Goal: Task Accomplishment & Management: Manage account settings

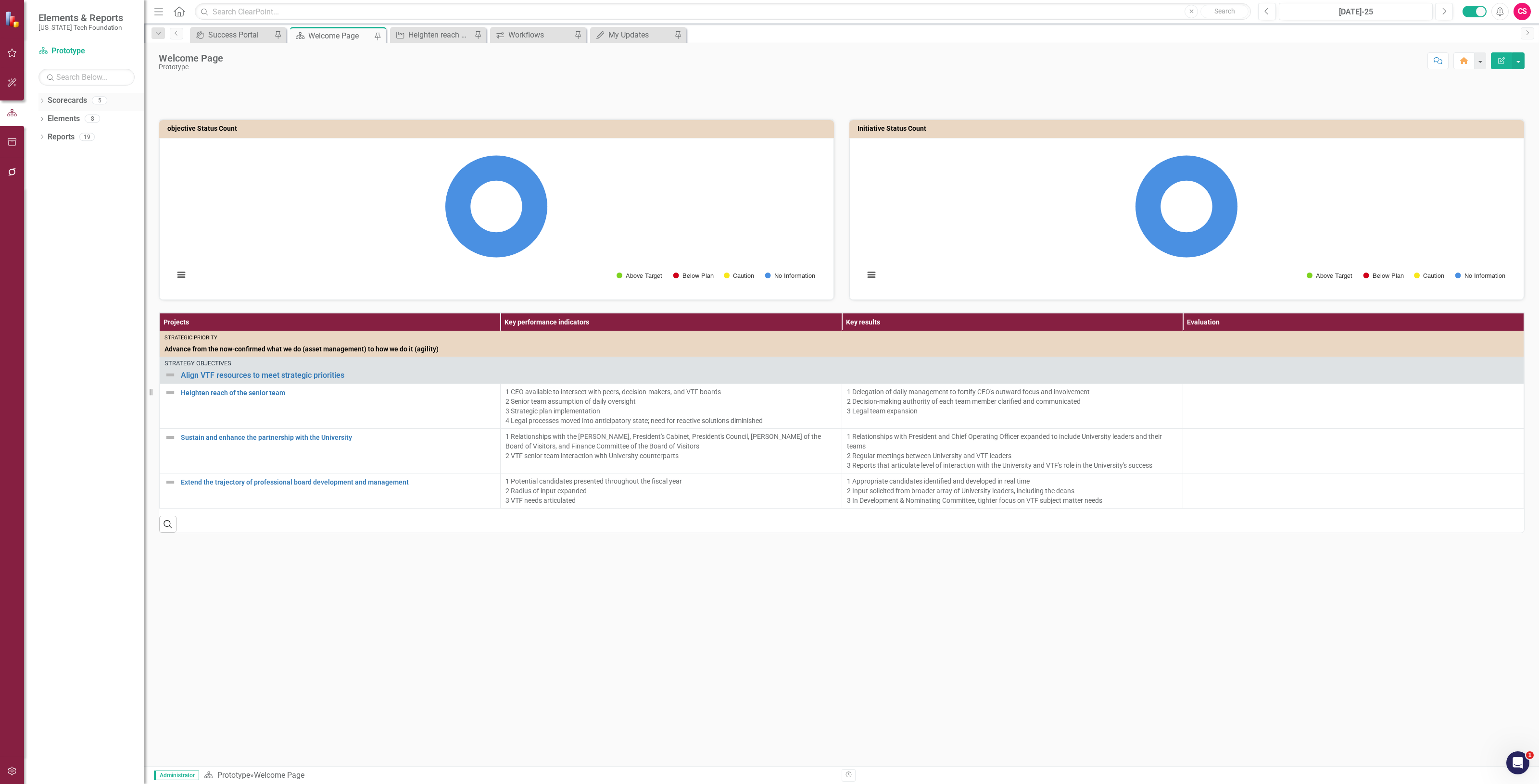
click at [76, 100] on link "Scorecards" at bounding box center [67, 101] width 40 height 11
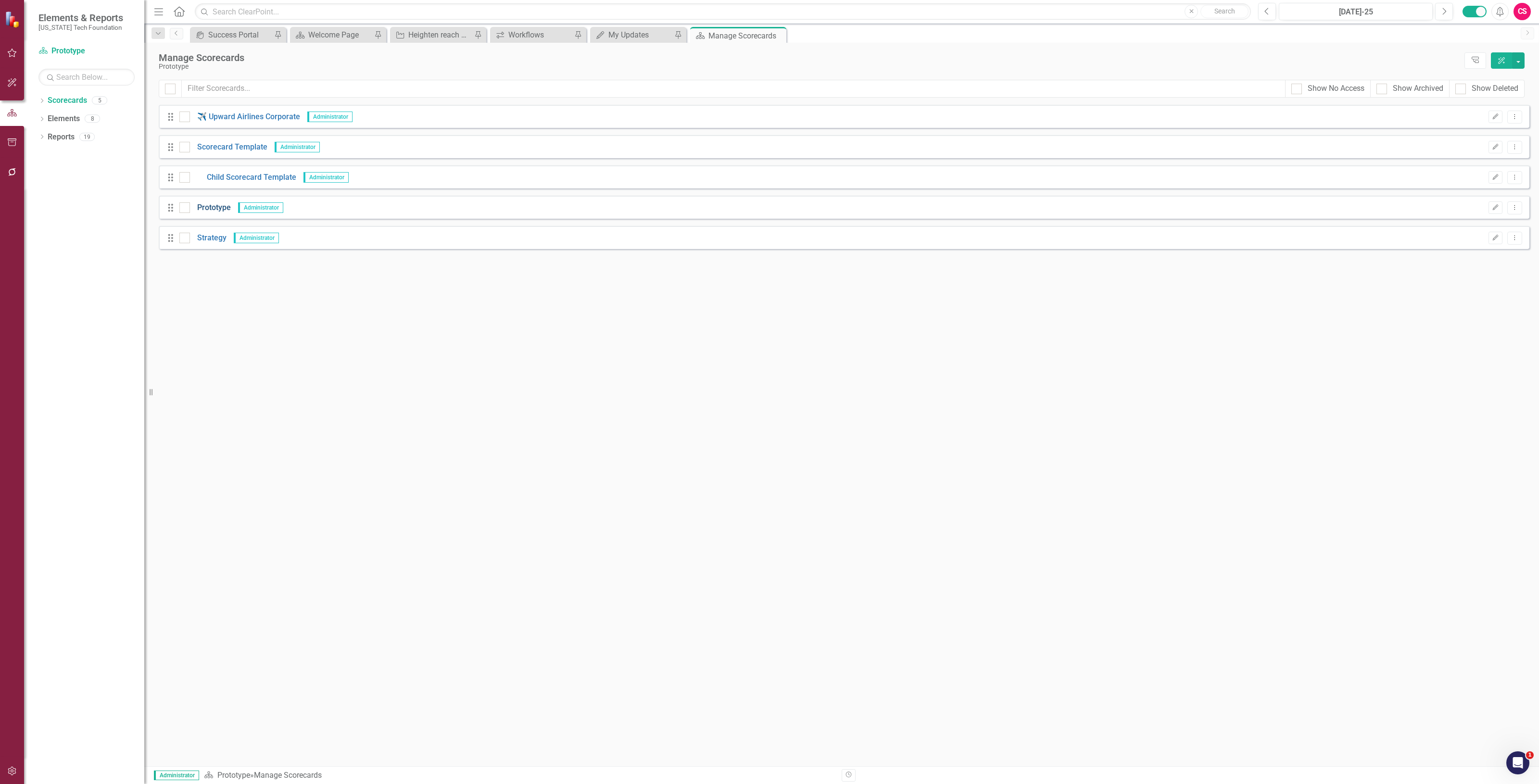
click at [213, 205] on link "Prototype" at bounding box center [211, 208] width 41 height 11
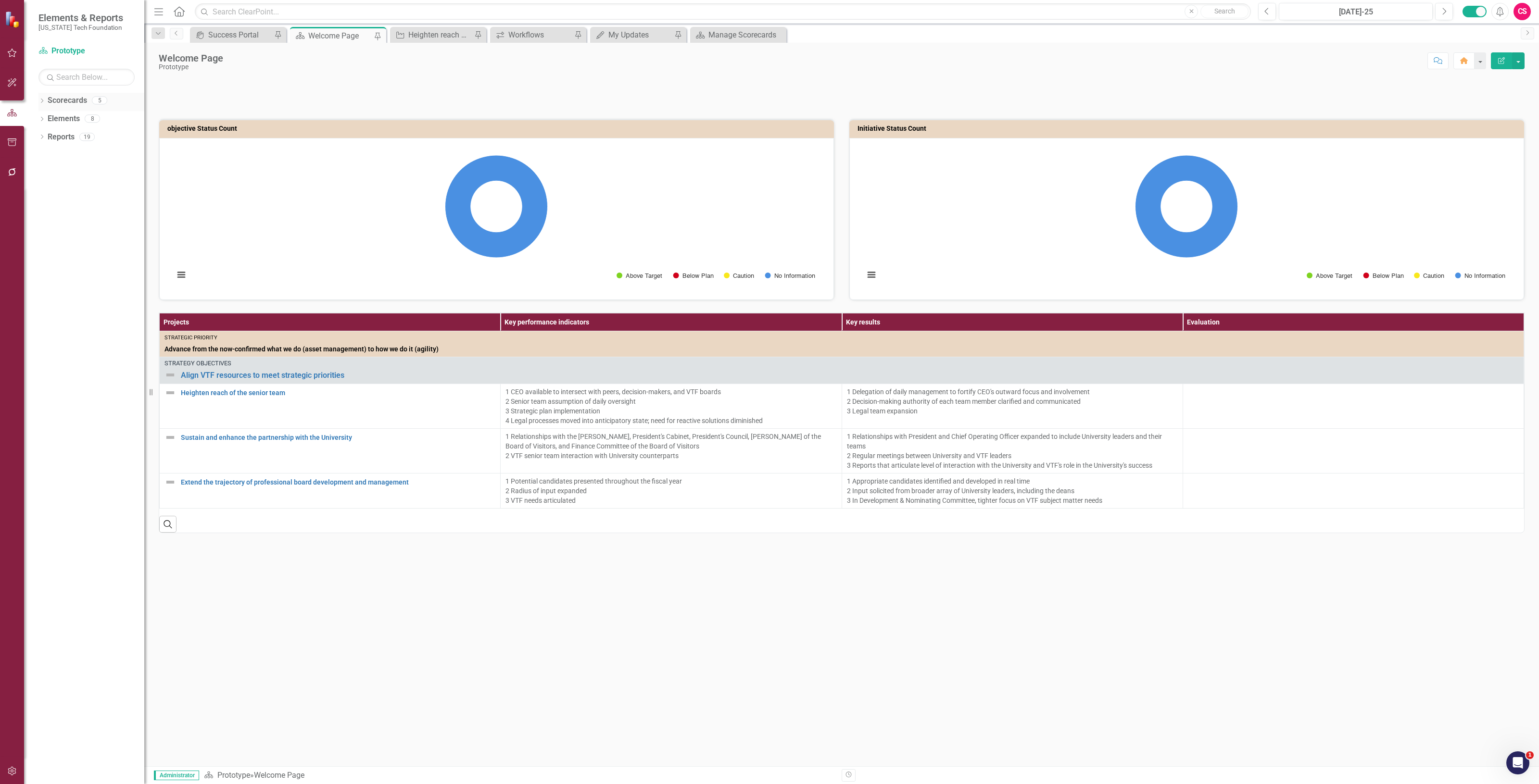
click at [66, 107] on div "Scorecards" at bounding box center [67, 101] width 40 height 16
click at [71, 100] on link "Scorecards" at bounding box center [67, 101] width 40 height 11
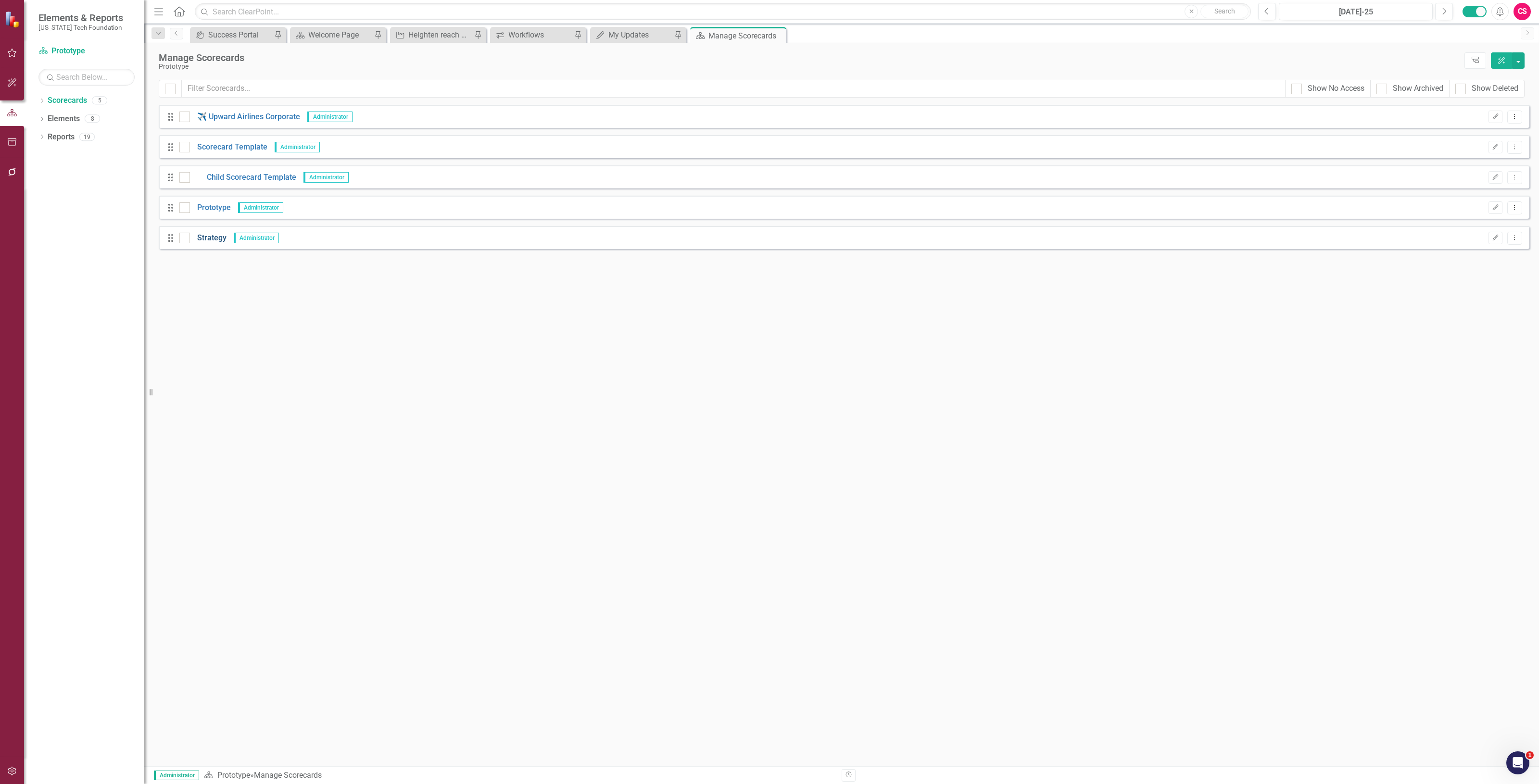
click at [211, 237] on link "Strategy" at bounding box center [208, 238] width 37 height 11
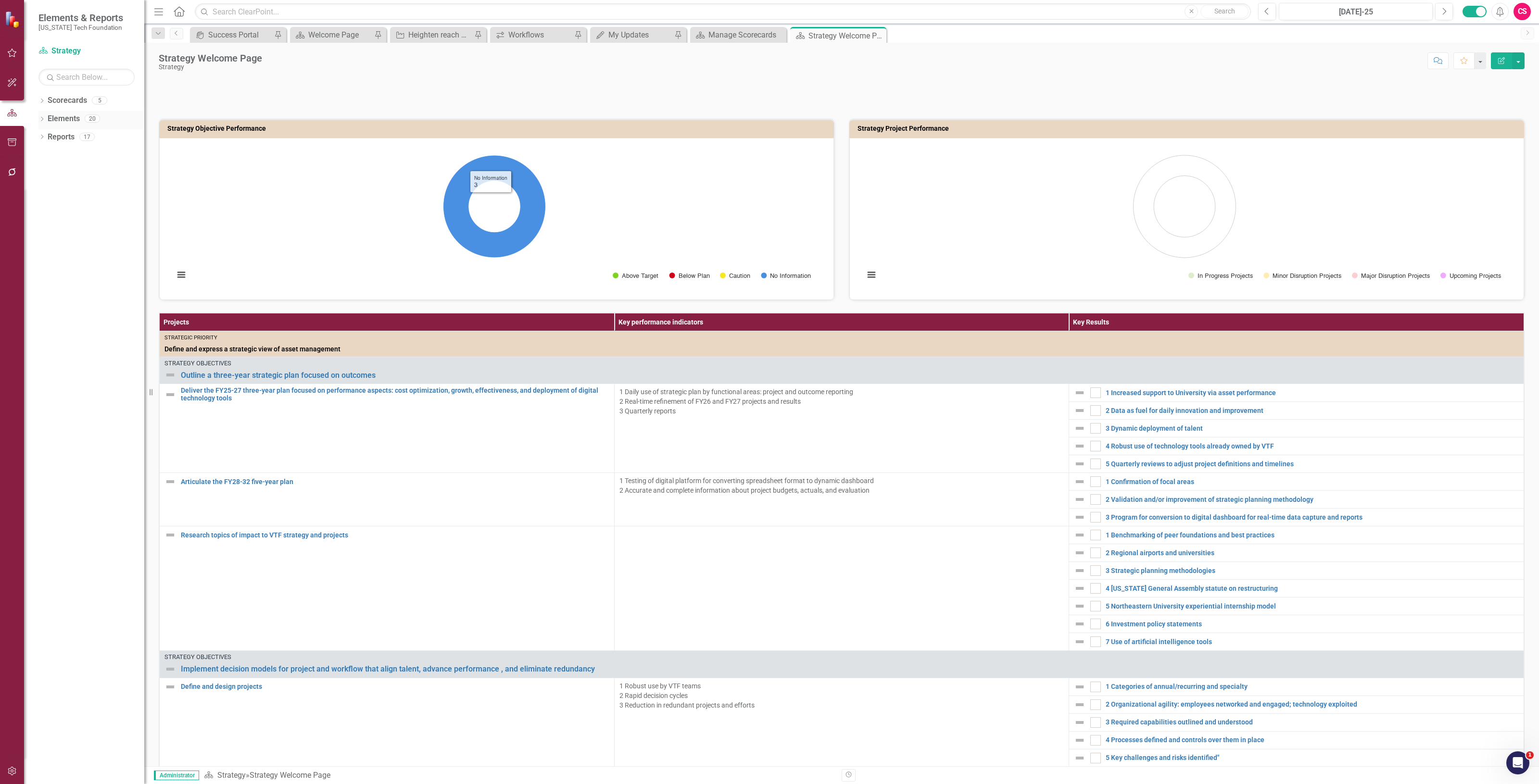
click at [70, 119] on link "Elements" at bounding box center [63, 119] width 32 height 11
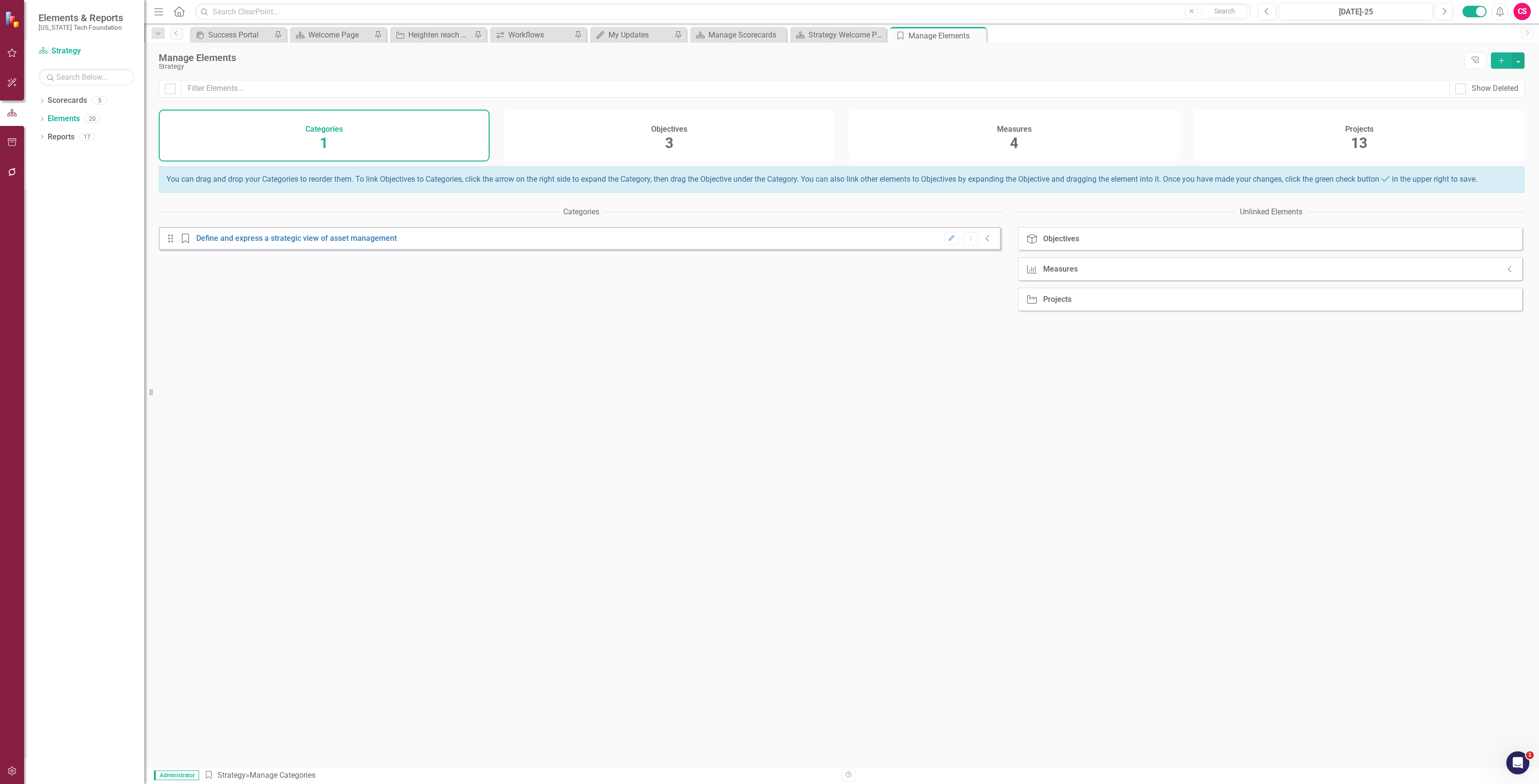
click at [657, 139] on div "Objectives 3" at bounding box center [670, 136] width 331 height 52
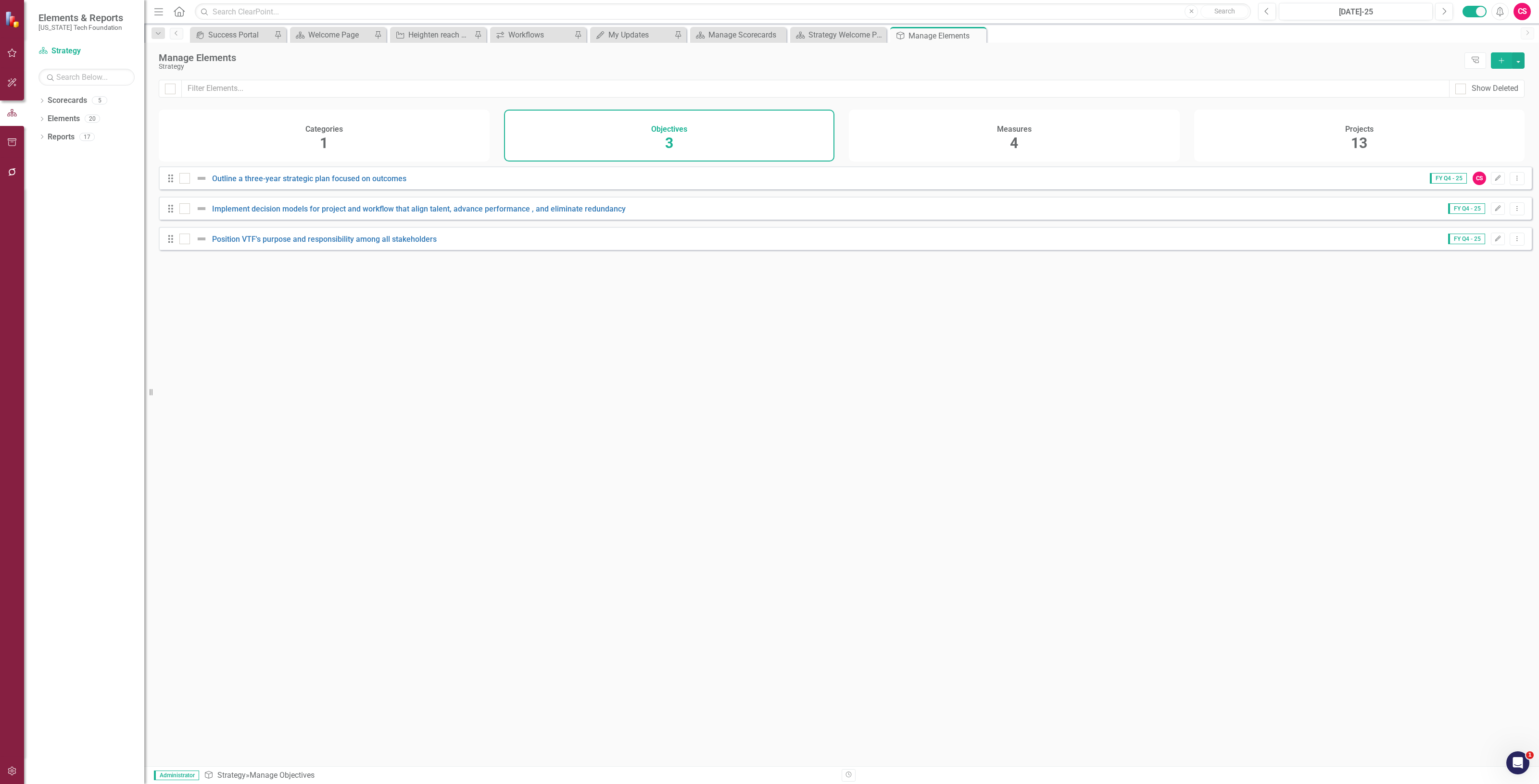
click at [1070, 128] on div "Measures 4" at bounding box center [1014, 136] width 331 height 52
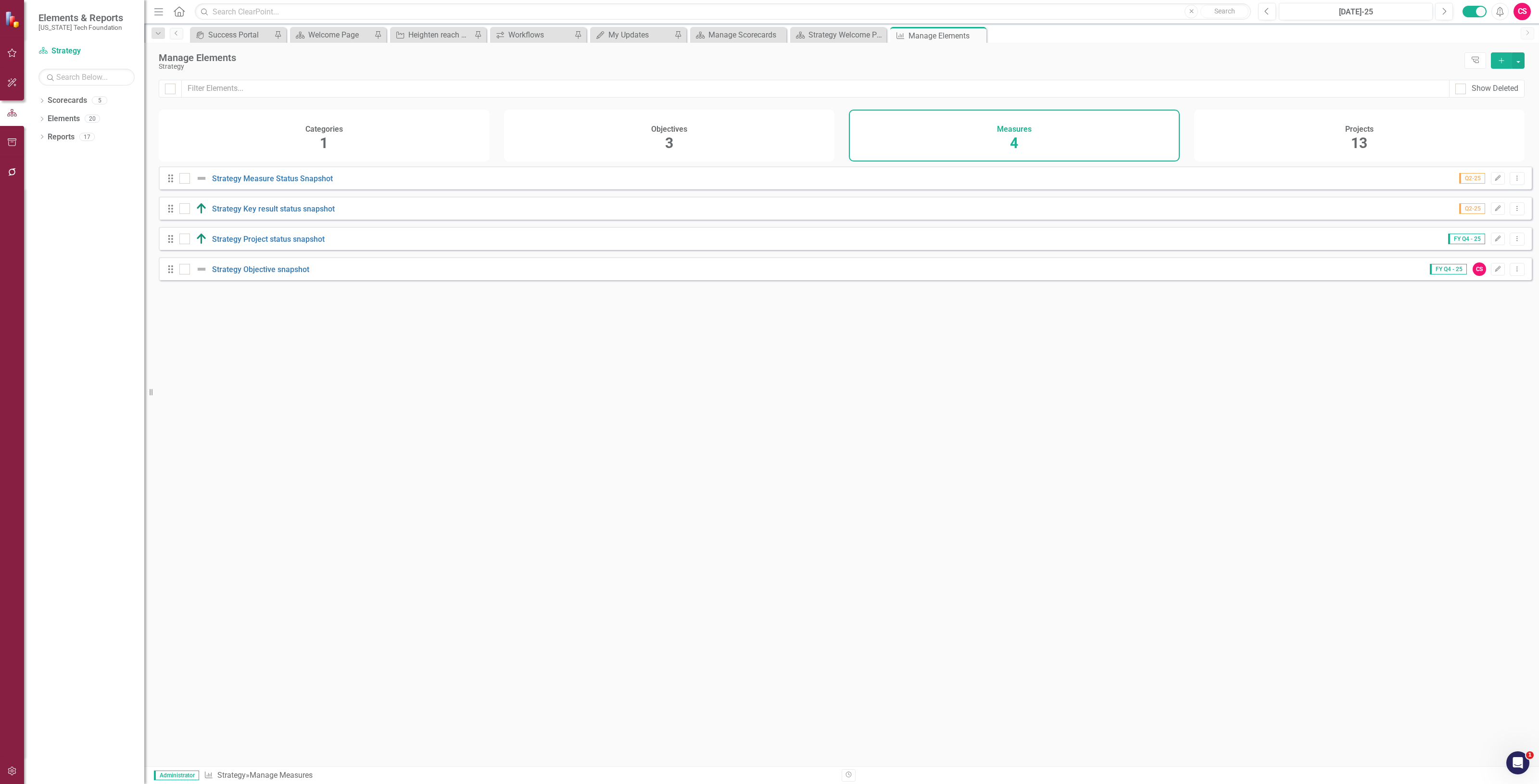
click at [1325, 157] on div "Projects 13" at bounding box center [1360, 136] width 331 height 52
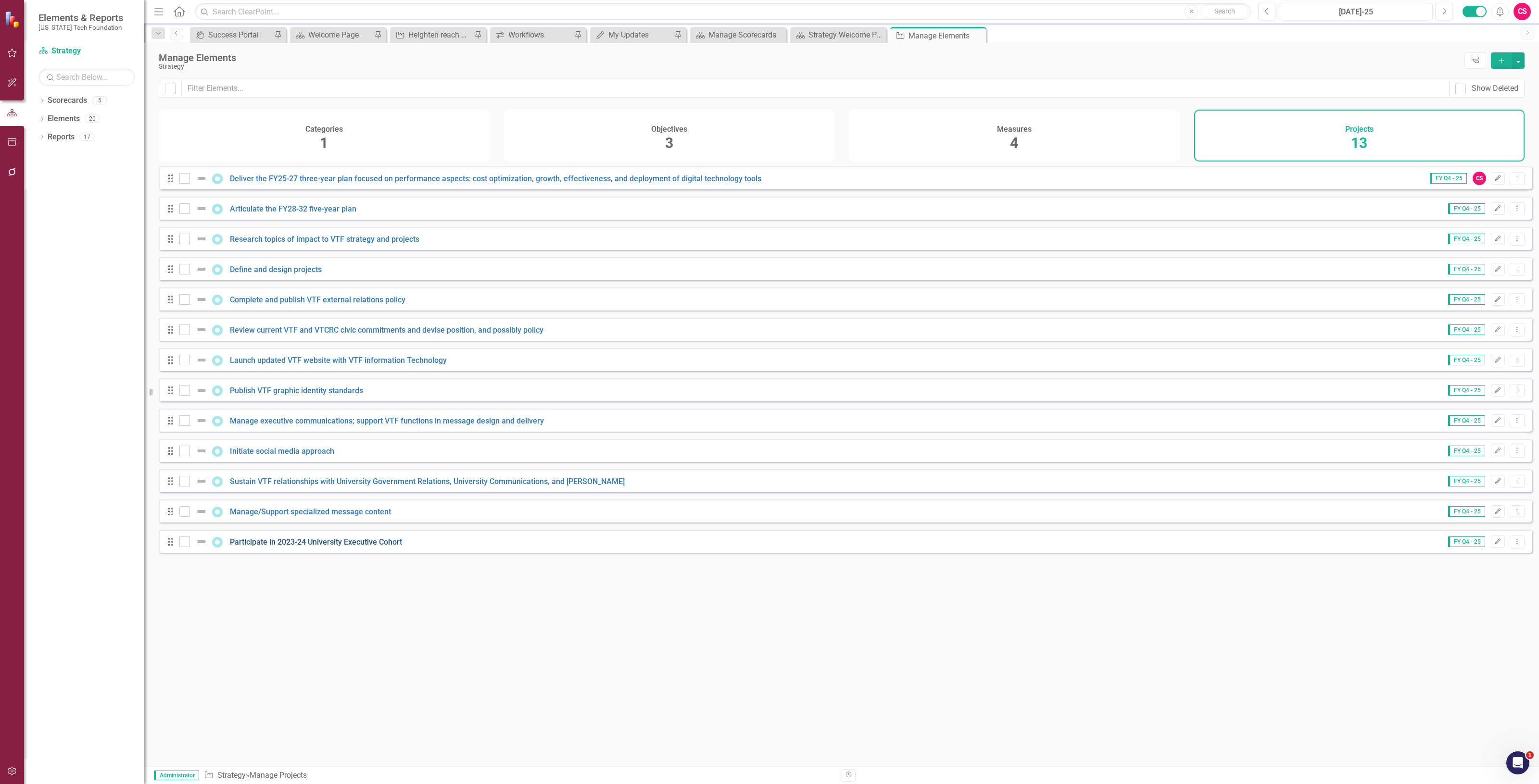
click at [334, 547] on link "Participate in 2023-24 University Executive Cohort" at bounding box center [316, 542] width 172 height 9
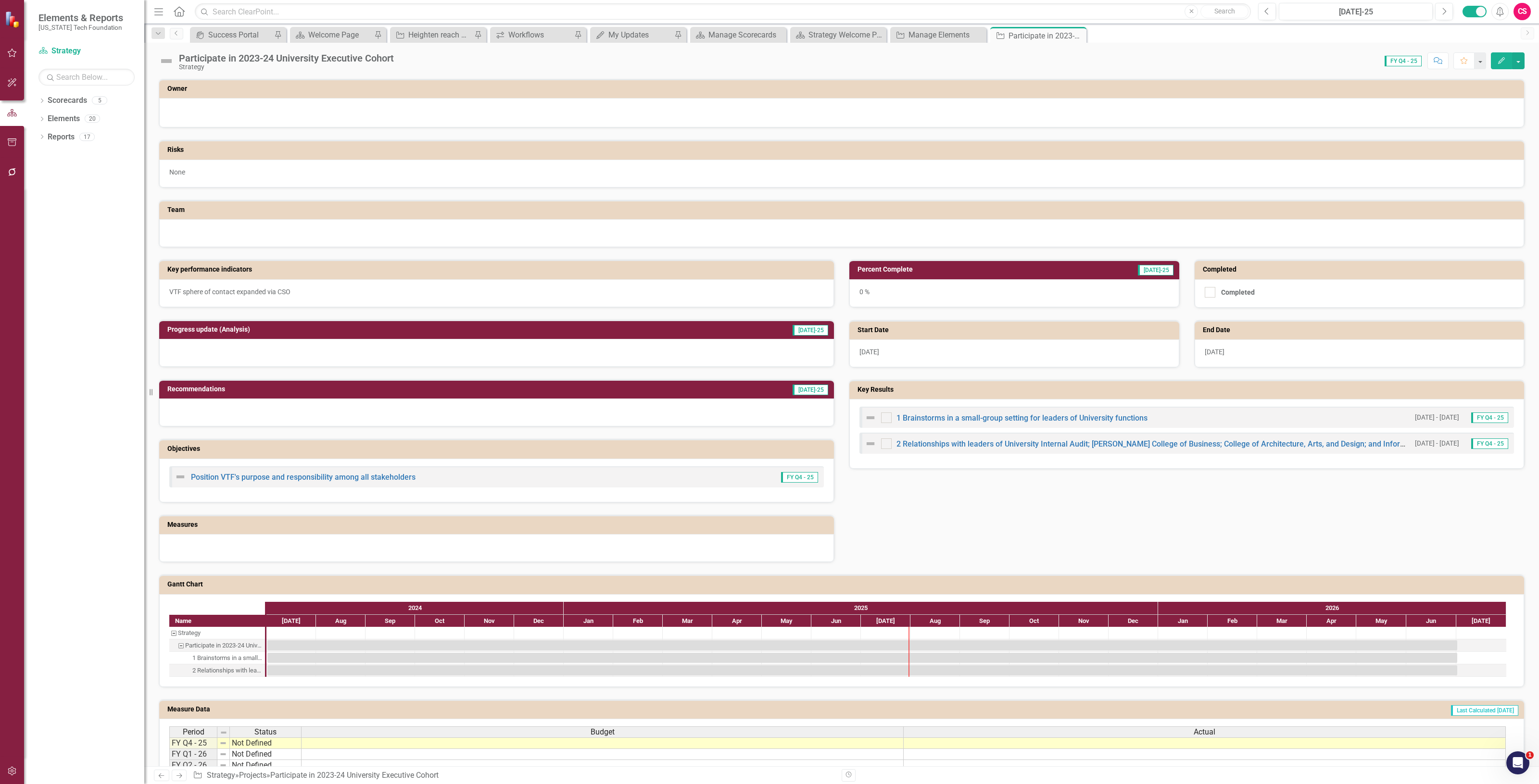
click at [16, 769] on icon "button" at bounding box center [12, 772] width 10 height 8
click at [69, 66] on link "Manage Users" at bounding box center [86, 67] width 96 height 11
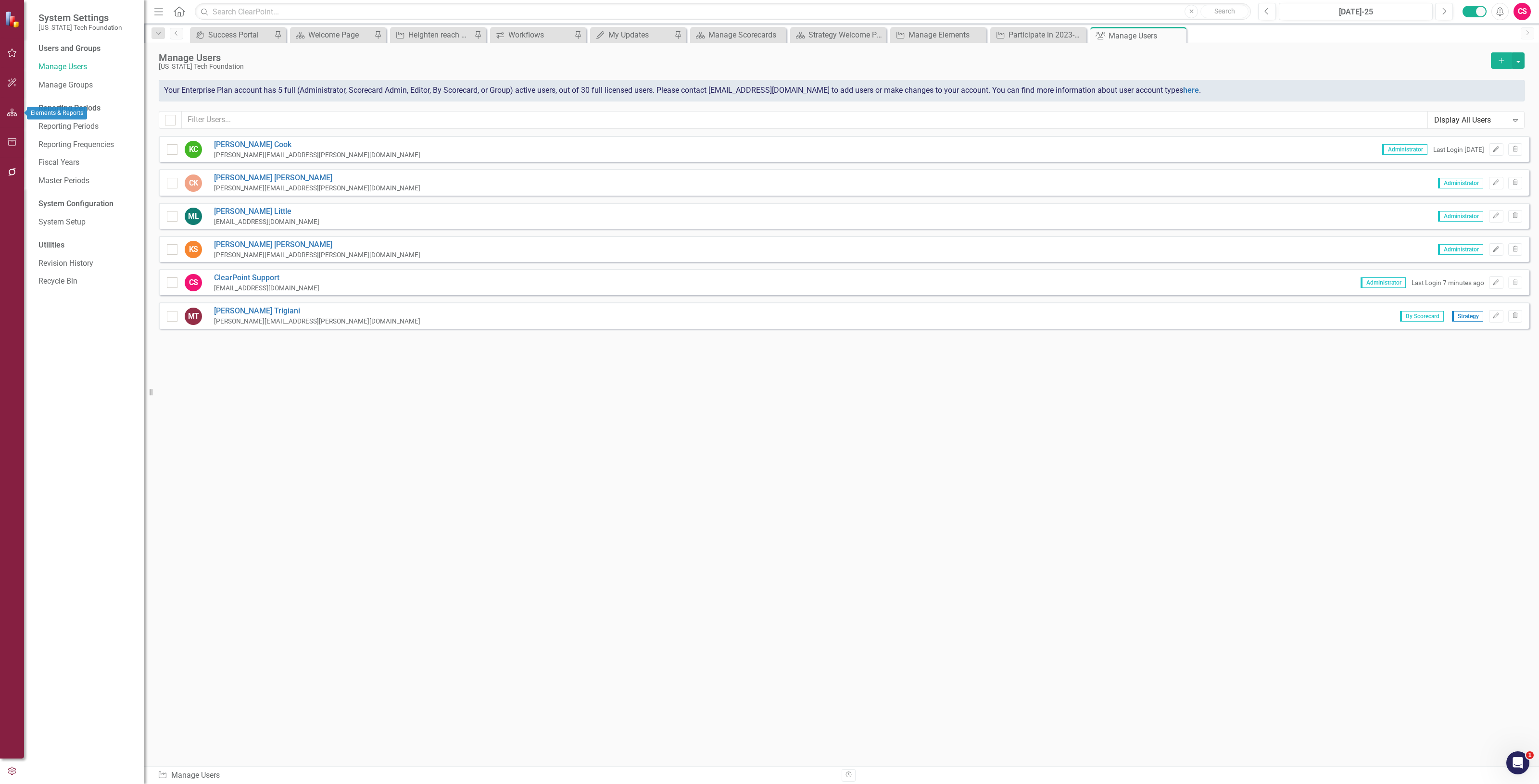
click at [15, 108] on icon "button" at bounding box center [12, 112] width 10 height 8
click at [69, 121] on link "Elements" at bounding box center [63, 119] width 32 height 11
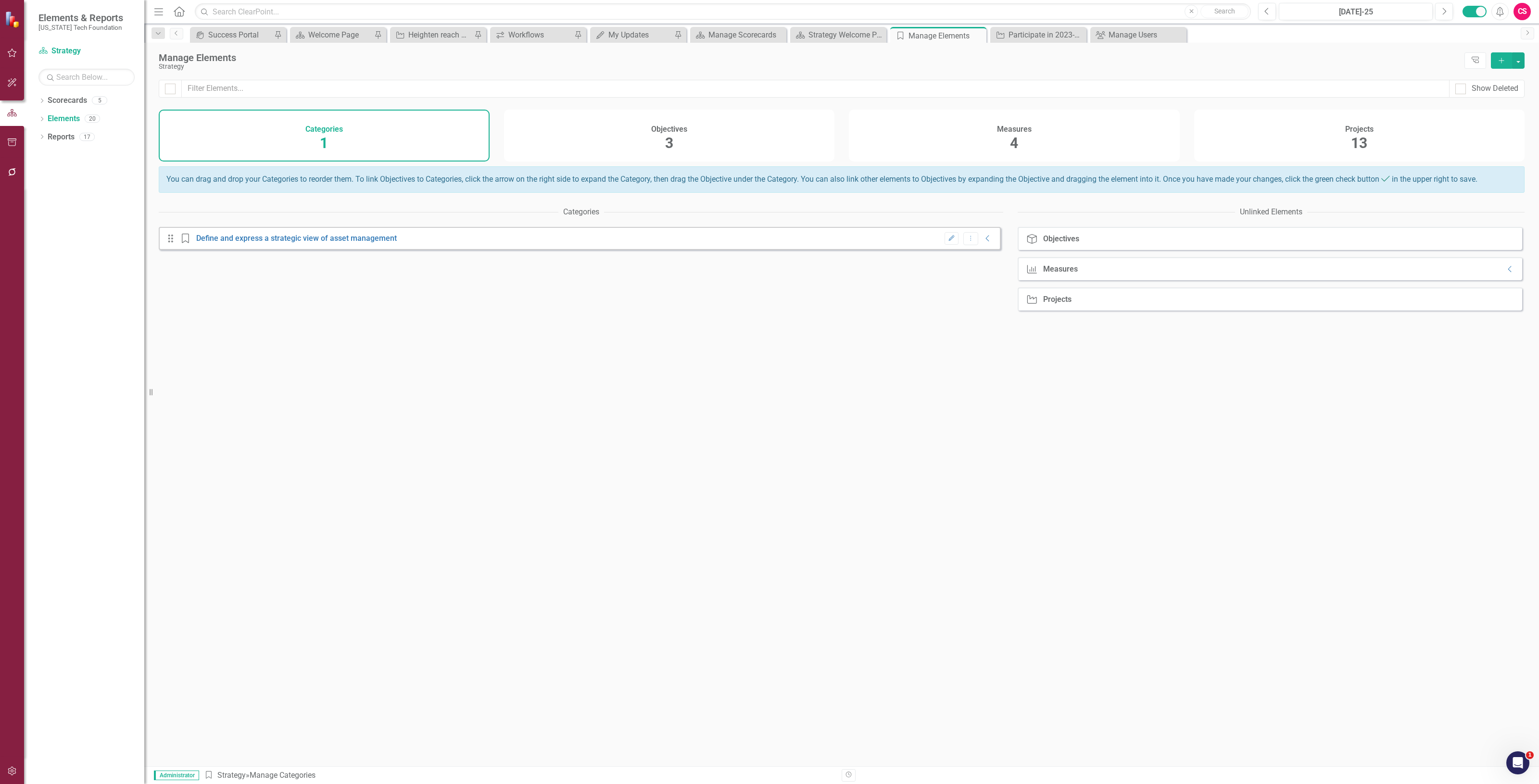
click at [747, 148] on div "Objectives 3" at bounding box center [670, 136] width 331 height 52
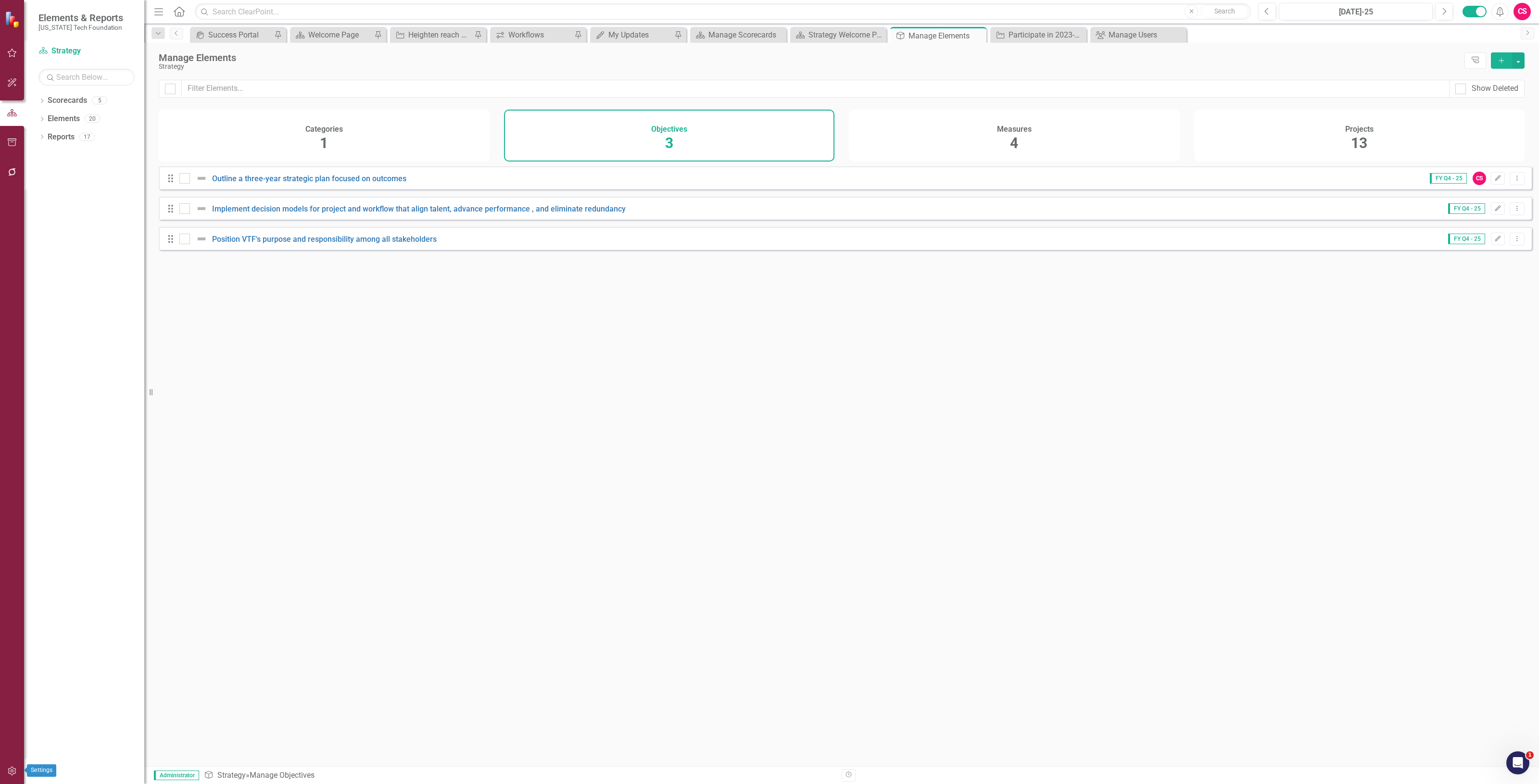
click at [12, 763] on button "button" at bounding box center [12, 772] width 22 height 20
click at [73, 221] on link "System Setup" at bounding box center [86, 222] width 96 height 11
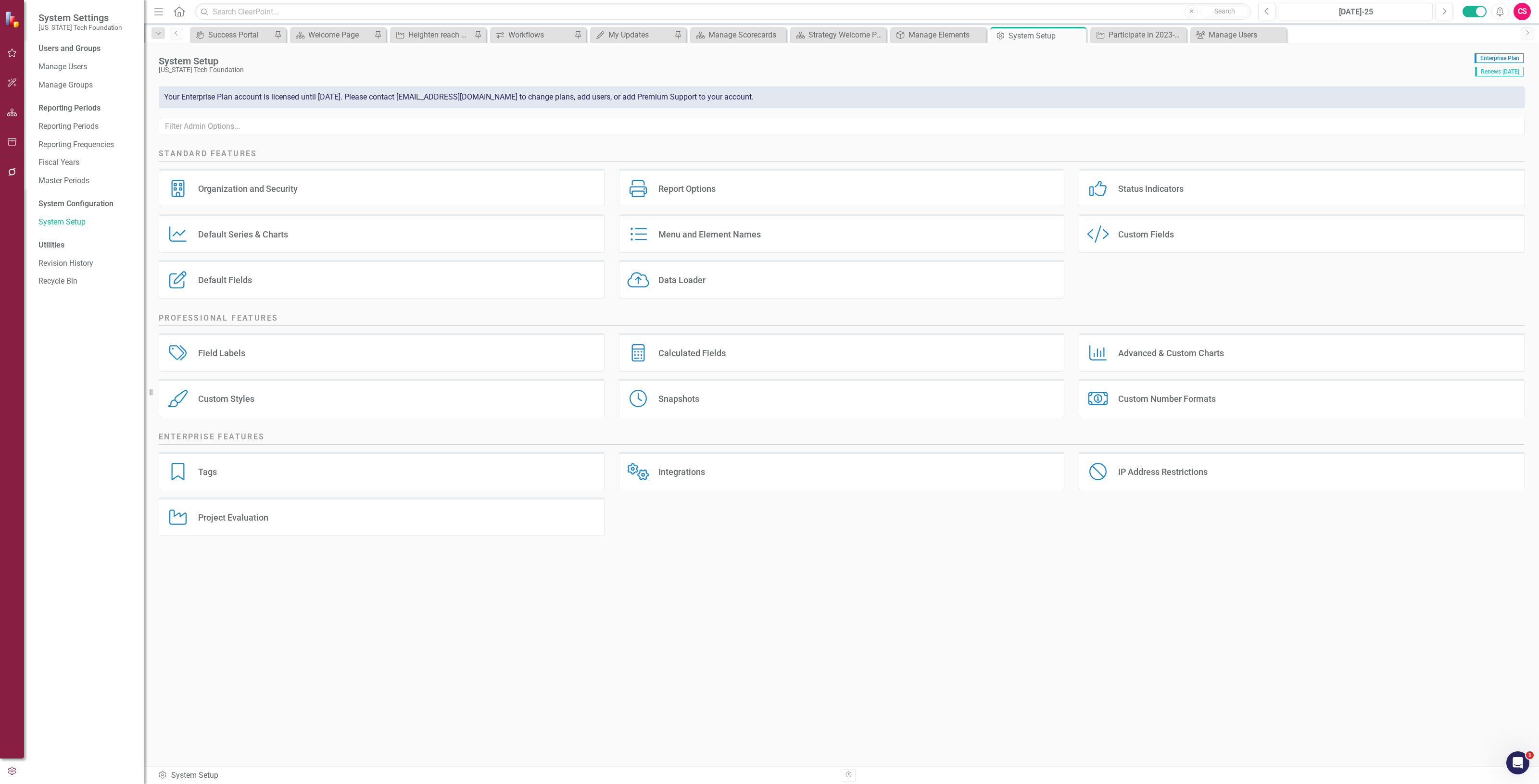
click at [787, 183] on div "Report Options Report Options" at bounding box center [842, 188] width 446 height 38
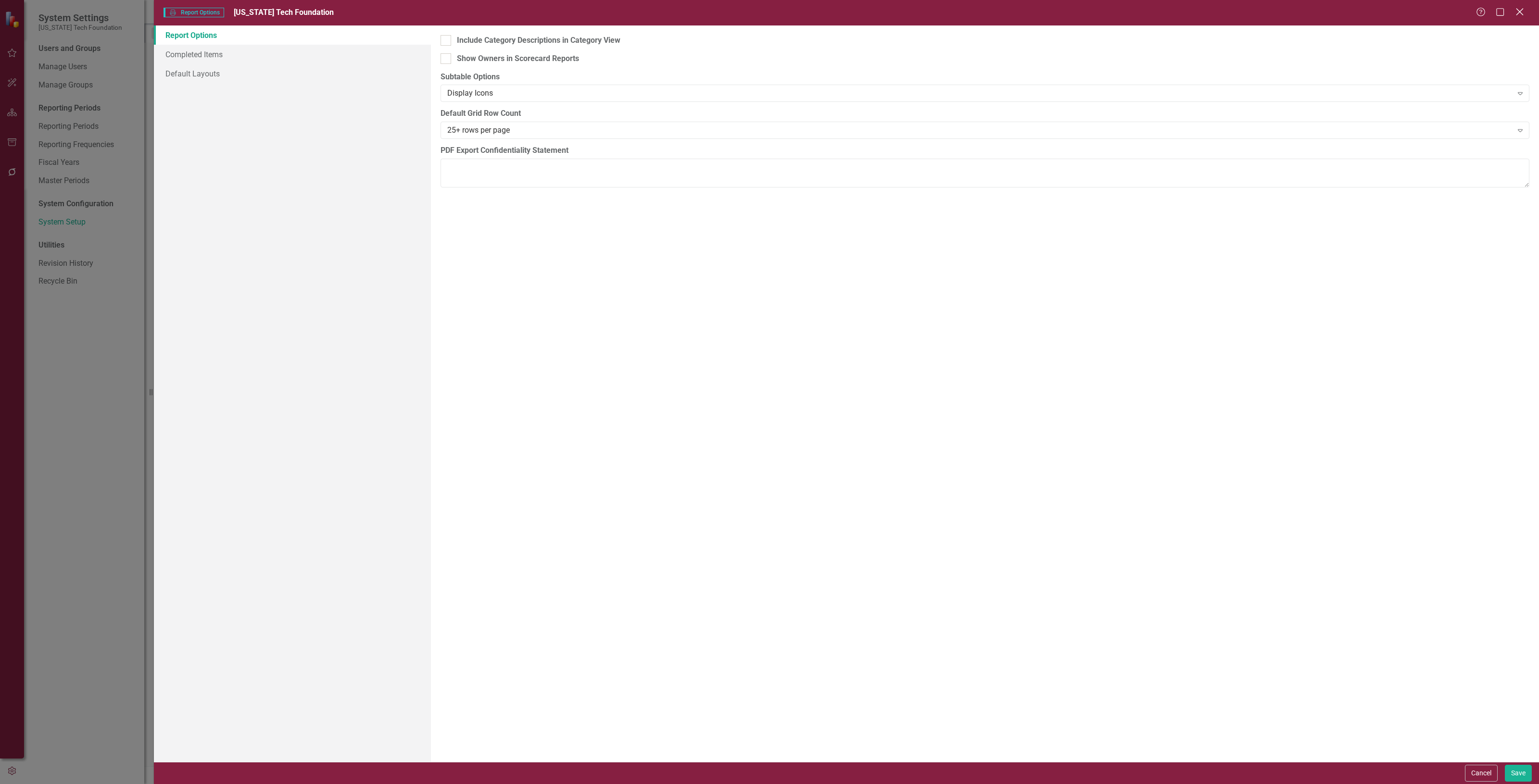
click at [1519, 15] on icon "Close" at bounding box center [1520, 12] width 12 height 9
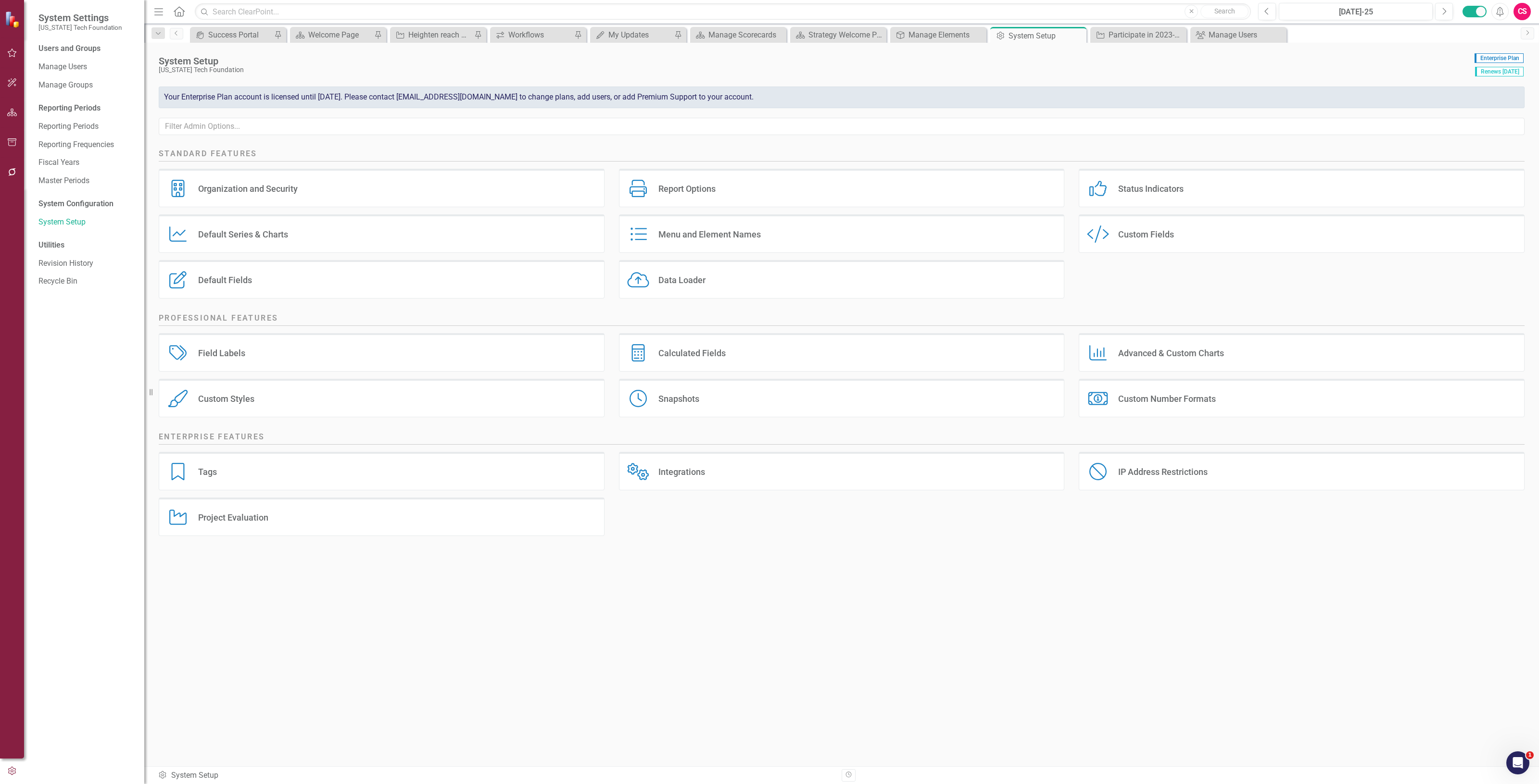
click at [720, 239] on div "Menu and Element Names" at bounding box center [709, 235] width 102 height 11
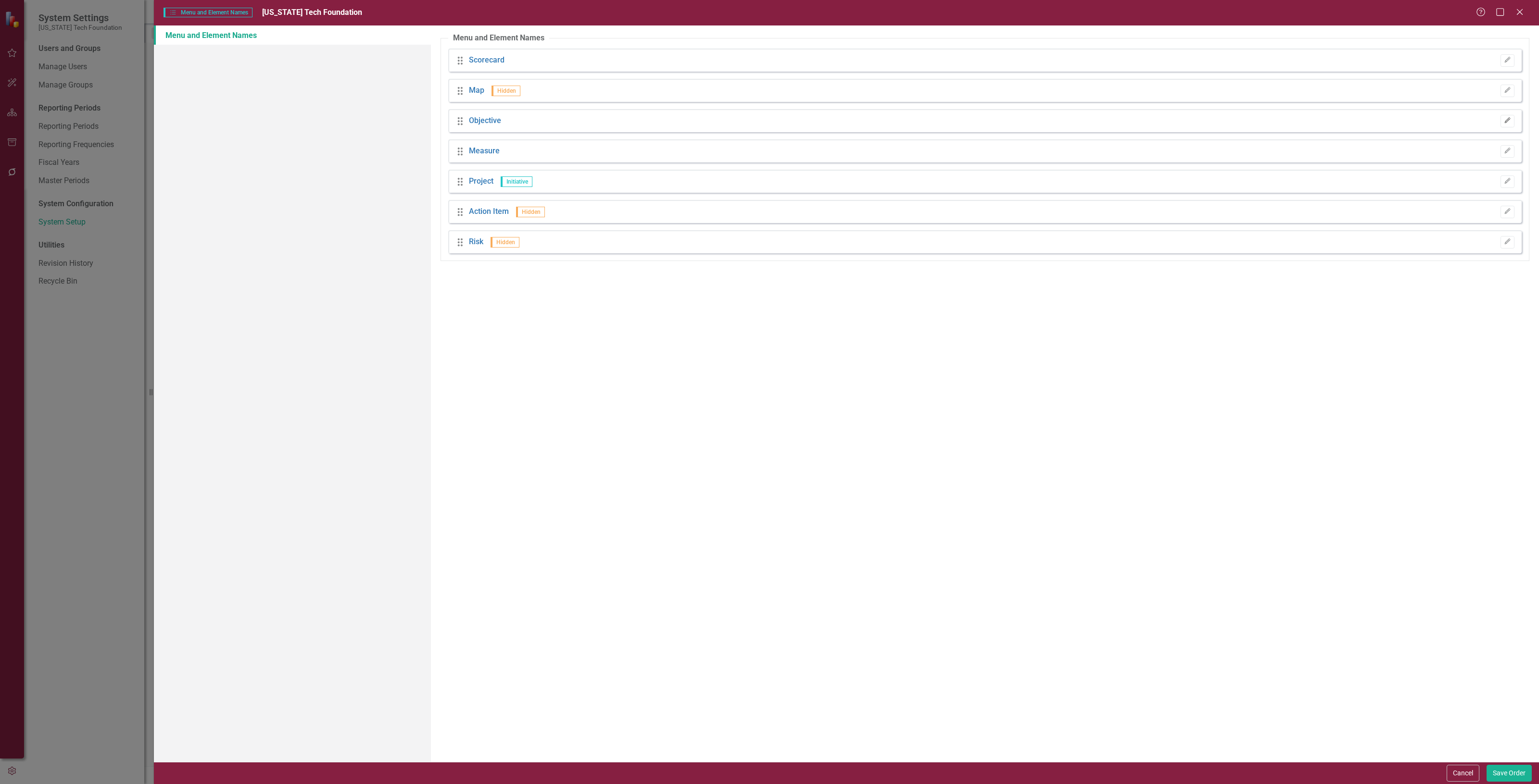
click at [1505, 121] on icon "button" at bounding box center [1507, 120] width 5 height 5
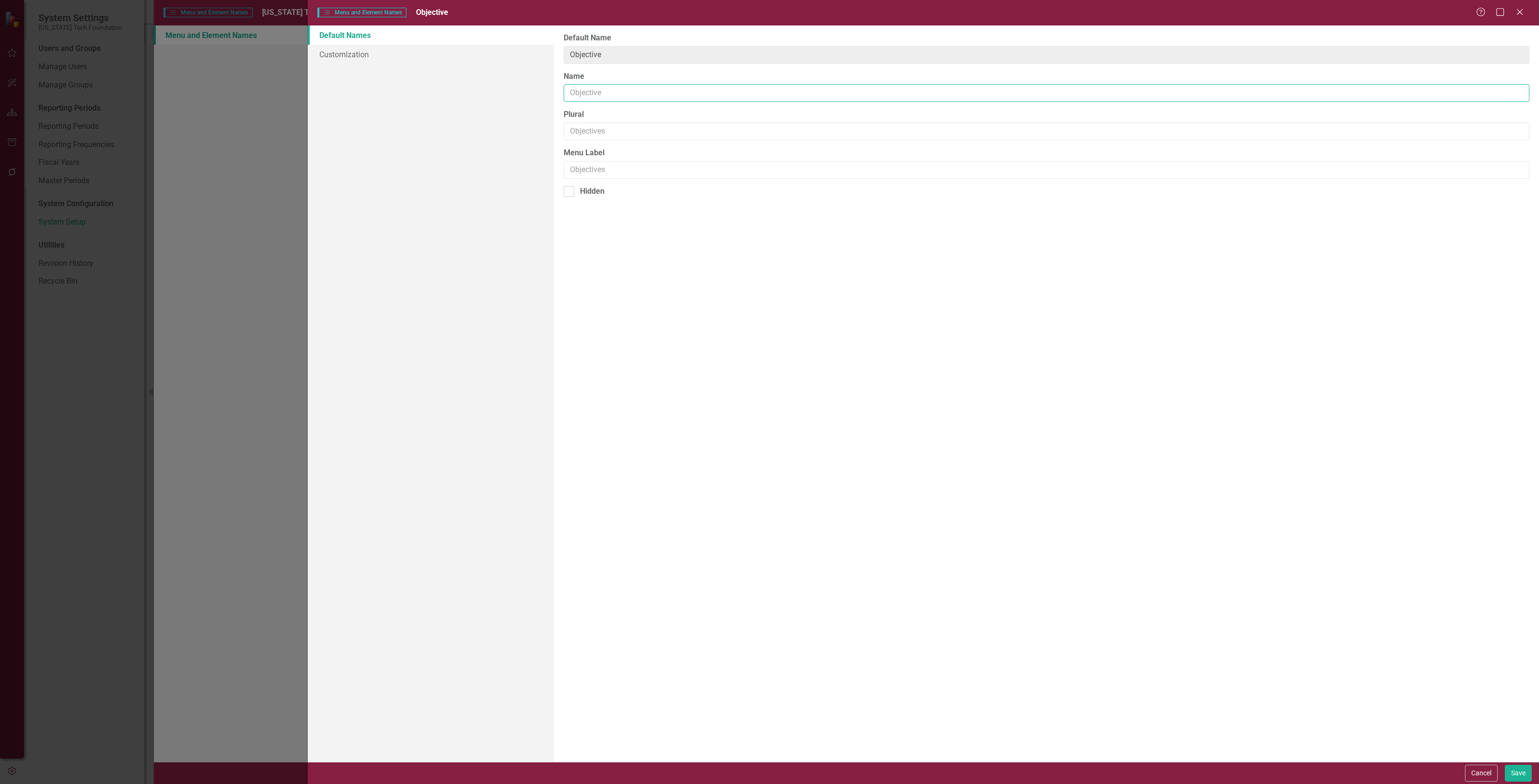
click at [718, 92] on input "Name" at bounding box center [1046, 93] width 966 height 18
type input "S"
click at [1473, 768] on button "Cancel" at bounding box center [1481, 774] width 33 height 17
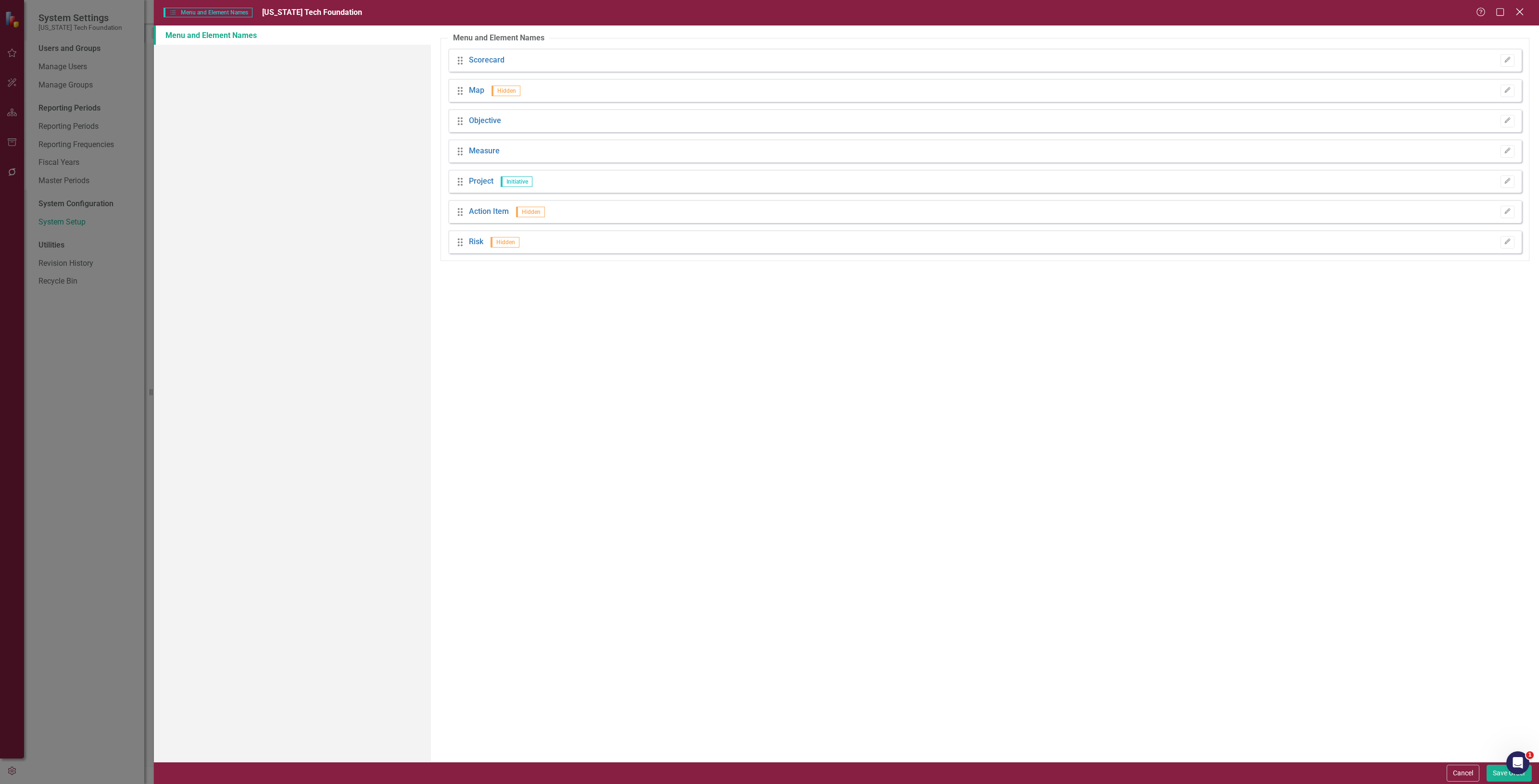
click at [1519, 17] on div "Close" at bounding box center [1520, 12] width 12 height 13
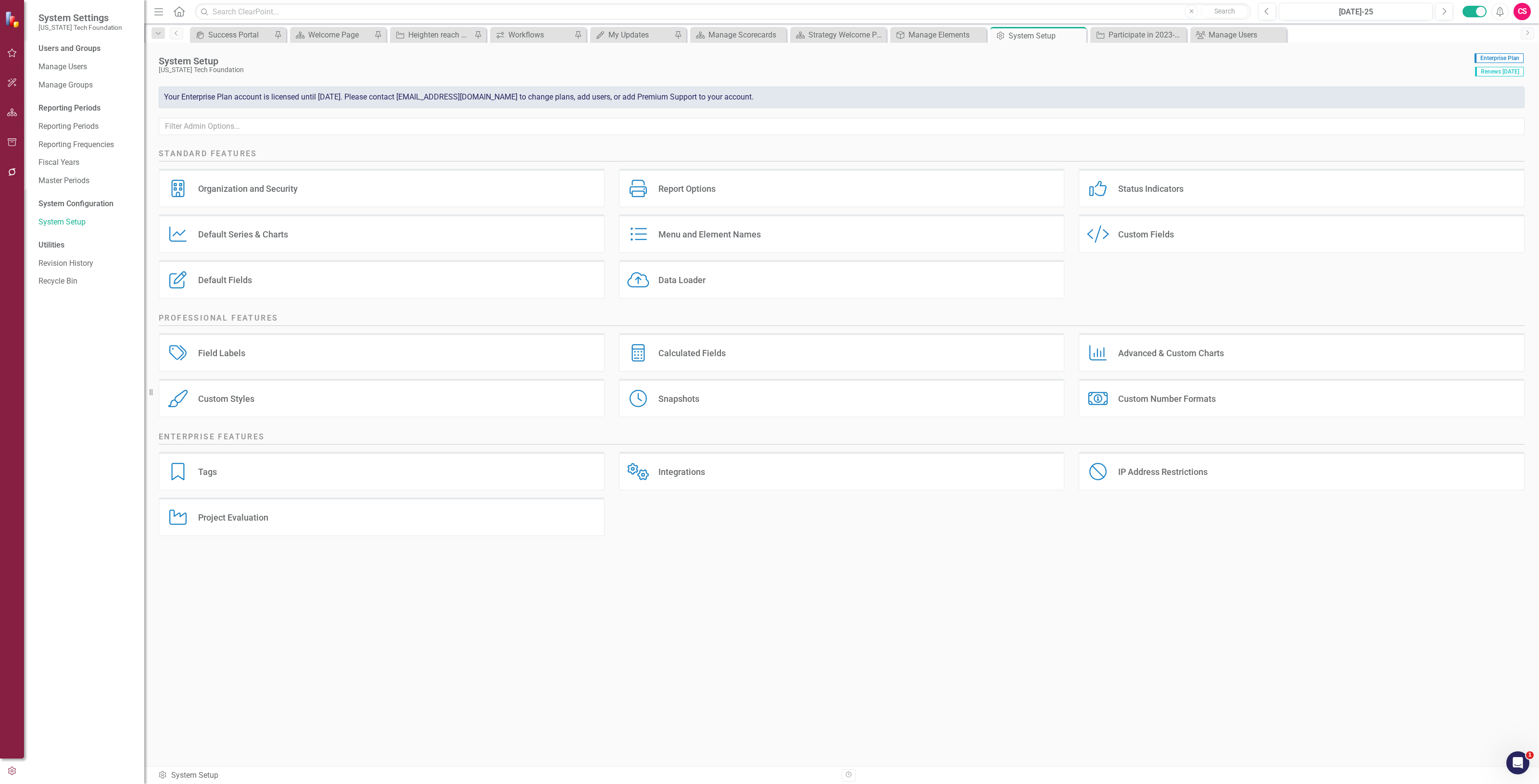
click at [8, 118] on button "button" at bounding box center [12, 113] width 22 height 20
click at [62, 121] on link "Elements" at bounding box center [63, 119] width 32 height 11
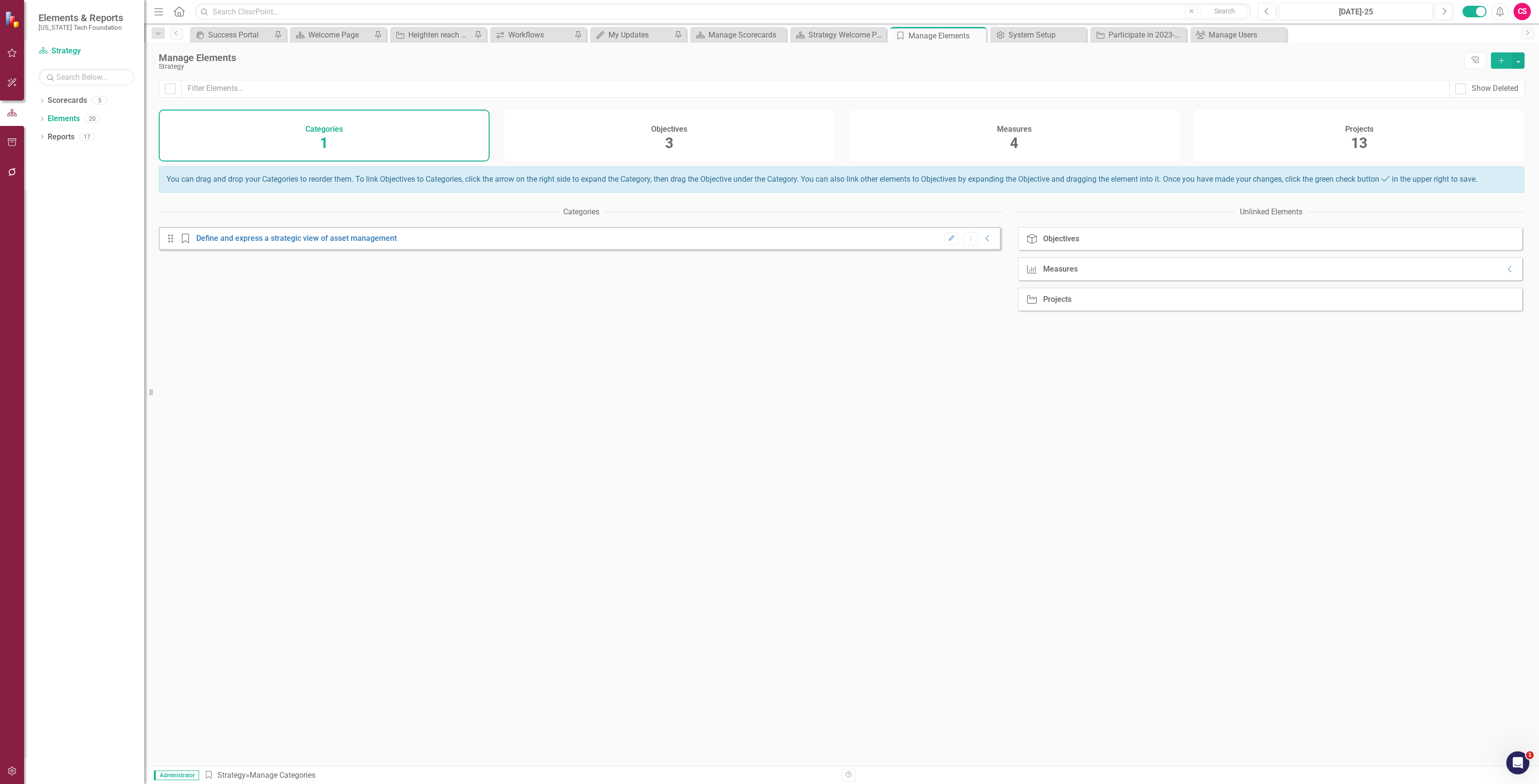
click at [1309, 132] on div "Projects 13" at bounding box center [1360, 136] width 331 height 52
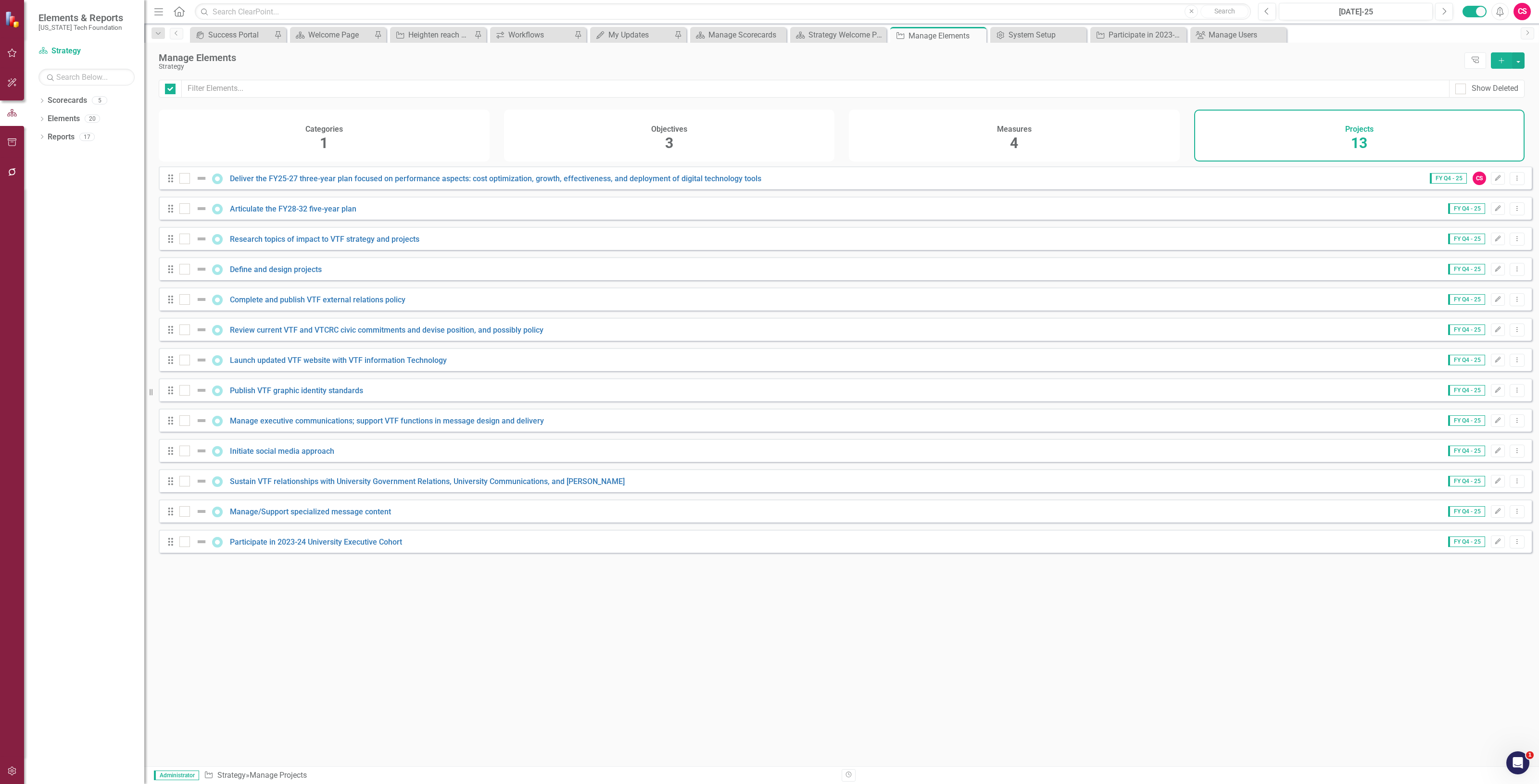
checkbox input "false"
click at [326, 183] on link "Deliver the FY25-27 three-year plan focused on performance aspects: cost optimi…" at bounding box center [496, 178] width 532 height 9
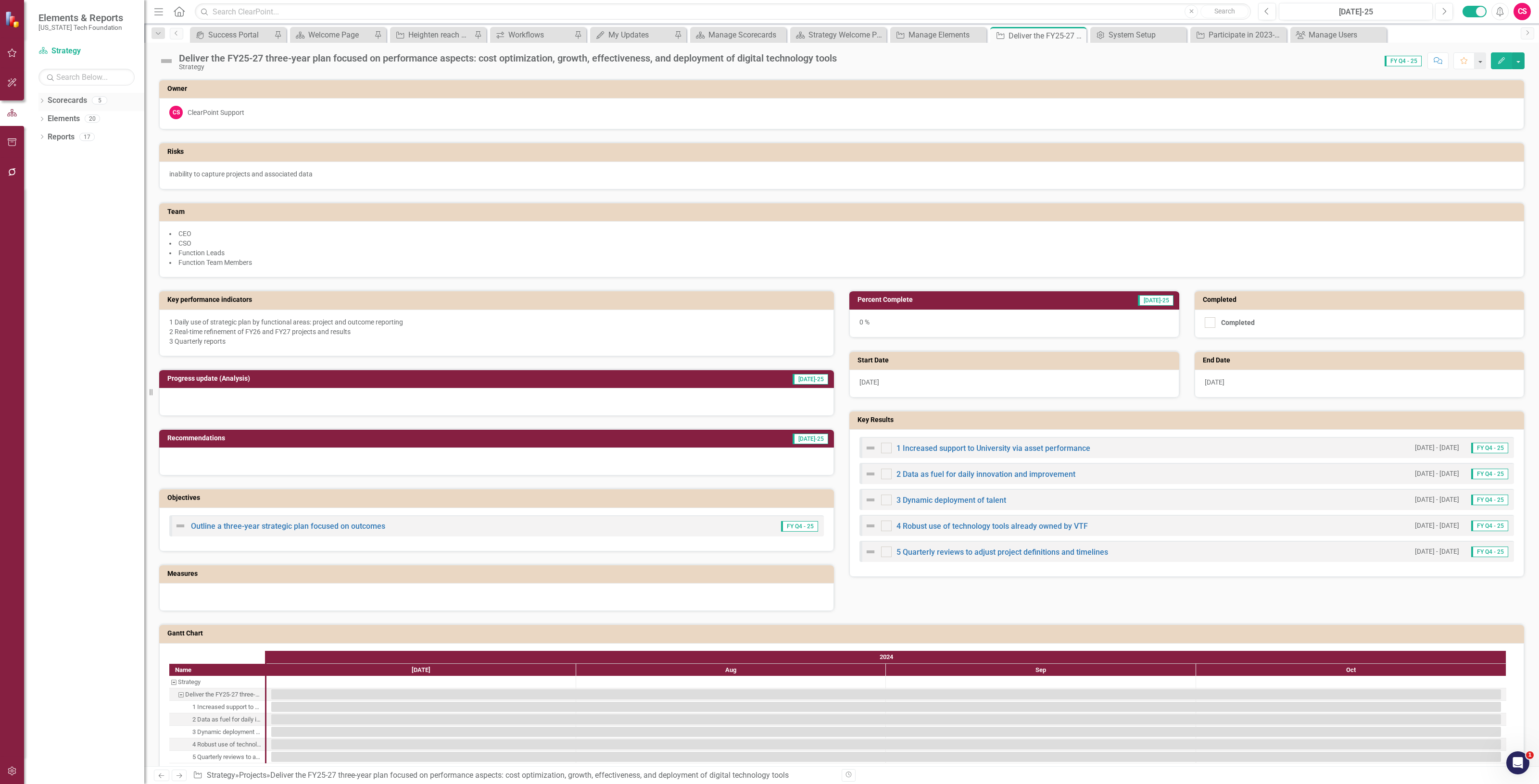
click at [64, 104] on link "Scorecards" at bounding box center [67, 101] width 40 height 11
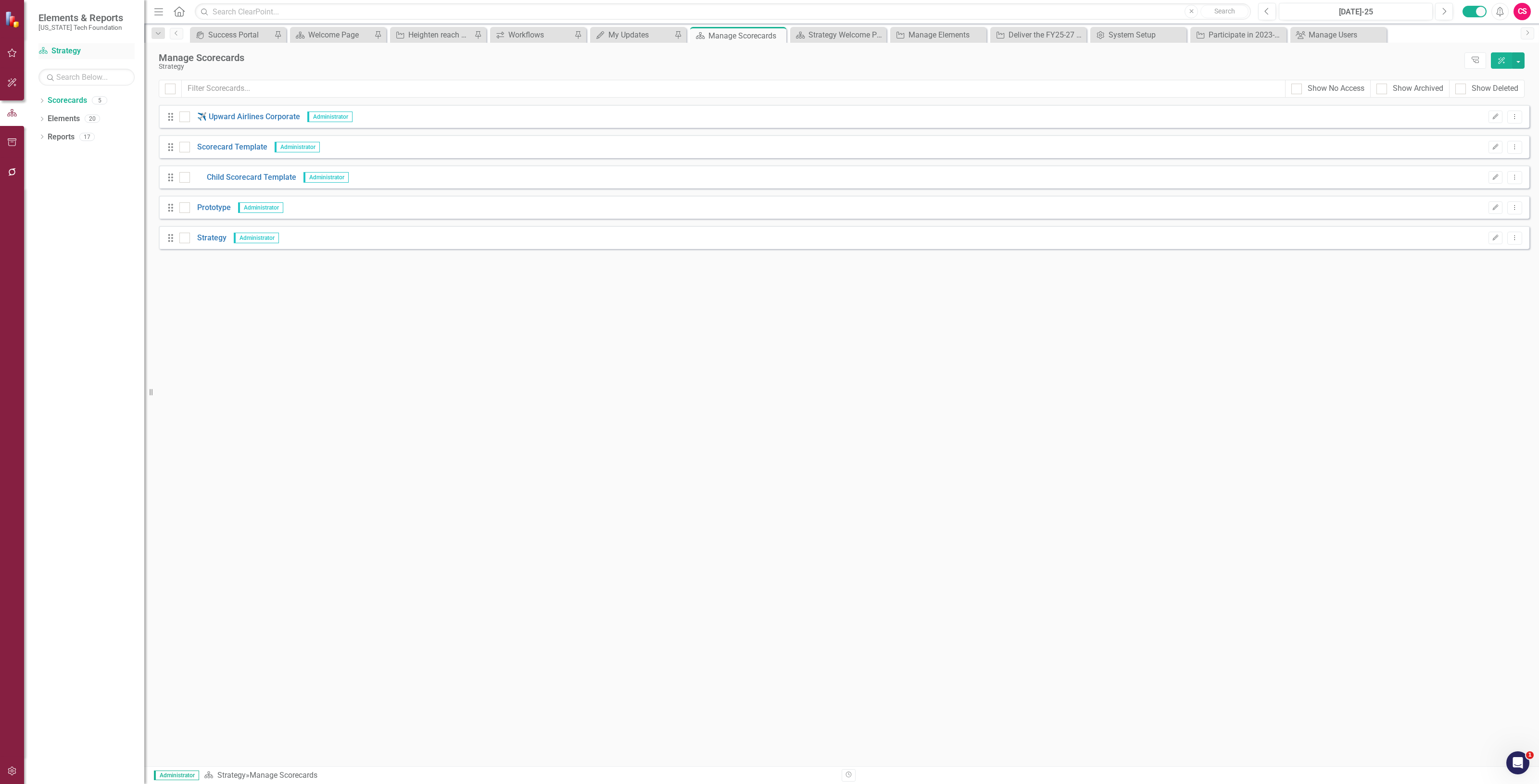
click at [56, 48] on link "Scorecard Strategy" at bounding box center [86, 51] width 96 height 11
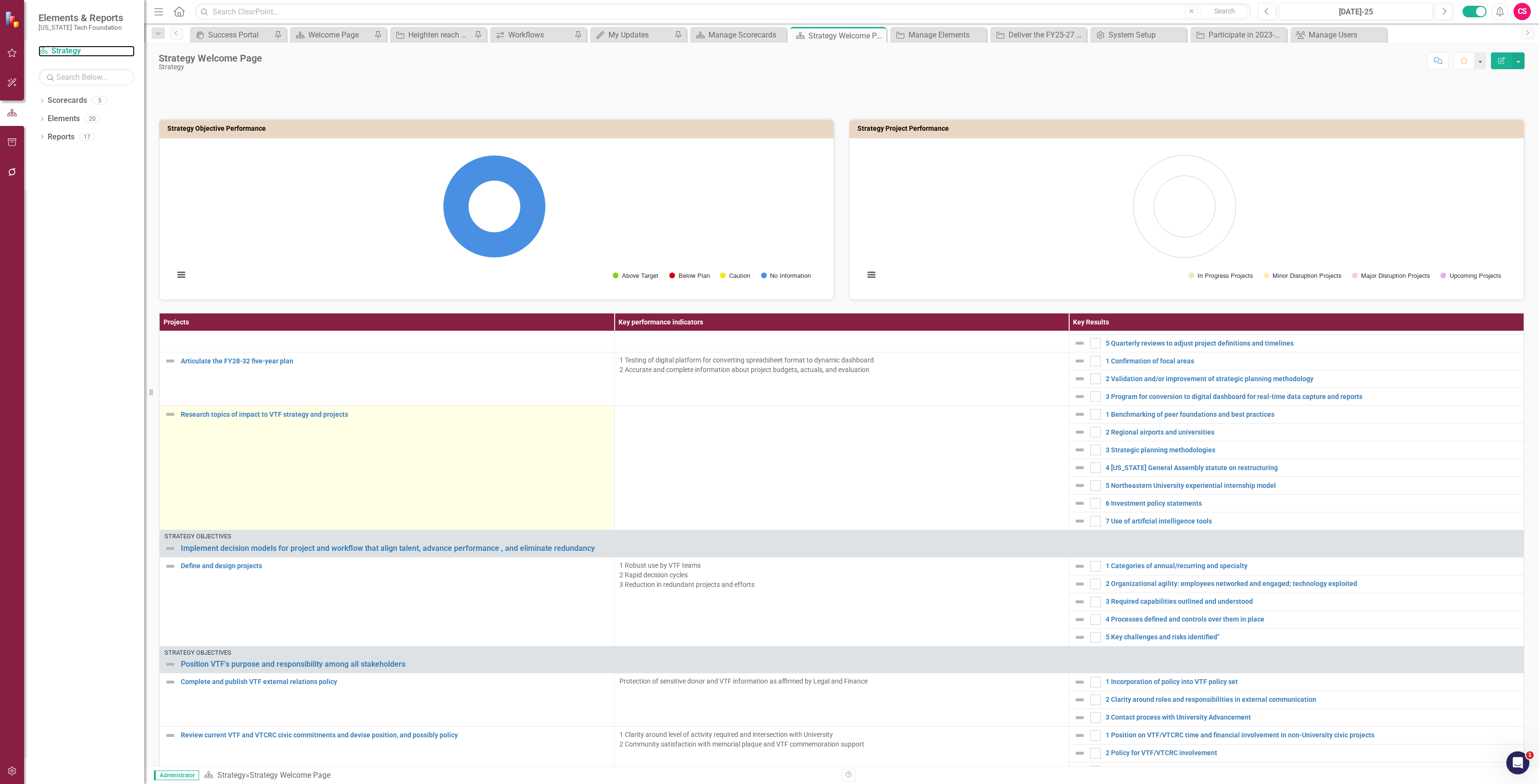
scroll to position [100, 0]
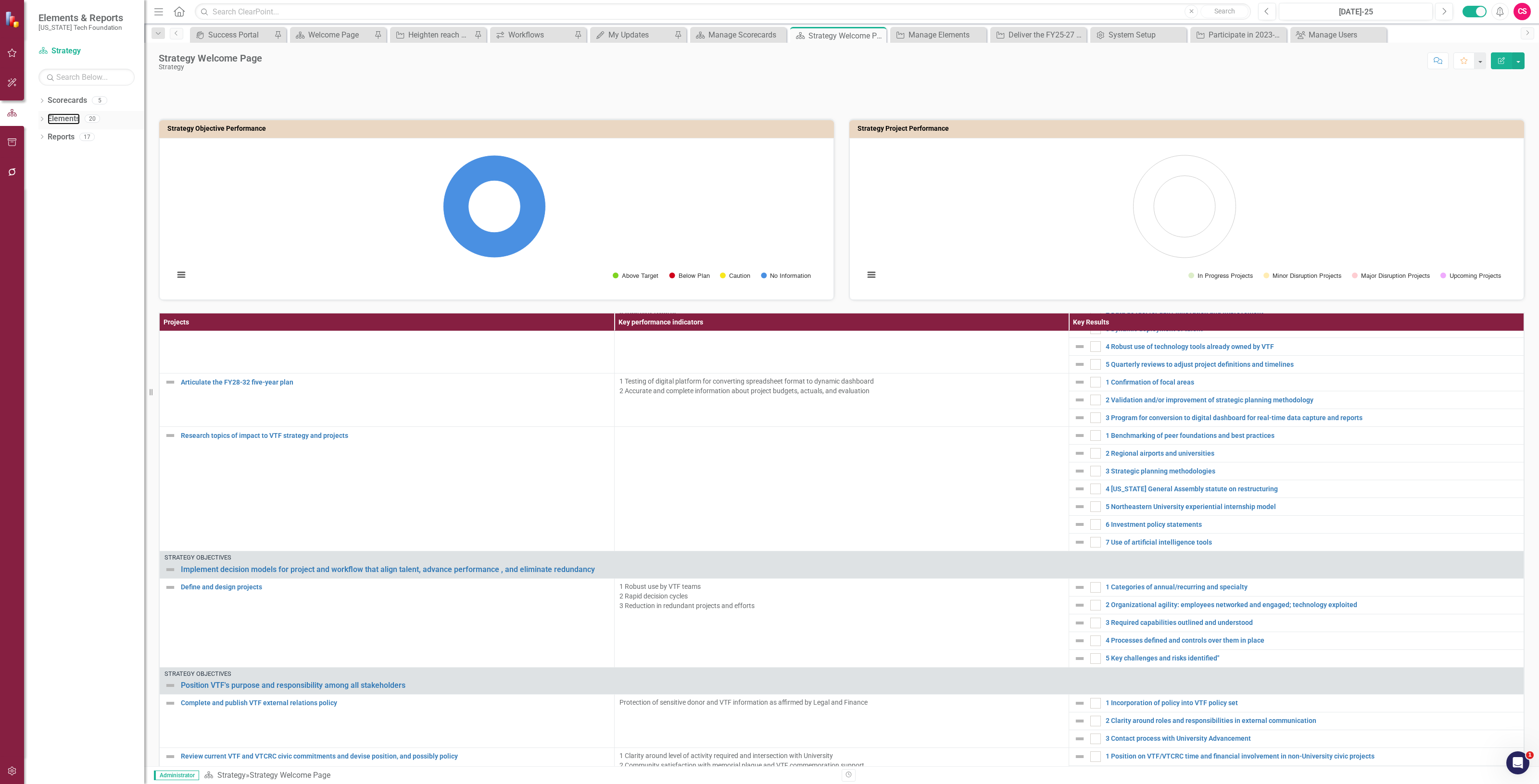
drag, startPoint x: 62, startPoint y: 118, endPoint x: 92, endPoint y: 122, distance: 30.3
click at [62, 118] on link "Elements" at bounding box center [63, 119] width 32 height 11
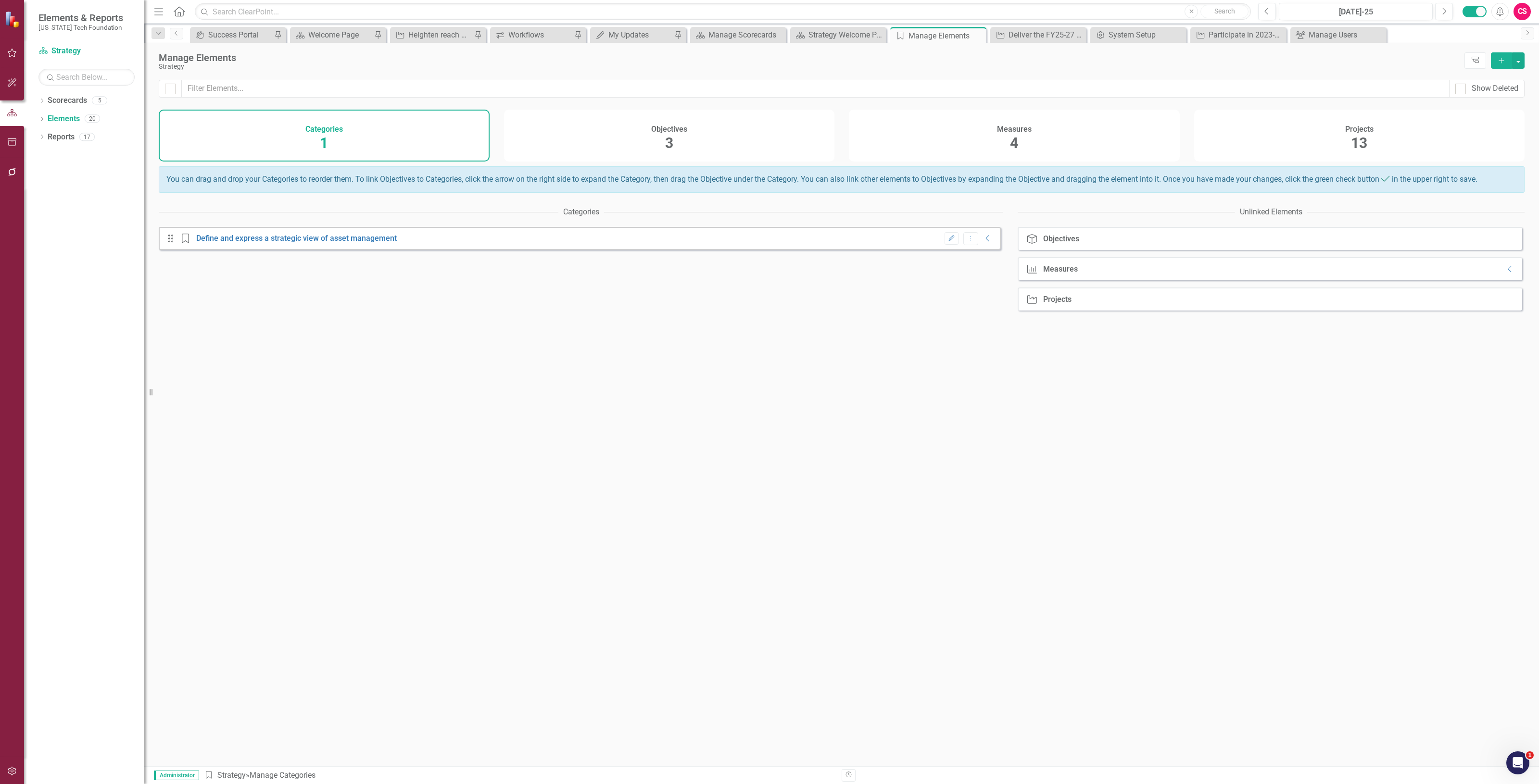
click at [1086, 151] on div "Measures 4" at bounding box center [1014, 136] width 331 height 52
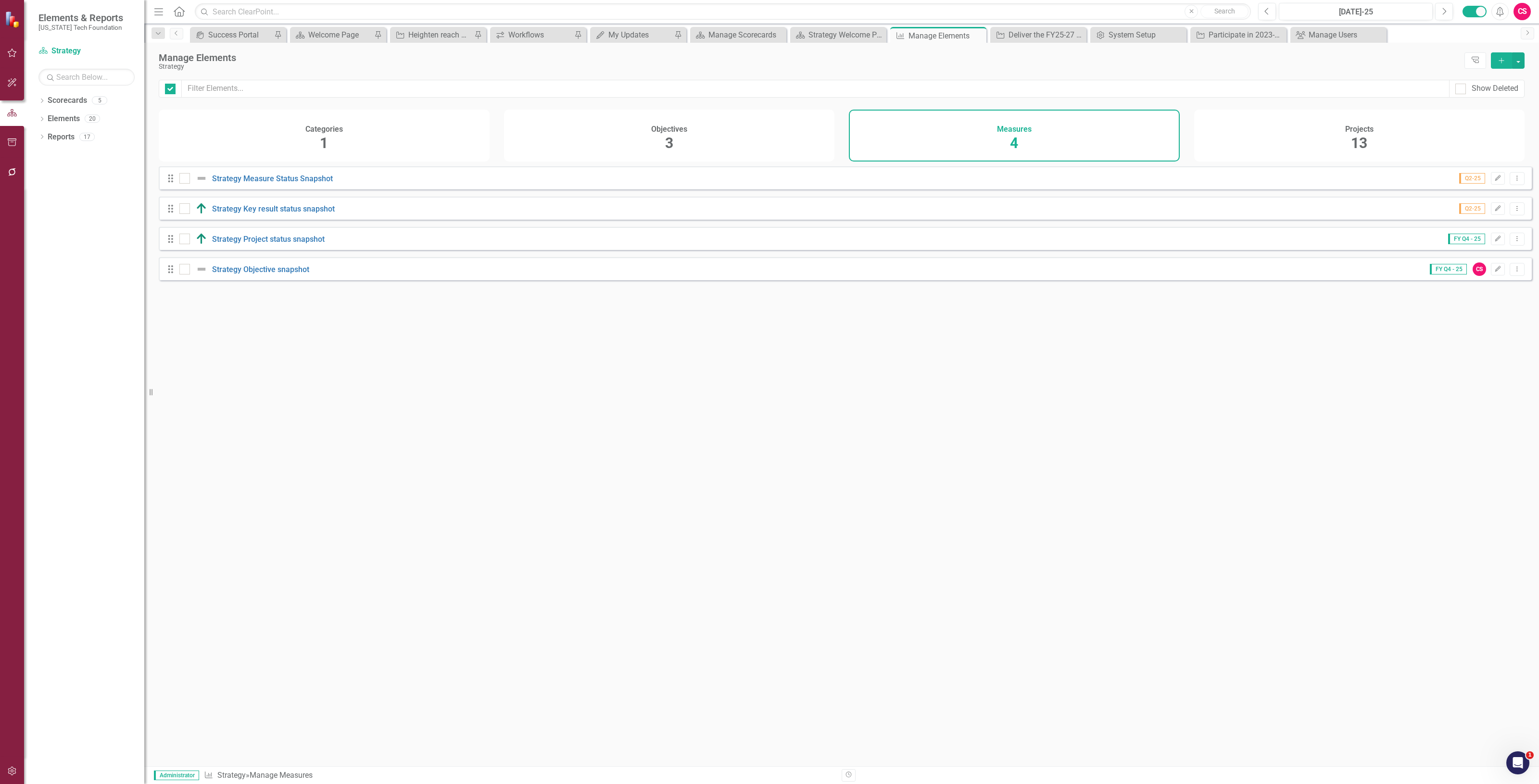
checkbox input "false"
click at [274, 244] on link "Strategy Project status snapshot" at bounding box center [268, 239] width 112 height 9
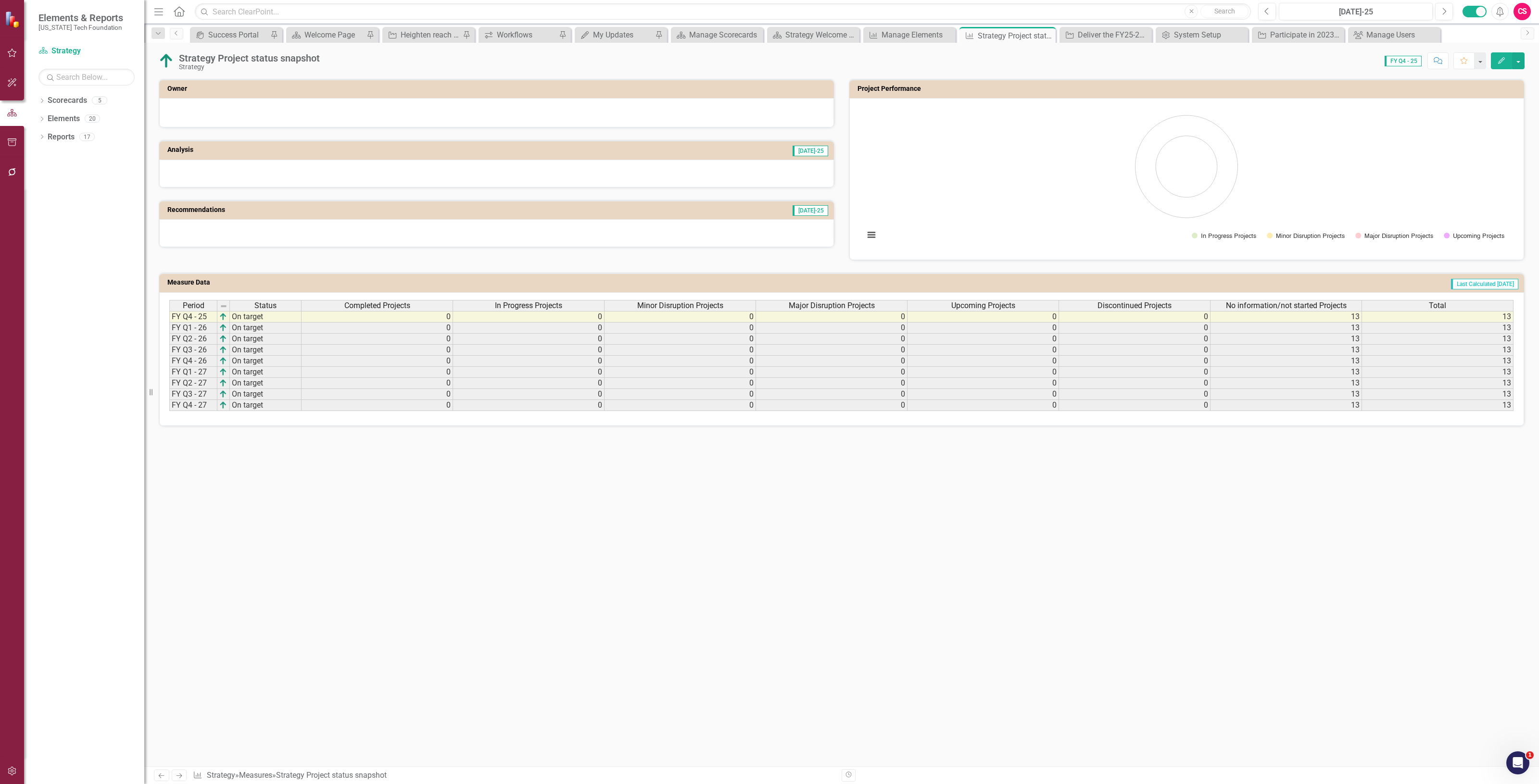
click at [1028, 224] on rect "Interactive chart" at bounding box center [1187, 178] width 654 height 144
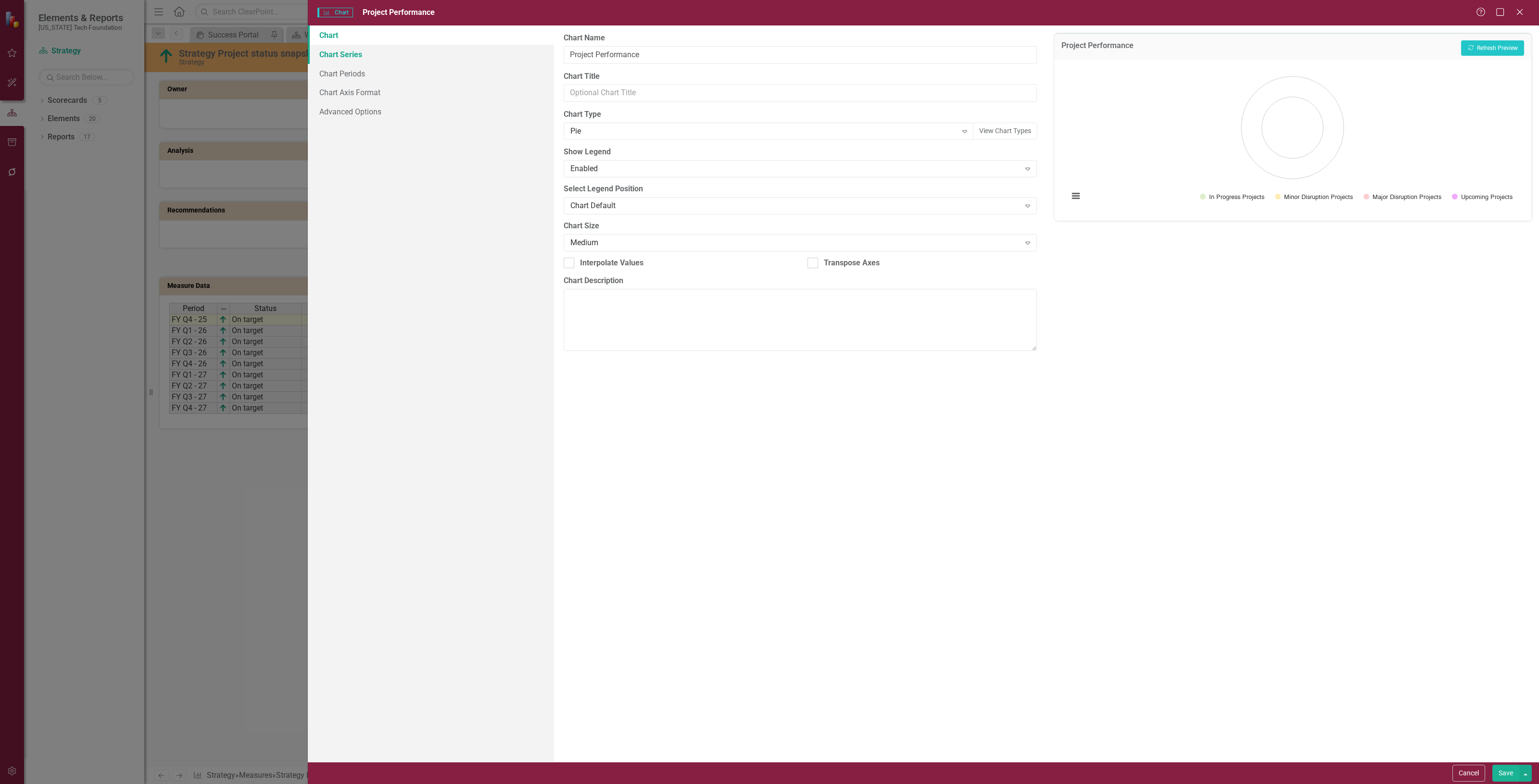
click at [423, 53] on link "Chart Series" at bounding box center [431, 54] width 246 height 19
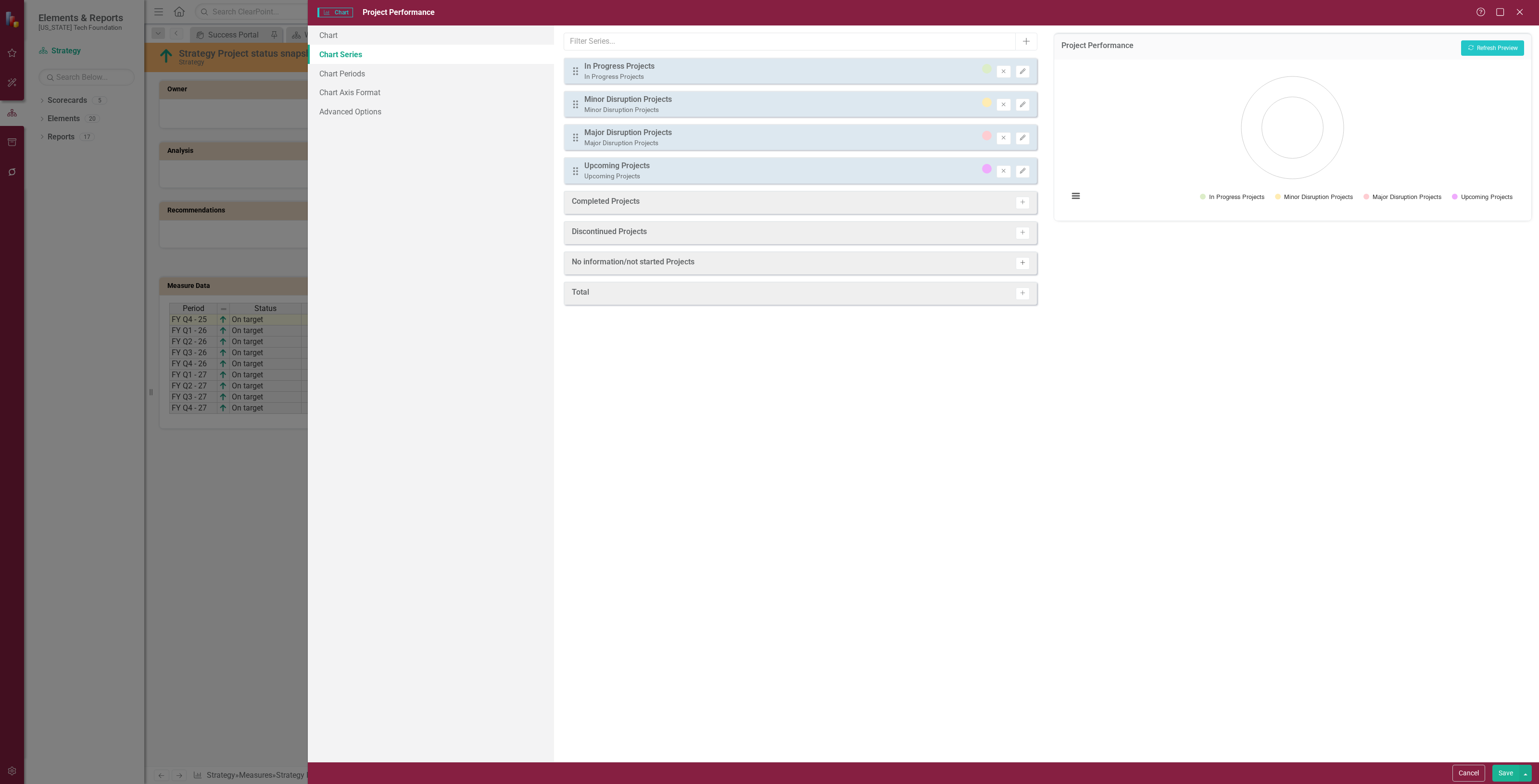
click at [1023, 262] on icon "button" at bounding box center [1023, 263] width 5 height 5
click at [1493, 37] on div "Project Performance Recalculate Refresh Preview" at bounding box center [1293, 47] width 477 height 26
click at [1493, 53] on button "Recalculate Refresh Preview" at bounding box center [1492, 48] width 63 height 16
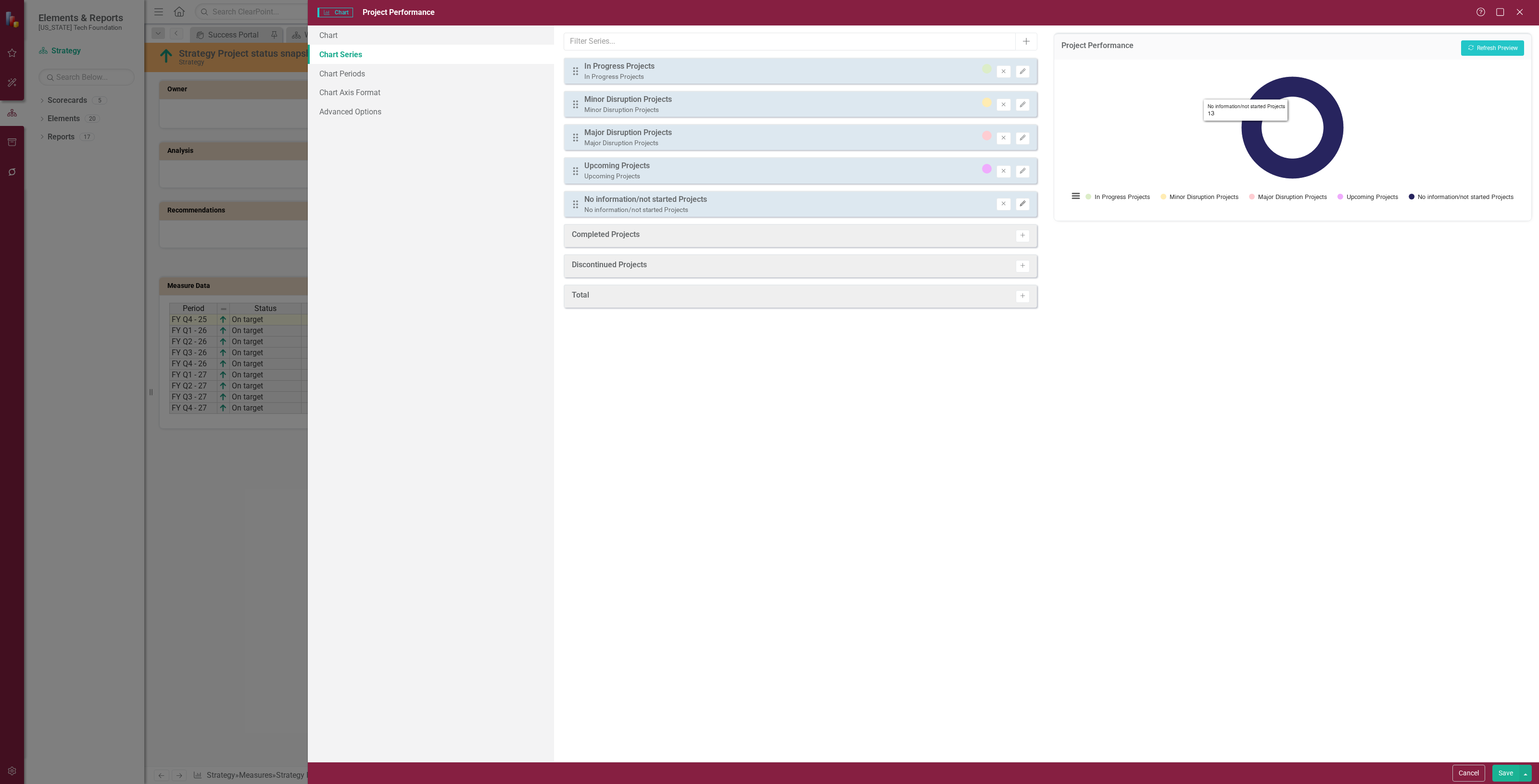
click at [1025, 203] on icon "Edit" at bounding box center [1022, 203] width 7 height 5
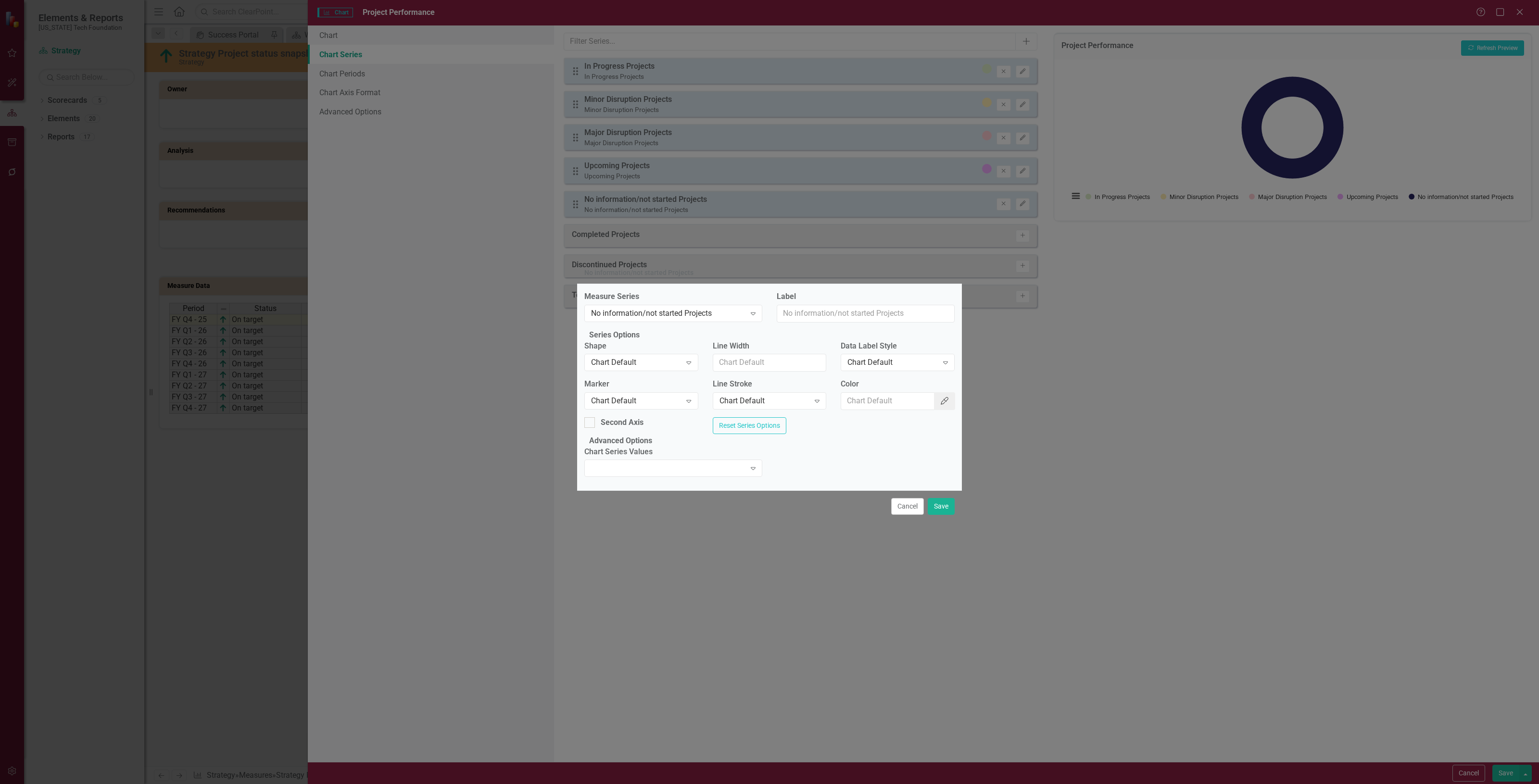
click at [941, 404] on button "Color Picker" at bounding box center [944, 401] width 21 height 18
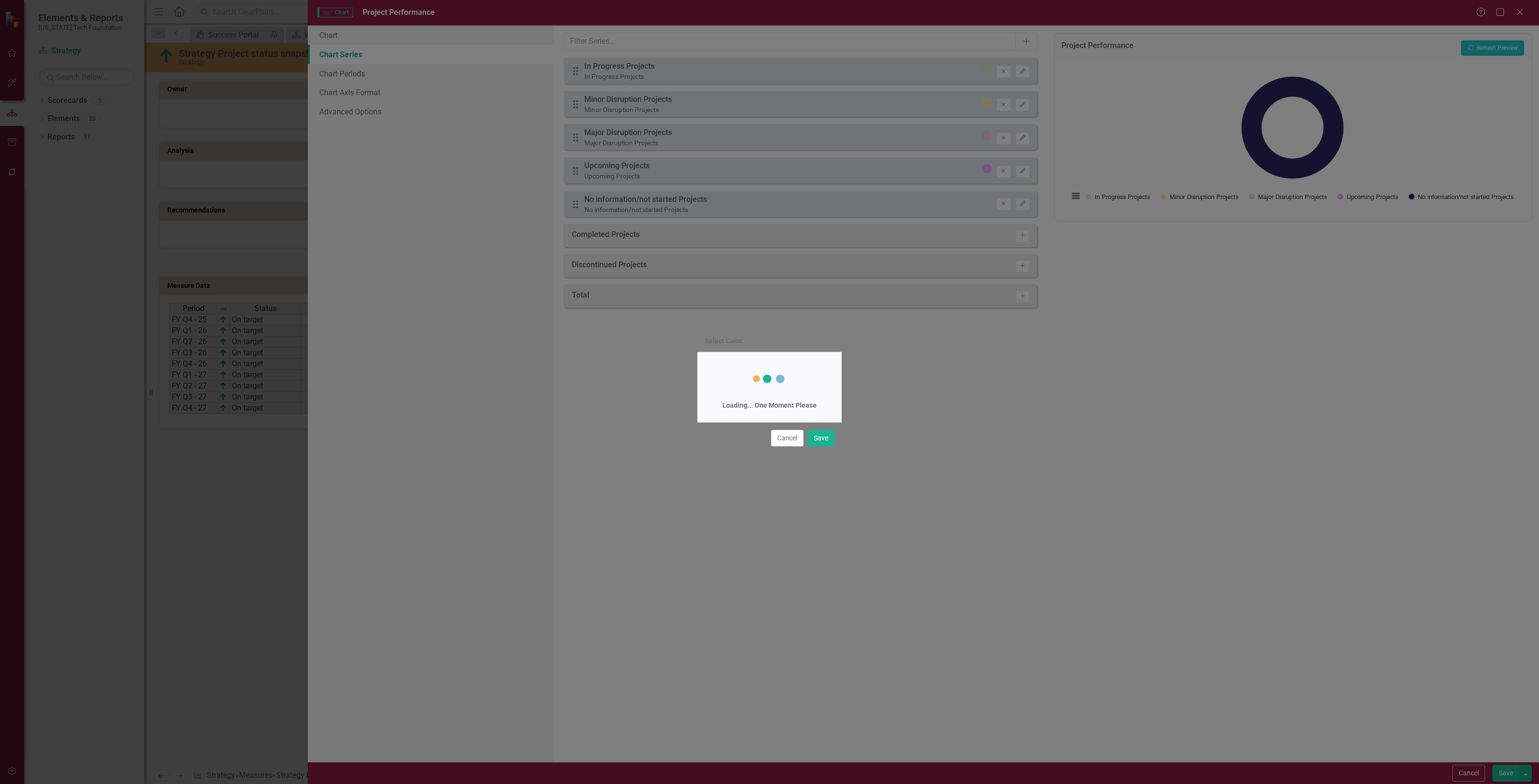
click at [935, 402] on div "Select Color Loading... One Moment Please Cancel Save" at bounding box center [770, 392] width 1539 height 784
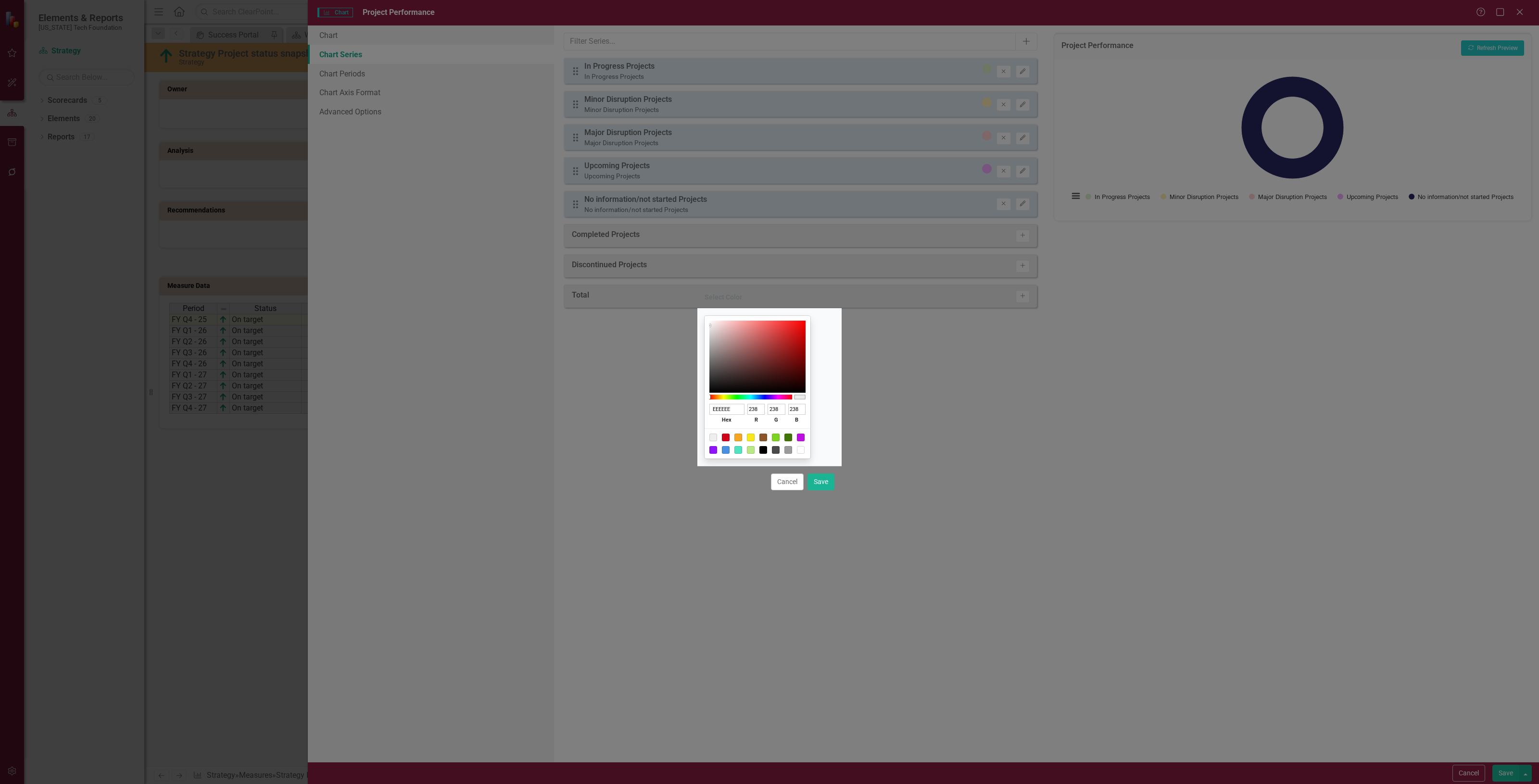
click at [730, 454] on div at bounding box center [726, 450] width 8 height 8
type input "4A90E2"
type input "74"
type input "144"
type input "226"
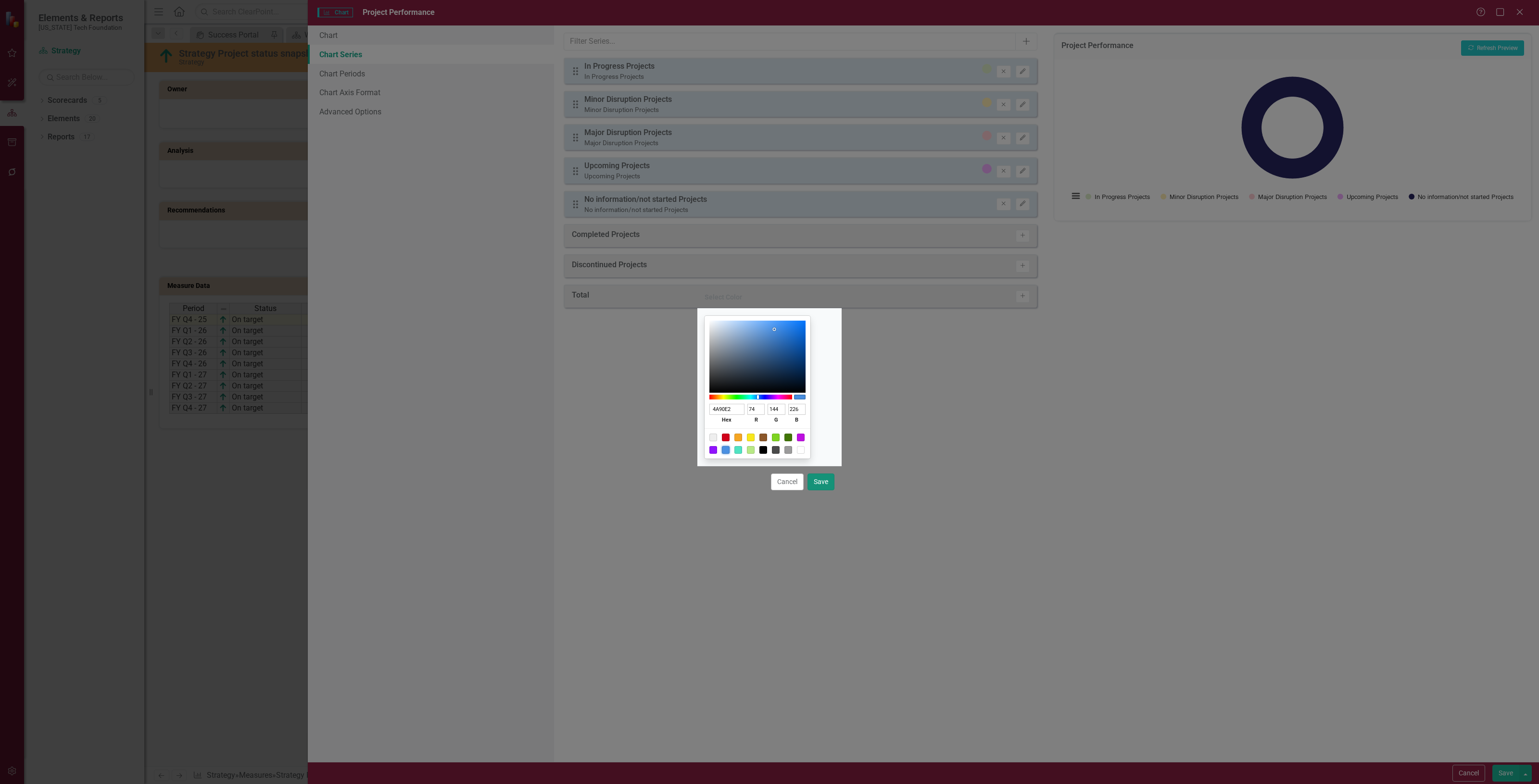
click at [826, 479] on button "Save" at bounding box center [821, 482] width 27 height 17
type input "#4a90e2"
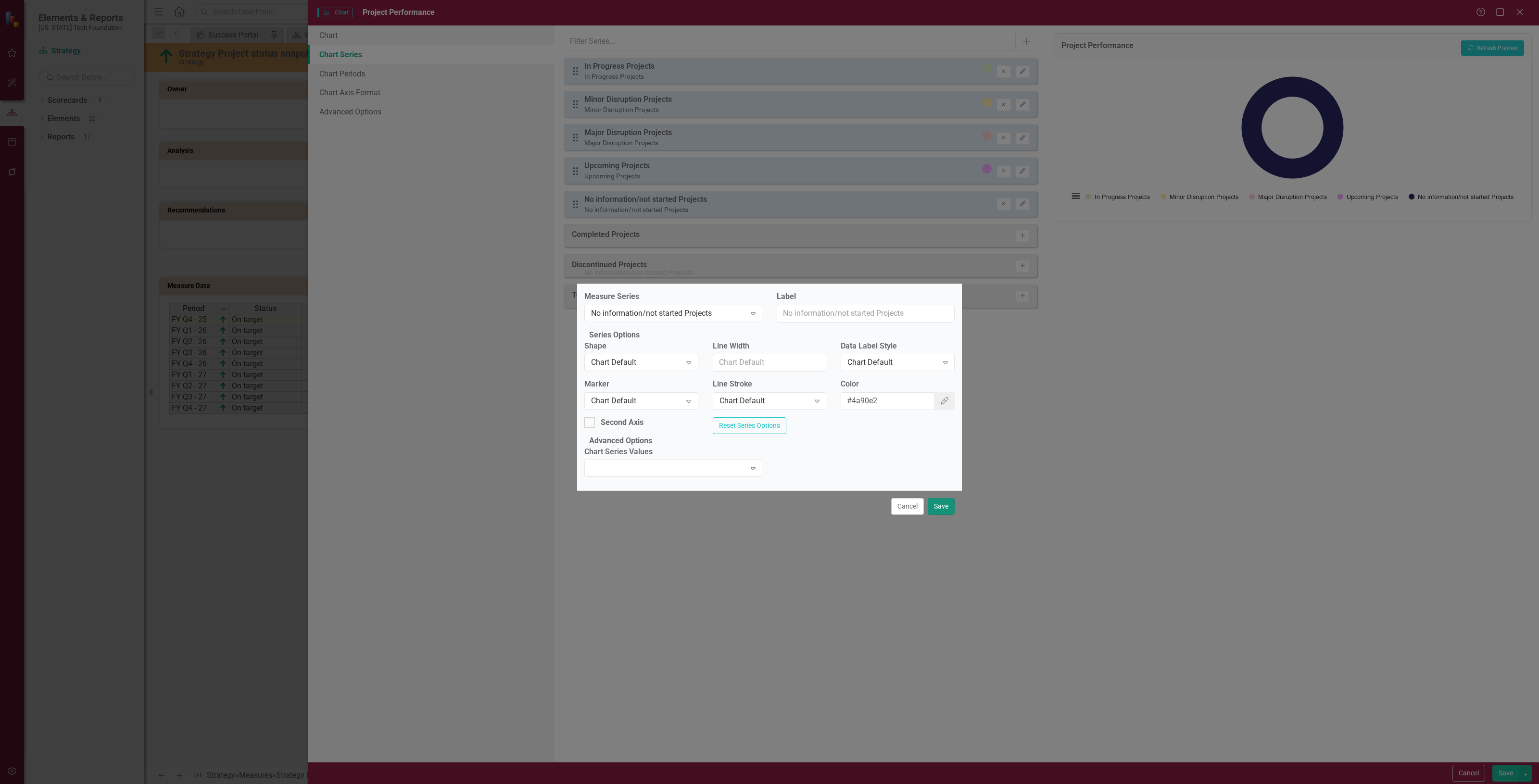
click at [945, 515] on button "Save" at bounding box center [941, 507] width 27 height 17
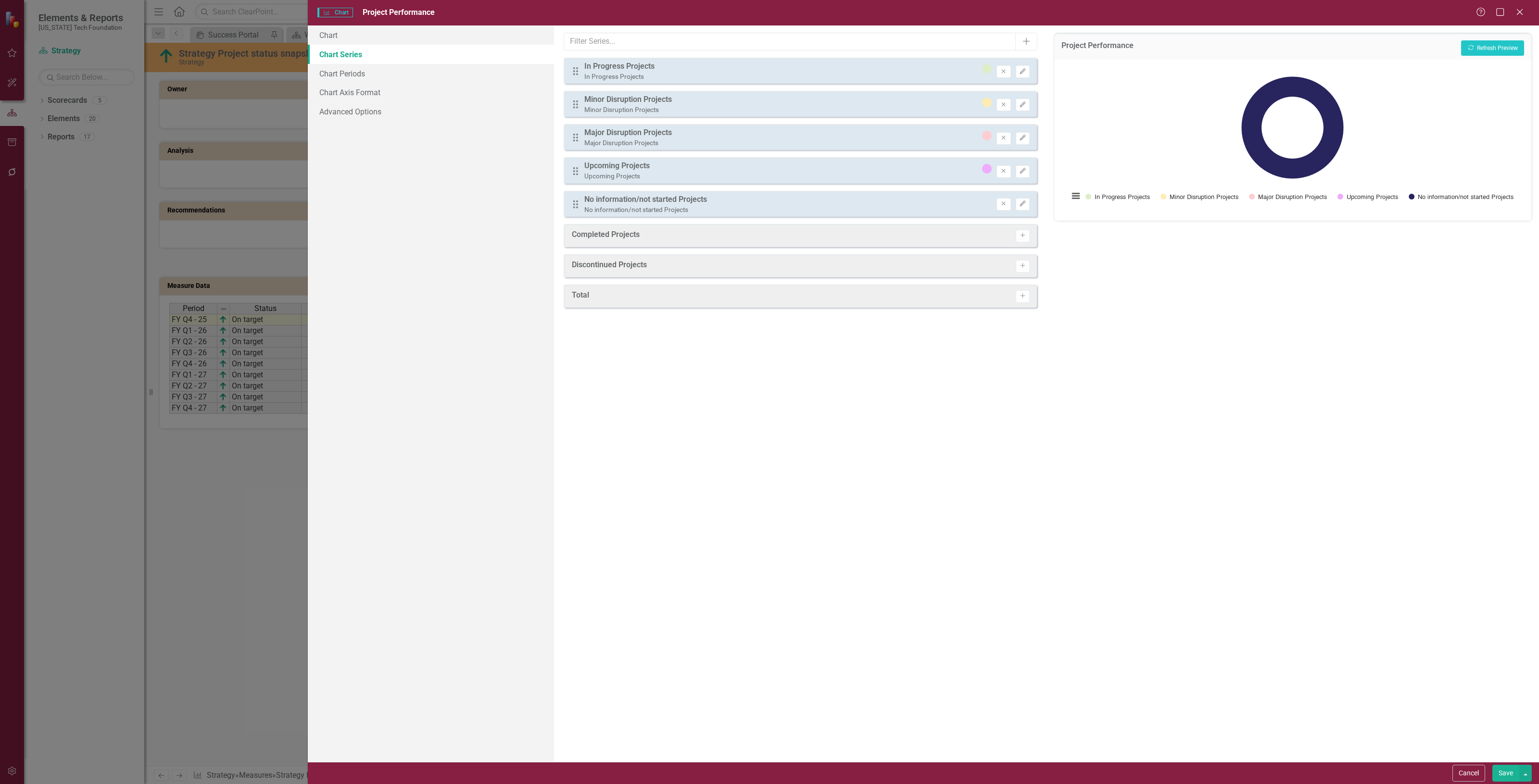
click at [1499, 56] on div "Project Performance Recalculate Refresh Preview" at bounding box center [1293, 47] width 477 height 26
click at [1496, 51] on button "Recalculate Refresh Preview" at bounding box center [1492, 48] width 63 height 16
click at [1496, 768] on button "Save" at bounding box center [1506, 774] width 27 height 17
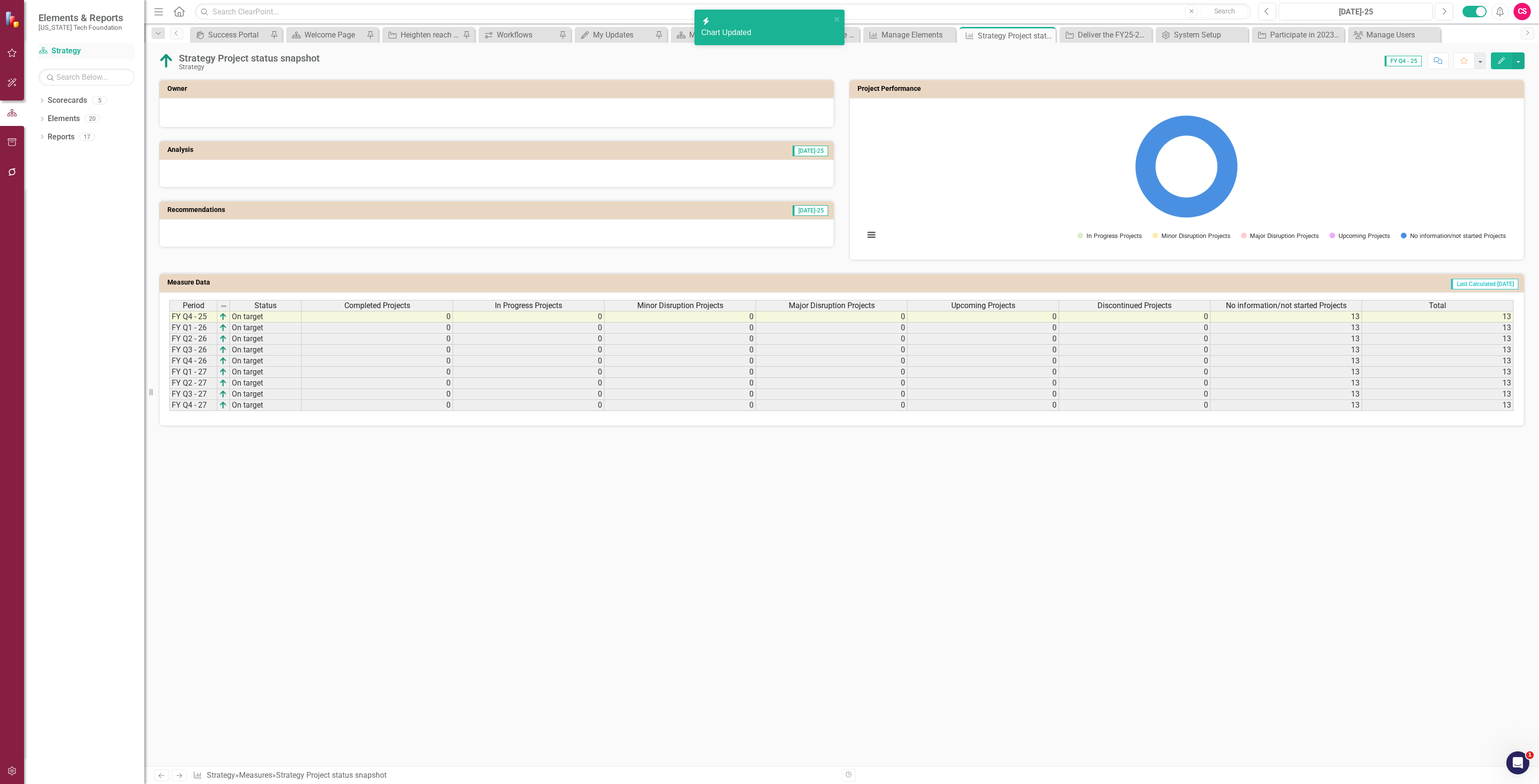
click at [73, 52] on link "Scorecard Strategy" at bounding box center [86, 51] width 96 height 11
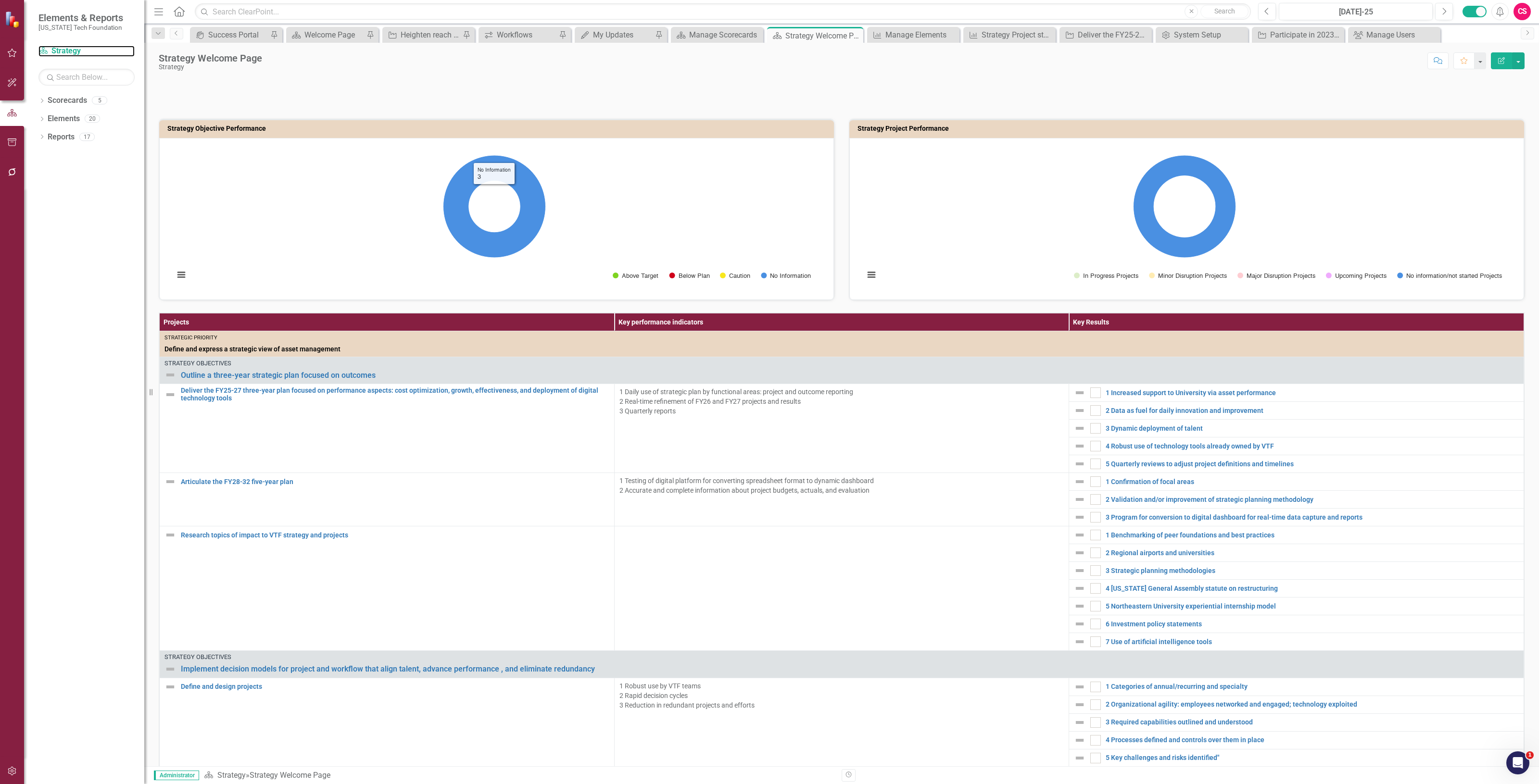
click at [1007, 159] on rect "Interactive chart" at bounding box center [1185, 217] width 650 height 144
click at [1014, 144] on div "Loading... Chart Pie chart with 5 slices. Project Performance (Chart Type: Pie)…" at bounding box center [1187, 219] width 675 height 162
click at [908, 131] on td "Strategy Project Performance" at bounding box center [1188, 129] width 662 height 15
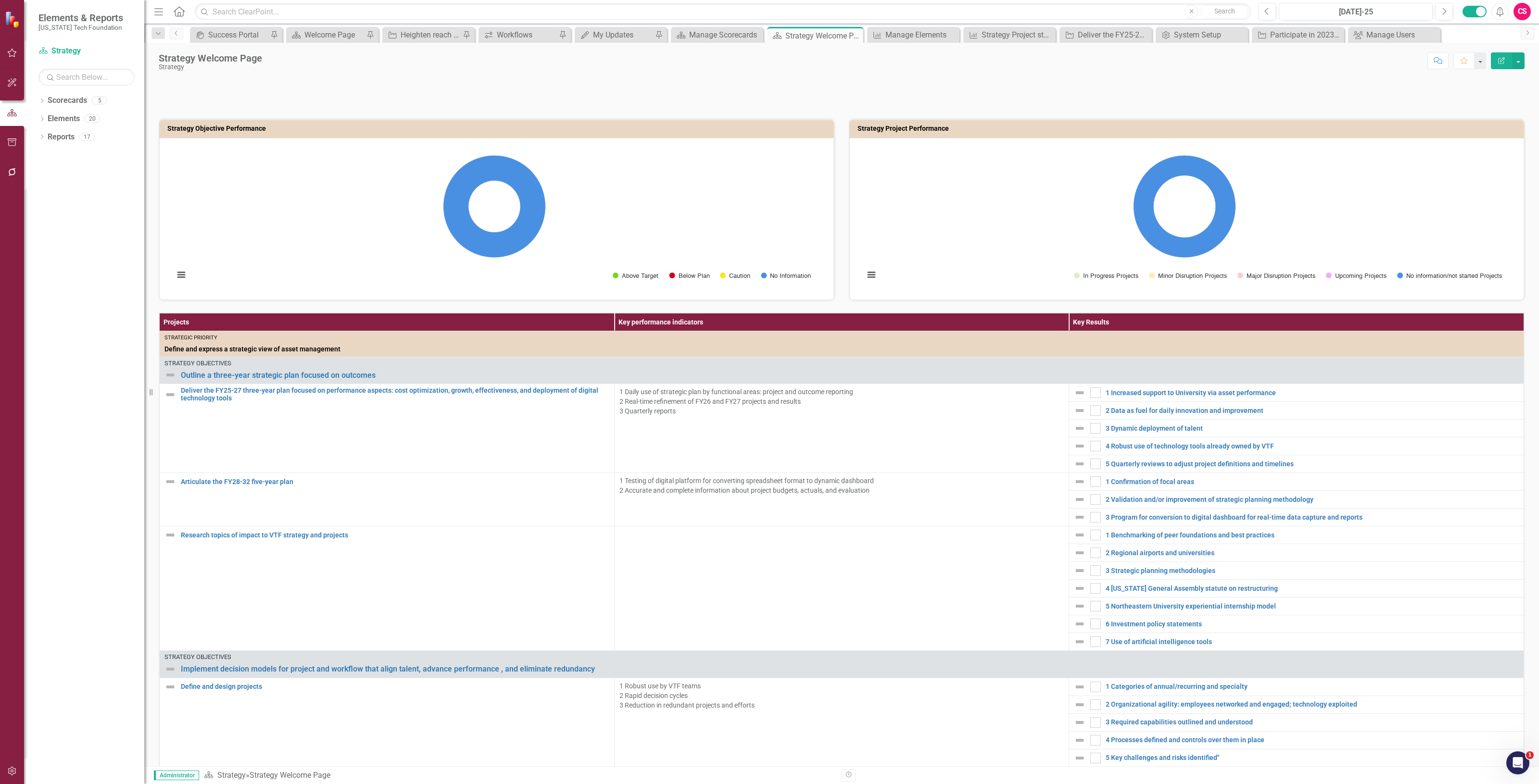
click at [908, 131] on h3 "Strategy Project Performance" at bounding box center [1188, 128] width 662 height 7
click at [56, 121] on link "Elements" at bounding box center [63, 119] width 32 height 11
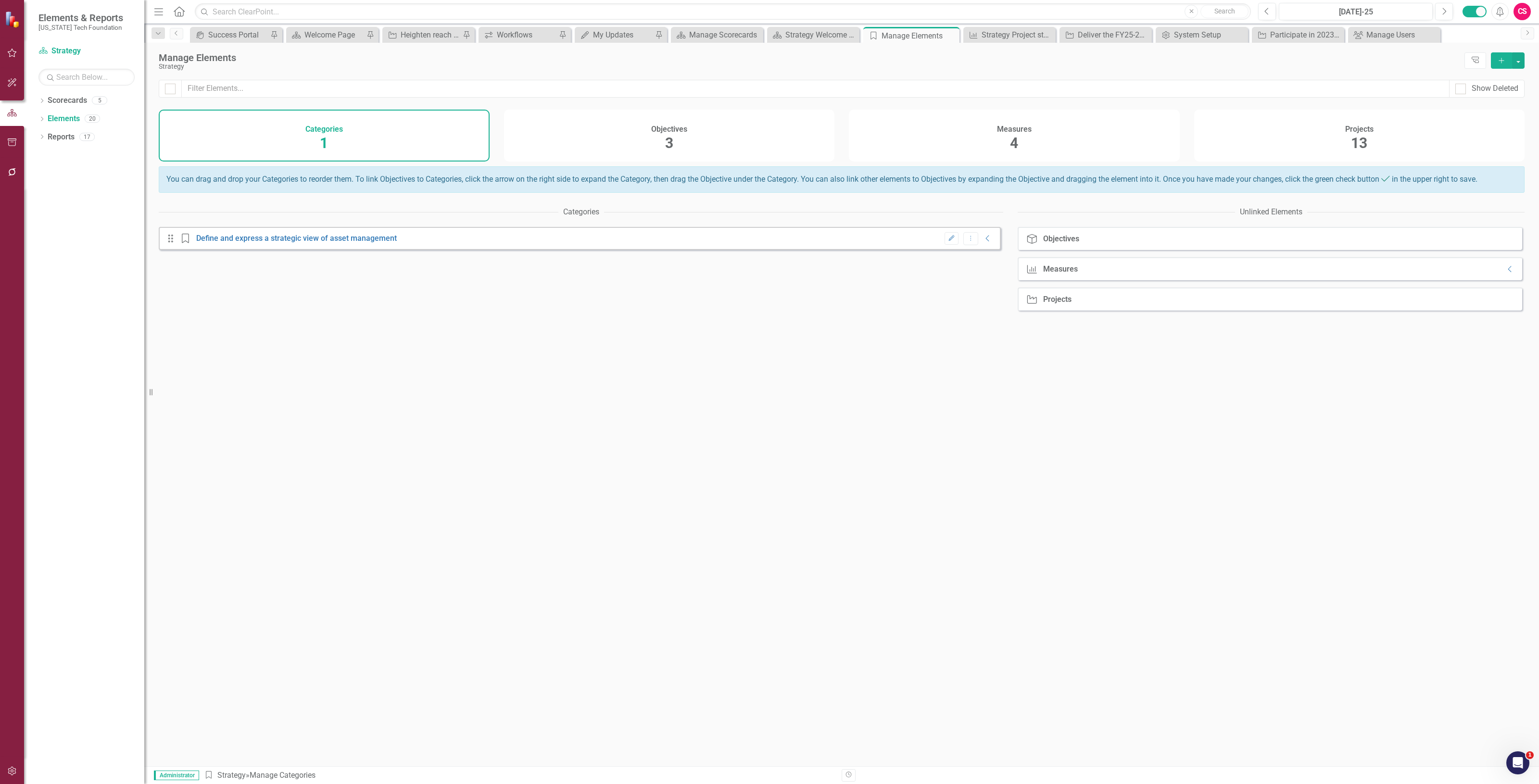
click at [1159, 128] on div "Measures 4" at bounding box center [1014, 136] width 331 height 52
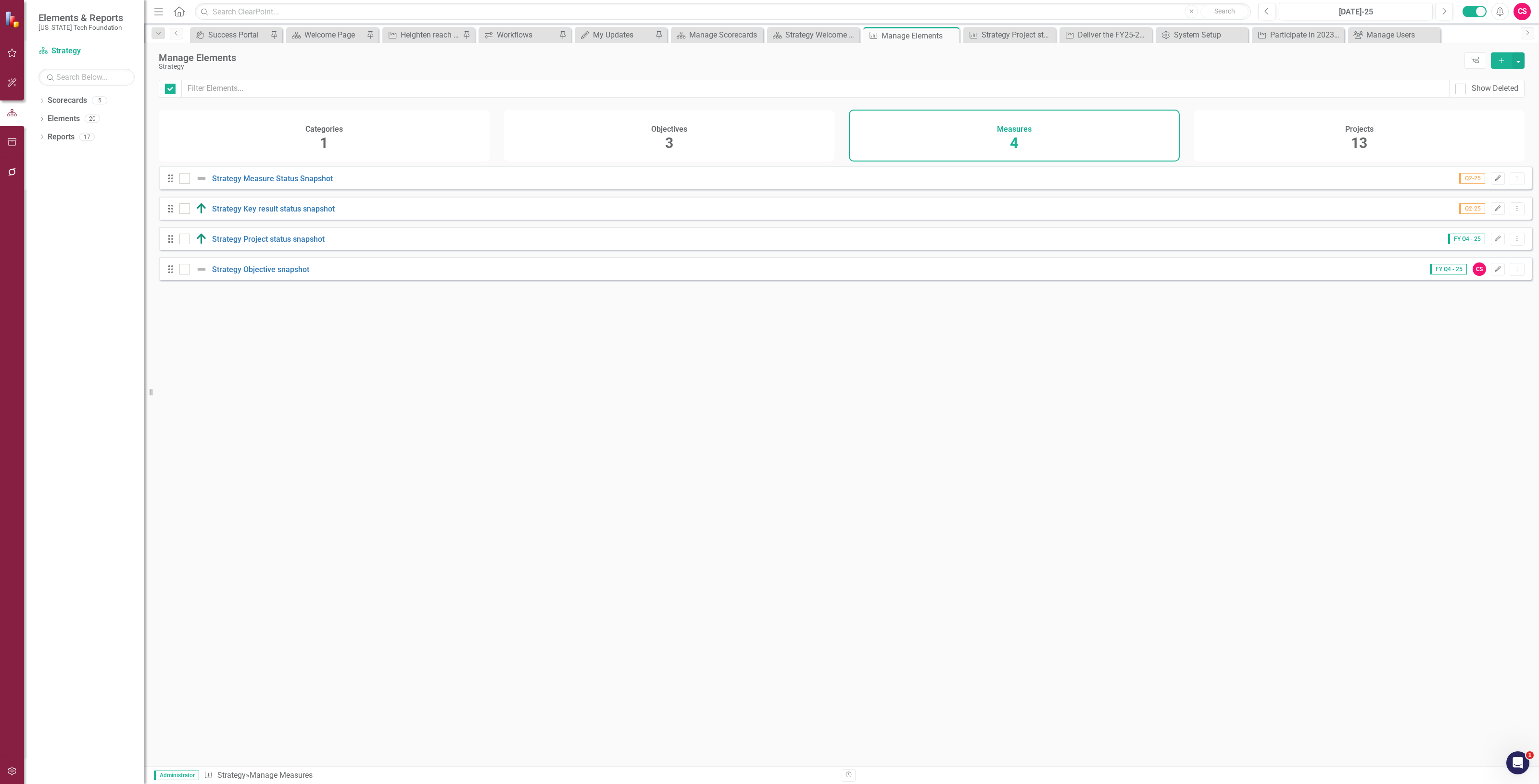
checkbox input "false"
click at [296, 244] on link "Strategy Project status snapshot" at bounding box center [268, 239] width 112 height 9
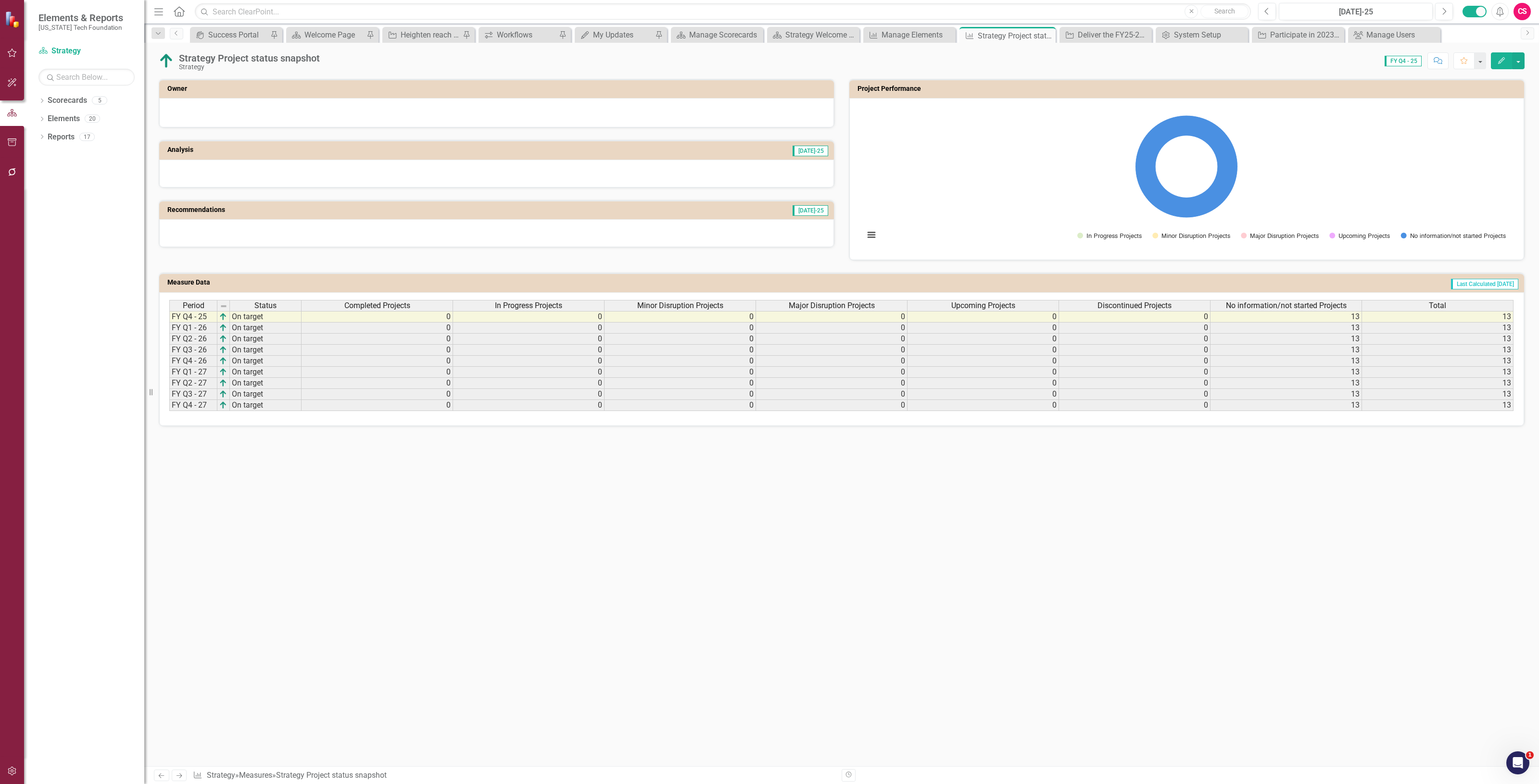
click at [1383, 101] on div "Chart Pie chart with 5 slices. Project Performance (Chart Type: Pie) Plot Bands…" at bounding box center [1187, 179] width 675 height 162
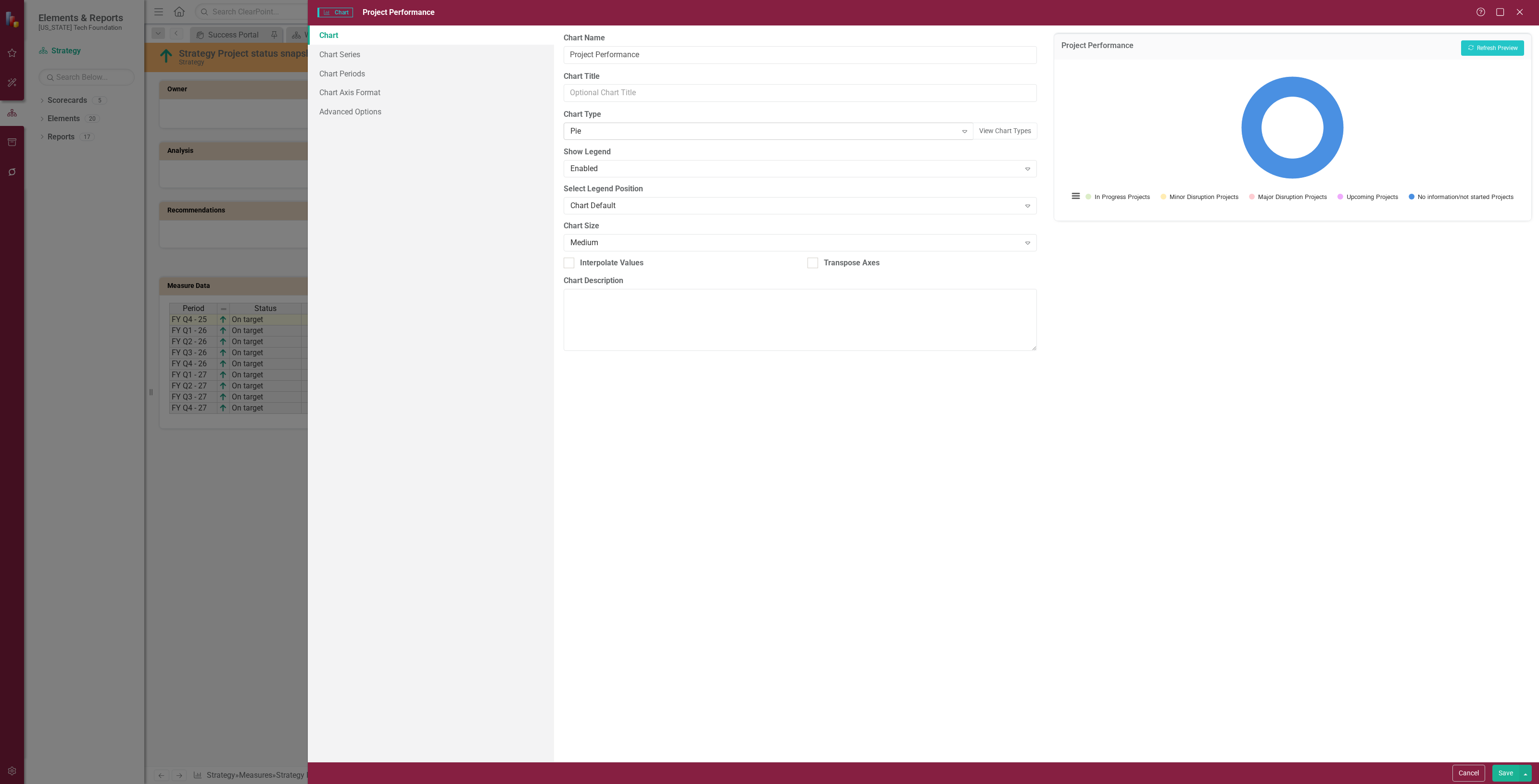
click at [692, 132] on div "Pie" at bounding box center [764, 132] width 387 height 11
click at [1479, 48] on button "Recalculate Refresh Preview" at bounding box center [1492, 48] width 63 height 16
click at [1505, 776] on button "Save" at bounding box center [1506, 774] width 27 height 17
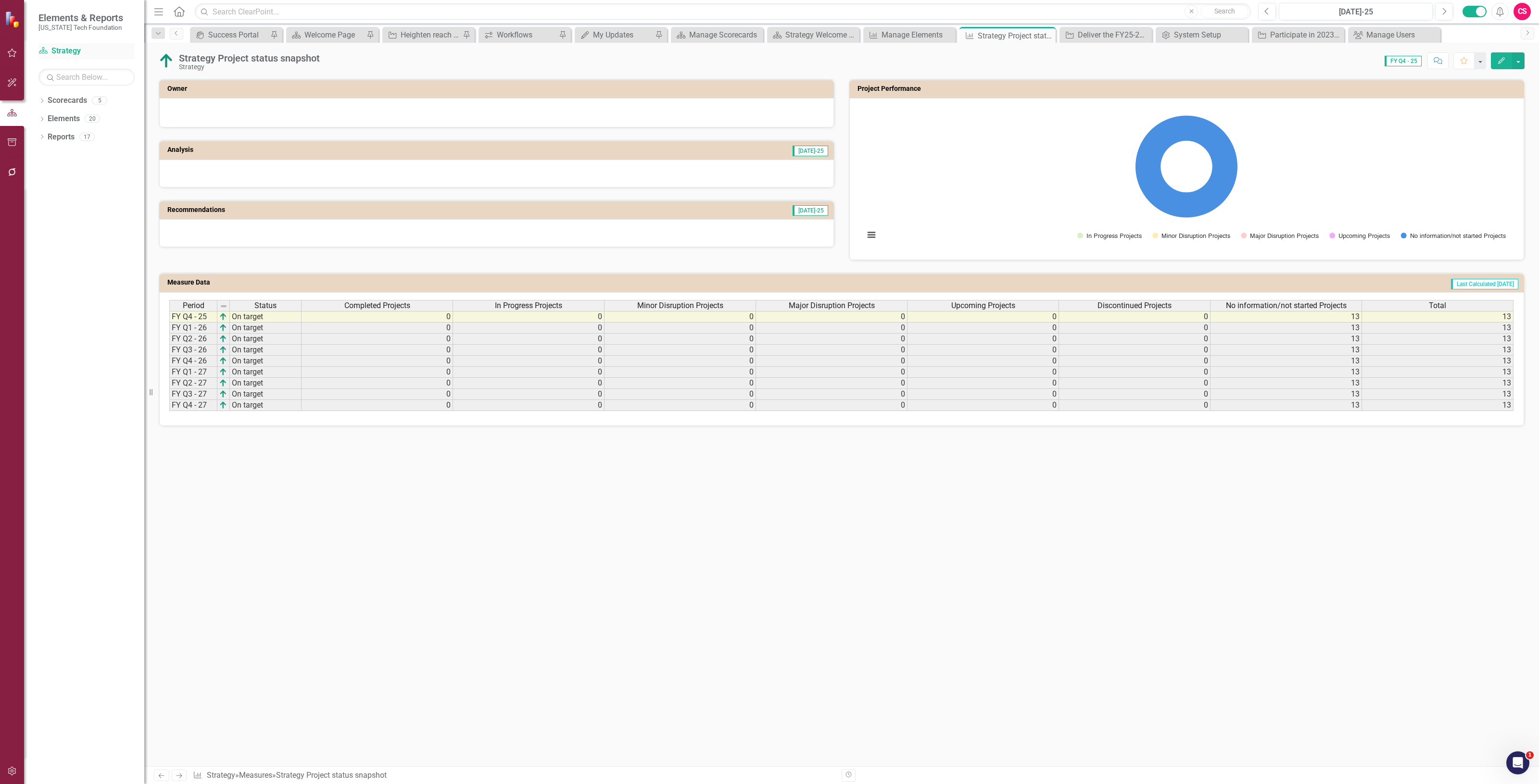
click at [71, 48] on link "Scorecard Strategy" at bounding box center [86, 51] width 96 height 11
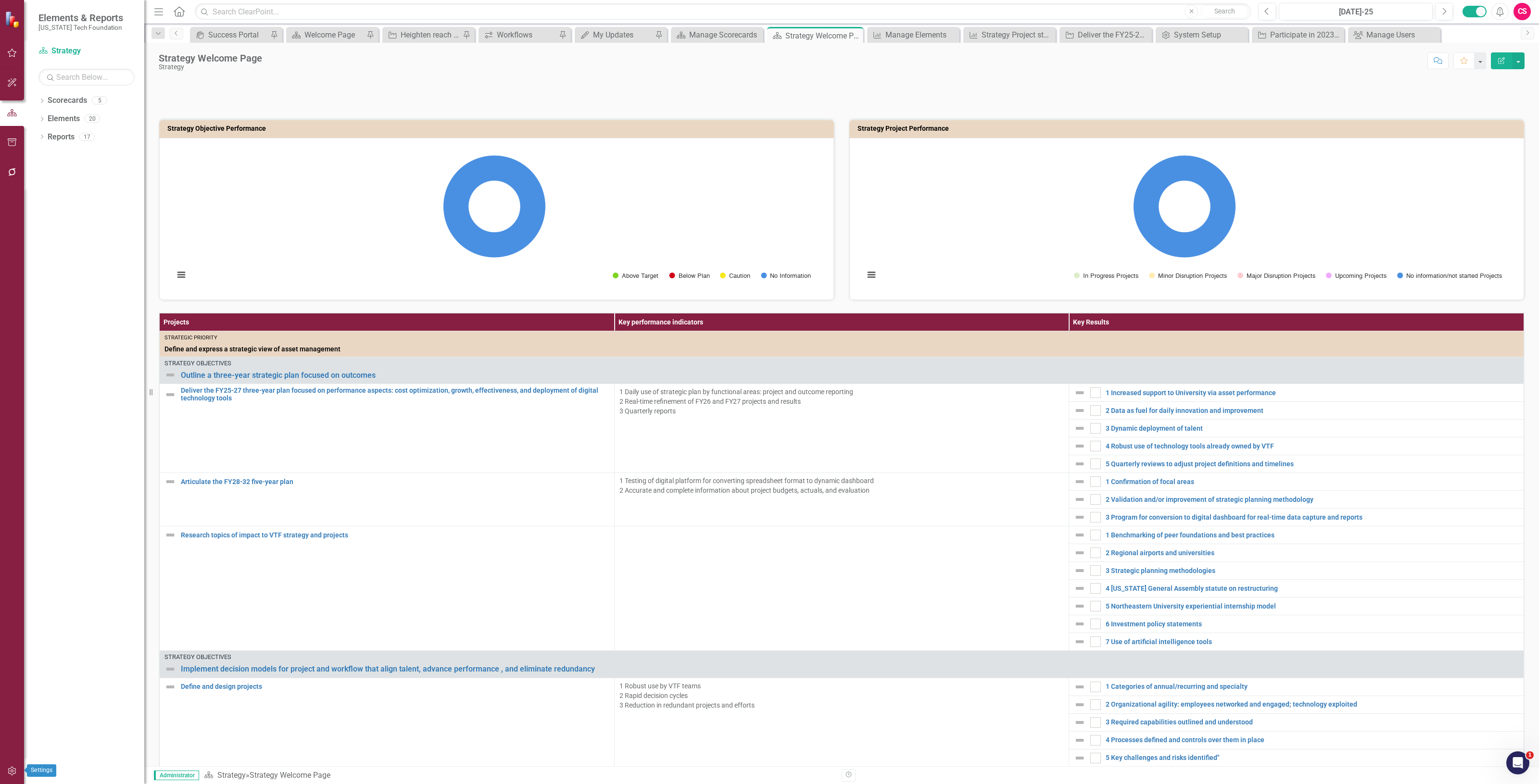
click at [16, 765] on button "button" at bounding box center [12, 772] width 22 height 20
drag, startPoint x: 78, startPoint y: 219, endPoint x: 83, endPoint y: 222, distance: 5.8
click at [78, 219] on link "System Setup" at bounding box center [86, 222] width 96 height 11
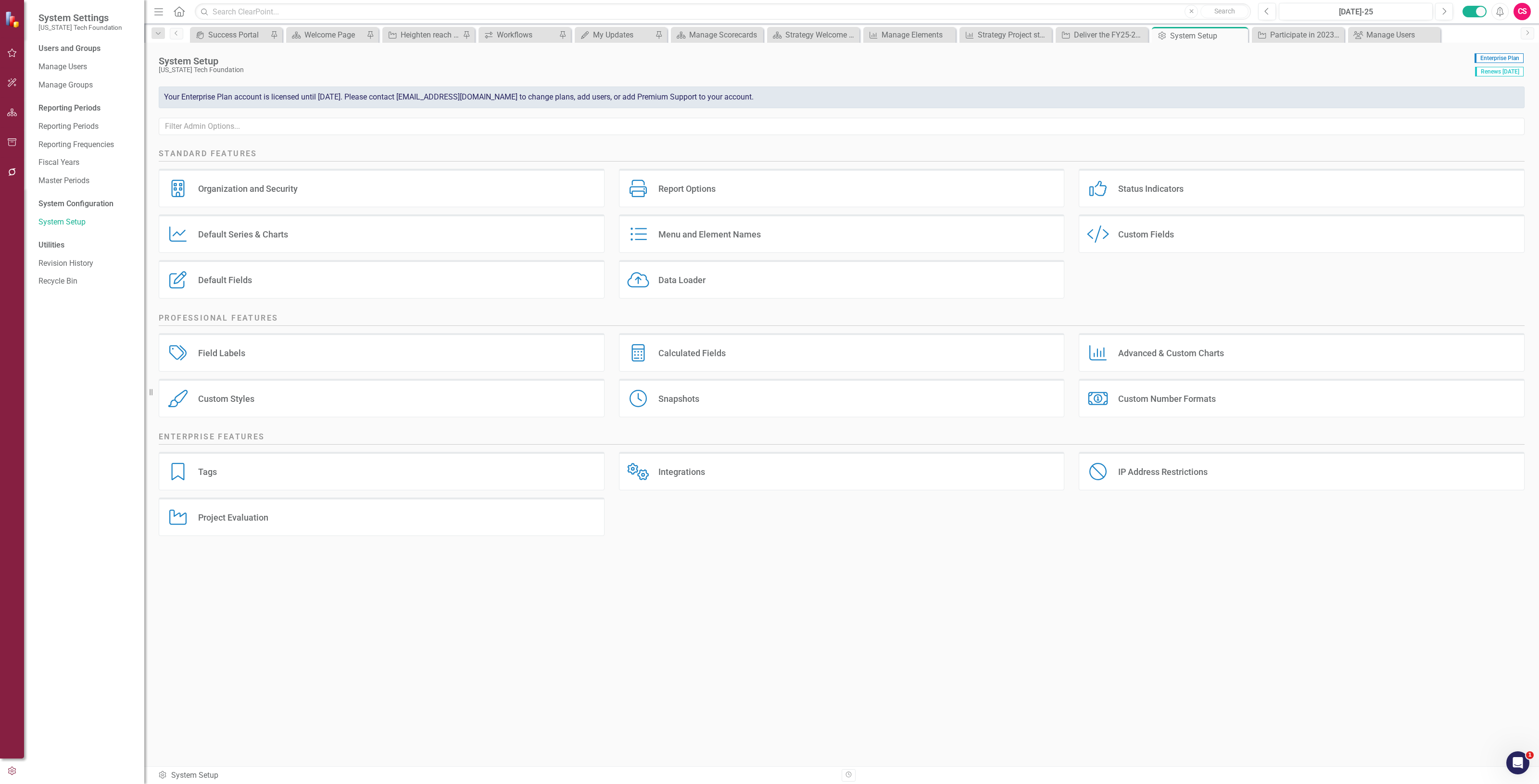
click at [366, 522] on div "Project Evaluation Project Evaluation" at bounding box center [382, 517] width 446 height 38
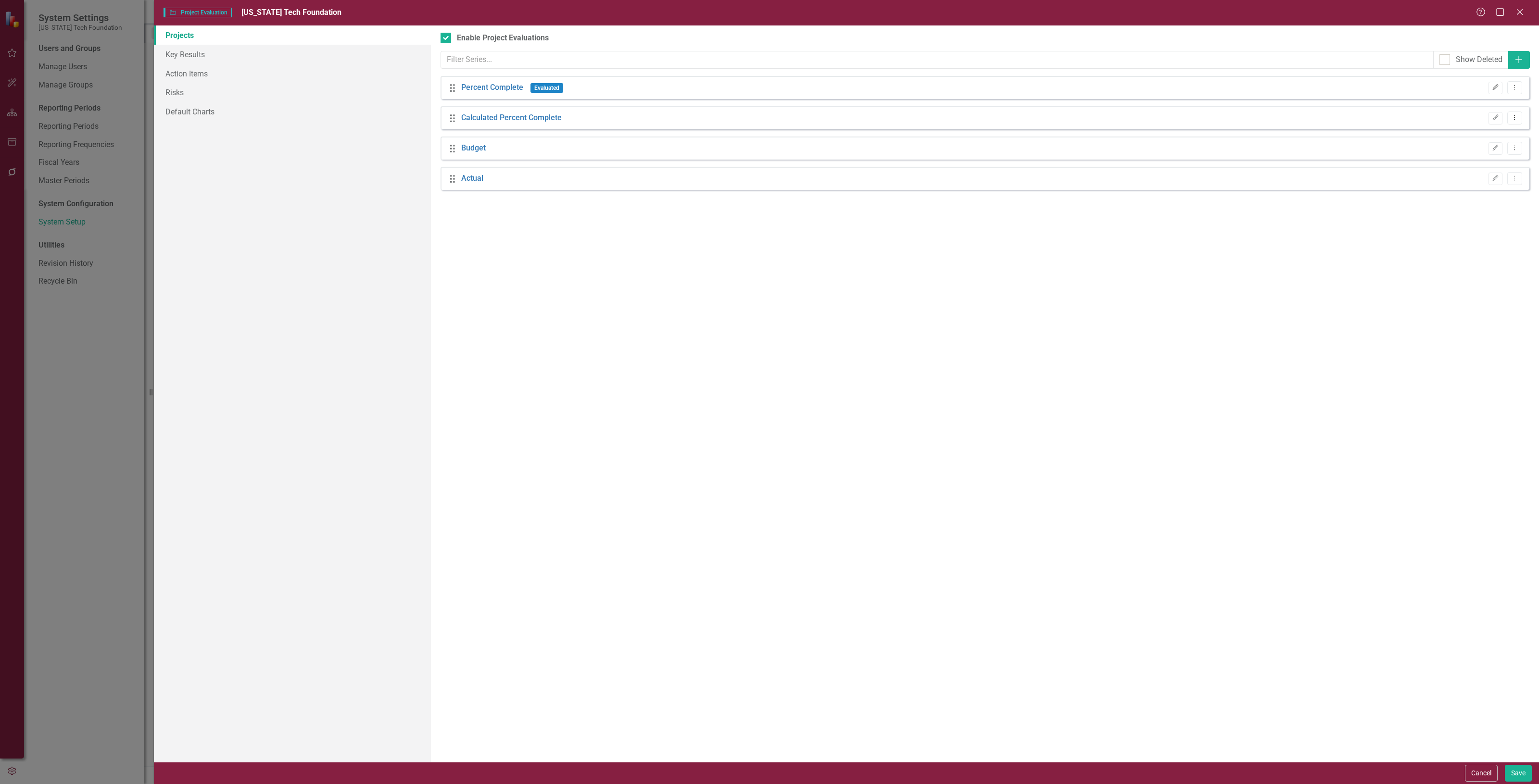
click at [1498, 85] on icon "Edit" at bounding box center [1495, 87] width 7 height 5
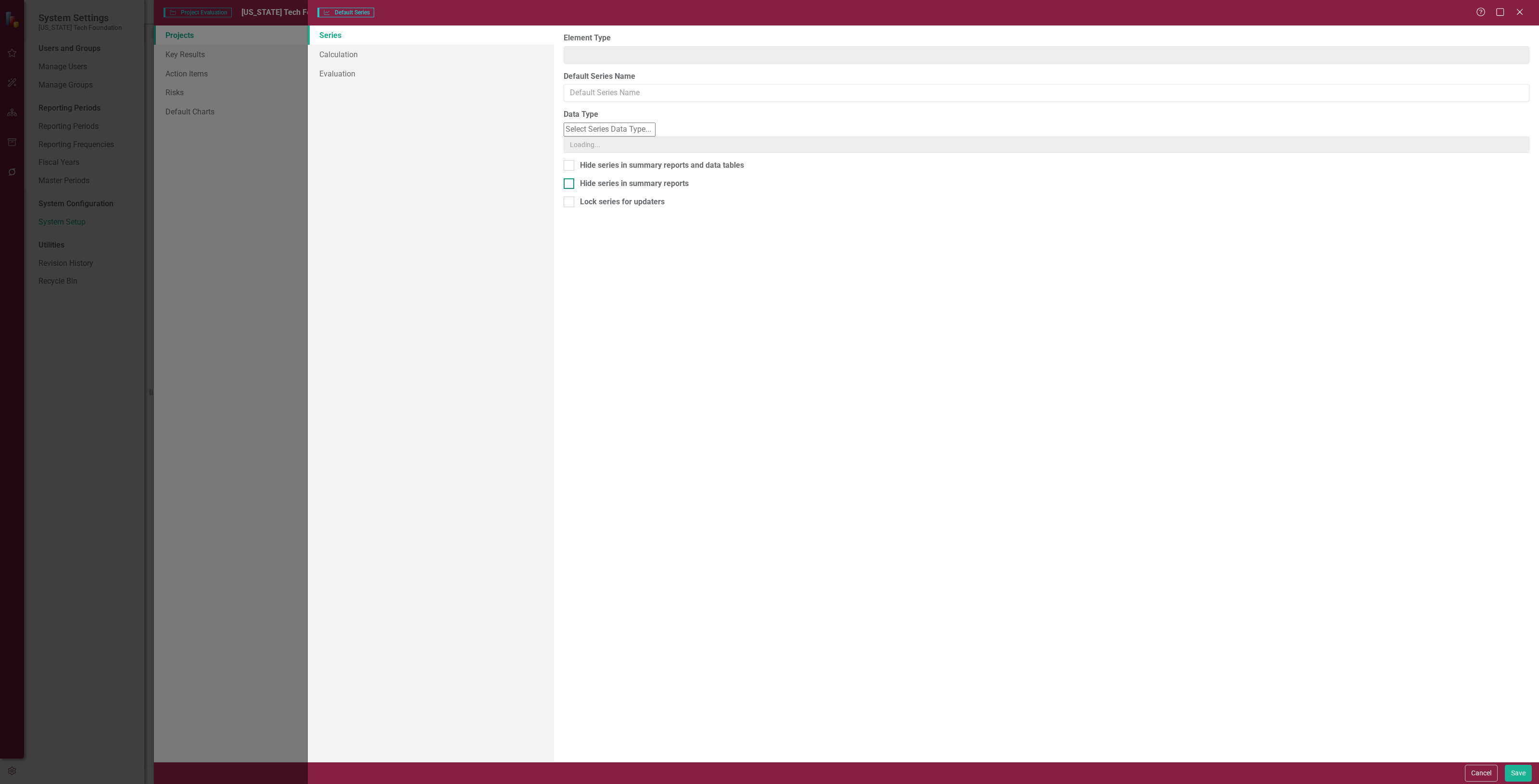
type input "Project"
type input "Percent Complete"
click at [702, 154] on div "Hide series in summary reports and data tables" at bounding box center [662, 152] width 164 height 11
click at [570, 153] on input "Hide series in summary reports and data tables" at bounding box center [567, 150] width 6 height 6
checkbox input "true"
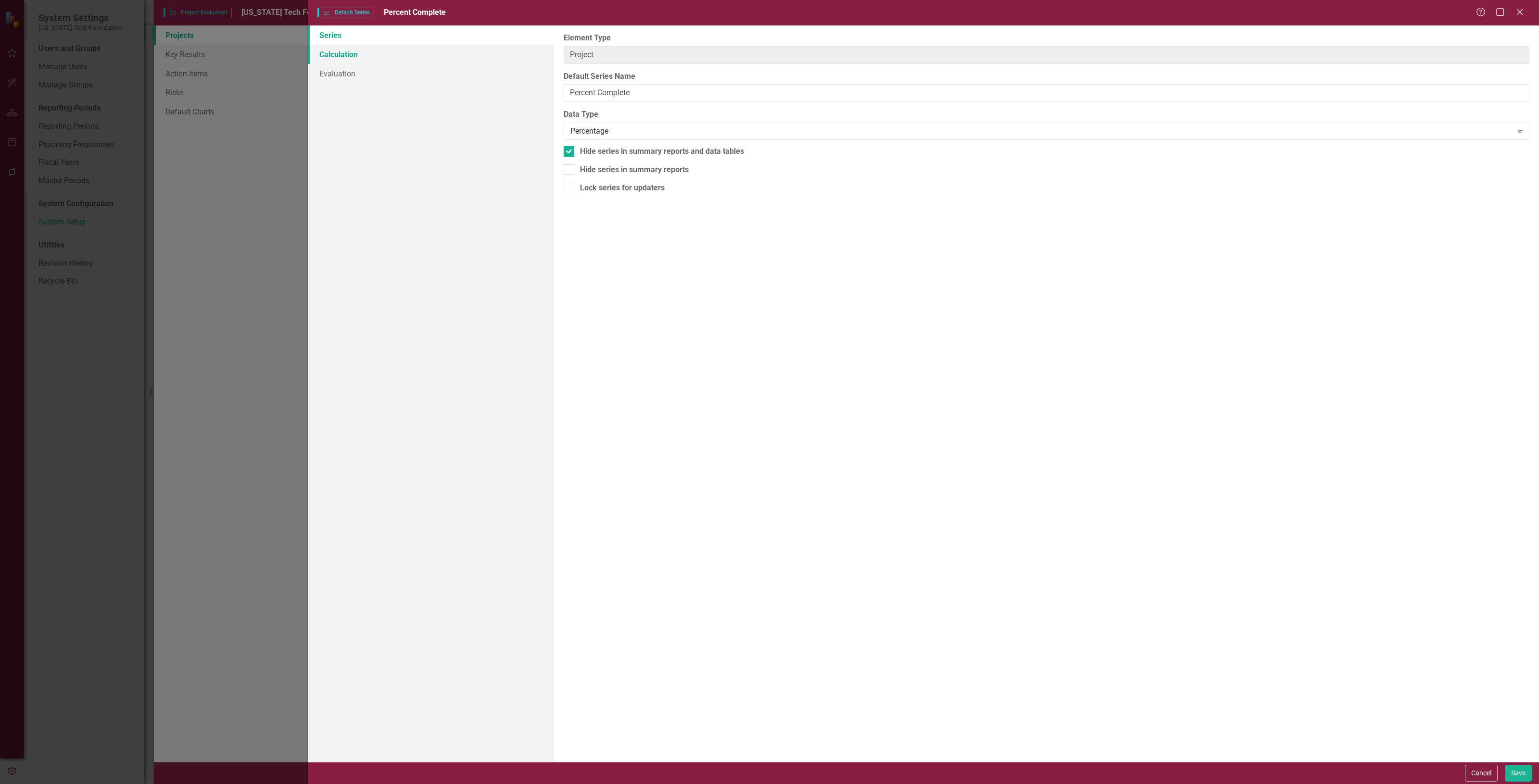
click at [400, 46] on link "Calculation" at bounding box center [431, 54] width 246 height 19
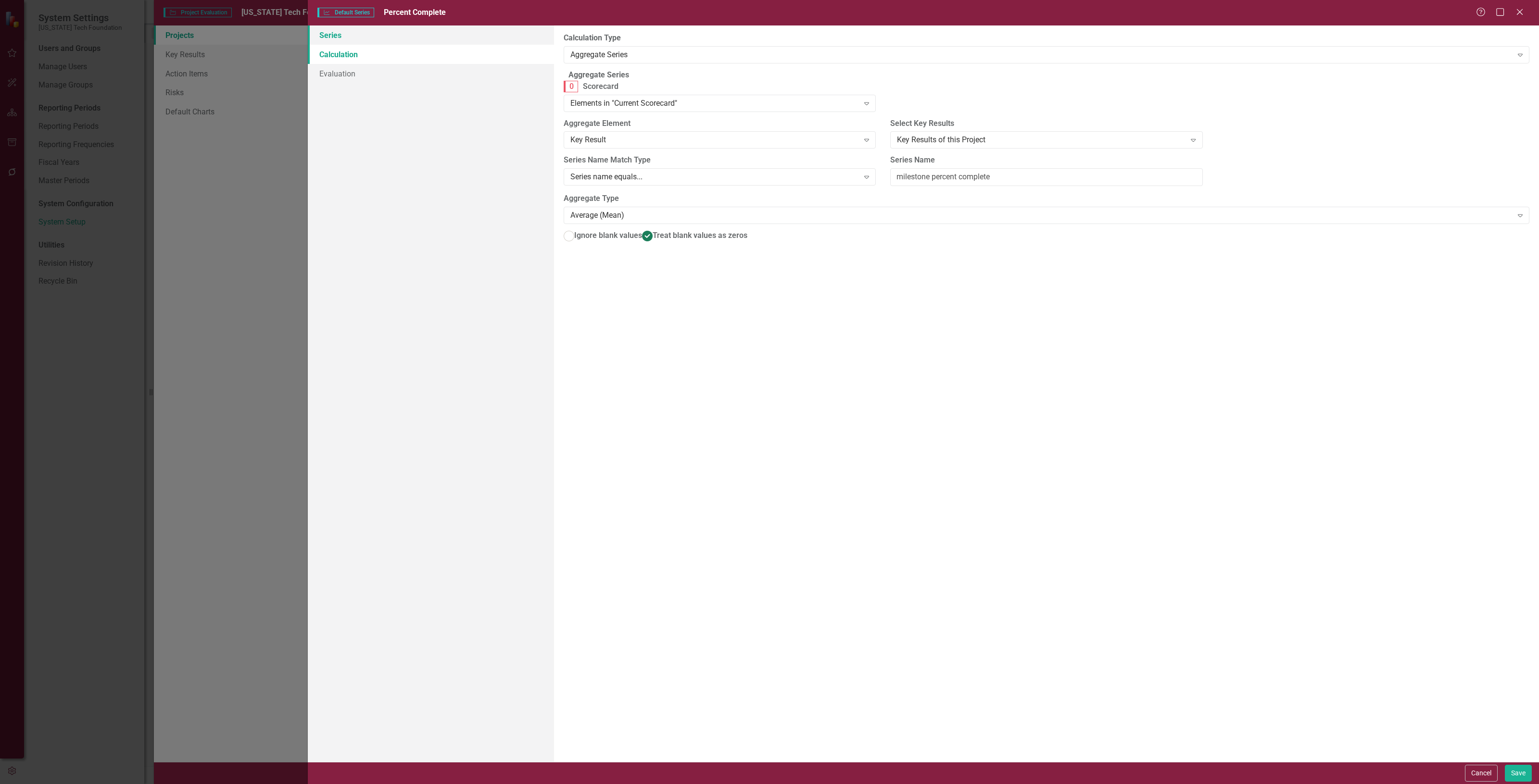
click at [401, 37] on link "Series" at bounding box center [431, 35] width 246 height 19
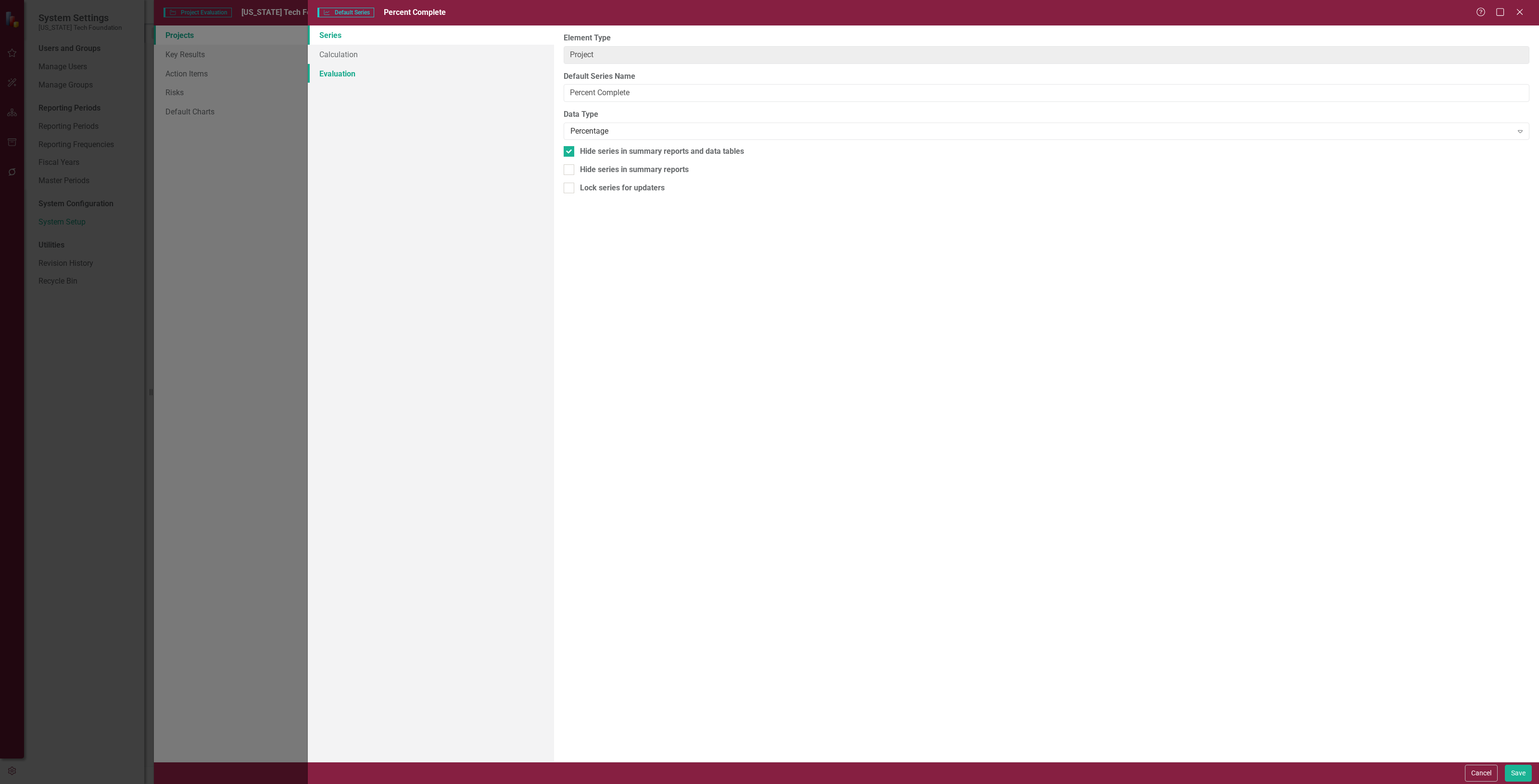
click at [395, 71] on link "Evaluation" at bounding box center [431, 73] width 246 height 19
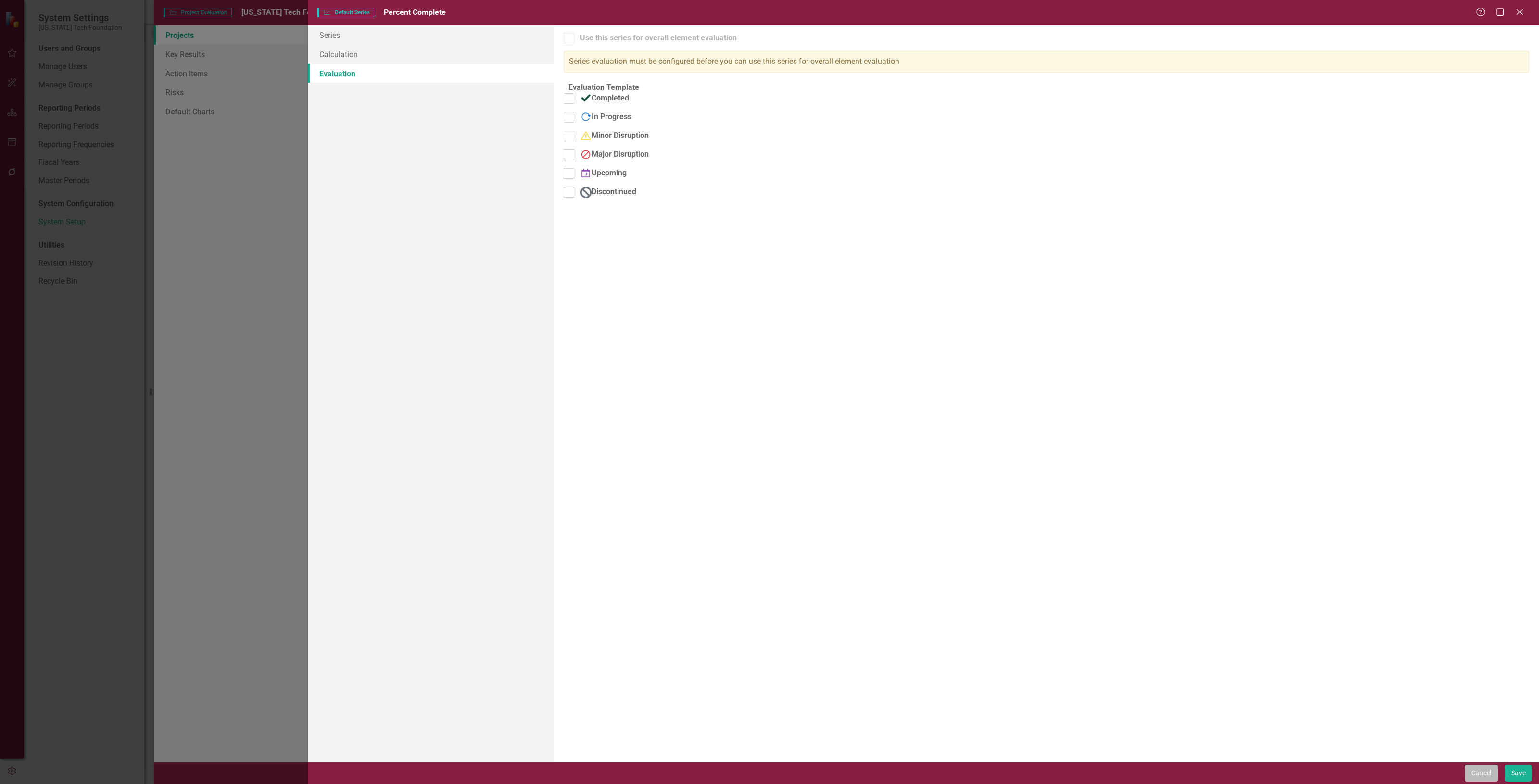
click at [1485, 778] on button "Cancel" at bounding box center [1481, 774] width 33 height 17
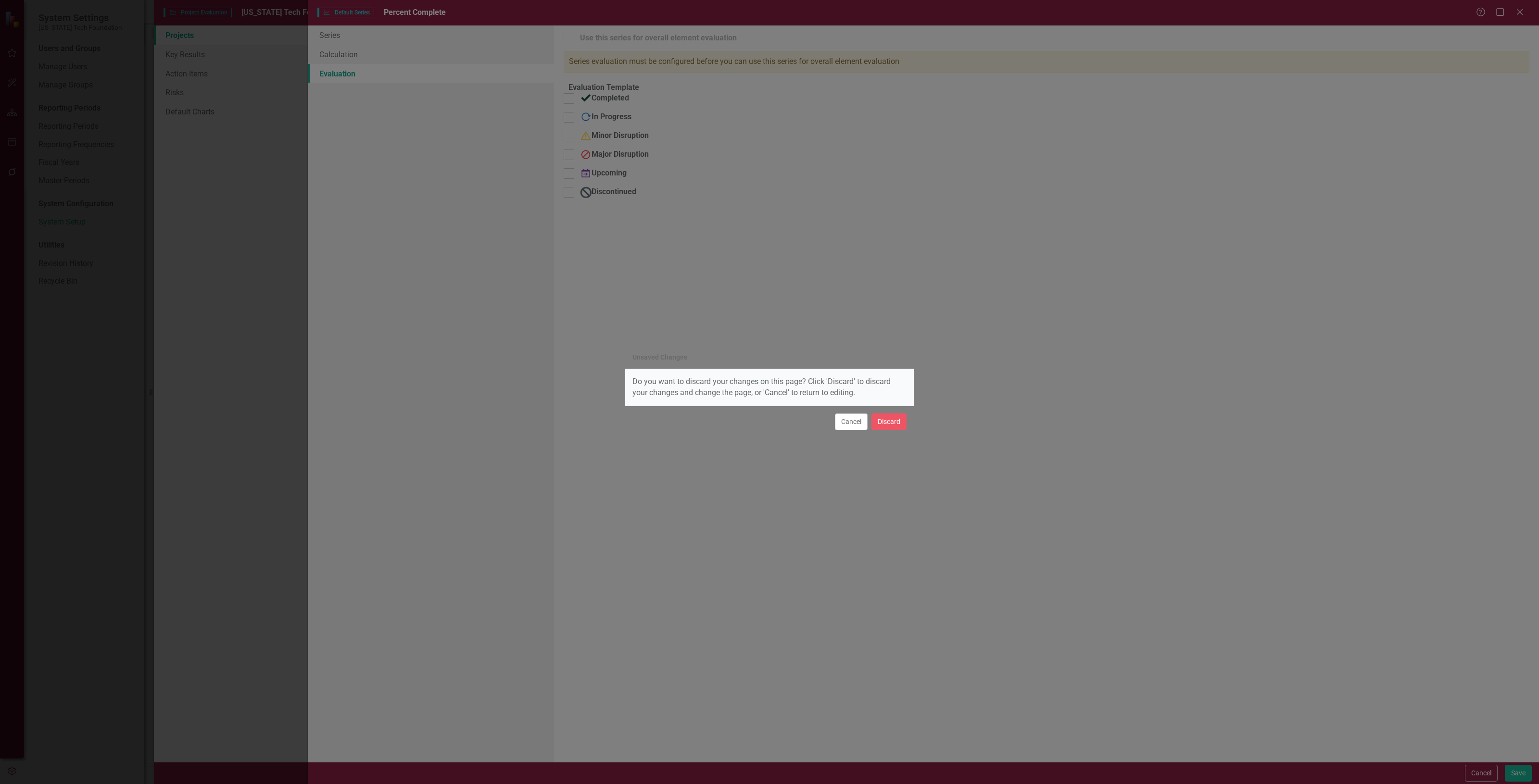
click at [851, 427] on button "Cancel" at bounding box center [851, 422] width 33 height 17
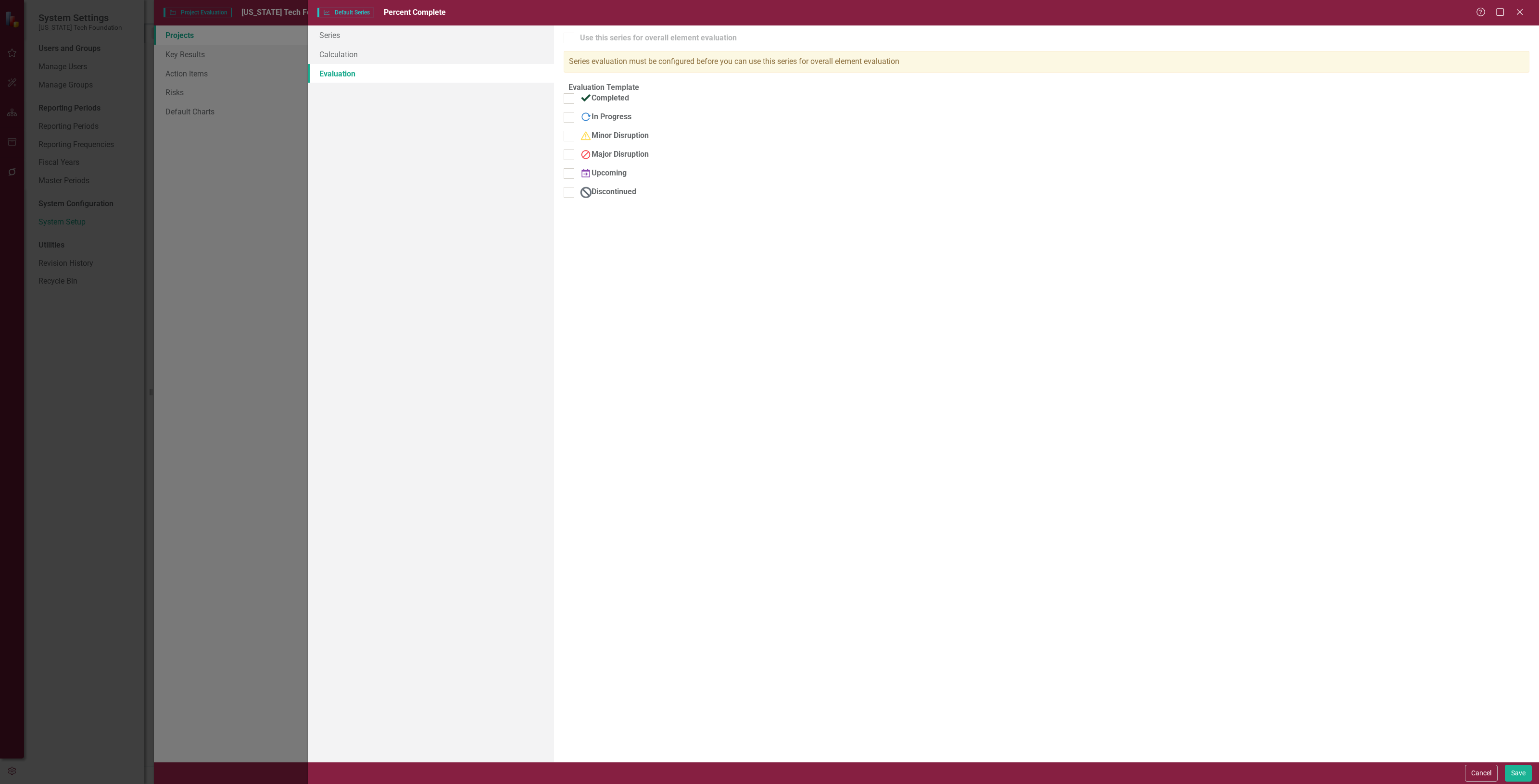
click at [1530, 758] on div "Use this series for overall element evaluation Series evaluation must be config…" at bounding box center [1047, 394] width 985 height 736
click at [1530, 770] on button "Save" at bounding box center [1519, 774] width 27 height 17
checkbox input "true"
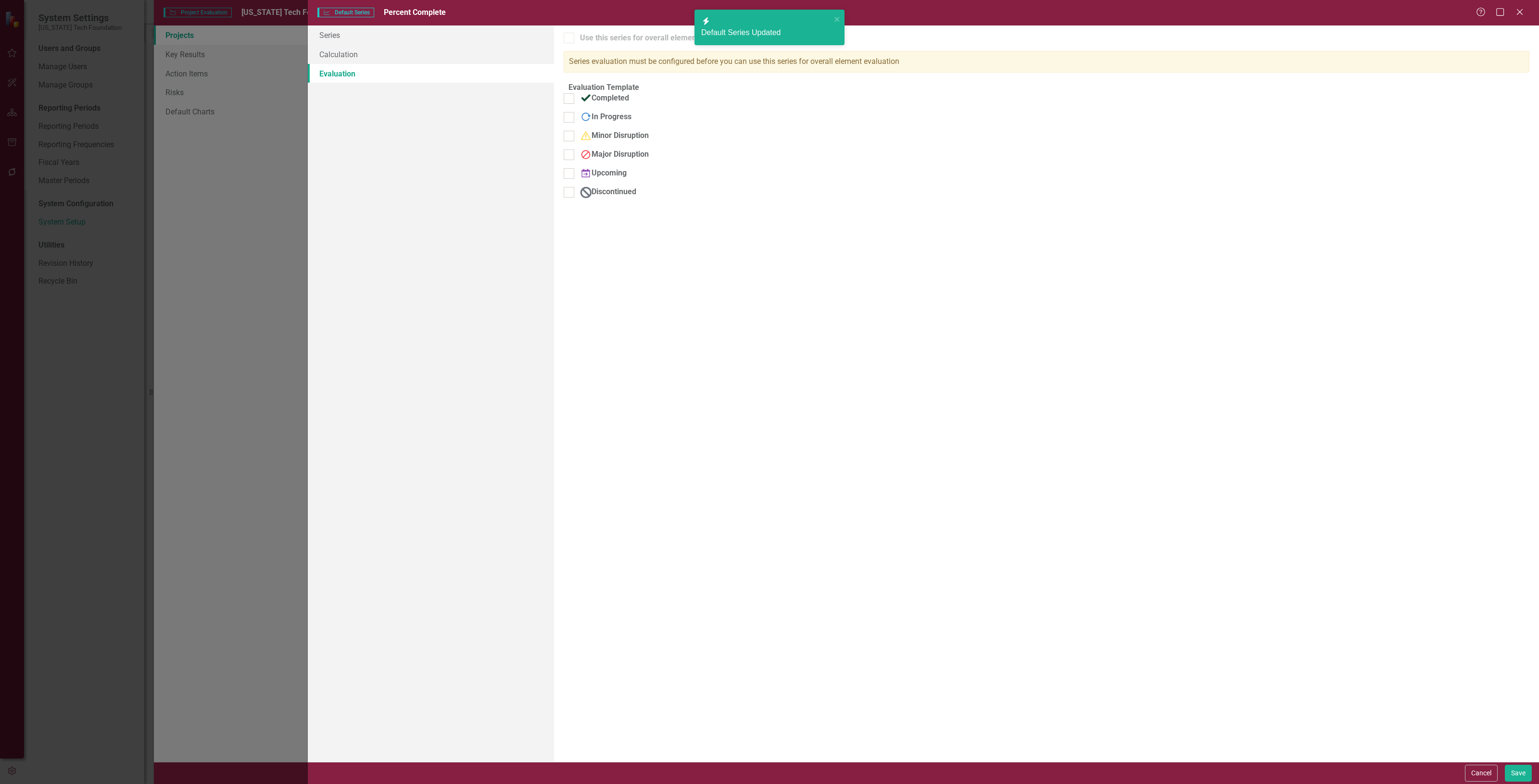
checkbox input "true"
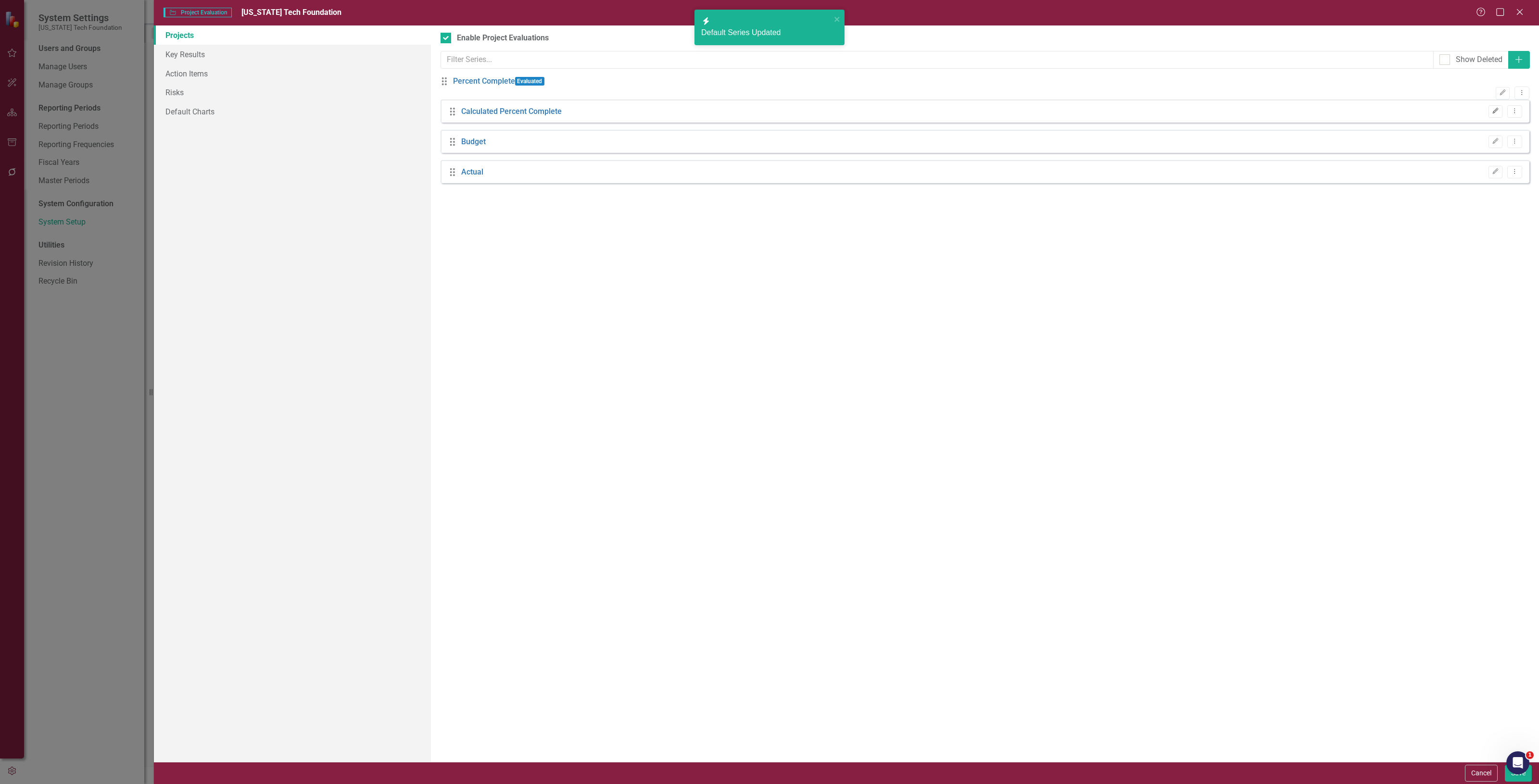
click at [1500, 116] on button "Edit" at bounding box center [1496, 111] width 14 height 12
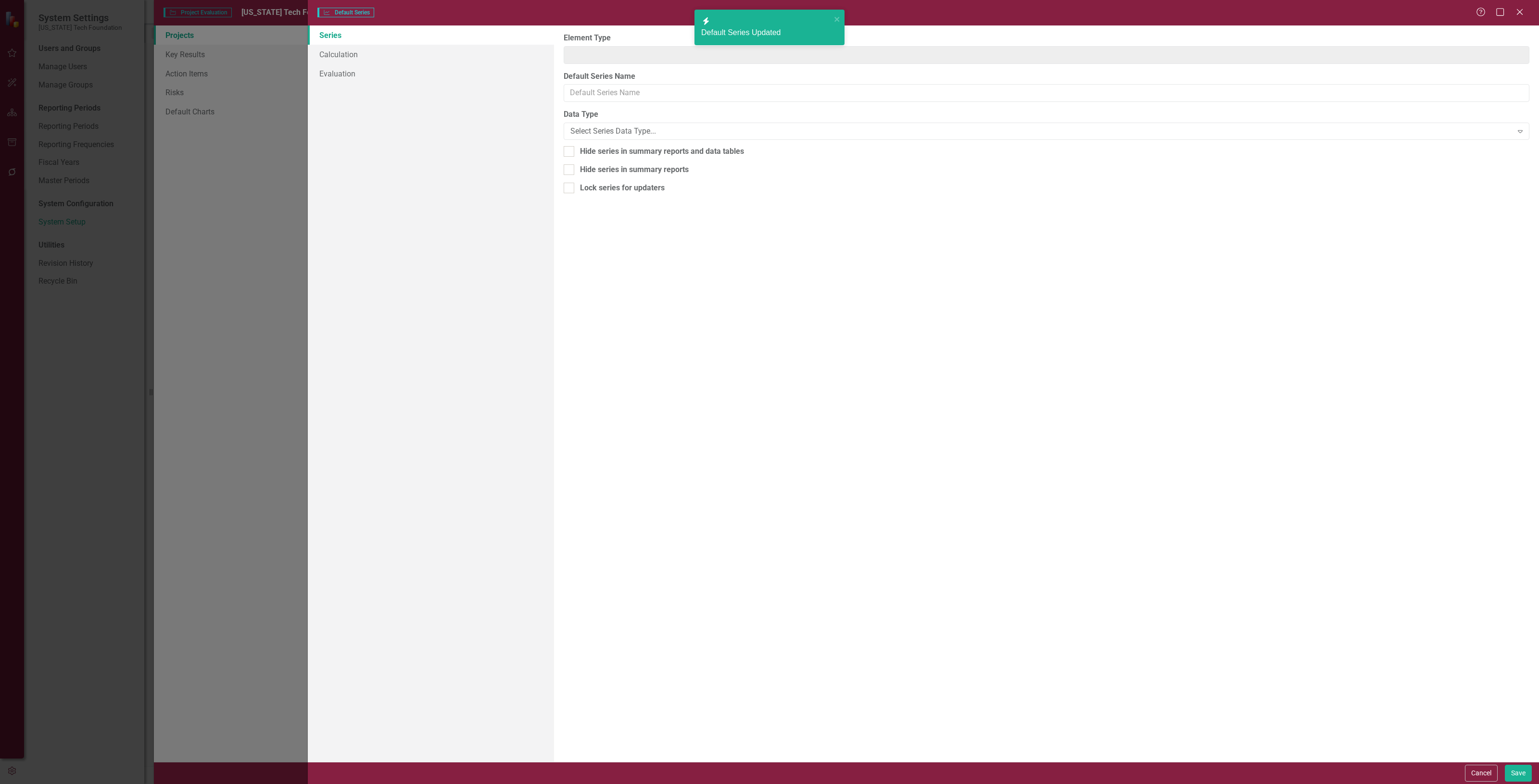
type input "Project"
type input "Calculated Percent Complete"
drag, startPoint x: 614, startPoint y: 155, endPoint x: 610, endPoint y: 154, distance: 4.1
click at [614, 154] on div "Hide series in summary reports and data tables" at bounding box center [662, 152] width 164 height 11
click at [570, 153] on input "Hide series in summary reports and data tables" at bounding box center [567, 150] width 6 height 6
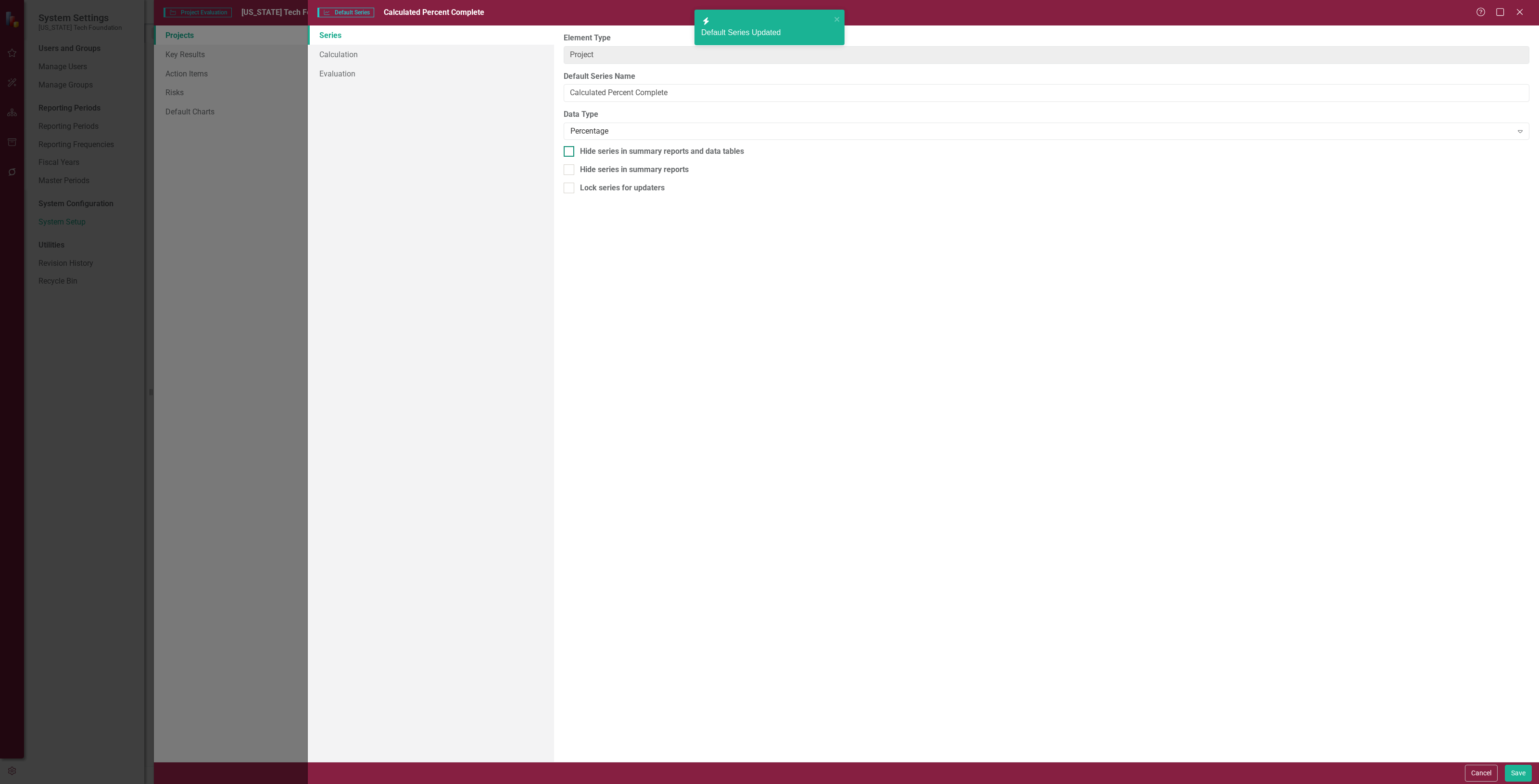
checkbox input "true"
click at [1521, 778] on button "Save" at bounding box center [1519, 774] width 27 height 17
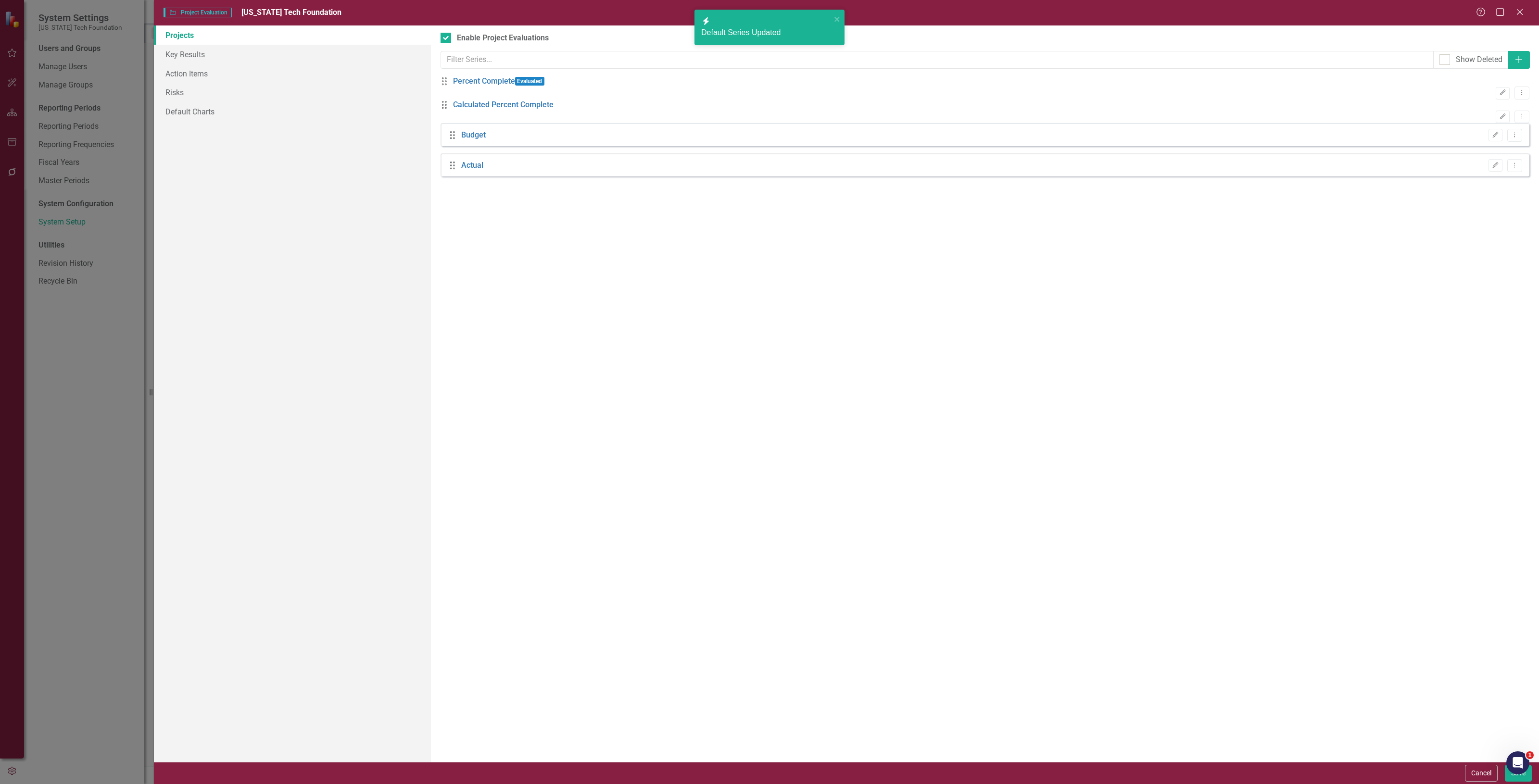
click at [318, 40] on link "Projects" at bounding box center [292, 35] width 277 height 19
click at [310, 52] on link "Key Results" at bounding box center [292, 54] width 277 height 19
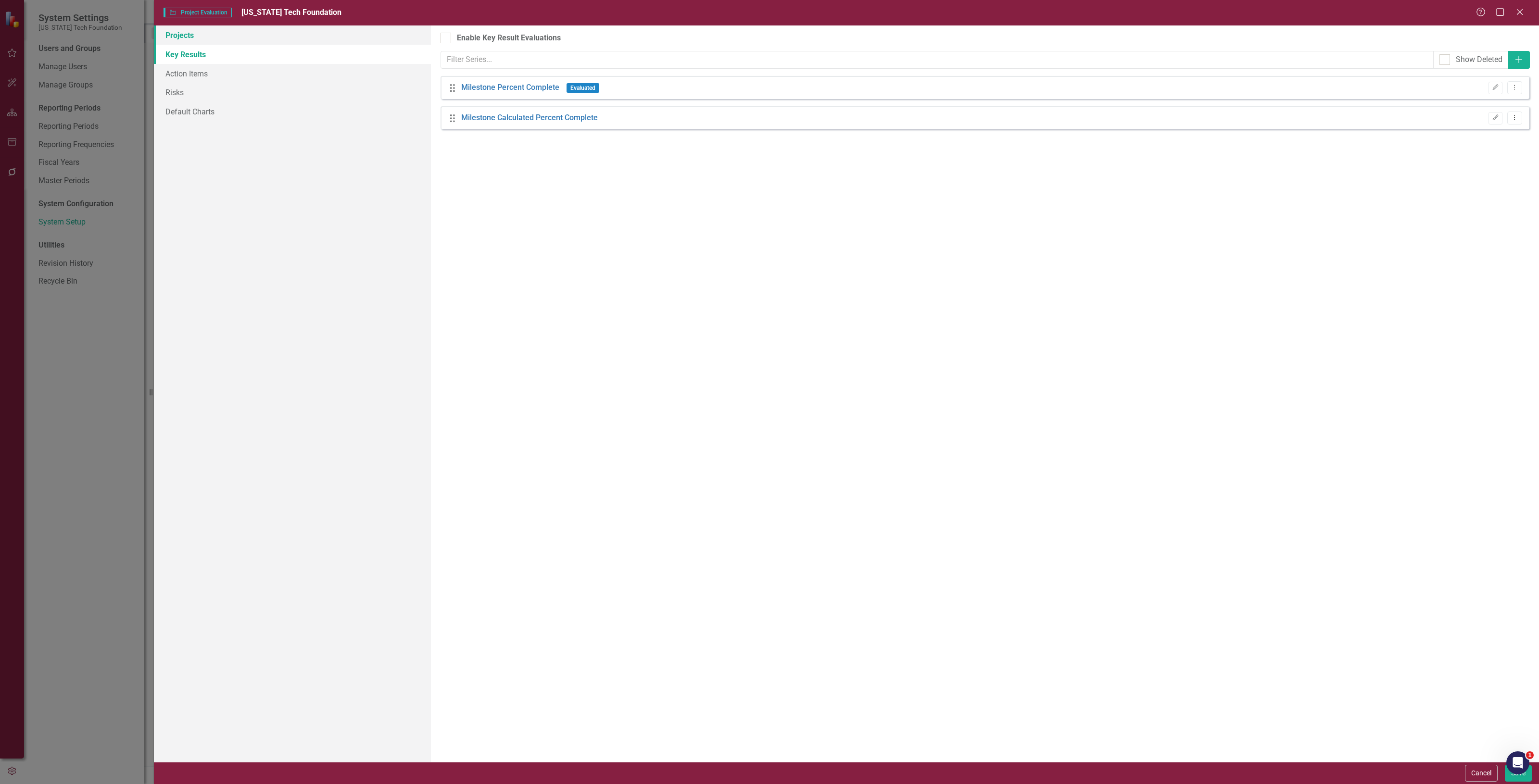
click at [173, 27] on link "Projects" at bounding box center [292, 35] width 277 height 19
click at [1506, 775] on button "Save" at bounding box center [1519, 774] width 27 height 17
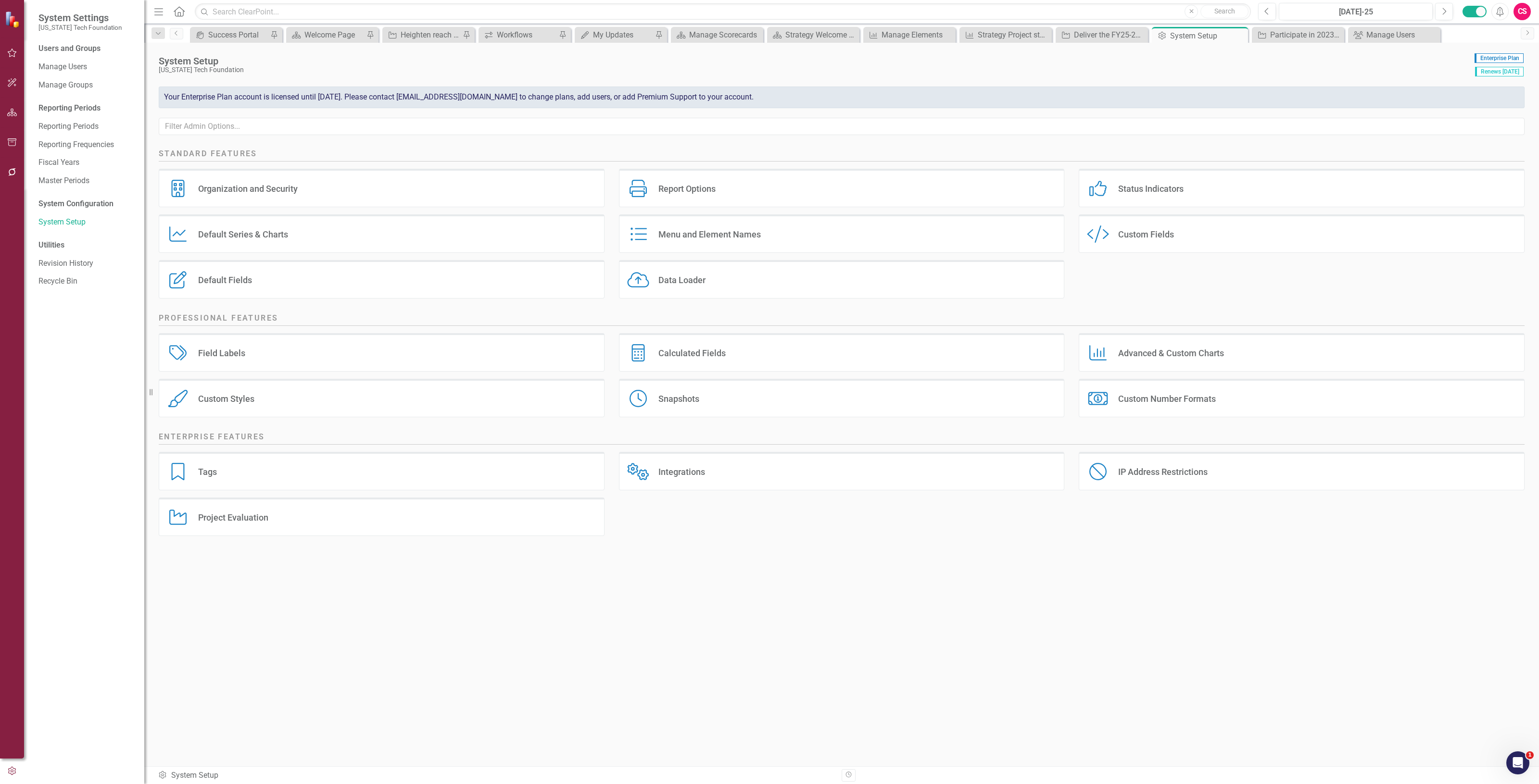
click at [17, 113] on icon "button" at bounding box center [12, 112] width 10 height 8
click at [80, 97] on link "Scorecards" at bounding box center [67, 101] width 40 height 11
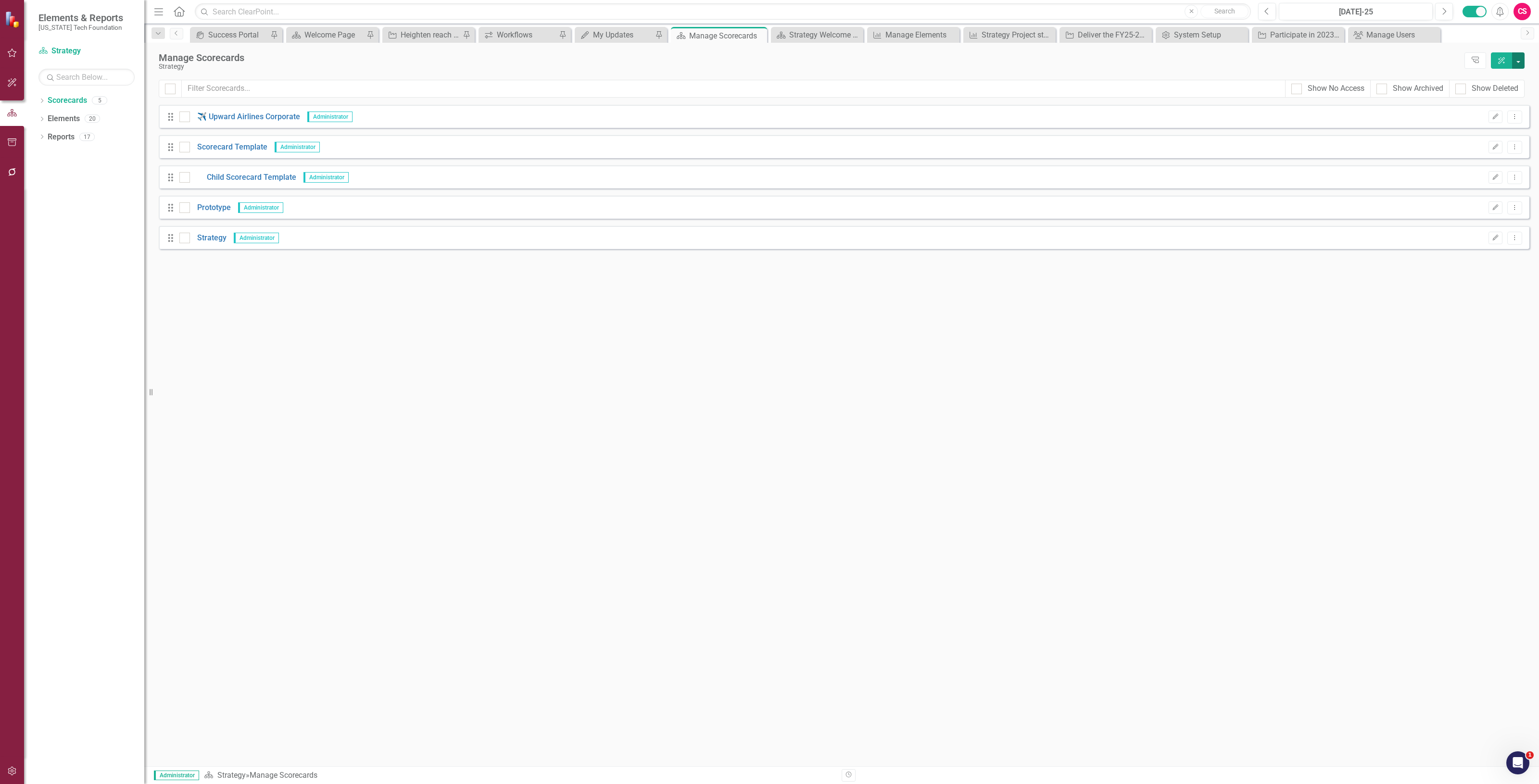
click at [1520, 65] on button "button" at bounding box center [1519, 60] width 12 height 16
drag, startPoint x: 975, startPoint y: 397, endPoint x: 549, endPoint y: 313, distance: 434.2
click at [956, 366] on div "Looks like you don't have any Scorecards set up yet. Why don't you add a Scorec…" at bounding box center [844, 436] width 1371 height 662
click at [214, 235] on link "Strategy" at bounding box center [208, 238] width 37 height 11
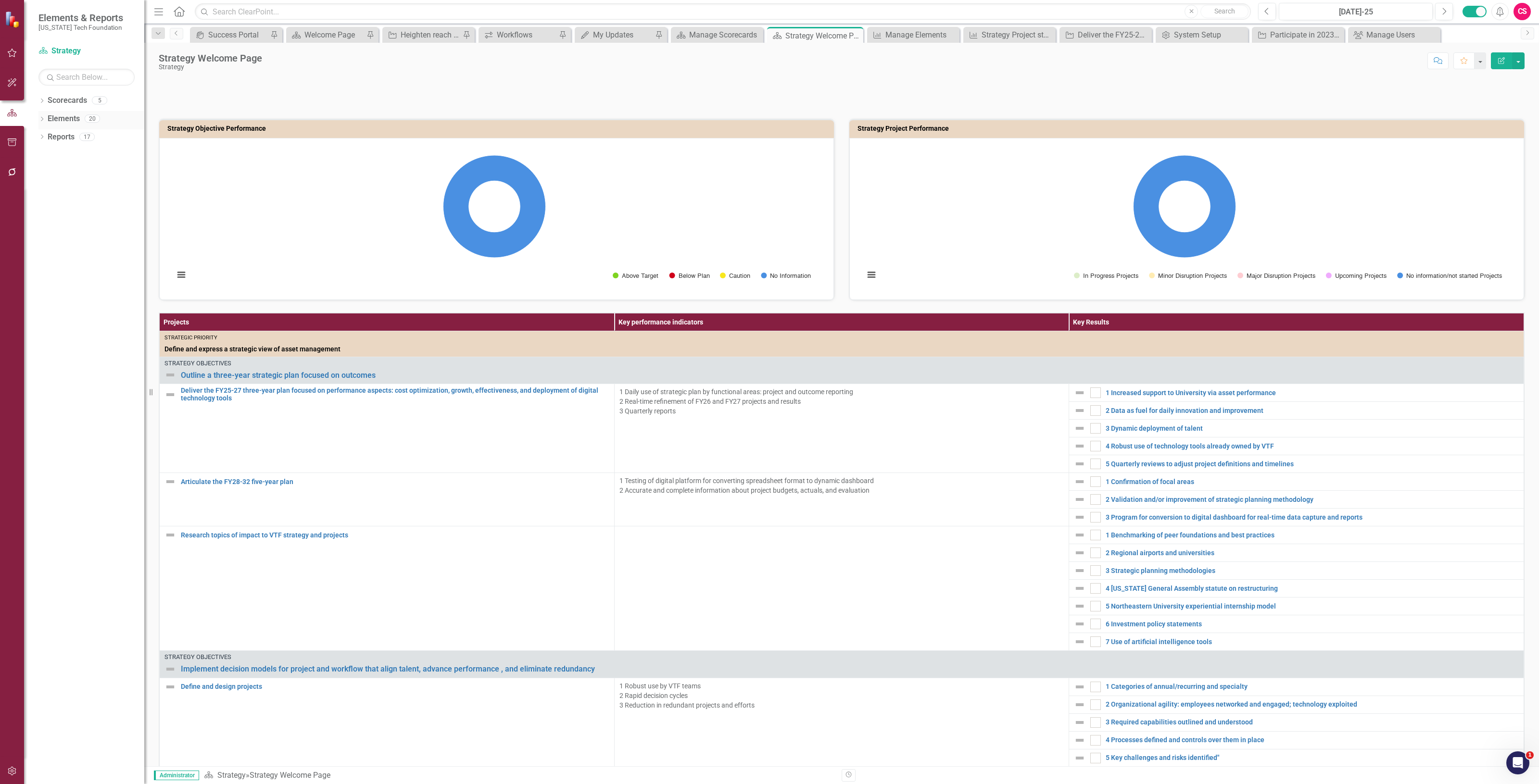
click at [75, 116] on link "Elements" at bounding box center [63, 119] width 32 height 11
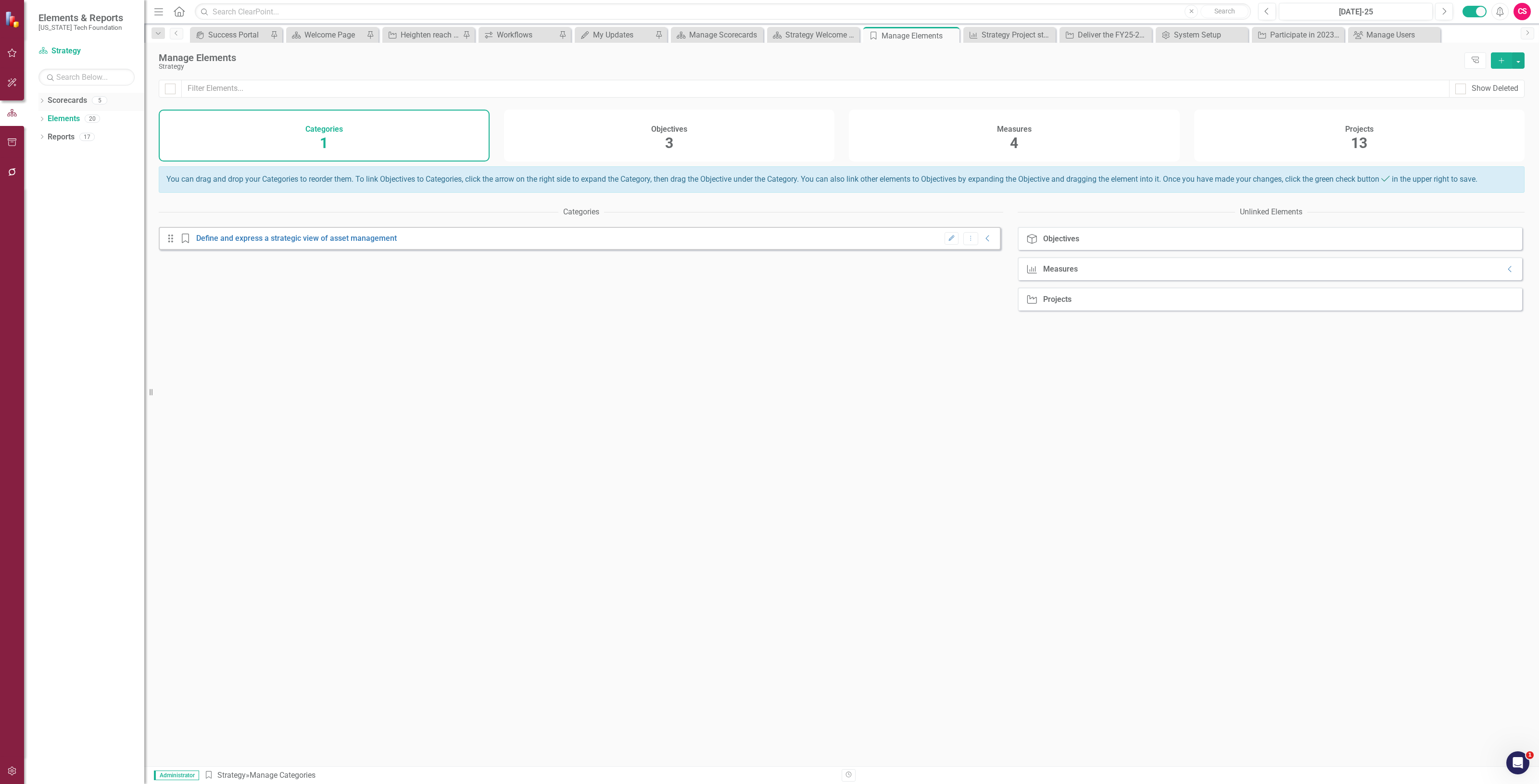
click at [78, 98] on link "Scorecards" at bounding box center [67, 101] width 40 height 11
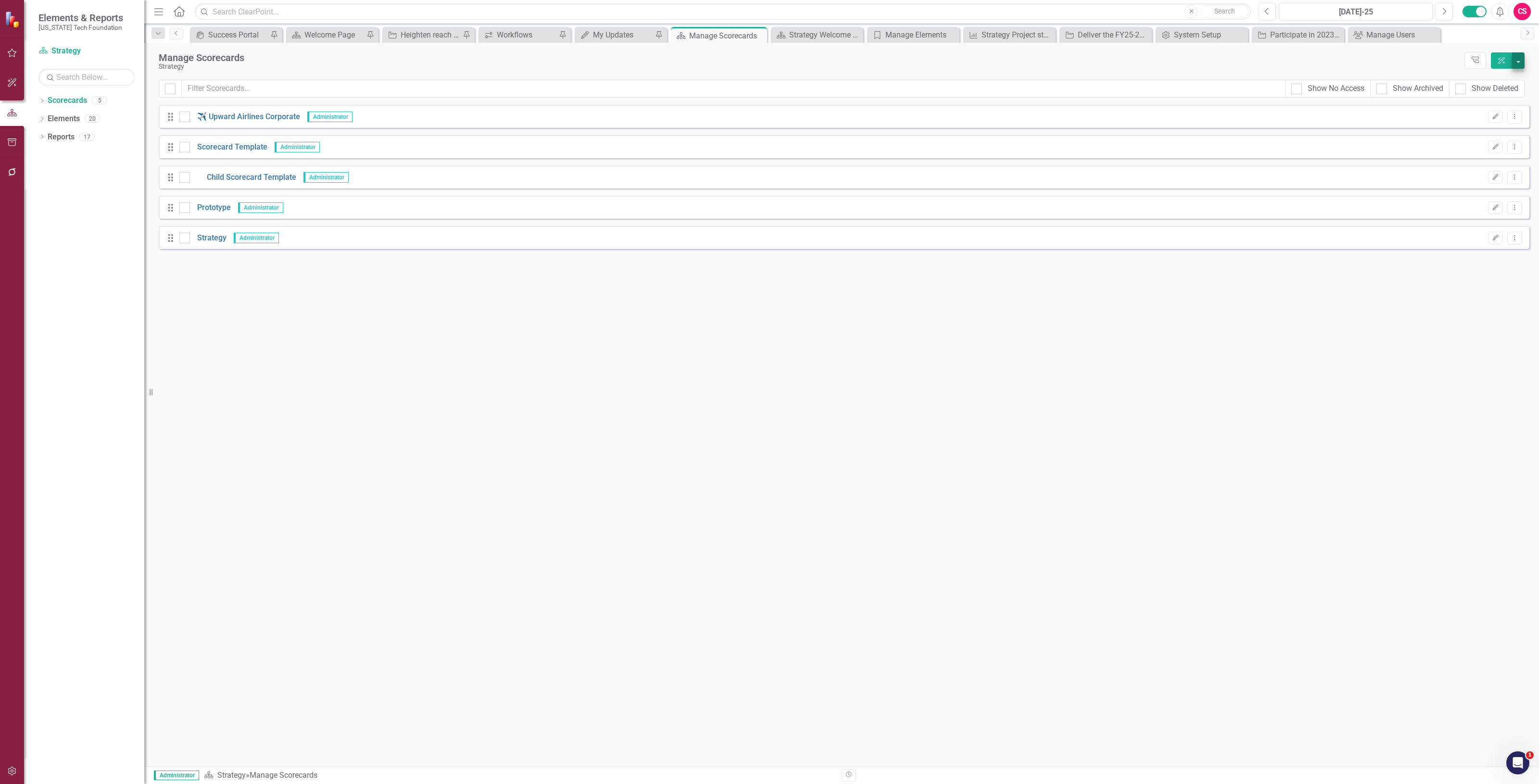
click at [1523, 55] on div "Manage Scorecards Strategy Tree Explorer ClearPoint AI" at bounding box center [841, 62] width 1395 height 37
click at [1520, 55] on button "button" at bounding box center [1519, 60] width 12 height 16
click at [1502, 101] on link "Add Add Scorecard" at bounding box center [1475, 97] width 100 height 18
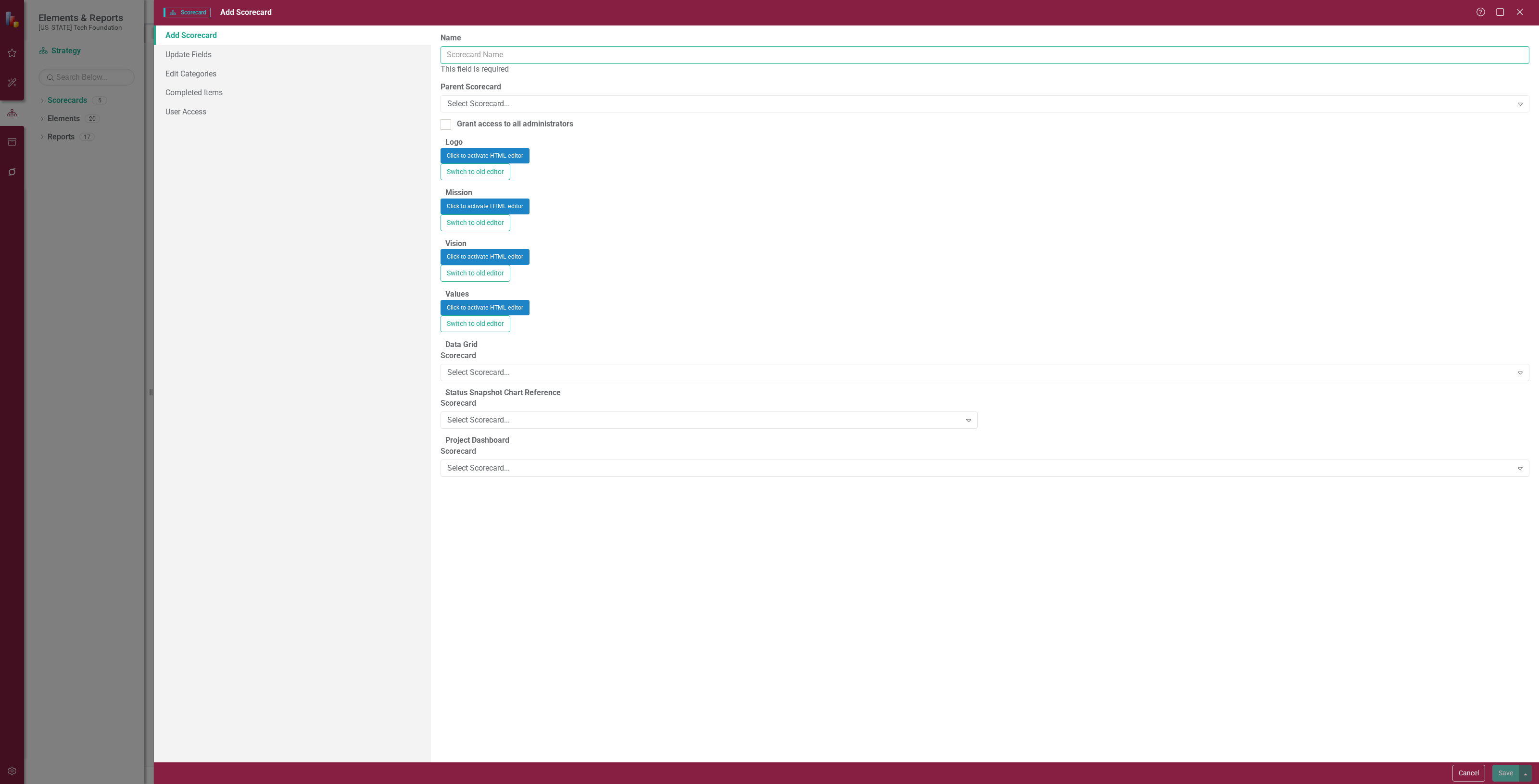
click at [543, 58] on input "Name" at bounding box center [985, 55] width 1089 height 18
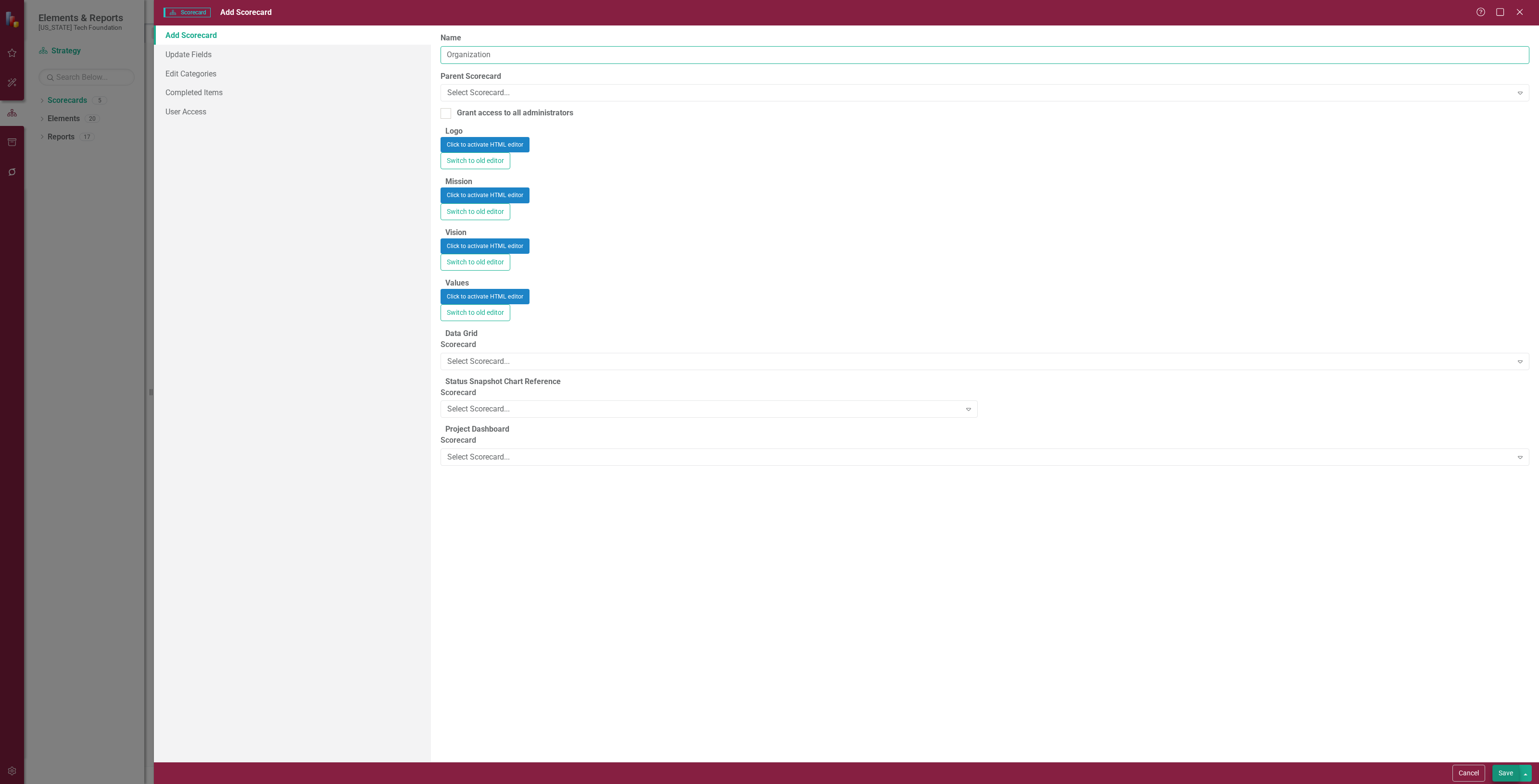
type input "Organization"
click at [1497, 776] on button "Save" at bounding box center [1506, 774] width 27 height 17
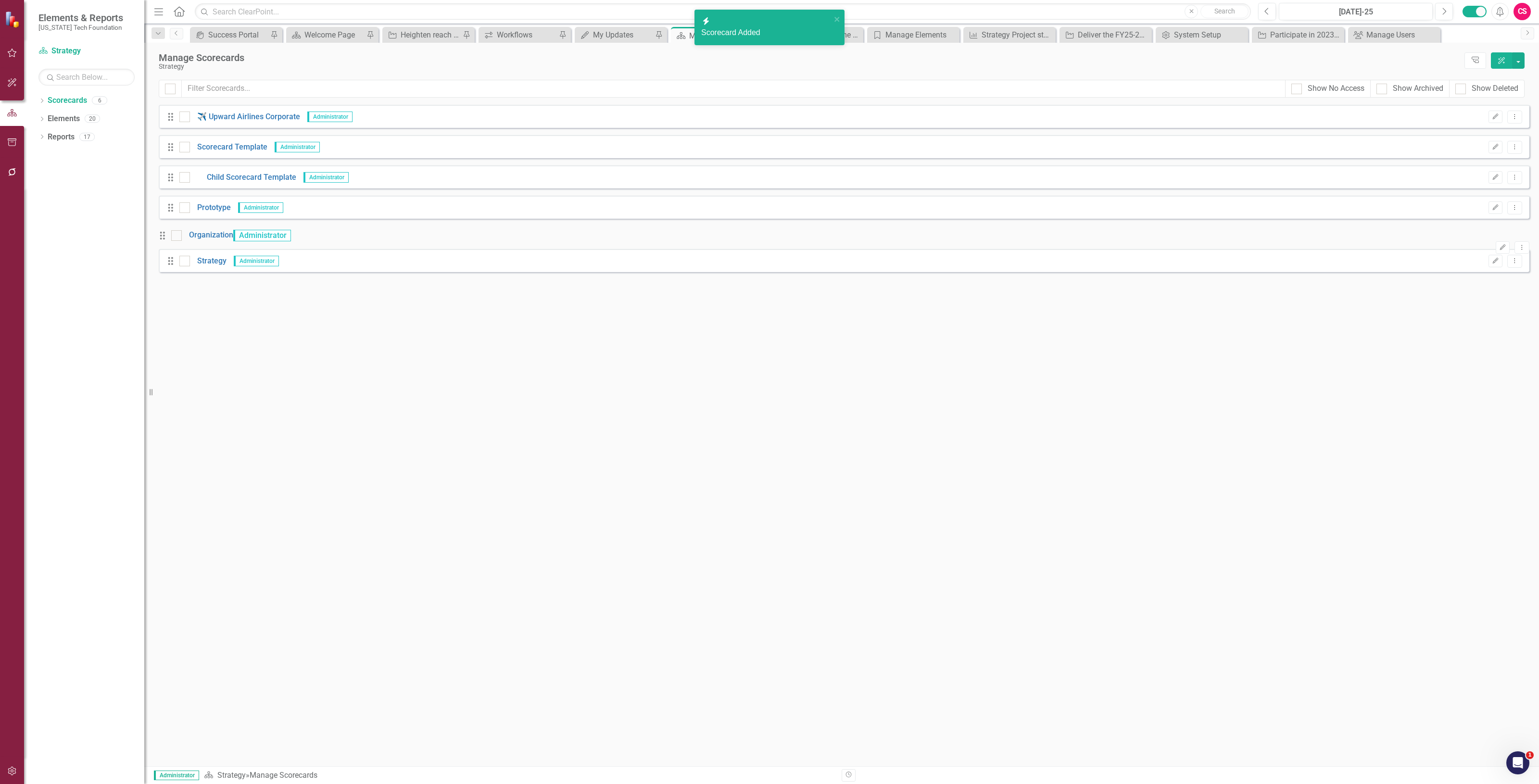
drag, startPoint x: 168, startPoint y: 270, endPoint x: 171, endPoint y: 234, distance: 36.1
click at [171, 234] on div "Drag ✈️ Upward Airlines Corporate Administrator Edit Dropdown Menu Drag Scoreca…" at bounding box center [844, 193] width 1371 height 176
click at [228, 238] on link "Organization" at bounding box center [207, 232] width 51 height 11
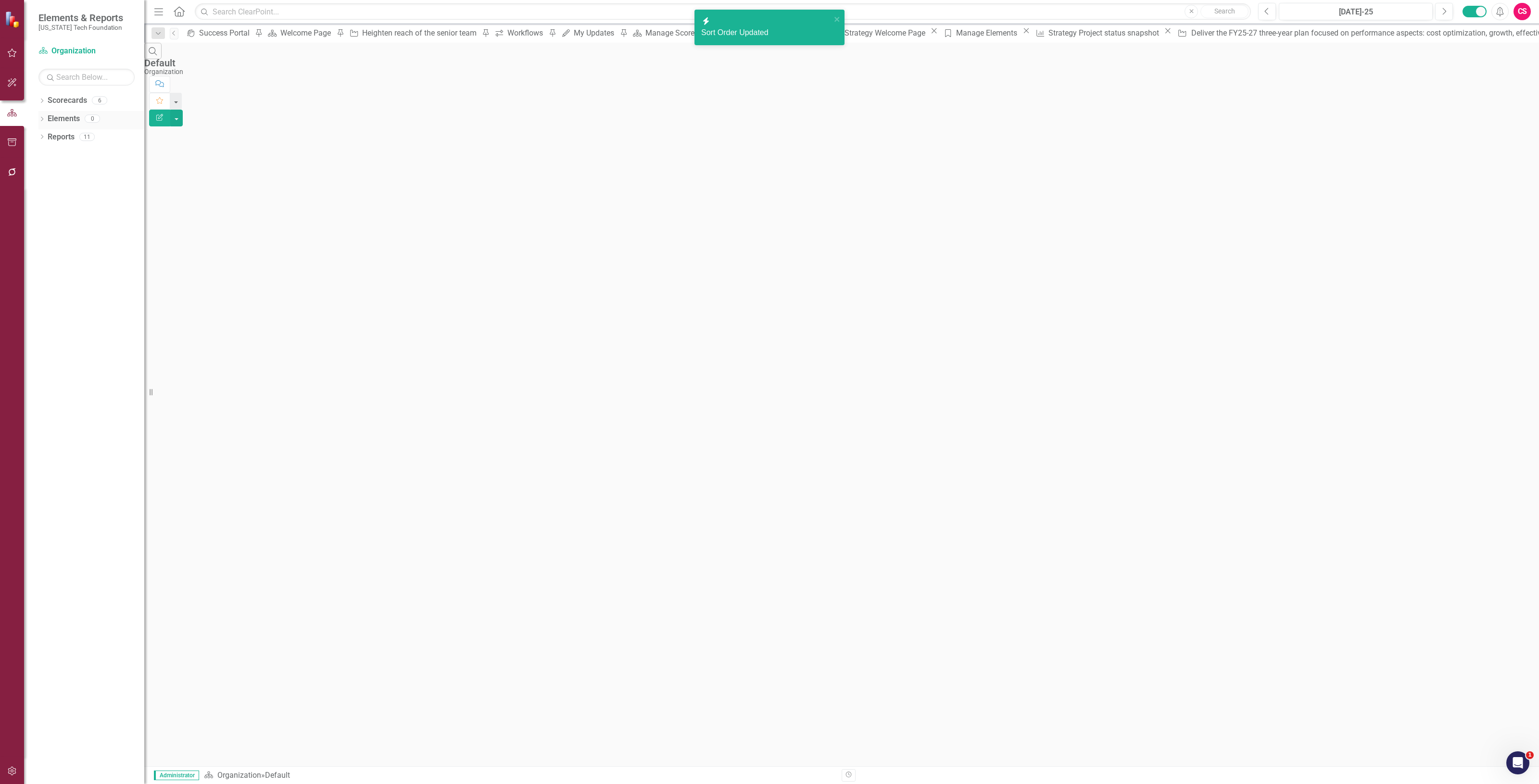
click at [75, 118] on link "Elements" at bounding box center [63, 119] width 32 height 11
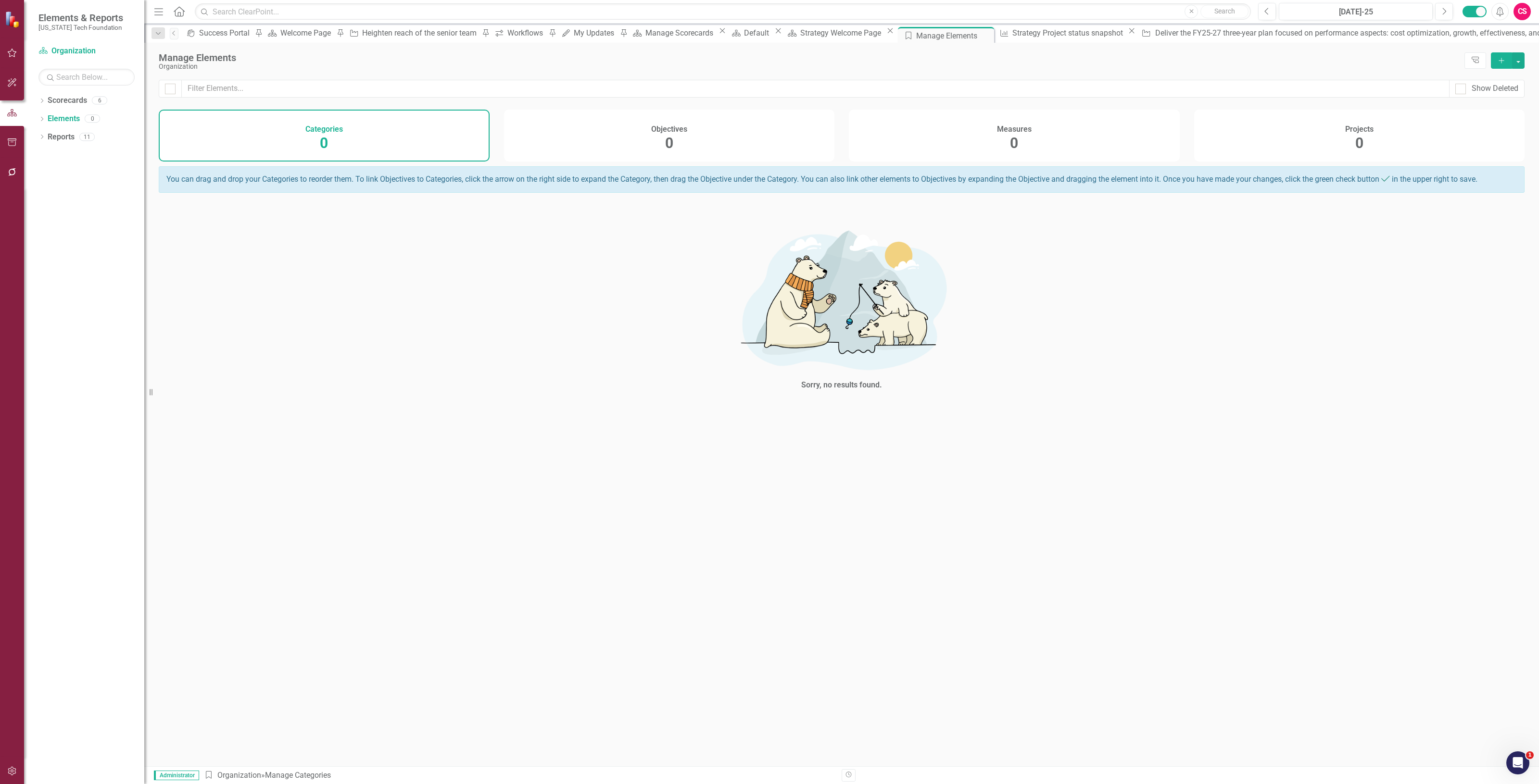
click at [1496, 64] on button "Add" at bounding box center [1502, 60] width 21 height 16
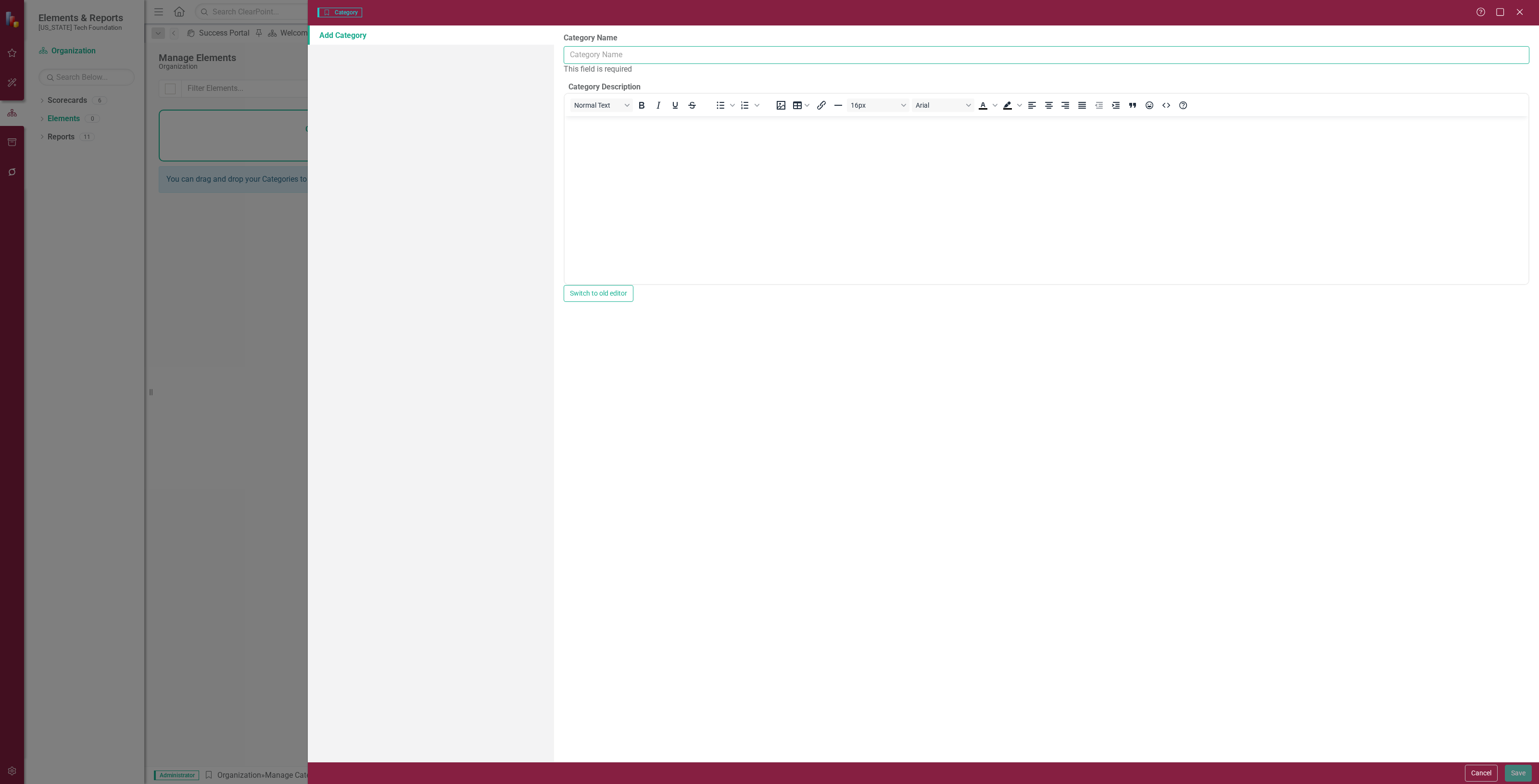
click at [604, 54] on input "Category Name" at bounding box center [1046, 55] width 966 height 18
paste input "Advance from the now-confirmed what we do (asset management) to how we do it (a…"
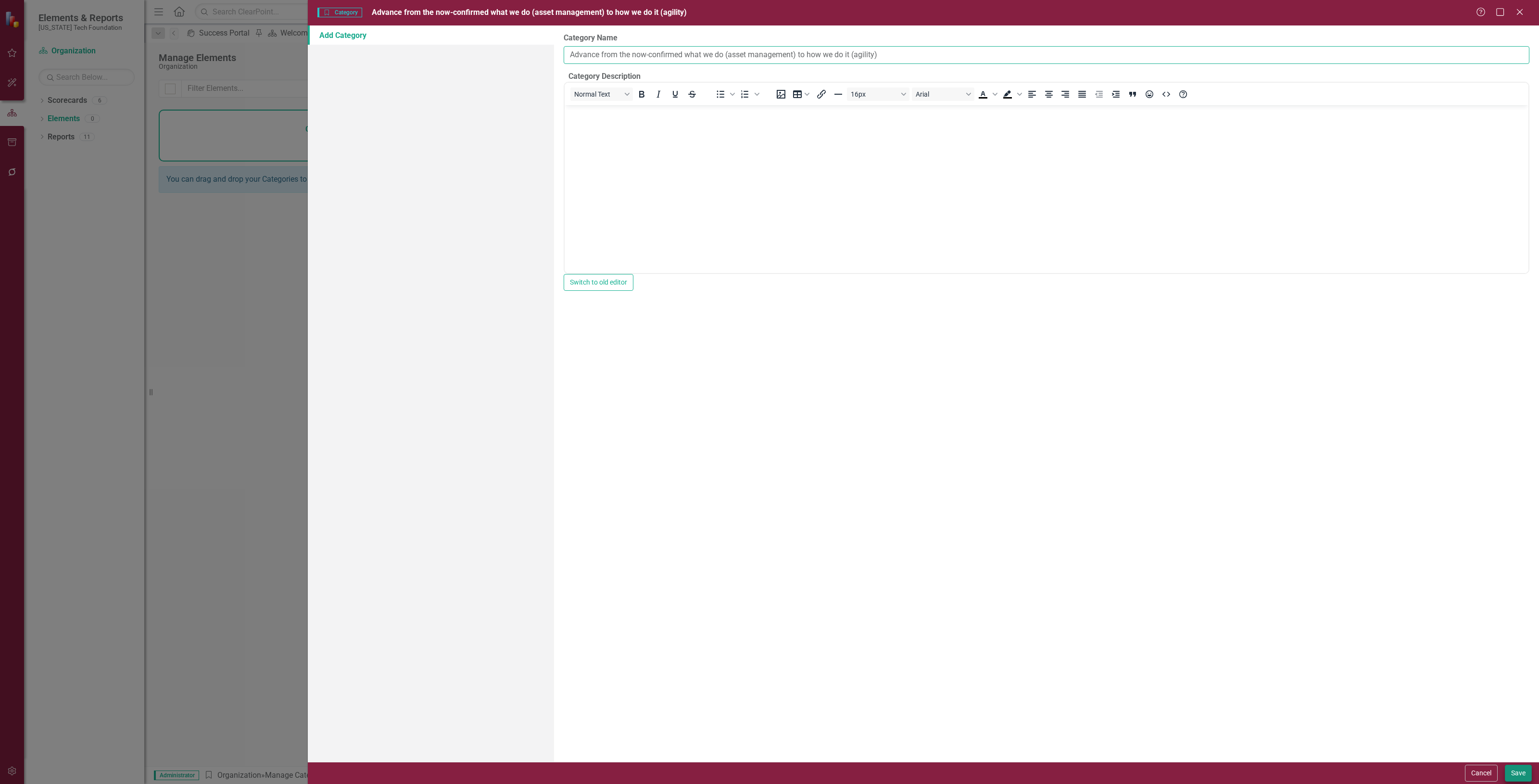
type input "Advance from the now-confirmed what we do (asset management) to how we do it (a…"
click at [1516, 775] on button "Save" at bounding box center [1519, 774] width 27 height 17
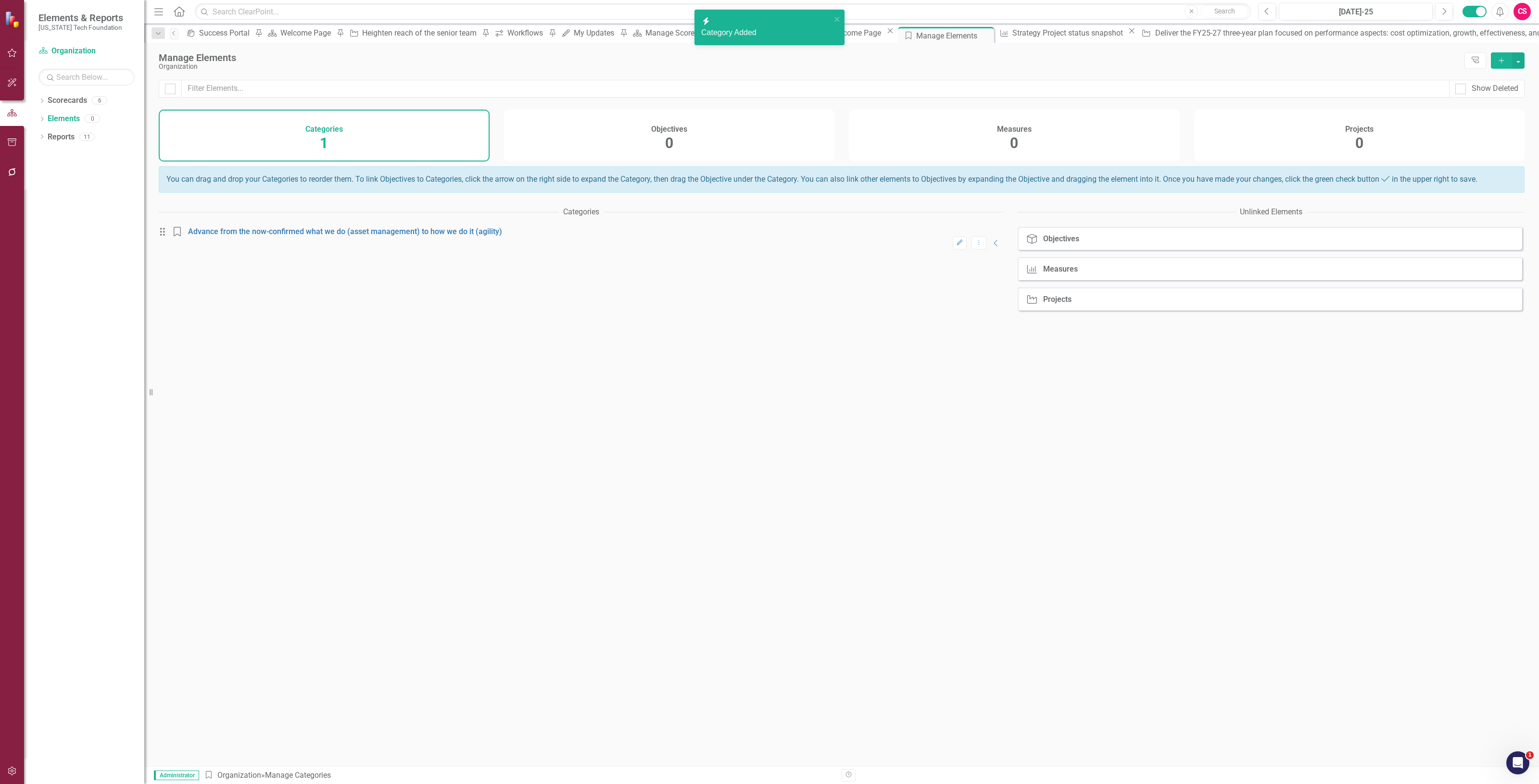
click at [714, 133] on div "Objectives 0" at bounding box center [670, 136] width 331 height 52
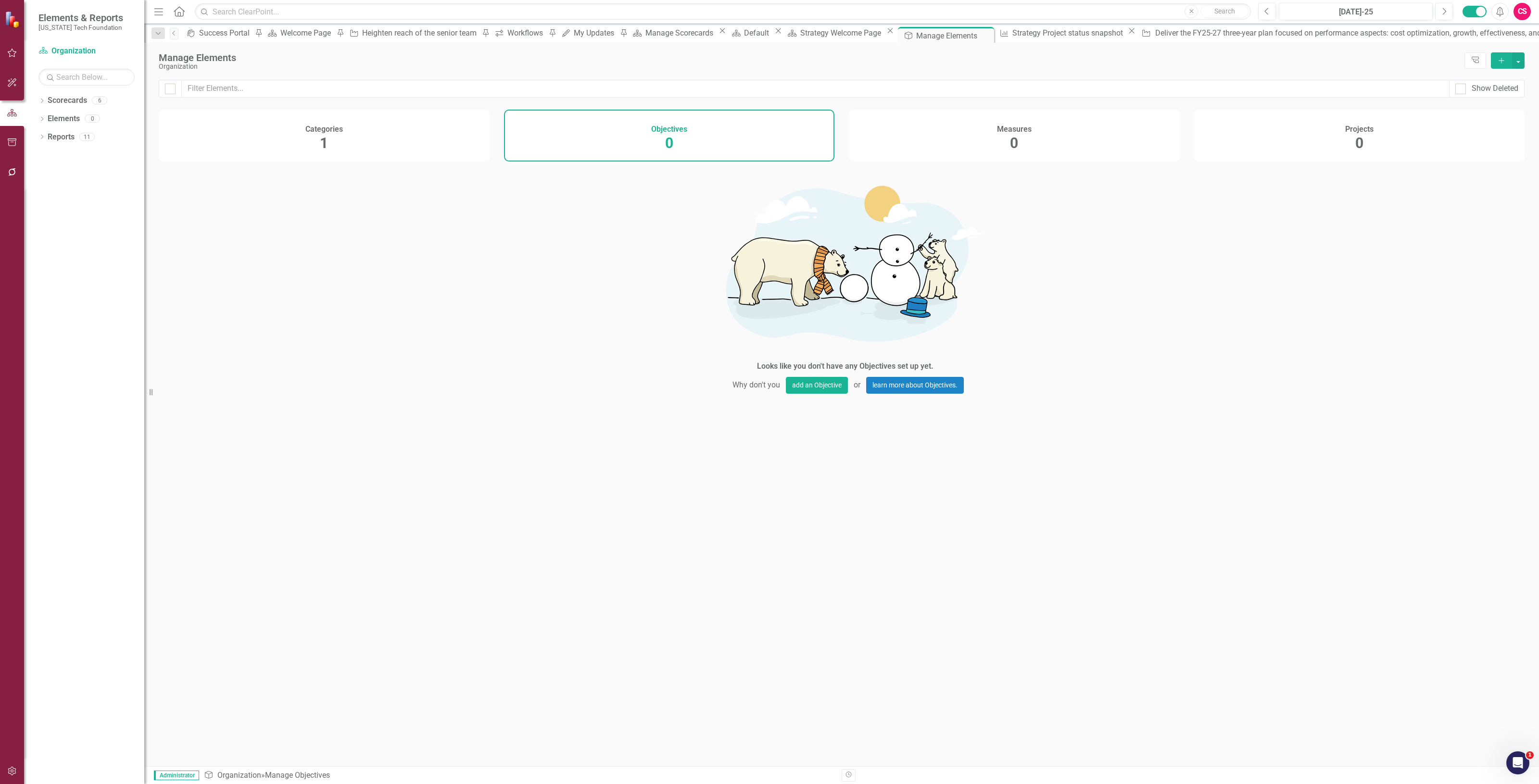
click at [1499, 59] on icon "Add" at bounding box center [1502, 60] width 9 height 7
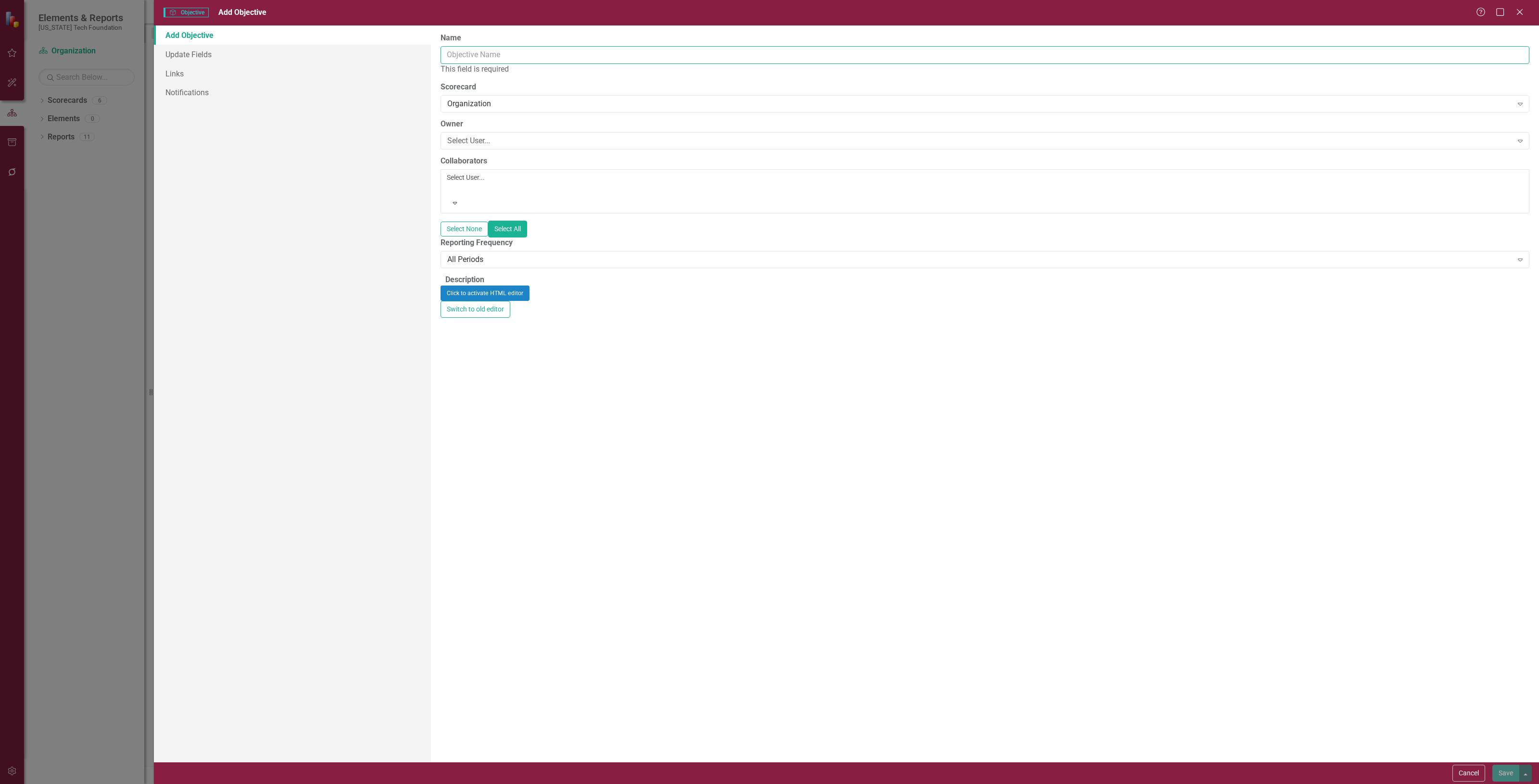
click at [497, 58] on input "Name" at bounding box center [985, 55] width 1089 height 18
paste input "Align VTF resources to meet strategic priorities"
type input "Align VTF resources to meet strategic priorities"
click at [1504, 772] on button "Save" at bounding box center [1506, 774] width 27 height 17
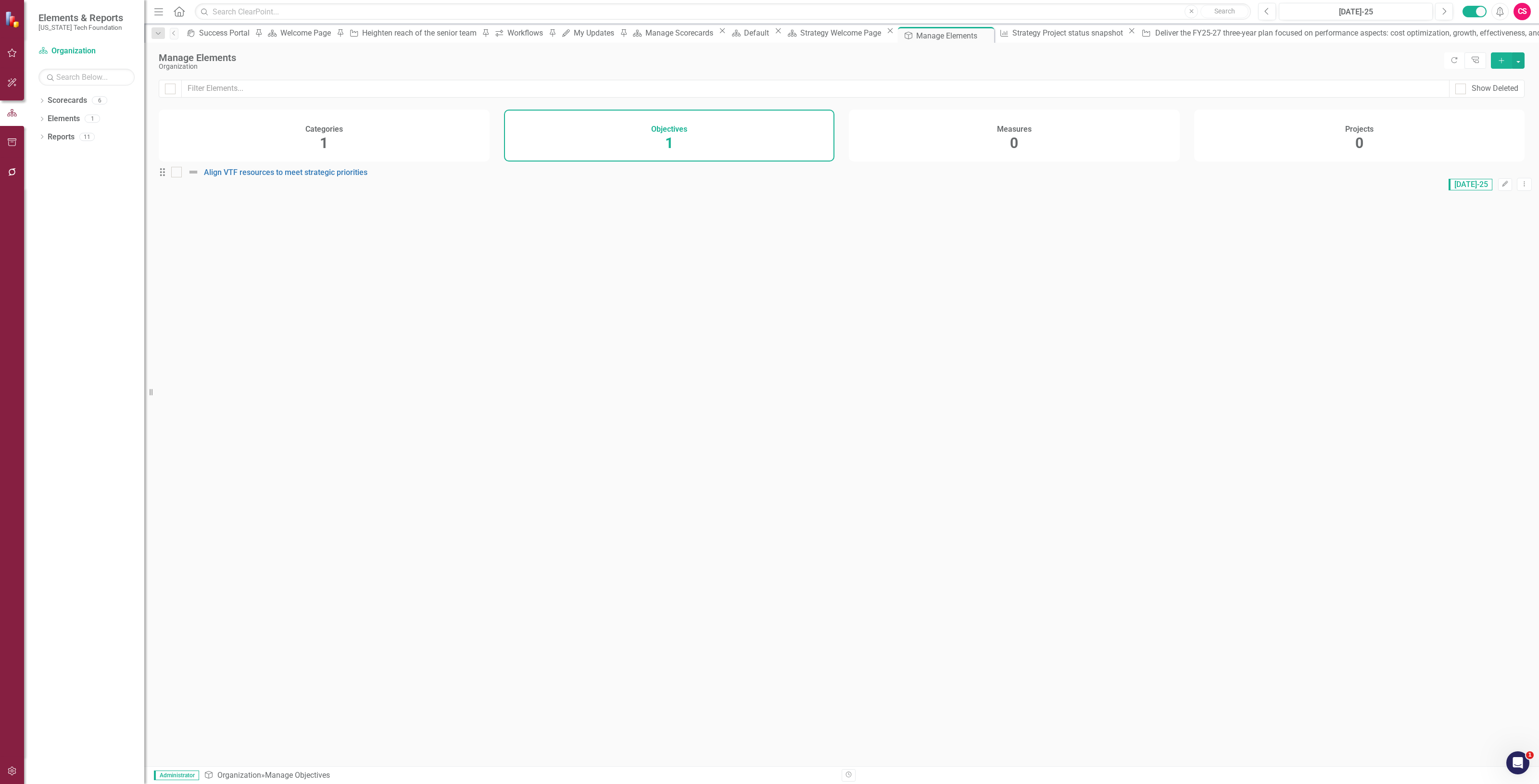
click at [1329, 154] on div "Projects 0" at bounding box center [1360, 136] width 331 height 52
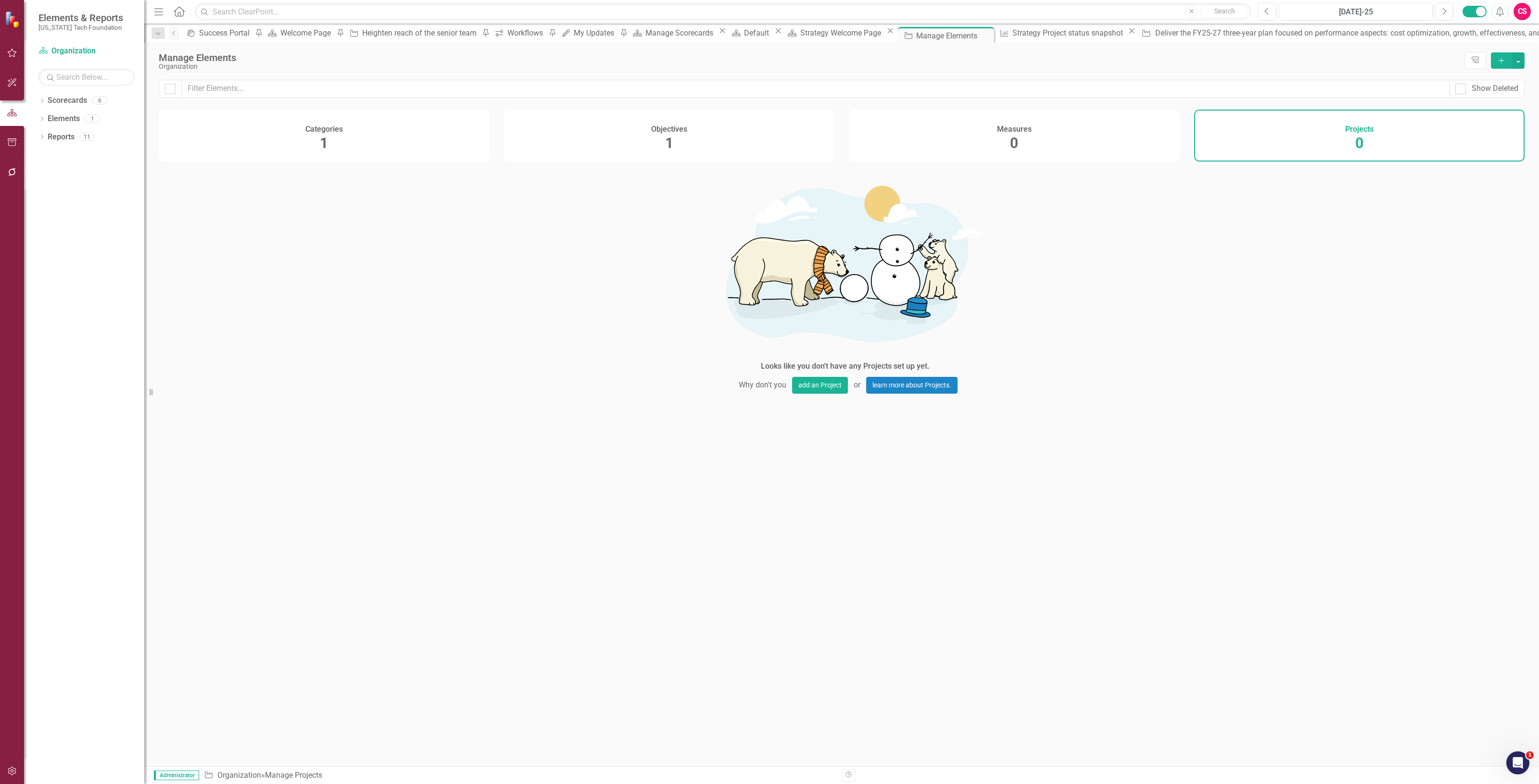
click at [1503, 61] on icon "button" at bounding box center [1502, 60] width 5 height 5
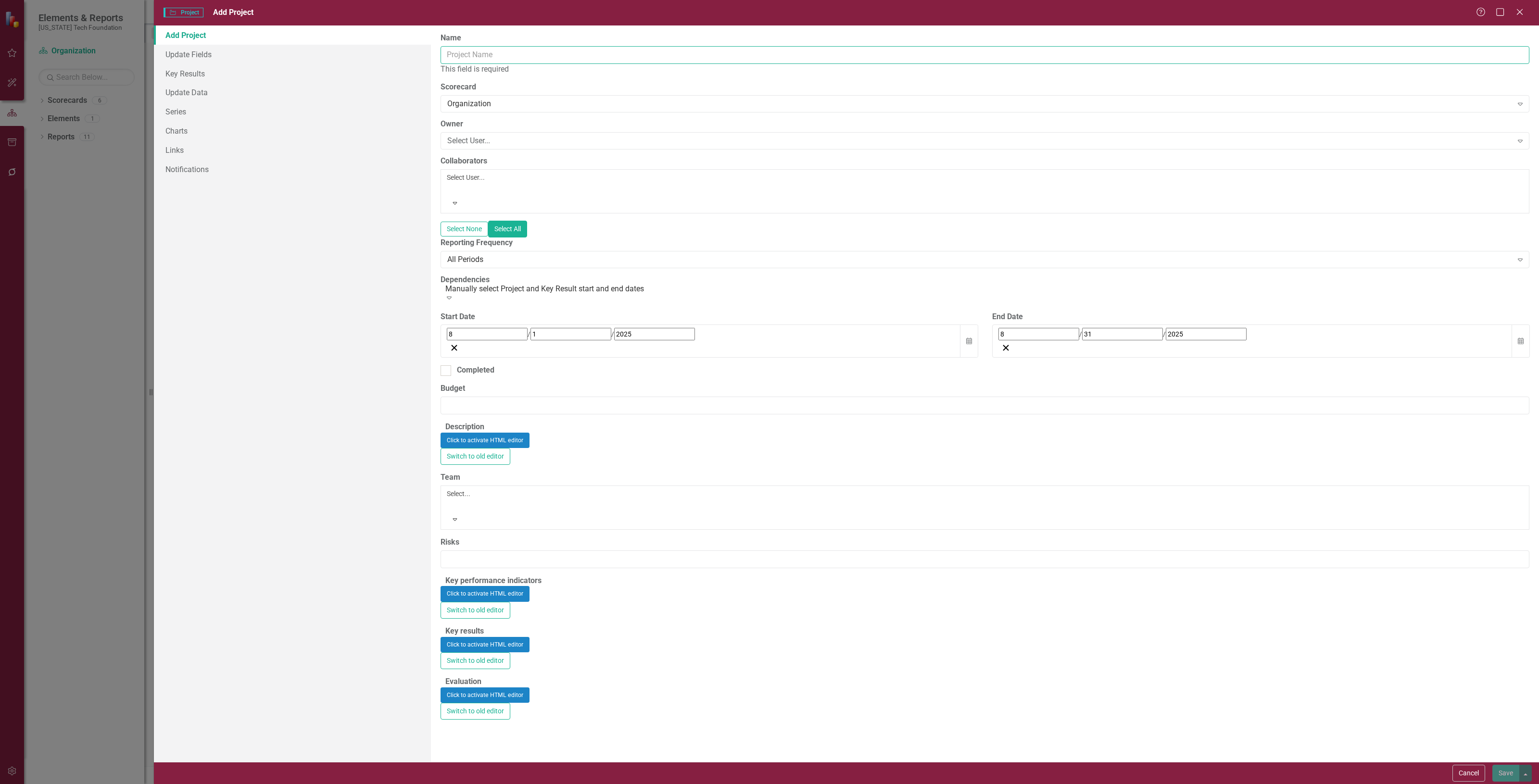
click at [482, 61] on input "Name" at bounding box center [985, 55] width 1089 height 18
paste input "Heighten reach of the senior team"
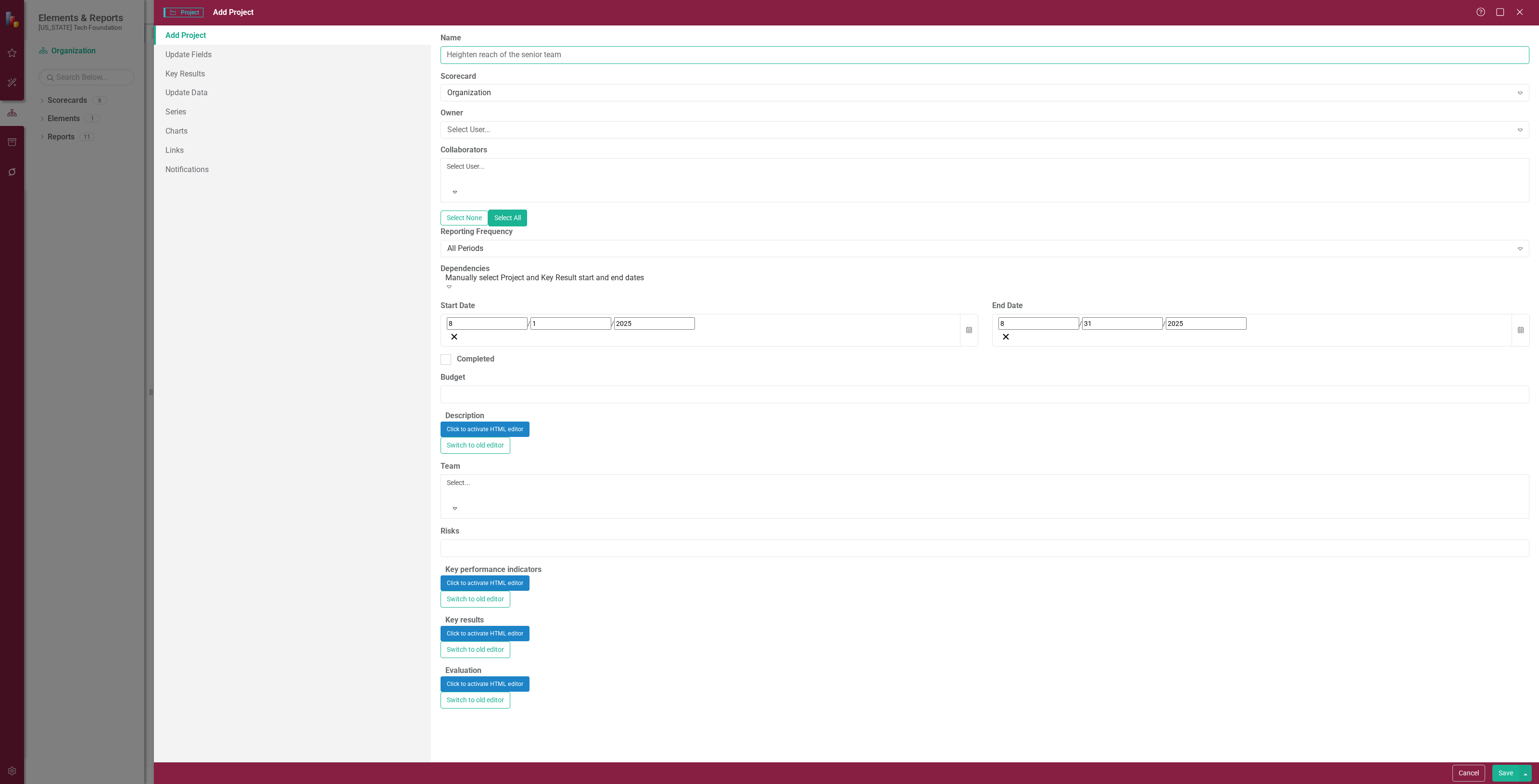
type input "Heighten reach of the senior team"
click at [967, 327] on icon "Calendar" at bounding box center [969, 330] width 5 height 7
click at [567, 334] on button "August 2025" at bounding box center [525, 344] width 83 height 21
click at [497, 432] on button "July" at bounding box center [469, 449] width 56 height 34
click at [484, 334] on button "‹" at bounding box center [473, 344] width 21 height 21
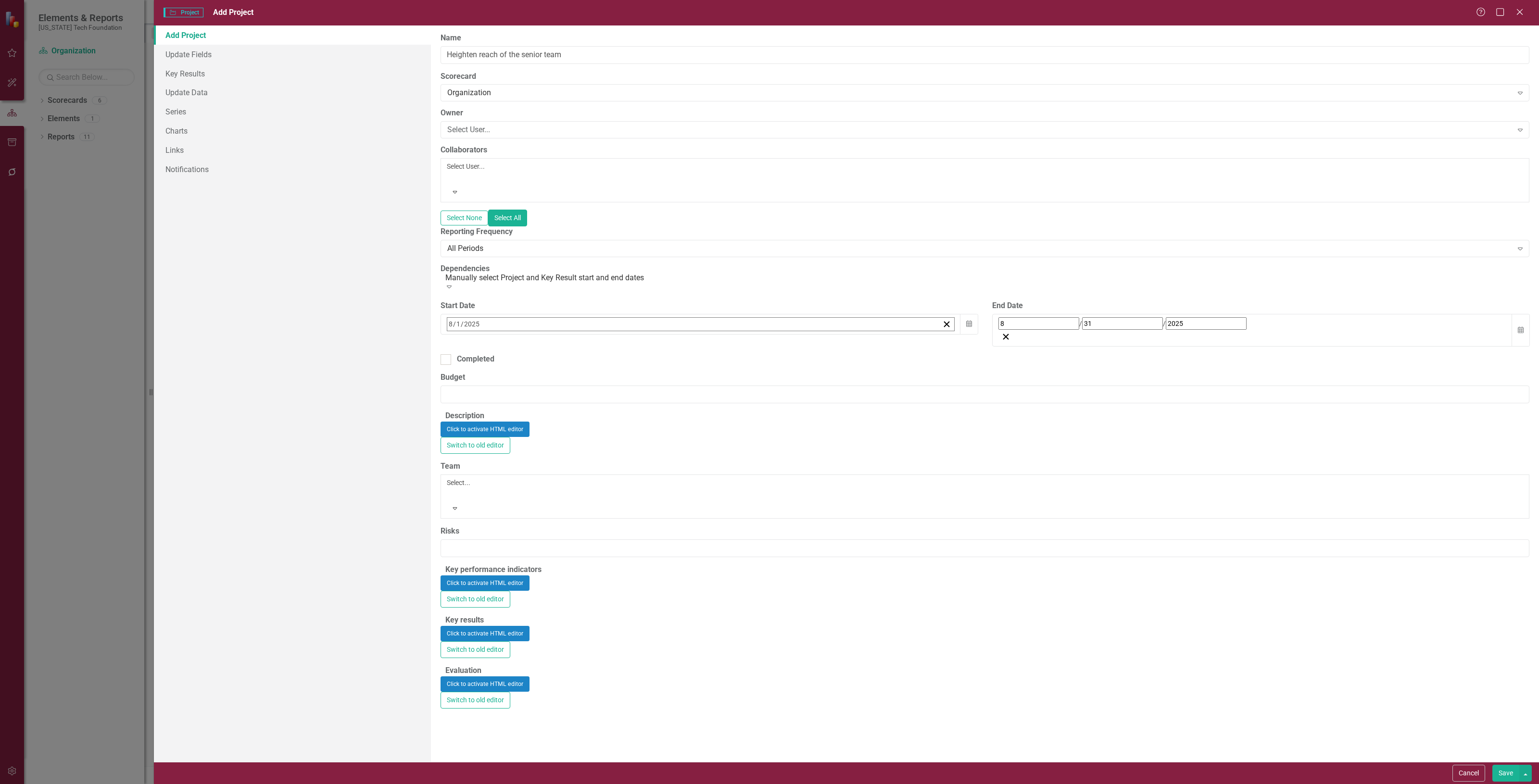
click at [463, 334] on button "«" at bounding box center [451, 344] width 21 height 21
click at [588, 334] on button "›" at bounding box center [577, 344] width 21 height 21
click at [479, 380] on abbr "1" at bounding box center [477, 383] width 4 height 8
click at [1512, 314] on button "Calendar" at bounding box center [1520, 330] width 18 height 34
click at [1118, 334] on button "August 2025" at bounding box center [1077, 344] width 83 height 21
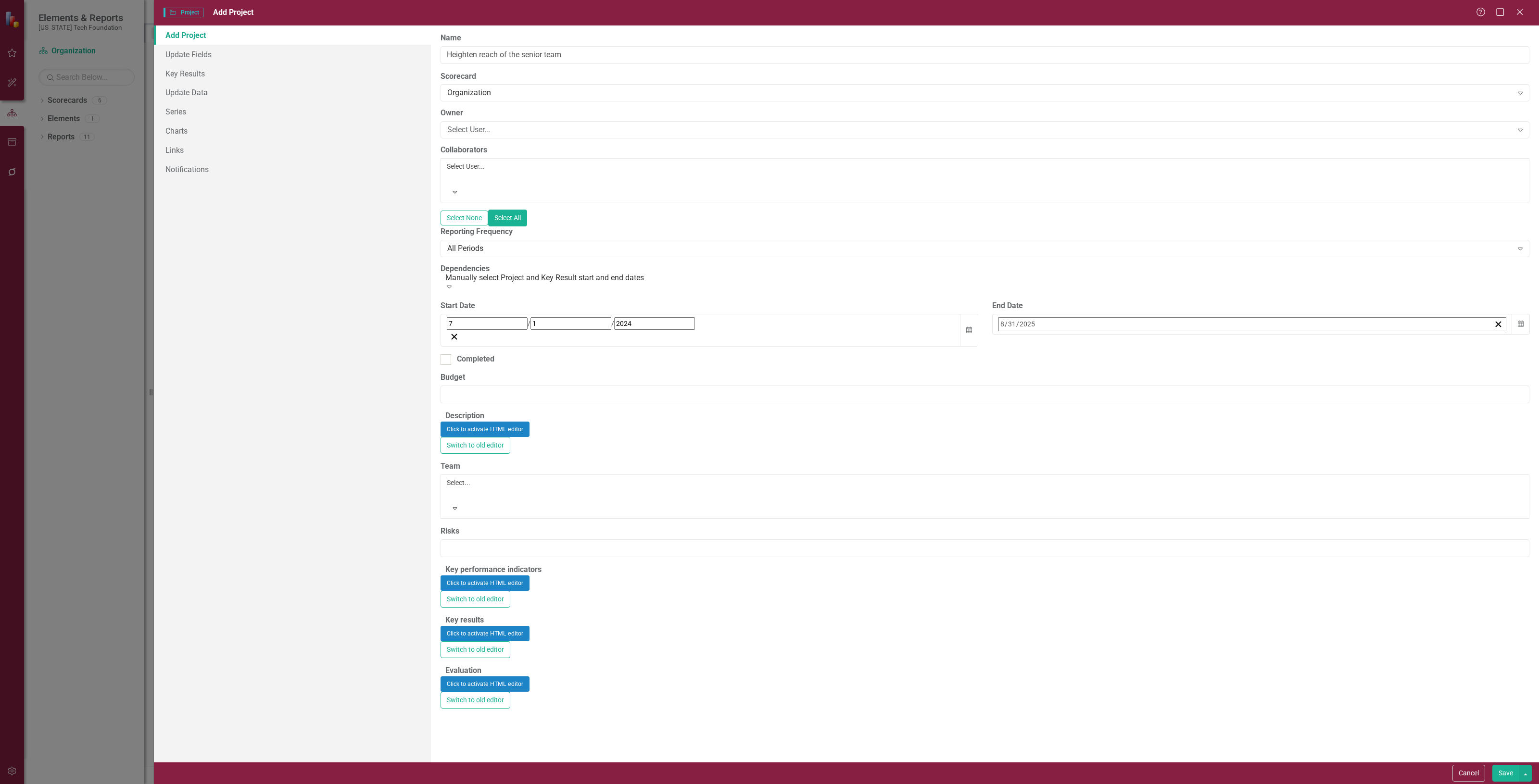
click at [1049, 432] on button "July" at bounding box center [1021, 449] width 56 height 34
click at [1161, 334] on button "»" at bounding box center [1150, 344] width 21 height 21
click at [1089, 375] on button "1" at bounding box center [1077, 383] width 24 height 17
click at [448, 501] on div "Select..." at bounding box center [985, 489] width 1077 height 23
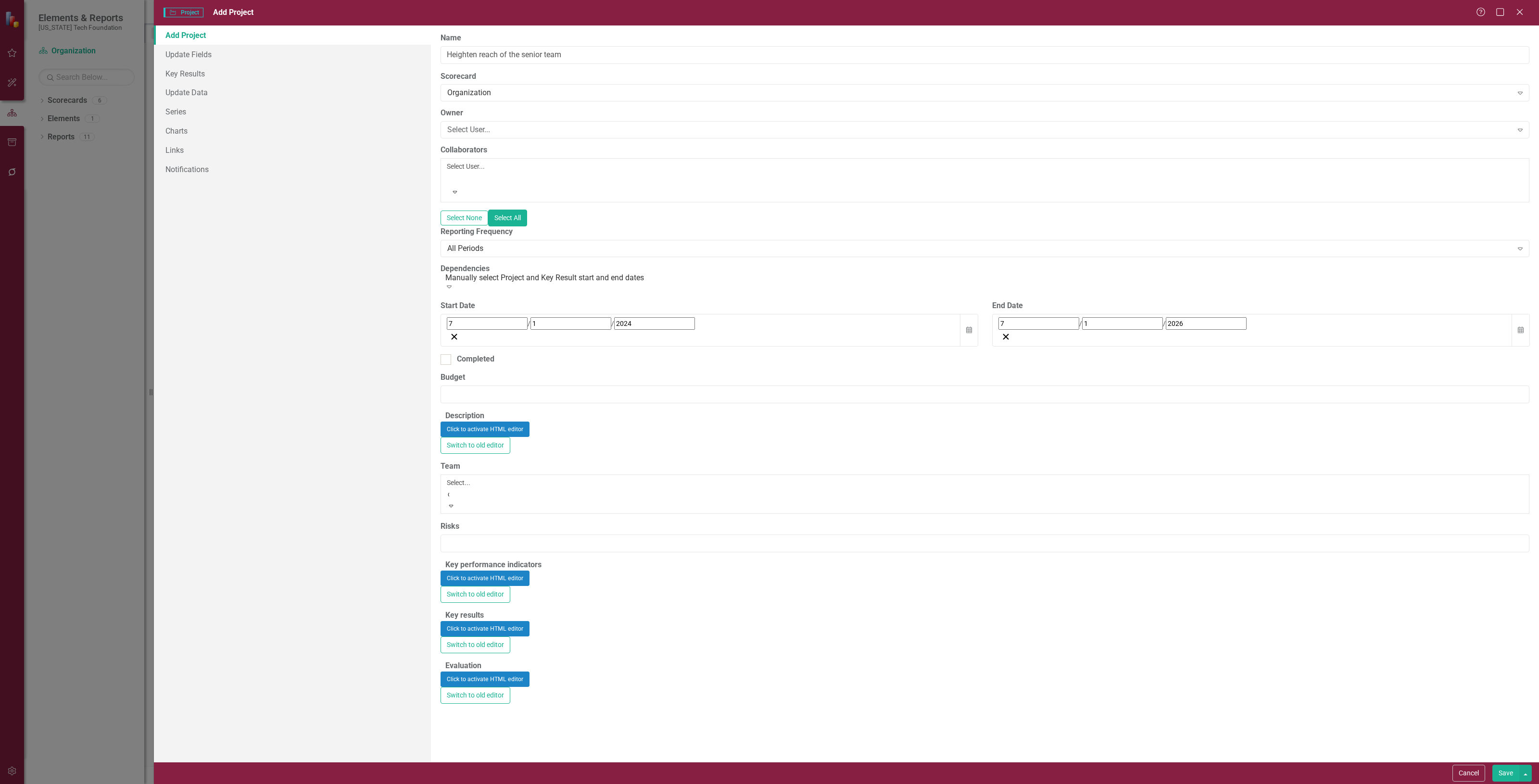
type input "ce"
click at [449, 510] on div at bounding box center [448, 503] width 2 height 12
type input "se"
click at [505, 784] on div "Se nior Team" at bounding box center [770, 789] width 1539 height 11
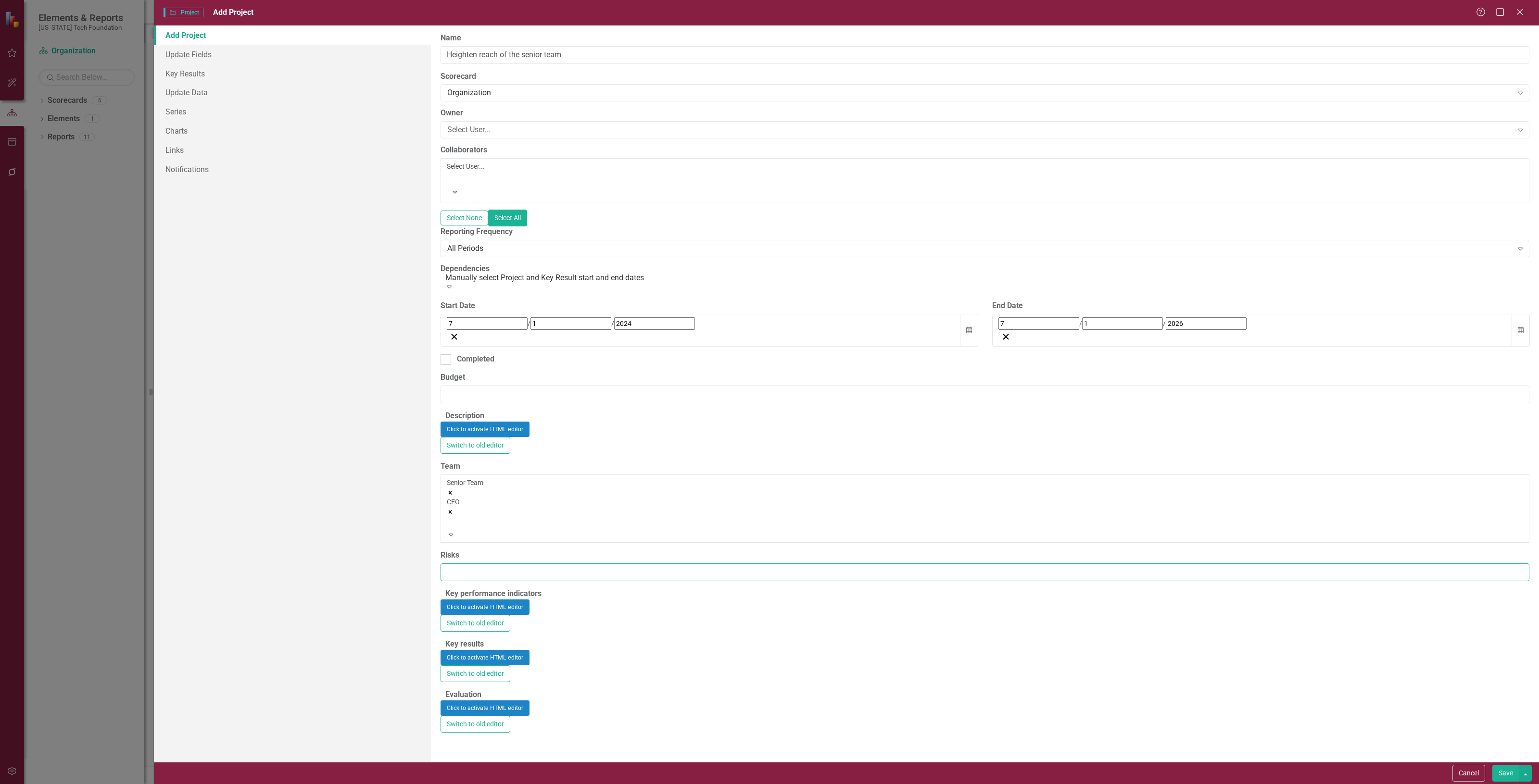
click at [490, 581] on input "Risks" at bounding box center [985, 572] width 1089 height 18
drag, startPoint x: 536, startPoint y: 585, endPoint x: 532, endPoint y: 581, distance: 5.7
click at [536, 581] on input "Risks" at bounding box center [985, 572] width 1089 height 18
paste input "unforeseen issues and opportunities"
type input "unforeseen issues and opportunities"
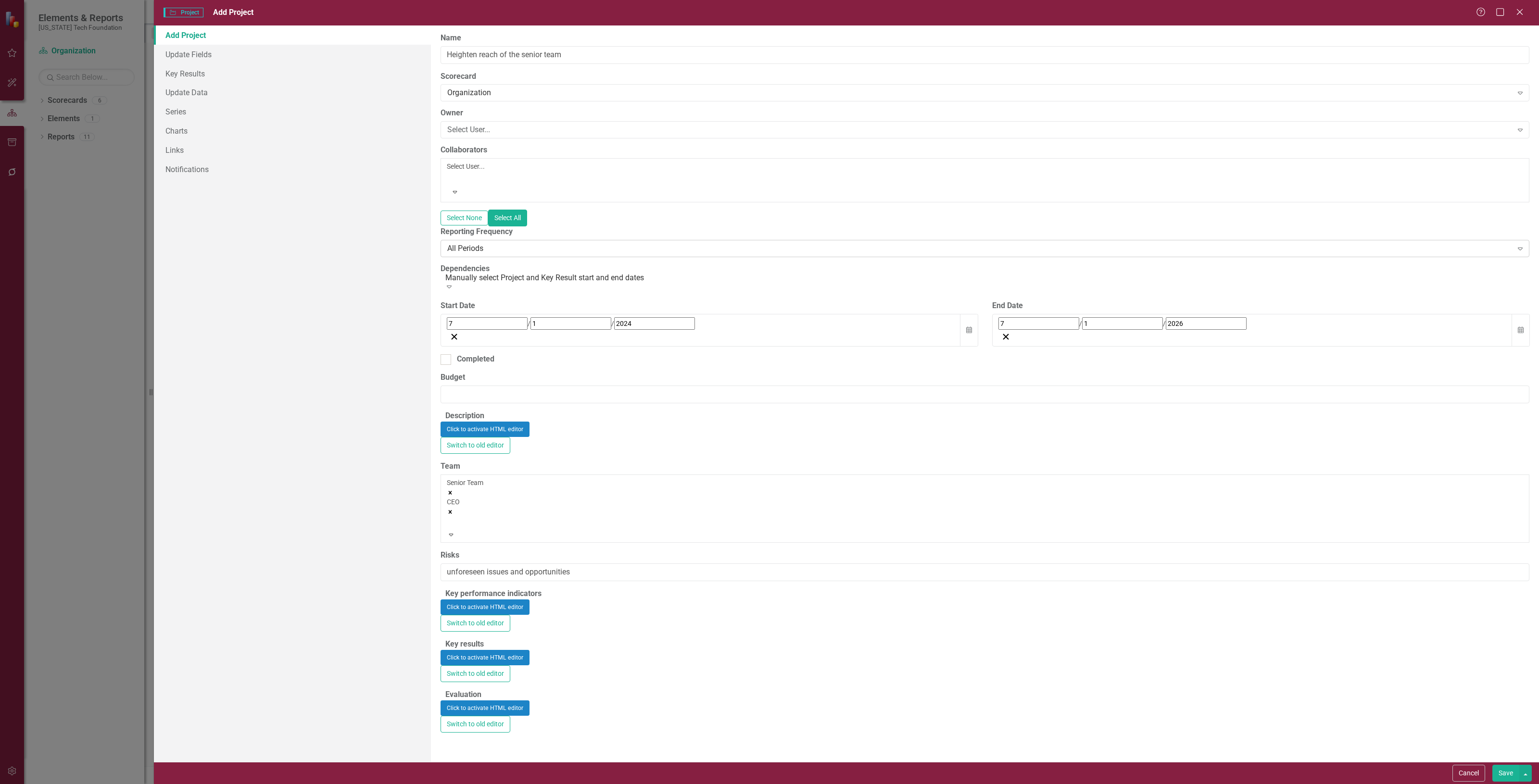
click at [494, 243] on div "All Periods" at bounding box center [980, 249] width 1066 height 11
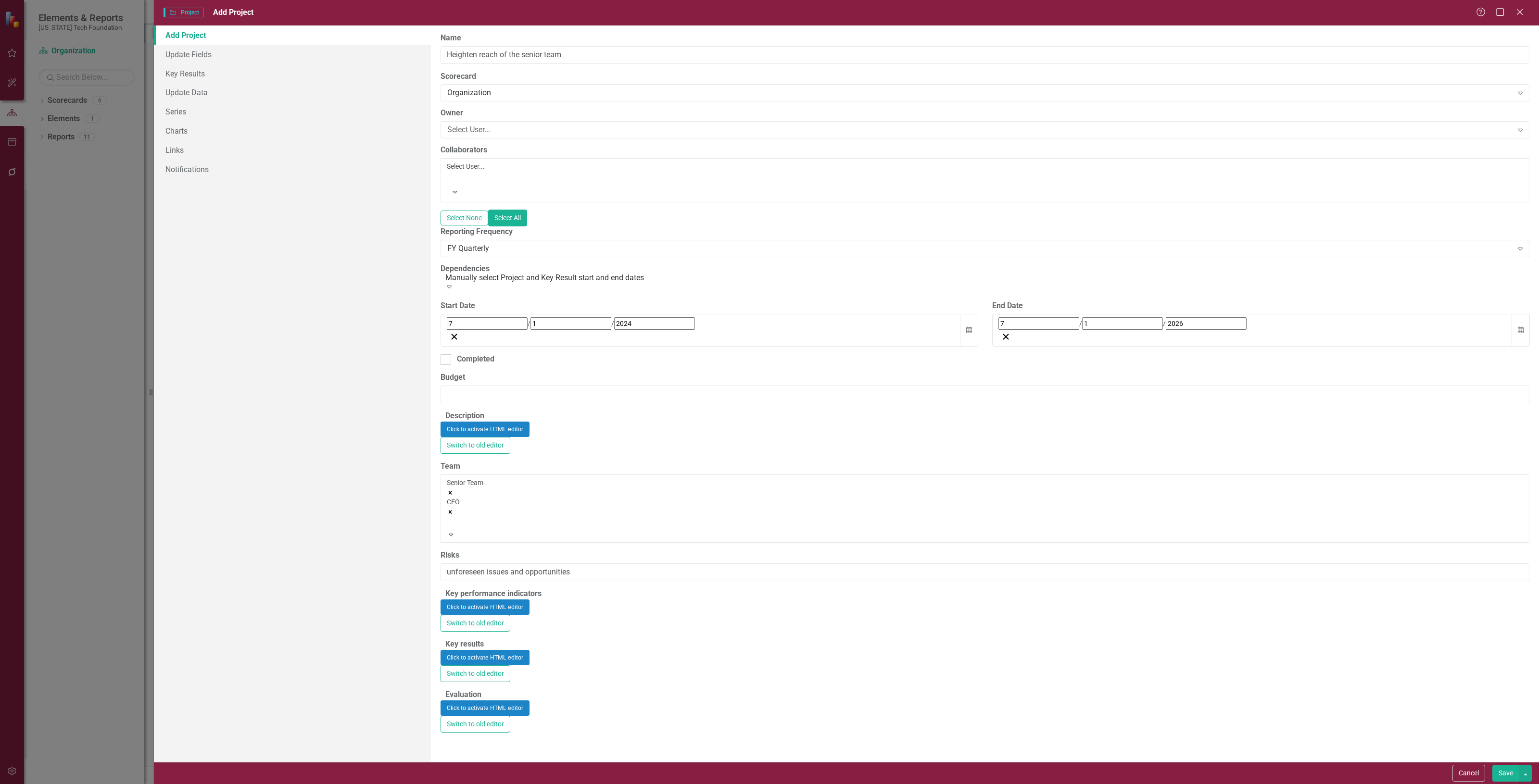
click at [1498, 775] on button "Save" at bounding box center [1506, 774] width 27 height 17
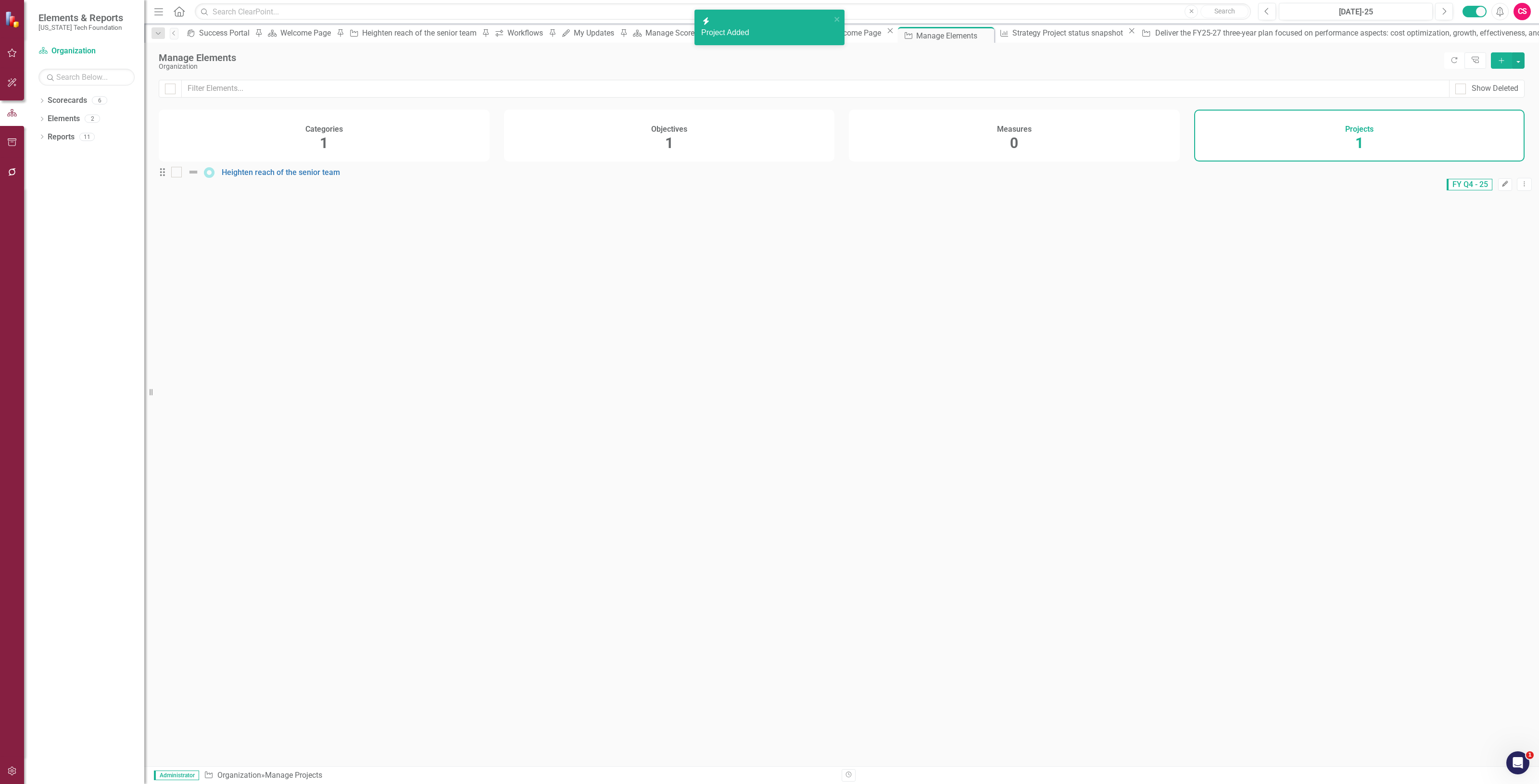
click at [1498, 186] on button "Edit" at bounding box center [1505, 185] width 14 height 12
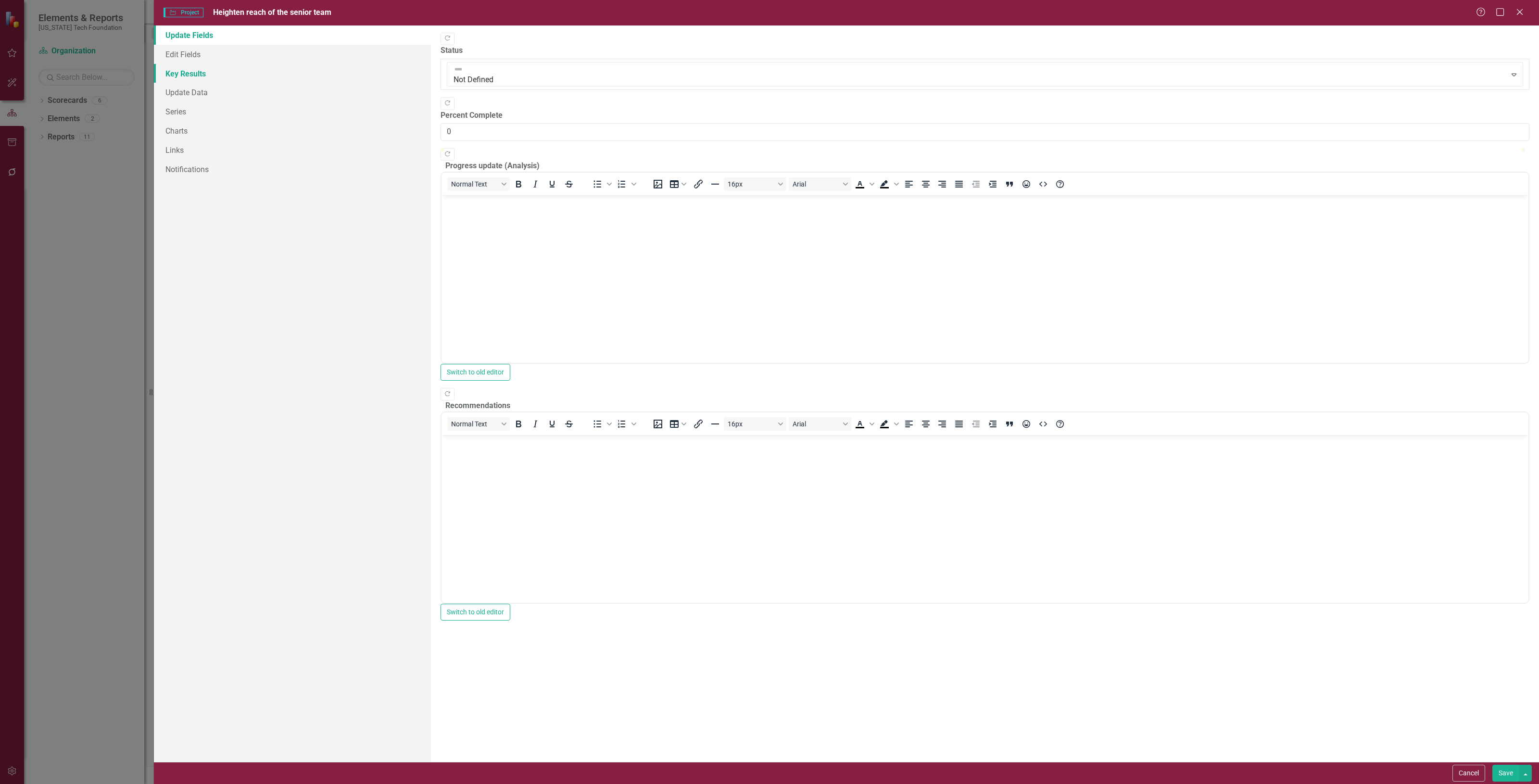
click at [206, 71] on link "Key Results" at bounding box center [292, 73] width 277 height 19
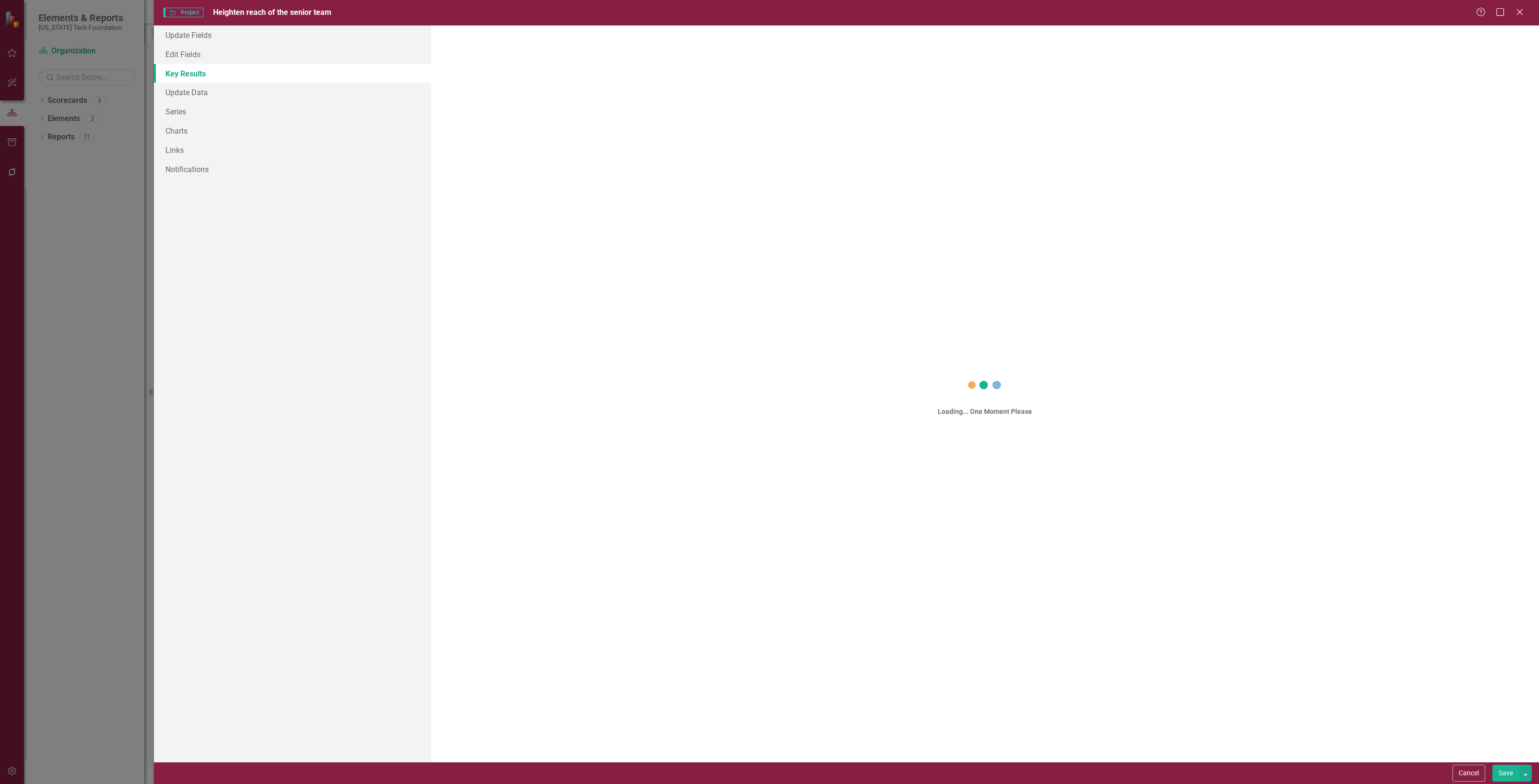
scroll to position [0, 0]
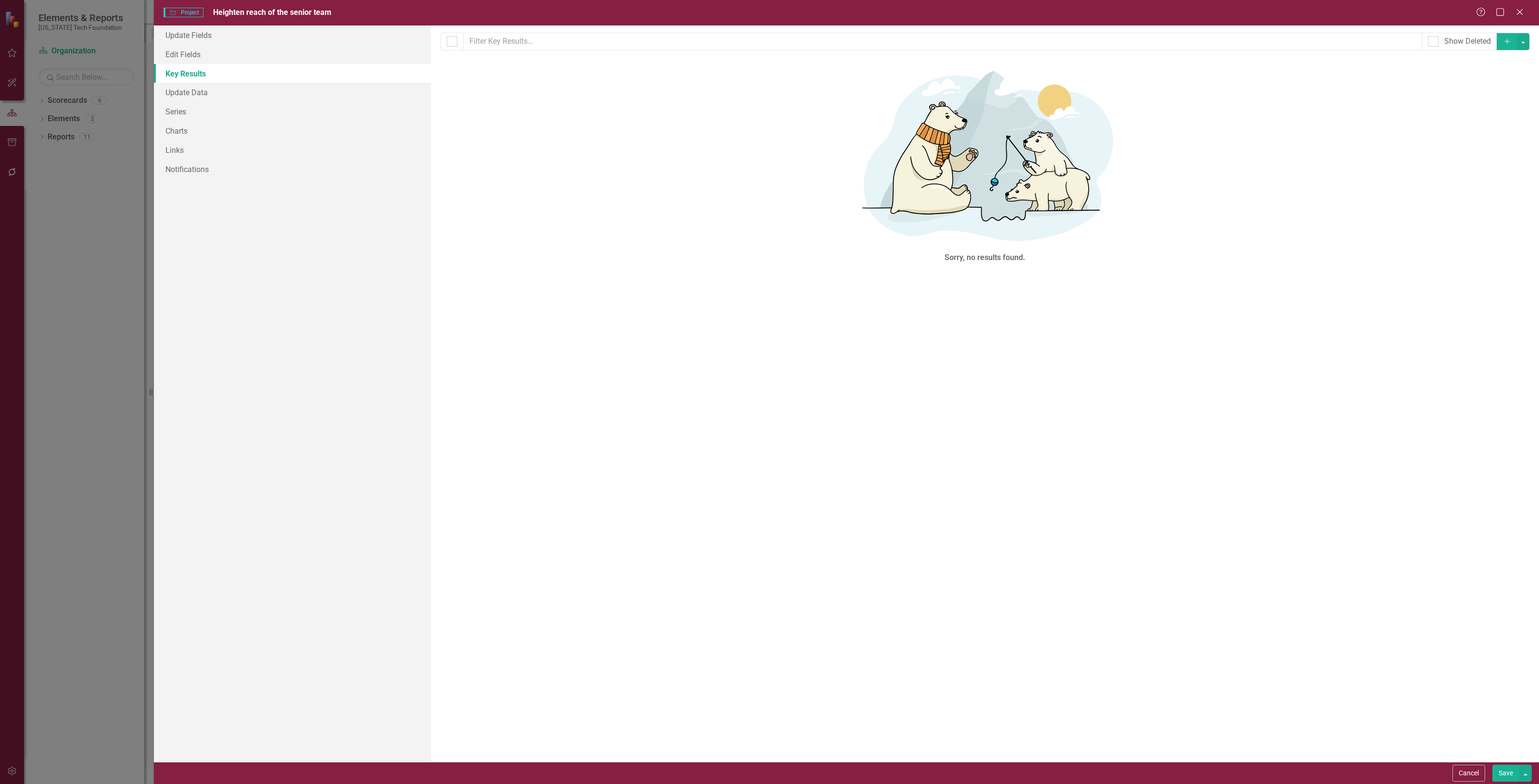
click at [1530, 42] on div "Milestones allow you to break down your projects (or initiatives) into smaller …" at bounding box center [985, 394] width 1109 height 736
click at [1523, 41] on button "button" at bounding box center [1523, 42] width 12 height 17
click at [1506, 71] on link "Add Multiple Add Multiple" at bounding box center [1491, 77] width 76 height 18
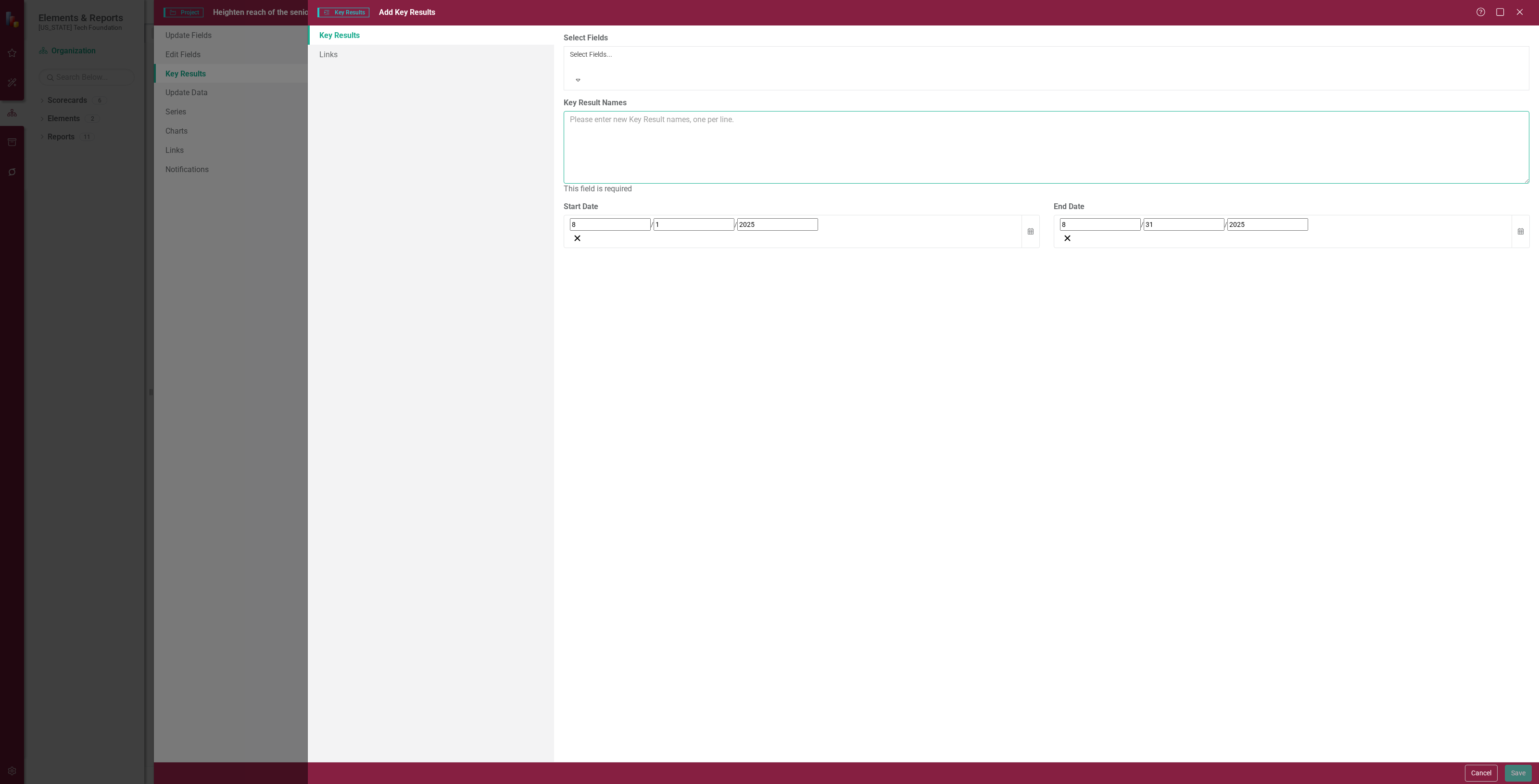
click at [593, 111] on textarea "Key Result Names" at bounding box center [1046, 147] width 966 height 72
paste textarea "1 Delegation of daily management to fortify CEO's outward focus and involvement…"
type textarea "1 Delegation of daily management to fortify CEO's outward focus and involvement…"
click at [1033, 217] on icon "Calendar" at bounding box center [1031, 221] width 5 height 7
click at [690, 224] on button "August 2025" at bounding box center [649, 235] width 83 height 21
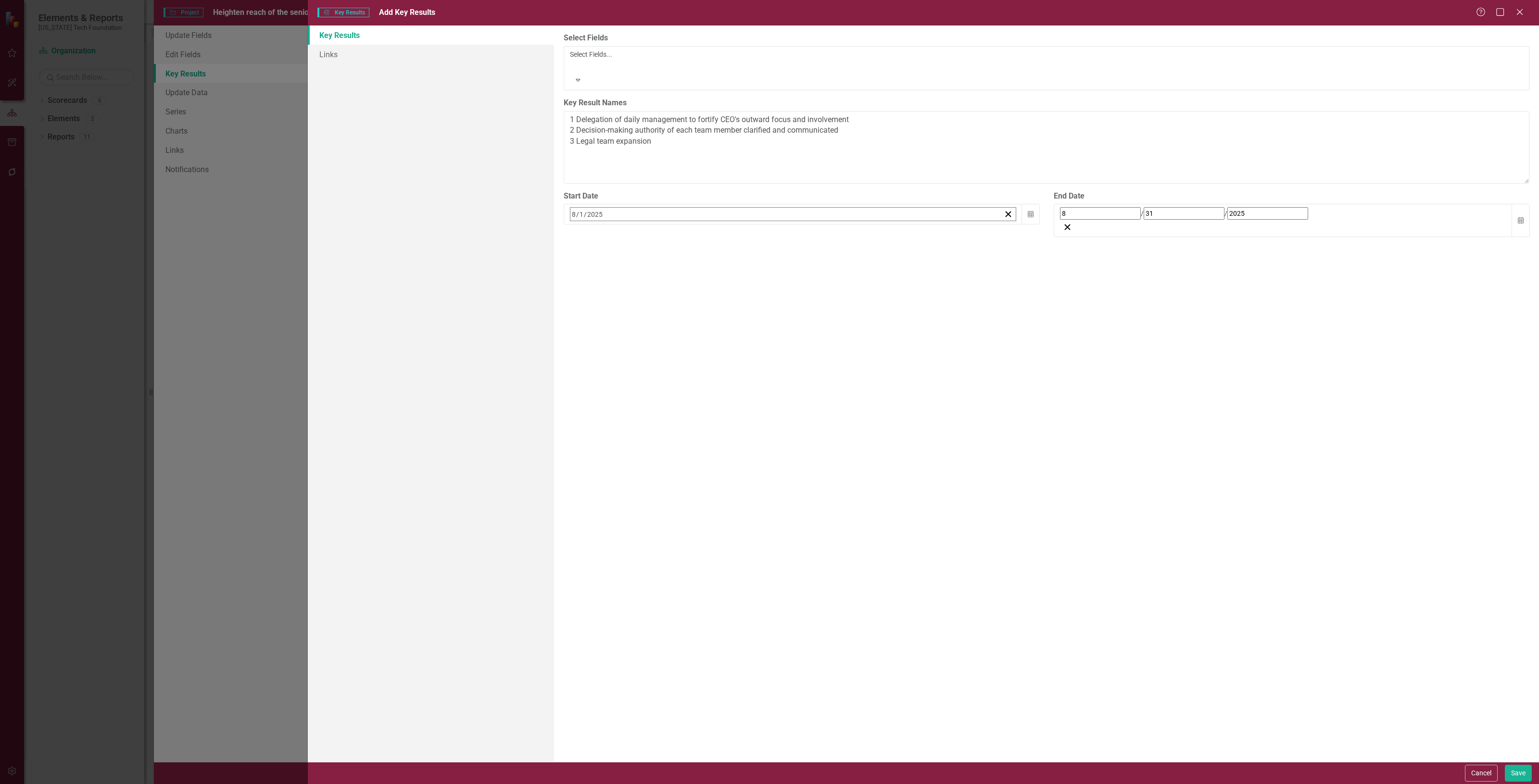
click at [621, 322] on button "July" at bounding box center [593, 339] width 56 height 34
click at [586, 224] on button "«" at bounding box center [575, 235] width 21 height 21
click at [603, 270] on abbr "1" at bounding box center [600, 274] width 4 height 8
click at [1521, 217] on icon "Calendar" at bounding box center [1520, 221] width 5 height 7
click at [1097, 224] on button "‹" at bounding box center [1086, 235] width 21 height 21
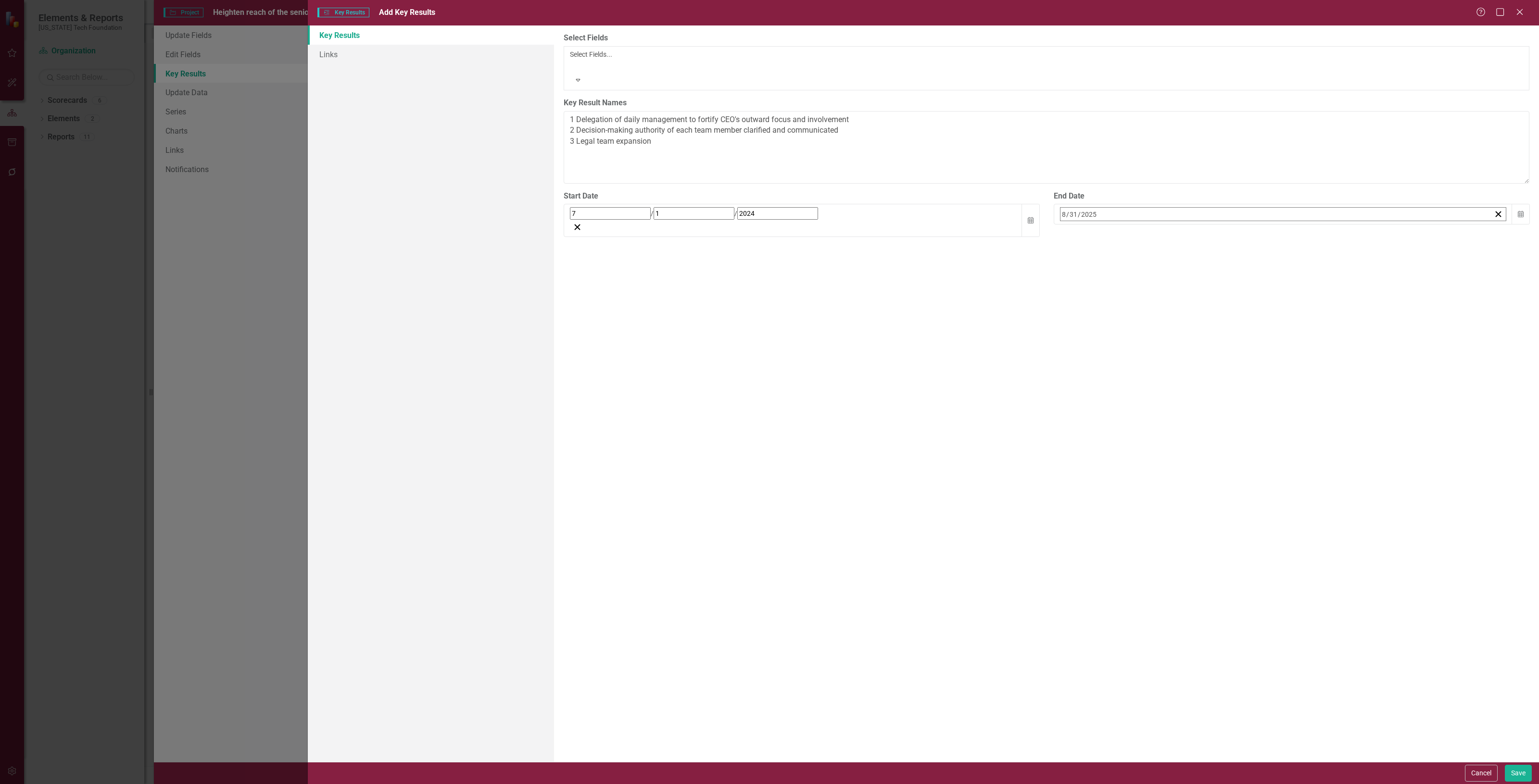
click at [1222, 224] on button "»" at bounding box center [1212, 235] width 21 height 21
click at [1151, 266] on button "1" at bounding box center [1138, 274] width 24 height 17
drag, startPoint x: 1525, startPoint y: 773, endPoint x: 1502, endPoint y: 747, distance: 34.7
click at [1524, 773] on button "Save" at bounding box center [1519, 774] width 27 height 17
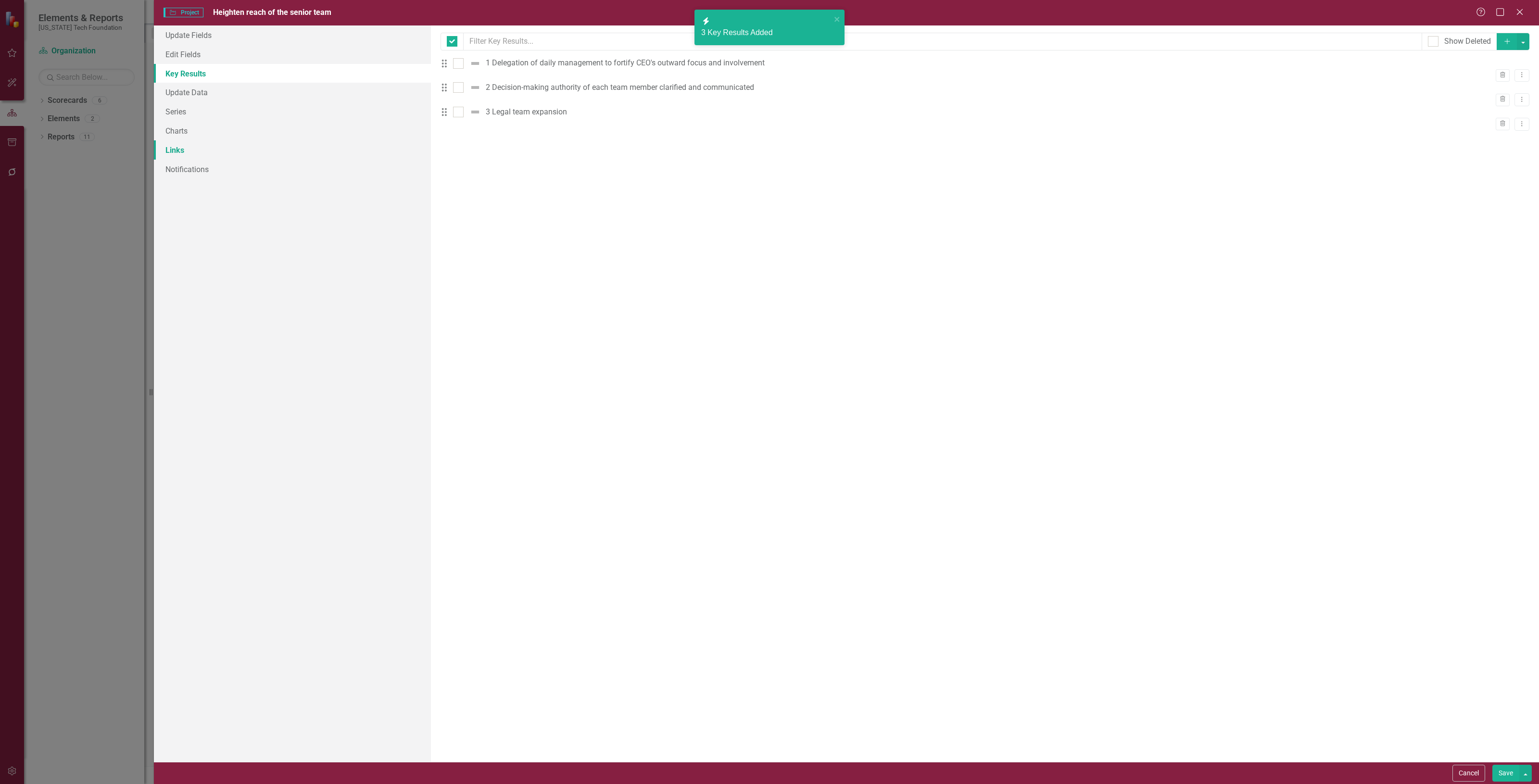
click at [200, 147] on link "Links" at bounding box center [292, 150] width 277 height 19
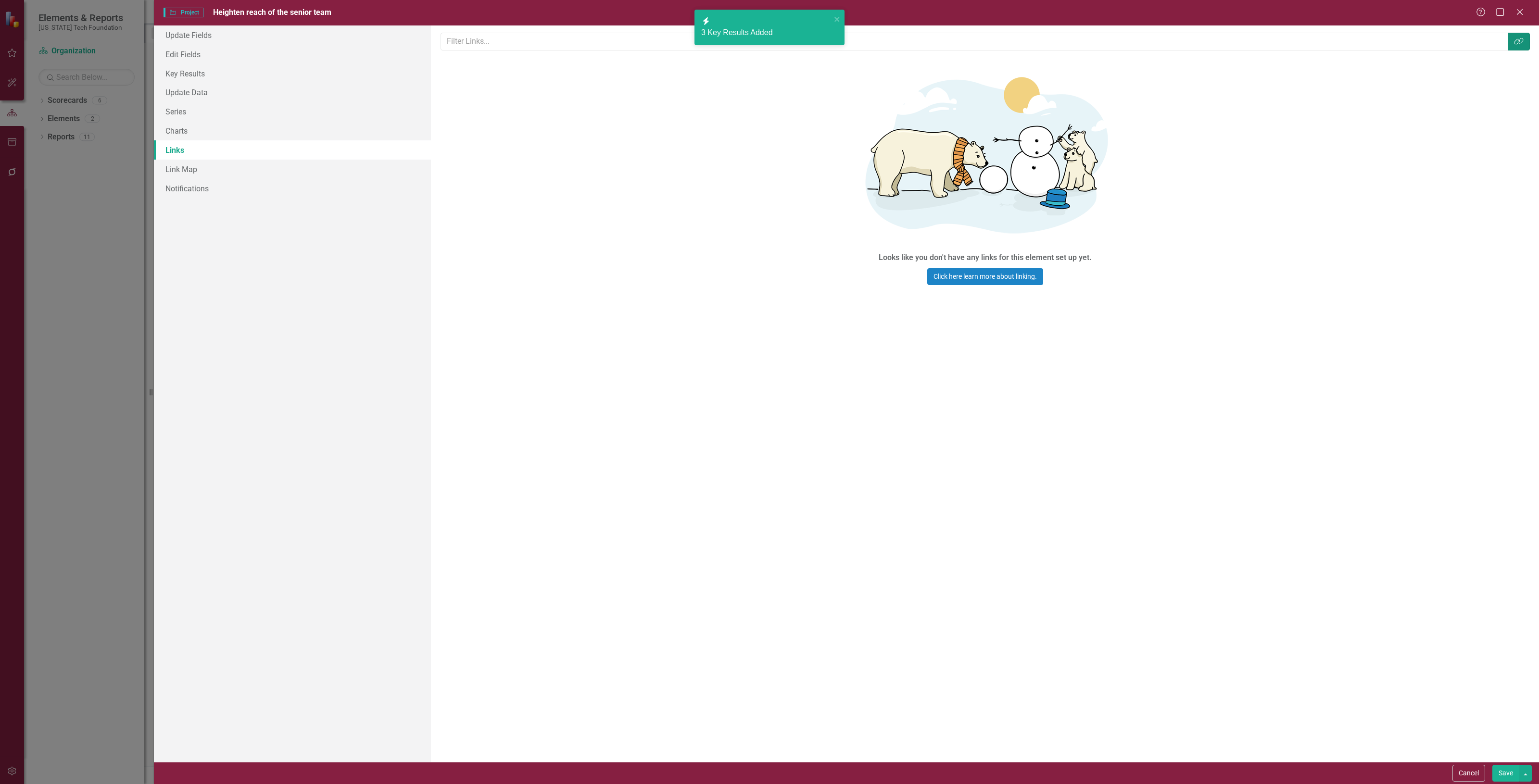
click at [1520, 36] on button "Link Tag" at bounding box center [1519, 41] width 22 height 18
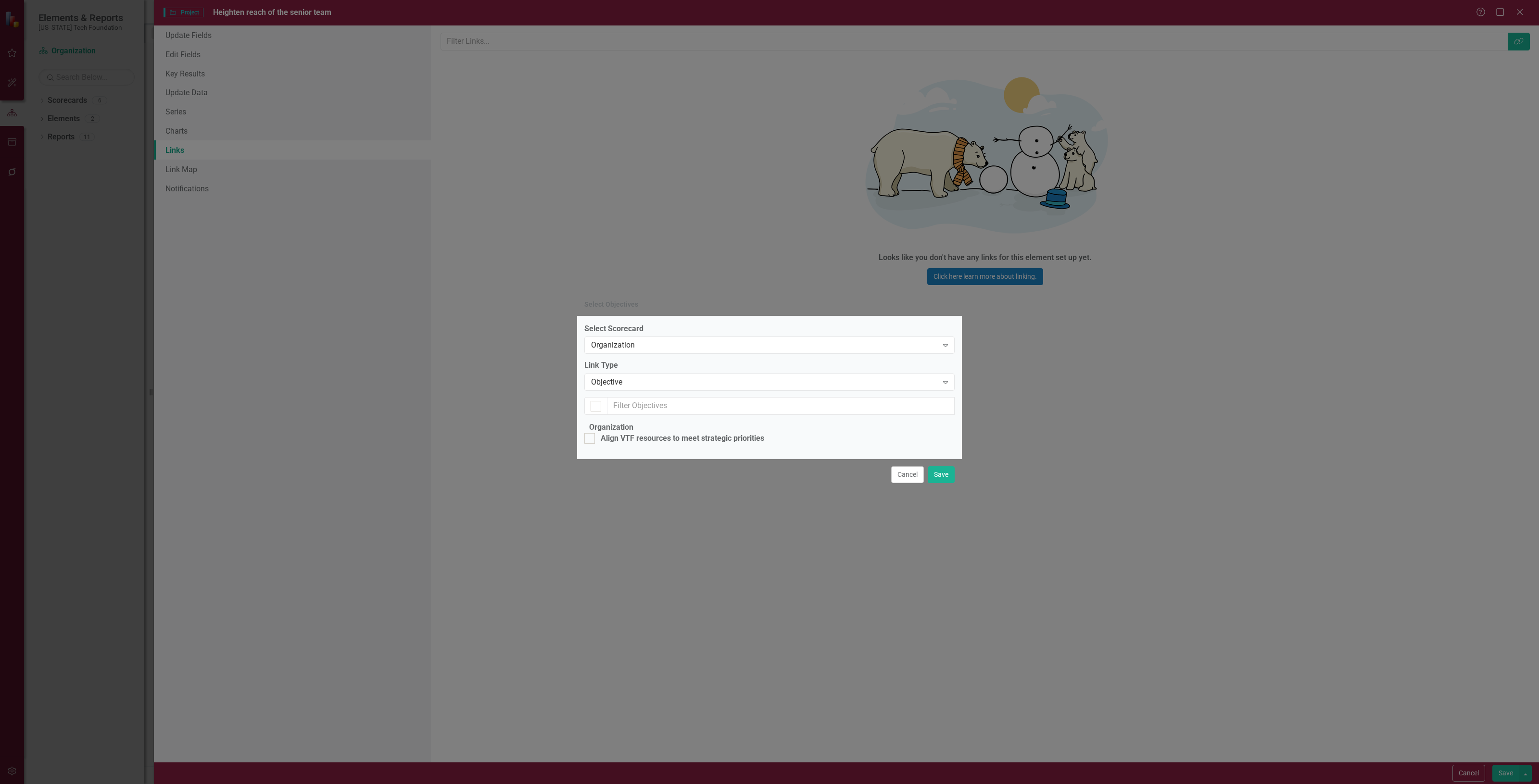
click at [631, 422] on legend "Organization" at bounding box center [611, 428] width 54 height 11
click at [634, 433] on div "Align VTF resources to meet strategic priorities" at bounding box center [683, 439] width 164 height 11
click at [591, 433] on input "Align VTF resources to meet strategic priorities" at bounding box center [588, 436] width 6 height 6
checkbox input "true"
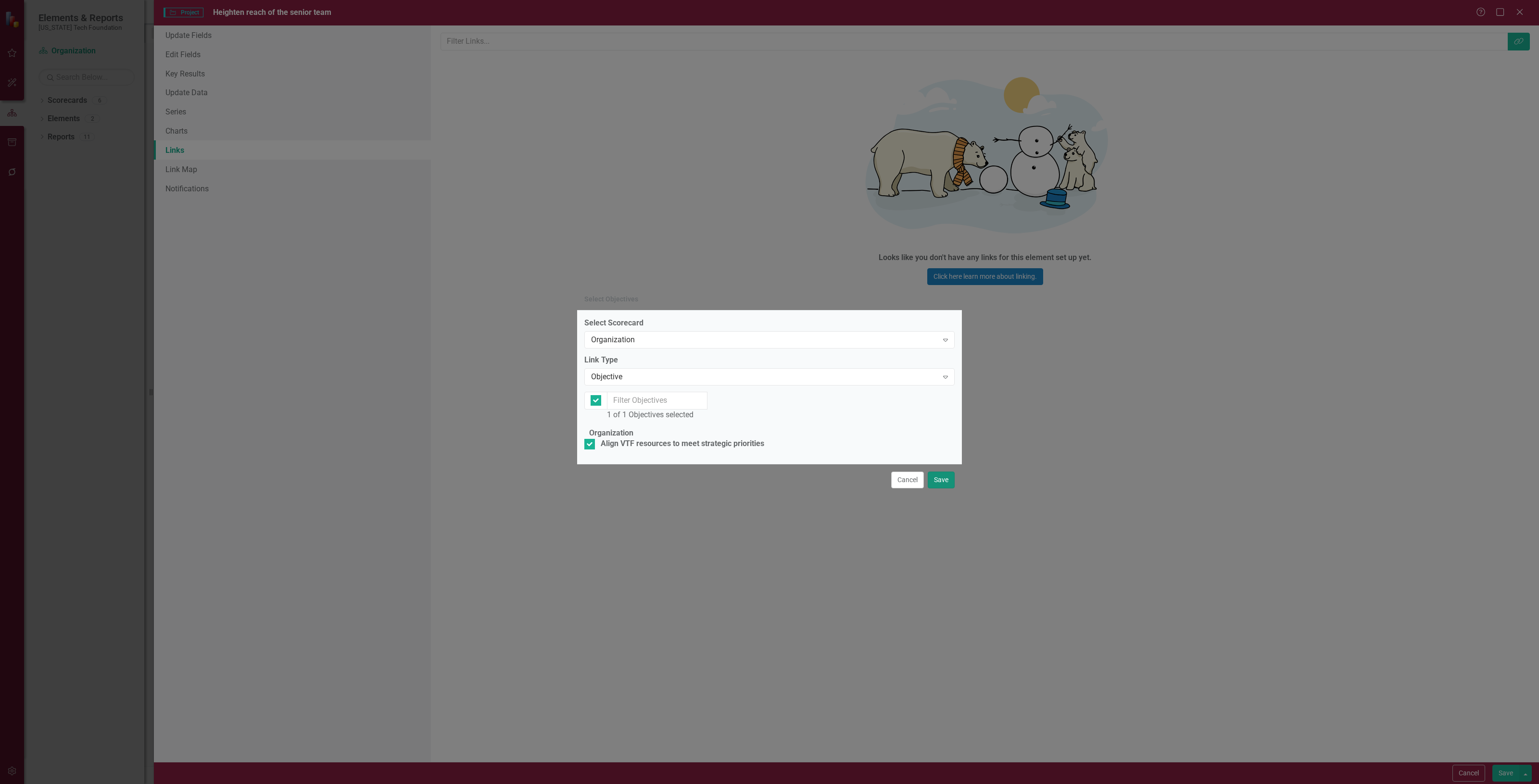
click at [940, 489] on button "Save" at bounding box center [941, 480] width 27 height 17
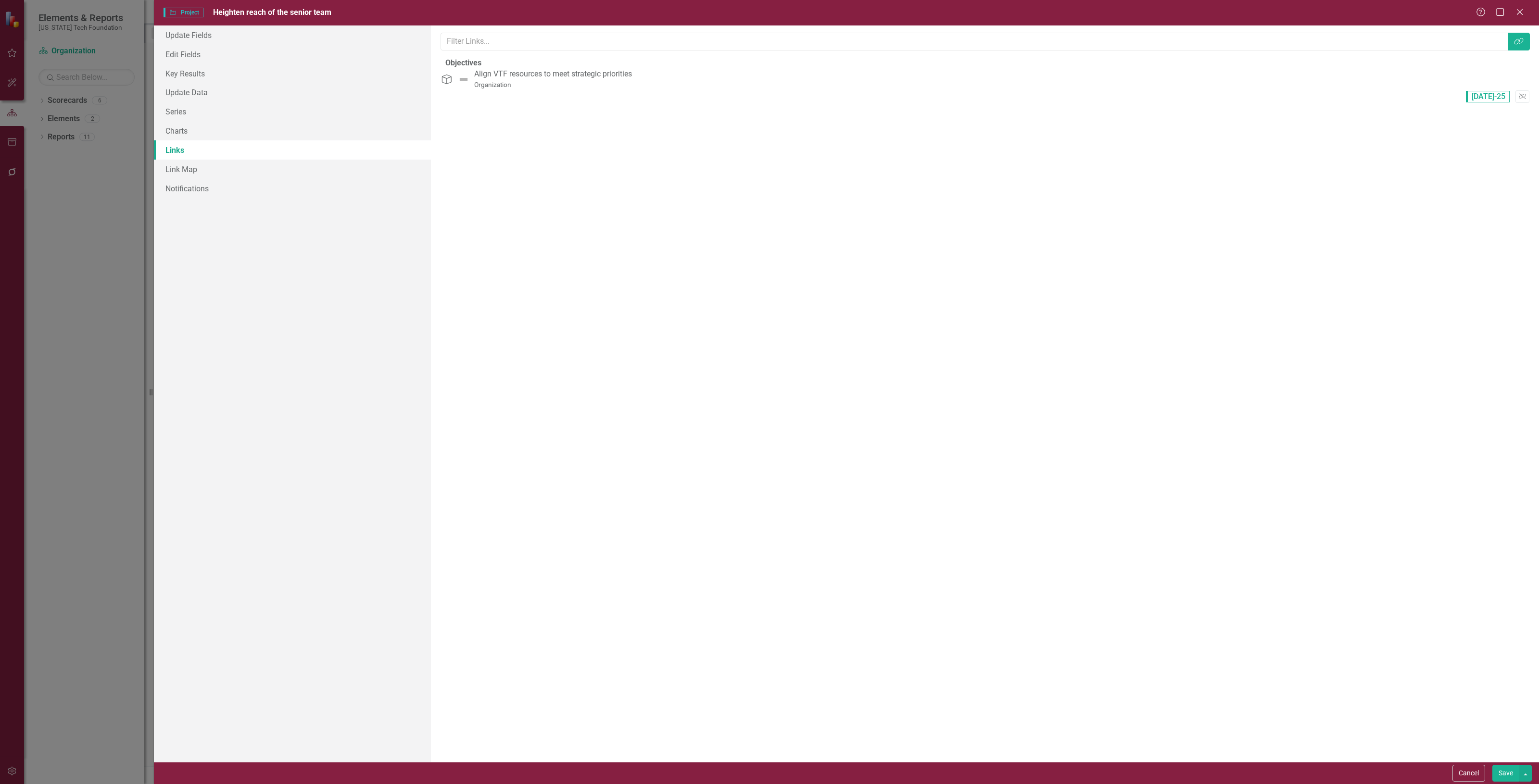
drag, startPoint x: 1503, startPoint y: 777, endPoint x: 1498, endPoint y: 768, distance: 10.3
click at [1502, 777] on button "Save" at bounding box center [1506, 774] width 27 height 17
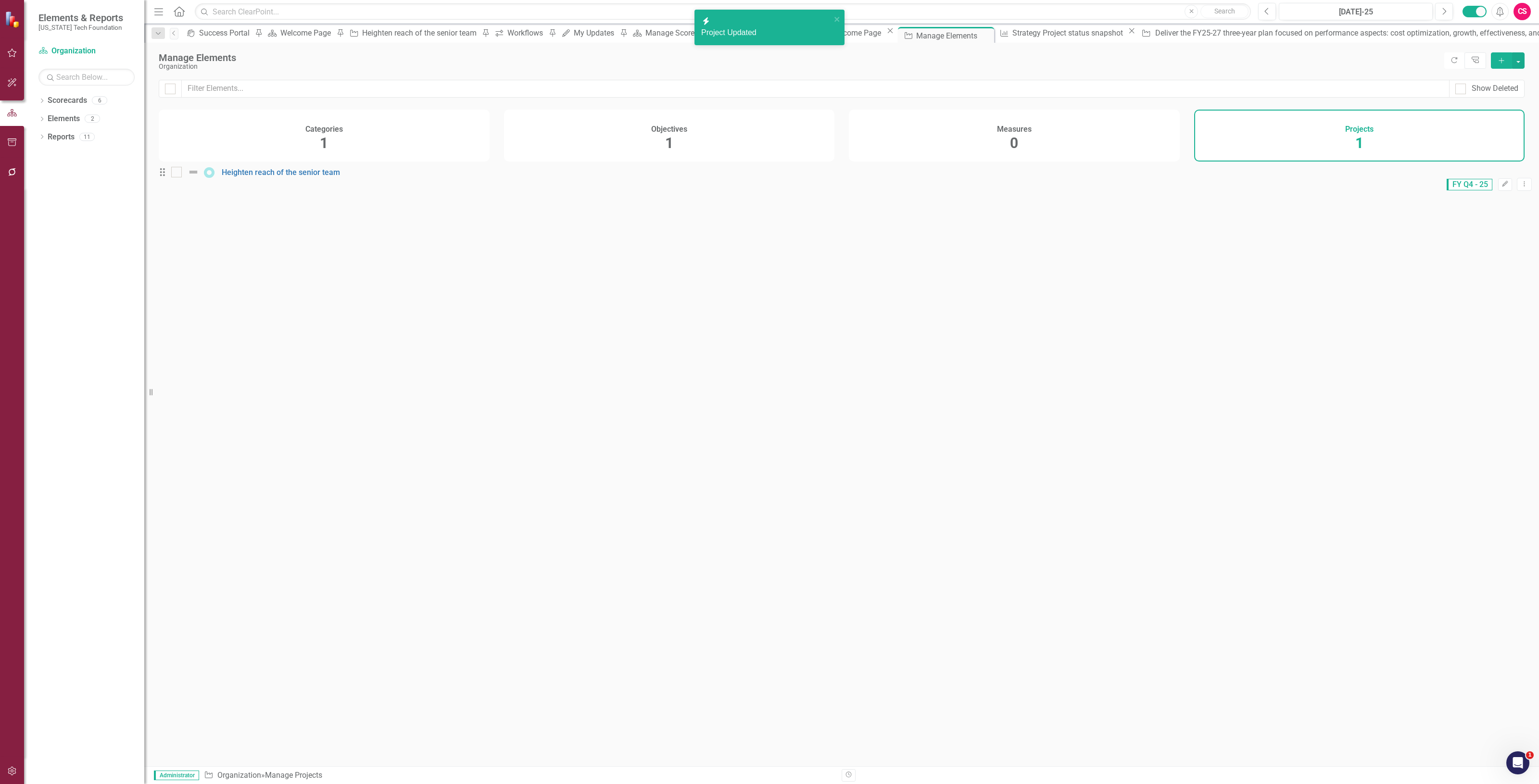
click at [1499, 62] on icon "Add" at bounding box center [1502, 60] width 9 height 7
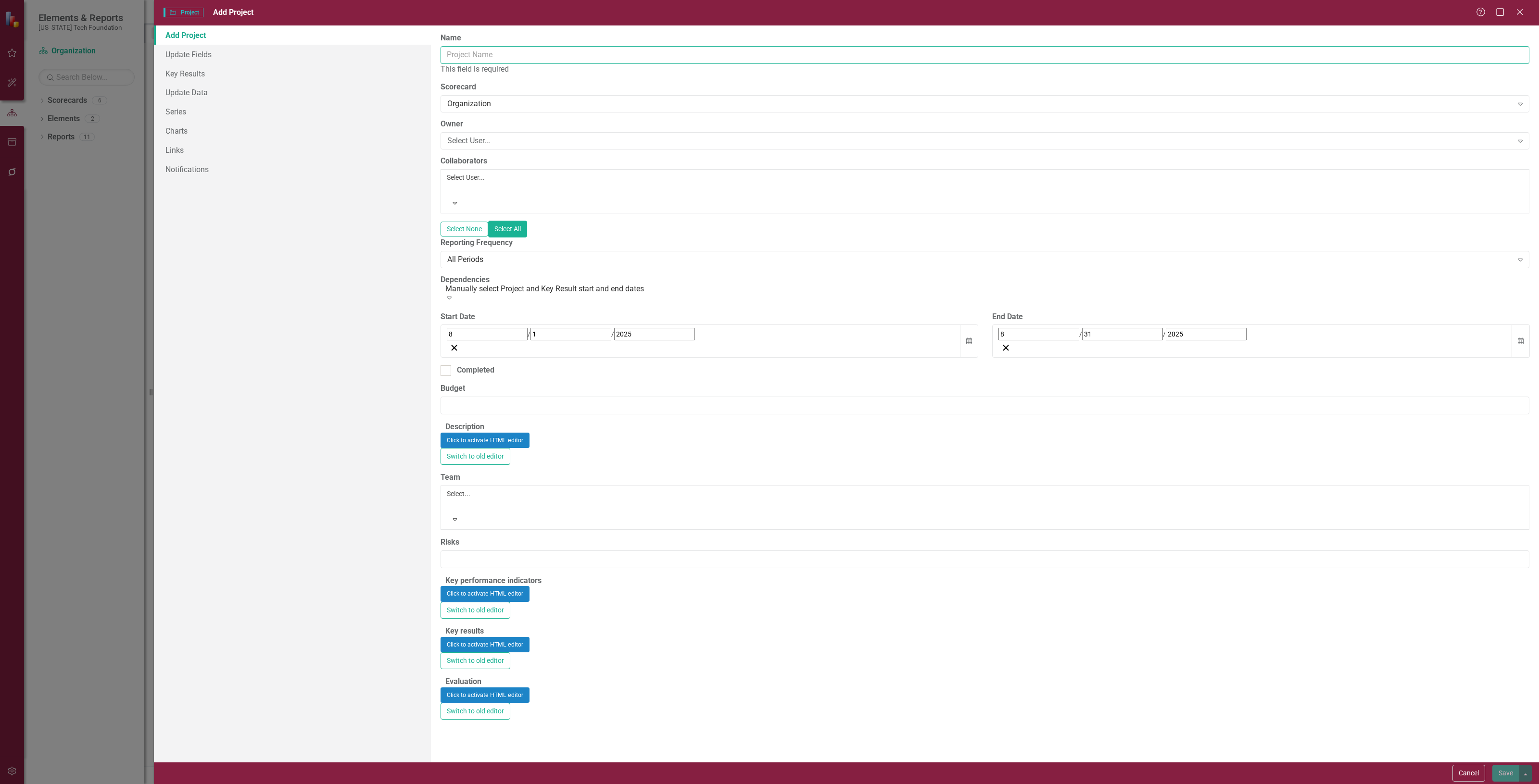
click at [640, 51] on input "Name" at bounding box center [985, 55] width 1089 height 18
paste input "Sustain and enhance the partnership with the University"
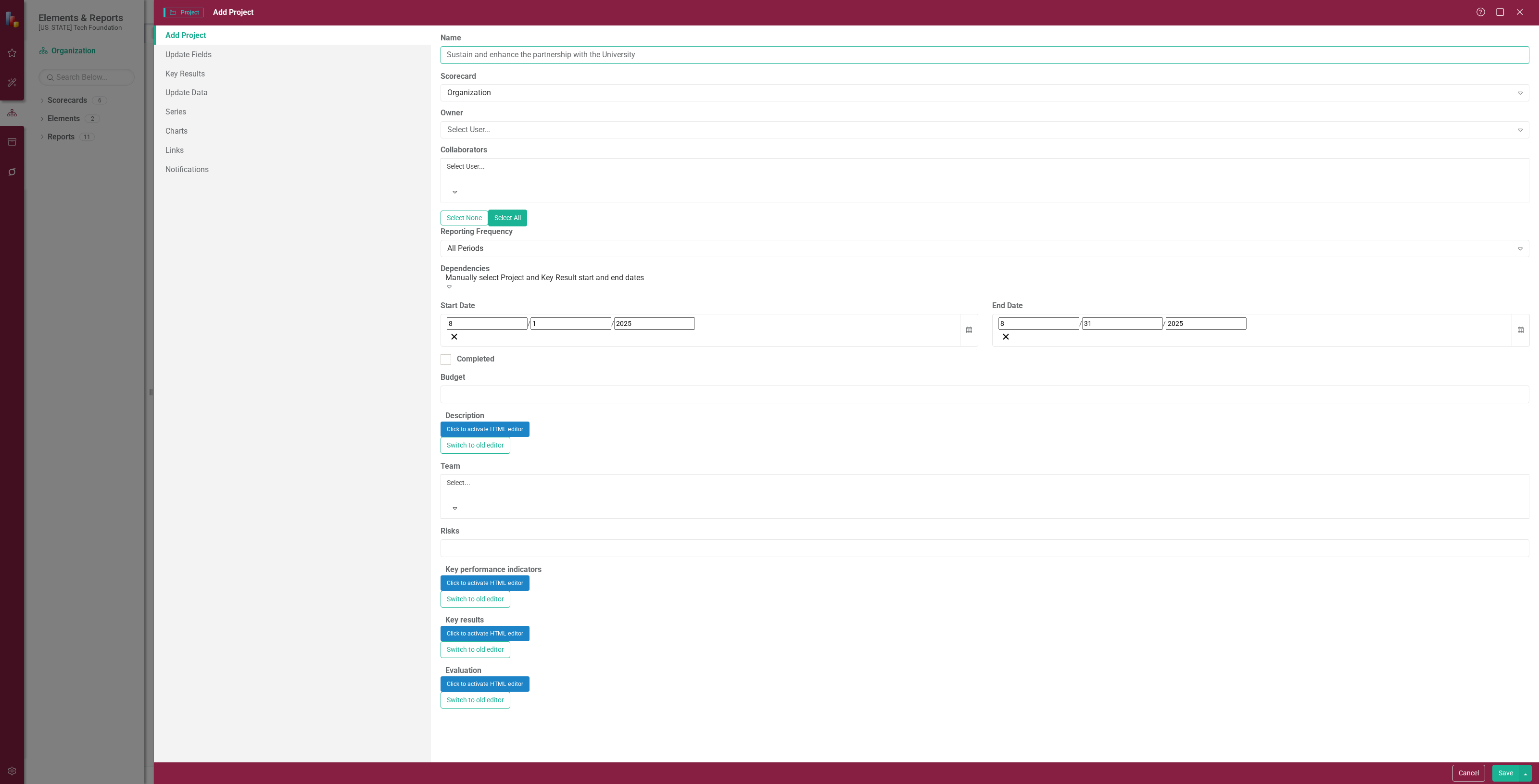
type input "Sustain and enhance the partnership with the University"
click at [465, 597] on div "ClearPoint Can Do More! How ClearPoint Can Help Close Enterprise plans can auto…" at bounding box center [985, 394] width 1109 height 736
click at [449, 500] on div at bounding box center [448, 494] width 2 height 12
type input "ce"
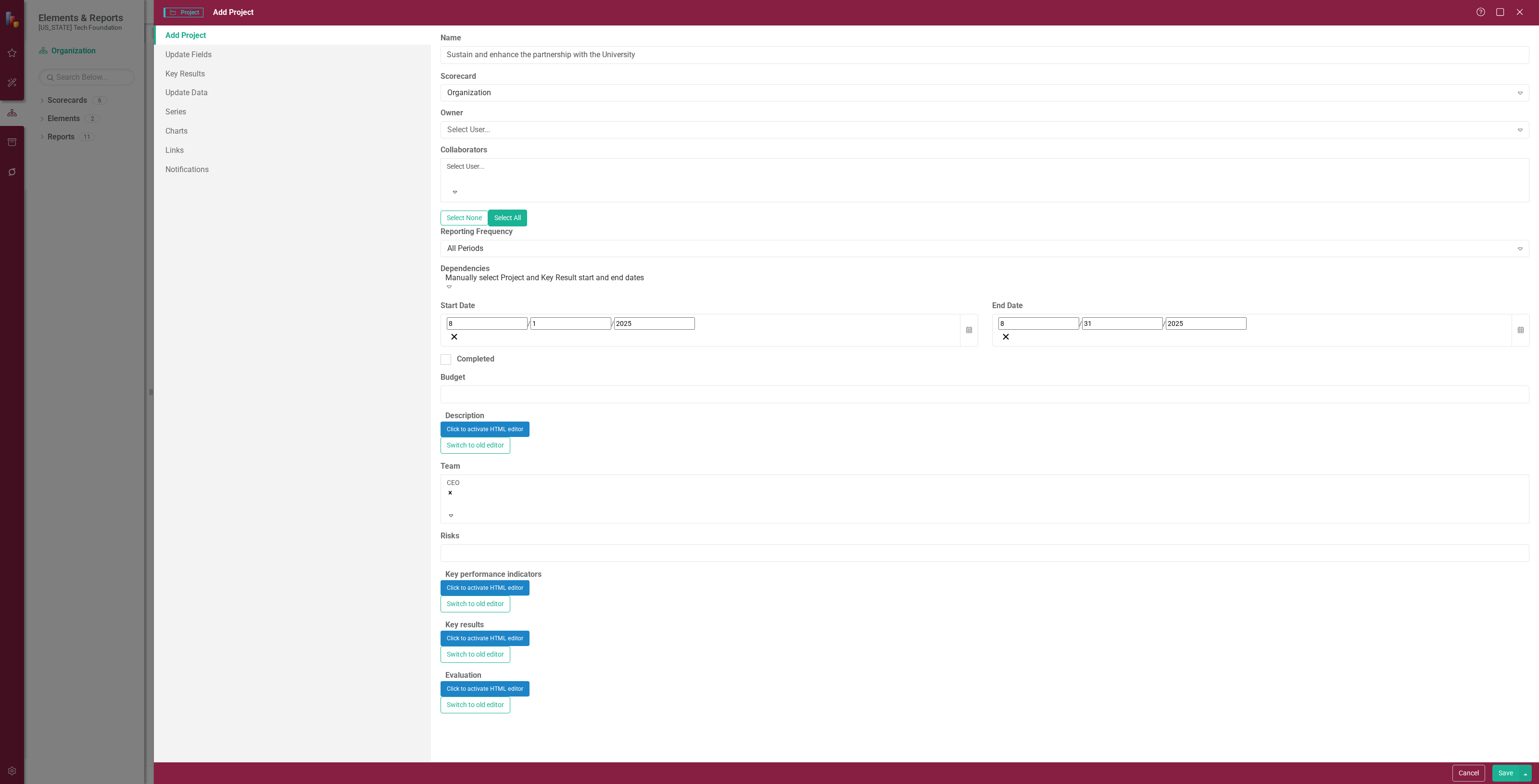
click at [449, 510] on div at bounding box center [448, 503] width 2 height 12
type input "cs"
click at [474, 784] on div "CS O" at bounding box center [770, 789] width 1539 height 11
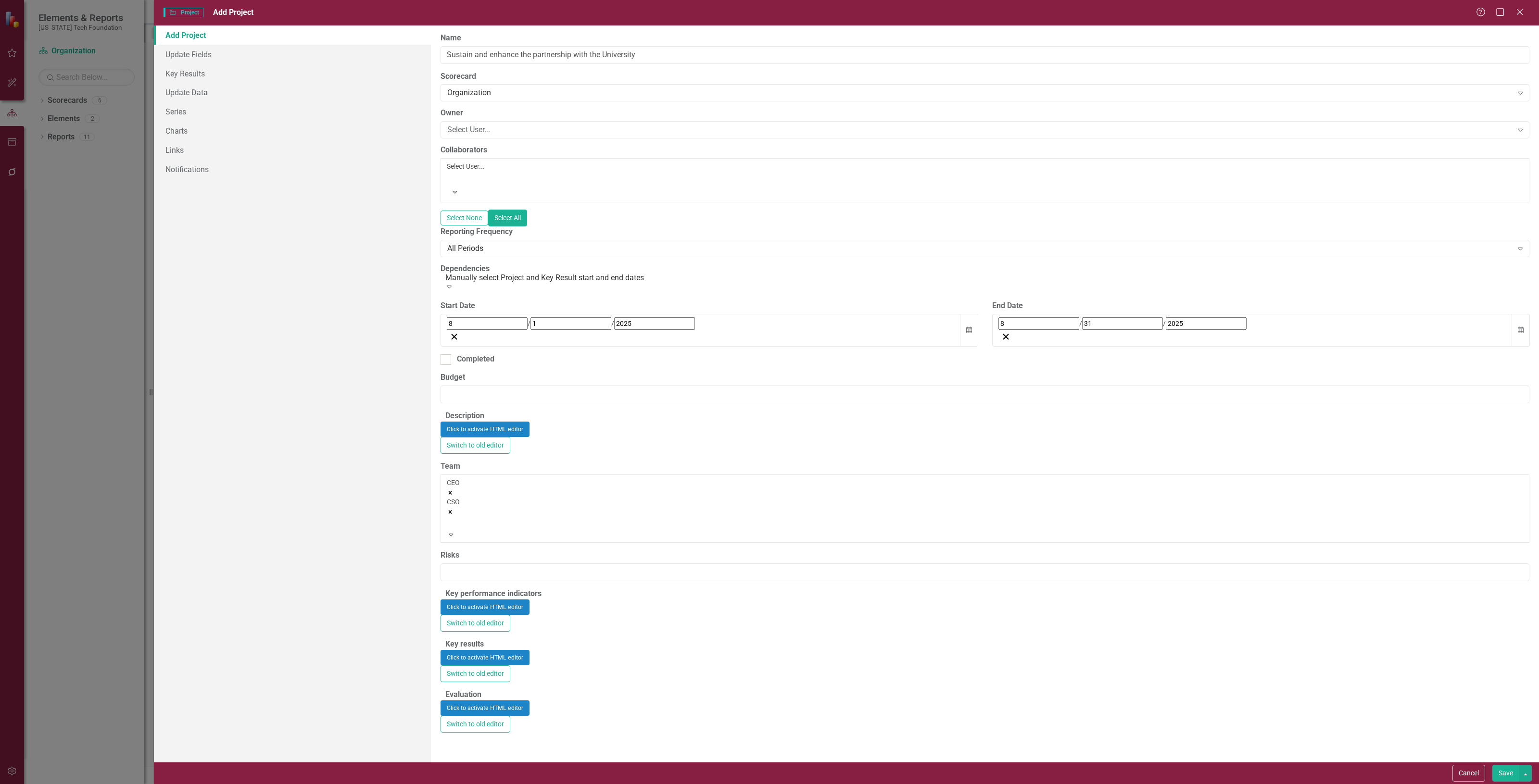
click at [449, 529] on div at bounding box center [448, 523] width 2 height 12
type input "se"
click at [577, 784] on div "Se nior Team" at bounding box center [770, 789] width 1539 height 11
click at [540, 601] on input "Risks" at bounding box center [985, 592] width 1089 height 18
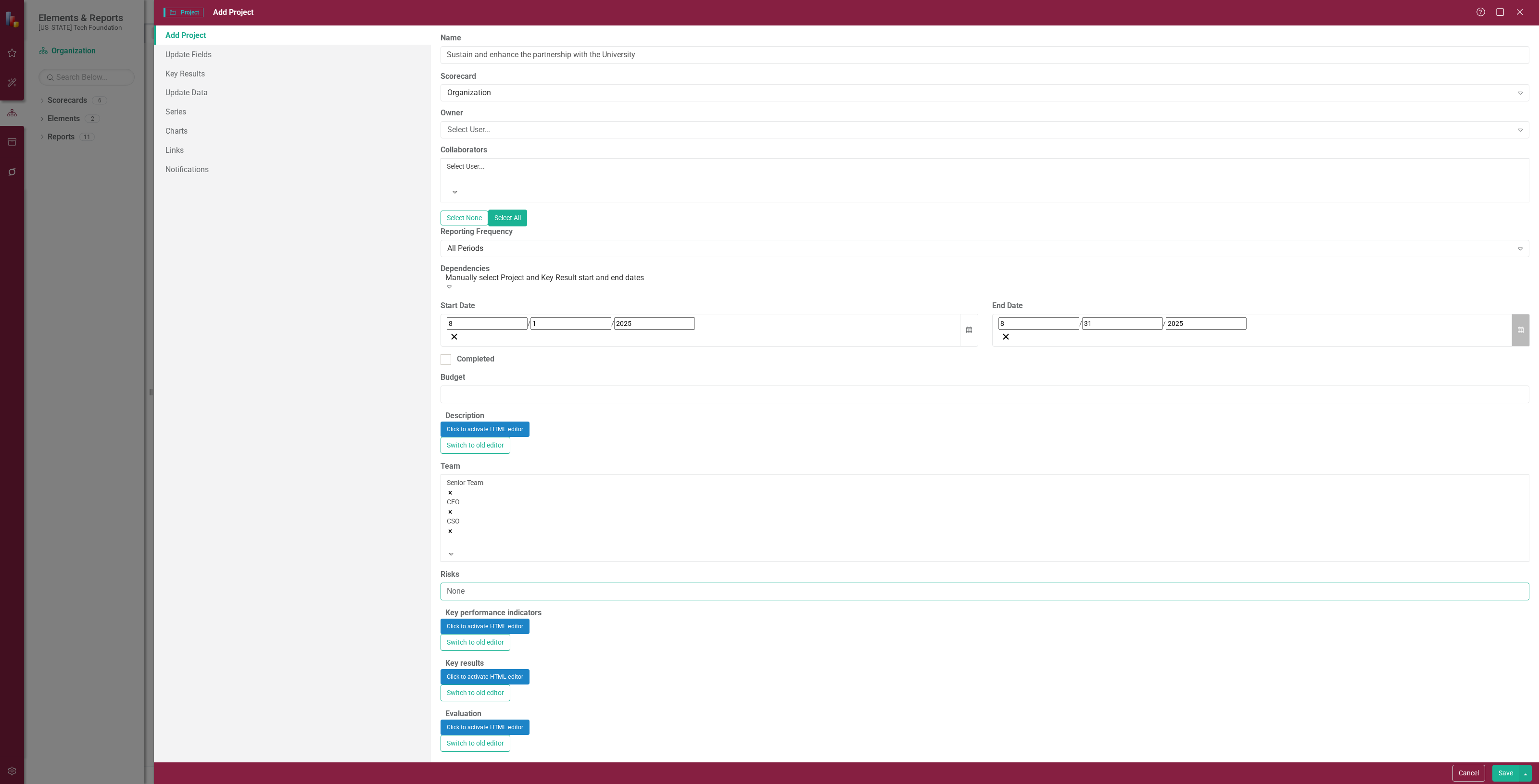
type input "None"
click at [1518, 314] on button "Calendar" at bounding box center [1520, 330] width 18 height 34
click at [1118, 334] on button "August 2025" at bounding box center [1077, 344] width 83 height 21
click at [1161, 397] on button "June" at bounding box center [1133, 415] width 56 height 34
drag, startPoint x: 1170, startPoint y: 359, endPoint x: 1135, endPoint y: 347, distance: 37.0
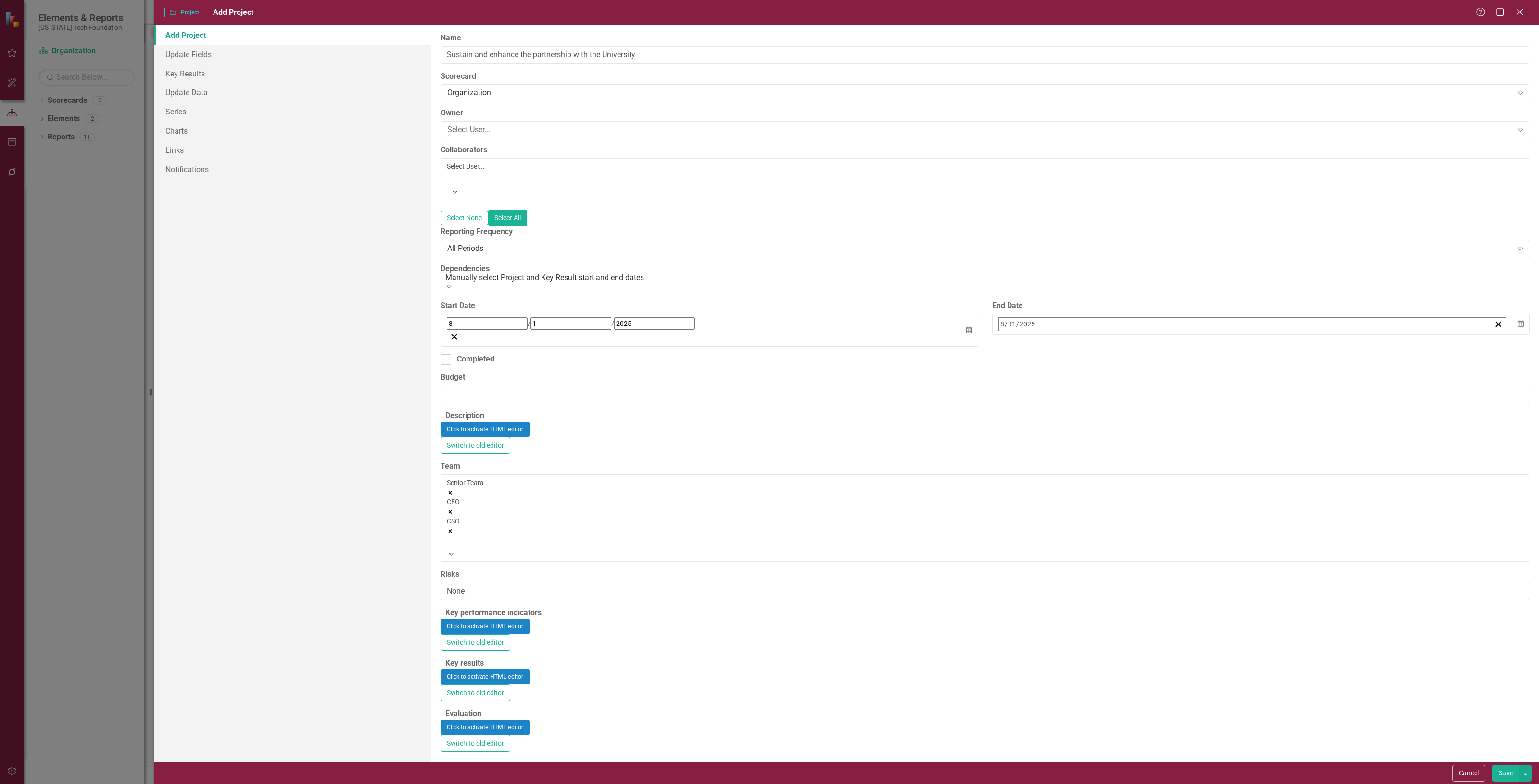
click at [1017, 375] on button "1" at bounding box center [1005, 383] width 24 height 17
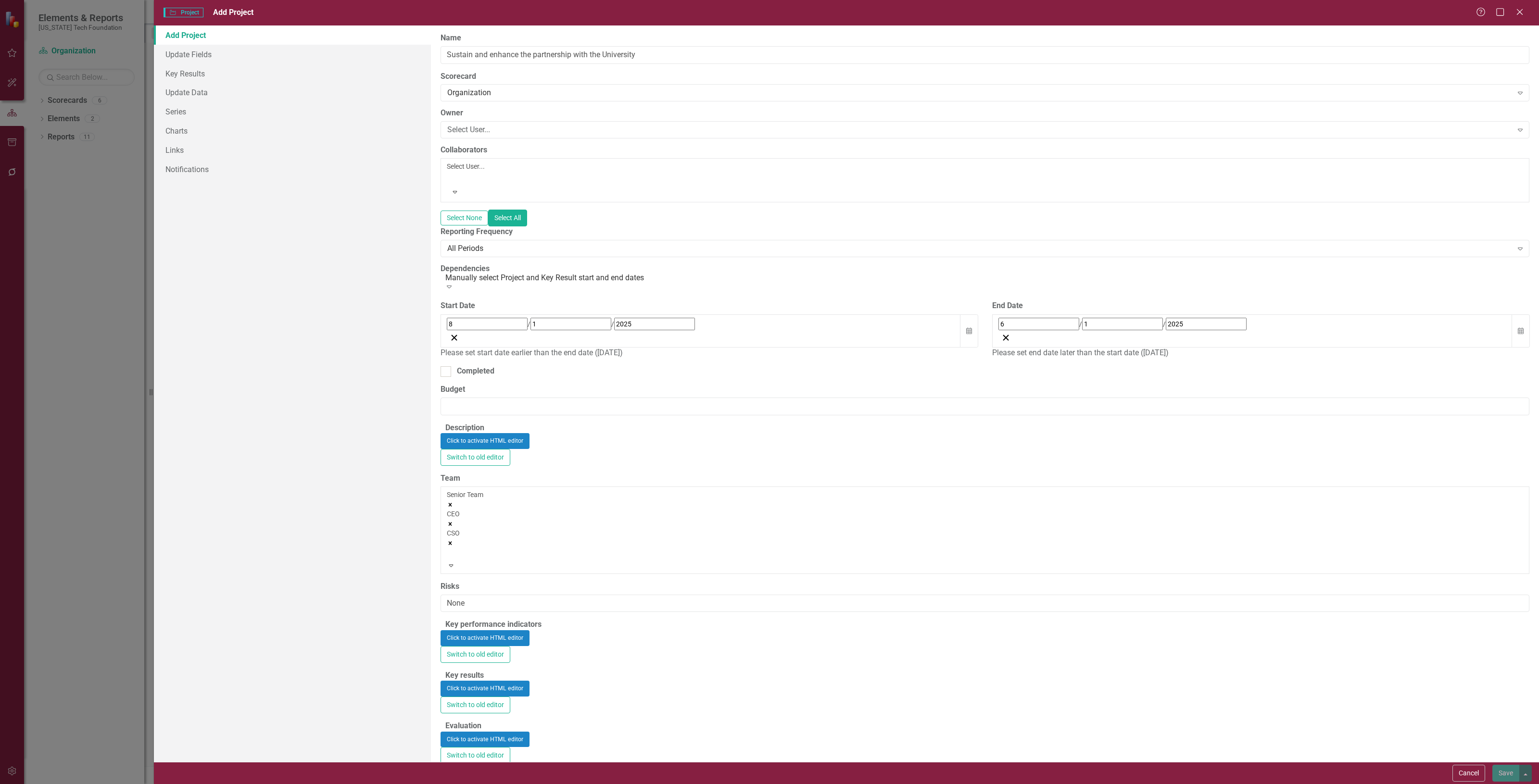
click at [985, 301] on div "End Date 6 / 1 / 2025 Calendar Please set end date later than the start date (8…" at bounding box center [1261, 334] width 552 height 65
click at [965, 315] on button "Calendar" at bounding box center [969, 331] width 18 height 34
click at [484, 335] on button "‹" at bounding box center [473, 345] width 21 height 21
click at [463, 335] on button "«" at bounding box center [451, 345] width 21 height 21
click at [479, 381] on abbr "1" at bounding box center [477, 385] width 4 height 8
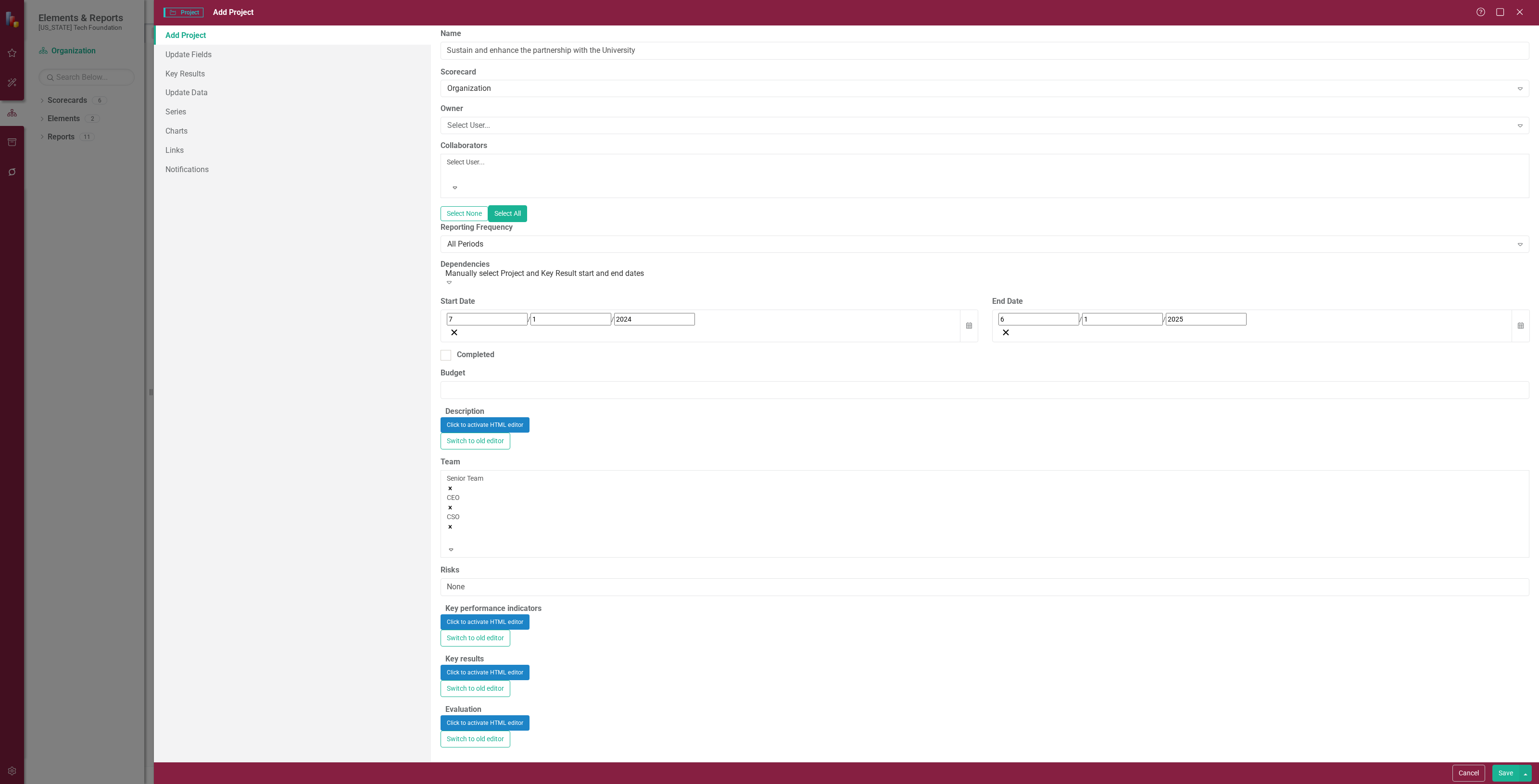
scroll to position [488, 0]
click at [604, 615] on div "Click to activate HTML editor" at bounding box center [985, 623] width 1089 height 16
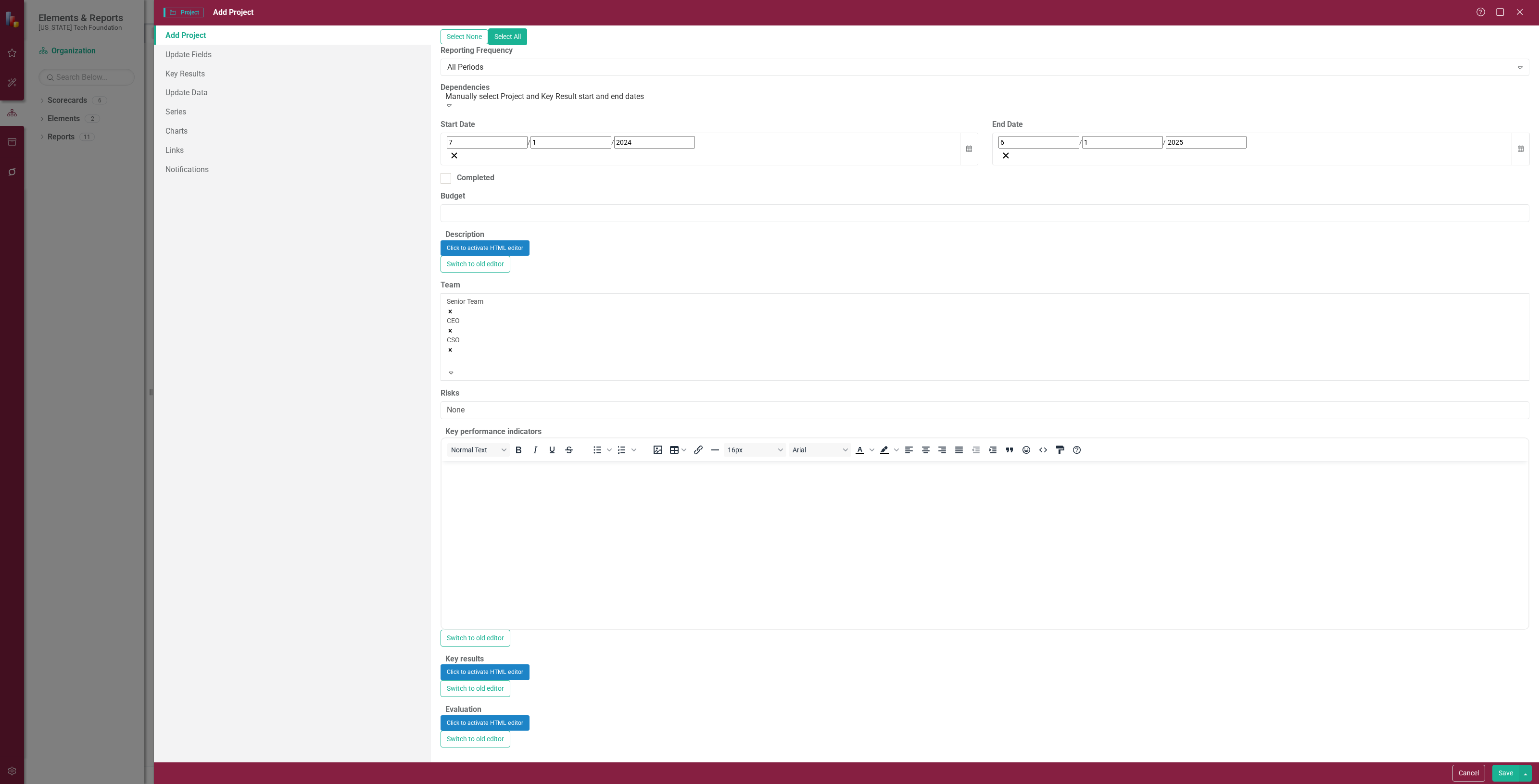
scroll to position [0, 0]
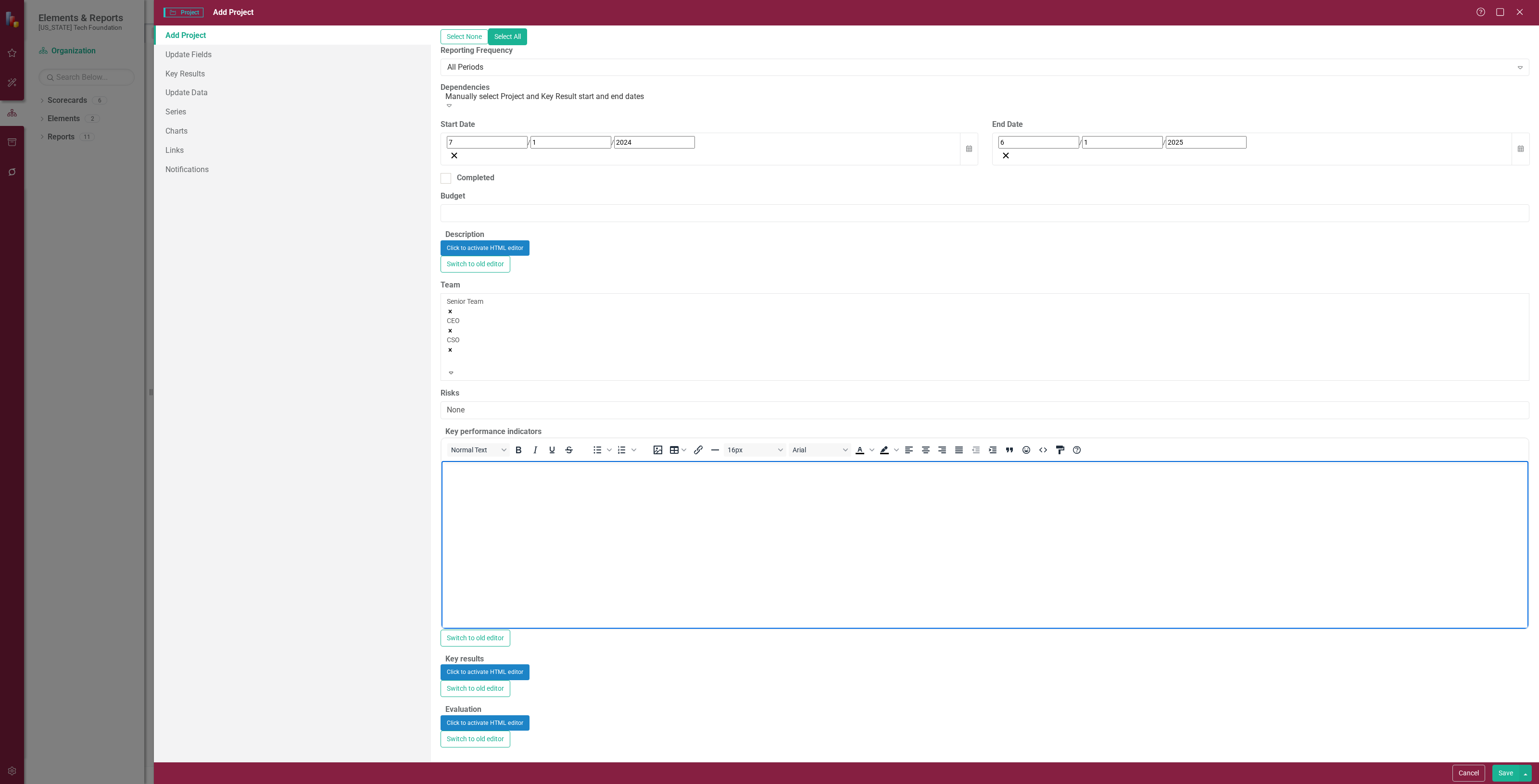
drag, startPoint x: 564, startPoint y: 537, endPoint x: 554, endPoint y: 529, distance: 12.8
click at [561, 536] on body "Rich Text Area. Press ALT-0 for help." at bounding box center [985, 532] width 1087 height 144
paste body "Rich Text Area. Press ALT-0 for help."
click at [1505, 772] on button "Save" at bounding box center [1506, 774] width 27 height 17
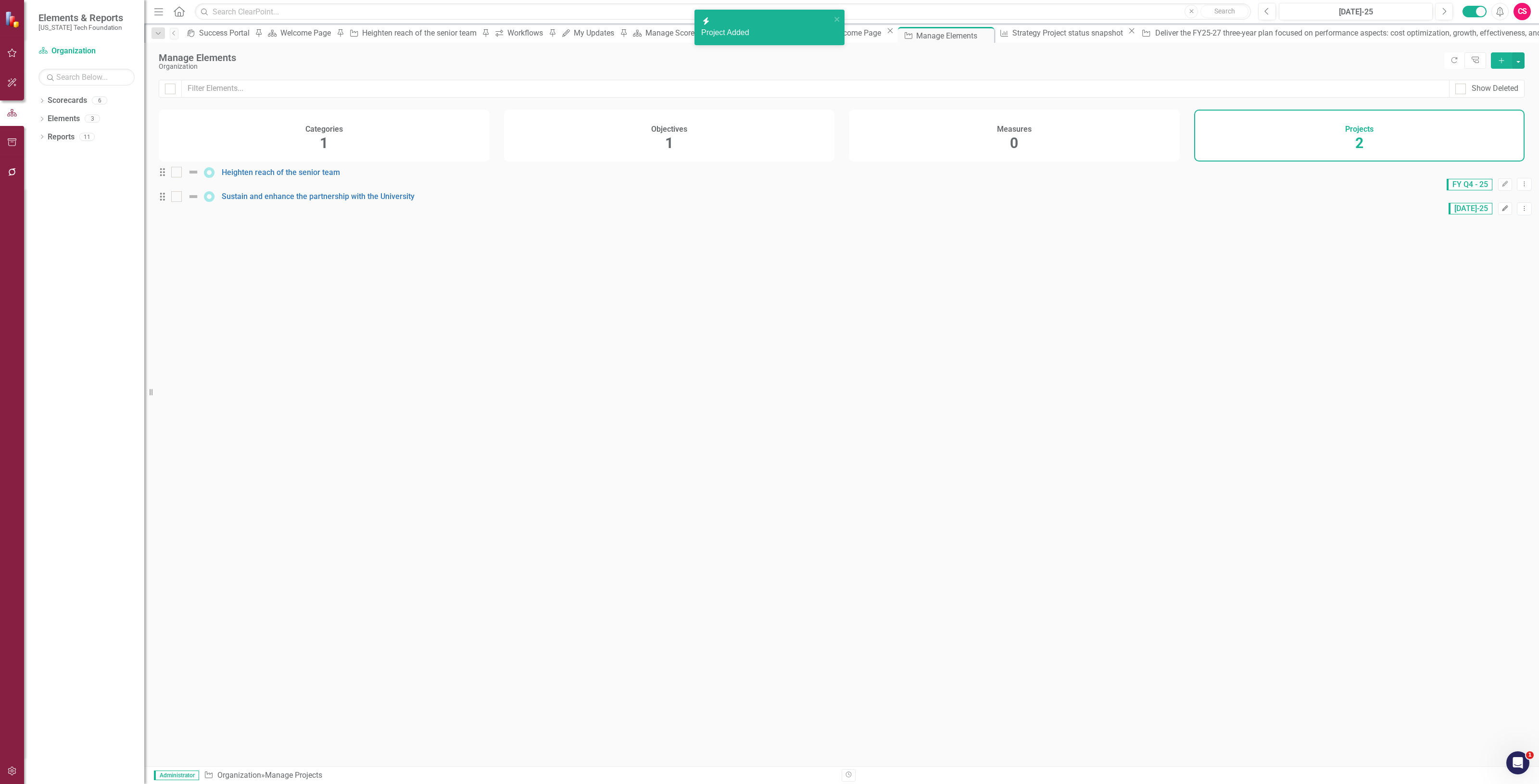
click at [1498, 215] on button "Edit" at bounding box center [1505, 209] width 14 height 12
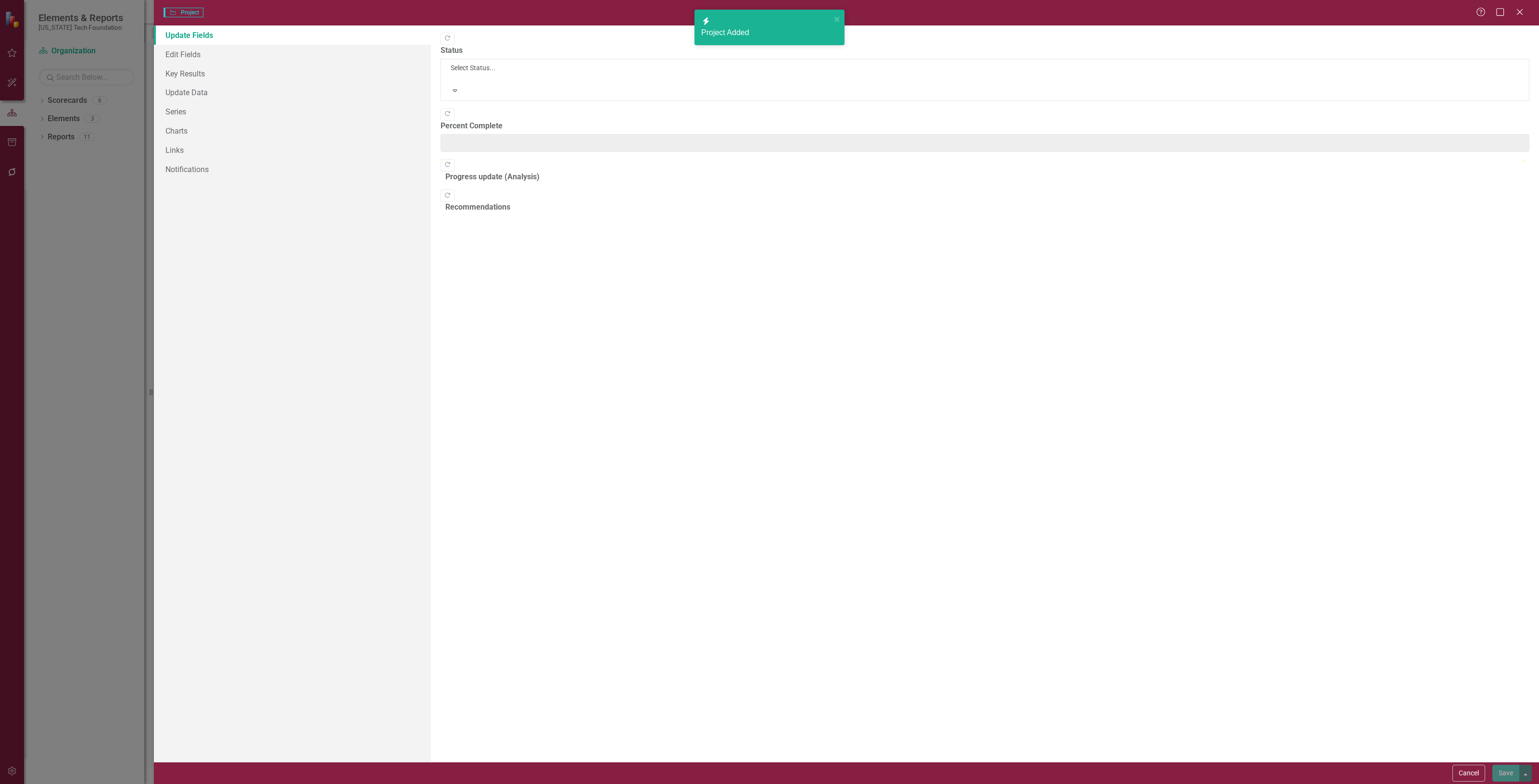
type input "0"
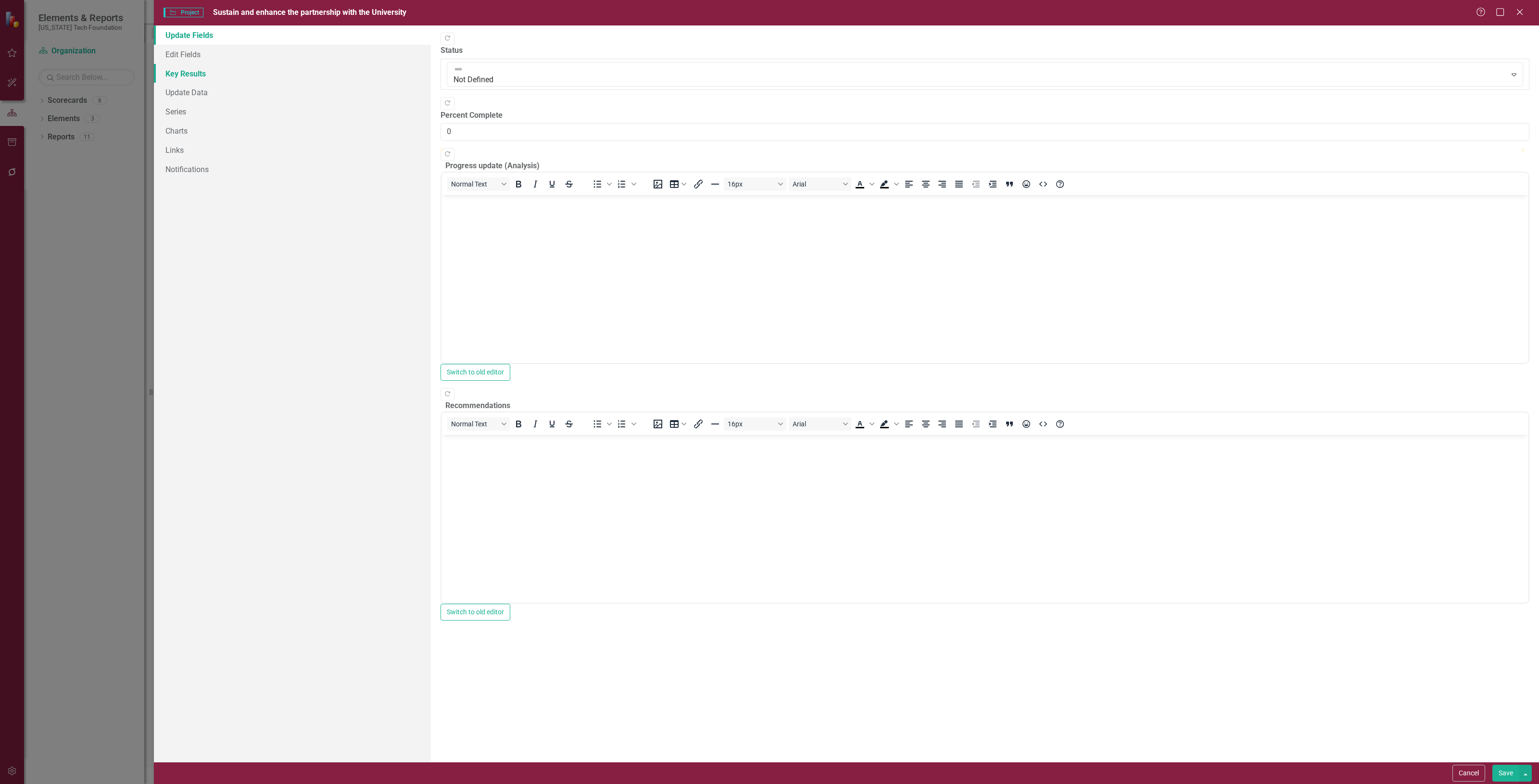
click at [268, 72] on link "Key Results" at bounding box center [292, 73] width 277 height 19
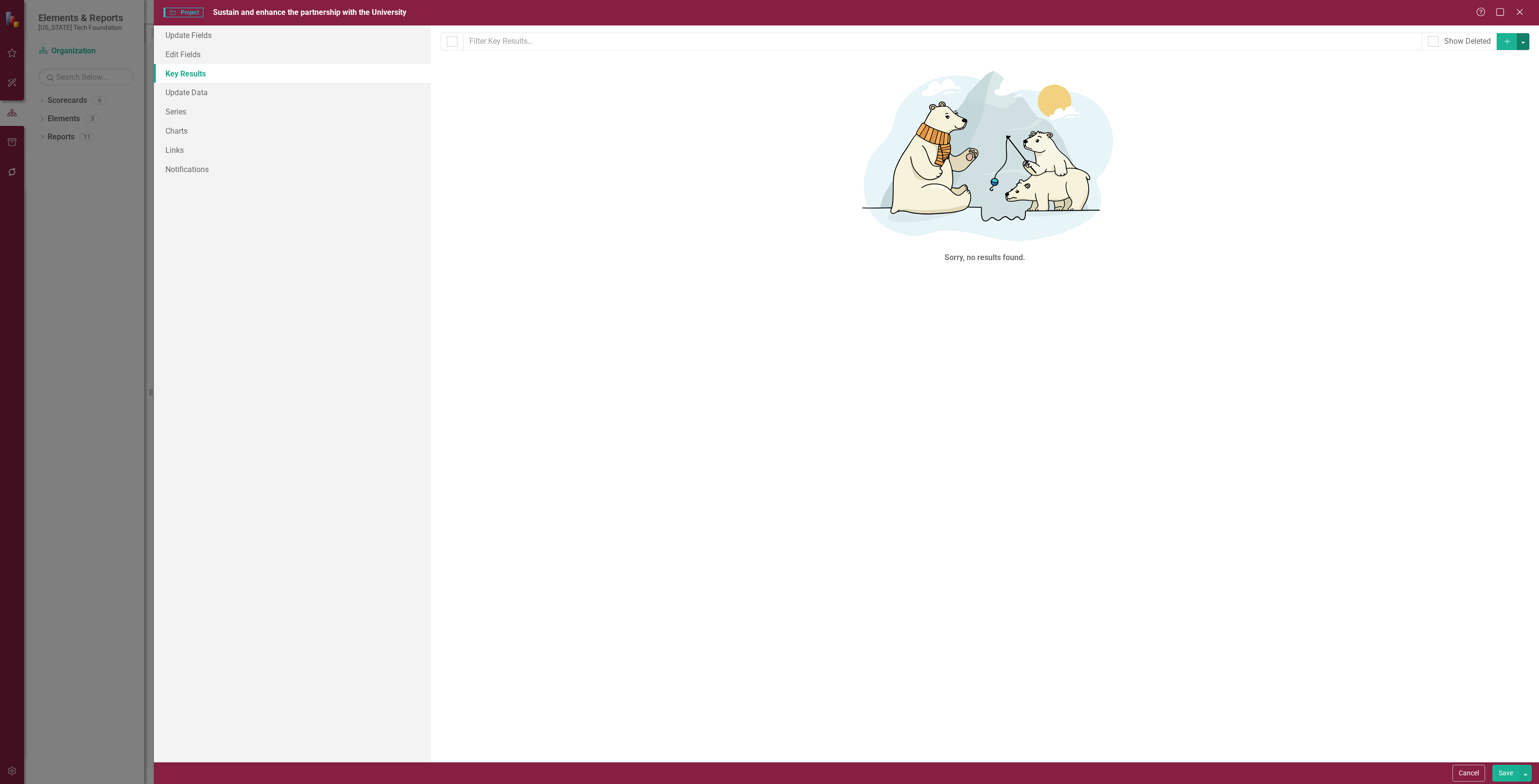
click at [1523, 42] on button "button" at bounding box center [1523, 42] width 12 height 17
click at [1499, 81] on link "Add Multiple Add Multiple" at bounding box center [1491, 77] width 76 height 18
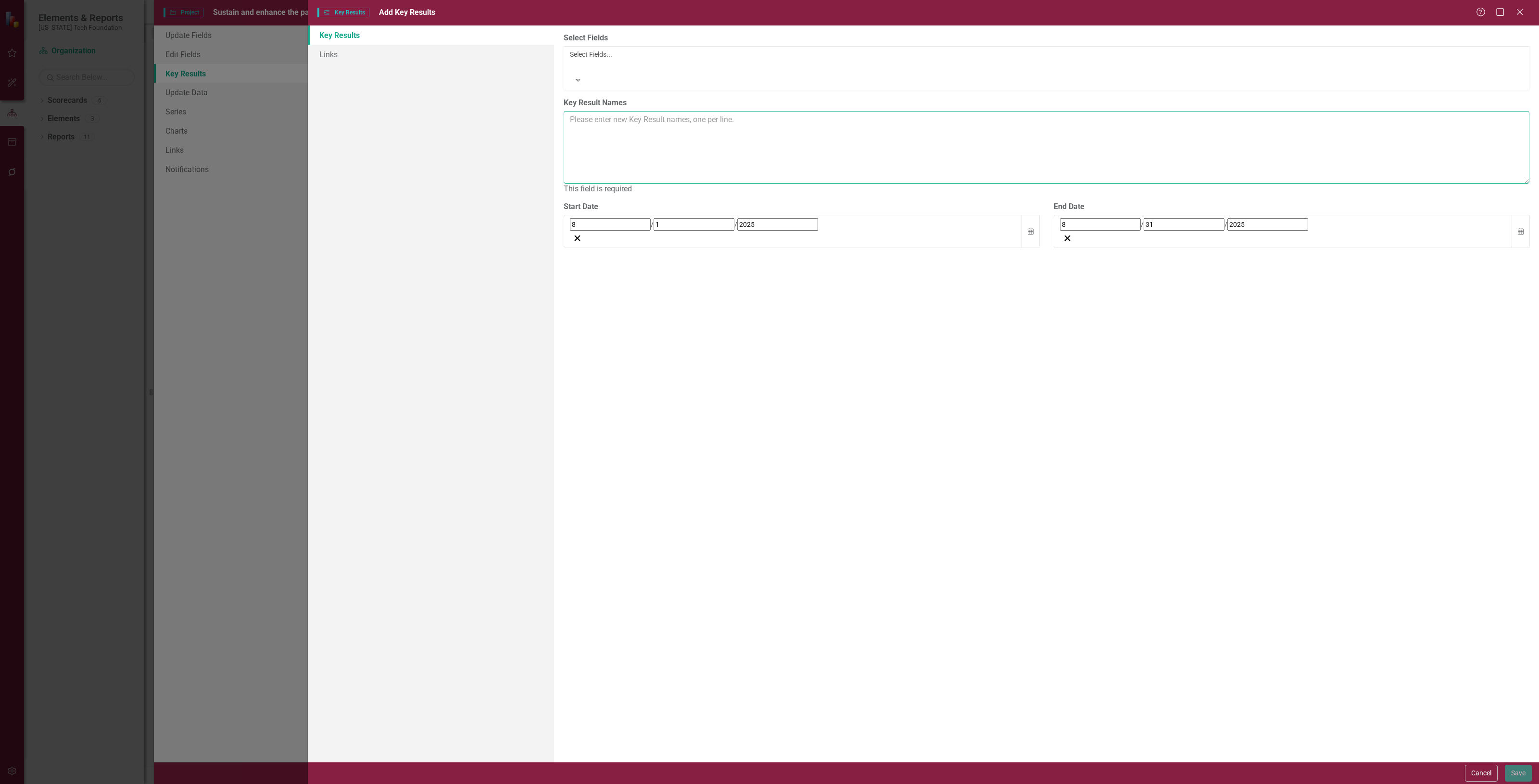
click at [630, 111] on textarea "Key Result Names" at bounding box center [1046, 147] width 966 height 72
paste textarea "1 Relationships with President and Chief Operating Officer expanded to include …"
type textarea "1 Relationships with President and Chief Operating Officer expanded to include …"
click at [1023, 204] on button "Calendar" at bounding box center [1030, 221] width 18 height 34
click at [607, 224] on button "‹" at bounding box center [596, 235] width 21 height 21
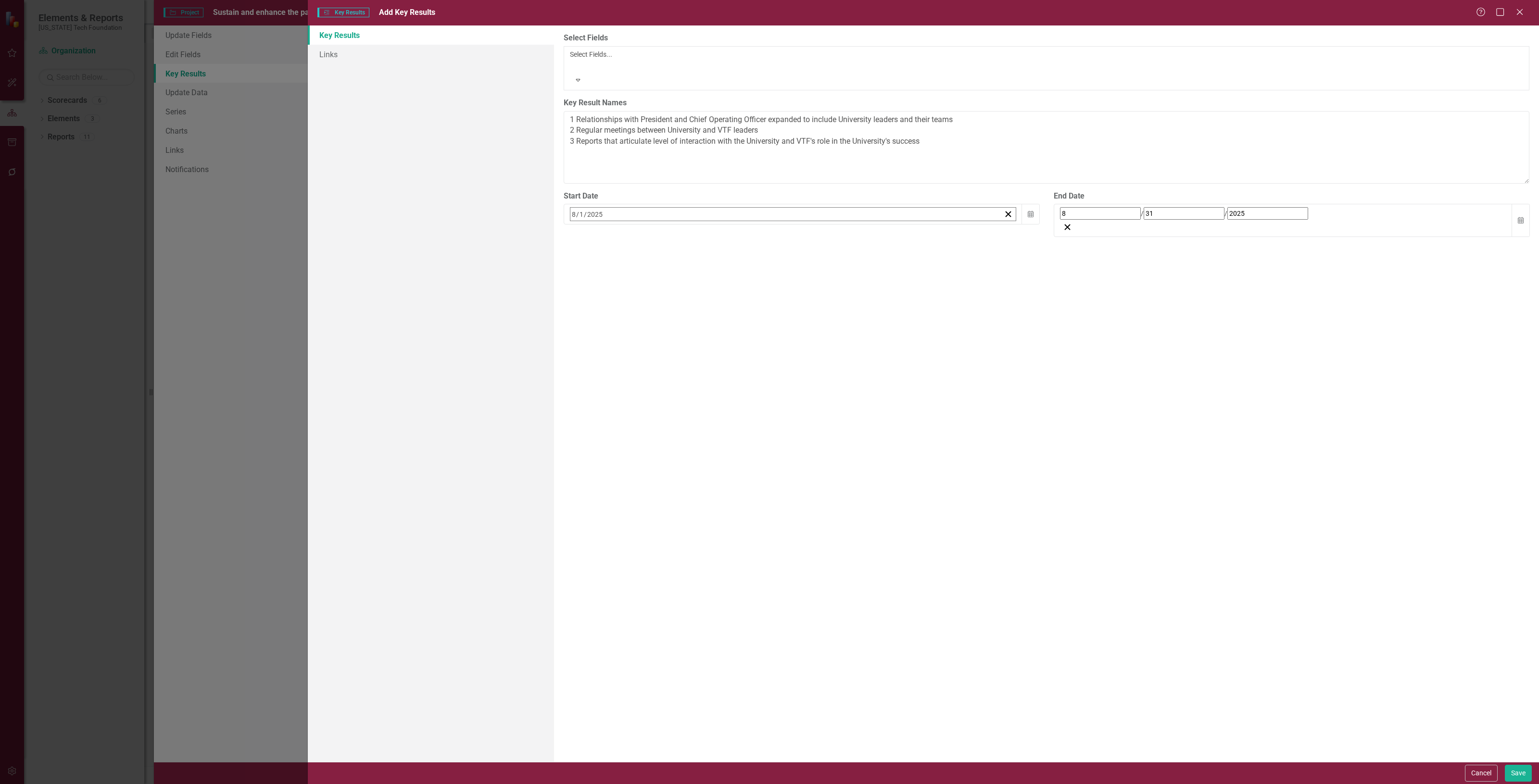
click at [586, 224] on button "«" at bounding box center [575, 235] width 21 height 21
click at [603, 270] on abbr "1" at bounding box center [600, 274] width 4 height 8
click at [1516, 204] on button "Calendar" at bounding box center [1520, 221] width 18 height 34
click at [1097, 224] on button "‹" at bounding box center [1086, 235] width 21 height 21
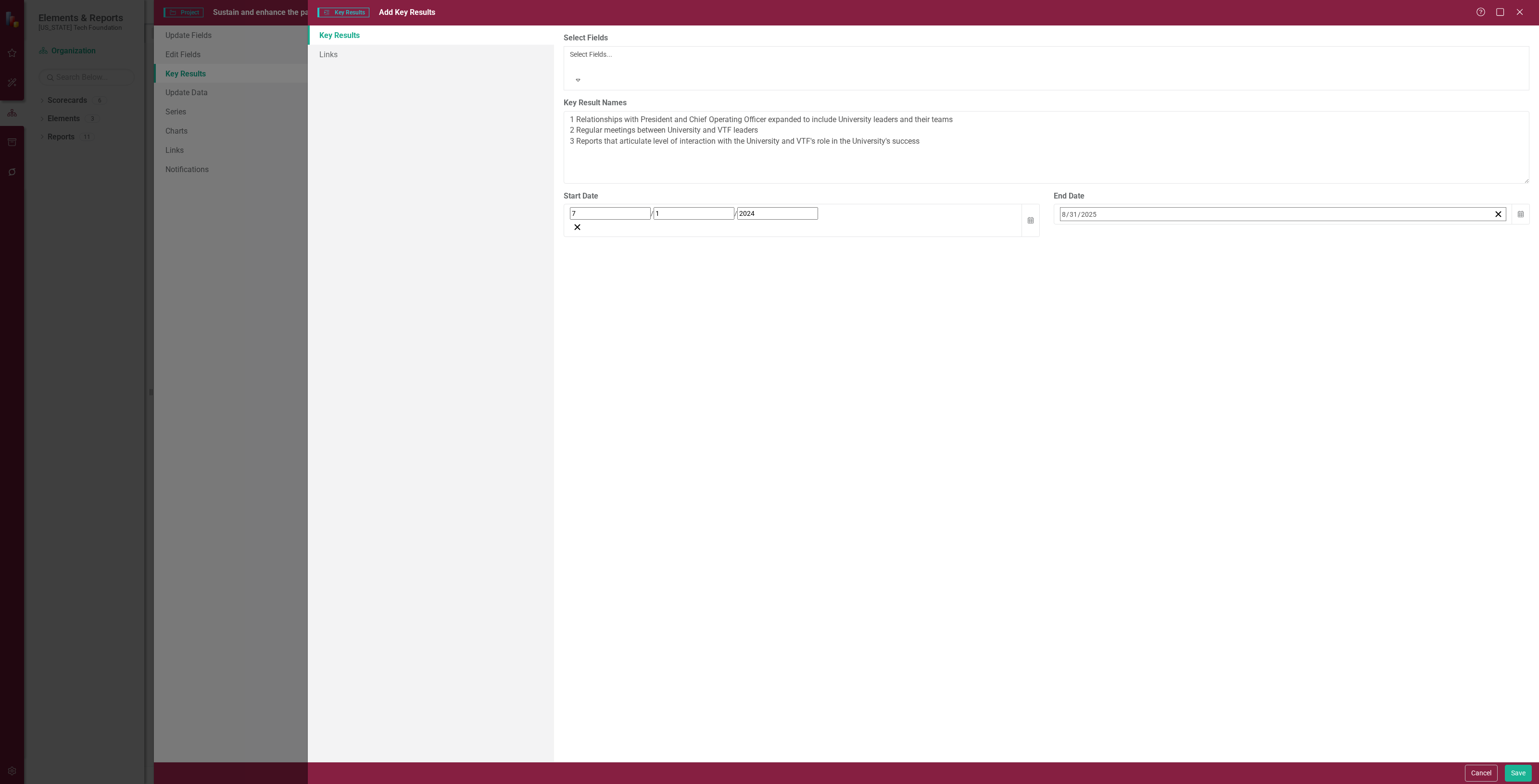
click at [1079, 266] on button "1" at bounding box center [1067, 274] width 24 height 17
click at [1520, 770] on button "Save" at bounding box center [1519, 774] width 27 height 17
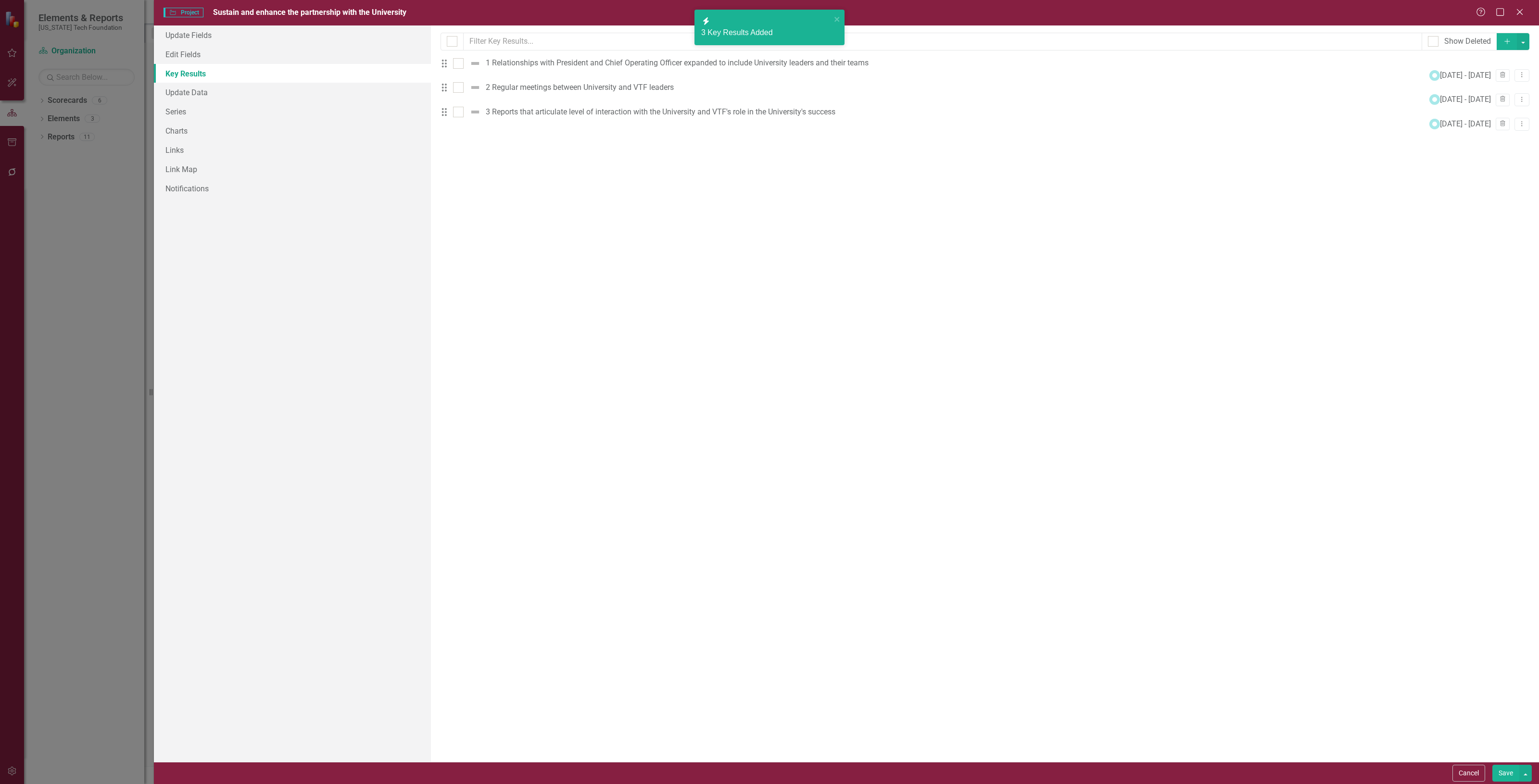
drag, startPoint x: 1496, startPoint y: 779, endPoint x: 1497, endPoint y: 770, distance: 9.1
click at [1497, 777] on button "Save" at bounding box center [1506, 774] width 27 height 17
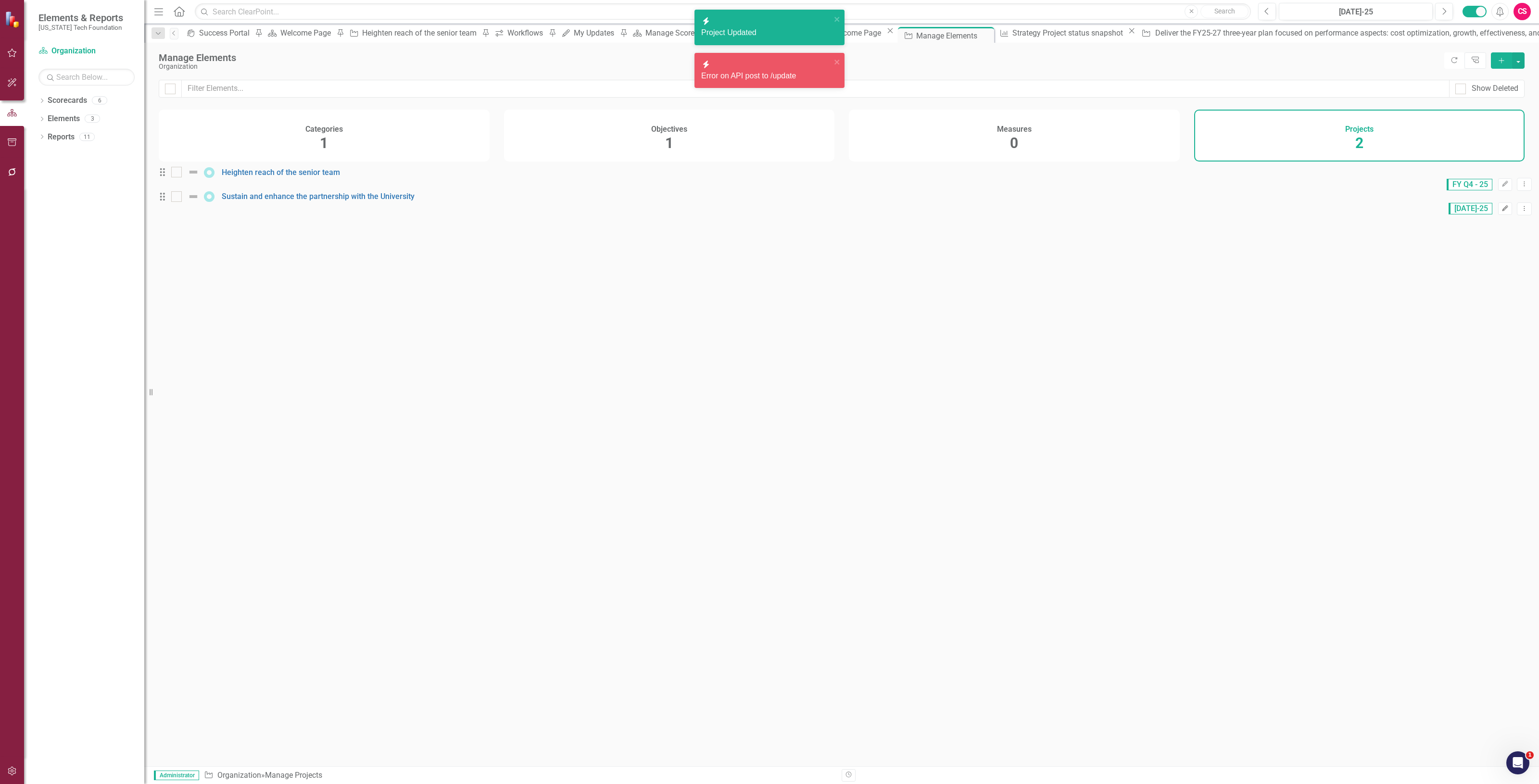
click at [1498, 215] on button "Edit" at bounding box center [1505, 209] width 14 height 12
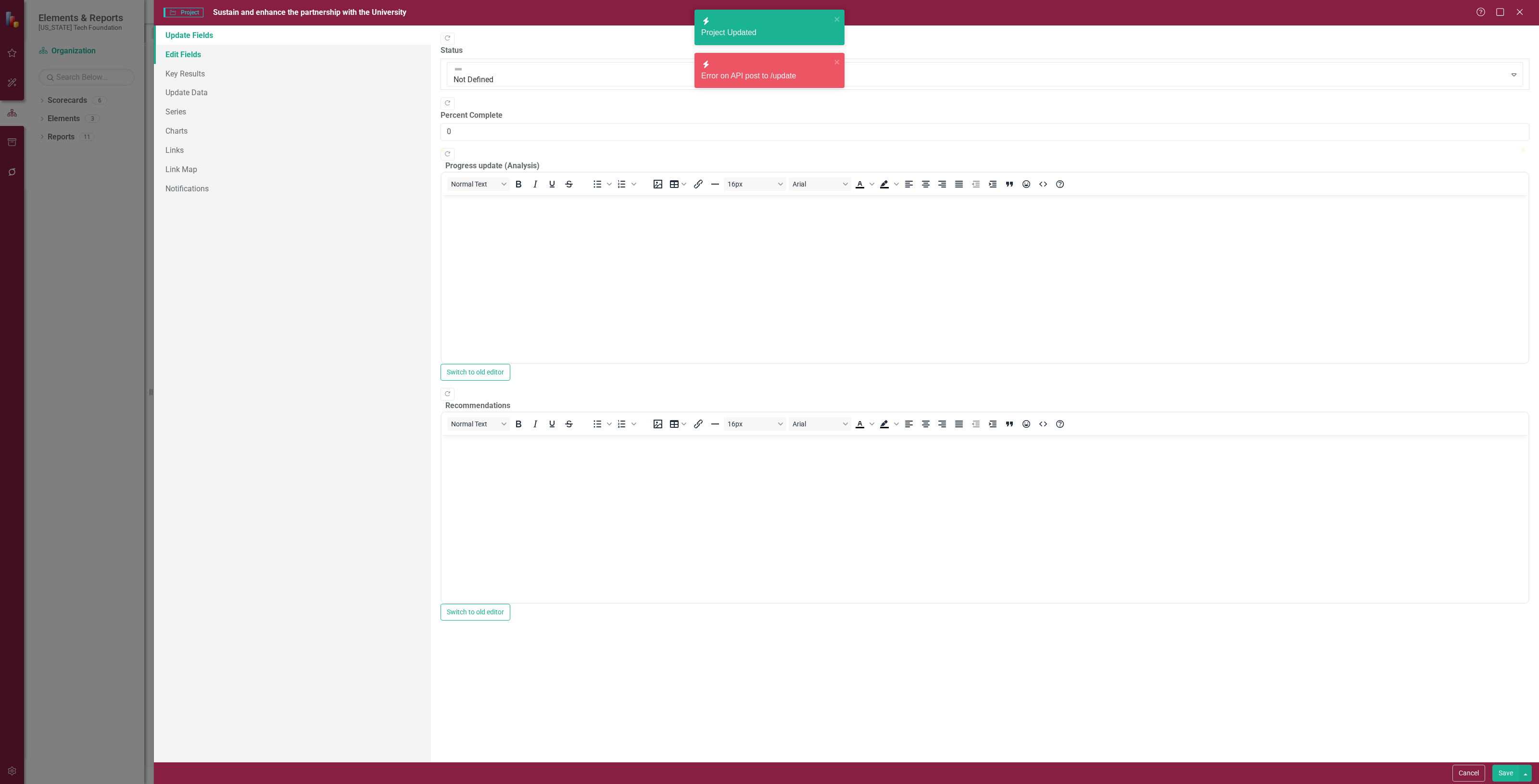
click at [204, 44] on link "Edit Fields" at bounding box center [292, 54] width 277 height 19
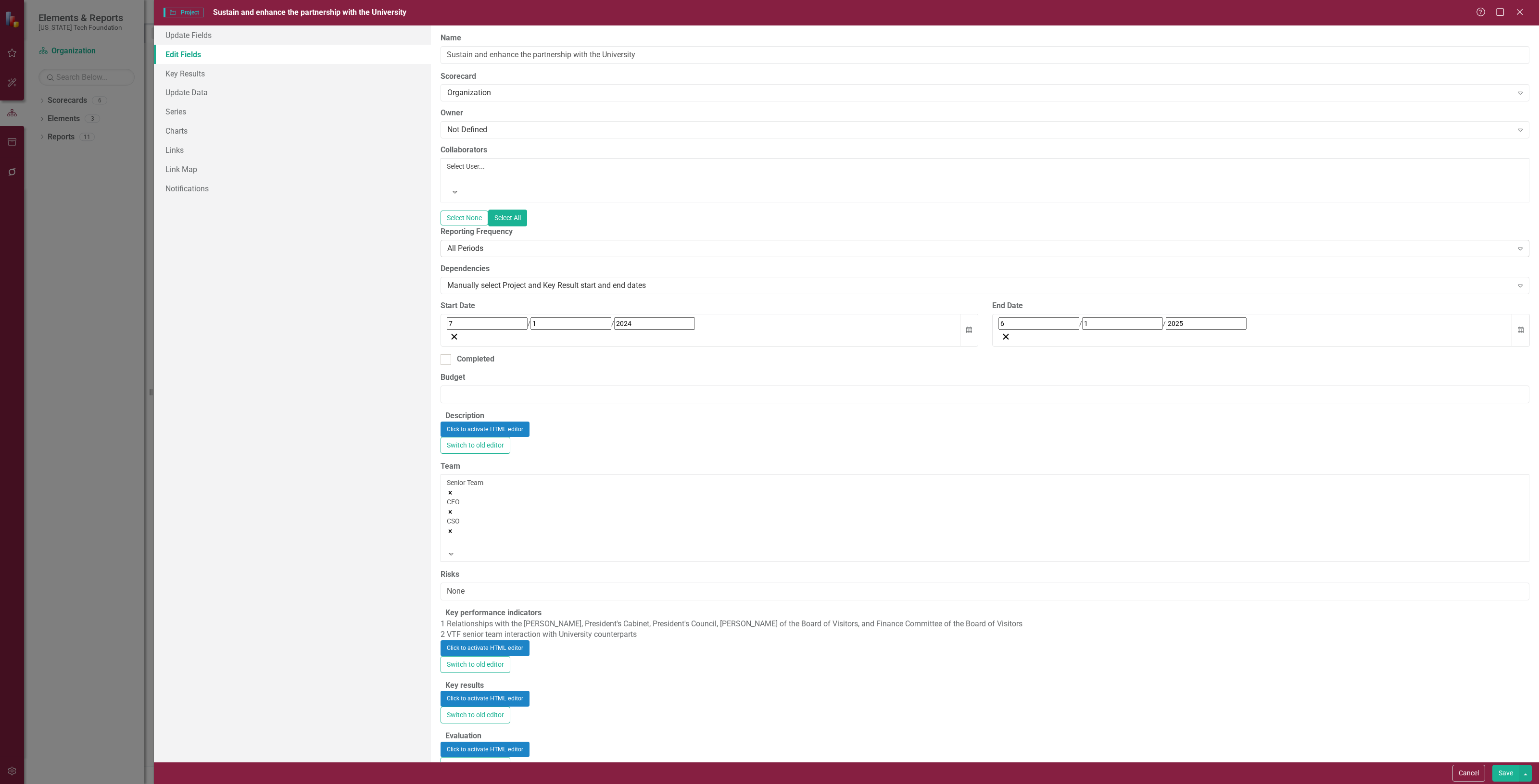
click at [511, 243] on div "All Periods" at bounding box center [980, 249] width 1066 height 11
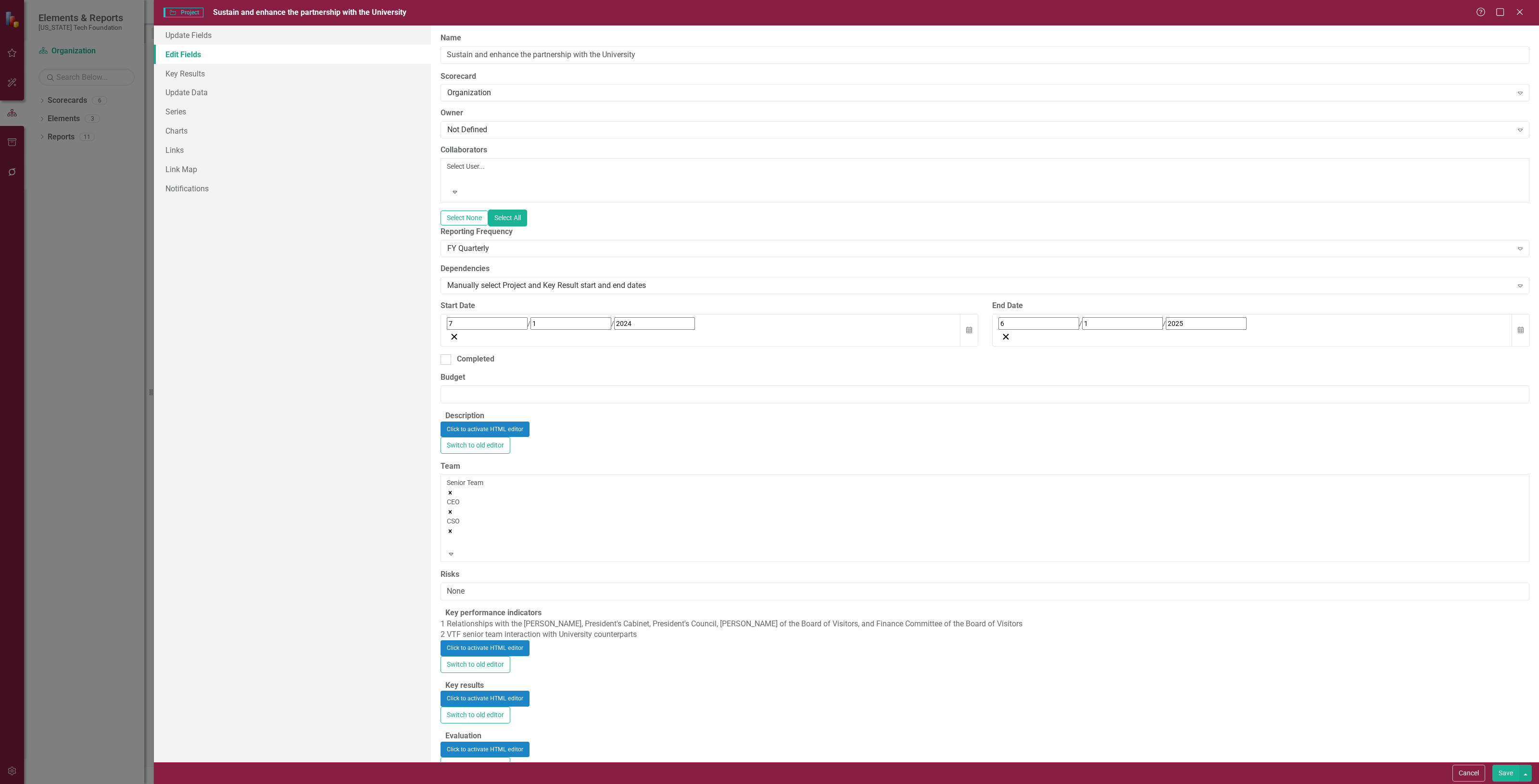
click at [1507, 770] on button "Save" at bounding box center [1506, 774] width 27 height 17
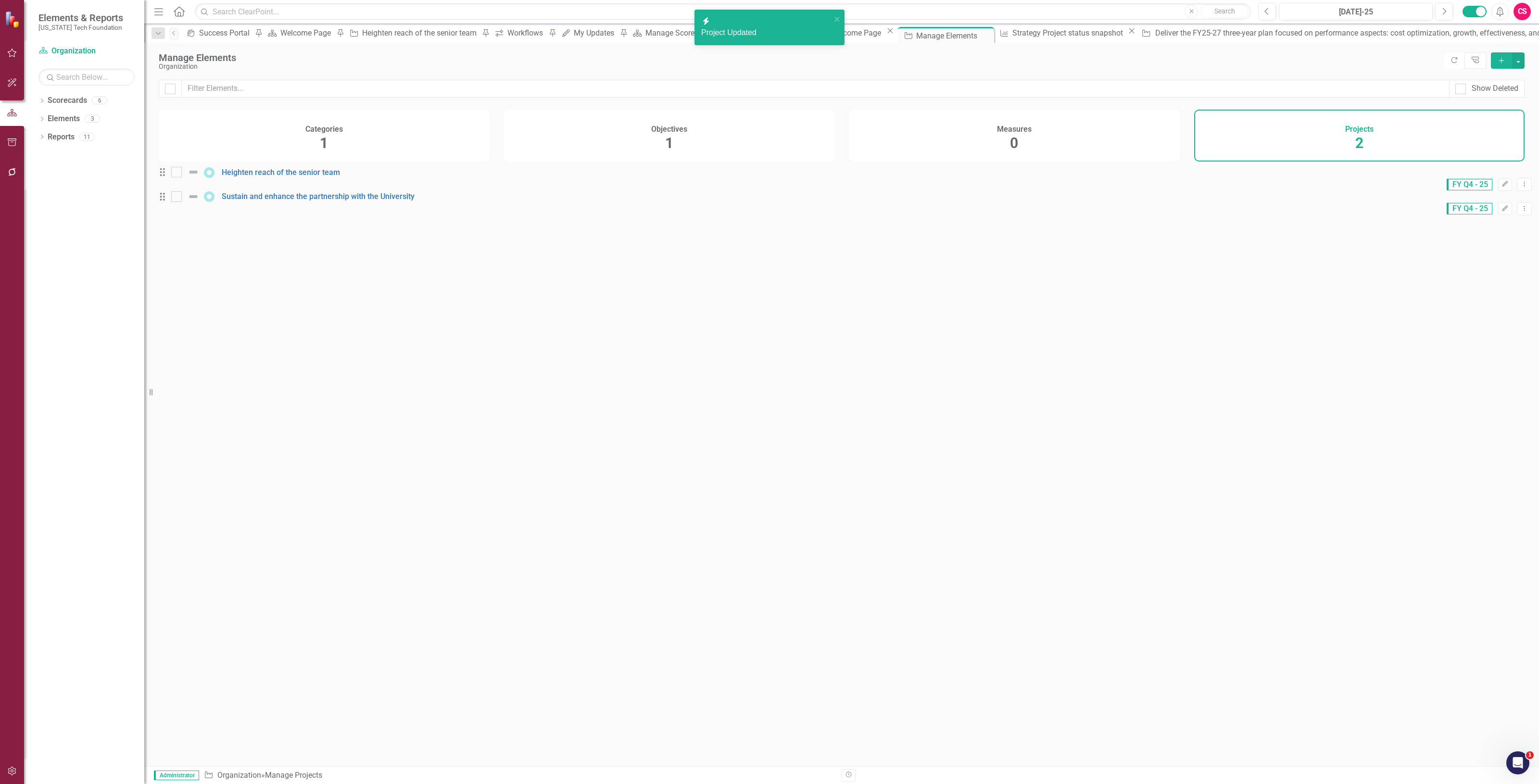
click at [1482, 215] on div "FY Q4 - 25 Edit Dropdown Menu" at bounding box center [845, 209] width 1373 height 13
click at [1498, 215] on button "Edit" at bounding box center [1505, 209] width 14 height 12
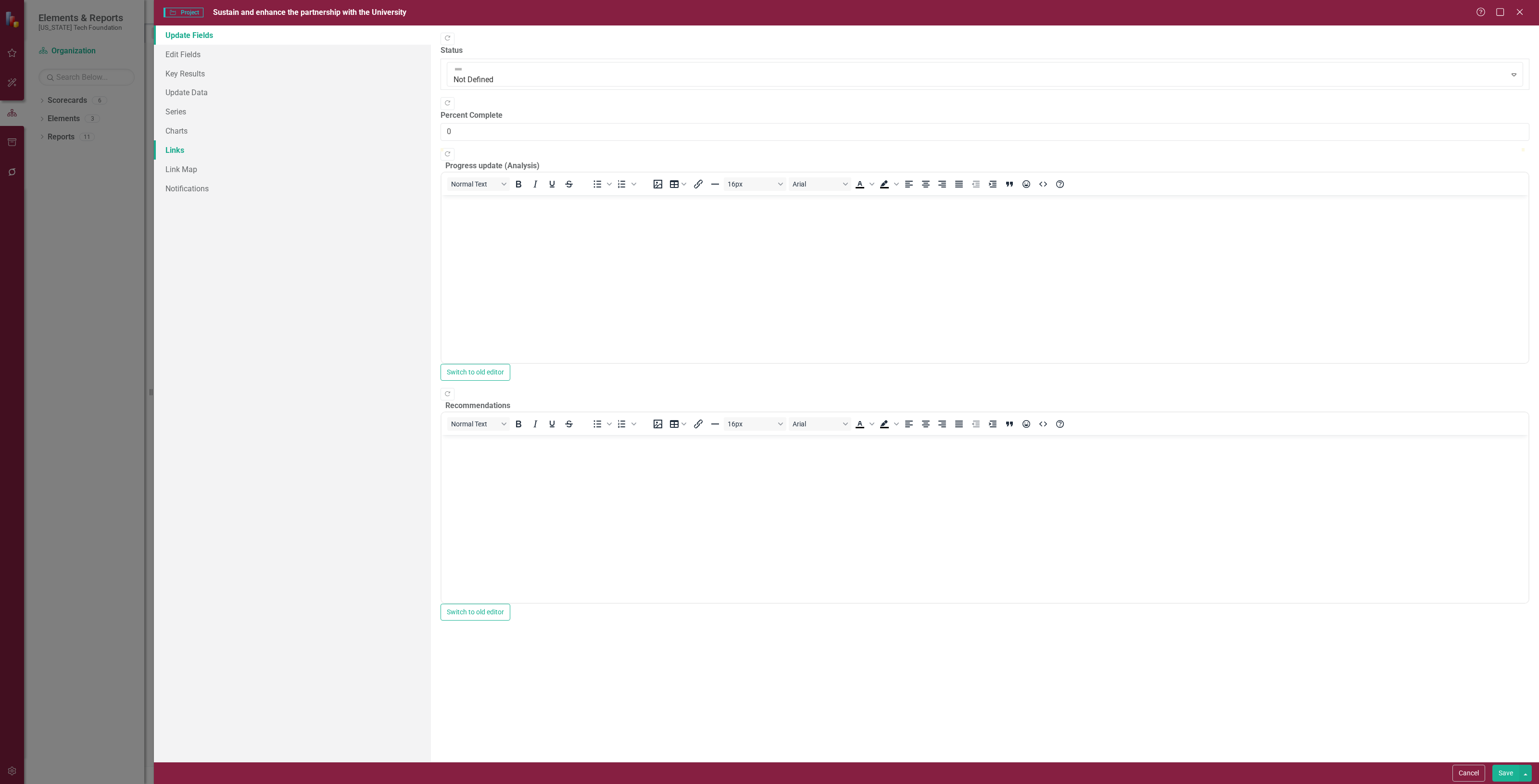
click at [218, 157] on link "Links" at bounding box center [292, 150] width 277 height 19
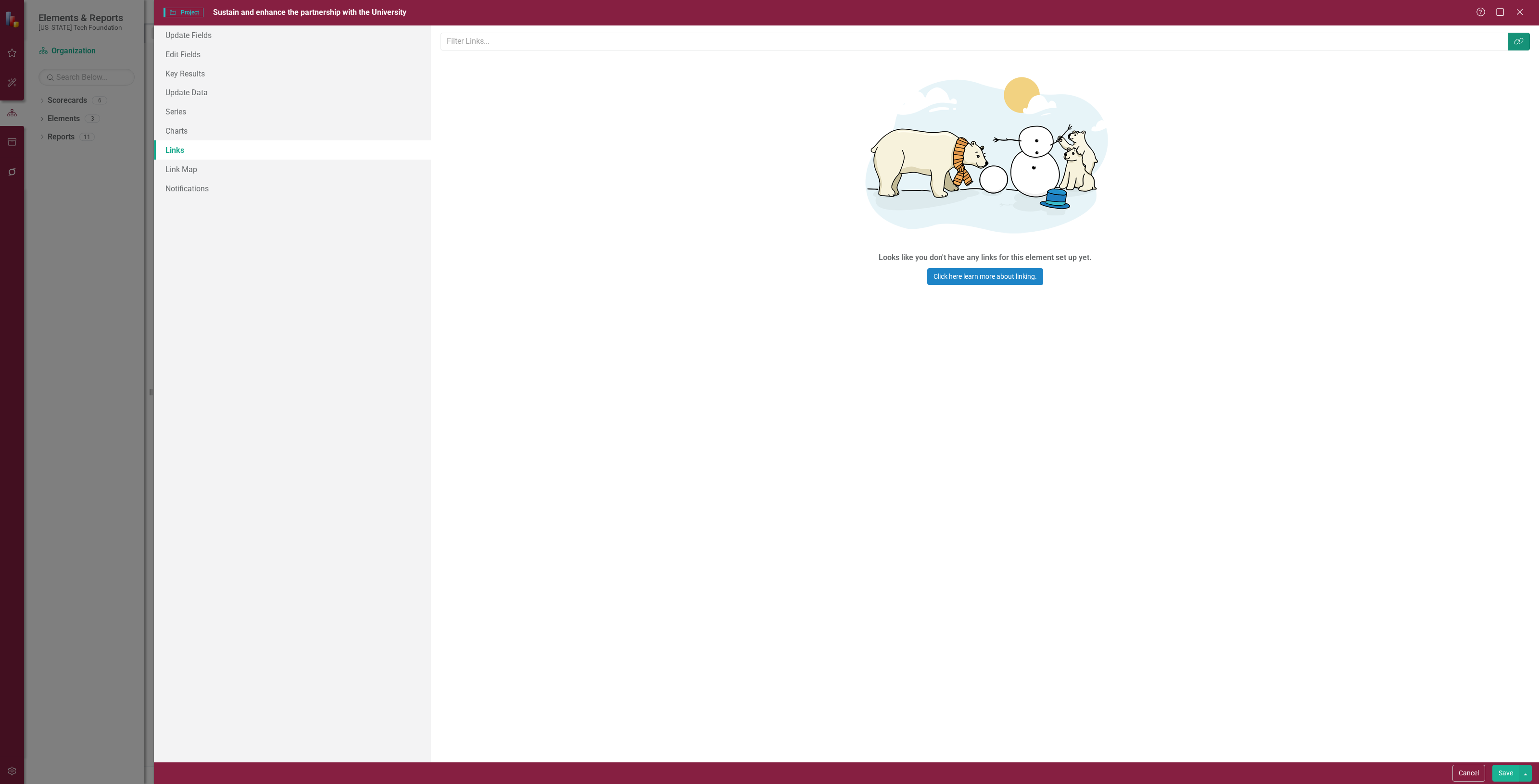
click at [1514, 38] on icon "Link Tag" at bounding box center [1519, 41] width 9 height 8
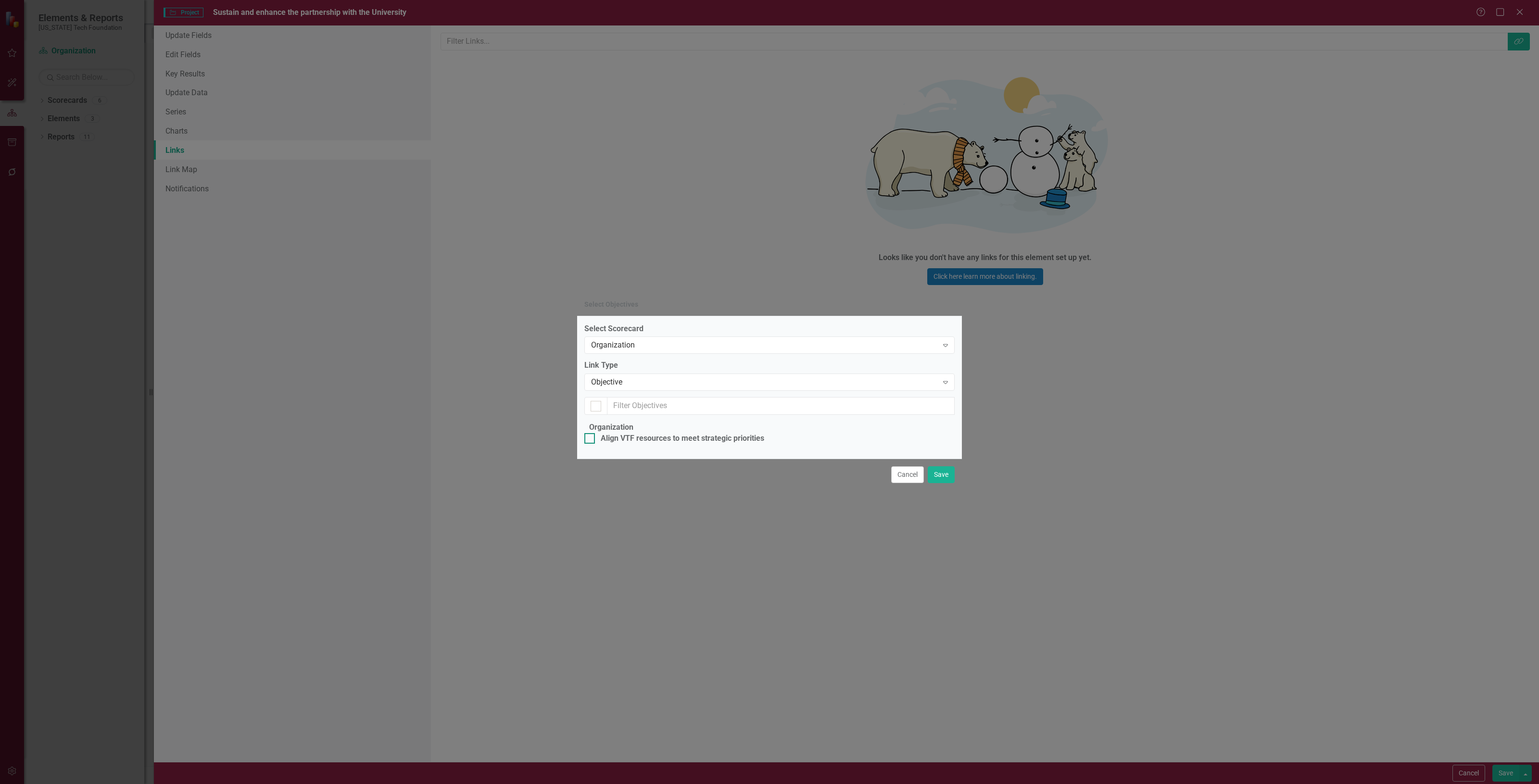
click at [692, 433] on div "Align VTF resources to meet strategic priorities" at bounding box center [683, 439] width 164 height 11
click at [591, 433] on input "Align VTF resources to meet strategic priorities" at bounding box center [588, 436] width 6 height 6
checkbox input "true"
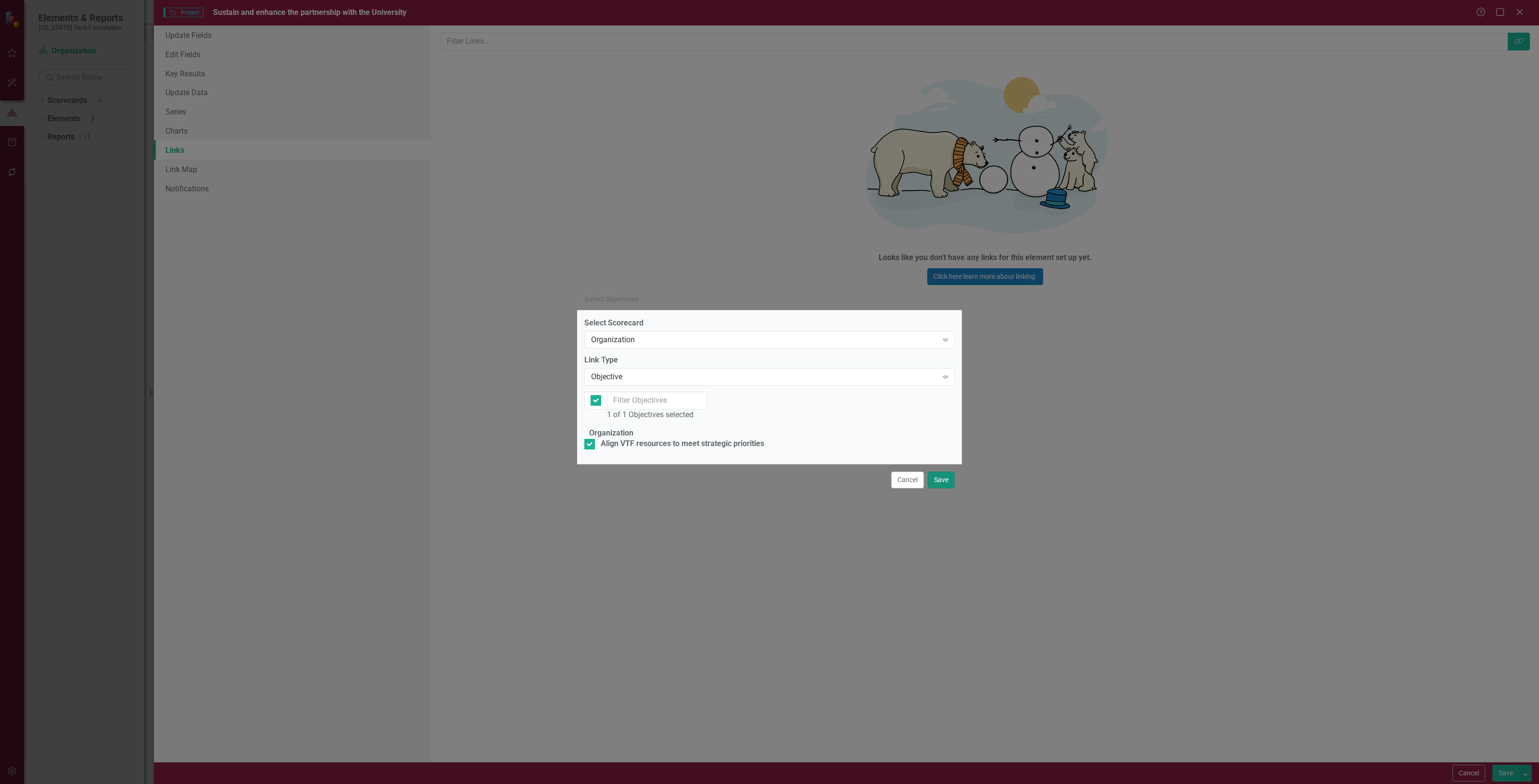
click at [939, 489] on button "Save" at bounding box center [941, 480] width 27 height 17
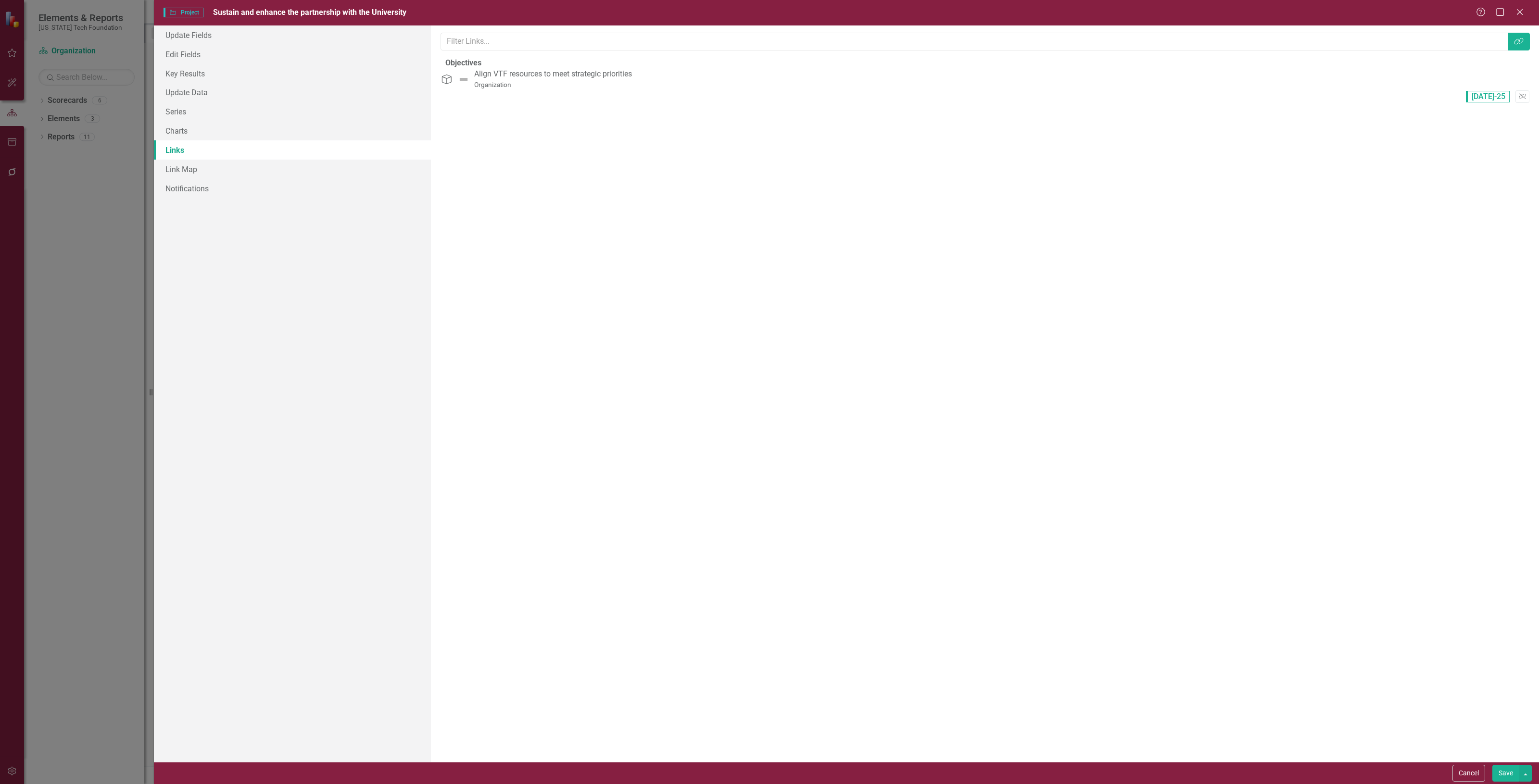
click at [1506, 776] on button "Save" at bounding box center [1506, 774] width 27 height 17
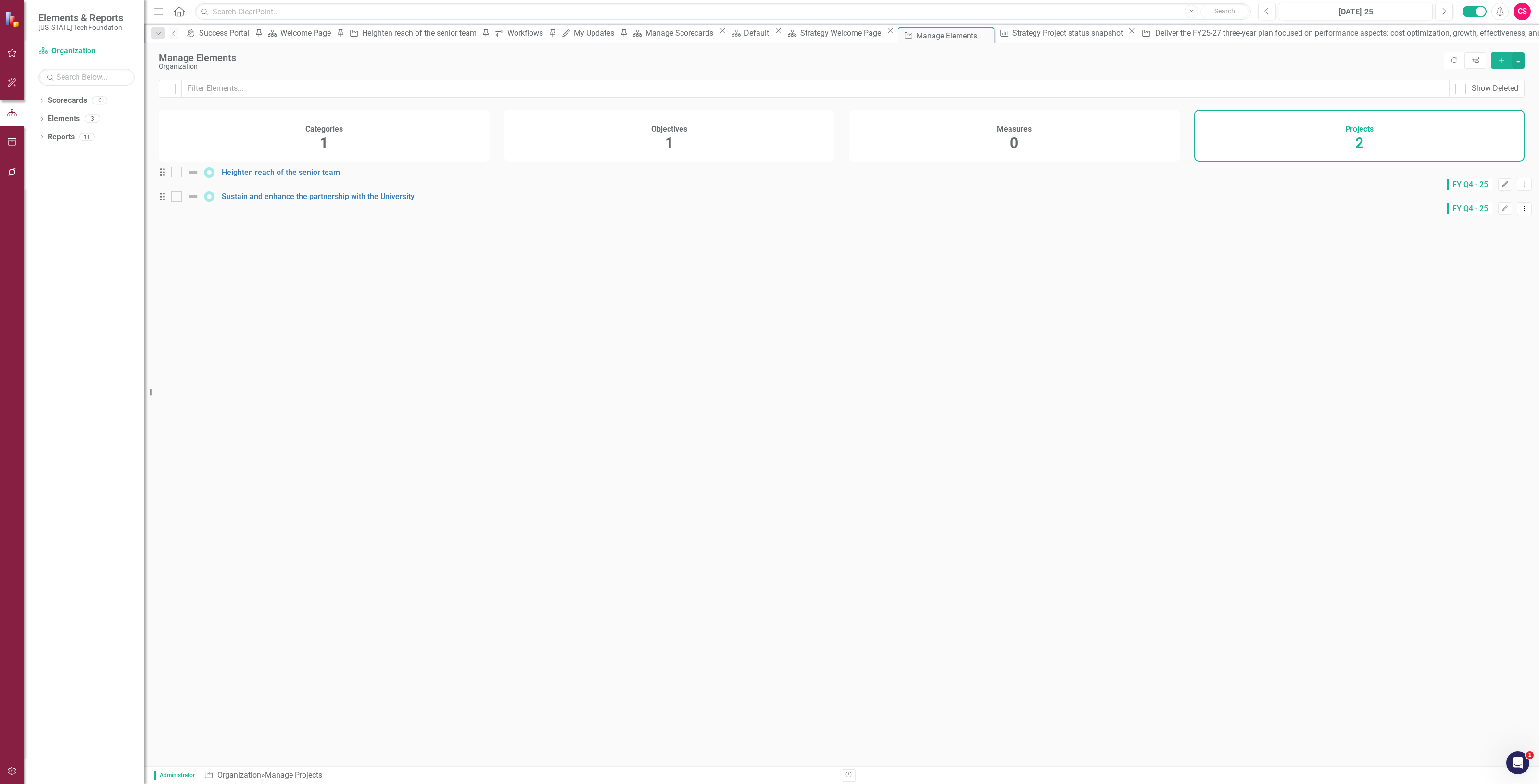
click at [1498, 61] on icon "Add" at bounding box center [1502, 60] width 9 height 7
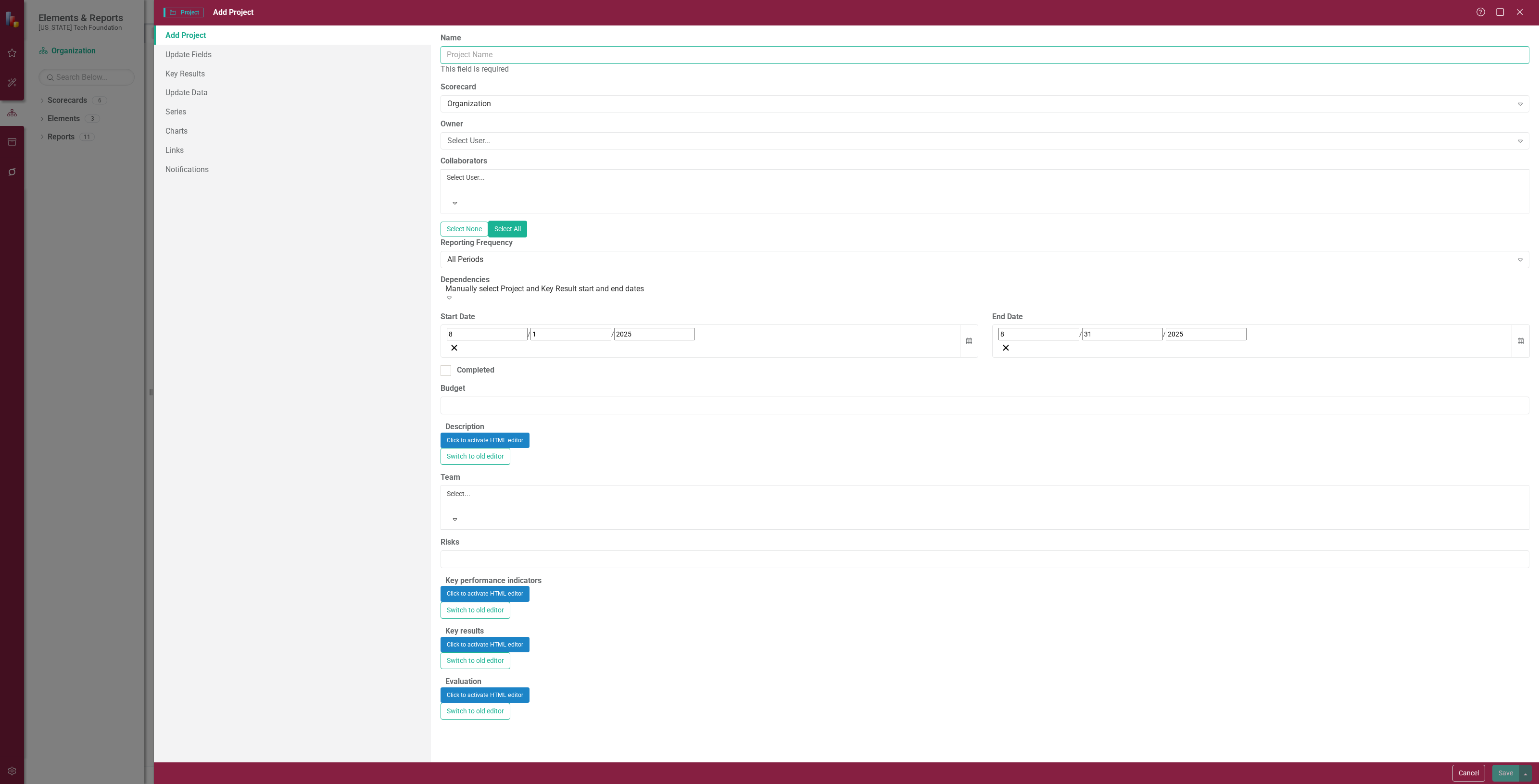
click at [550, 48] on input "Name" at bounding box center [985, 55] width 1089 height 18
paste input "Extend the trajectory of professional board development and management"
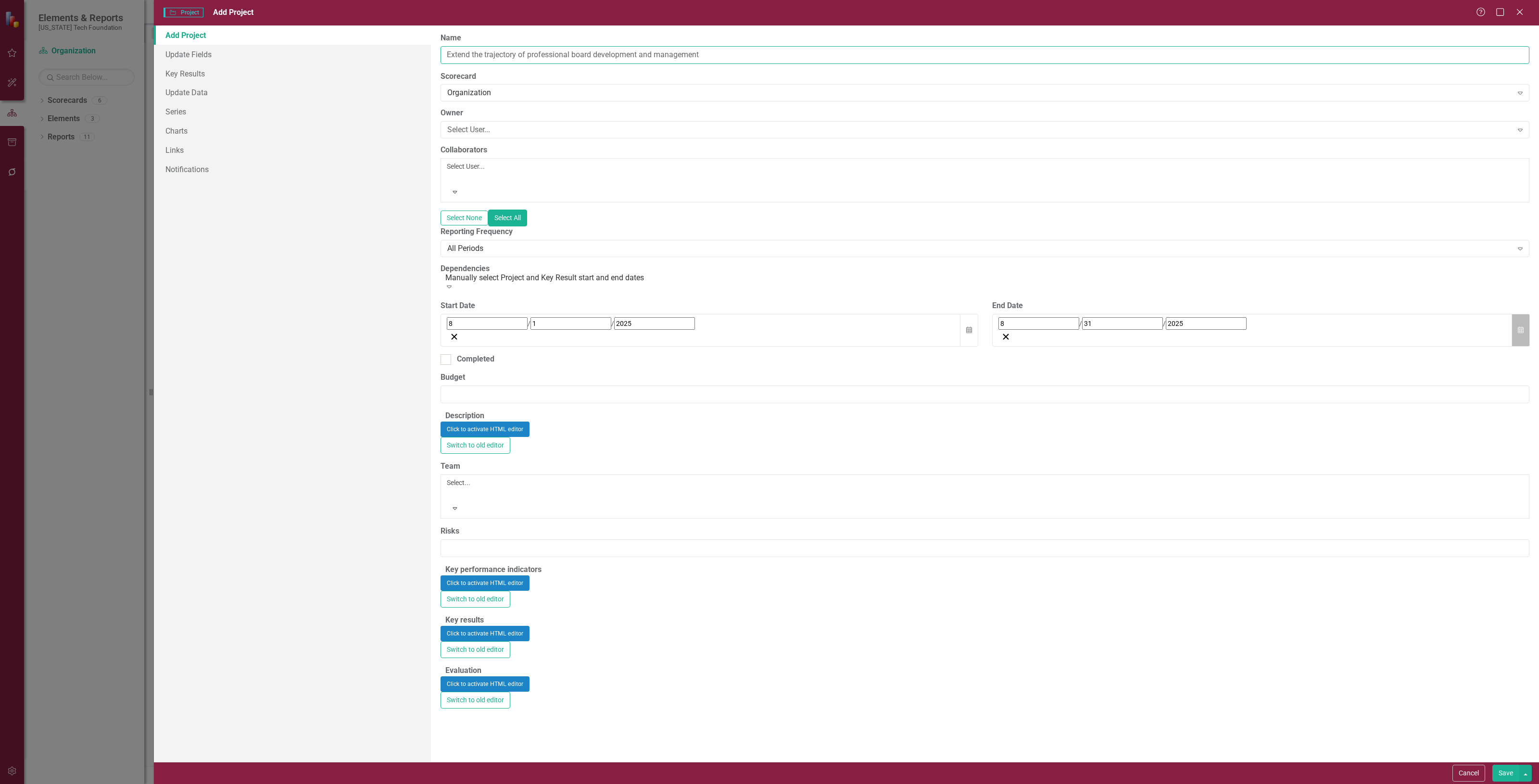
type input "Extend the trajectory of professional board development and management"
click at [1519, 314] on button "Calendar" at bounding box center [1520, 330] width 18 height 34
click at [1035, 334] on button "‹" at bounding box center [1024, 344] width 21 height 21
click at [1007, 380] on abbr "1" at bounding box center [1005, 383] width 4 height 8
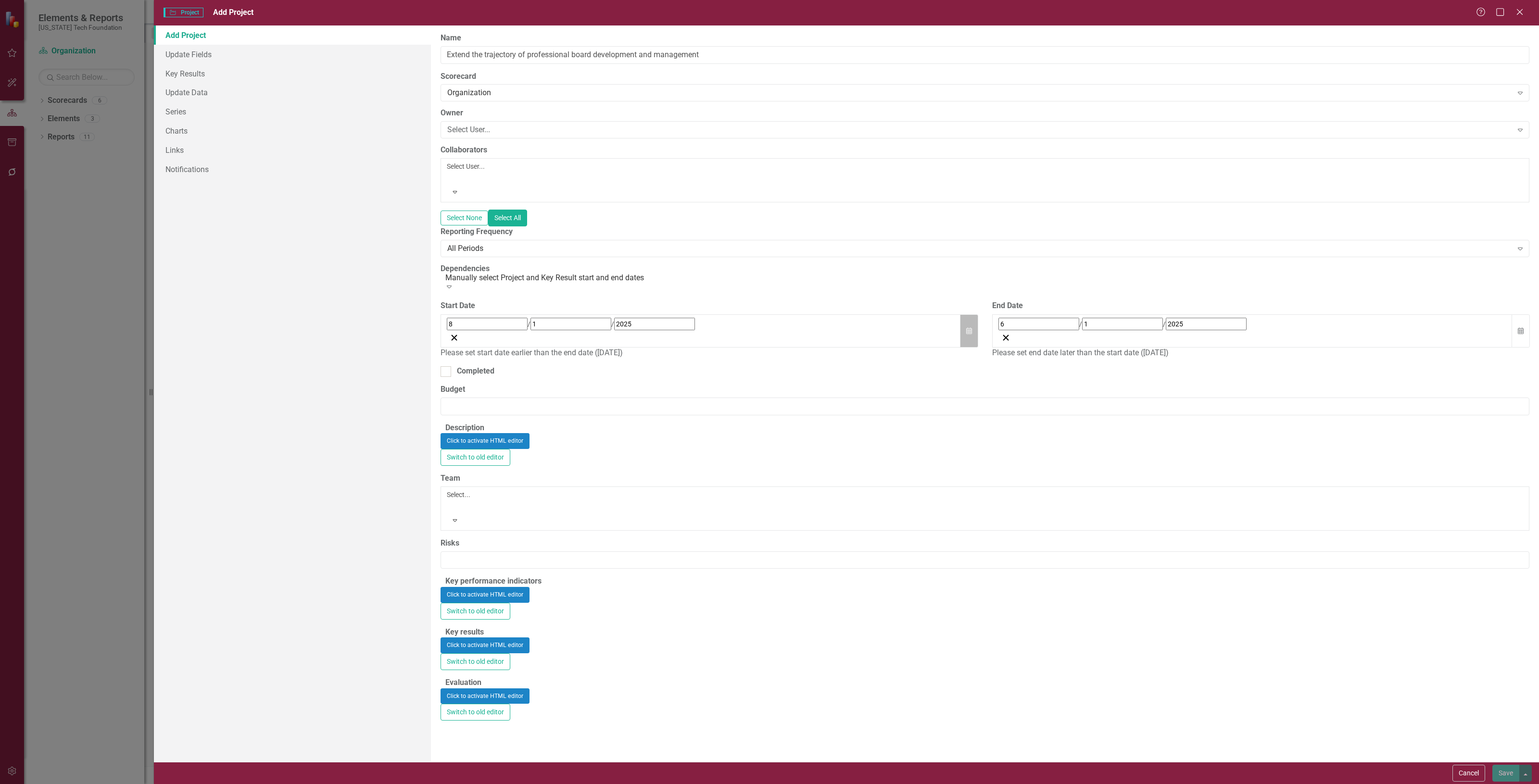
click at [973, 315] on button "Calendar" at bounding box center [969, 331] width 18 height 34
click at [463, 335] on button "«" at bounding box center [451, 345] width 21 height 21
click at [484, 335] on button "‹" at bounding box center [473, 345] width 21 height 21
click at [490, 376] on button "1" at bounding box center [477, 384] width 24 height 17
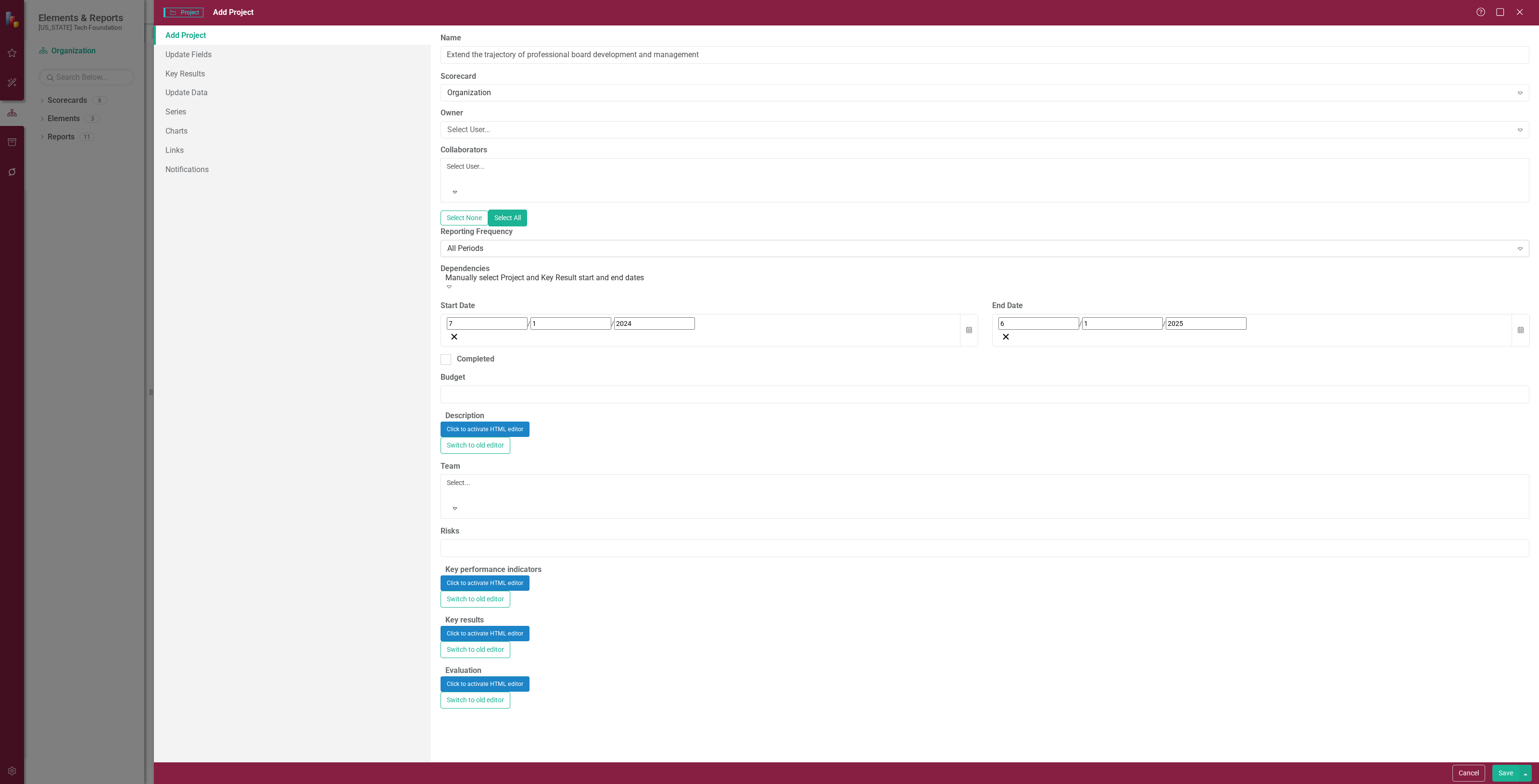
click at [479, 243] on div "All Periods" at bounding box center [980, 249] width 1066 height 11
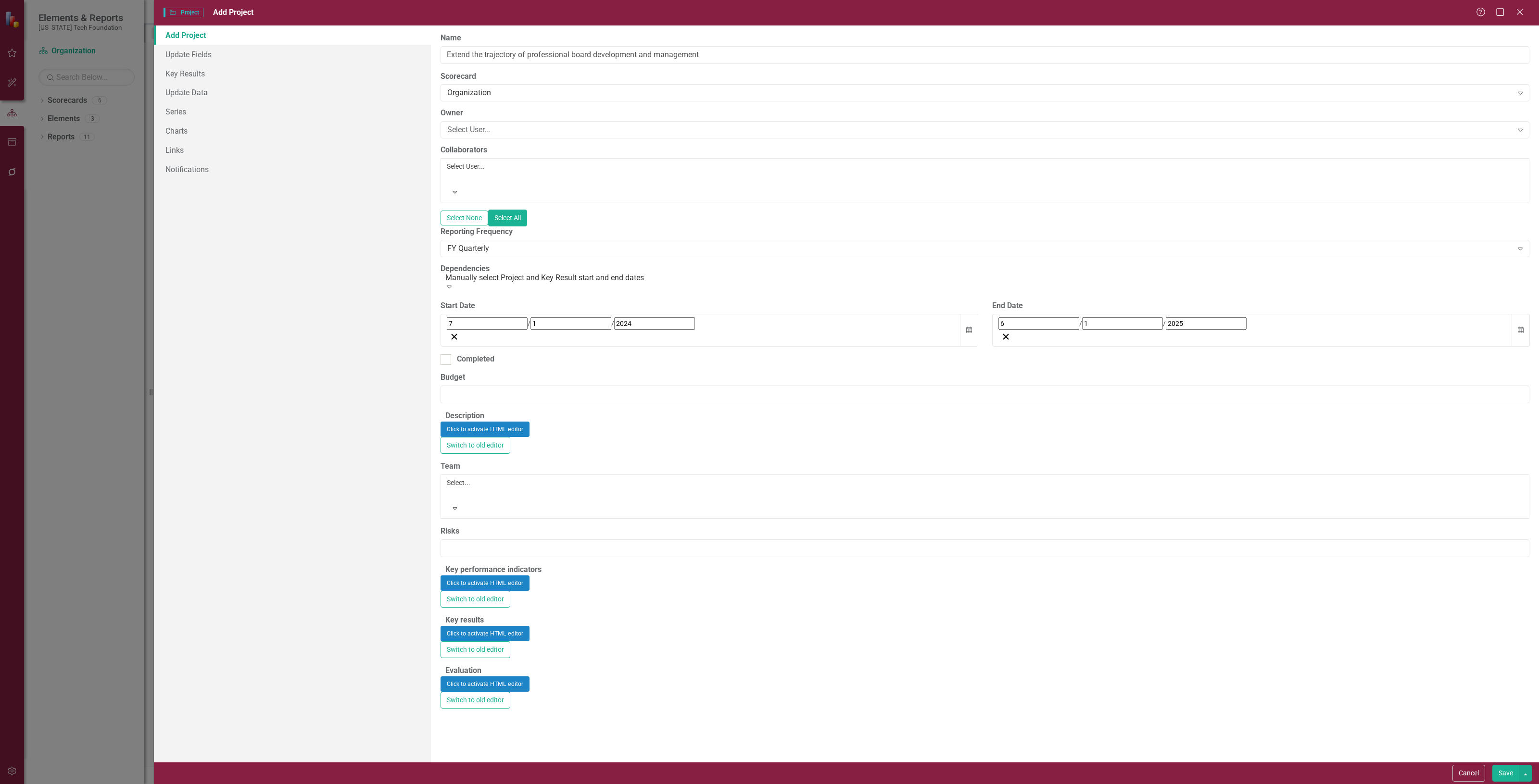
scroll to position [361, 0]
click at [510, 576] on div "Click to activate HTML editor" at bounding box center [985, 584] width 1089 height 16
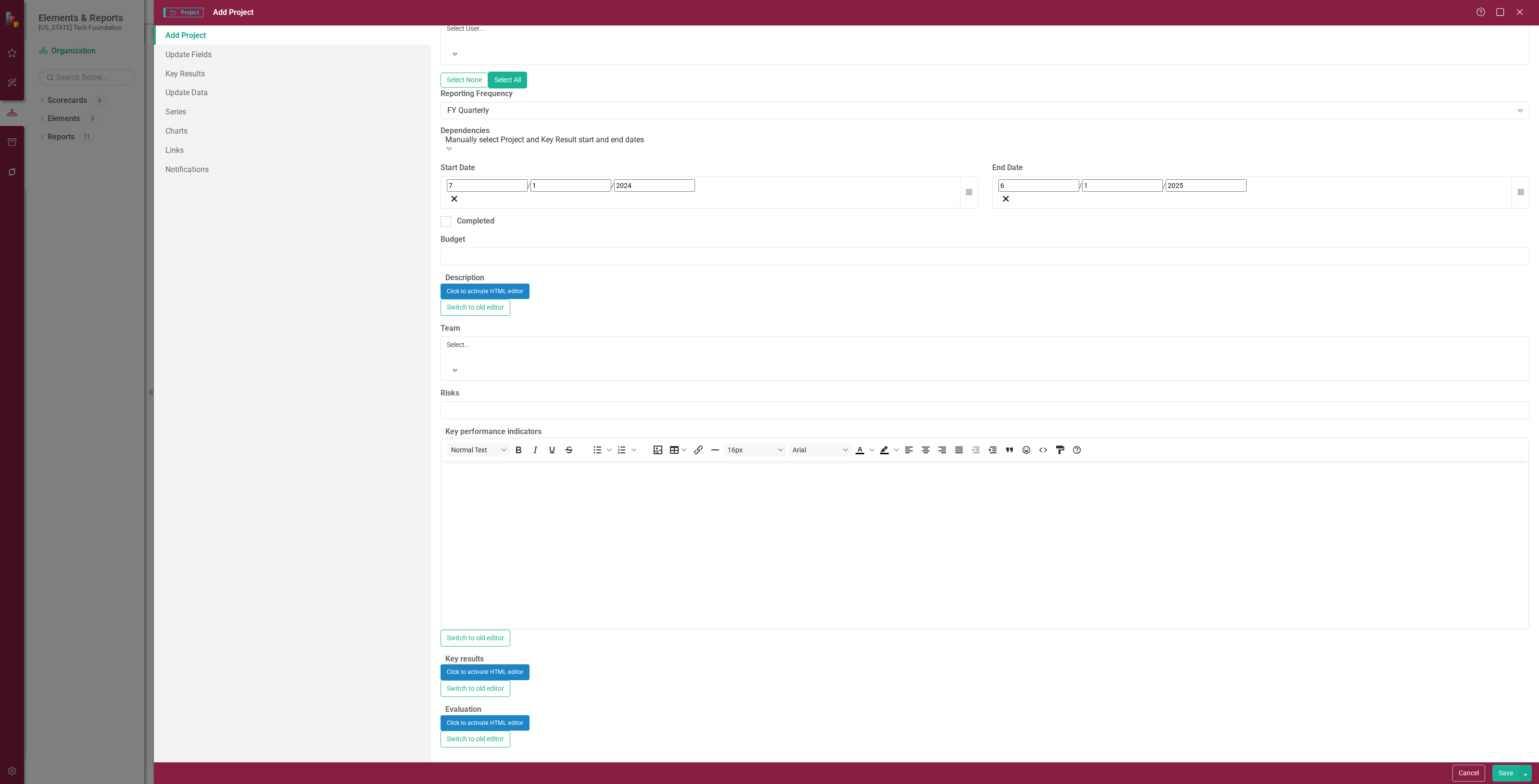
scroll to position [0, 0]
click at [497, 508] on body "Rich Text Area. Press ALT-0 for help." at bounding box center [985, 532] width 1087 height 144
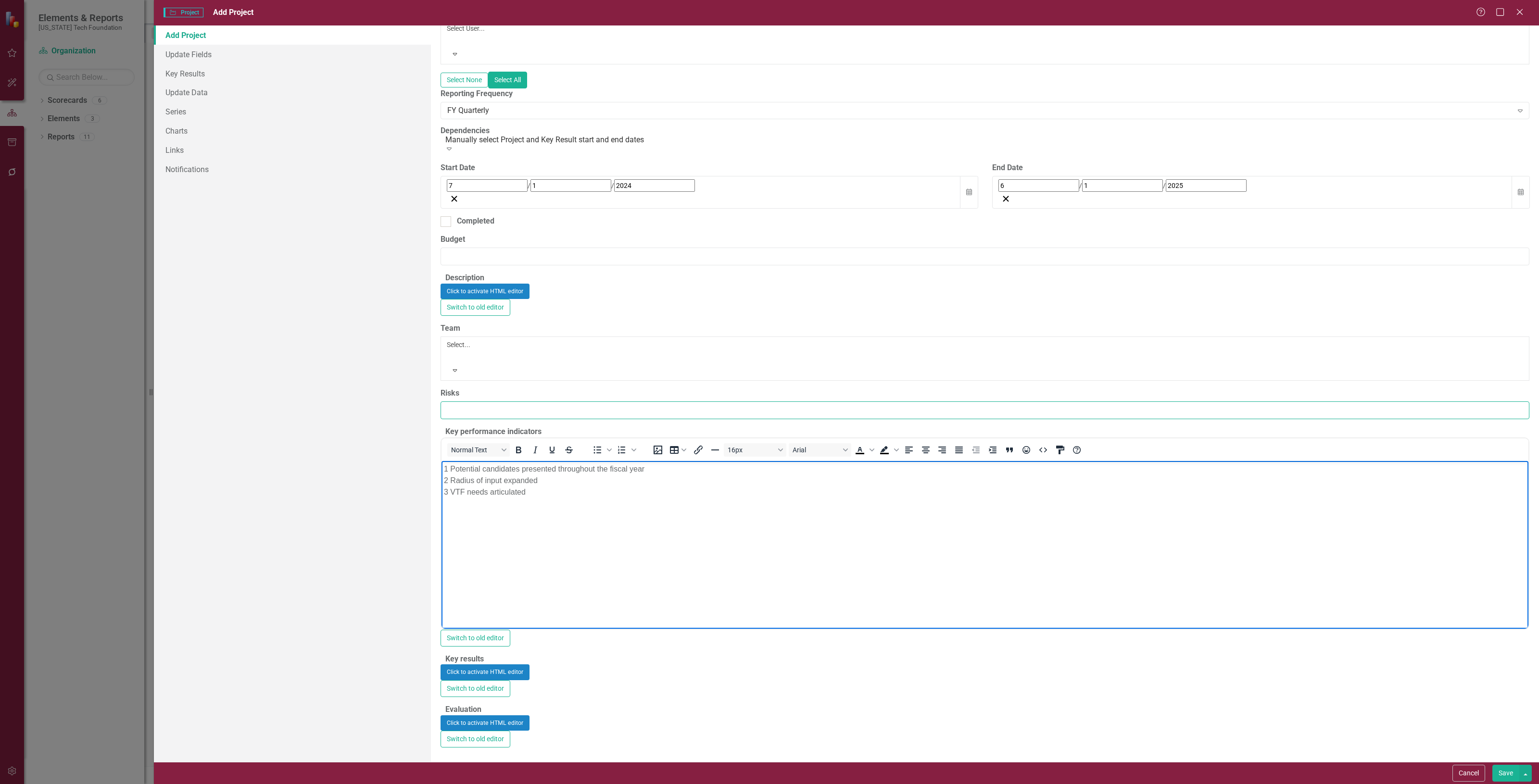
click at [469, 401] on input "Risks" at bounding box center [985, 410] width 1089 height 18
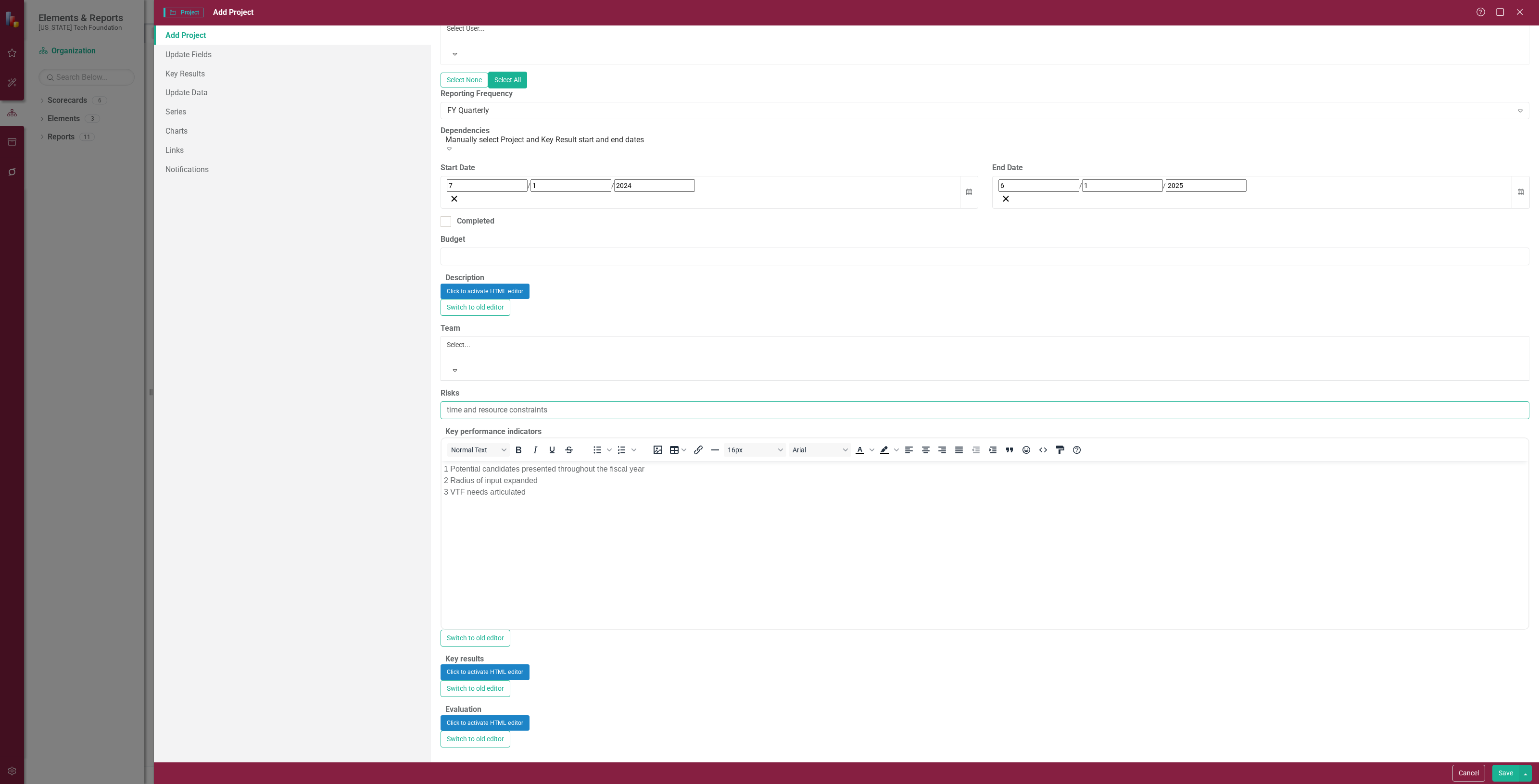
type input "time and resource constraints"
click at [449, 351] on div at bounding box center [448, 356] width 2 height 12
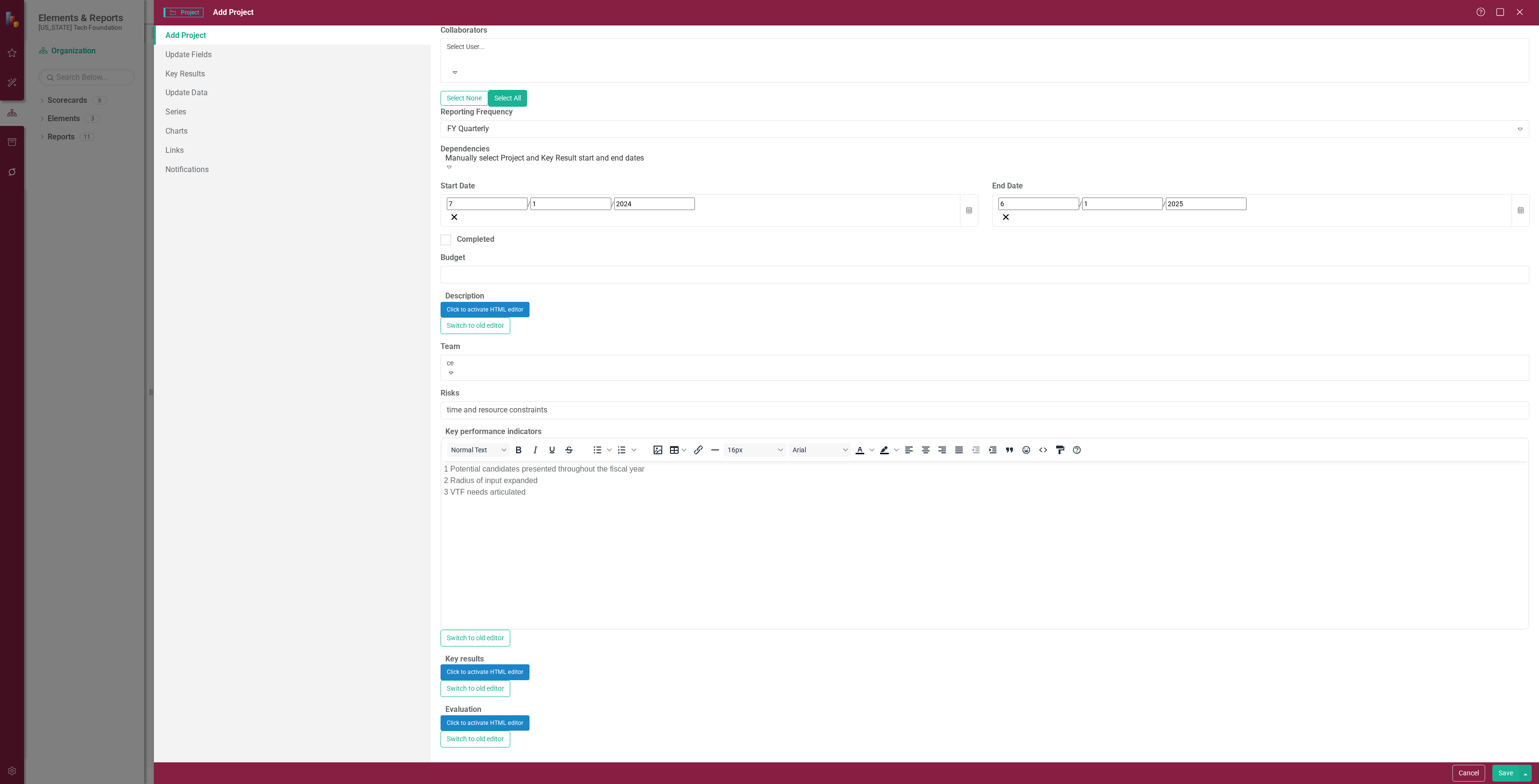
type input "ceo"
click at [499, 784] on div "CEO" at bounding box center [770, 789] width 1539 height 11
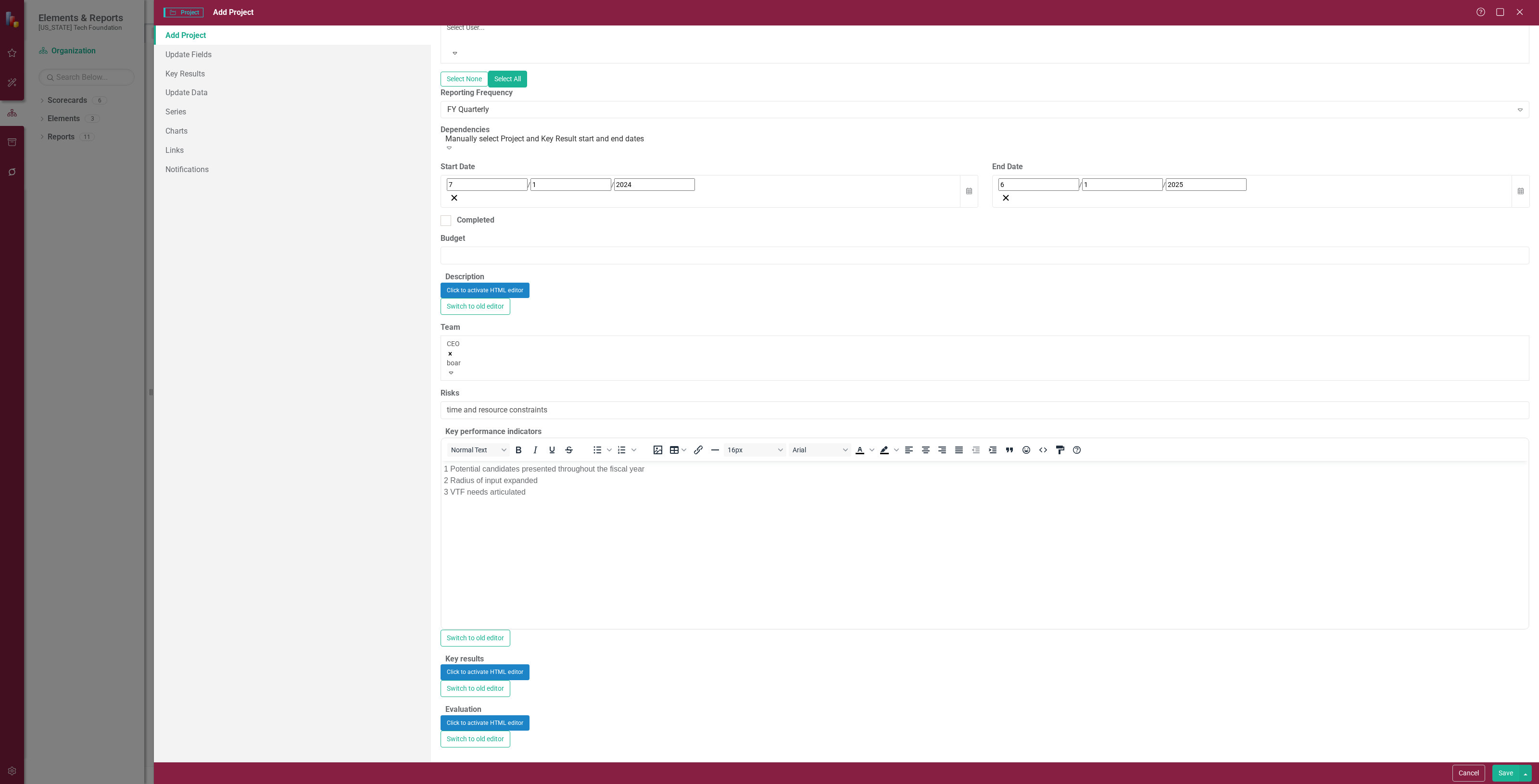
type input "board"
click at [90, 784] on span "Board Operations Manager" at bounding box center [44, 789] width 90 height 9
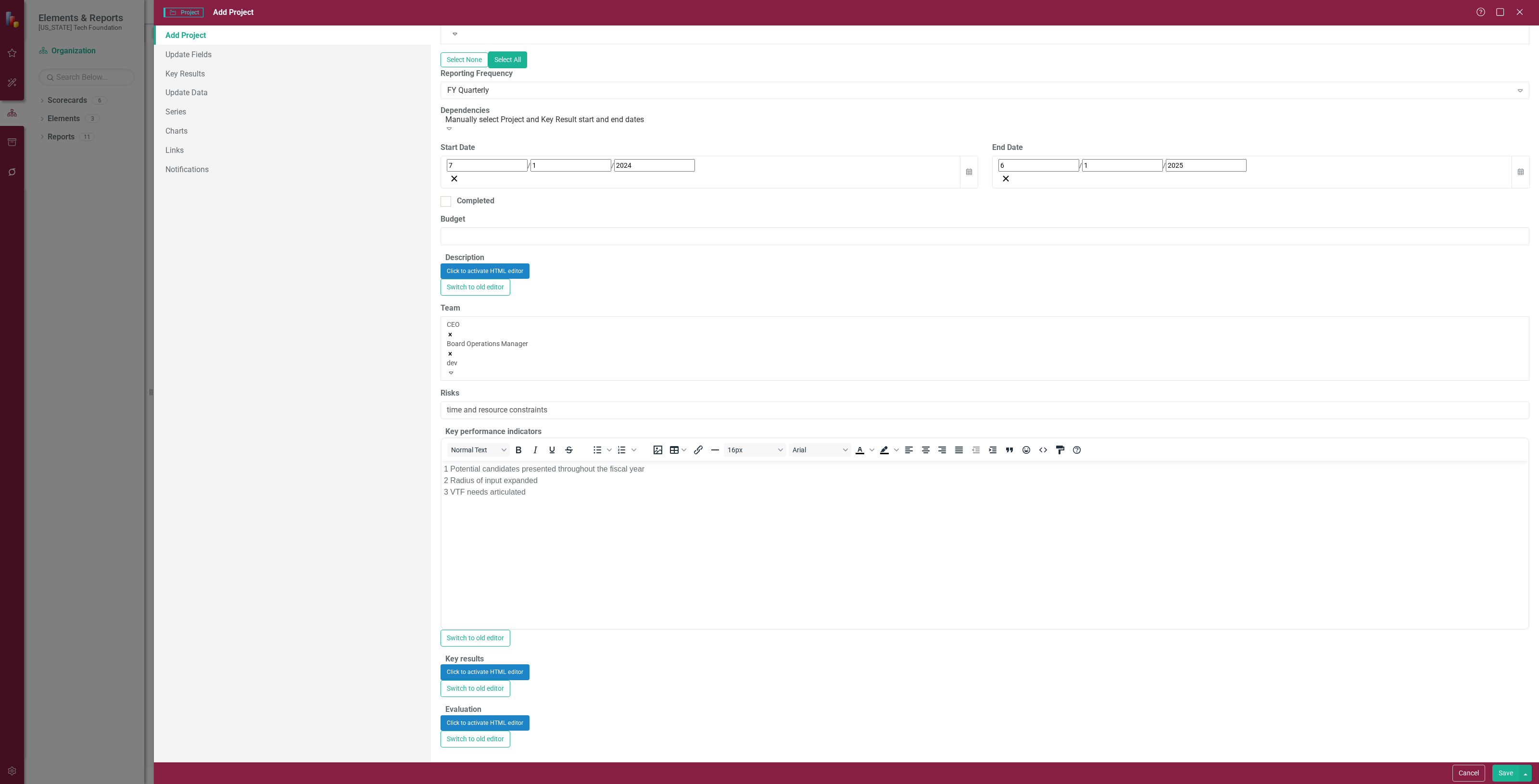
type input "deve"
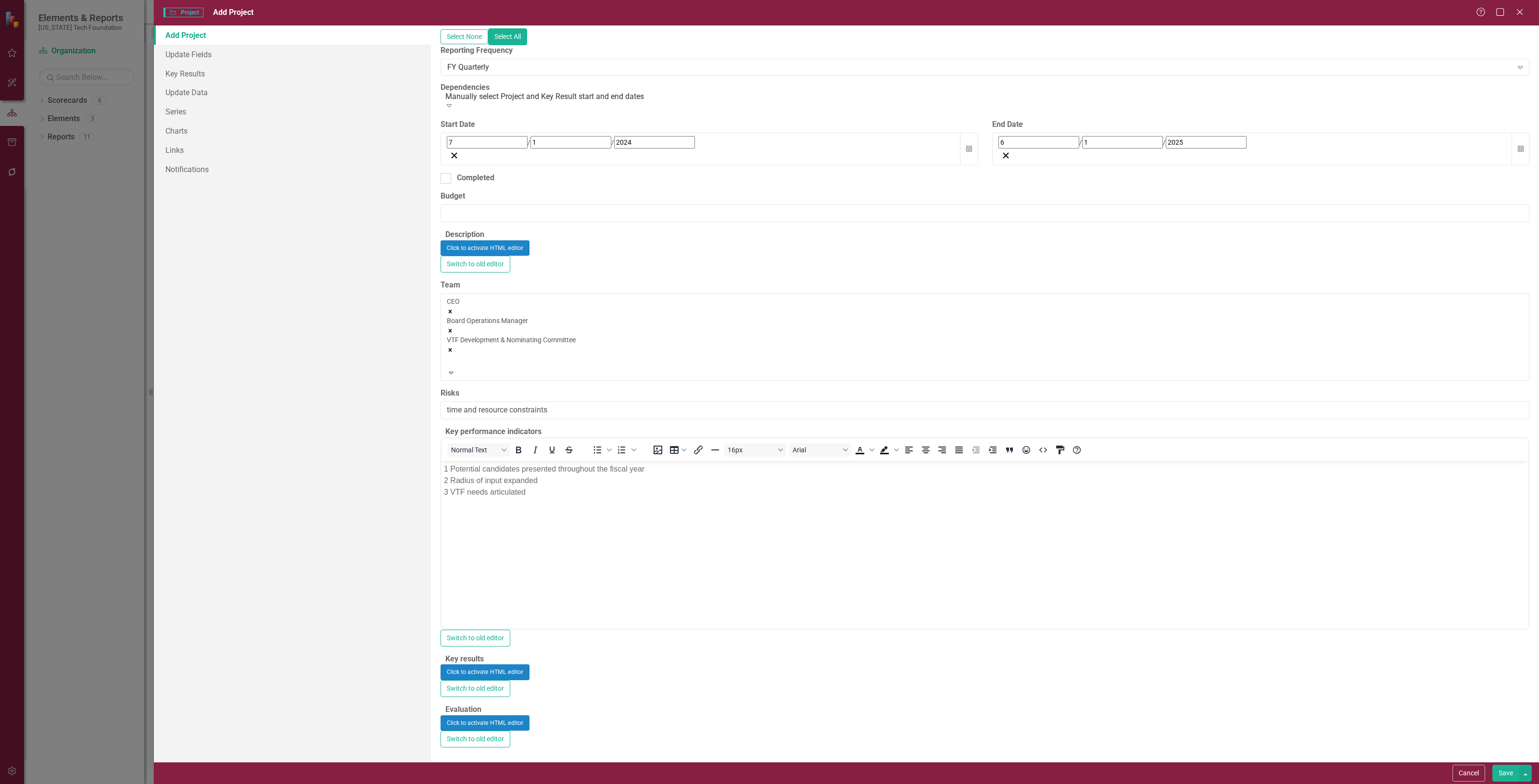
click at [1497, 771] on button "Save" at bounding box center [1506, 774] width 27 height 17
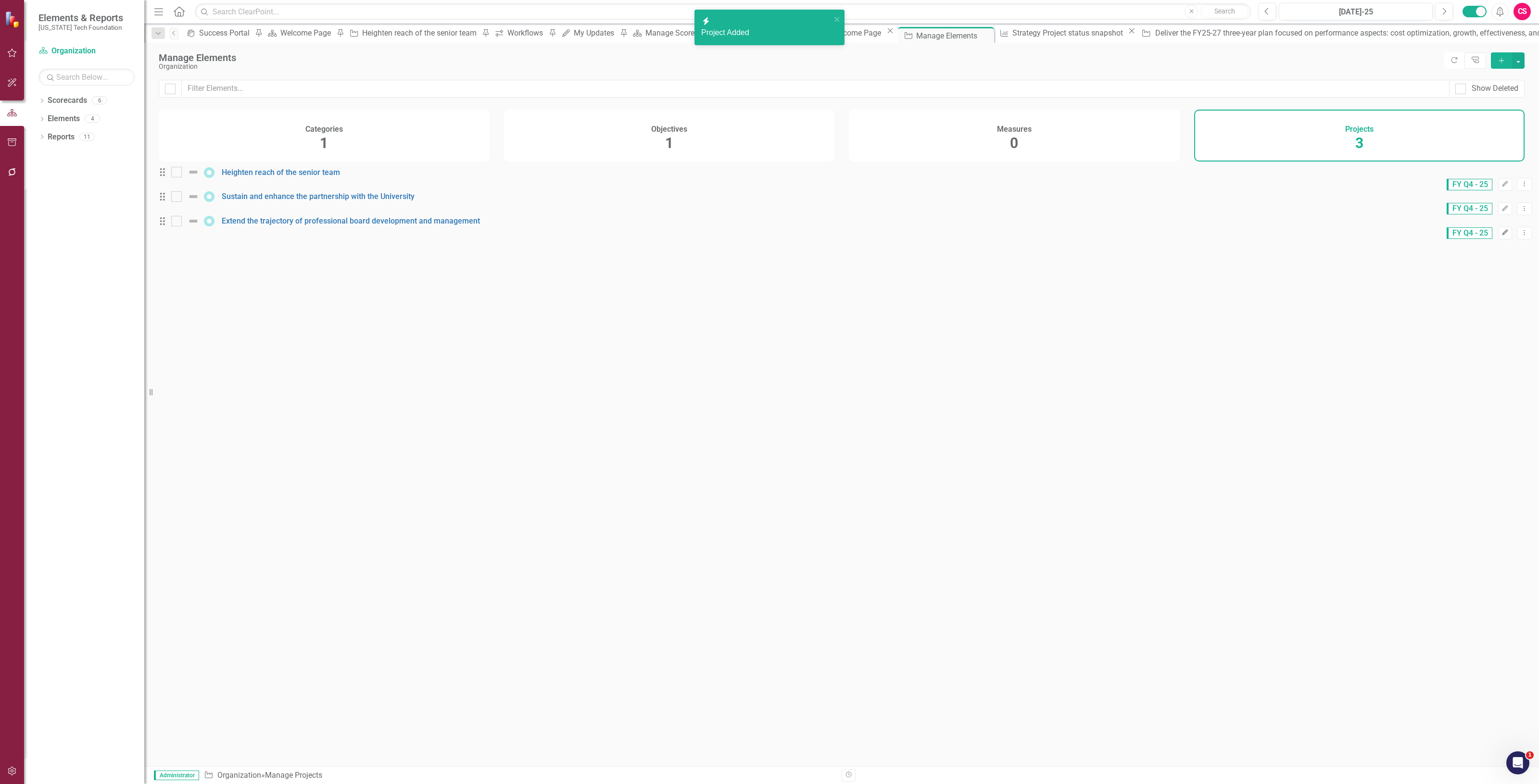
click at [1502, 235] on icon "Edit" at bounding box center [1505, 232] width 7 height 5
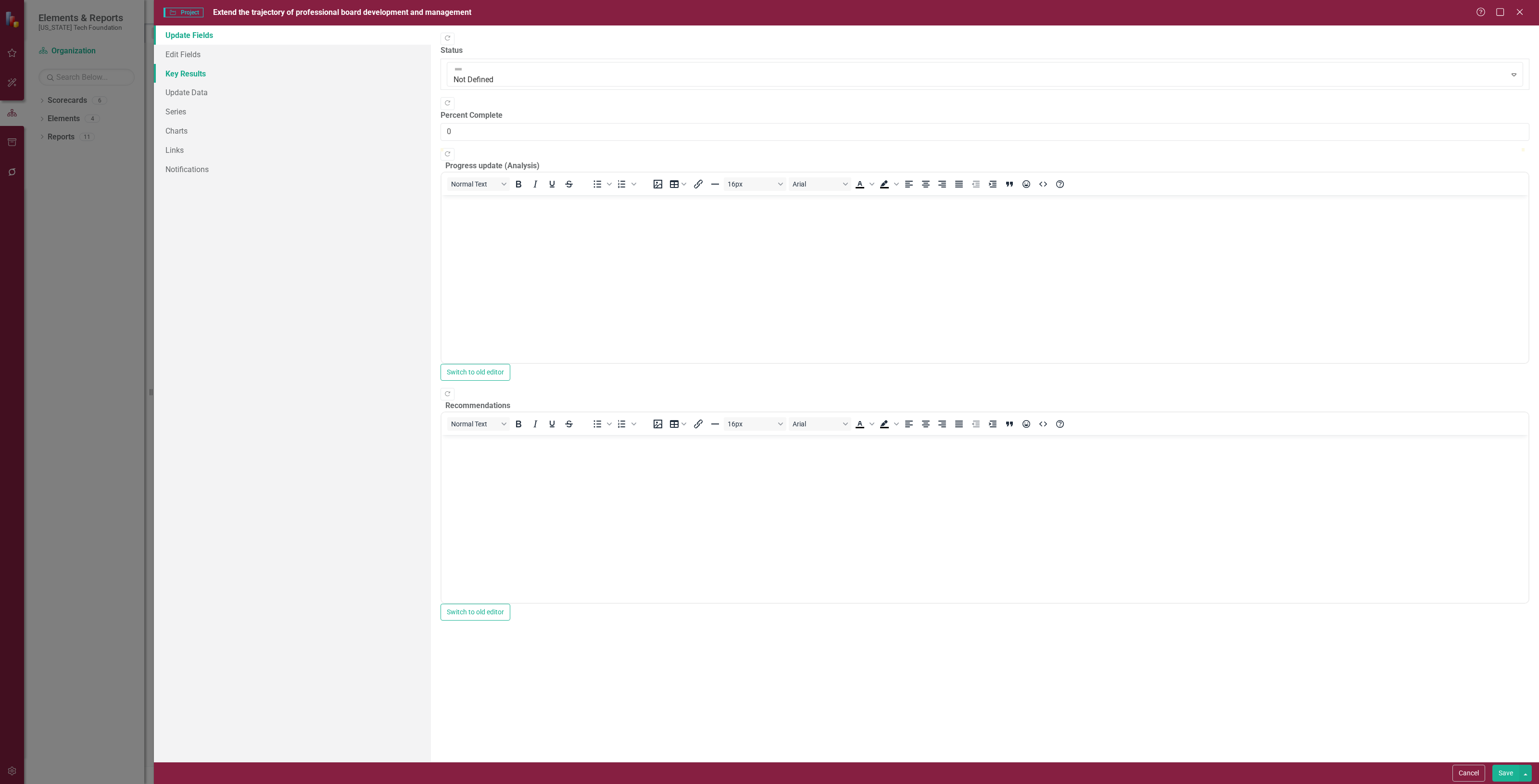
click at [306, 79] on link "Key Results" at bounding box center [292, 73] width 277 height 19
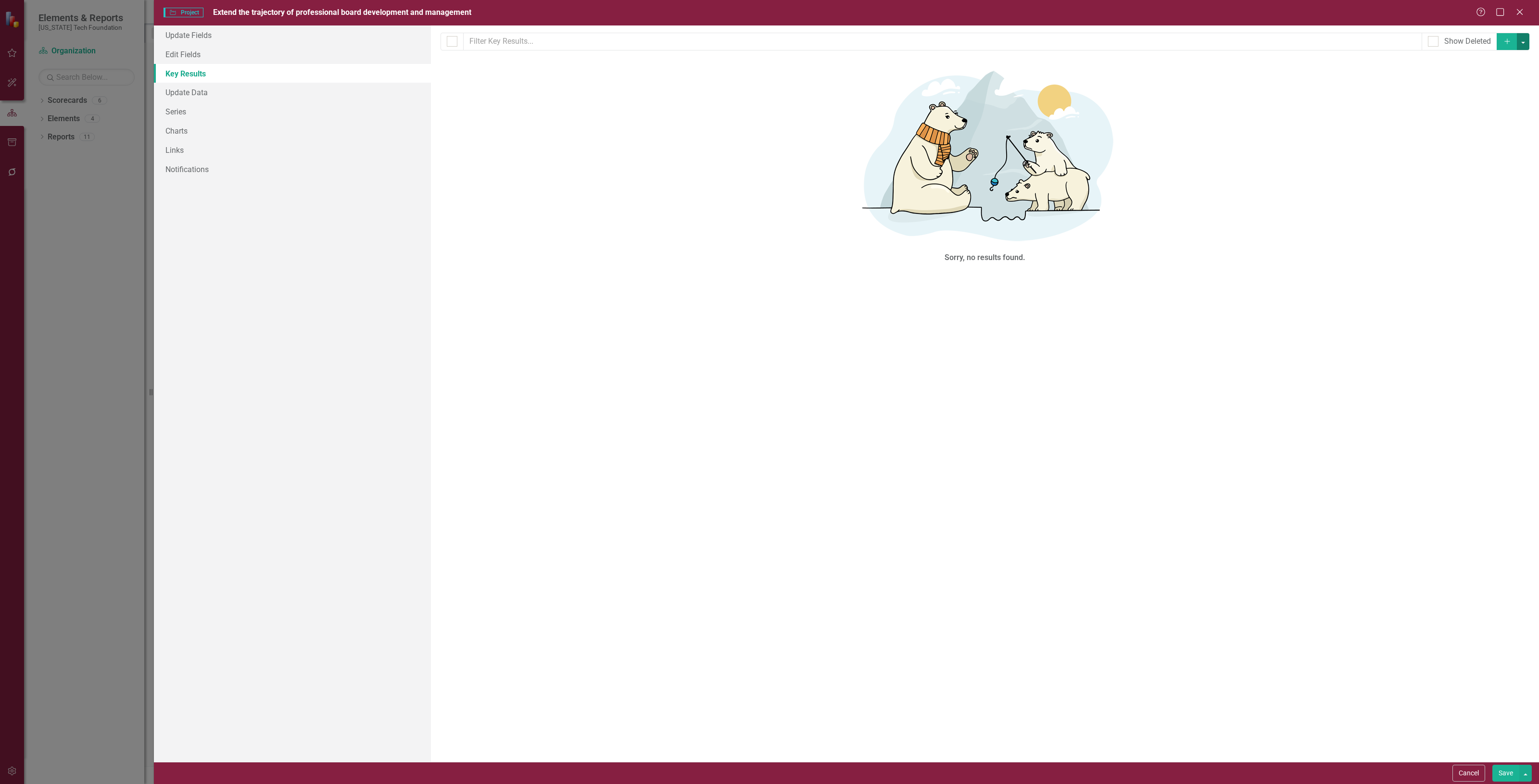
click at [1524, 44] on button "button" at bounding box center [1523, 42] width 12 height 17
click at [1496, 78] on link "Add Multiple Add Multiple" at bounding box center [1491, 77] width 76 height 18
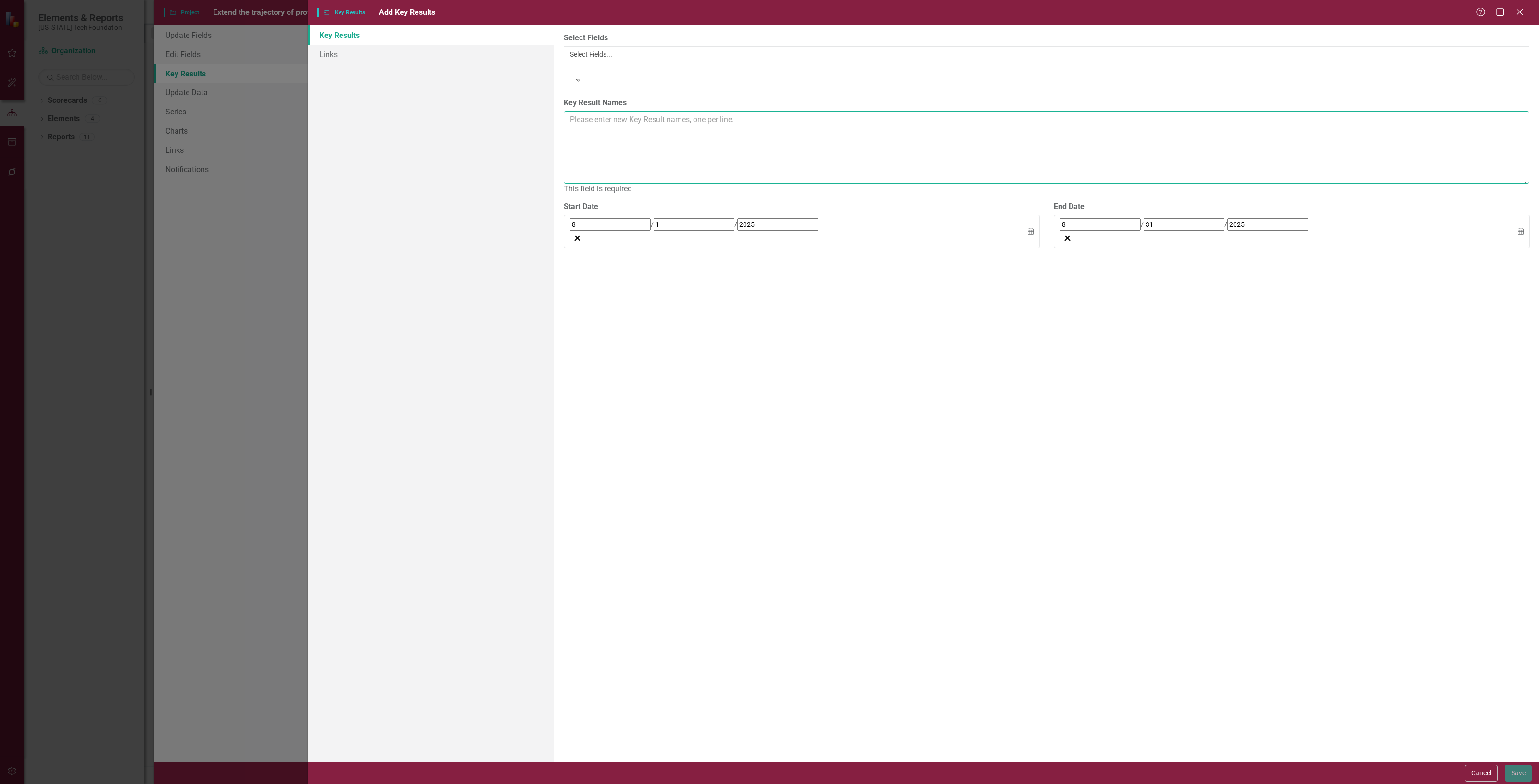
click at [602, 118] on textarea "Key Result Names" at bounding box center [1046, 147] width 966 height 72
paste textarea "1 Appropriate candidates identified and developed in real time 2 Input solicite…"
type textarea "1 Appropriate candidates identified and developed in real time 2 Input solicite…"
click at [1037, 204] on button "Calendar" at bounding box center [1030, 221] width 18 height 34
click at [586, 224] on button "«" at bounding box center [575, 235] width 21 height 21
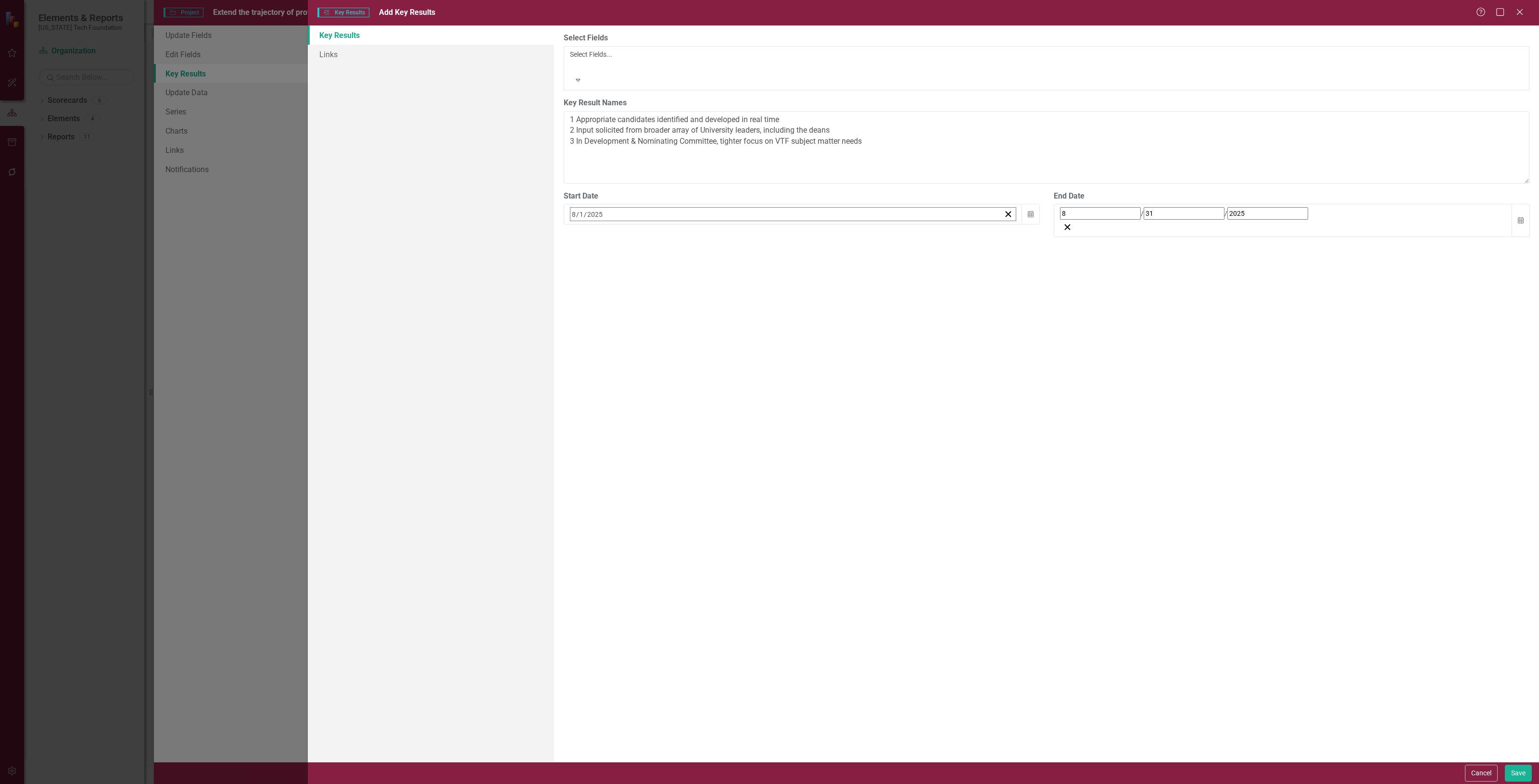
click at [607, 224] on button "‹" at bounding box center [596, 235] width 21 height 21
click at [613, 266] on button "1" at bounding box center [600, 274] width 24 height 17
click at [1518, 217] on icon "Calendar" at bounding box center [1520, 221] width 5 height 7
click at [1180, 224] on button "August 2025" at bounding box center [1138, 235] width 83 height 21
click at [1222, 287] on button "June" at bounding box center [1194, 304] width 56 height 34
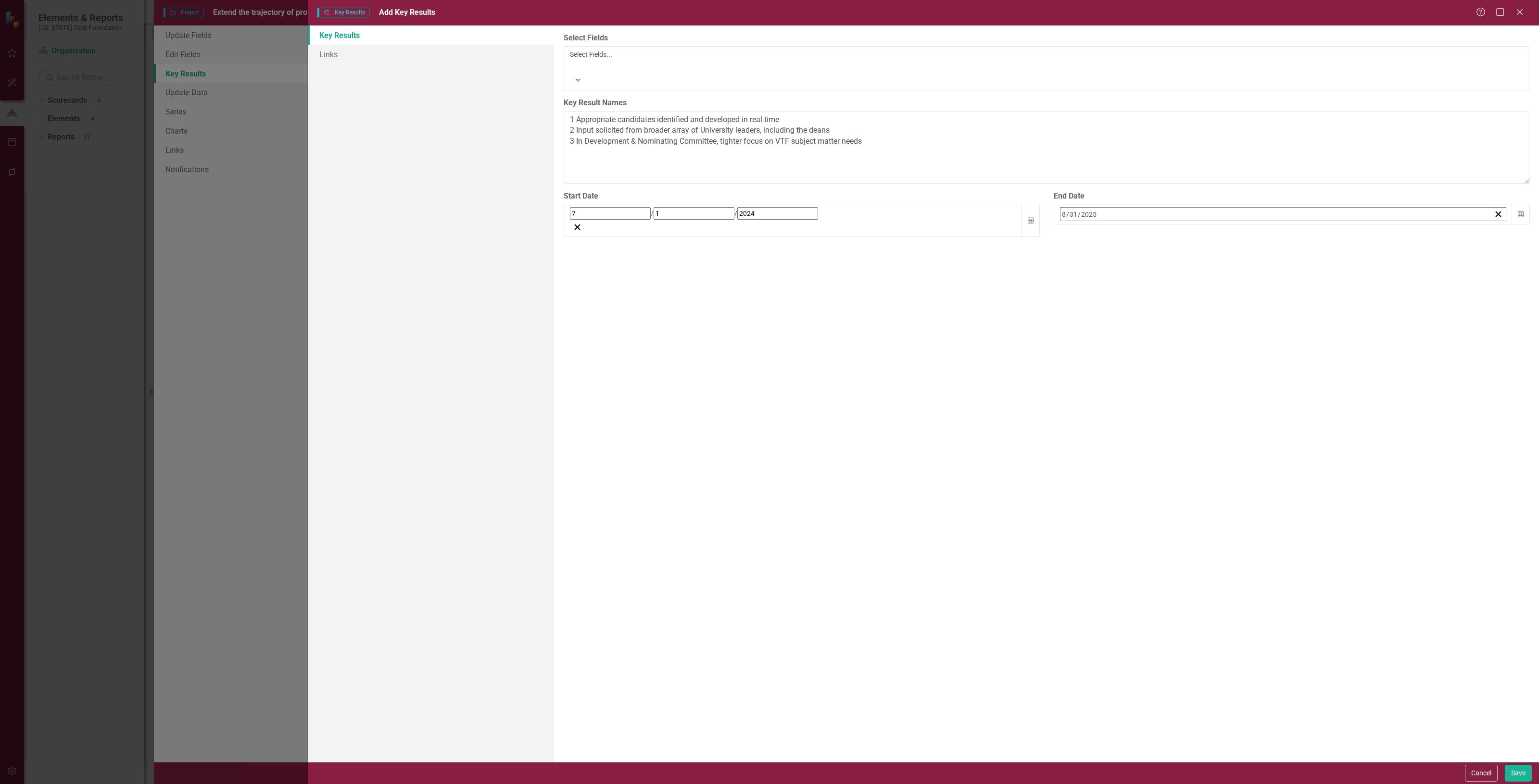
click at [1079, 266] on button "1" at bounding box center [1067, 274] width 24 height 17
click at [1509, 772] on button "Save" at bounding box center [1519, 774] width 27 height 17
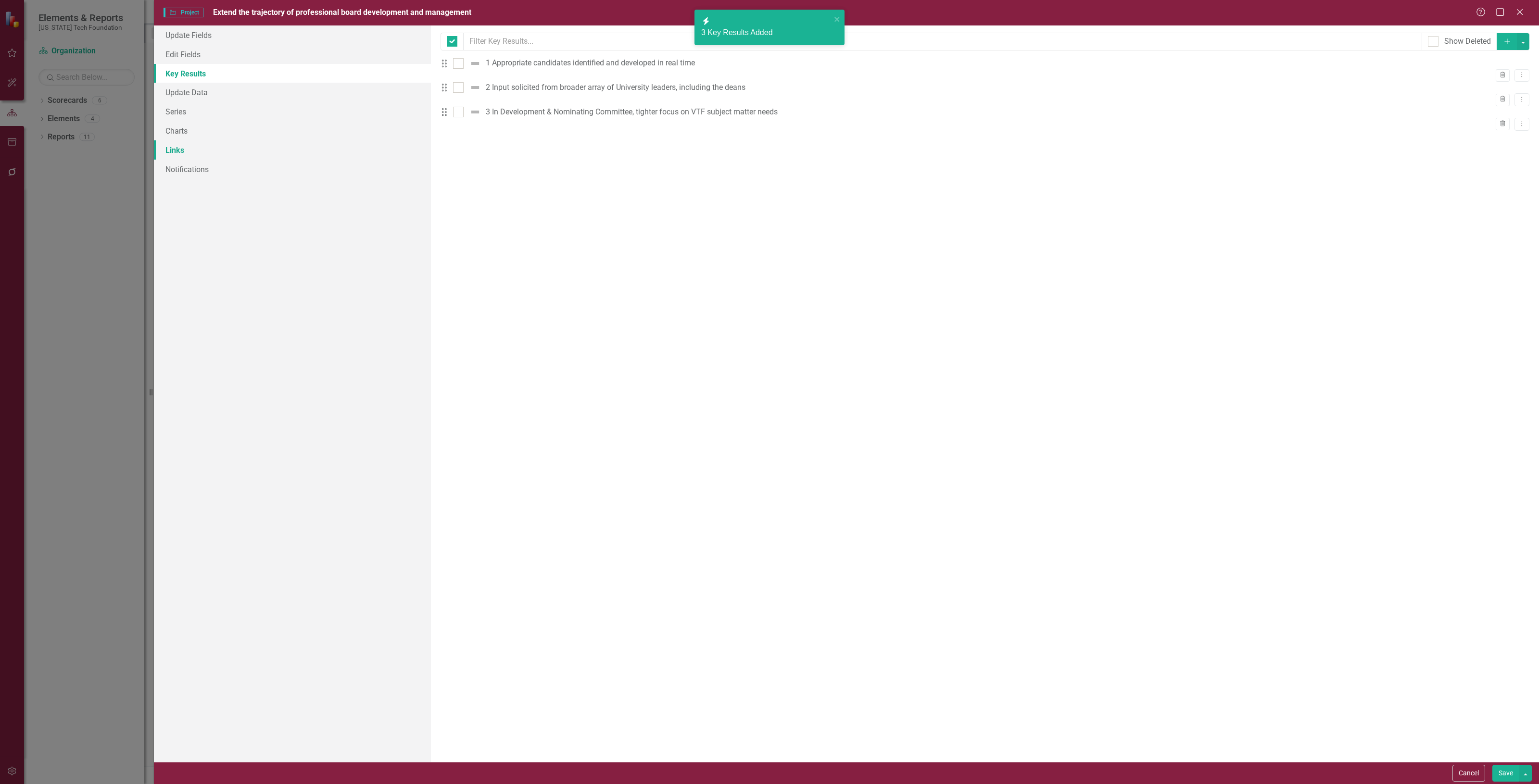
click at [208, 150] on link "Links" at bounding box center [292, 150] width 277 height 19
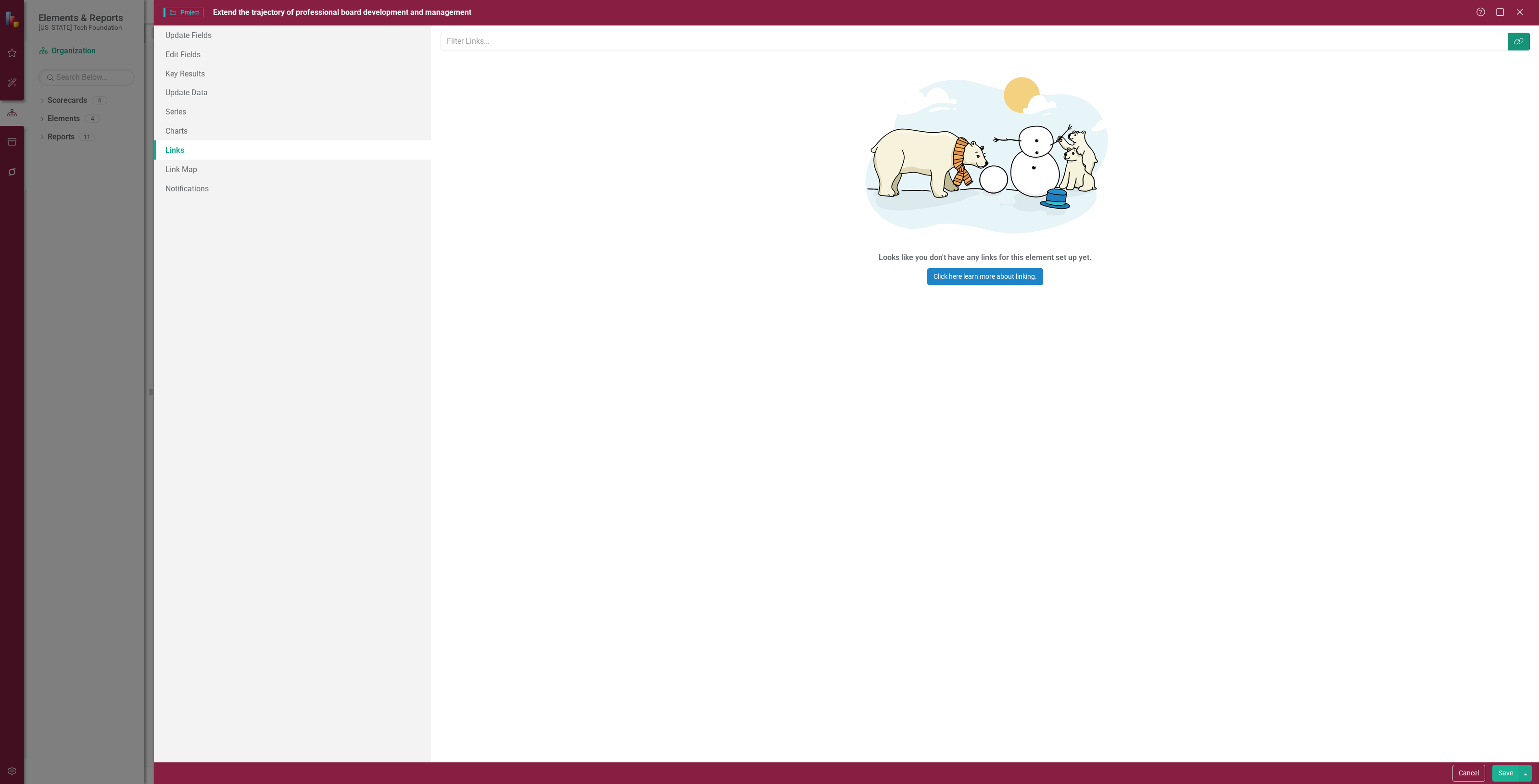
click at [1514, 42] on icon "Link Tag" at bounding box center [1519, 41] width 9 height 8
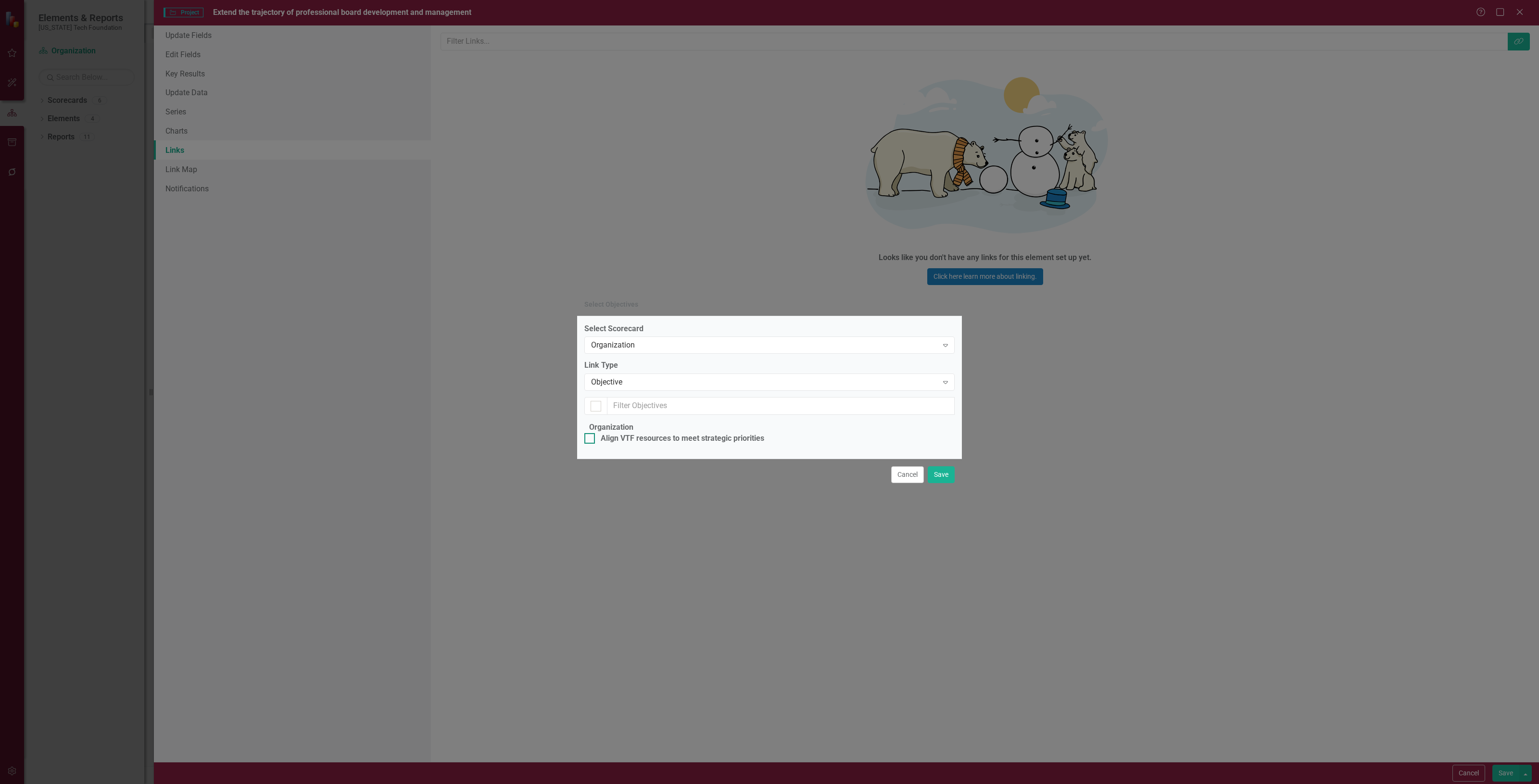
click at [677, 433] on div "Align VTF resources to meet strategic priorities" at bounding box center [683, 439] width 164 height 11
click at [591, 433] on input "Align VTF resources to meet strategic priorities" at bounding box center [588, 436] width 6 height 6
checkbox input "true"
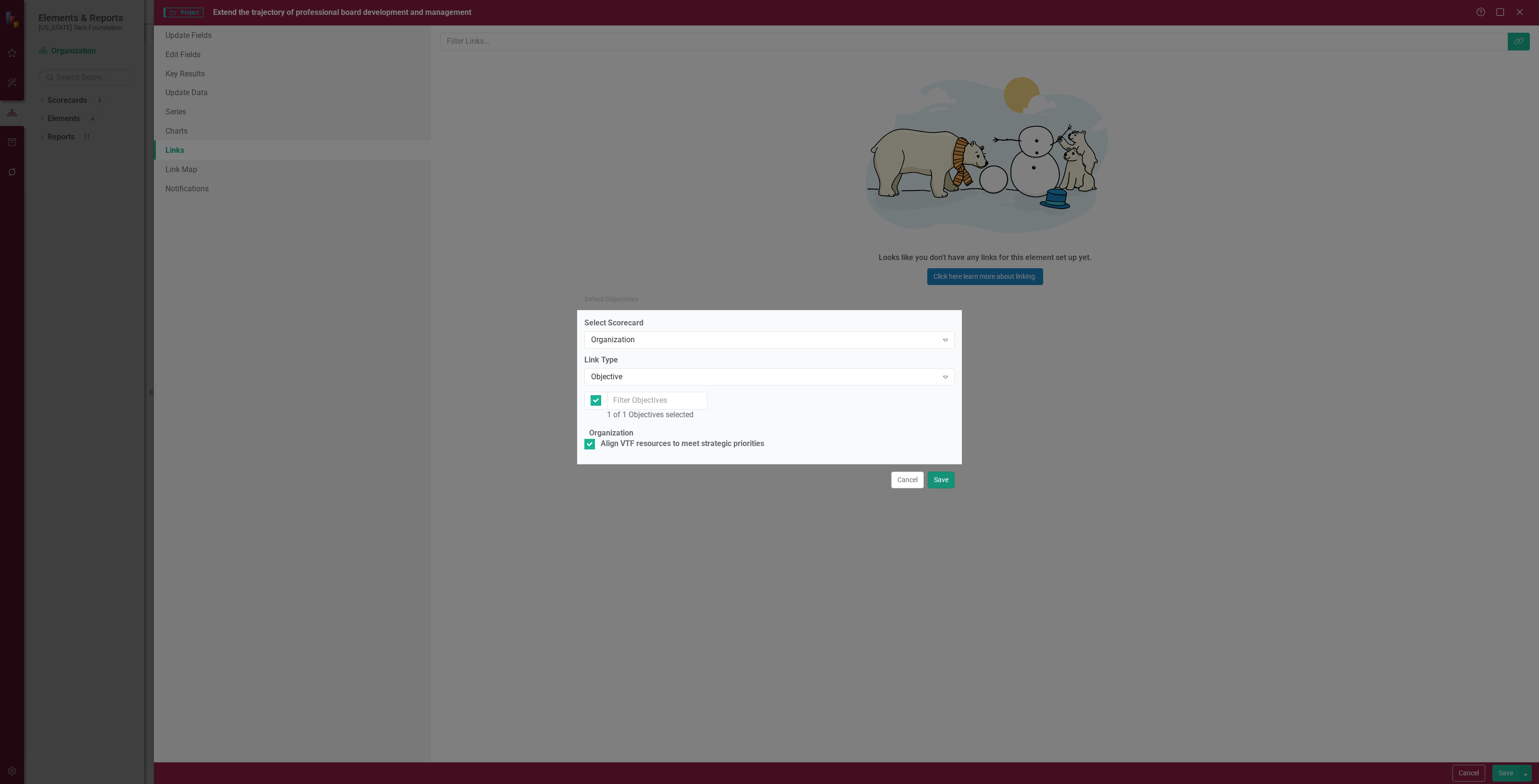
click at [948, 489] on button "Save" at bounding box center [941, 480] width 27 height 17
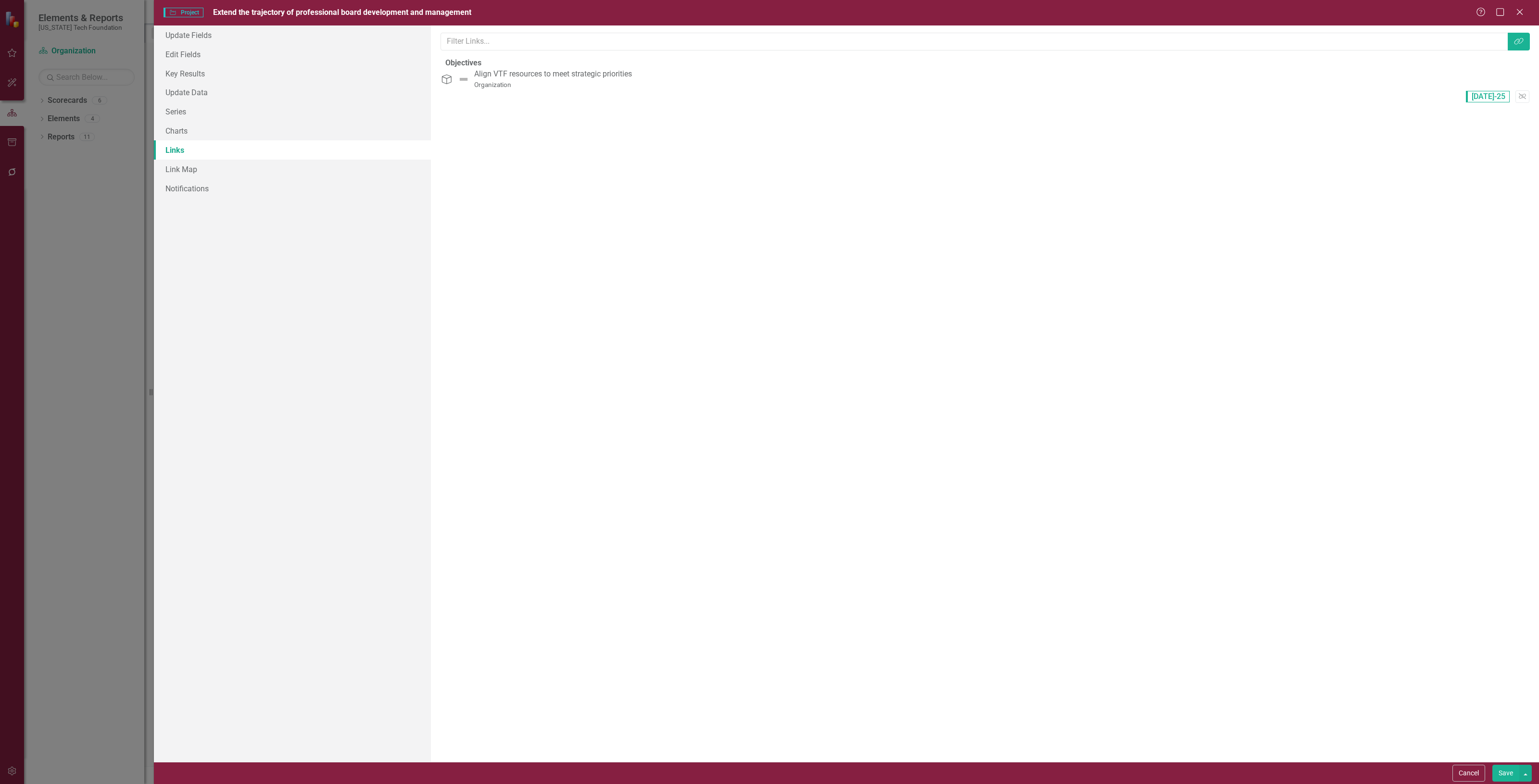
click at [1502, 768] on button "Save" at bounding box center [1506, 774] width 27 height 17
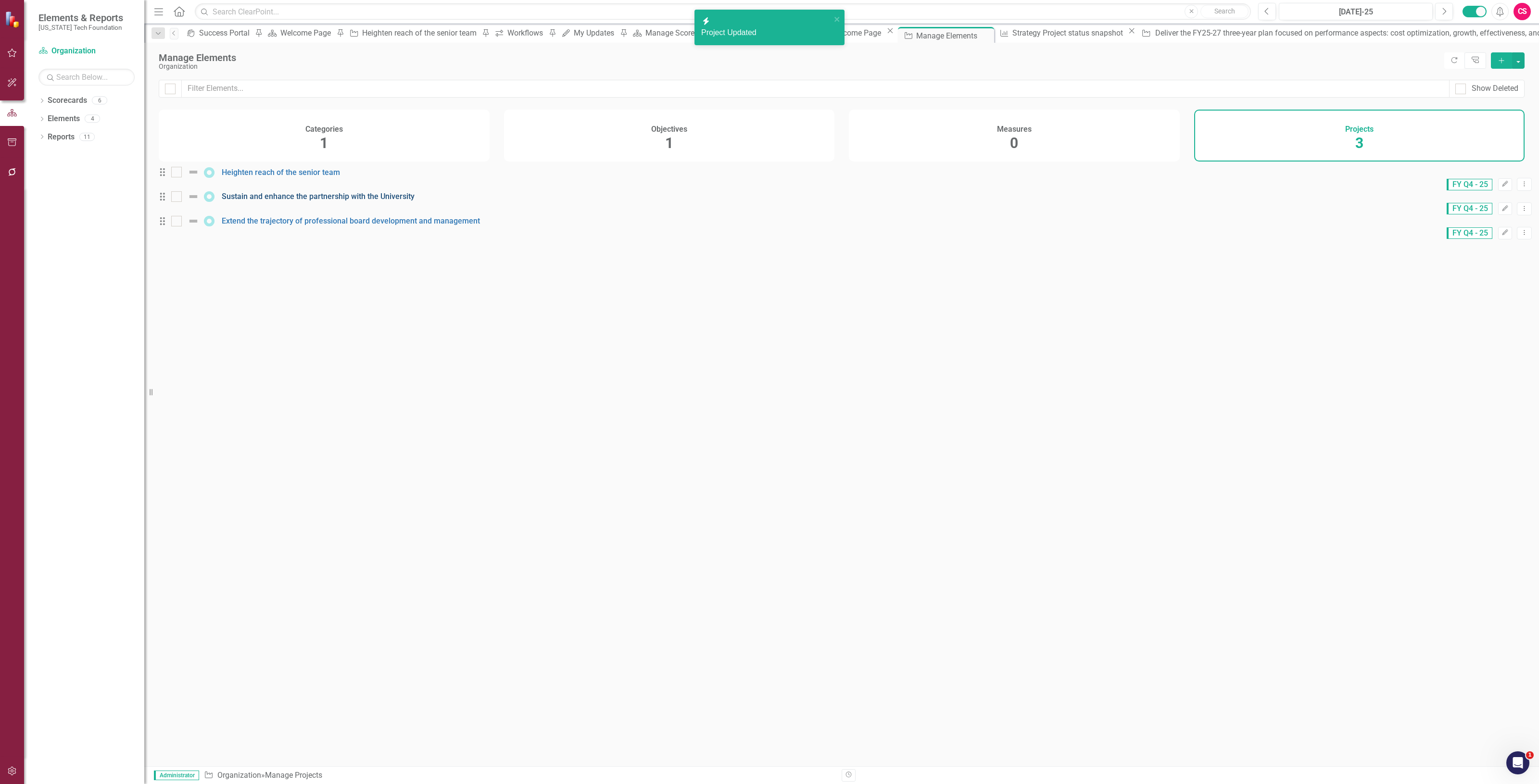
click at [253, 201] on link "Sustain and enhance the partnership with the University" at bounding box center [317, 196] width 193 height 9
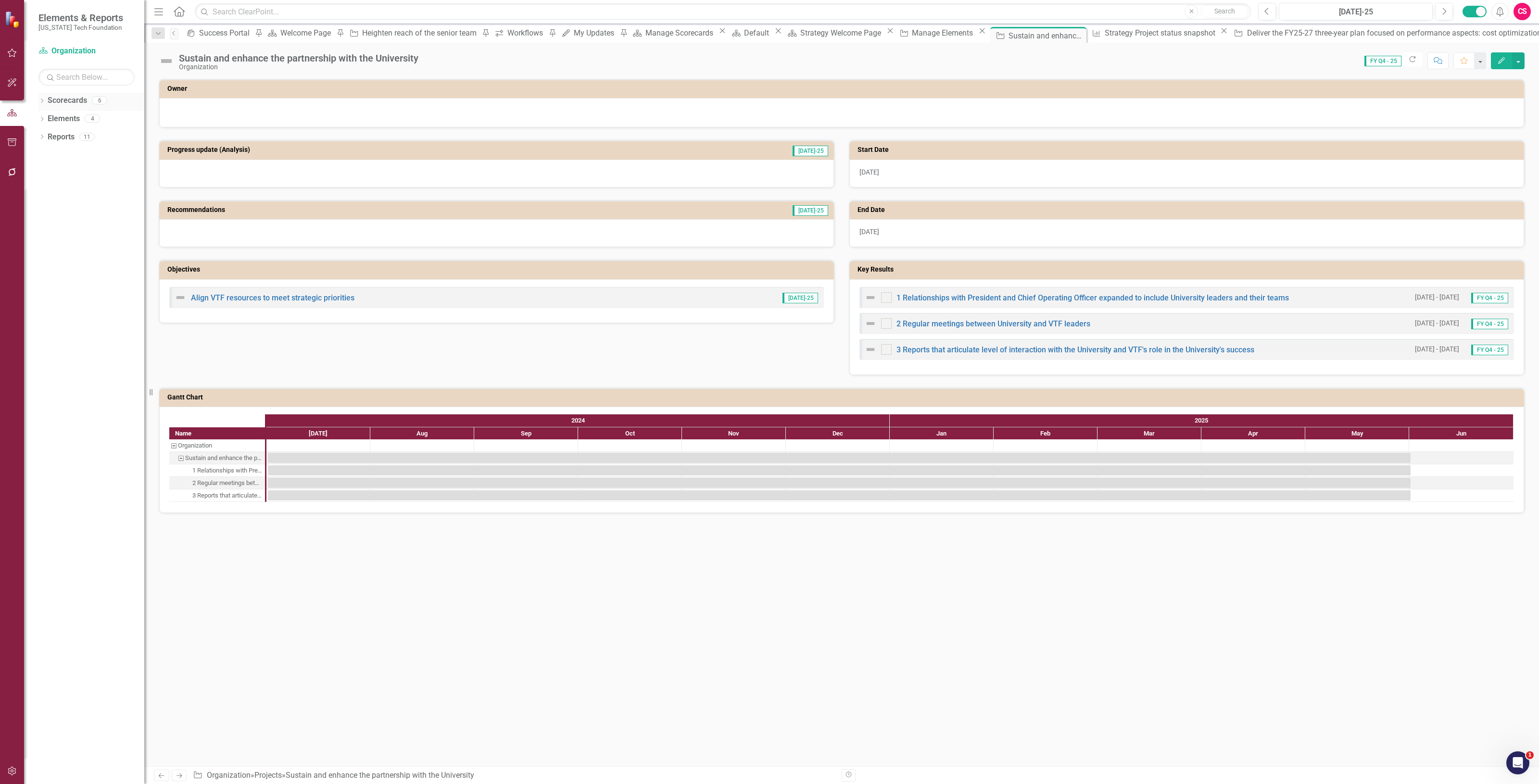
click at [58, 97] on link "Scorecards" at bounding box center [67, 101] width 40 height 11
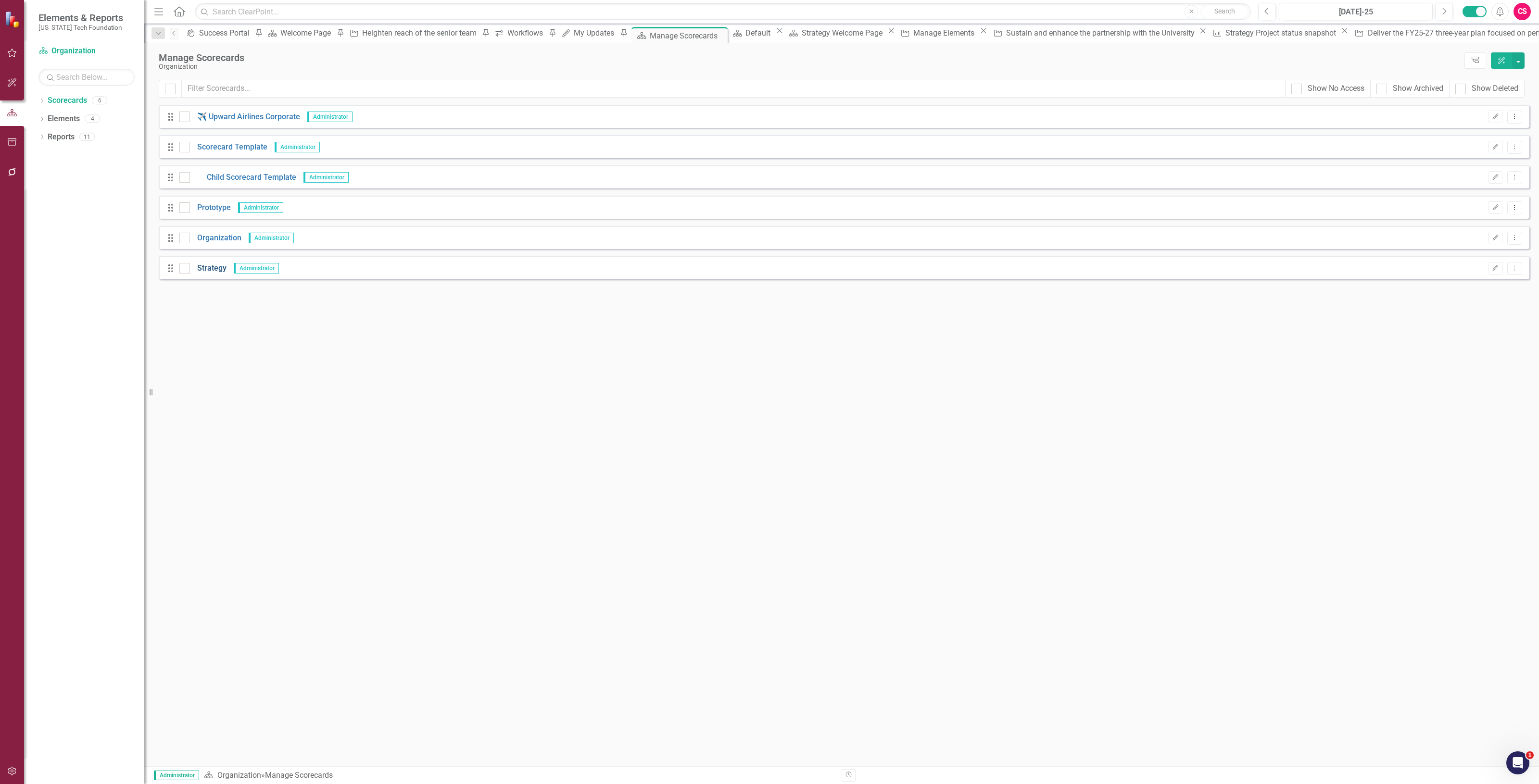
click at [209, 266] on link "Strategy" at bounding box center [208, 268] width 37 height 11
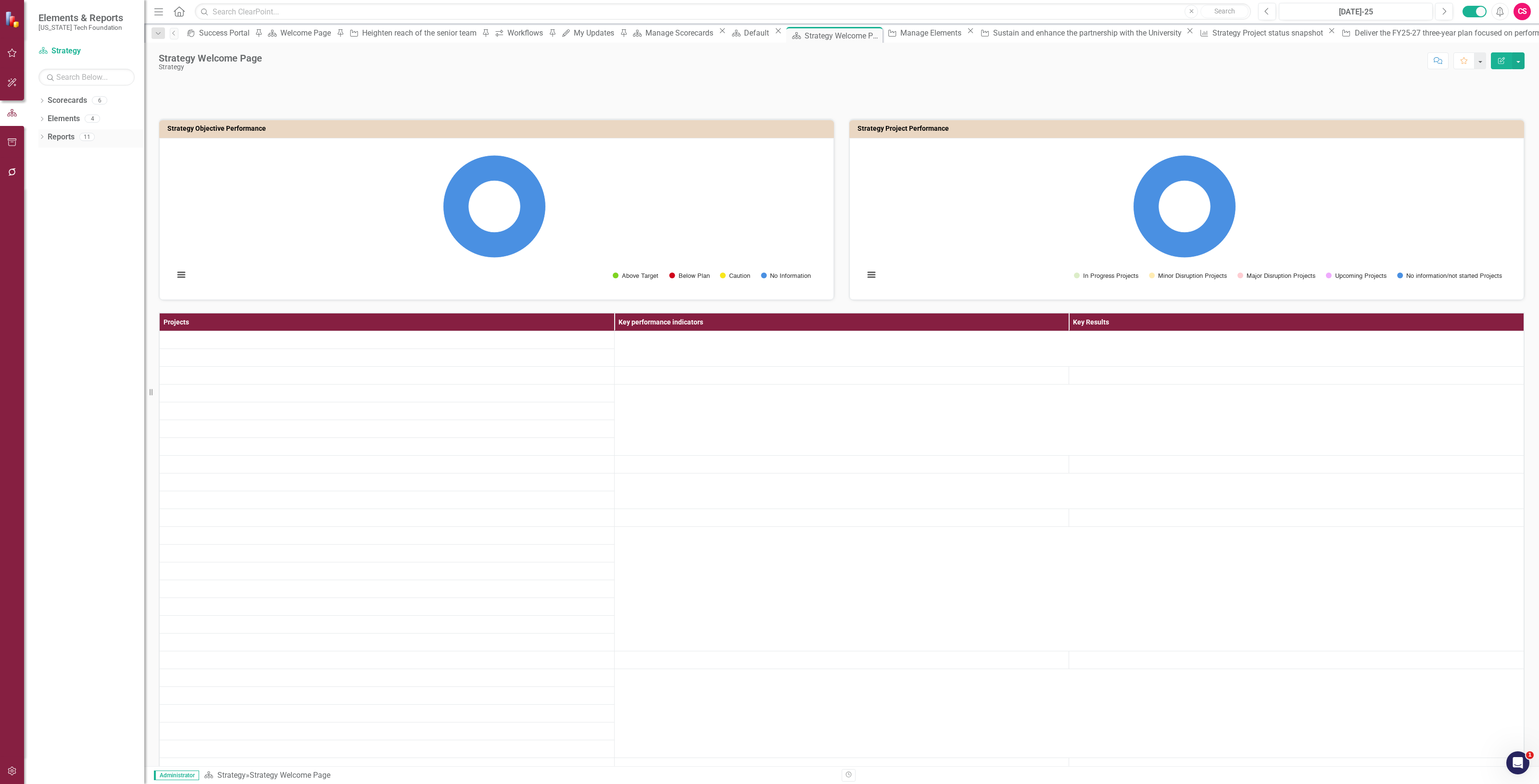
click at [62, 135] on link "Reports" at bounding box center [61, 137] width 27 height 11
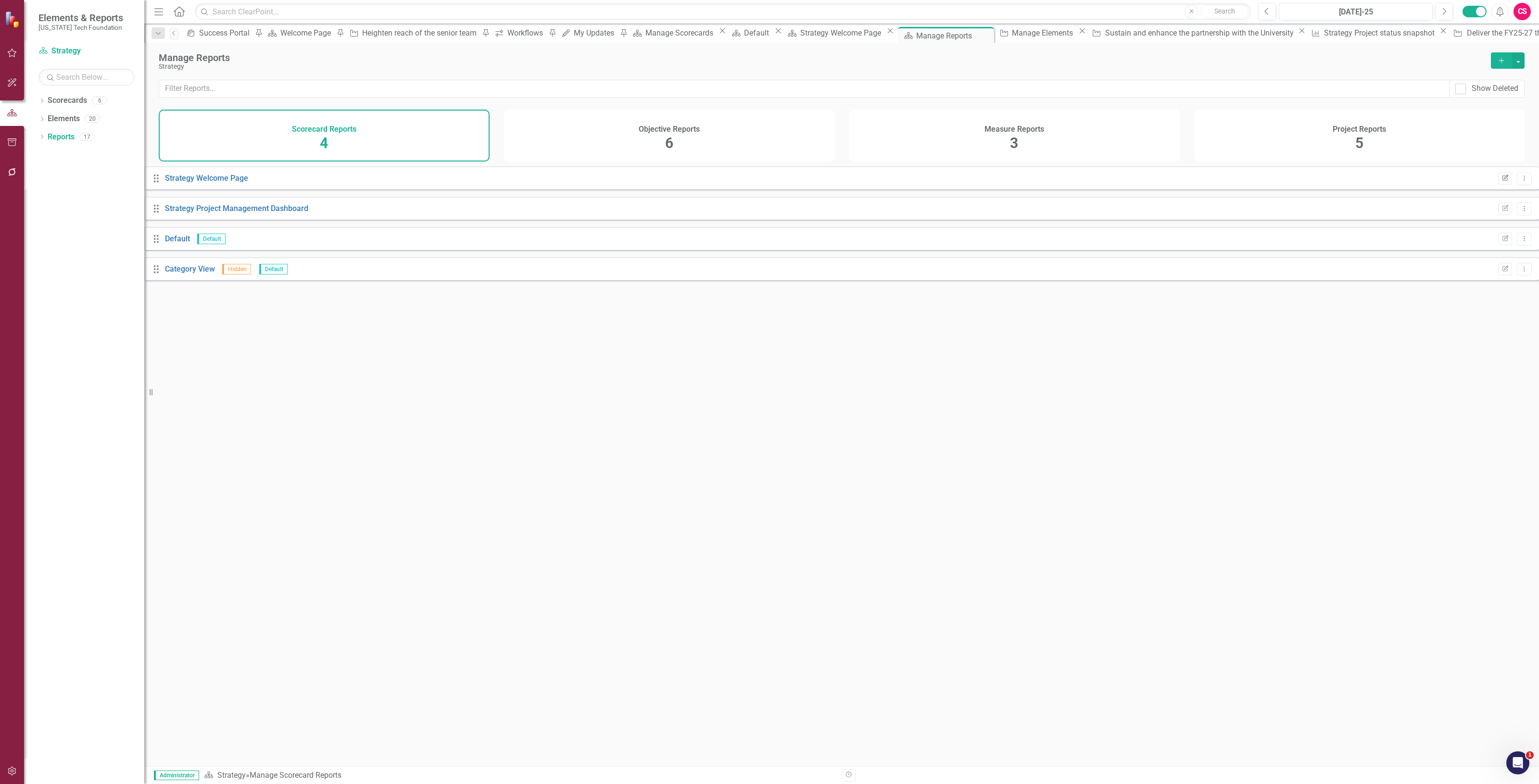
click at [1502, 182] on icon "Edit Report" at bounding box center [1505, 178] width 7 height 5
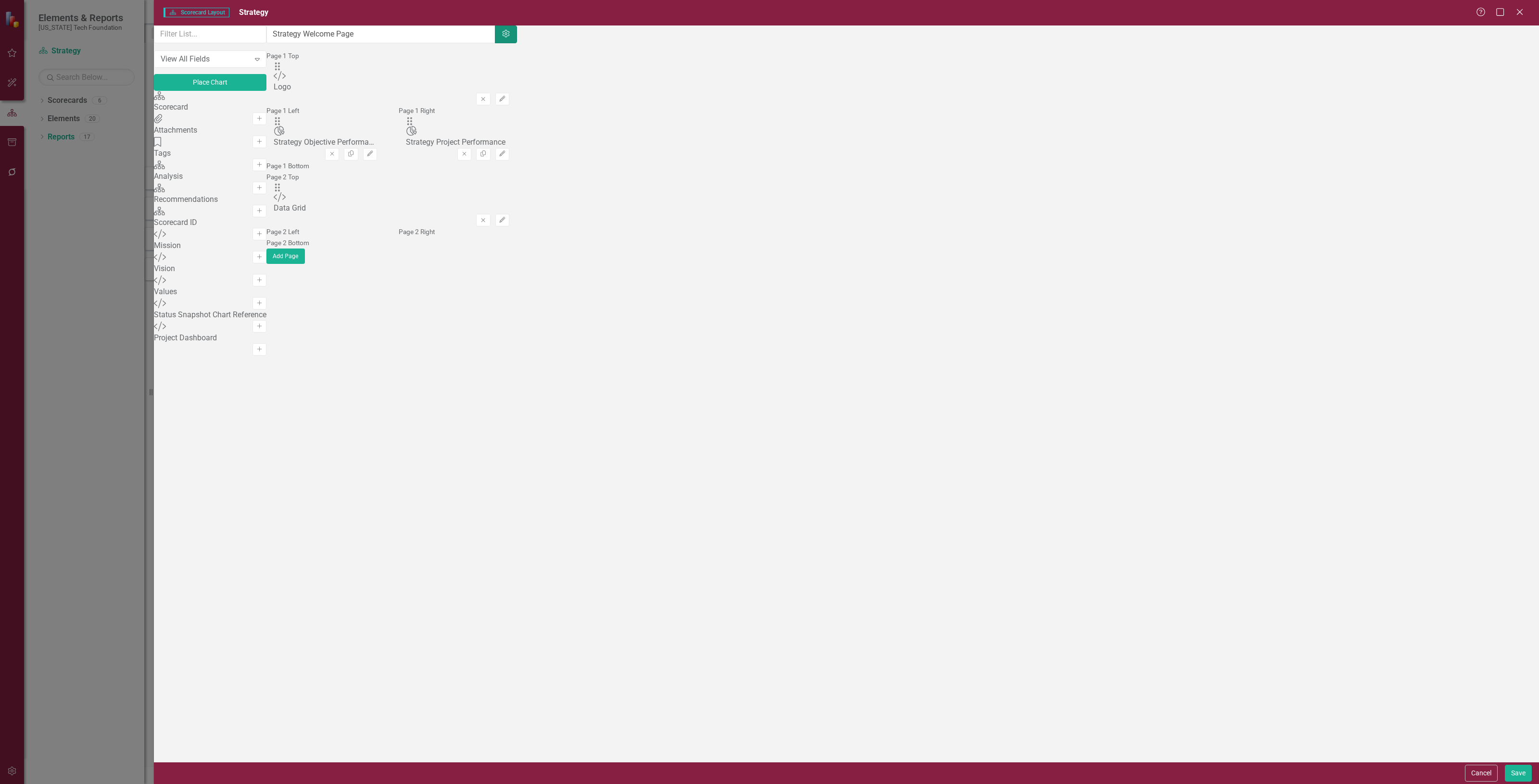
click at [511, 38] on icon "Settings" at bounding box center [506, 34] width 9 height 8
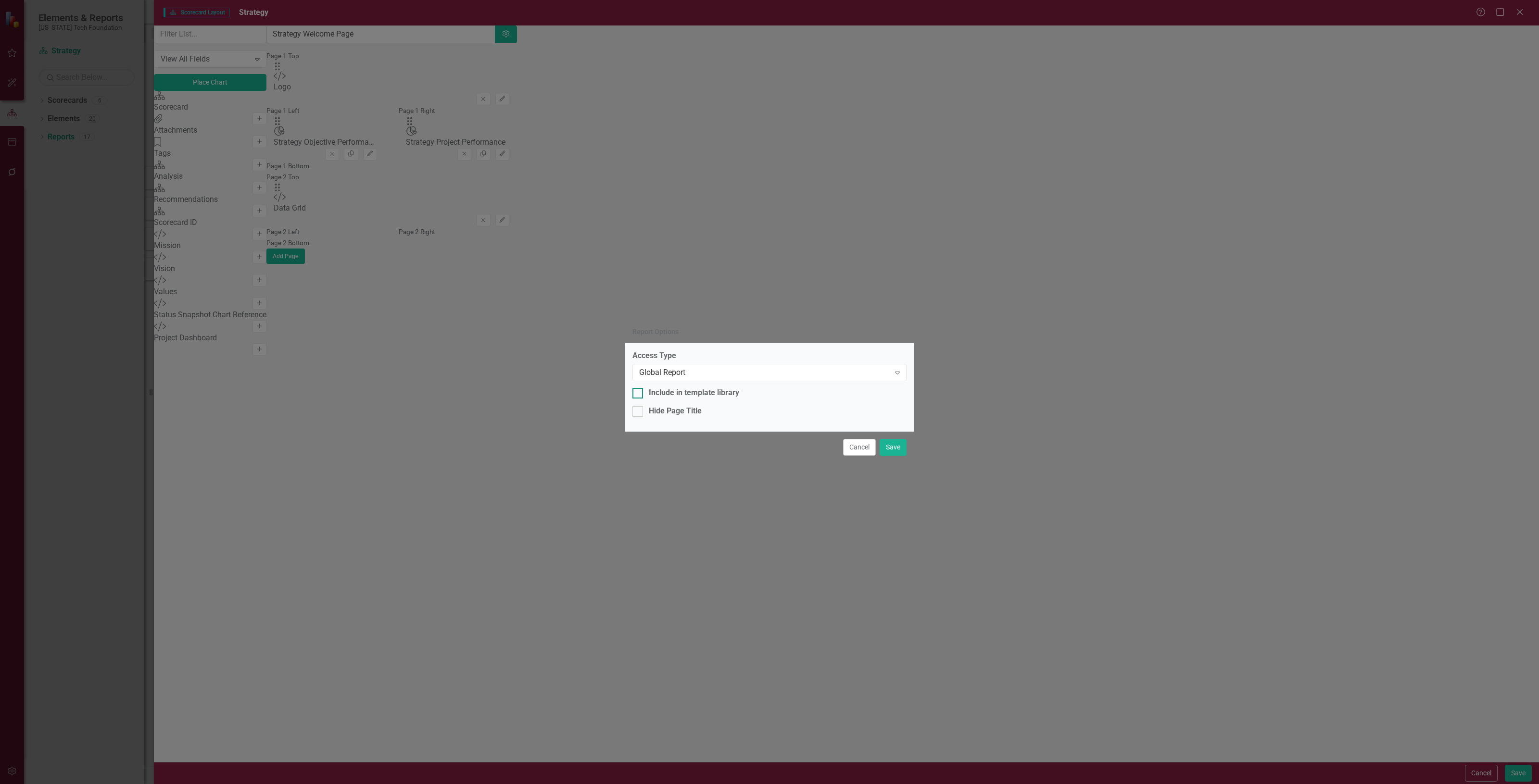
click at [741, 397] on div "Include in template library" at bounding box center [770, 393] width 274 height 11
click at [639, 394] on input "Include in template library" at bounding box center [635, 391] width 6 height 6
checkbox input "true"
click at [893, 450] on button "Save" at bounding box center [893, 447] width 27 height 17
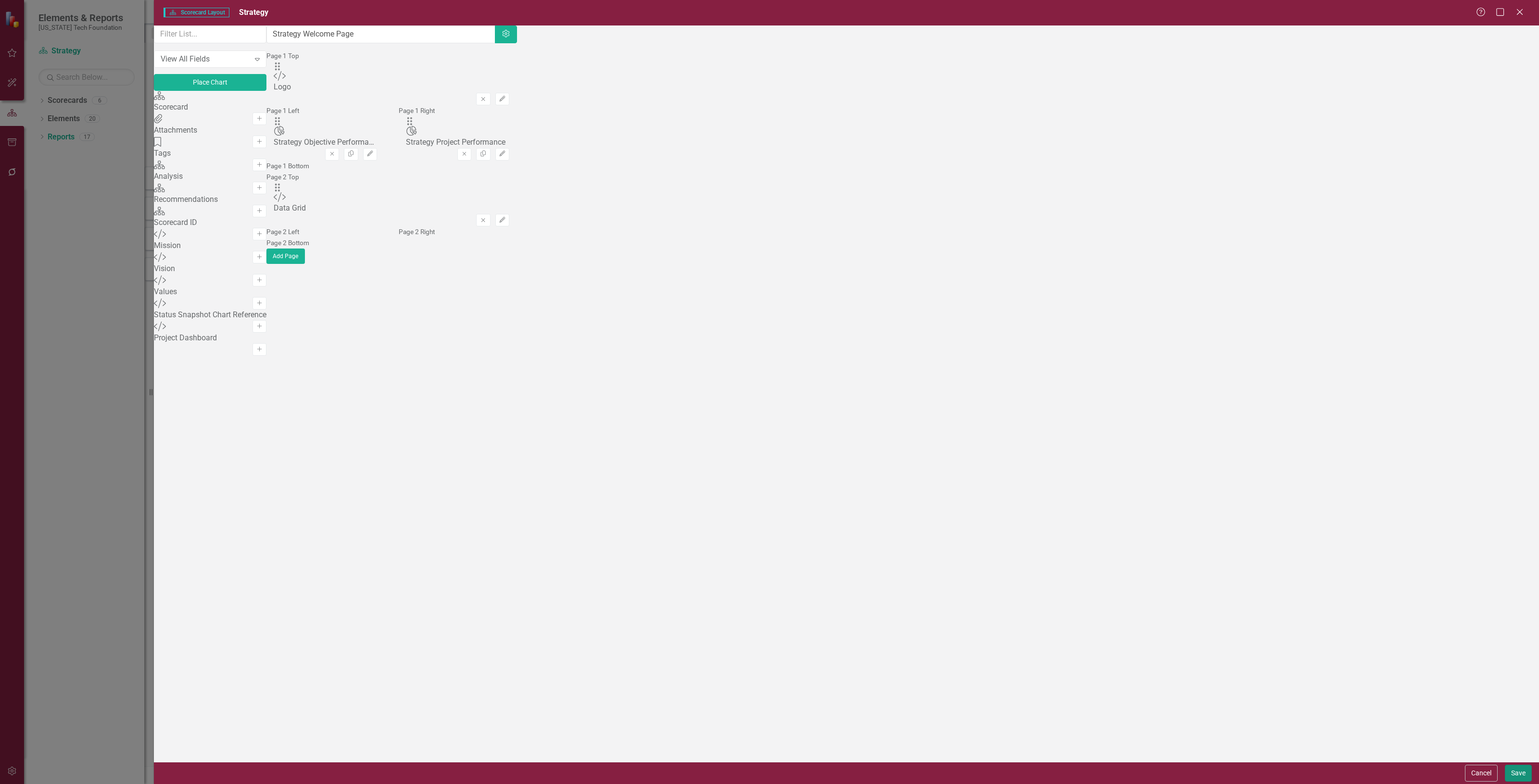
click at [1519, 772] on button "Save" at bounding box center [1519, 774] width 27 height 17
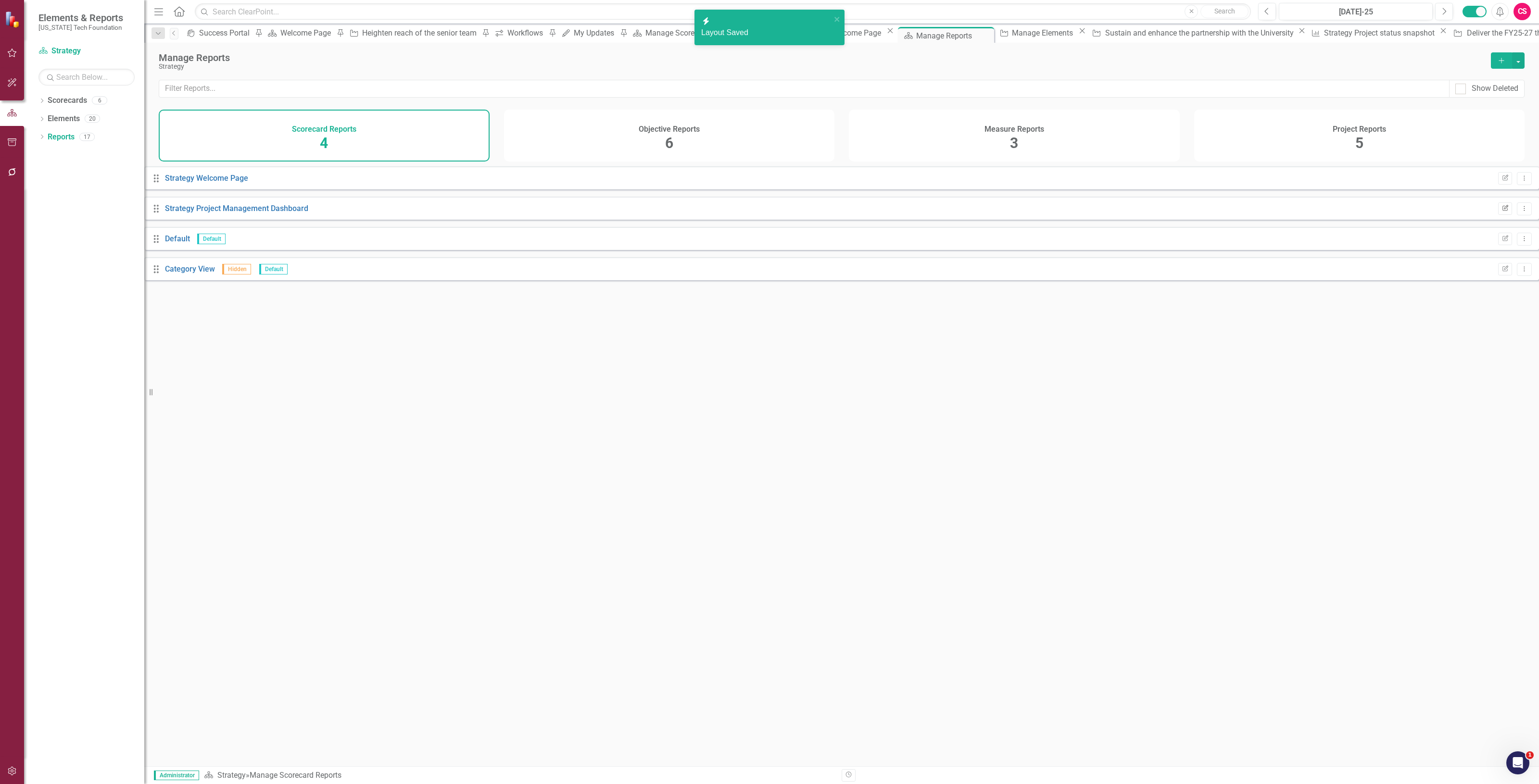
click at [1502, 211] on icon "Edit Report" at bounding box center [1505, 208] width 7 height 5
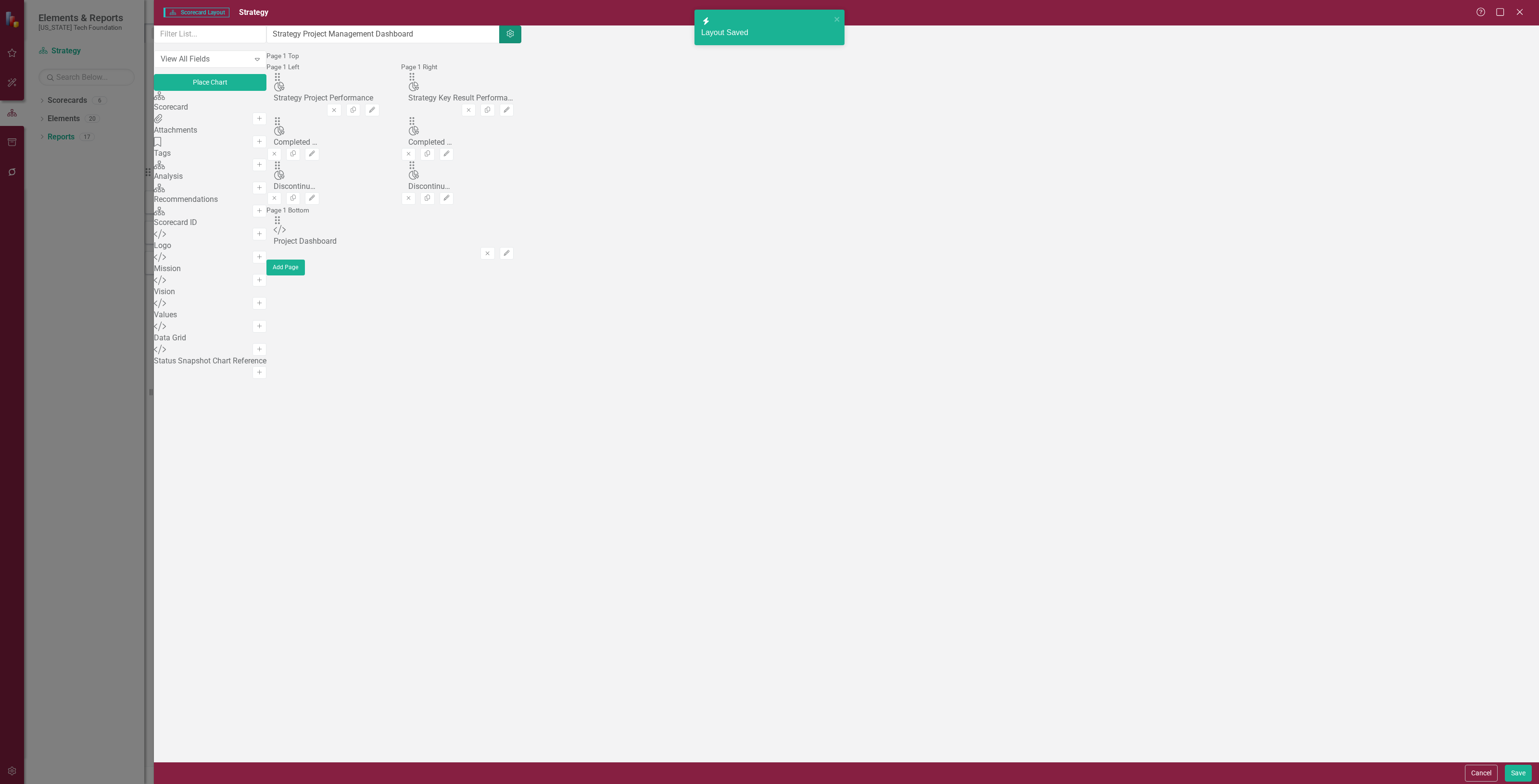
click at [522, 36] on button "Settings" at bounding box center [510, 34] width 22 height 18
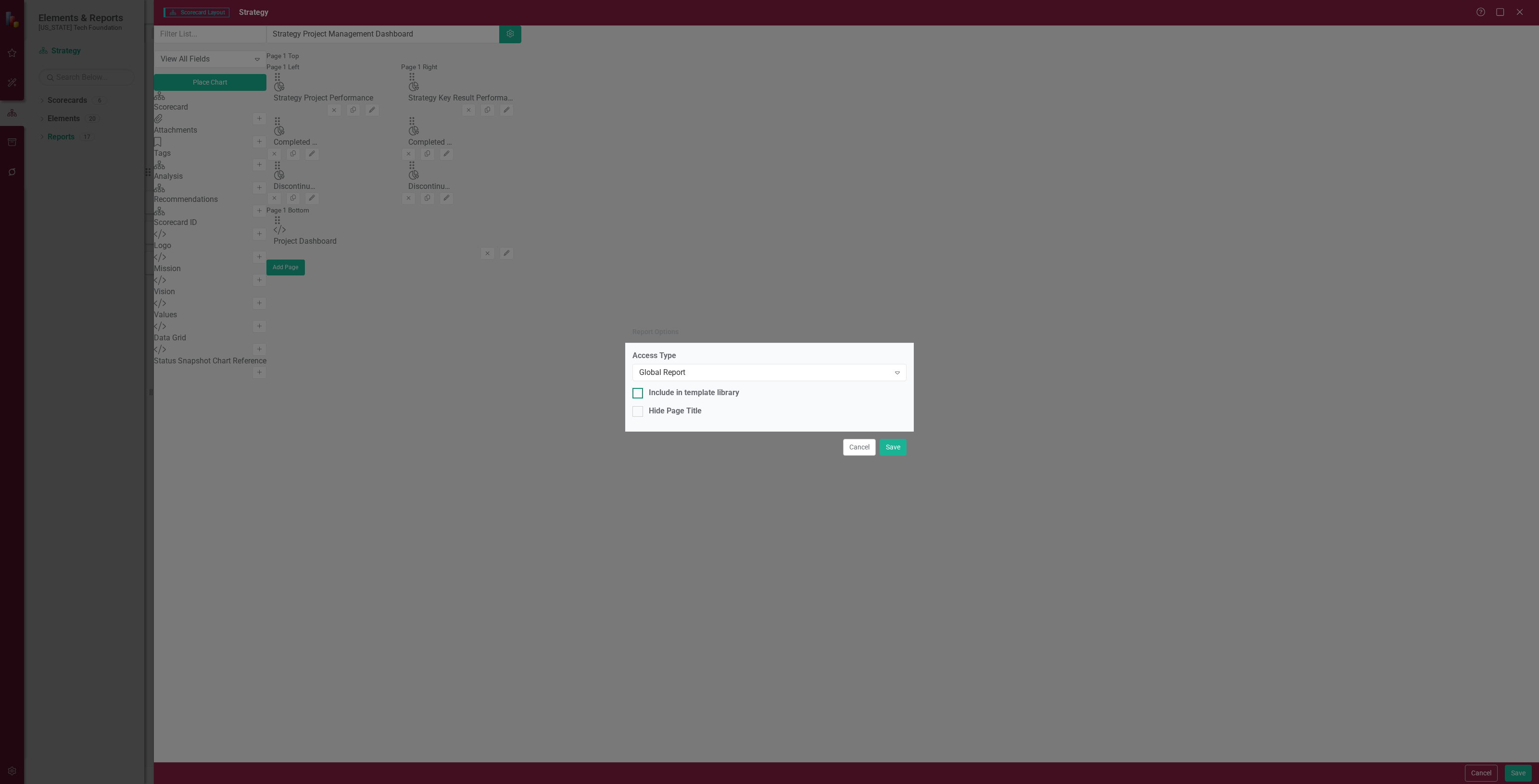
click at [717, 397] on div "Include in template library" at bounding box center [694, 393] width 90 height 11
click at [639, 394] on input "Include in template library" at bounding box center [635, 391] width 6 height 6
checkbox input "true"
click at [895, 450] on button "Save" at bounding box center [893, 447] width 27 height 17
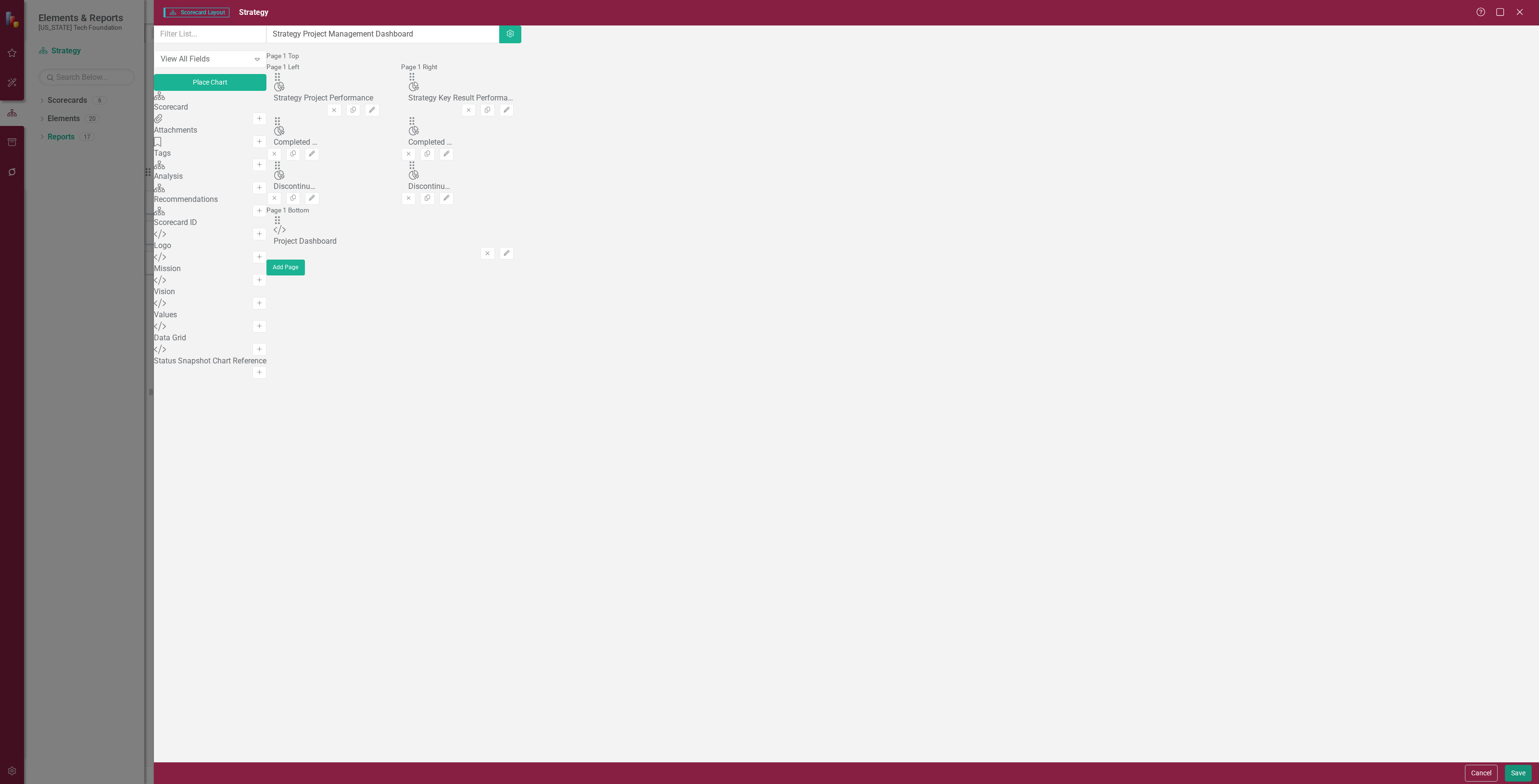
click at [1519, 777] on button "Save" at bounding box center [1519, 774] width 27 height 17
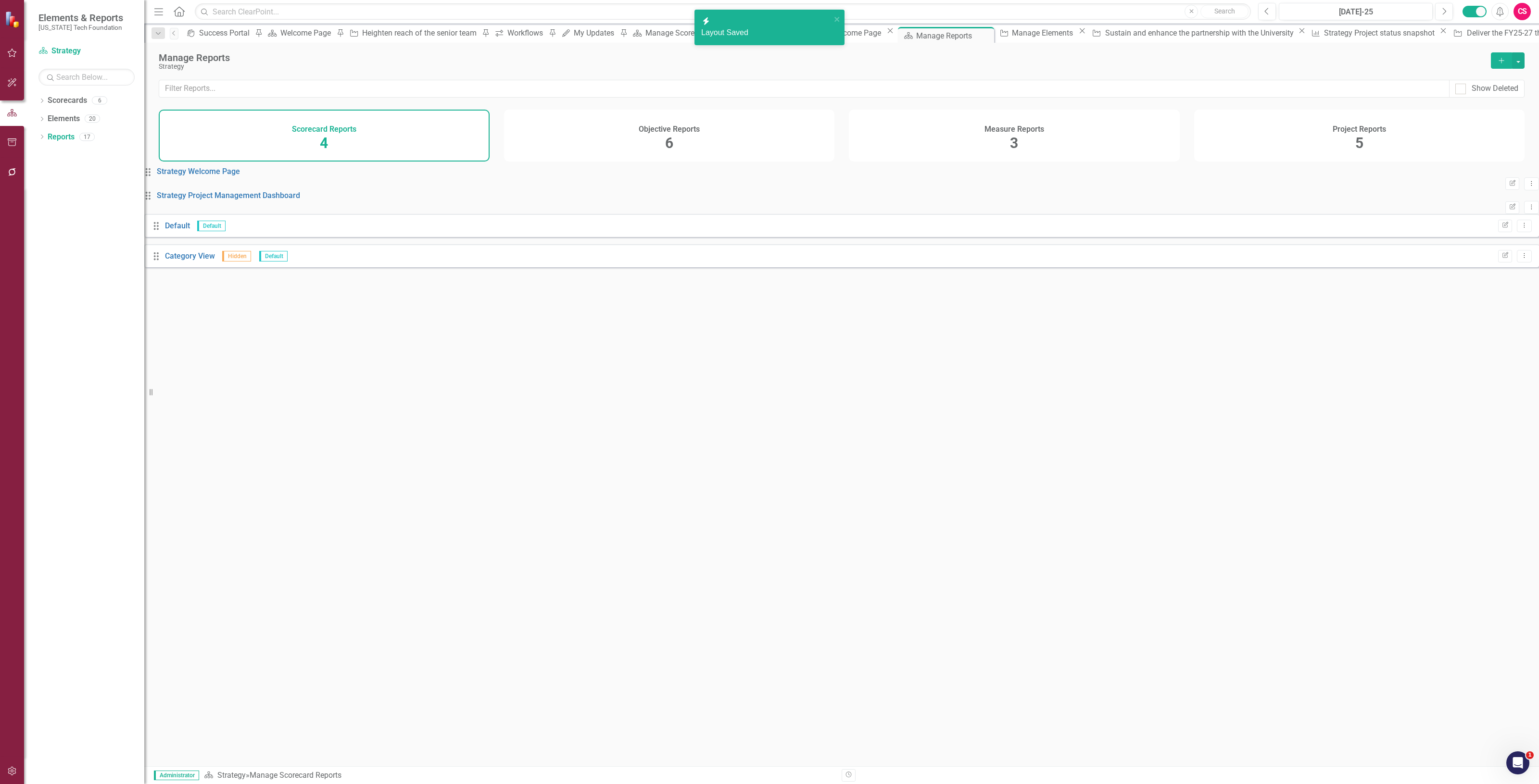
click at [663, 150] on div "Objective Reports 6" at bounding box center [670, 136] width 331 height 52
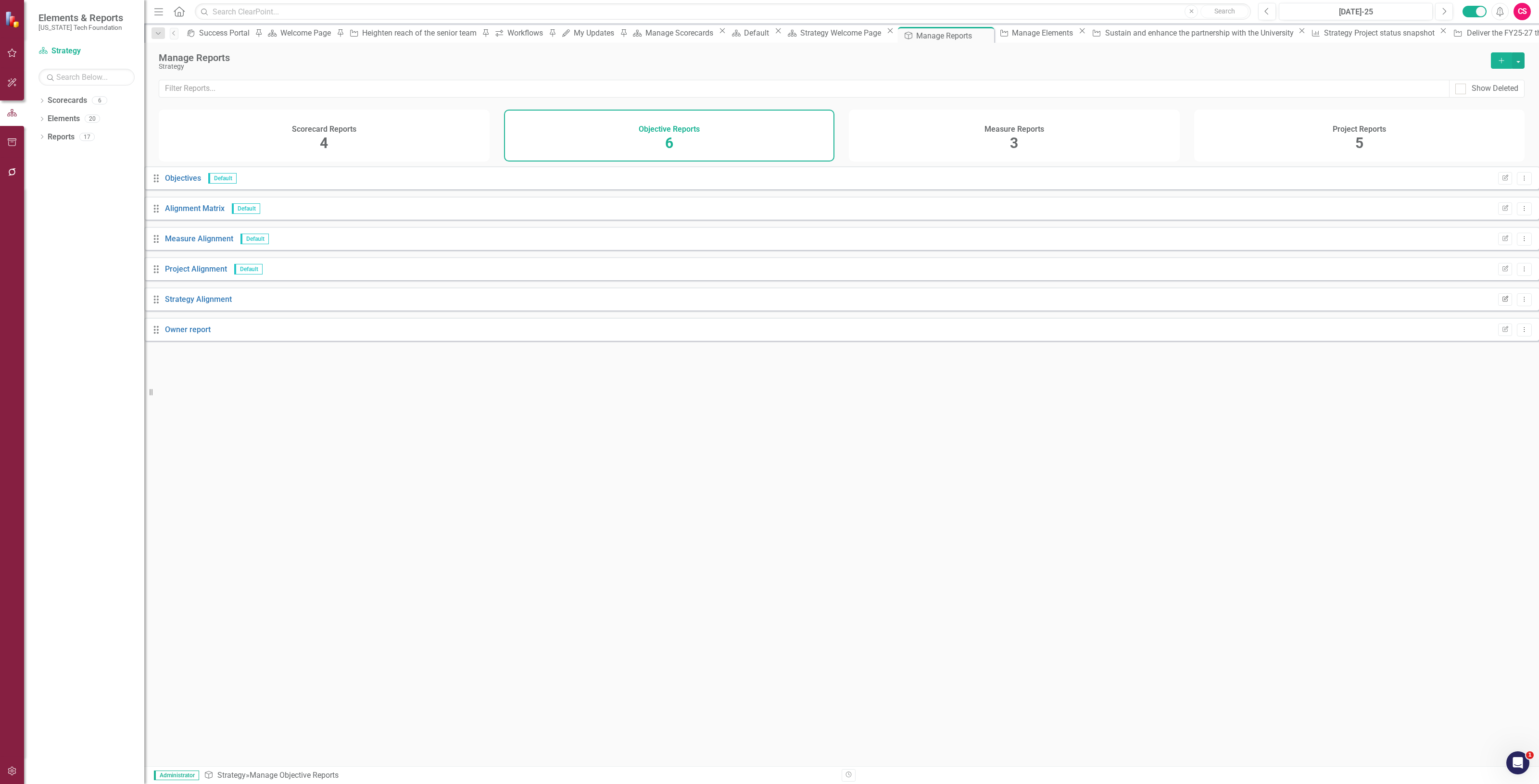
click at [1498, 305] on button "Edit Report" at bounding box center [1505, 299] width 14 height 12
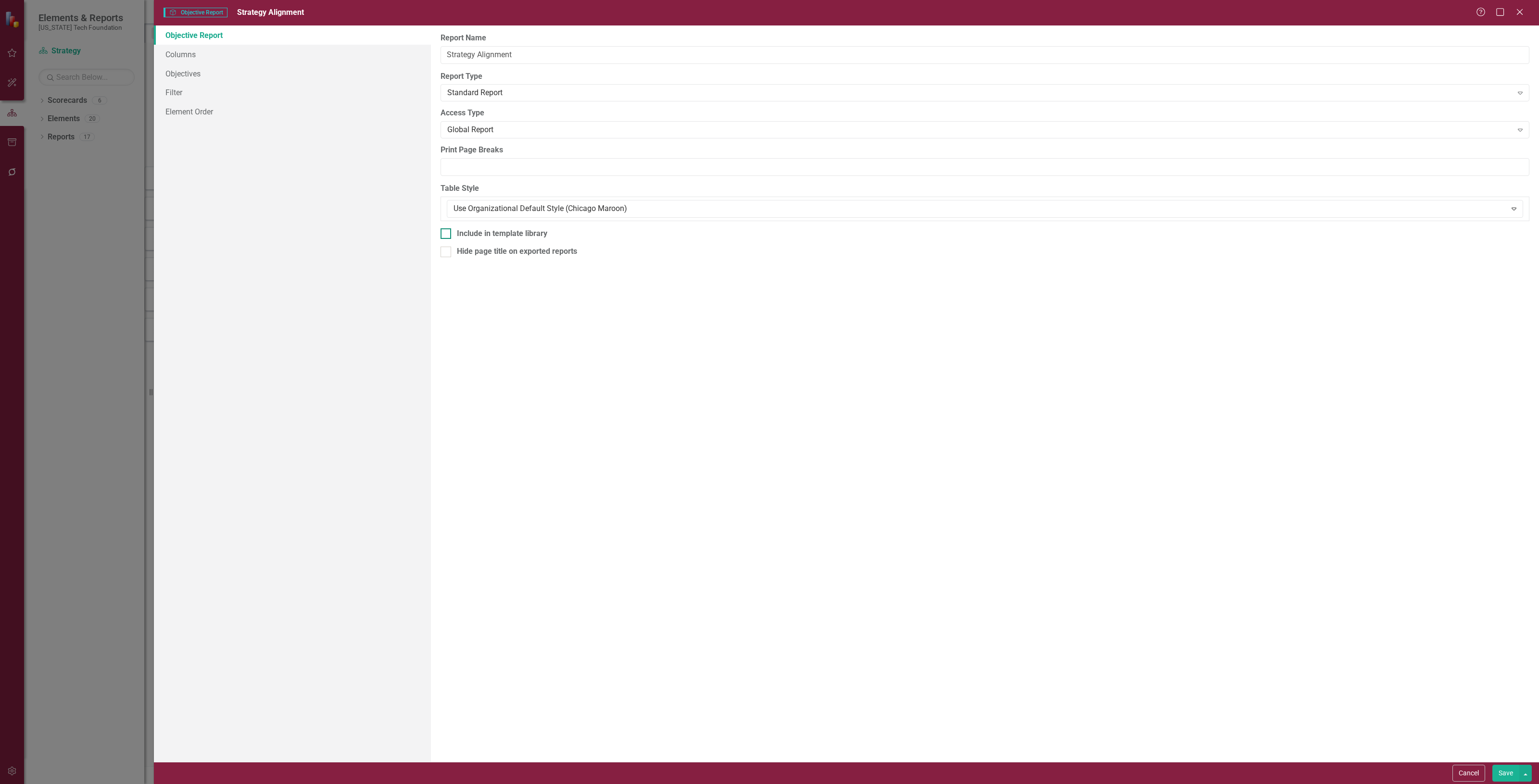
click at [540, 231] on div "Include in template library" at bounding box center [502, 234] width 90 height 11
click at [447, 231] on input "Include in template library" at bounding box center [444, 231] width 6 height 6
checkbox input "true"
click at [1502, 779] on button "Save" at bounding box center [1506, 774] width 27 height 17
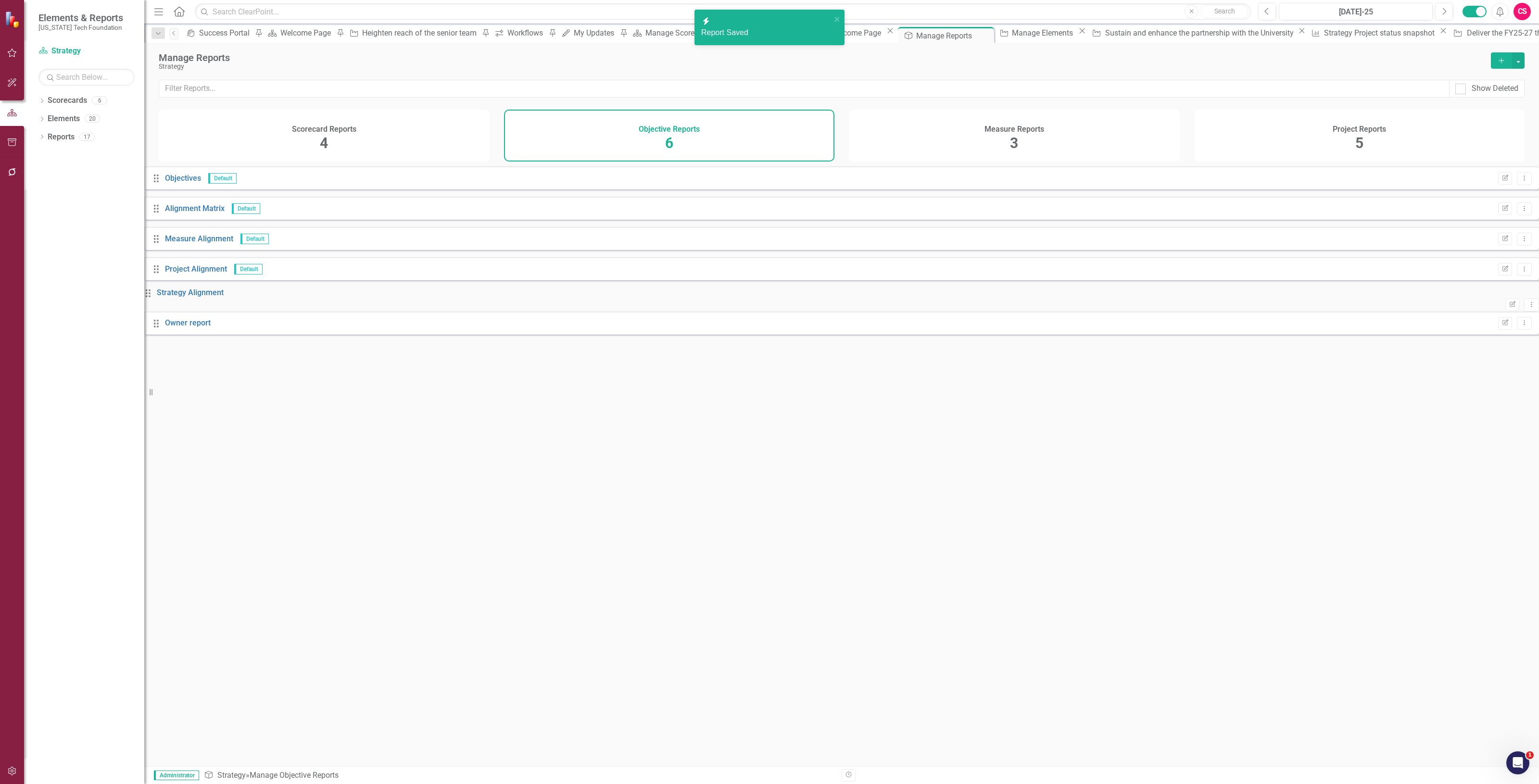
drag, startPoint x: 1035, startPoint y: 143, endPoint x: 1025, endPoint y: 140, distance: 10.4
click at [1033, 142] on div "Measure Reports 3" at bounding box center [1014, 136] width 331 height 52
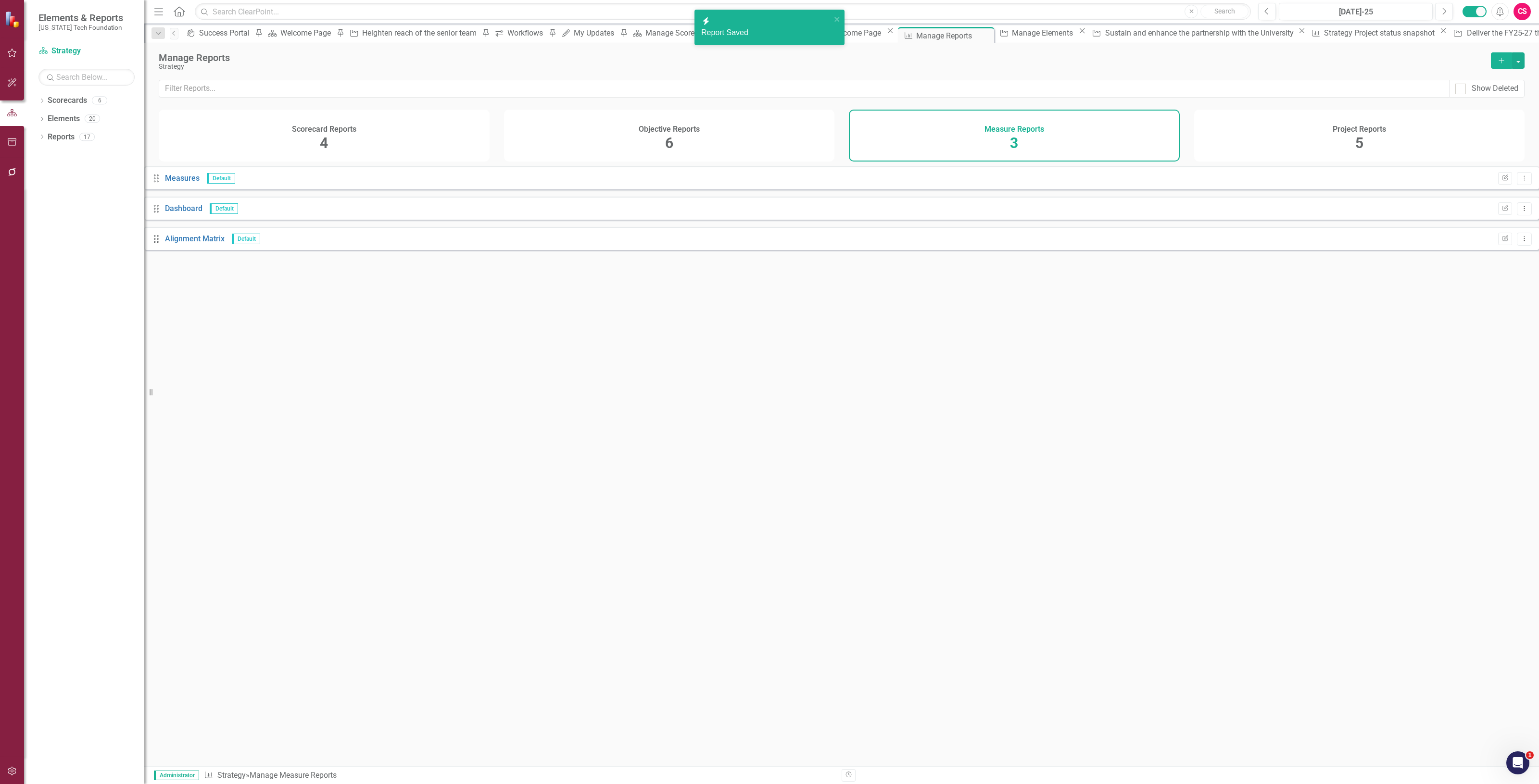
drag, startPoint x: 1324, startPoint y: 135, endPoint x: 1317, endPoint y: 135, distance: 7.0
click at [1321, 135] on div "Project Reports 5" at bounding box center [1360, 136] width 331 height 52
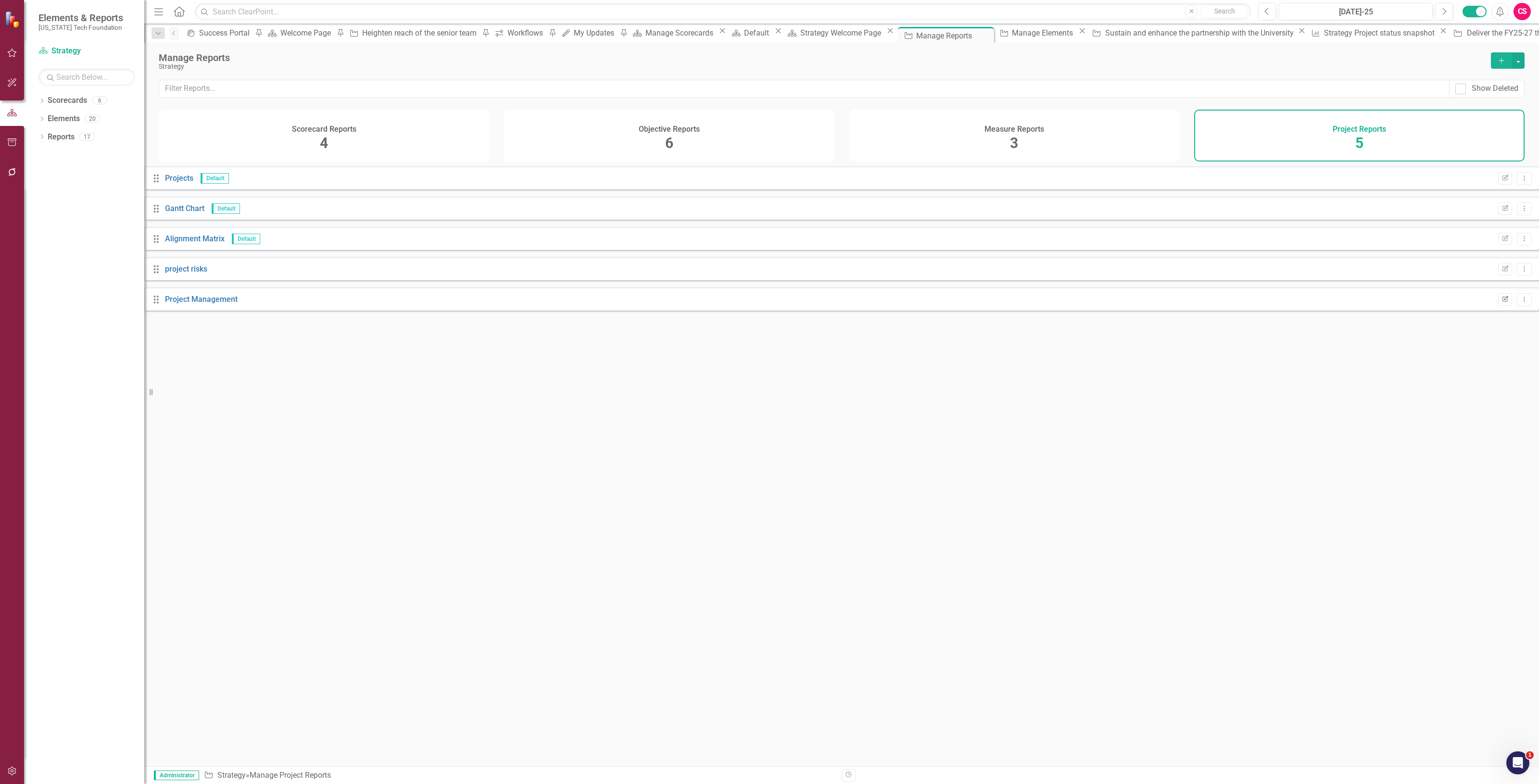
click at [1498, 305] on button "Edit Report" at bounding box center [1505, 299] width 14 height 12
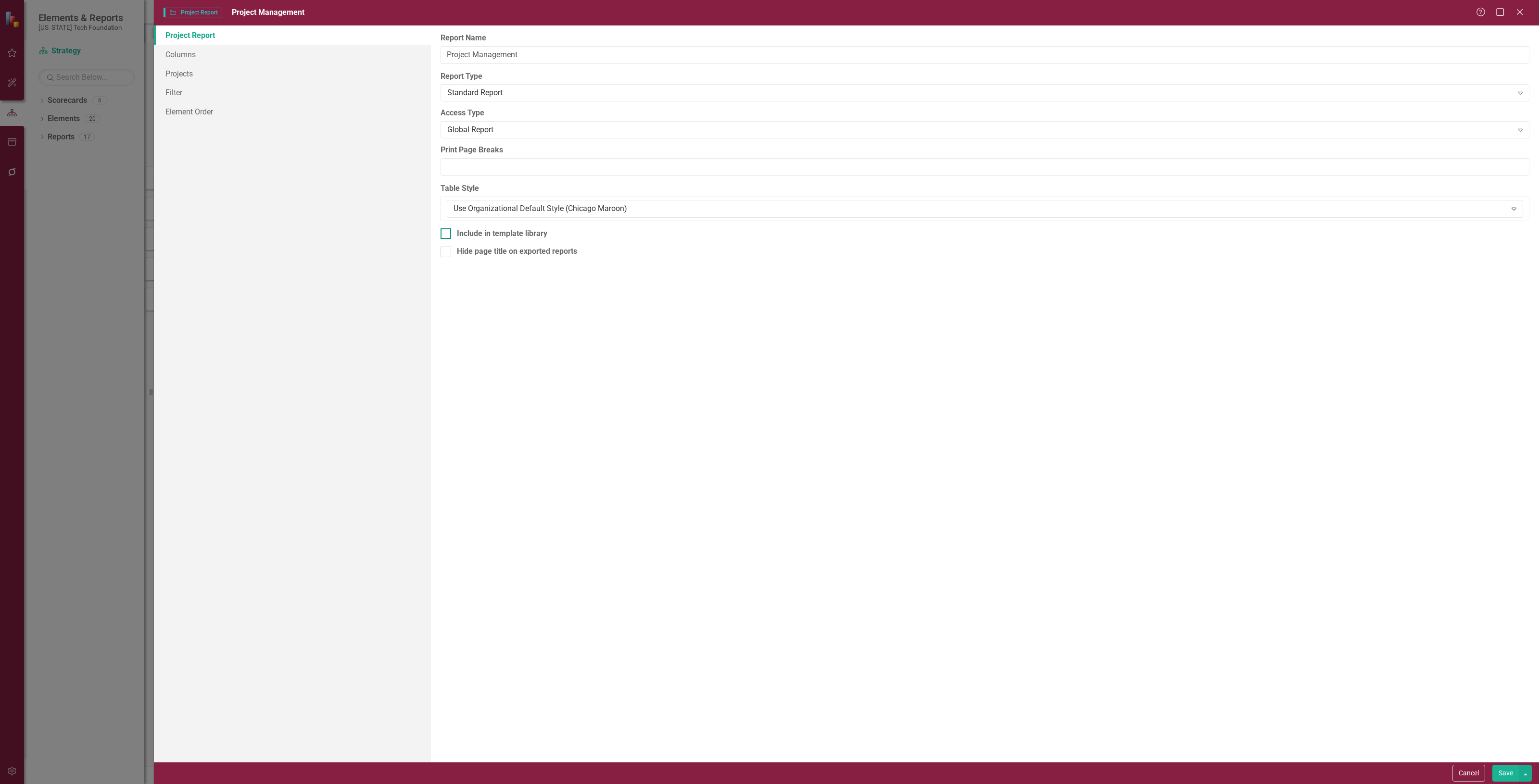
click at [605, 228] on div "Include in template library" at bounding box center [985, 234] width 1089 height 11
click at [447, 228] on input "Include in template library" at bounding box center [444, 231] width 6 height 6
checkbox input "true"
click at [1493, 772] on button "Save" at bounding box center [1506, 774] width 27 height 17
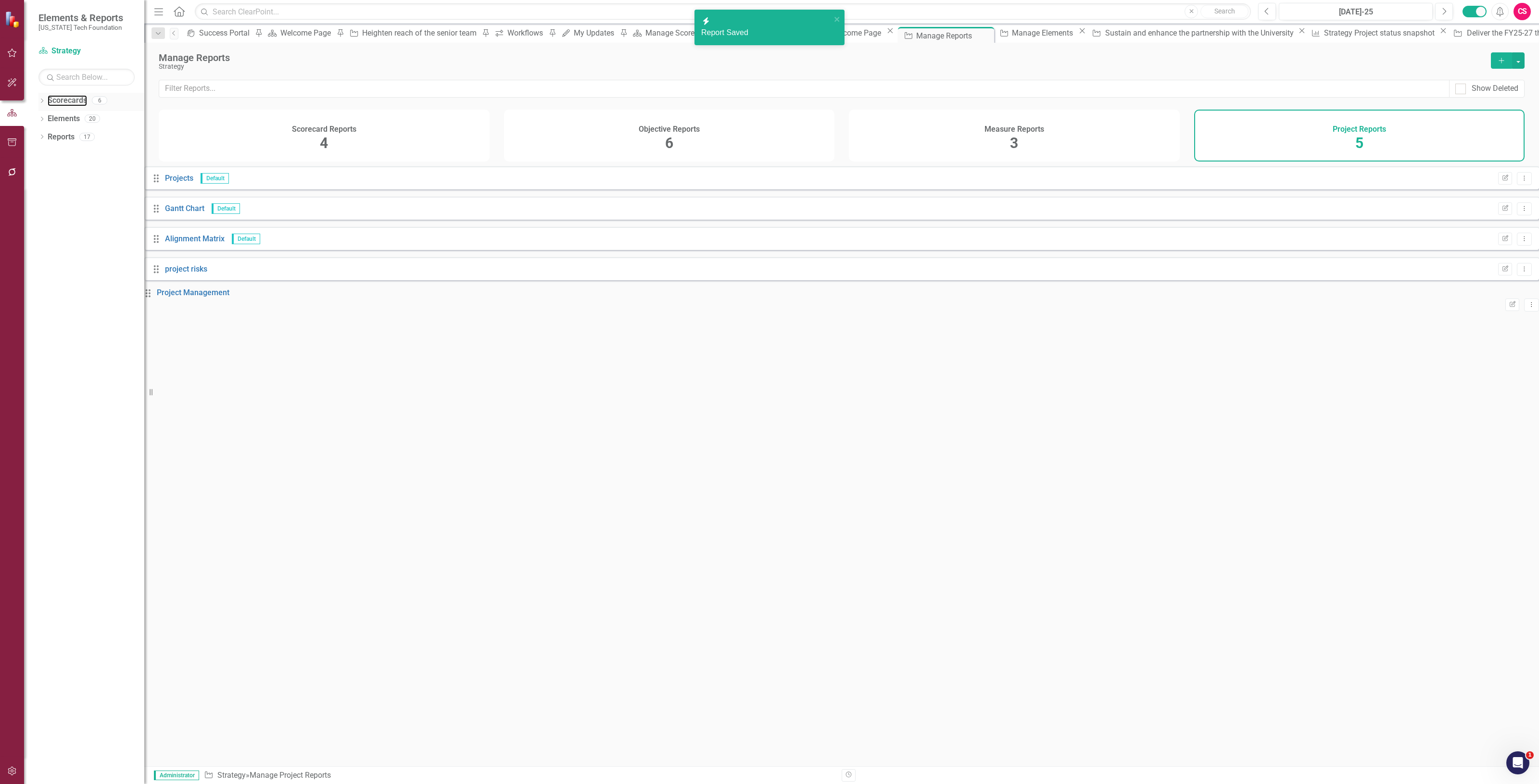
drag, startPoint x: 62, startPoint y: 97, endPoint x: 57, endPoint y: 92, distance: 7.1
click at [62, 97] on link "Scorecards" at bounding box center [67, 101] width 40 height 11
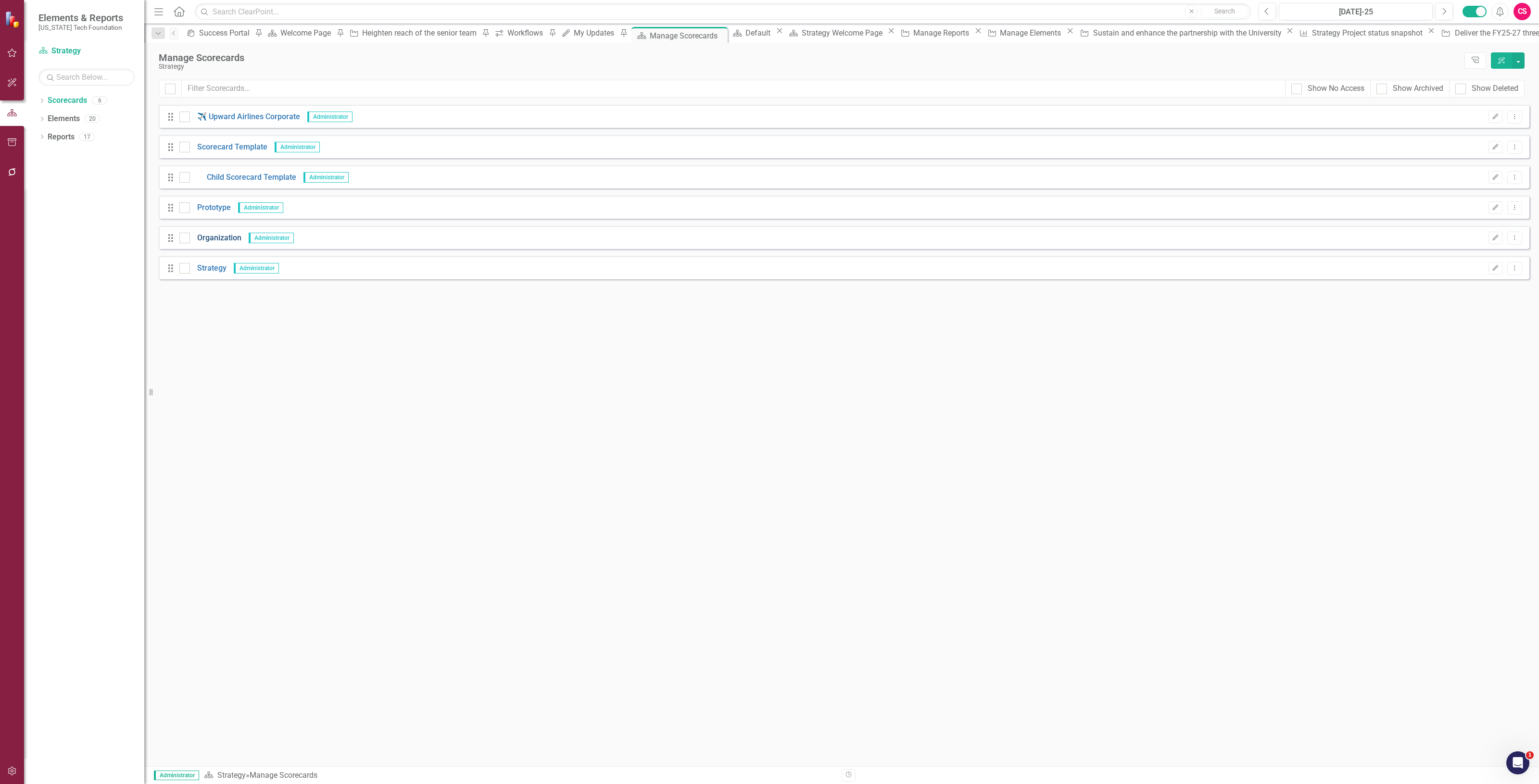
click at [219, 237] on link "Organization" at bounding box center [216, 238] width 51 height 11
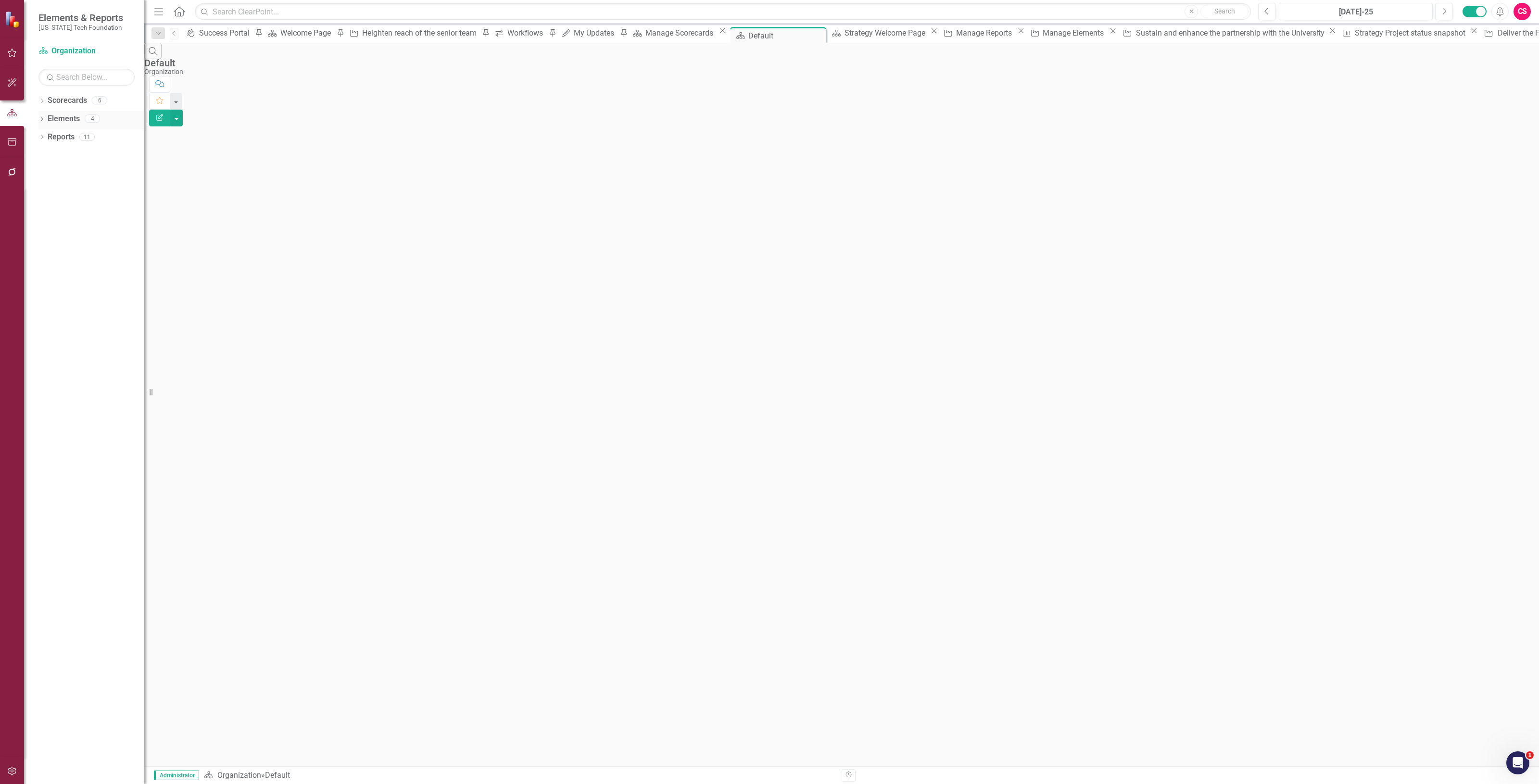
click at [65, 117] on link "Elements" at bounding box center [63, 119] width 32 height 11
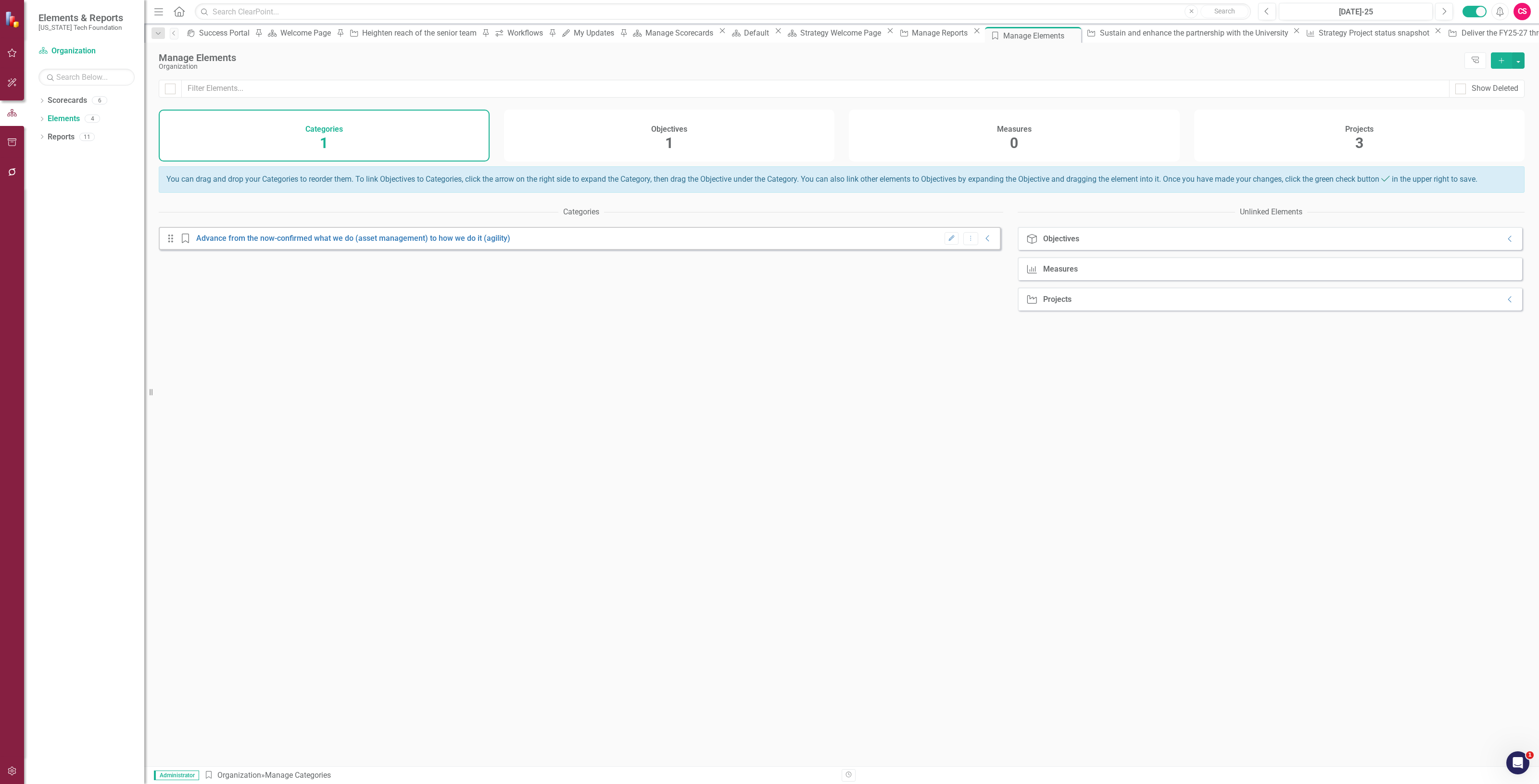
click at [1025, 143] on div "Measures 0" at bounding box center [1014, 136] width 331 height 52
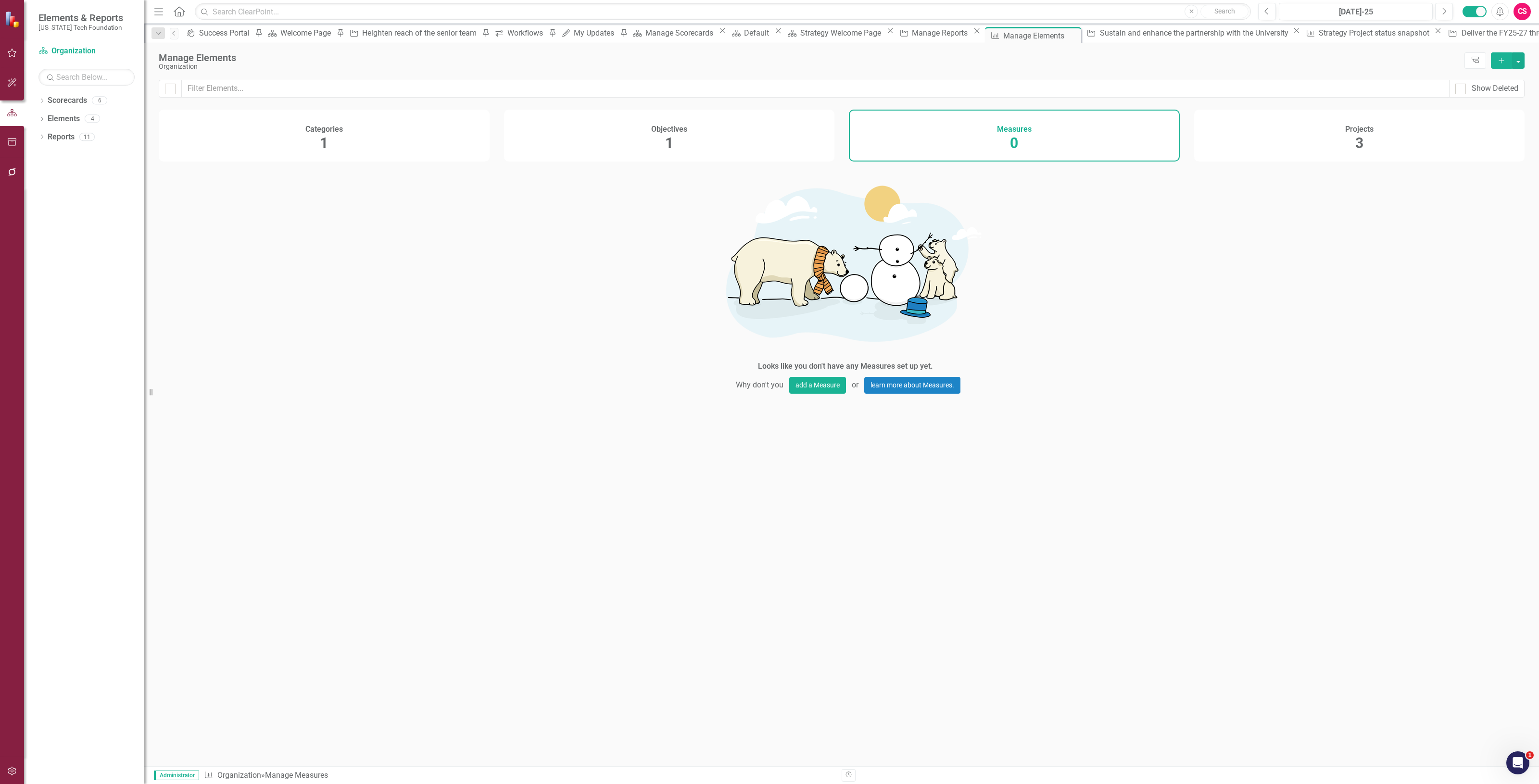
drag, startPoint x: 708, startPoint y: 125, endPoint x: 691, endPoint y: 129, distance: 17.5
click at [708, 125] on div "Objectives 1" at bounding box center [670, 136] width 331 height 52
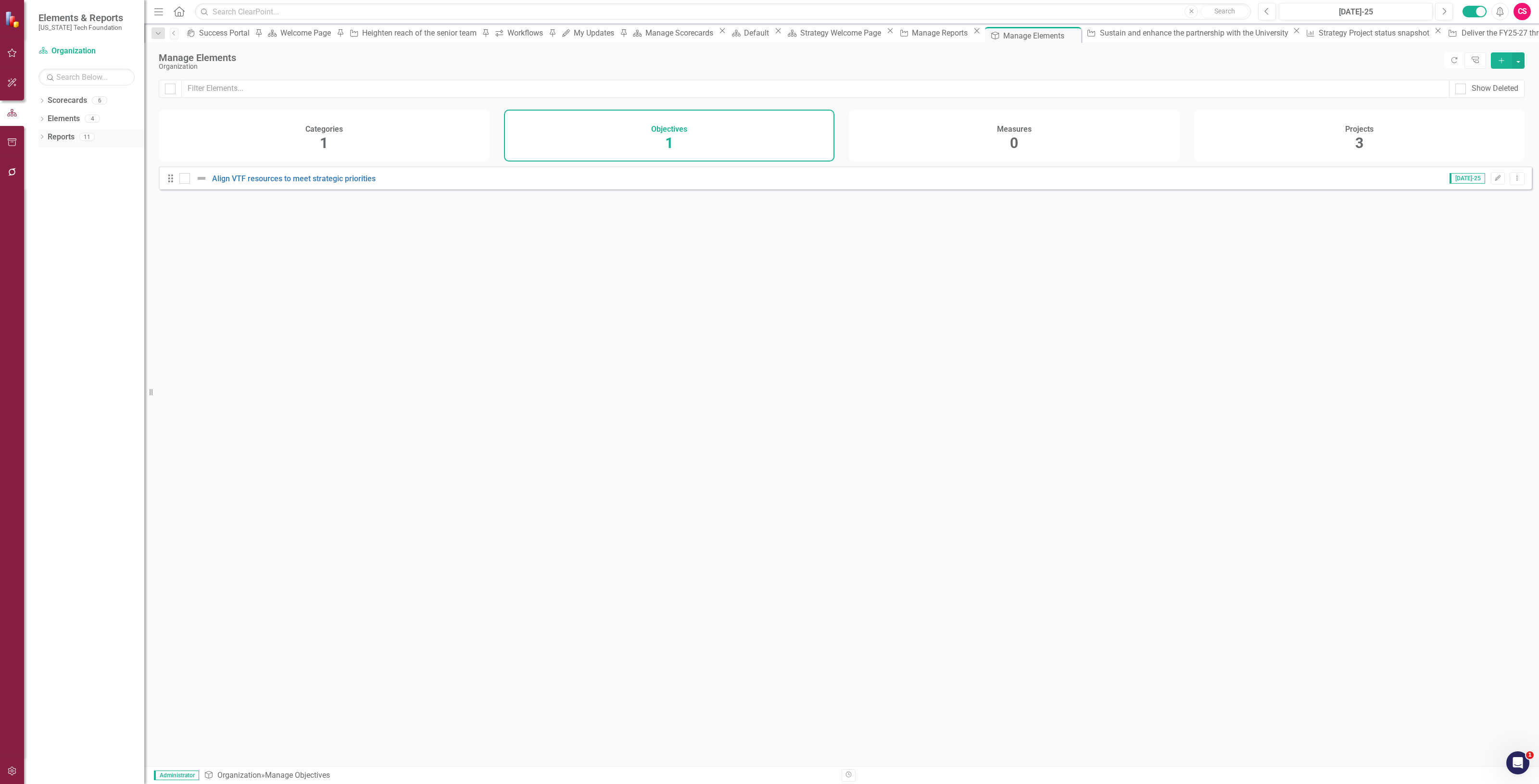
drag, startPoint x: 69, startPoint y: 136, endPoint x: 62, endPoint y: 137, distance: 7.1
click at [69, 136] on link "Reports" at bounding box center [61, 137] width 27 height 11
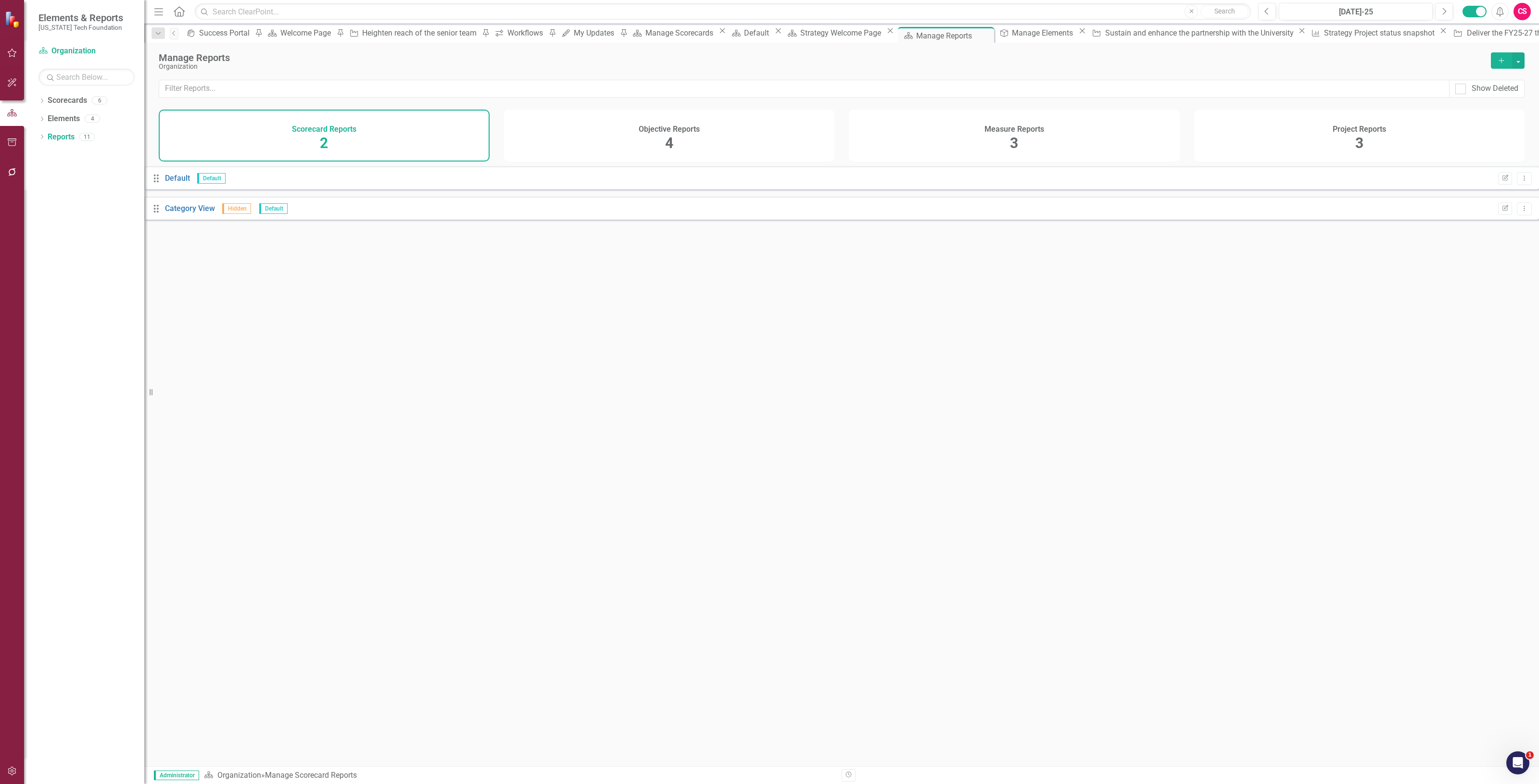
click at [669, 142] on span "4" at bounding box center [669, 143] width 8 height 17
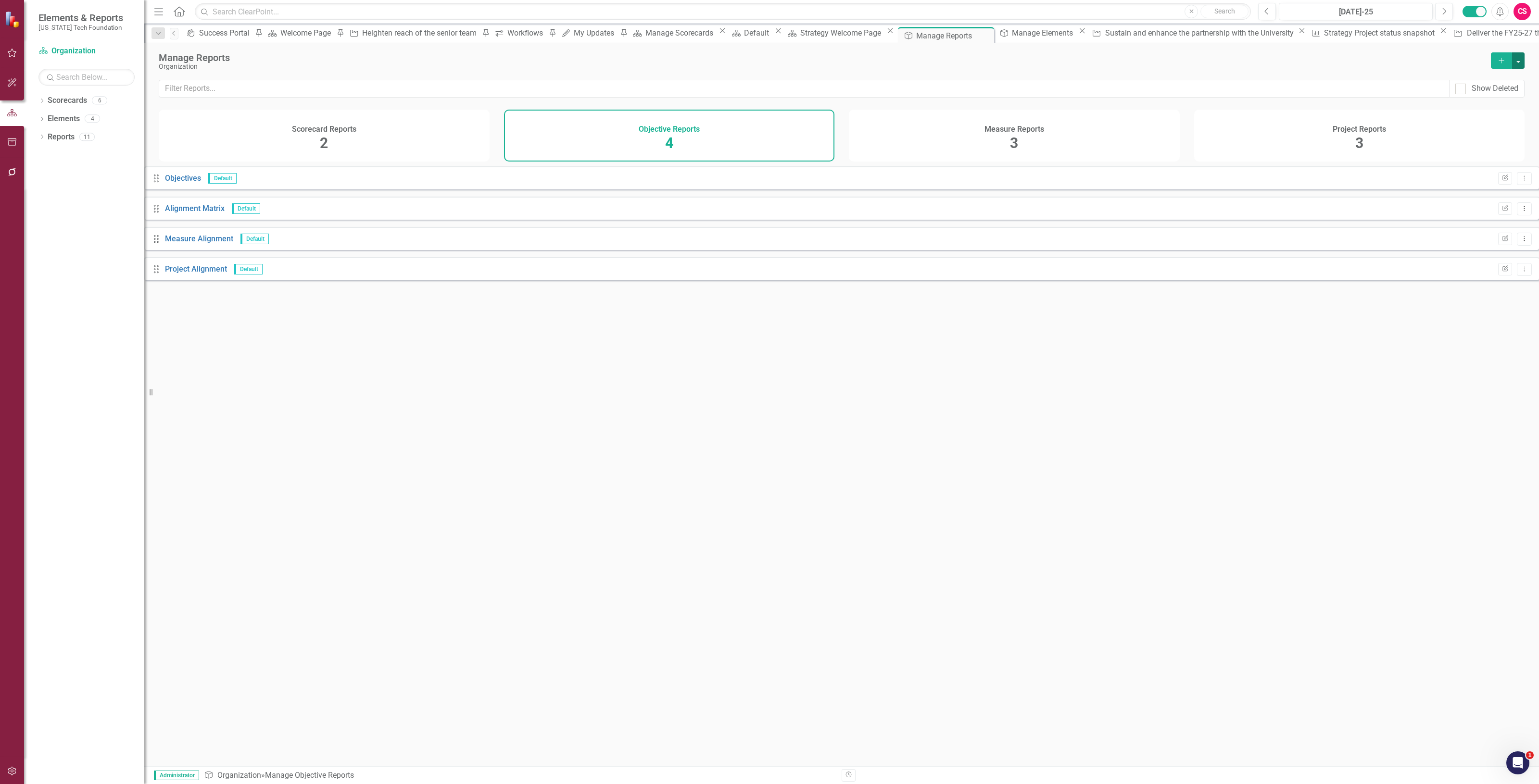
click at [1523, 63] on button "button" at bounding box center [1519, 60] width 12 height 16
click at [1505, 95] on link "Copy Add From Template" at bounding box center [1479, 96] width 90 height 18
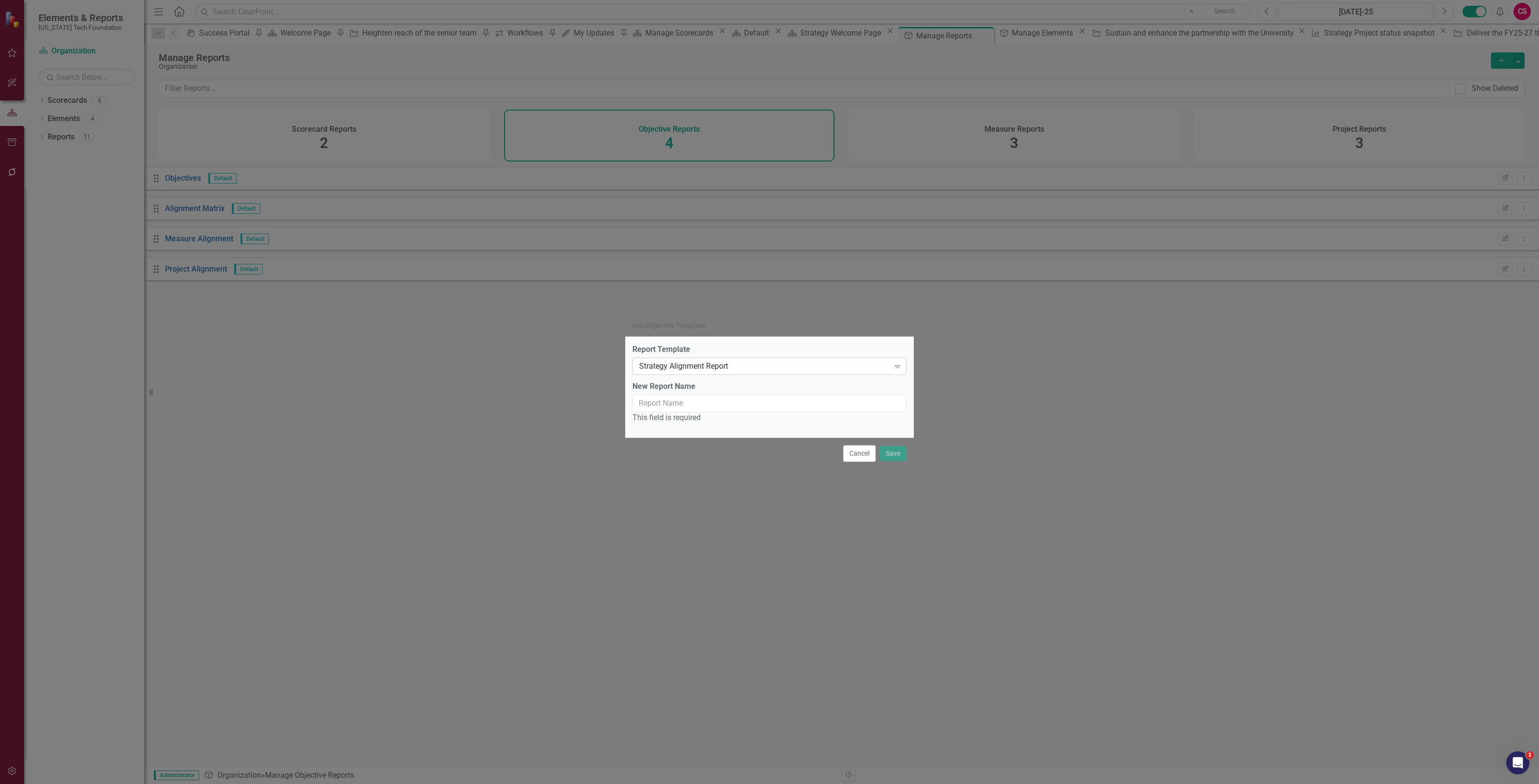
click at [762, 362] on div "Strategy Alignment Report" at bounding box center [764, 366] width 250 height 11
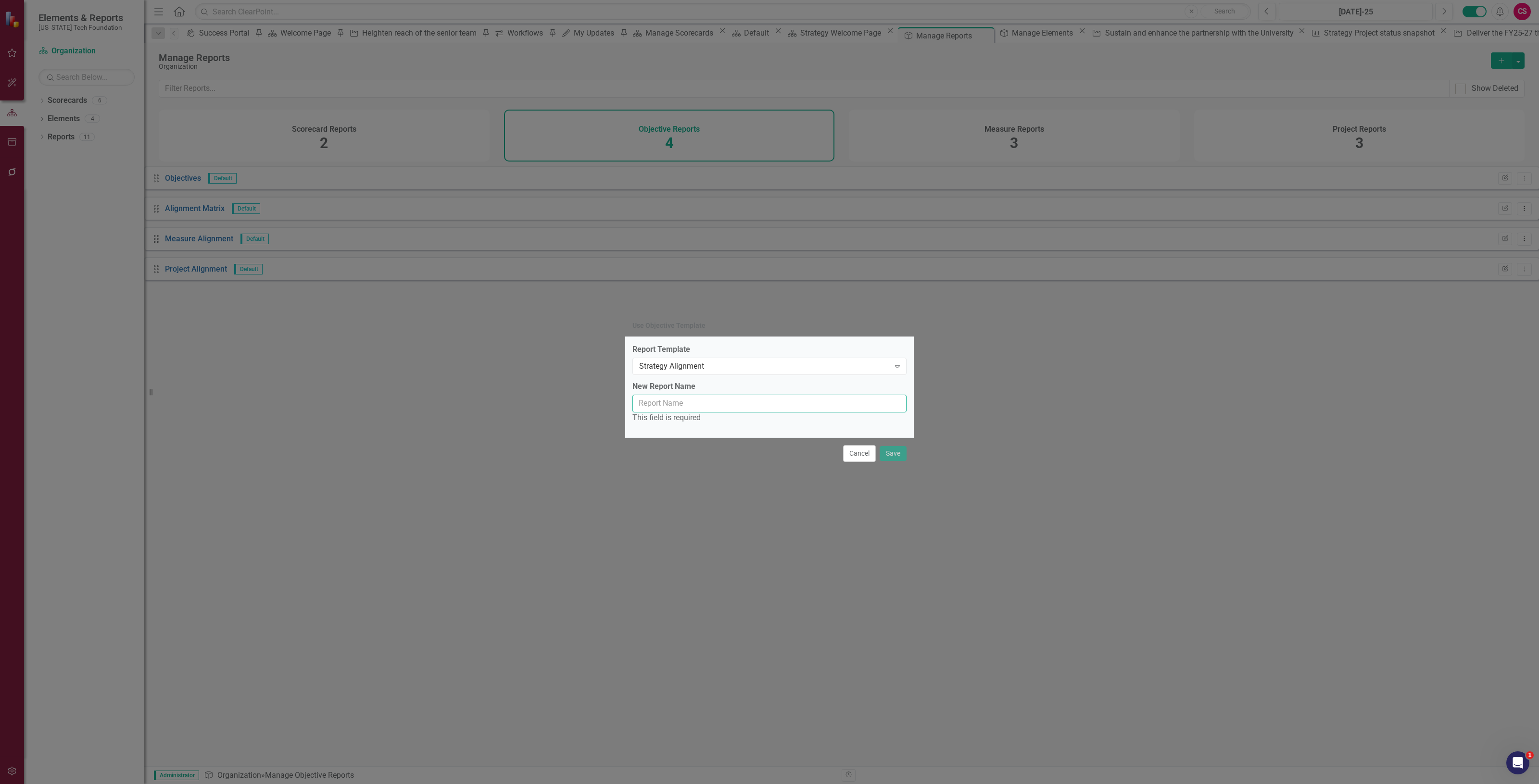
click at [711, 400] on input "New Report Name" at bounding box center [770, 404] width 274 height 18
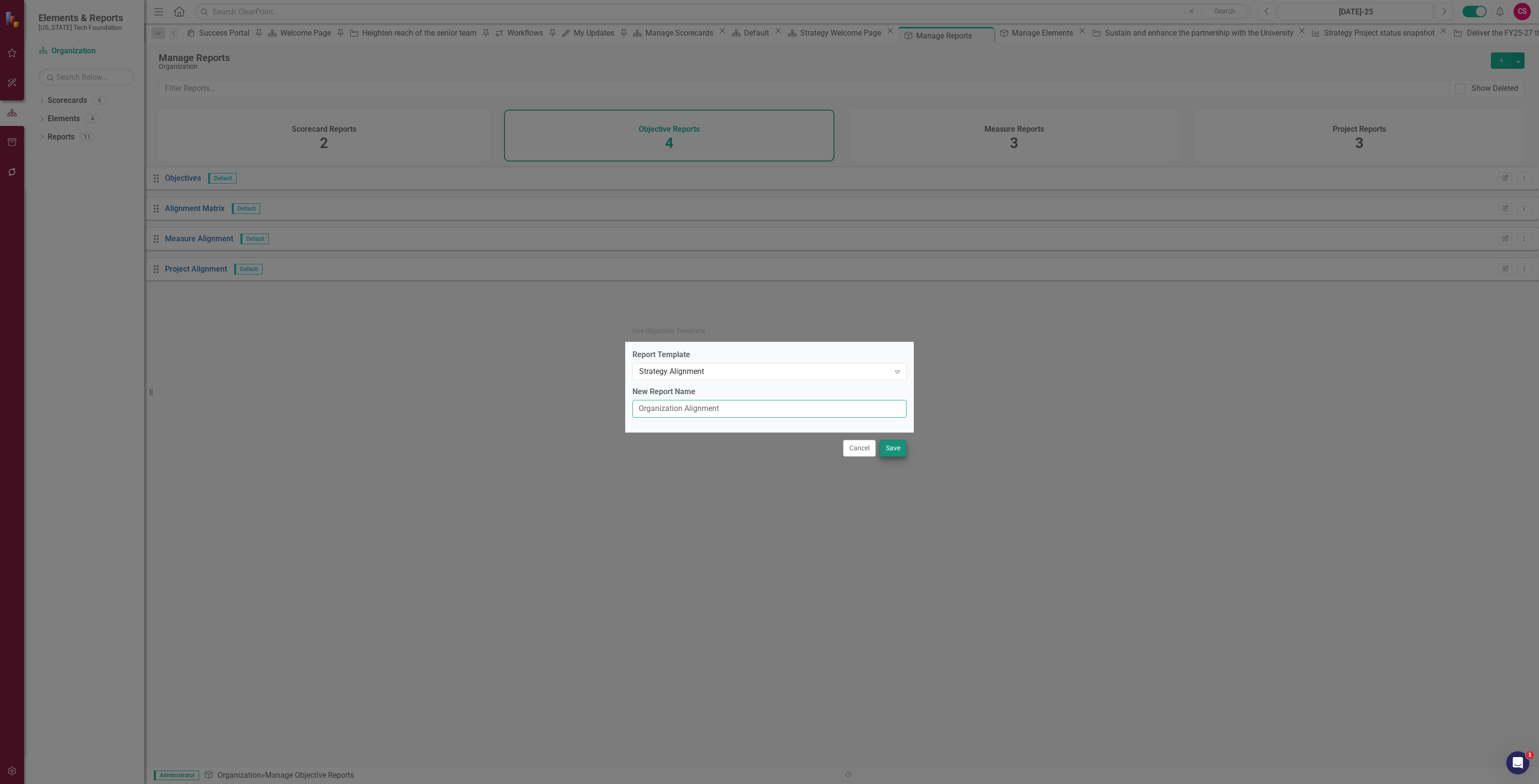
type input "Organization Alignment"
click at [893, 455] on button "Save" at bounding box center [893, 449] width 27 height 17
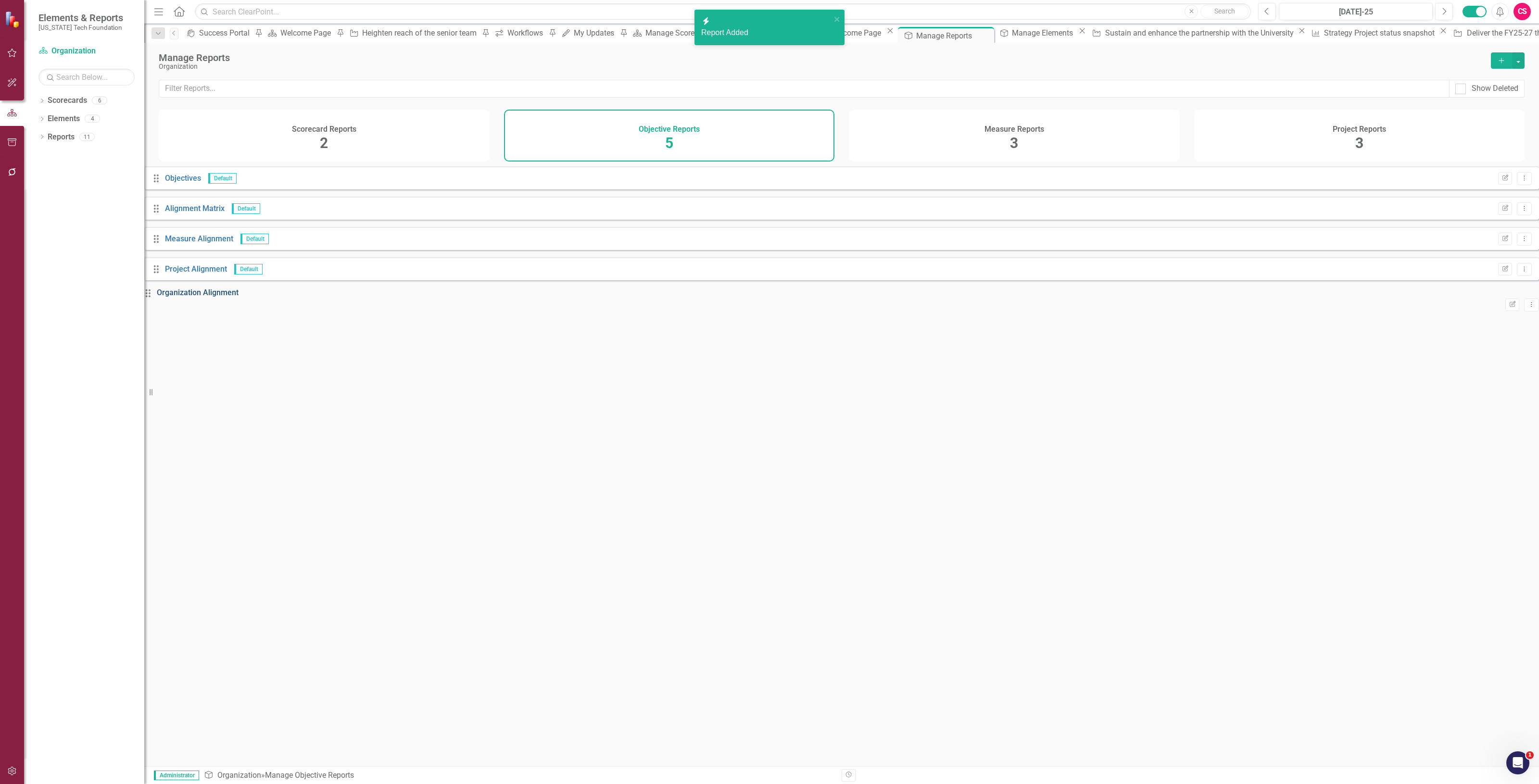
click at [239, 297] on link "Organization Alignment" at bounding box center [197, 293] width 82 height 9
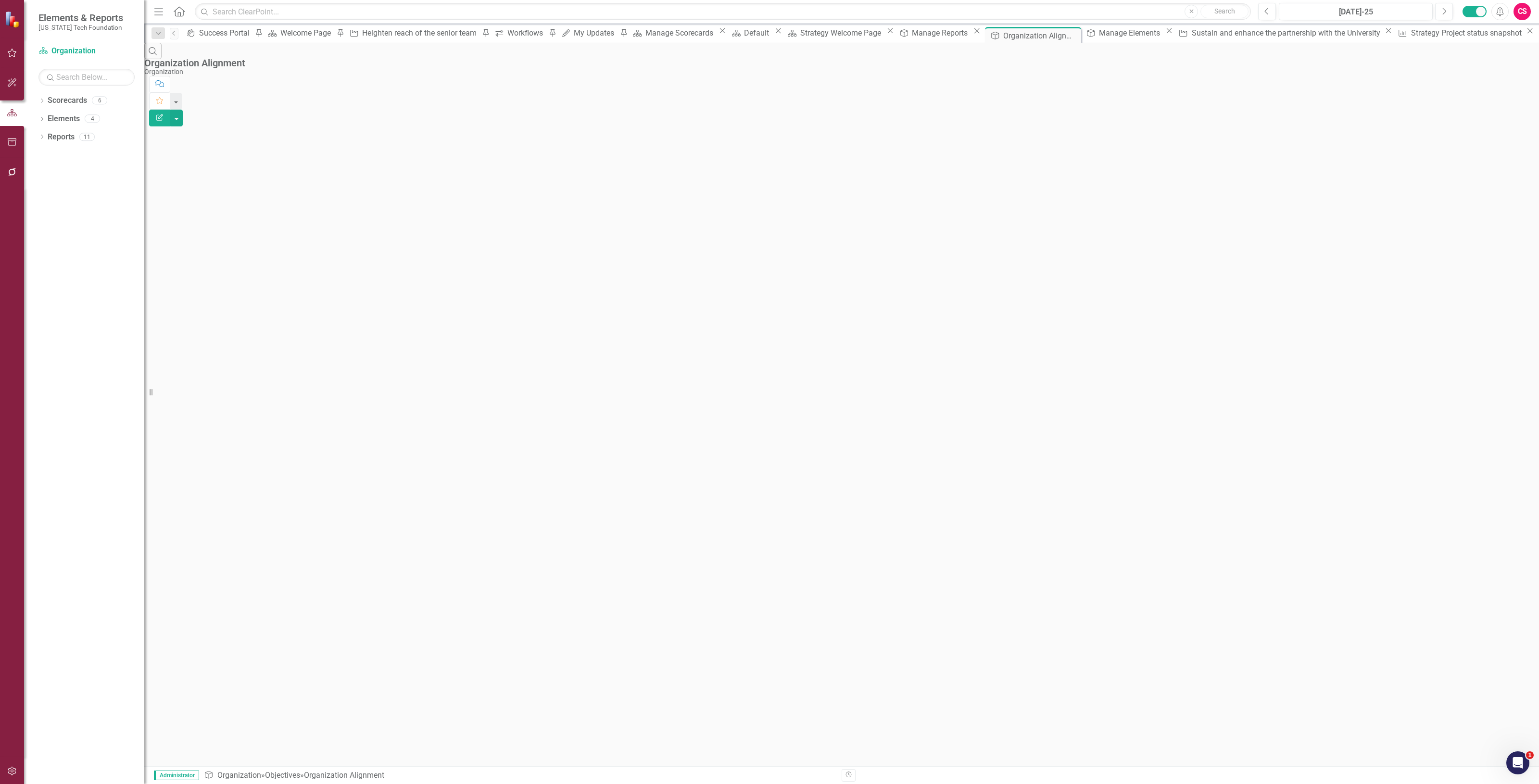
click at [170, 110] on button "Edit Report" at bounding box center [159, 118] width 21 height 17
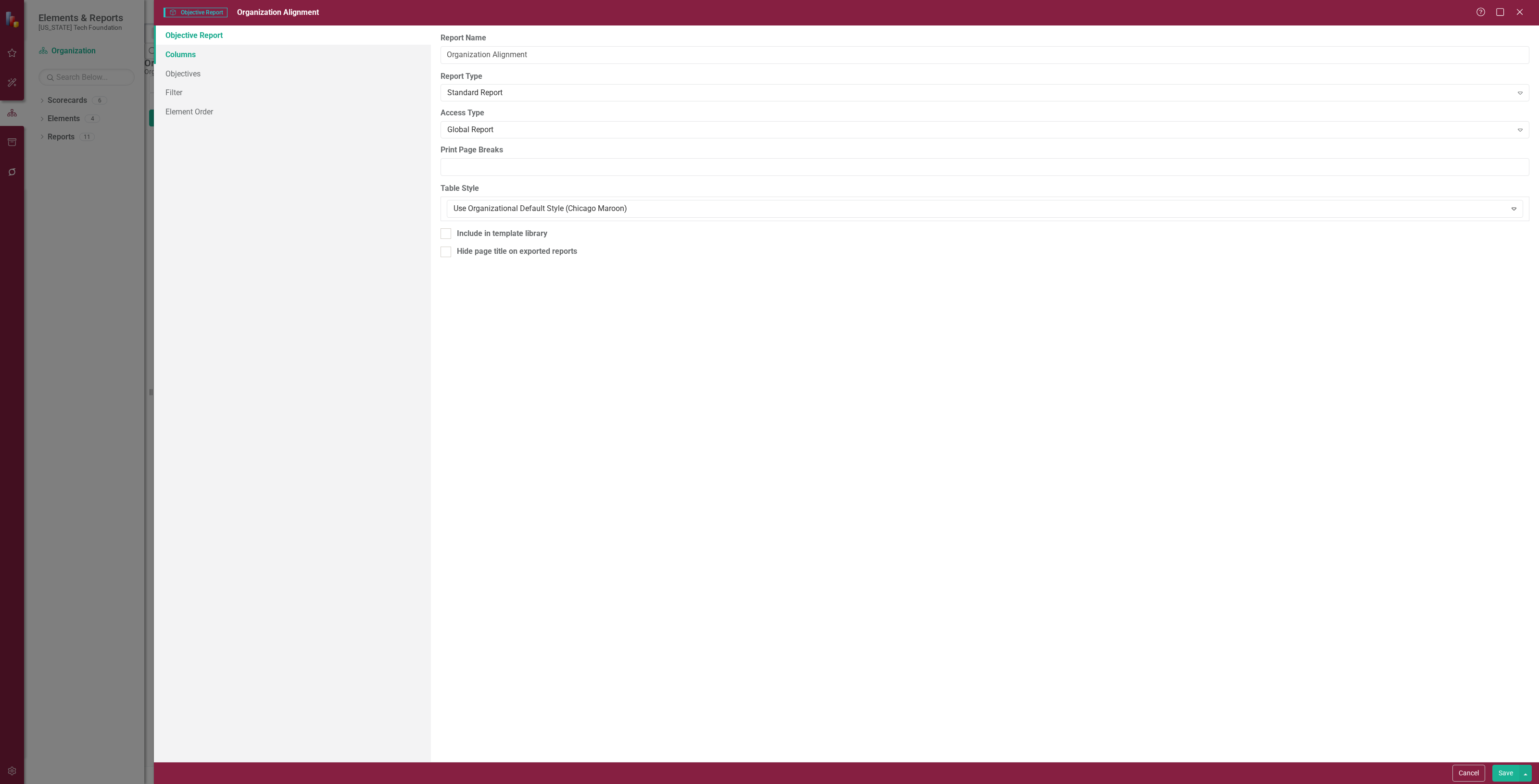
click at [287, 44] on link "Columns" at bounding box center [292, 54] width 277 height 19
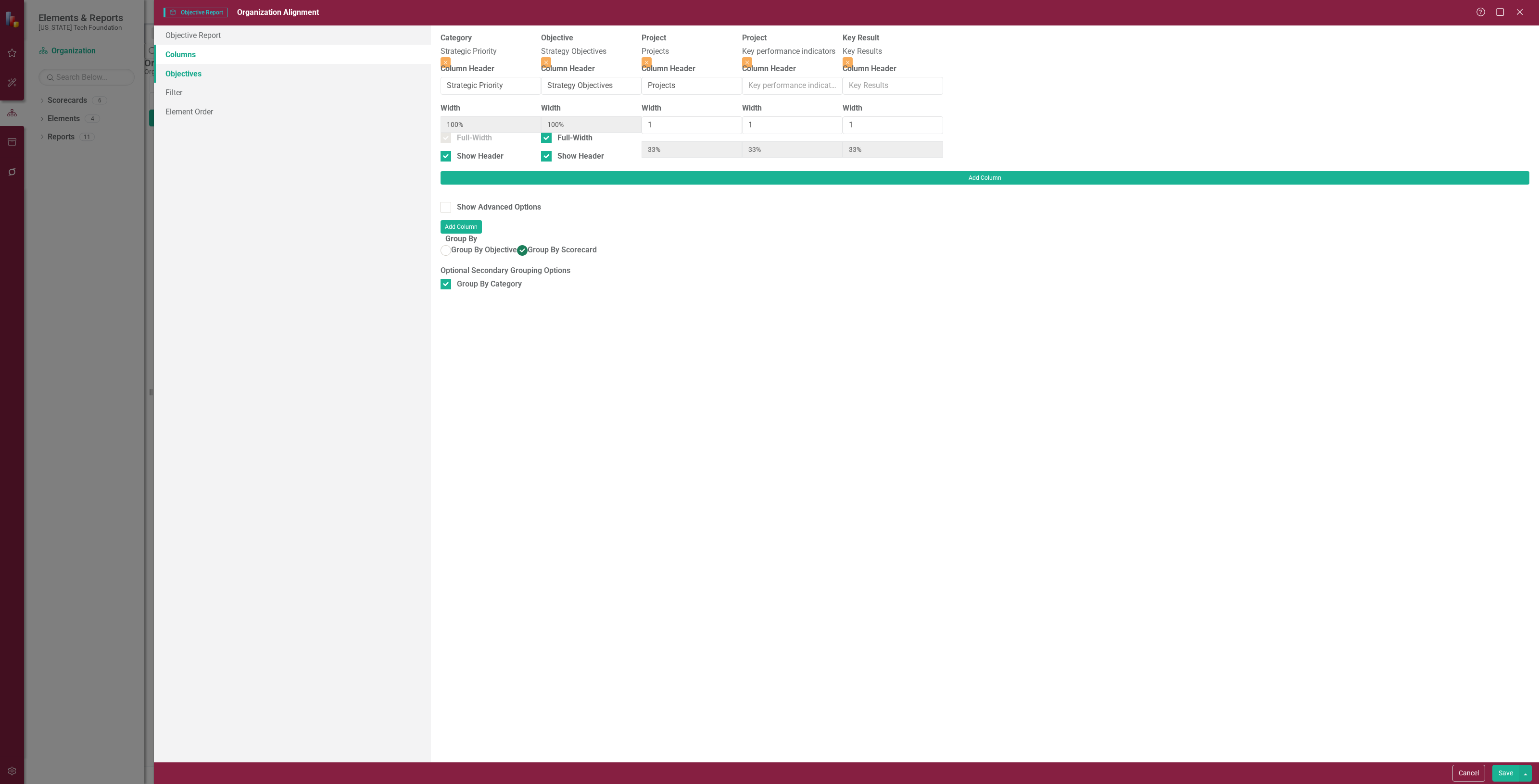
click at [295, 66] on link "Objectives" at bounding box center [292, 73] width 277 height 19
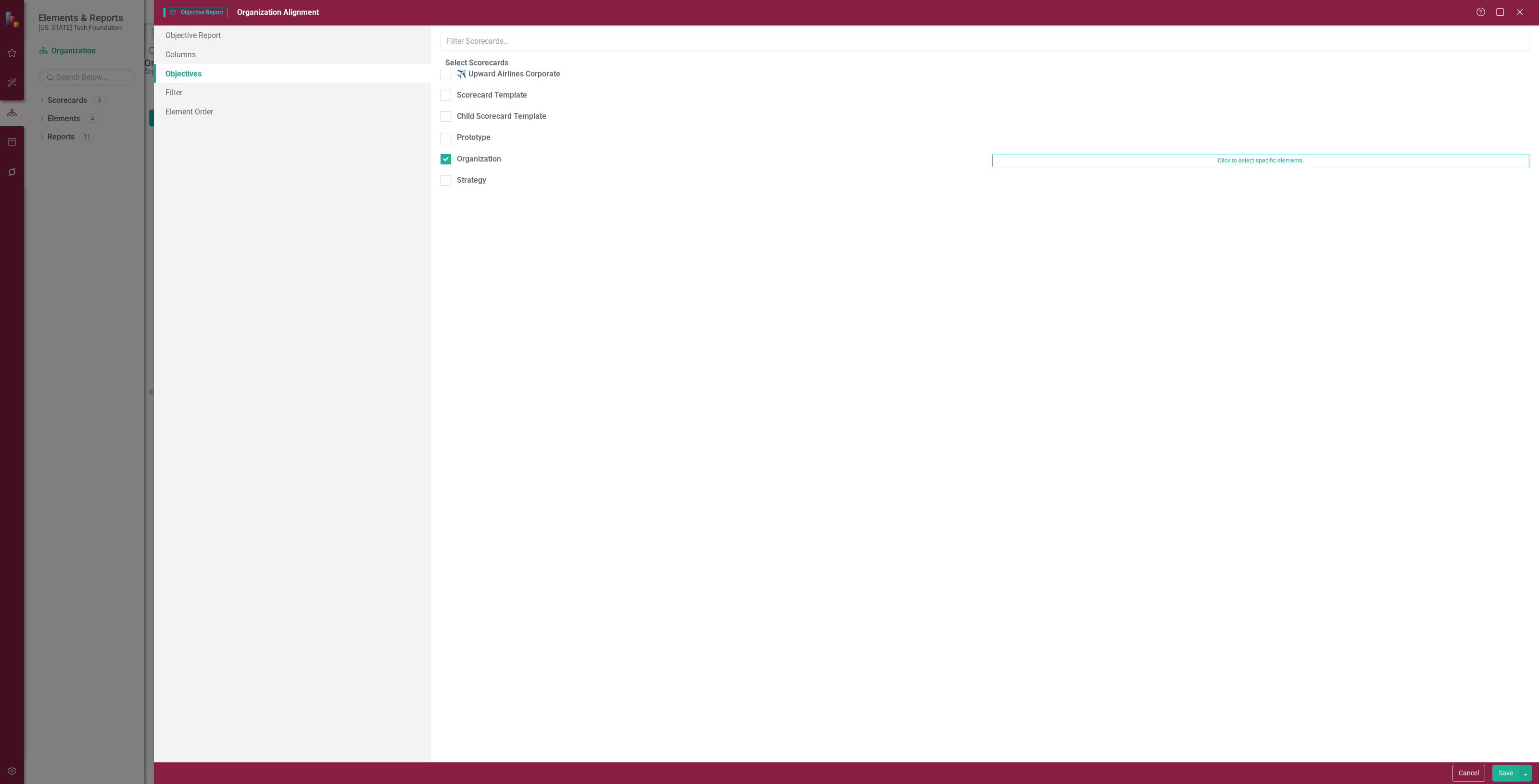
click at [241, 64] on link "Objectives" at bounding box center [292, 73] width 277 height 19
click at [243, 50] on link "Columns" at bounding box center [292, 54] width 277 height 19
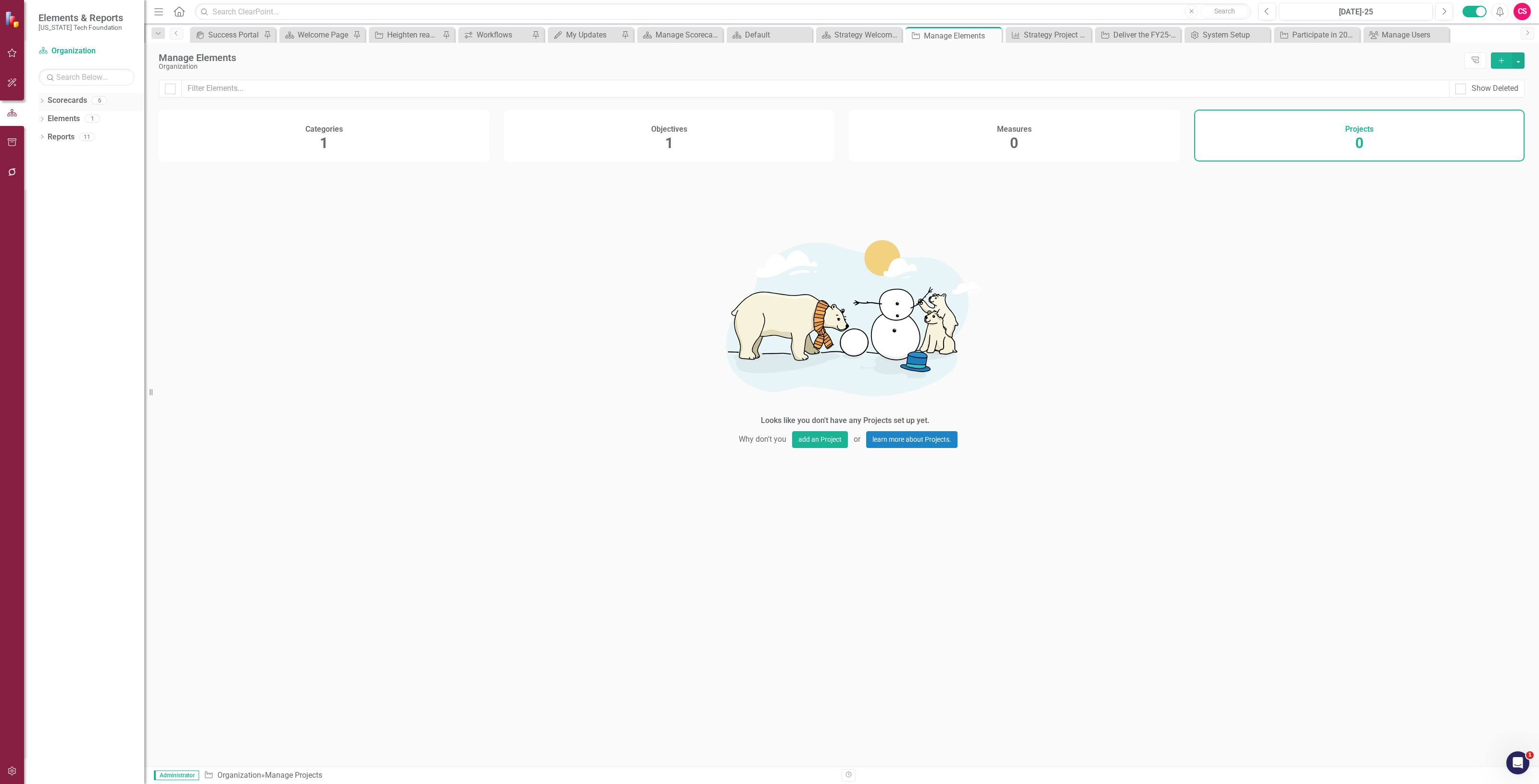
click at [55, 100] on link "Scorecards" at bounding box center [67, 101] width 40 height 11
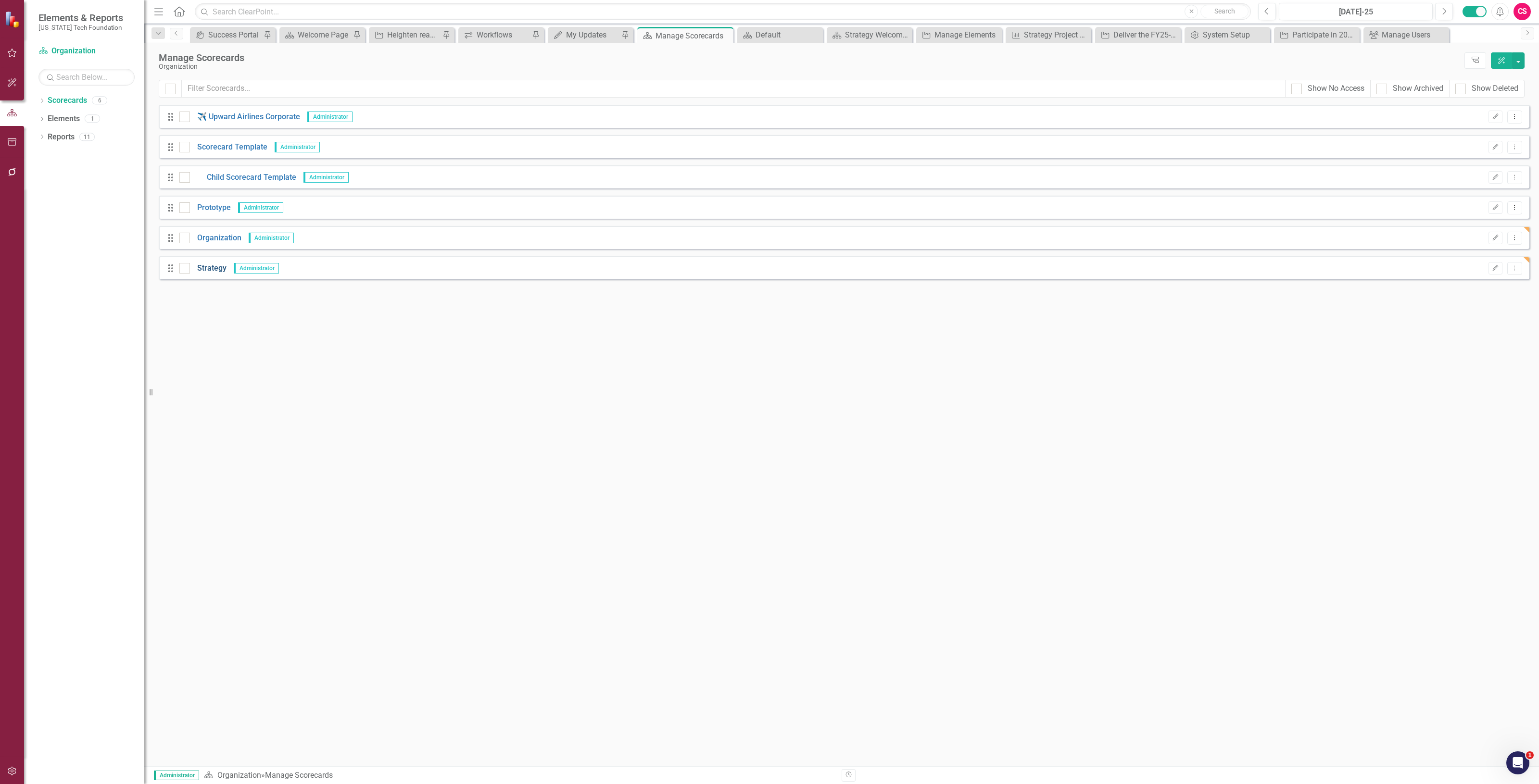
click at [211, 263] on link "Strategy" at bounding box center [208, 268] width 37 height 11
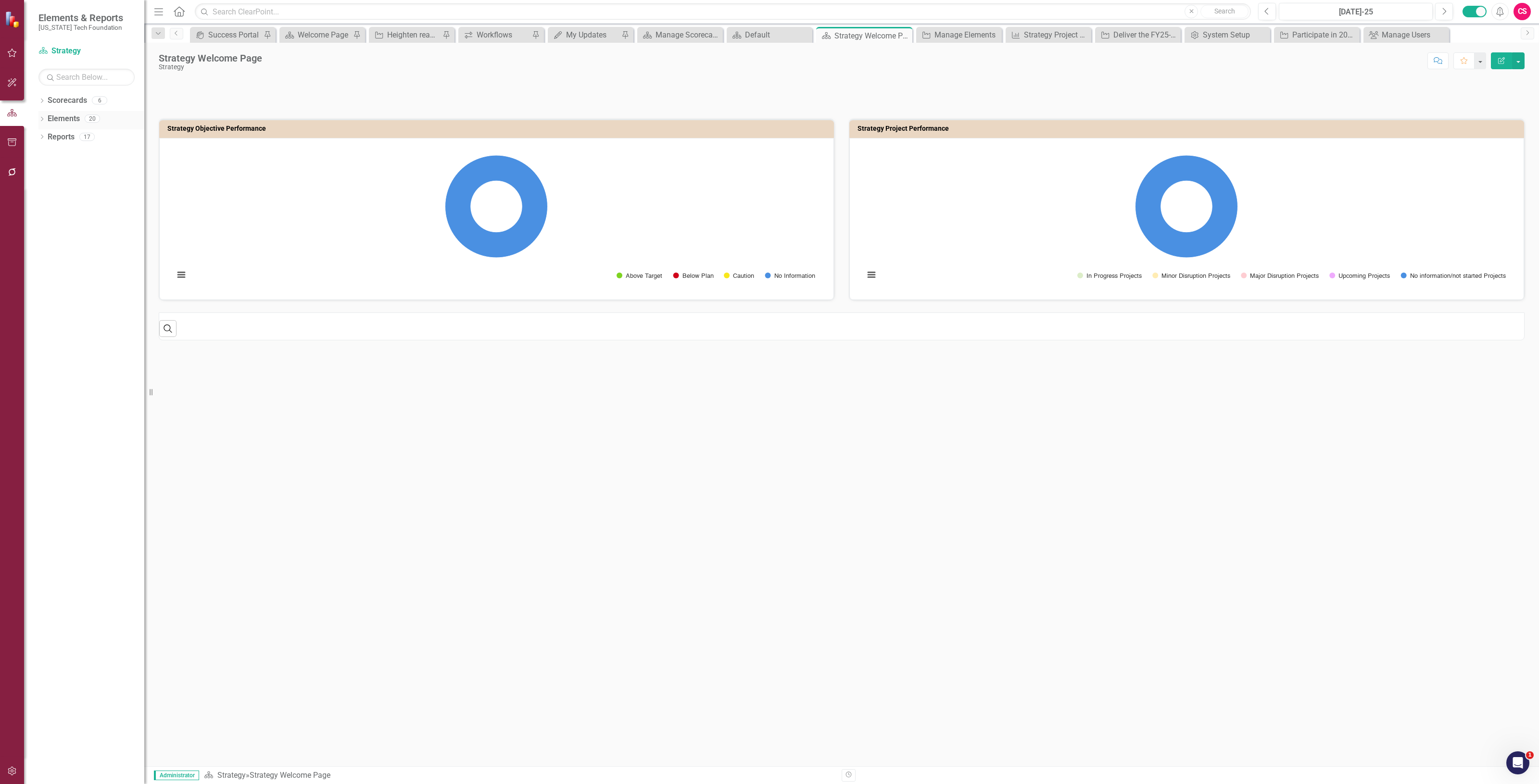
click at [73, 118] on link "Elements" at bounding box center [63, 119] width 32 height 11
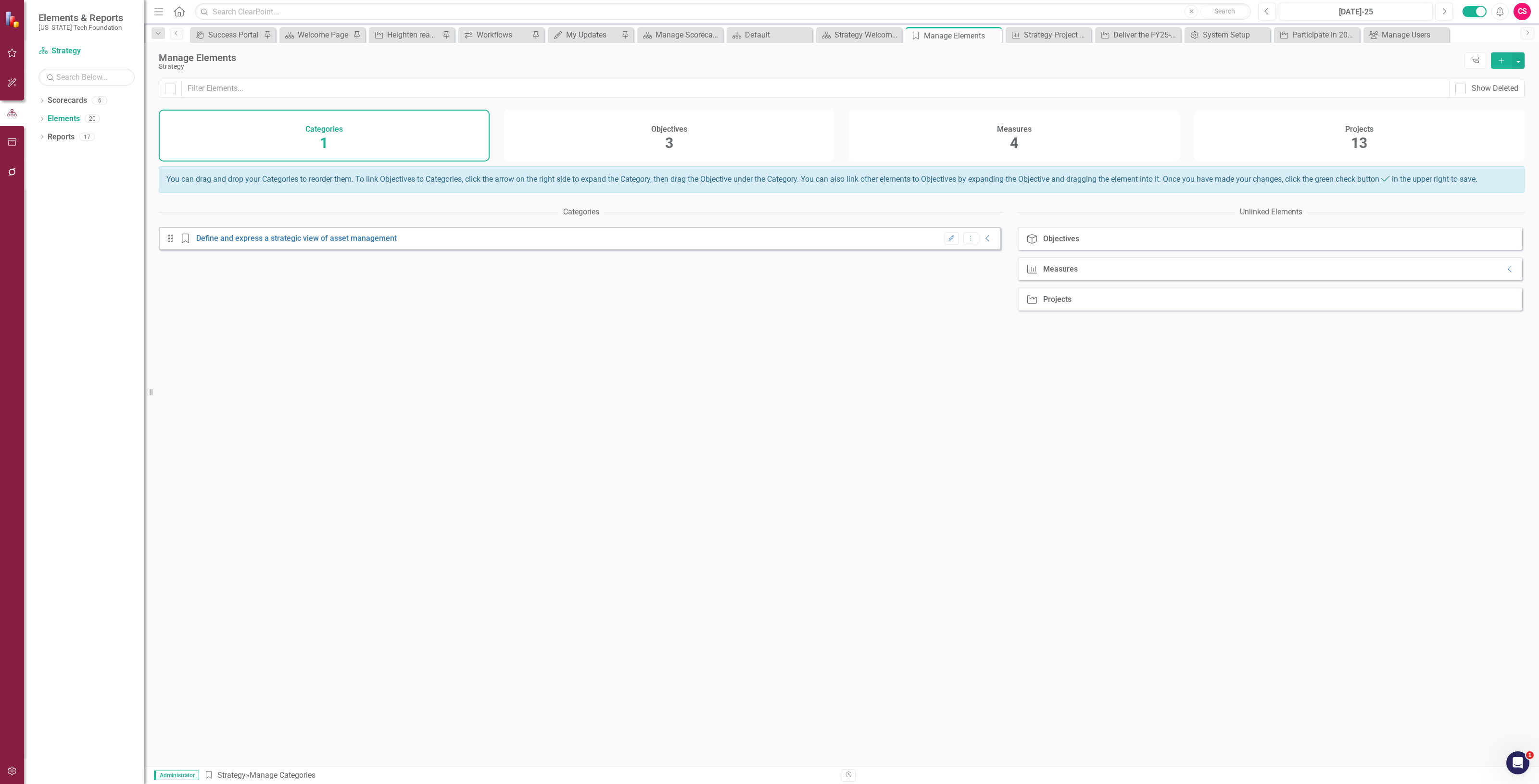
click at [1327, 150] on div "Projects 13" at bounding box center [1360, 136] width 331 height 52
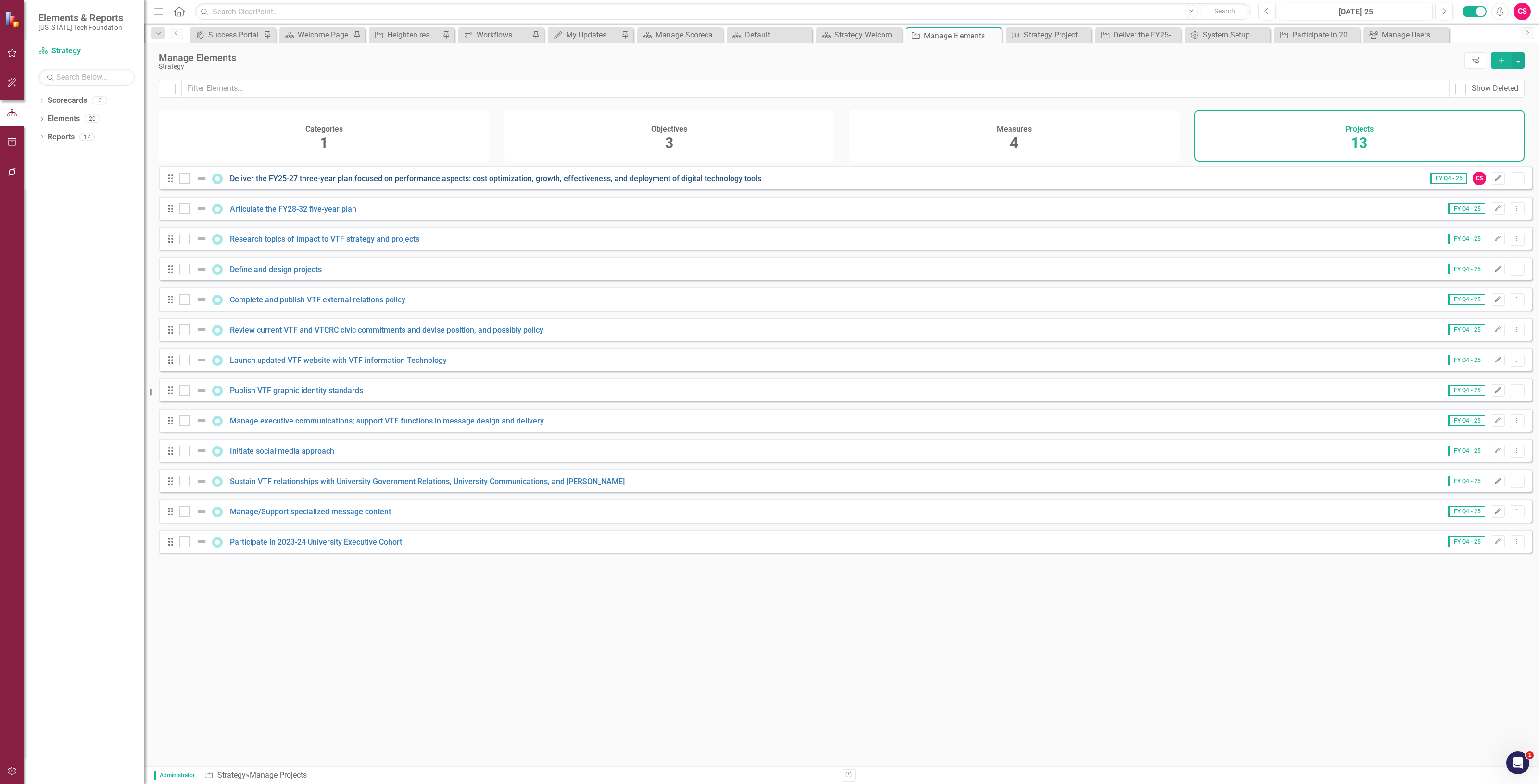
click at [380, 183] on link "Deliver the FY25-27 three-year plan focused on performance aspects: cost optimi…" at bounding box center [496, 178] width 532 height 9
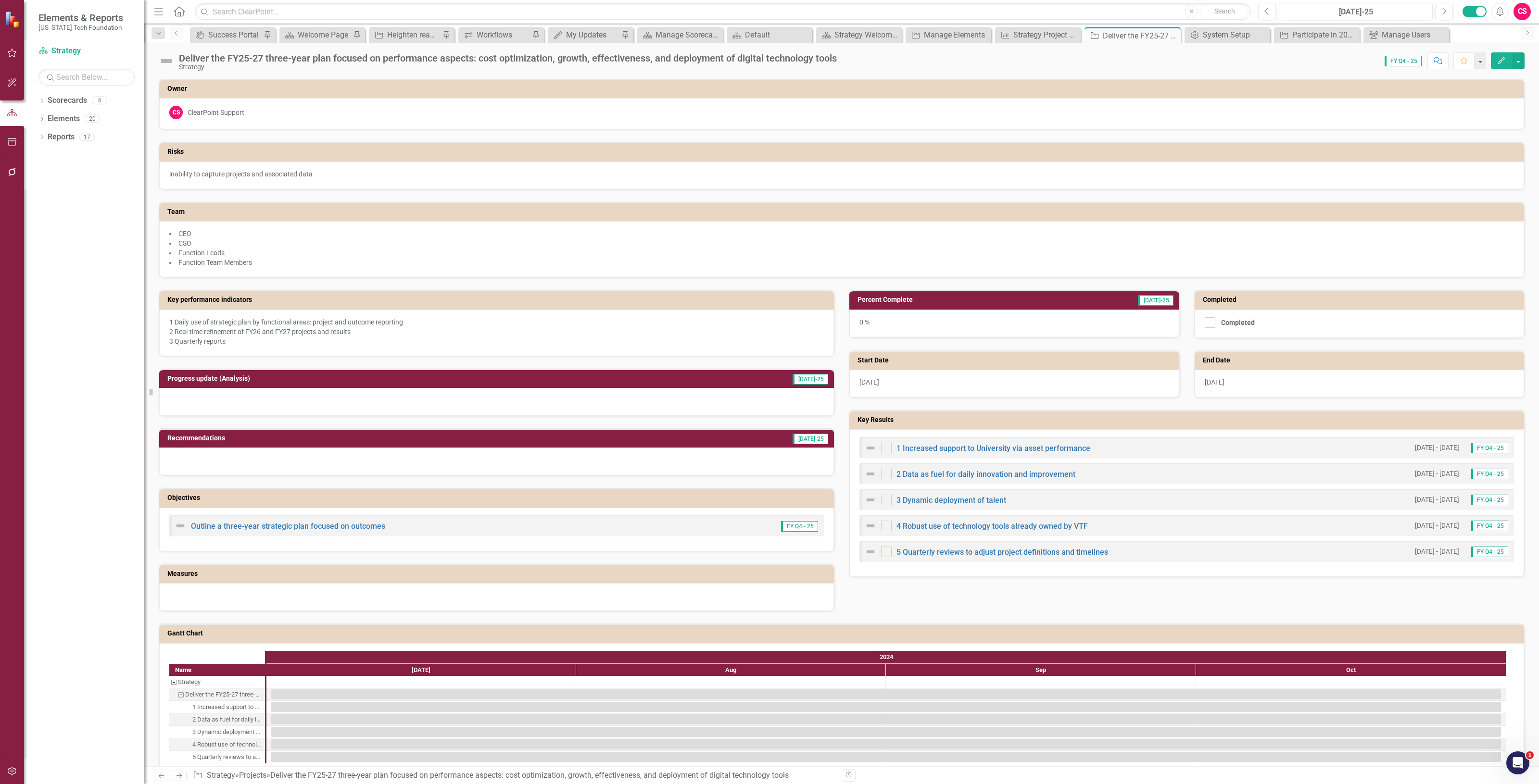
click at [179, 778] on icon "Next" at bounding box center [179, 775] width 8 height 6
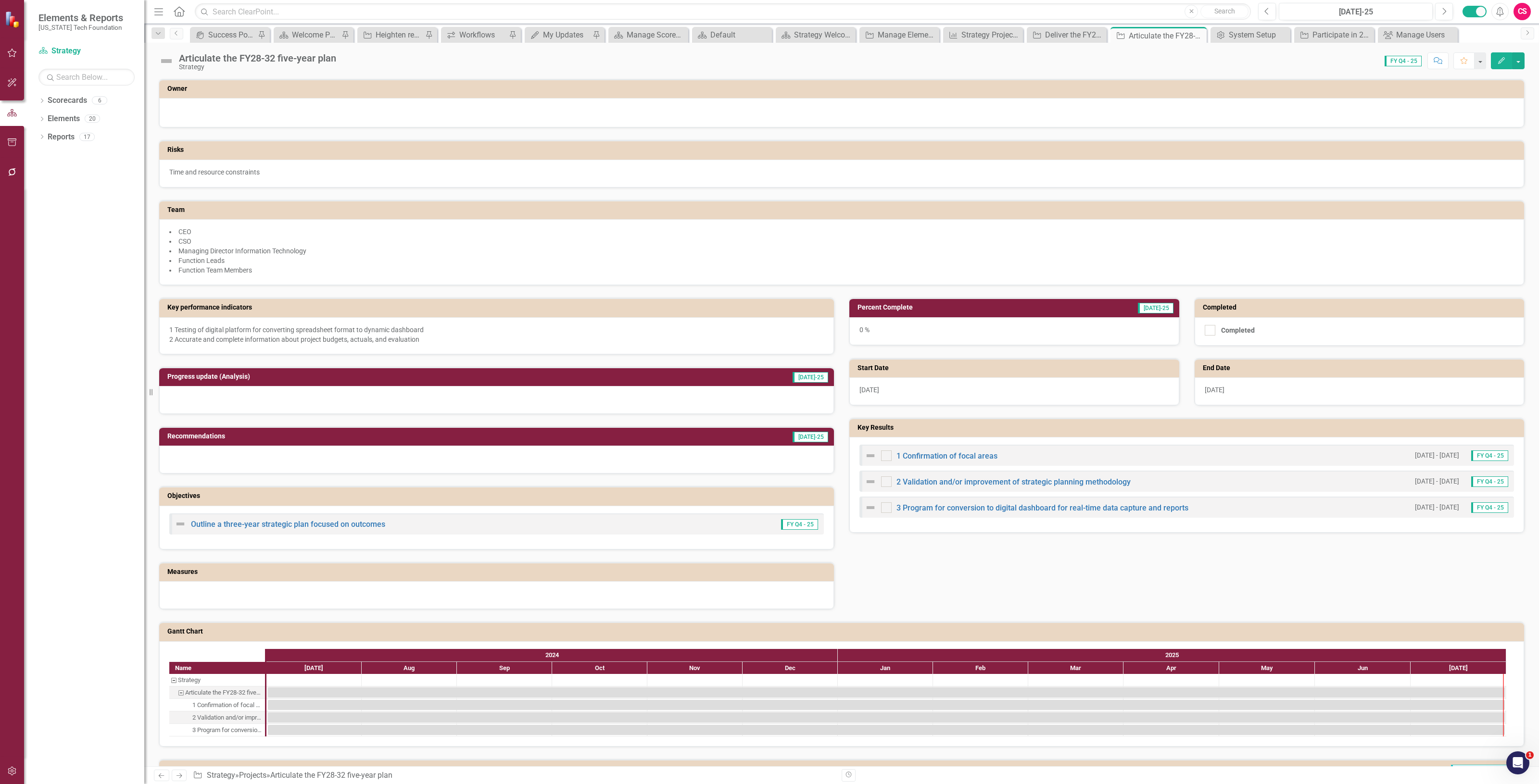
click at [179, 778] on icon "Next" at bounding box center [179, 775] width 8 height 6
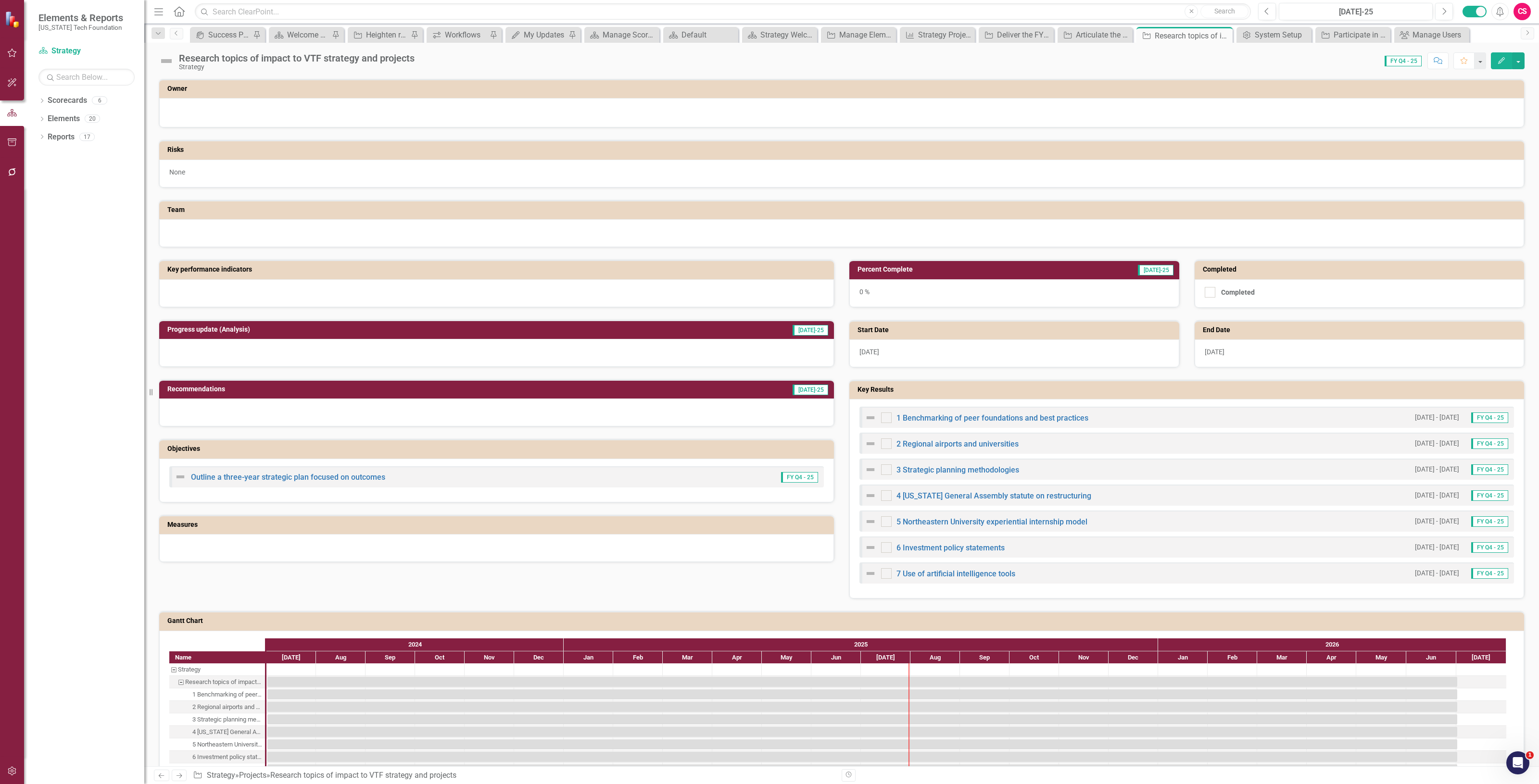
click at [179, 778] on icon "Next" at bounding box center [179, 775] width 8 height 6
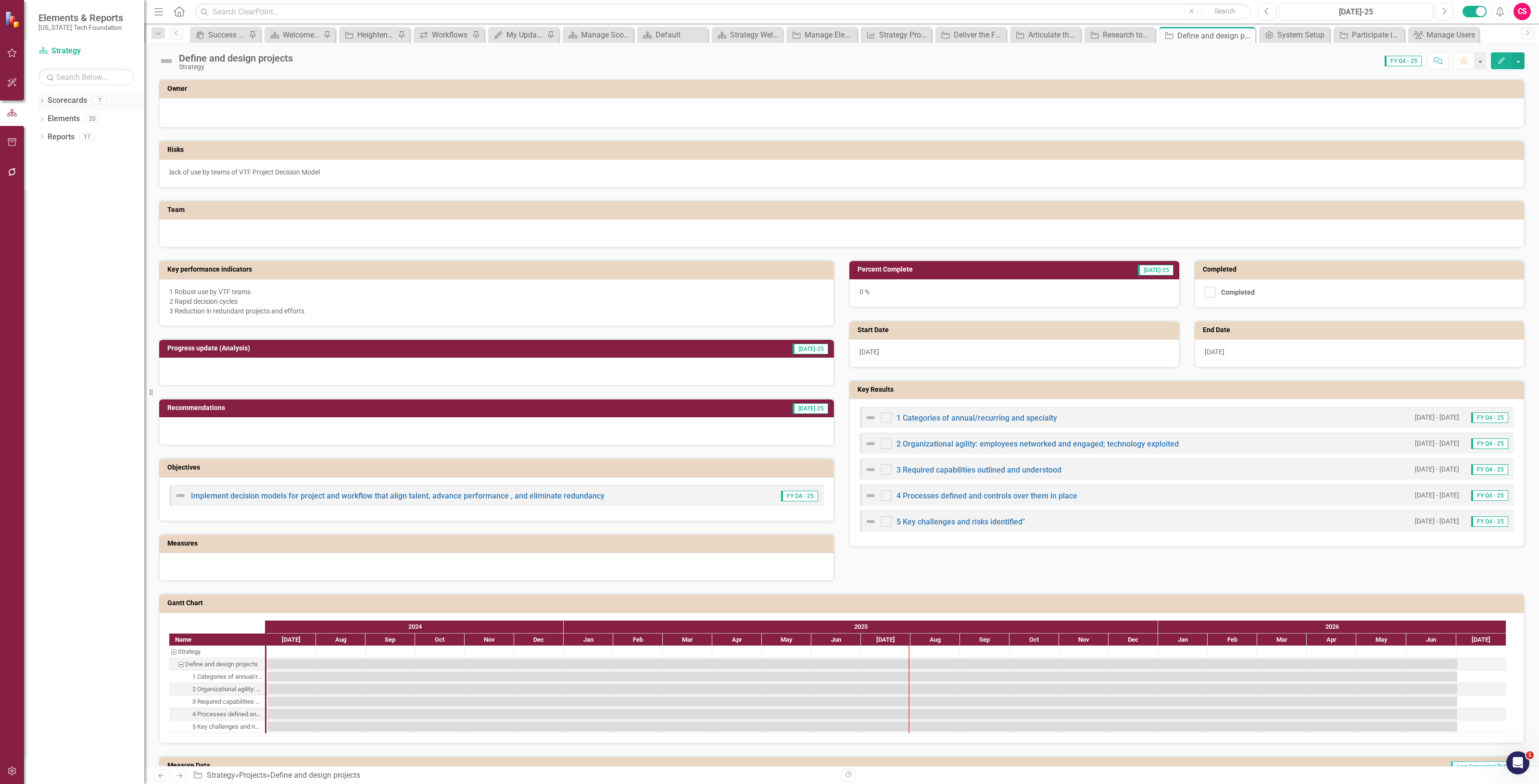
click at [66, 99] on link "Scorecards" at bounding box center [67, 101] width 40 height 11
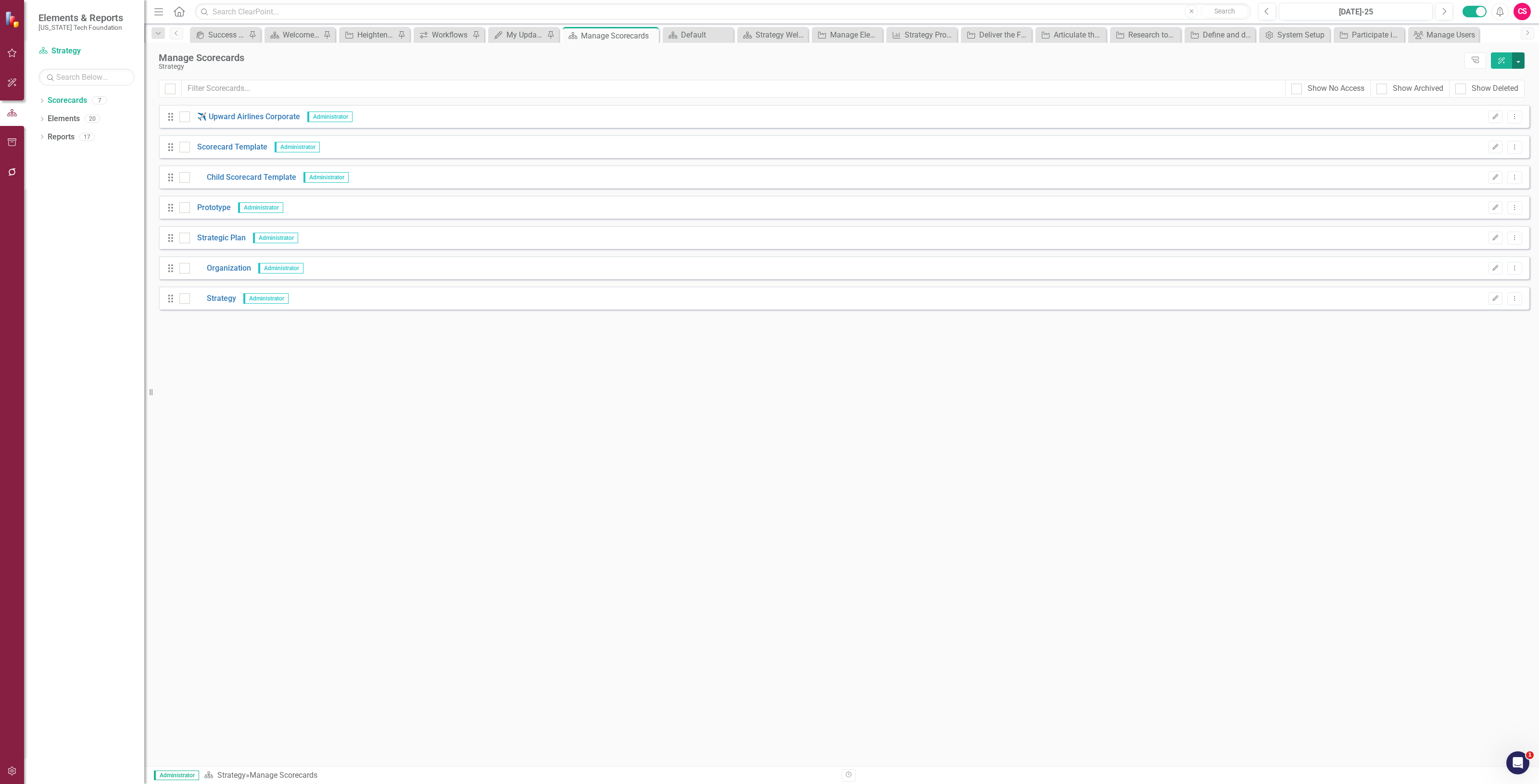
click at [1520, 62] on button "button" at bounding box center [1519, 60] width 12 height 16
click at [1484, 101] on link "Add Add Scorecard" at bounding box center [1475, 97] width 100 height 18
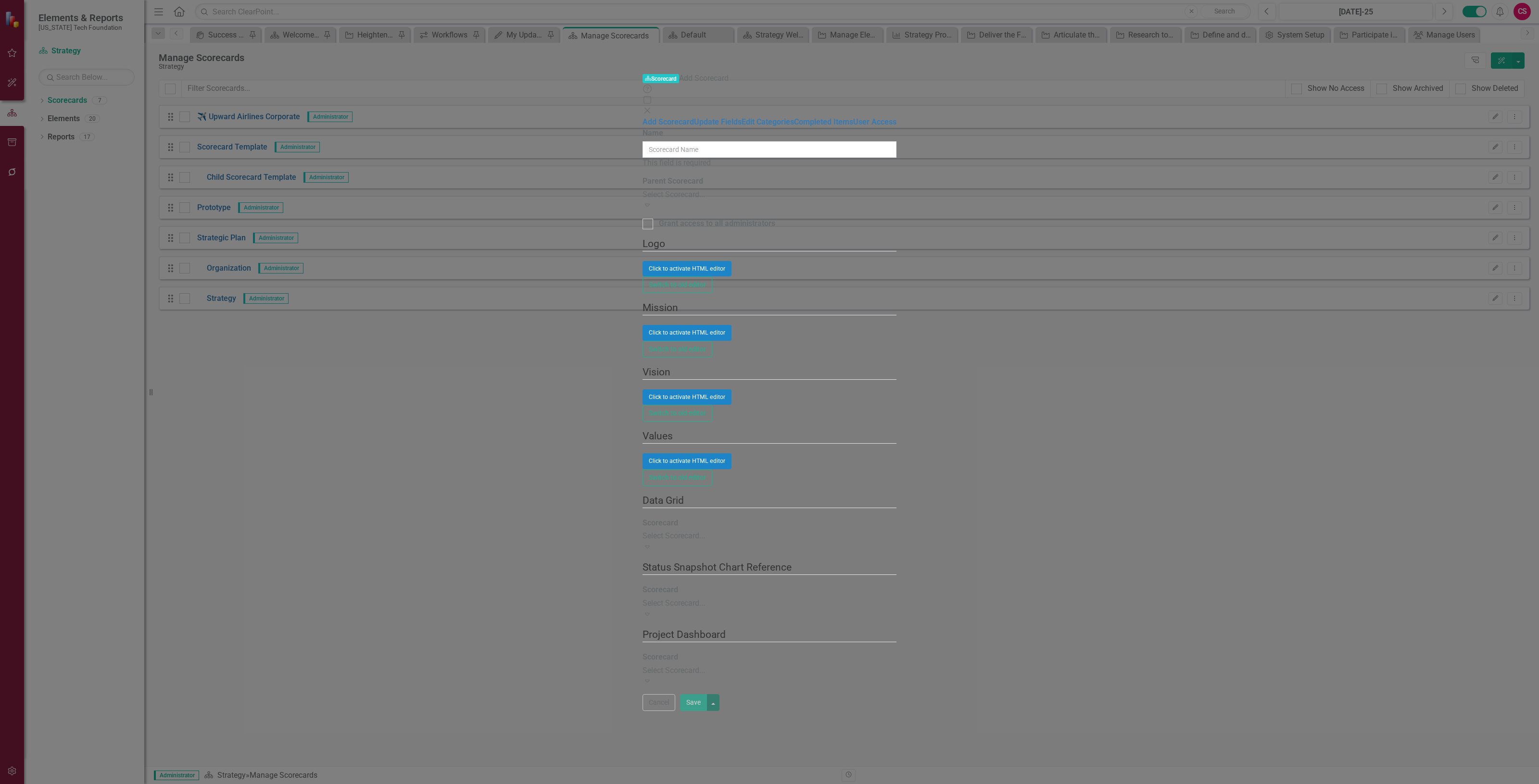
click at [642, 128] on label "Name" at bounding box center [653, 133] width 21 height 11
click at [642, 141] on input "Name" at bounding box center [770, 149] width 254 height 16
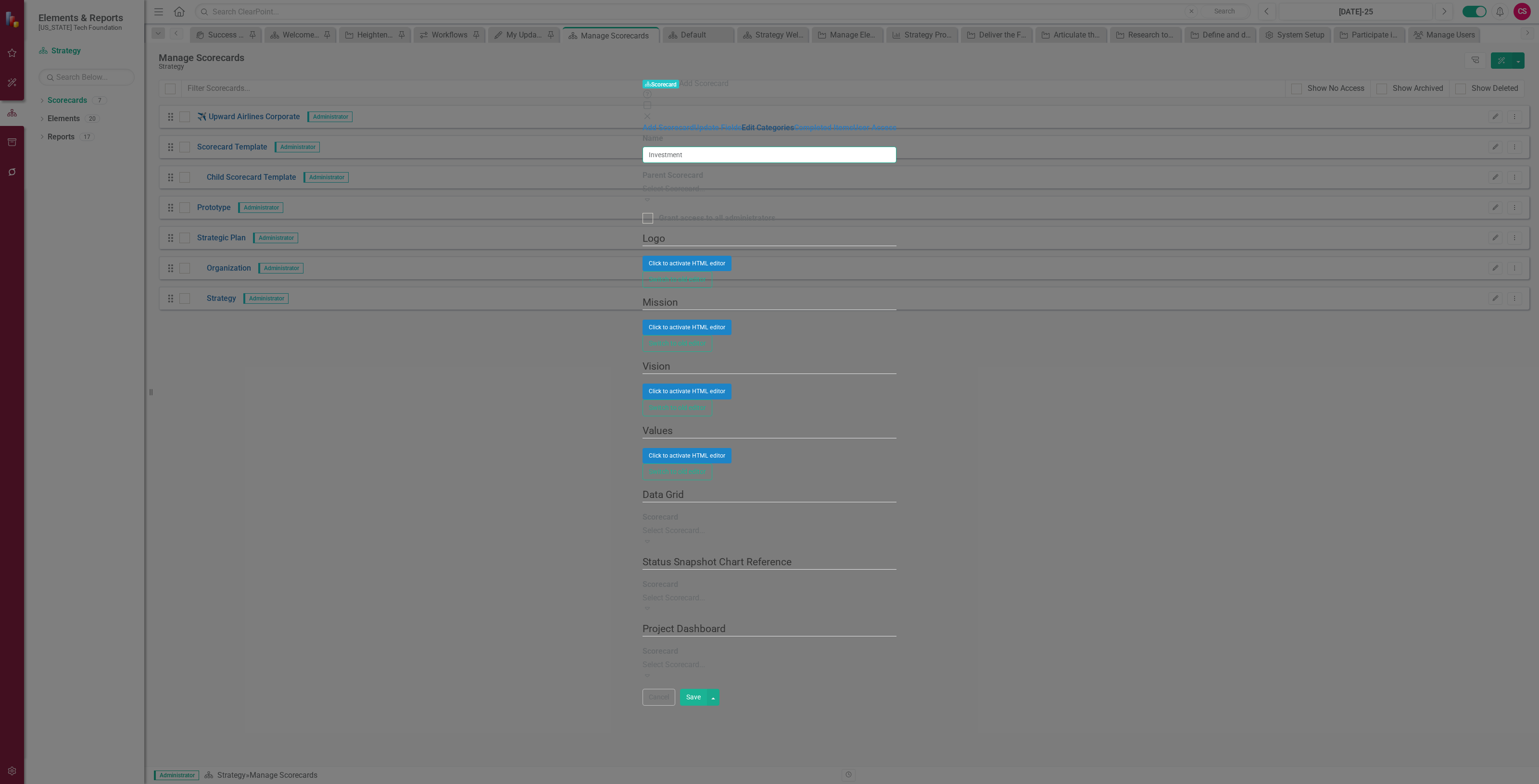
type input "Investment"
click at [741, 123] on link "Edit Categories" at bounding box center [767, 128] width 52 height 9
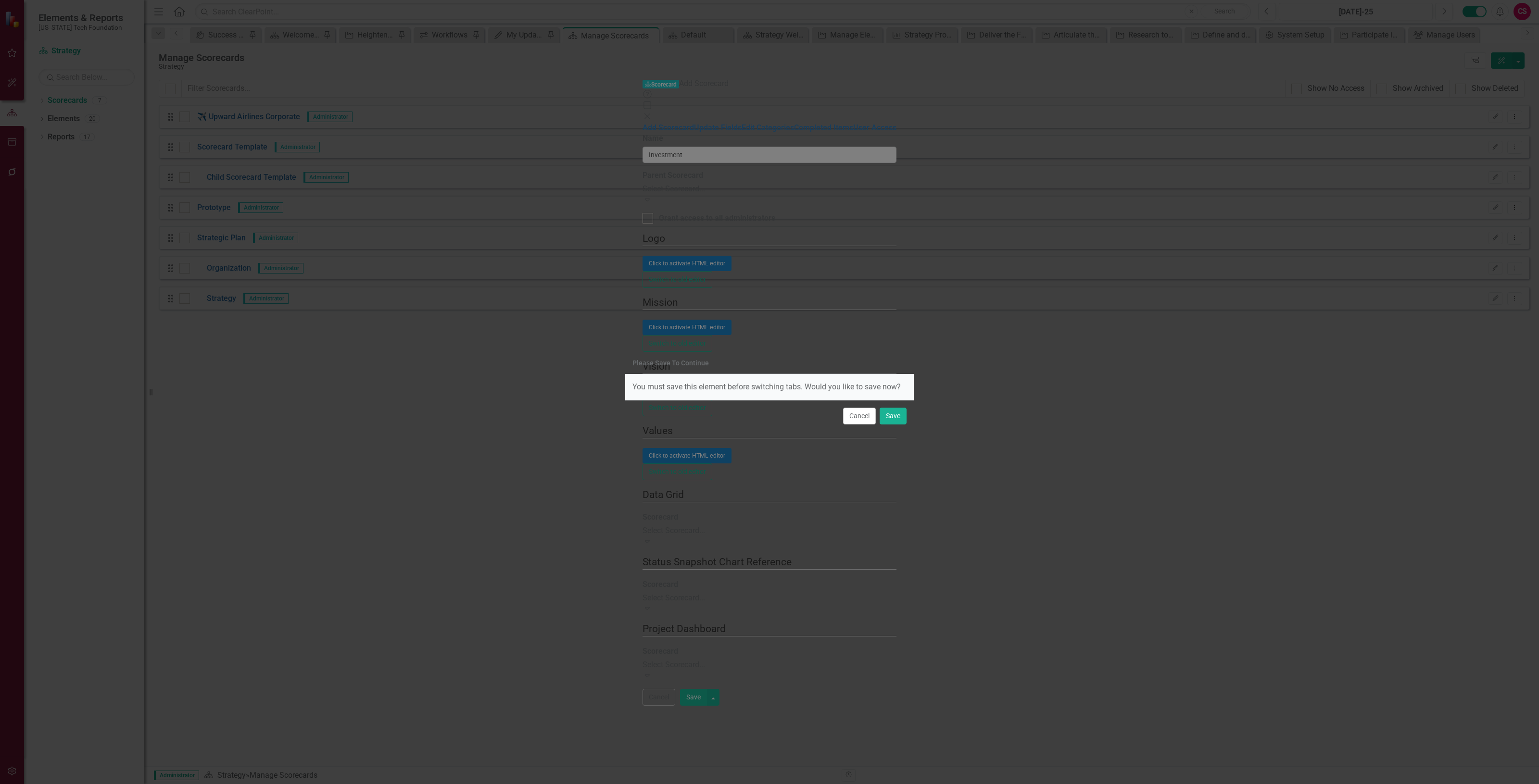
drag, startPoint x: 851, startPoint y: 411, endPoint x: 842, endPoint y: 399, distance: 15.0
click at [851, 411] on button "Cancel" at bounding box center [860, 416] width 33 height 17
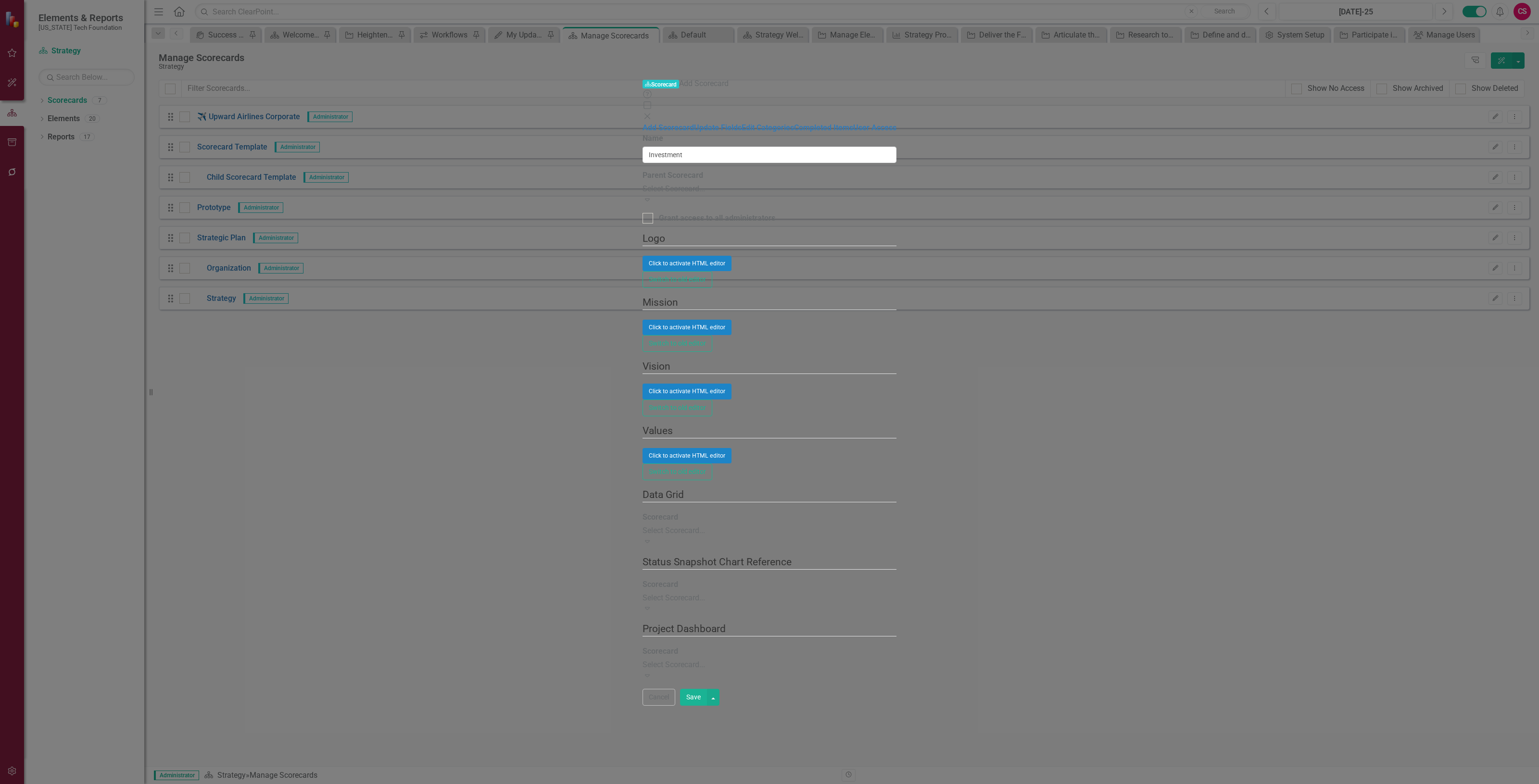
click at [642, 184] on div "Select Scorecard..." at bounding box center [770, 189] width 254 height 11
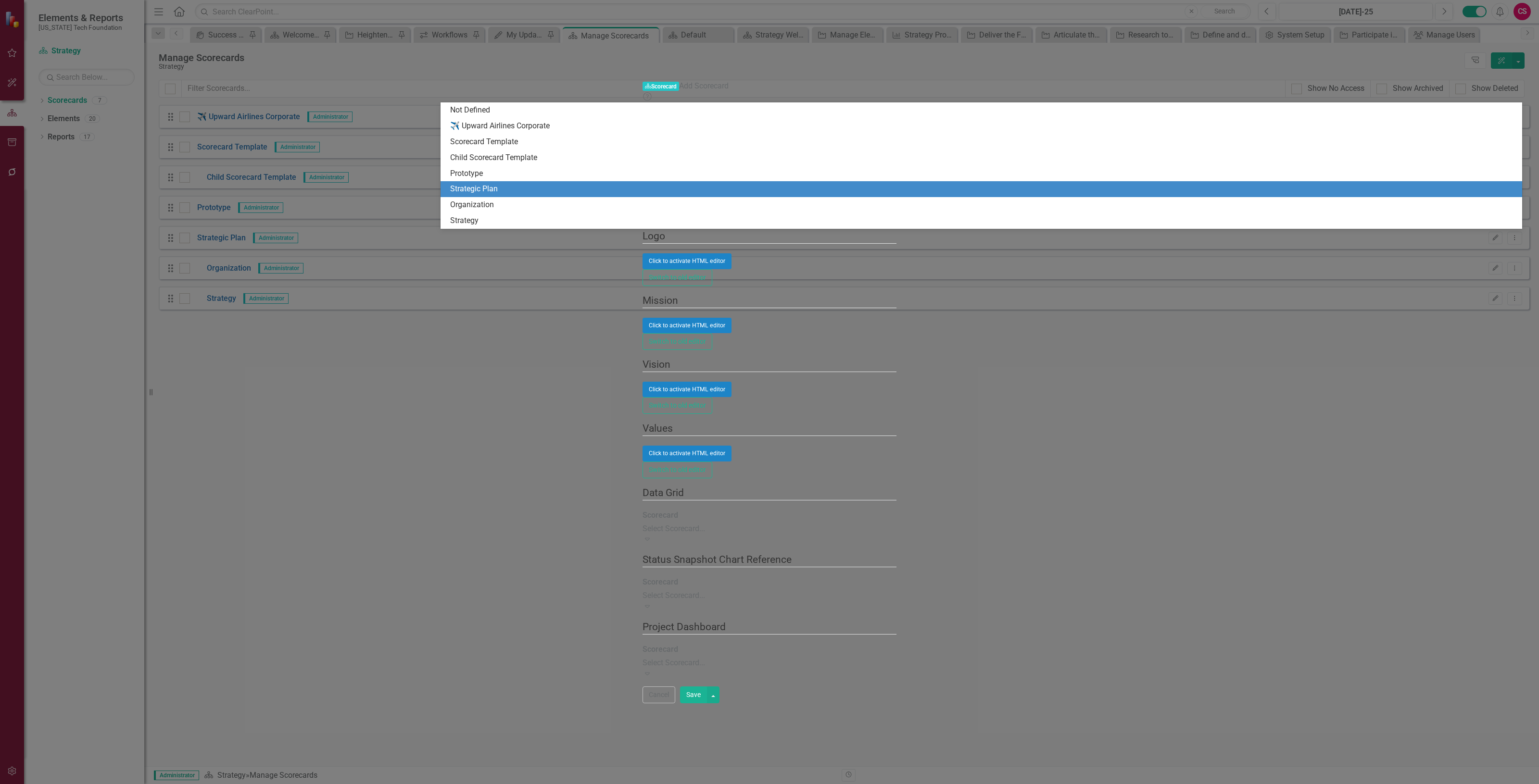
click at [518, 191] on div "Strategic Plan" at bounding box center [984, 189] width 1067 height 11
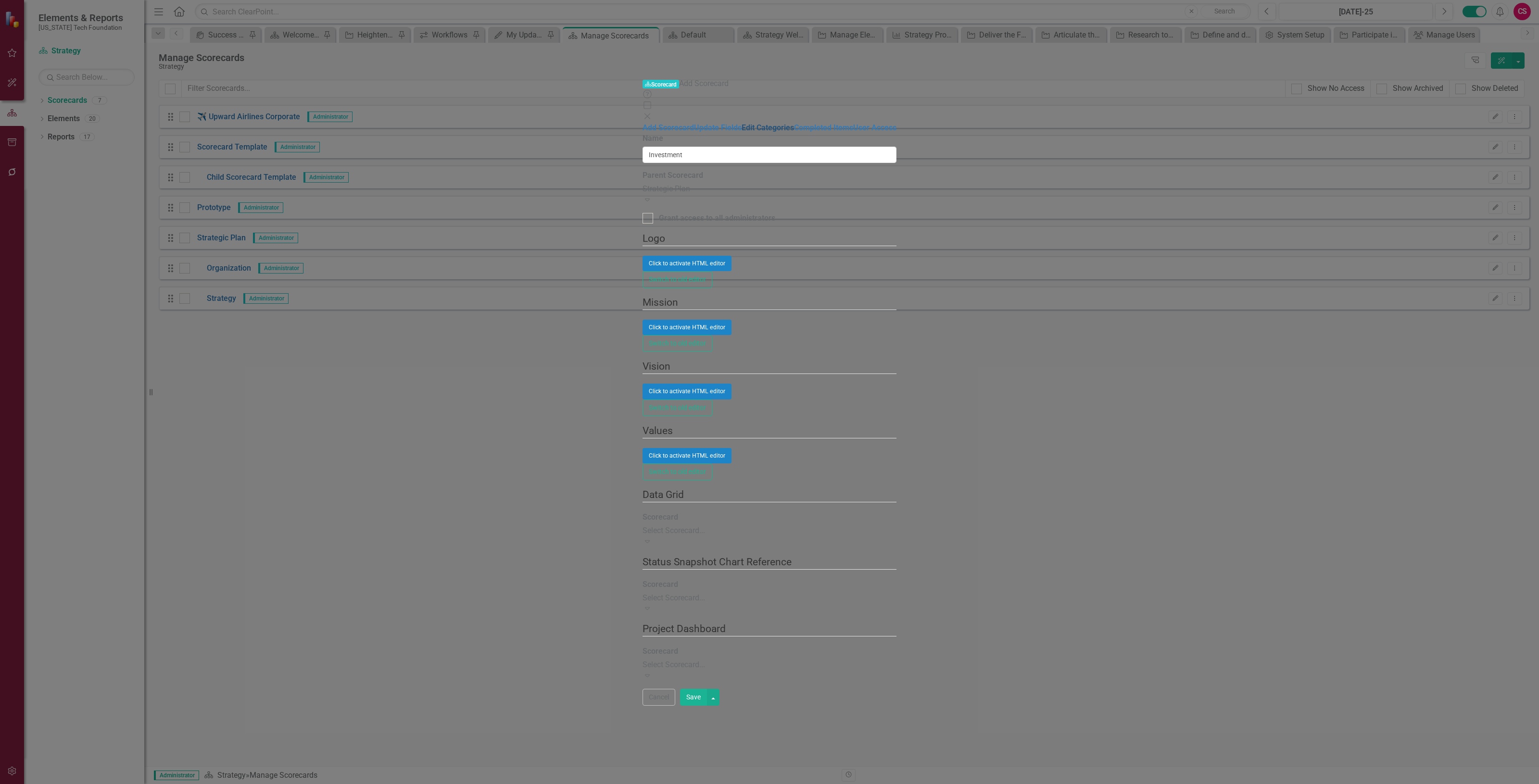
click at [741, 123] on link "Edit Categories" at bounding box center [767, 128] width 52 height 9
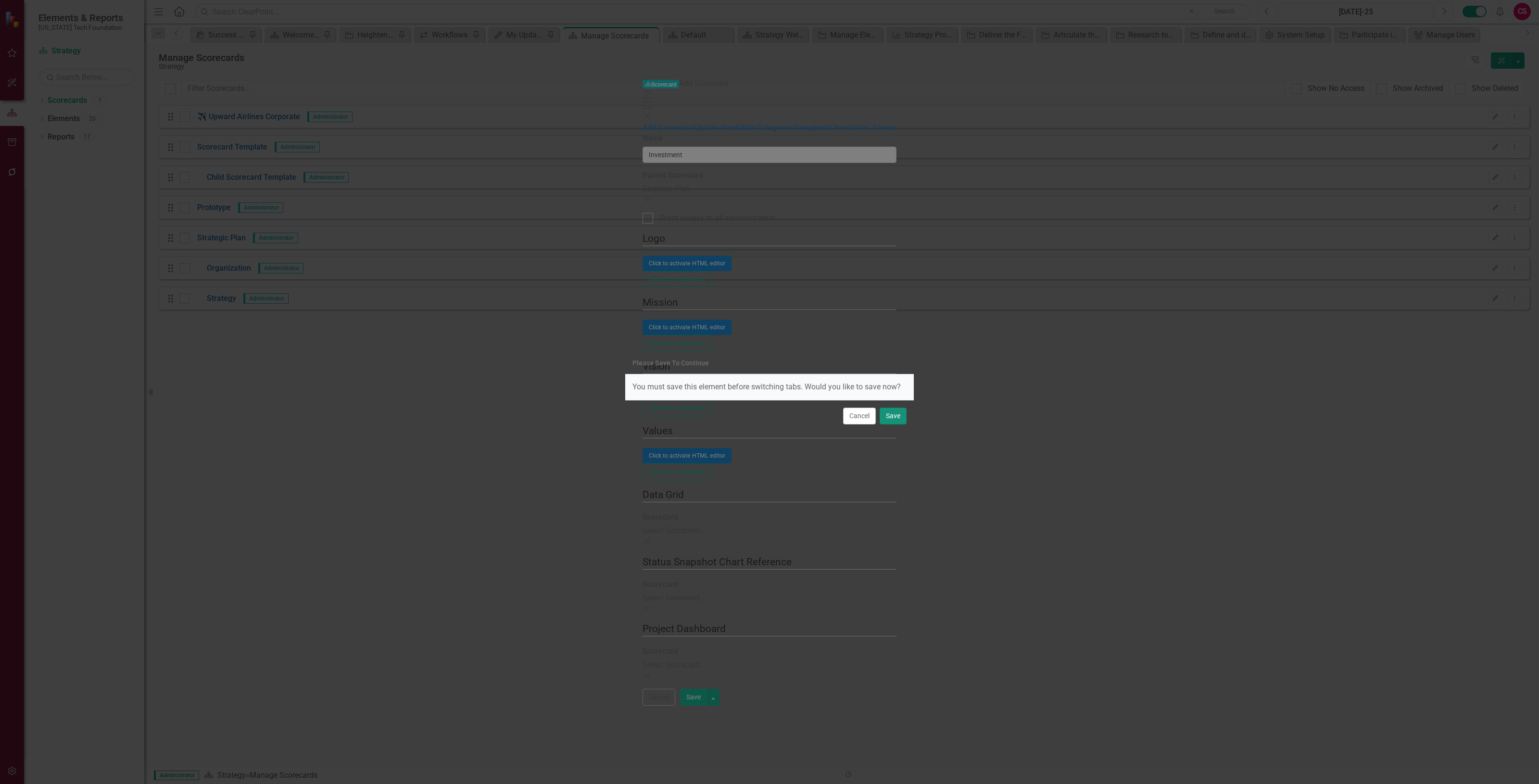
click at [900, 414] on button "Save" at bounding box center [893, 416] width 27 height 17
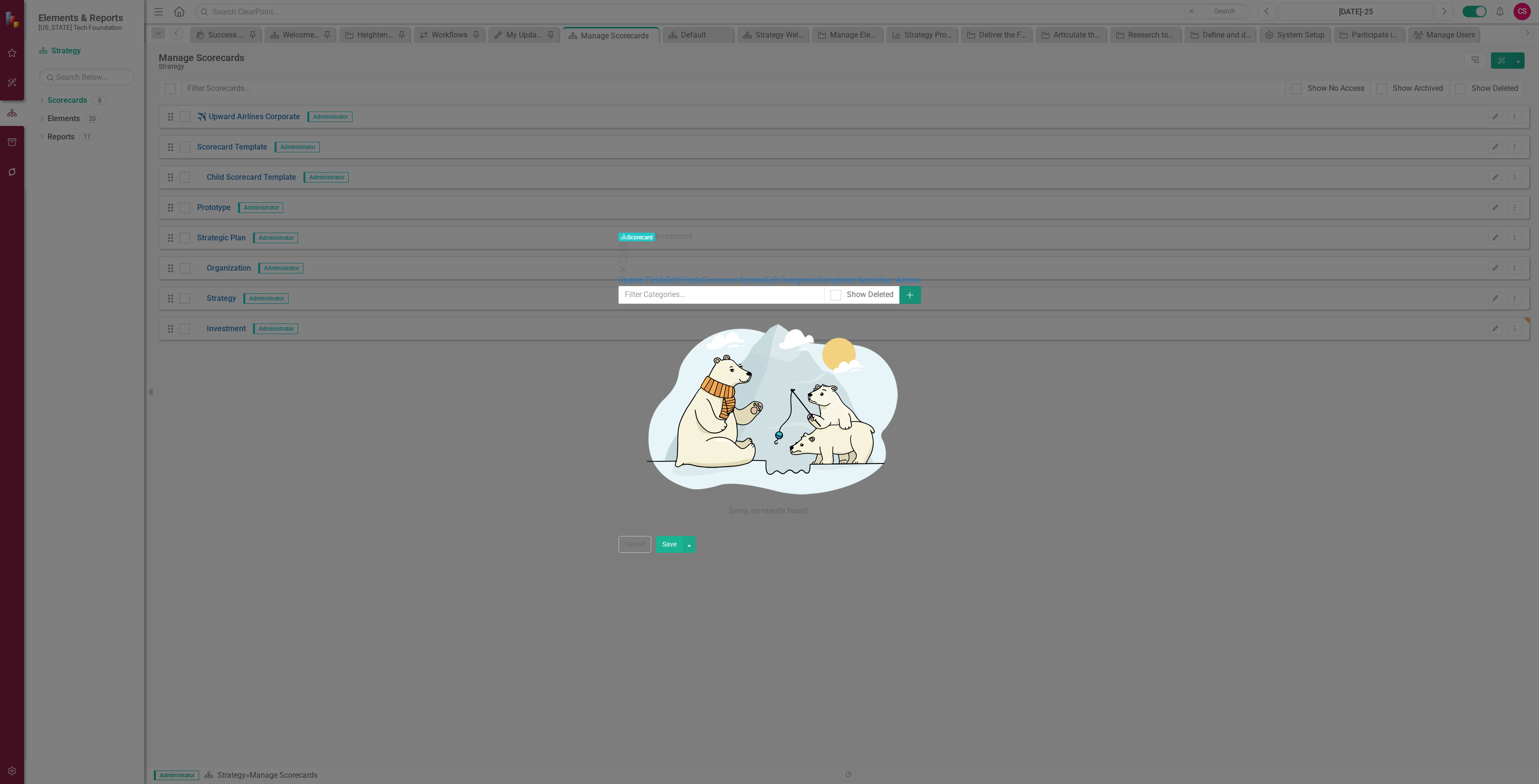
click at [922, 286] on button "Add" at bounding box center [911, 295] width 22 height 18
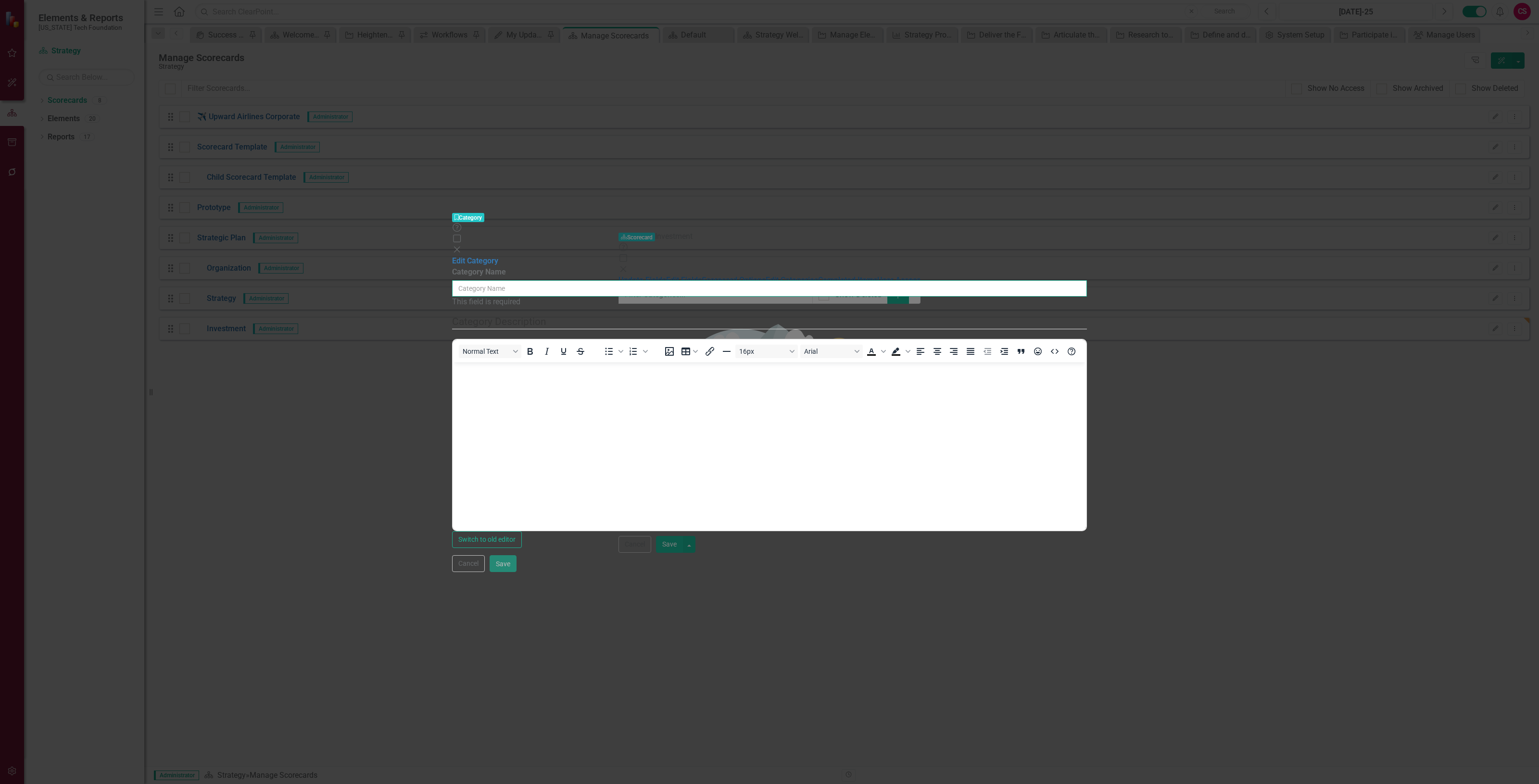
click at [578, 281] on input "Category Name" at bounding box center [770, 288] width 635 height 16
paste input "Re-position the investment portfolio"
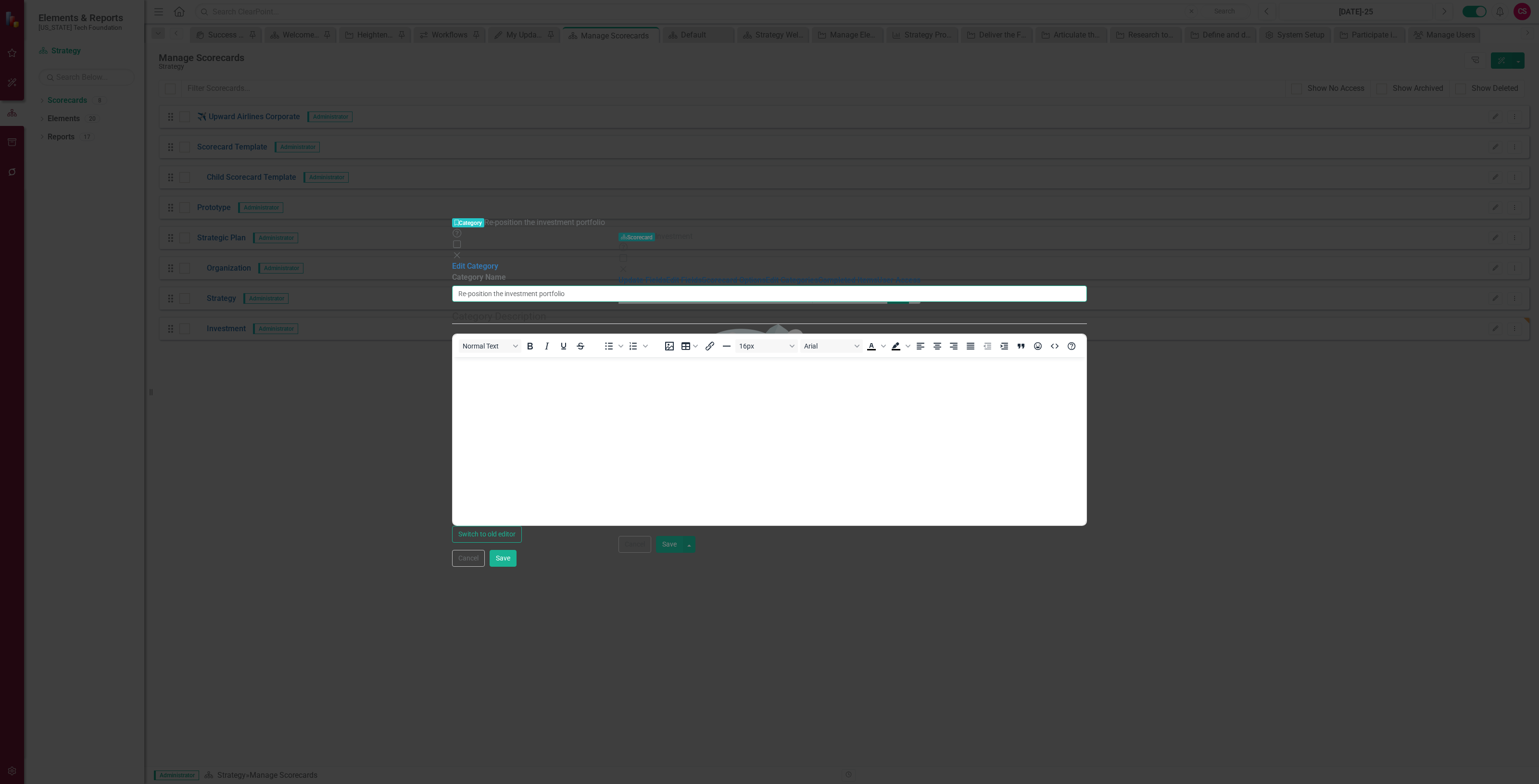
click at [574, 285] on input "Re-position the investment portfolio" at bounding box center [770, 293] width 635 height 16
type input "Re-position the investment portfolio"
click at [517, 567] on button "Save" at bounding box center [503, 559] width 27 height 17
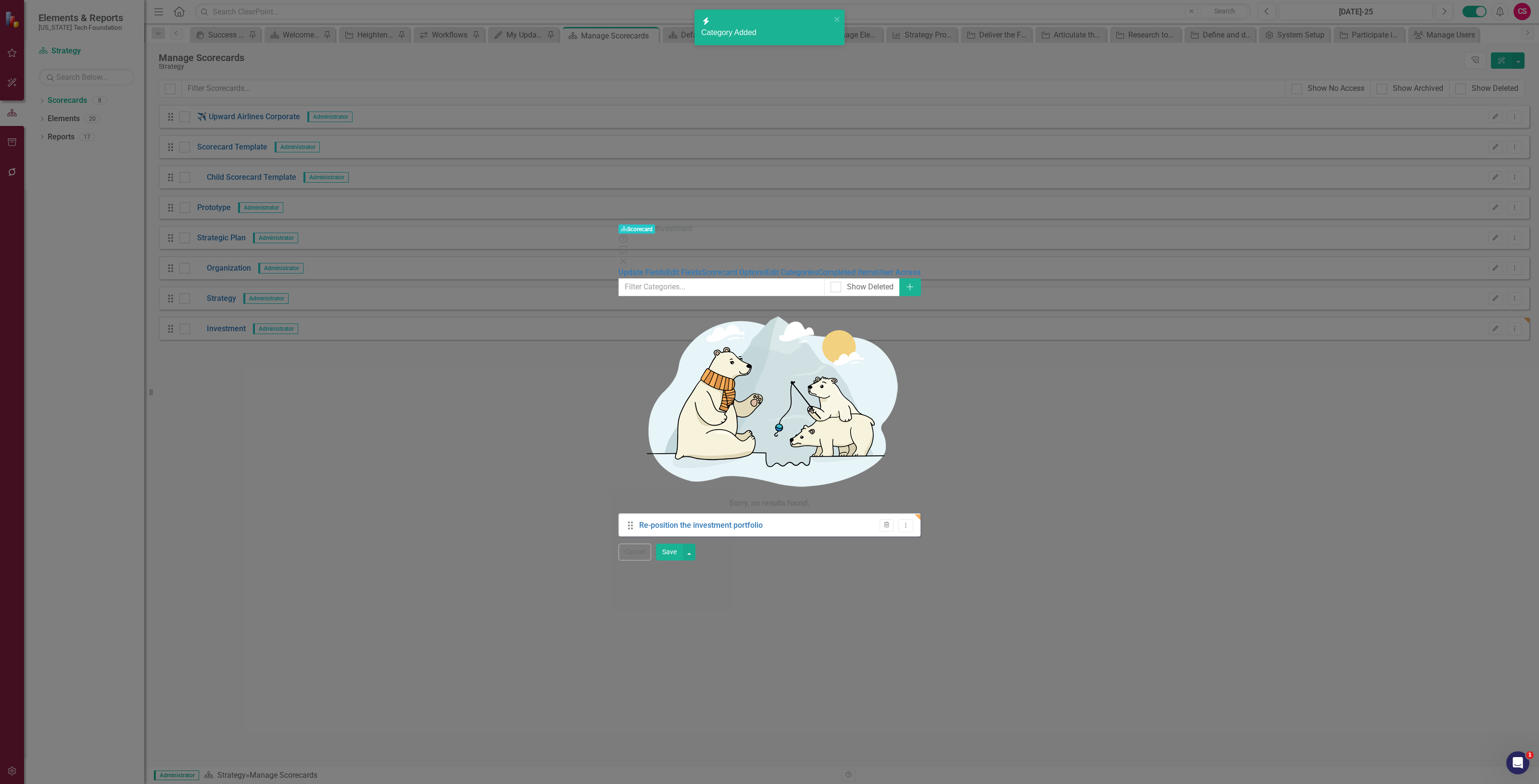
click at [683, 560] on button "Save" at bounding box center [670, 553] width 27 height 17
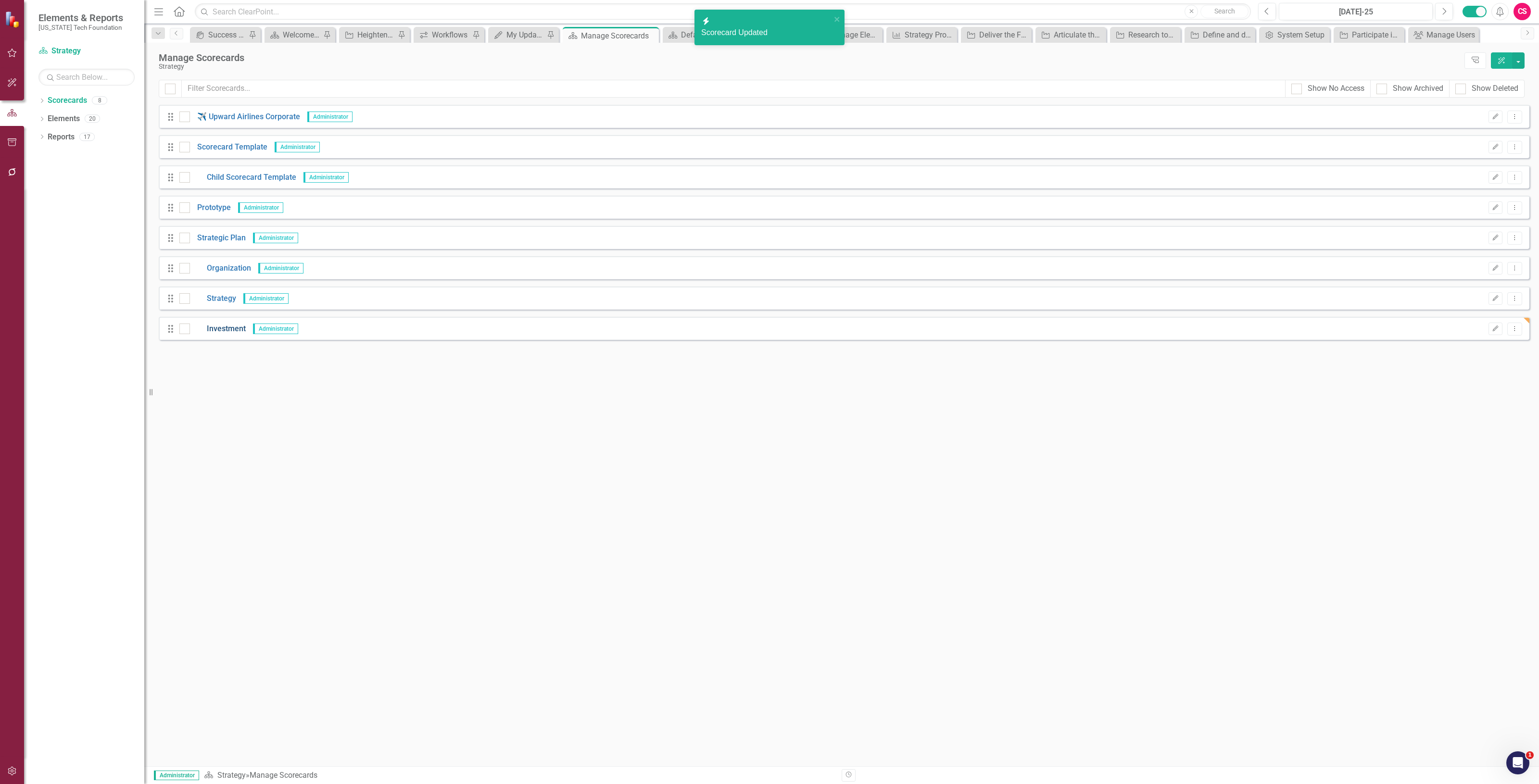
click at [219, 330] on link "Investment" at bounding box center [218, 329] width 56 height 11
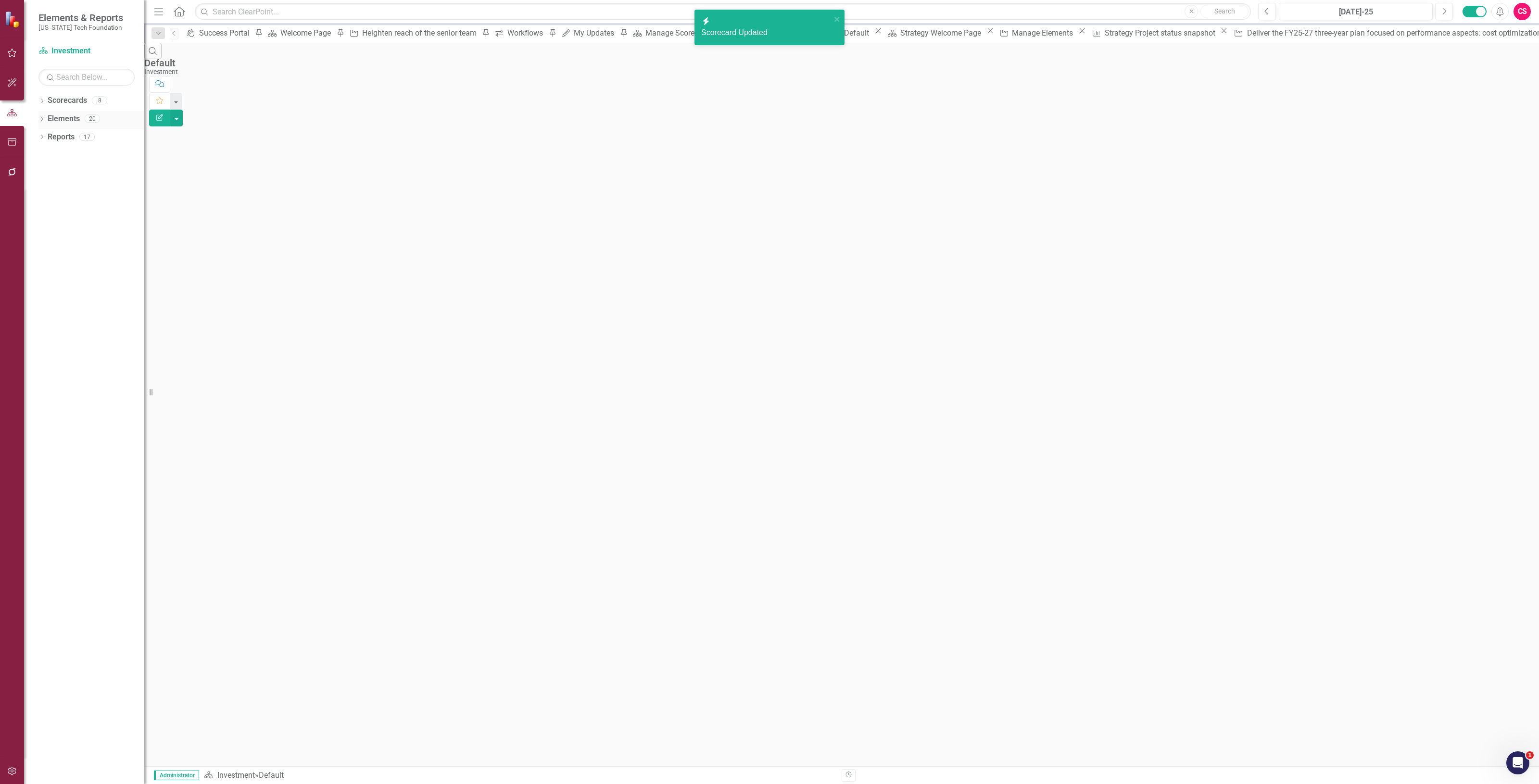
click at [67, 118] on link "Elements" at bounding box center [63, 119] width 32 height 11
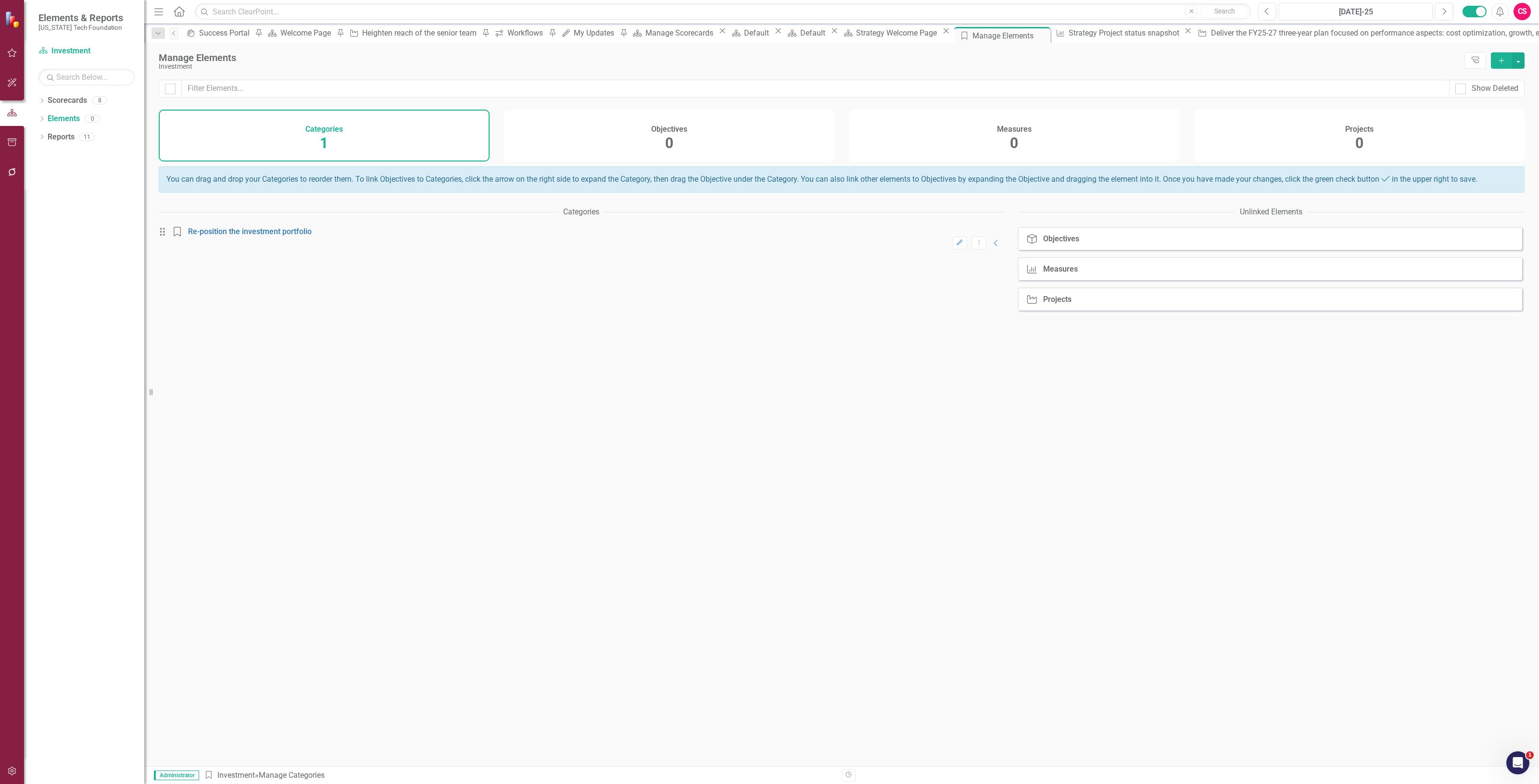
click at [702, 135] on div "Objectives 0" at bounding box center [670, 136] width 331 height 52
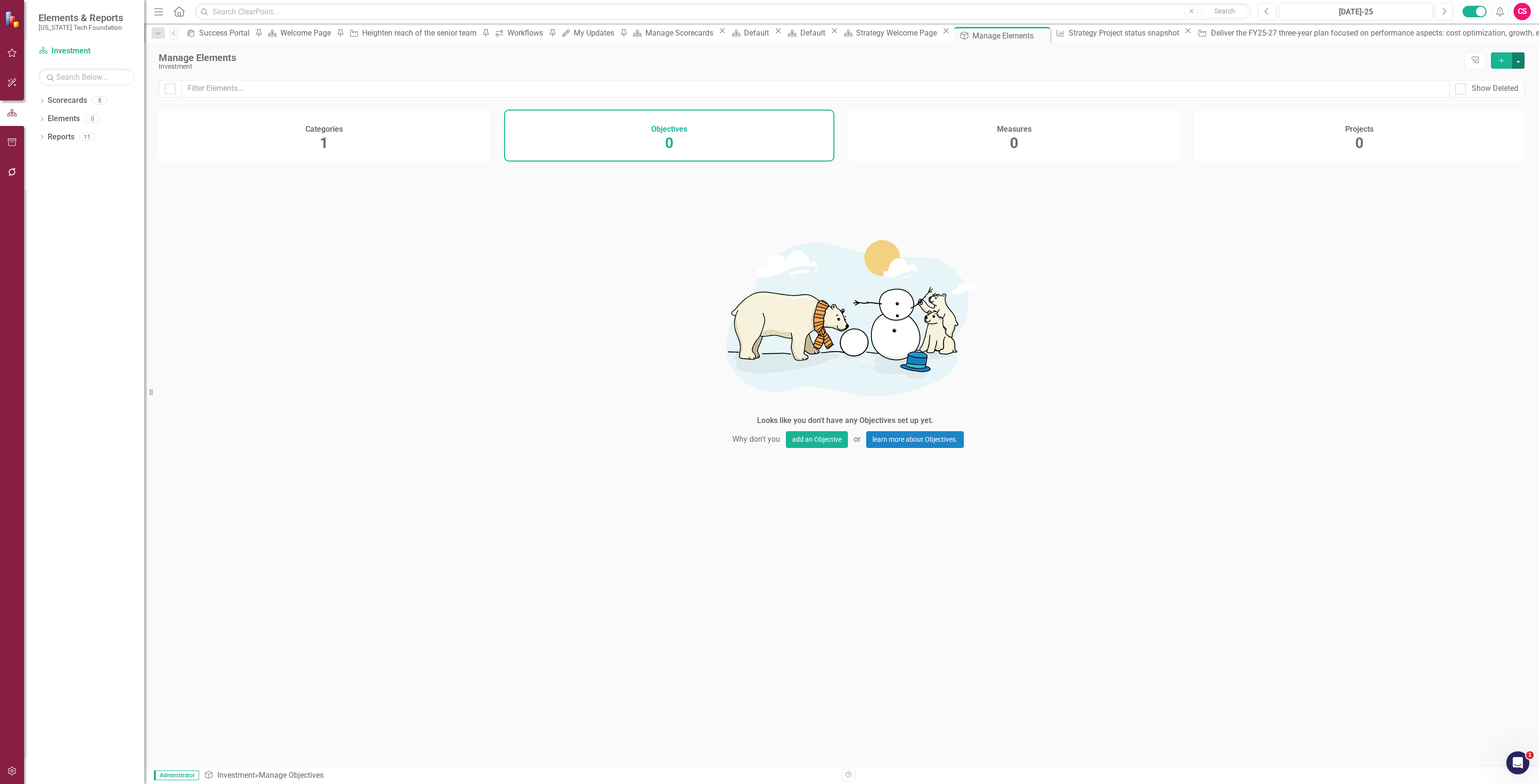
click at [1520, 61] on button "button" at bounding box center [1519, 60] width 12 height 16
click at [1501, 97] on link "Add Multiple Add Multiple" at bounding box center [1486, 96] width 76 height 18
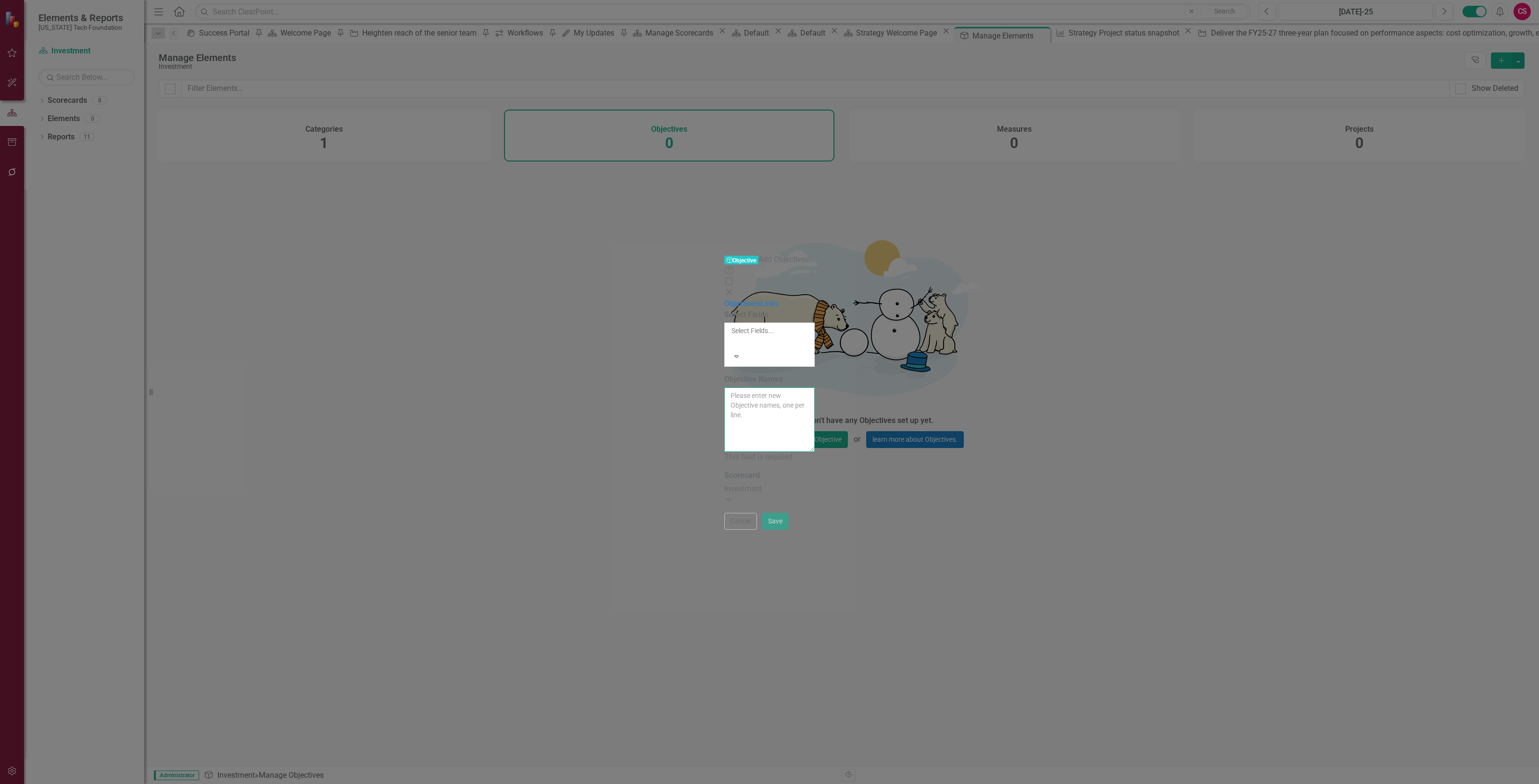
click at [724, 387] on textarea "Objective Names" at bounding box center [770, 419] width 90 height 65
paste textarea "1 Improve risk/return of endowment portfolio"
click at [724, 394] on textarea "1 Improve risk/return of endowment portfolio" at bounding box center [770, 426] width 90 height 65
paste textarea "2 Invest with higher caliber investment managers"
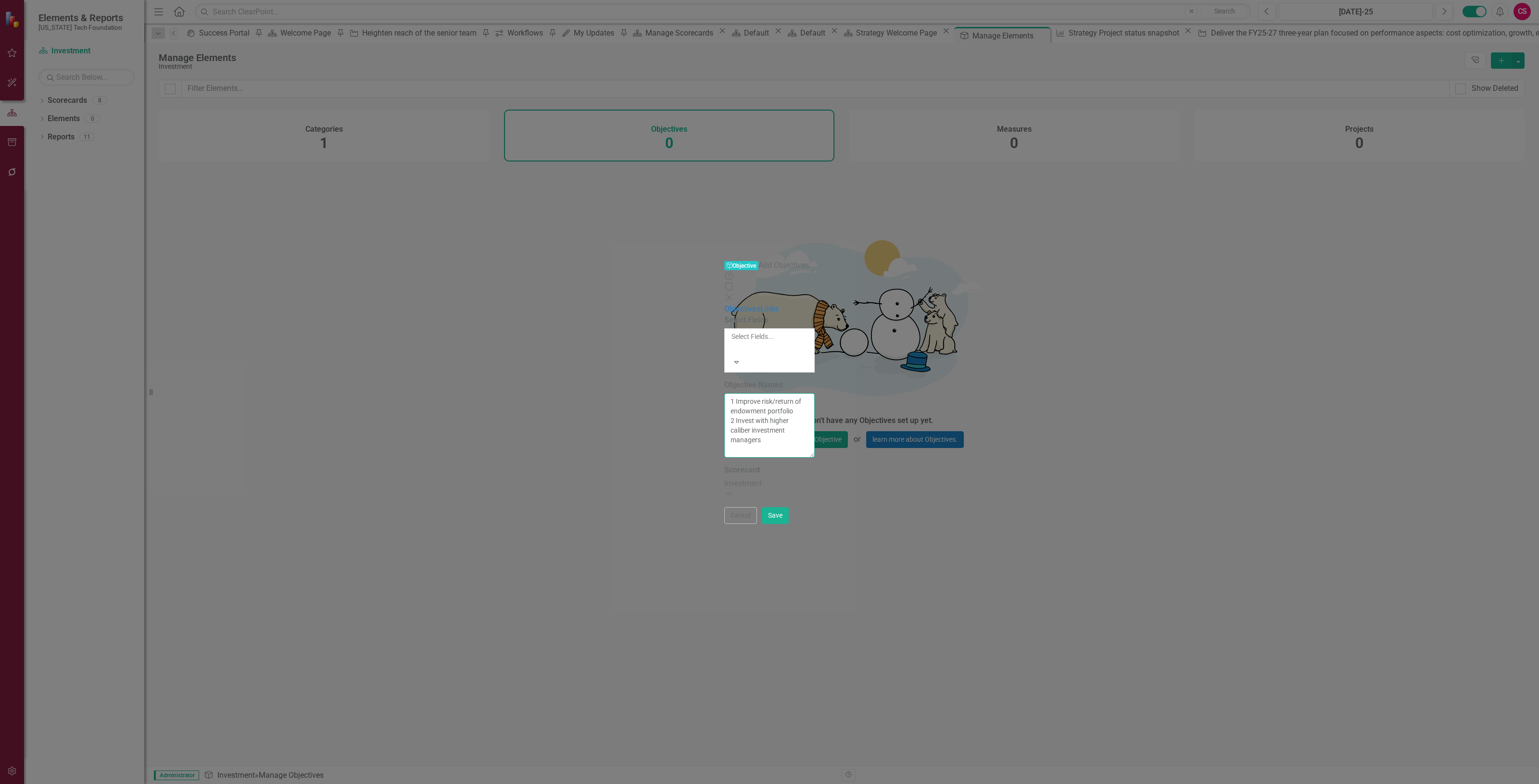
drag, startPoint x: 686, startPoint y: 95, endPoint x: 682, endPoint y: 101, distance: 7.2
click at [724, 394] on textarea "1 Improve risk/return of endowment portfolio 2 Invest with higher caliber inves…" at bounding box center [770, 426] width 90 height 65
paste textarea "3 Improve the infrastructure"
type textarea "1 Improve risk/return of endowment portfolio 2 Invest with higher caliber inves…"
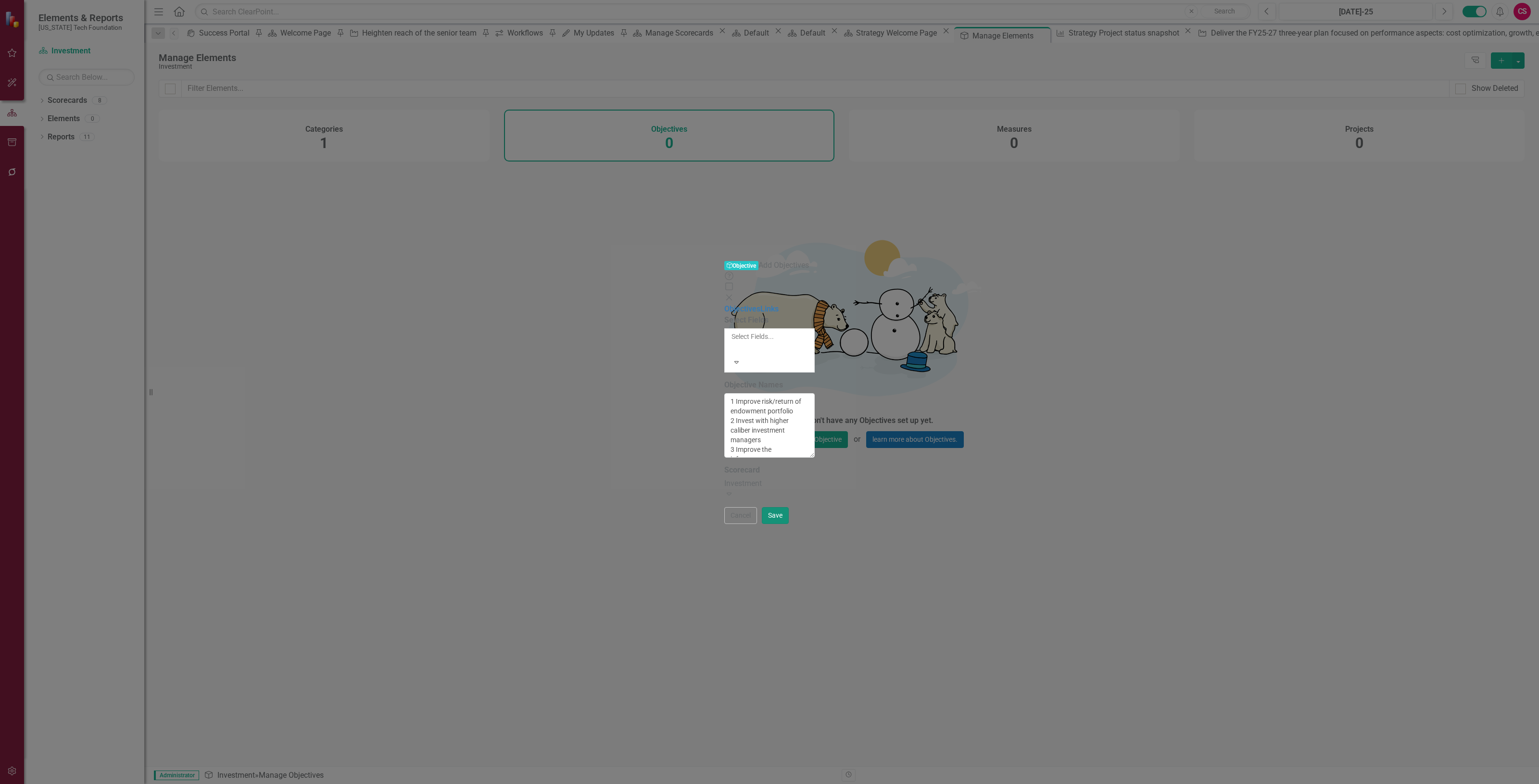
click at [789, 524] on button "Save" at bounding box center [775, 516] width 27 height 17
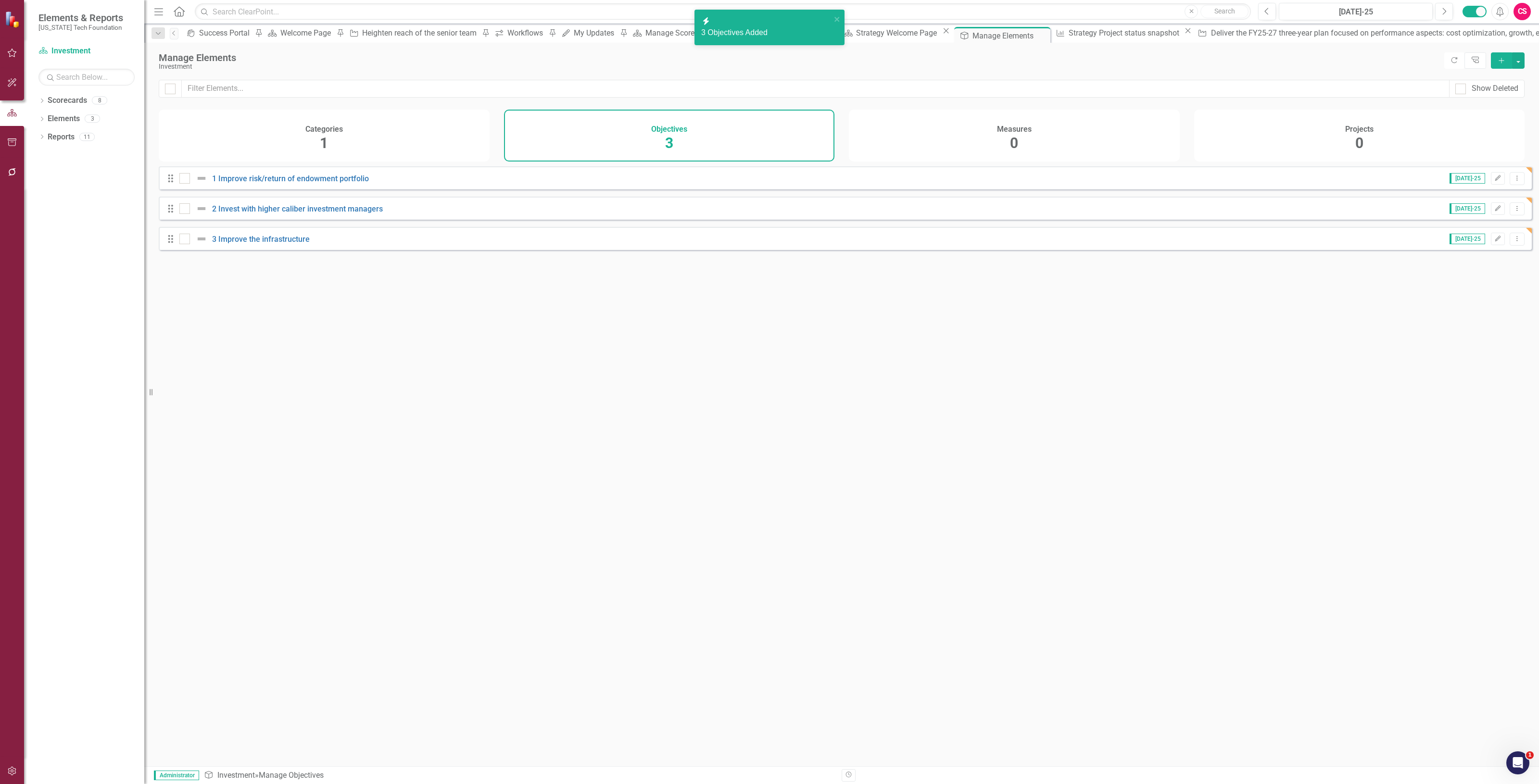
click at [1333, 131] on div "Projects 0" at bounding box center [1360, 136] width 331 height 52
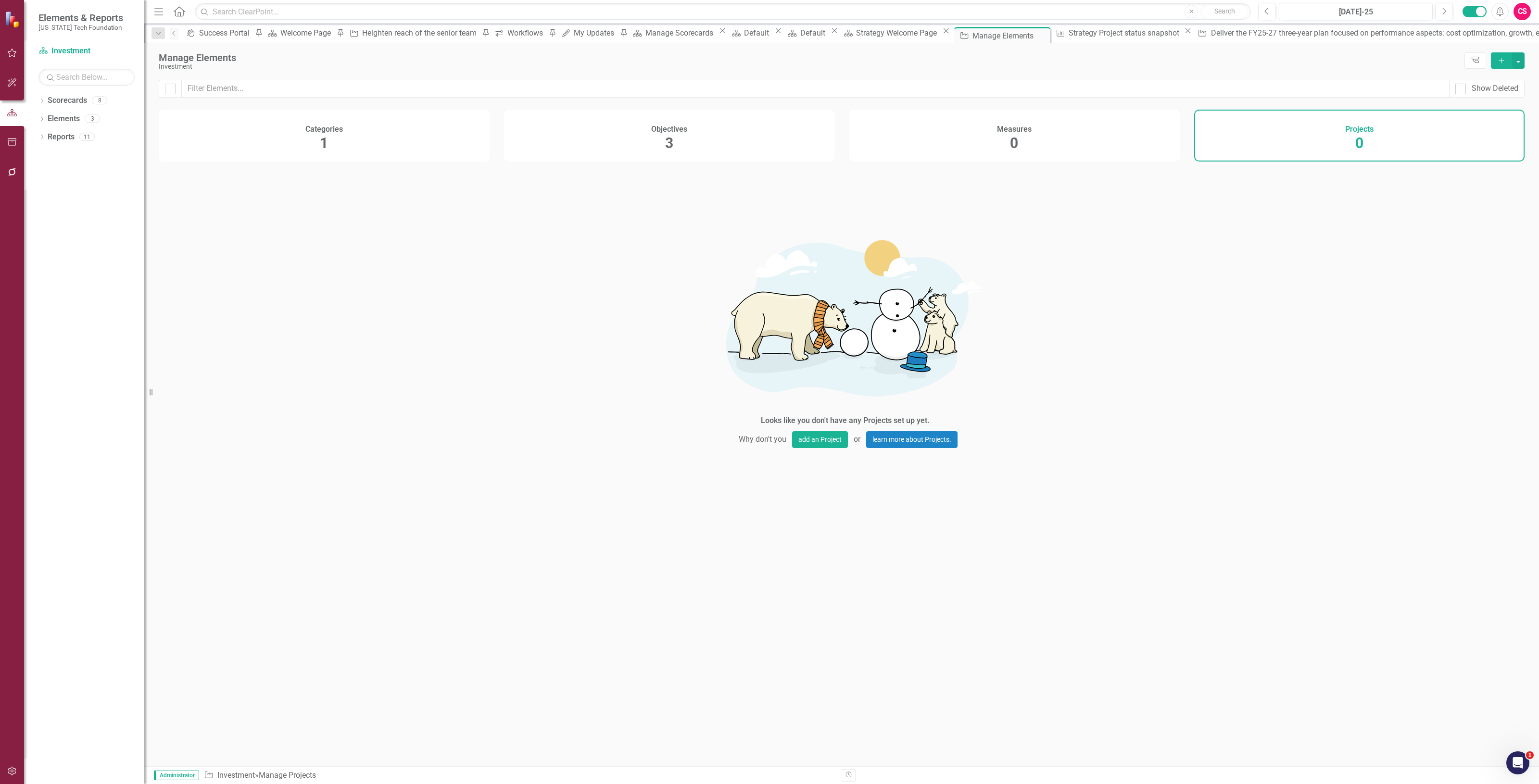
click at [1498, 59] on icon "Add" at bounding box center [1502, 60] width 9 height 7
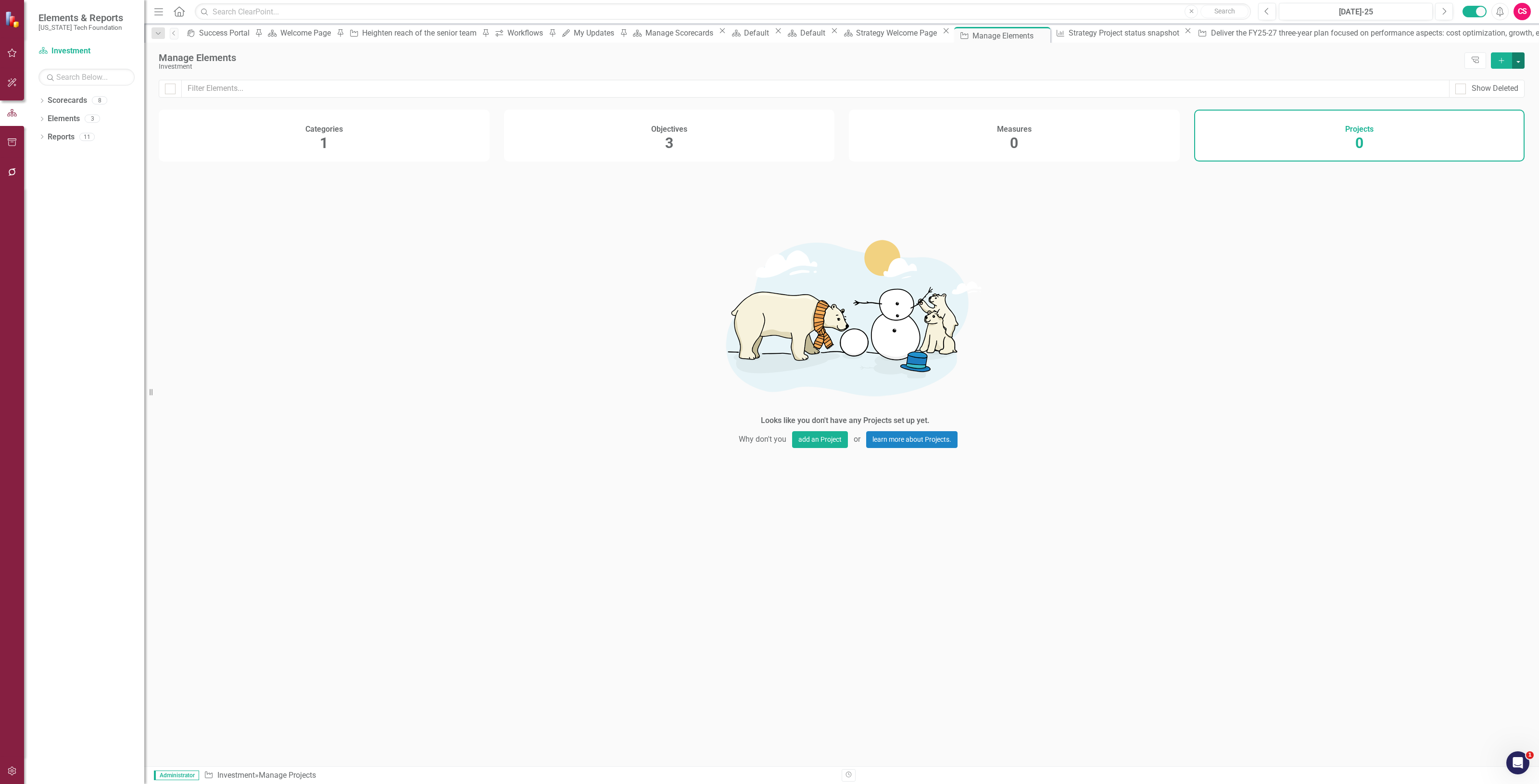
click at [1520, 58] on button "button" at bounding box center [1519, 60] width 12 height 16
click at [1503, 90] on link "Add Multiple Add Multiple" at bounding box center [1486, 96] width 76 height 18
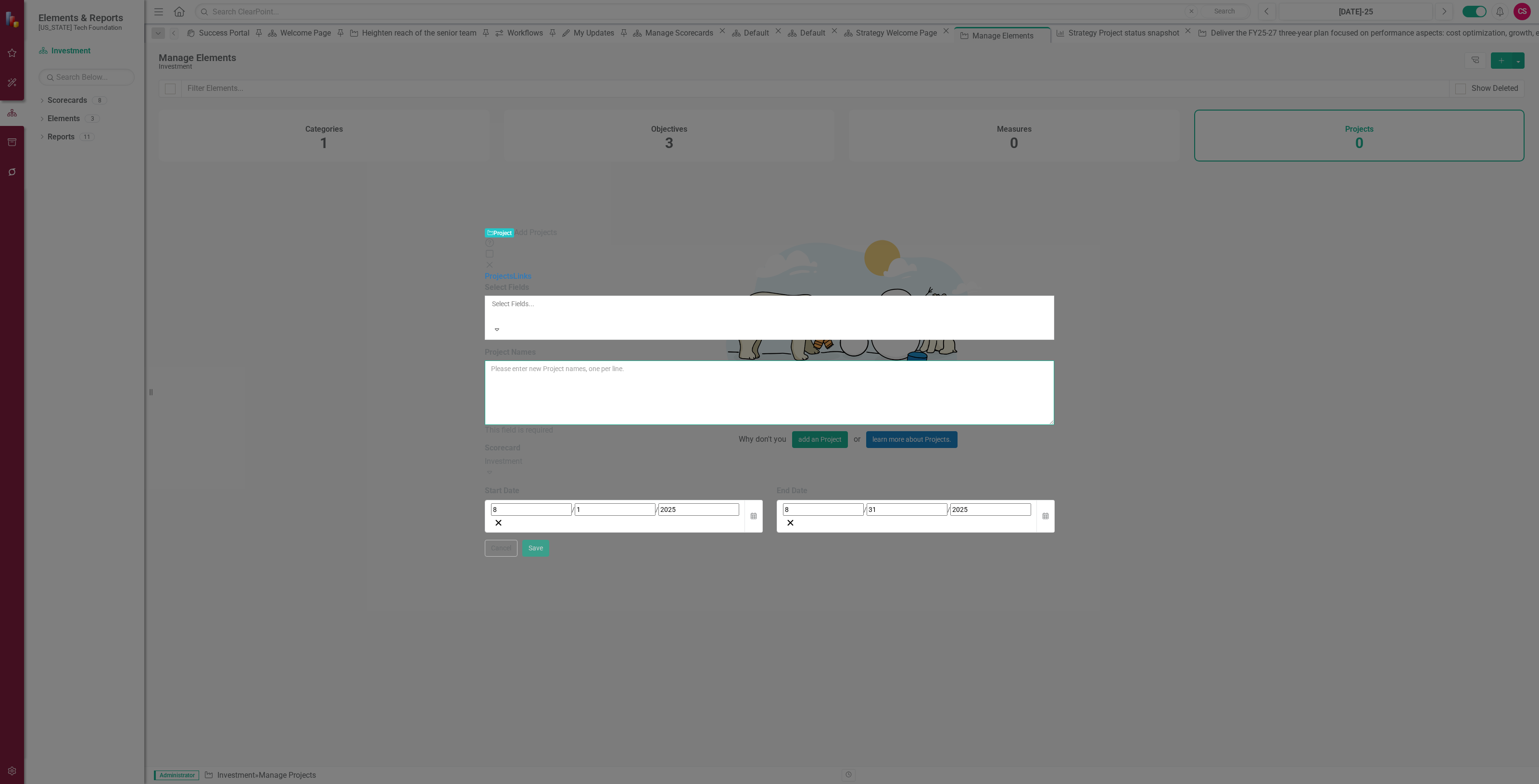
click at [557, 361] on textarea "Project Names" at bounding box center [770, 393] width 570 height 65
paste textarea "'1 Work out troubled investments 2 Replace equity index exposure with active eq…"
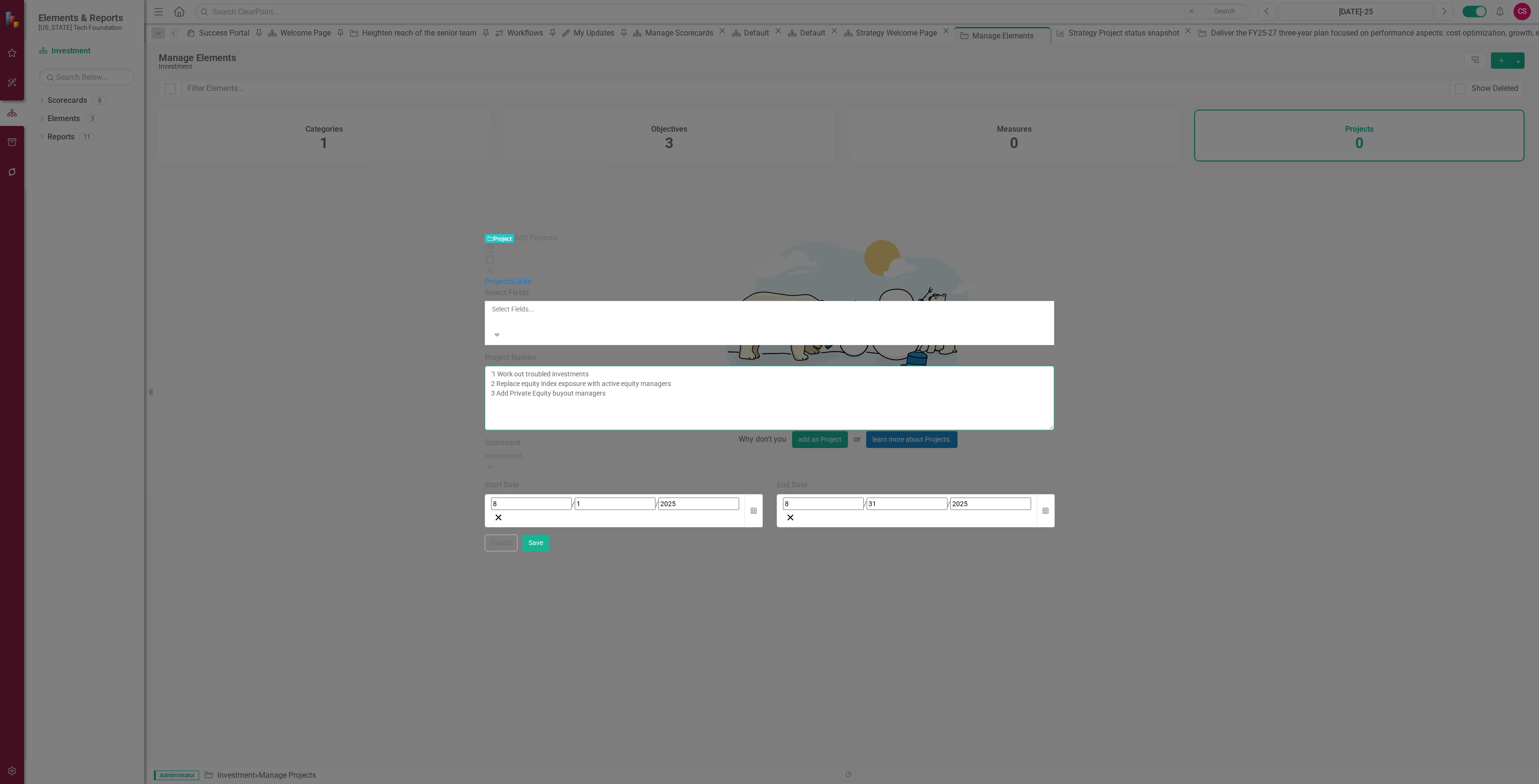
click at [485, 366] on textarea "'1 Work out troubled investments 2 Replace equity index exposure with active eq…" at bounding box center [770, 398] width 570 height 65
type textarea "1 Work out troubled investments 2 Replace equity index exposure with active equ…"
click at [763, 494] on button "Calendar" at bounding box center [753, 510] width 18 height 34
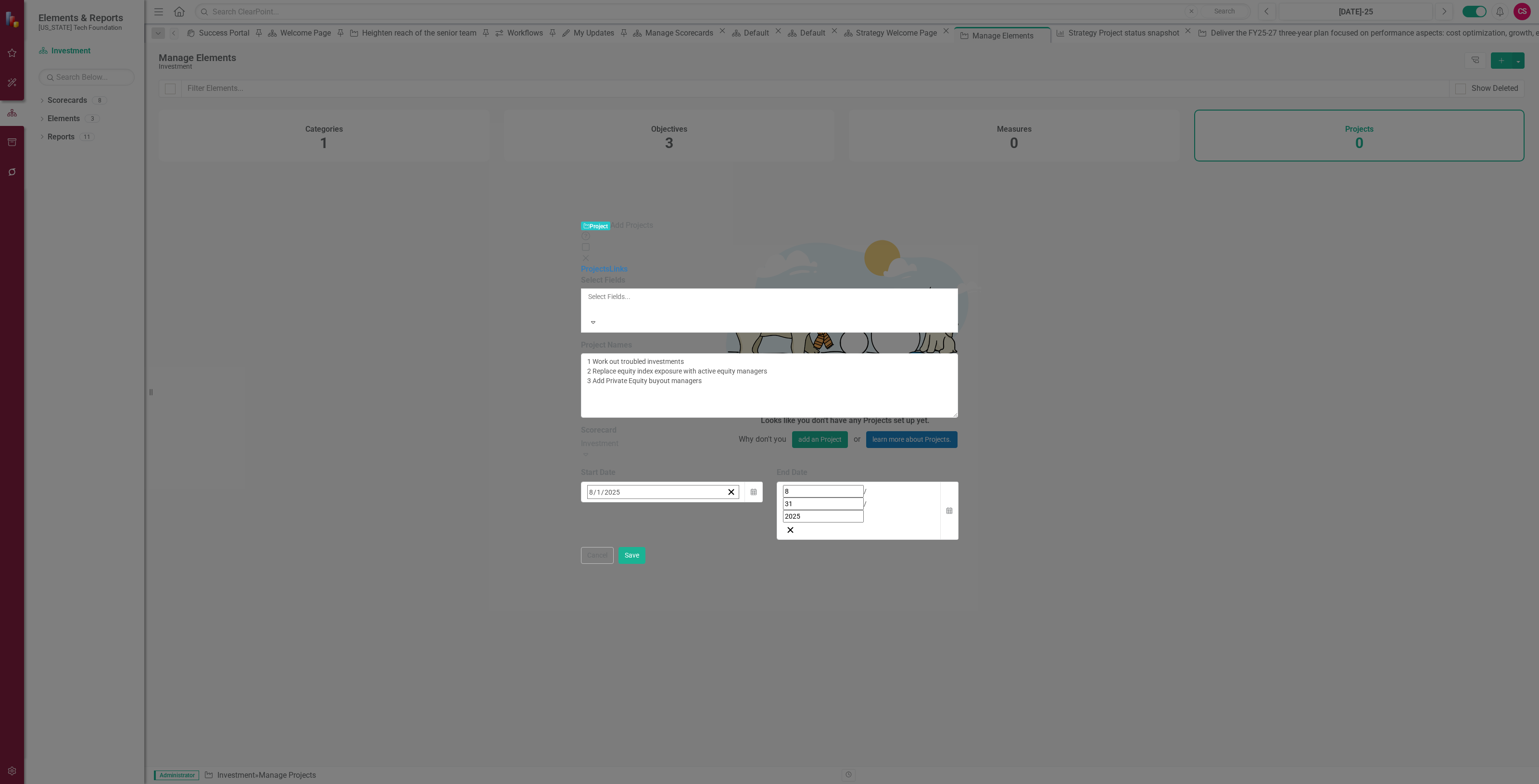
click at [603, 503] on button "«" at bounding box center [593, 513] width 21 height 21
click at [624, 503] on button "‹" at bounding box center [614, 513] width 21 height 21
click at [630, 543] on button "1" at bounding box center [617, 552] width 24 height 17
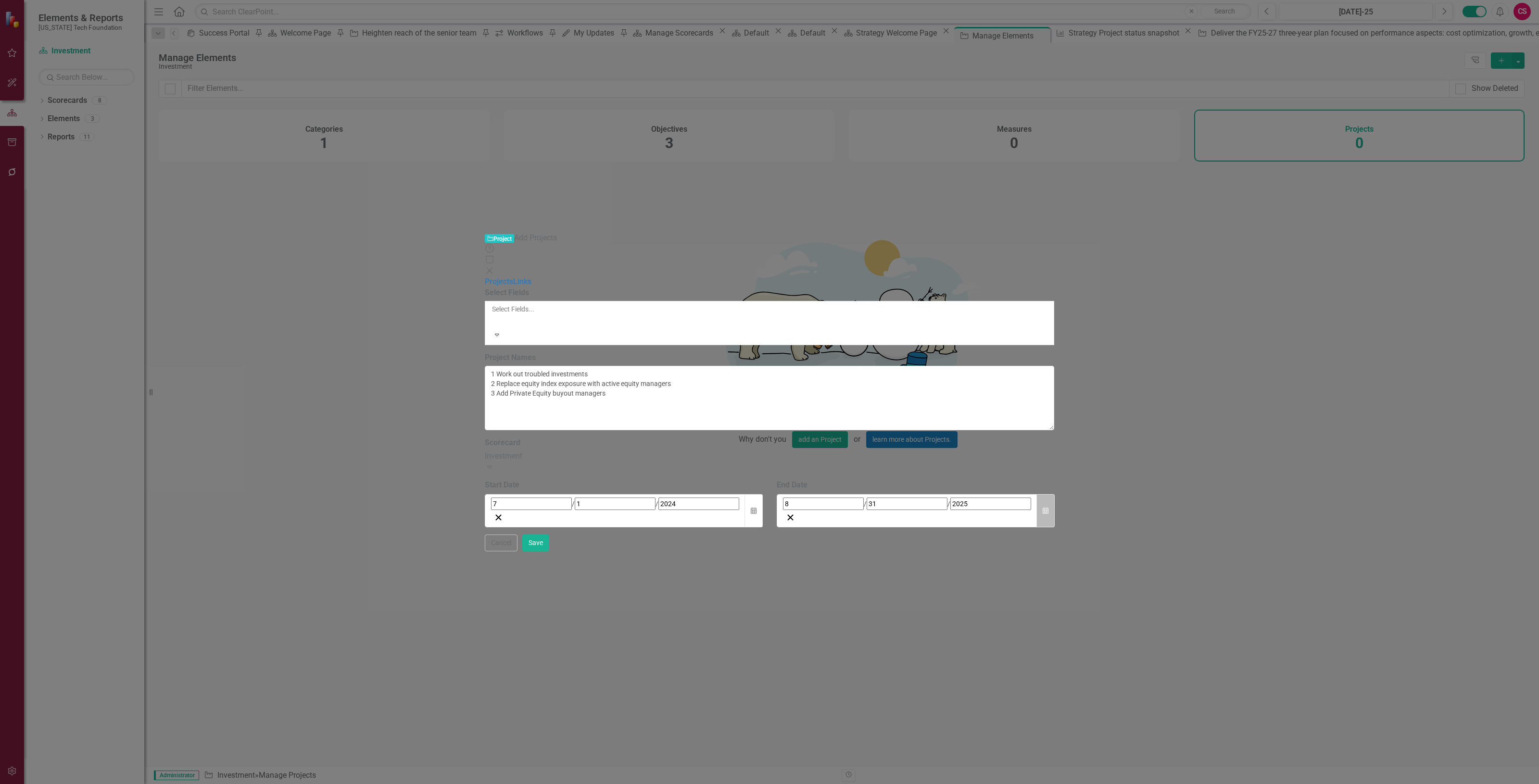
click at [1049, 508] on icon "Calendar" at bounding box center [1045, 511] width 5 height 7
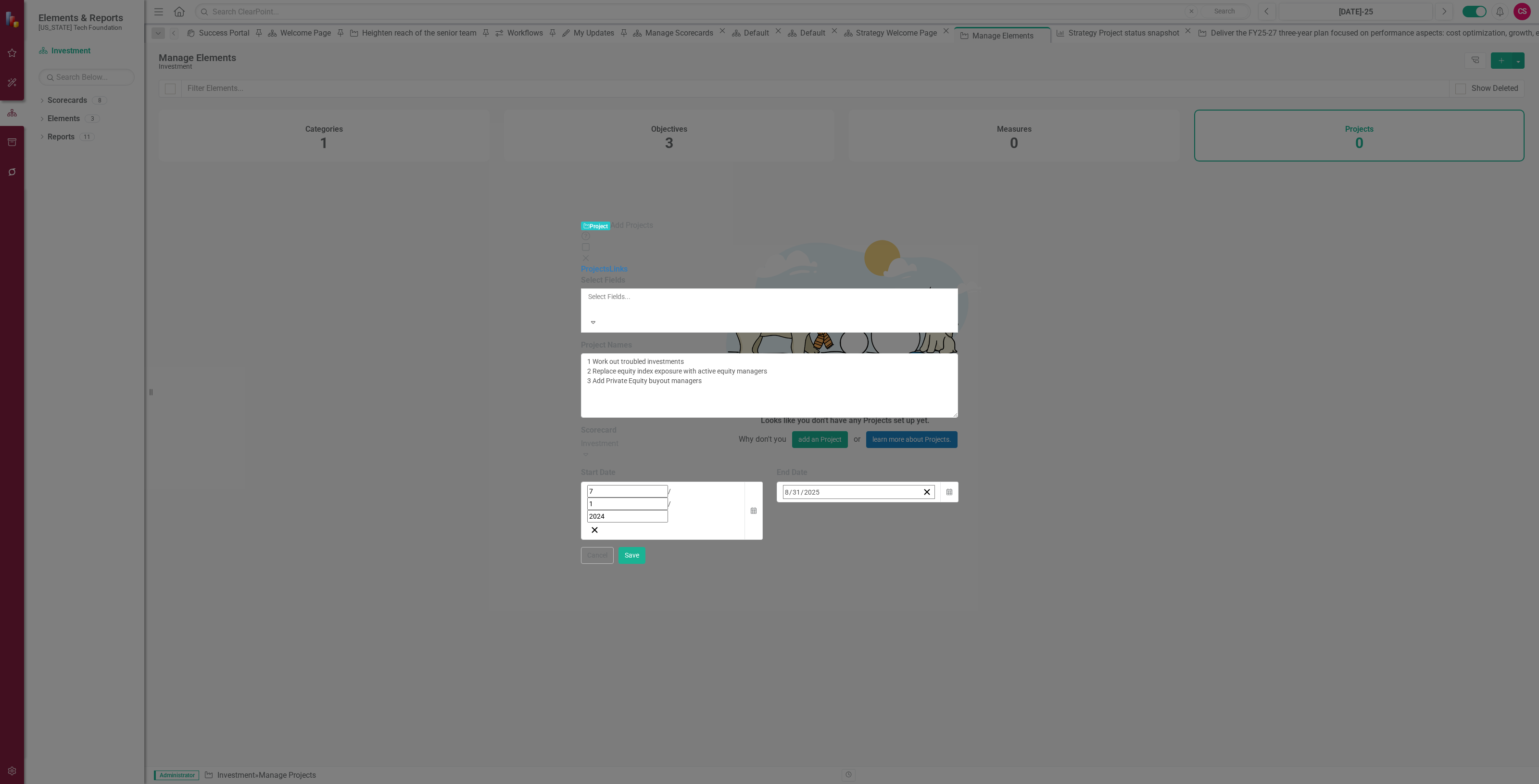
click at [945, 503] on button "»" at bounding box center [934, 513] width 21 height 21
click at [820, 503] on button "‹" at bounding box center [809, 513] width 21 height 21
click at [850, 543] on button "1" at bounding box center [837, 552] width 24 height 17
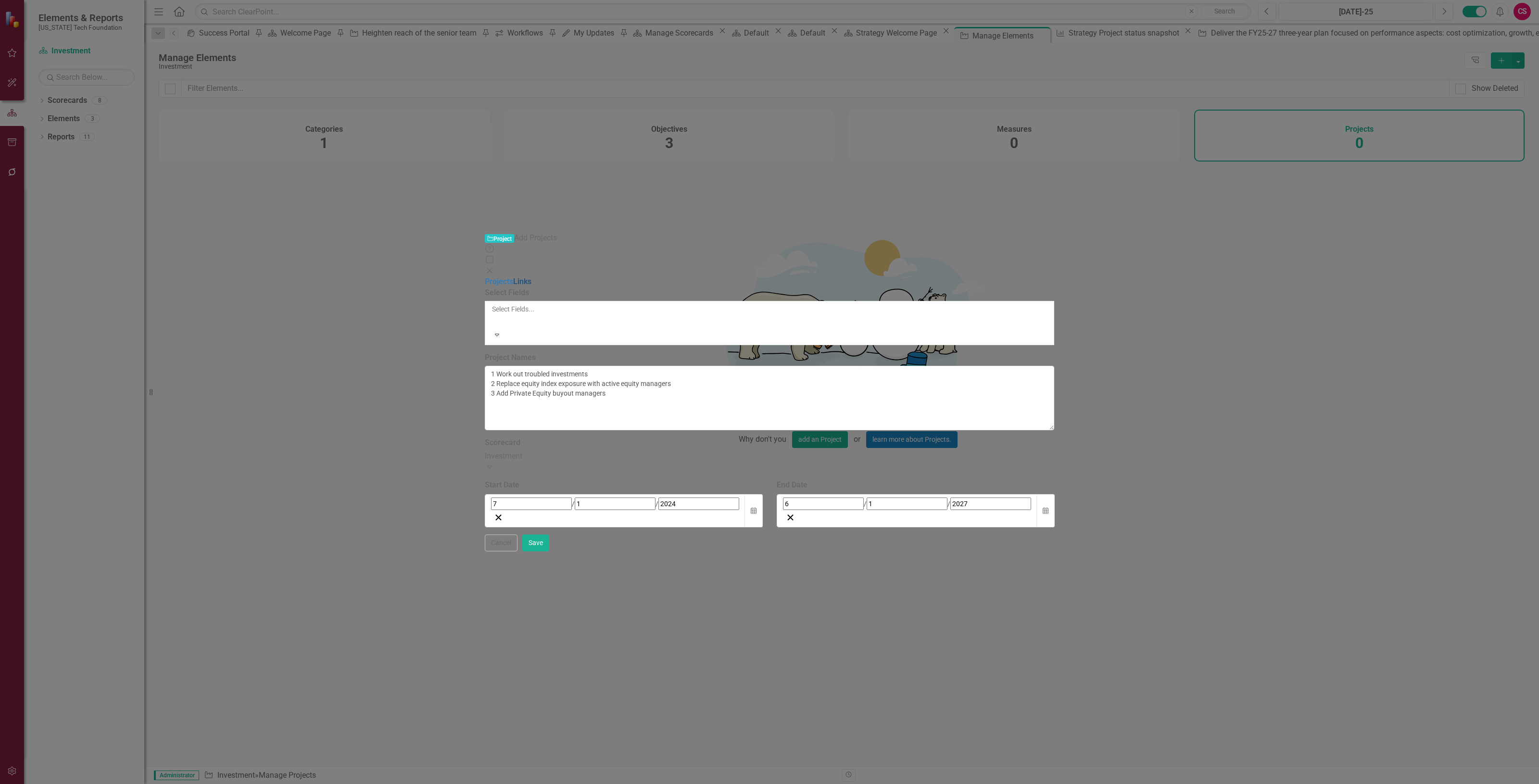
click at [513, 277] on link "Links" at bounding box center [522, 281] width 18 height 9
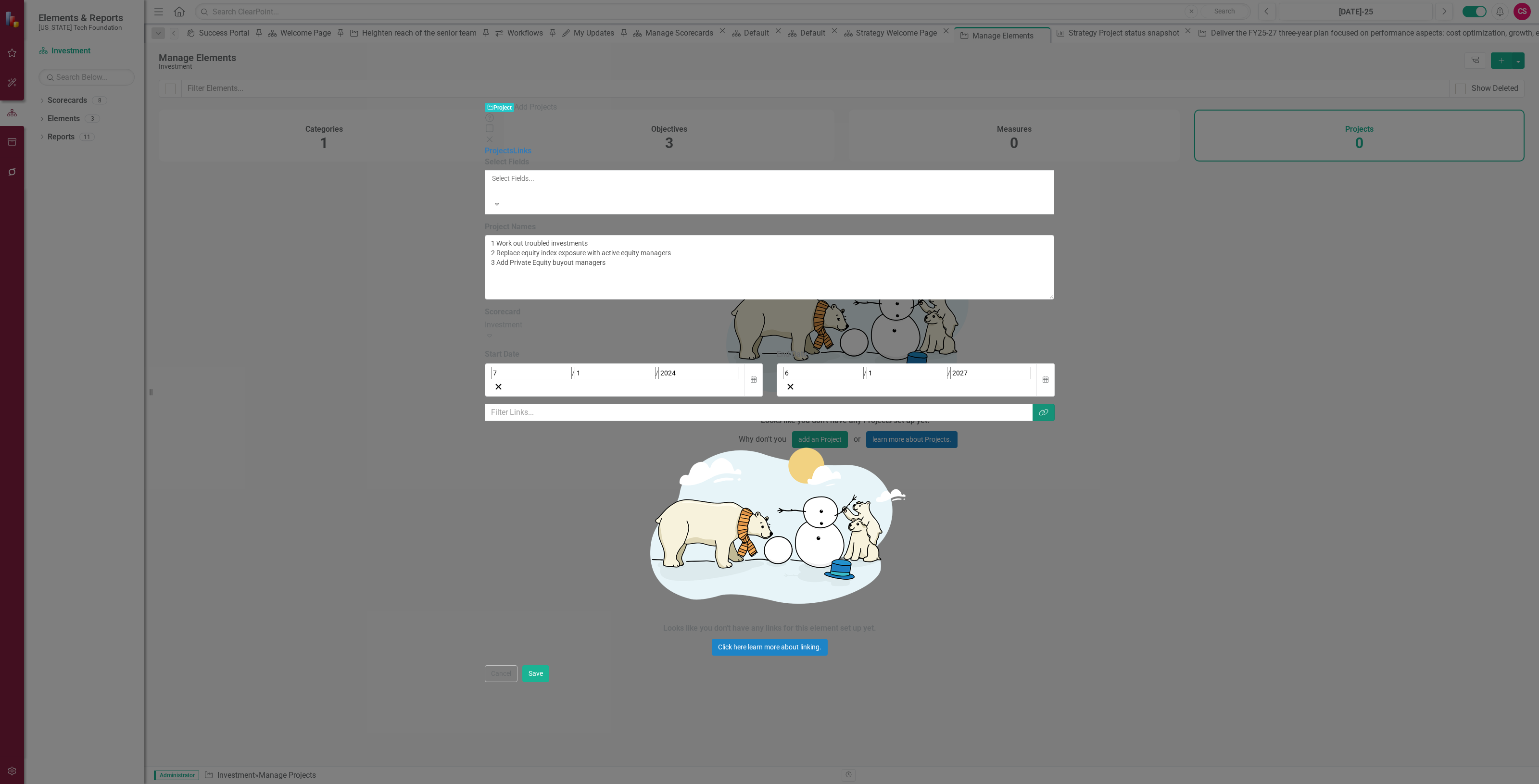
click at [1055, 404] on button "Link Tag" at bounding box center [1044, 412] width 22 height 18
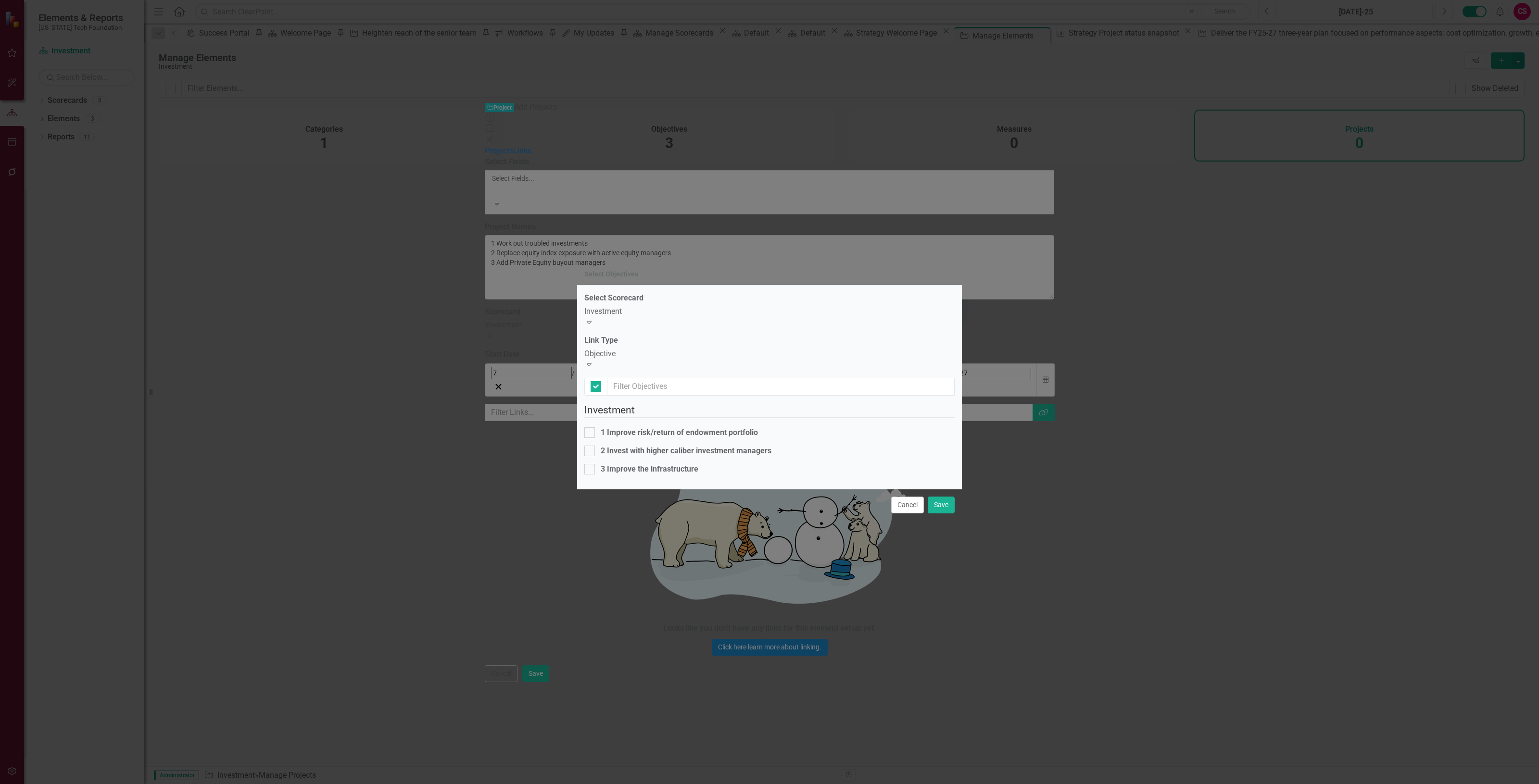
checkbox input "false"
click at [646, 428] on div "1 Improve risk/return of endowment portfolio" at bounding box center [680, 433] width 157 height 11
click at [591, 428] on input "1 Improve risk/return of endowment portfolio" at bounding box center [588, 431] width 6 height 6
checkbox input "true"
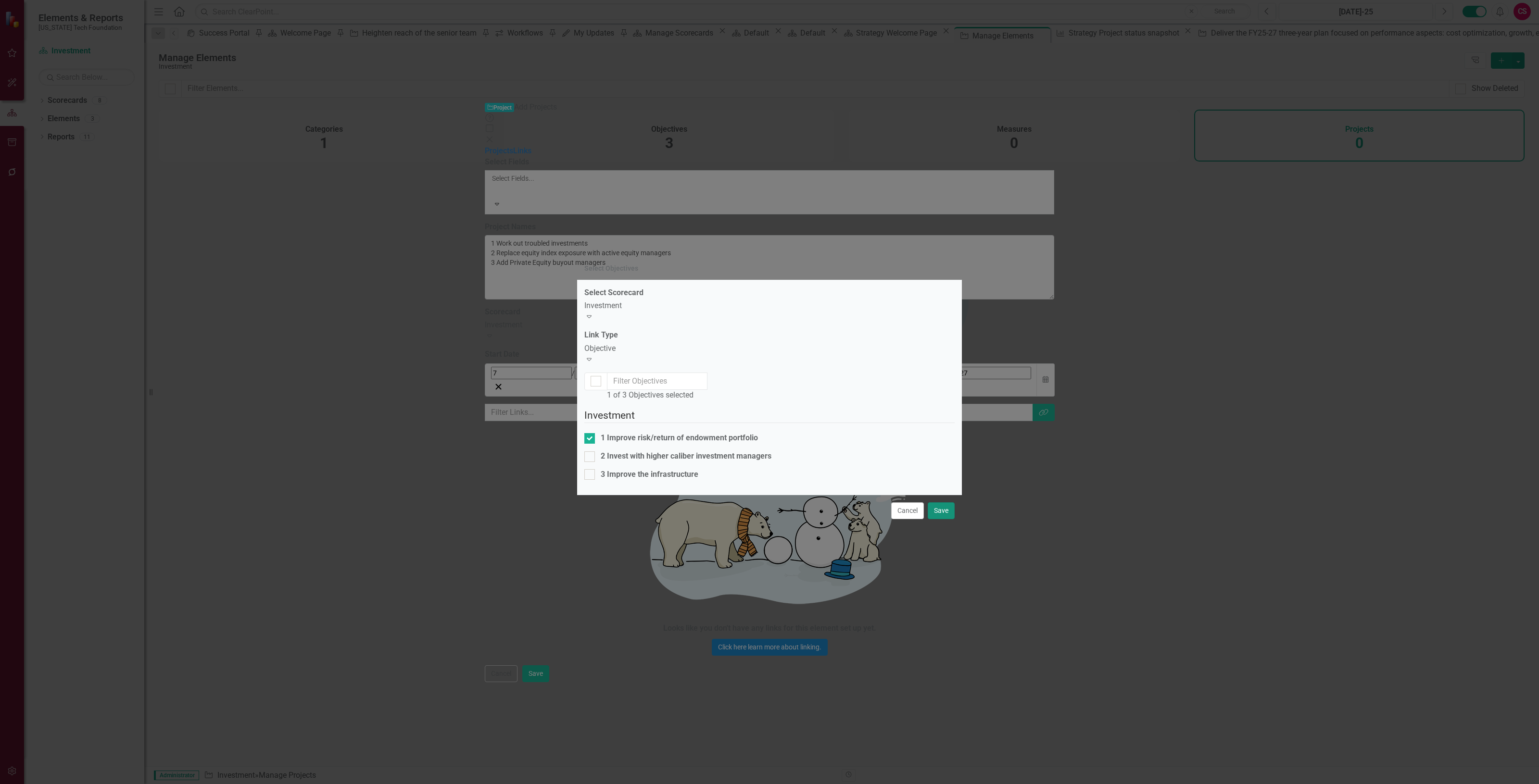
click at [950, 519] on button "Save" at bounding box center [941, 511] width 27 height 17
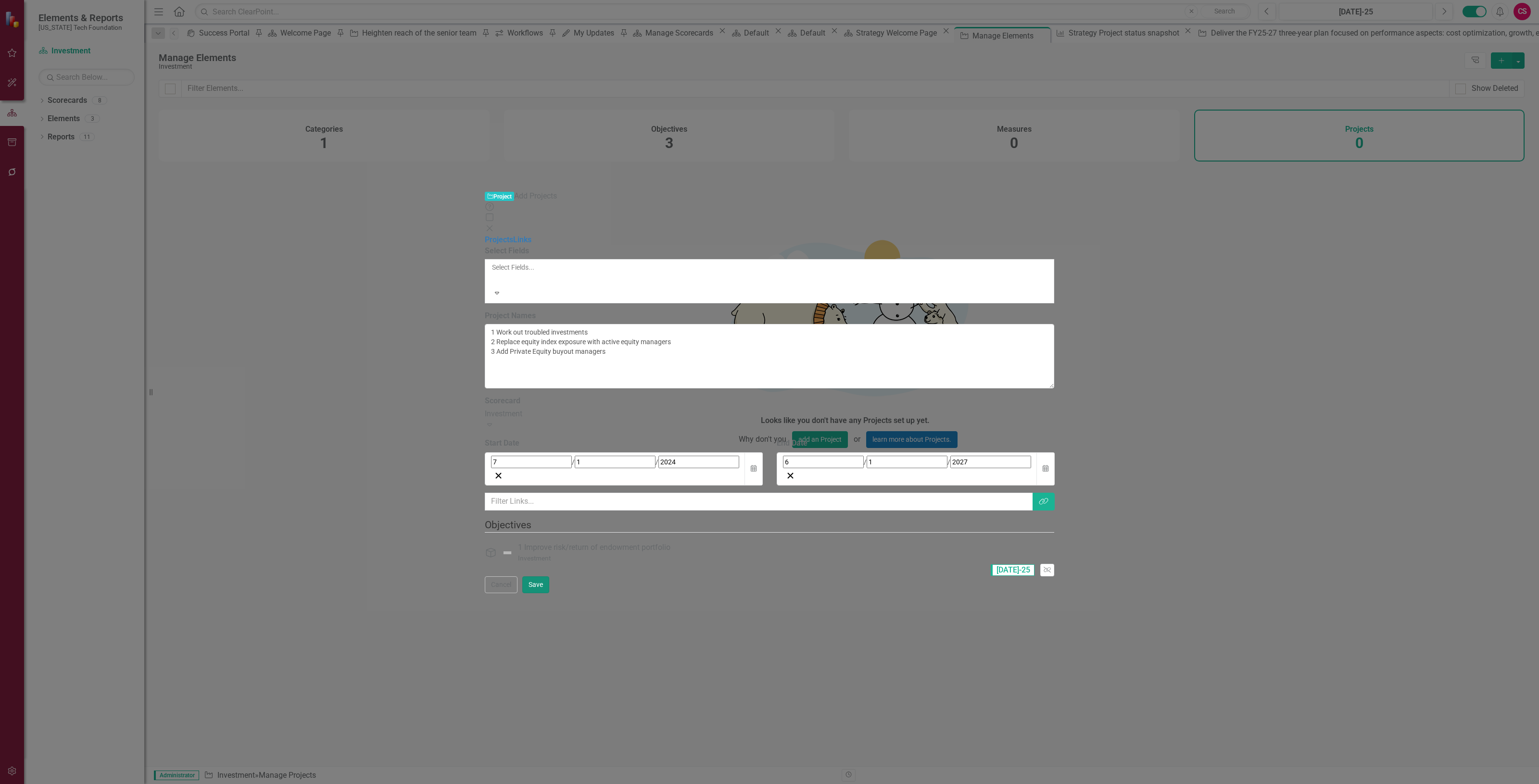
click at [550, 593] on button "Save" at bounding box center [536, 585] width 27 height 17
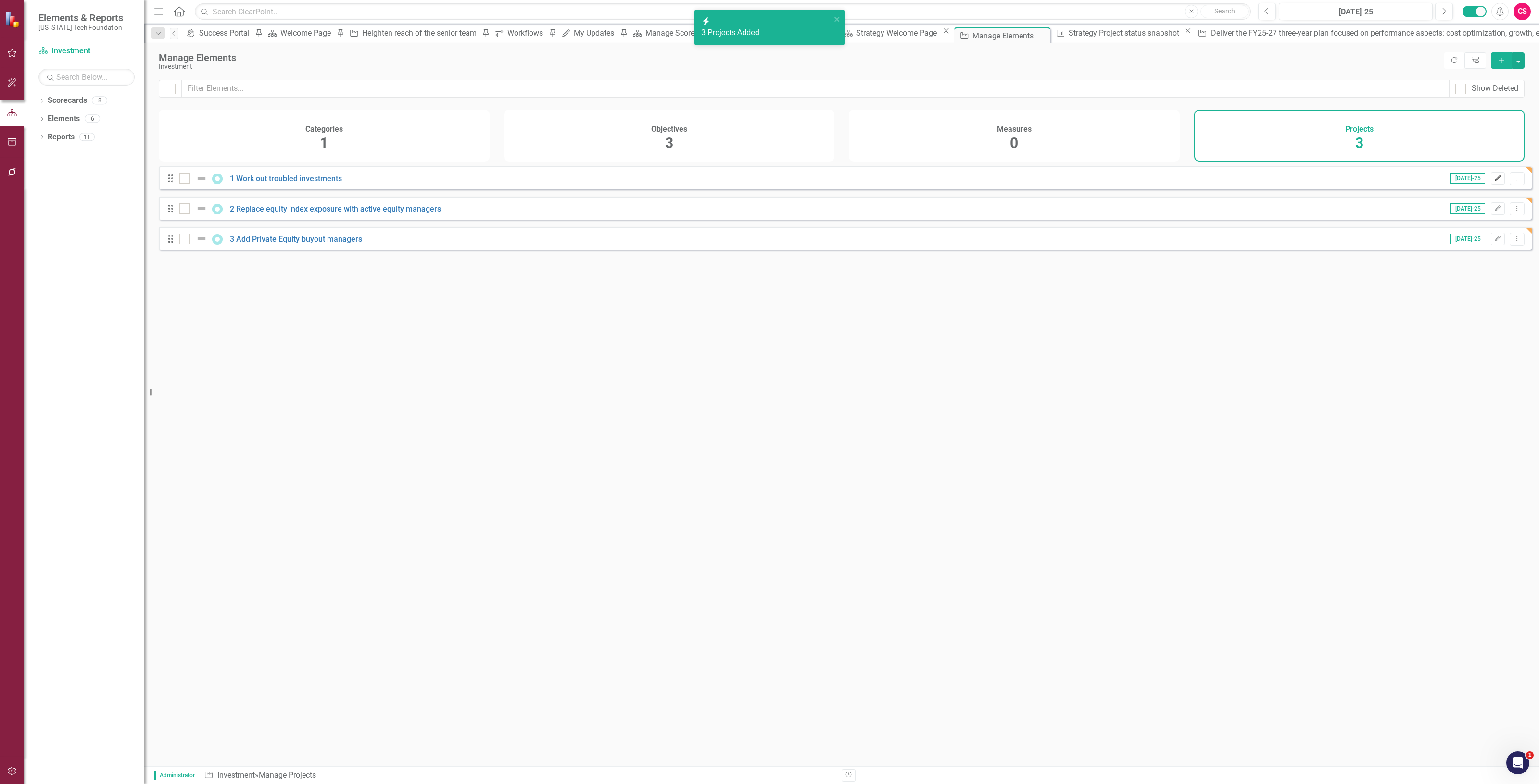
click at [1491, 183] on button "Edit" at bounding box center [1498, 178] width 14 height 12
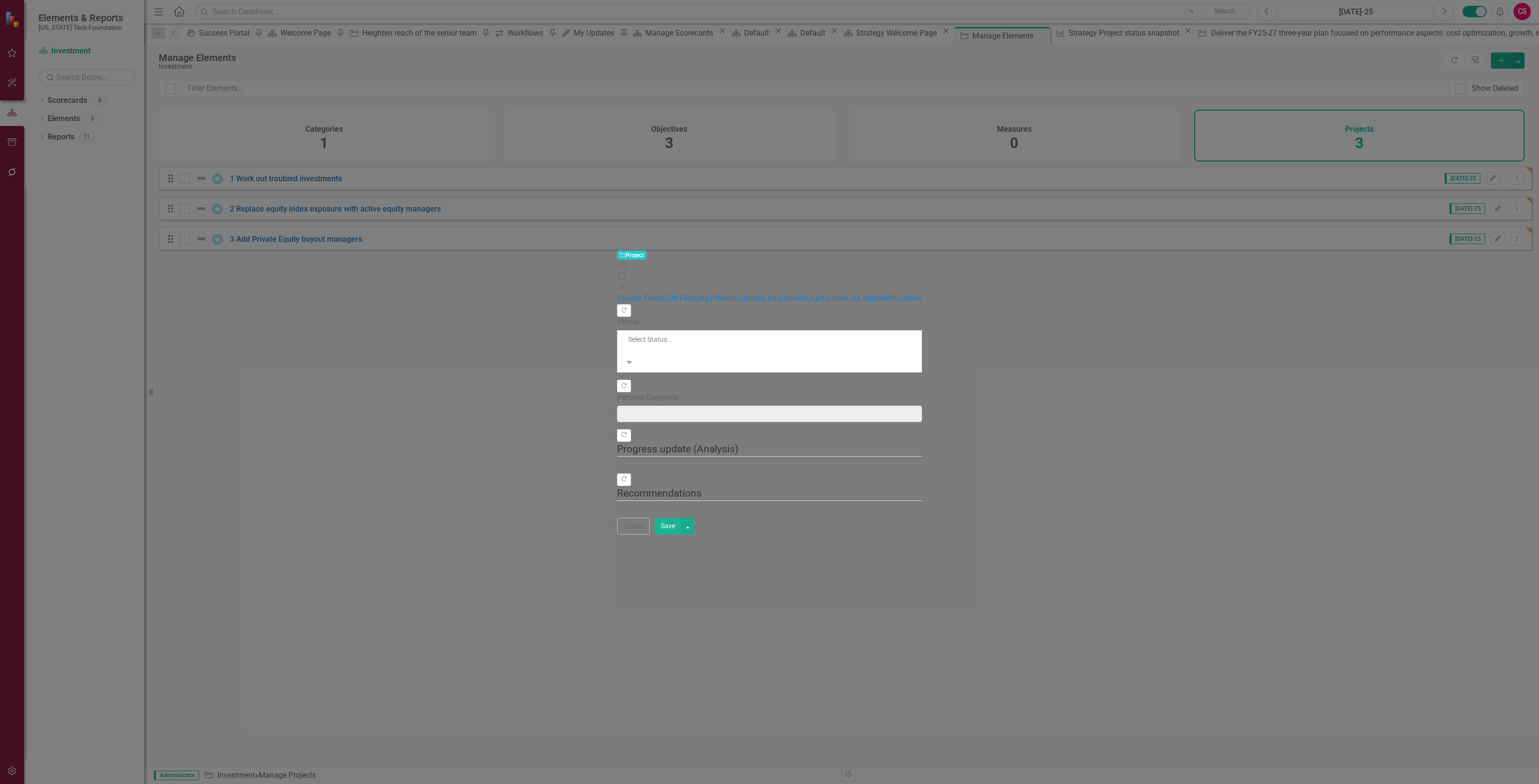
type input "0"
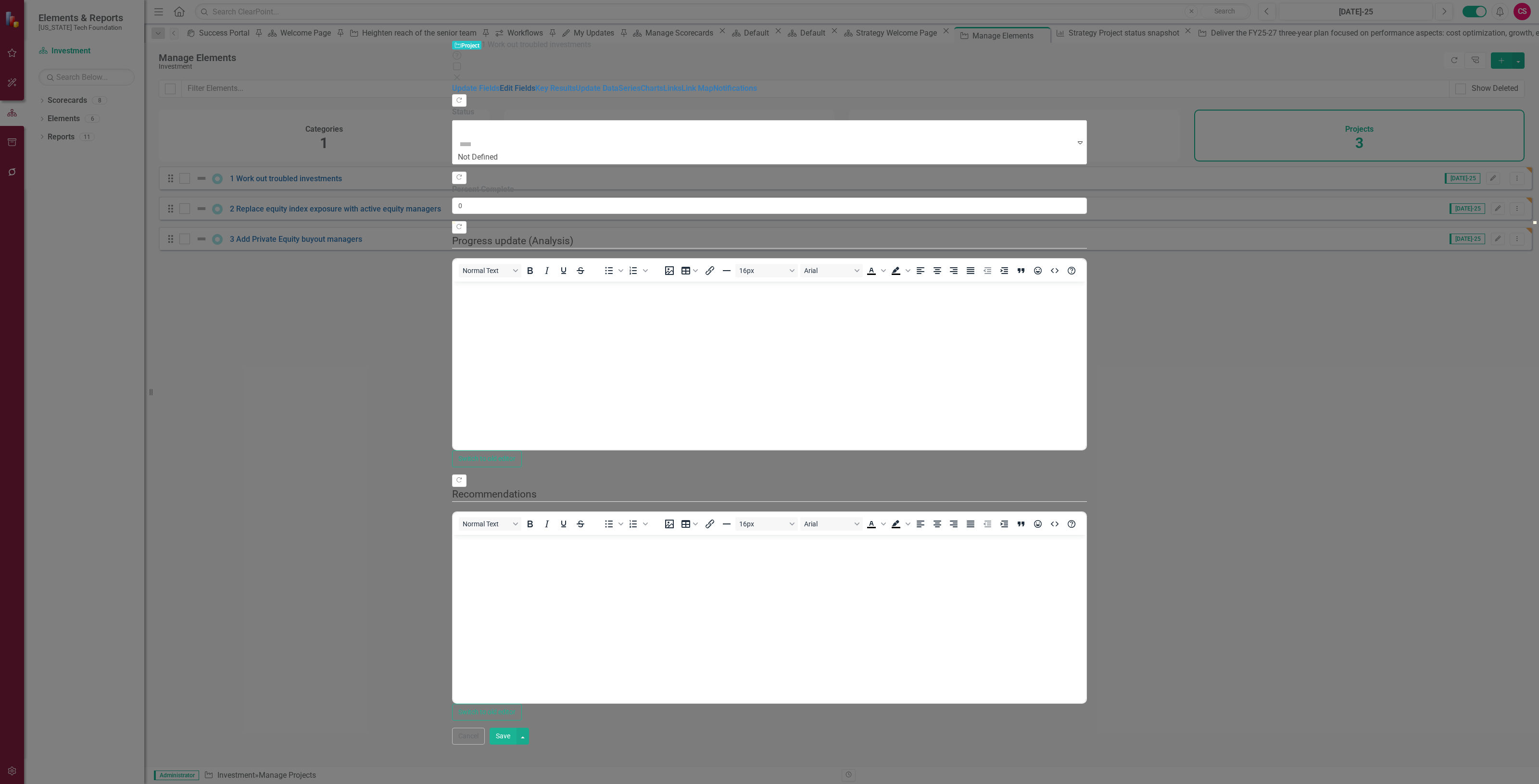
click at [500, 83] on link "Edit Fields" at bounding box center [518, 88] width 36 height 9
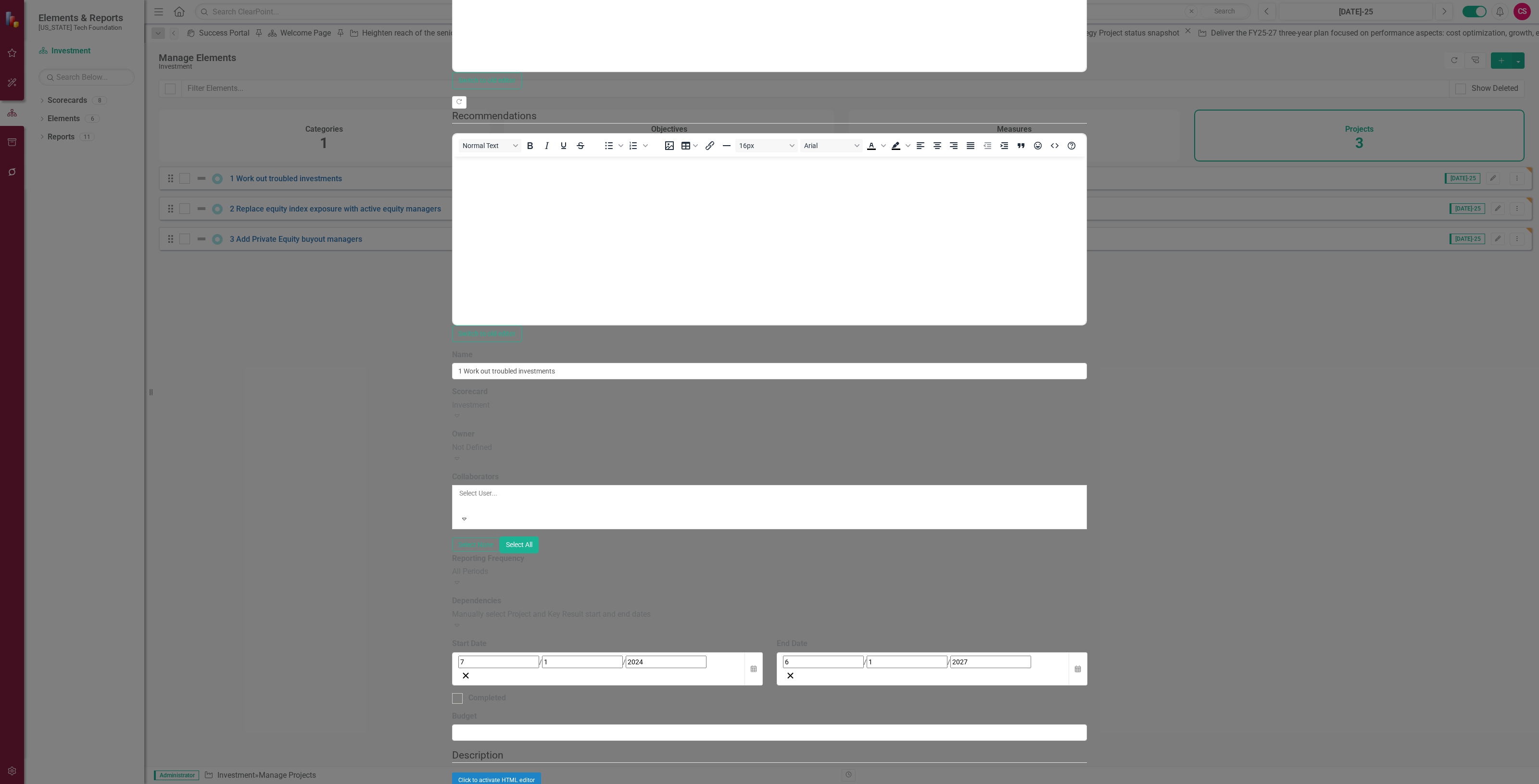
scroll to position [240, 0]
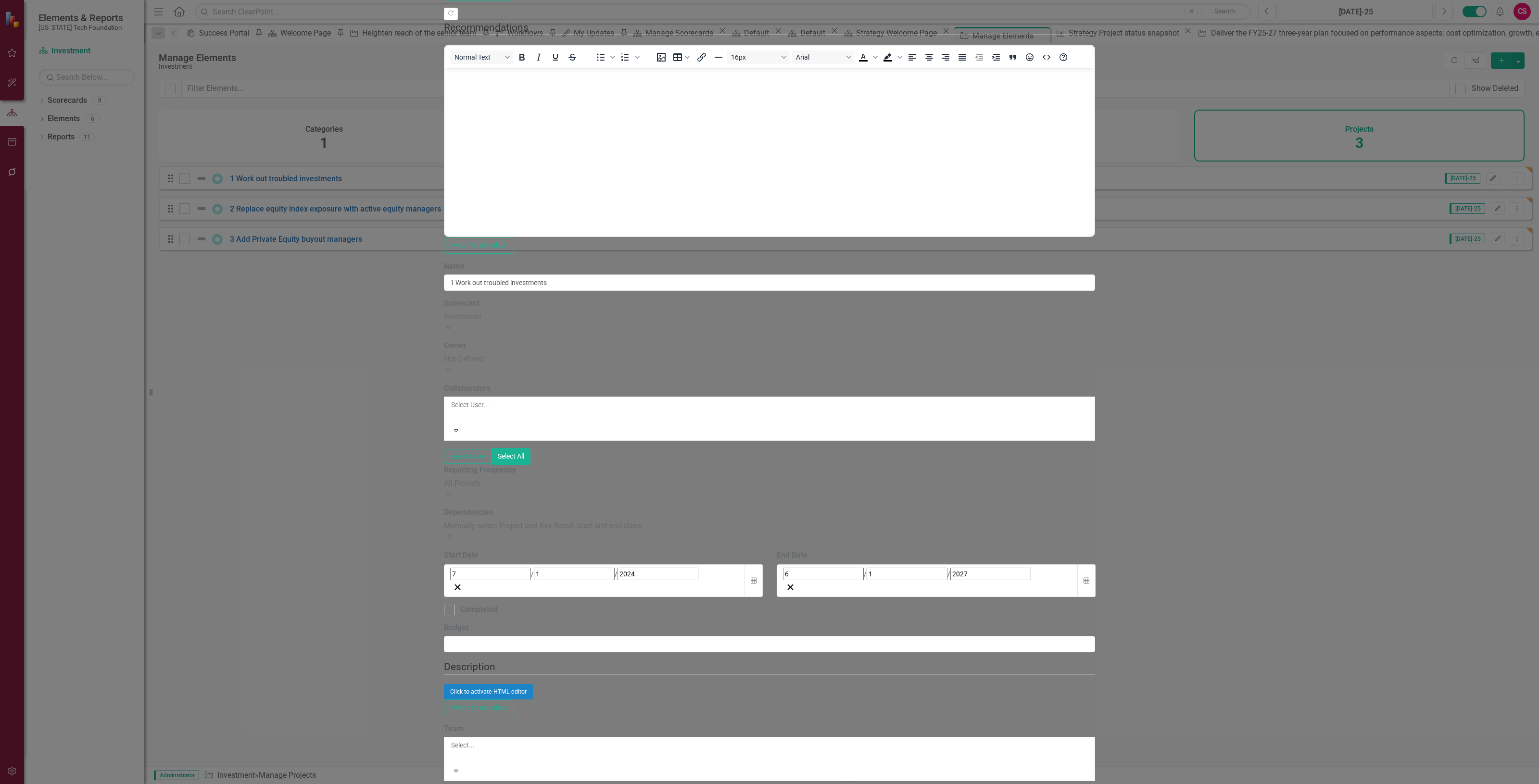
scroll to position [0, 0]
paste body "Rich Text Area. Press ALT-0 for help."
click at [478, 560] on div "ClearPoint Can Do More! How ClearPoint Can Help Close Enterprise plans can auto…" at bounding box center [769, 724] width 651 height 927
click at [464, 724] on label "Team" at bounding box center [453, 729] width 19 height 11
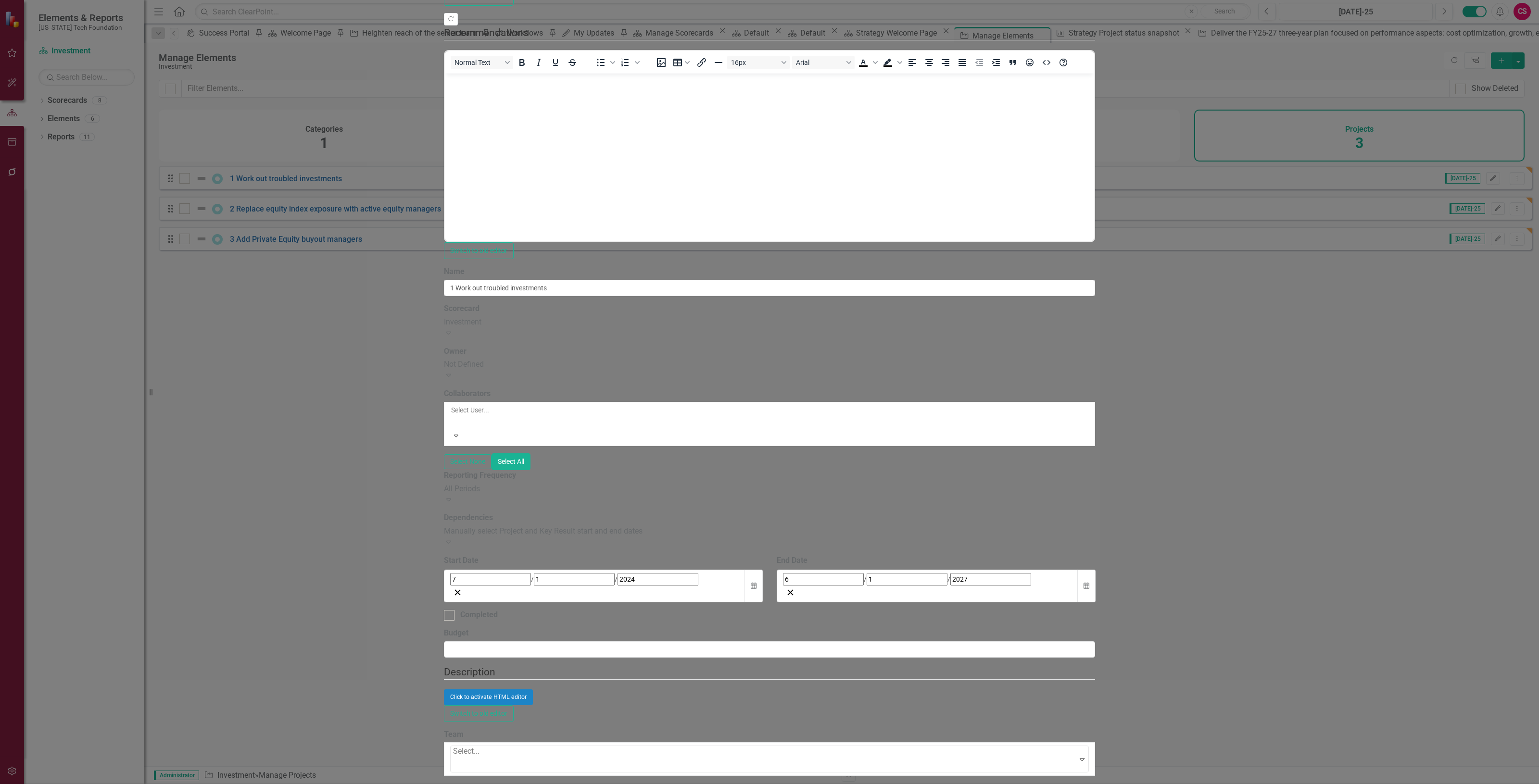
click at [455, 758] on div at bounding box center [454, 765] width 2 height 13
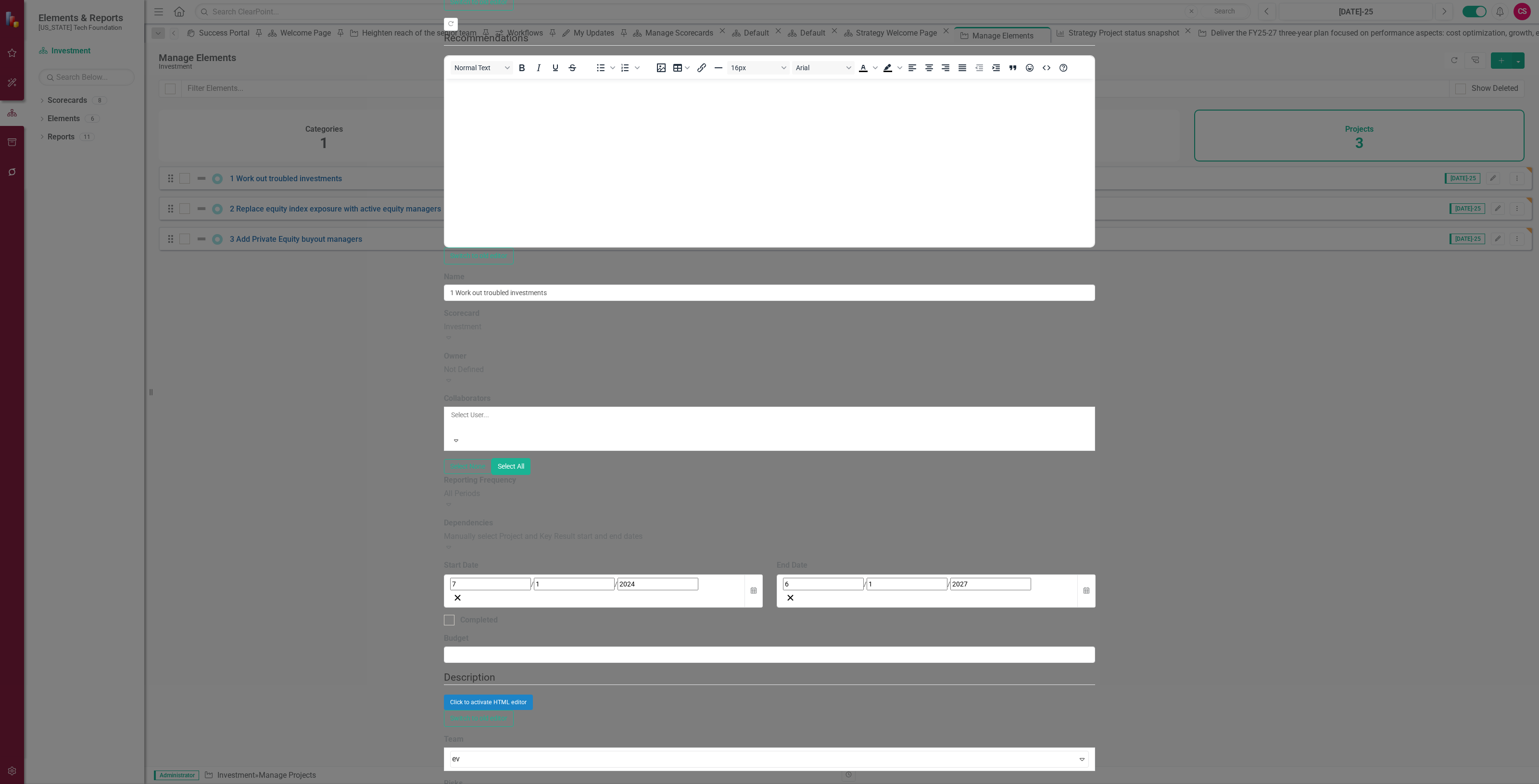
type input "e"
type input "a"
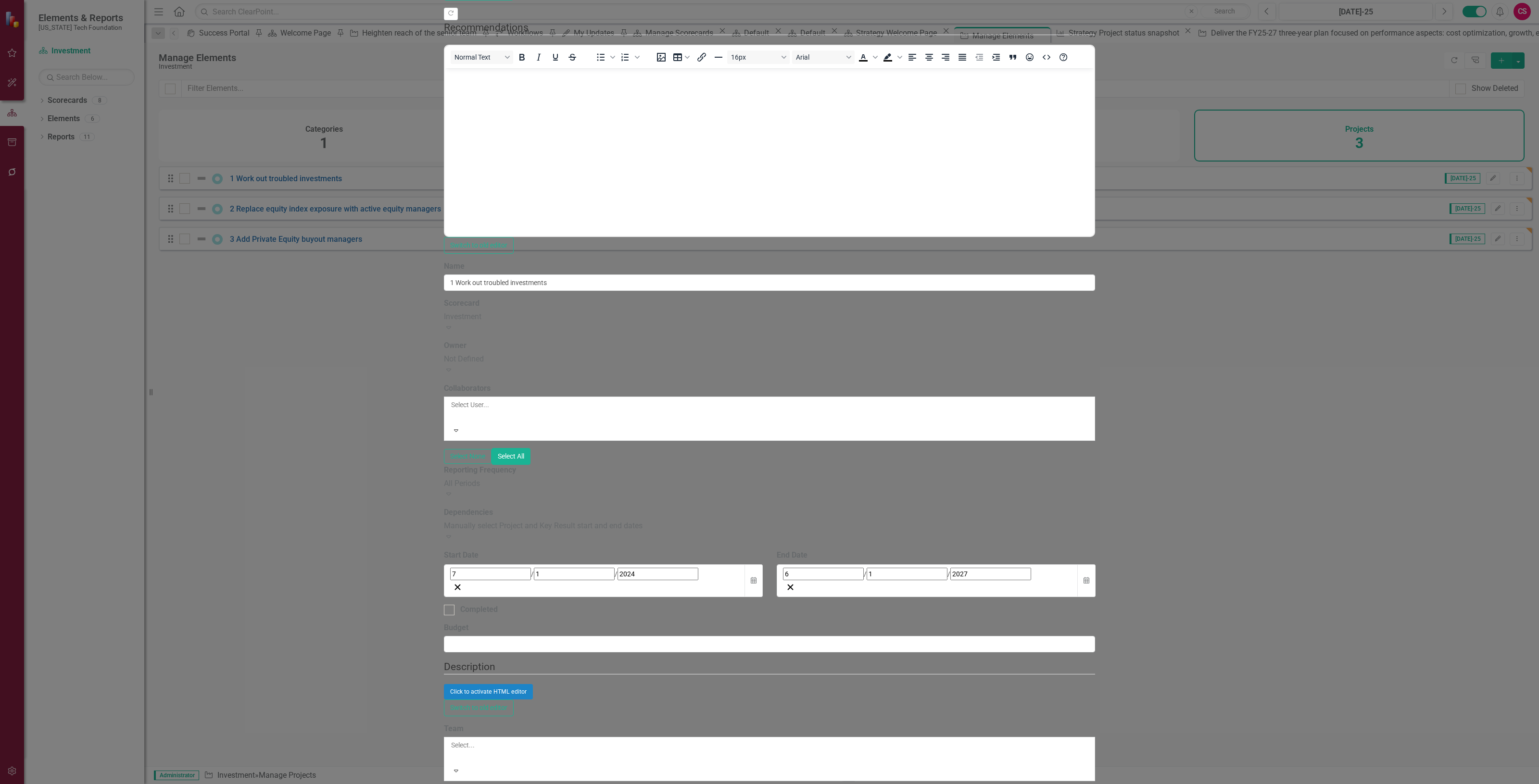
type input "Lack of liquidity from exiting managers"
click at [608, 479] on div "All Periods" at bounding box center [769, 484] width 651 height 11
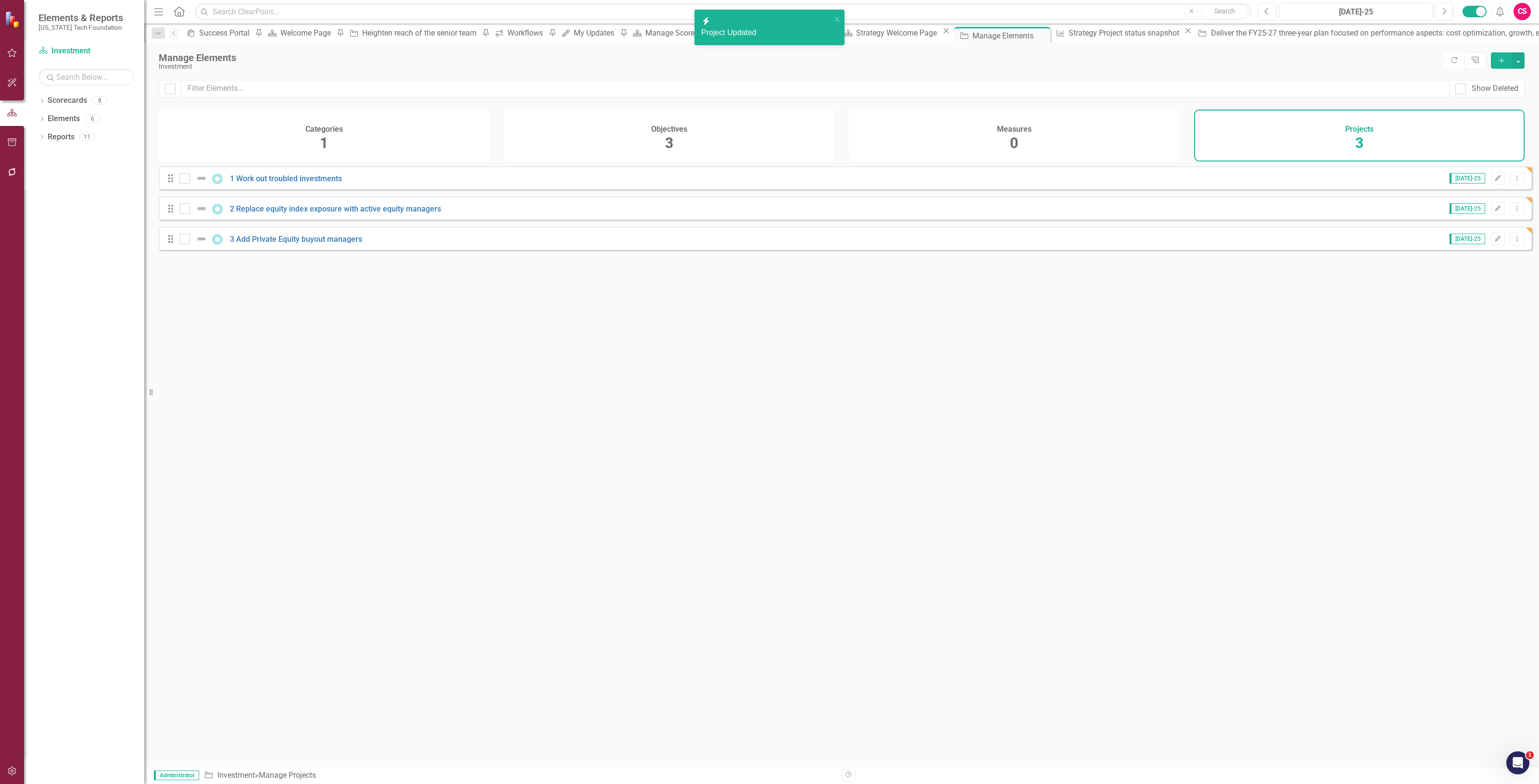
click at [1490, 185] on div "Jul-25 Edit Dropdown Menu" at bounding box center [1481, 178] width 87 height 13
click at [1495, 182] on icon "Edit" at bounding box center [1498, 178] width 7 height 5
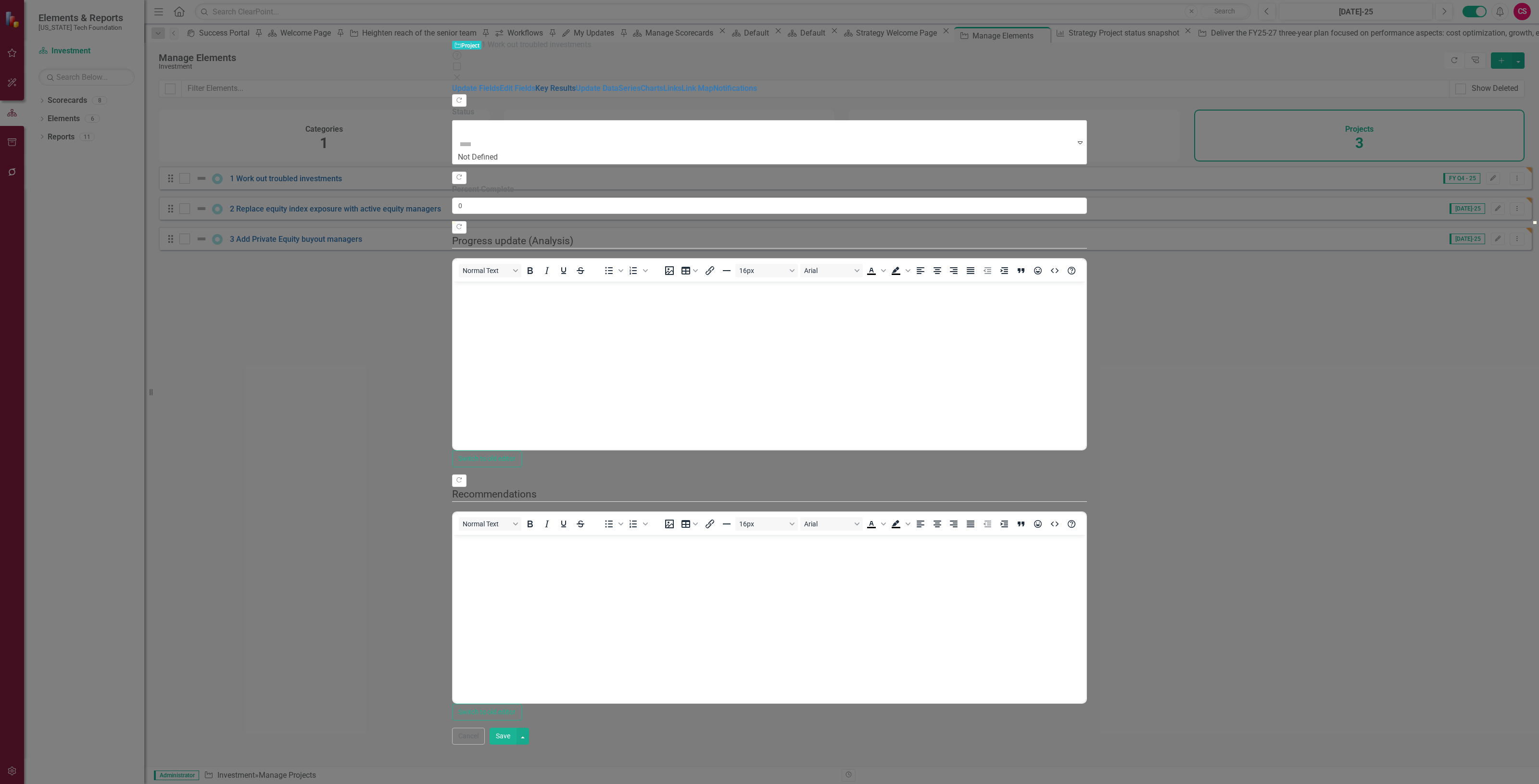
click at [536, 83] on link "Key Results" at bounding box center [556, 88] width 41 height 9
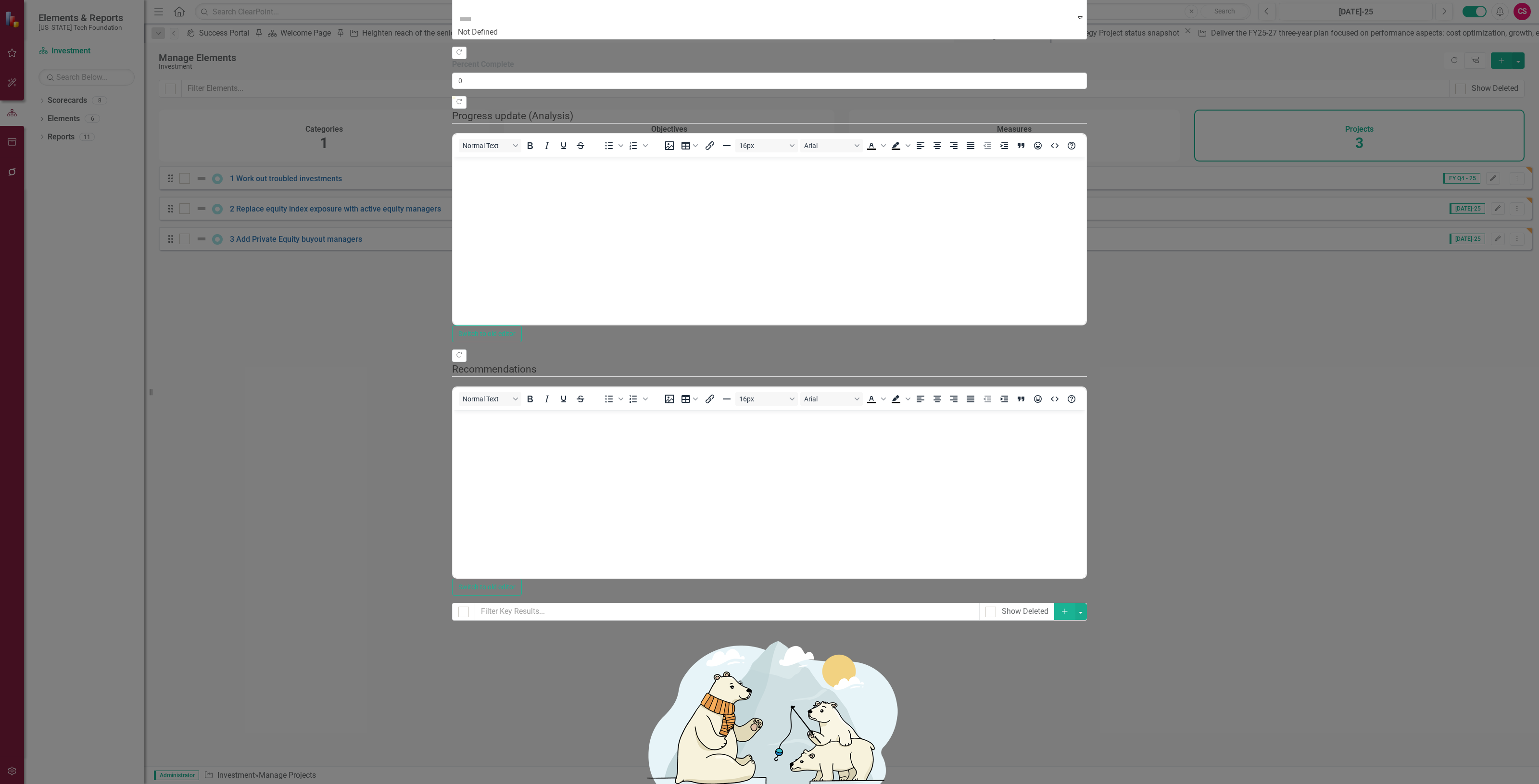
click at [1076, 603] on button "Add" at bounding box center [1064, 612] width 21 height 17
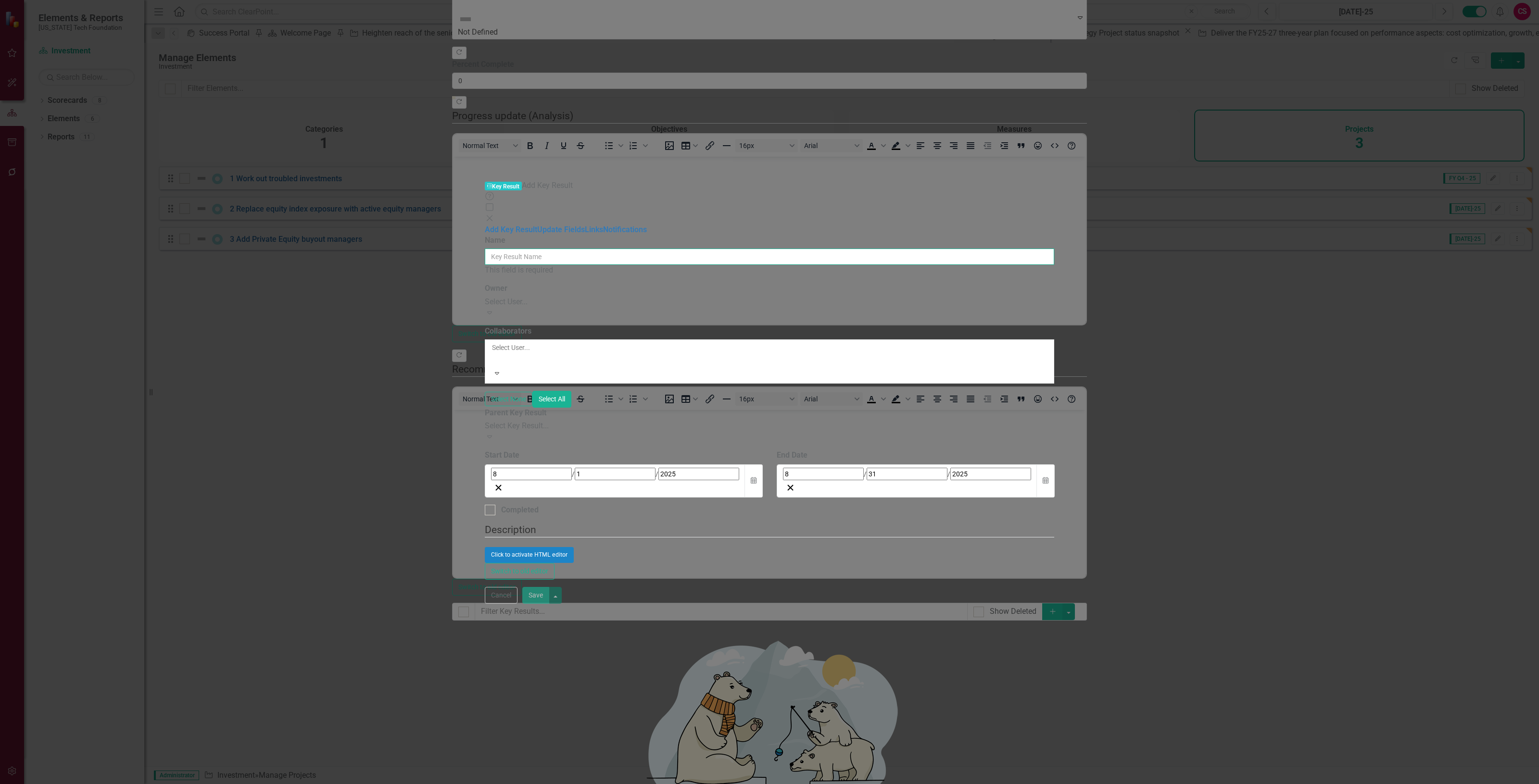
click at [593, 249] on input "Name" at bounding box center [770, 256] width 570 height 16
paste input "1 Shrinking value of troubled investments"
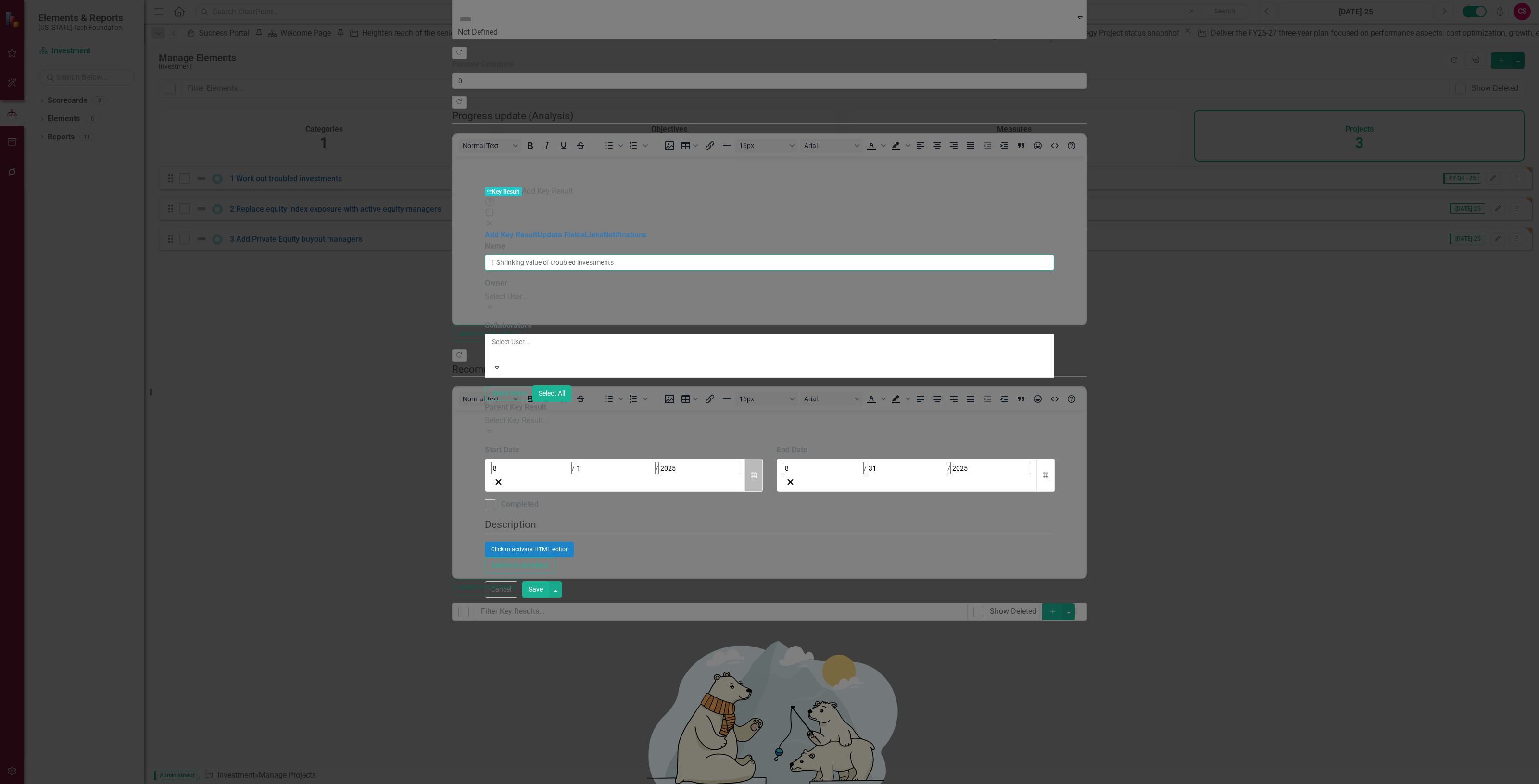
type input "1 Shrinking value of troubled investments"
click at [763, 459] on button "Calendar" at bounding box center [753, 475] width 18 height 34
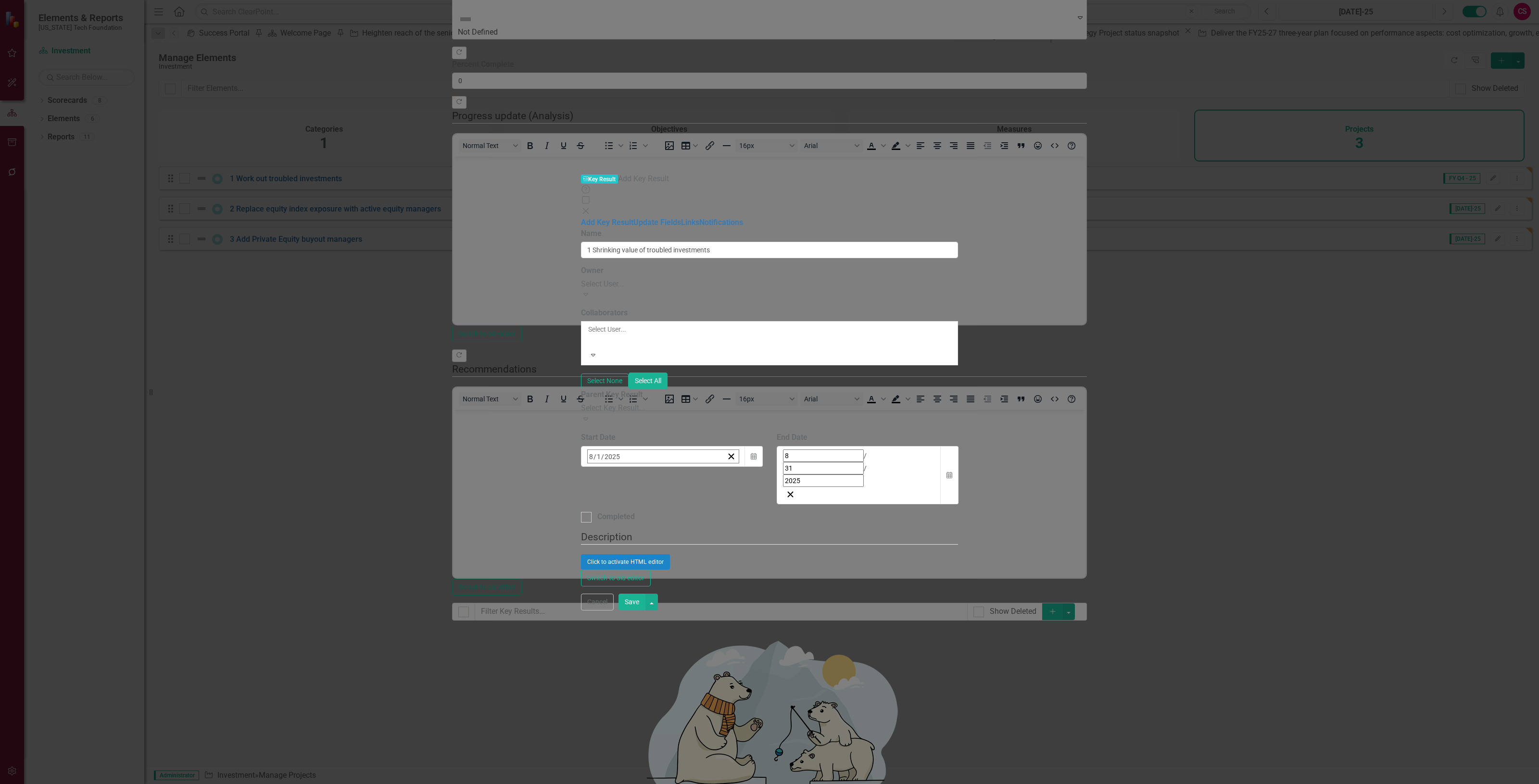
click at [603, 467] on button "«" at bounding box center [593, 477] width 21 height 21
click at [624, 467] on button "‹" at bounding box center [614, 477] width 21 height 21
click at [630, 508] on button "1" at bounding box center [617, 517] width 24 height 17
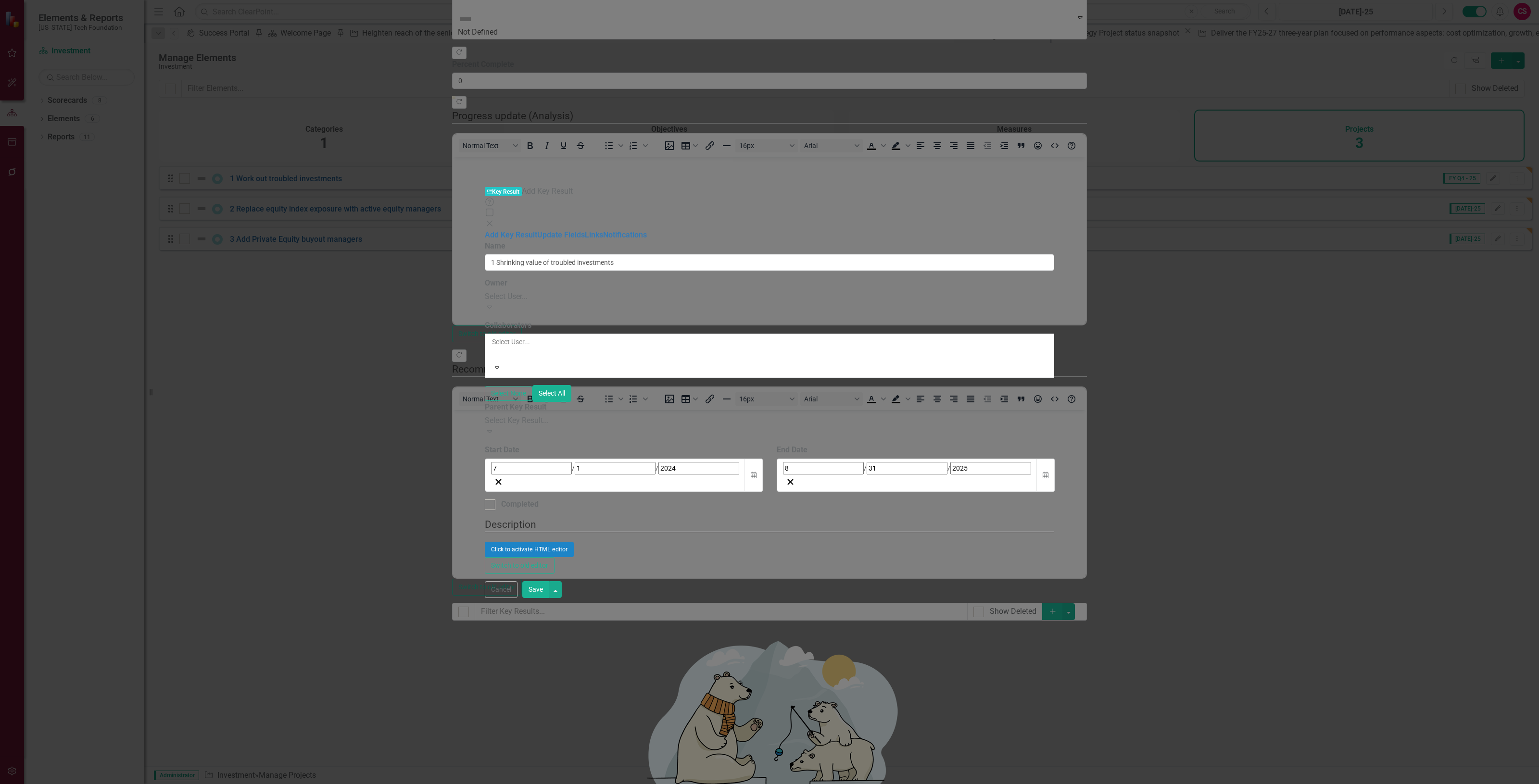
click at [1062, 445] on div "End Date 8 / 31 / 2025 Calendar" at bounding box center [915, 472] width 292 height 55
click at [1055, 459] on button "Calendar" at bounding box center [1045, 475] width 18 height 34
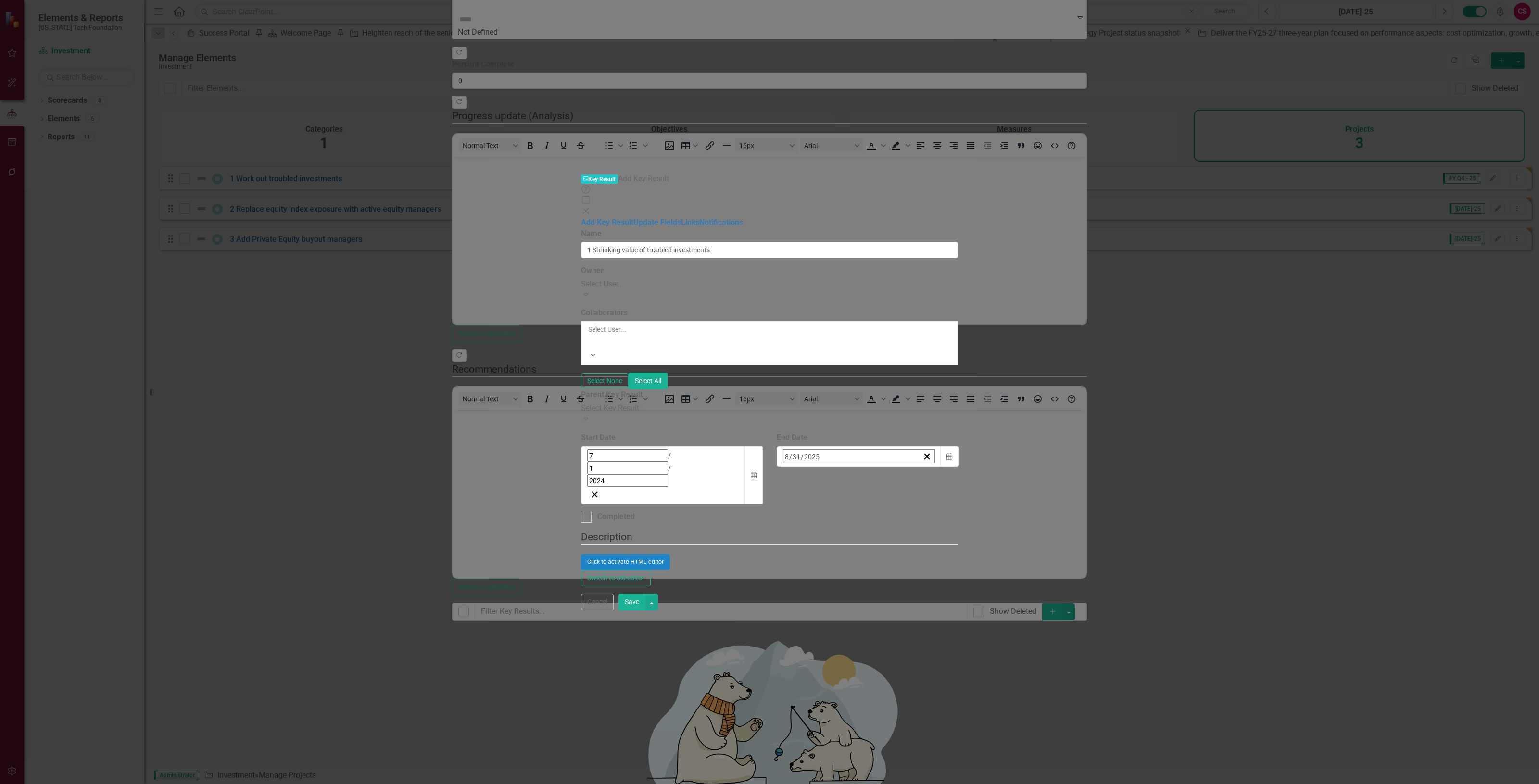
click at [945, 467] on button "»" at bounding box center [934, 477] width 21 height 21
drag, startPoint x: 1350, startPoint y: 253, endPoint x: 1311, endPoint y: 258, distance: 39.3
click at [945, 467] on button "»" at bounding box center [934, 477] width 21 height 21
click at [820, 467] on button "‹" at bounding box center [809, 477] width 21 height 21
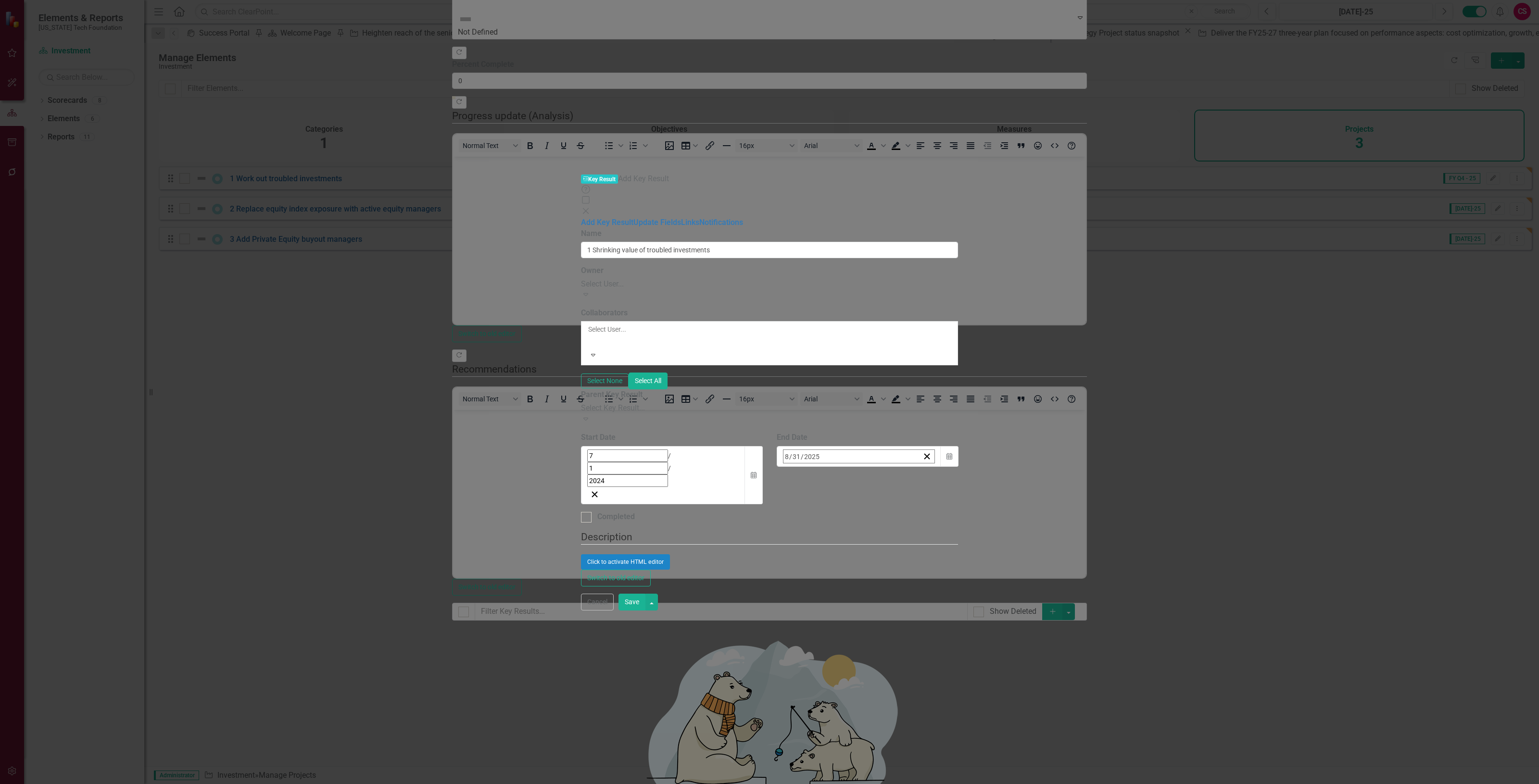
click at [850, 508] on button "1" at bounding box center [837, 517] width 24 height 17
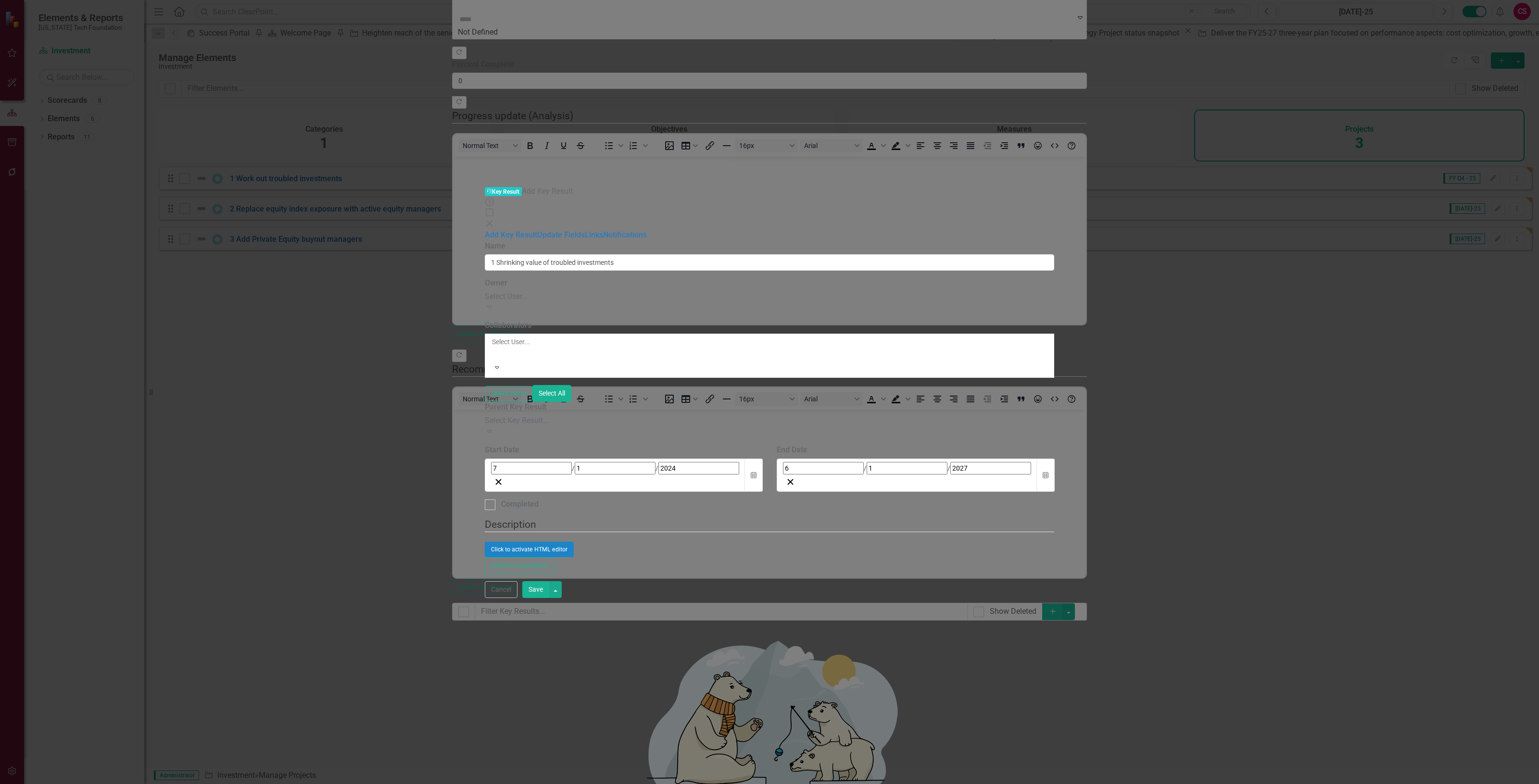
click at [550, 599] on button "Save" at bounding box center [536, 590] width 27 height 17
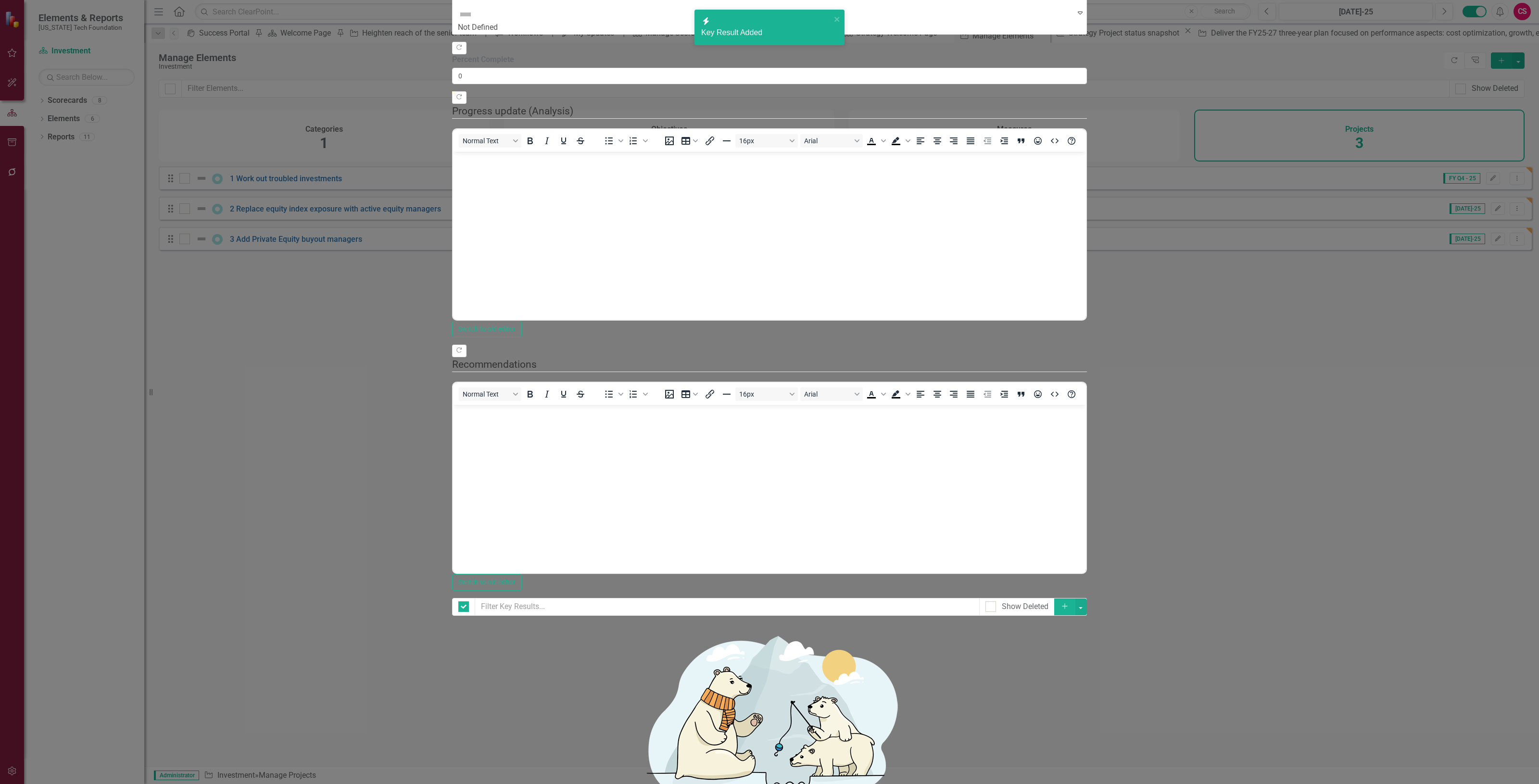
checkbox input "false"
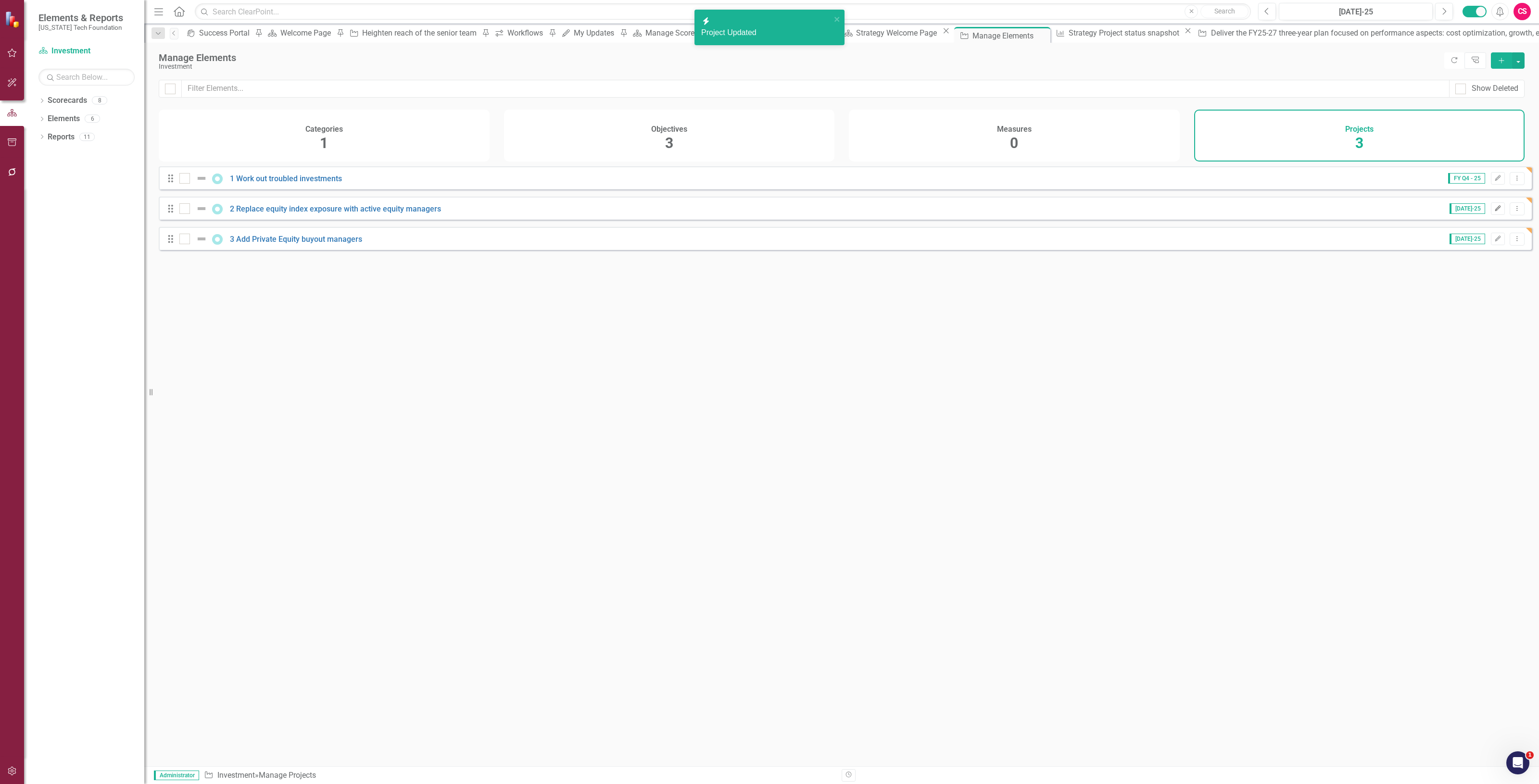
click at [1495, 214] on button "Edit" at bounding box center [1498, 209] width 14 height 12
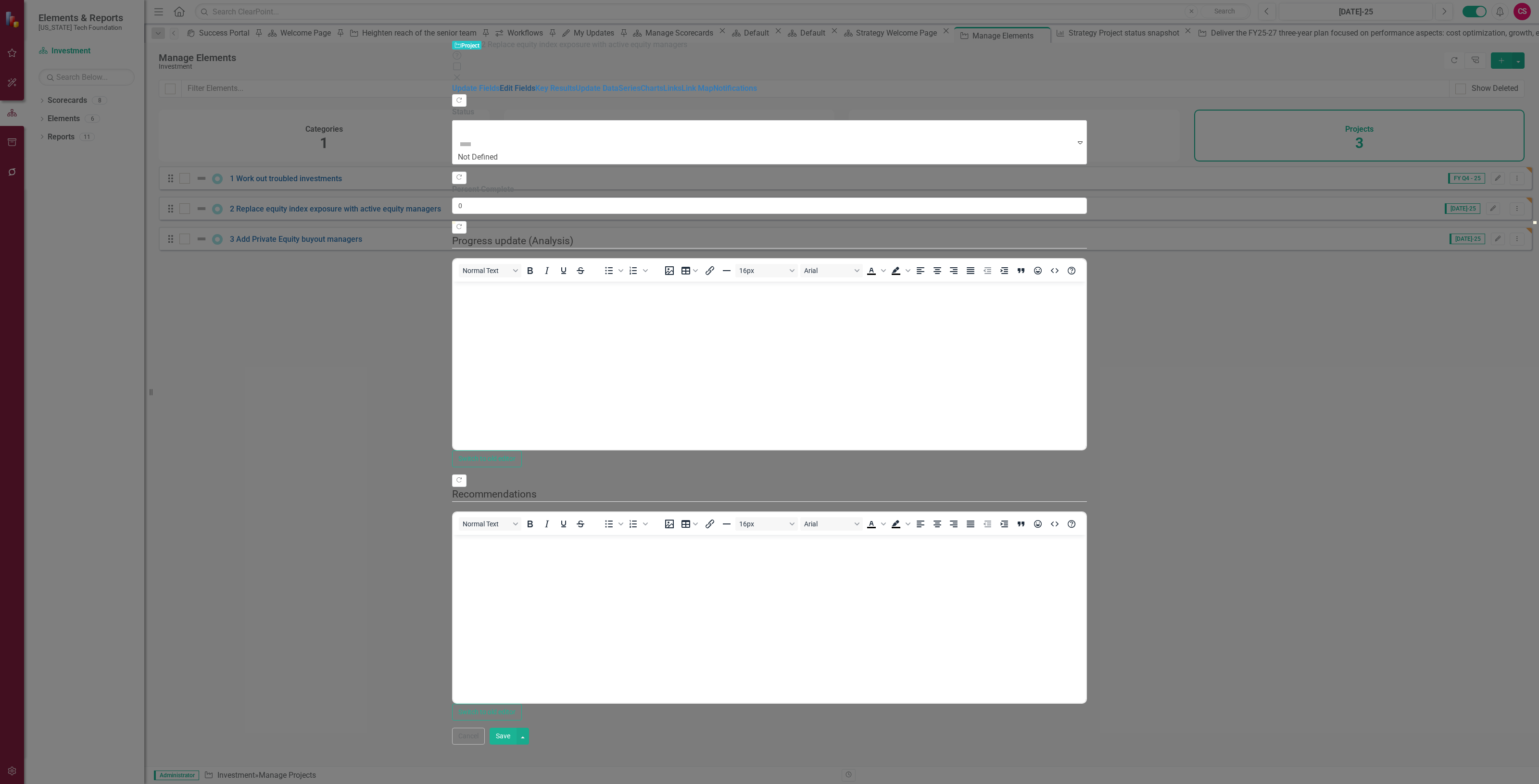
click at [500, 83] on link "Edit Fields" at bounding box center [518, 88] width 36 height 9
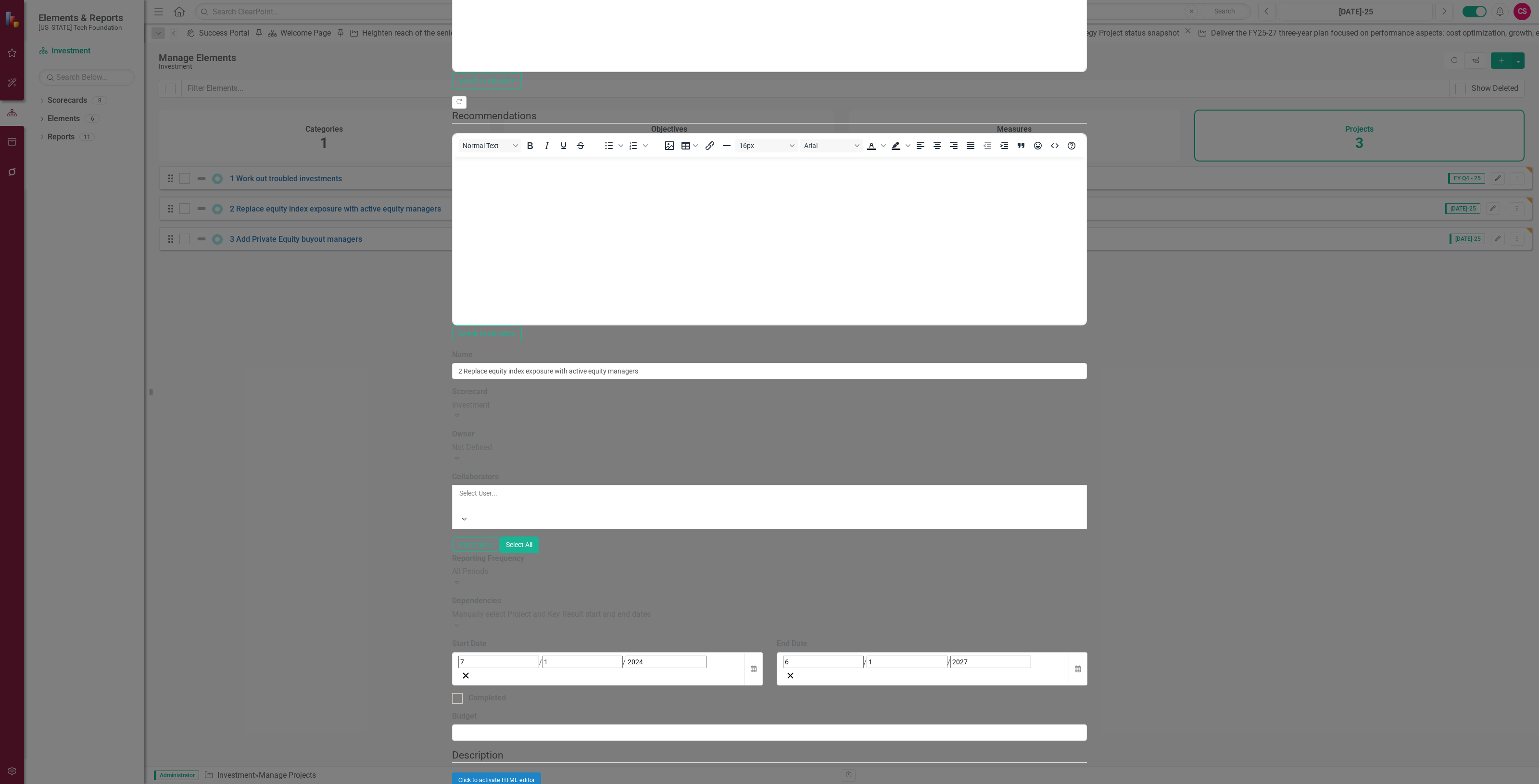
scroll to position [421, 0]
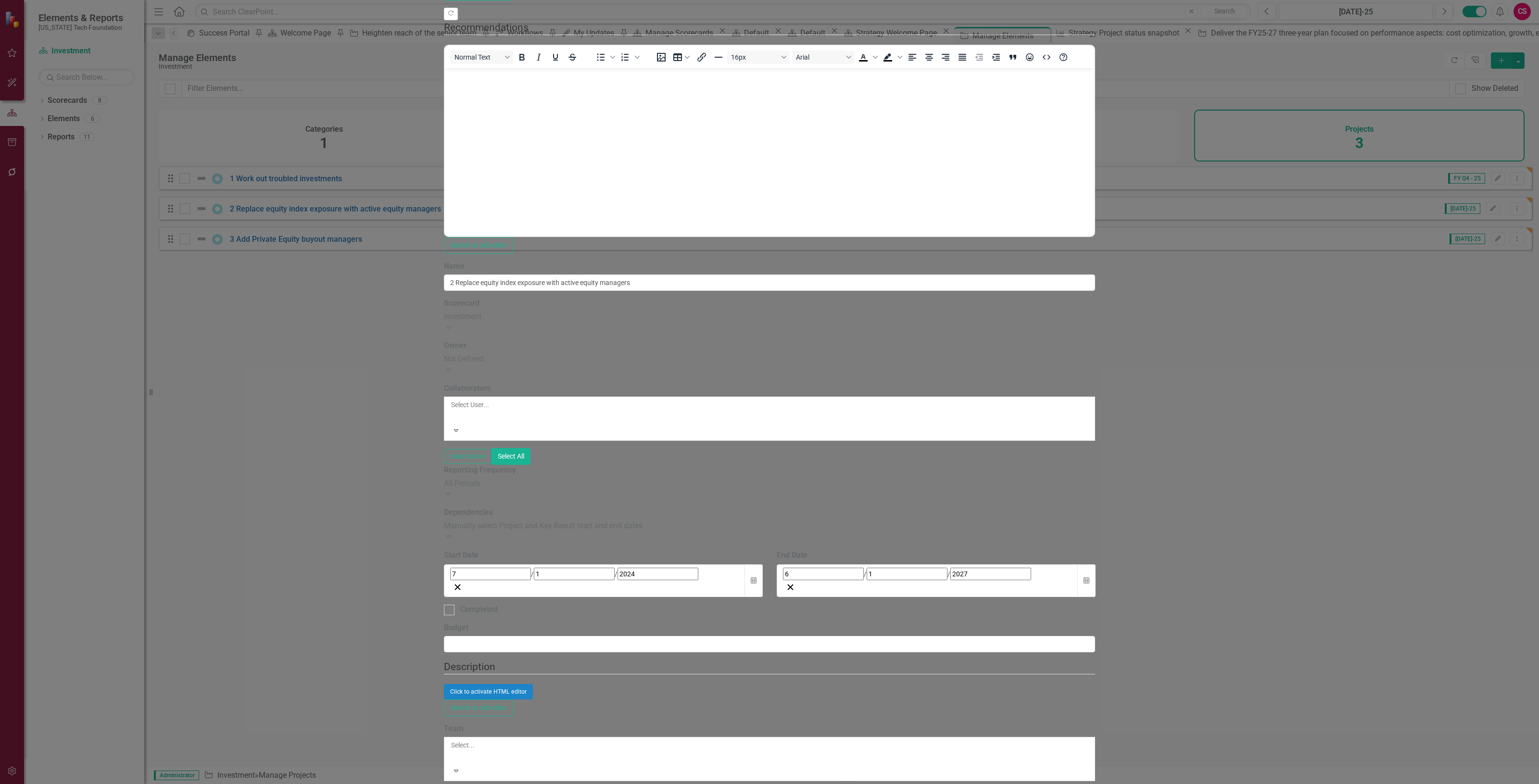
scroll to position [0, 0]
click at [475, 479] on div "All Periods" at bounding box center [769, 484] width 651 height 11
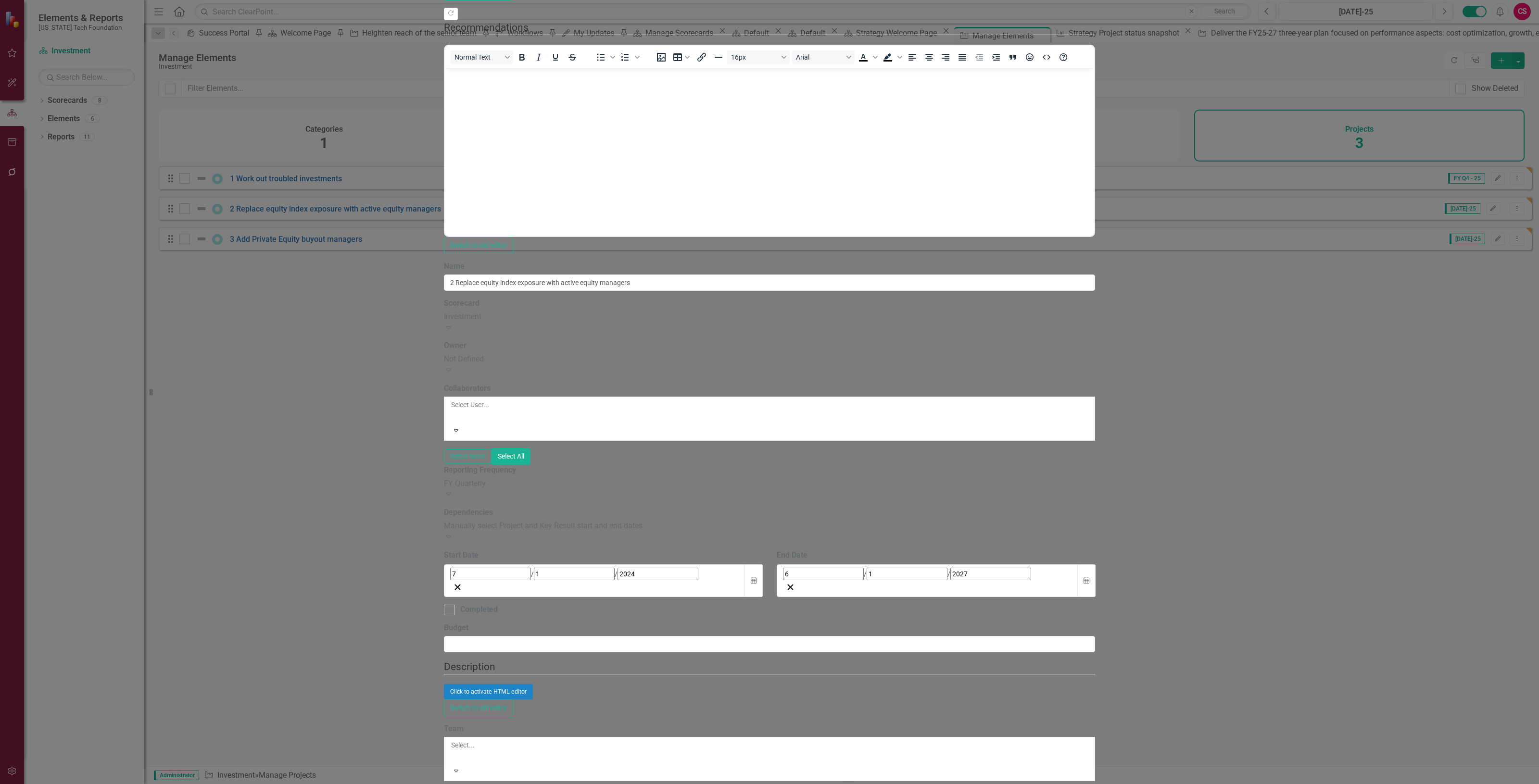
drag, startPoint x: 458, startPoint y: 628, endPoint x: 472, endPoint y: 655, distance: 30.4
type input "Lack of liquidity from exiting managers"
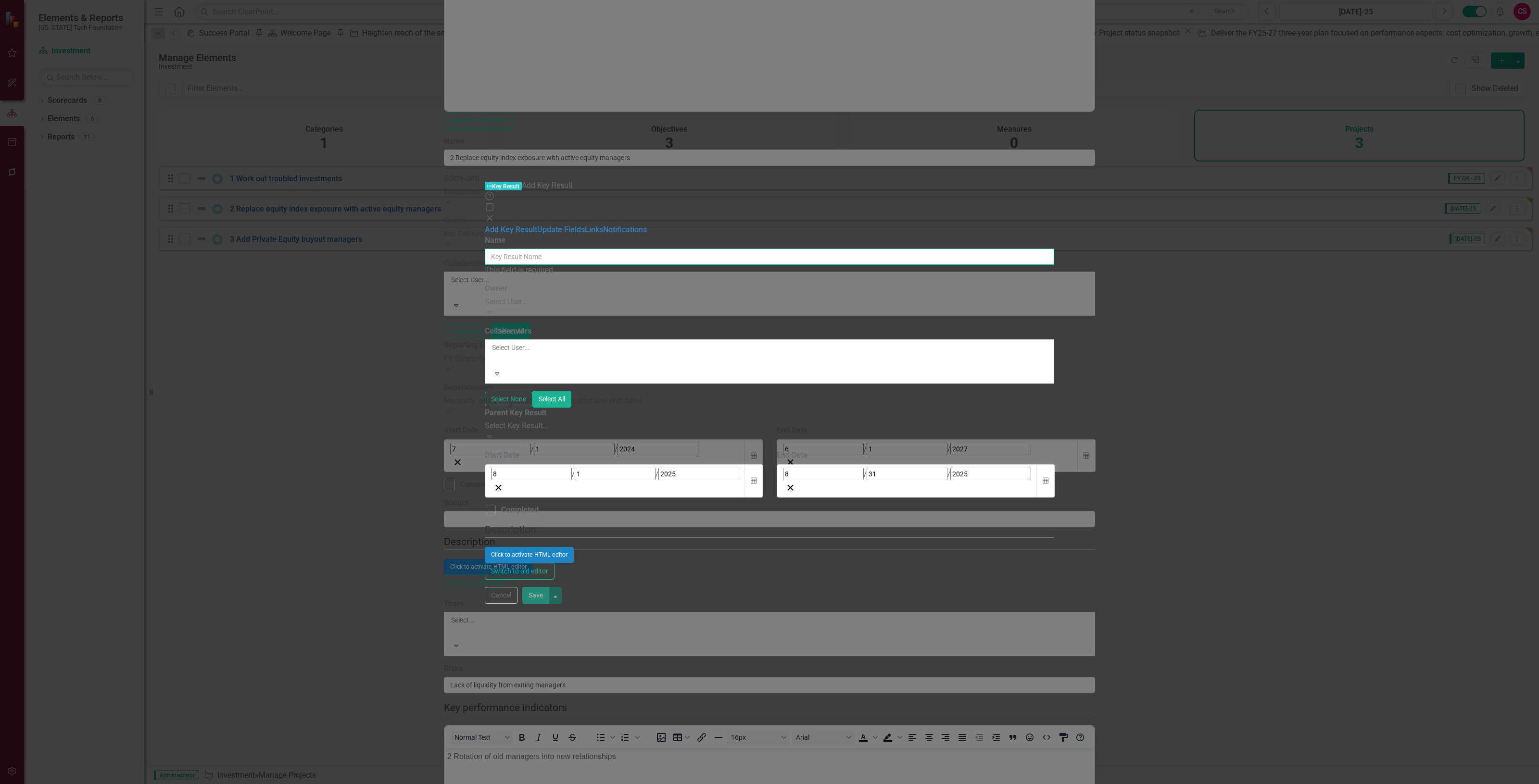
click at [615, 249] on input "Name" at bounding box center [770, 256] width 570 height 16
paste input "2 Added numerous active managers"
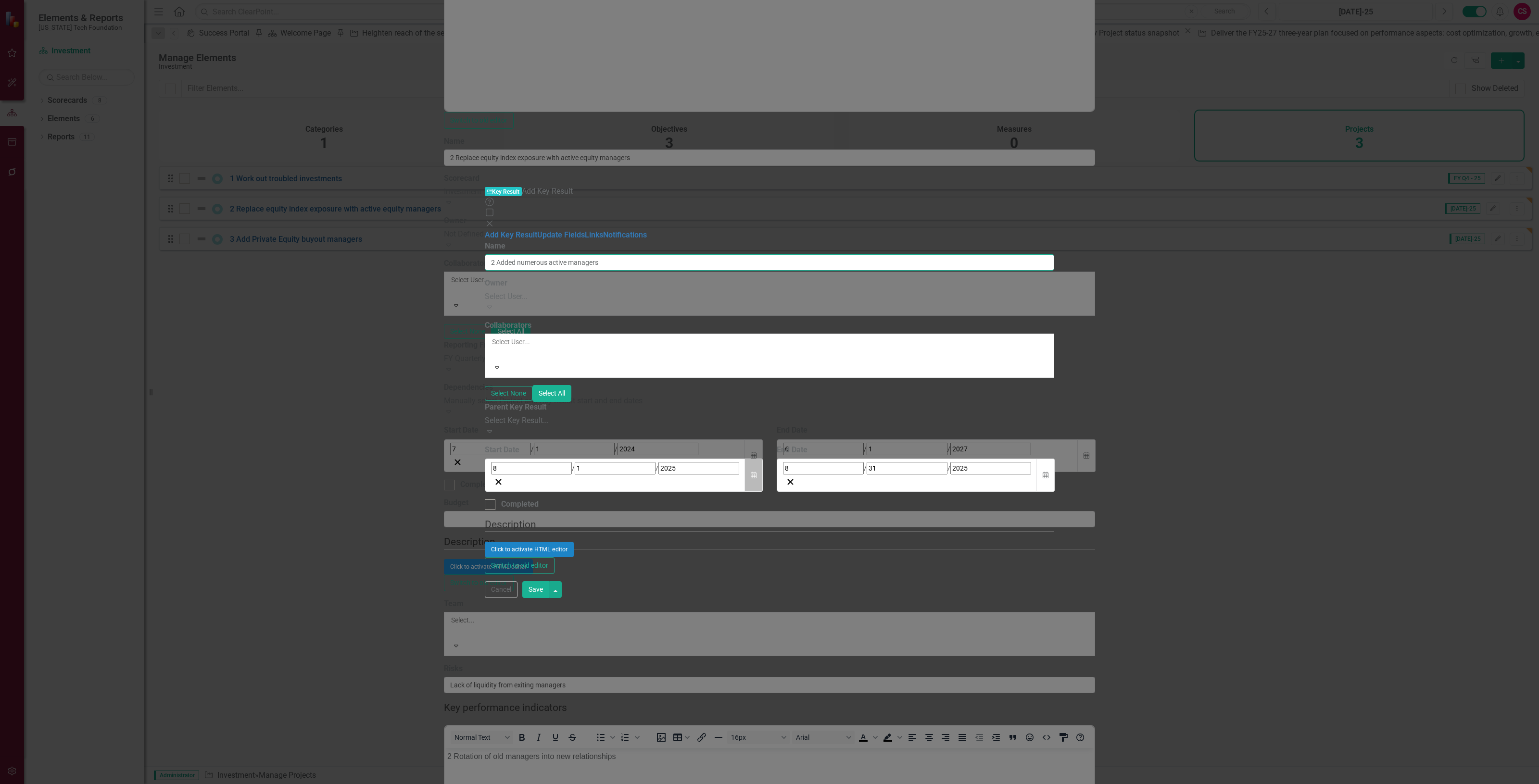
type input "2 Added numerous active managers"
click at [757, 471] on icon "button" at bounding box center [753, 475] width 5 height 7
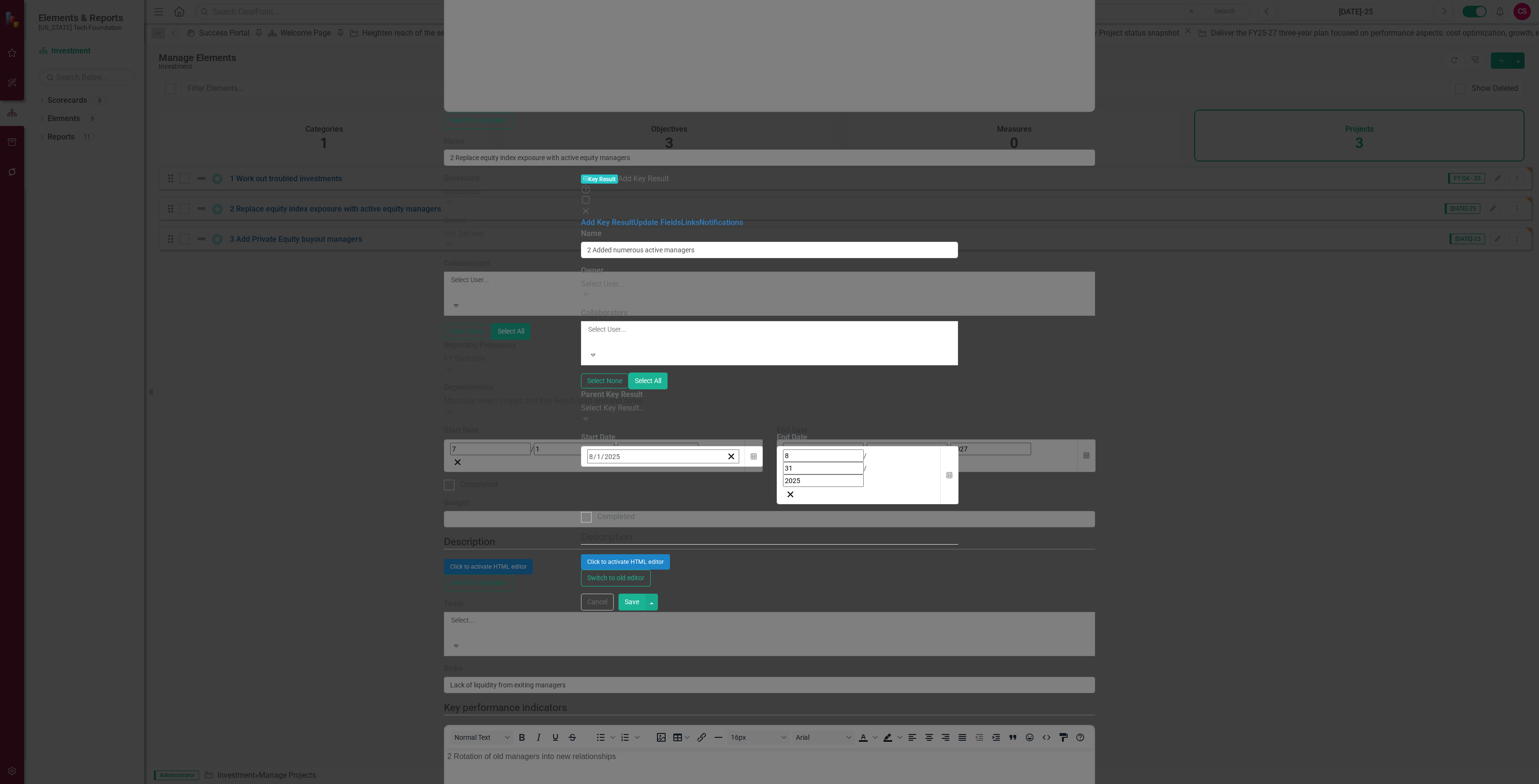
click at [603, 467] on button "«" at bounding box center [593, 477] width 21 height 21
click at [624, 467] on button "‹" at bounding box center [614, 477] width 21 height 21
click at [630, 508] on button "1" at bounding box center [617, 517] width 24 height 17
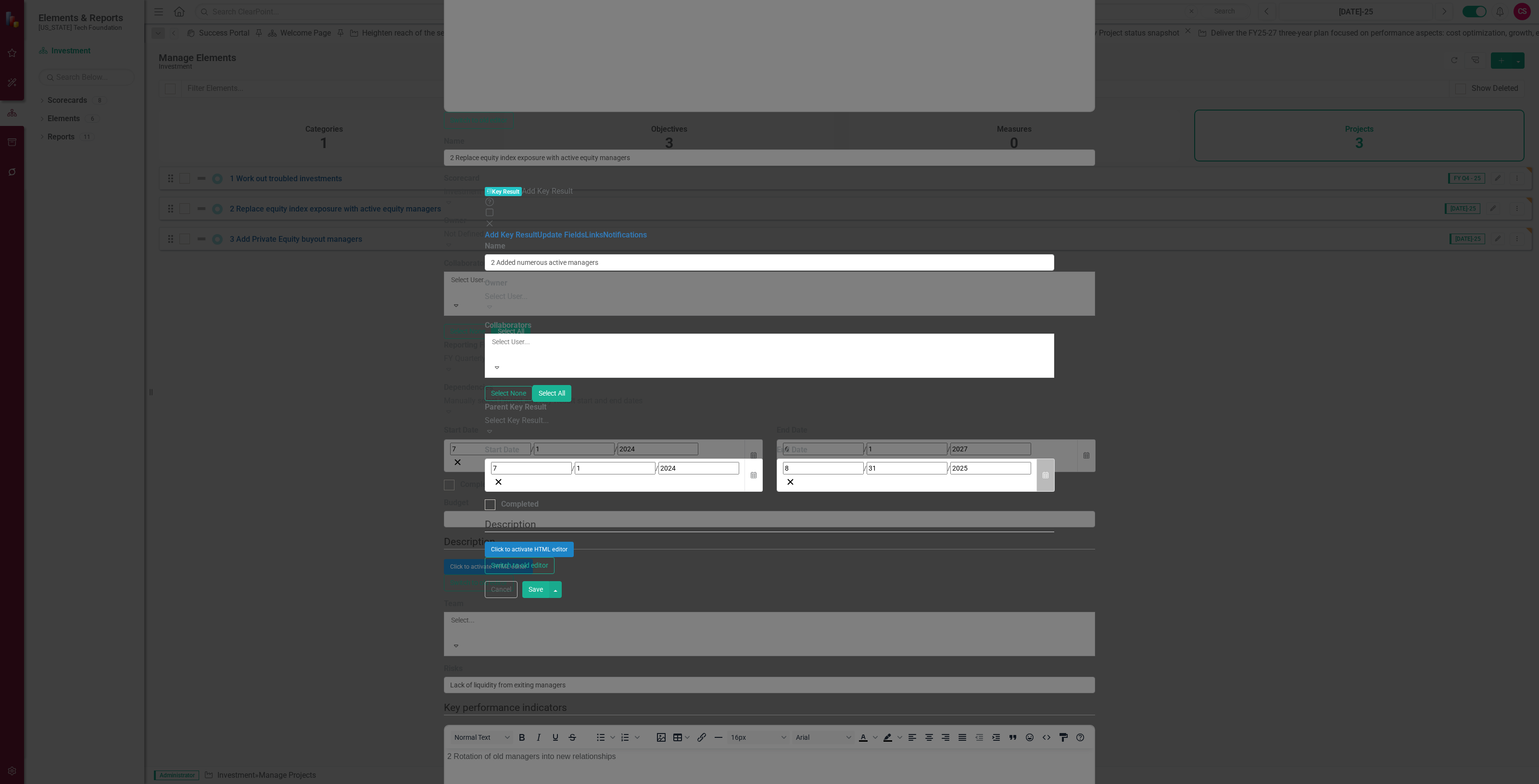
click at [1055, 459] on button "Calendar" at bounding box center [1045, 475] width 18 height 34
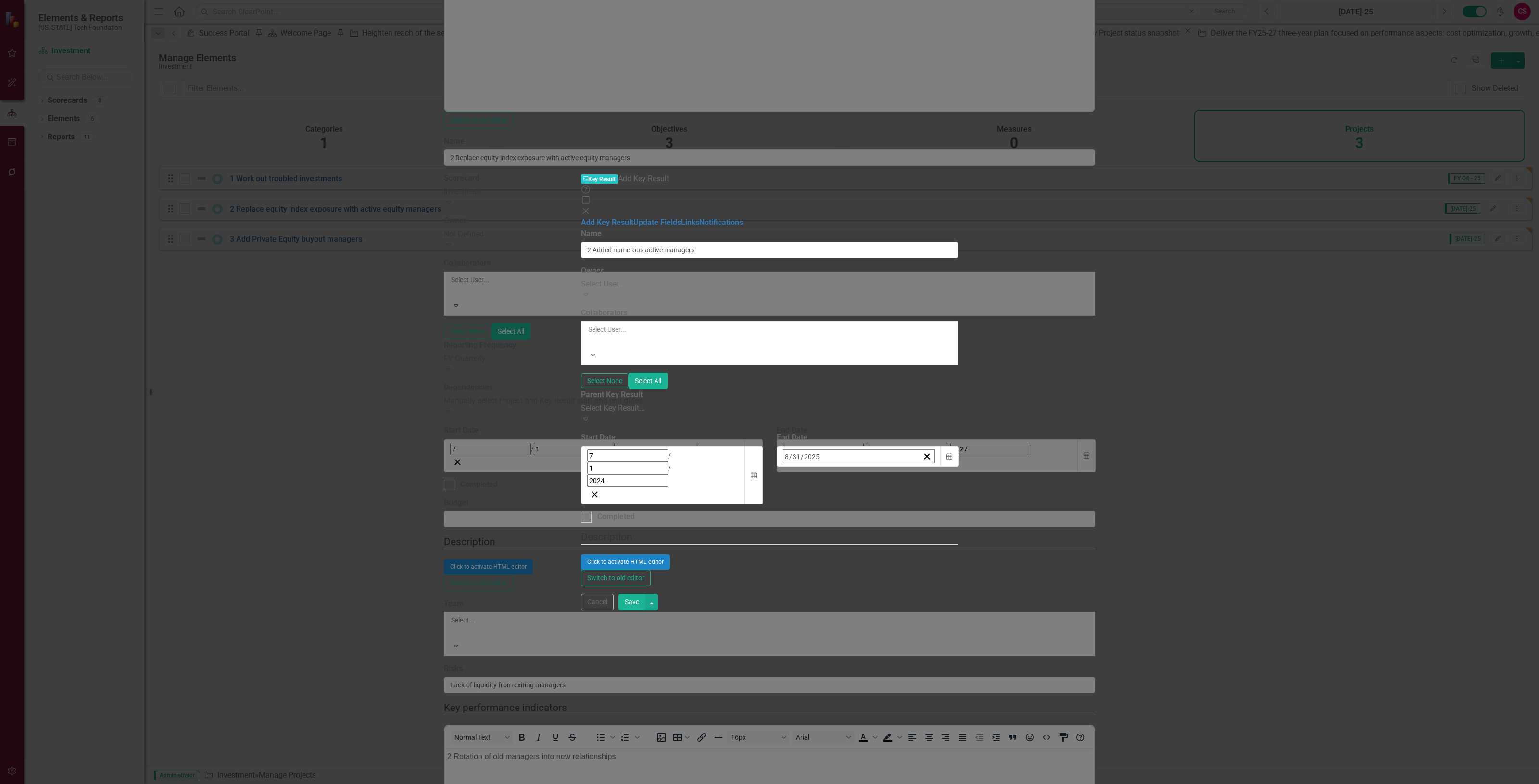
click at [945, 467] on button "»" at bounding box center [934, 477] width 21 height 21
click at [820, 467] on button "‹" at bounding box center [809, 477] width 21 height 21
click at [850, 508] on button "1" at bounding box center [837, 517] width 24 height 17
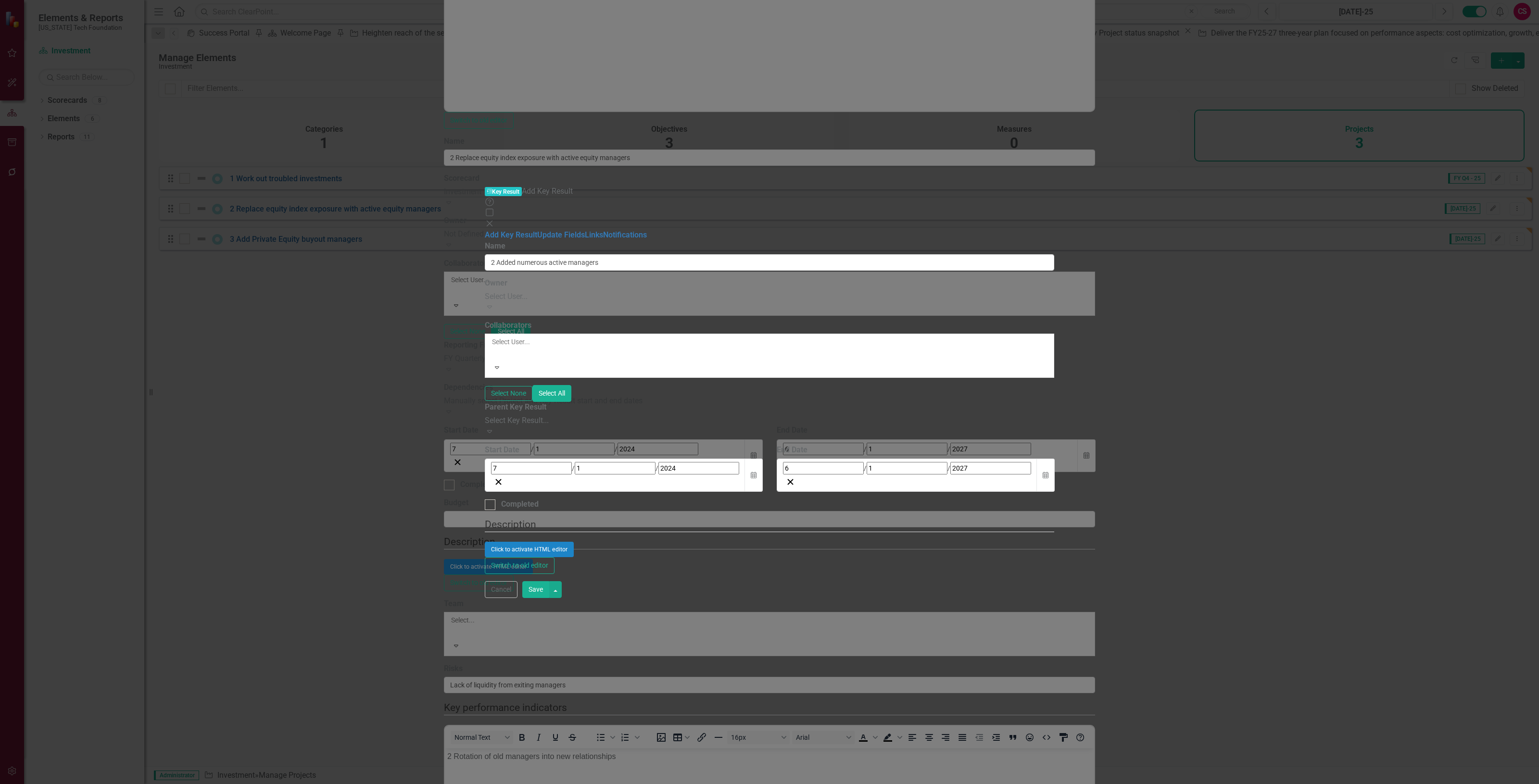
click at [550, 599] on button "Save" at bounding box center [536, 590] width 27 height 17
click at [1499, 770] on div "Key Results Key Result Add Key Result Help Maximize Close Add Key Result Update…" at bounding box center [770, 392] width 1539 height 784
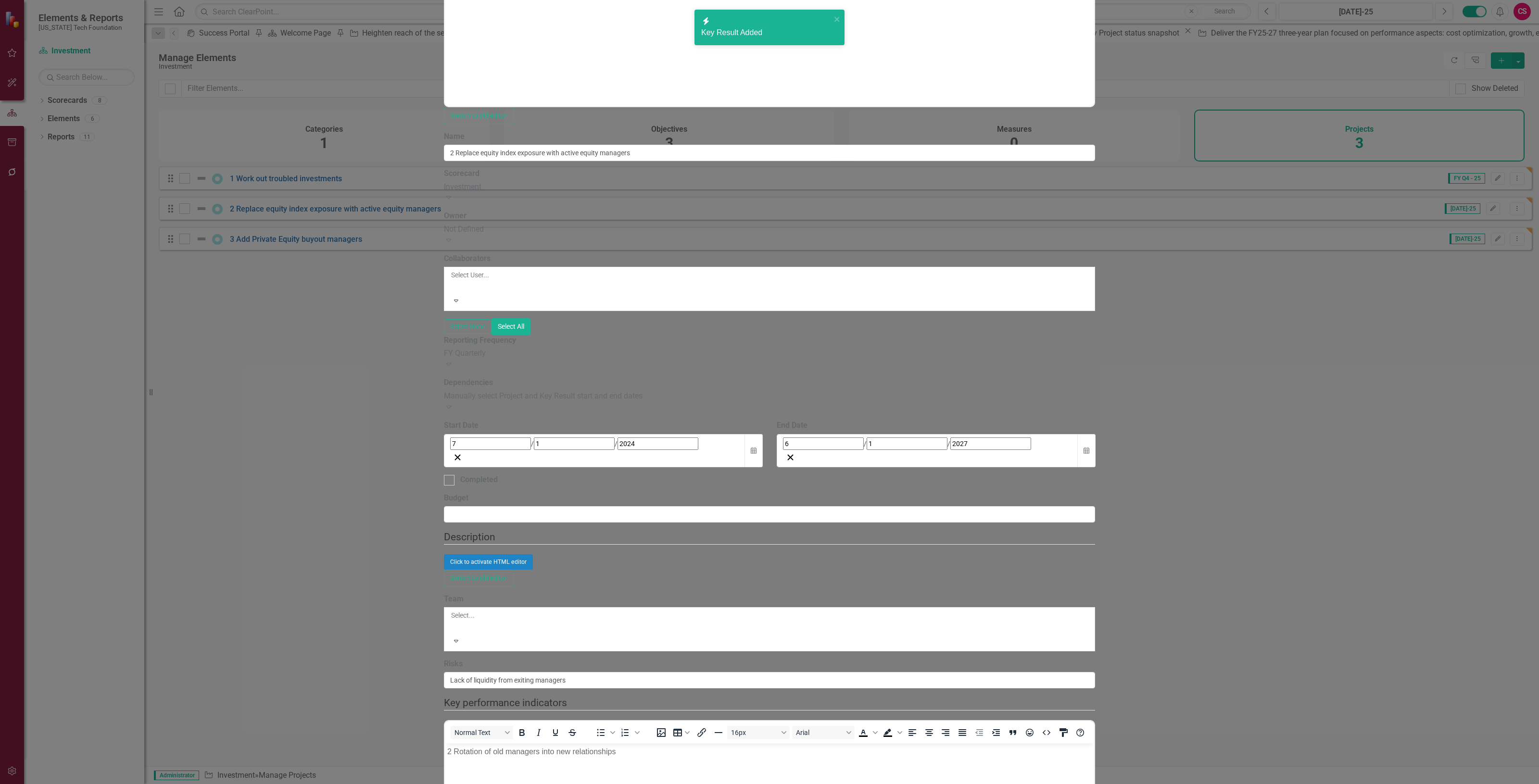
checkbox input "false"
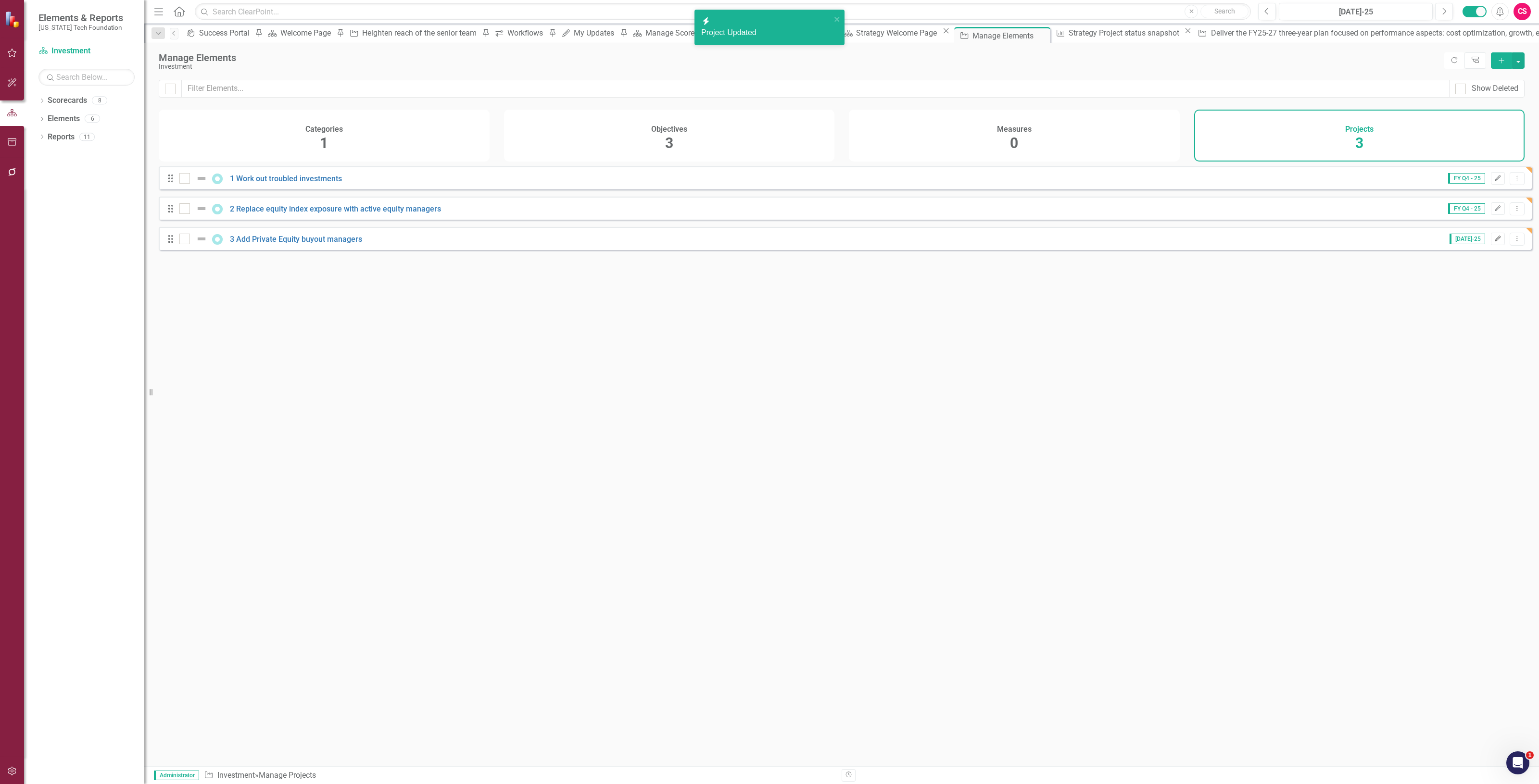
click at [1495, 242] on icon "Edit" at bounding box center [1498, 238] width 7 height 5
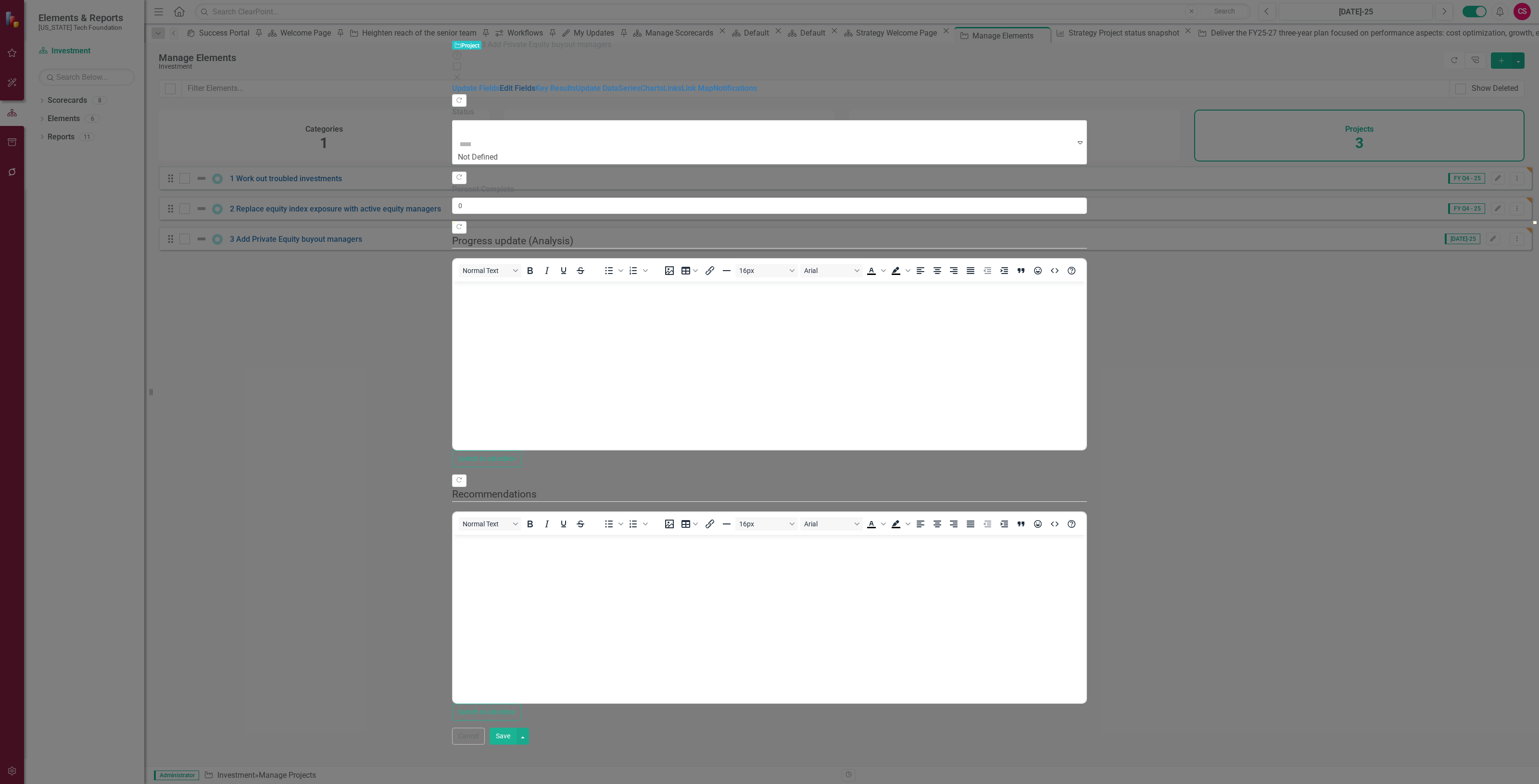
click at [500, 83] on link "Edit Fields" at bounding box center [518, 88] width 36 height 9
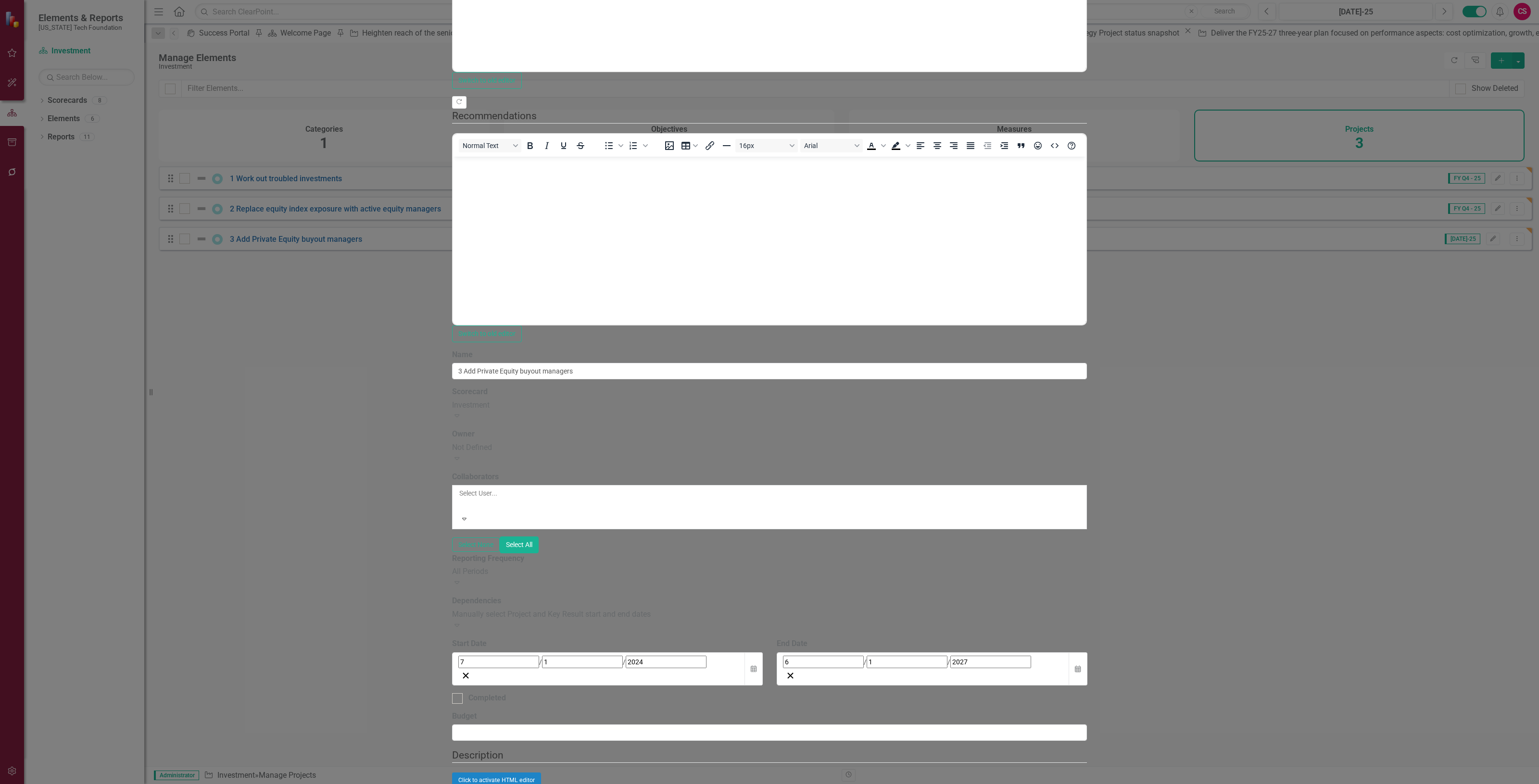
click at [474, 567] on div "All Periods" at bounding box center [770, 572] width 635 height 11
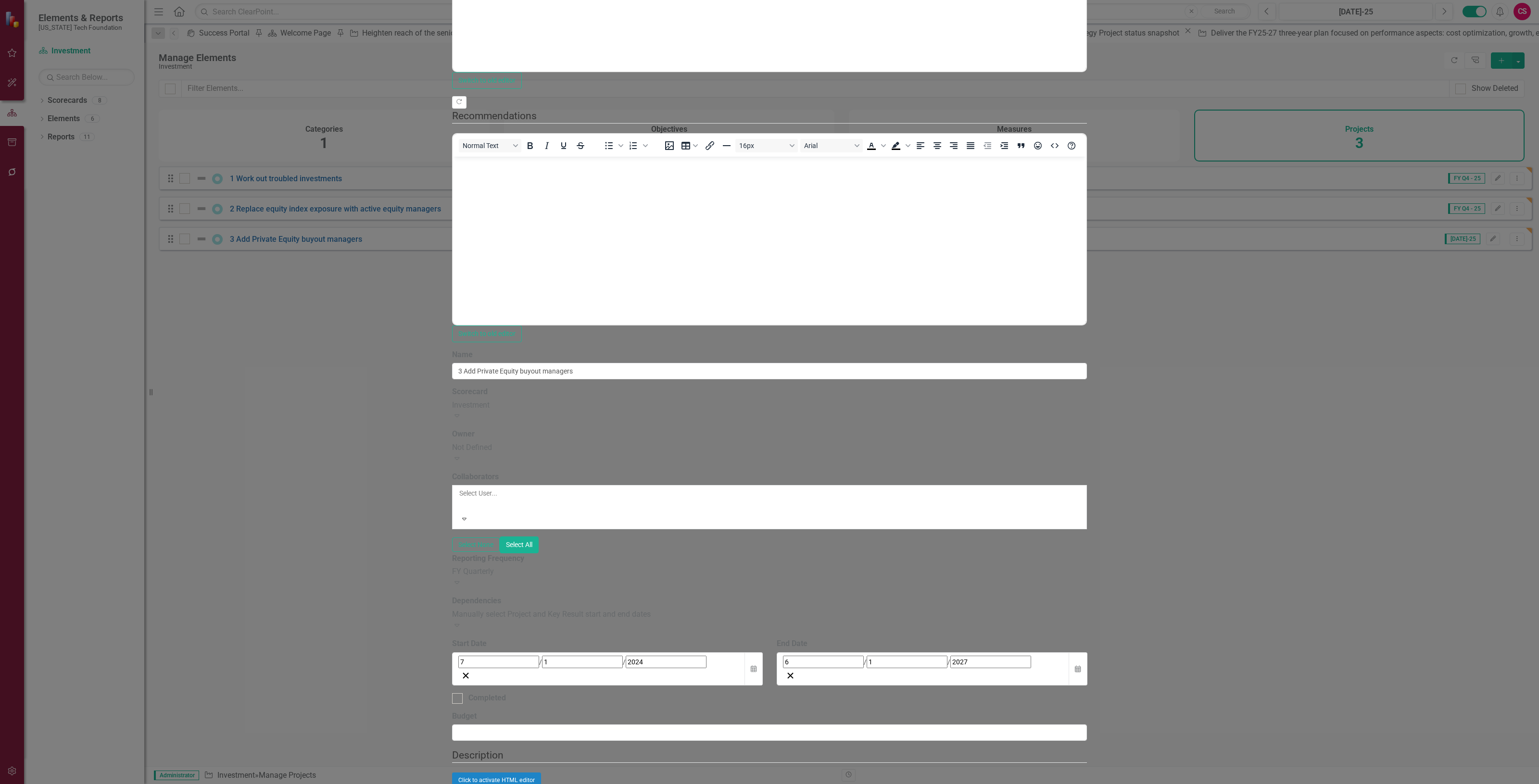
scroll to position [120, 0]
type input "Lack of liquidity from exiting managers"
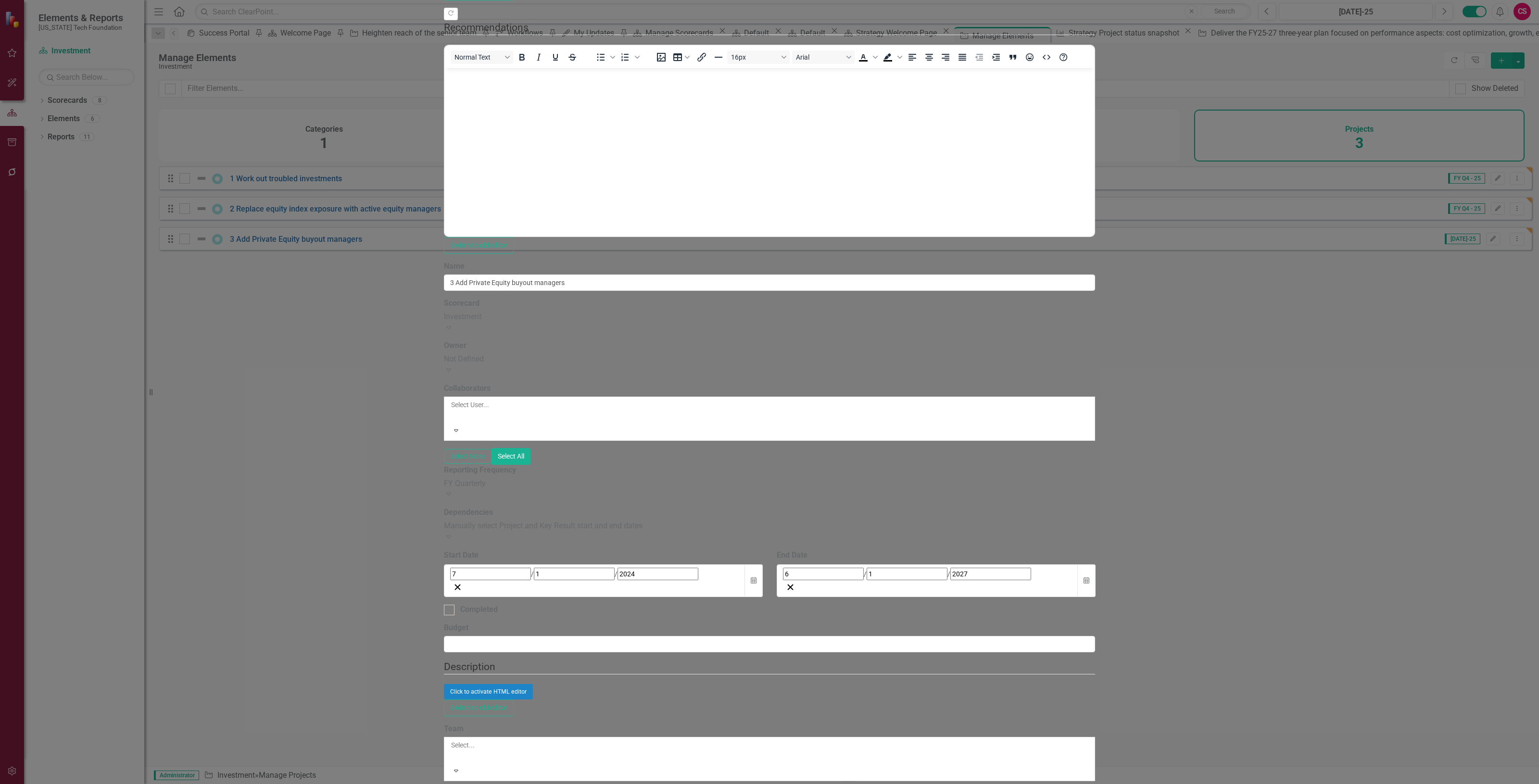
scroll to position [0, 0]
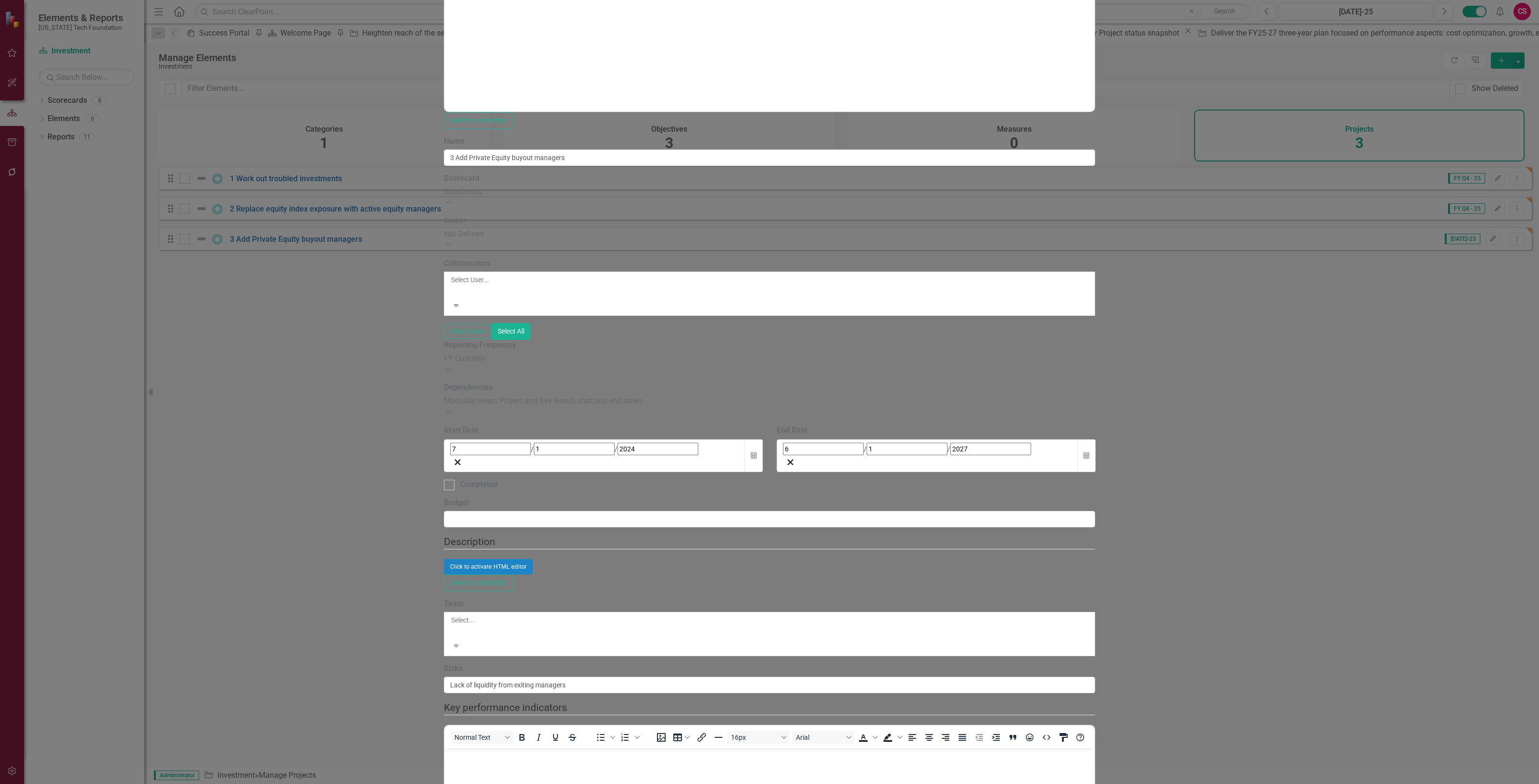
click at [1489, 76] on link "Add Multiple Add Multiple" at bounding box center [1491, 77] width 76 height 18
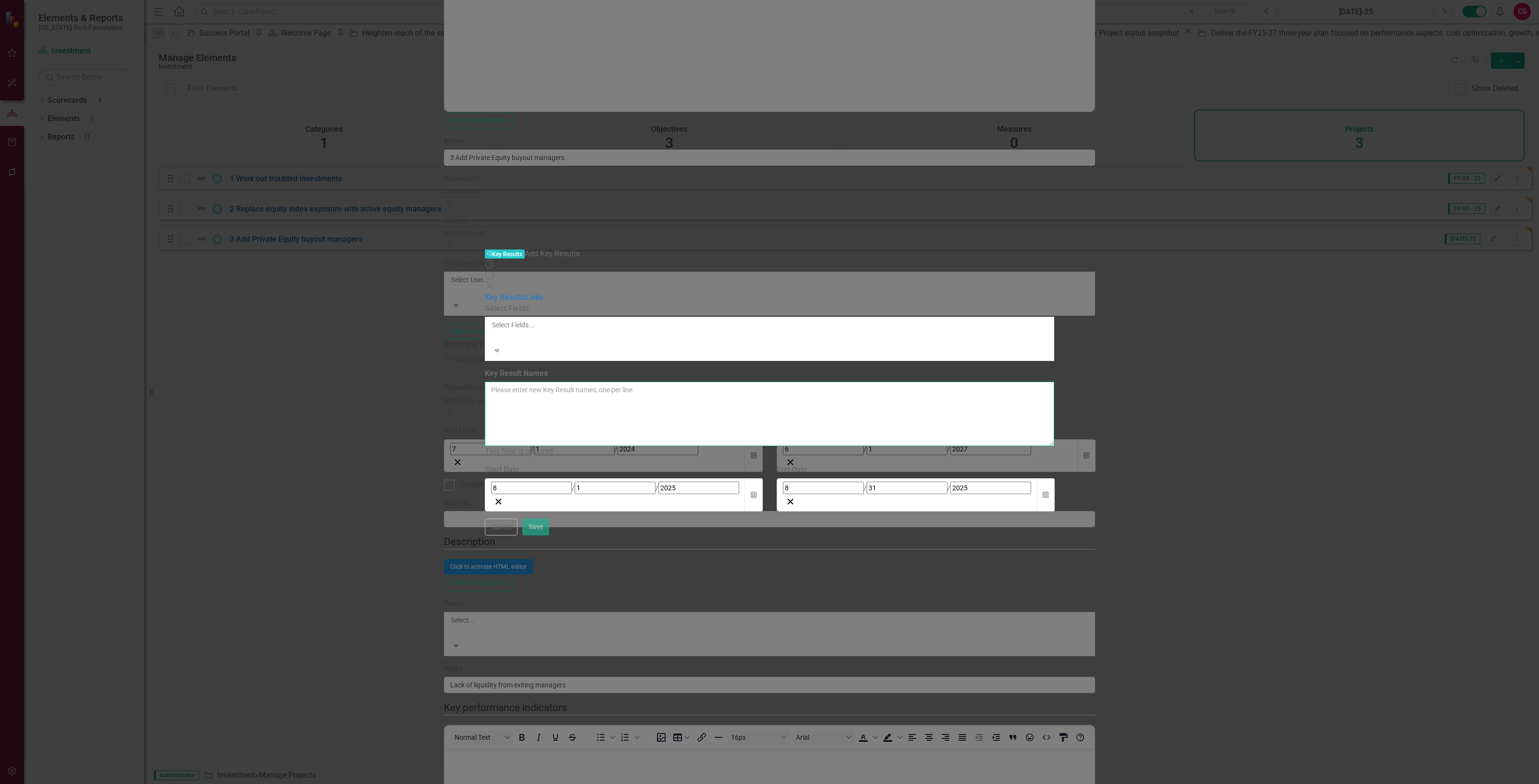
drag, startPoint x: 576, startPoint y: 143, endPoint x: 578, endPoint y: 130, distance: 13.2
click at [576, 382] on textarea "Key Result Names" at bounding box center [770, 414] width 570 height 65
paste textarea "3 Reduced equity index exposure 4 Added a couple of Private Equity managers"
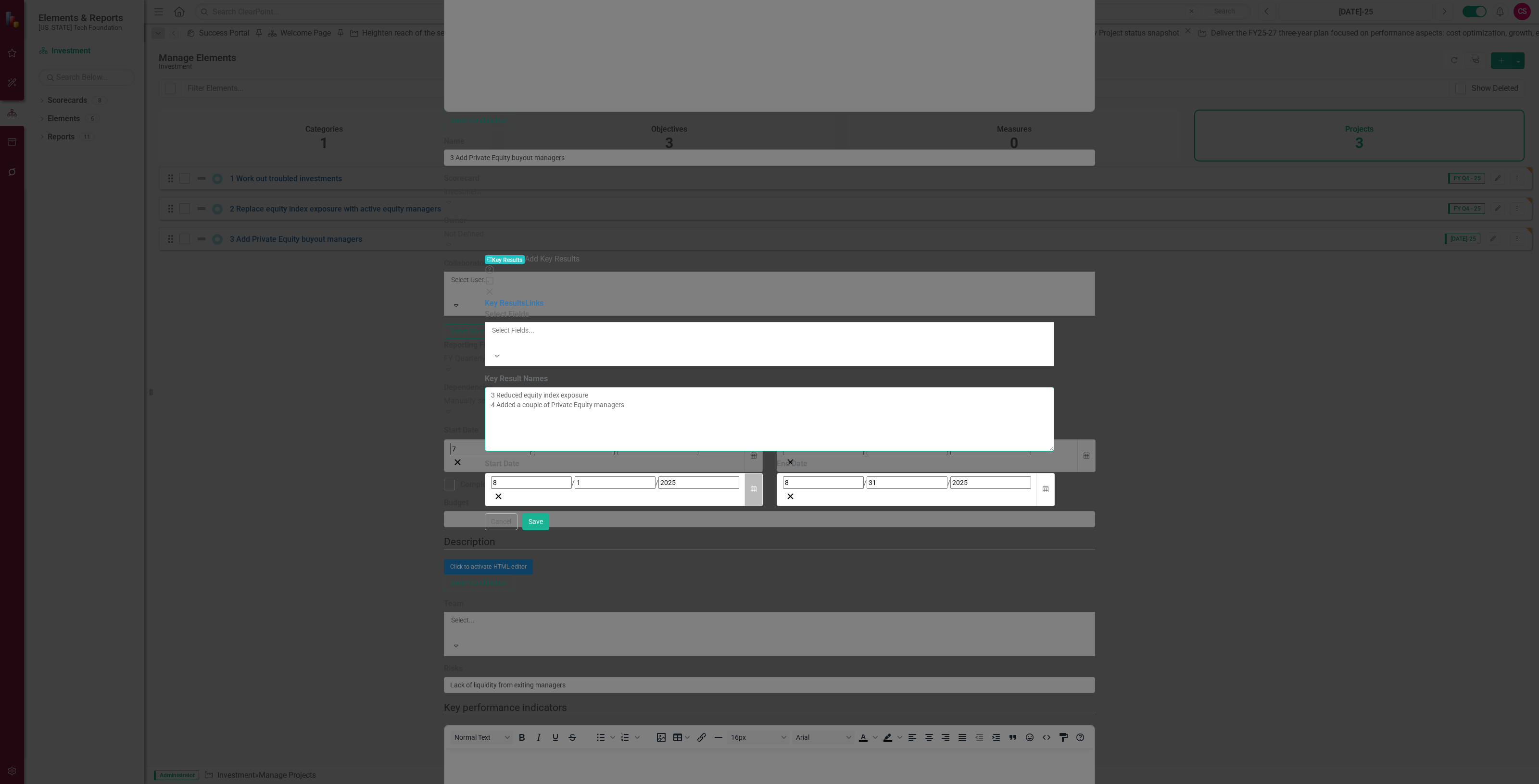
type textarea "3 Reduced equity index exposure 4 Added a couple of Private Equity managers"
click at [763, 473] on button "Calendar" at bounding box center [753, 489] width 18 height 34
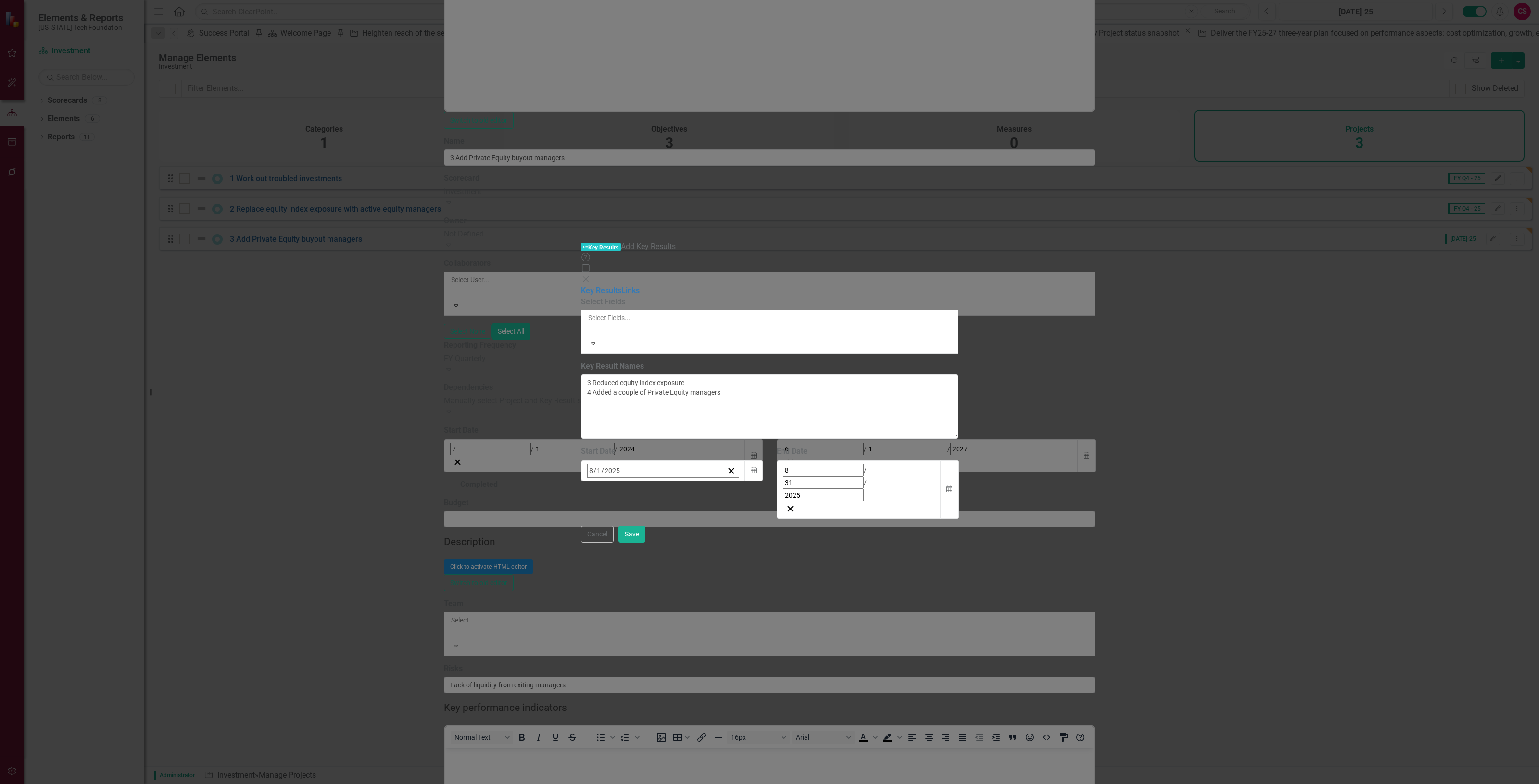
click at [603, 482] on button "«" at bounding box center [593, 492] width 21 height 21
click at [624, 482] on button "‹" at bounding box center [614, 492] width 21 height 21
click at [630, 521] on button "1" at bounding box center [617, 530] width 24 height 17
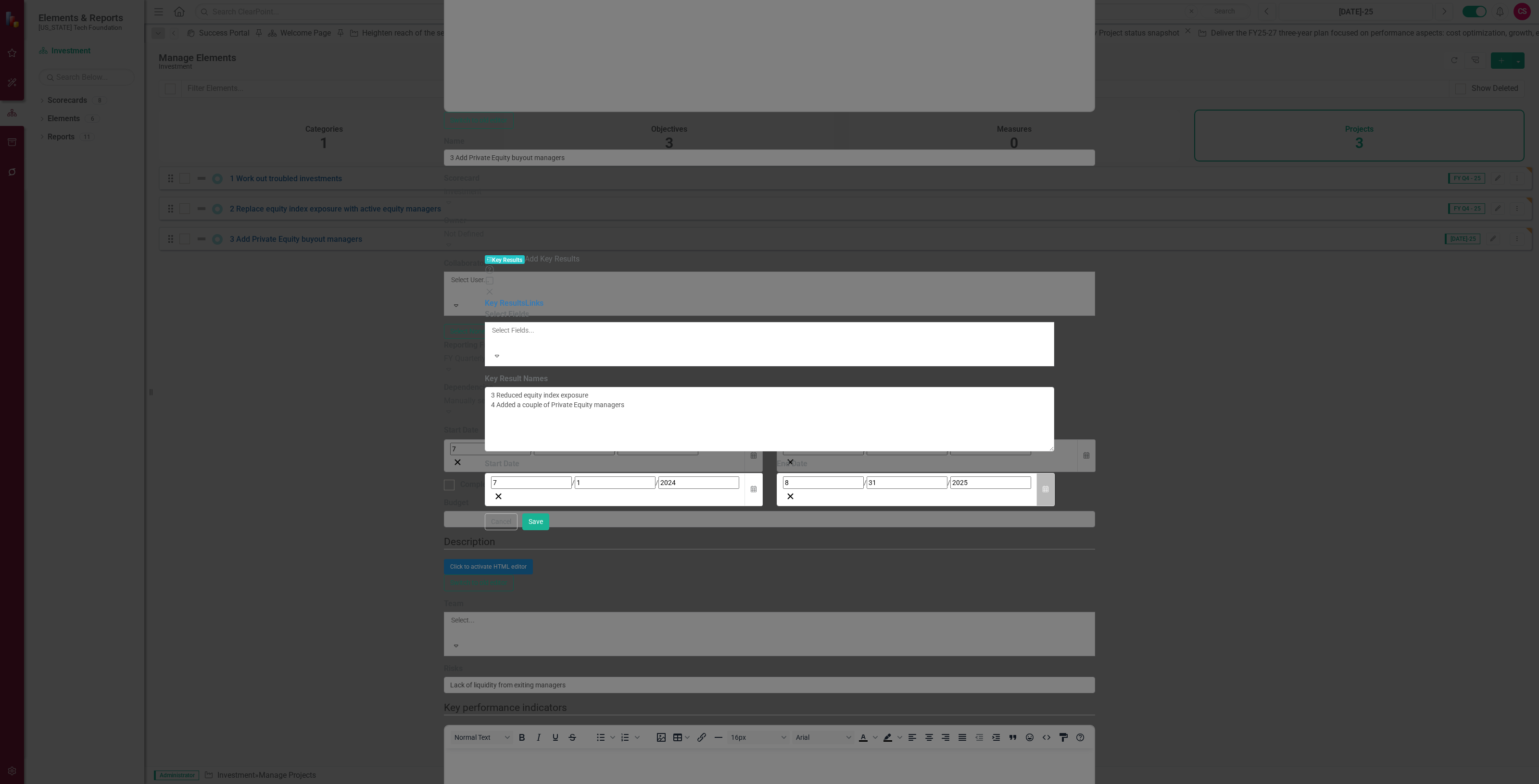
click at [1055, 473] on button "Calendar" at bounding box center [1045, 489] width 18 height 34
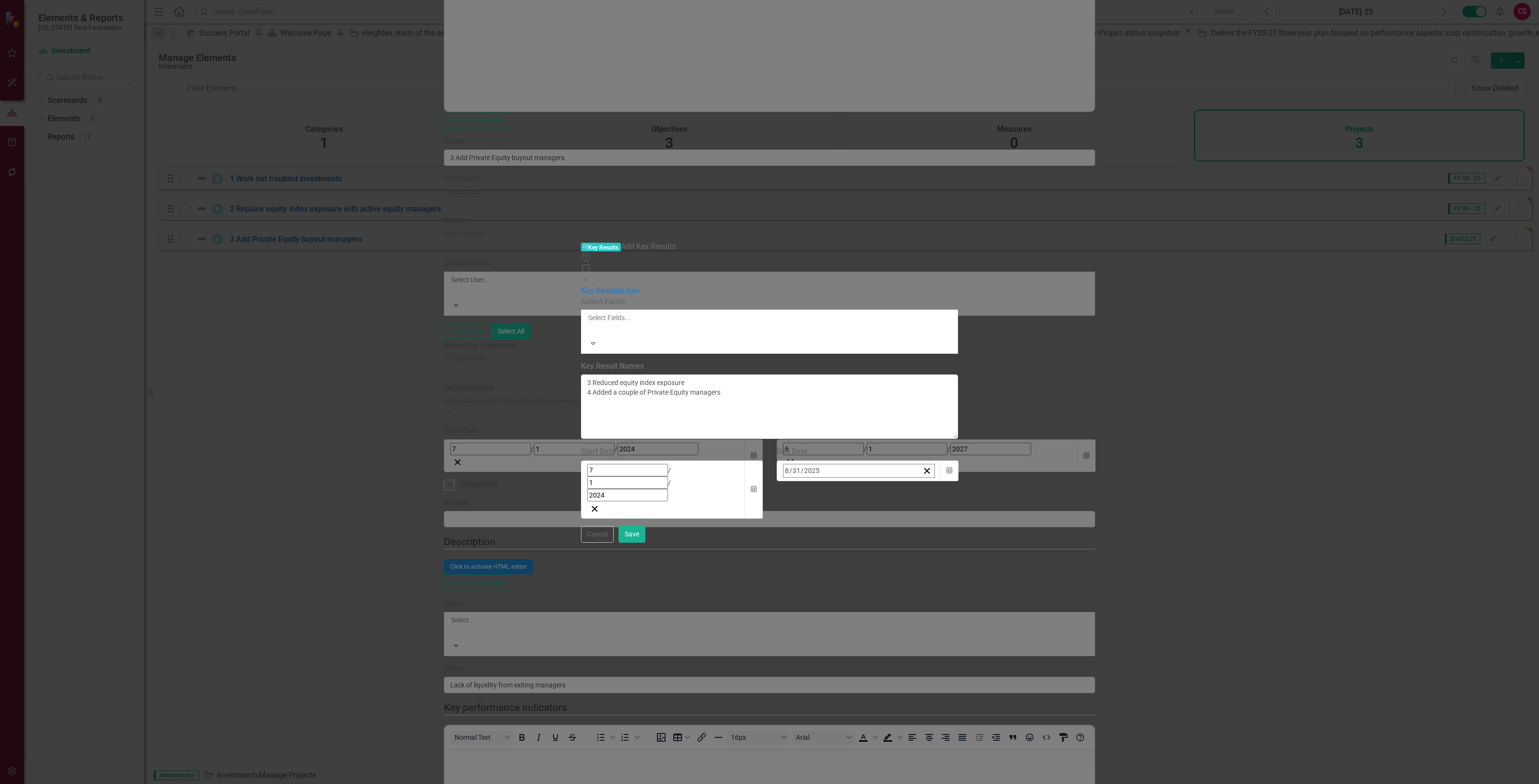
click at [945, 482] on button "»" at bounding box center [934, 492] width 21 height 21
click at [820, 482] on button "‹" at bounding box center [809, 492] width 21 height 21
click at [850, 521] on button "1" at bounding box center [837, 530] width 24 height 17
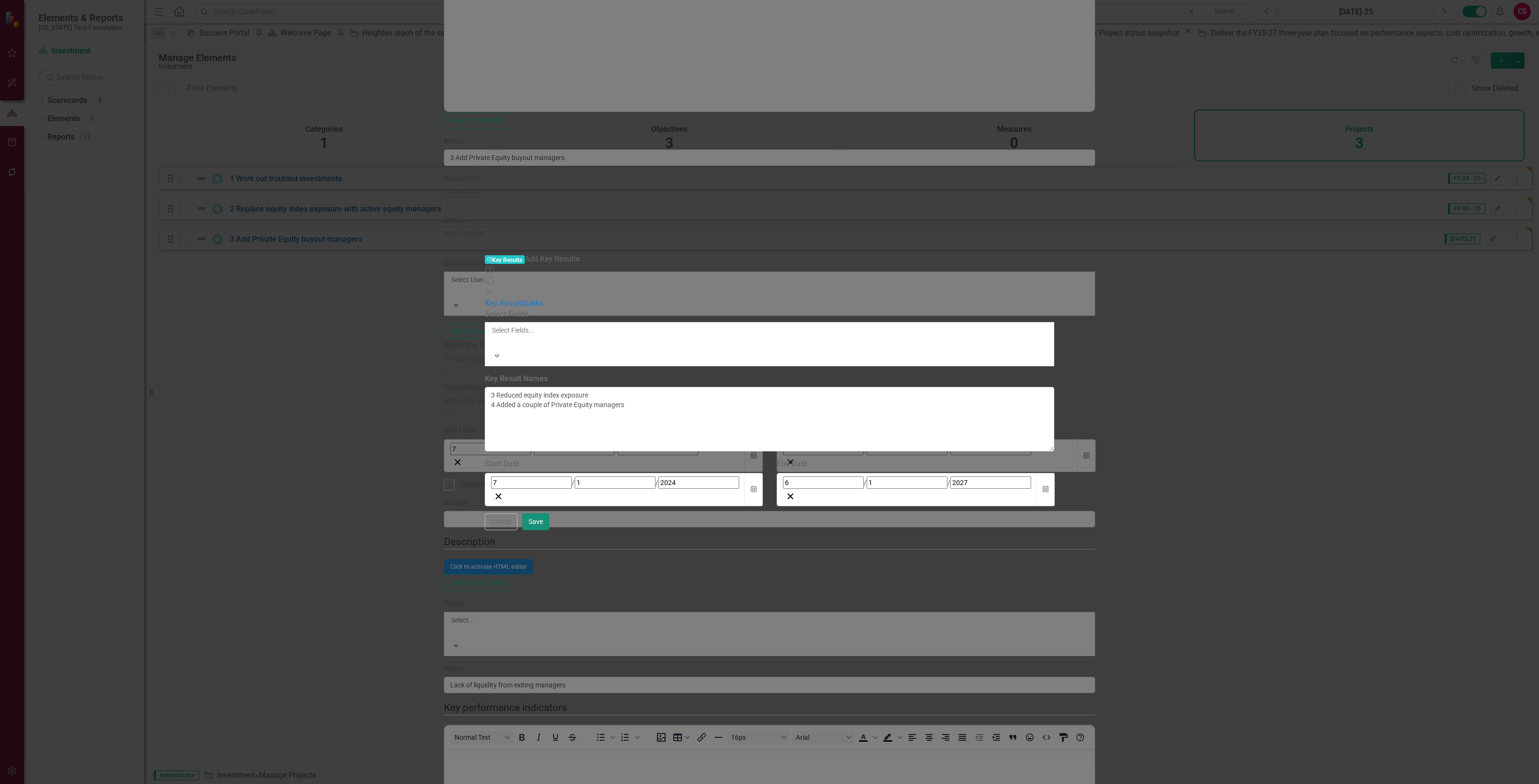
drag, startPoint x: 1521, startPoint y: 770, endPoint x: 23, endPoint y: 224, distance: 1594.4
click at [550, 531] on button "Save" at bounding box center [536, 522] width 27 height 17
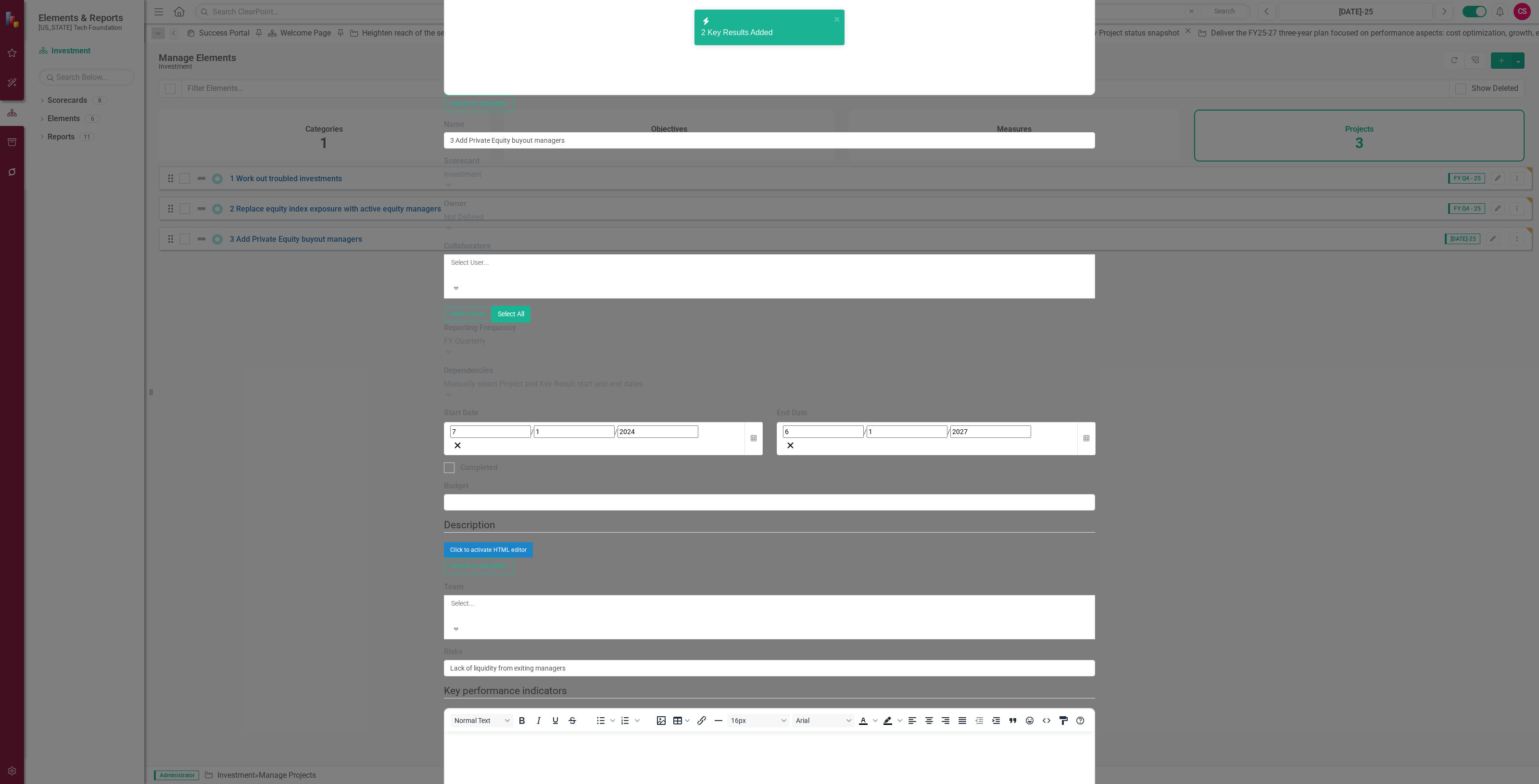
checkbox input "false"
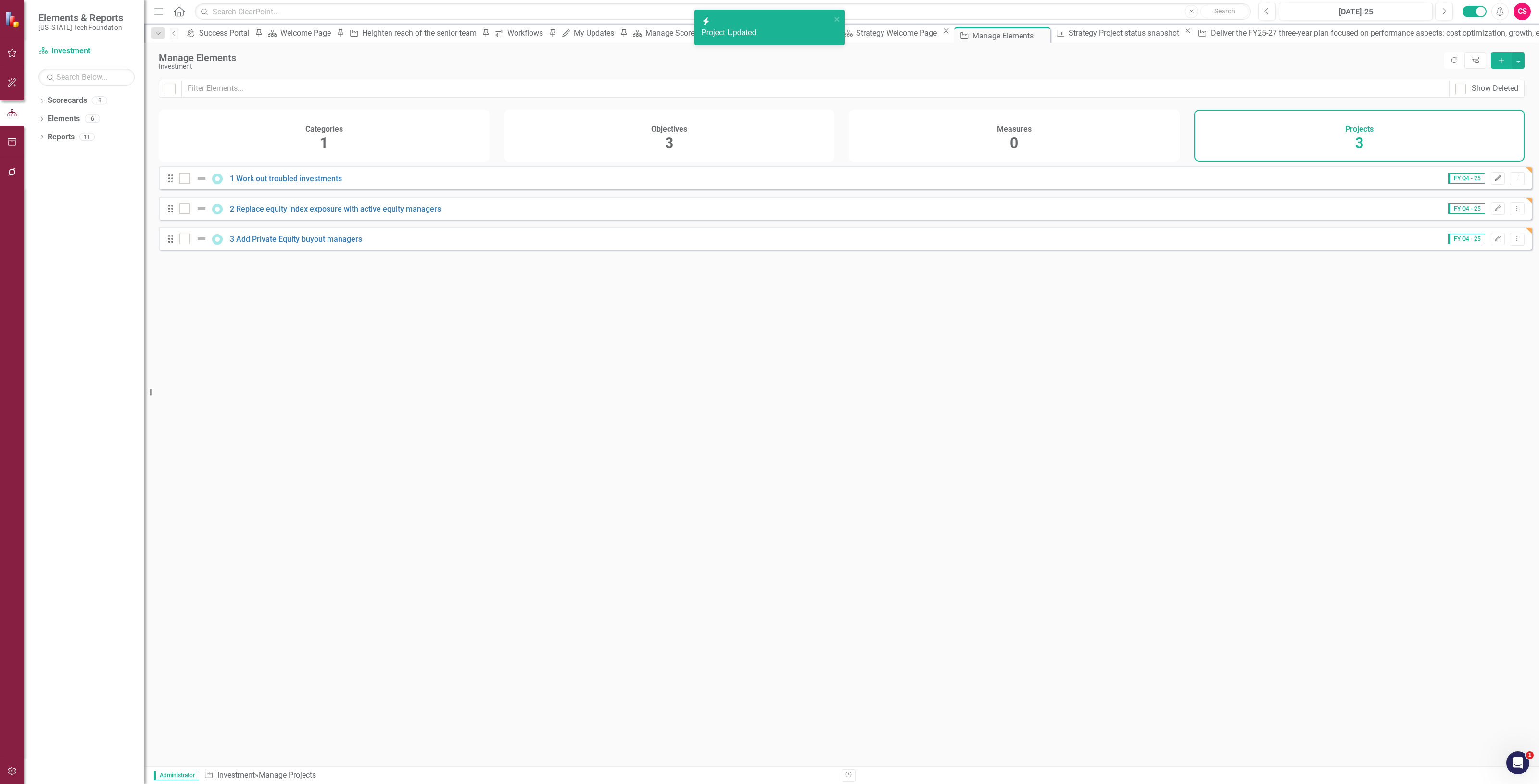
click at [465, 140] on div "Categories 1" at bounding box center [324, 136] width 331 height 52
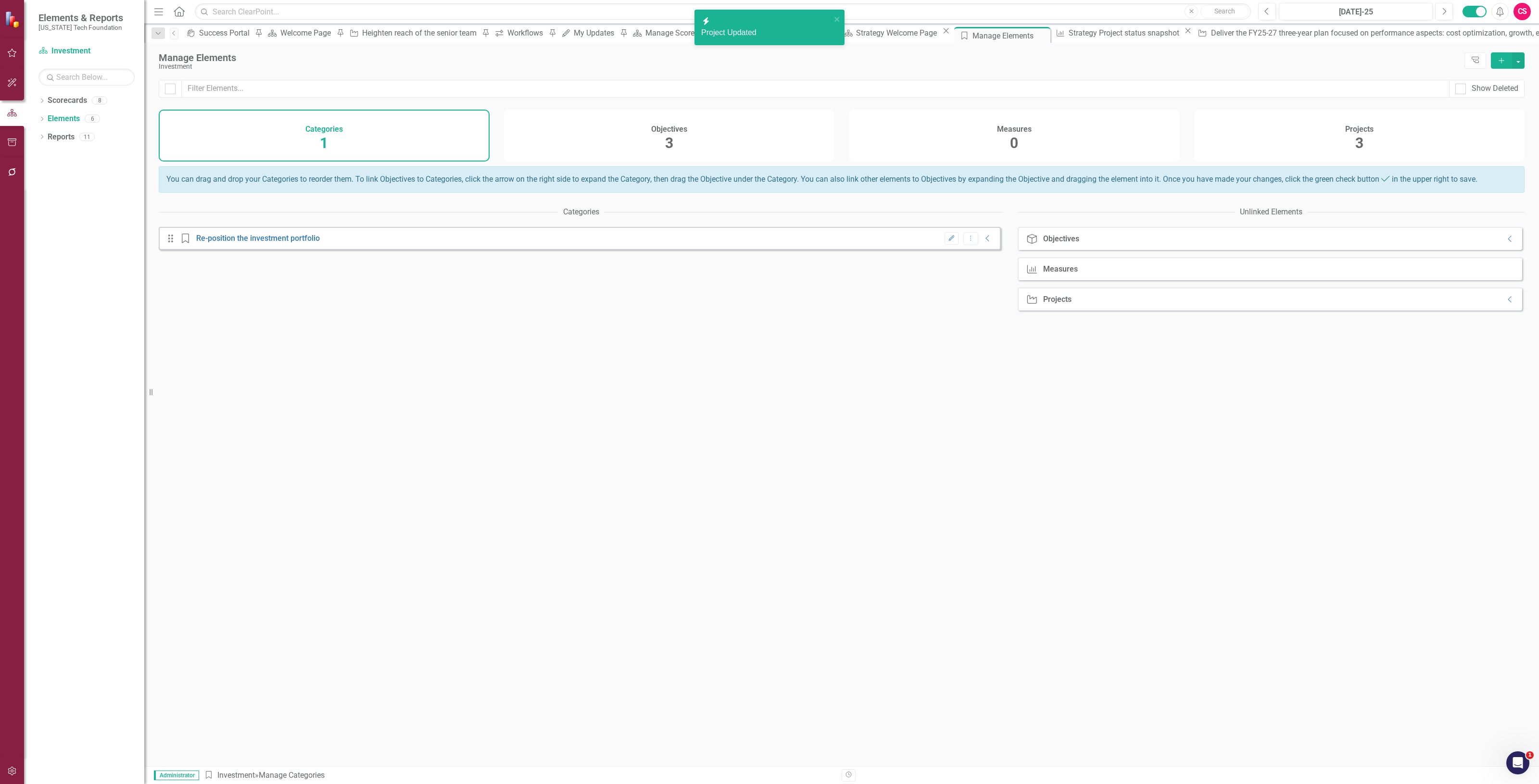
click at [983, 242] on icon "Collapse" at bounding box center [988, 238] width 9 height 8
click at [1505, 243] on icon "Collapse" at bounding box center [1510, 239] width 9 height 8
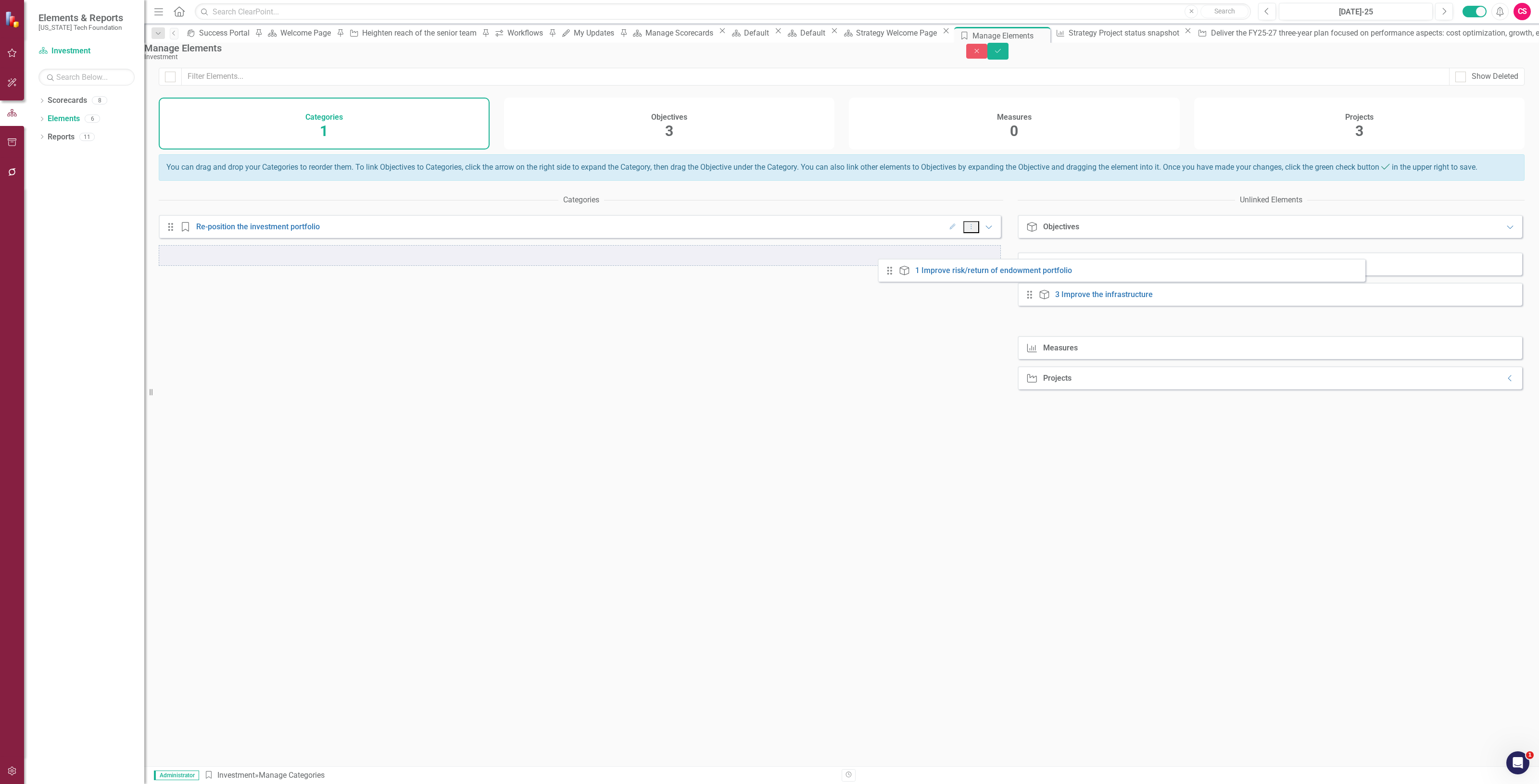
drag, startPoint x: 1043, startPoint y: 277, endPoint x: 890, endPoint y: 272, distance: 153.1
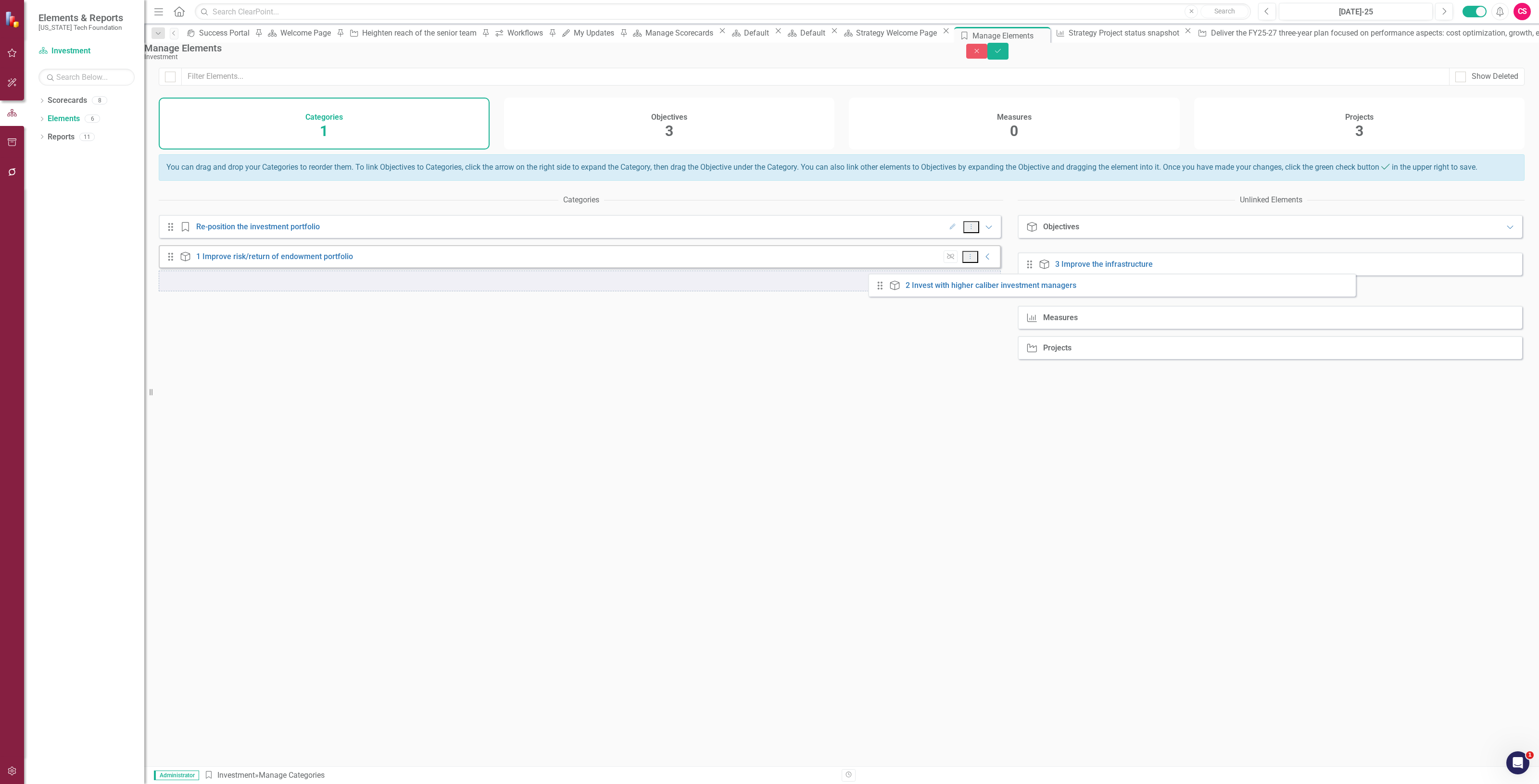
drag, startPoint x: 1043, startPoint y: 277, endPoint x: 872, endPoint y: 302, distance: 172.8
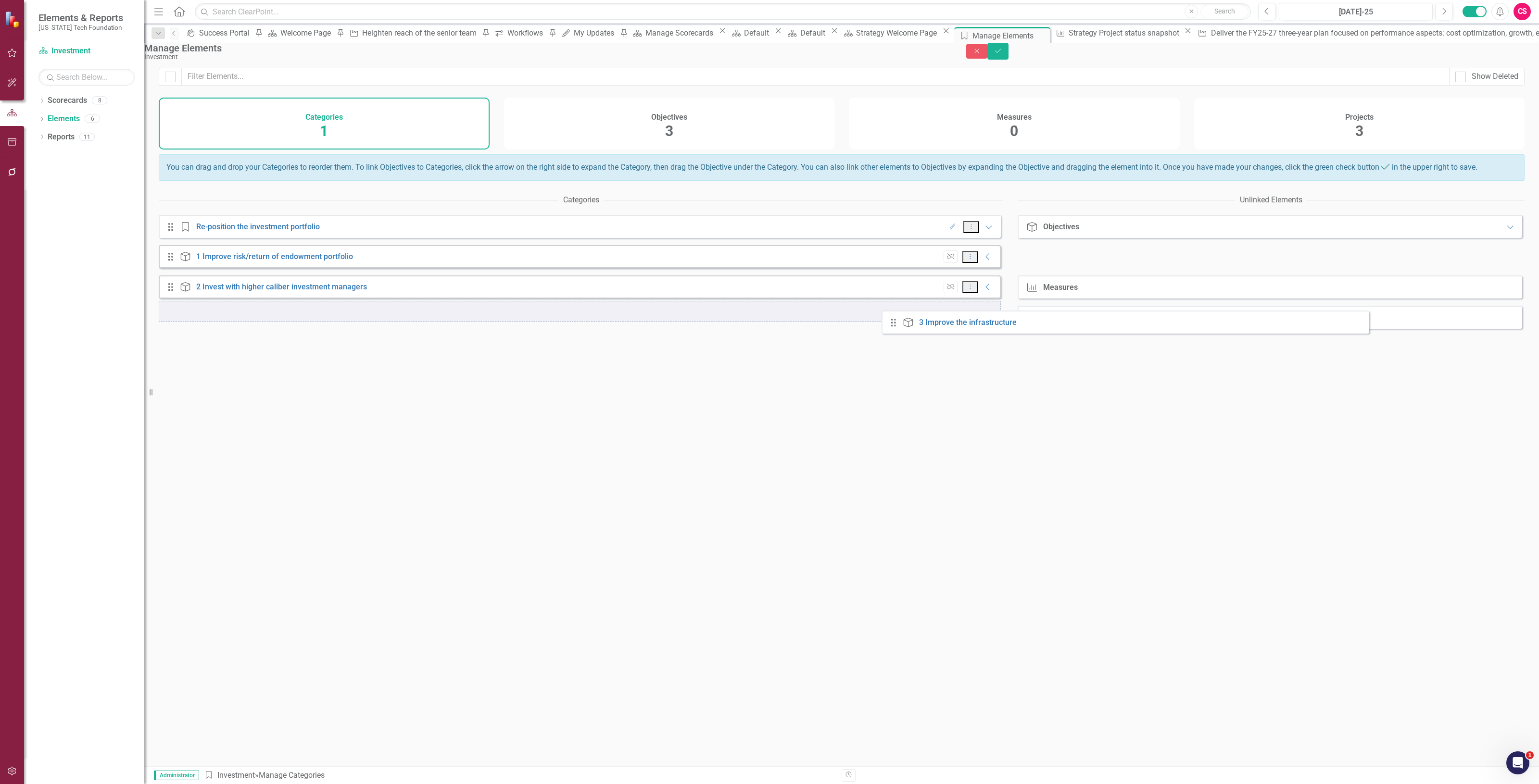
drag, startPoint x: 1044, startPoint y: 272, endPoint x: 861, endPoint y: 332, distance: 192.6
click at [1003, 55] on icon "Save" at bounding box center [998, 51] width 9 height 7
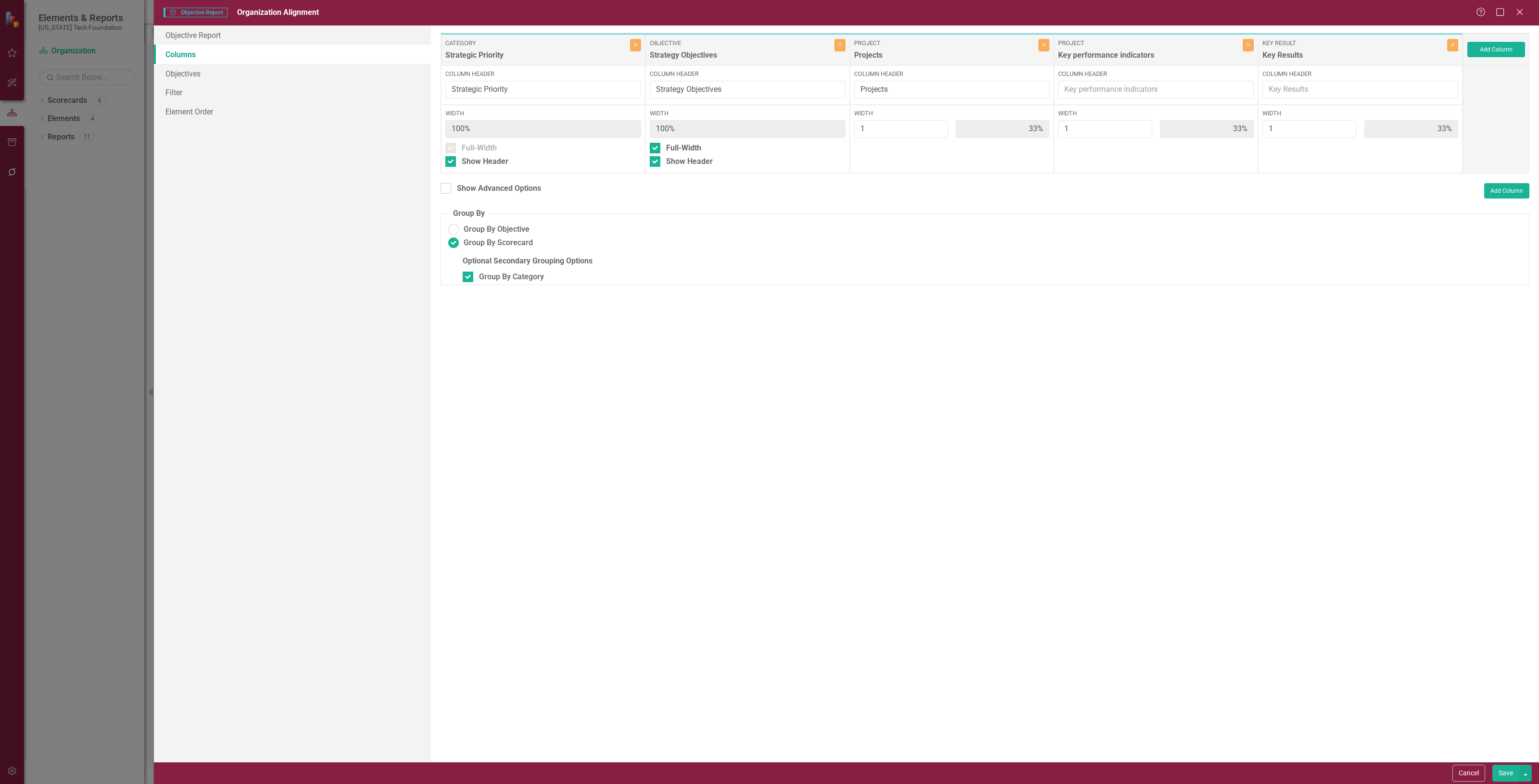
click at [1502, 780] on button "Save" at bounding box center [1506, 774] width 27 height 17
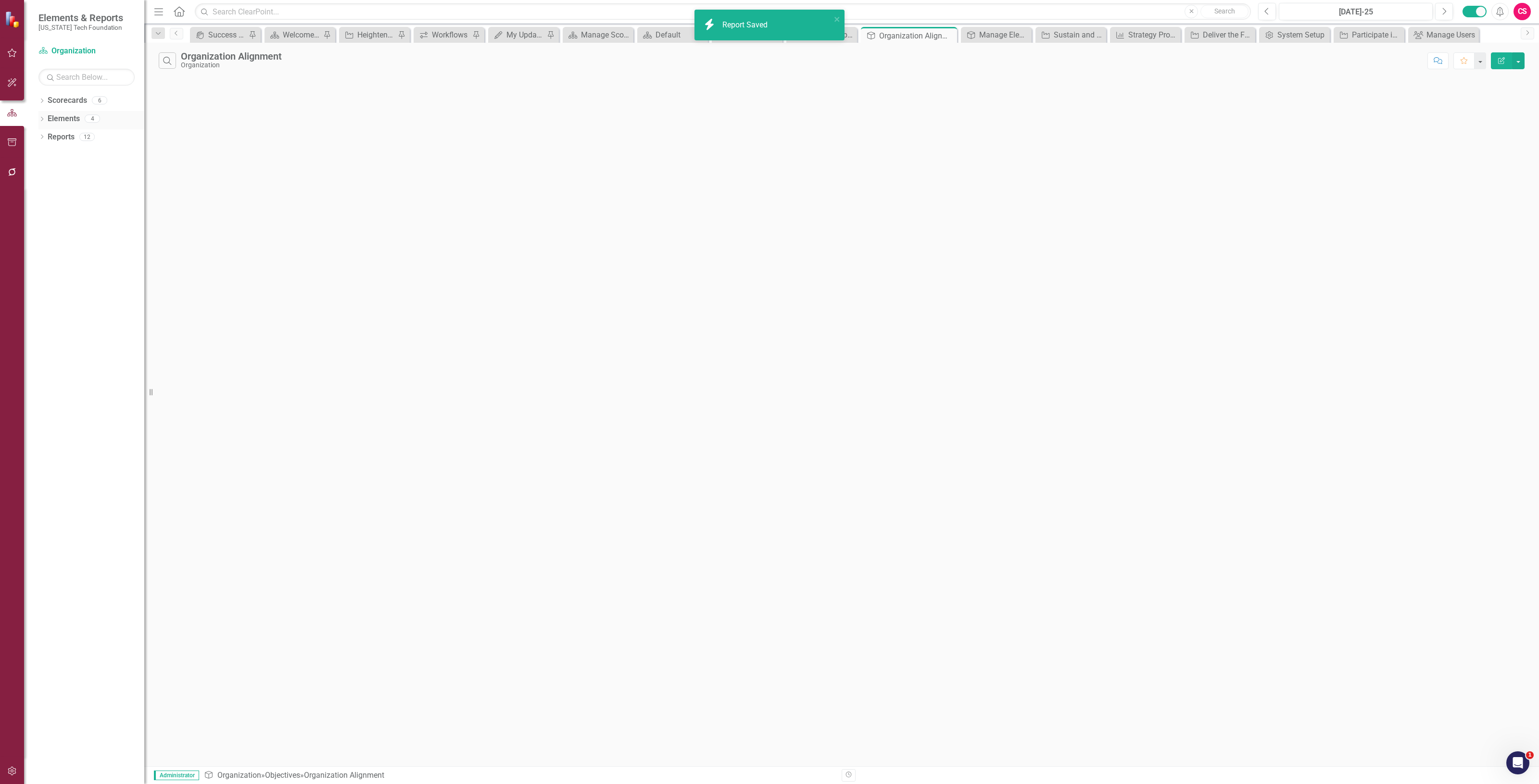
click at [71, 118] on link "Elements" at bounding box center [63, 119] width 32 height 11
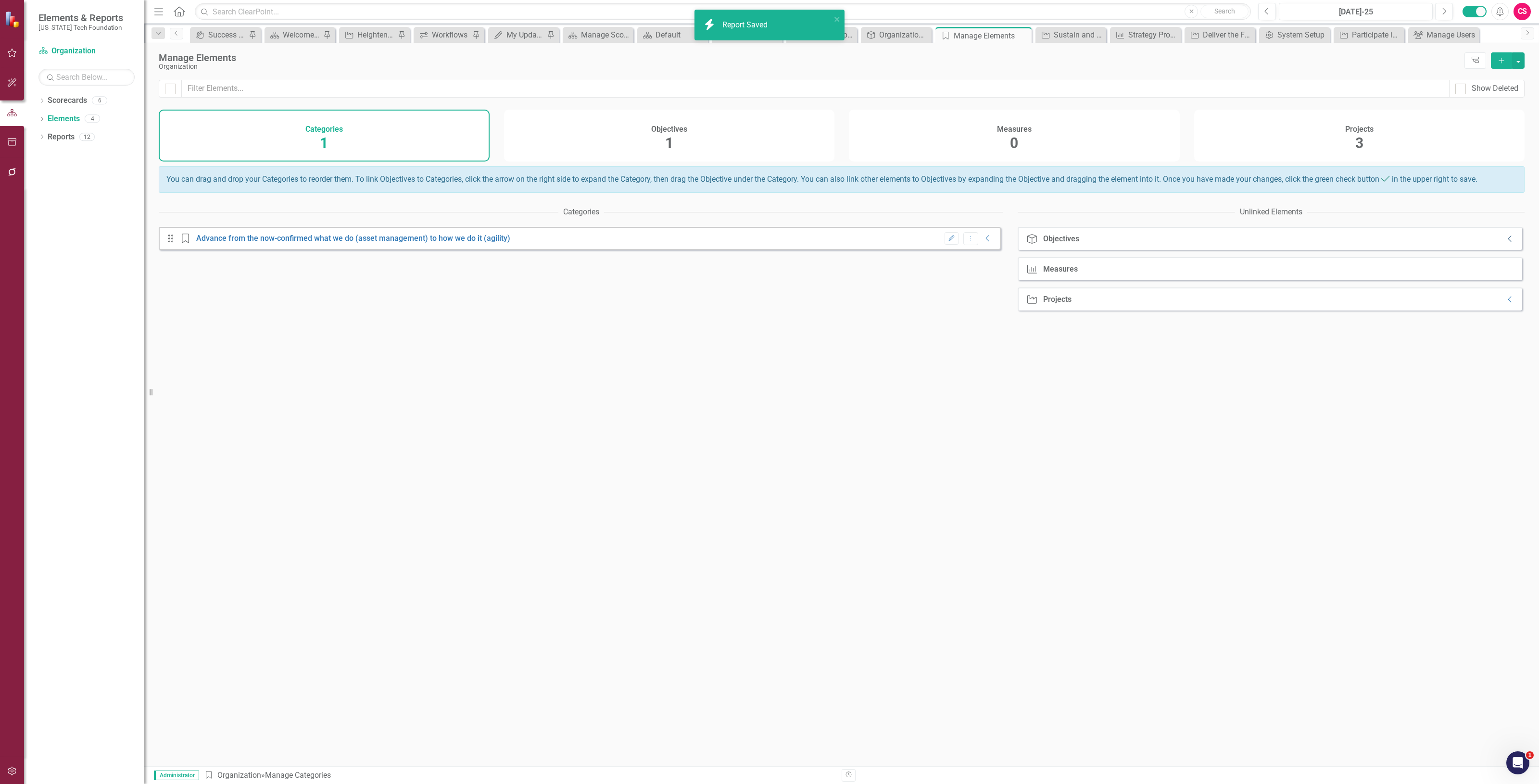
click at [1505, 243] on icon "Collapse" at bounding box center [1510, 239] width 9 height 8
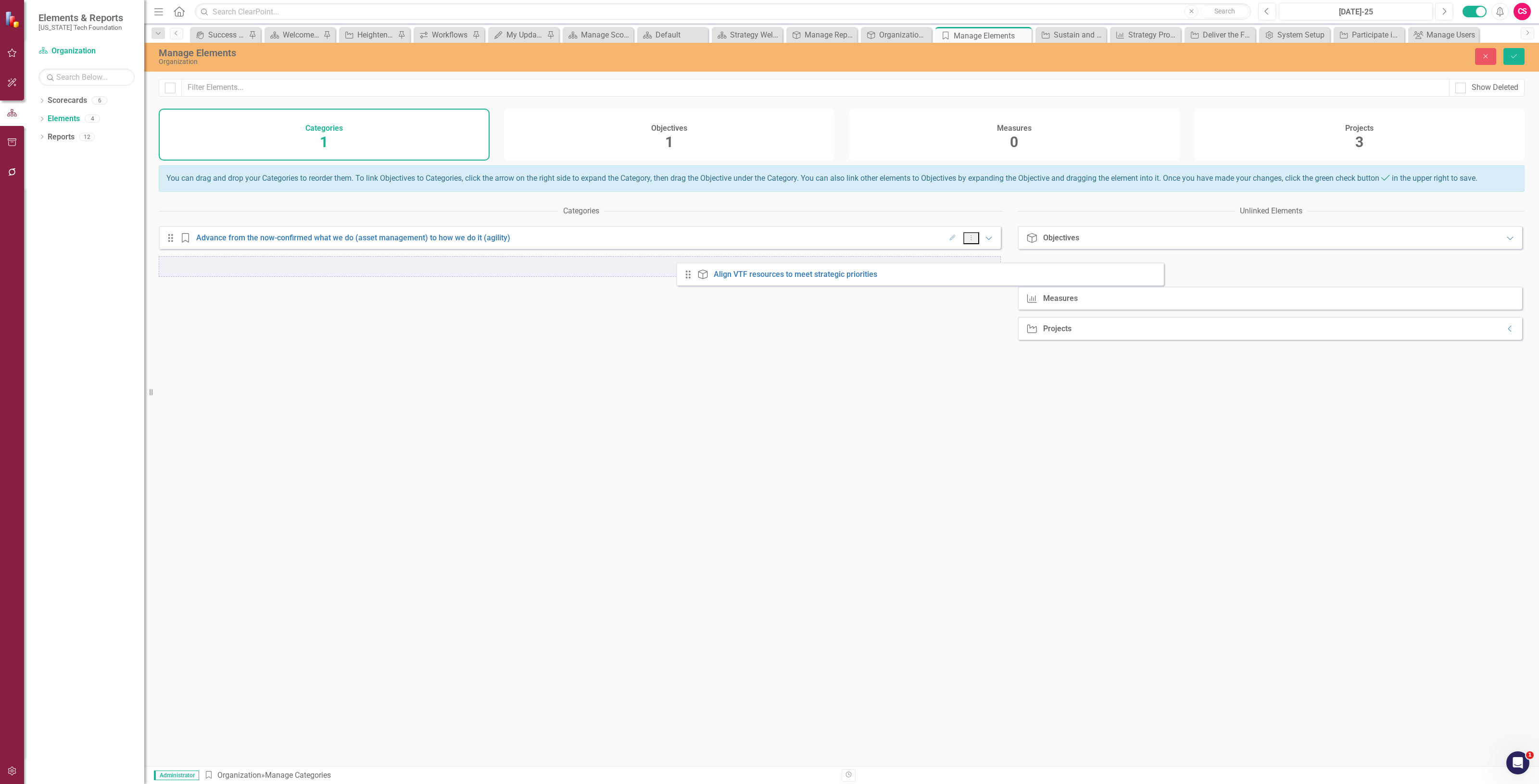
drag, startPoint x: 1039, startPoint y: 277, endPoint x: 688, endPoint y: 274, distance: 351.0
click at [1524, 56] on button "Save" at bounding box center [1514, 57] width 21 height 17
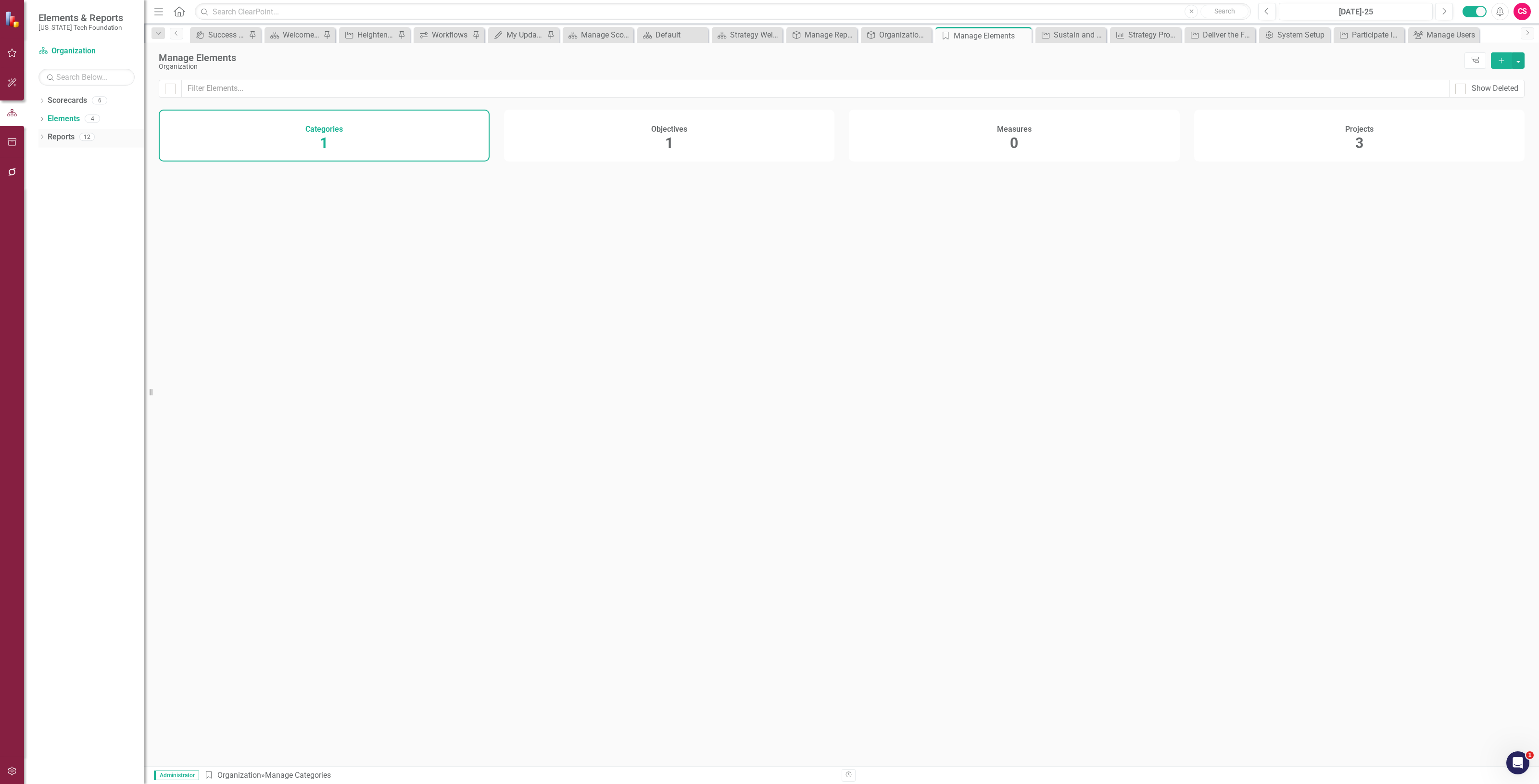
click at [63, 140] on link "Reports" at bounding box center [61, 137] width 27 height 11
drag, startPoint x: 761, startPoint y: 143, endPoint x: 347, endPoint y: 192, distance: 416.9
click at [759, 140] on div "Objective Reports 5" at bounding box center [670, 136] width 331 height 52
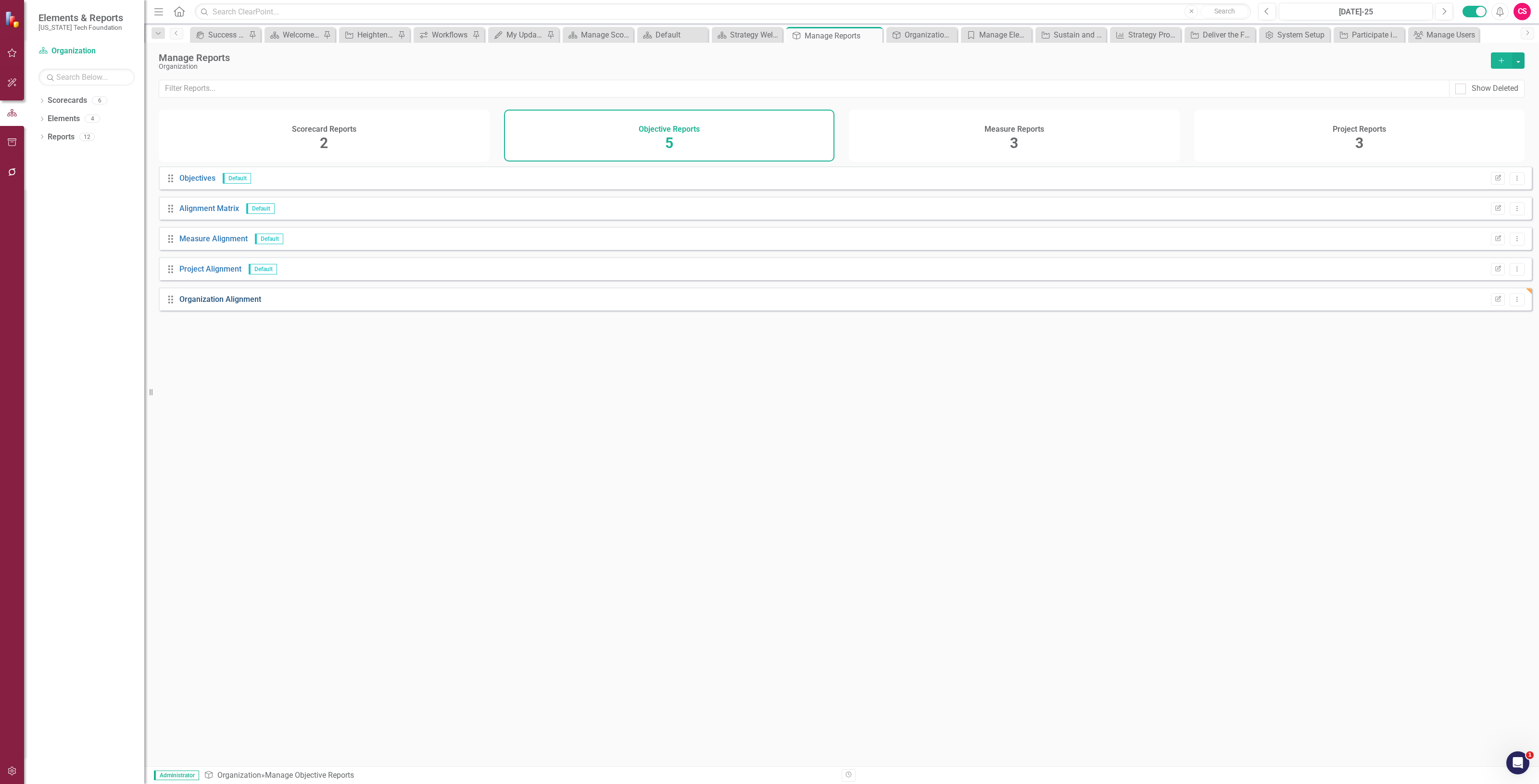
click at [225, 303] on link "Organization Alignment" at bounding box center [220, 299] width 82 height 9
click at [226, 304] on link "Organization Alignment" at bounding box center [220, 299] width 82 height 9
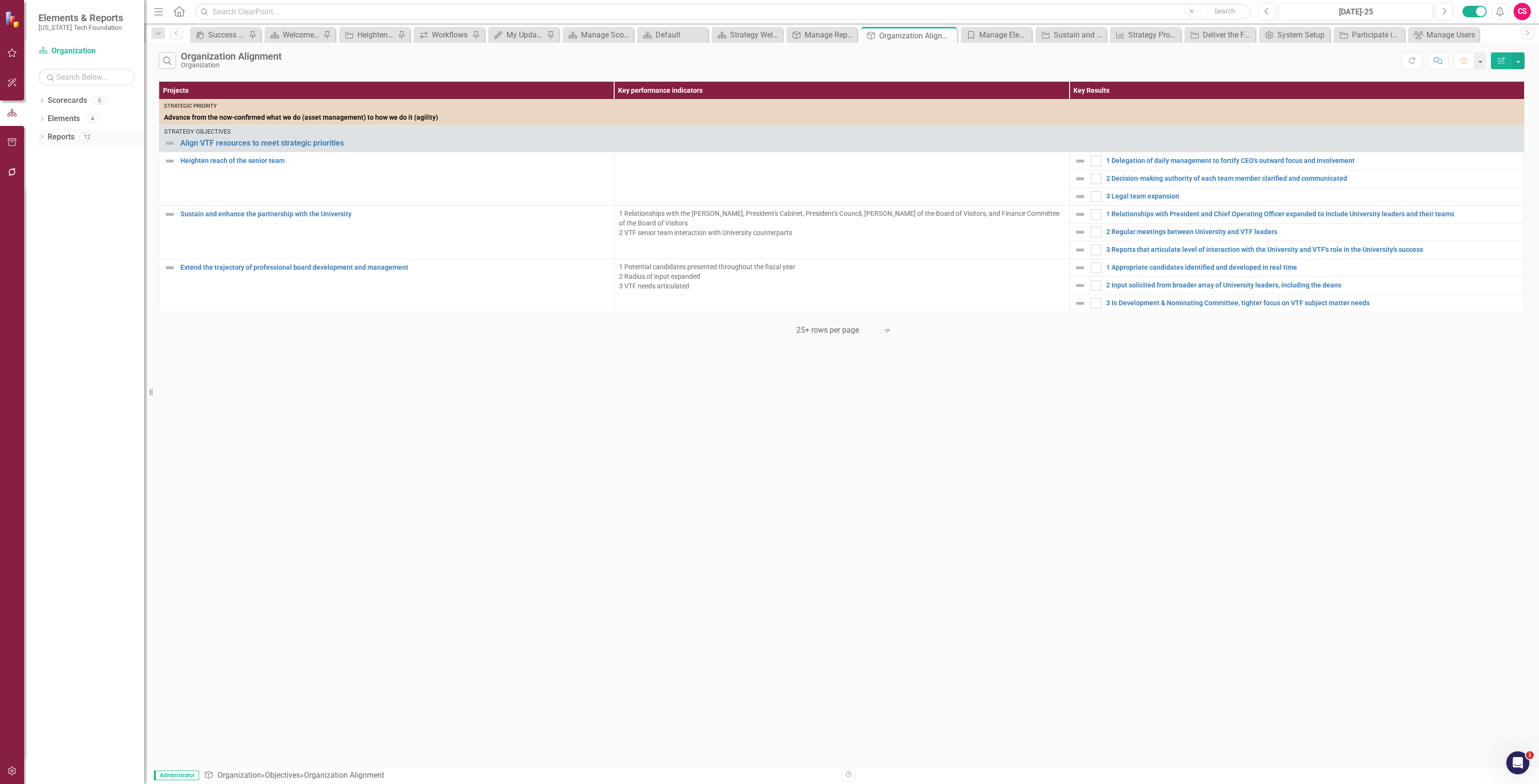
click at [58, 142] on link "Reports" at bounding box center [61, 137] width 27 height 11
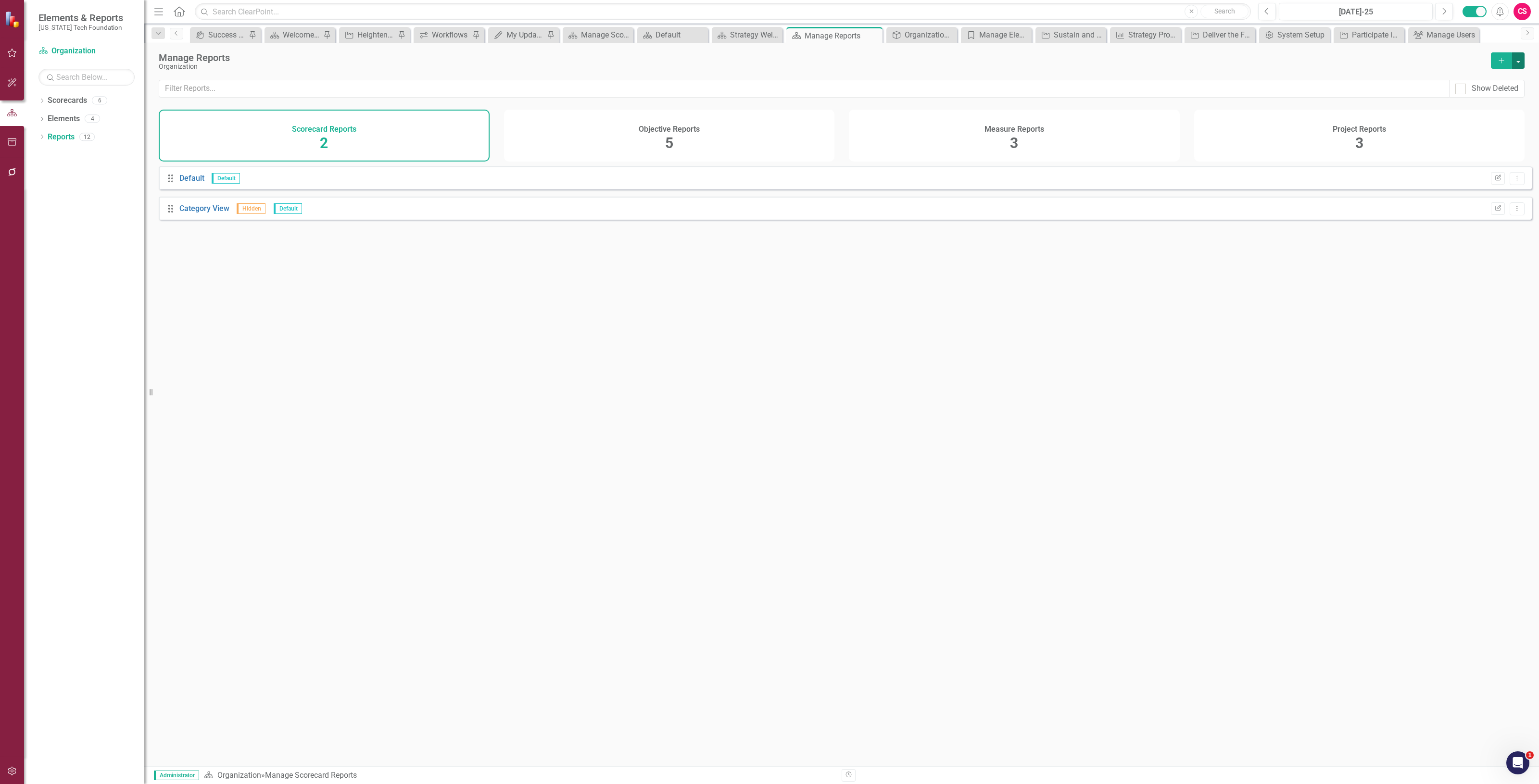
click at [1522, 65] on button "button" at bounding box center [1519, 60] width 12 height 16
click at [1506, 104] on link "Copy Add From Template" at bounding box center [1476, 96] width 96 height 18
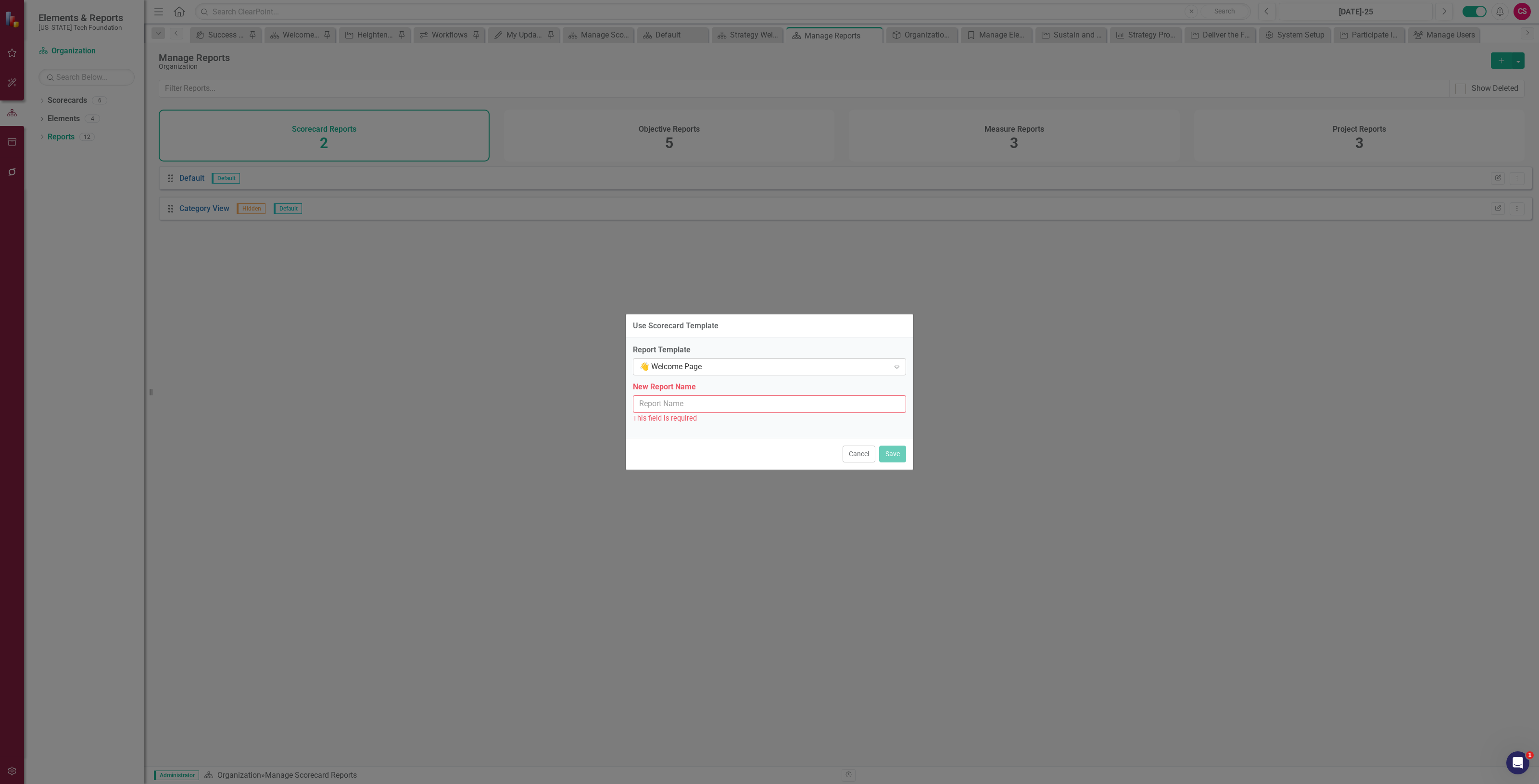
click at [762, 367] on div "👋 Welcome Page" at bounding box center [765, 367] width 249 height 11
drag, startPoint x: 780, startPoint y: 434, endPoint x: 760, endPoint y: 391, distance: 47.4
click at [780, 434] on div "Strategy Welcome Page" at bounding box center [771, 430] width 258 height 11
click at [721, 410] on input "New Report Name" at bounding box center [770, 404] width 273 height 18
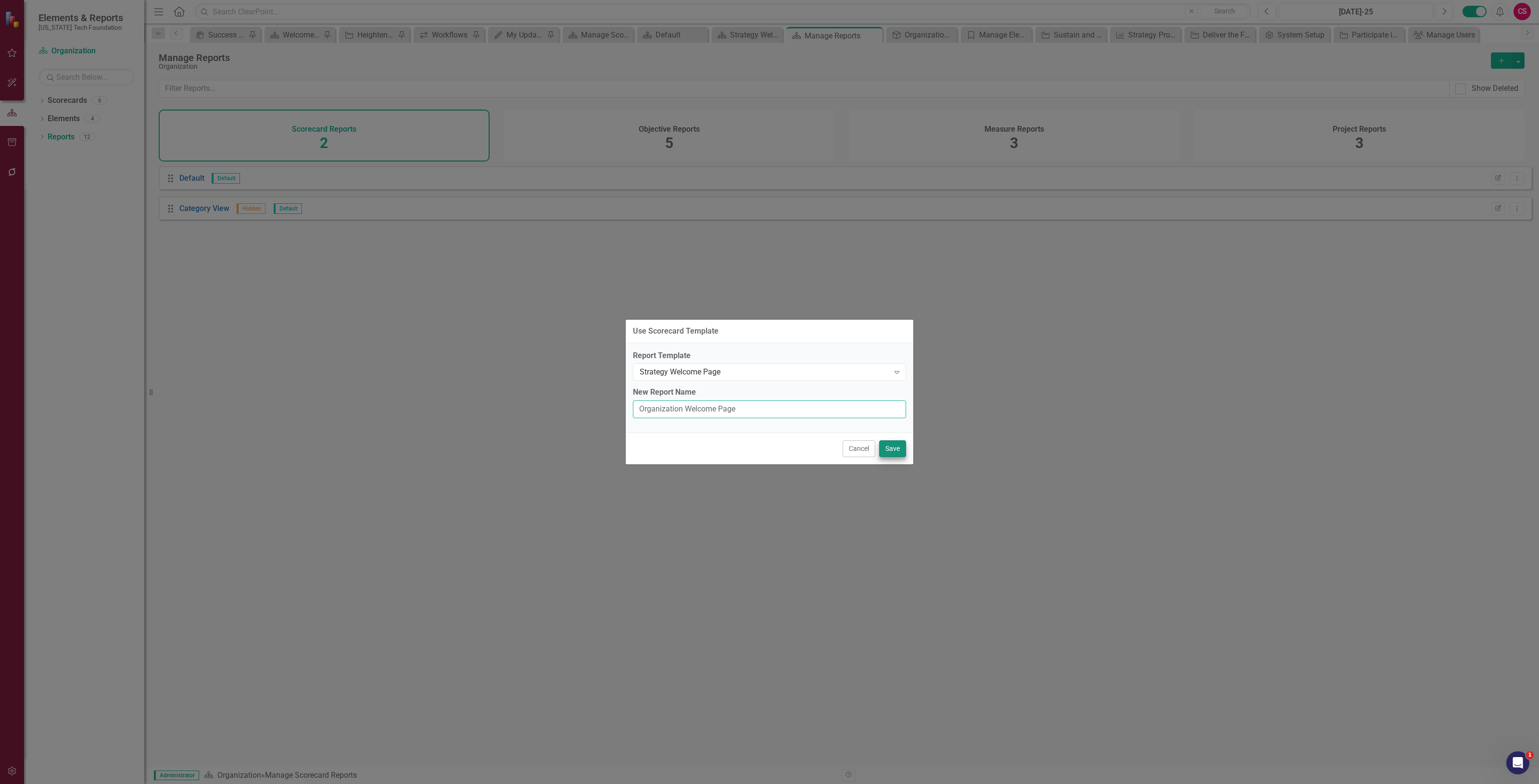
type input "Organization Welcome Page"
click at [896, 447] on button "Save" at bounding box center [893, 449] width 27 height 17
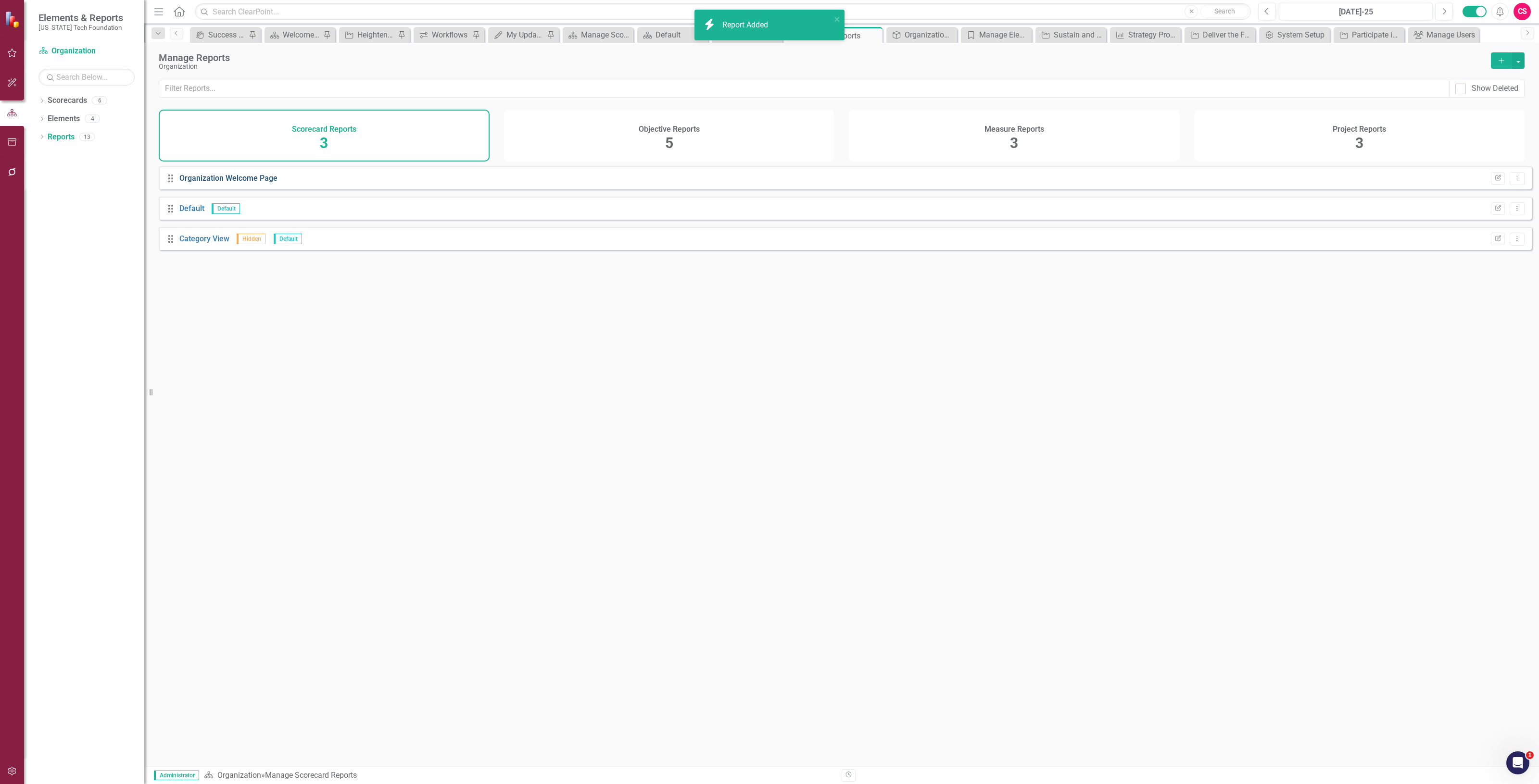
click at [247, 181] on link "Organization Welcome Page" at bounding box center [228, 178] width 98 height 9
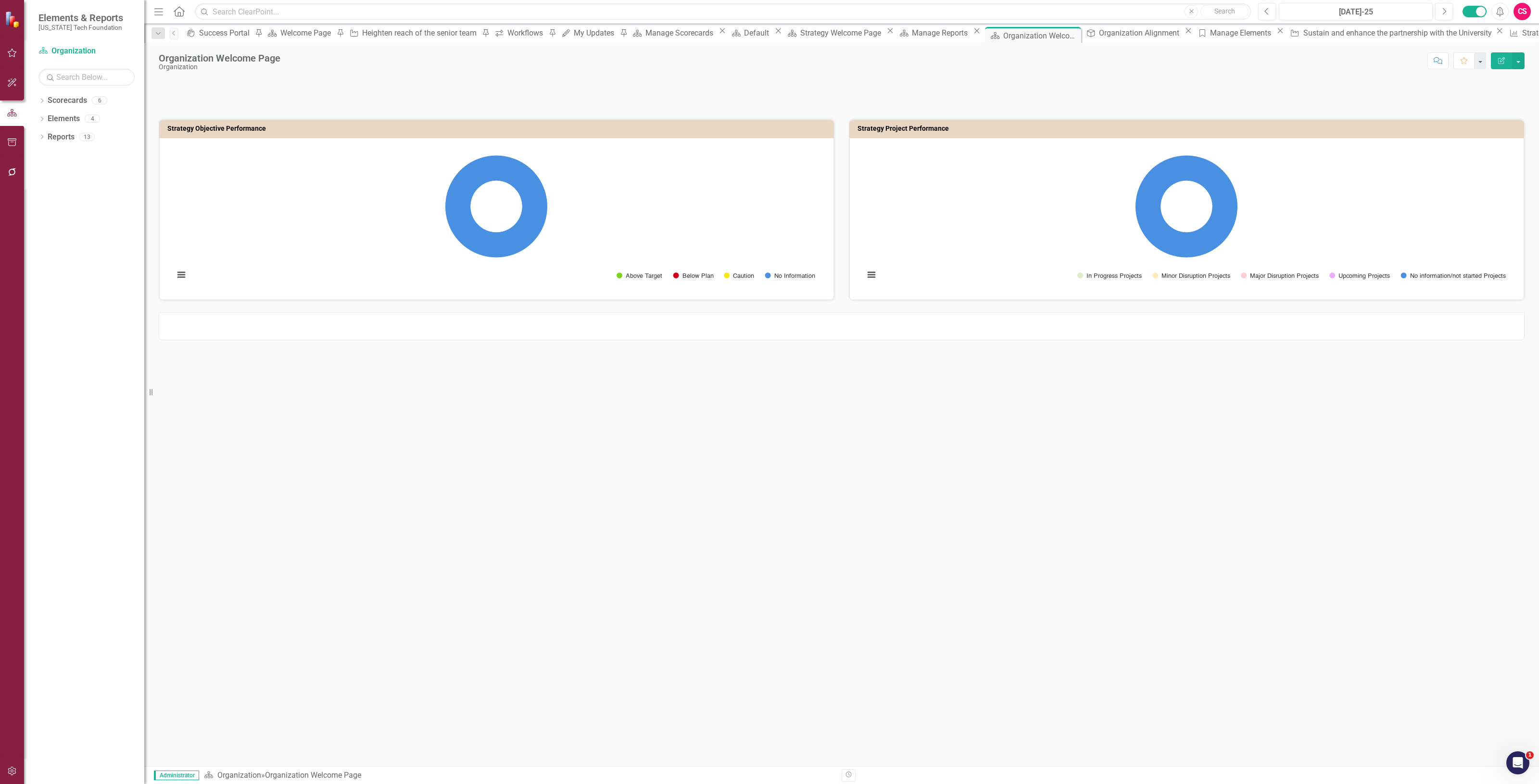
click at [688, 327] on div at bounding box center [842, 327] width 1366 height 28
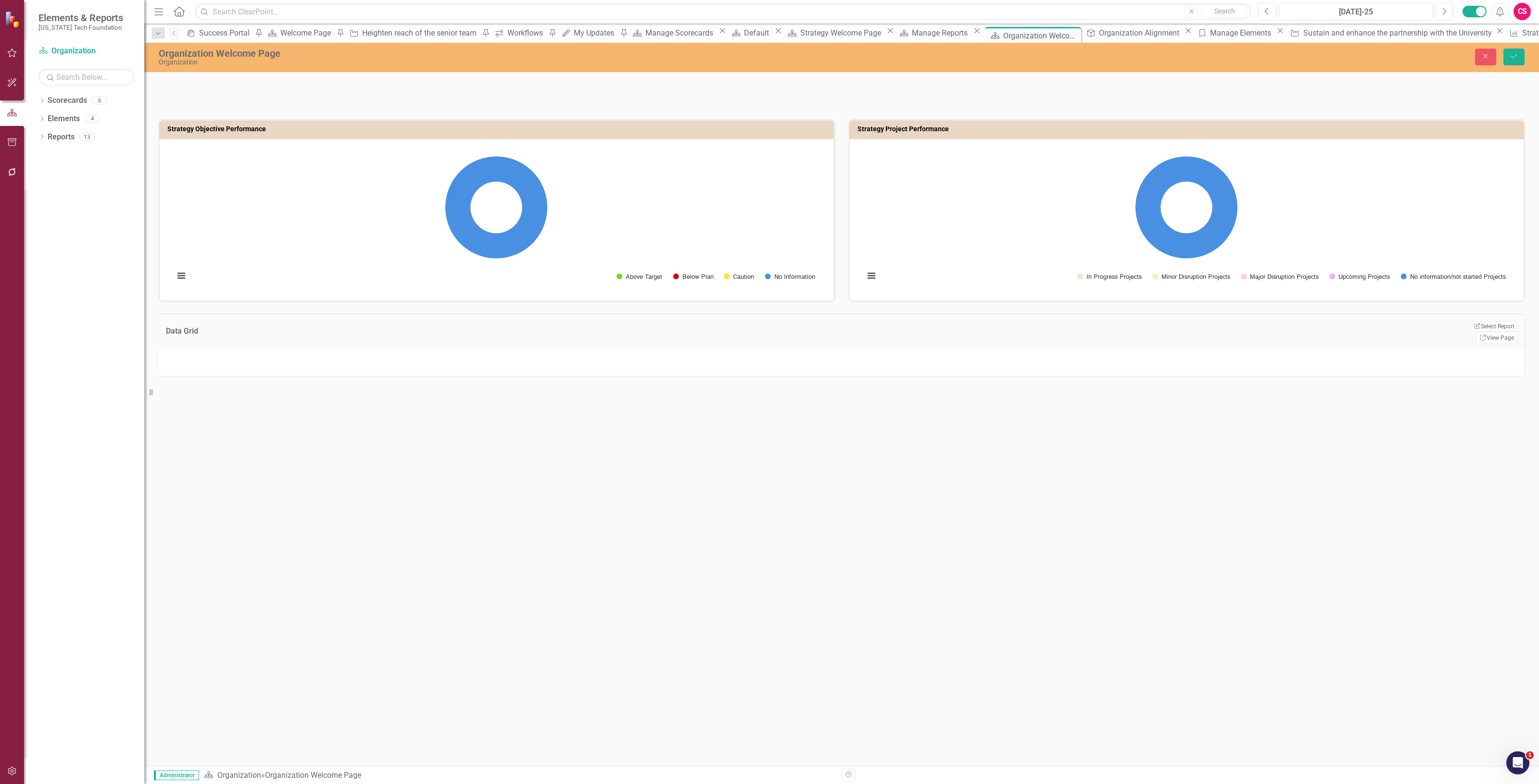
click at [693, 348] on div at bounding box center [842, 362] width 1366 height 28
click at [1506, 330] on button "Edit Report Select Report" at bounding box center [1495, 327] width 47 height 11
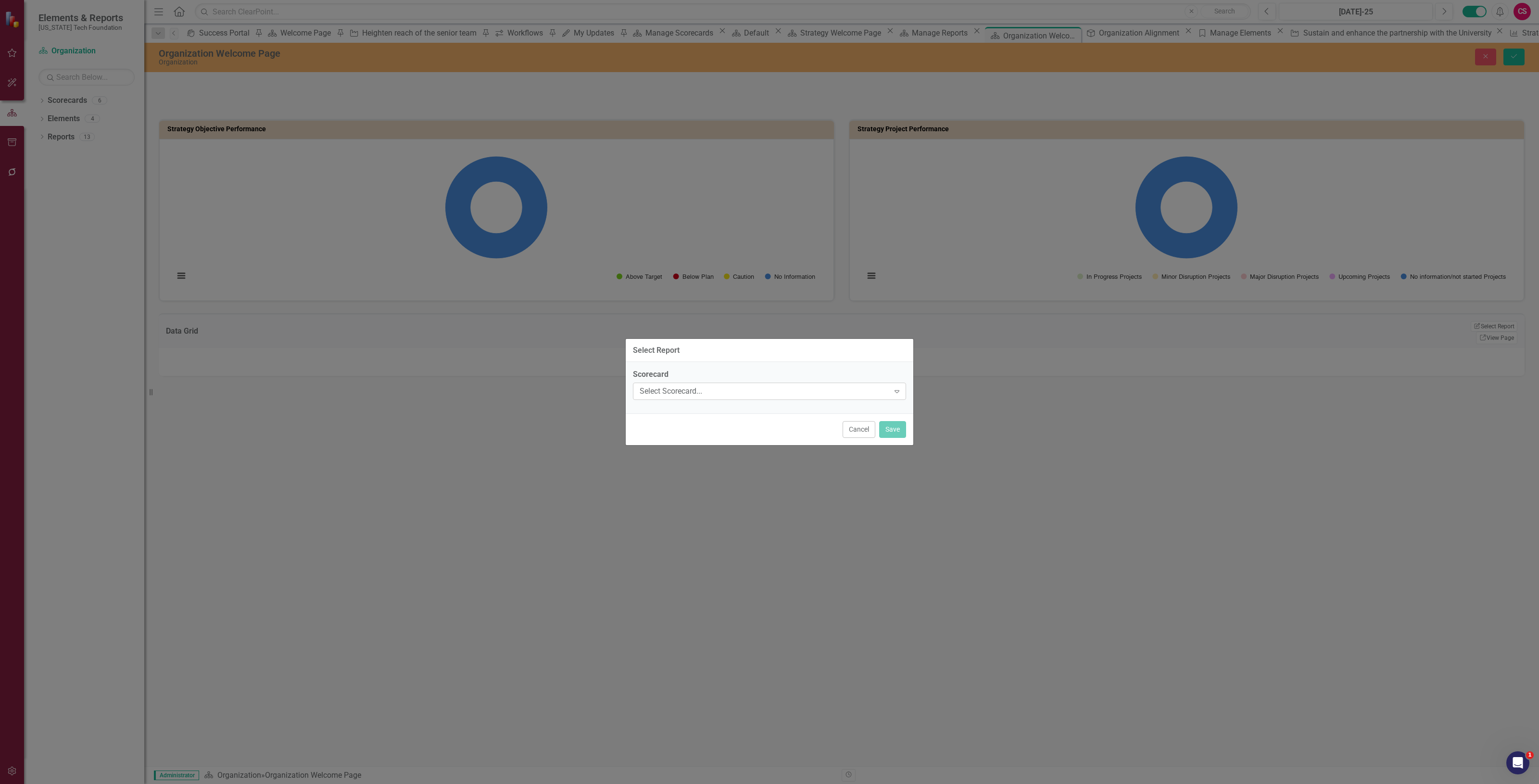
drag, startPoint x: 790, startPoint y: 402, endPoint x: 782, endPoint y: 400, distance: 8.2
click at [789, 402] on div "Scorecard Select Scorecard... Expand" at bounding box center [770, 388] width 288 height 51
click at [780, 397] on div "Select Scorecard... Expand" at bounding box center [770, 391] width 273 height 17
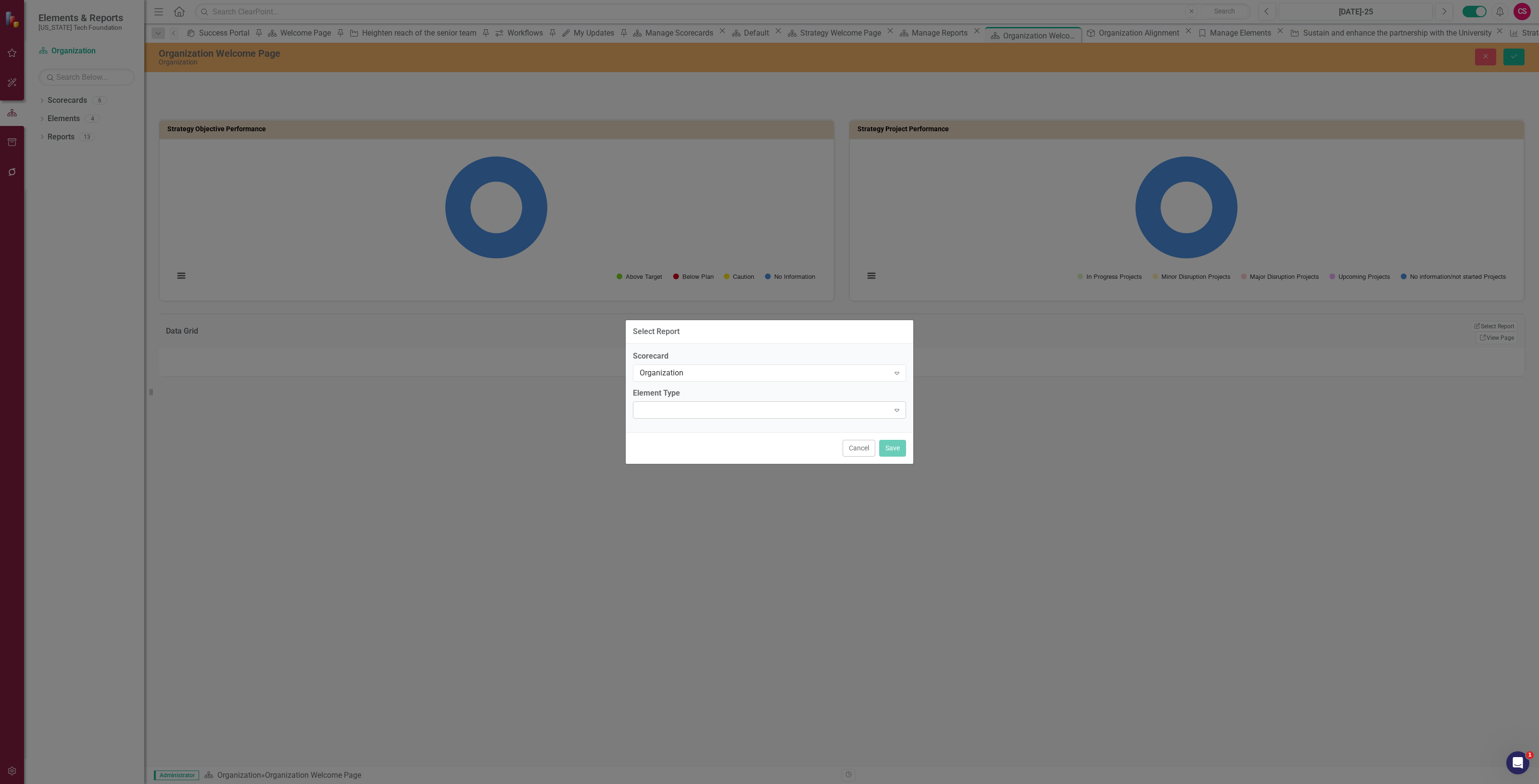
click at [684, 405] on div "Expand" at bounding box center [770, 410] width 273 height 17
click at [673, 784] on div "Objective" at bounding box center [771, 792] width 1524 height 11
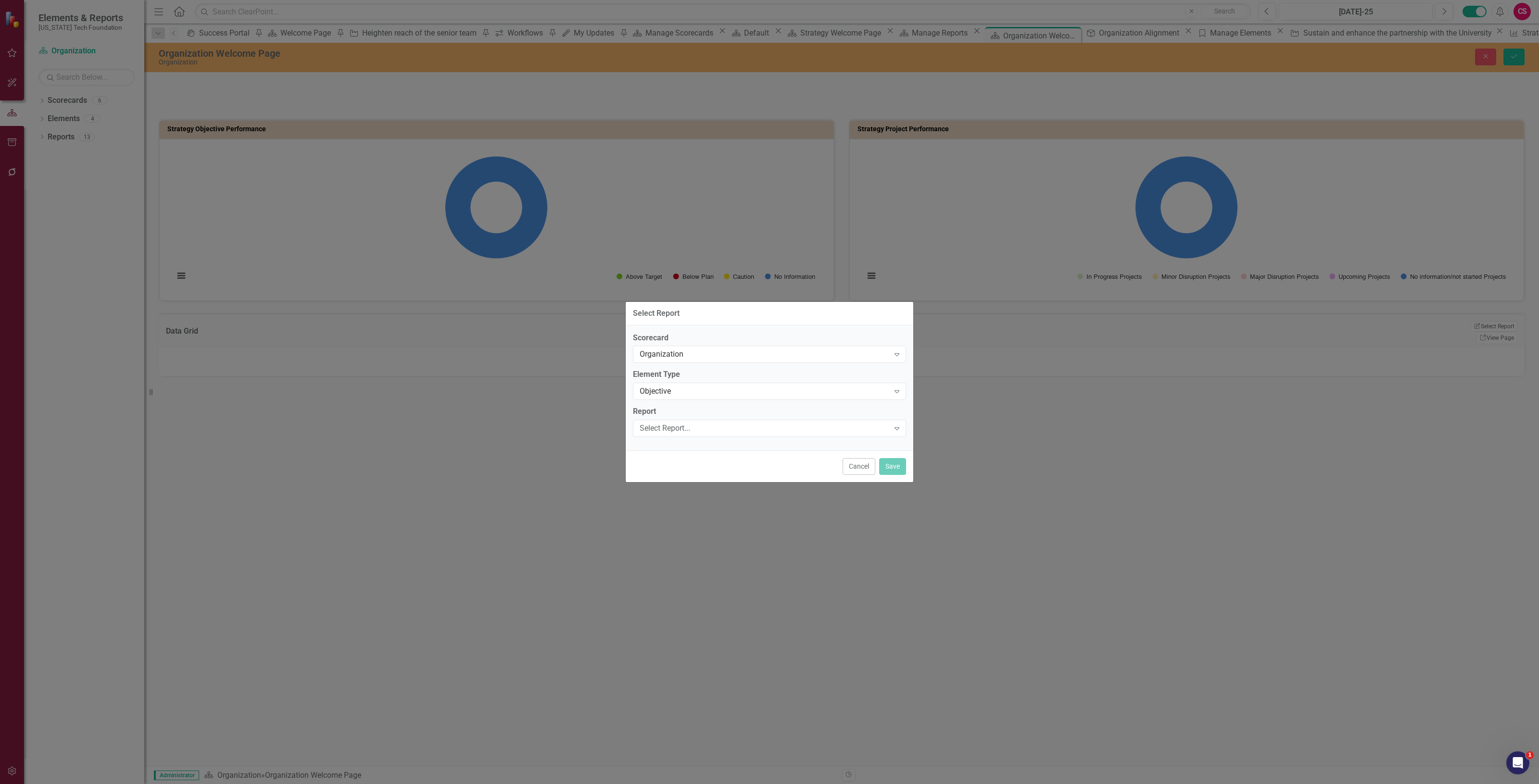
click at [671, 426] on div "Select Report..." at bounding box center [765, 429] width 249 height 11
click at [893, 461] on button "Save" at bounding box center [893, 467] width 27 height 17
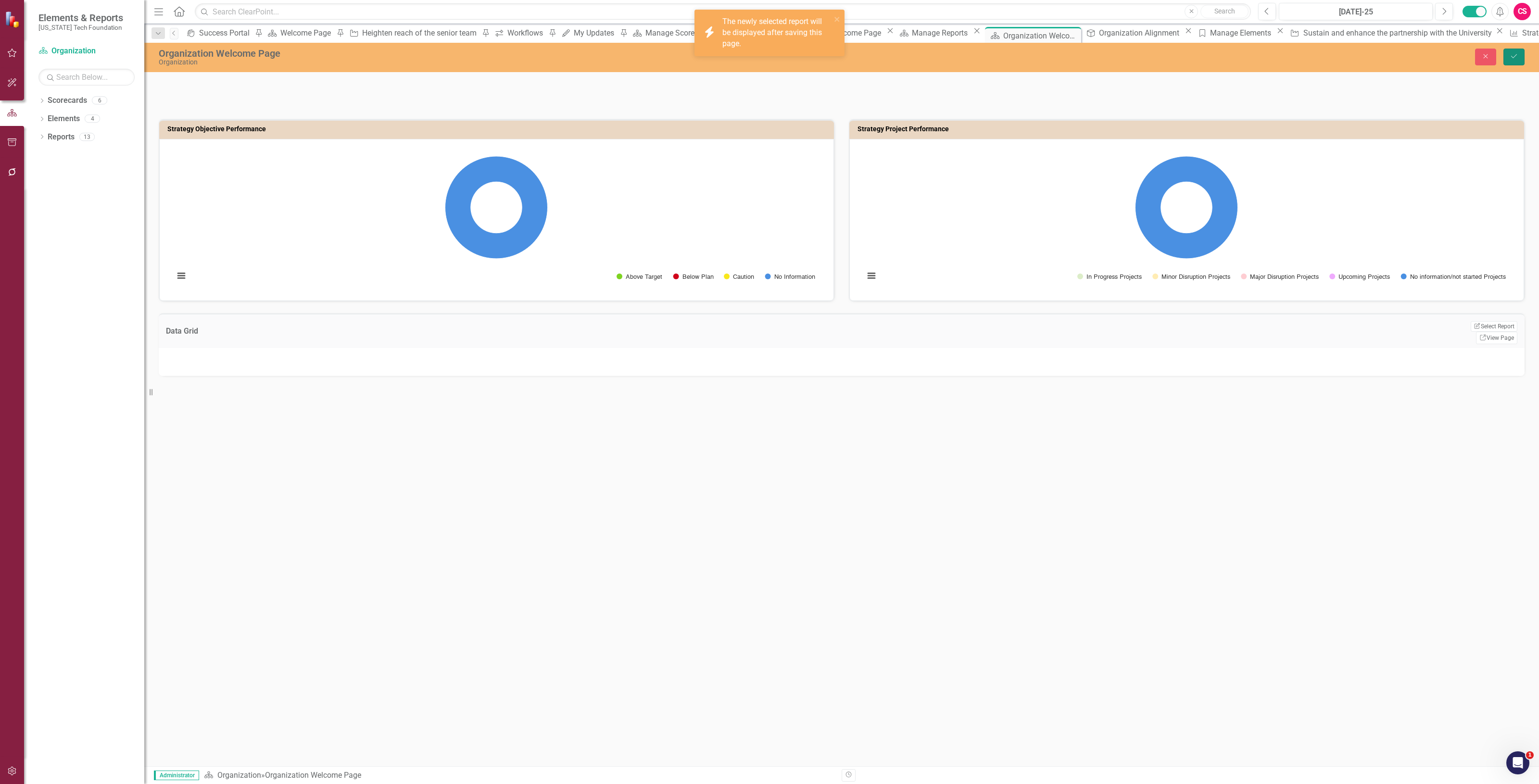
click at [1516, 53] on icon "Save" at bounding box center [1514, 56] width 9 height 7
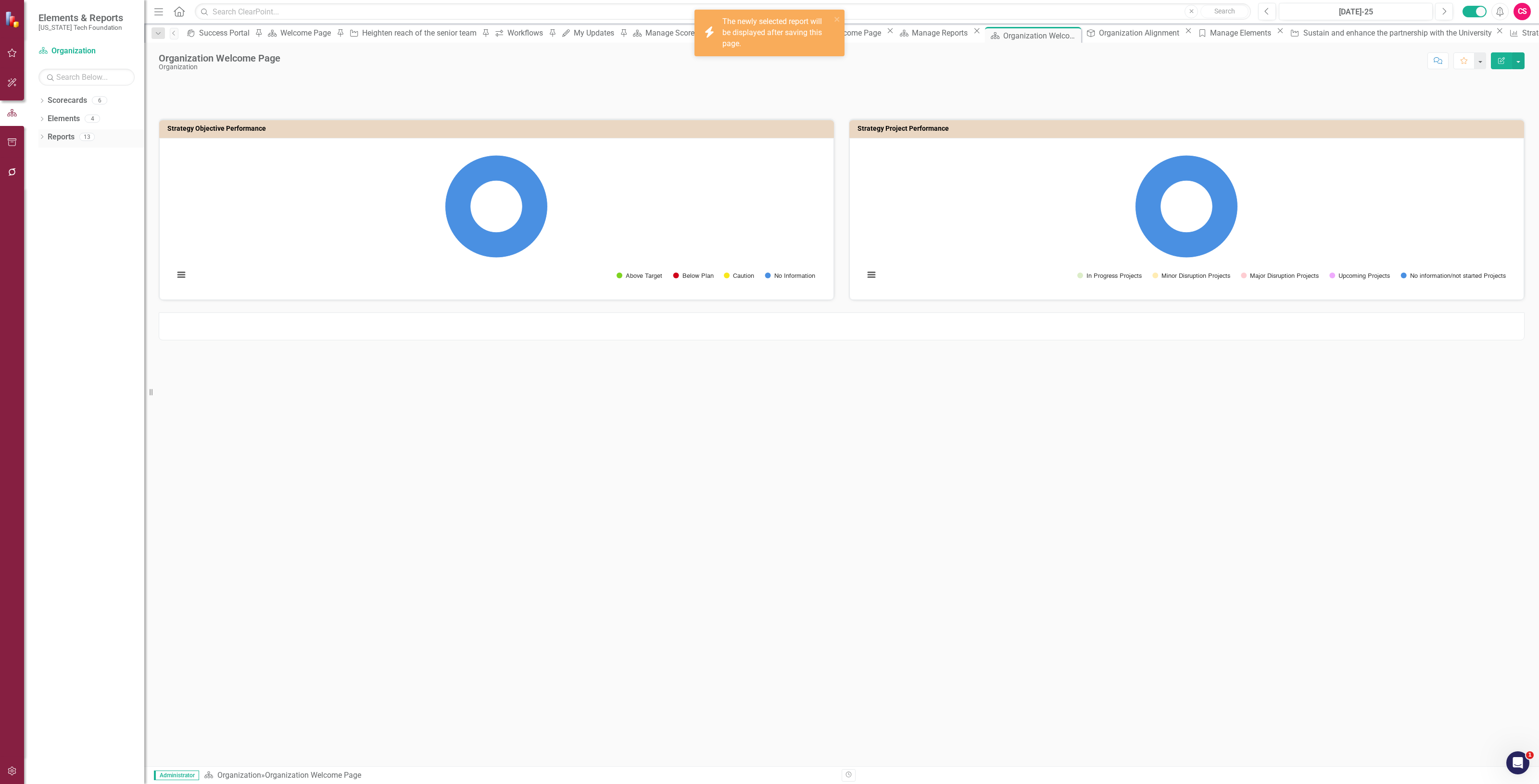
click at [62, 136] on link "Reports" at bounding box center [61, 137] width 27 height 11
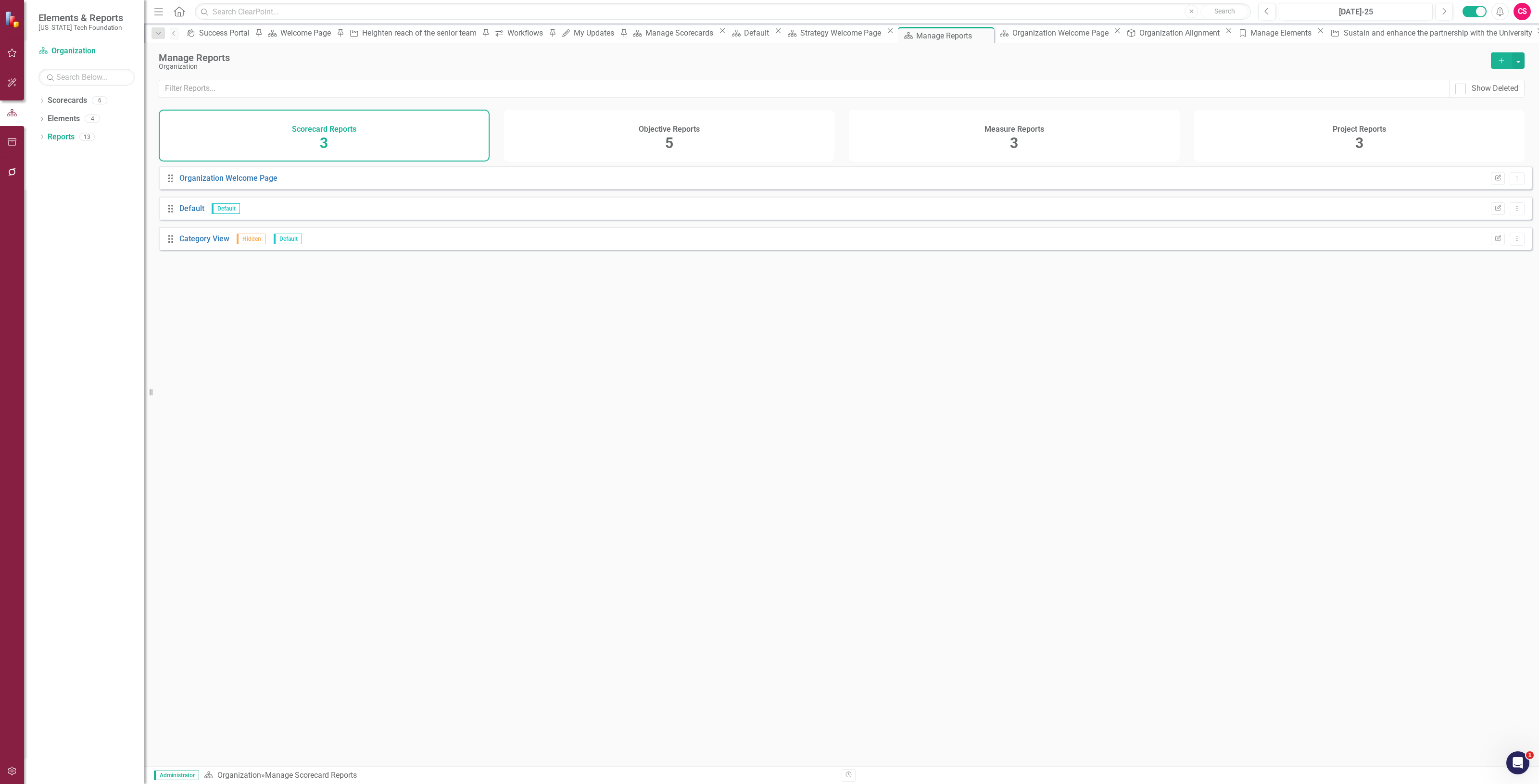
click at [705, 122] on div "Objective Reports 5" at bounding box center [670, 136] width 331 height 52
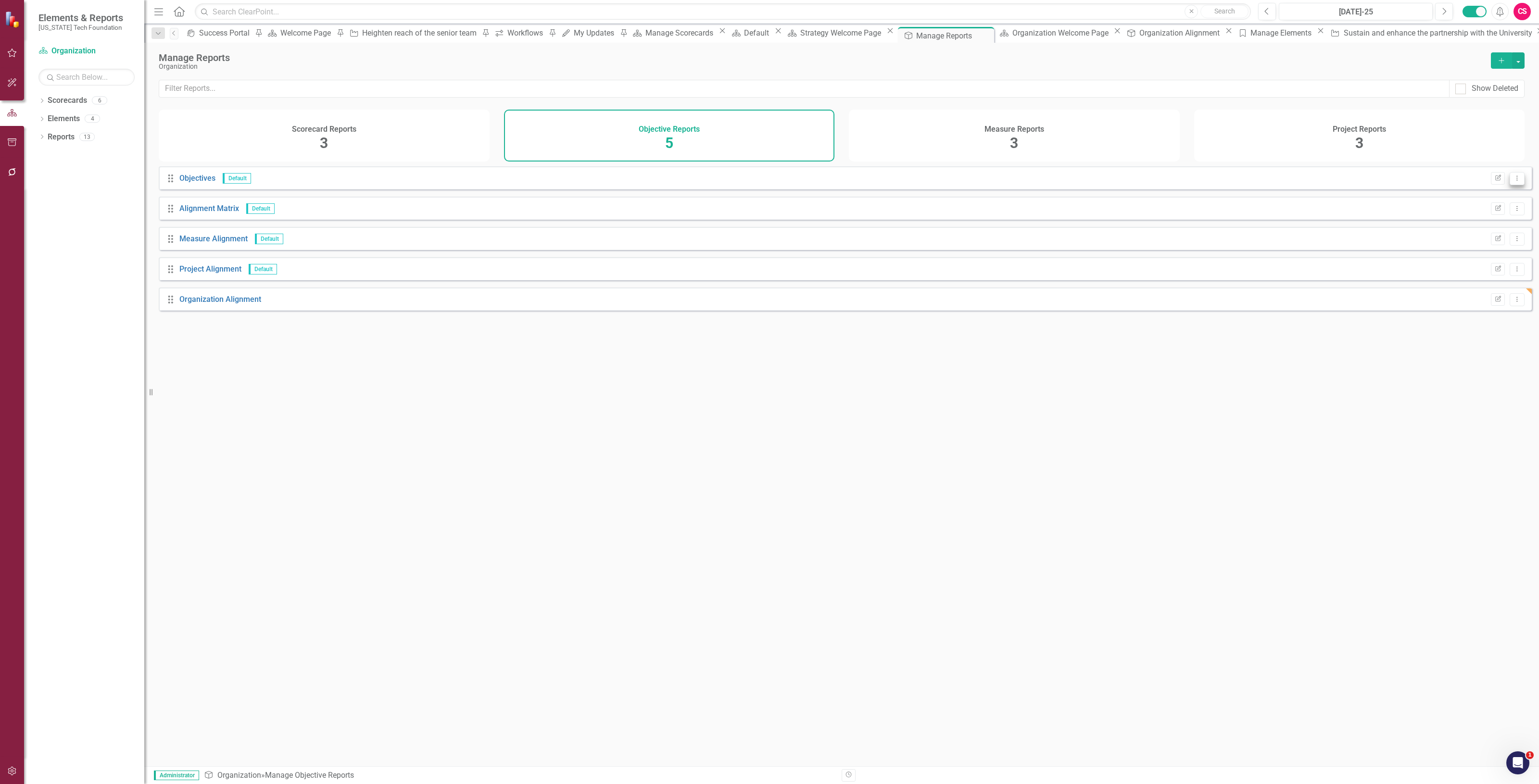
click at [1512, 185] on button "Dropdown Menu" at bounding box center [1517, 178] width 15 height 13
click at [1482, 235] on link "Trash Delete Report" at bounding box center [1478, 237] width 76 height 18
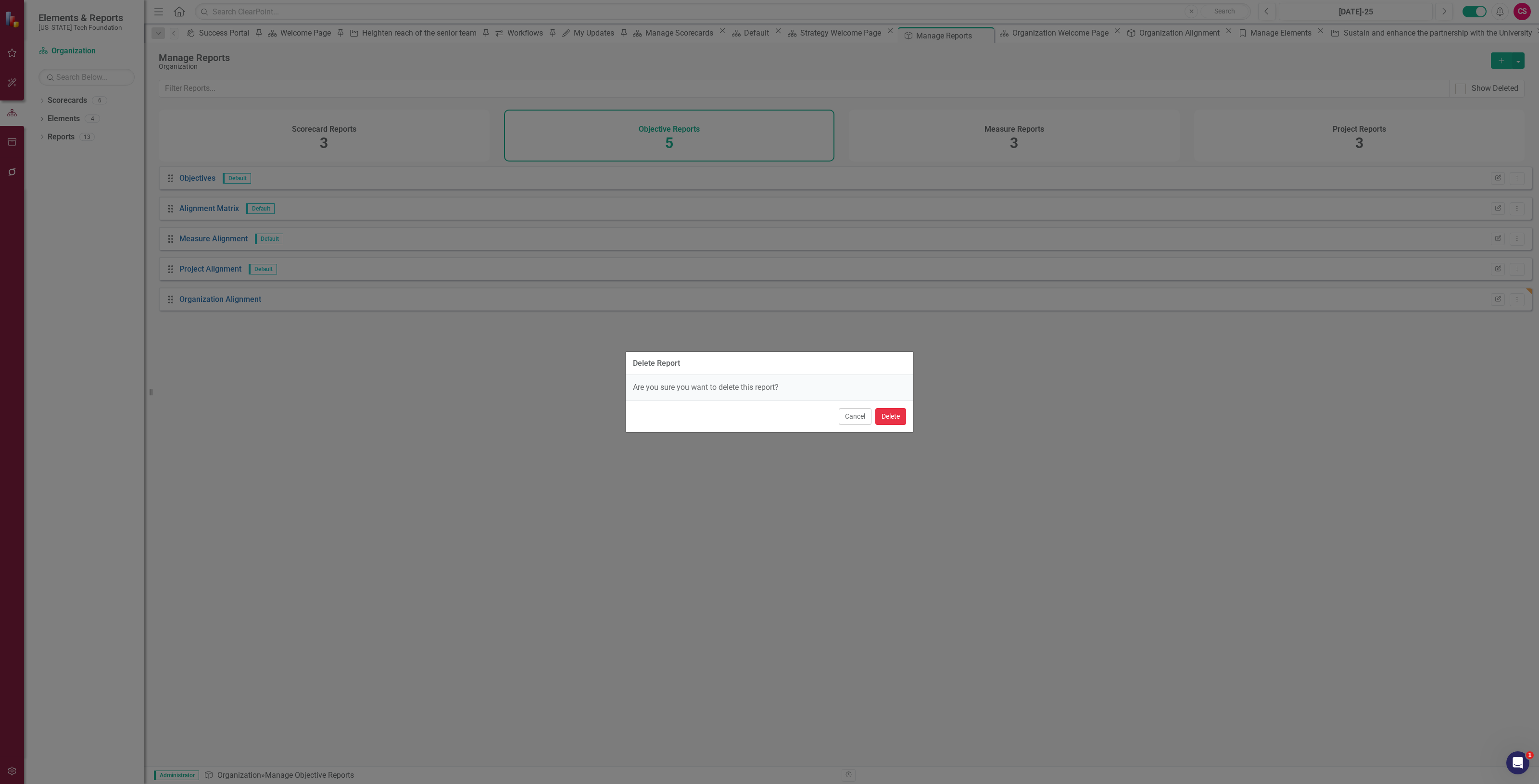
click at [883, 408] on button "Delete" at bounding box center [890, 417] width 30 height 17
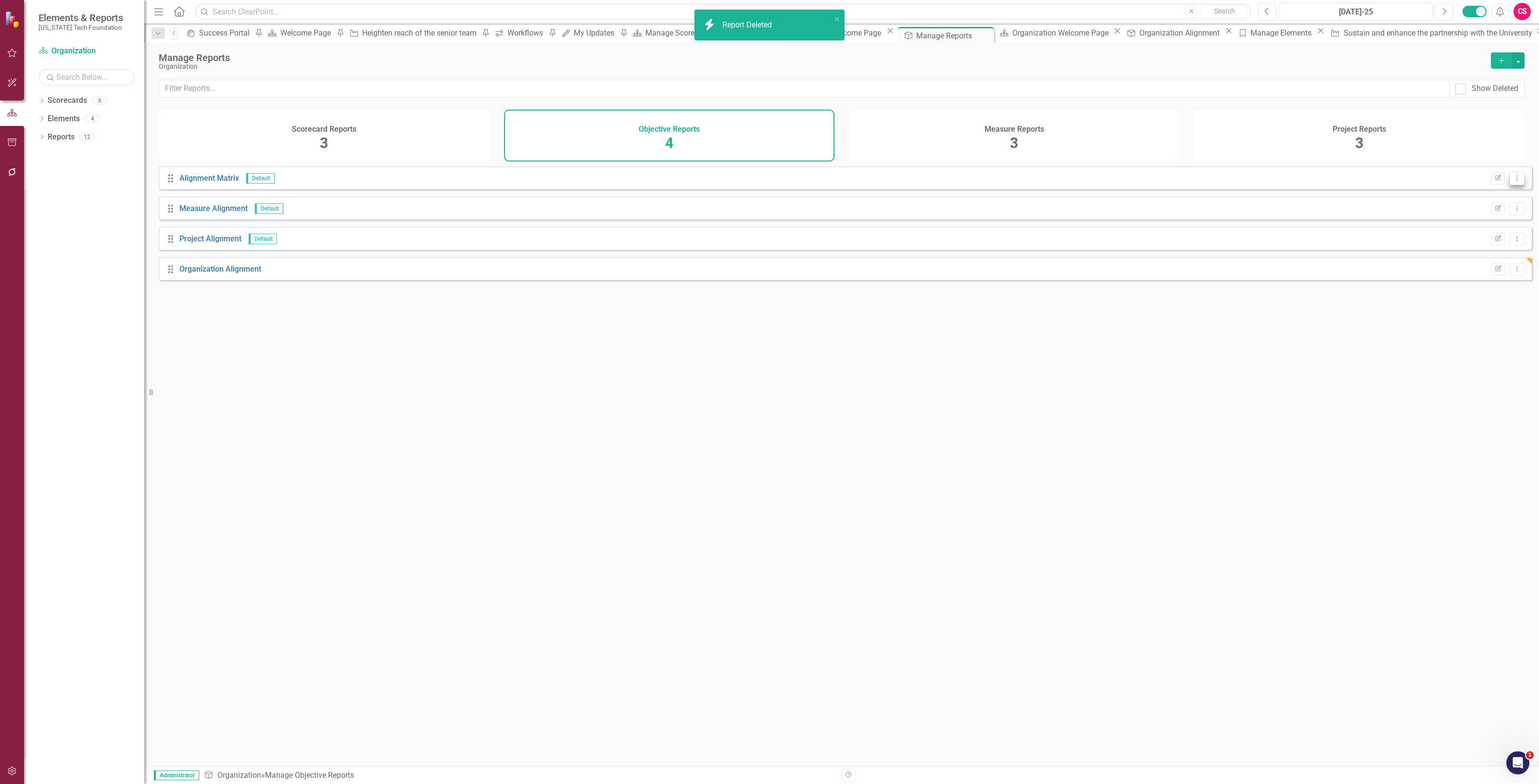
click at [1513, 182] on icon "Dropdown Menu" at bounding box center [1517, 178] width 8 height 6
click at [1486, 239] on link "Trash Delete Report" at bounding box center [1478, 237] width 76 height 18
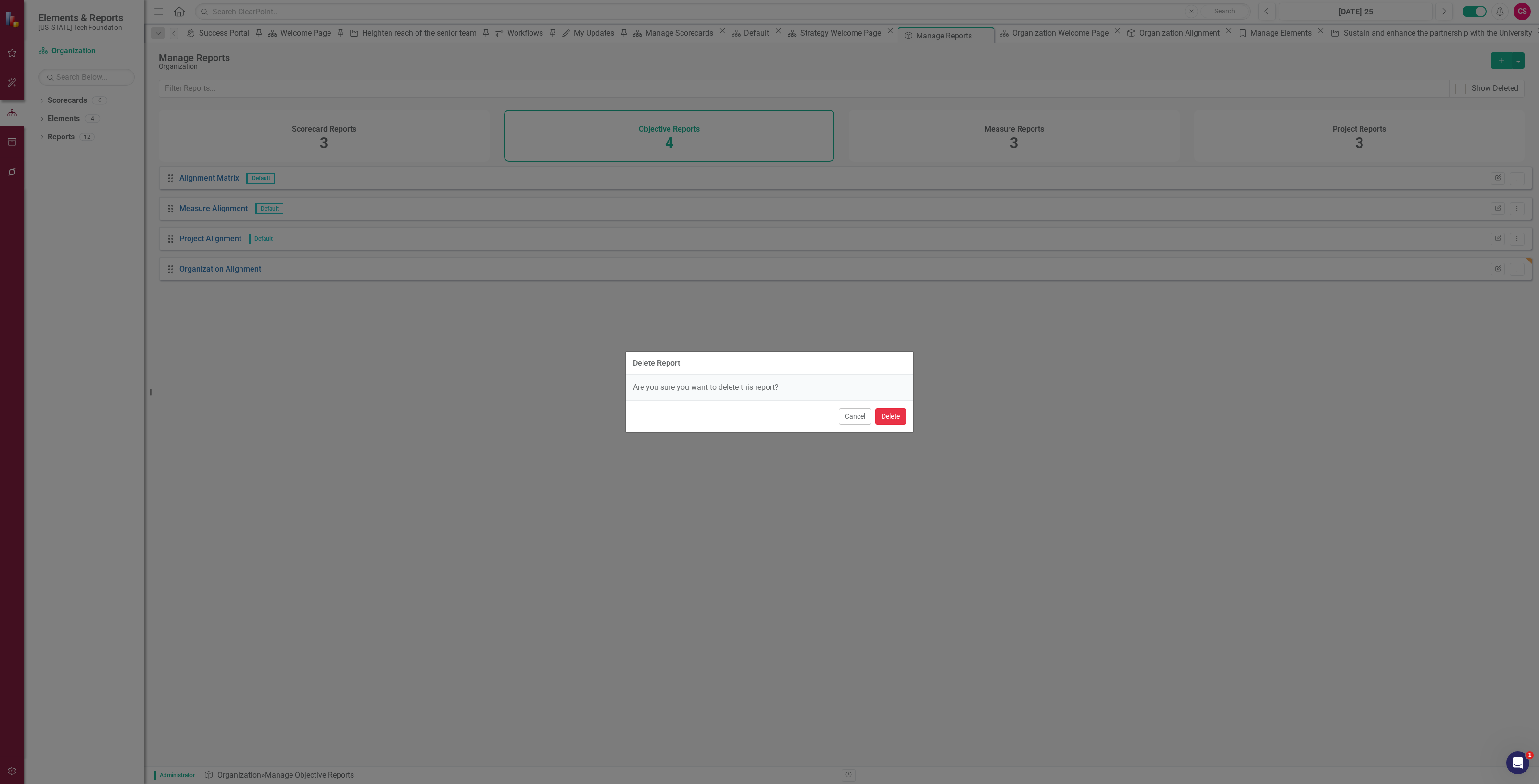
drag, startPoint x: 890, startPoint y: 418, endPoint x: 896, endPoint y: 416, distance: 6.3
click at [890, 418] on button "Delete" at bounding box center [890, 417] width 30 height 17
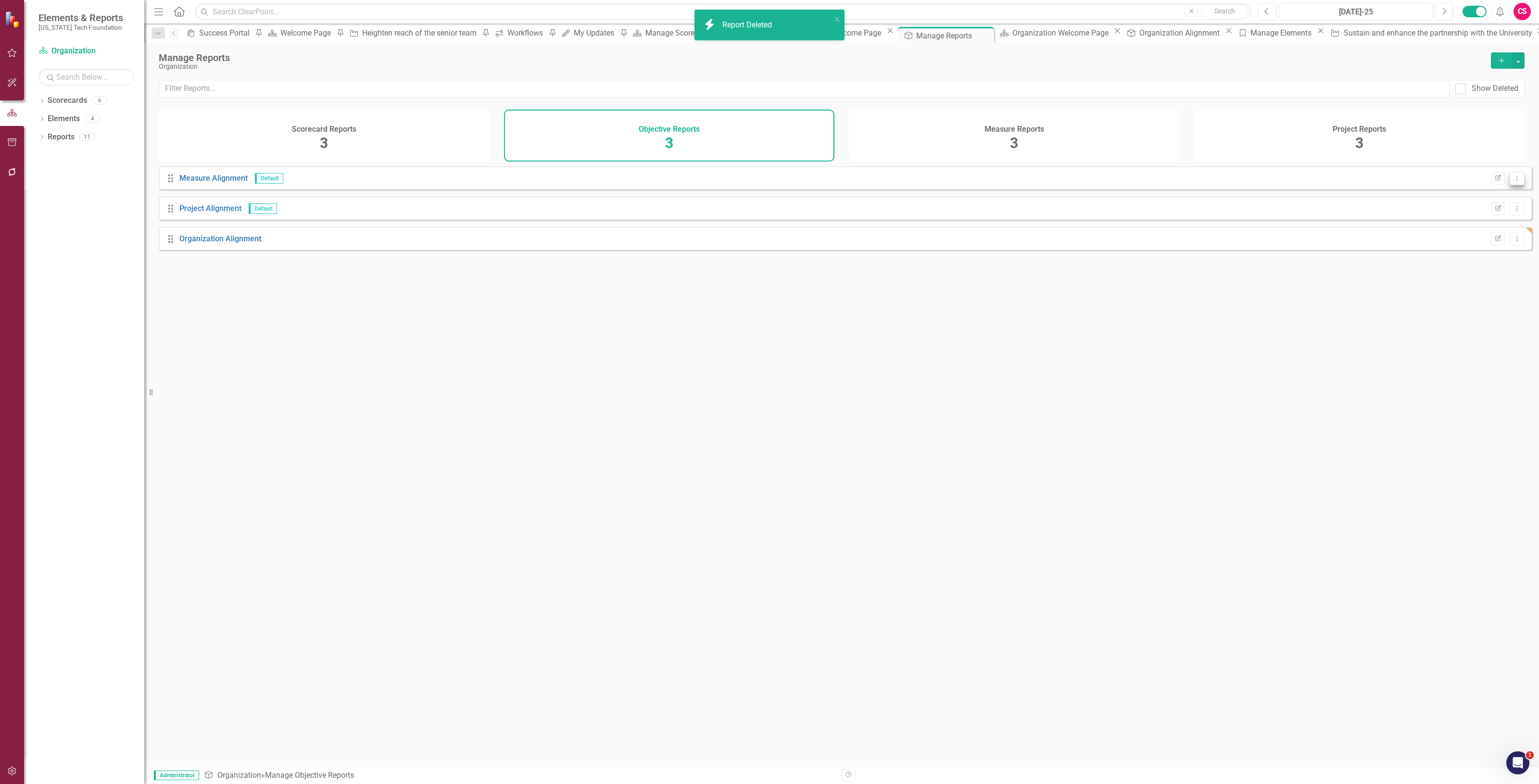
click at [1513, 182] on icon "Dropdown Menu" at bounding box center [1517, 178] width 8 height 6
click at [1451, 236] on icon "Trash" at bounding box center [1451, 237] width 9 height 8
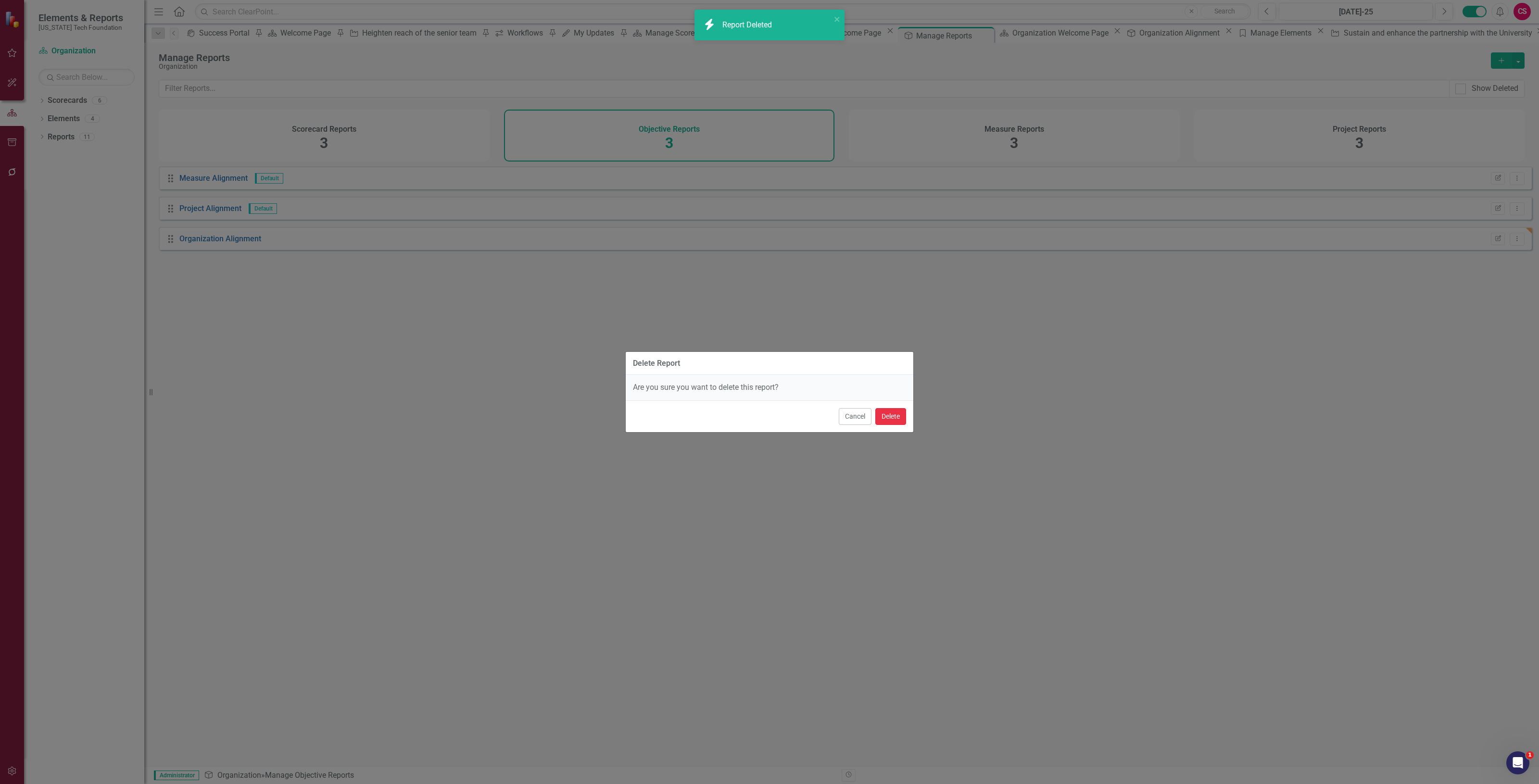
click at [895, 418] on button "Delete" at bounding box center [890, 417] width 30 height 17
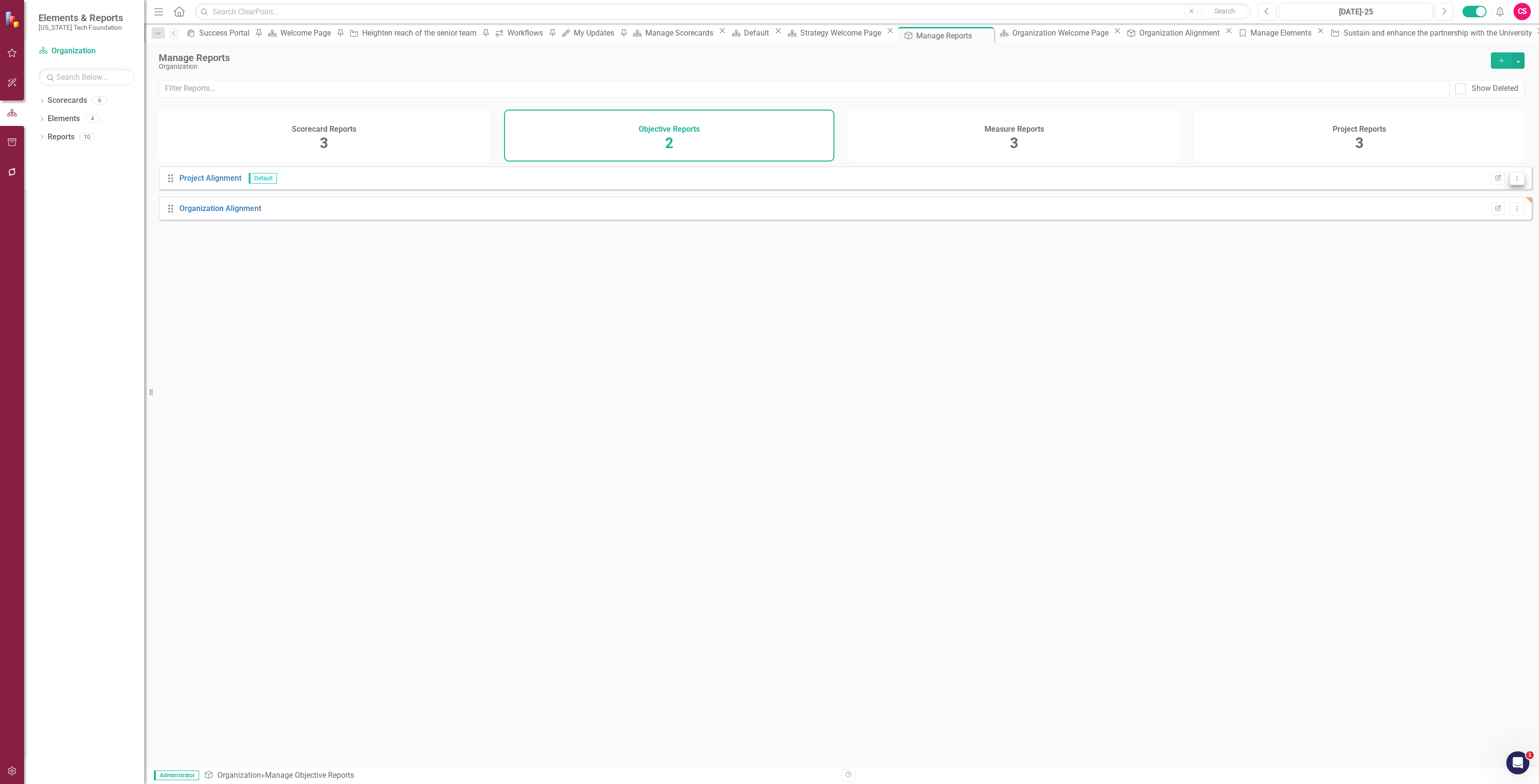
click at [1513, 182] on icon "Dropdown Menu" at bounding box center [1517, 178] width 8 height 6
click at [1451, 245] on link "Trash Delete Report" at bounding box center [1478, 237] width 76 height 18
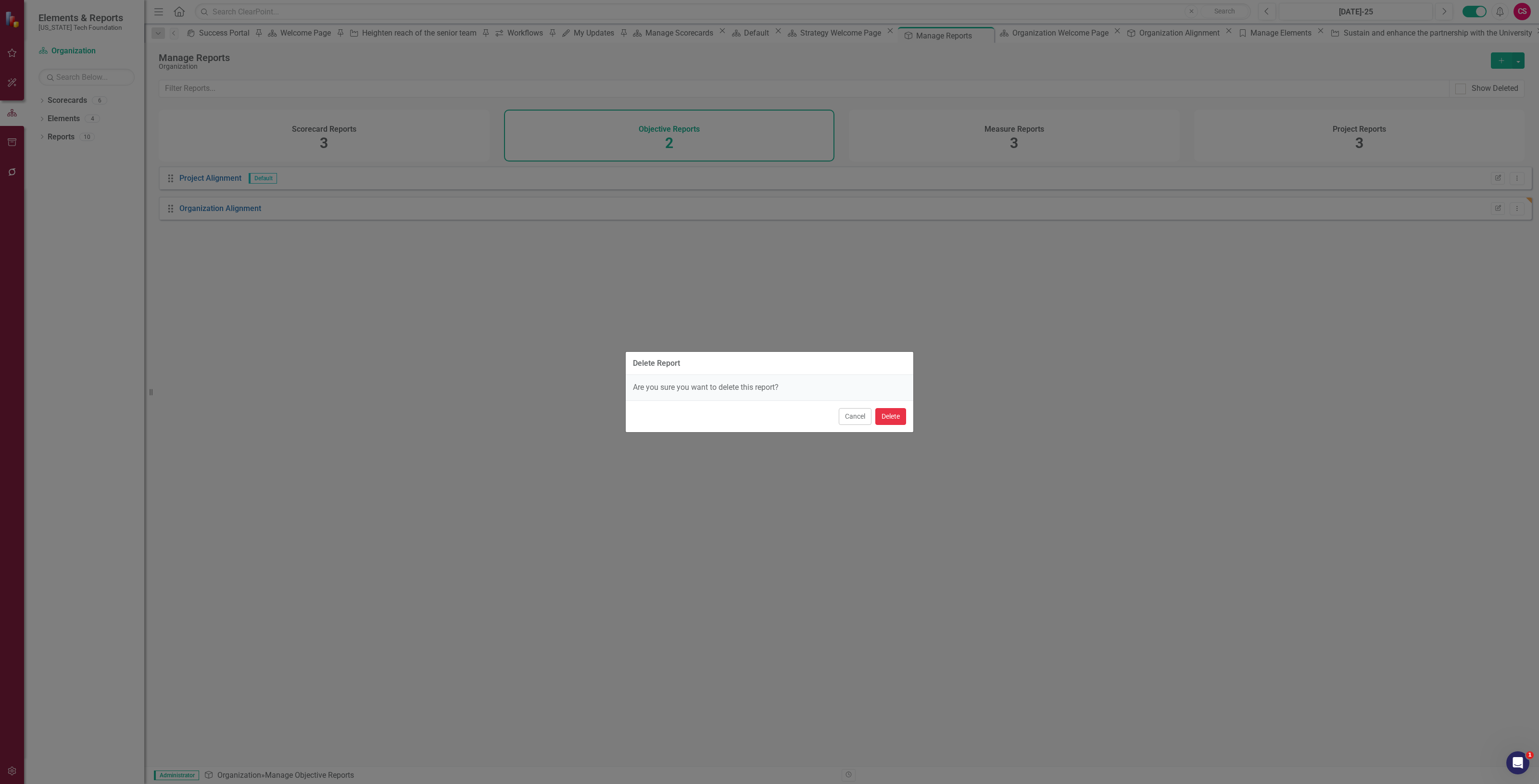
click at [897, 416] on button "Delete" at bounding box center [890, 417] width 30 height 17
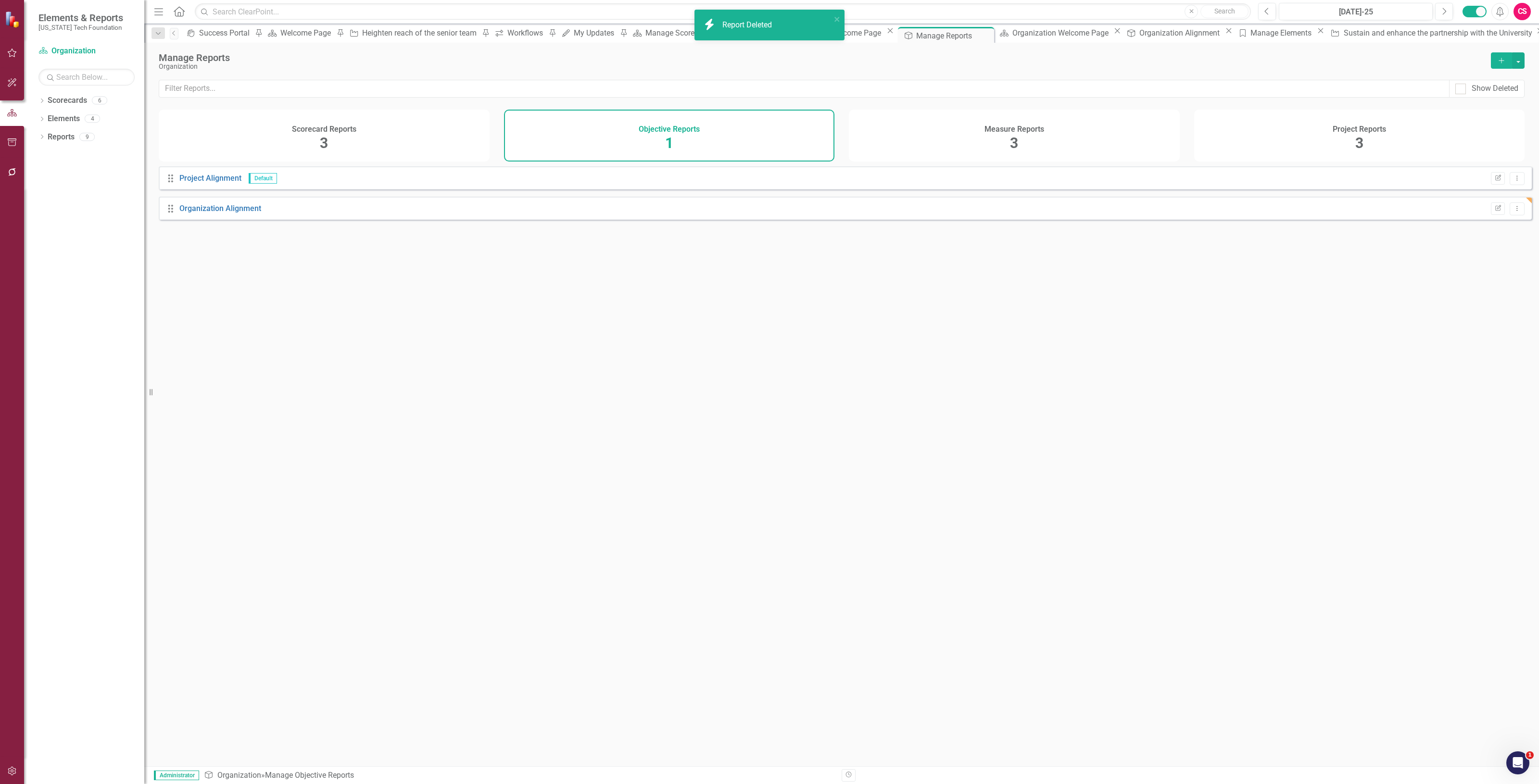
click at [1040, 135] on div "Measure Reports 3" at bounding box center [1014, 136] width 331 height 52
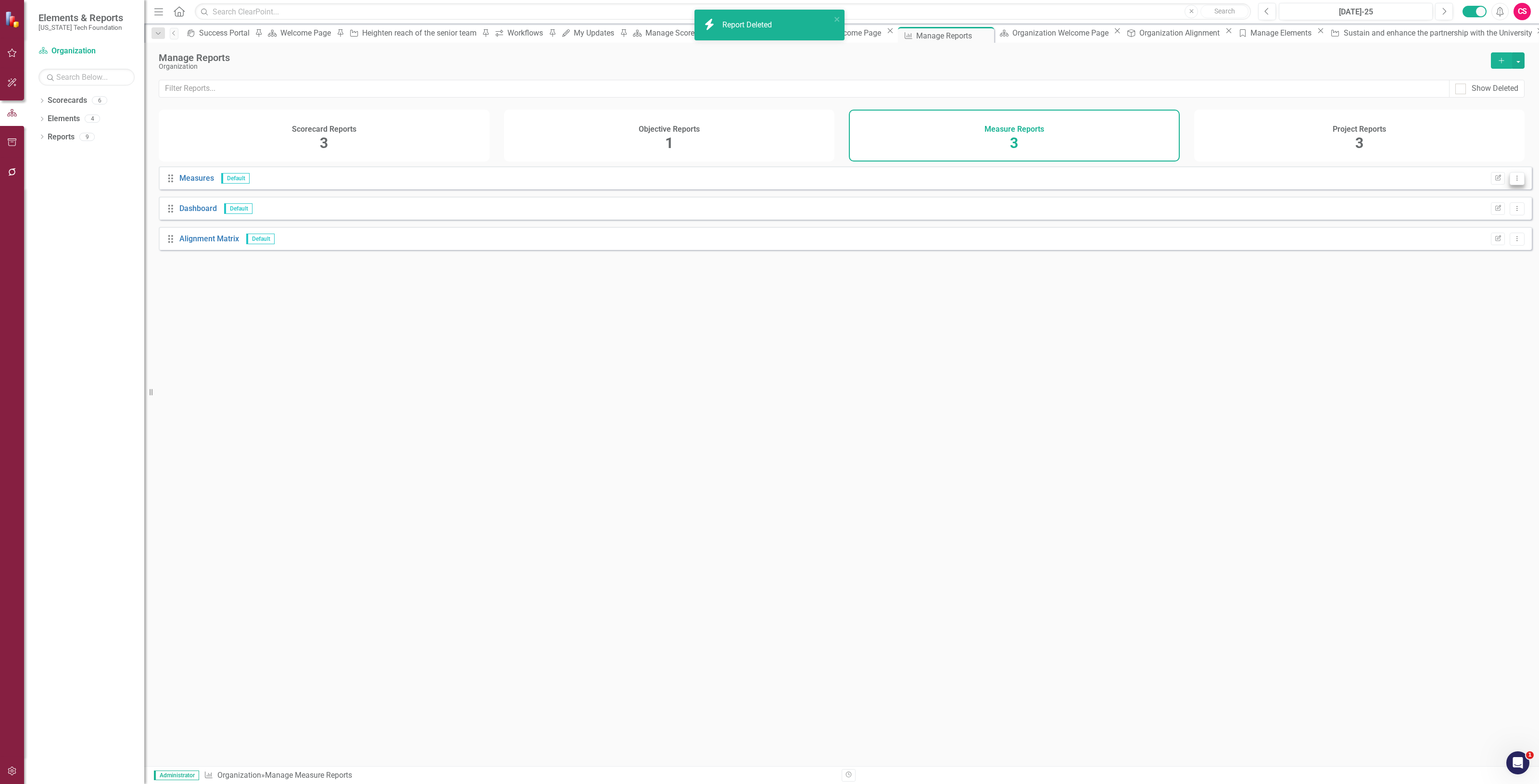
click at [1513, 182] on icon "Dropdown Menu" at bounding box center [1517, 178] width 8 height 6
click at [1473, 244] on link "Trash Delete Report" at bounding box center [1478, 237] width 76 height 18
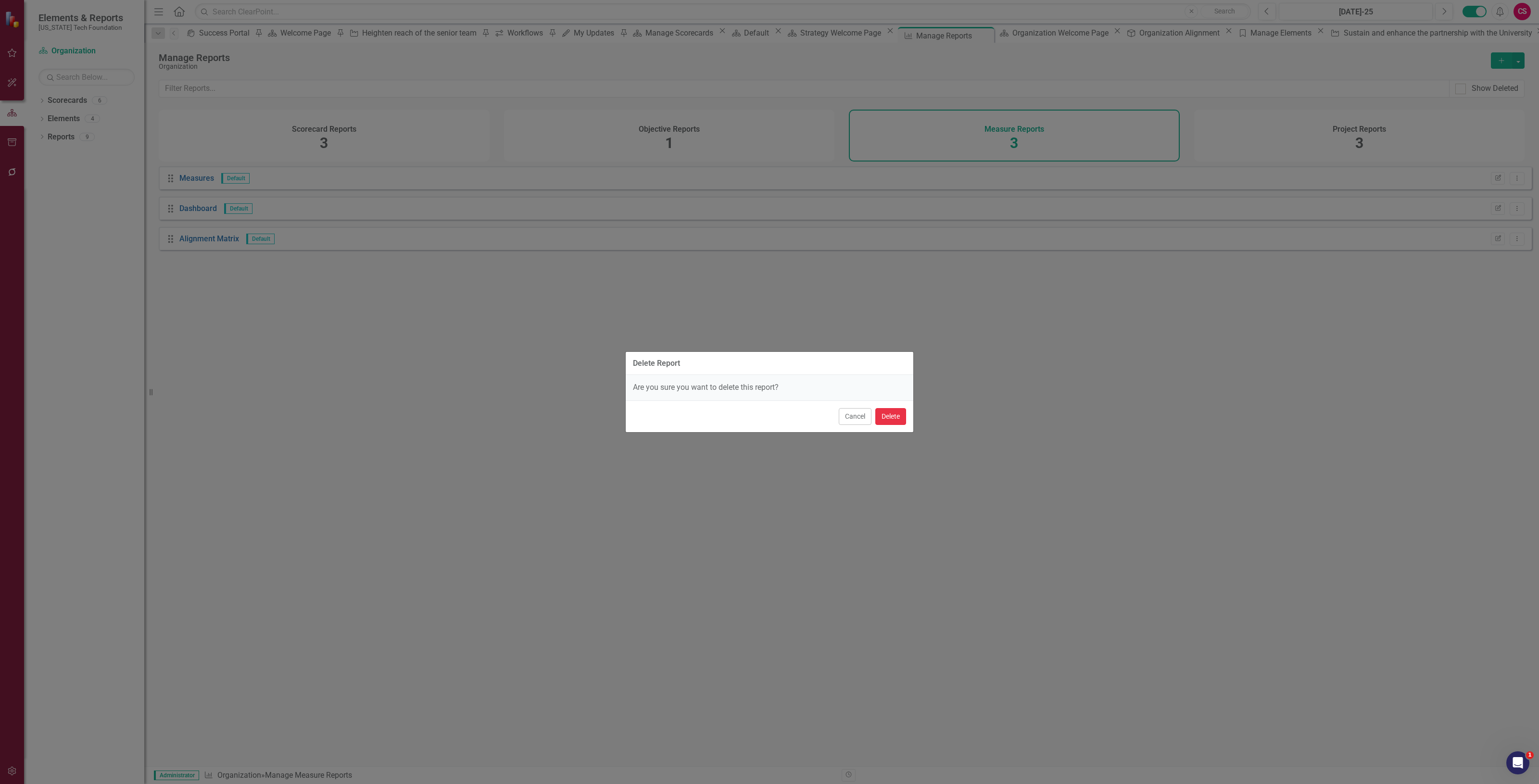
click at [893, 420] on button "Delete" at bounding box center [890, 417] width 30 height 17
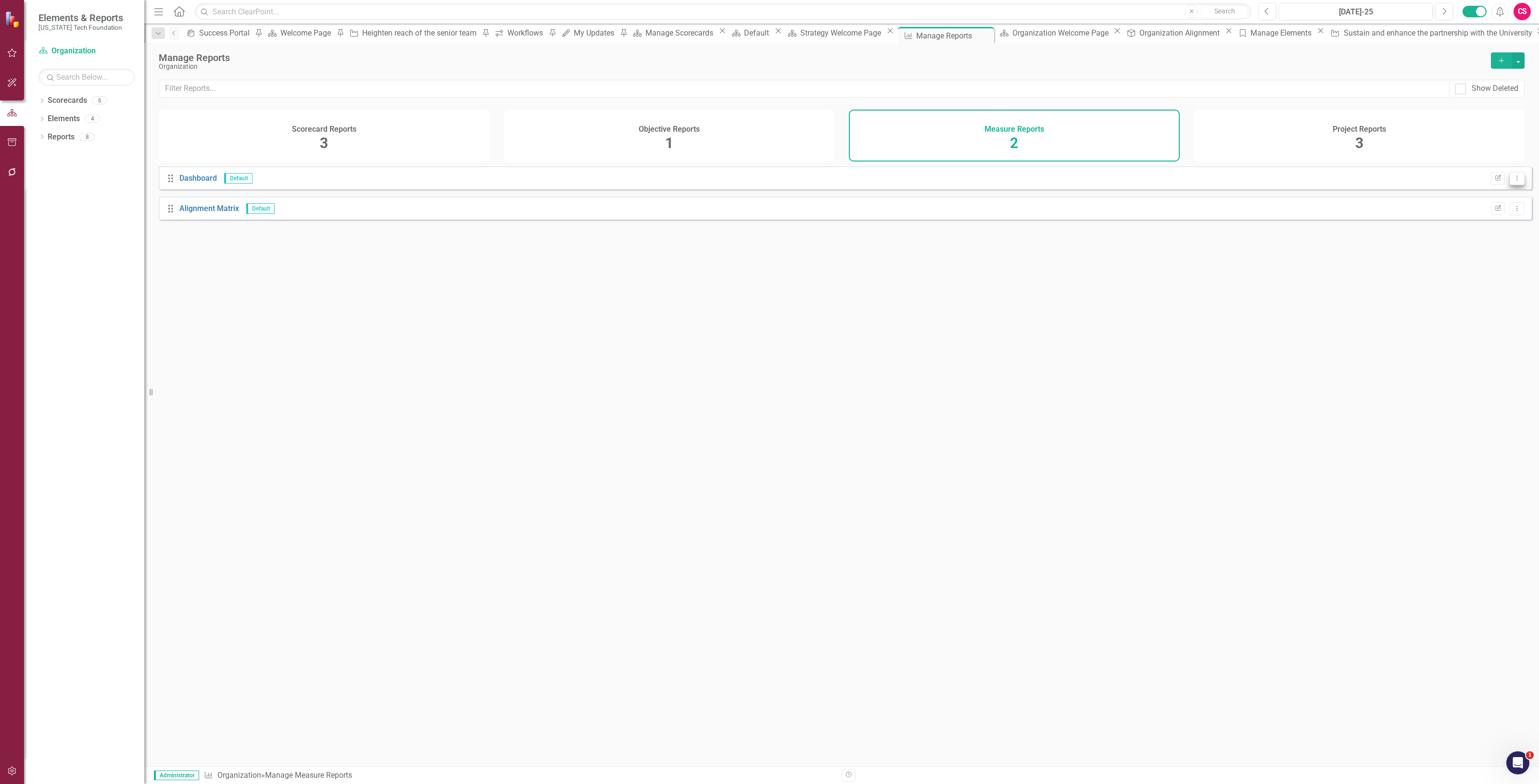
click at [1513, 185] on button "Dropdown Menu" at bounding box center [1517, 178] width 15 height 13
click at [1491, 234] on link "Trash Delete Report" at bounding box center [1478, 237] width 76 height 18
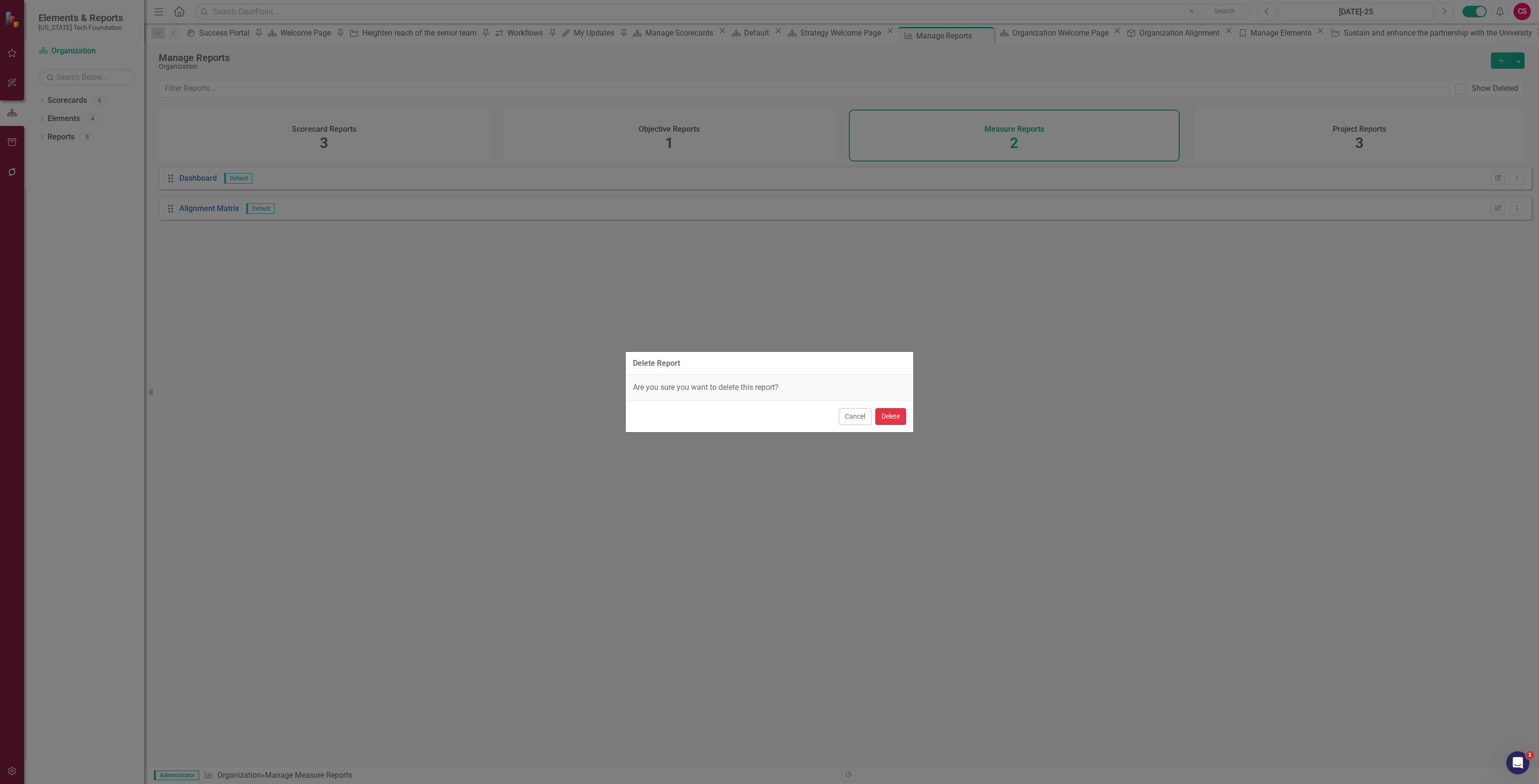
click at [891, 414] on button "Delete" at bounding box center [890, 417] width 30 height 17
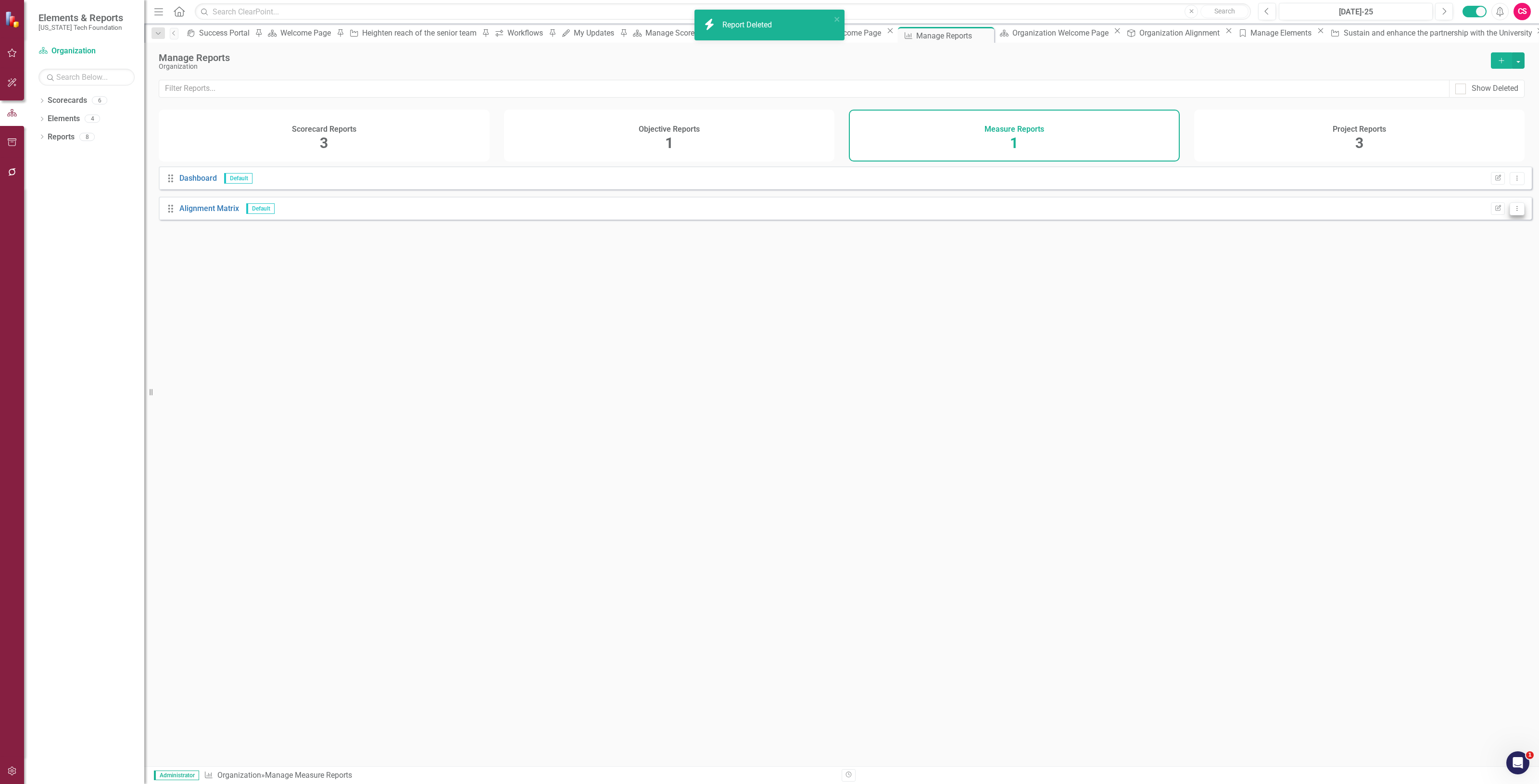
click at [1513, 203] on button "Dropdown Menu" at bounding box center [1517, 209] width 15 height 13
click at [1487, 235] on link "Trash Delete Report" at bounding box center [1478, 237] width 76 height 18
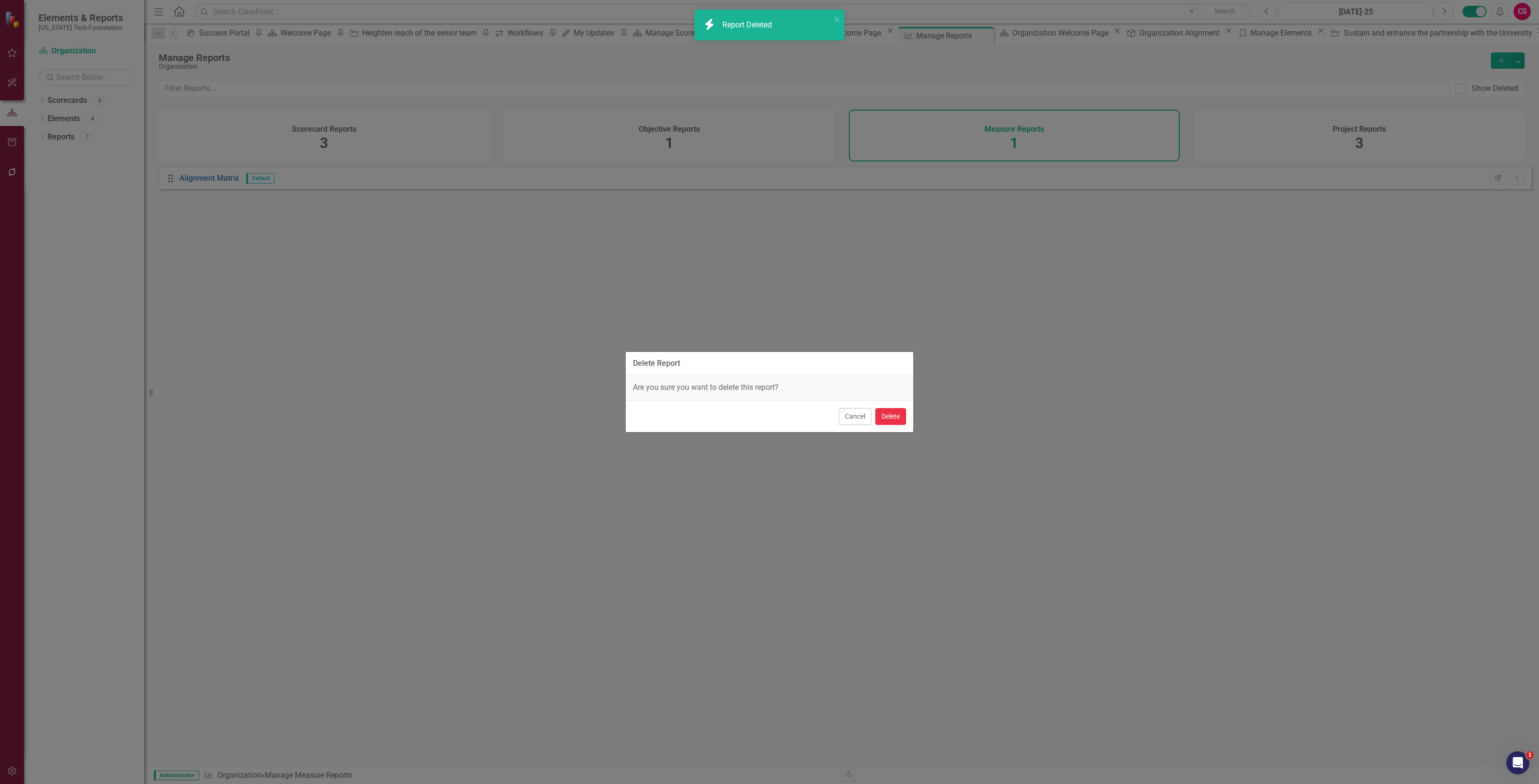
click at [887, 423] on button "Delete" at bounding box center [890, 417] width 30 height 17
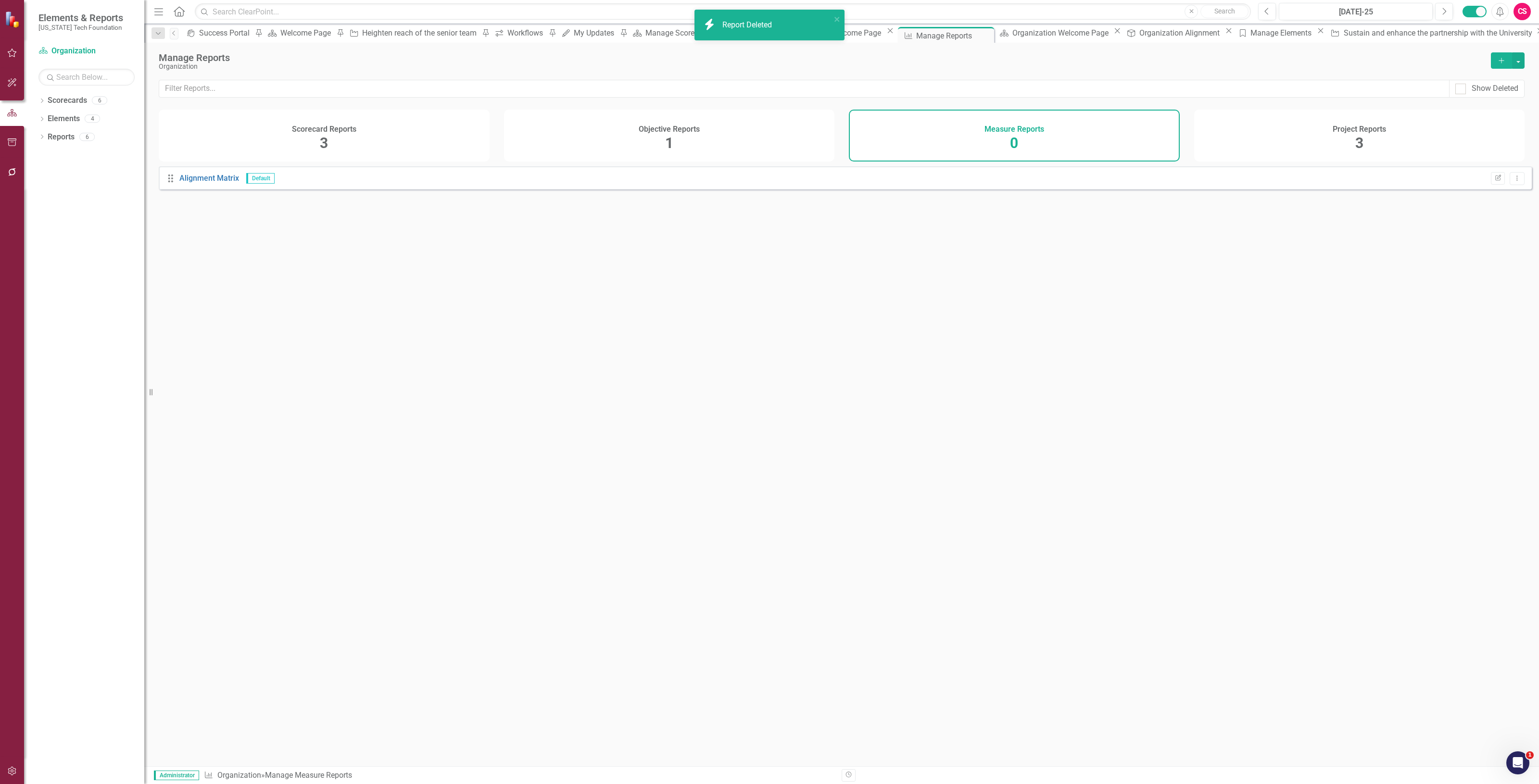
click at [1353, 143] on div "Project Reports 3" at bounding box center [1360, 136] width 331 height 52
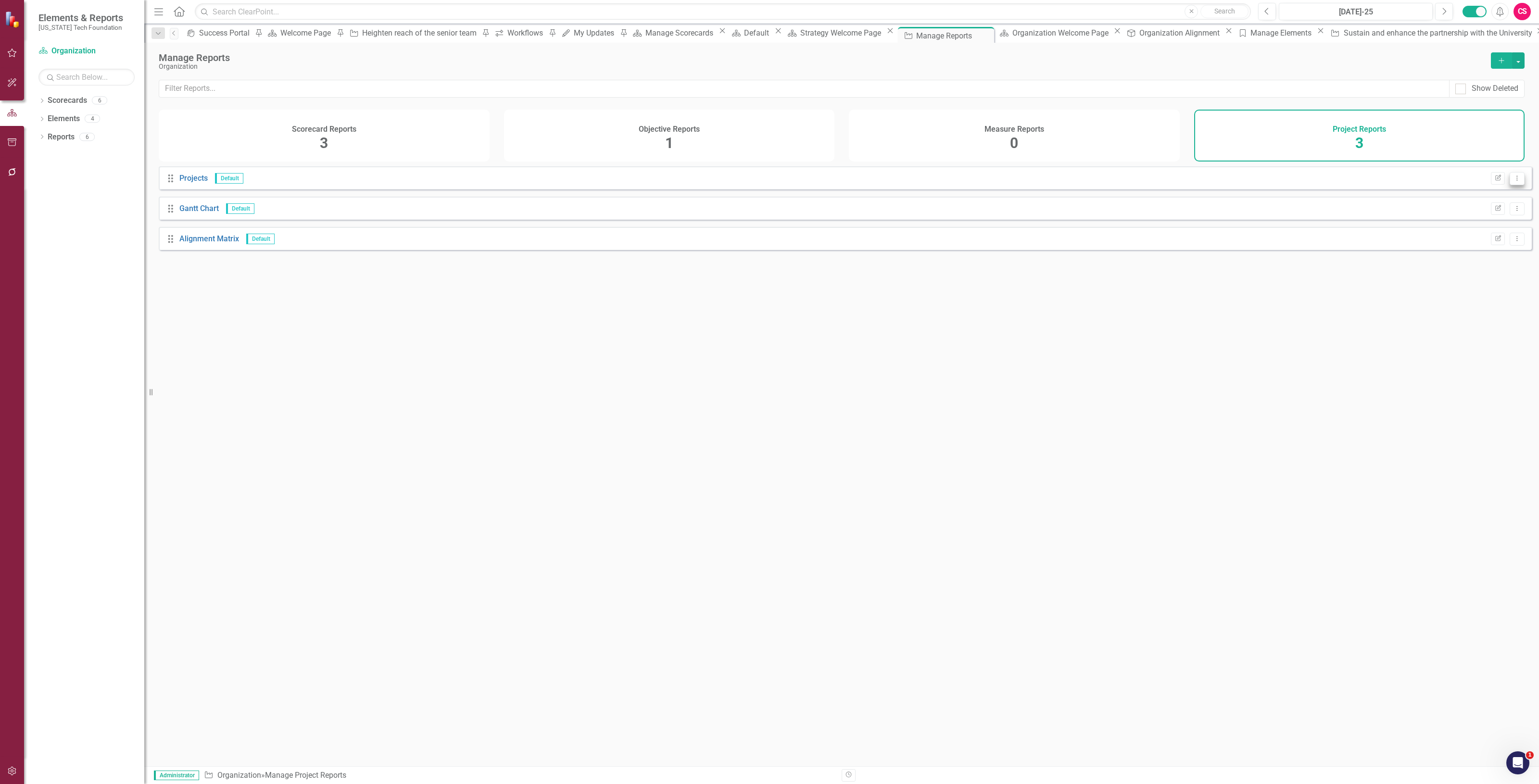
click at [1510, 185] on button "Dropdown Menu" at bounding box center [1517, 178] width 15 height 13
click at [1485, 241] on link "Trash Delete Report" at bounding box center [1478, 237] width 76 height 18
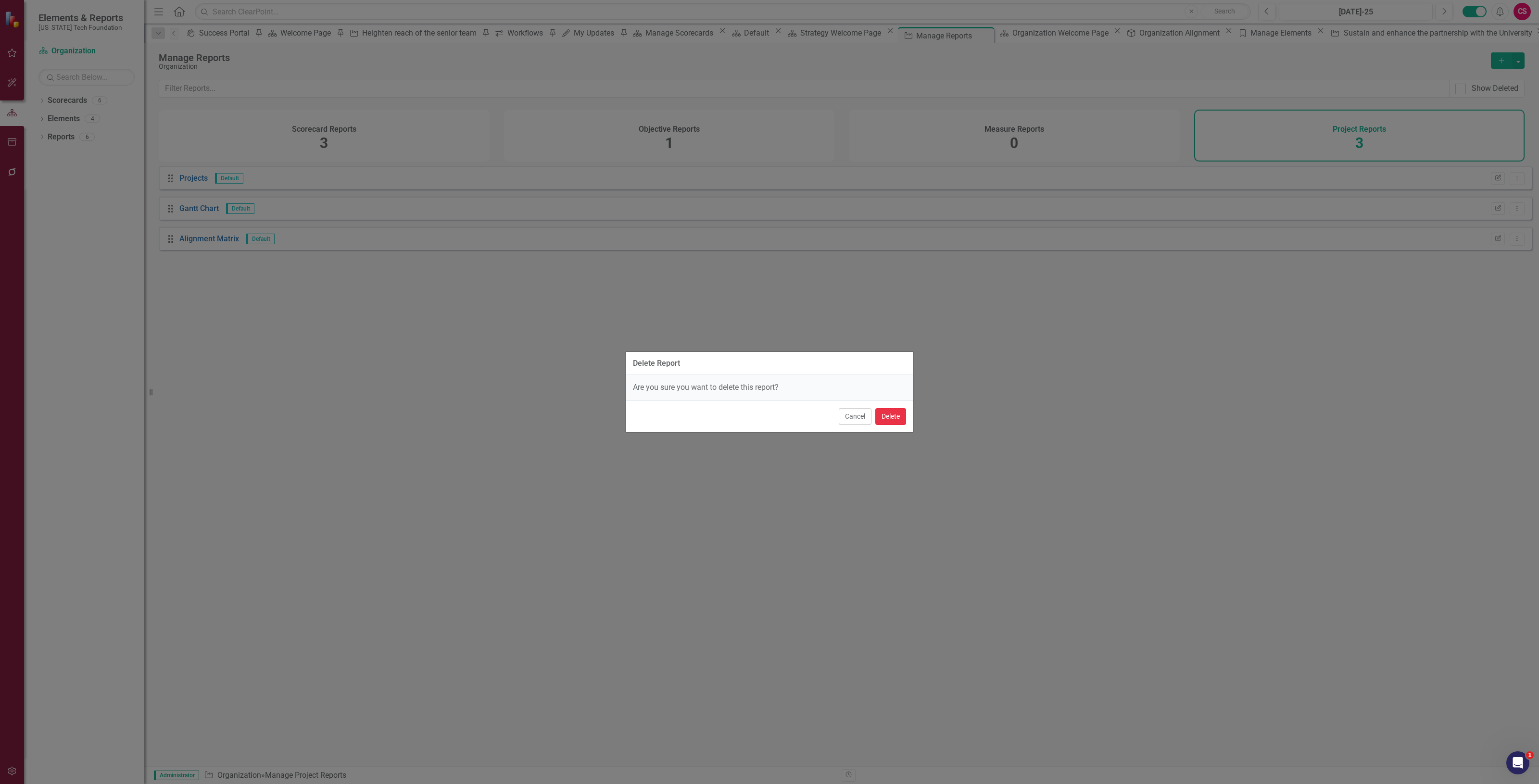
click at [893, 416] on button "Delete" at bounding box center [890, 417] width 30 height 17
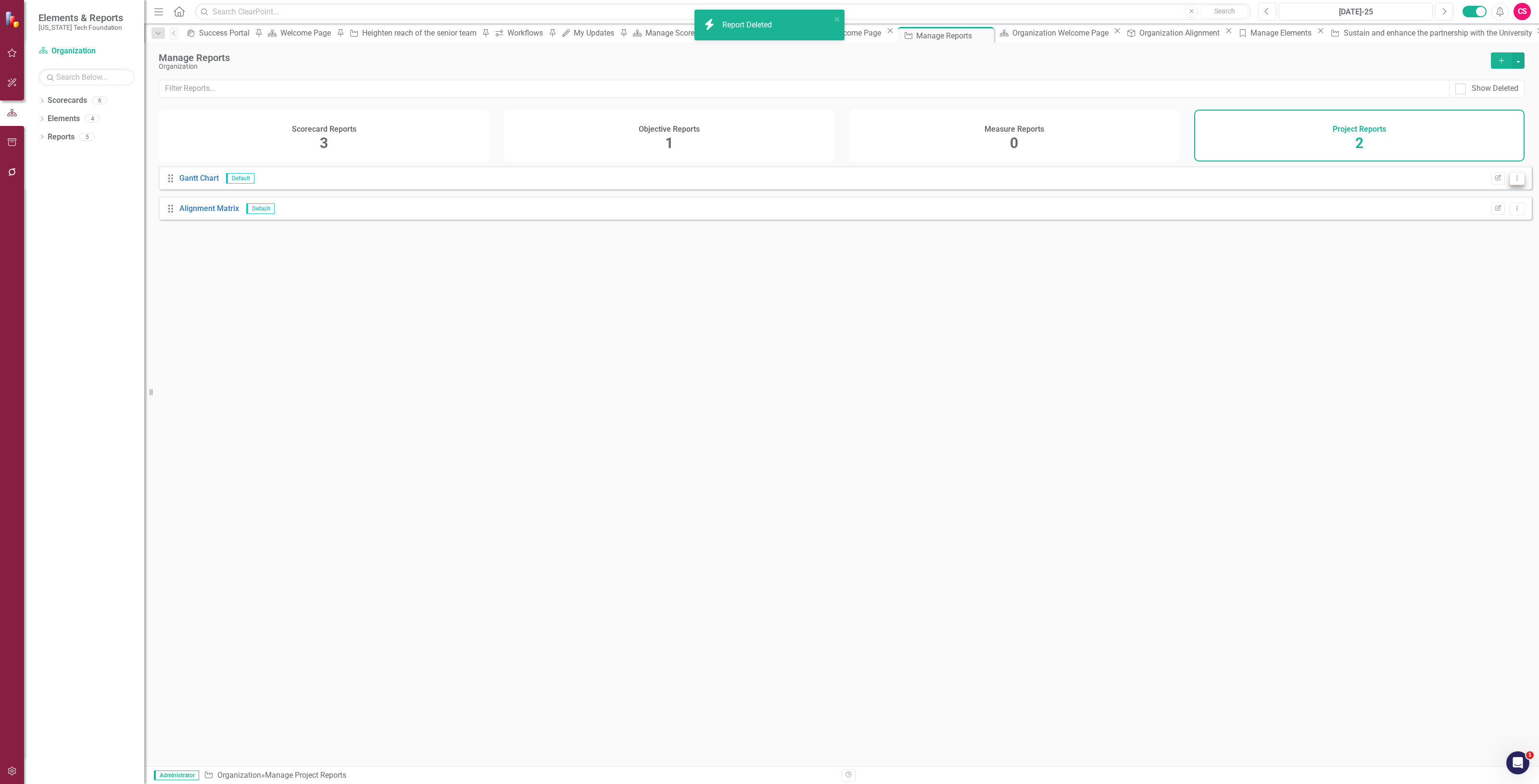
click at [1513, 182] on icon "Dropdown Menu" at bounding box center [1517, 178] width 8 height 6
click at [1471, 234] on link "Trash Delete Report" at bounding box center [1478, 237] width 76 height 18
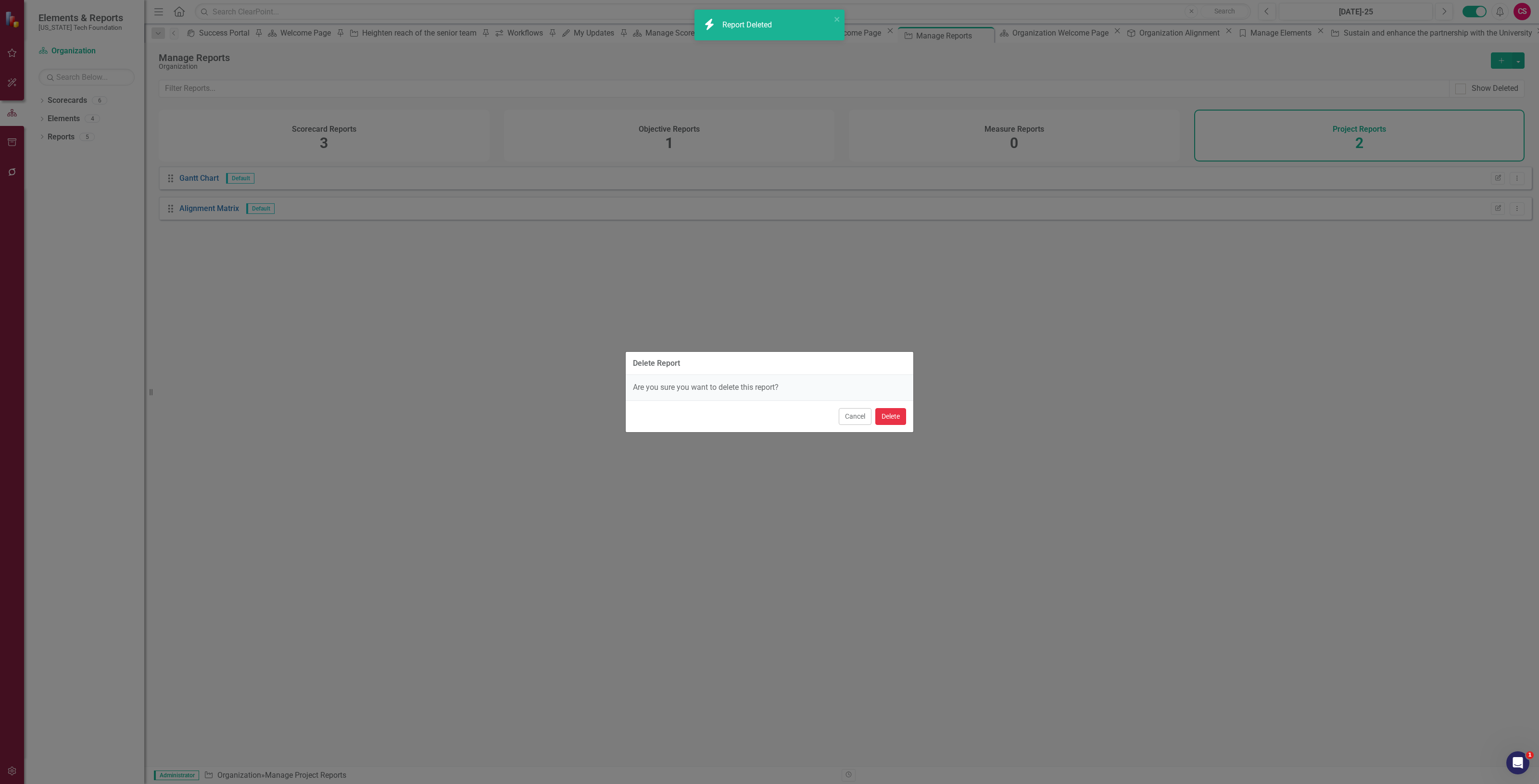
click at [896, 415] on button "Delete" at bounding box center [890, 417] width 30 height 17
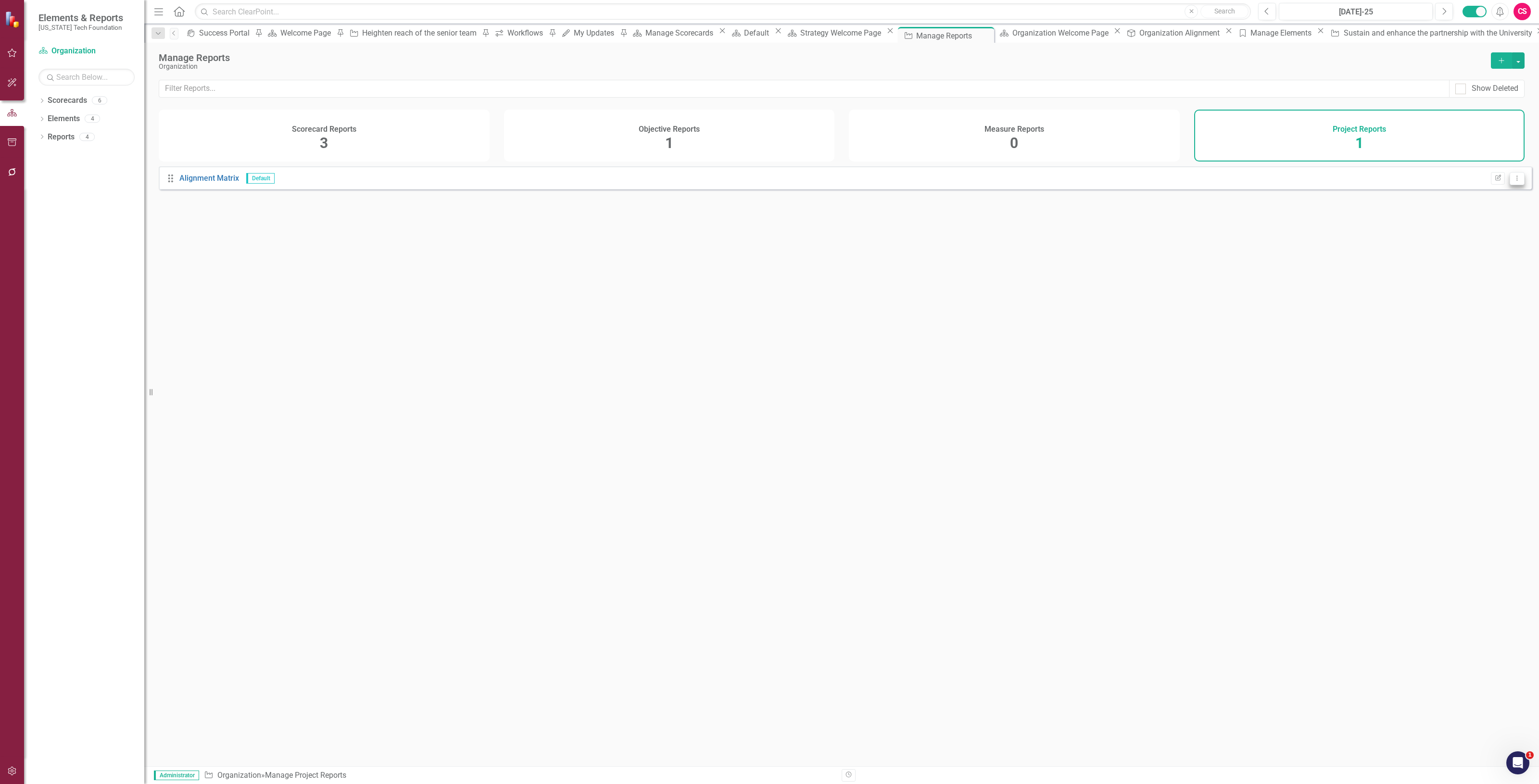
click at [1513, 182] on icon "Dropdown Menu" at bounding box center [1517, 178] width 8 height 6
click at [1458, 242] on link "Trash Delete Report" at bounding box center [1478, 237] width 76 height 18
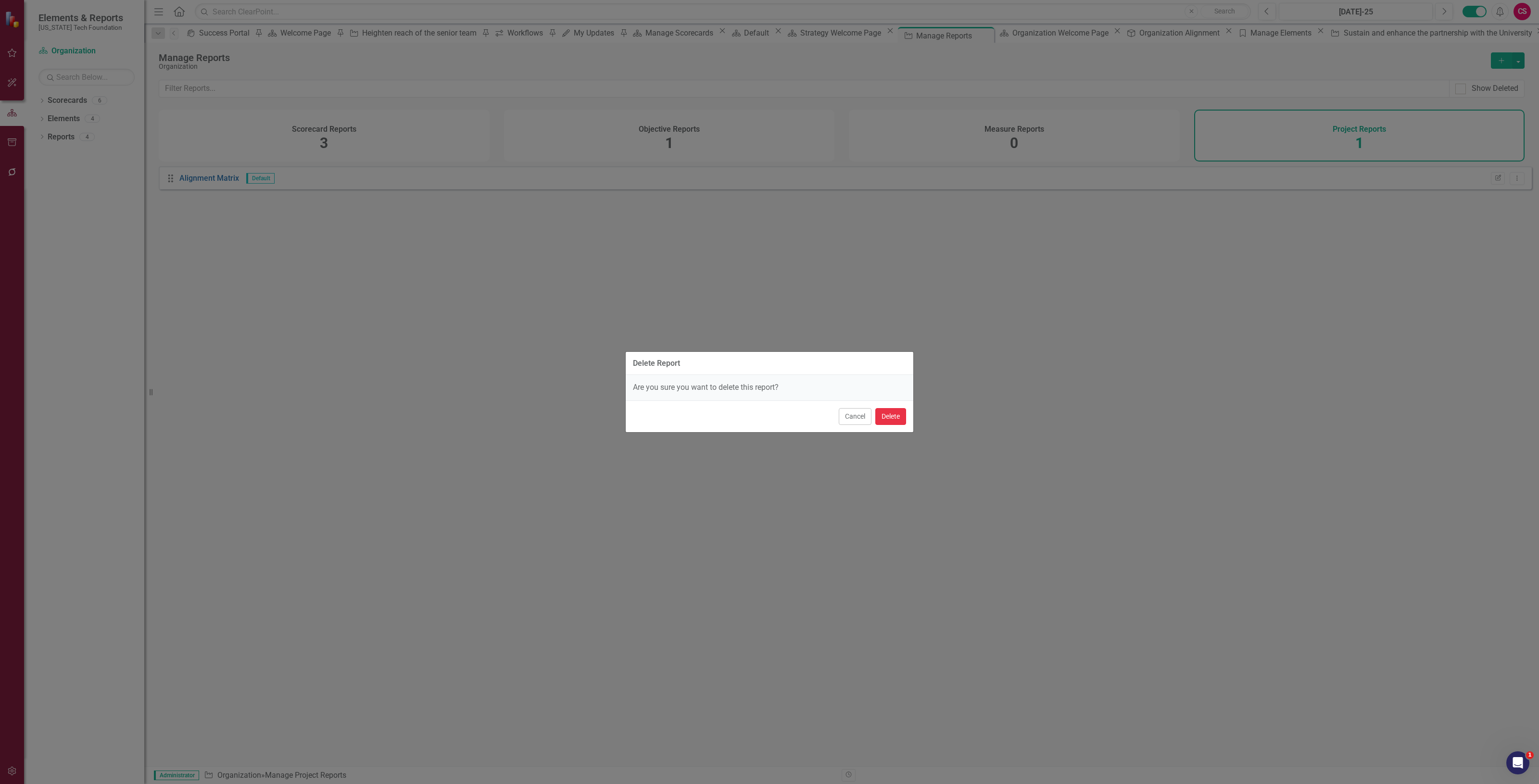
click at [896, 420] on button "Delete" at bounding box center [890, 417] width 30 height 17
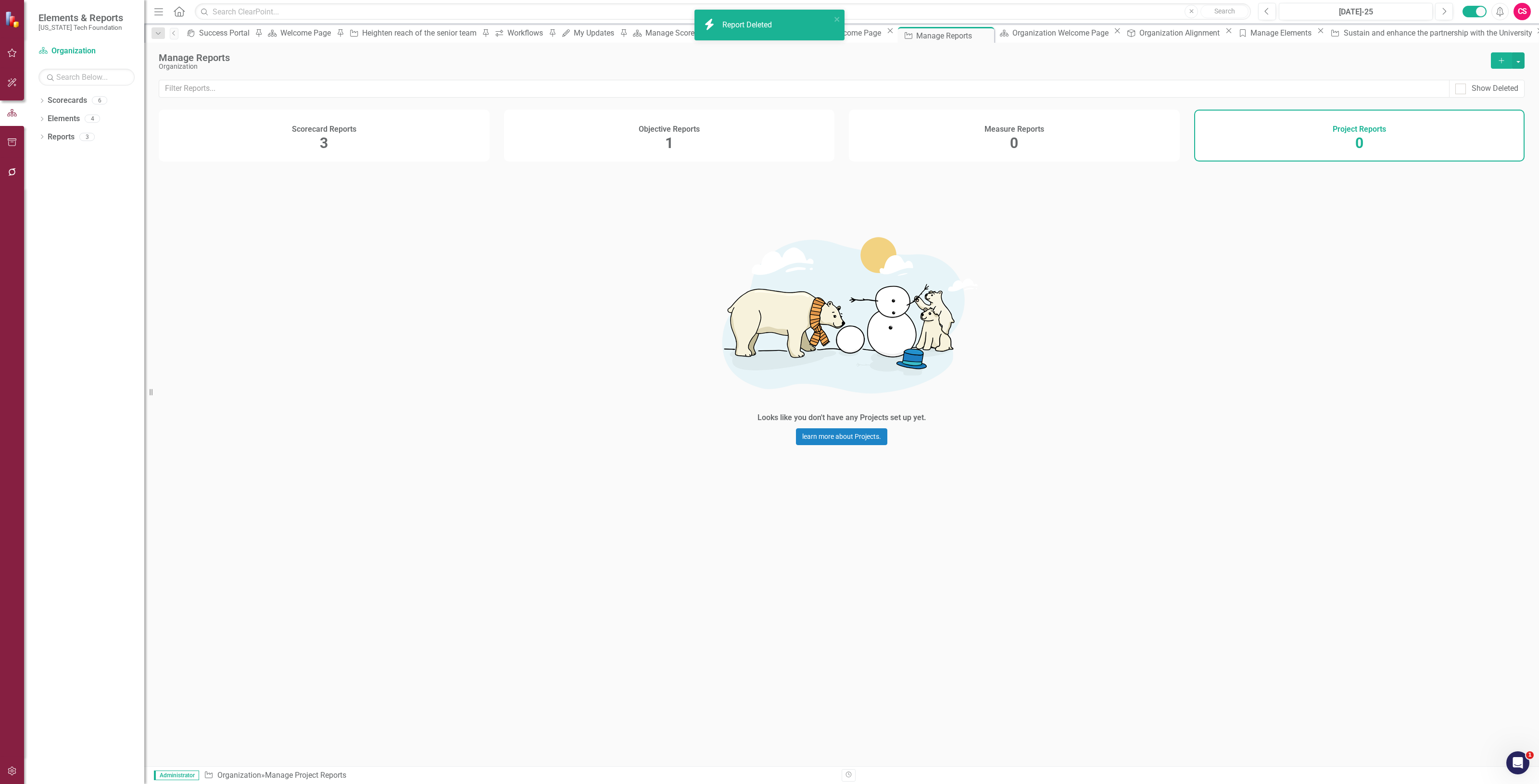
click at [355, 136] on div "Scorecard Reports 3" at bounding box center [324, 136] width 331 height 52
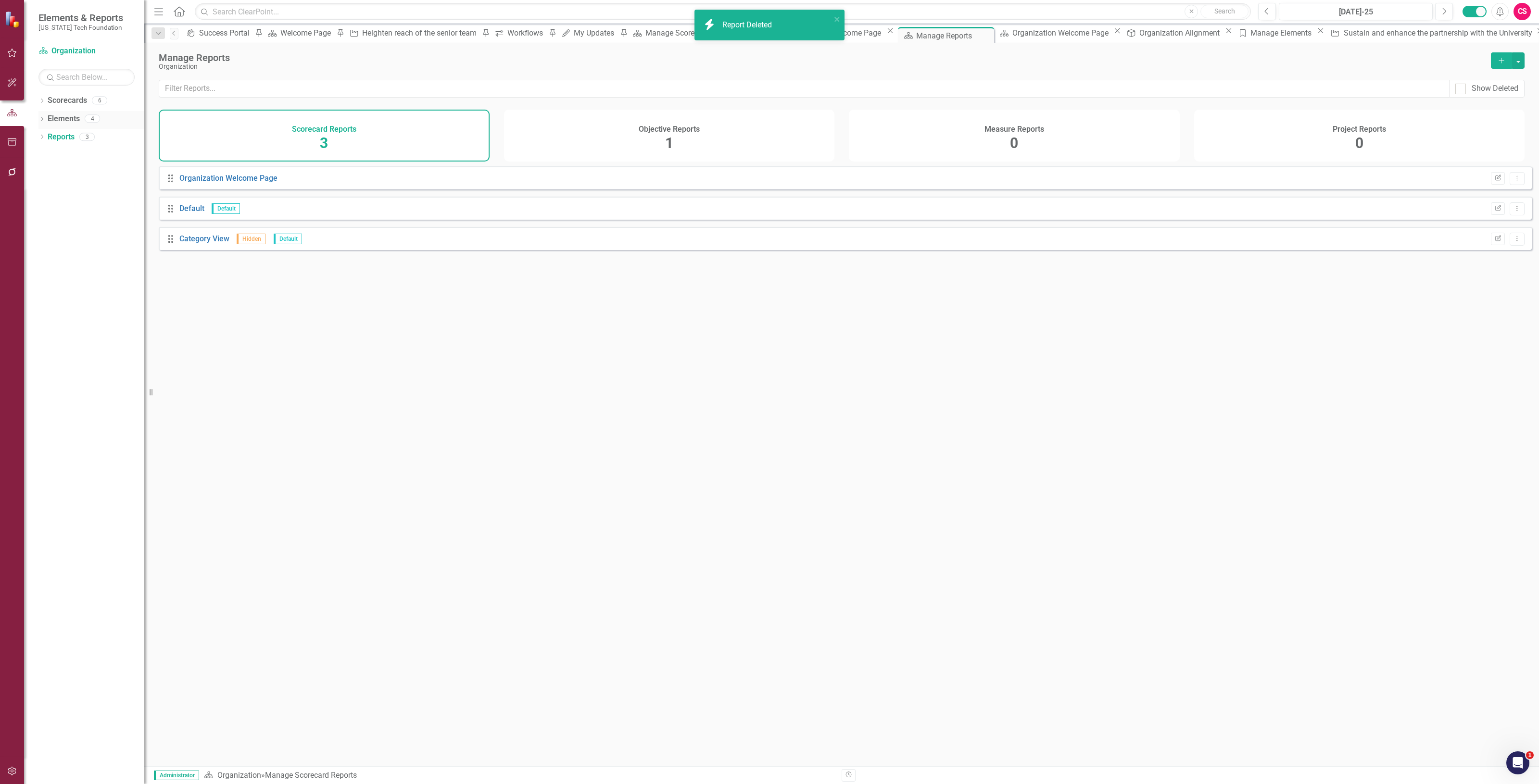
click at [61, 122] on link "Elements" at bounding box center [63, 119] width 32 height 11
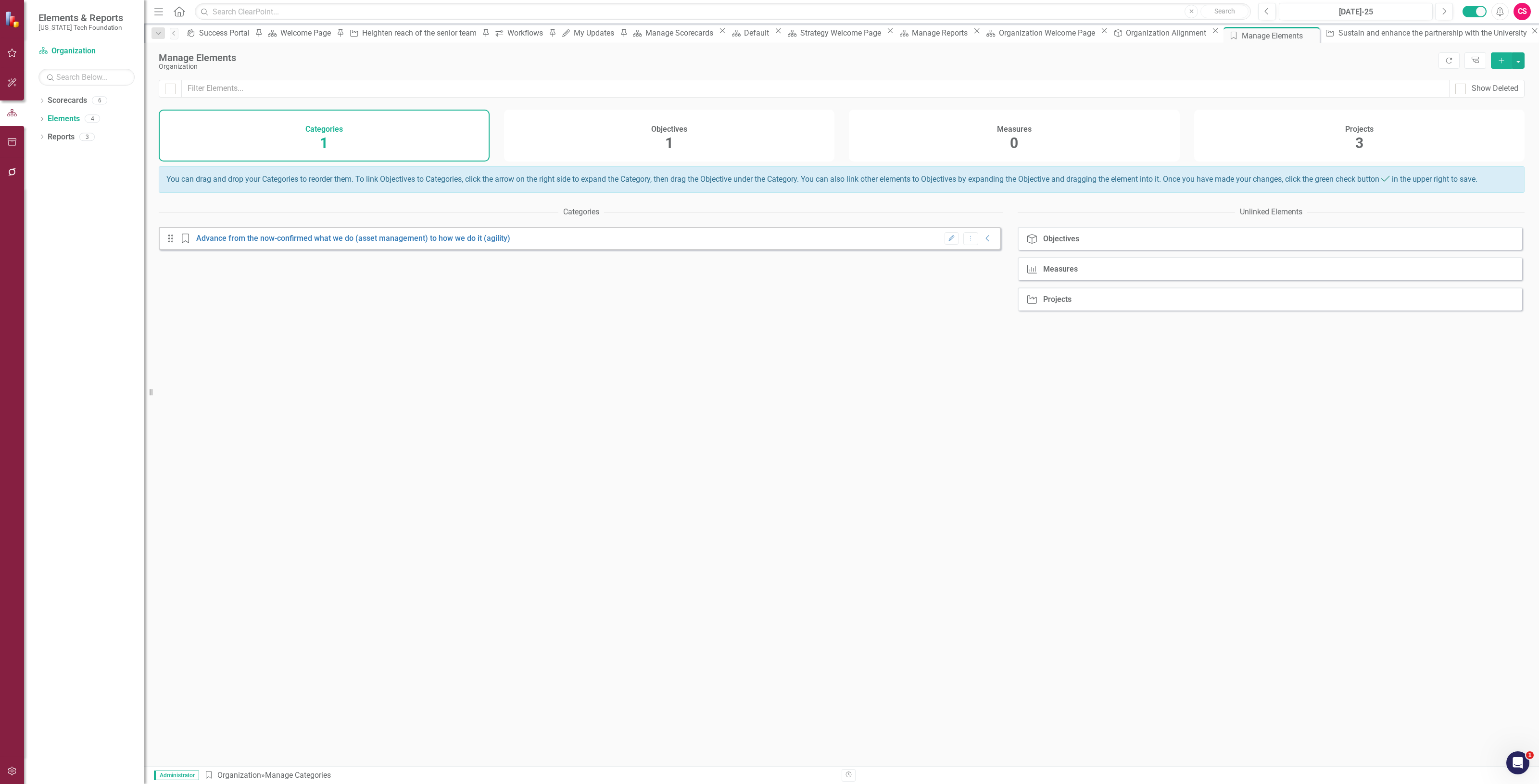
click at [1004, 155] on div "Measures 0" at bounding box center [1014, 136] width 331 height 52
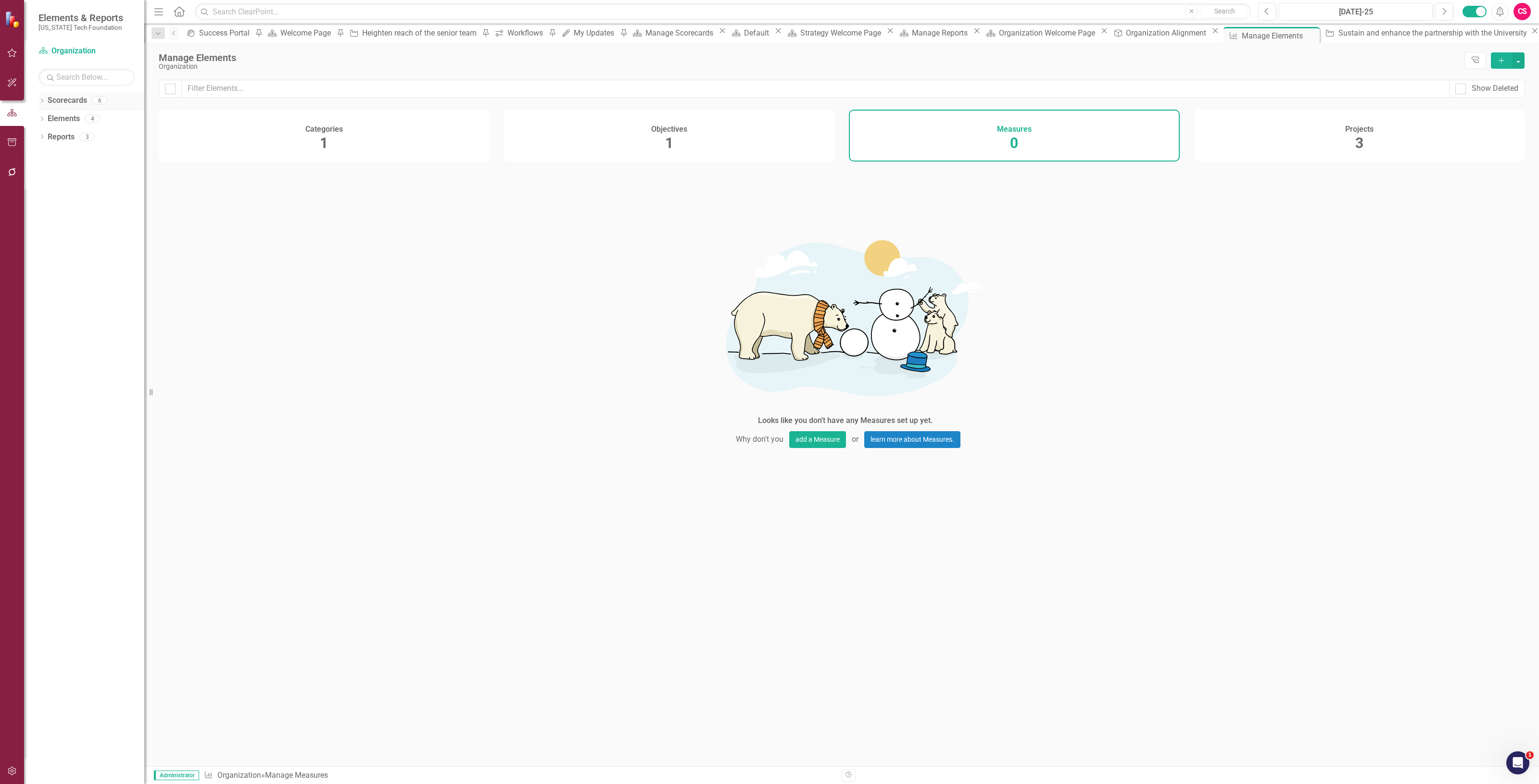
click at [80, 95] on link "Scorecards" at bounding box center [67, 101] width 40 height 11
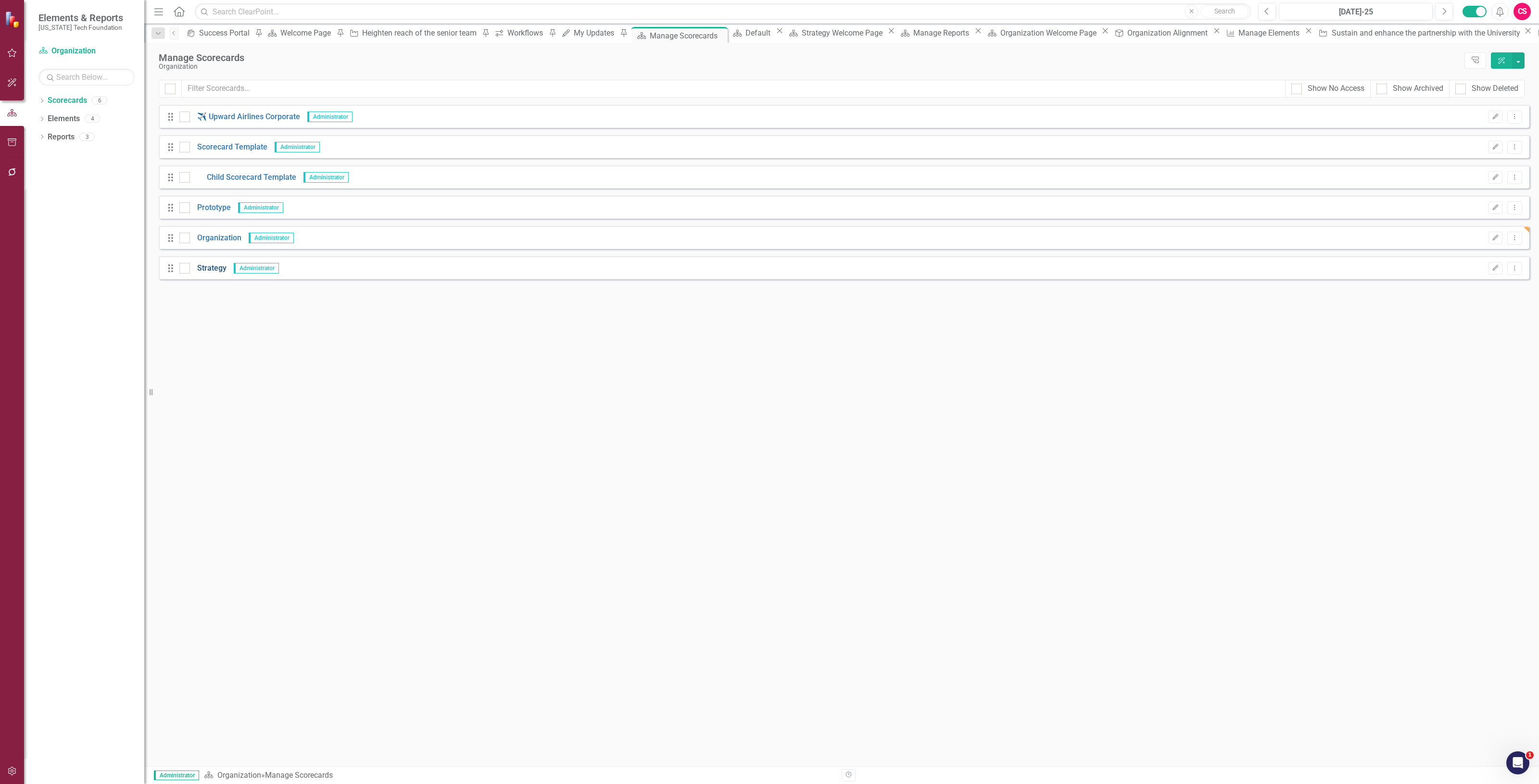
click at [209, 266] on link "Strategy" at bounding box center [208, 268] width 37 height 11
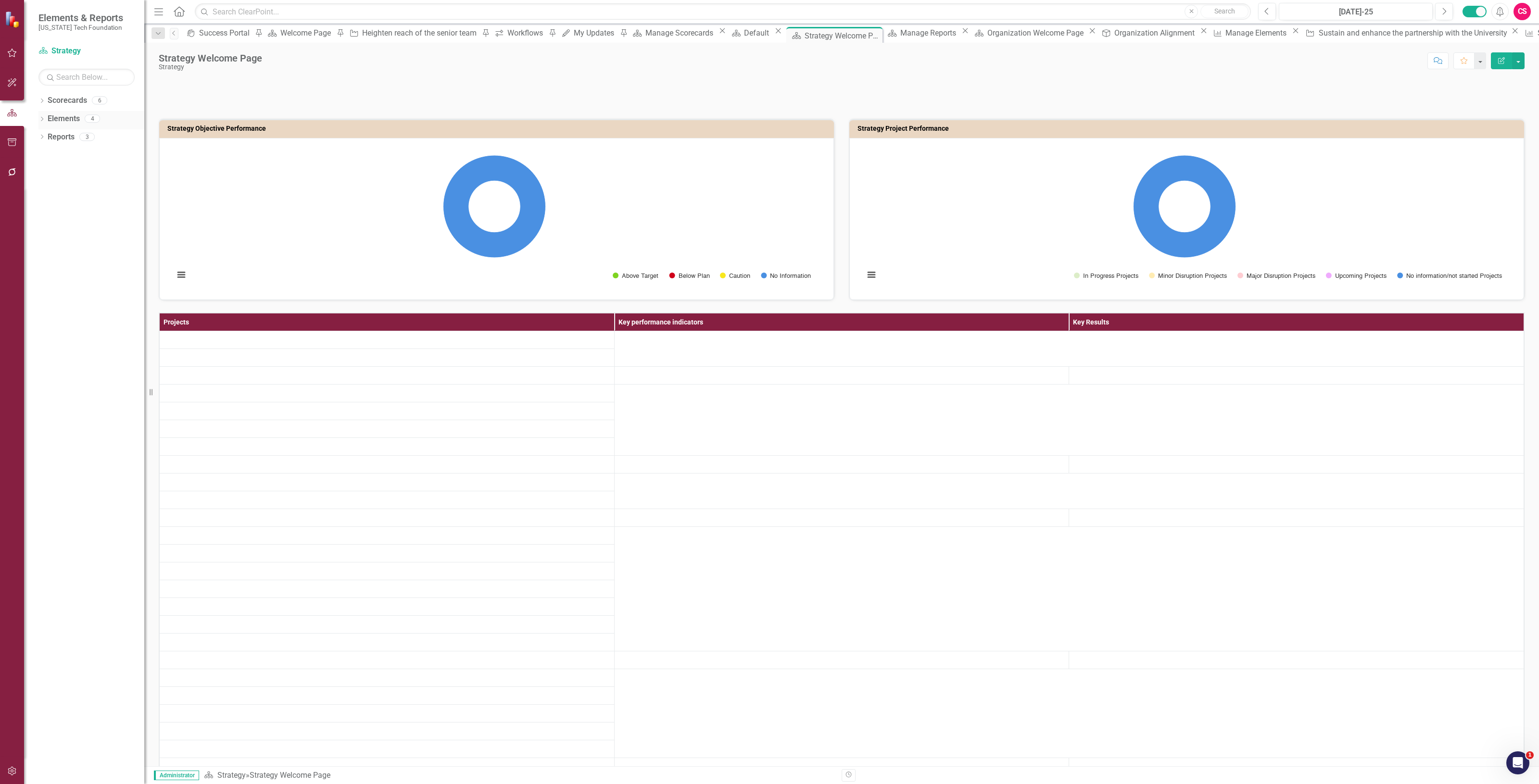
click at [56, 118] on link "Elements" at bounding box center [63, 119] width 32 height 11
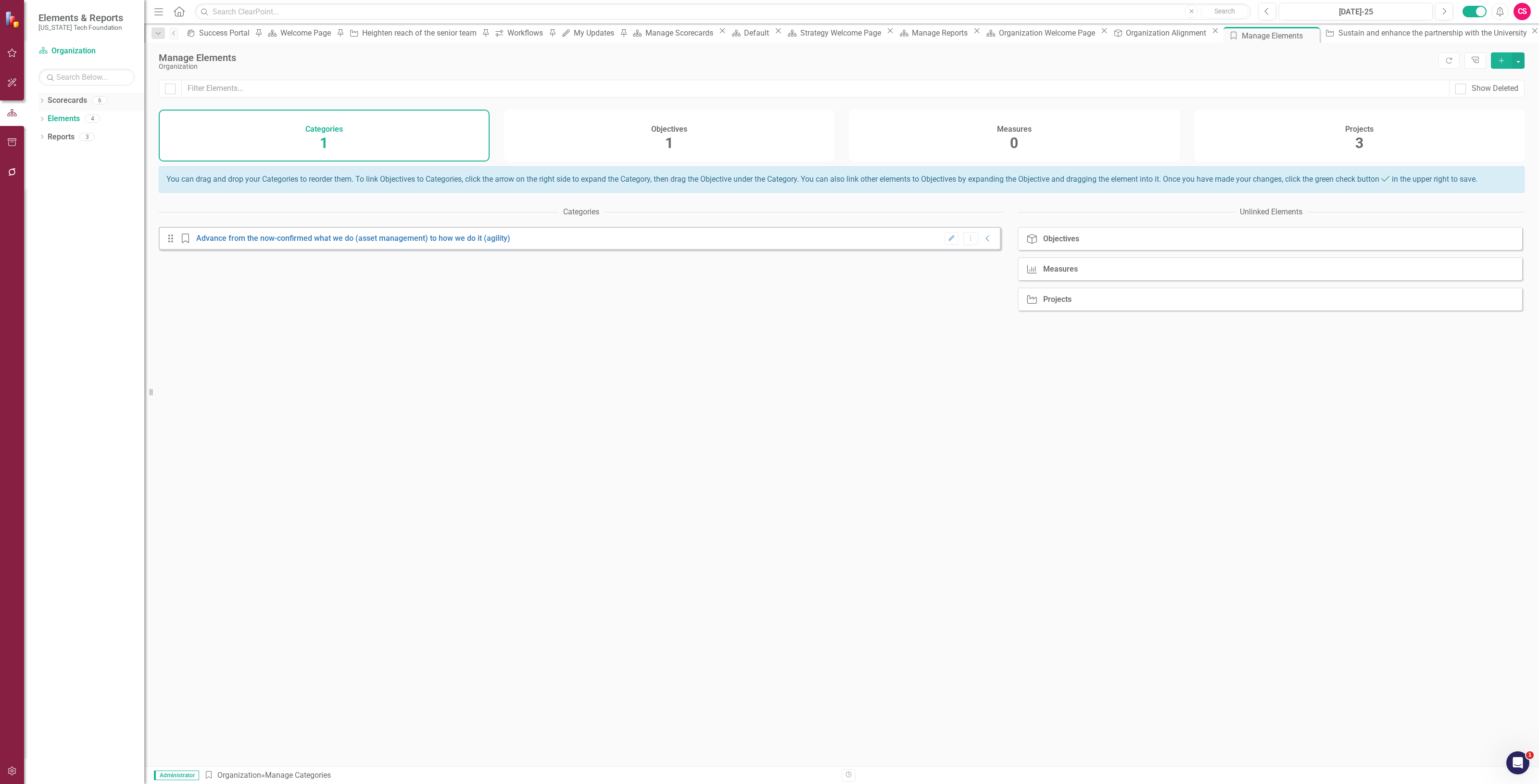
click at [86, 104] on link "Scorecards" at bounding box center [67, 101] width 40 height 11
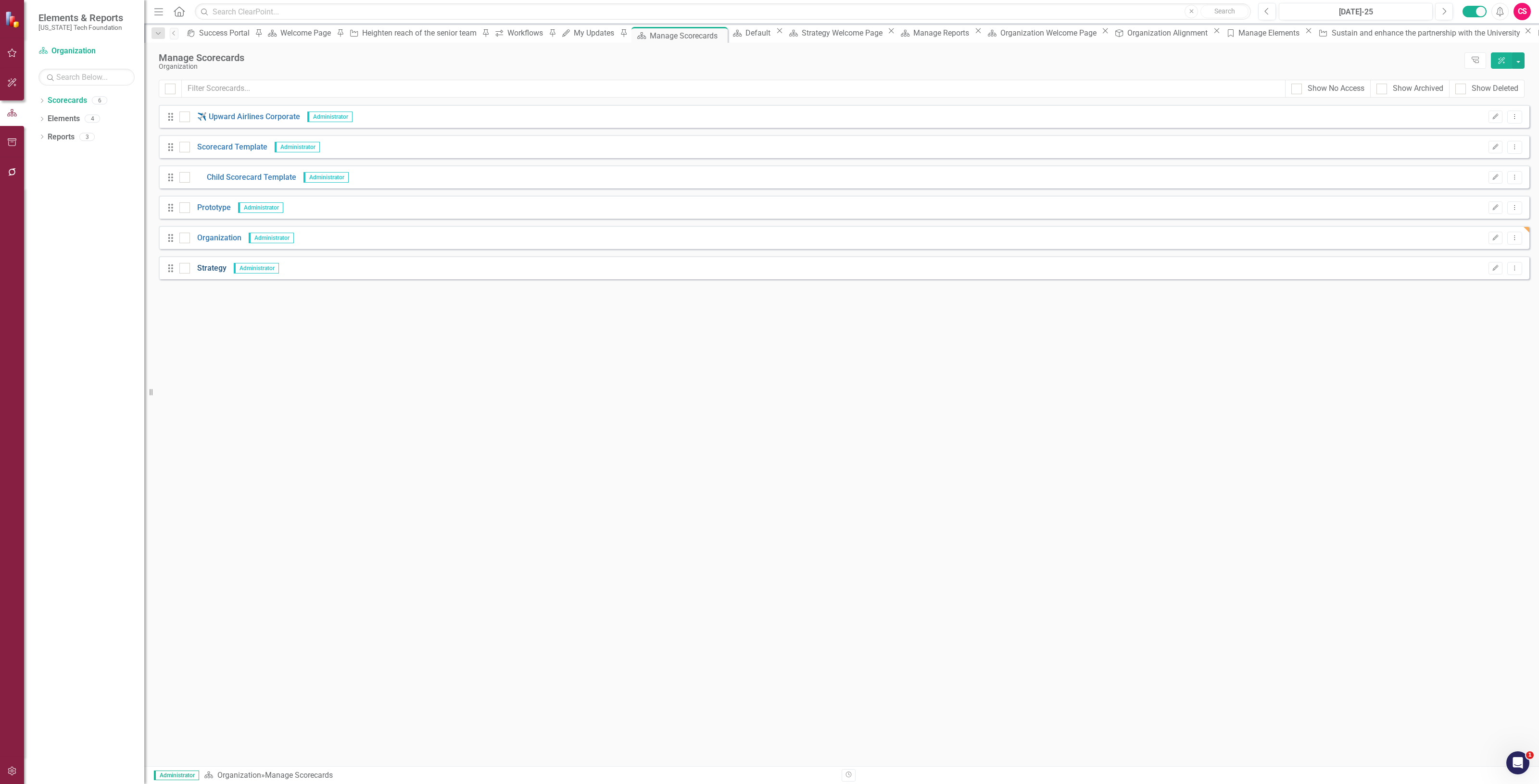
click at [207, 263] on link "Strategy" at bounding box center [208, 268] width 37 height 11
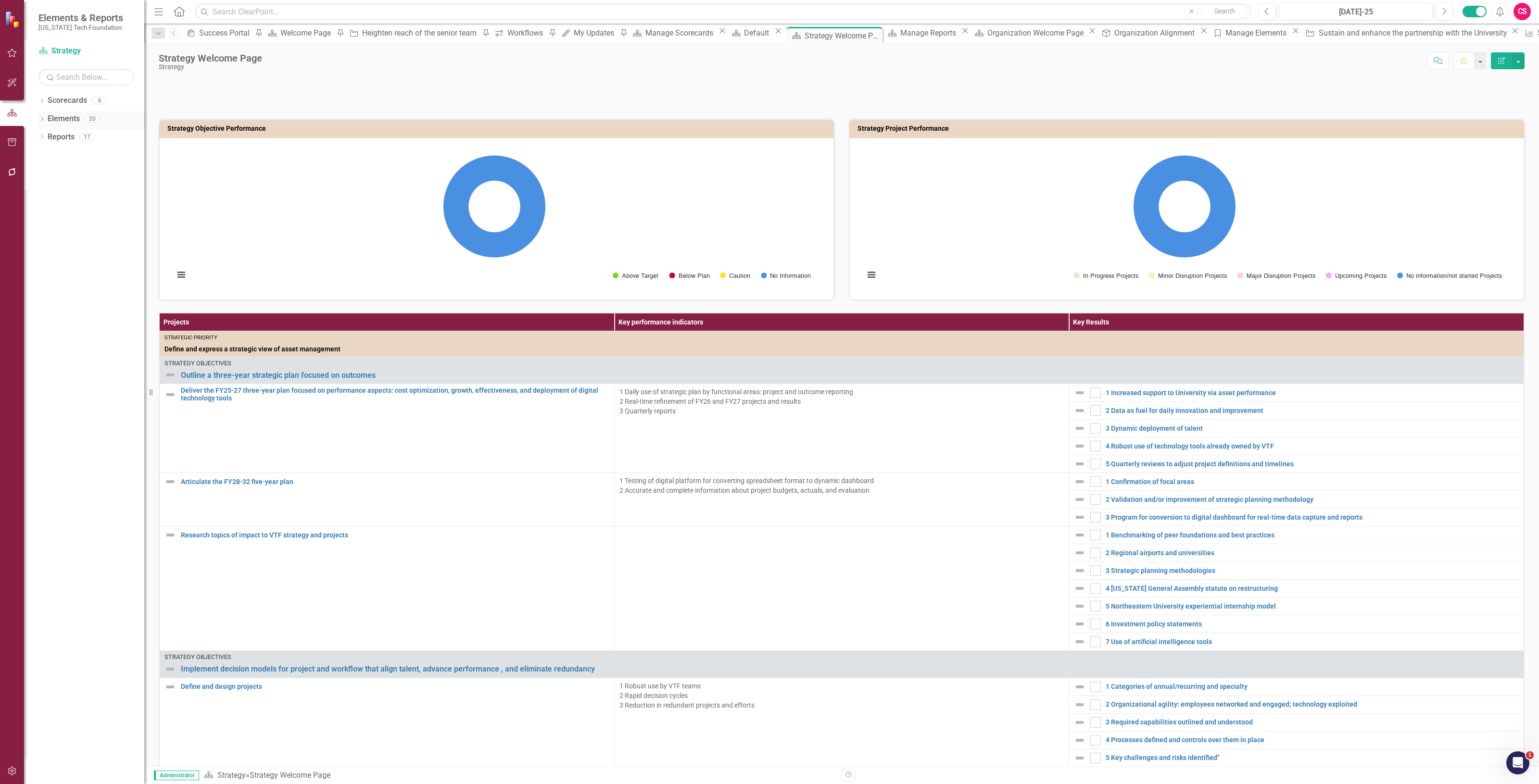
click at [73, 121] on link "Elements" at bounding box center [63, 119] width 32 height 11
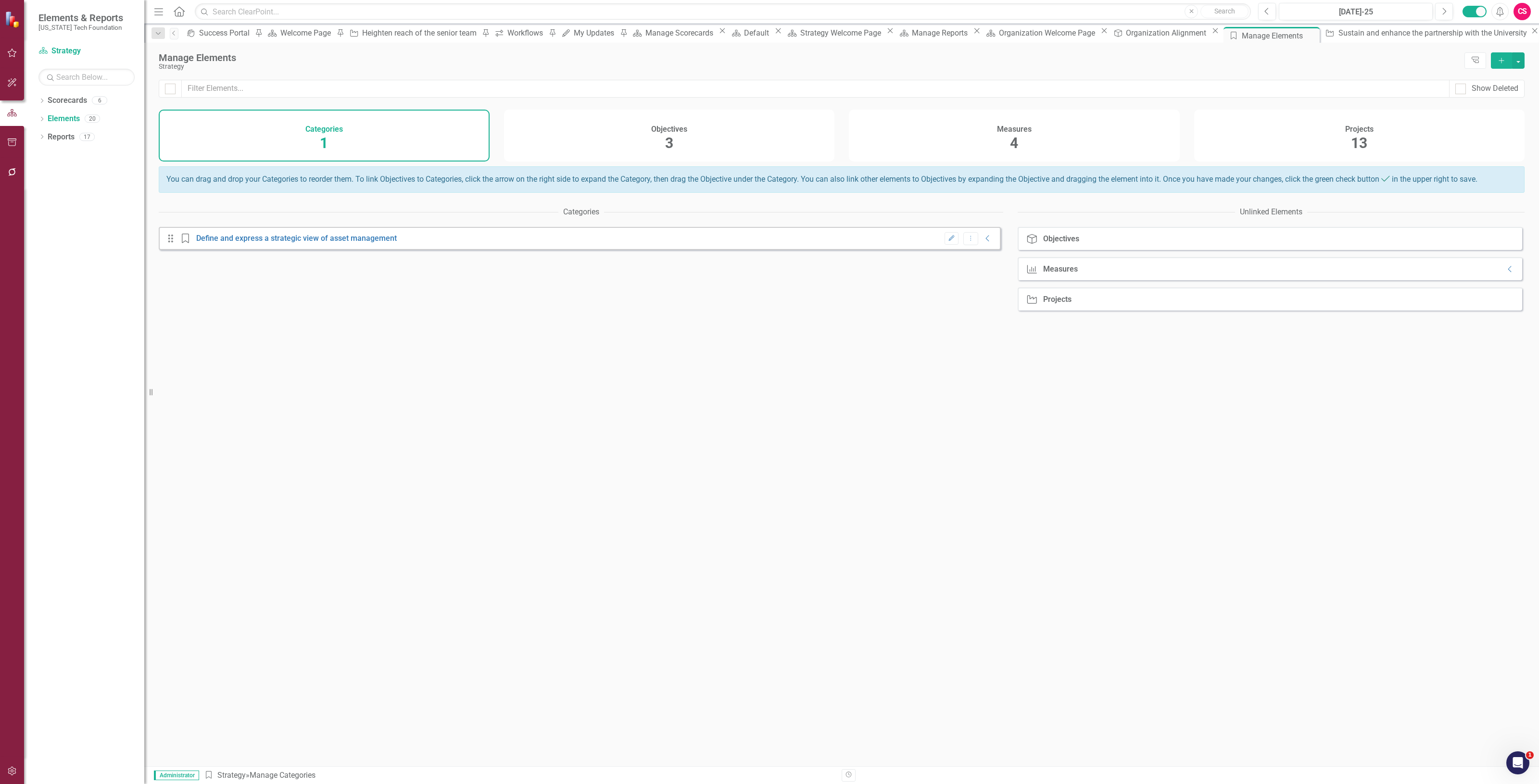
click at [963, 153] on div "Measures 4" at bounding box center [1014, 136] width 331 height 52
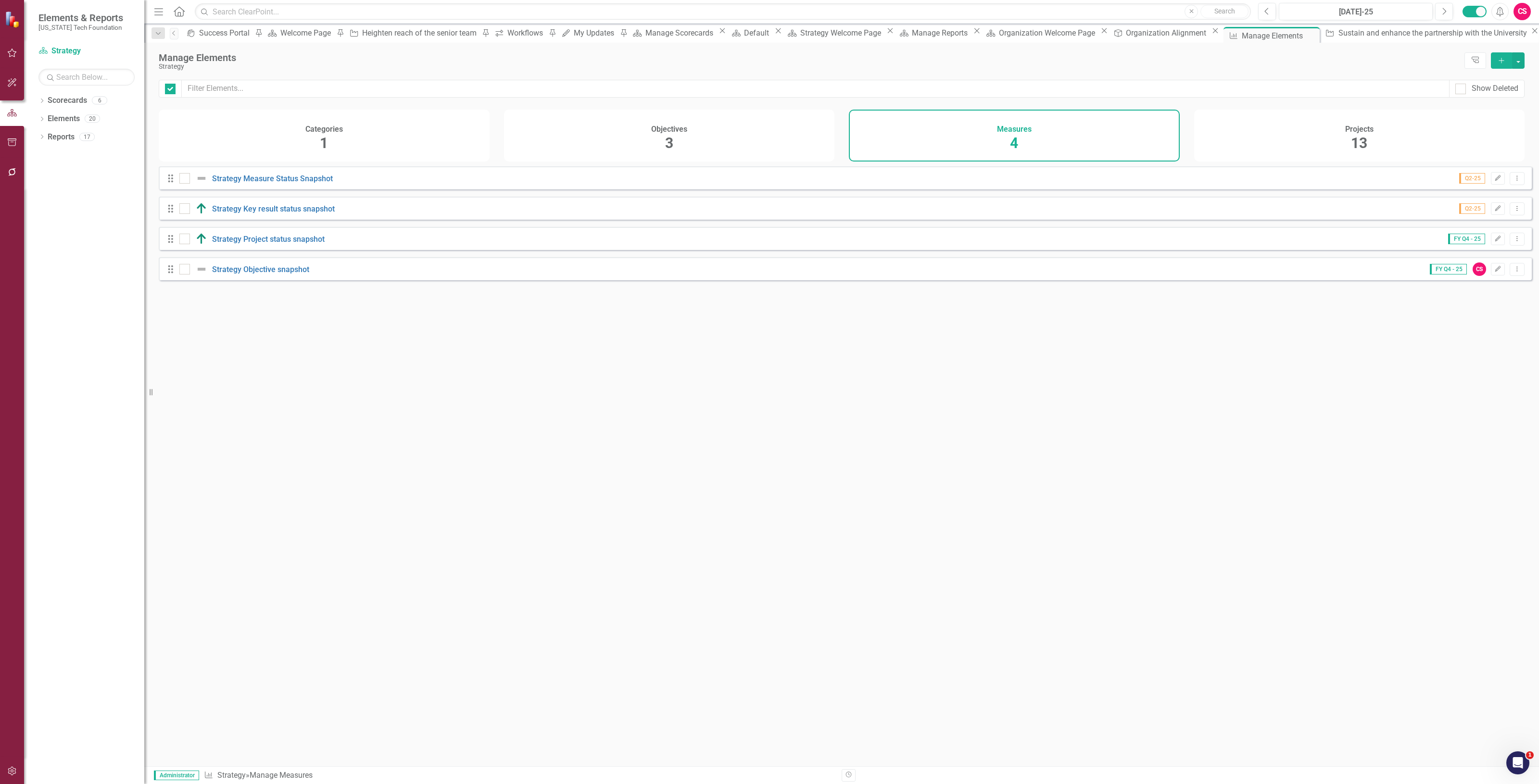
checkbox input "false"
click at [1510, 276] on button "Dropdown Menu" at bounding box center [1517, 269] width 15 height 13
click at [1481, 323] on link "Copy Duplicate Measure" at bounding box center [1474, 328] width 87 height 18
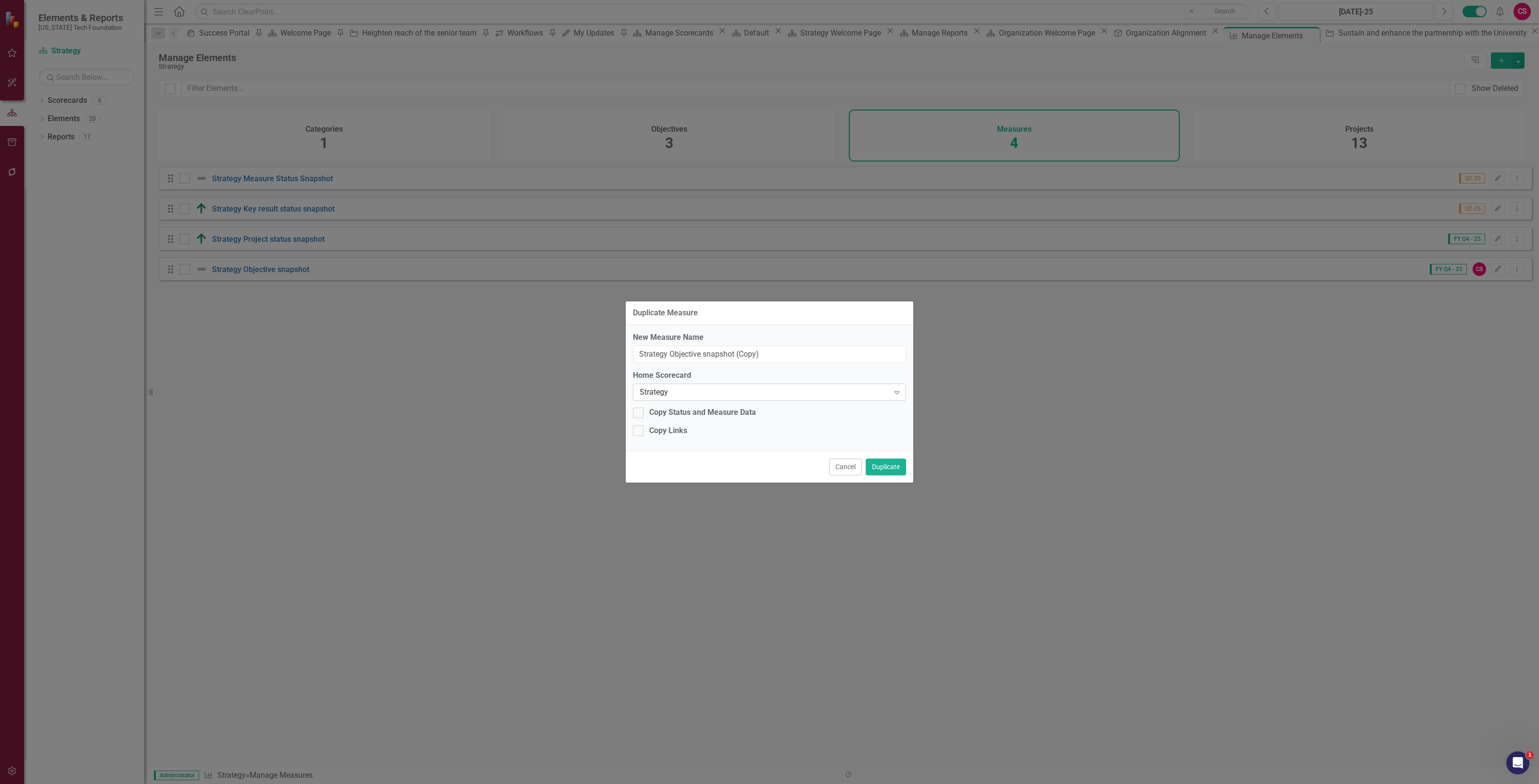
click at [741, 391] on div "Strategy" at bounding box center [765, 393] width 249 height 11
drag, startPoint x: 667, startPoint y: 355, endPoint x: 564, endPoint y: 356, distance: 103.0
click at [564, 356] on div "Duplicate Measure New Measure Name Strategy Objective snapshot (Copy) Home Scor…" at bounding box center [770, 392] width 1539 height 784
drag, startPoint x: 786, startPoint y: 350, endPoint x: 752, endPoint y: 357, distance: 34.7
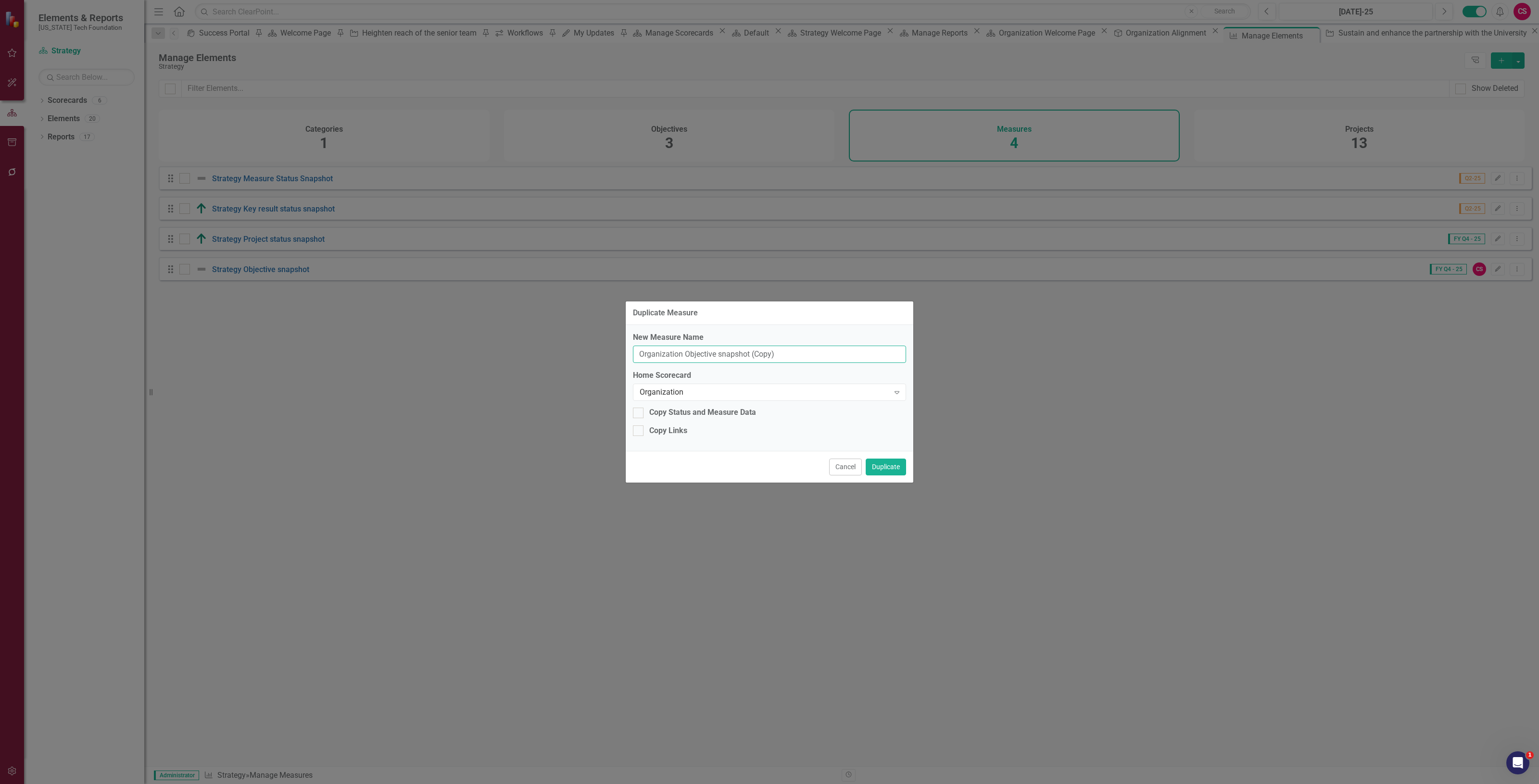
click at [752, 357] on input "Organization Objective snapshot (Copy)" at bounding box center [770, 355] width 273 height 18
type input "Organization Objective snapshot"
click at [893, 465] on button "Duplicate" at bounding box center [886, 468] width 41 height 17
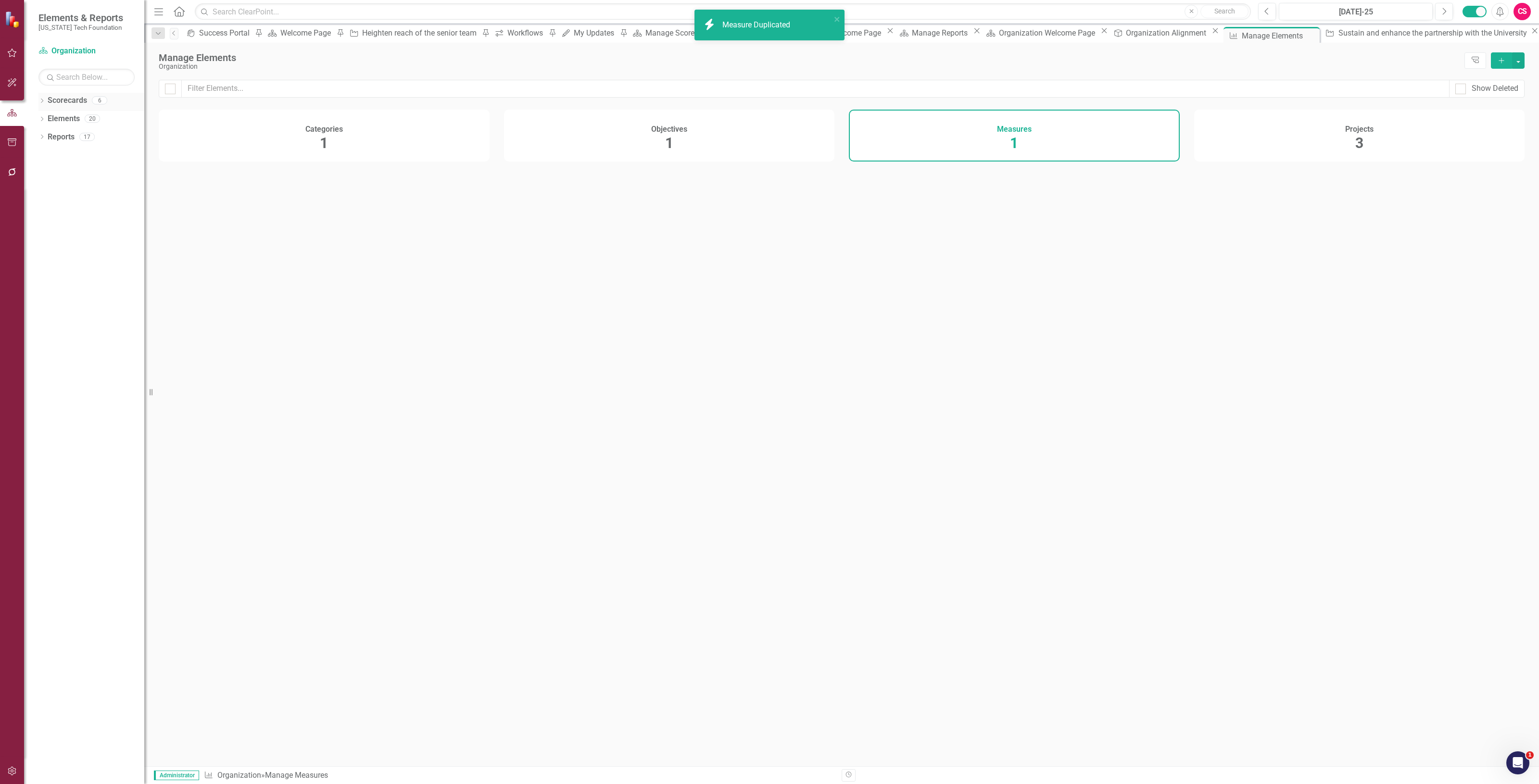
click at [63, 100] on link "Scorecards" at bounding box center [67, 101] width 40 height 11
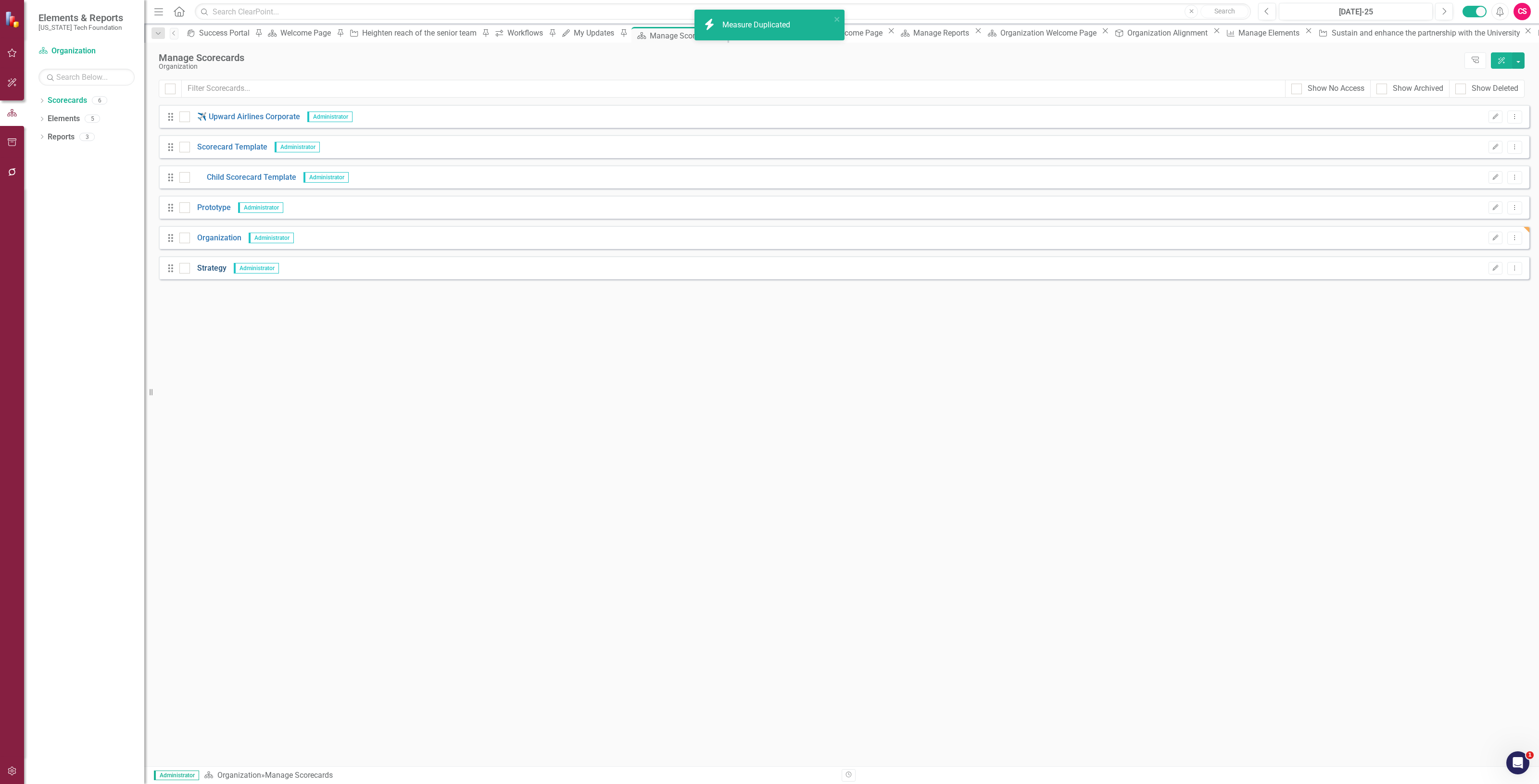
click at [212, 272] on link "Strategy" at bounding box center [208, 268] width 37 height 11
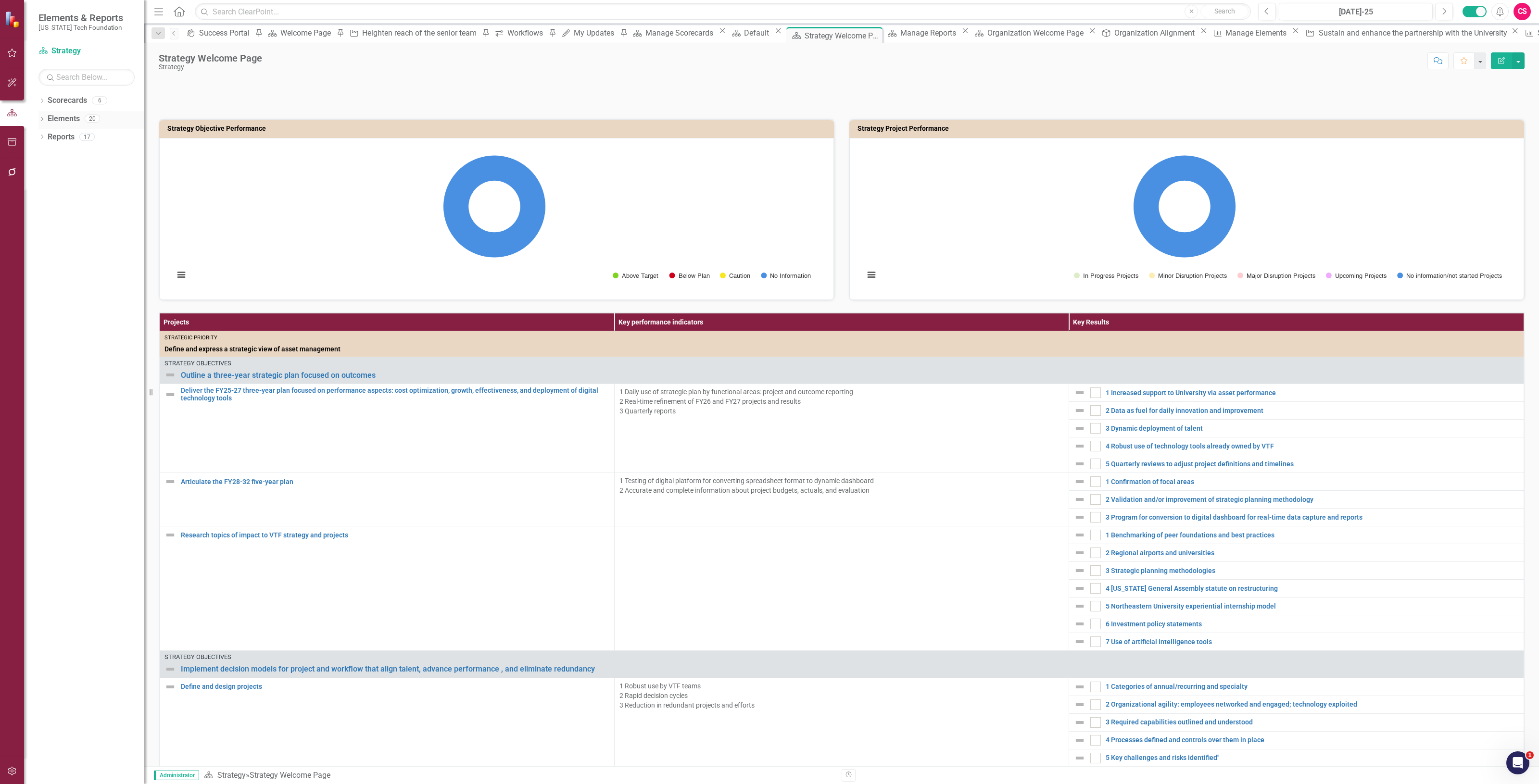
click at [73, 116] on link "Elements" at bounding box center [63, 119] width 32 height 11
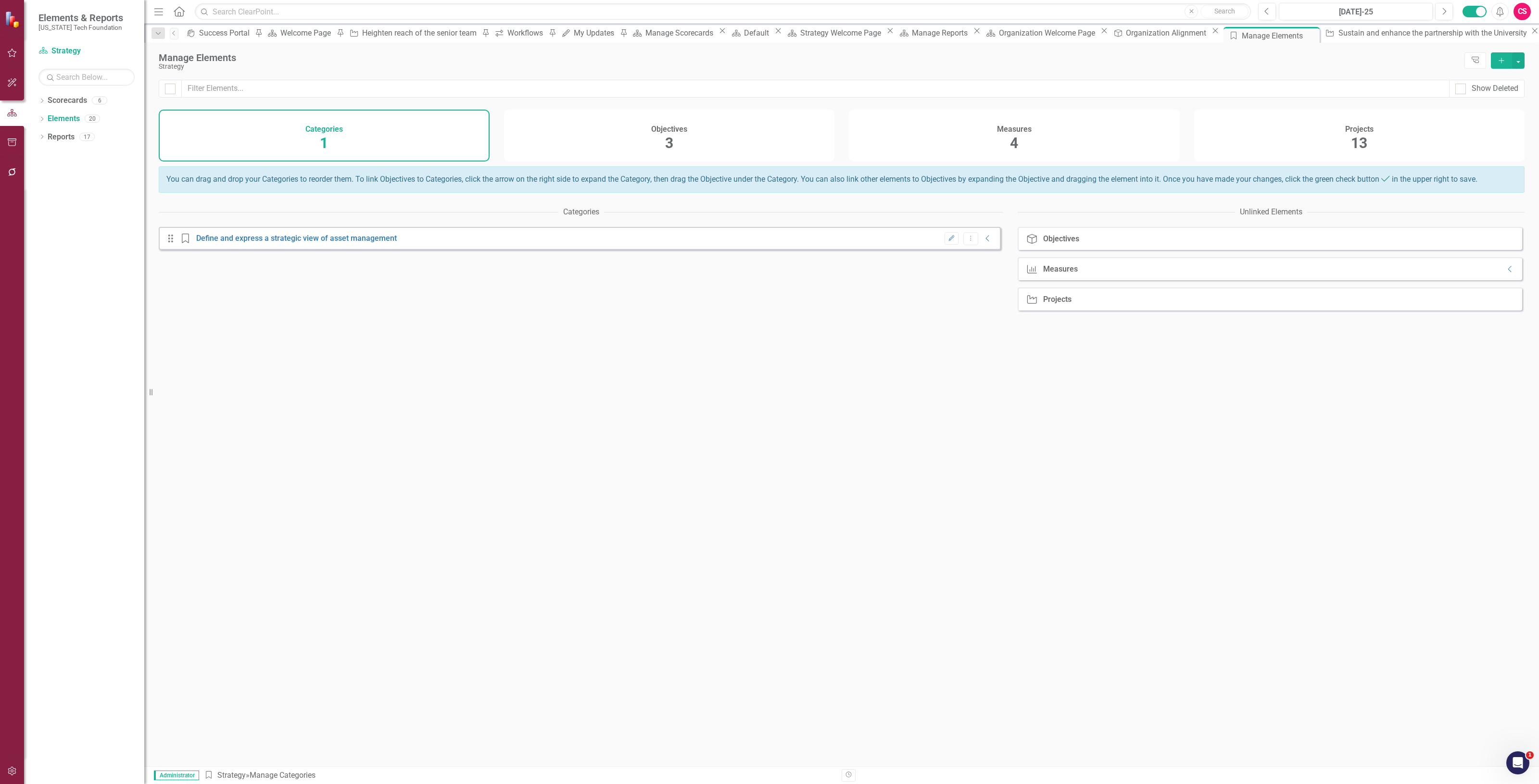
click at [1010, 121] on div "Measures 4" at bounding box center [1014, 136] width 331 height 52
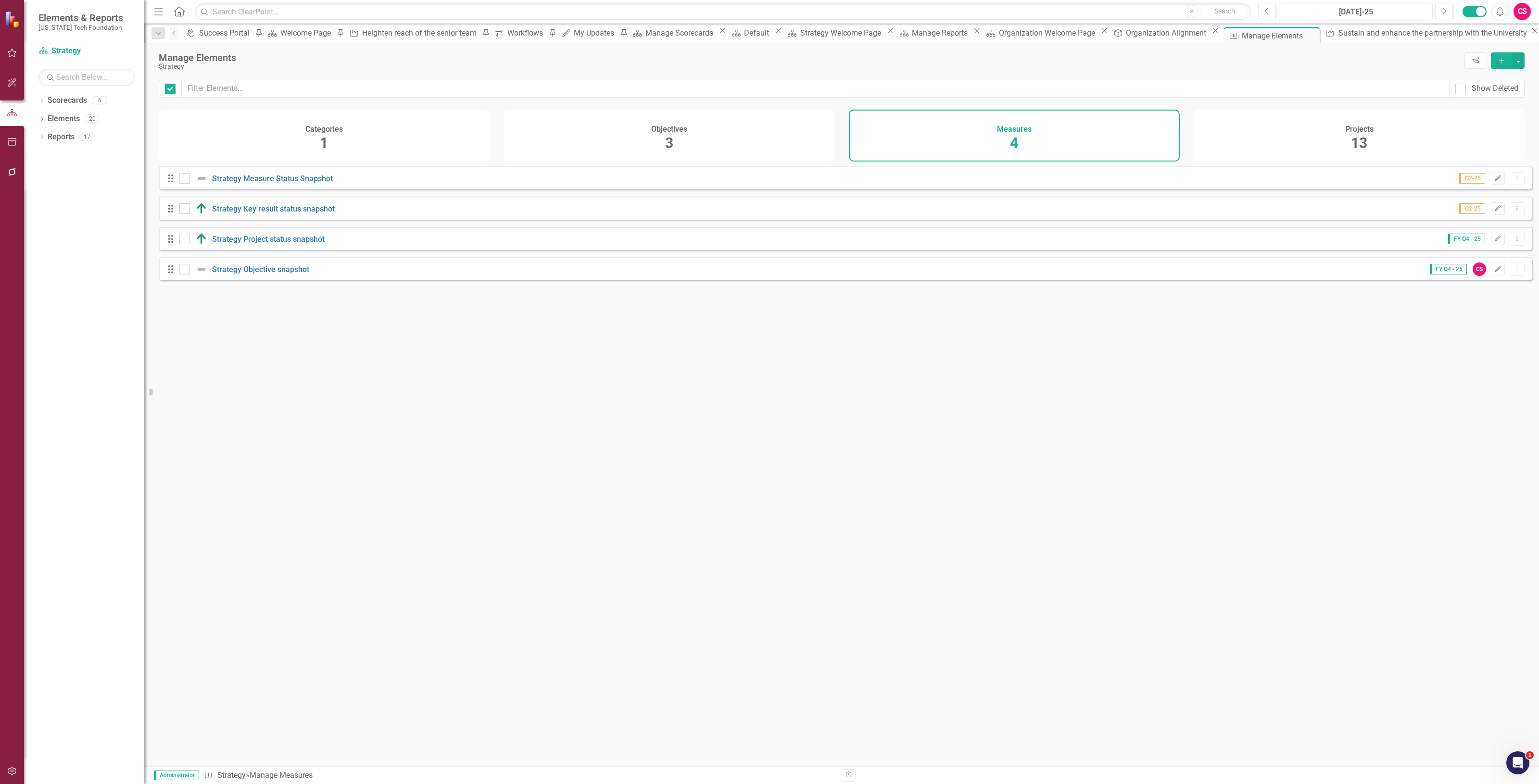
checkbox input "false"
click at [1521, 248] on div "Drag Strategy Project status snapshot FY Q4 - 25 Edit Dropdown Menu" at bounding box center [845, 238] width 1373 height 23
click at [1516, 245] on button "Dropdown Menu" at bounding box center [1517, 239] width 15 height 13
click at [1482, 293] on link "Copy Duplicate Measure" at bounding box center [1474, 298] width 87 height 18
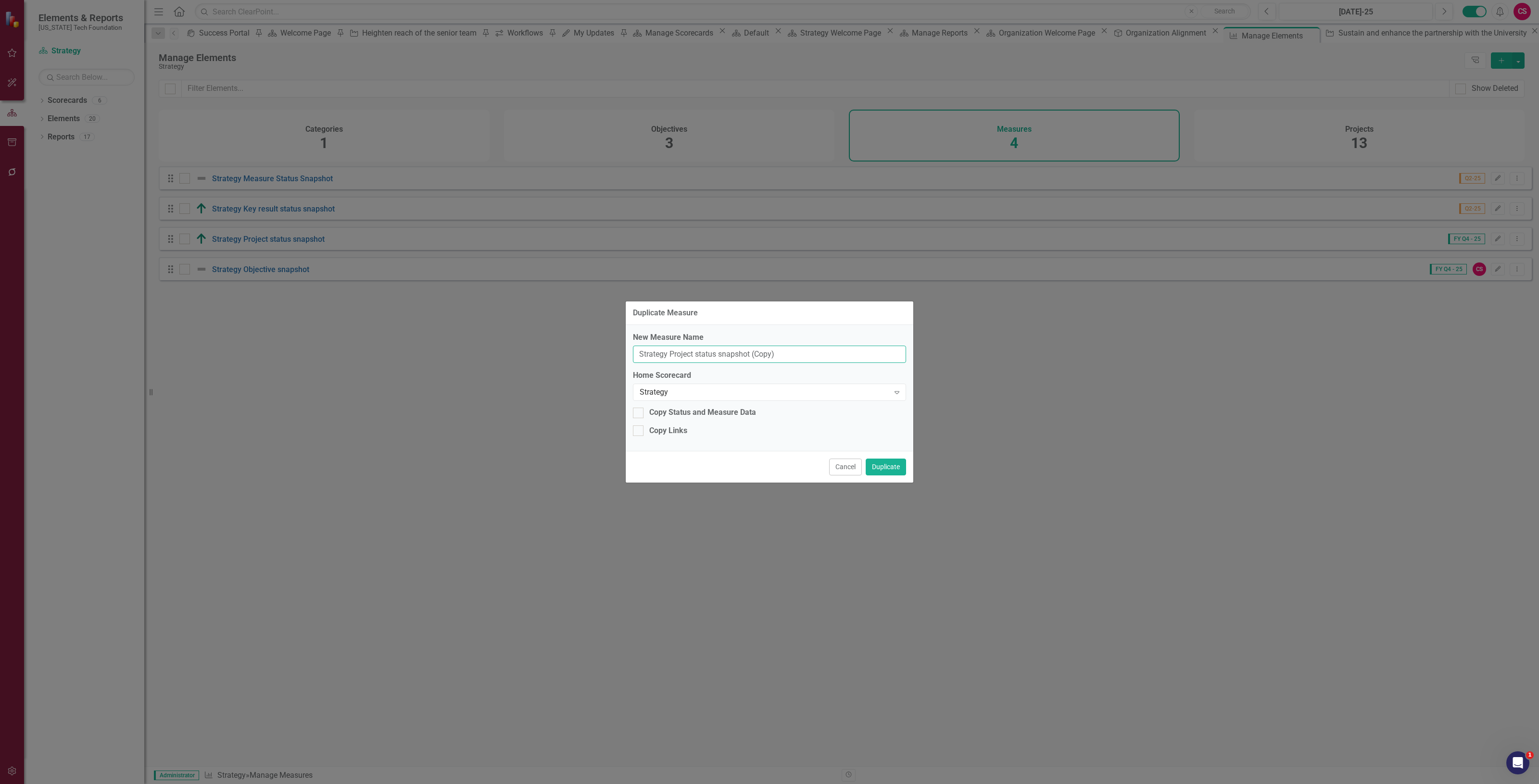
click at [647, 357] on input "Strategy Project status snapshot (Copy)" at bounding box center [770, 355] width 273 height 18
click at [815, 361] on input "Organization Project status snapshot (Copy)" at bounding box center [770, 355] width 273 height 18
type input "Organization Project status snapshot"
click at [800, 394] on div "Strategy" at bounding box center [765, 393] width 249 height 11
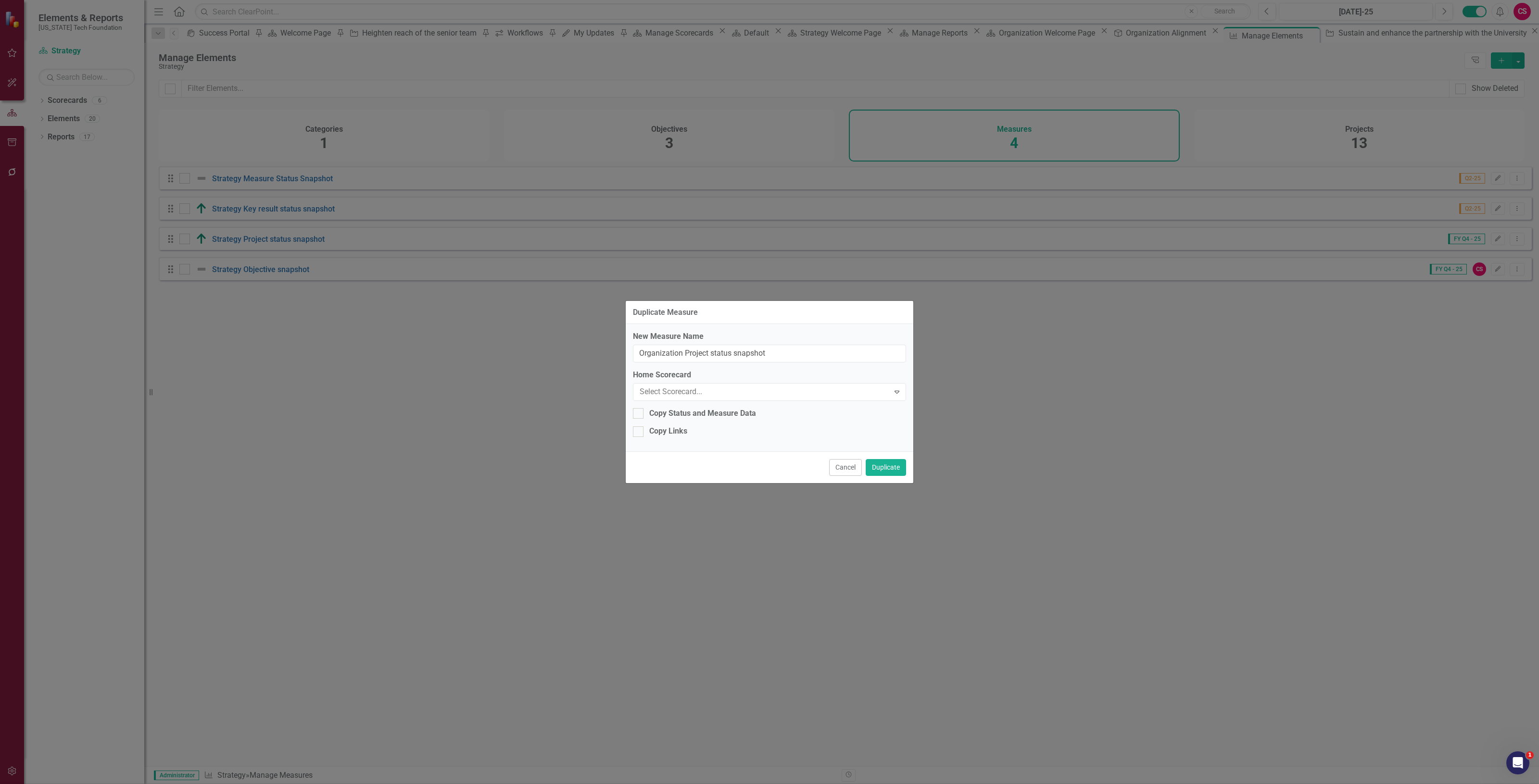
click at [886, 467] on button "Duplicate" at bounding box center [886, 468] width 41 height 17
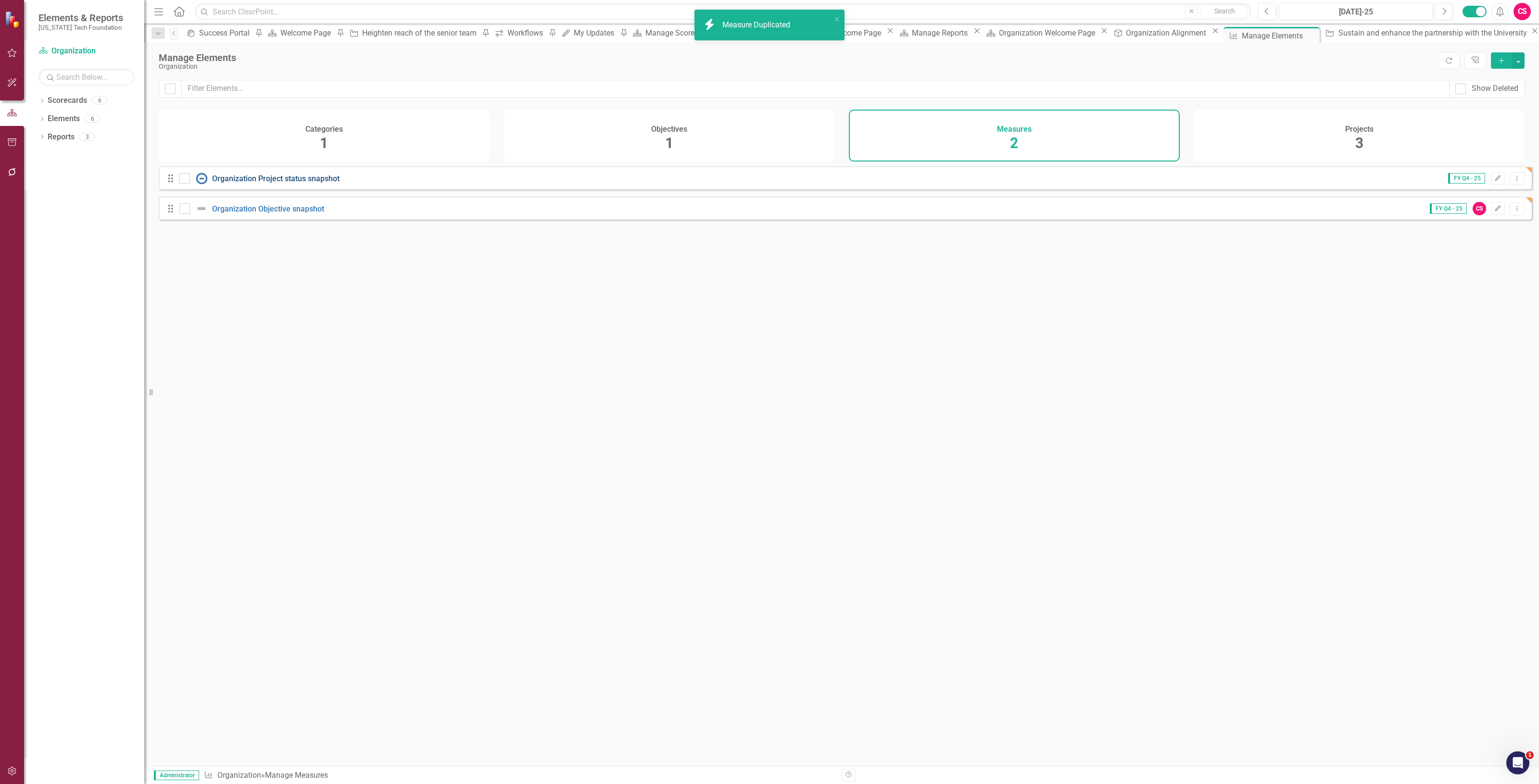
click at [313, 183] on link "Organization Project status snapshot" at bounding box center [276, 178] width 128 height 9
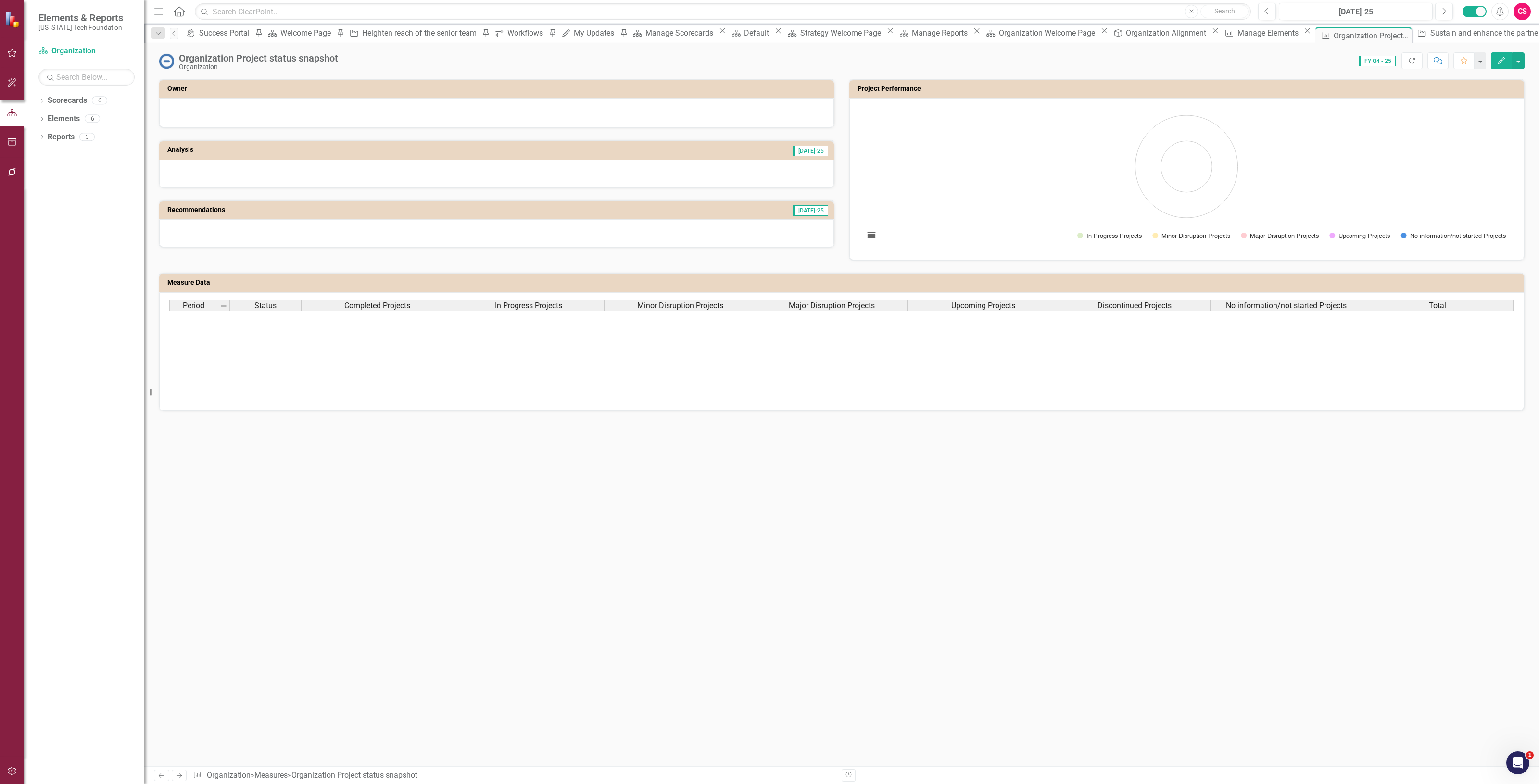
click at [400, 304] on span "Completed Projects" at bounding box center [377, 305] width 66 height 9
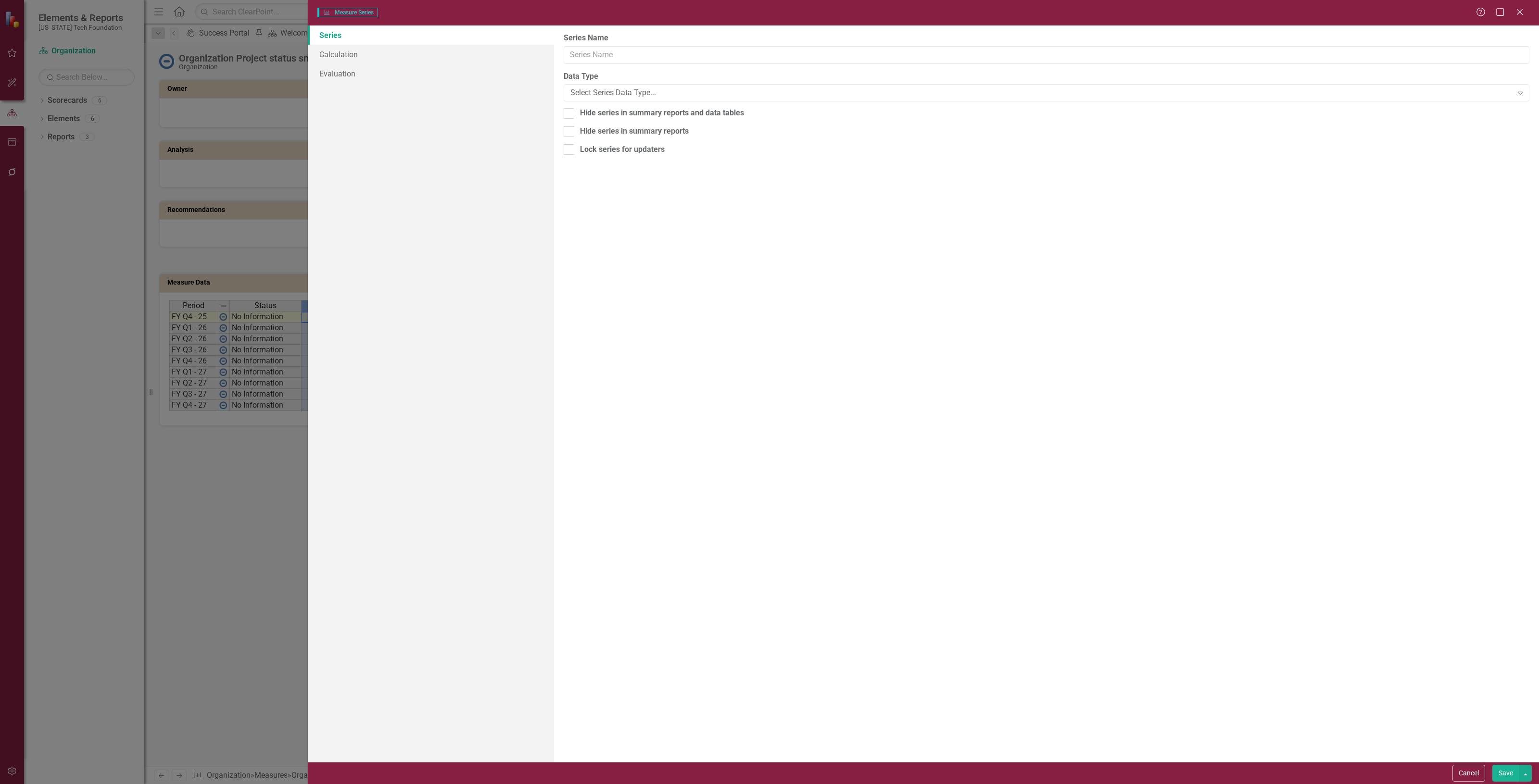
type input "Completed Projects"
click at [444, 47] on link "Calculation" at bounding box center [431, 54] width 246 height 19
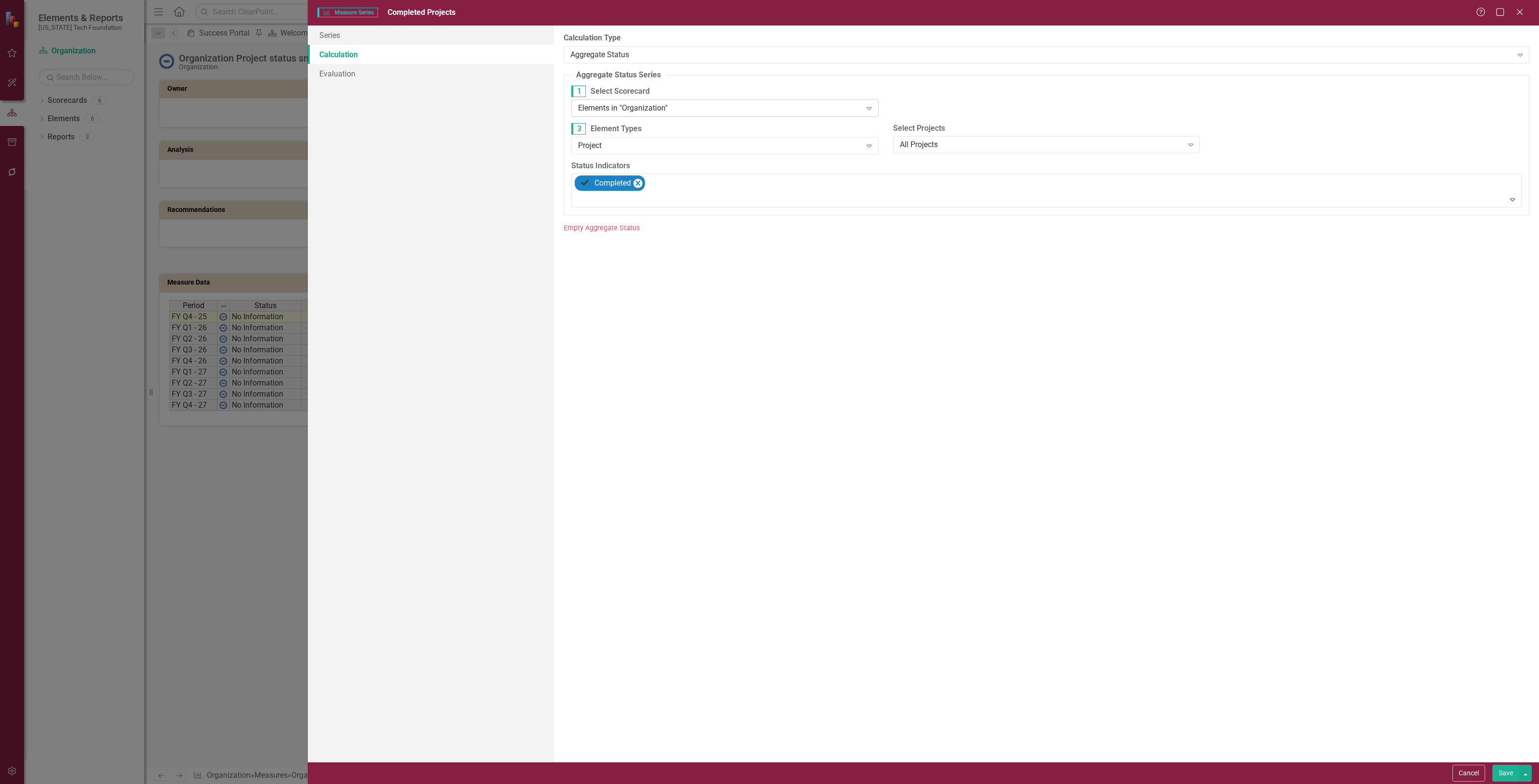
click at [653, 111] on div "Elements in "Organization"" at bounding box center [720, 108] width 283 height 11
click at [644, 784] on div "Elements in all Scorecards" at bounding box center [771, 792] width 1524 height 11
click at [1503, 770] on button "Save" at bounding box center [1506, 774] width 27 height 17
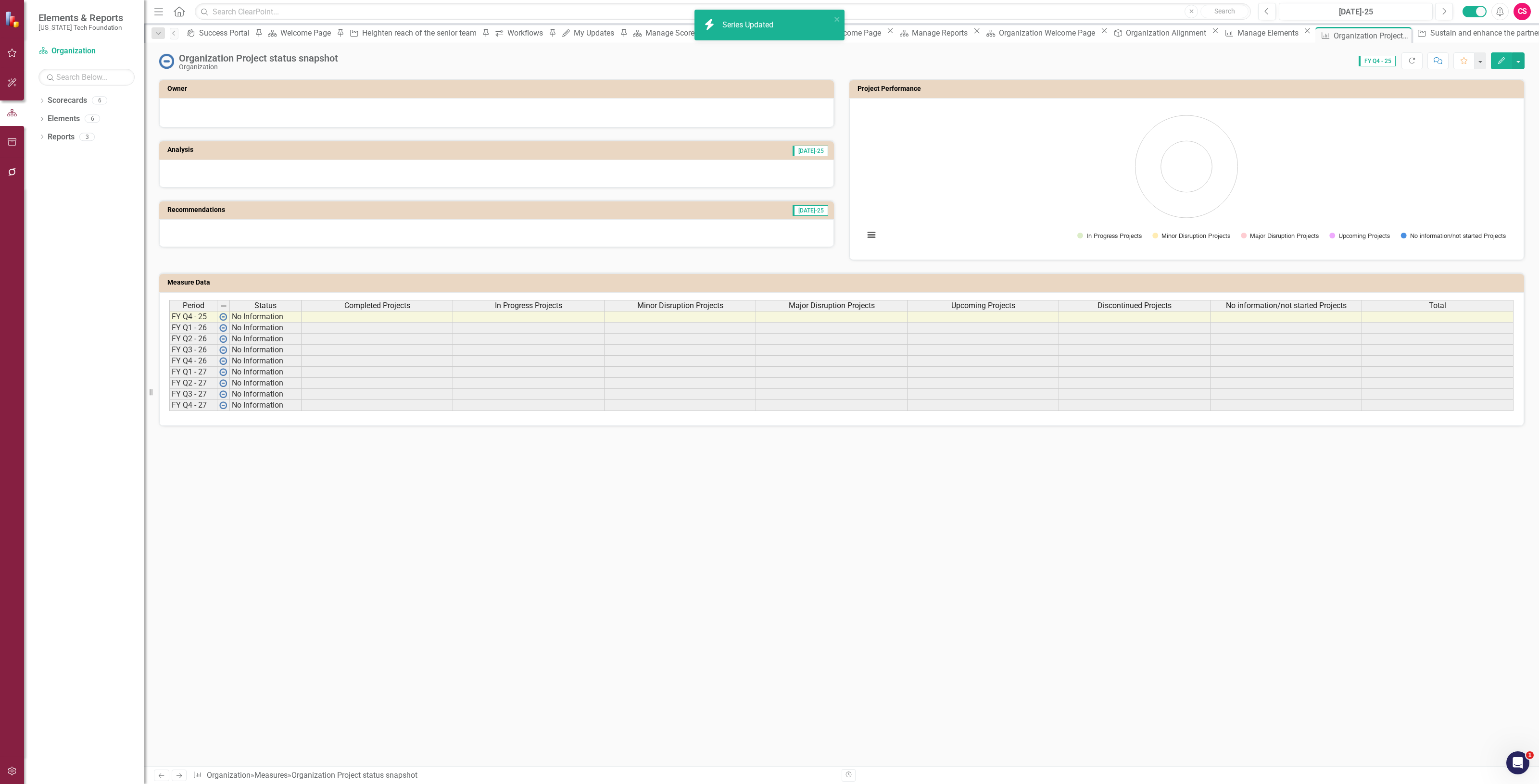
click at [380, 305] on span "Completed Projects" at bounding box center [377, 305] width 66 height 9
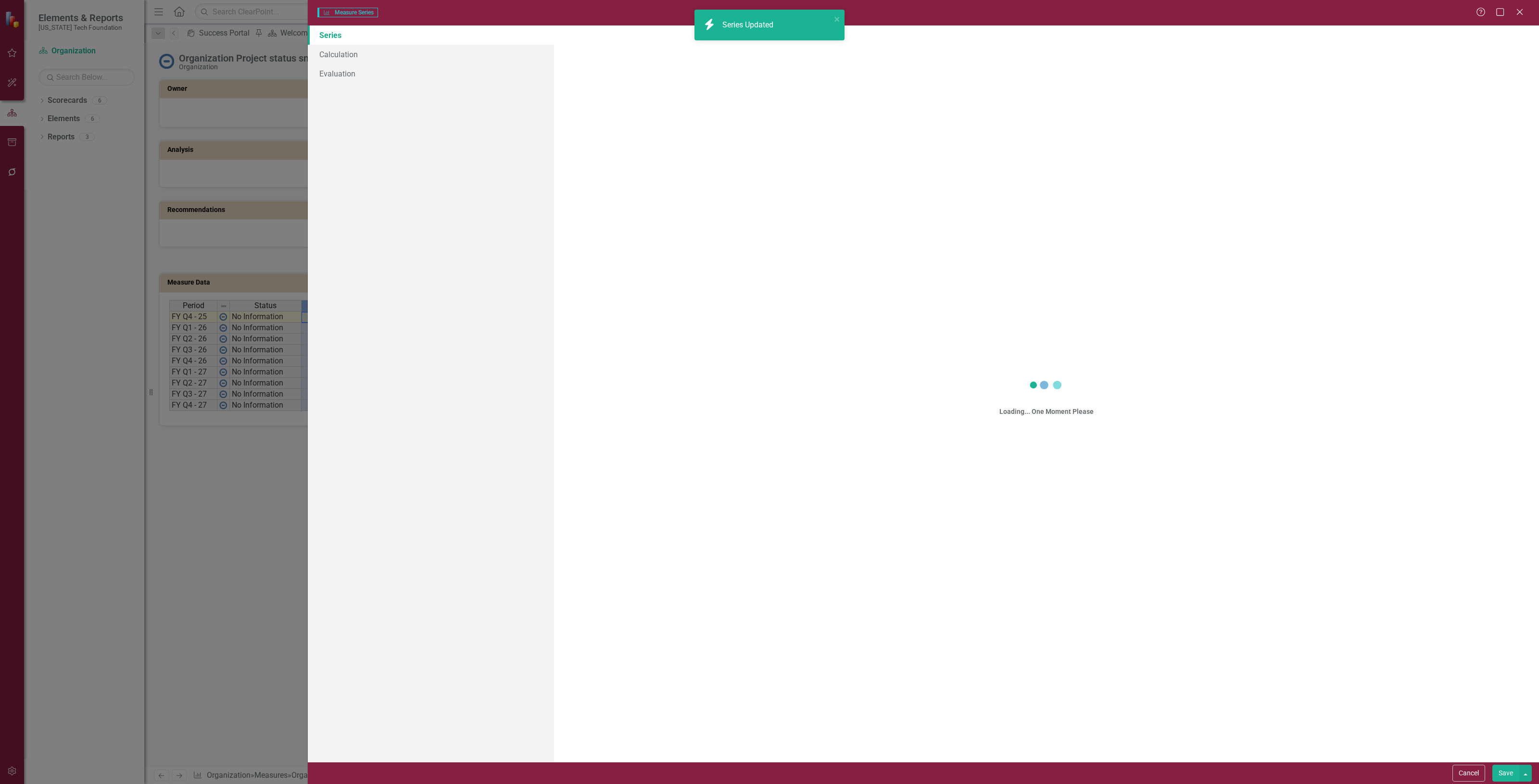
drag, startPoint x: 380, startPoint y: 305, endPoint x: 540, endPoint y: 191, distance: 196.5
click at [379, 305] on div "Measure Series Measure Series Help Maximize Close Series Calculation Evaluation…" at bounding box center [770, 392] width 1539 height 784
click at [390, 69] on link "Evaluation" at bounding box center [431, 73] width 246 height 19
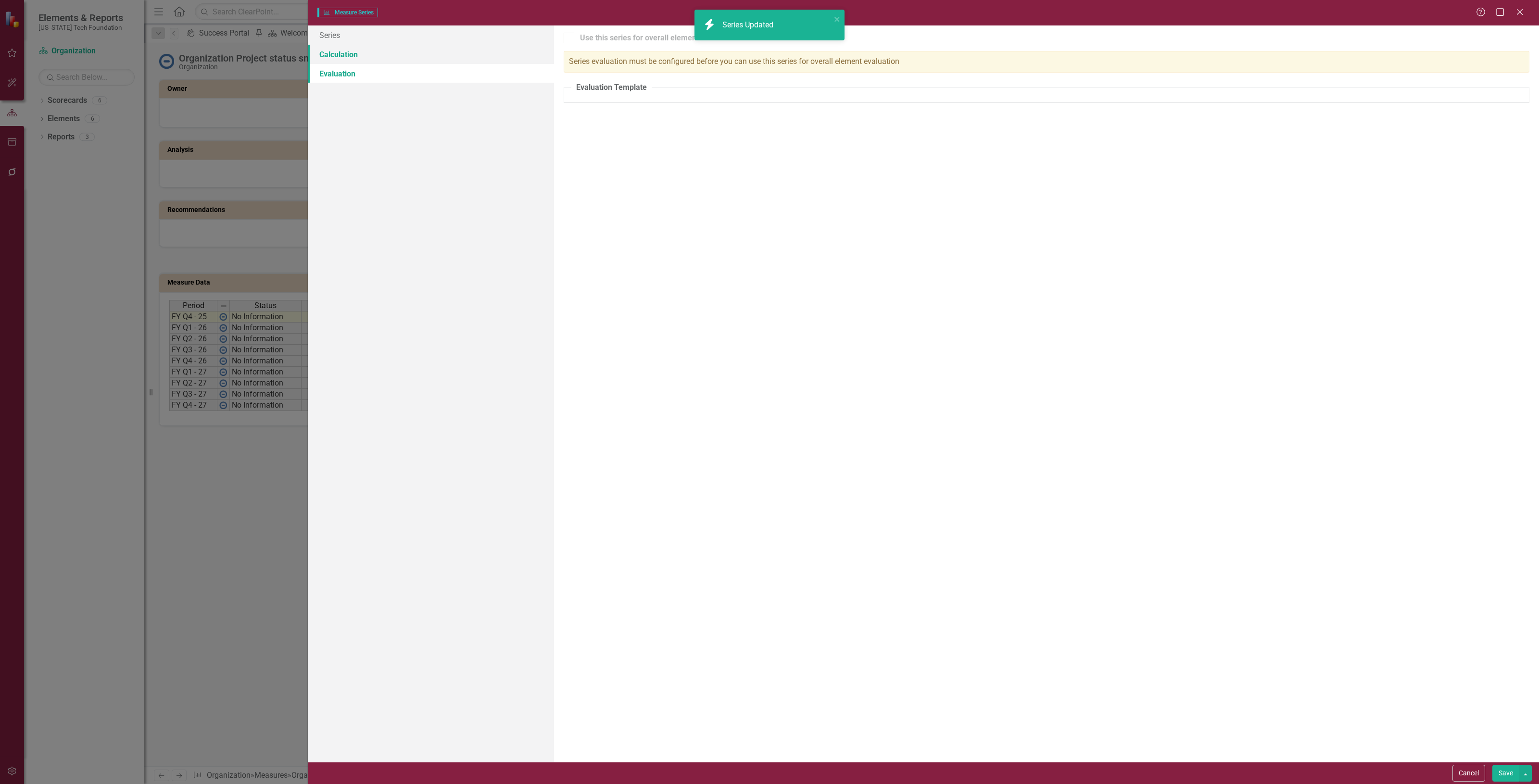
click at [390, 53] on link "Calculation" at bounding box center [431, 54] width 246 height 19
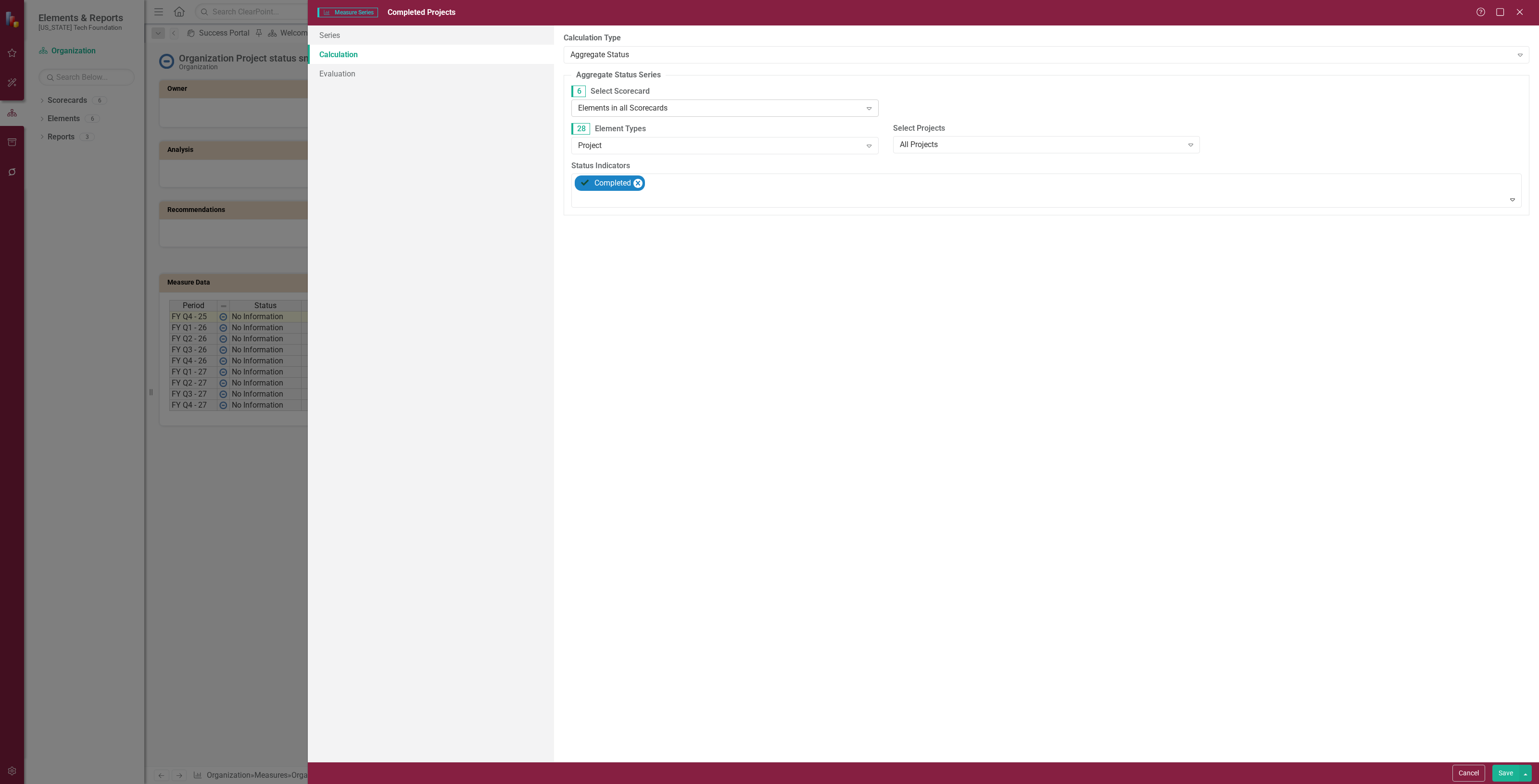
click at [614, 106] on div "Elements in all Scorecards" at bounding box center [720, 108] width 283 height 11
click at [1502, 772] on button "Save" at bounding box center [1506, 774] width 27 height 17
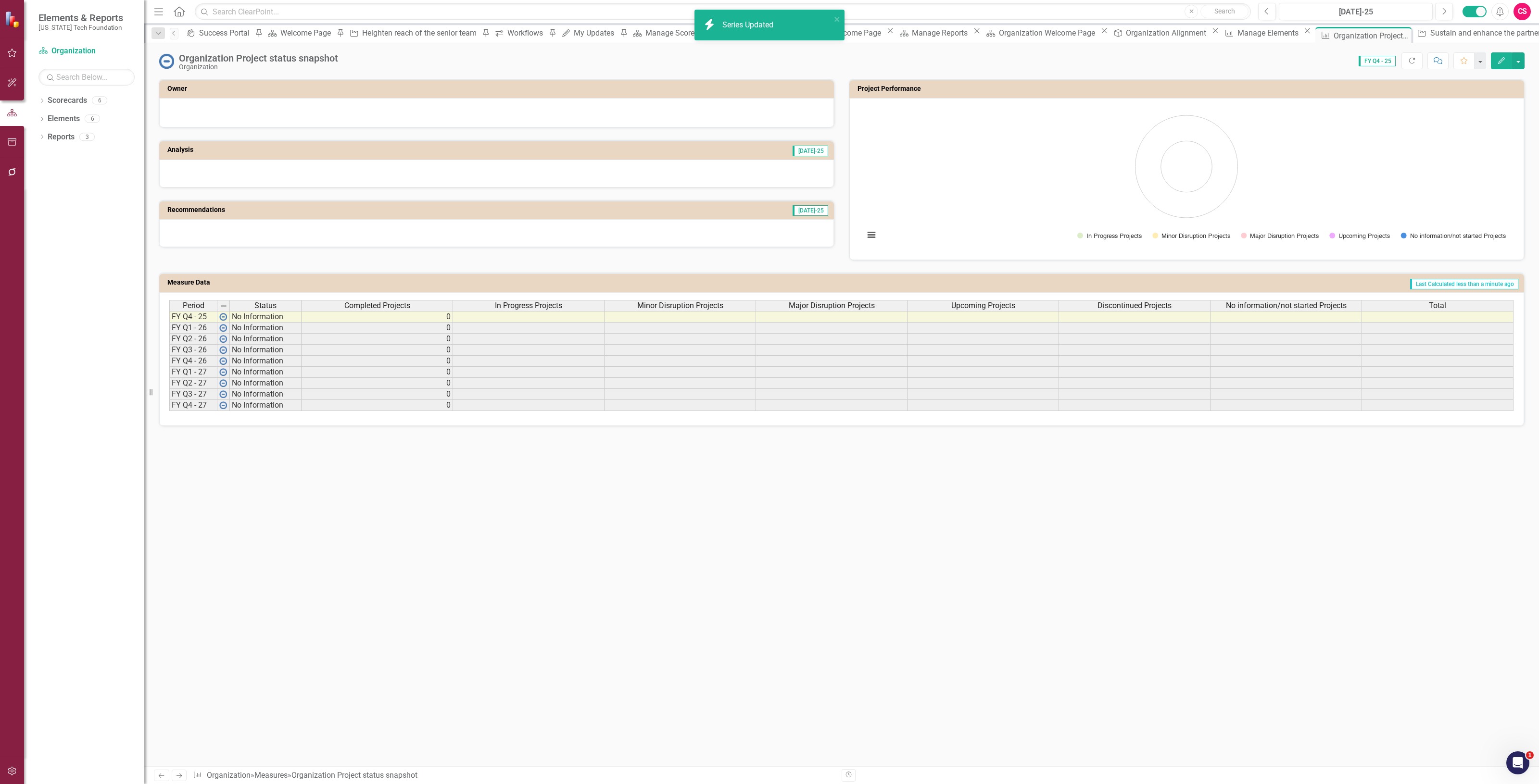
click at [544, 305] on span "In Progress Projects" at bounding box center [529, 305] width 67 height 9
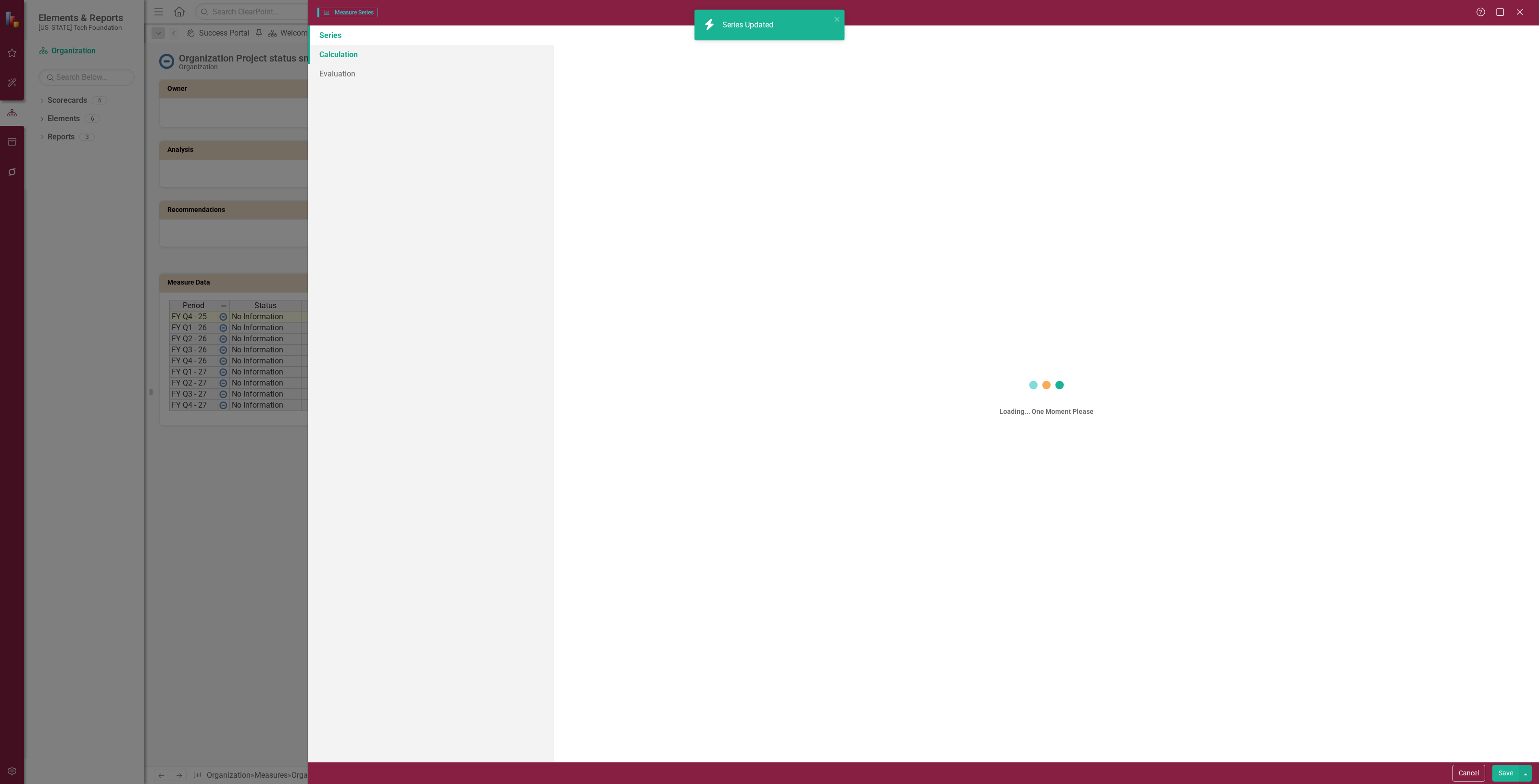
click at [347, 55] on link "Calculation" at bounding box center [431, 54] width 246 height 19
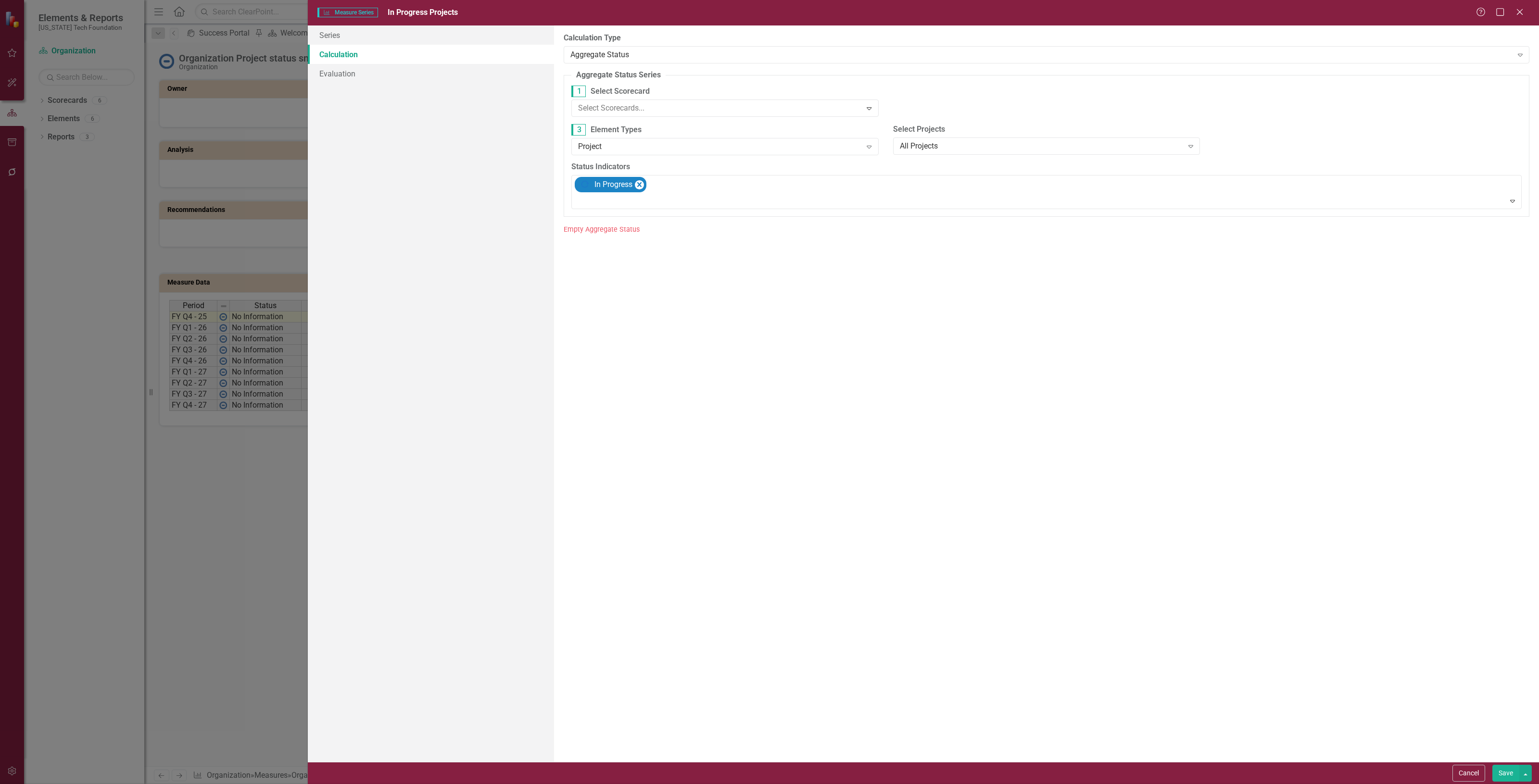
click at [670, 784] on div "Elements in all Scorecards" at bounding box center [770, 792] width 1539 height 16
click at [1496, 765] on div "Save" at bounding box center [1511, 774] width 42 height 17
click at [1498, 767] on button "Save" at bounding box center [1506, 774] width 27 height 17
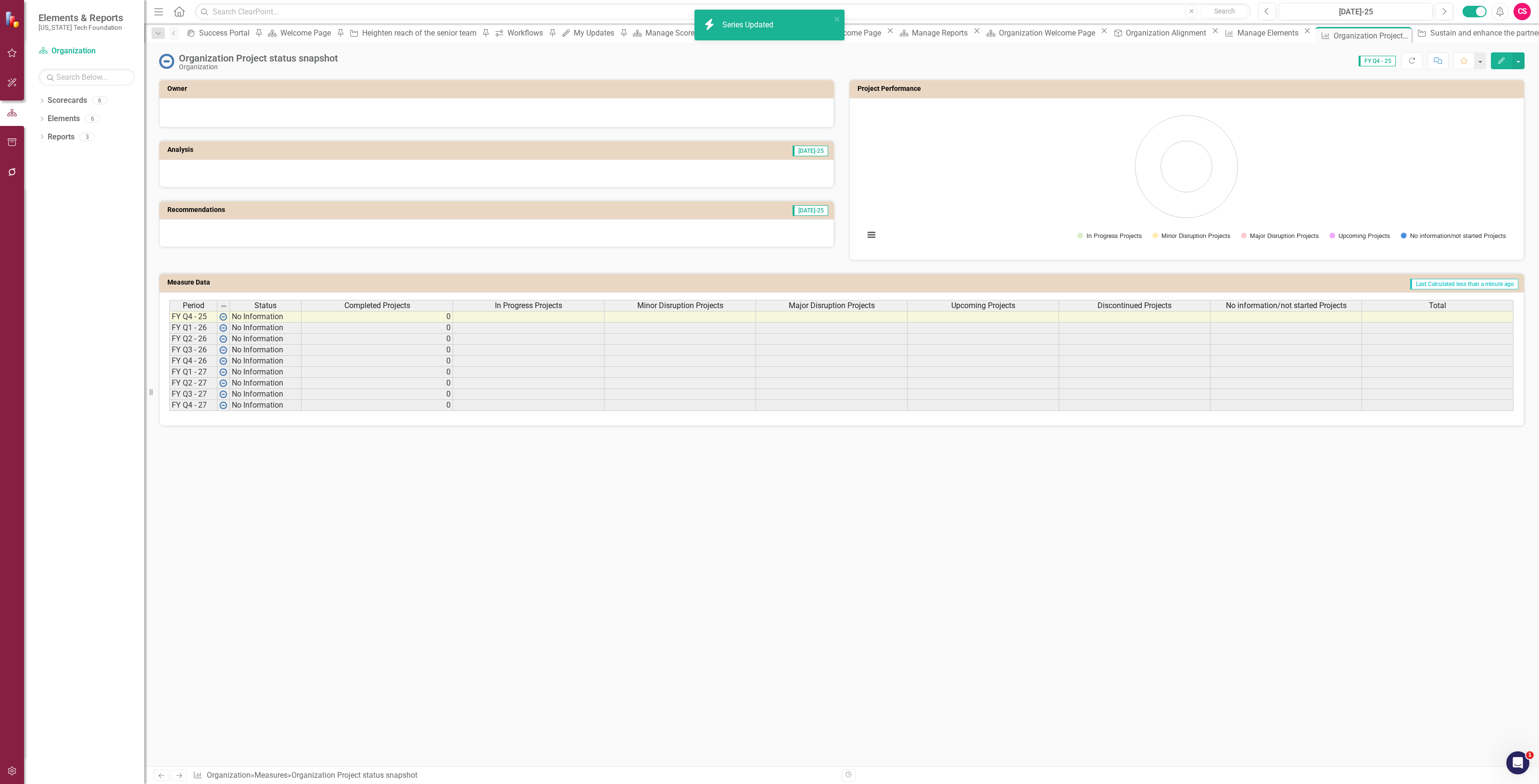
click at [546, 302] on span "In Progress Projects" at bounding box center [529, 305] width 67 height 9
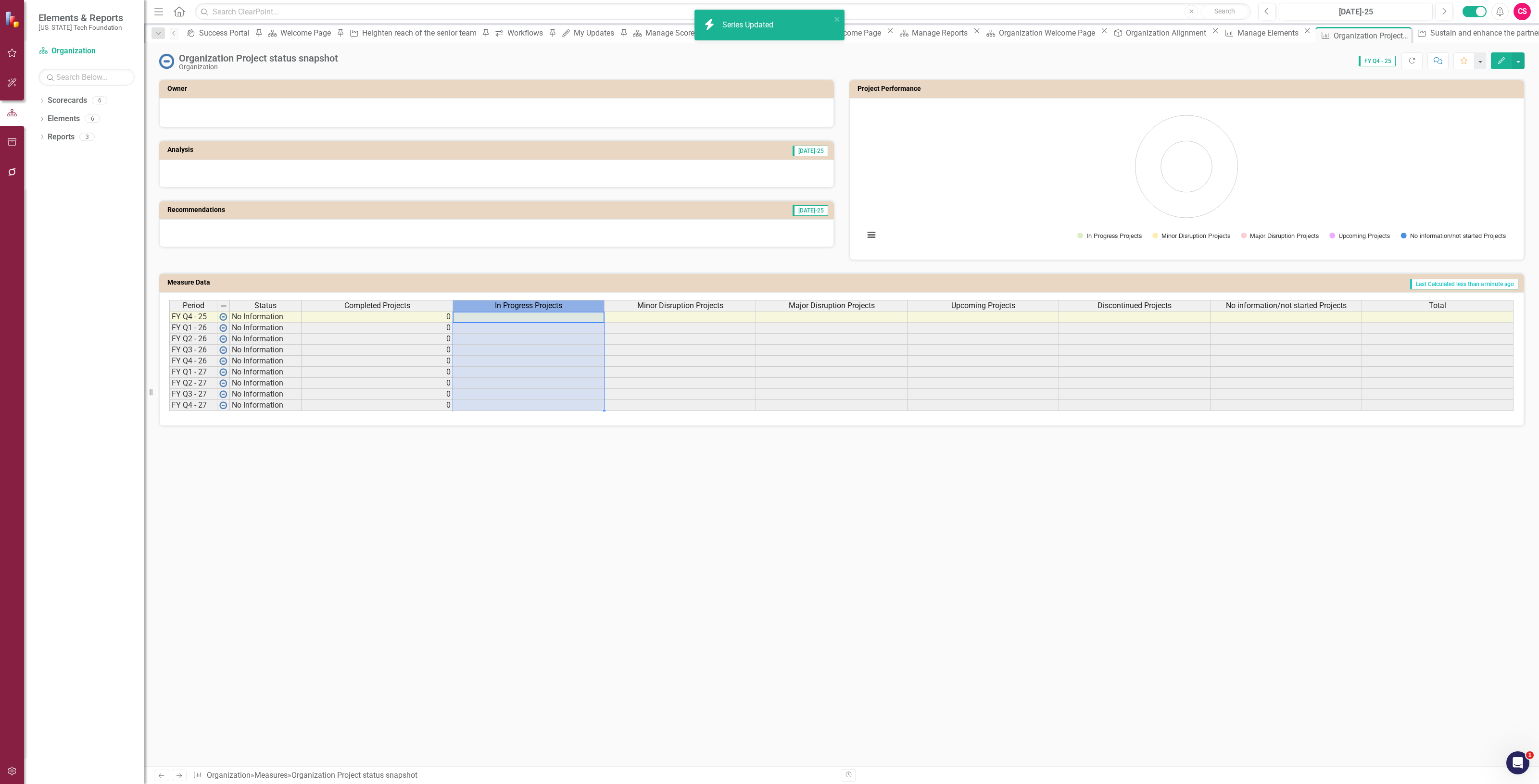
click at [546, 303] on span "In Progress Projects" at bounding box center [529, 305] width 67 height 9
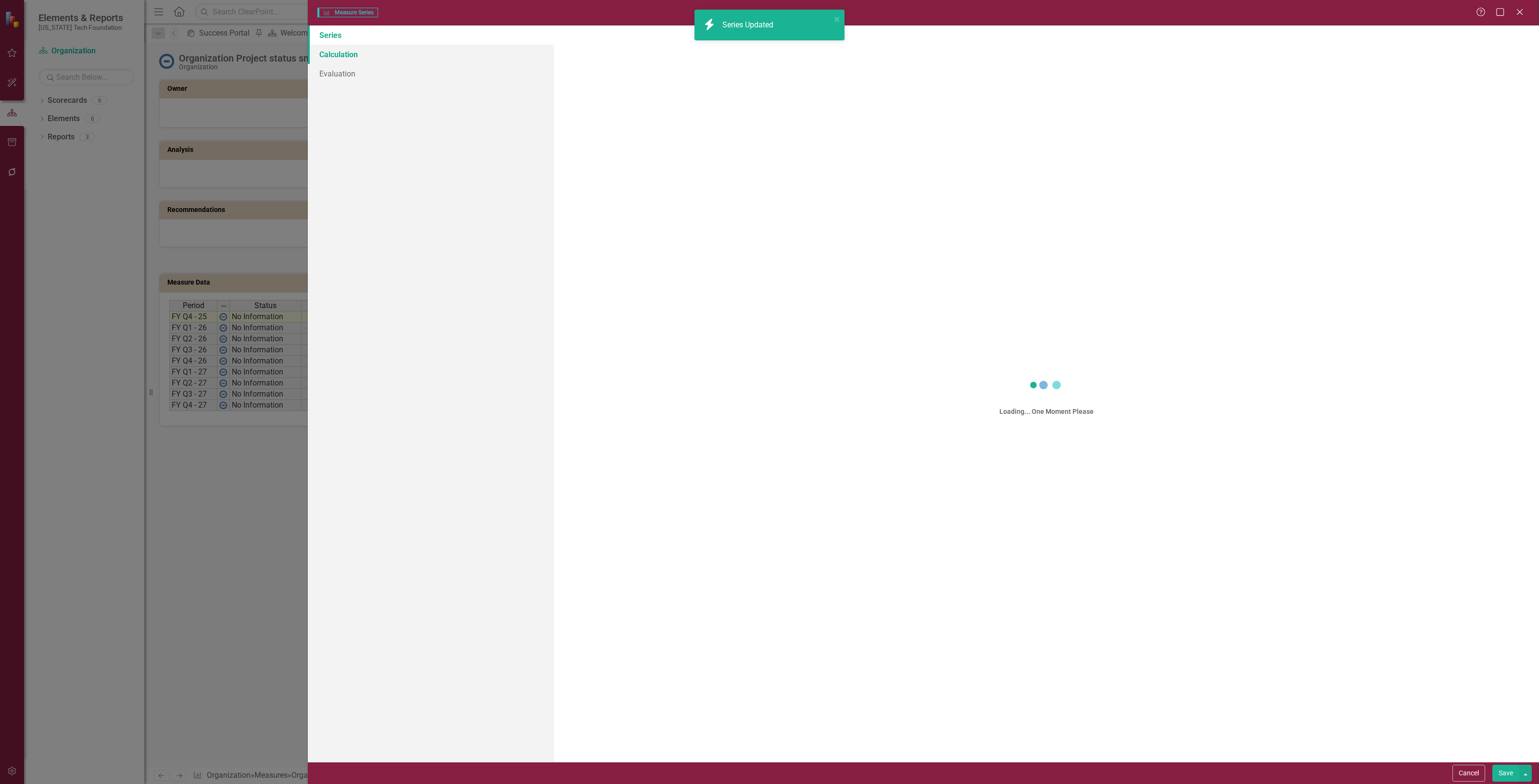
click at [408, 50] on div "Measure Series Measure Series Help Maximize Close Series Calculation Evaluation…" at bounding box center [770, 392] width 1539 height 784
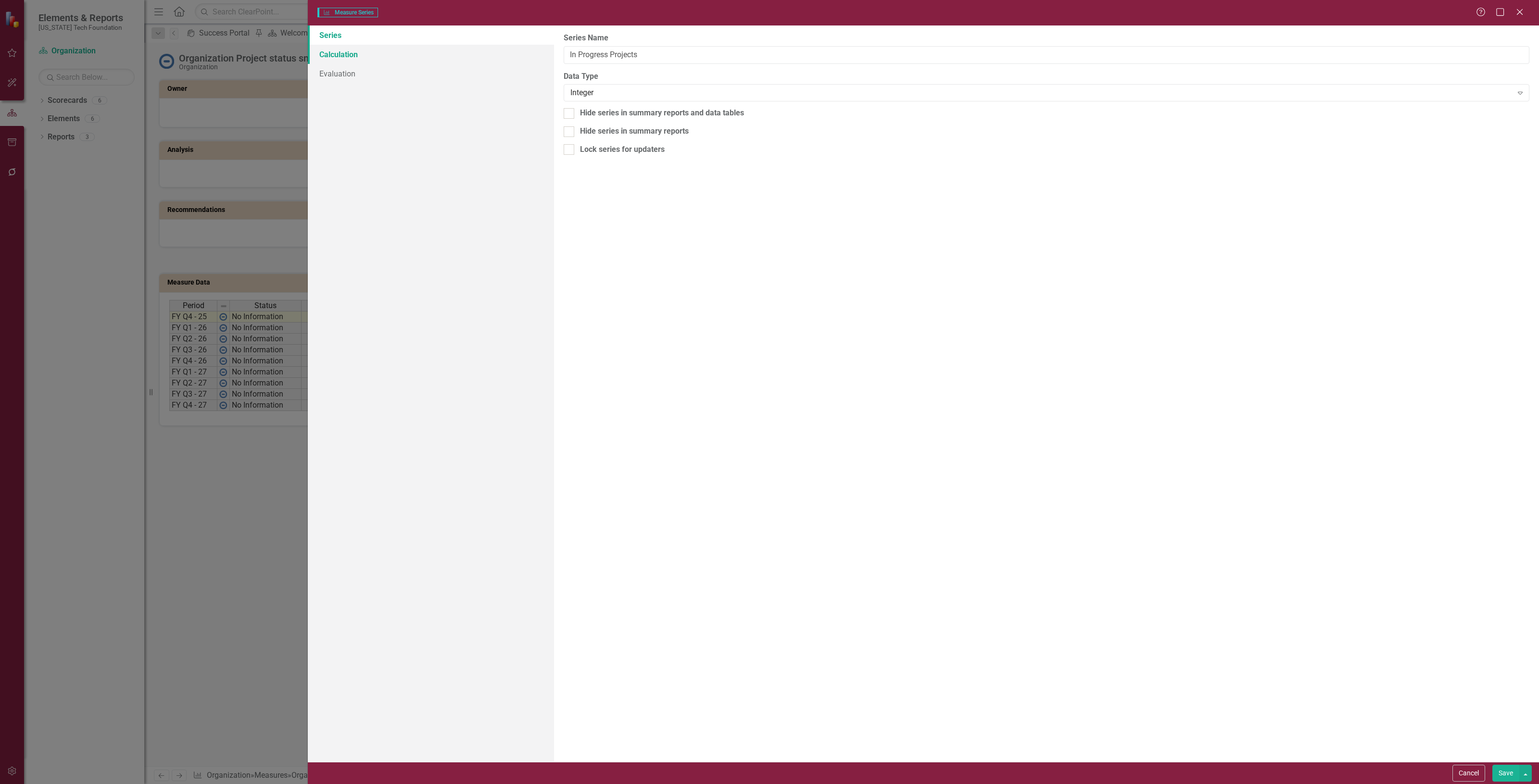
click at [406, 51] on link "Calculation" at bounding box center [431, 54] width 246 height 19
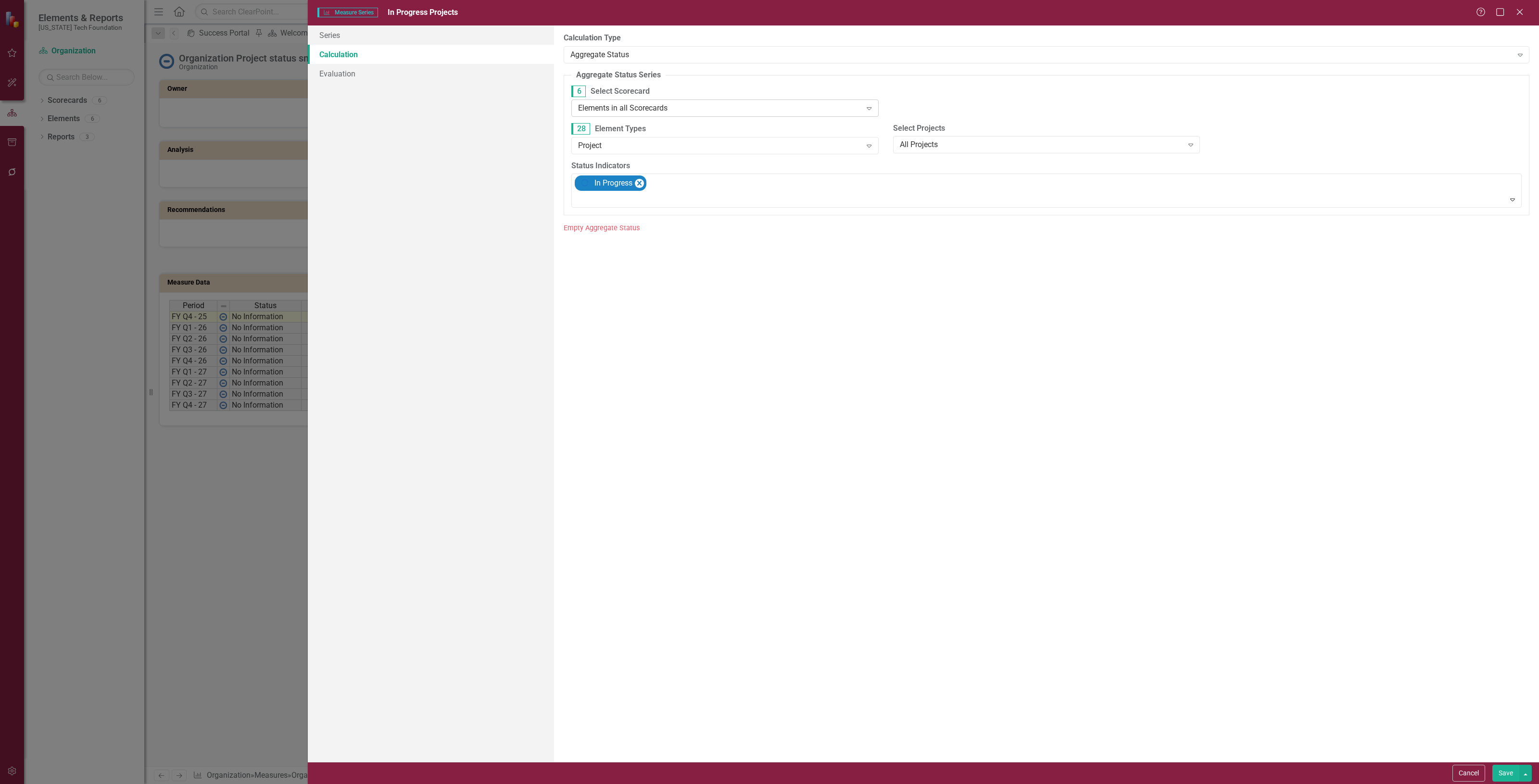
click at [589, 108] on div "Elements in all Scorecards" at bounding box center [720, 108] width 283 height 11
click at [1506, 767] on button "Save" at bounding box center [1506, 774] width 27 height 17
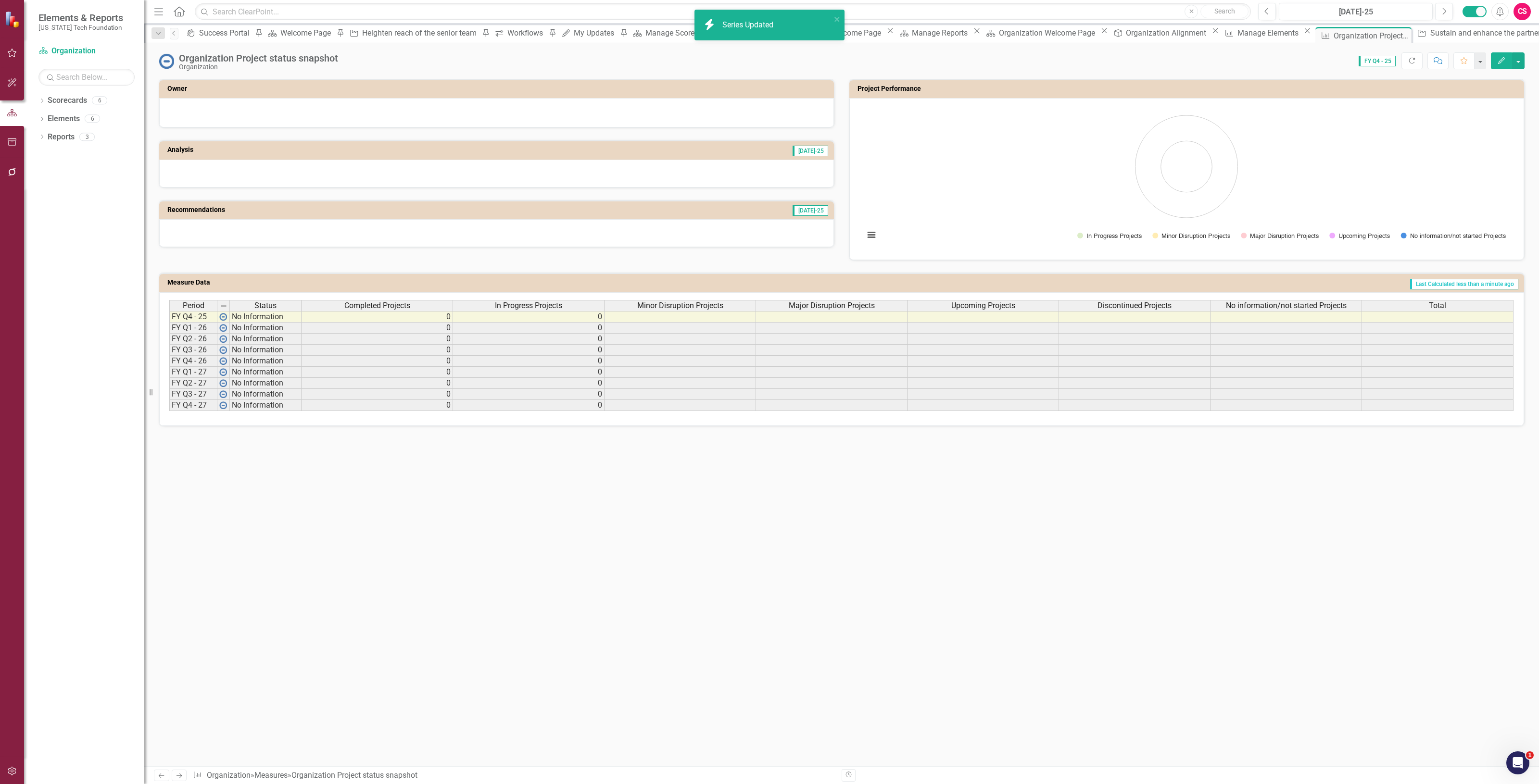
click at [638, 305] on span "Minor Disruption Projects" at bounding box center [681, 305] width 86 height 9
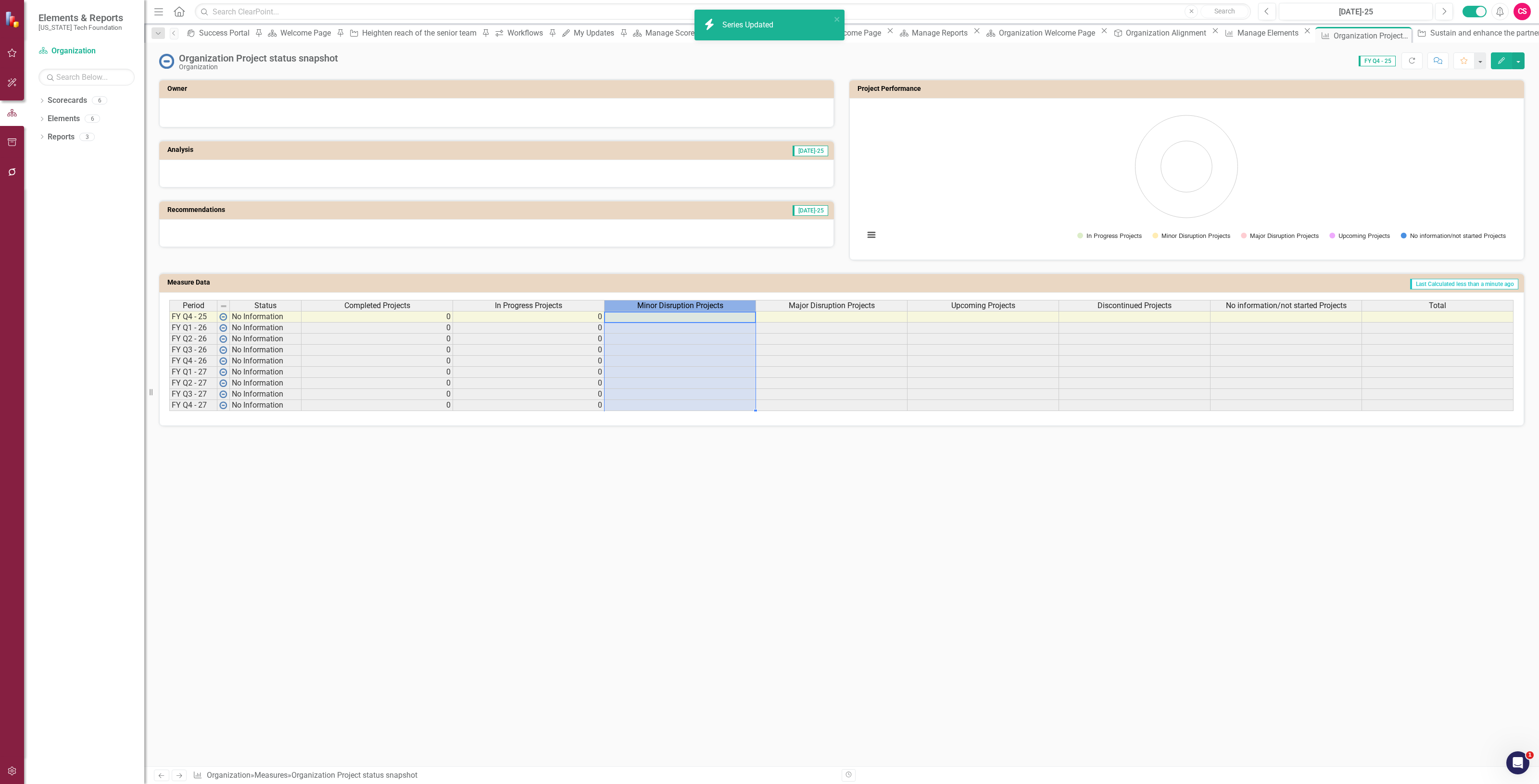
click at [638, 305] on span "Minor Disruption Projects" at bounding box center [681, 305] width 86 height 9
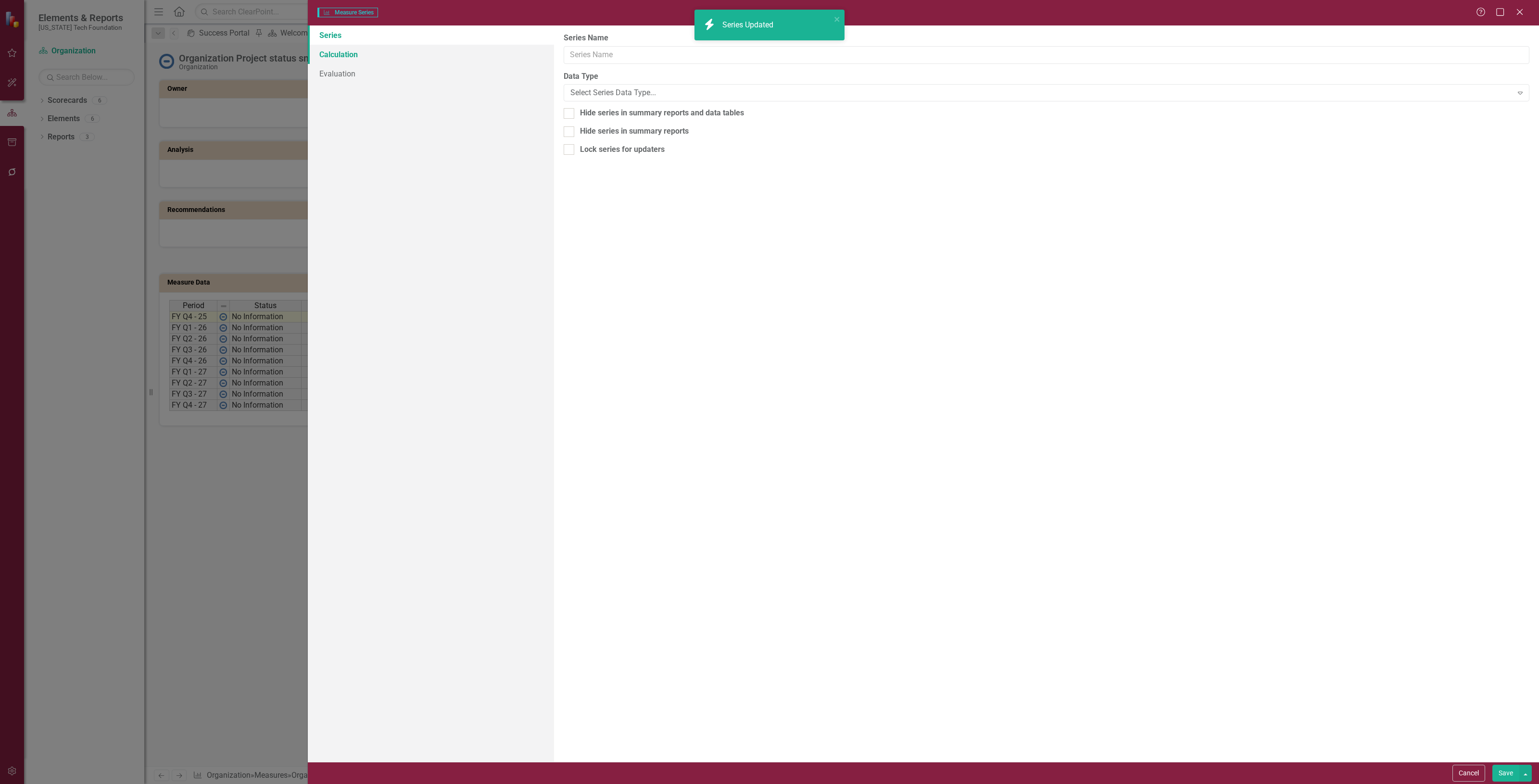
click at [355, 52] on link "Calculation" at bounding box center [431, 54] width 246 height 19
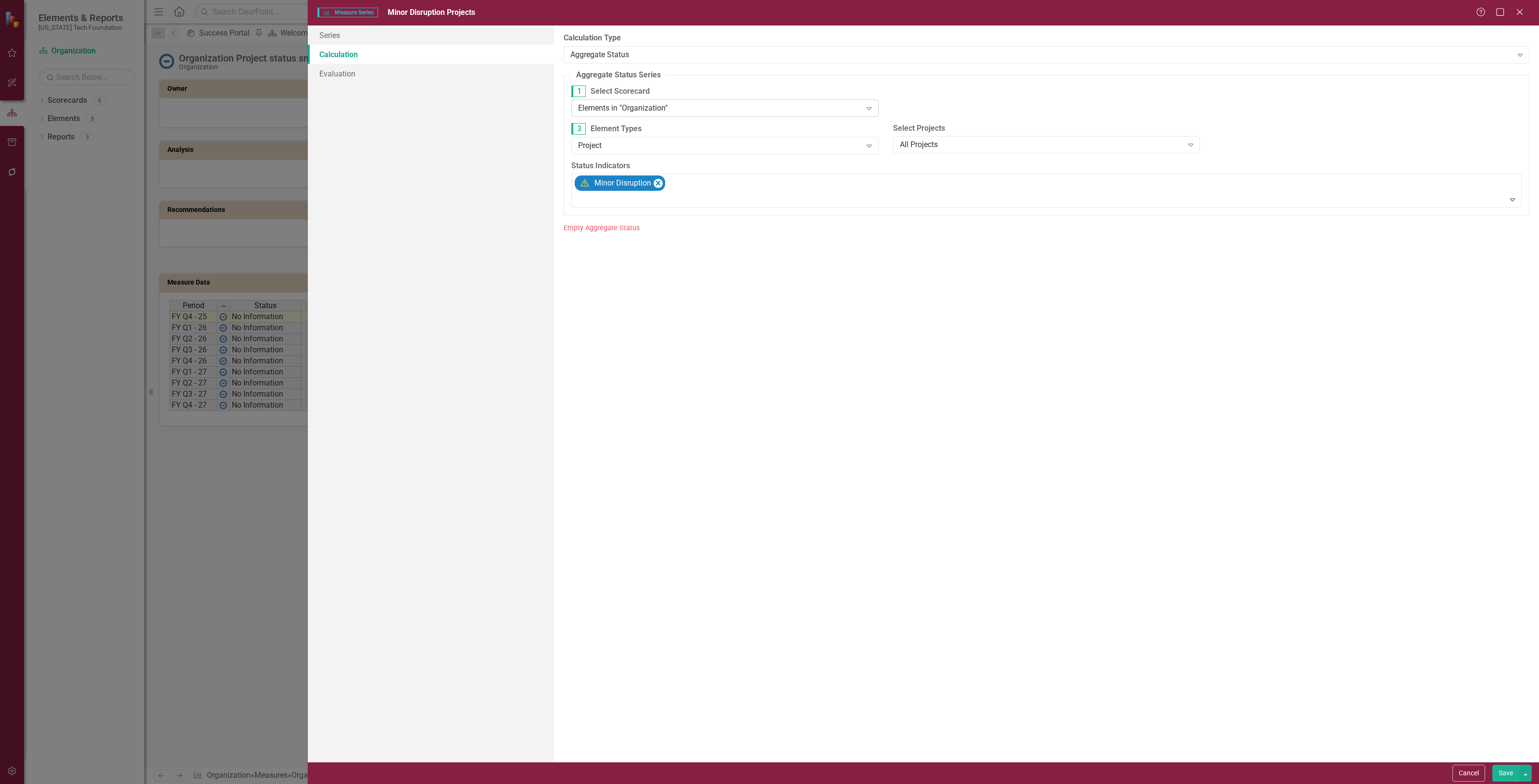
click at [684, 106] on div "Elements in "Organization"" at bounding box center [720, 108] width 283 height 11
click at [683, 784] on div "Elements in all Scorecards" at bounding box center [771, 792] width 1524 height 11
click at [1503, 773] on button "Save" at bounding box center [1506, 774] width 27 height 17
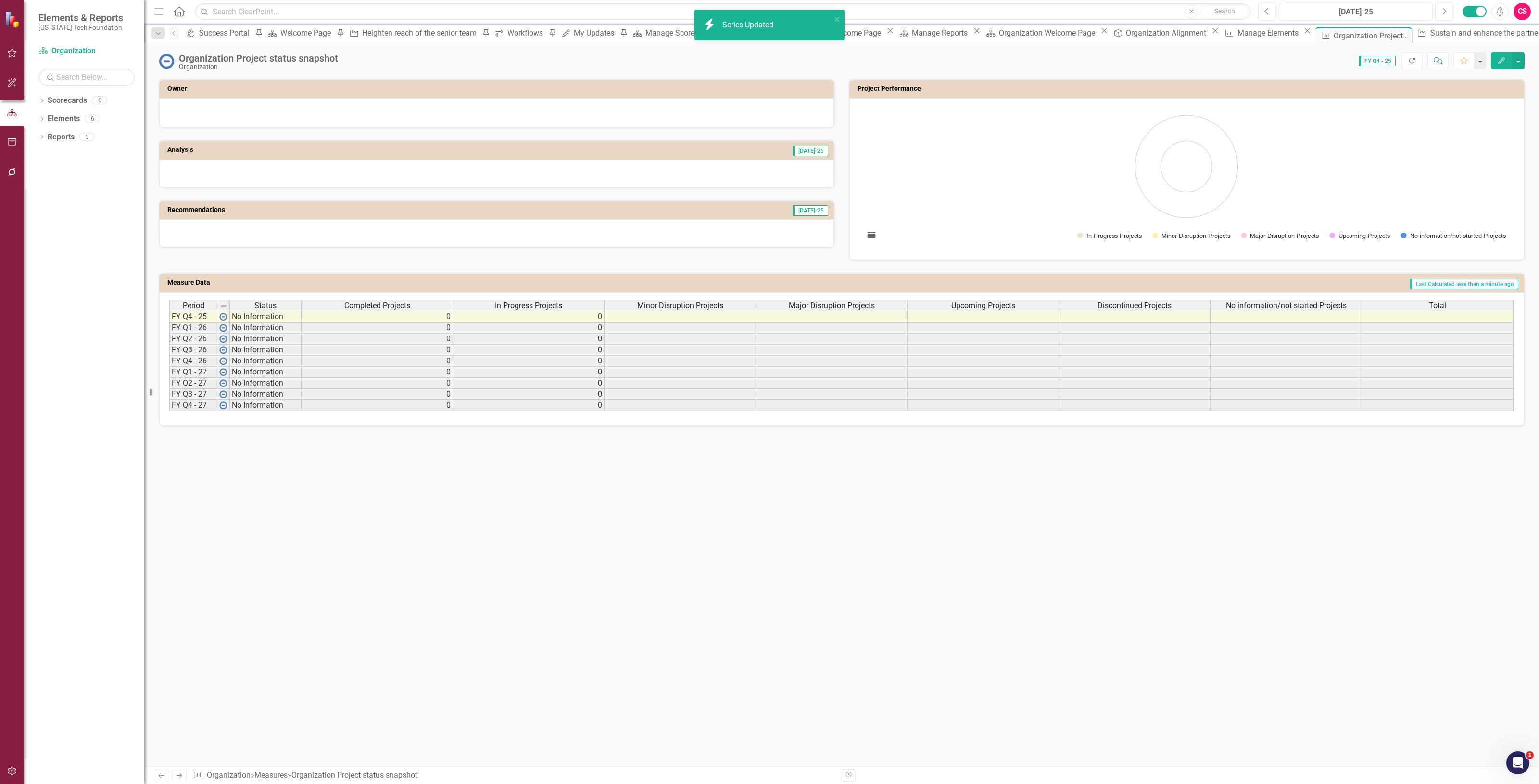
click at [698, 302] on span "Minor Disruption Projects" at bounding box center [681, 305] width 86 height 9
click at [696, 302] on span "Minor Disruption Projects" at bounding box center [681, 305] width 86 height 9
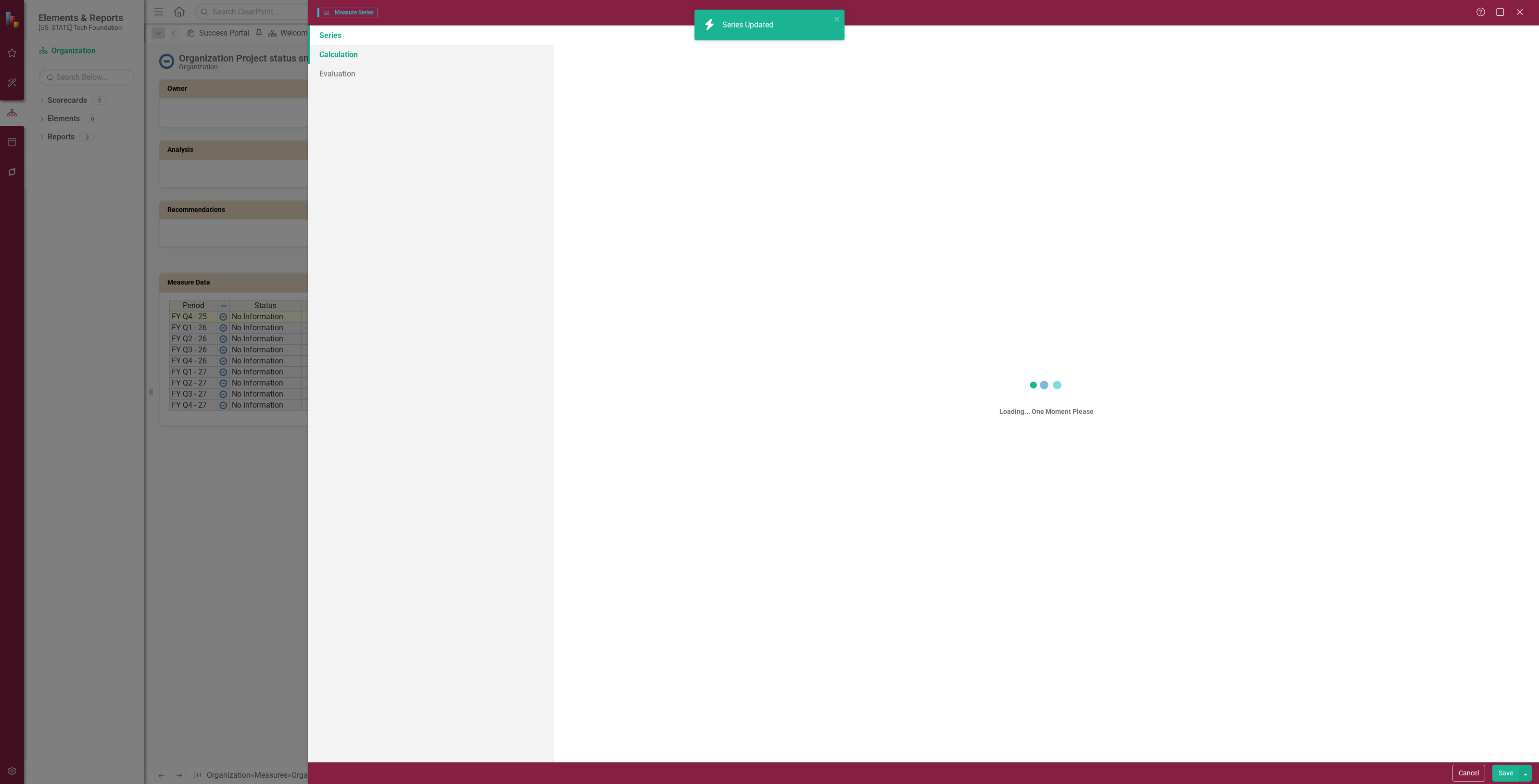
click at [368, 58] on div "Measure Series Measure Series Help Maximize Close Series Calculation Evaluation…" at bounding box center [770, 392] width 1539 height 784
click at [368, 58] on link "Calculation" at bounding box center [431, 54] width 246 height 19
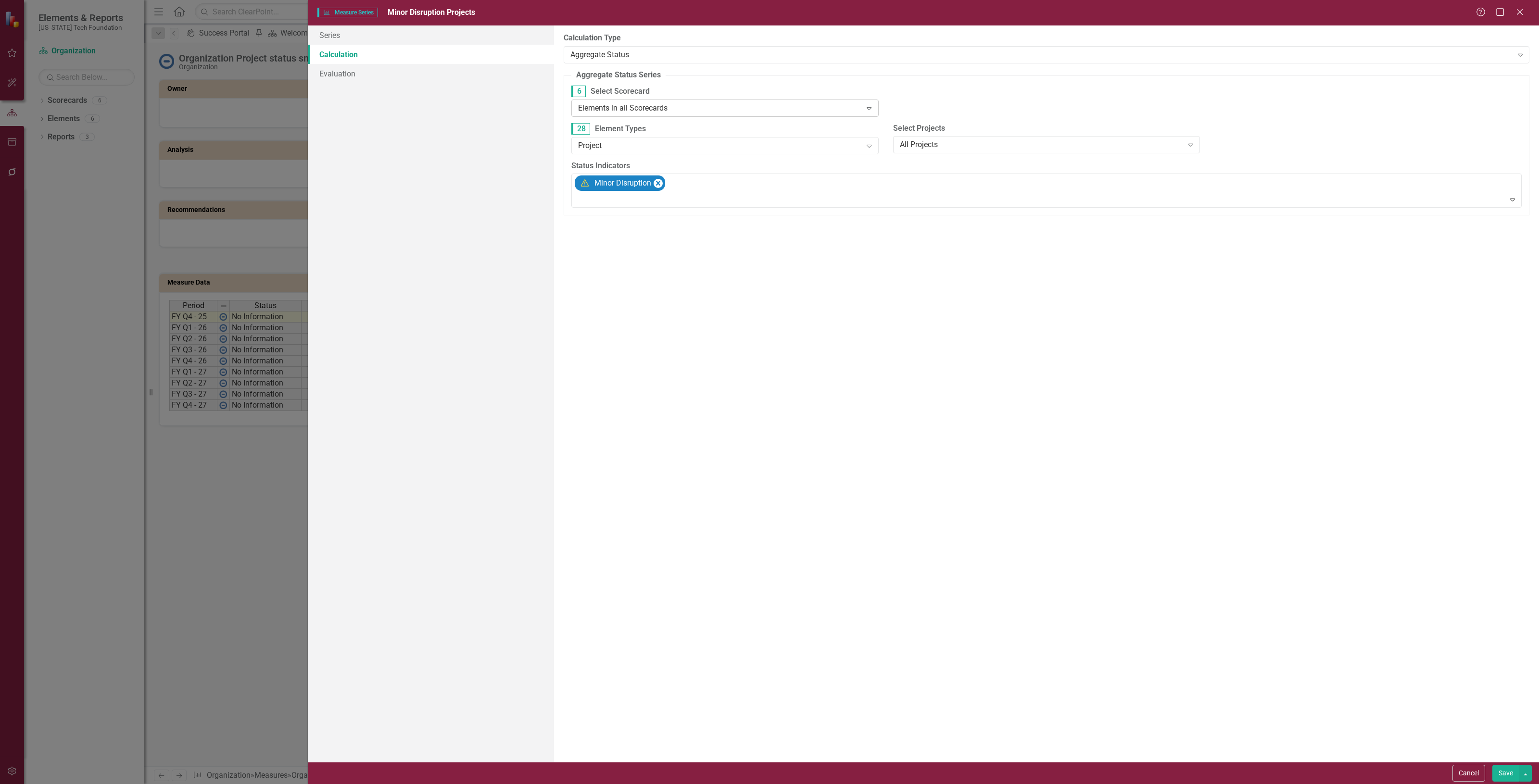
click at [611, 104] on div "Elements in all Scorecards" at bounding box center [720, 108] width 283 height 11
click at [1506, 772] on button "Save" at bounding box center [1506, 774] width 27 height 17
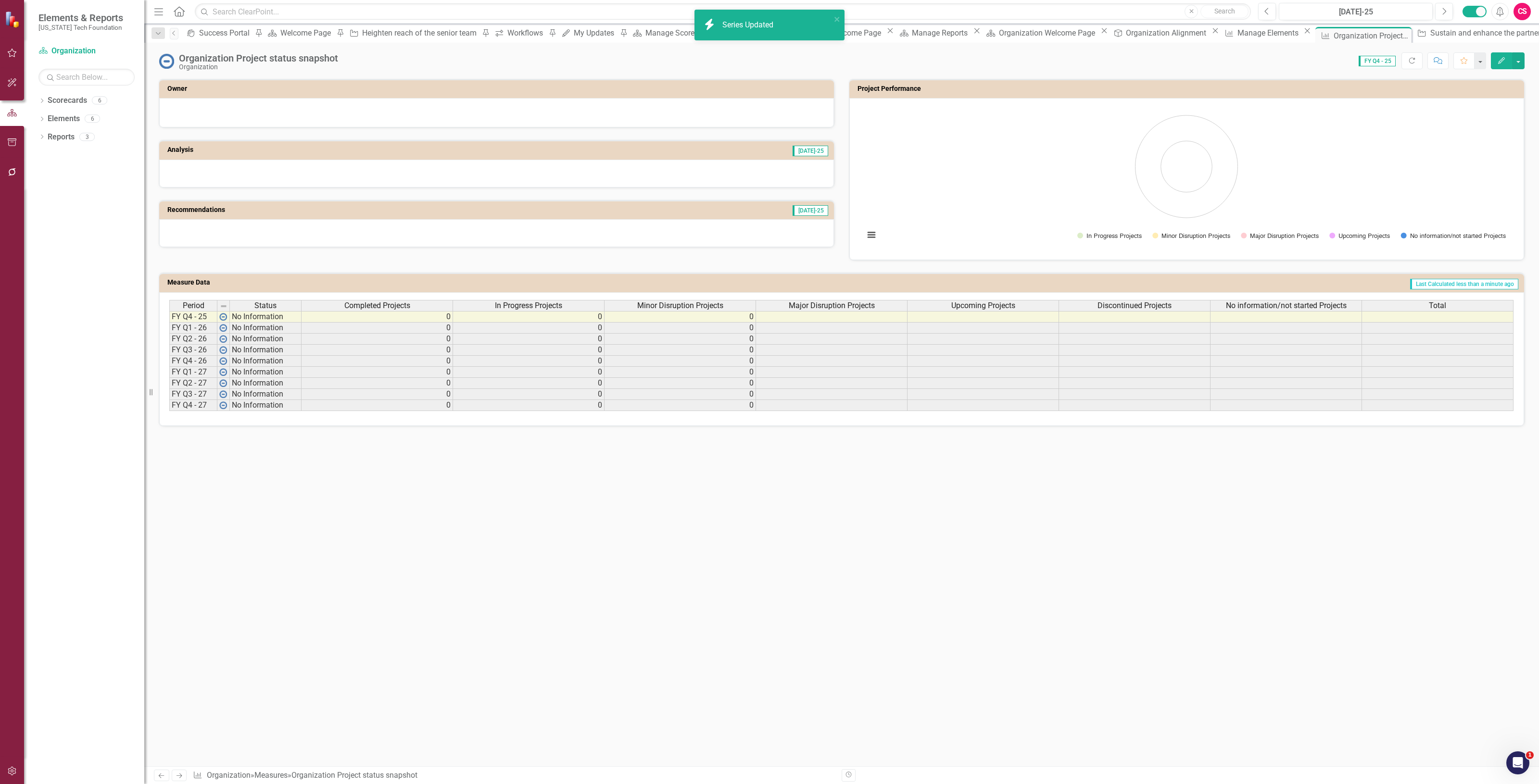
click at [943, 302] on div "Upcoming Projects" at bounding box center [983, 306] width 151 height 11
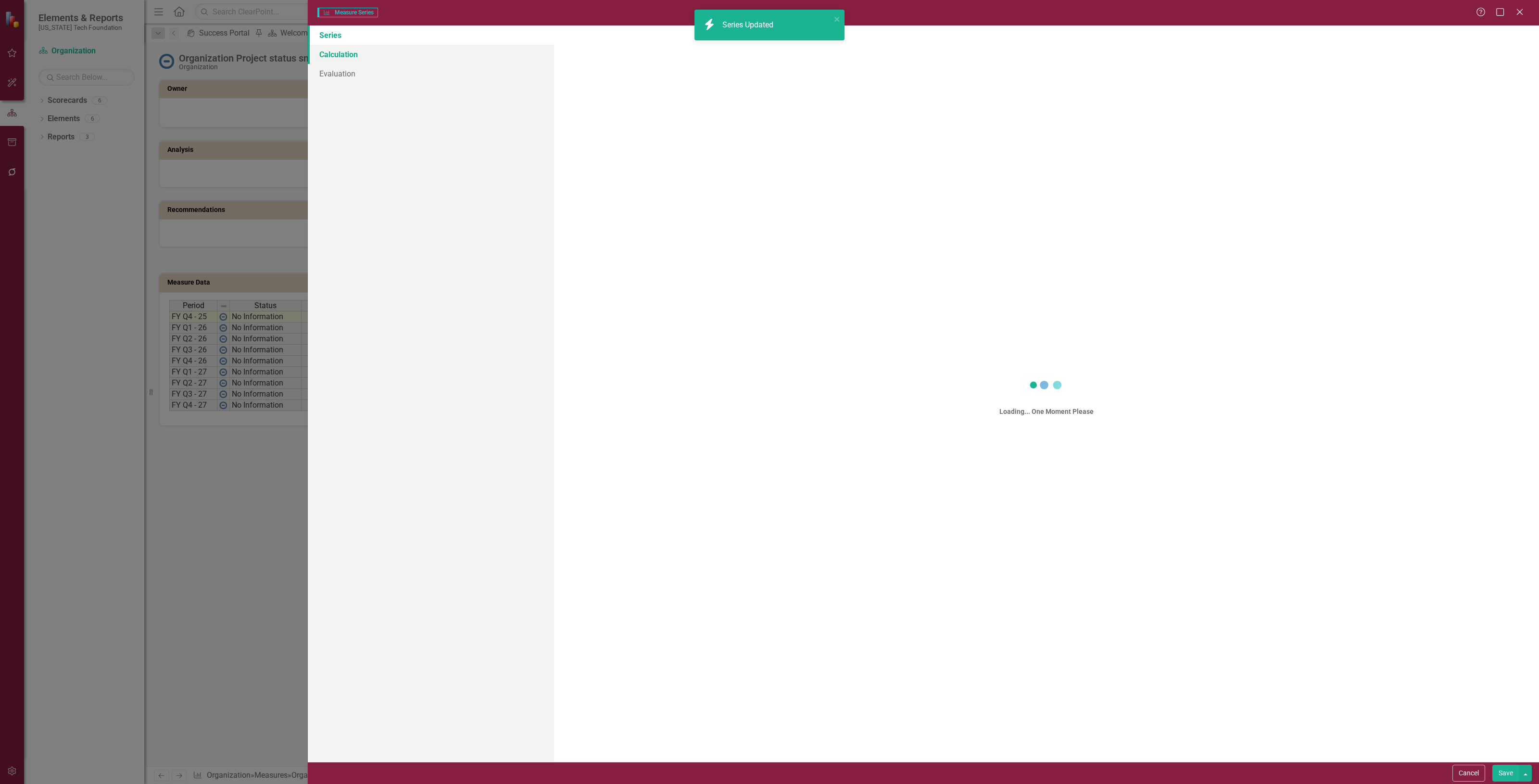
click at [424, 51] on link "Calculation" at bounding box center [431, 54] width 246 height 19
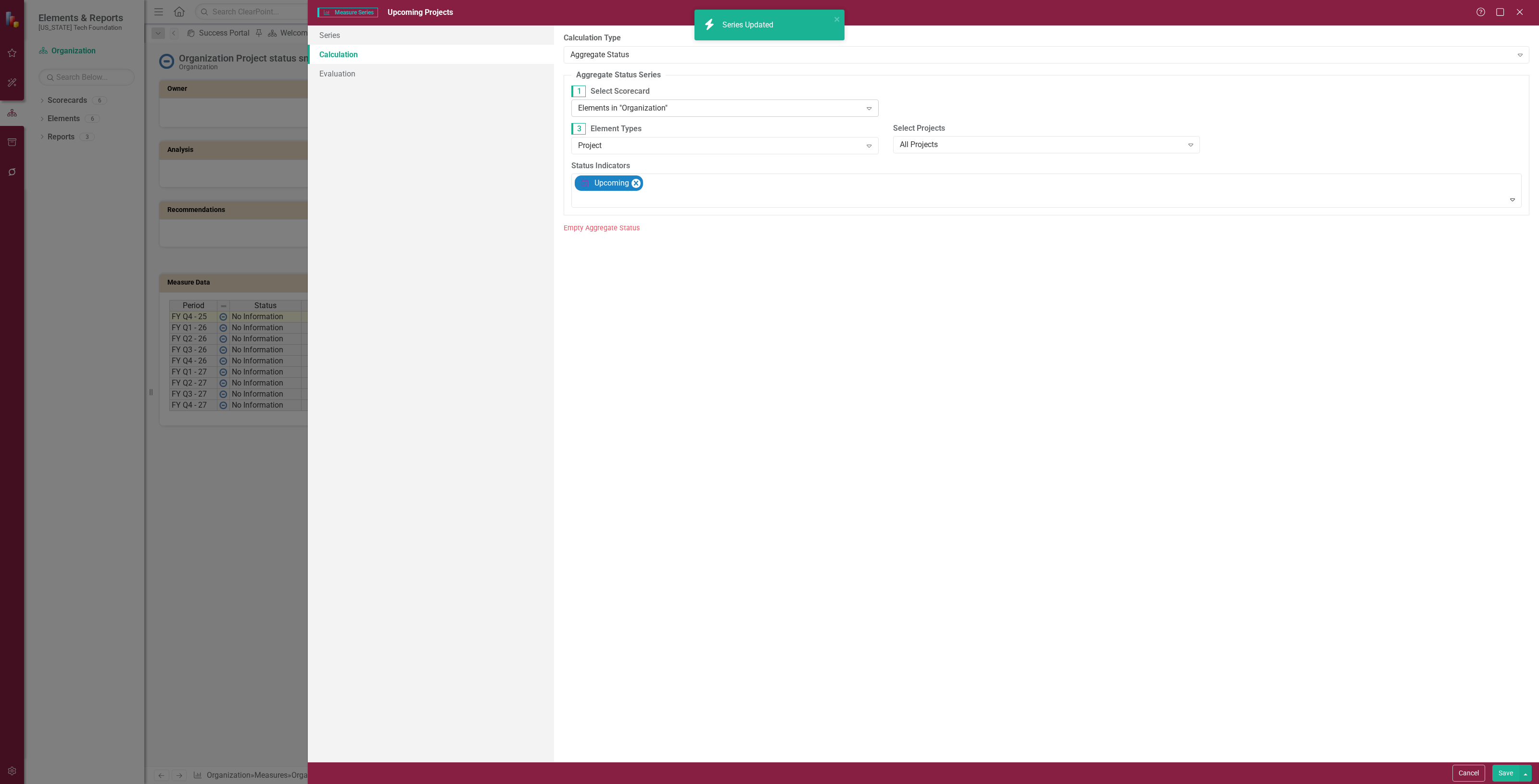
click at [626, 104] on div "Elements in "Organization"" at bounding box center [720, 108] width 283 height 11
click at [630, 784] on div "Elements in all Scorecards" at bounding box center [771, 792] width 1524 height 11
click at [1502, 766] on button "Save" at bounding box center [1506, 774] width 27 height 17
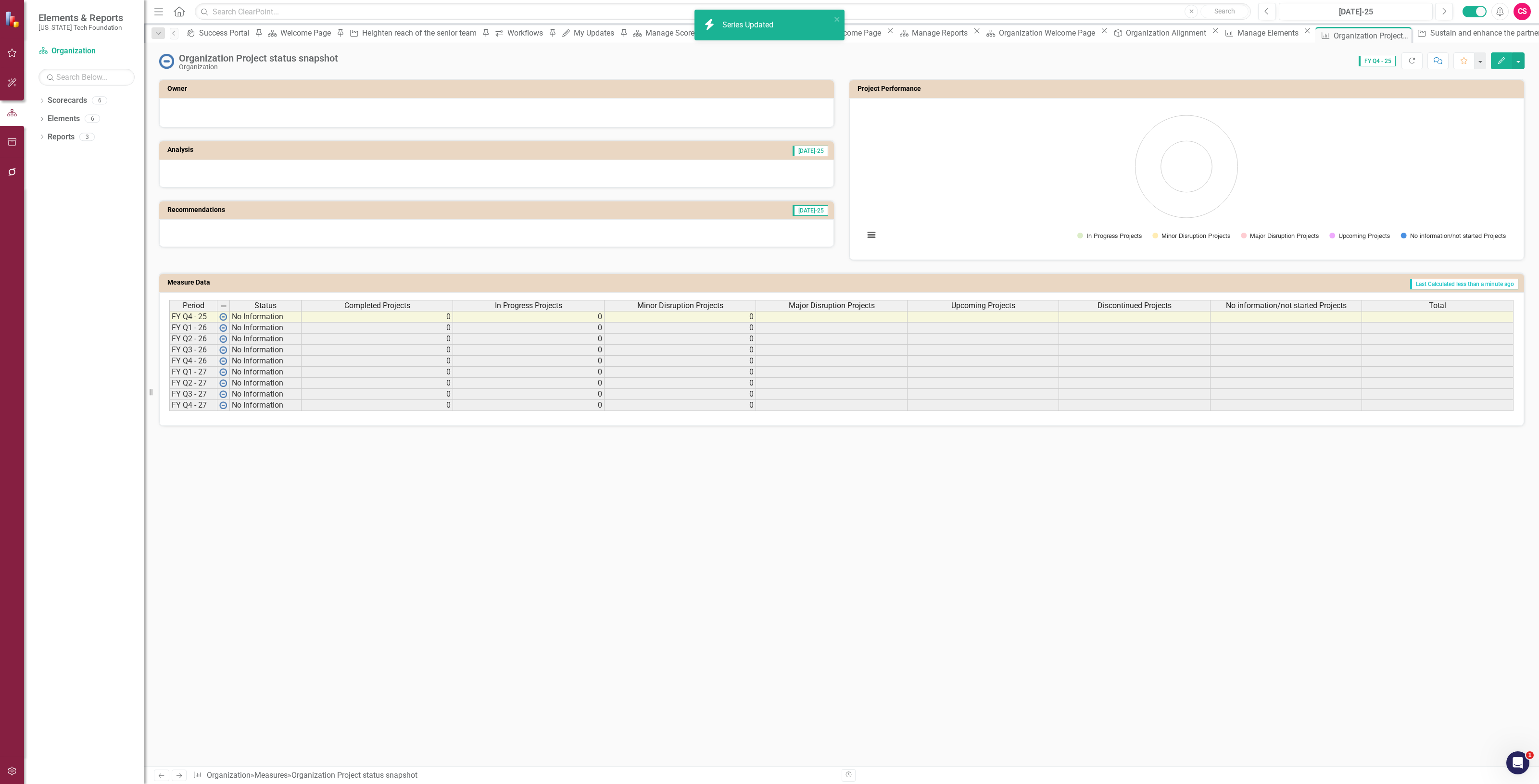
click at [858, 309] on span "Major Disruption Projects" at bounding box center [832, 305] width 86 height 9
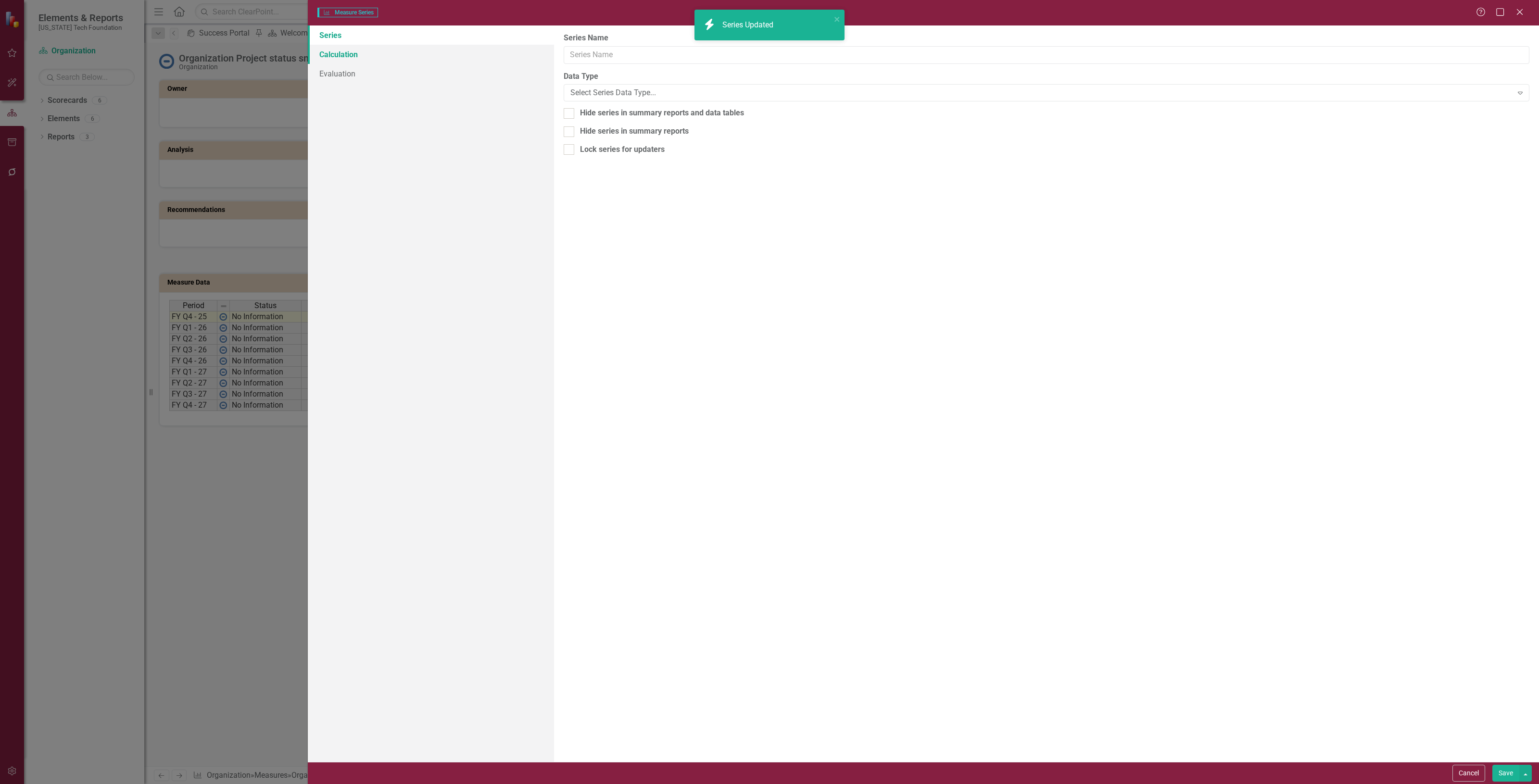
click at [393, 57] on link "Calculation" at bounding box center [431, 54] width 246 height 19
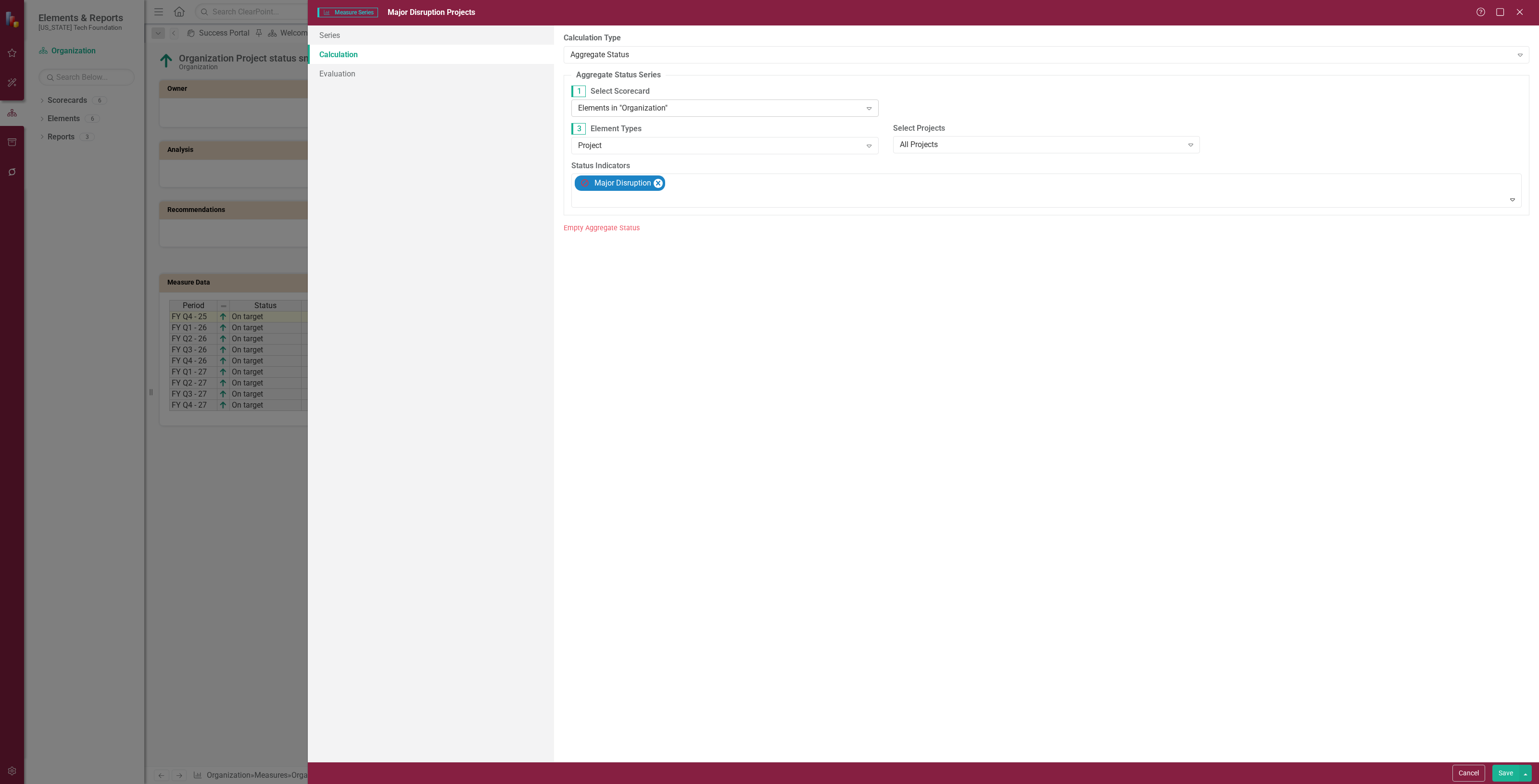
click at [722, 102] on div "Elements in "Organization"" at bounding box center [720, 108] width 283 height 11
click at [715, 784] on div "Elements in all Scorecards" at bounding box center [771, 792] width 1524 height 11
click at [1512, 782] on button "Save" at bounding box center [1506, 774] width 27 height 17
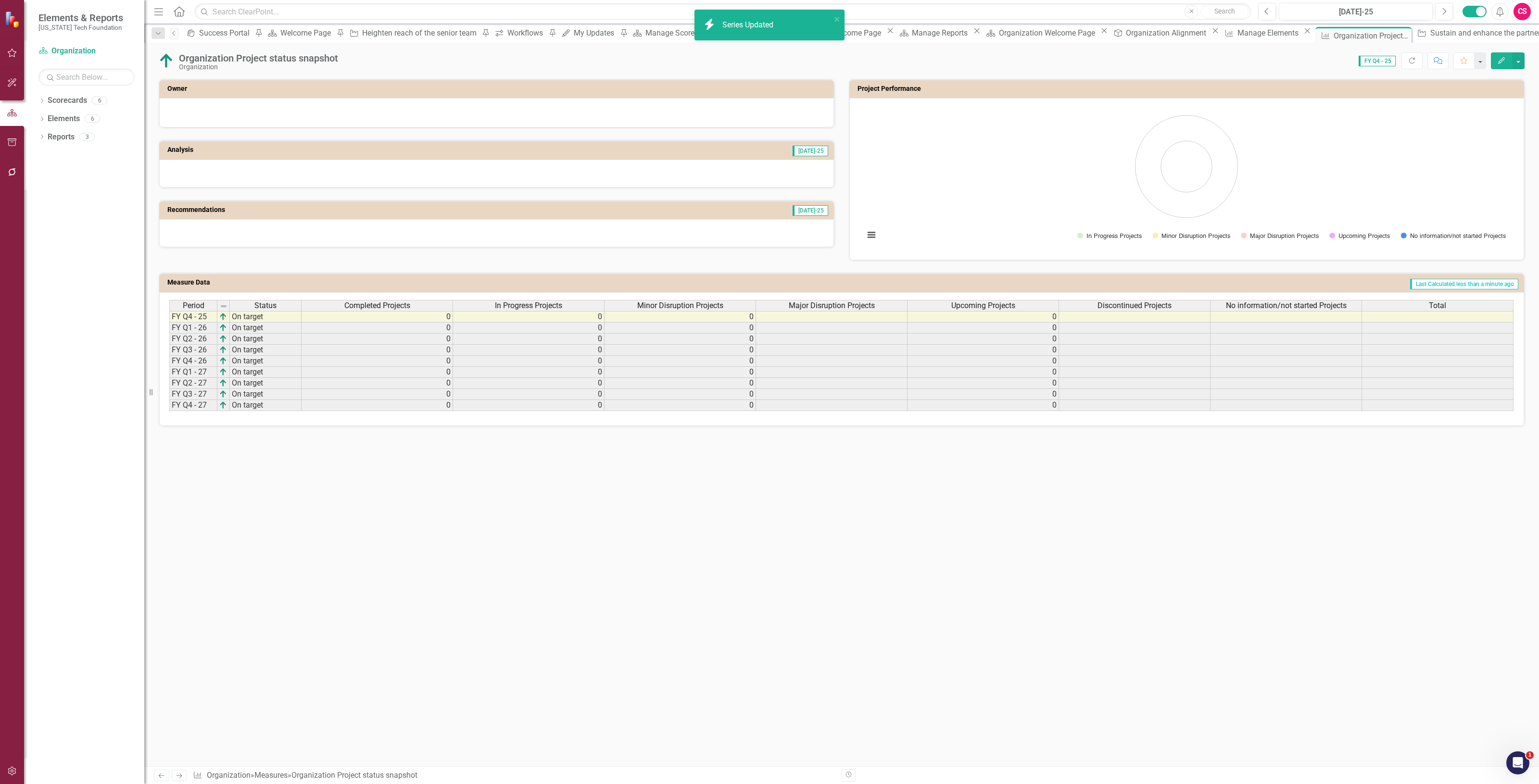
click at [860, 305] on span "Major Disruption Projects" at bounding box center [832, 305] width 86 height 9
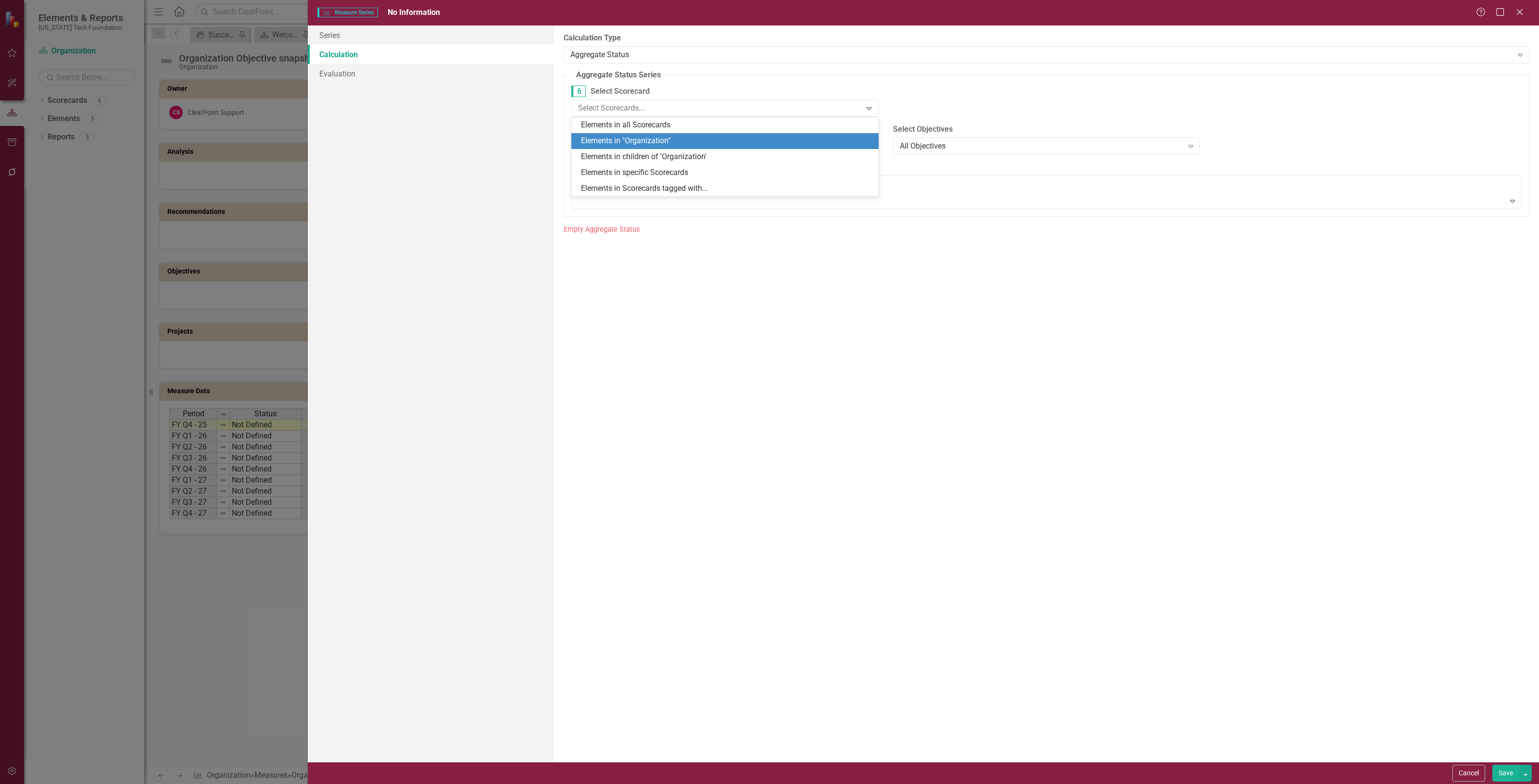
click at [653, 147] on div "Elements in "Organization"" at bounding box center [727, 141] width 292 height 11
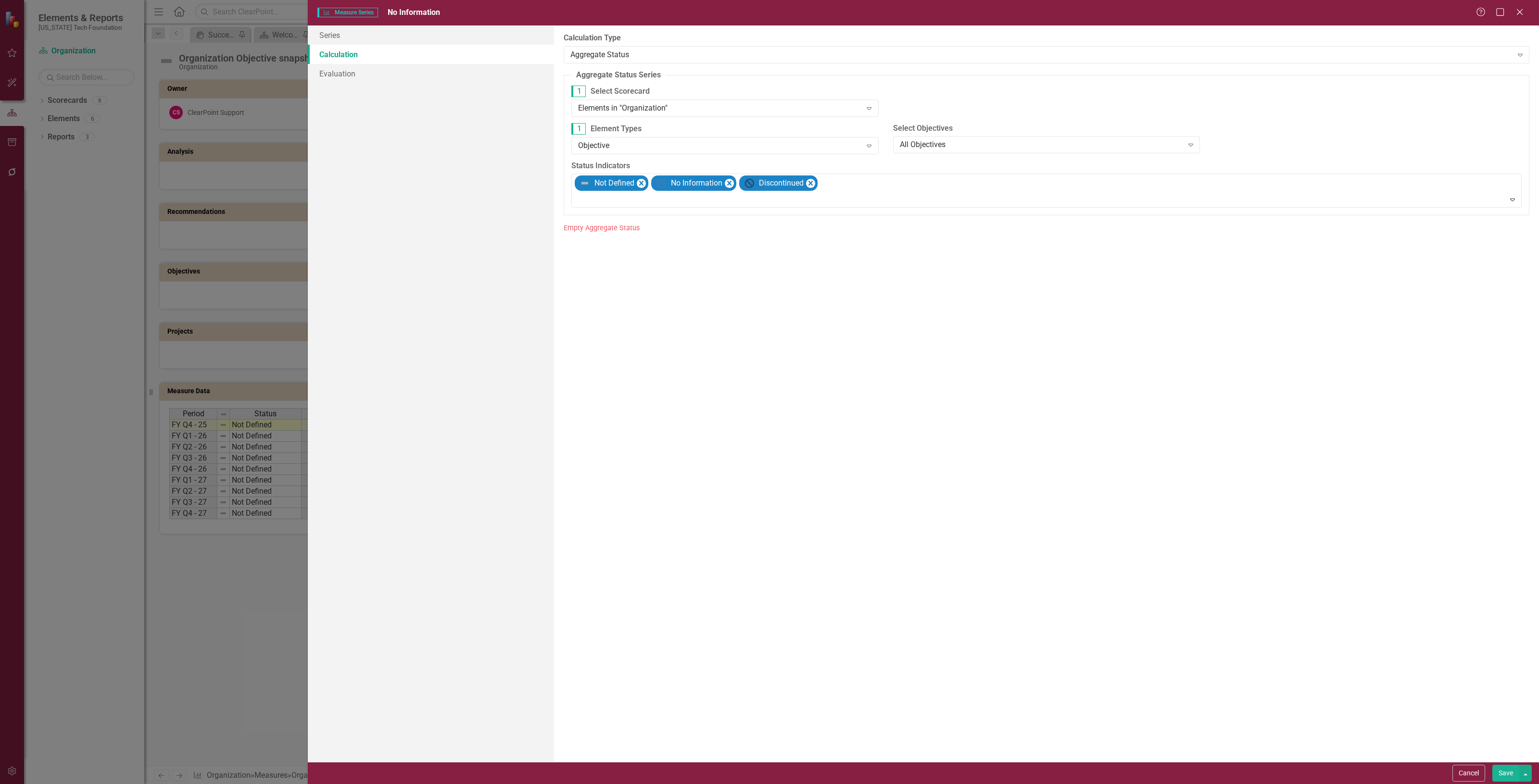
click at [1505, 772] on button "Save" at bounding box center [1506, 774] width 27 height 17
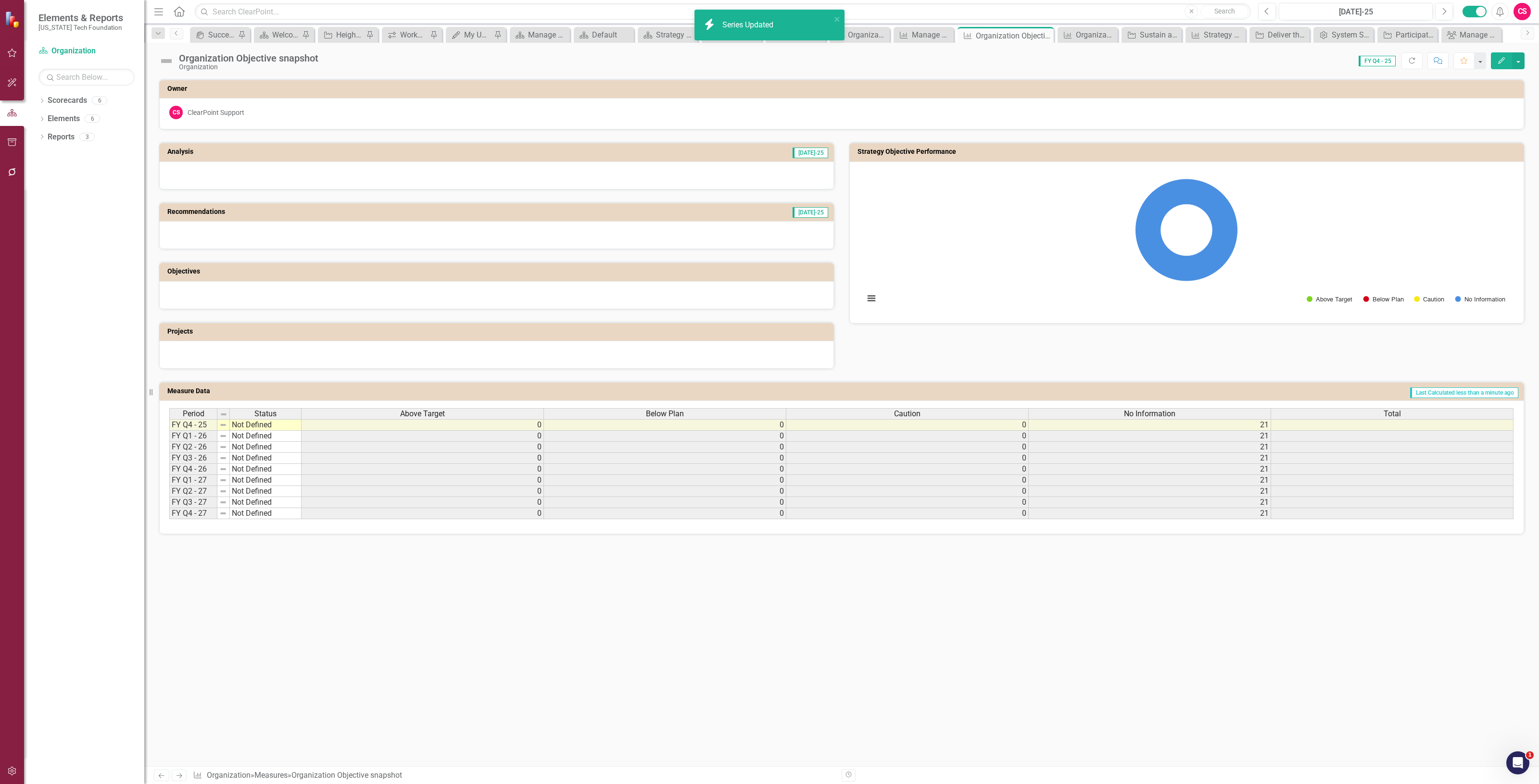
click at [1343, 411] on div "Total" at bounding box center [1392, 414] width 242 height 11
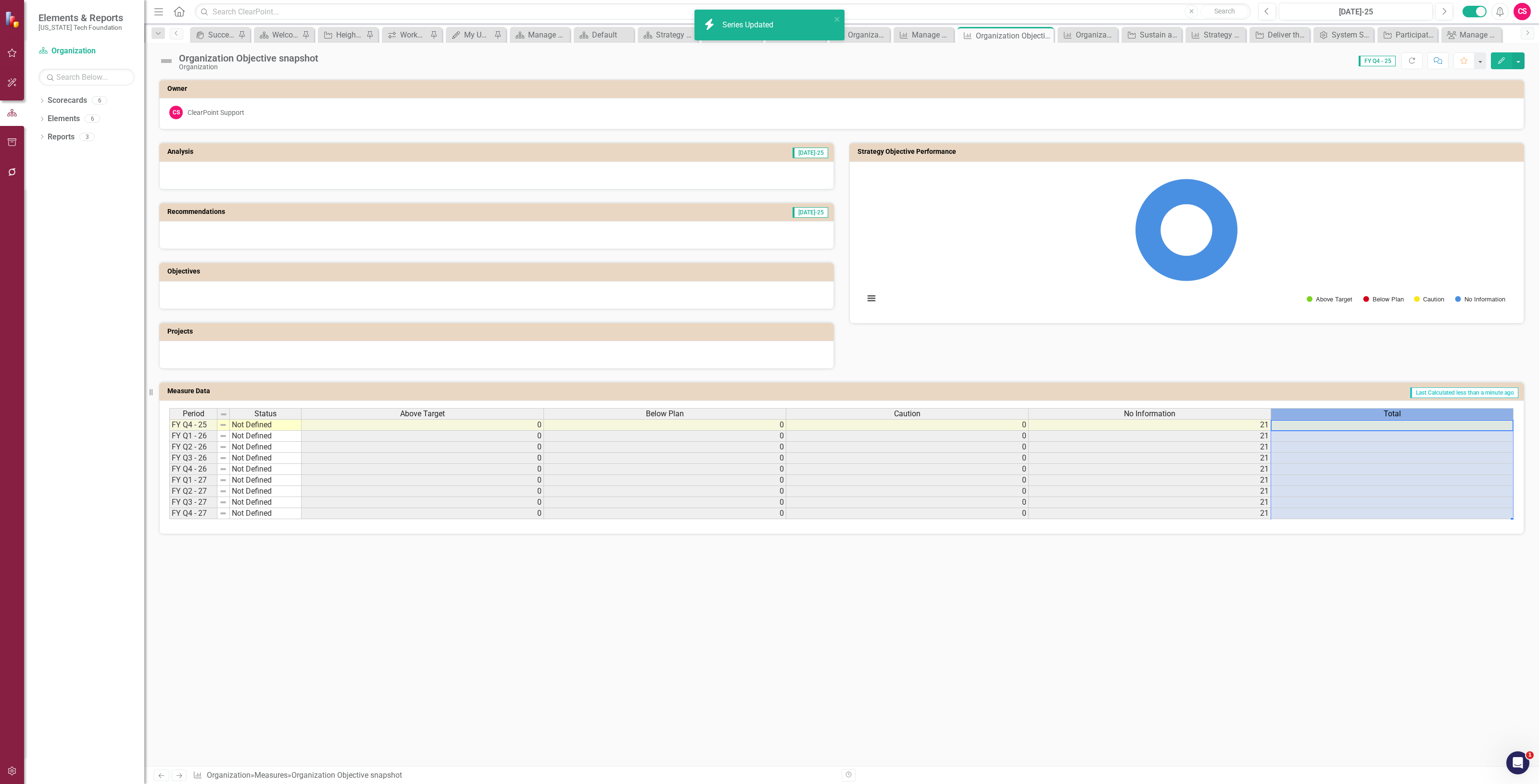
click at [1343, 411] on div "Total" at bounding box center [1392, 414] width 242 height 11
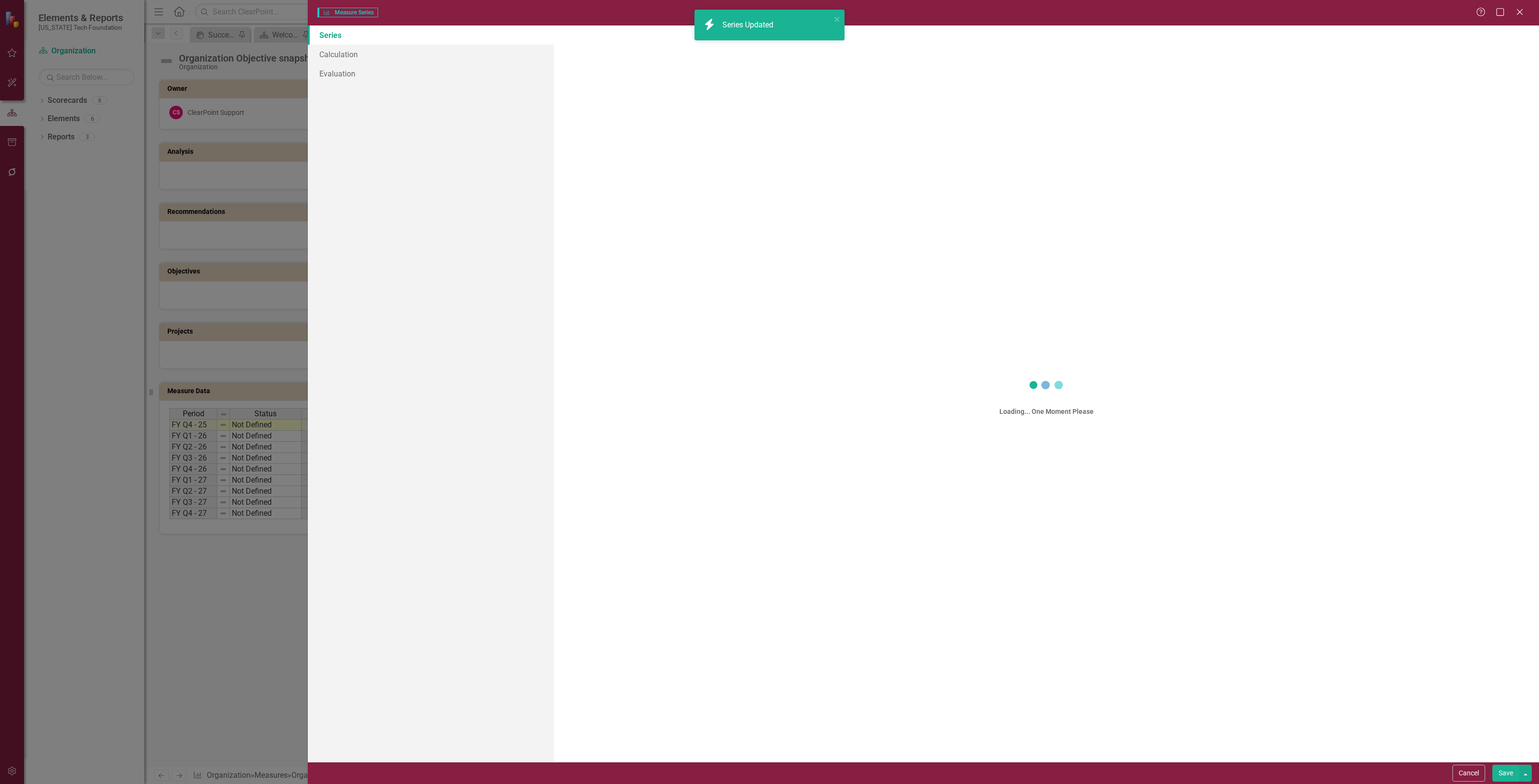
scroll to position [0, 7]
click at [334, 53] on link "Calculation" at bounding box center [431, 54] width 246 height 19
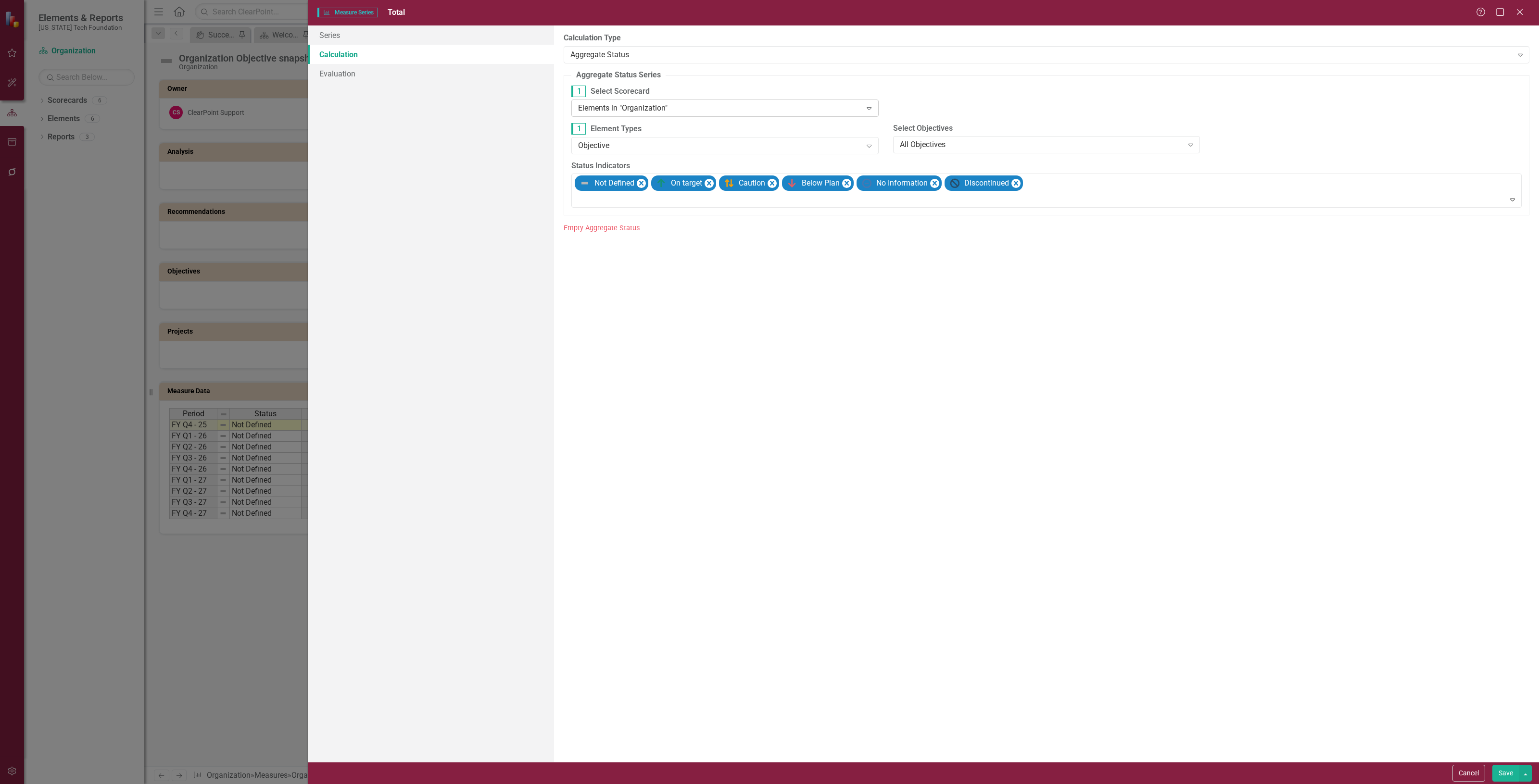
click at [625, 97] on label "1 Select Scorecard" at bounding box center [725, 91] width 307 height 12
click at [635, 115] on div "Elements in "Organization" Expand" at bounding box center [725, 108] width 307 height 17
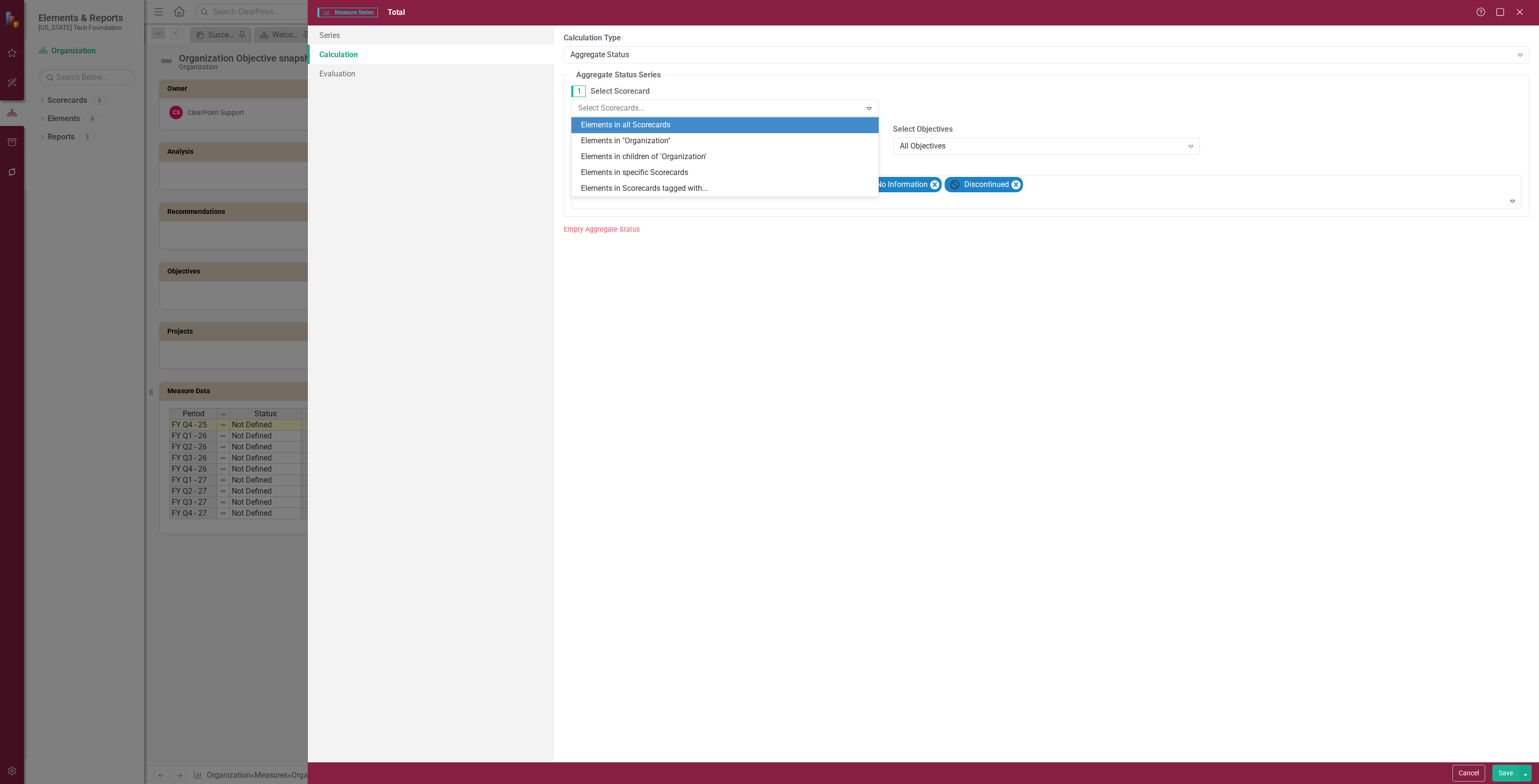
click at [638, 132] on div "Elements in all Scorecards" at bounding box center [725, 125] width 307 height 16
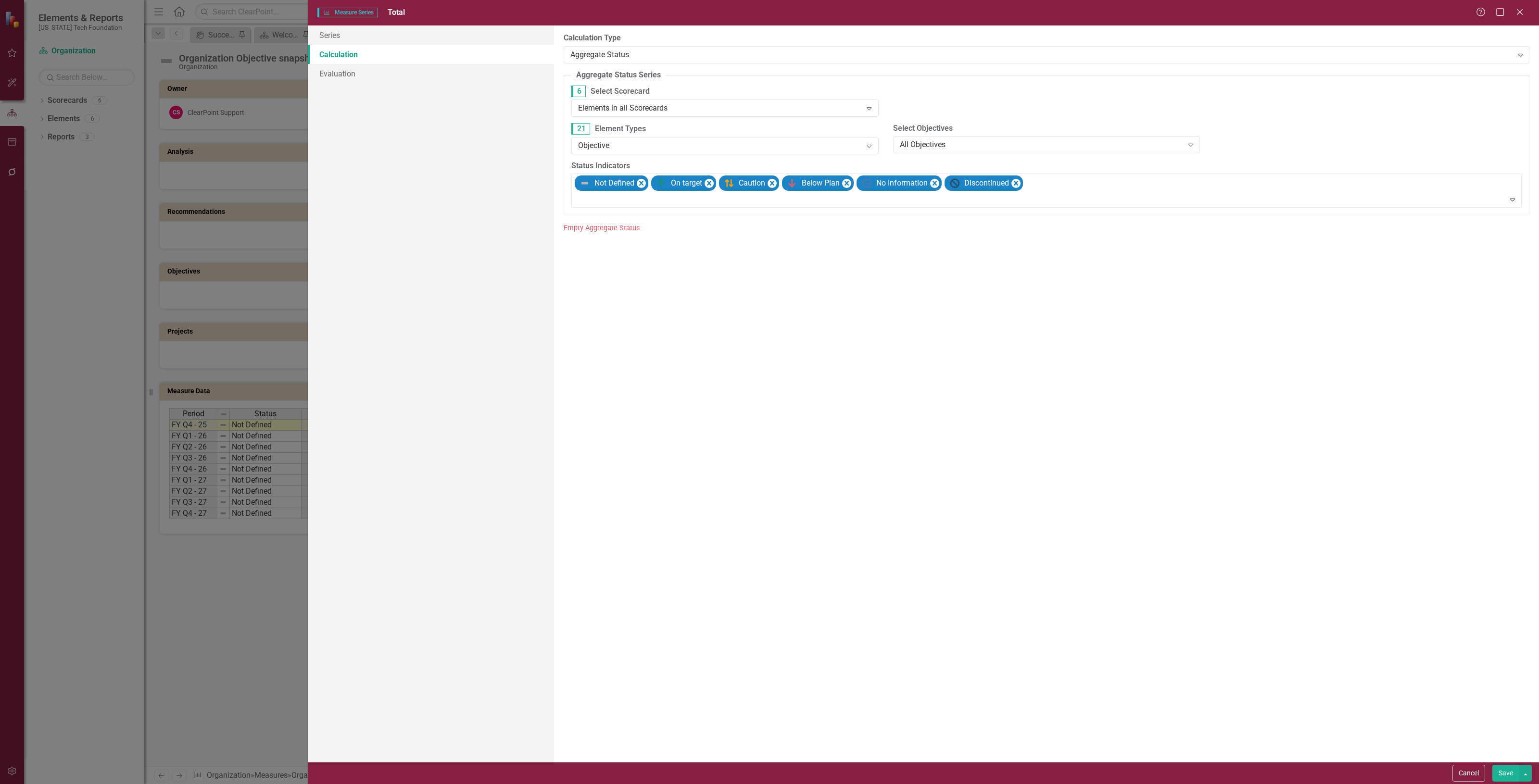
click at [1498, 775] on button "Save" at bounding box center [1506, 774] width 27 height 17
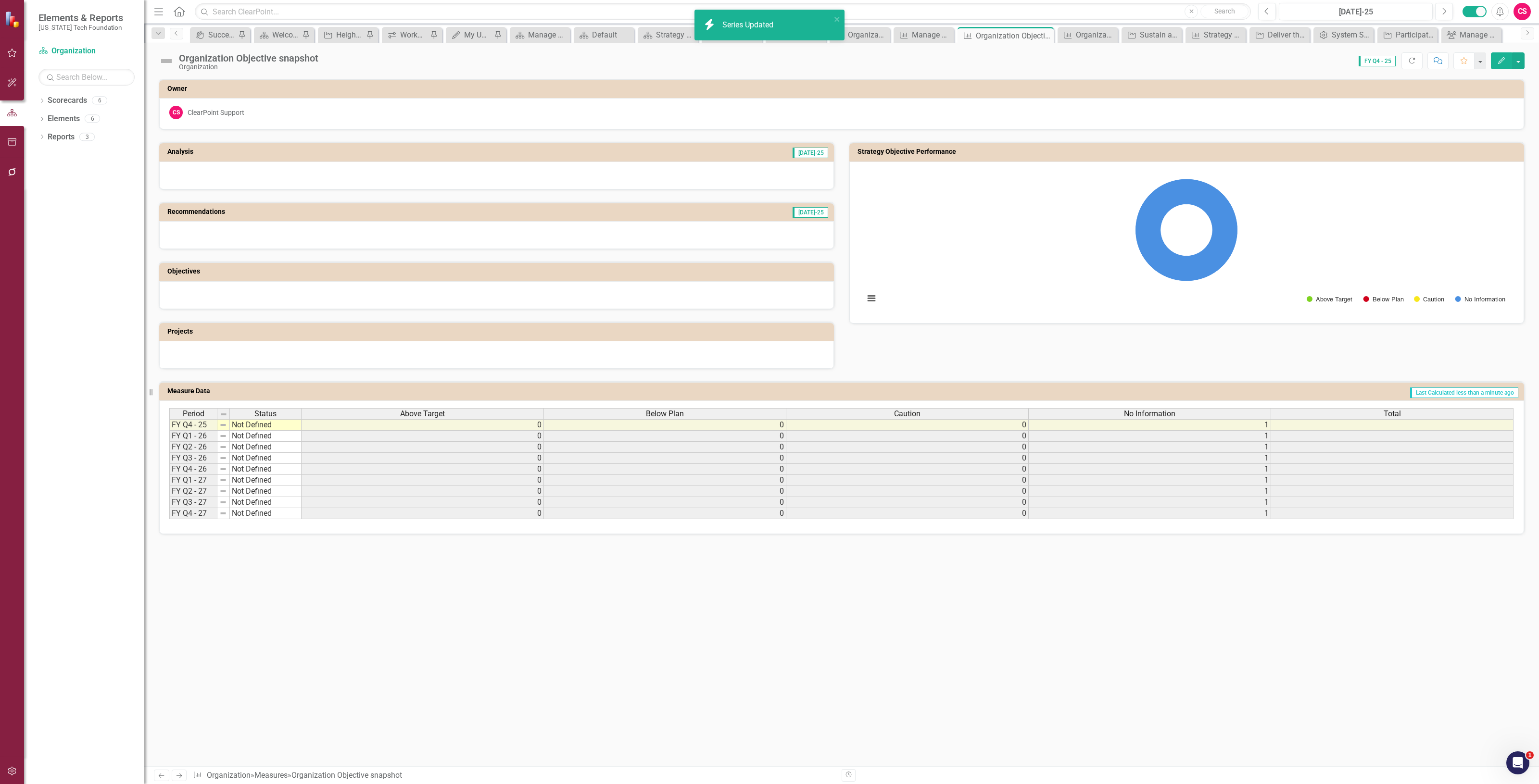
click at [1304, 410] on div "Total" at bounding box center [1392, 414] width 242 height 11
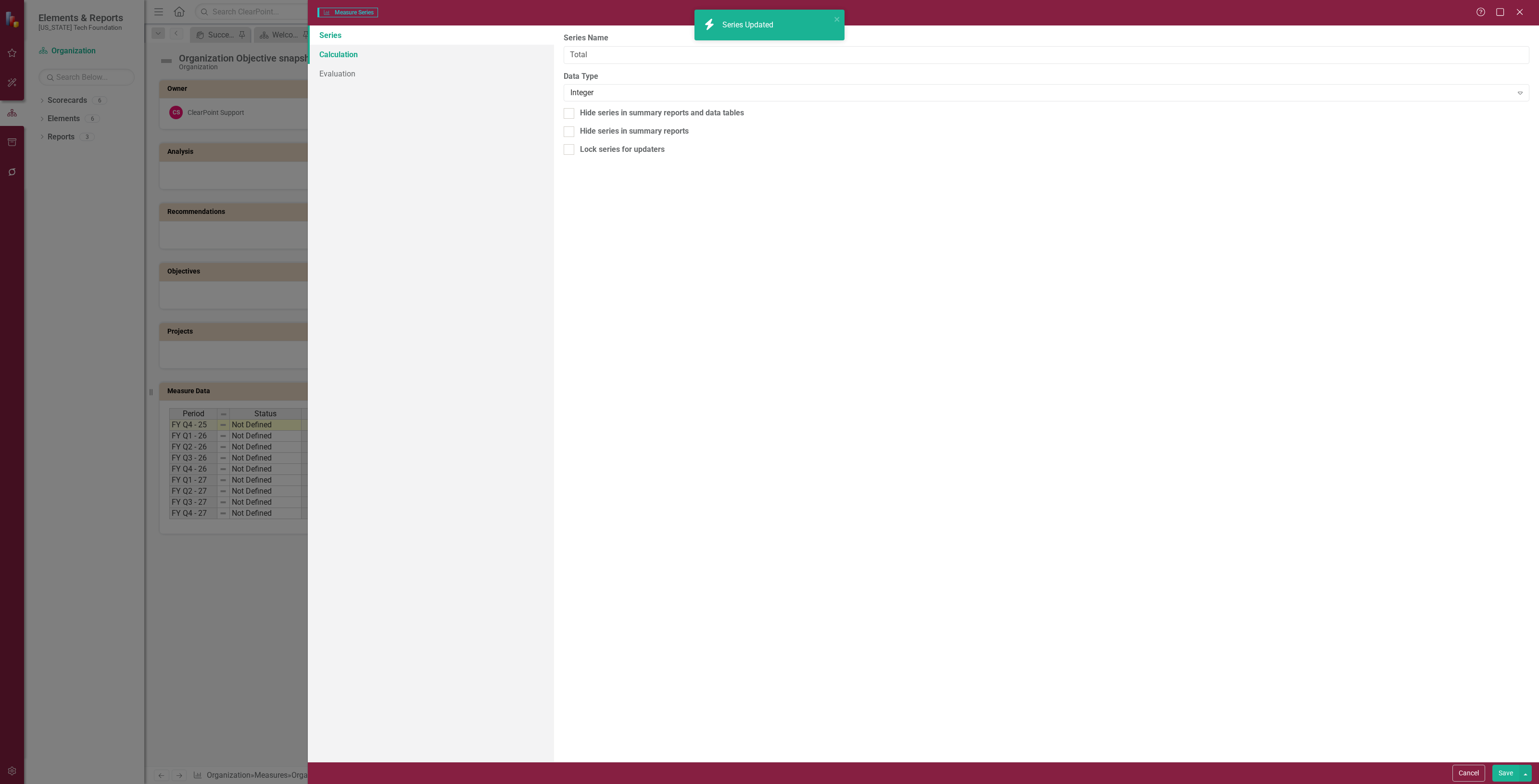
click at [388, 46] on link "Calculation" at bounding box center [431, 54] width 246 height 19
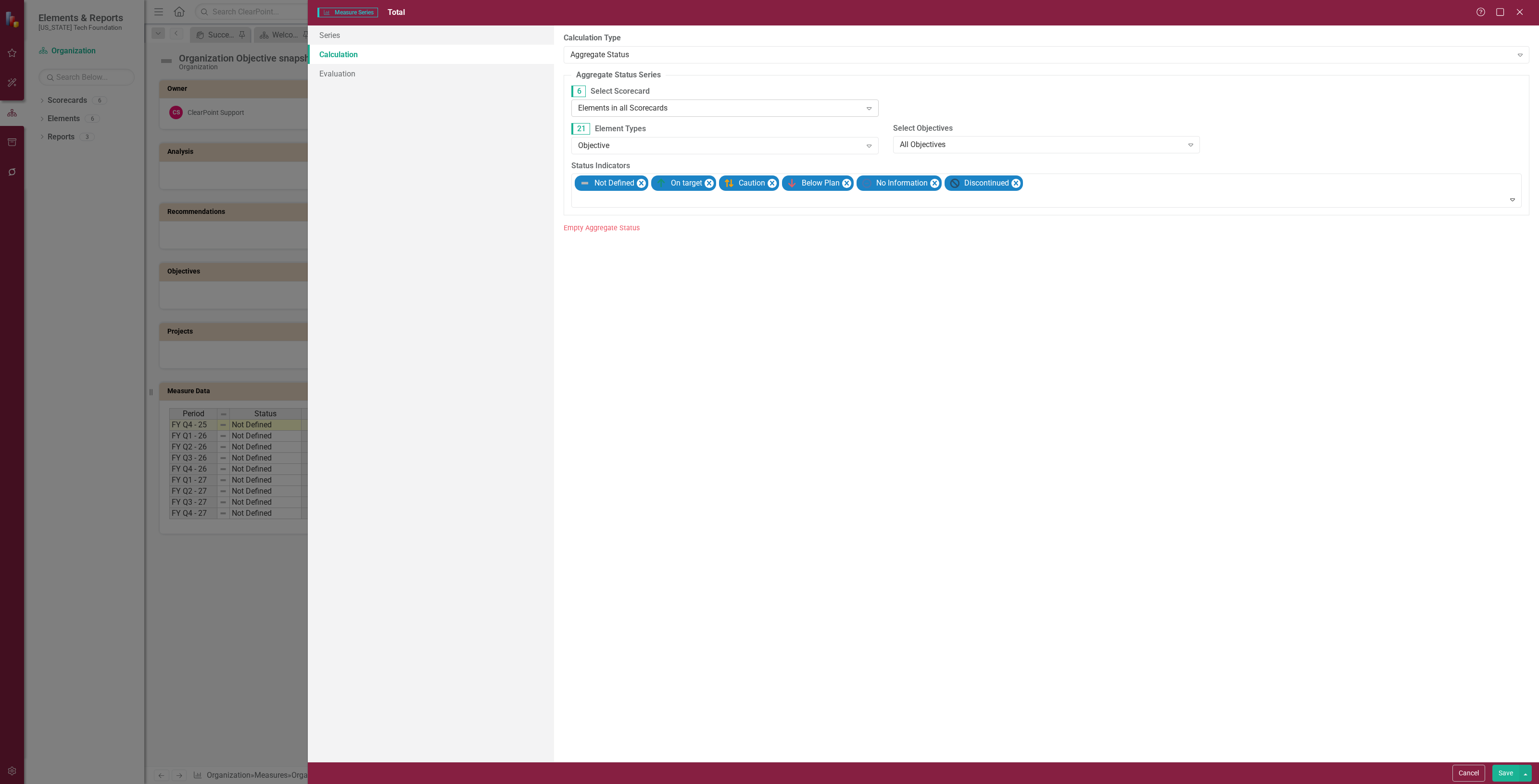
click at [650, 100] on div "Elements in all Scorecards Expand" at bounding box center [725, 108] width 307 height 17
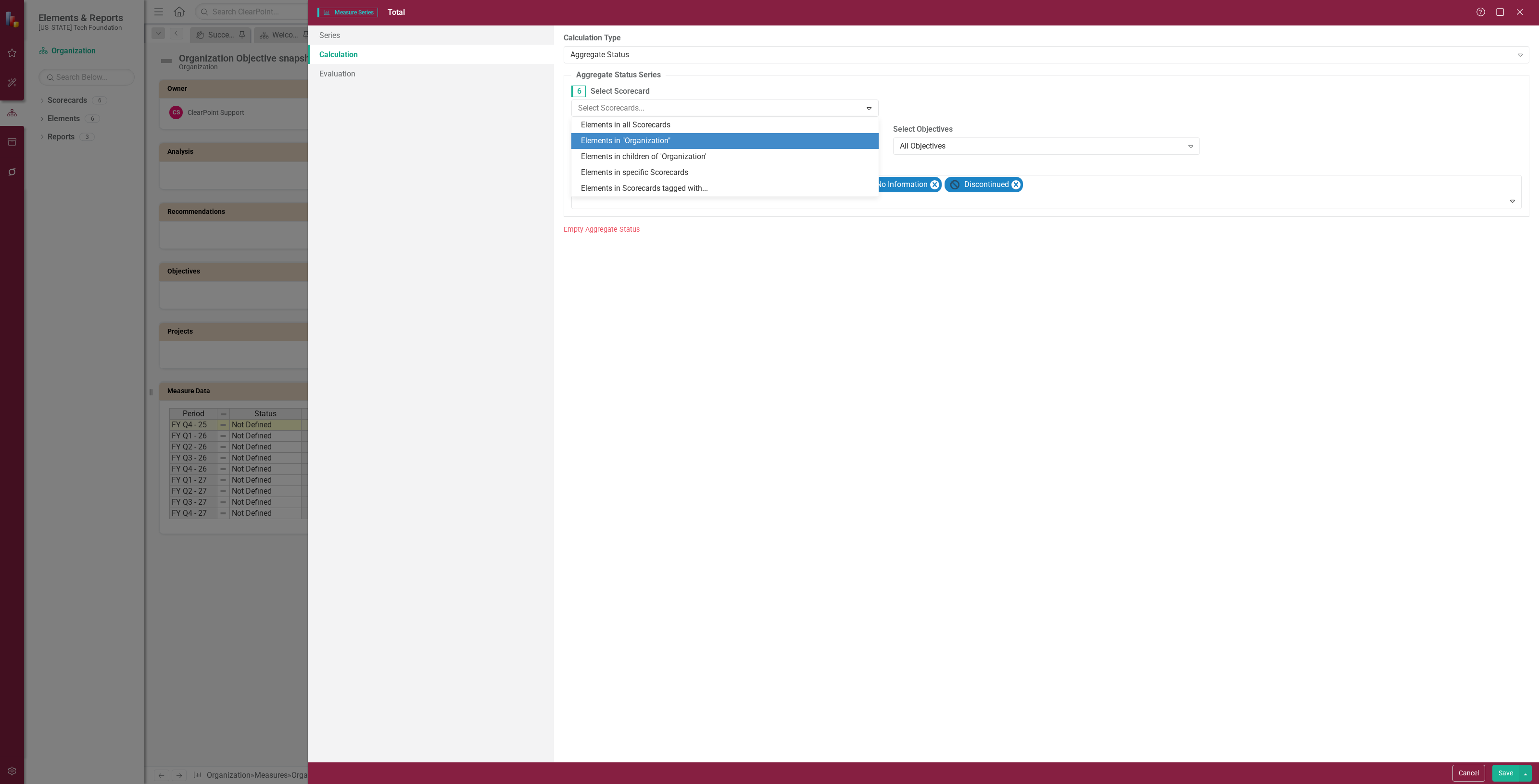
click at [655, 141] on div "Elements in "Organization"" at bounding box center [727, 141] width 292 height 11
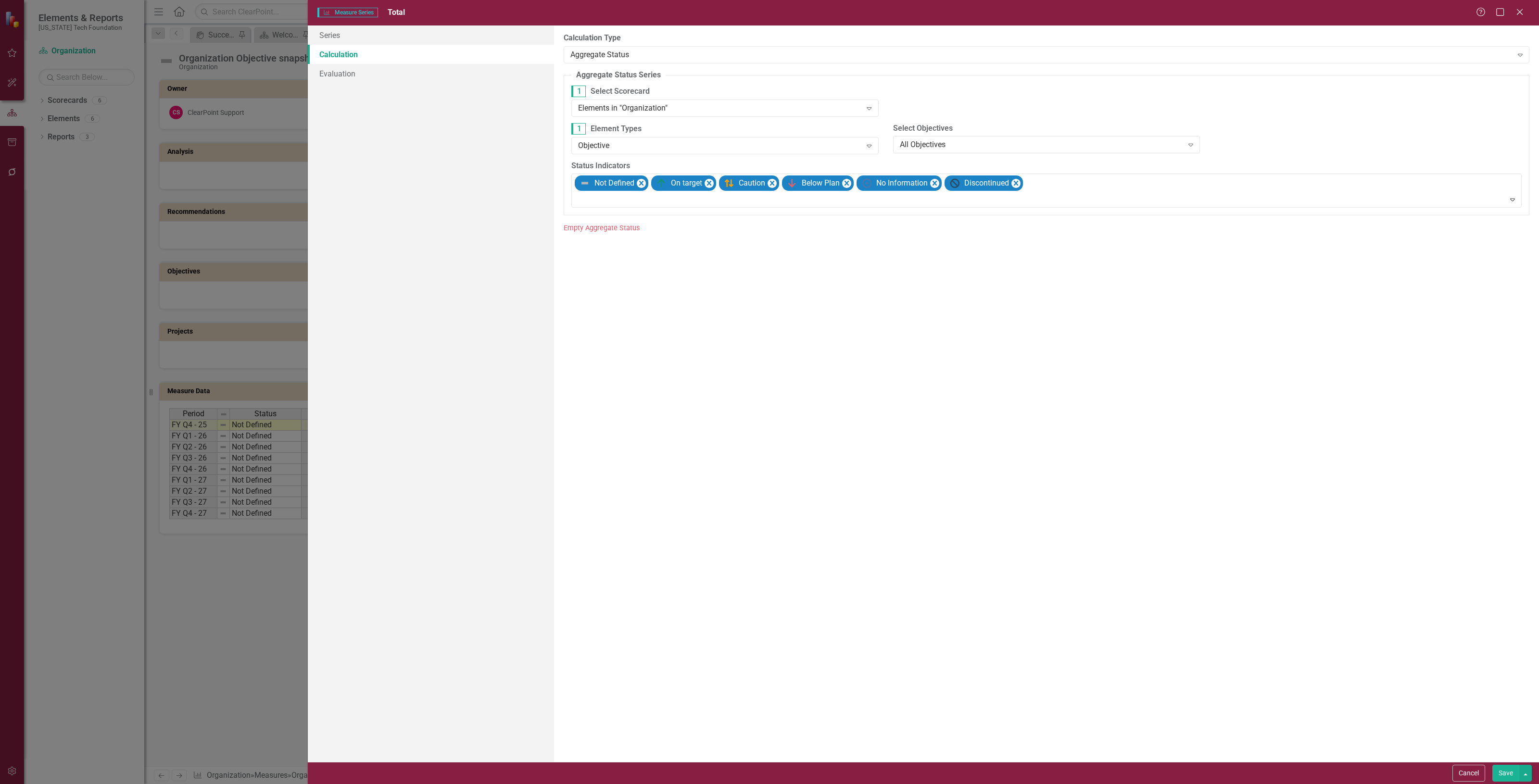
click at [1501, 778] on button "Save" at bounding box center [1506, 774] width 27 height 17
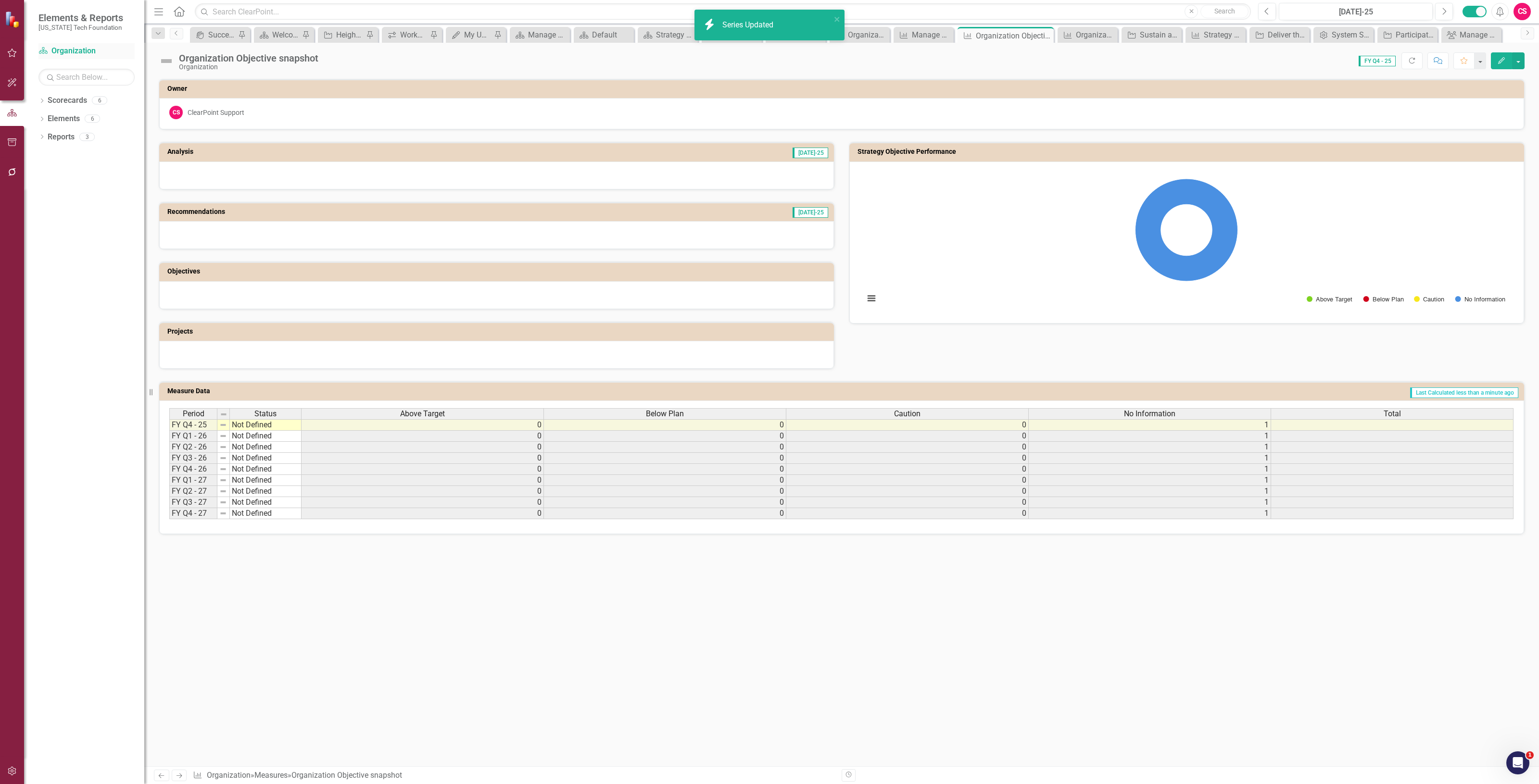
click at [73, 47] on link "Scorecard Organization" at bounding box center [86, 51] width 96 height 11
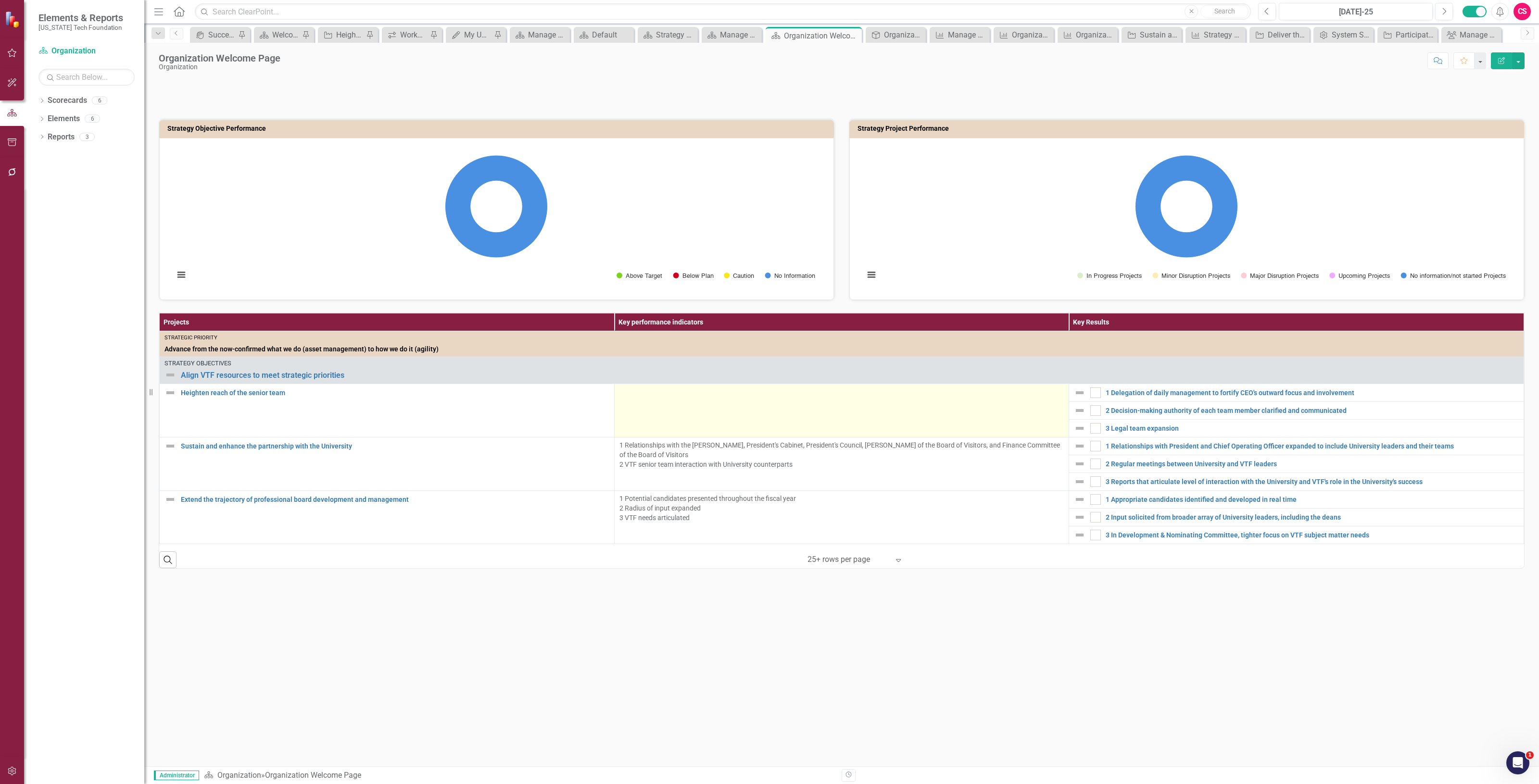
click at [685, 416] on td at bounding box center [842, 411] width 455 height 53
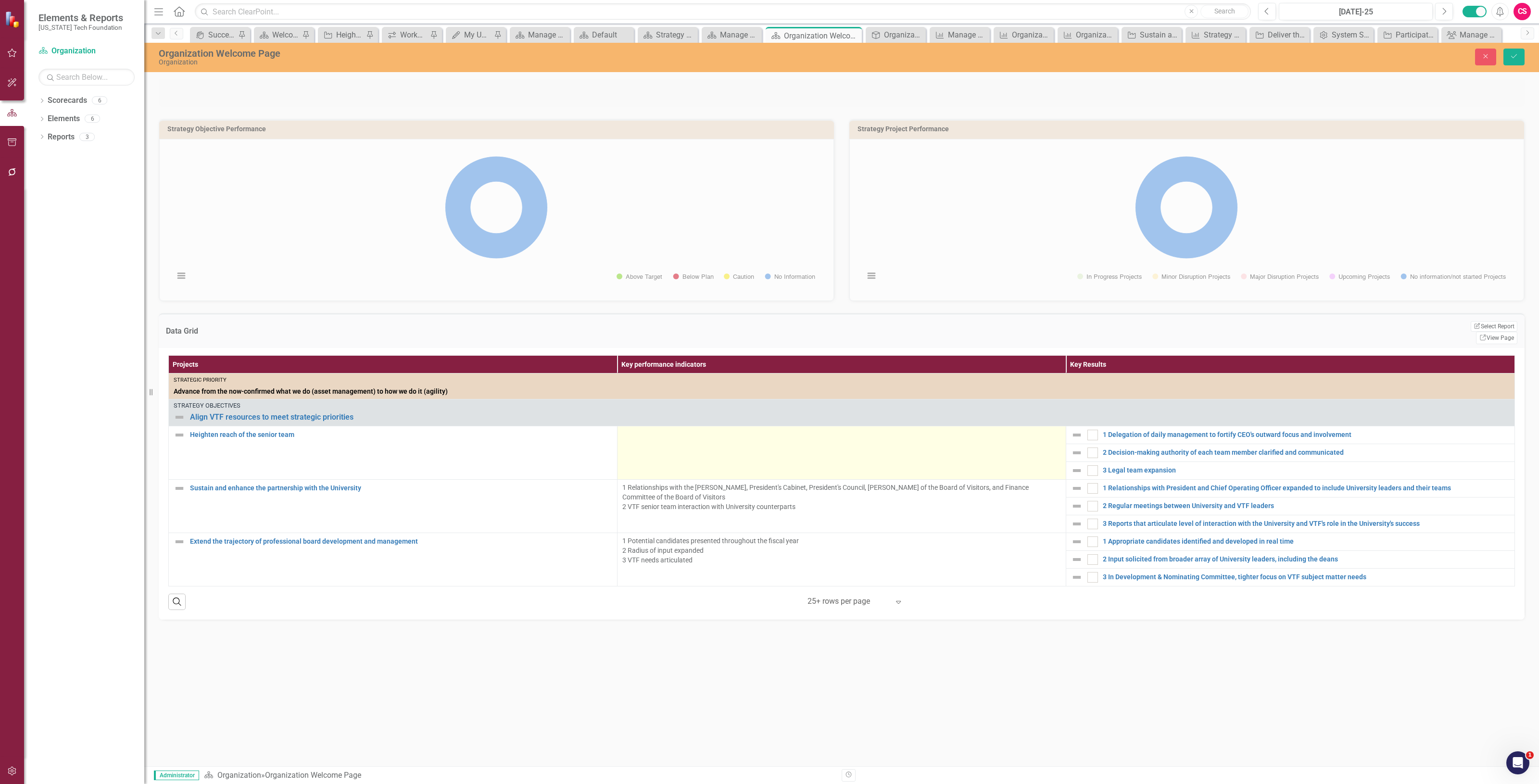
click at [681, 441] on td at bounding box center [842, 453] width 449 height 53
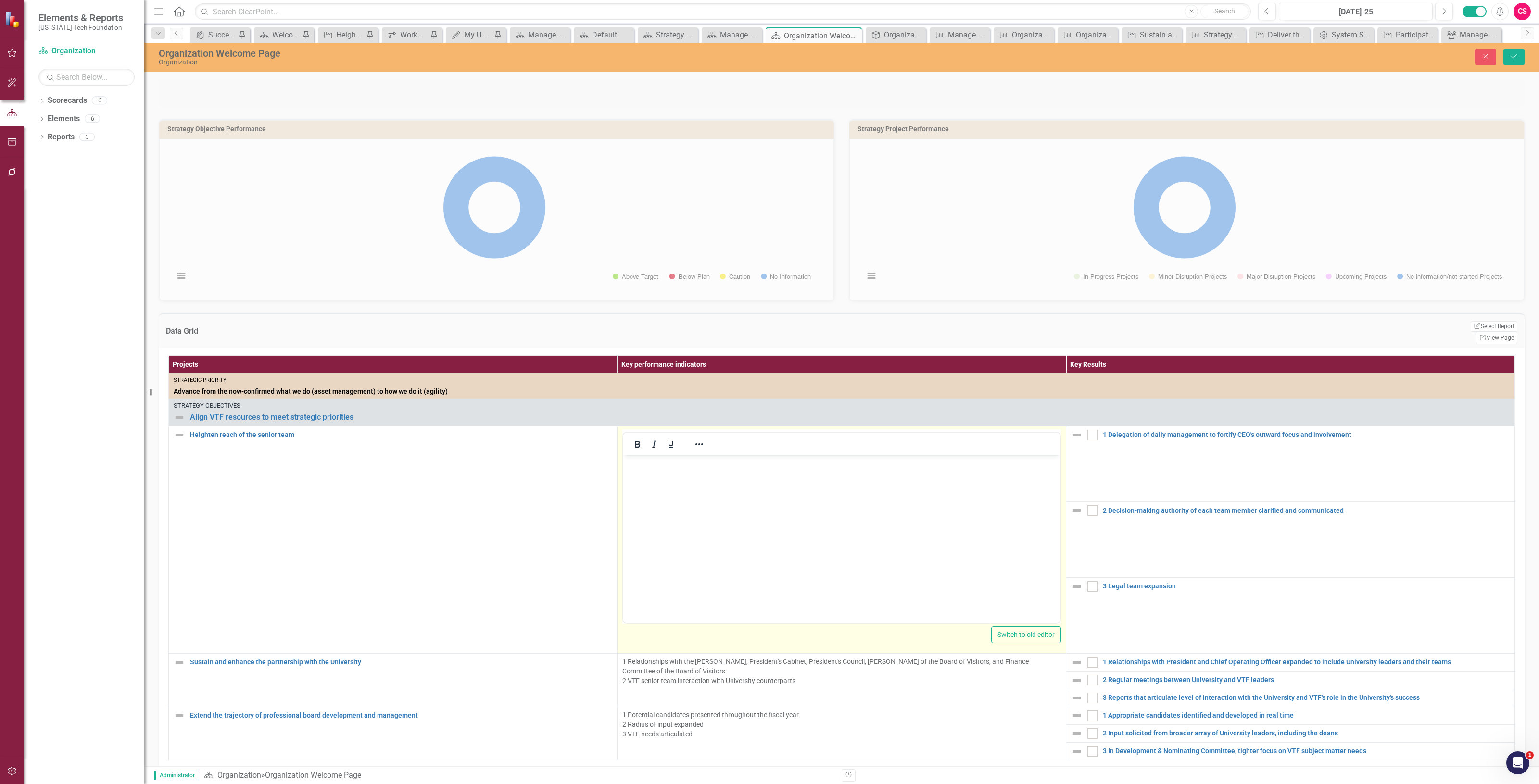
click at [675, 458] on p "Rich Text Area. Press ALT-0 for help." at bounding box center [842, 463] width 432 height 12
paste body "Rich Text Area. Press ALT-0 for help."
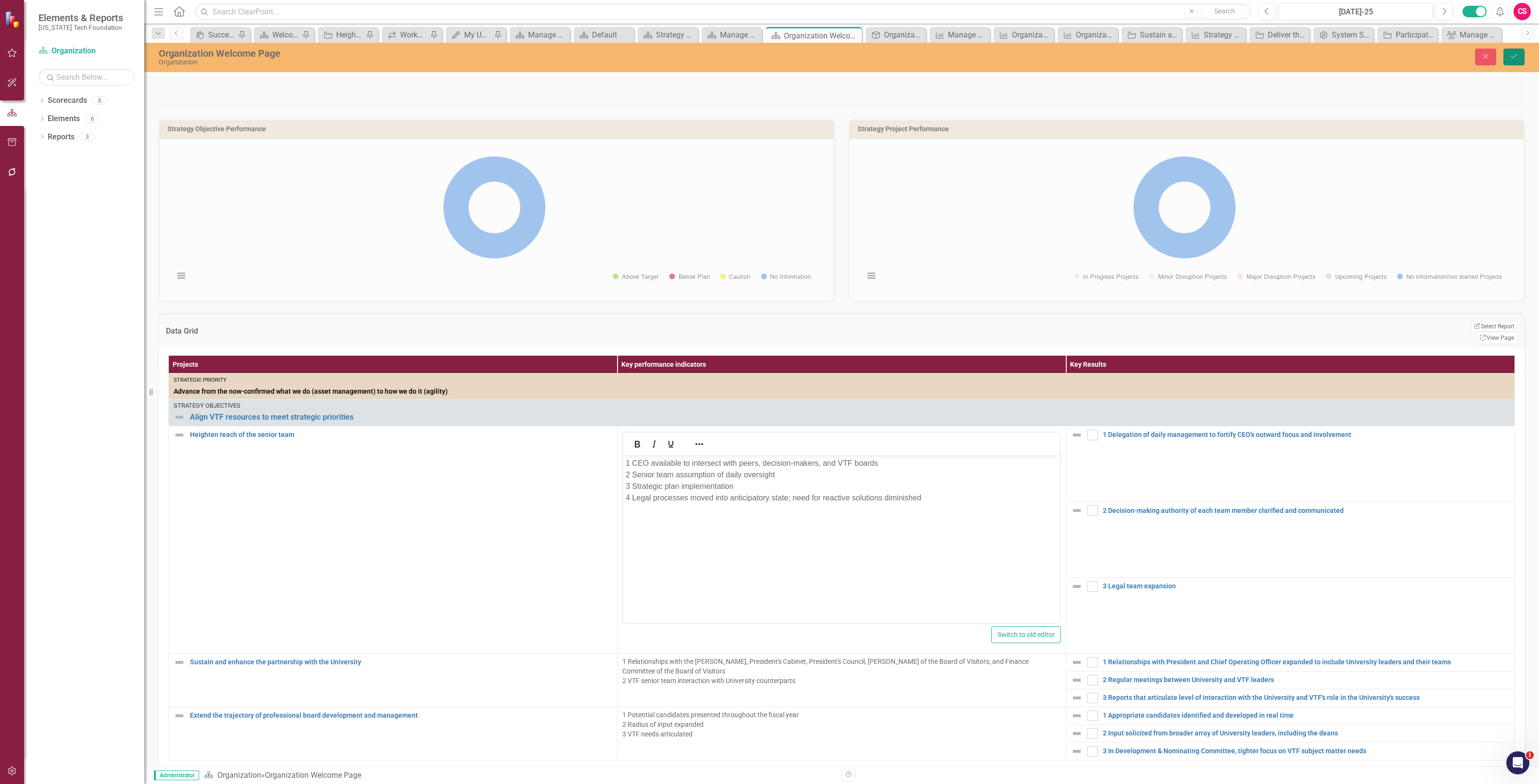
click at [1513, 57] on icon "Save" at bounding box center [1514, 56] width 9 height 7
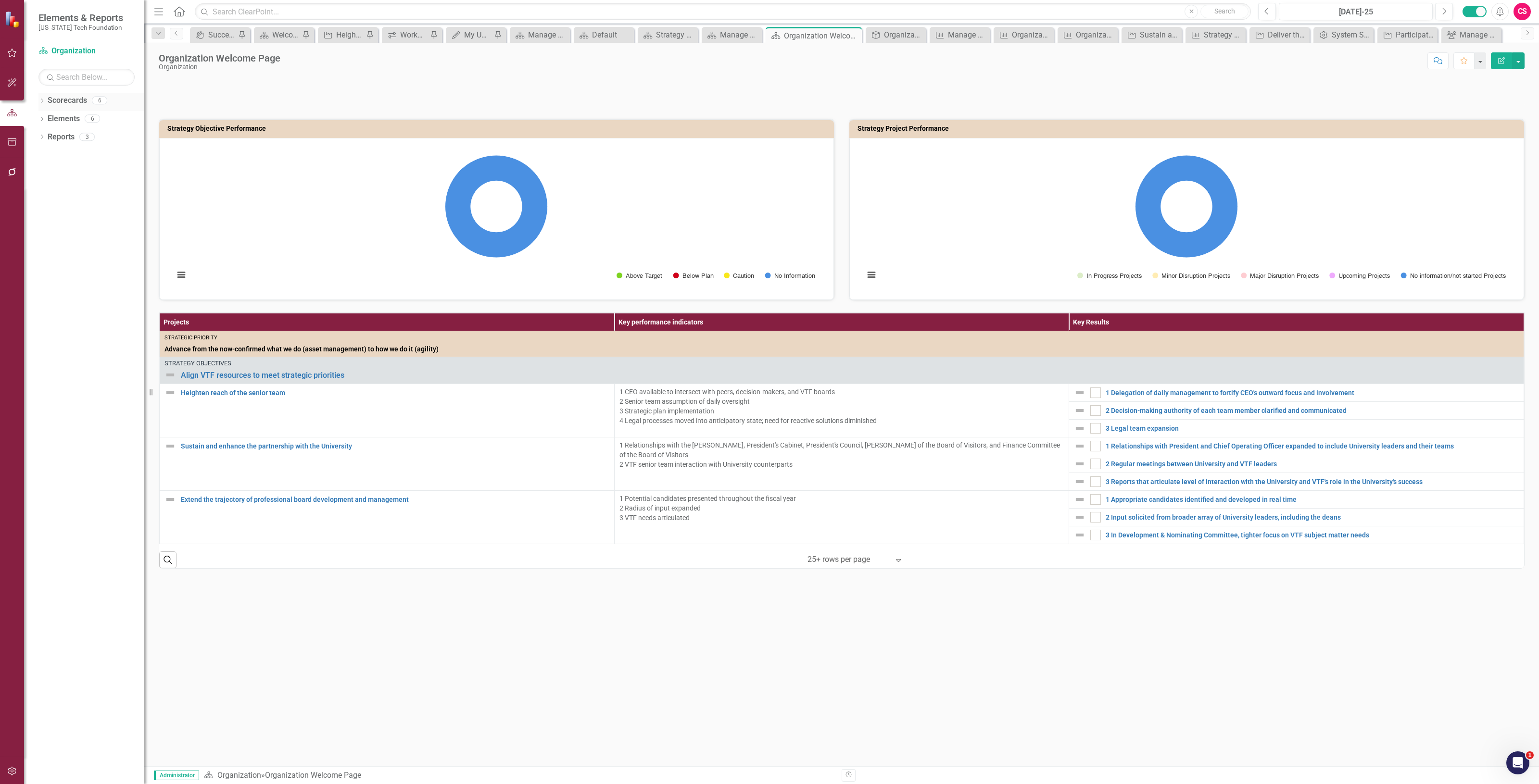
click at [65, 97] on link "Scorecards" at bounding box center [67, 101] width 40 height 11
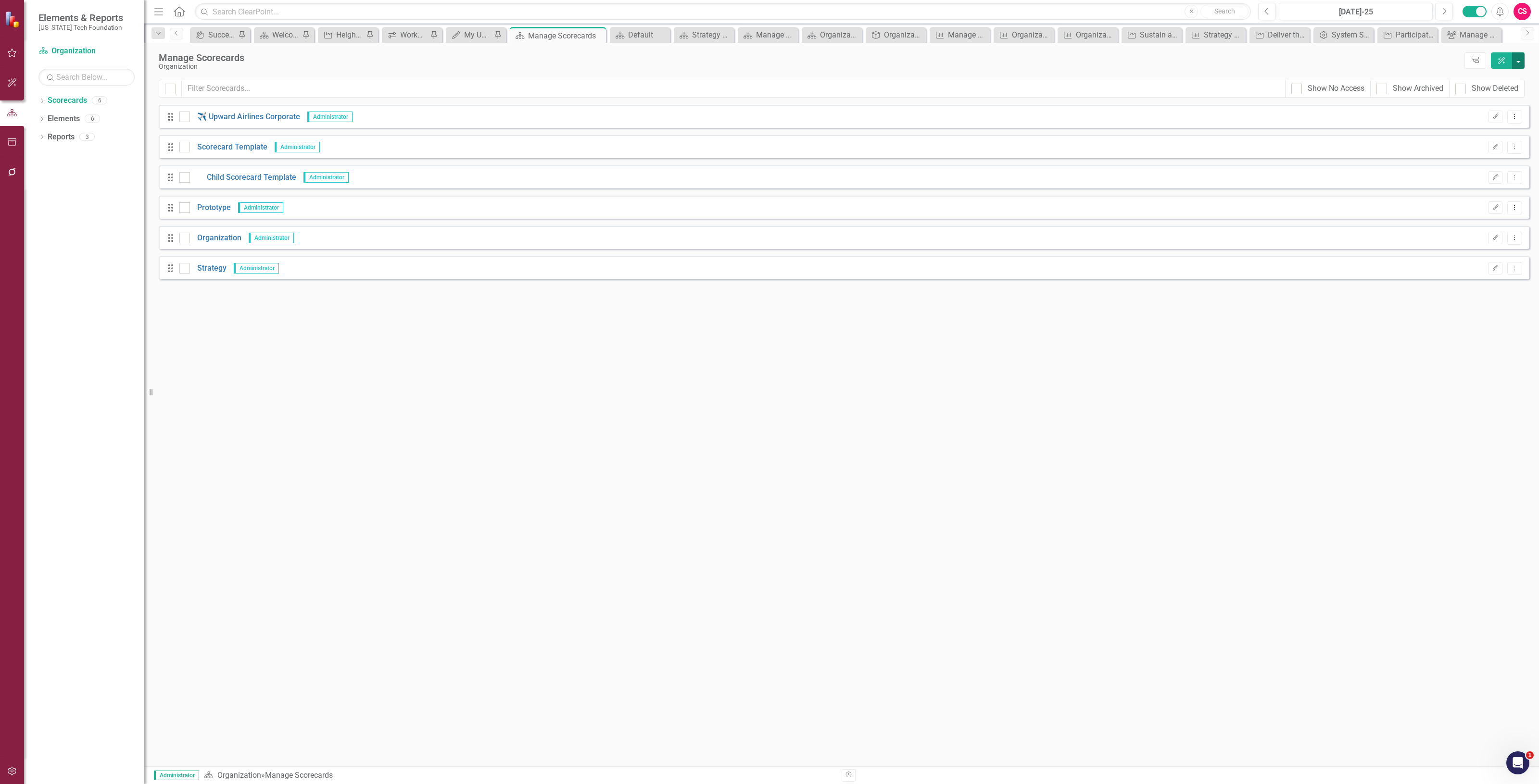
click at [1523, 61] on button "button" at bounding box center [1519, 60] width 12 height 16
click at [1489, 91] on link "Add Add Scorecard" at bounding box center [1475, 97] width 100 height 18
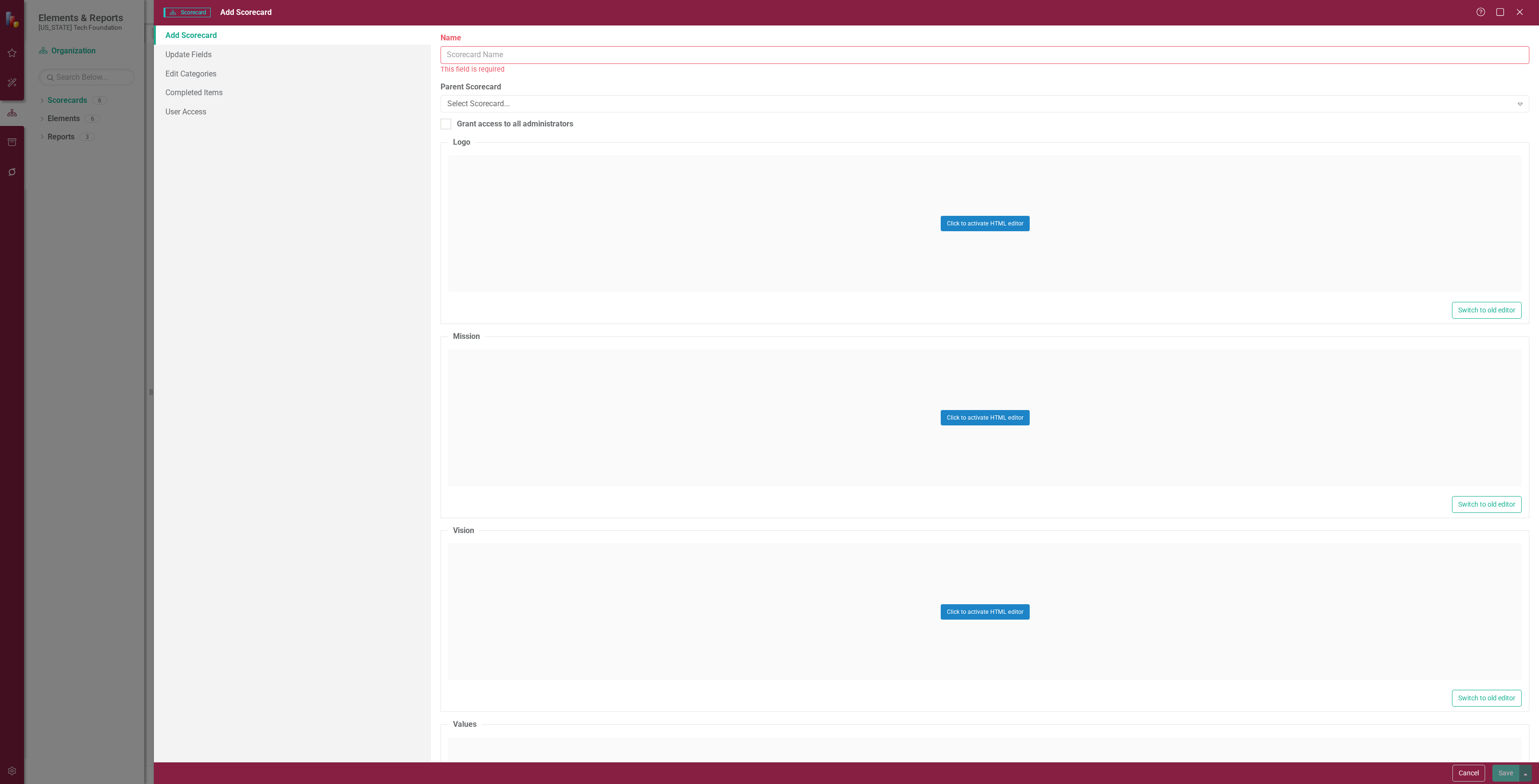
click at [467, 47] on input "Name" at bounding box center [985, 55] width 1089 height 18
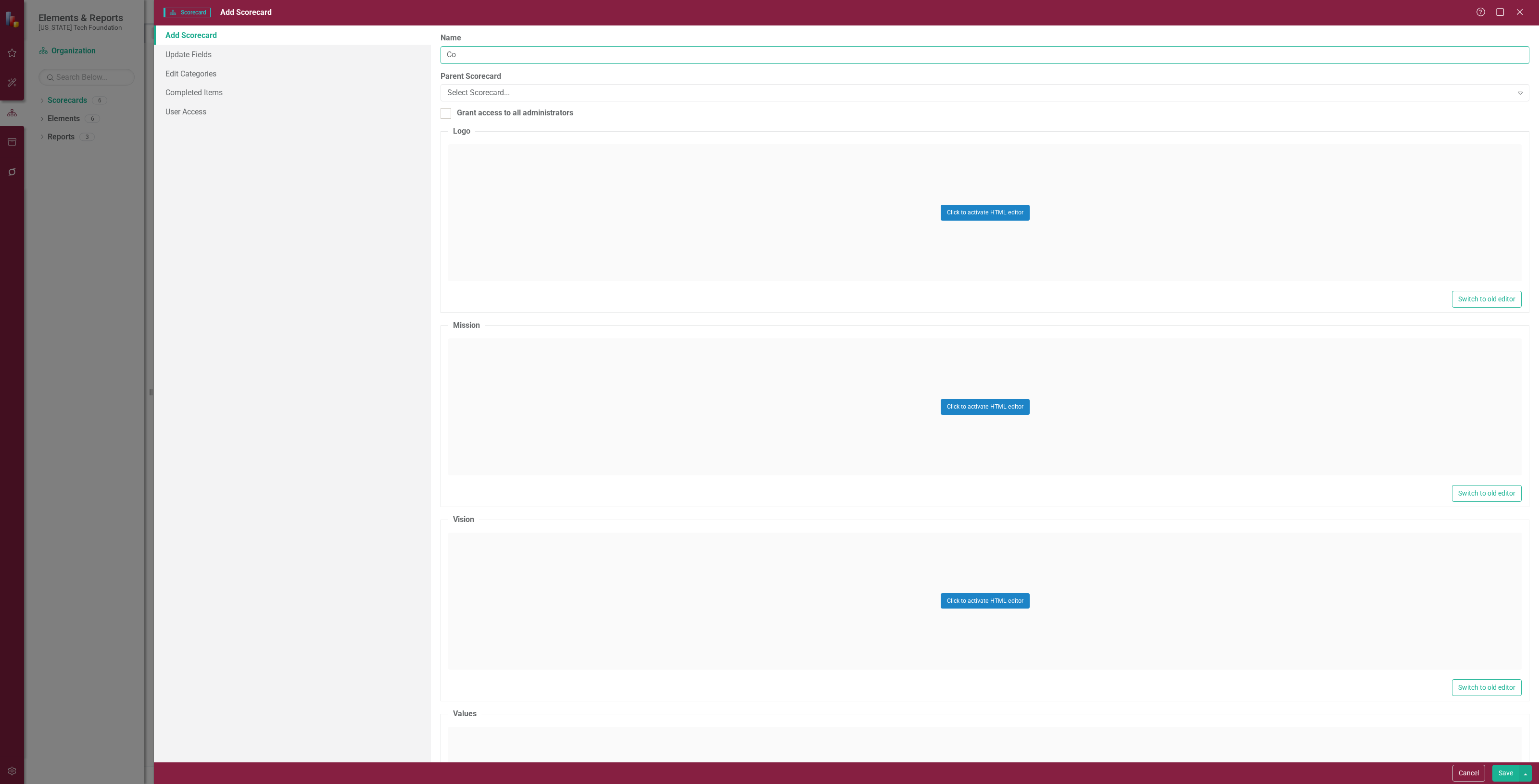
type input "C"
type input "Strategic Plan"
click at [1502, 778] on button "Save" at bounding box center [1506, 774] width 27 height 17
click at [1495, 237] on icon "Edit" at bounding box center [1495, 238] width 7 height 5
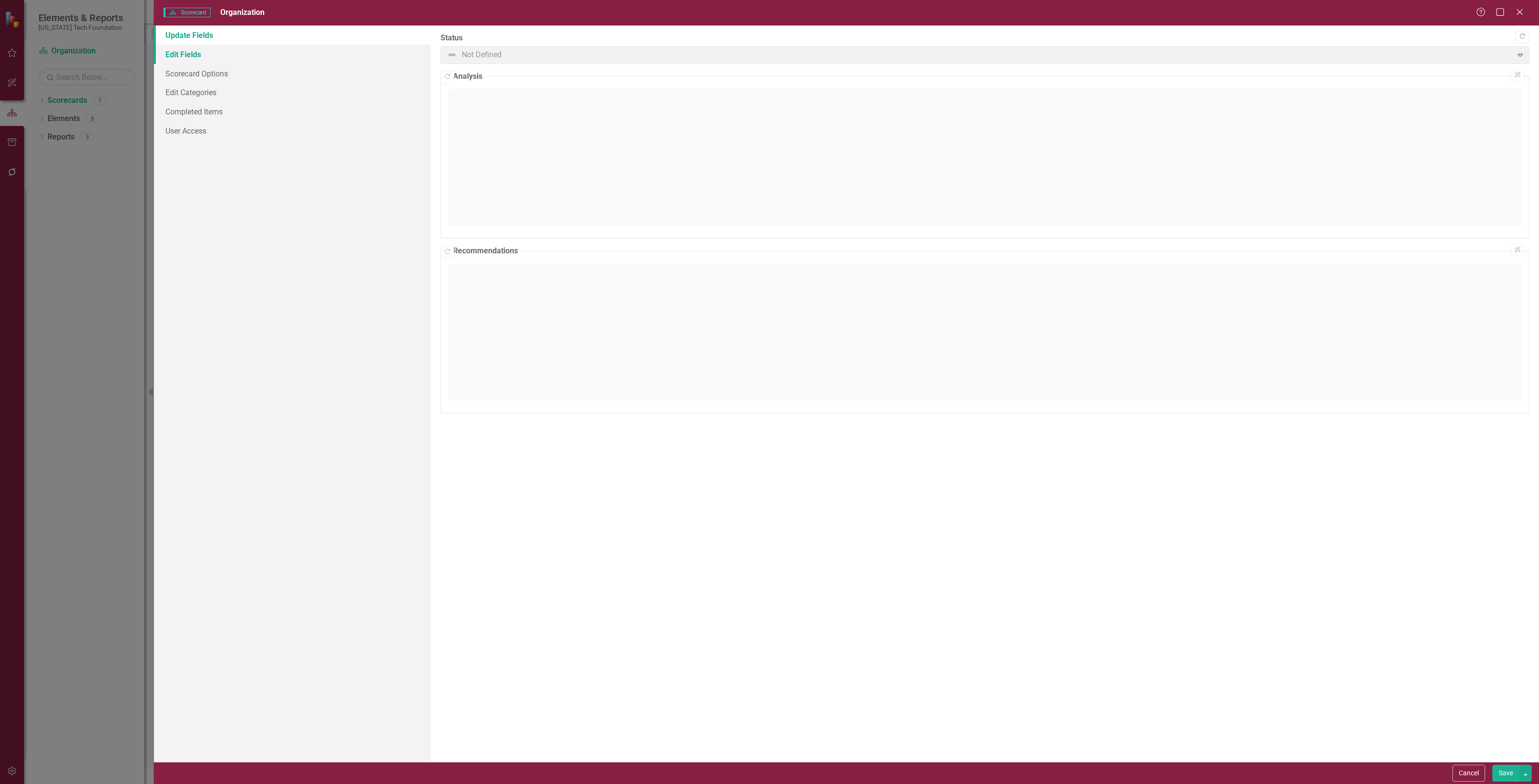
click at [208, 58] on link "Edit Fields" at bounding box center [292, 54] width 277 height 19
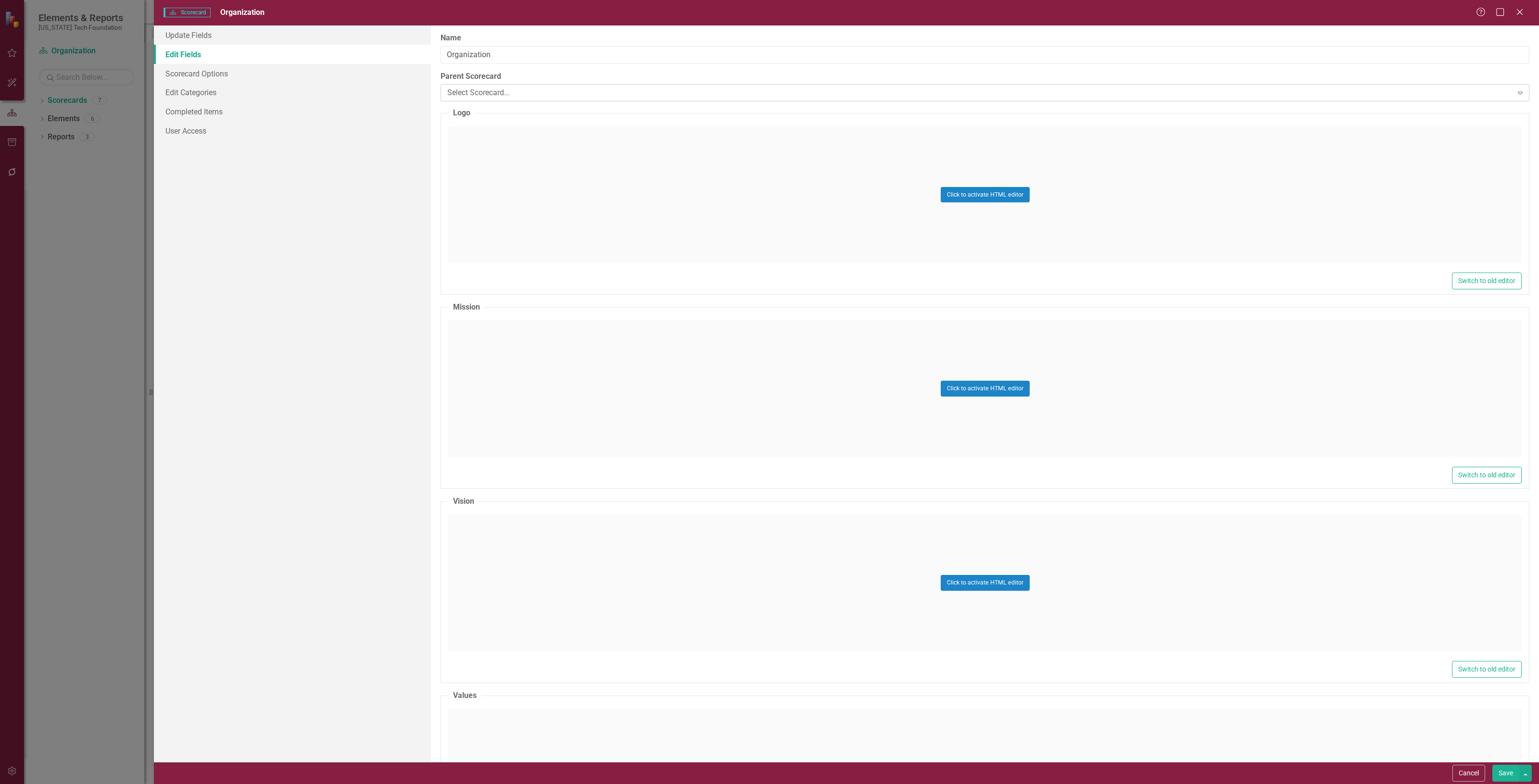
click at [504, 90] on div "Select Scorecard..." at bounding box center [980, 93] width 1066 height 11
click at [1502, 778] on button "Save" at bounding box center [1506, 774] width 27 height 17
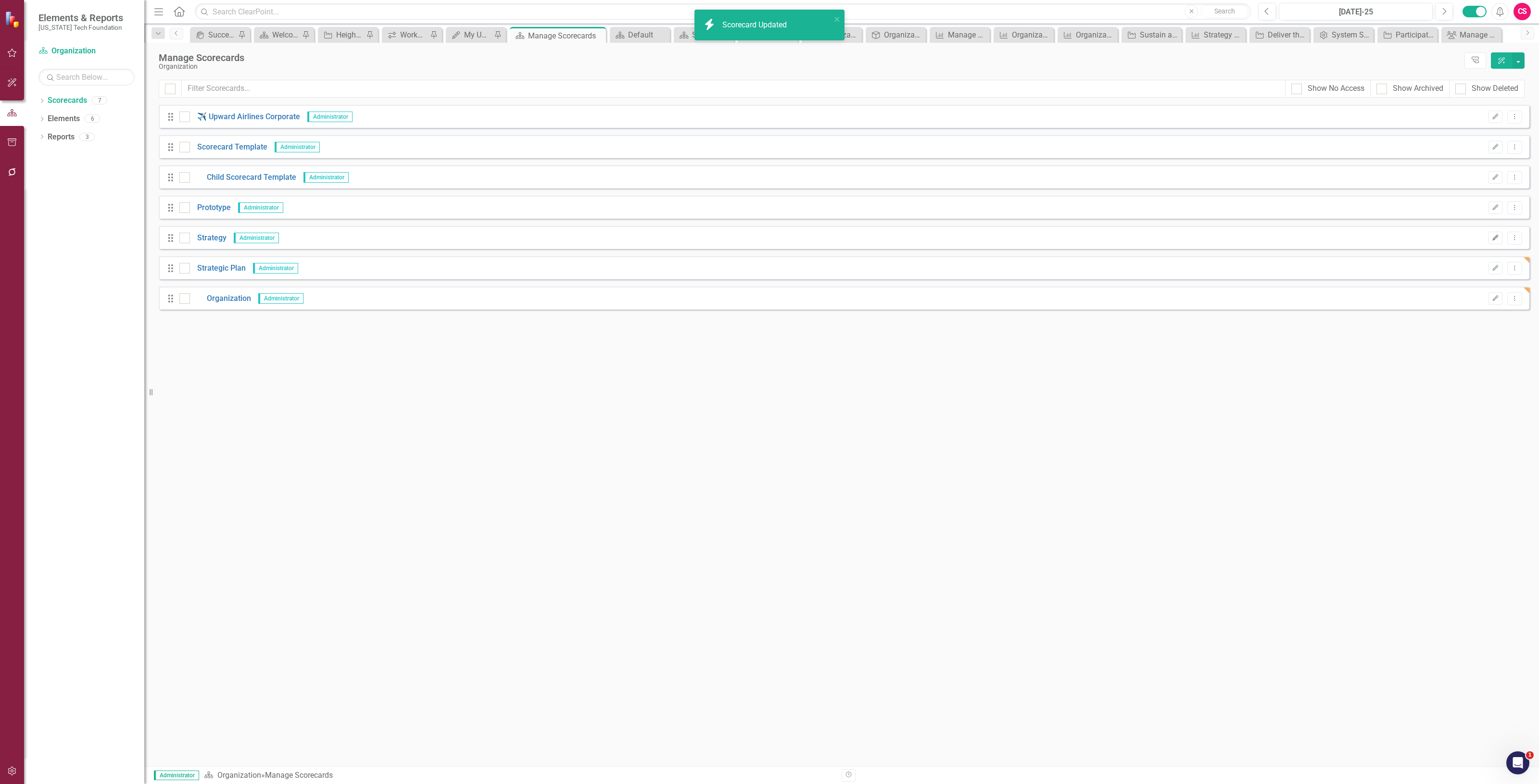
click at [1495, 238] on icon "button" at bounding box center [1495, 237] width 5 height 5
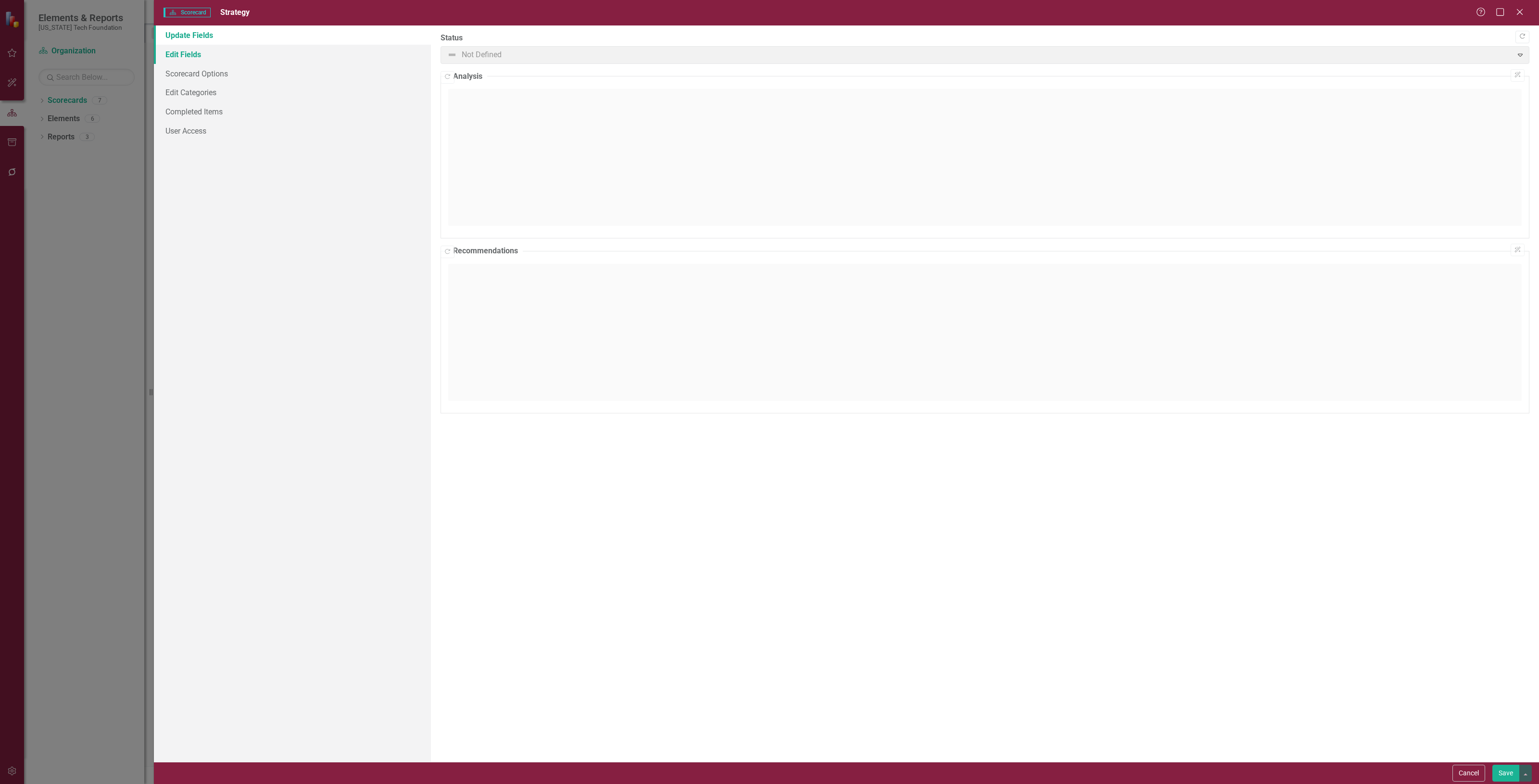
click at [234, 55] on link "Edit Fields" at bounding box center [292, 54] width 277 height 19
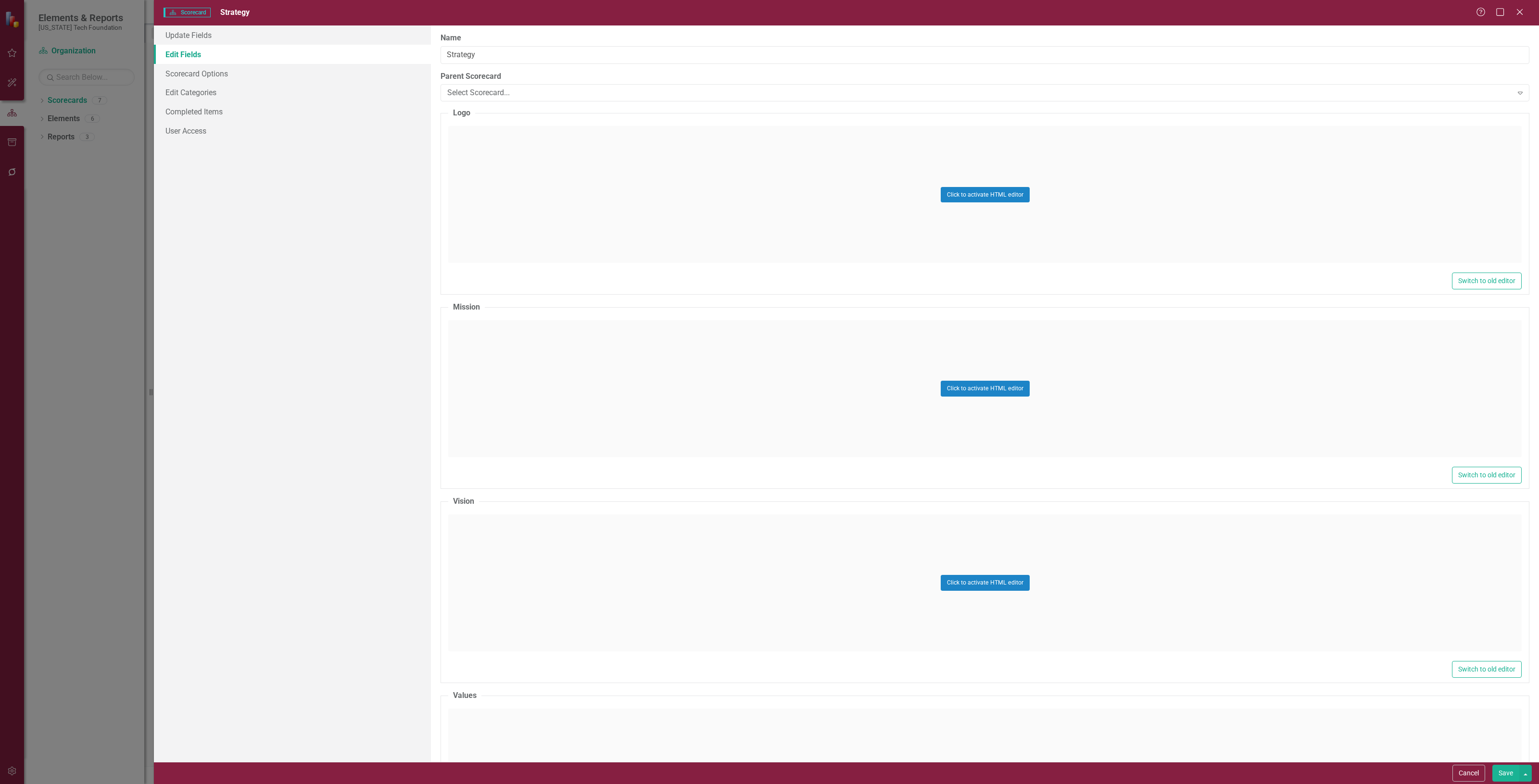
click at [488, 83] on div "Parent Scorecard Select Scorecard... Expand" at bounding box center [985, 86] width 1089 height 30
click at [488, 102] on div "Name Strategy Parent Scorecard Select Scorecard... Expand Logo Click to activat…" at bounding box center [985, 394] width 1109 height 736
click at [476, 90] on div "Select Scorecard..." at bounding box center [980, 93] width 1066 height 11
click at [1504, 775] on button "Save" at bounding box center [1506, 774] width 27 height 17
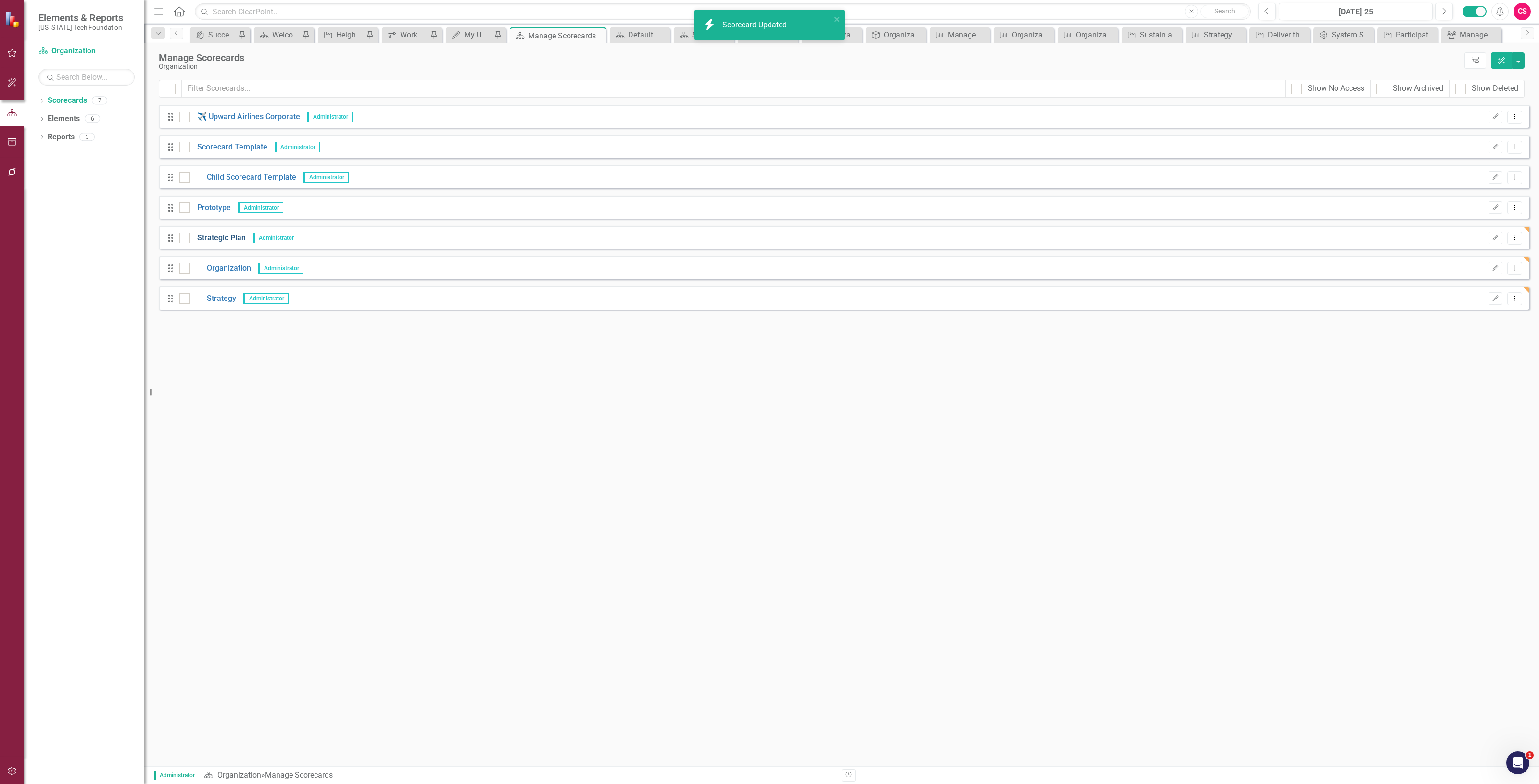
click at [215, 237] on link "Strategic Plan" at bounding box center [218, 238] width 56 height 11
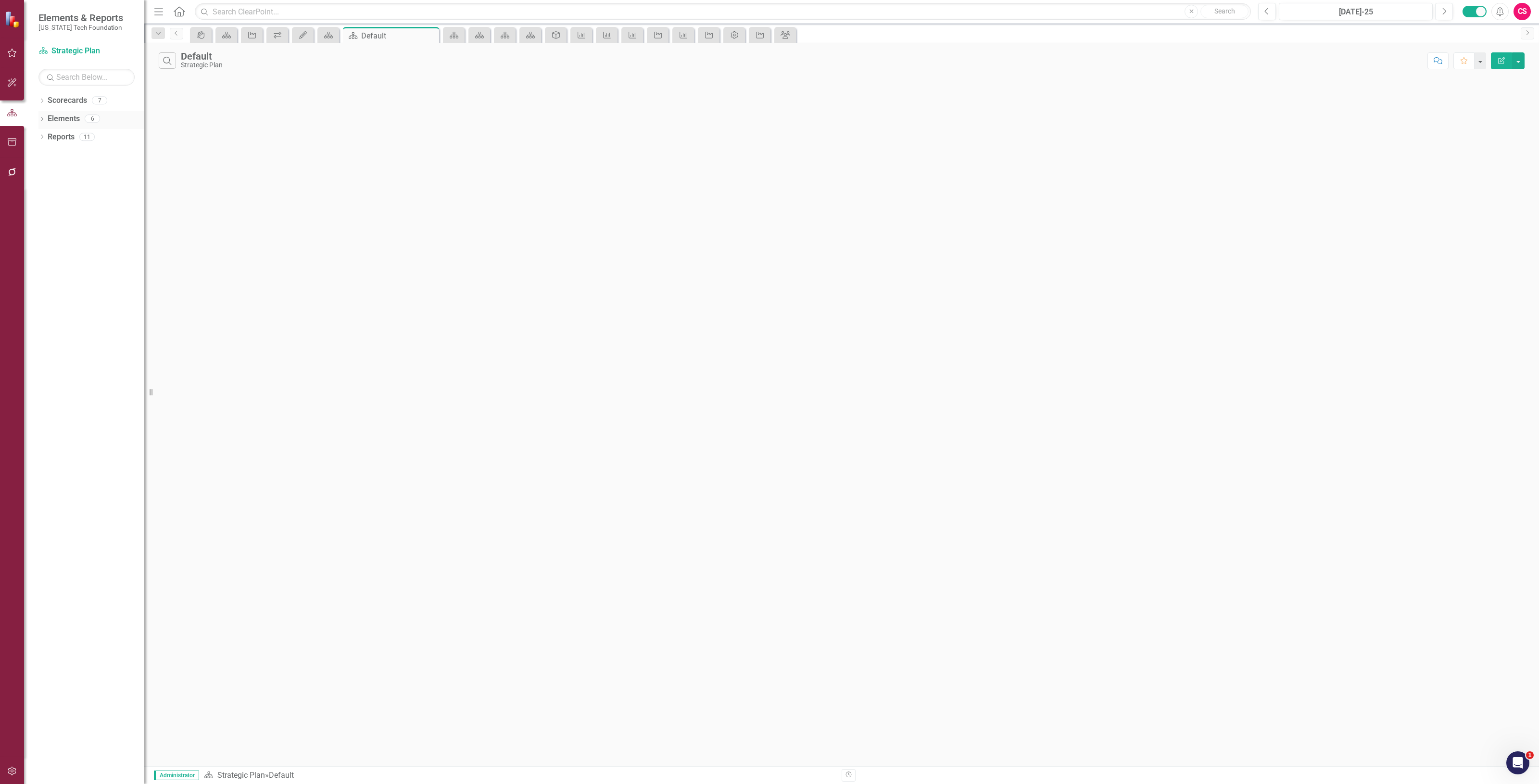
click at [58, 115] on link "Elements" at bounding box center [63, 119] width 32 height 11
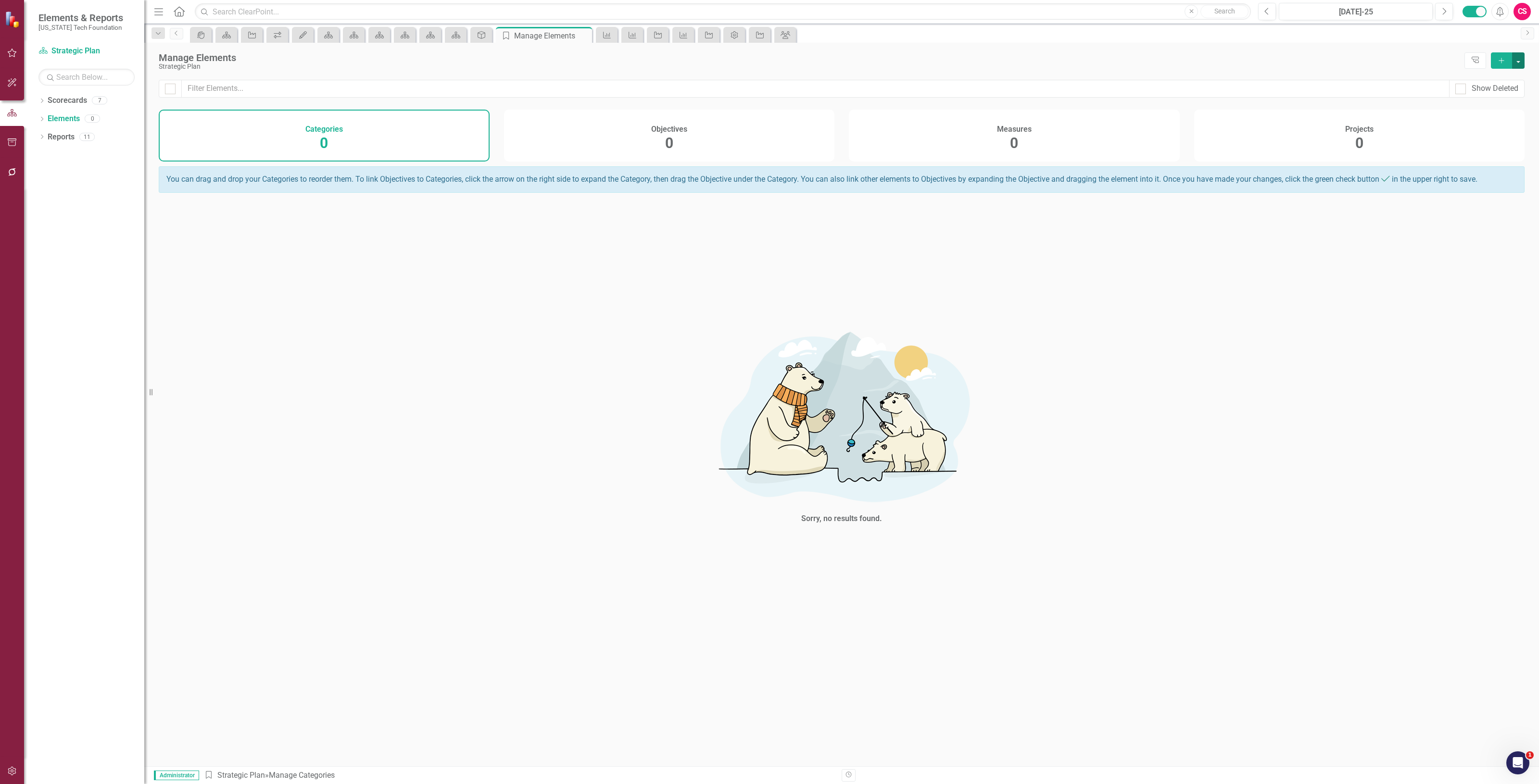
click at [1518, 64] on button "button" at bounding box center [1519, 60] width 12 height 16
click at [1317, 63] on div "Strategic Plan" at bounding box center [809, 66] width 1301 height 7
click at [73, 136] on link "Reports" at bounding box center [61, 137] width 27 height 11
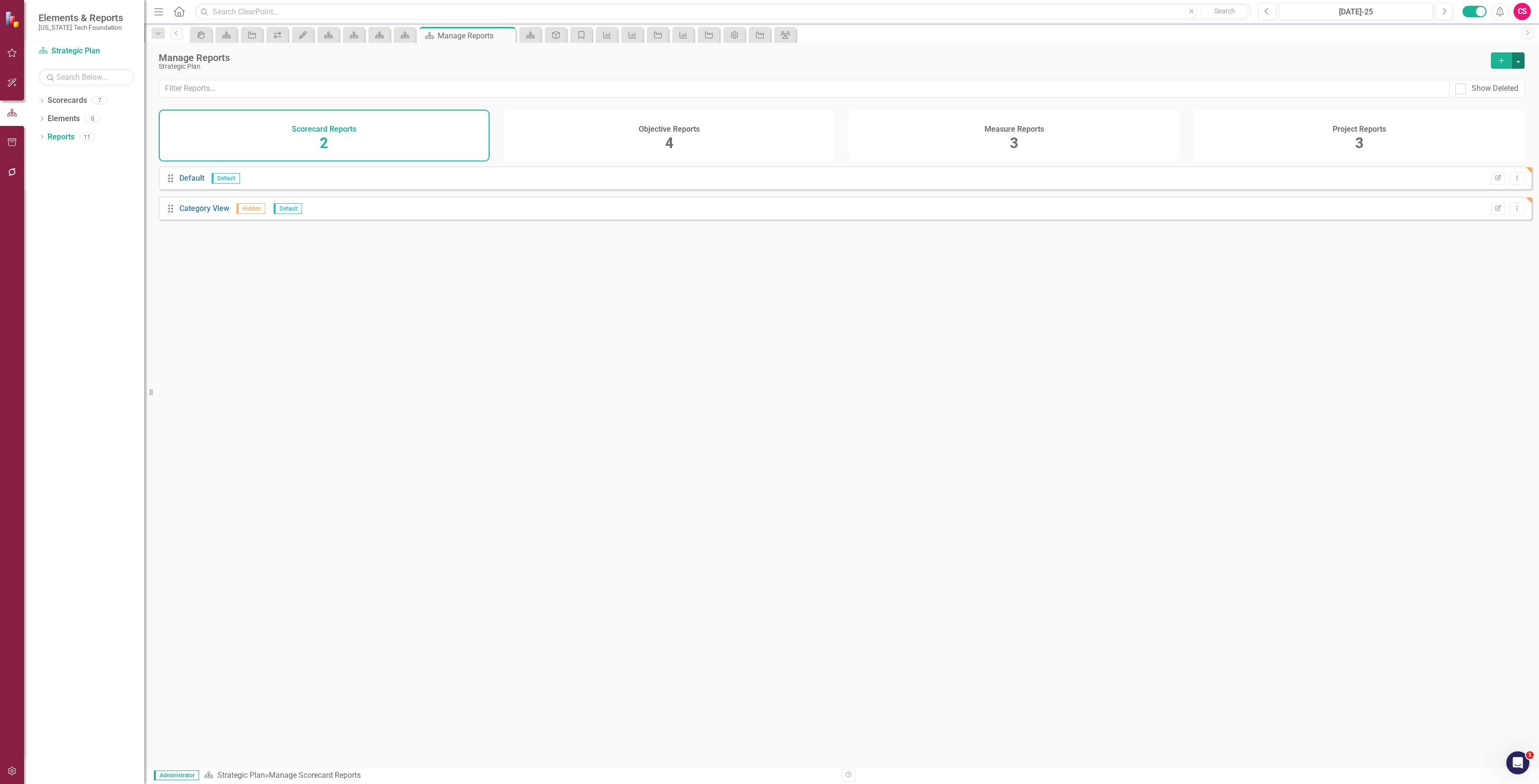
click at [1523, 62] on button "button" at bounding box center [1519, 60] width 12 height 16
click at [1513, 92] on link "Copy Add From Template" at bounding box center [1476, 96] width 96 height 18
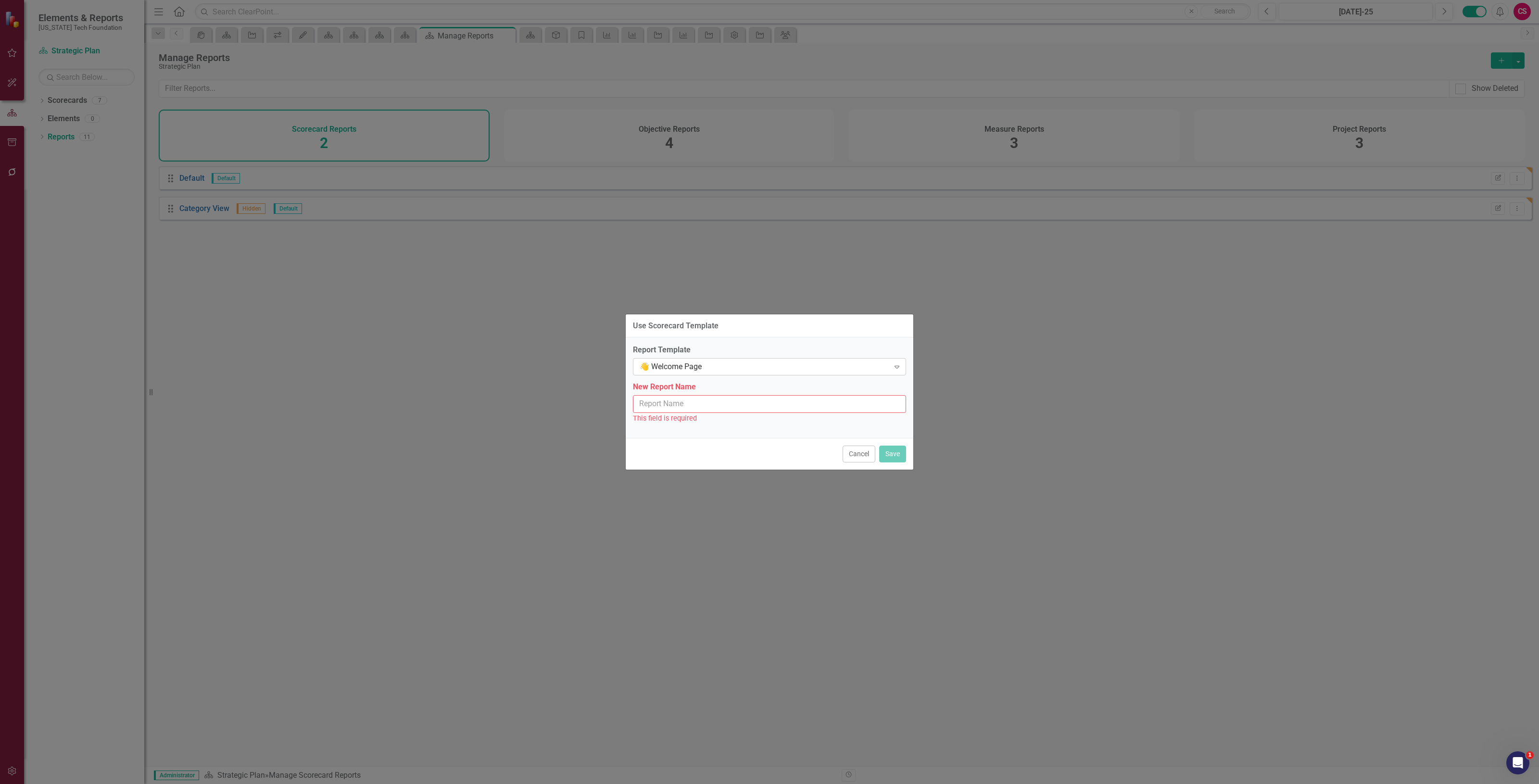
click at [748, 368] on div "👋 Welcome Page" at bounding box center [765, 367] width 249 height 11
click at [734, 431] on div "Strategy Welcome Page" at bounding box center [771, 430] width 258 height 11
click at [758, 400] on input "New Report Name" at bounding box center [770, 404] width 273 height 18
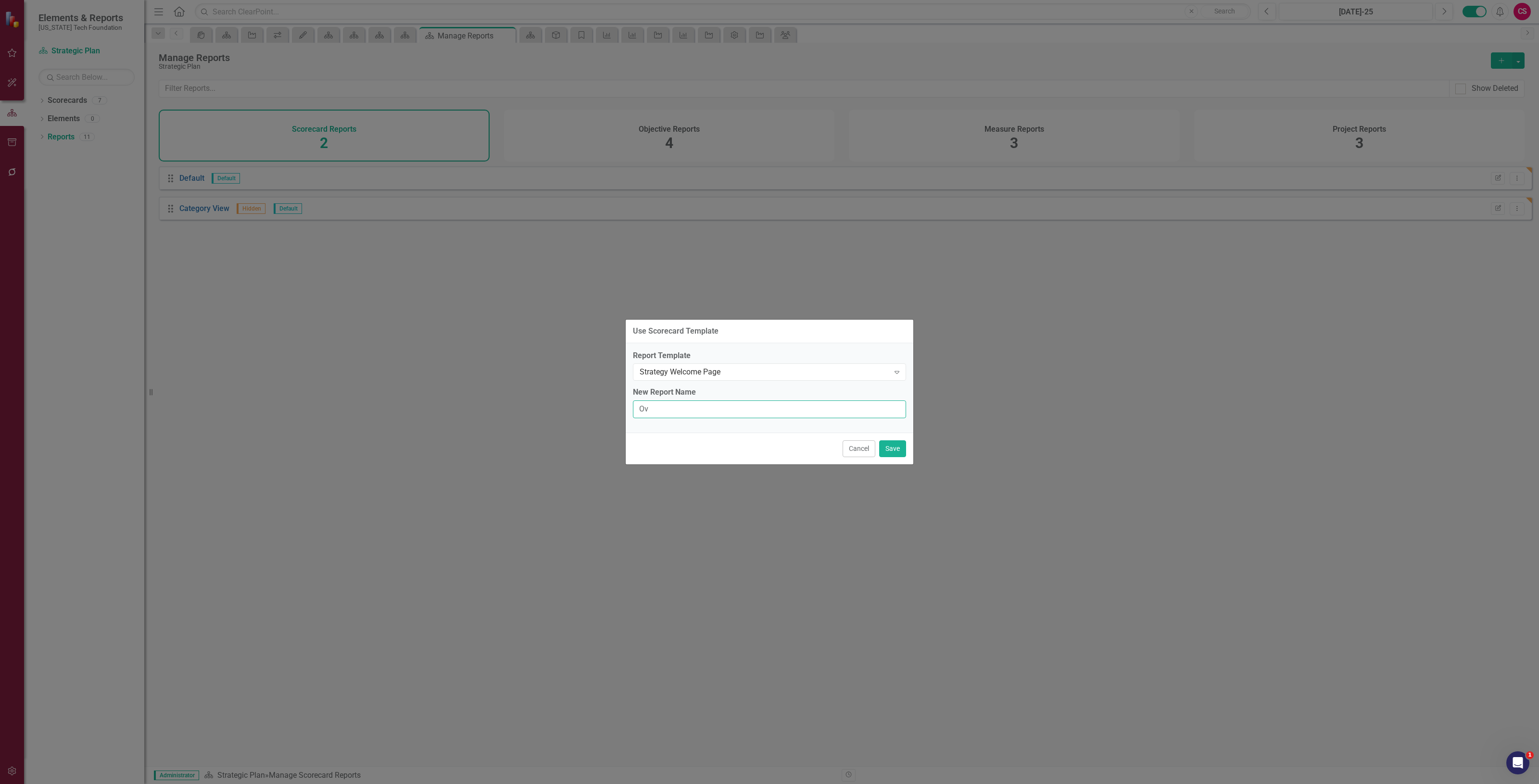
type input "O"
type input "Strategic Plan"
click at [903, 454] on button "Save" at bounding box center [893, 449] width 27 height 17
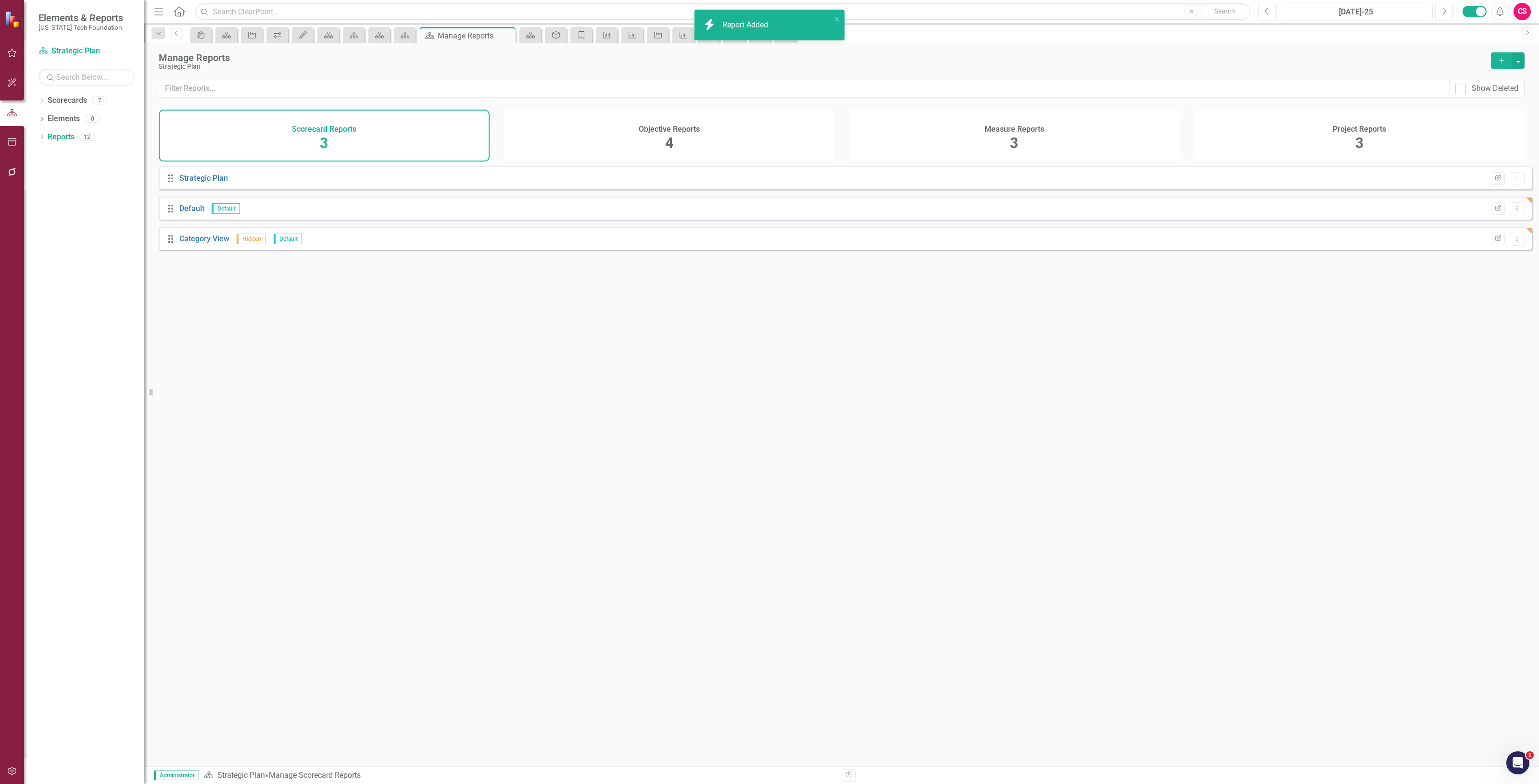
click at [692, 152] on div "Objective Reports 4" at bounding box center [670, 136] width 331 height 52
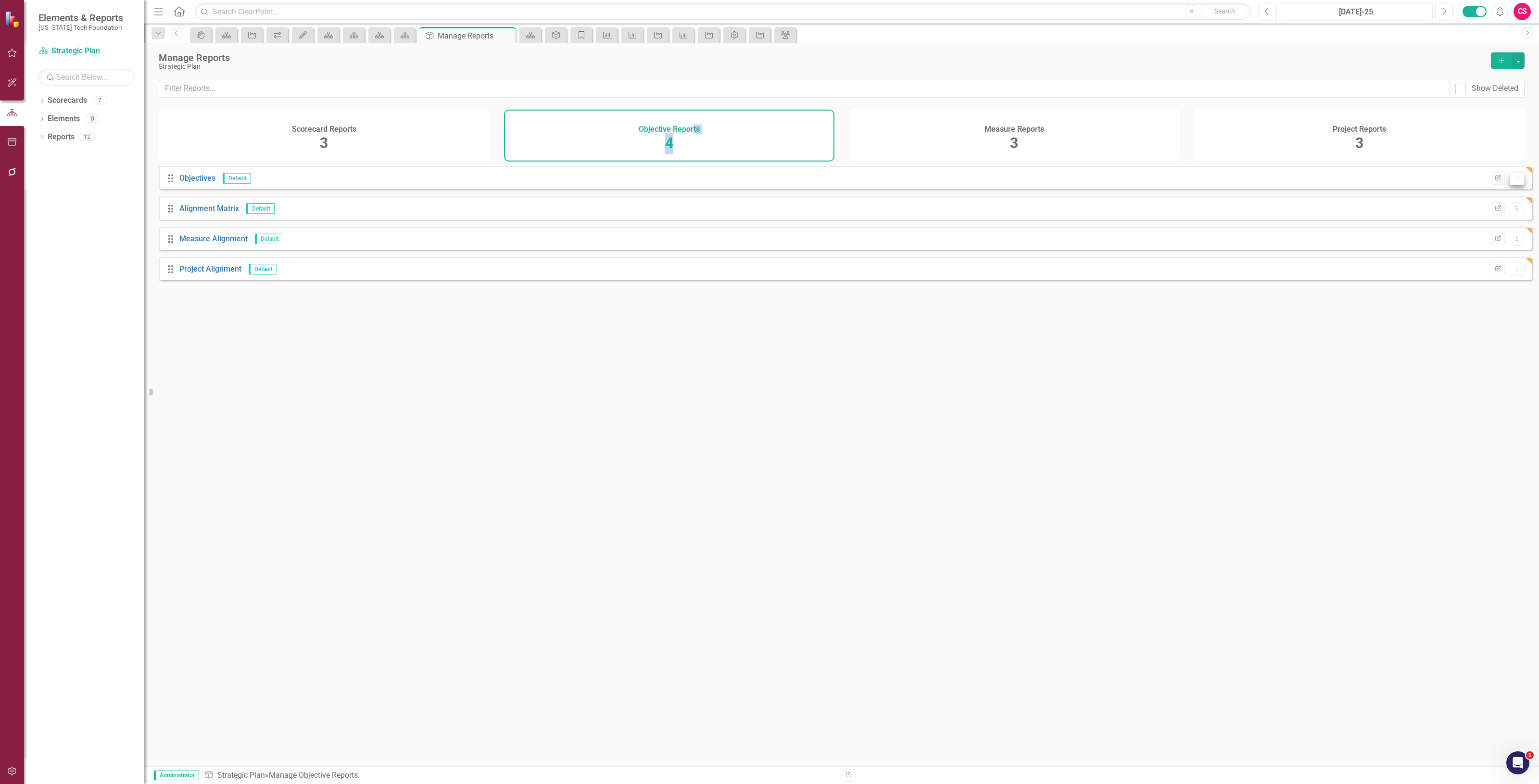
click at [1513, 182] on icon "Dropdown Menu" at bounding box center [1517, 178] width 8 height 6
click at [1491, 236] on link "Trash Delete Report" at bounding box center [1478, 237] width 76 height 18
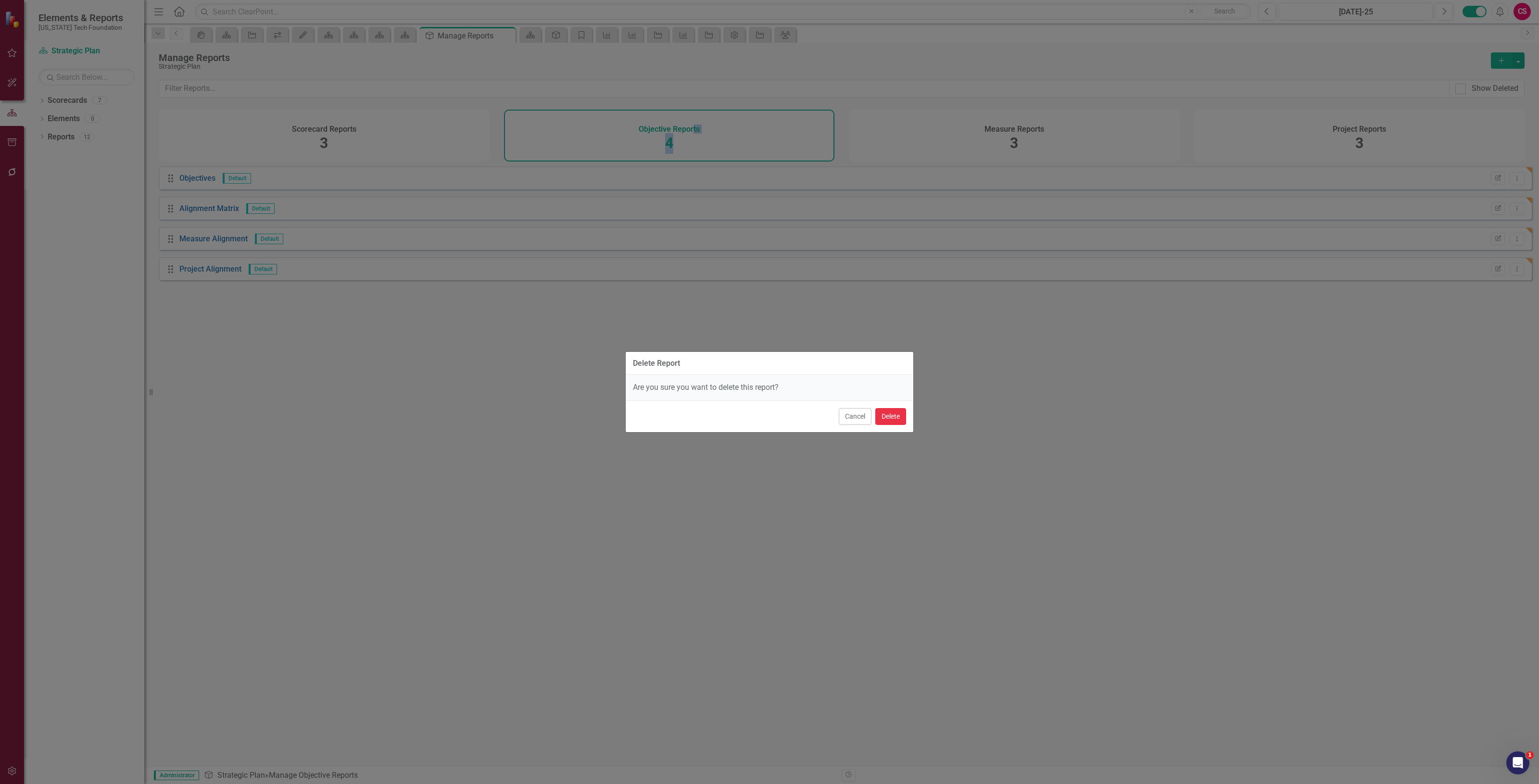
click at [891, 416] on button "Delete" at bounding box center [890, 417] width 30 height 17
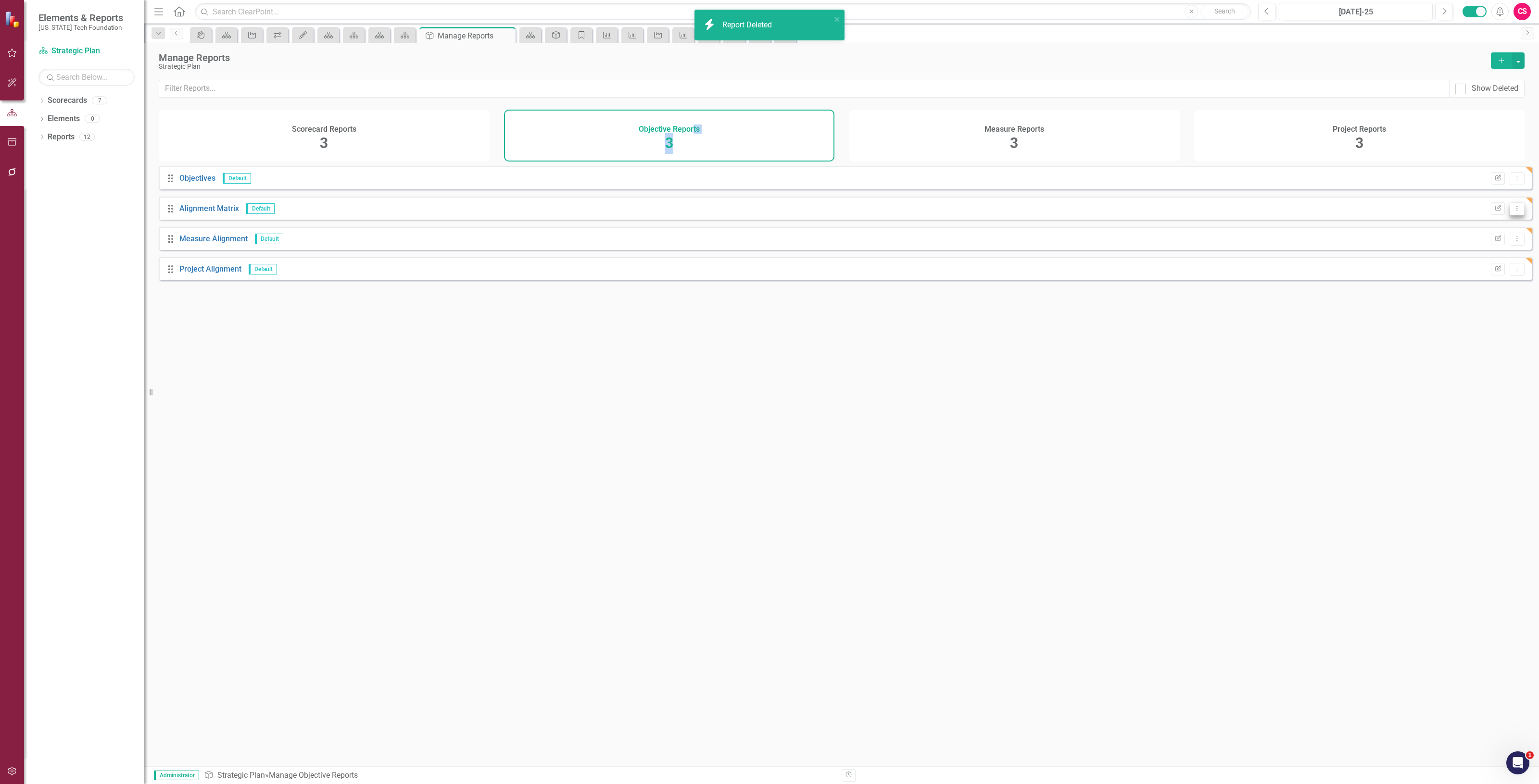
click at [1513, 205] on icon "Dropdown Menu" at bounding box center [1517, 208] width 8 height 6
click at [1495, 239] on link "Trash Delete Report" at bounding box center [1478, 237] width 76 height 18
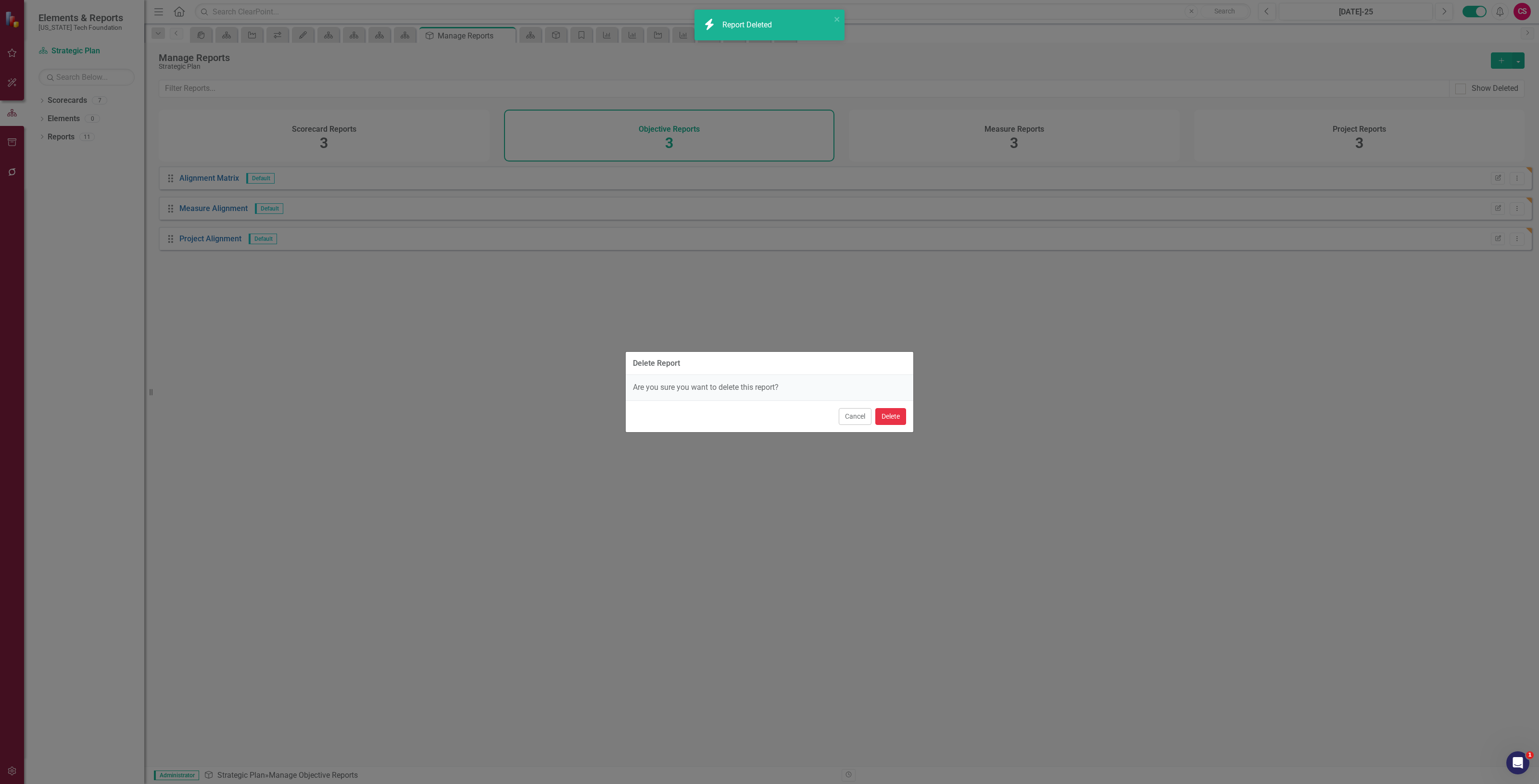
click at [886, 418] on button "Delete" at bounding box center [890, 417] width 30 height 17
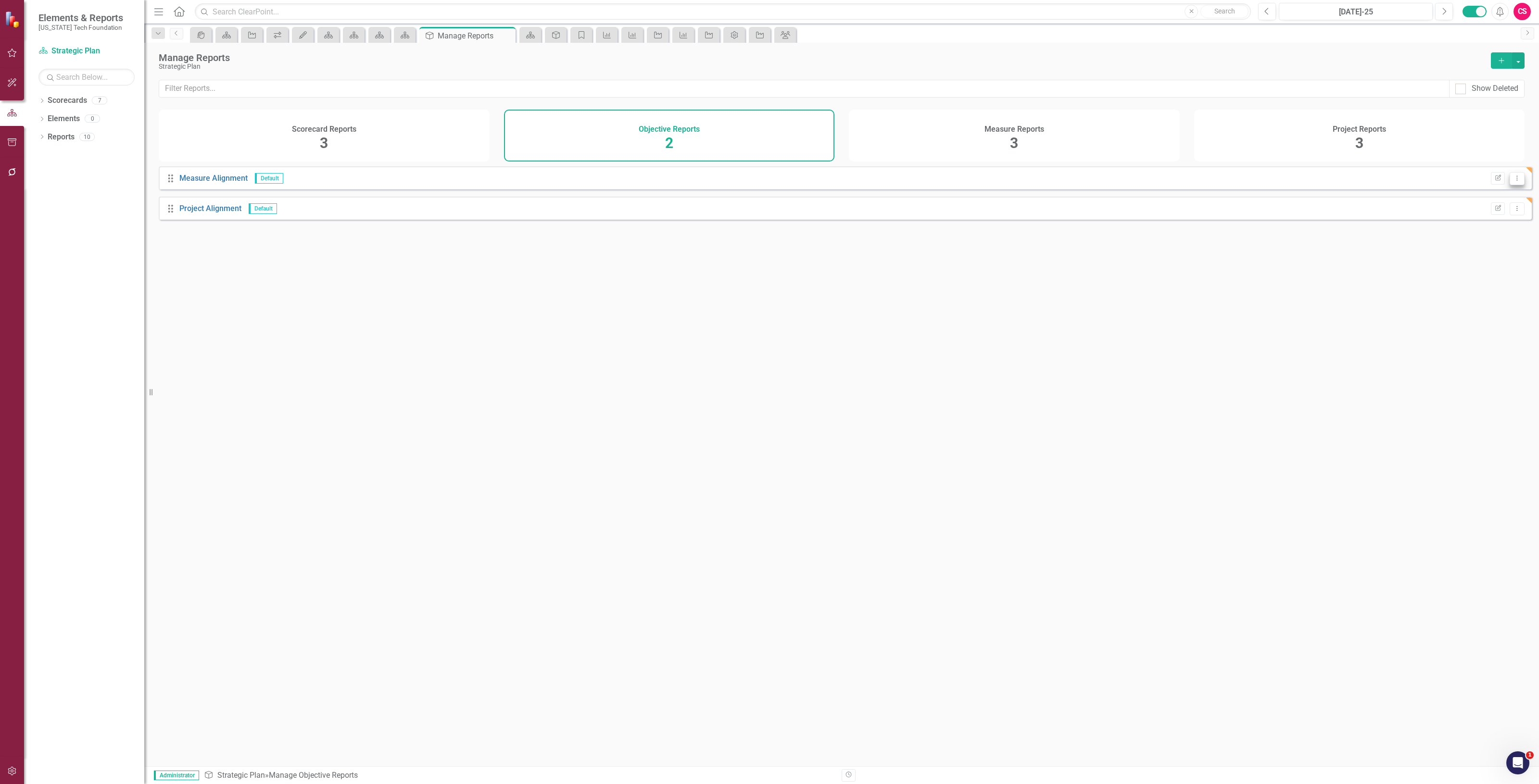
click at [1513, 182] on icon "Dropdown Menu" at bounding box center [1517, 178] width 8 height 6
click at [1440, 241] on div "Elements & Reports [US_STATE] Tech Foundation Scorecard Strategic Plan Search D…" at bounding box center [770, 392] width 1539 height 784
click at [1451, 231] on div "Drag Measure Alignment Default Edit Report Dropdown Menu Drag Project Alignment…" at bounding box center [841, 462] width 1395 height 593
click at [1516, 213] on button "Dropdown Menu" at bounding box center [1517, 209] width 15 height 13
click at [1478, 272] on link "Trash Delete Report" at bounding box center [1478, 267] width 76 height 18
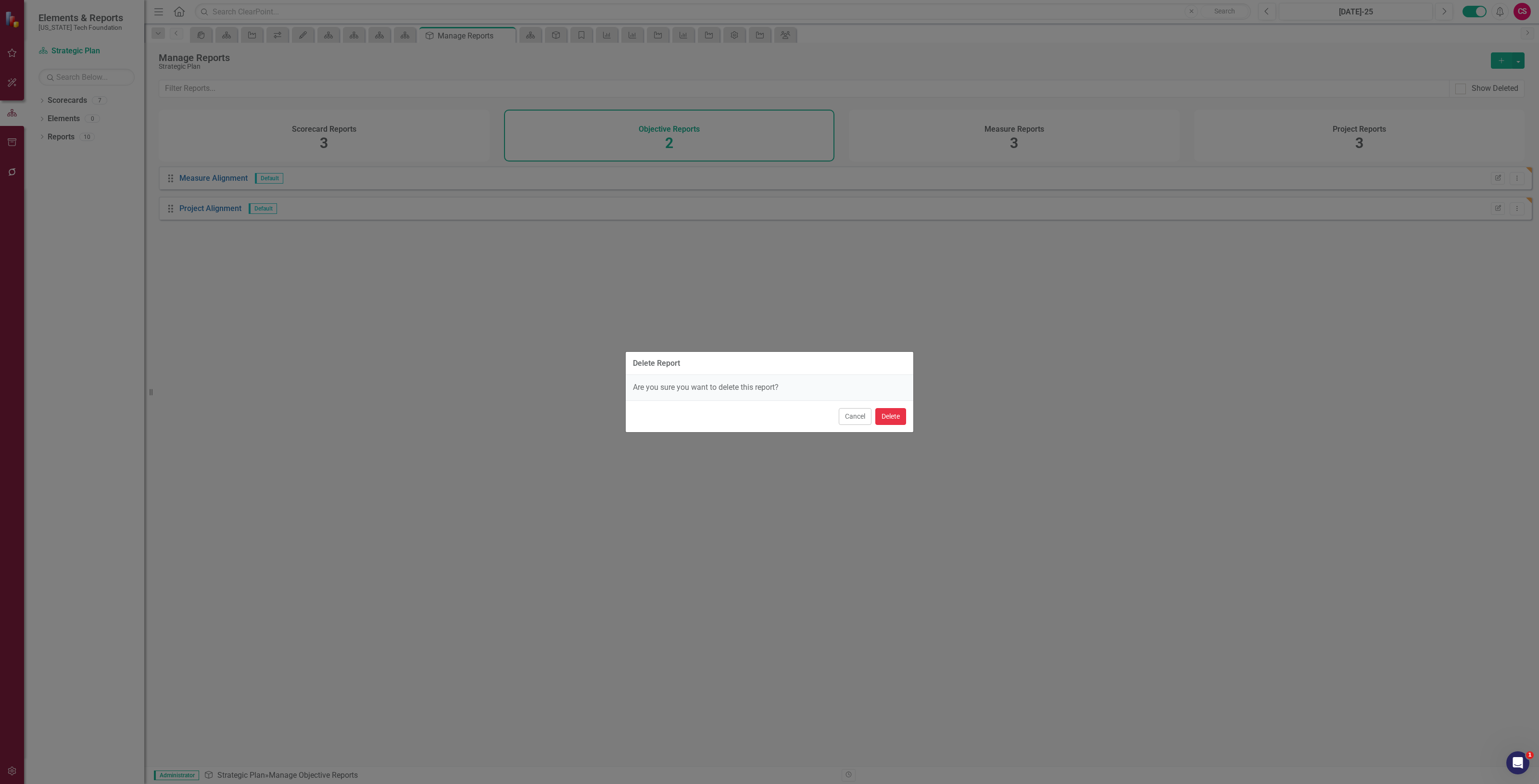
click at [895, 415] on button "Delete" at bounding box center [890, 417] width 30 height 17
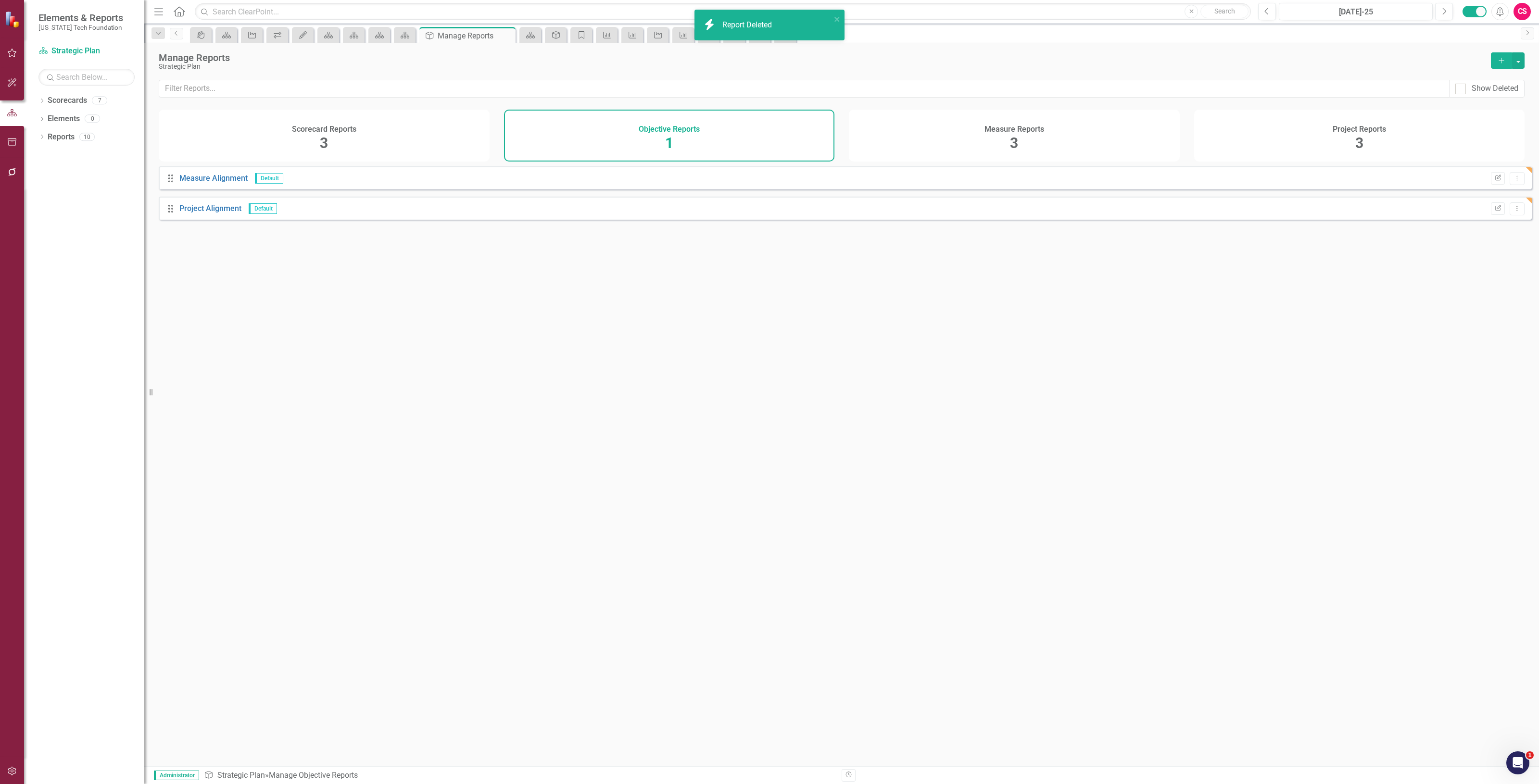
click at [1513, 182] on icon "Dropdown Menu" at bounding box center [1517, 178] width 8 height 6
click at [1490, 232] on link "Trash Delete Report" at bounding box center [1478, 237] width 76 height 18
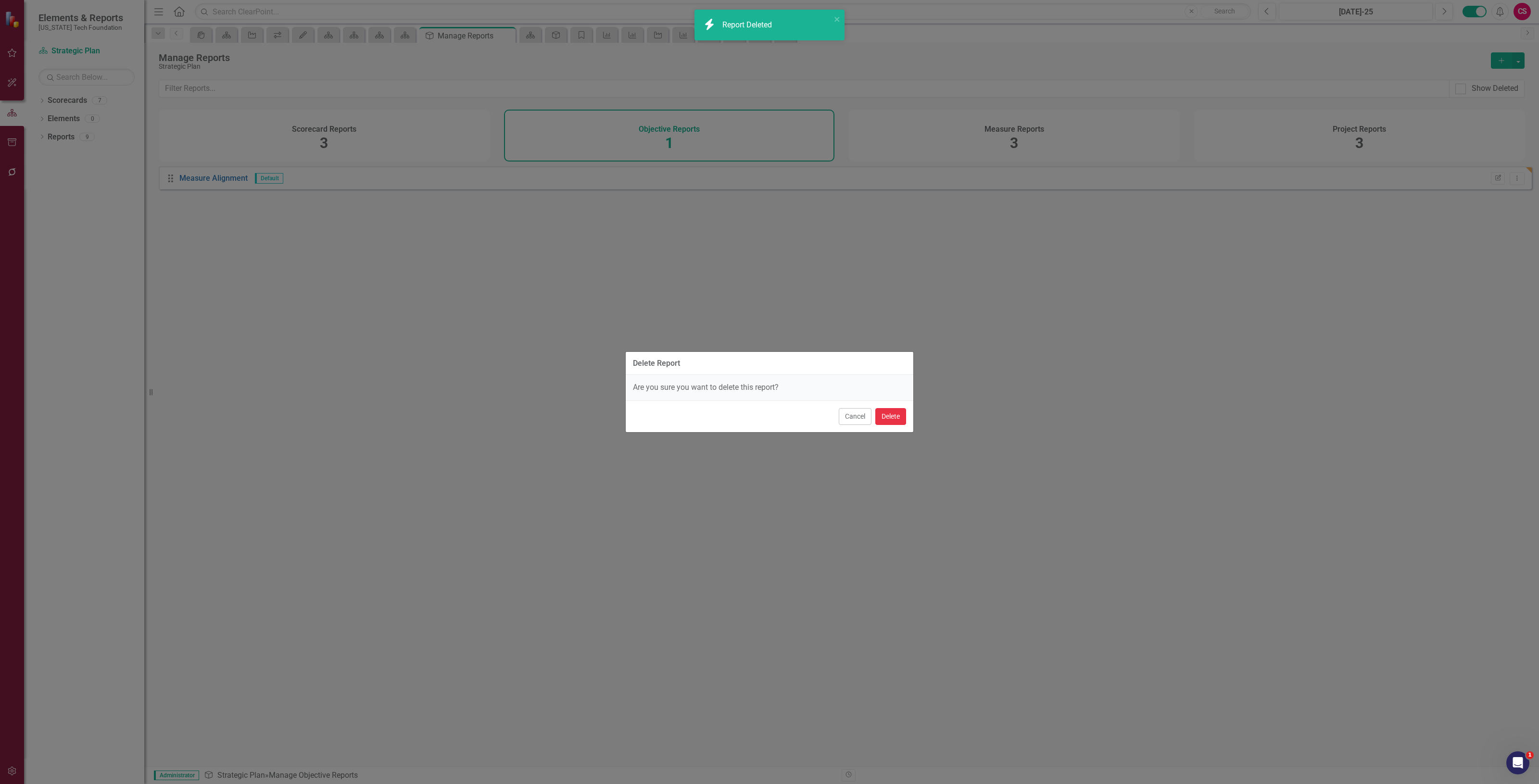
click at [882, 420] on button "Delete" at bounding box center [890, 417] width 30 height 17
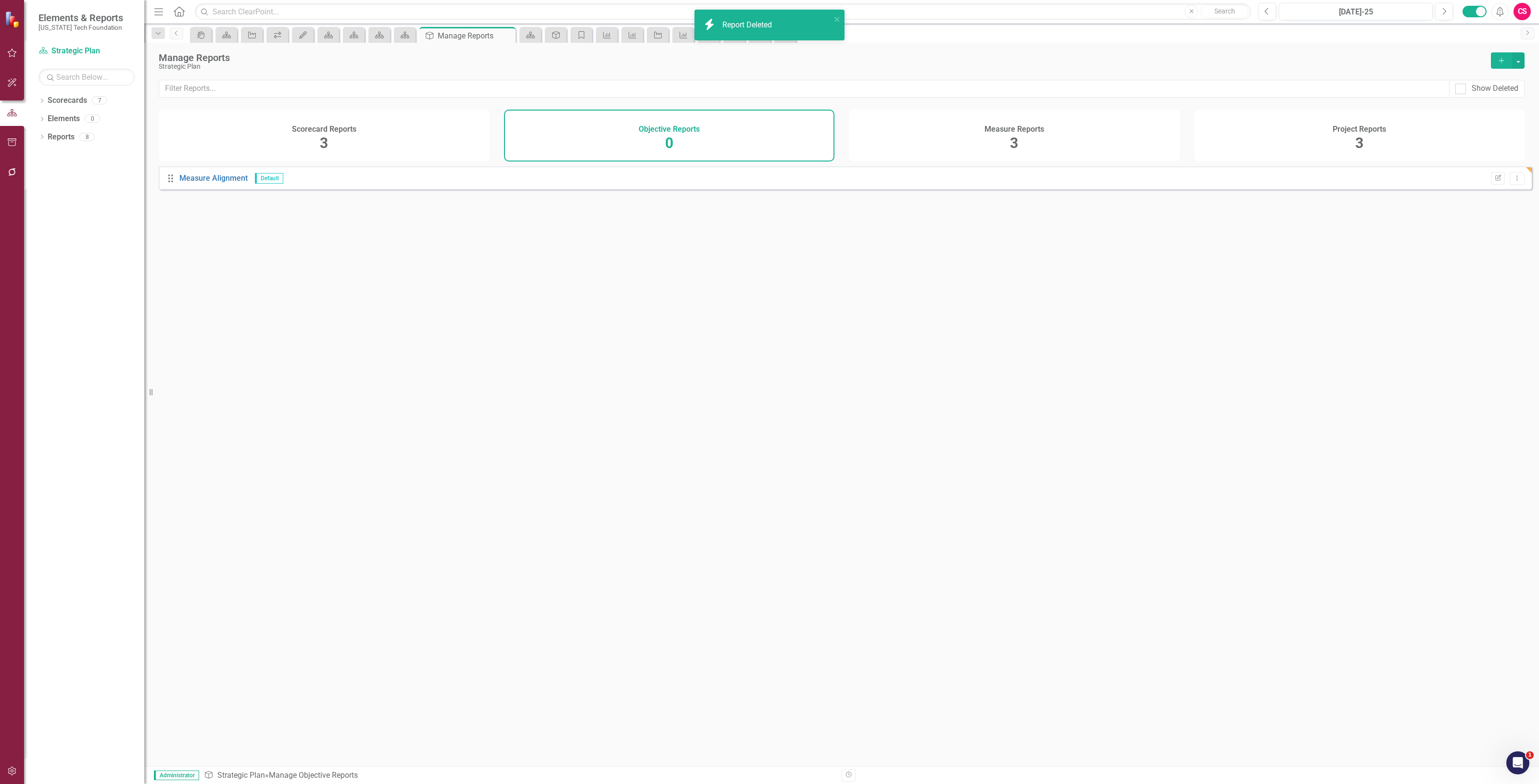
click at [1021, 136] on div "Measure Reports 3" at bounding box center [1014, 136] width 331 height 52
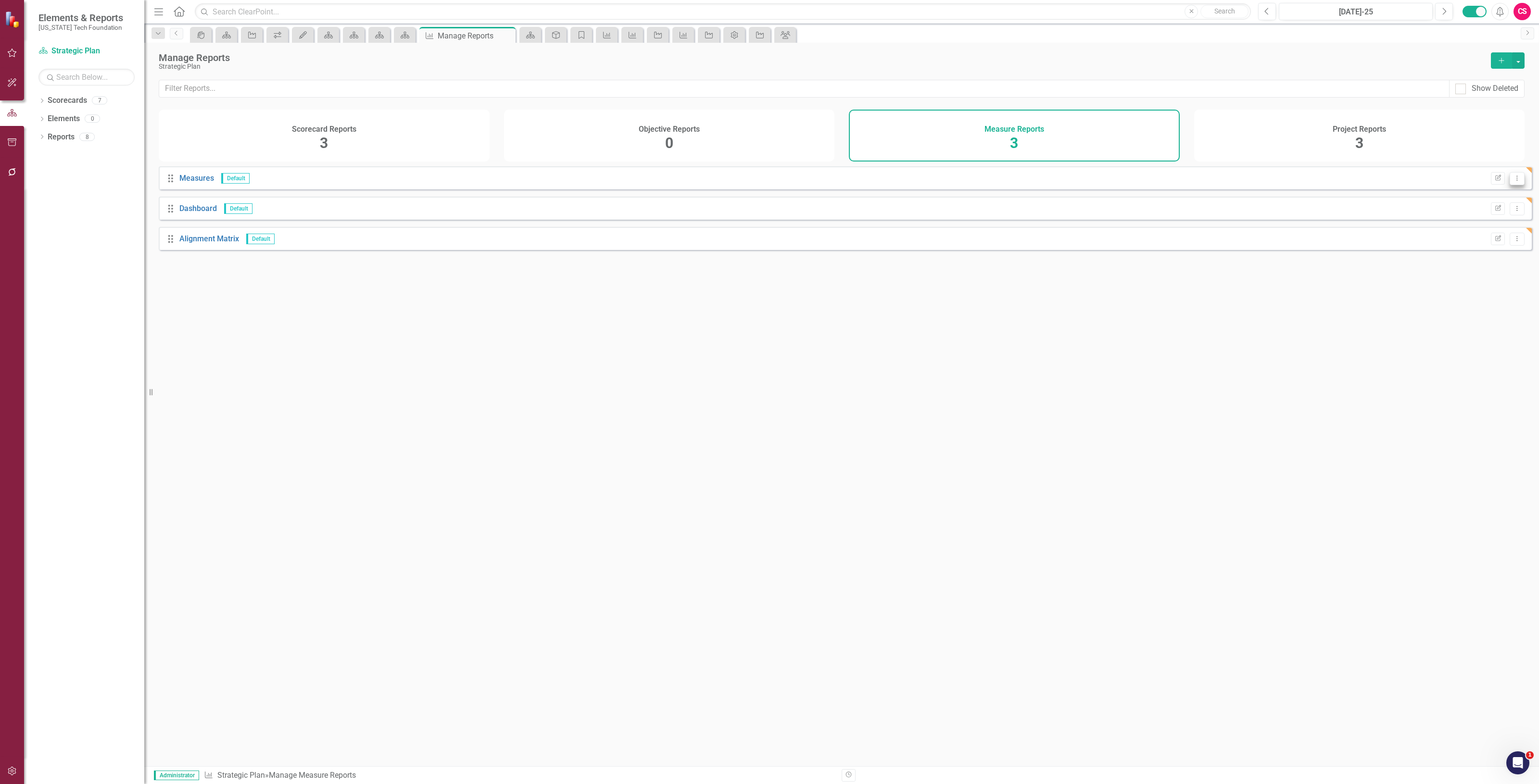
click at [1513, 182] on icon "Dropdown Menu" at bounding box center [1517, 178] width 8 height 6
click at [1490, 237] on link "Trash Delete Report" at bounding box center [1478, 237] width 76 height 18
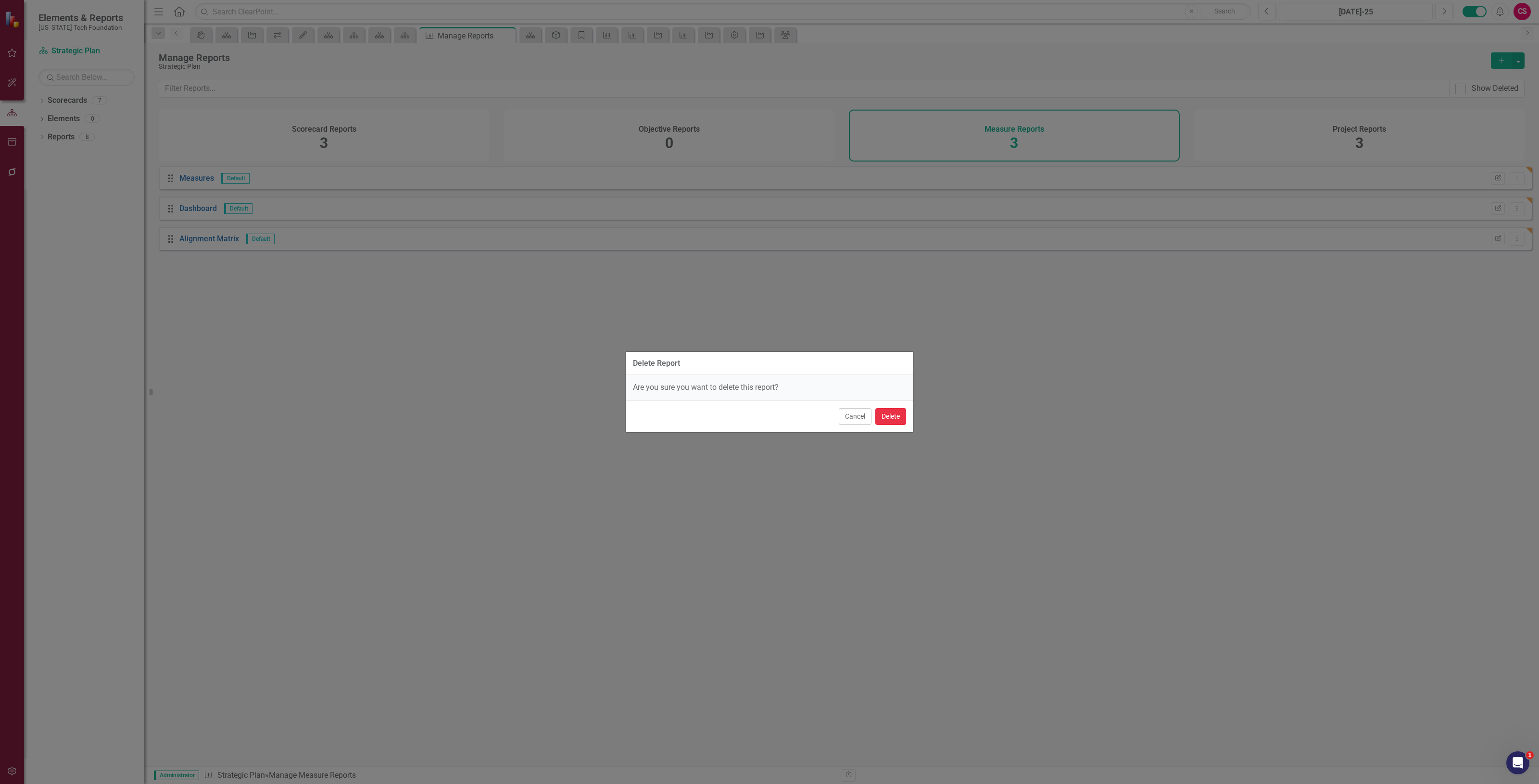
click at [899, 418] on button "Delete" at bounding box center [890, 417] width 30 height 17
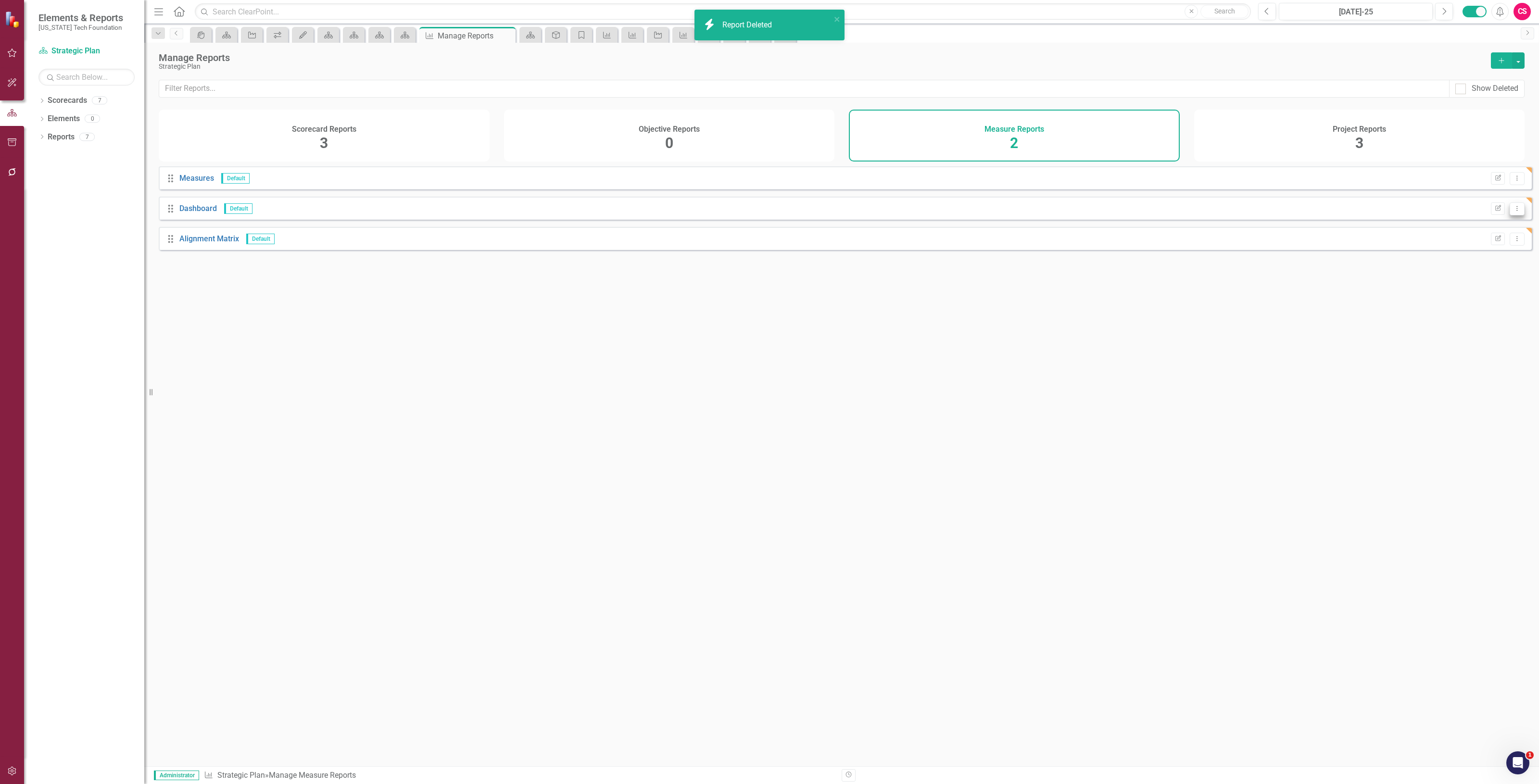
click at [1513, 205] on icon "Dropdown Menu" at bounding box center [1517, 208] width 8 height 6
click at [1445, 240] on link "Trash Delete Report" at bounding box center [1478, 237] width 76 height 18
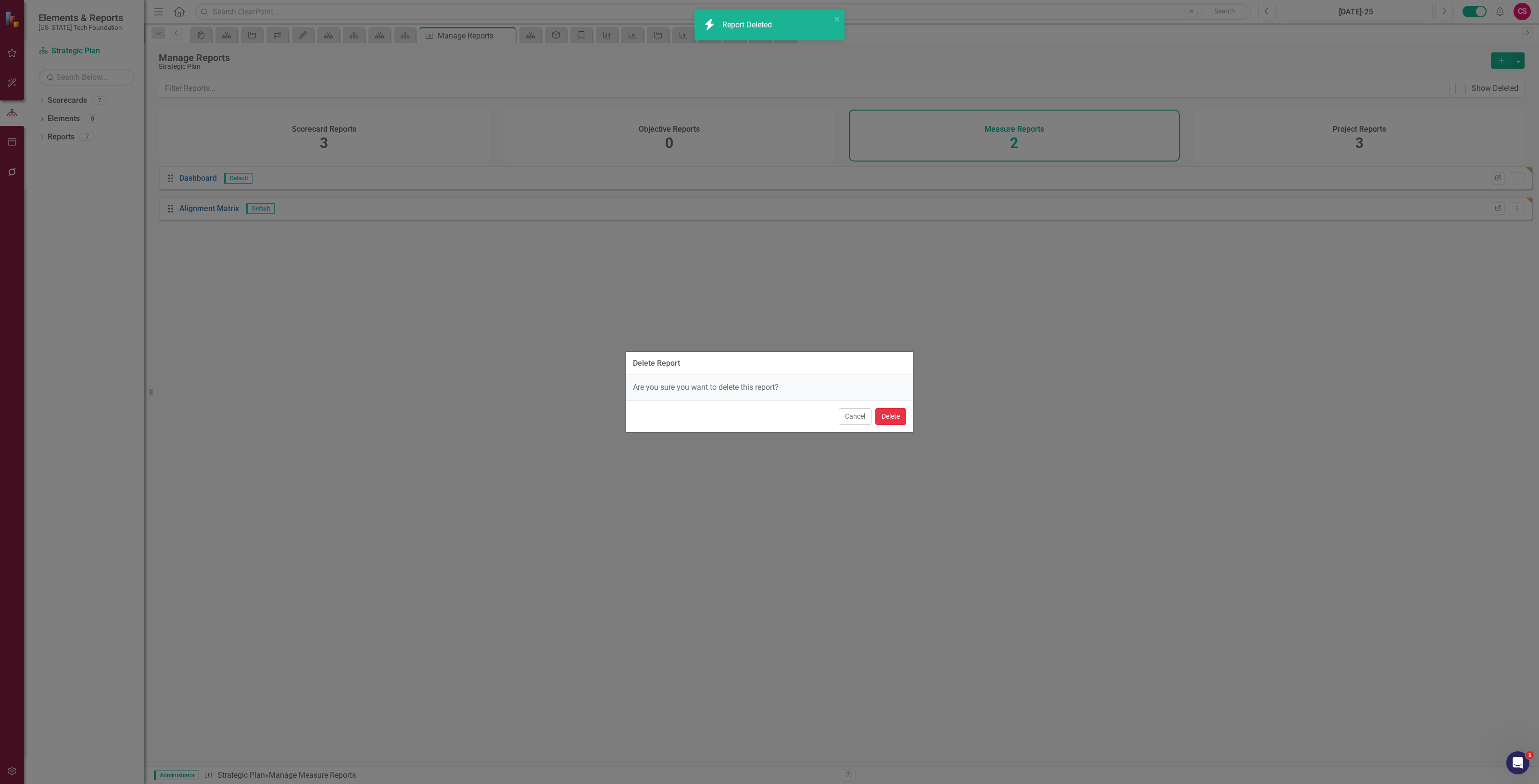
click at [893, 415] on button "Delete" at bounding box center [890, 417] width 30 height 17
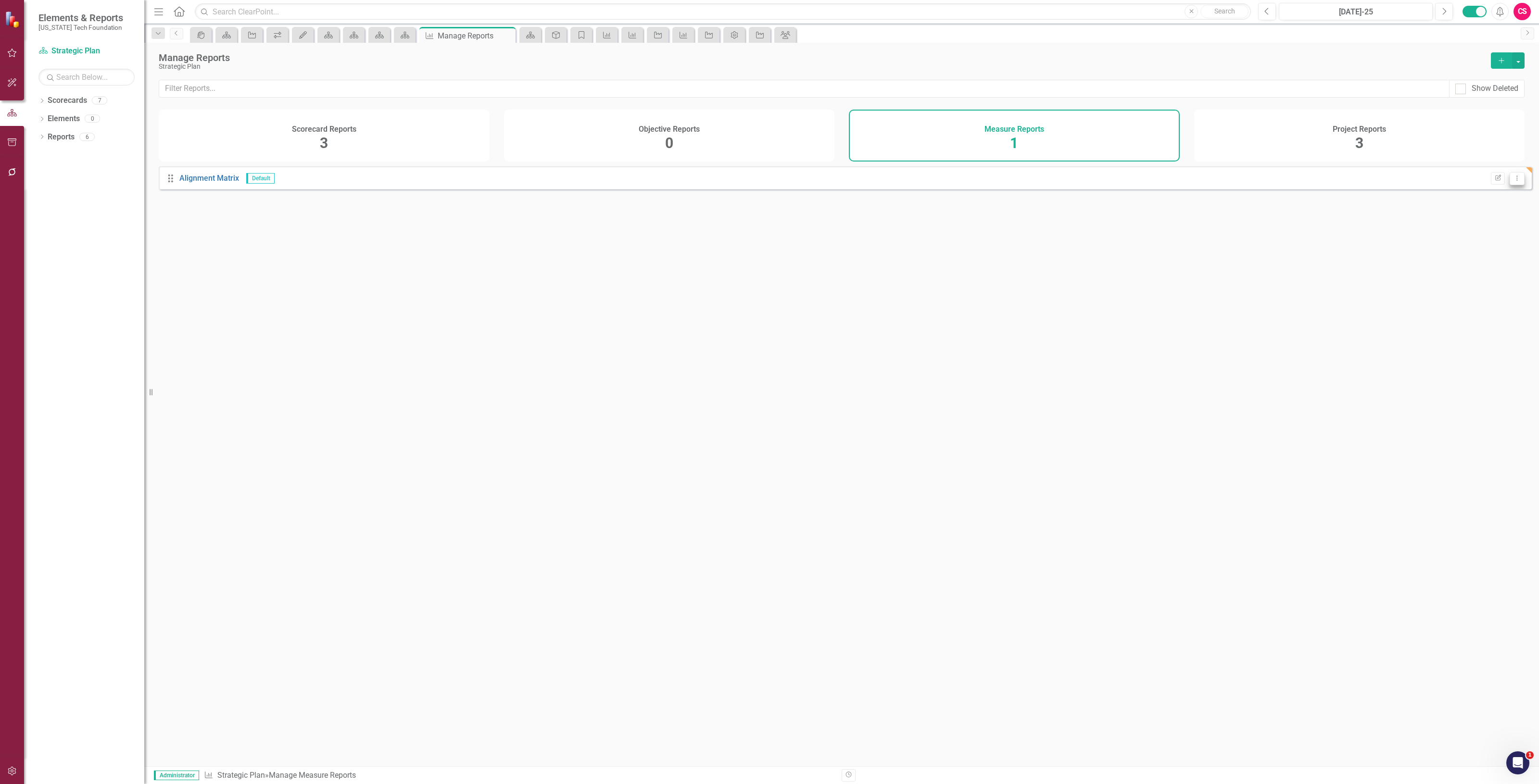
click at [1513, 182] on icon "Dropdown Menu" at bounding box center [1517, 178] width 8 height 6
click at [1502, 233] on link "Trash Delete Report" at bounding box center [1478, 237] width 76 height 18
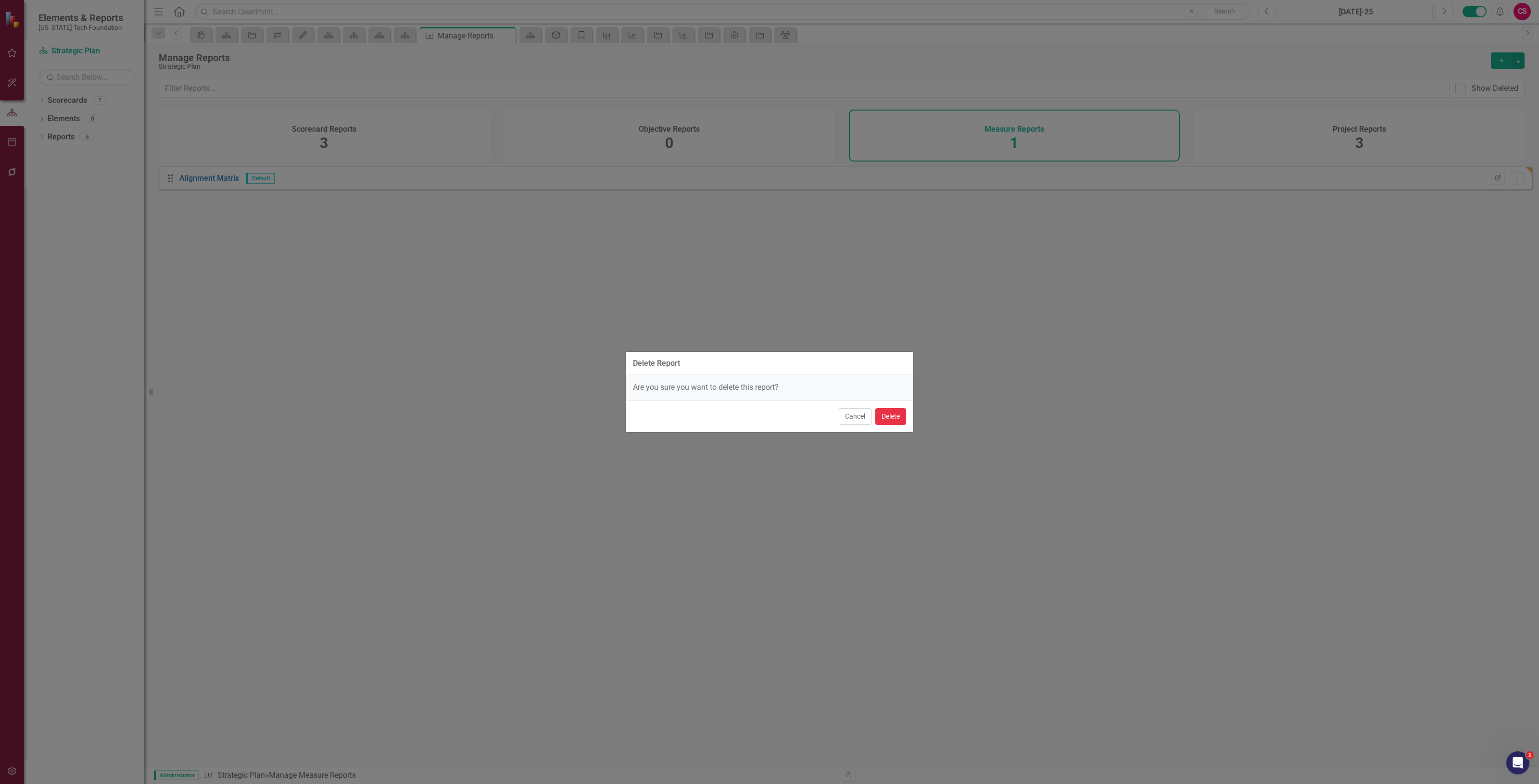
click at [902, 418] on button "Delete" at bounding box center [890, 417] width 30 height 17
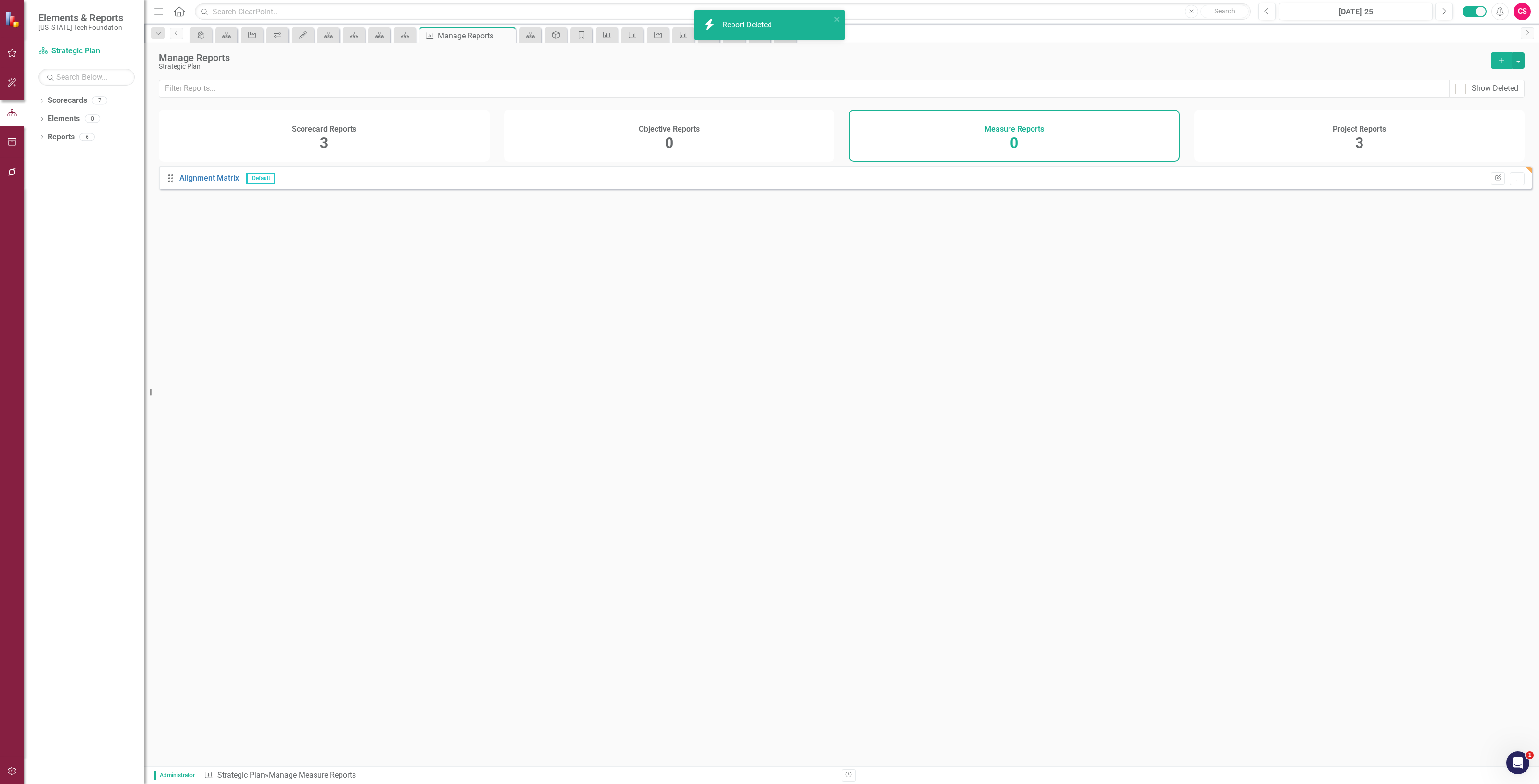
click at [1428, 142] on div "Delete Report Are you sure you want to delete this report? Cancel Delete" at bounding box center [770, 392] width 1539 height 784
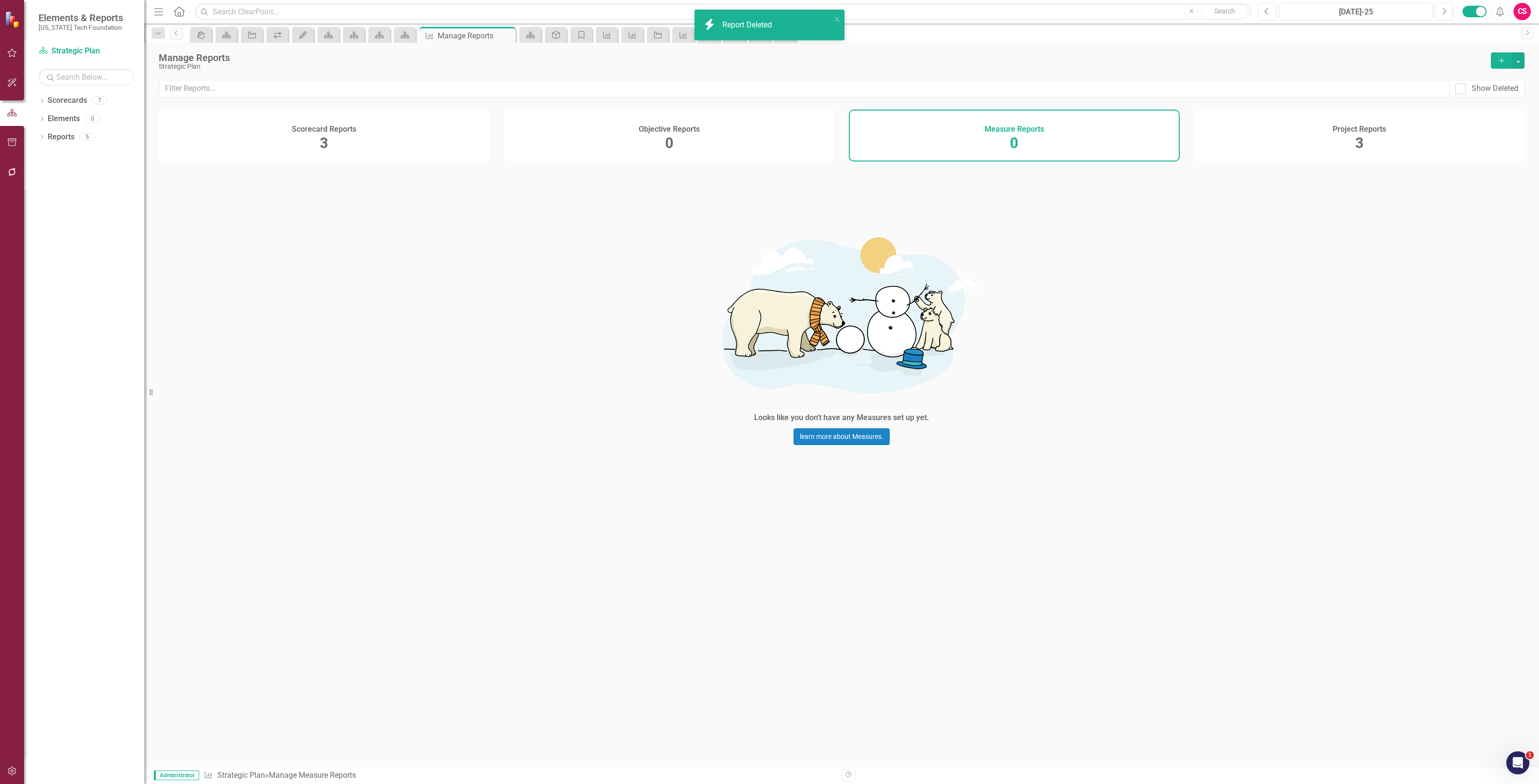
click at [1426, 134] on div "Project Reports 3" at bounding box center [1360, 136] width 331 height 52
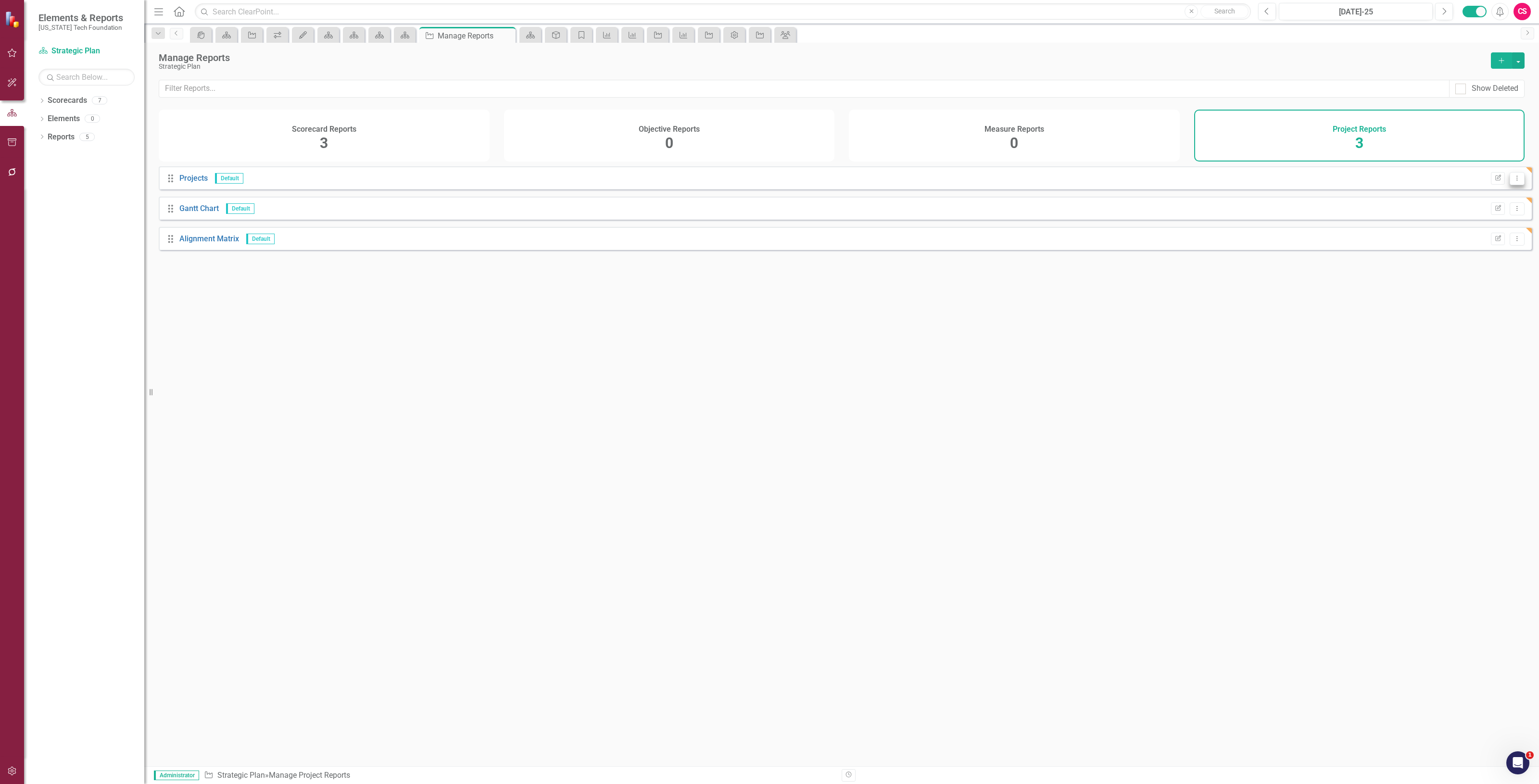
click at [1513, 182] on icon "Dropdown Menu" at bounding box center [1517, 178] width 8 height 6
click at [1491, 229] on link "Trash Delete Report" at bounding box center [1478, 237] width 76 height 18
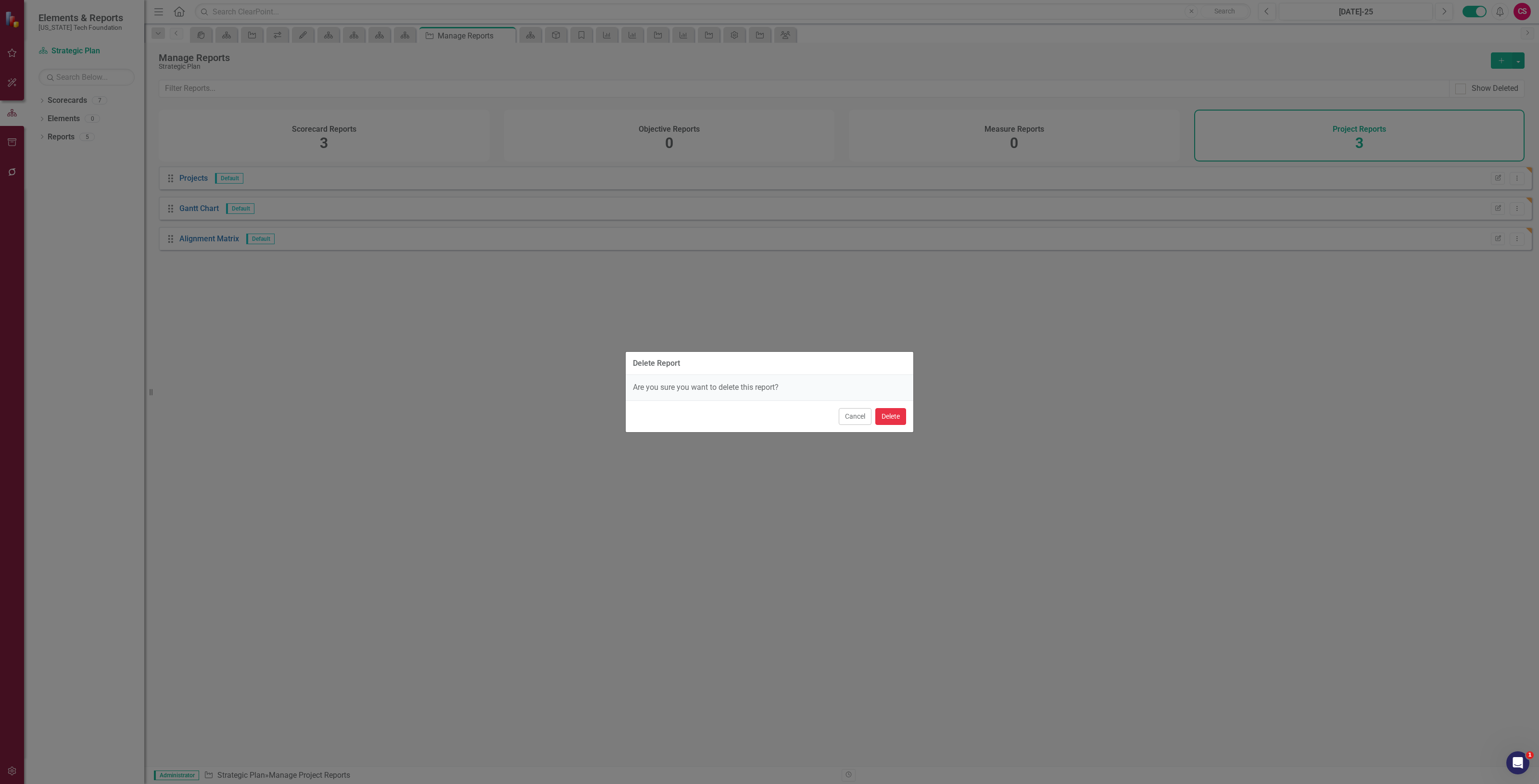
drag, startPoint x: 897, startPoint y: 412, endPoint x: 1062, endPoint y: 336, distance: 181.7
click at [897, 412] on button "Delete" at bounding box center [890, 417] width 30 height 17
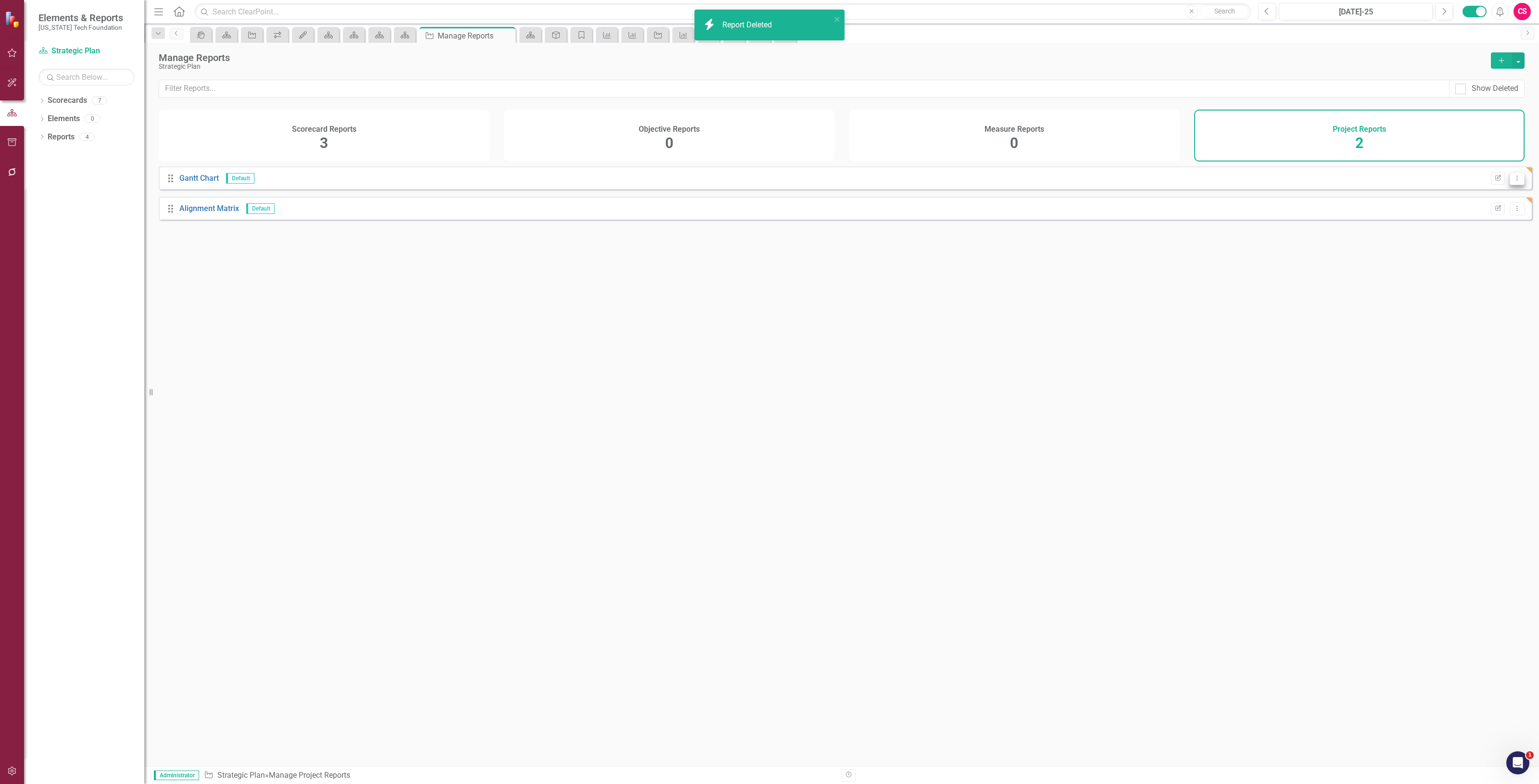
click at [1513, 182] on icon "Dropdown Menu" at bounding box center [1517, 178] width 8 height 6
click at [1456, 234] on link "Trash Delete Report" at bounding box center [1478, 237] width 76 height 18
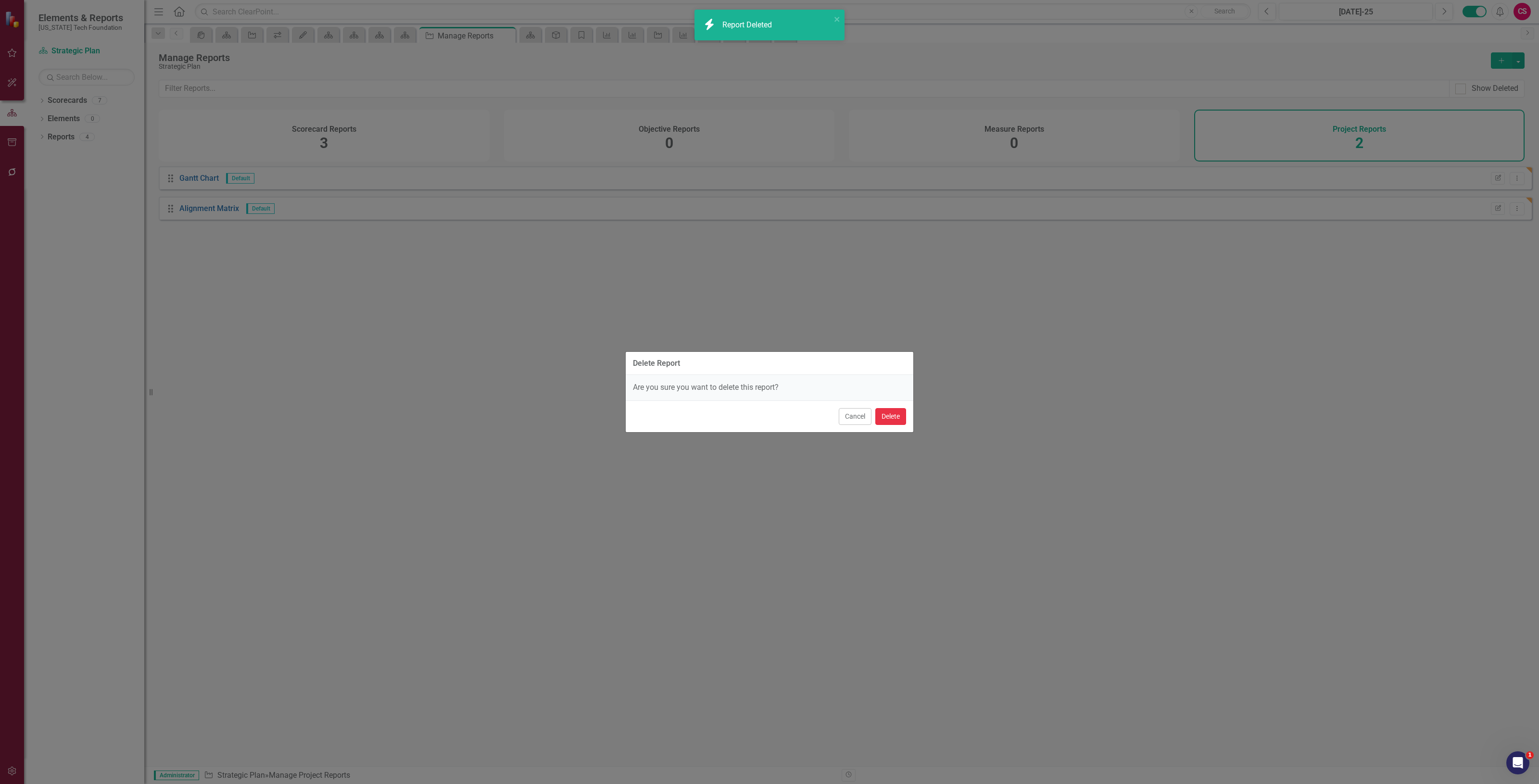
click at [902, 418] on button "Delete" at bounding box center [890, 417] width 30 height 17
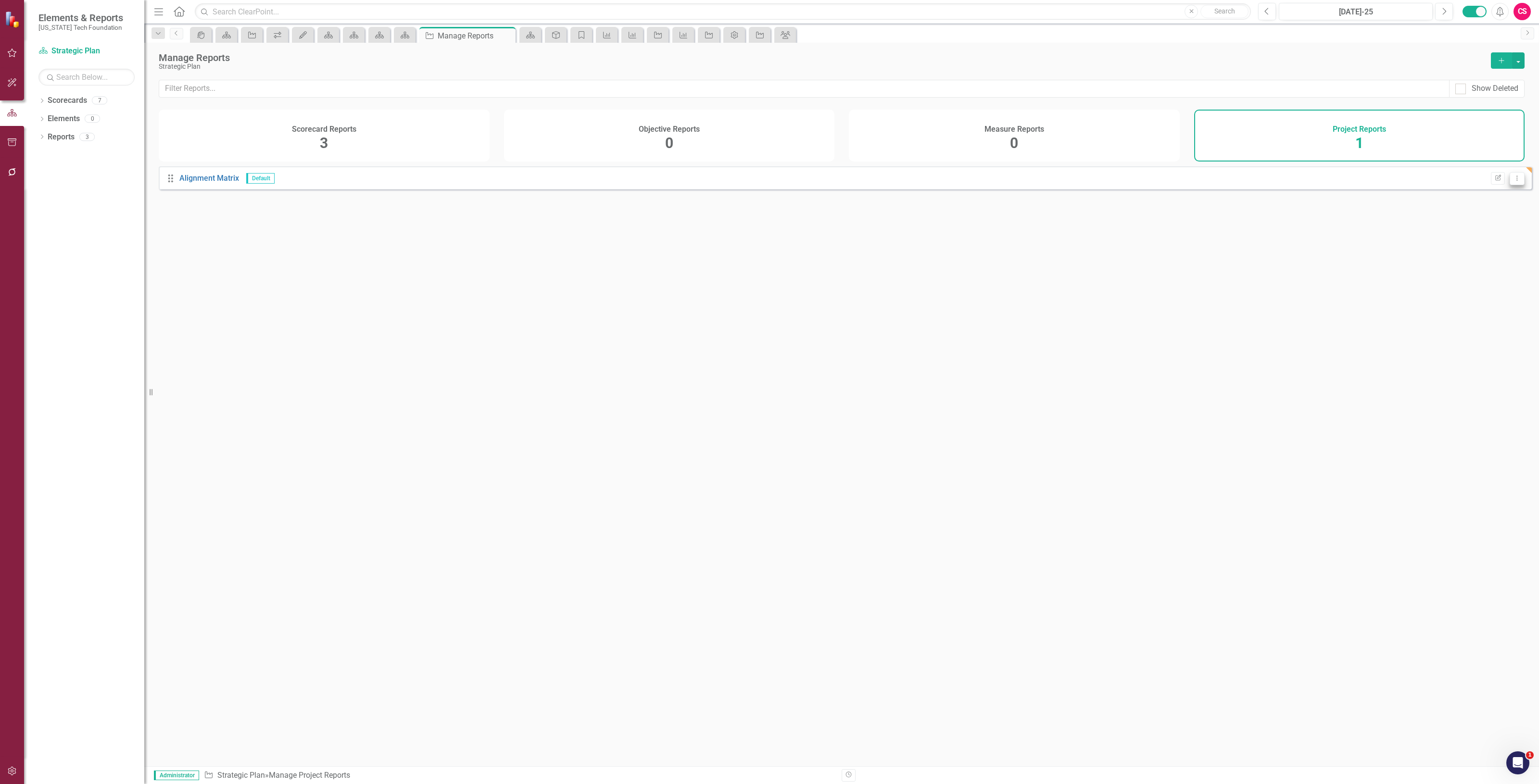
click at [1514, 182] on icon "Dropdown Menu" at bounding box center [1517, 178] width 8 height 6
click at [1475, 238] on link "Trash Delete Report" at bounding box center [1478, 237] width 76 height 18
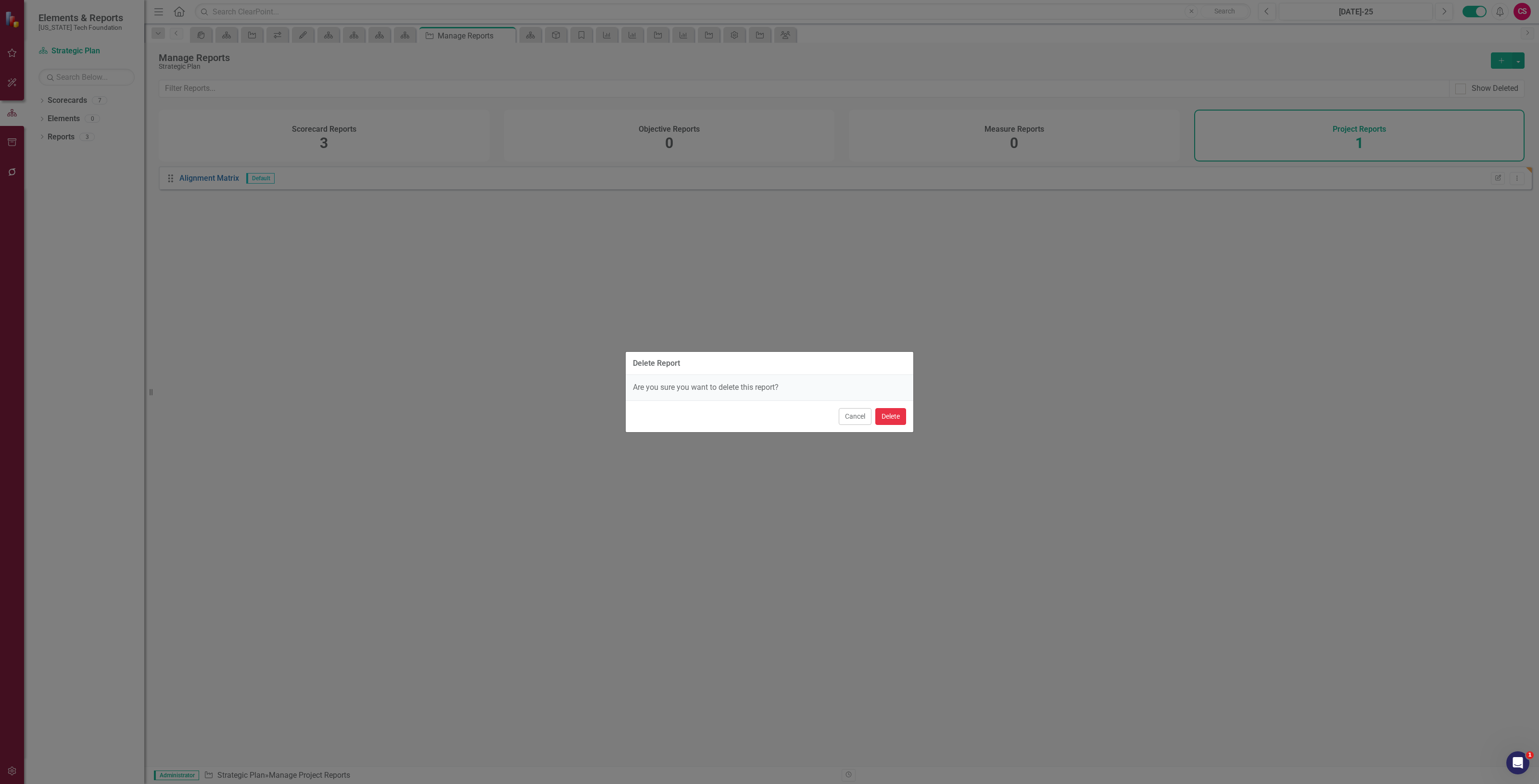
click at [895, 412] on button "Delete" at bounding box center [890, 417] width 30 height 17
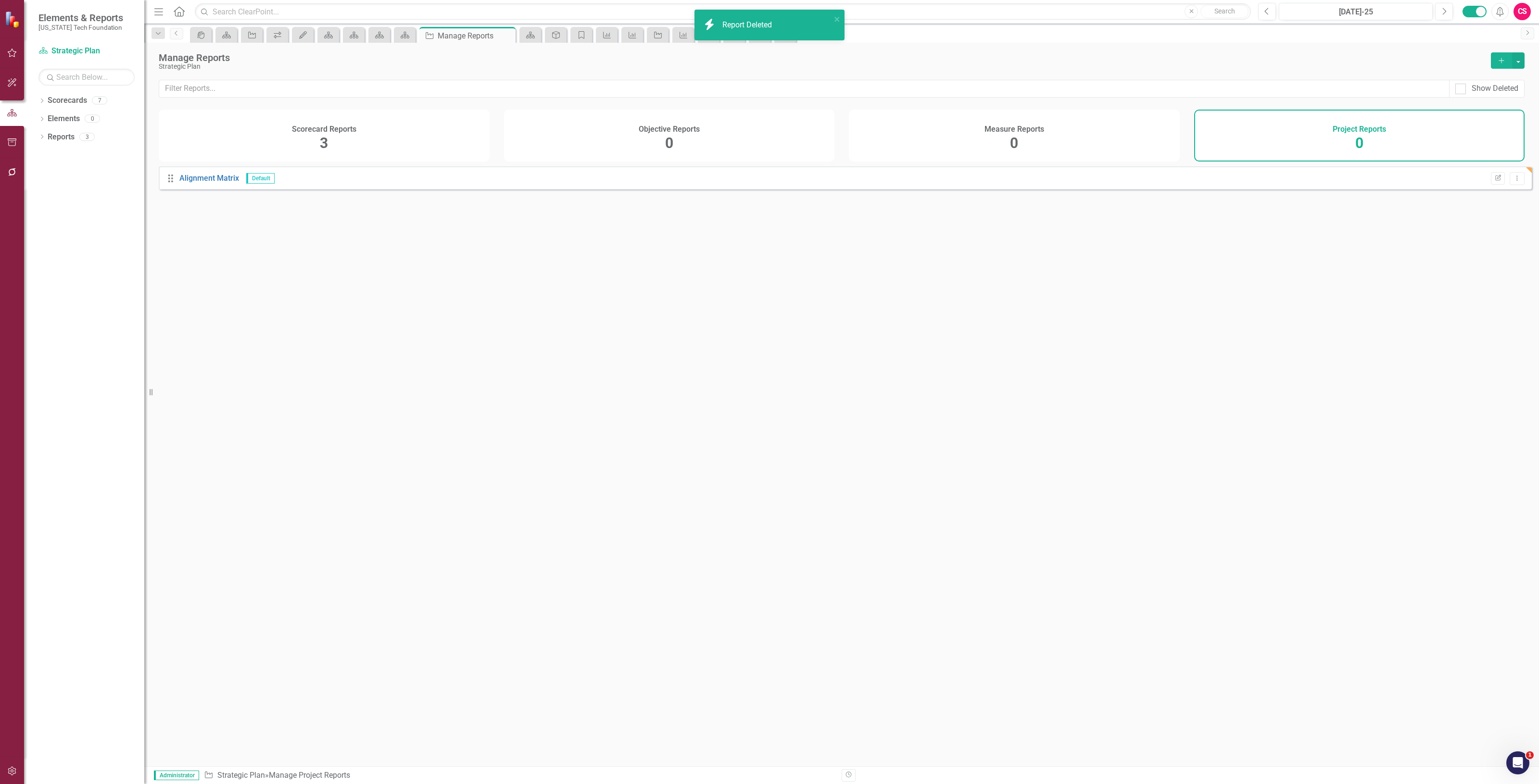
click at [420, 128] on div "Scorecard Reports 3" at bounding box center [324, 136] width 331 height 52
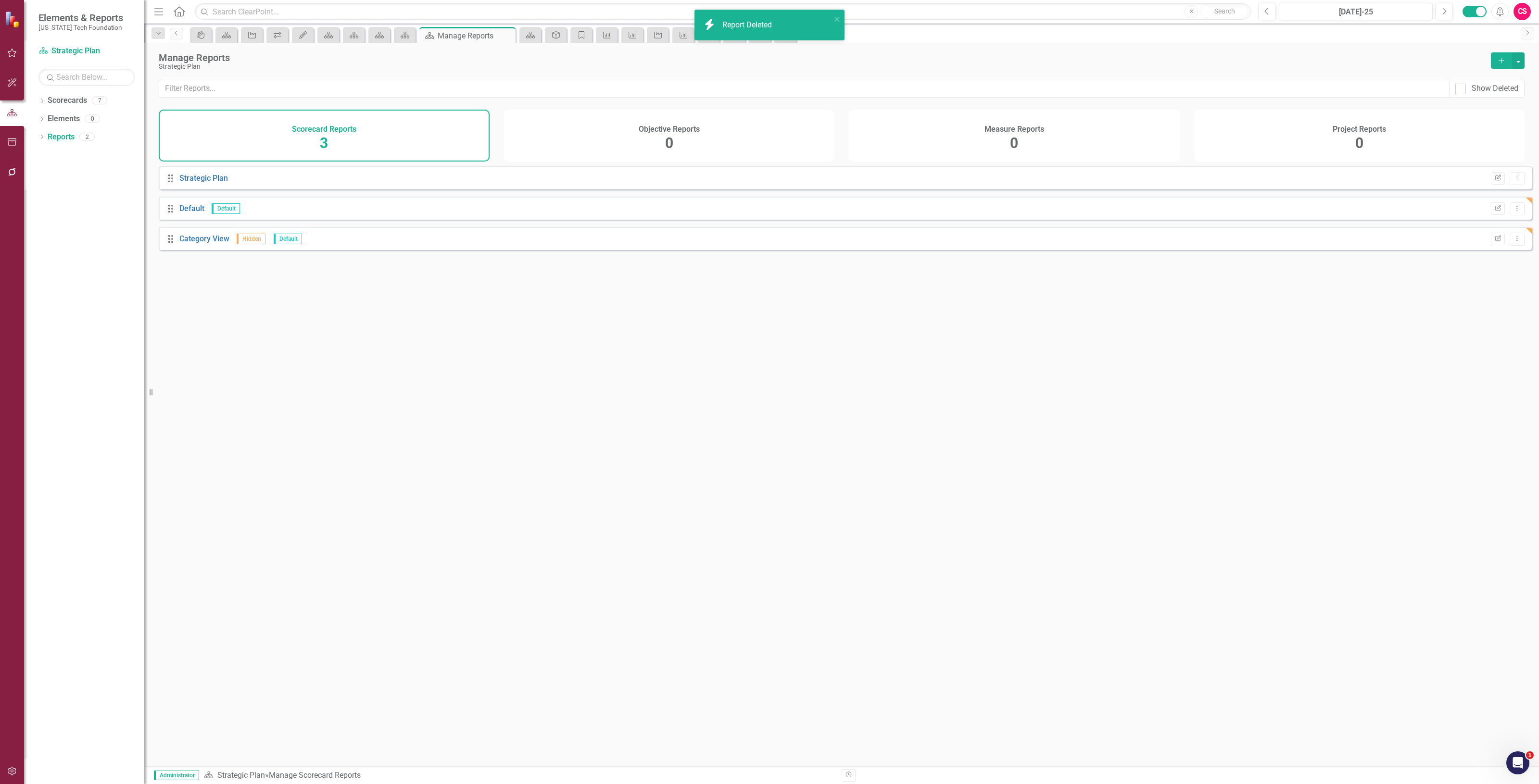
click at [760, 131] on div "Objective Reports 0" at bounding box center [670, 136] width 331 height 52
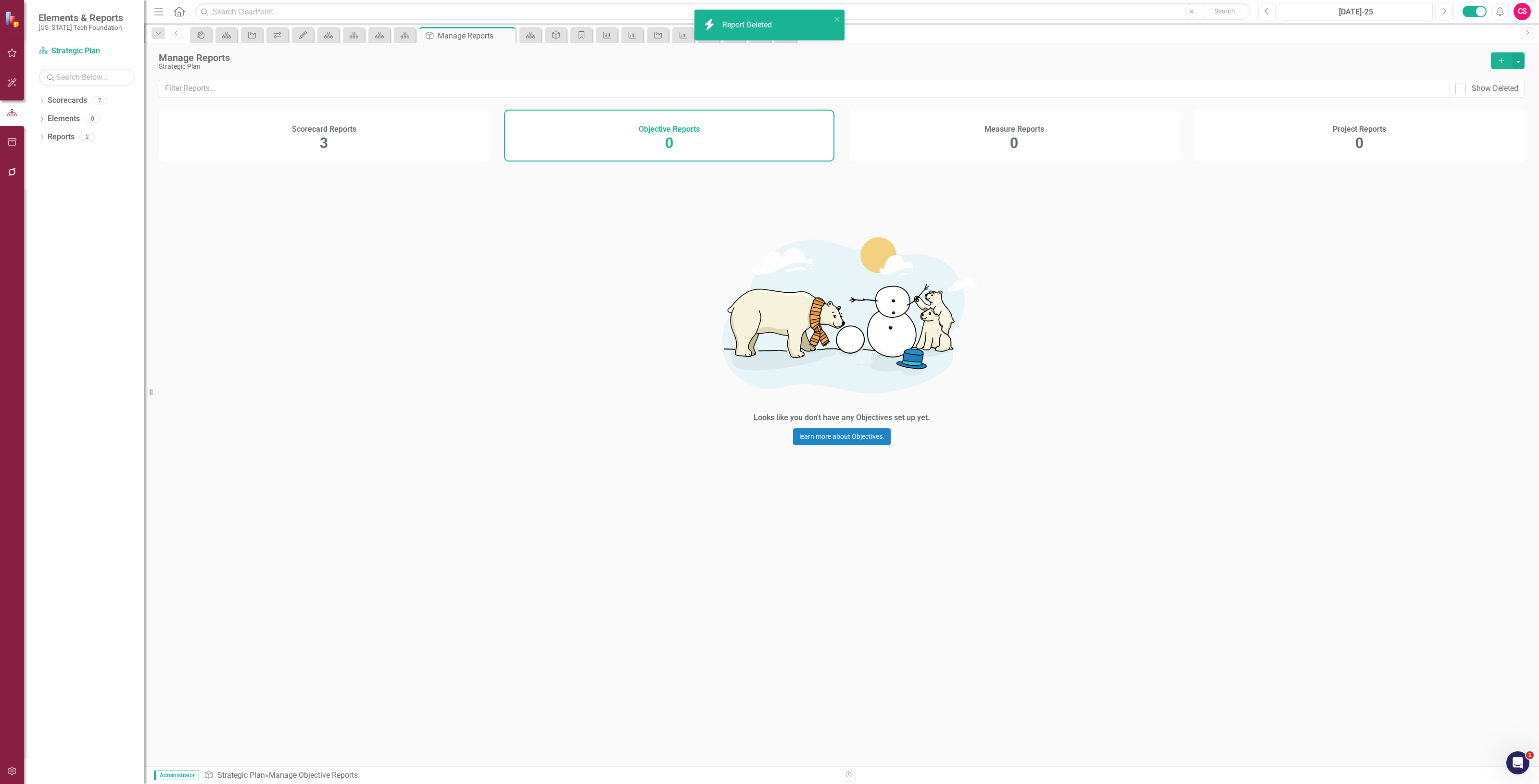
drag, startPoint x: 1525, startPoint y: 64, endPoint x: 1520, endPoint y: 62, distance: 5.4
click at [1525, 64] on div "Manage Reports Strategic Plan Add" at bounding box center [841, 62] width 1395 height 37
click at [1520, 62] on button "button" at bounding box center [1519, 60] width 12 height 16
click at [1502, 91] on link "Copy Add From Template" at bounding box center [1479, 96] width 90 height 18
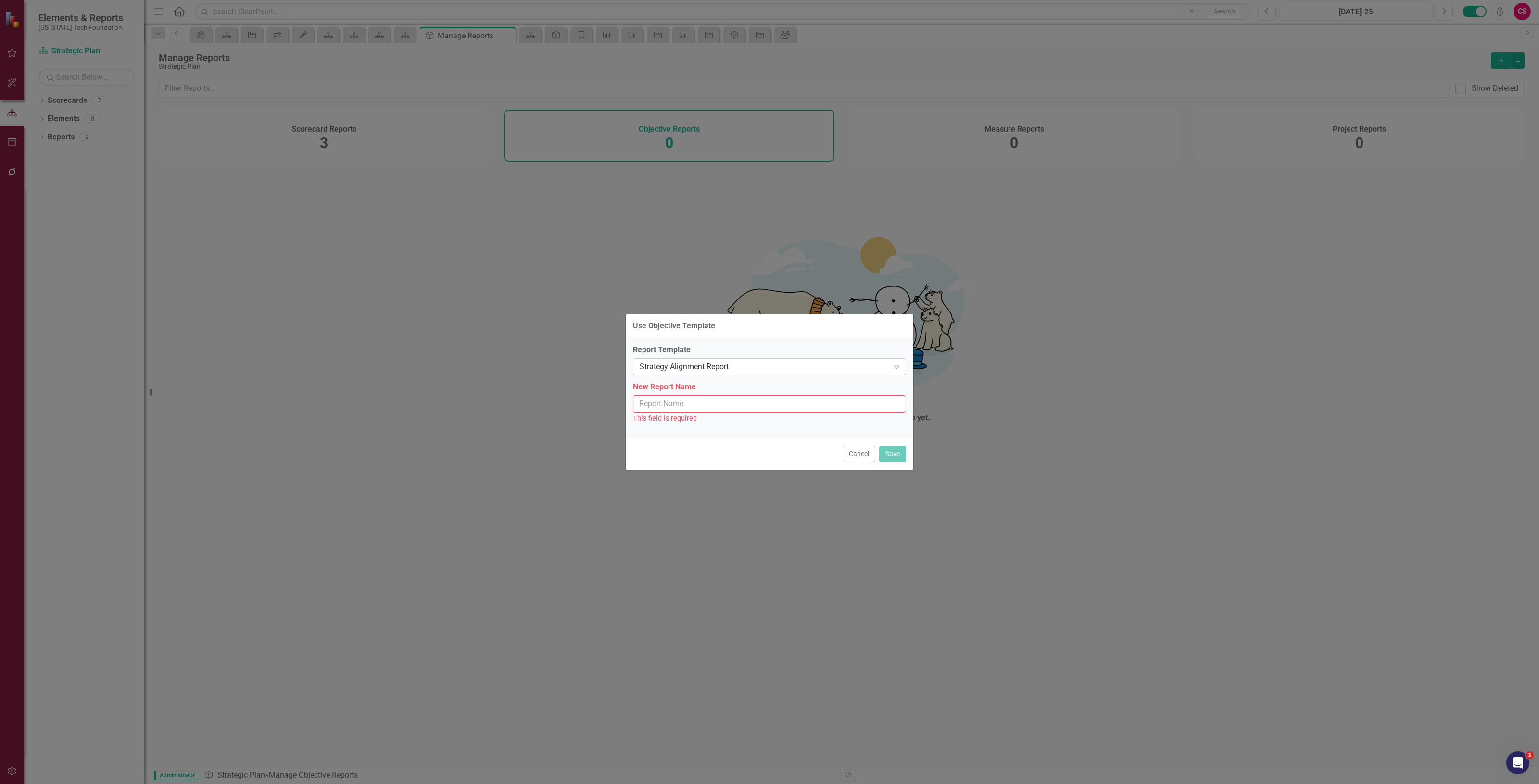
click at [713, 366] on div "Strategy Alignment Report" at bounding box center [765, 367] width 249 height 11
click at [699, 414] on div "Strategy Alignment" at bounding box center [771, 415] width 258 height 11
click at [682, 406] on input "New Report Name" at bounding box center [770, 404] width 273 height 18
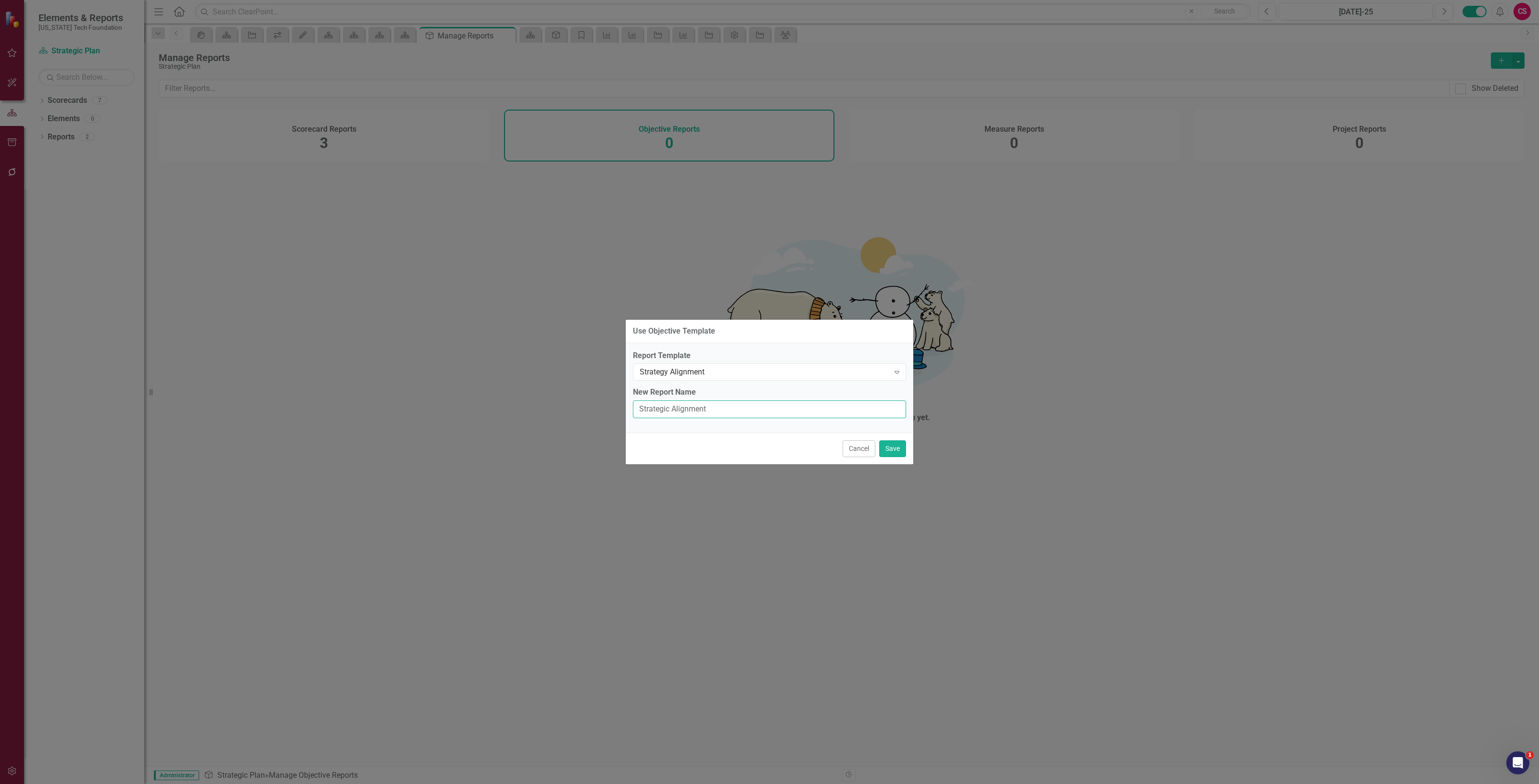
type input "Strategic Alignment"
click at [901, 464] on div "Cancel Save" at bounding box center [770, 448] width 288 height 32
click at [897, 451] on button "Save" at bounding box center [893, 449] width 27 height 17
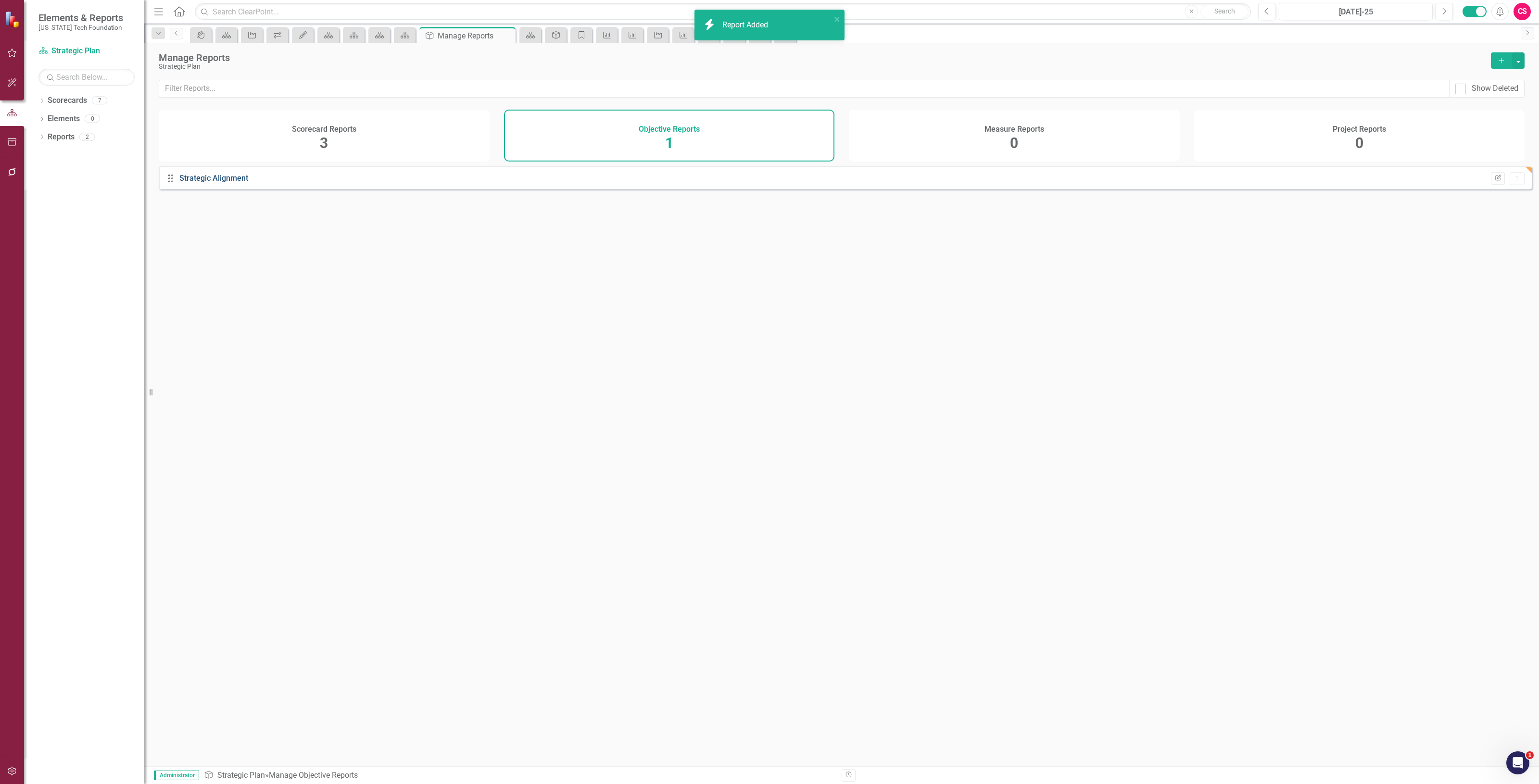
click at [225, 182] on link "Strategic Alignment" at bounding box center [214, 178] width 69 height 9
click at [1501, 65] on button "Edit Report" at bounding box center [1502, 61] width 21 height 17
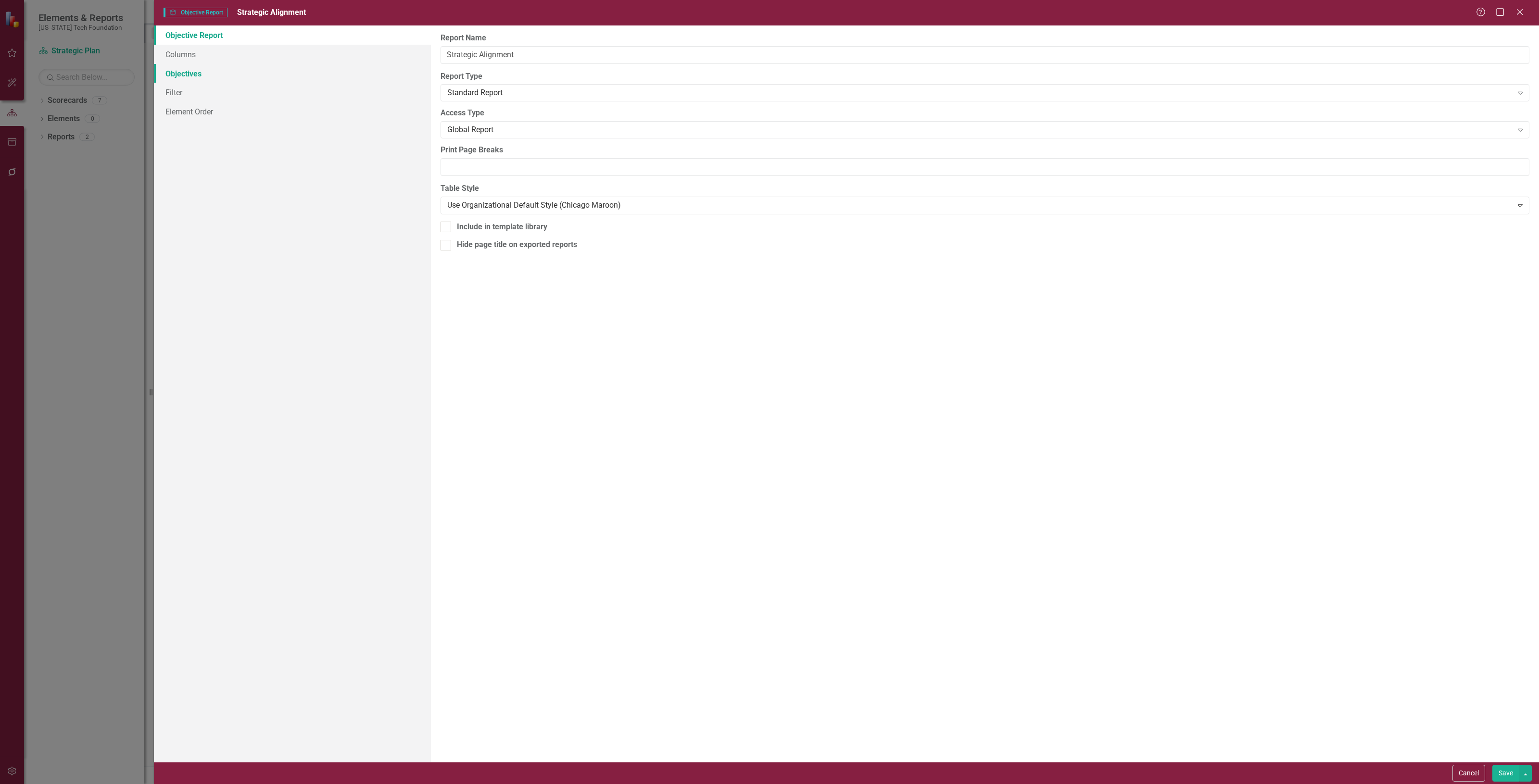
click at [204, 73] on link "Objectives" at bounding box center [292, 73] width 277 height 19
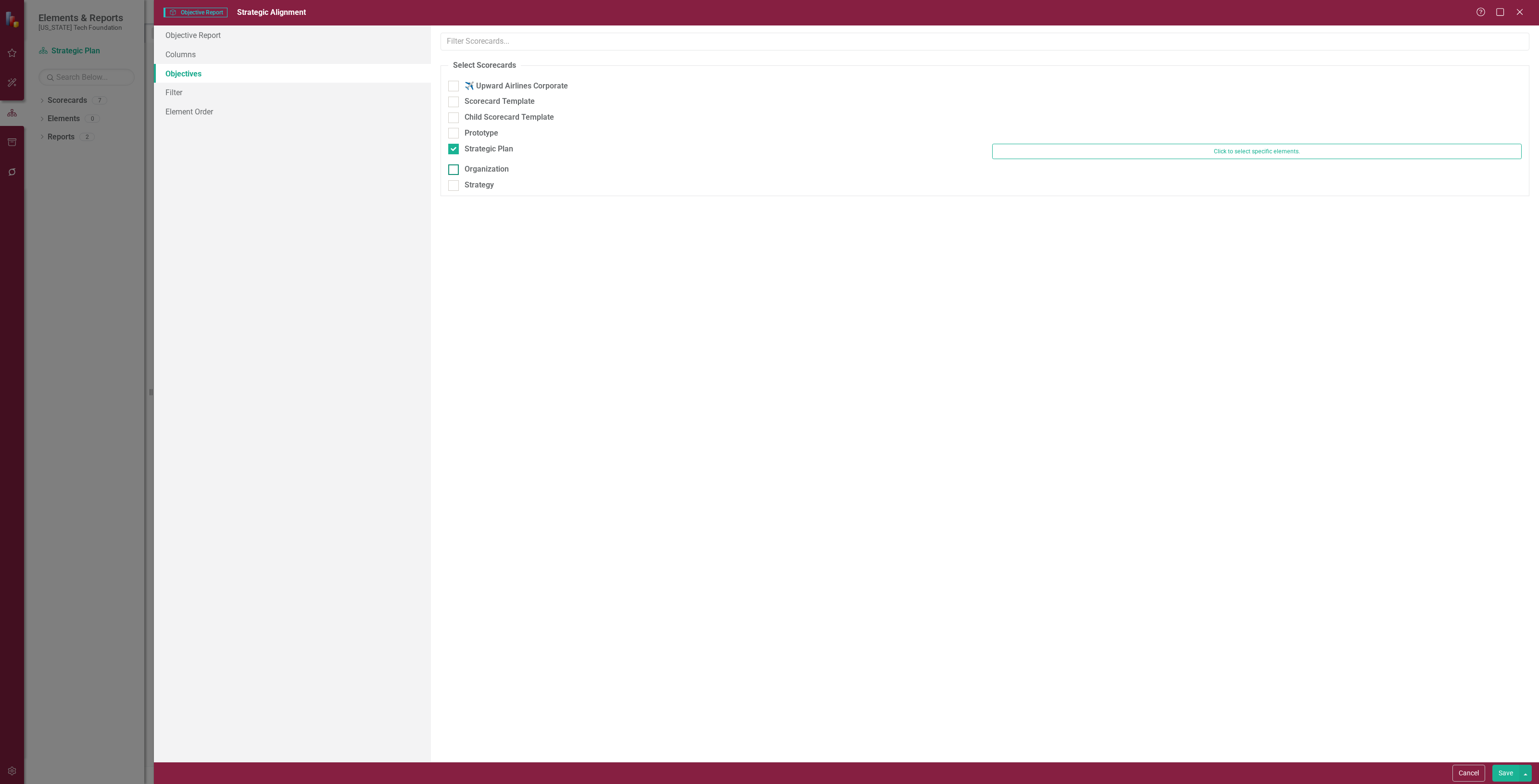
click at [476, 171] on div "Organization" at bounding box center [486, 169] width 44 height 11
click at [455, 171] on input "Organization" at bounding box center [451, 168] width 6 height 6
checkbox input "true"
click at [484, 191] on div "Strategy" at bounding box center [479, 190] width 30 height 11
click at [455, 191] on input "Strategy" at bounding box center [451, 188] width 6 height 6
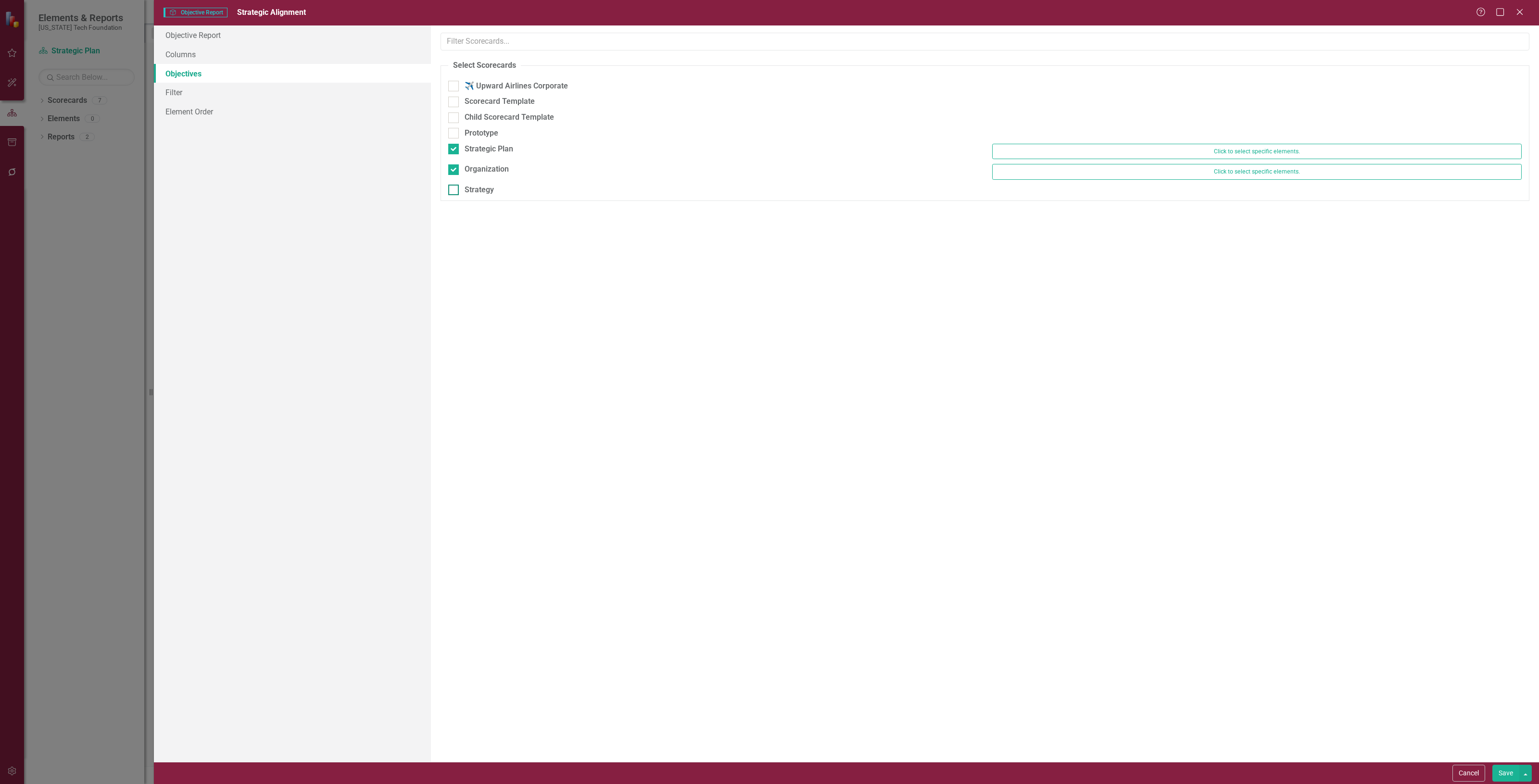
checkbox input "true"
click at [1502, 772] on button "Save" at bounding box center [1506, 774] width 27 height 17
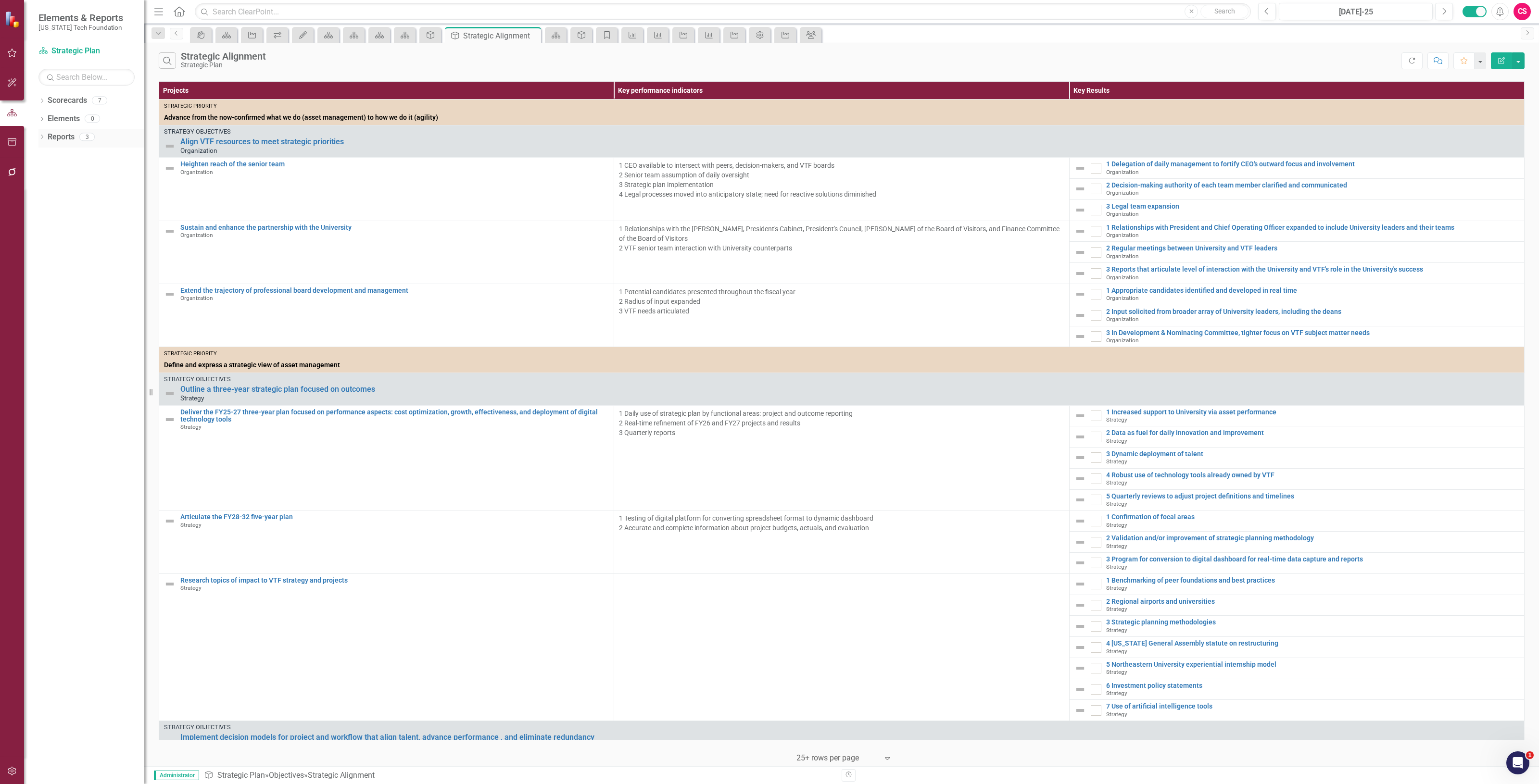
click at [63, 138] on link "Reports" at bounding box center [61, 137] width 27 height 11
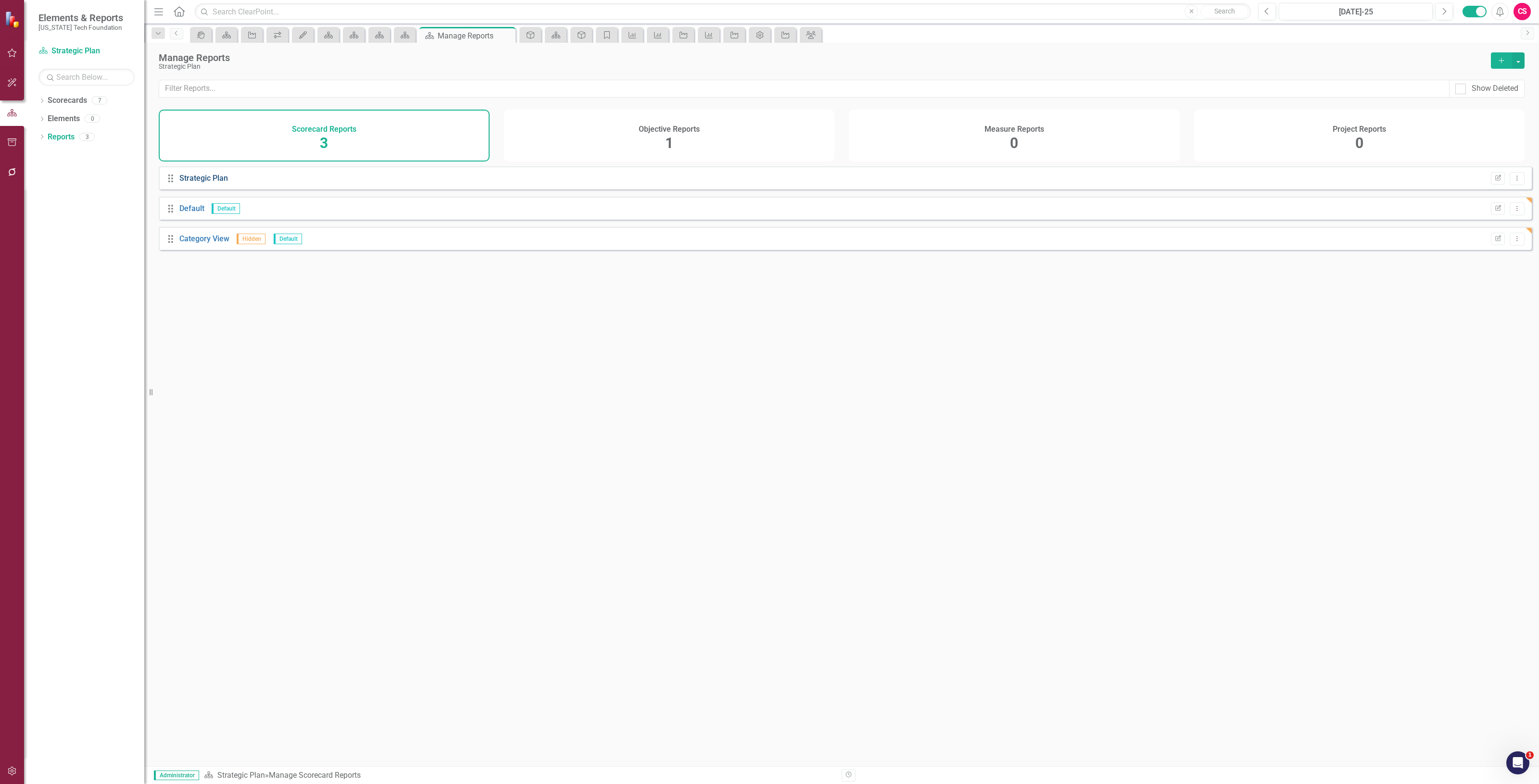
click at [207, 182] on link "Strategic Plan" at bounding box center [203, 178] width 48 height 9
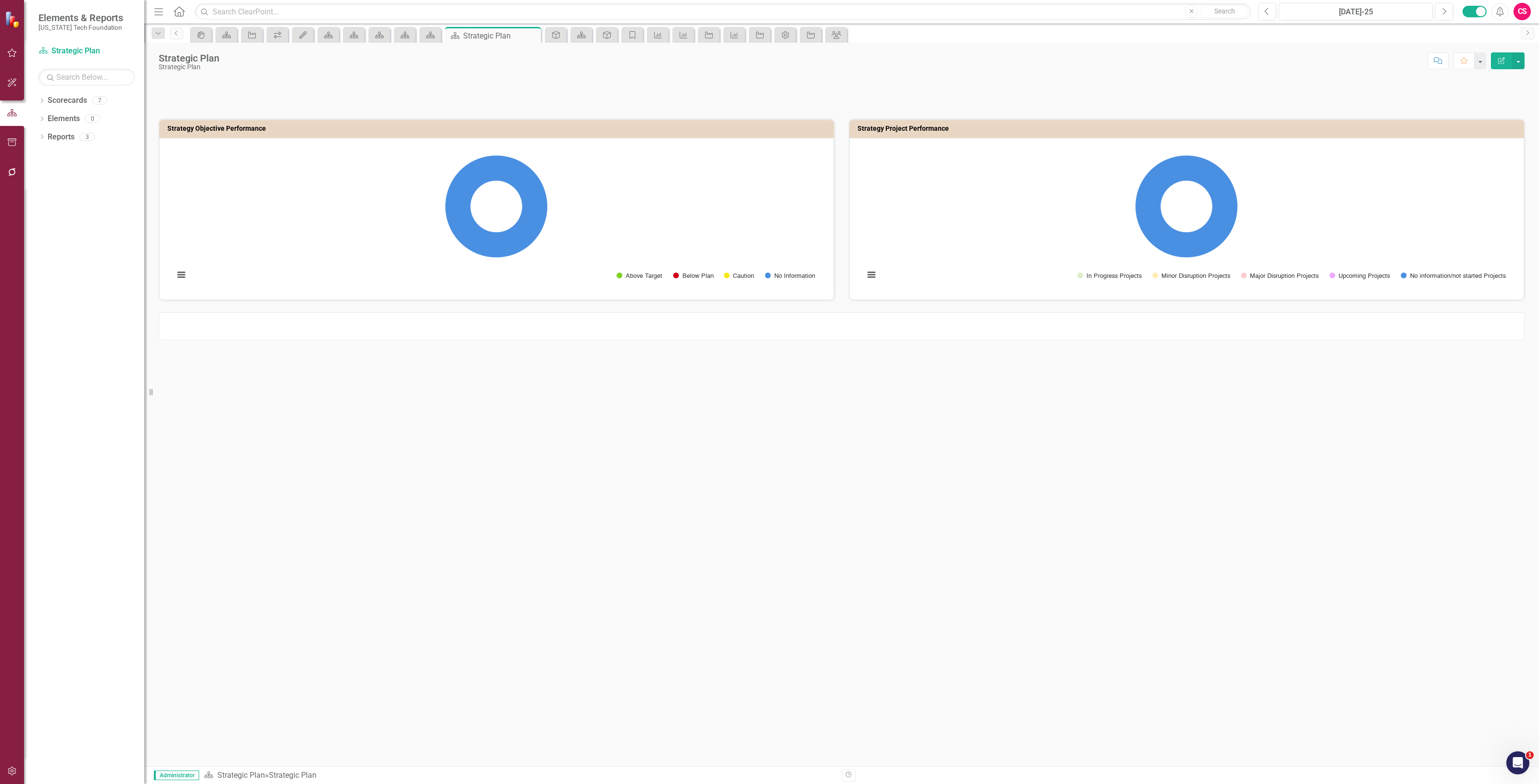
click at [363, 326] on div at bounding box center [842, 327] width 1366 height 28
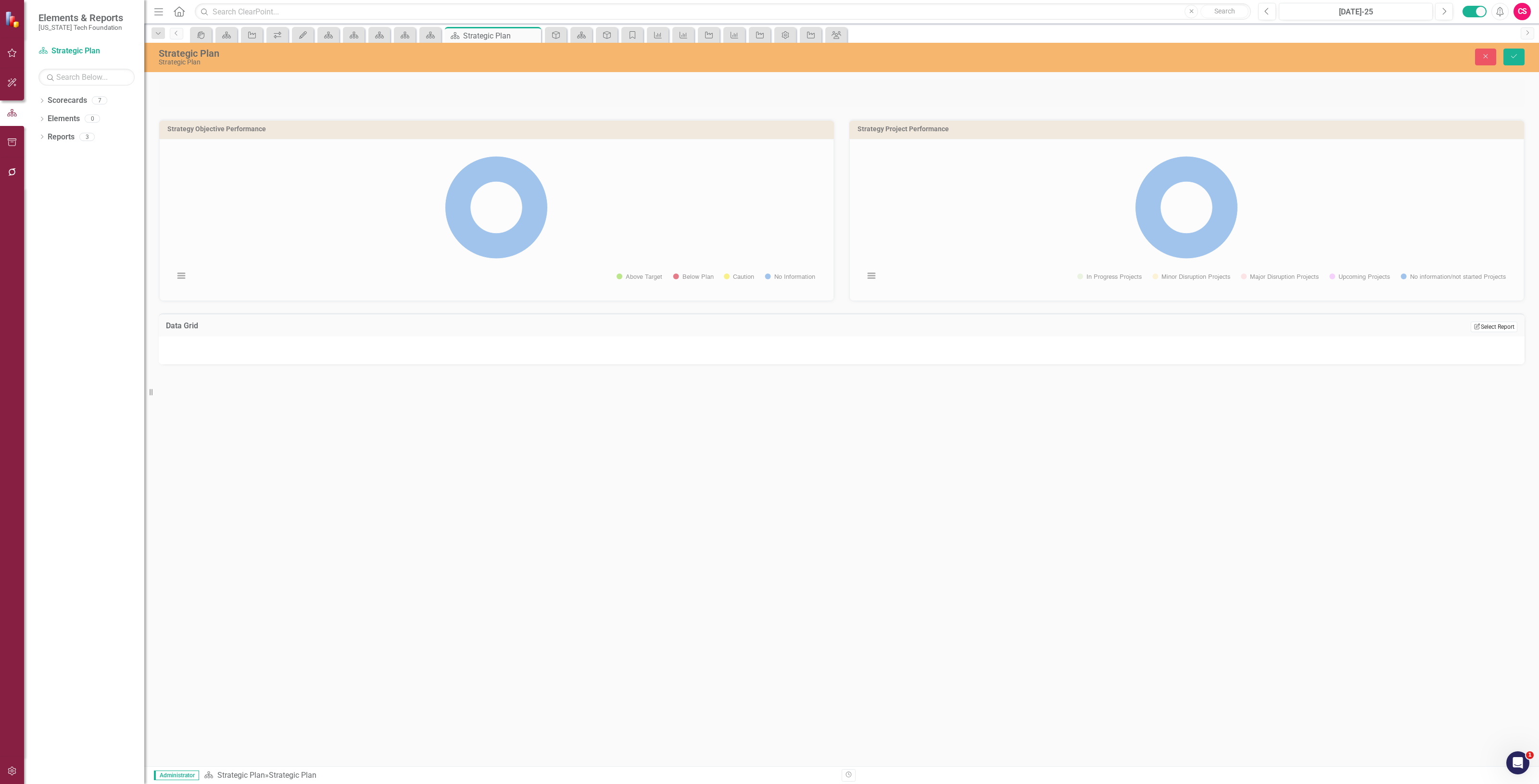
click at [1491, 327] on button "Edit Report Select Report" at bounding box center [1495, 327] width 47 height 11
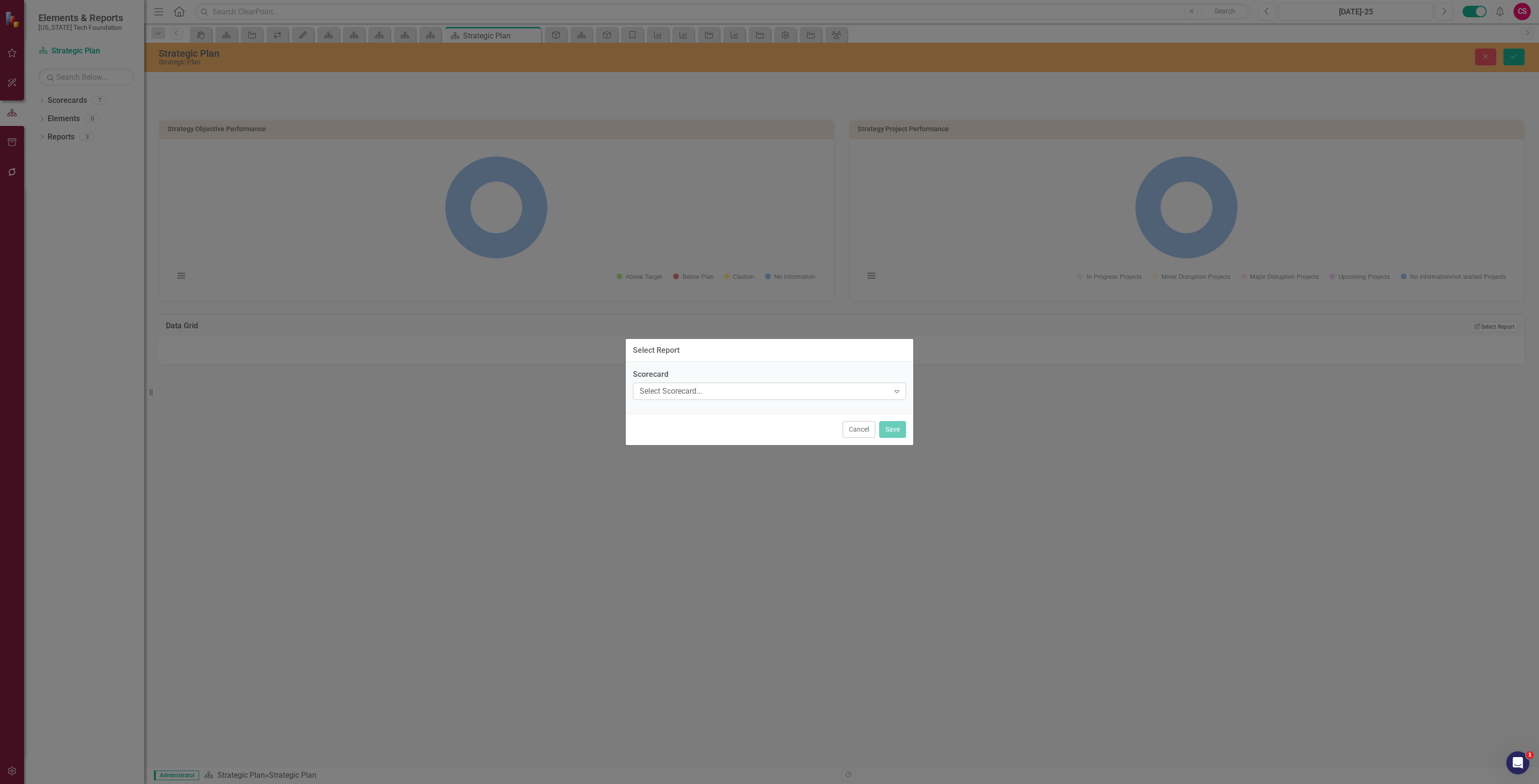
click at [688, 392] on div "Select Scorecard..." at bounding box center [765, 391] width 249 height 11
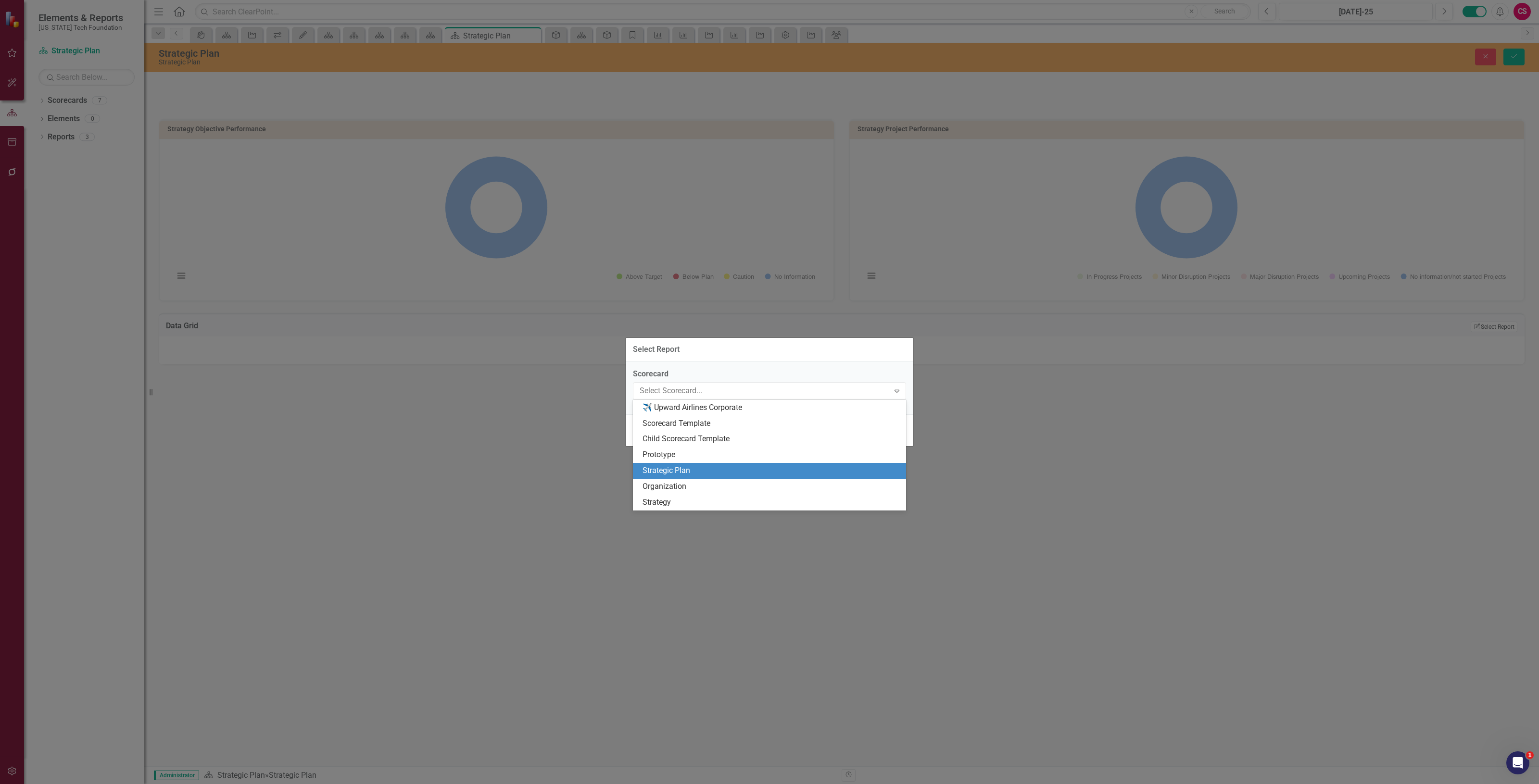
click at [678, 465] on div "Strategic Plan" at bounding box center [771, 471] width 258 height 11
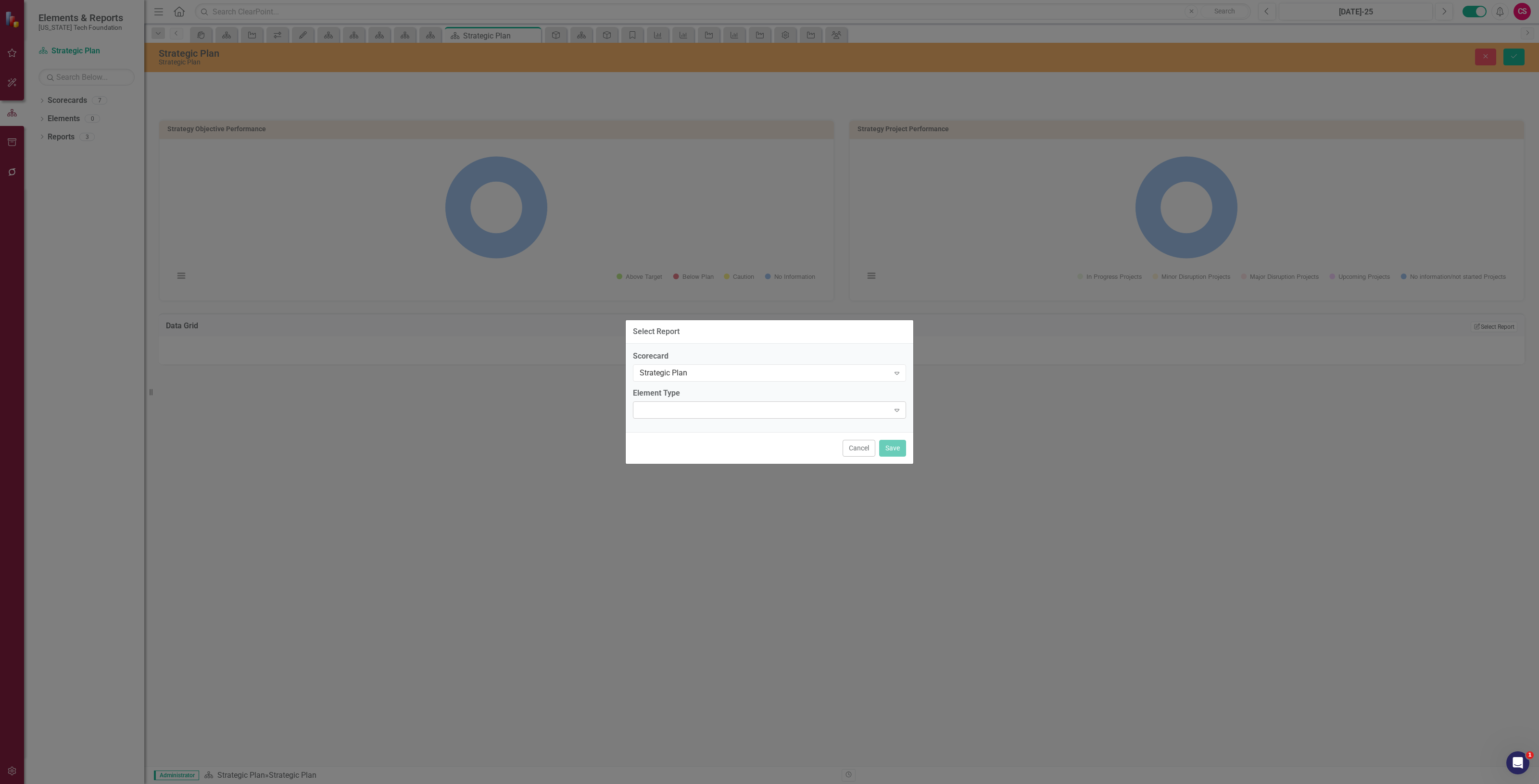
click at [680, 412] on div "Expand" at bounding box center [770, 410] width 273 height 17
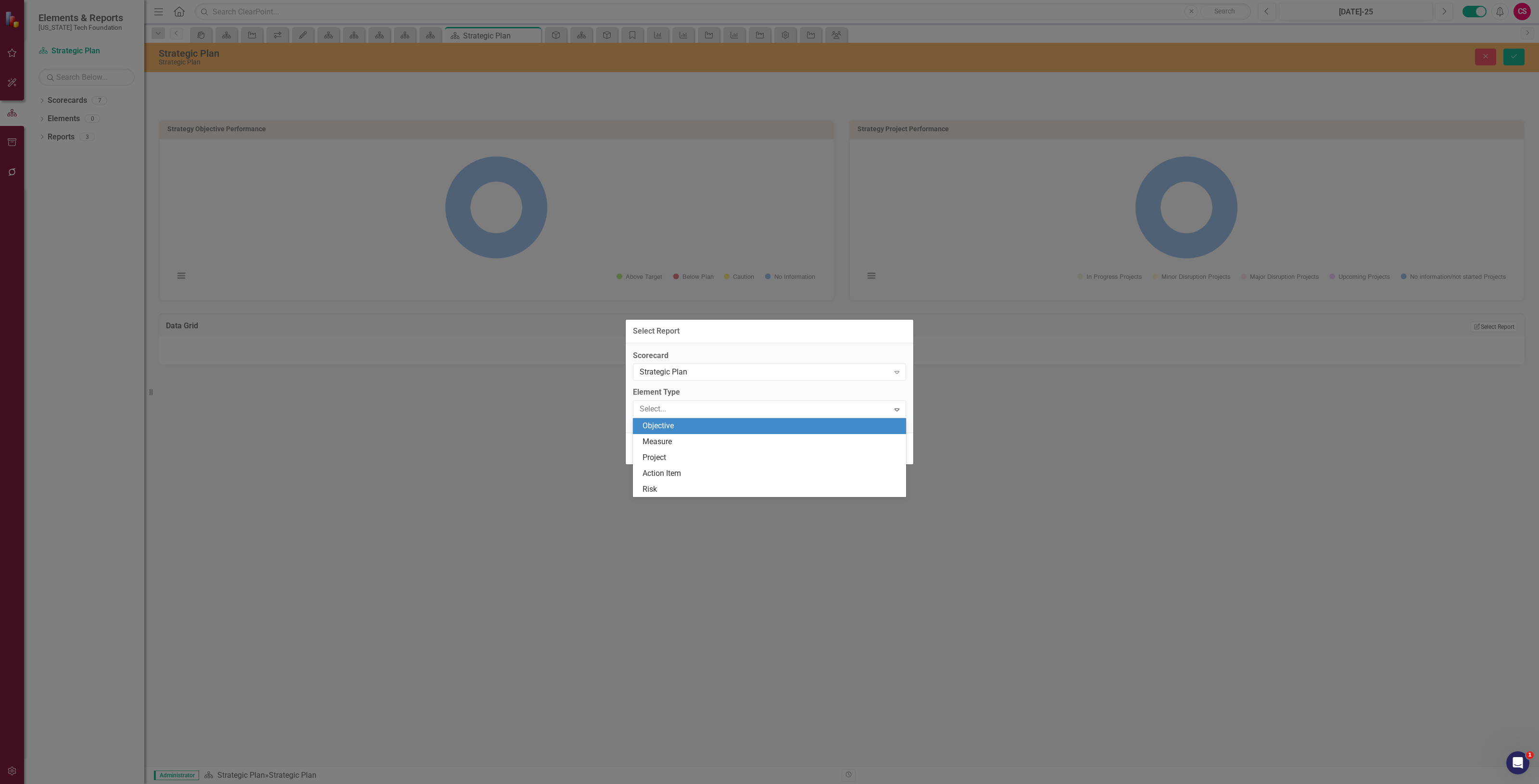
click at [692, 431] on div "Objective" at bounding box center [771, 426] width 258 height 11
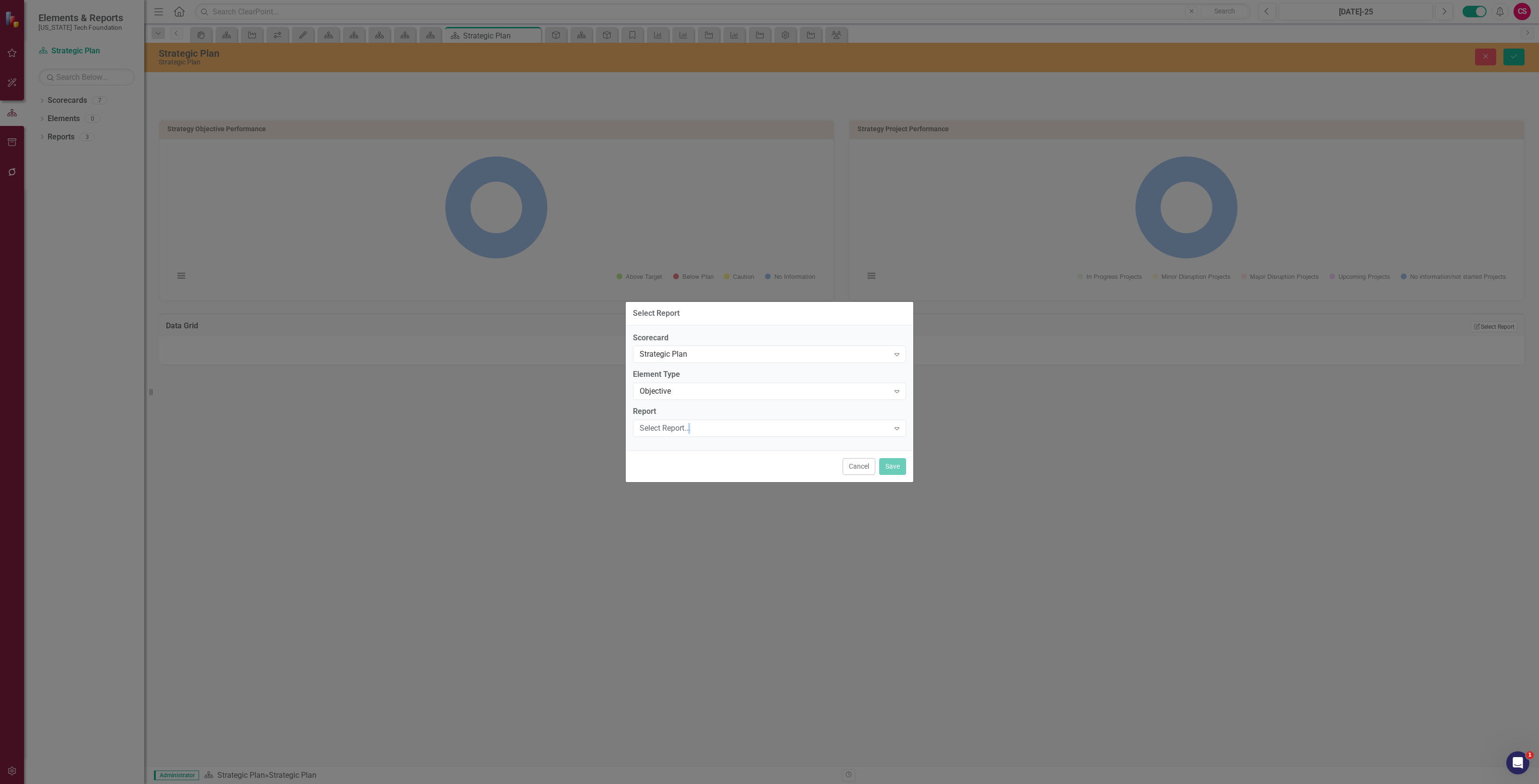
click at [690, 431] on div "Select Report..." at bounding box center [765, 429] width 249 height 11
click at [693, 447] on div "Strategic Alignment" at bounding box center [771, 445] width 258 height 11
click at [897, 463] on button "Save" at bounding box center [893, 467] width 27 height 17
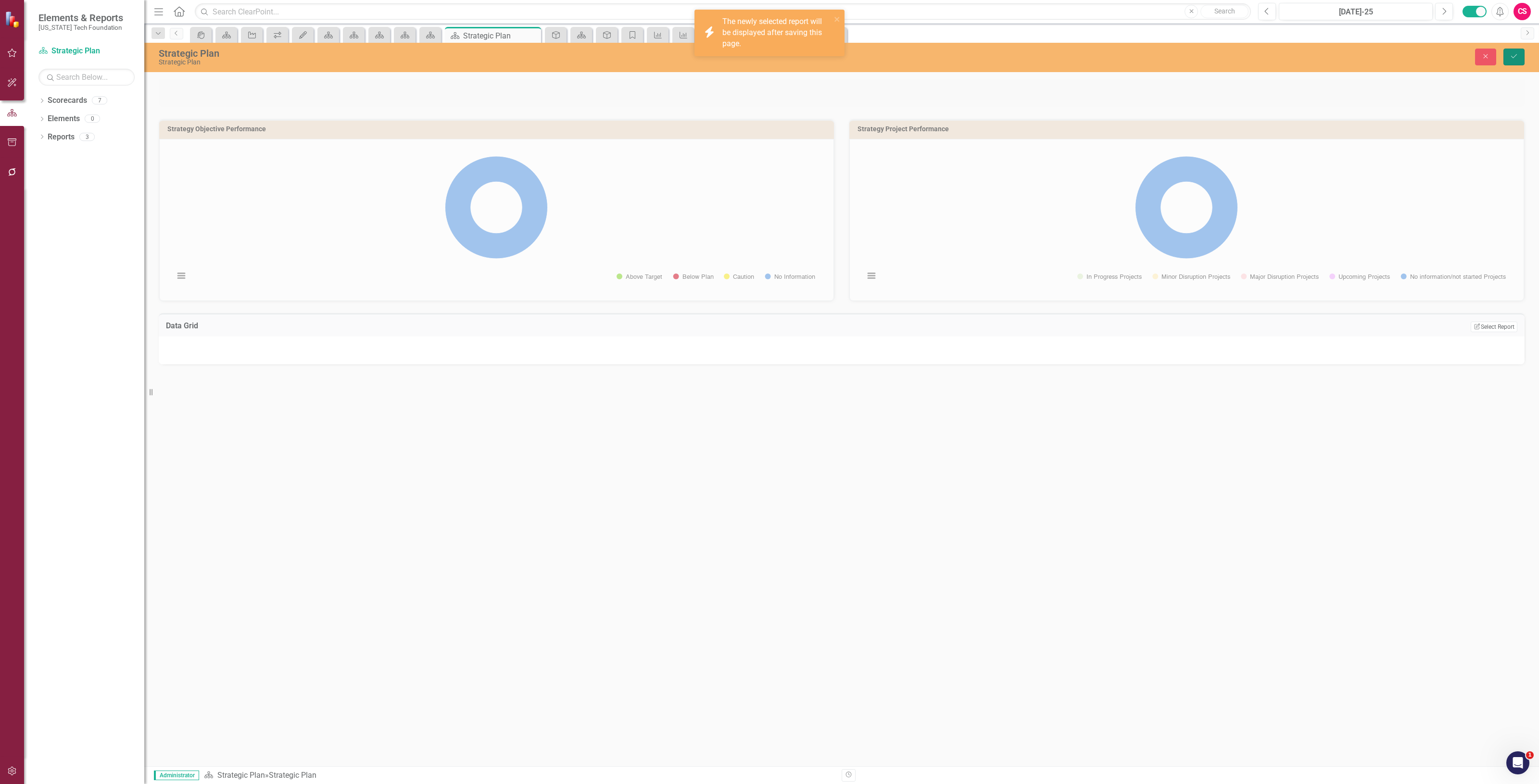
click at [1518, 53] on icon "Save" at bounding box center [1514, 56] width 9 height 7
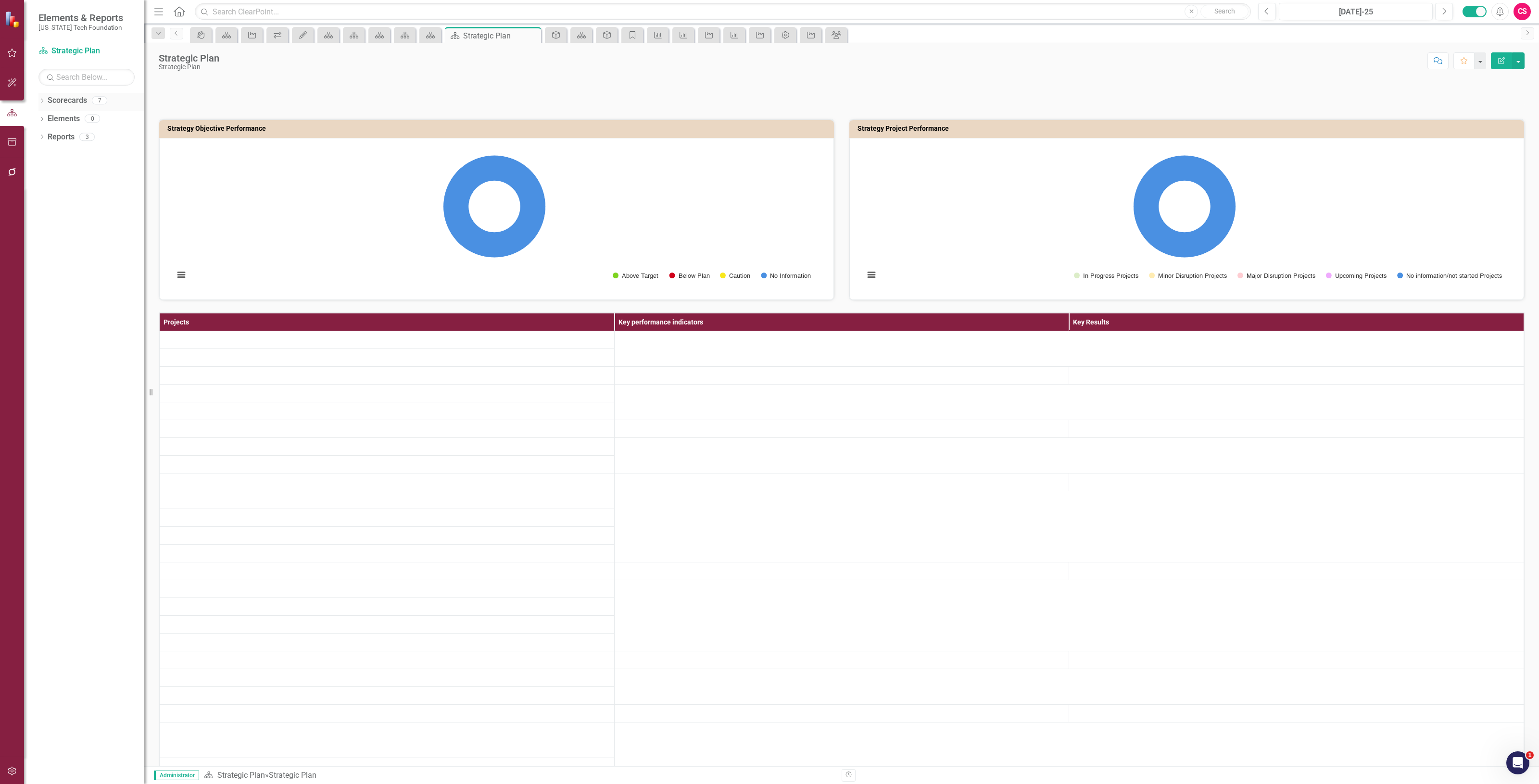
click at [61, 100] on link "Scorecards" at bounding box center [67, 101] width 40 height 11
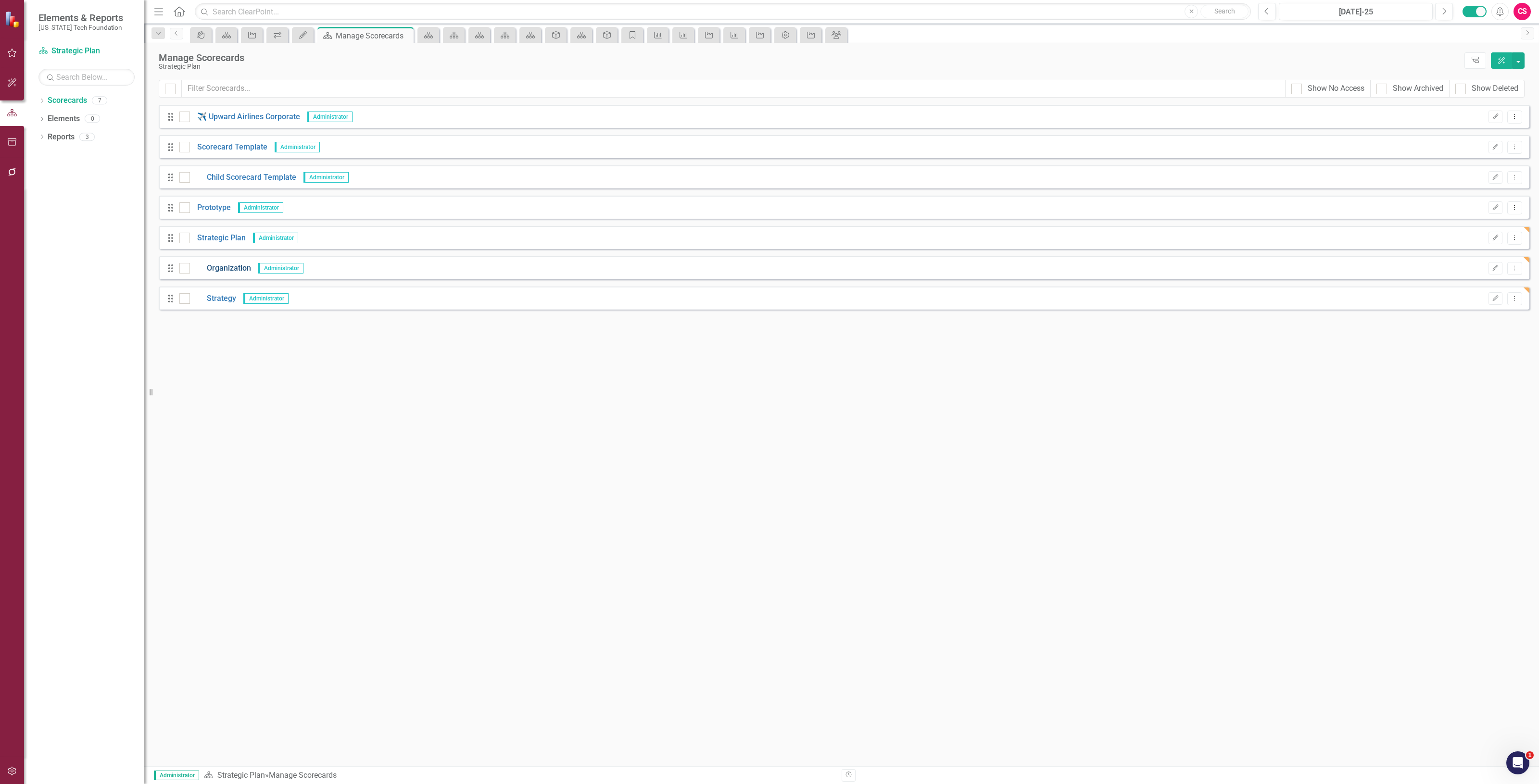
click at [221, 270] on link "Organization" at bounding box center [221, 268] width 61 height 11
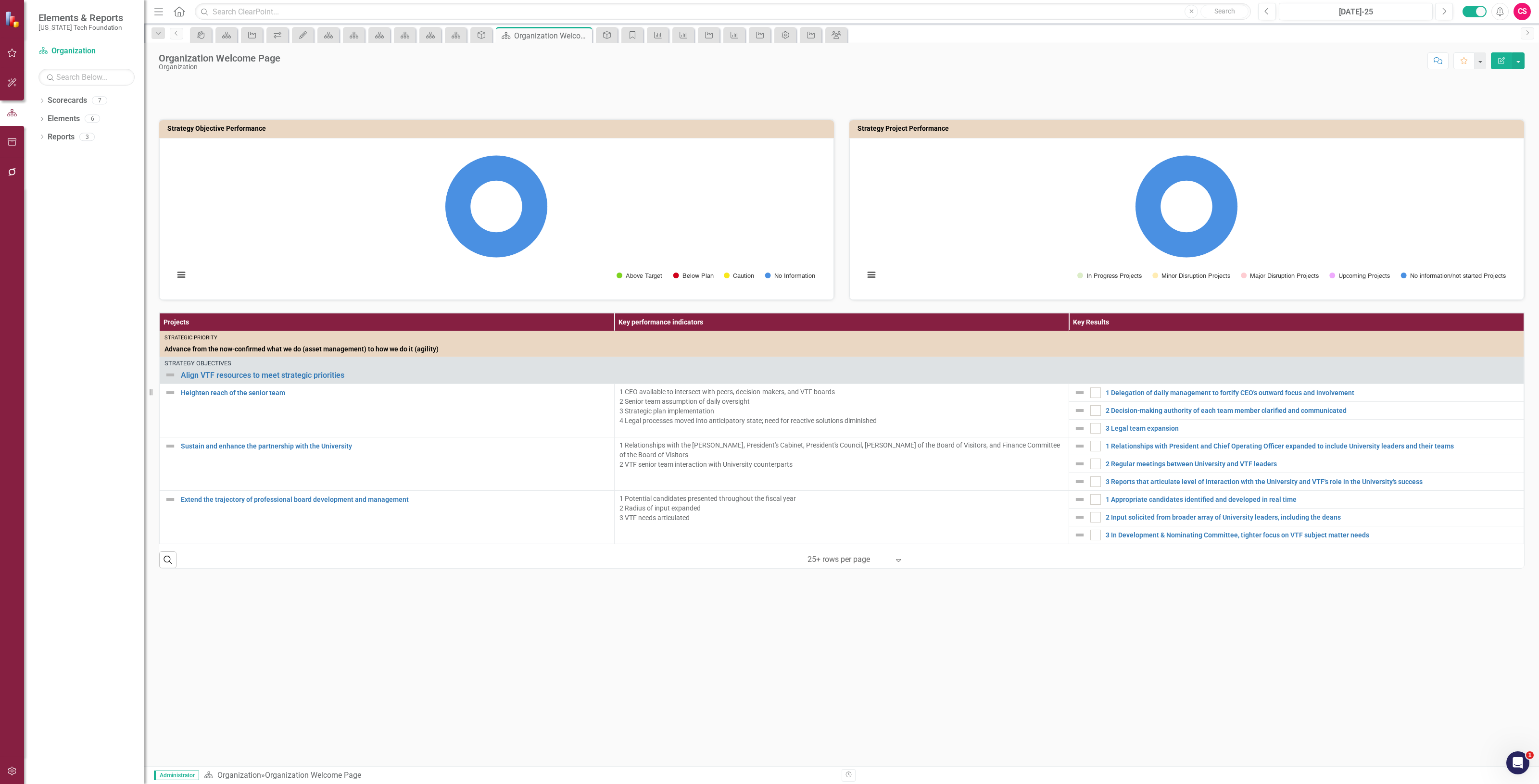
click at [1503, 59] on icon "Edit Report" at bounding box center [1502, 60] width 9 height 7
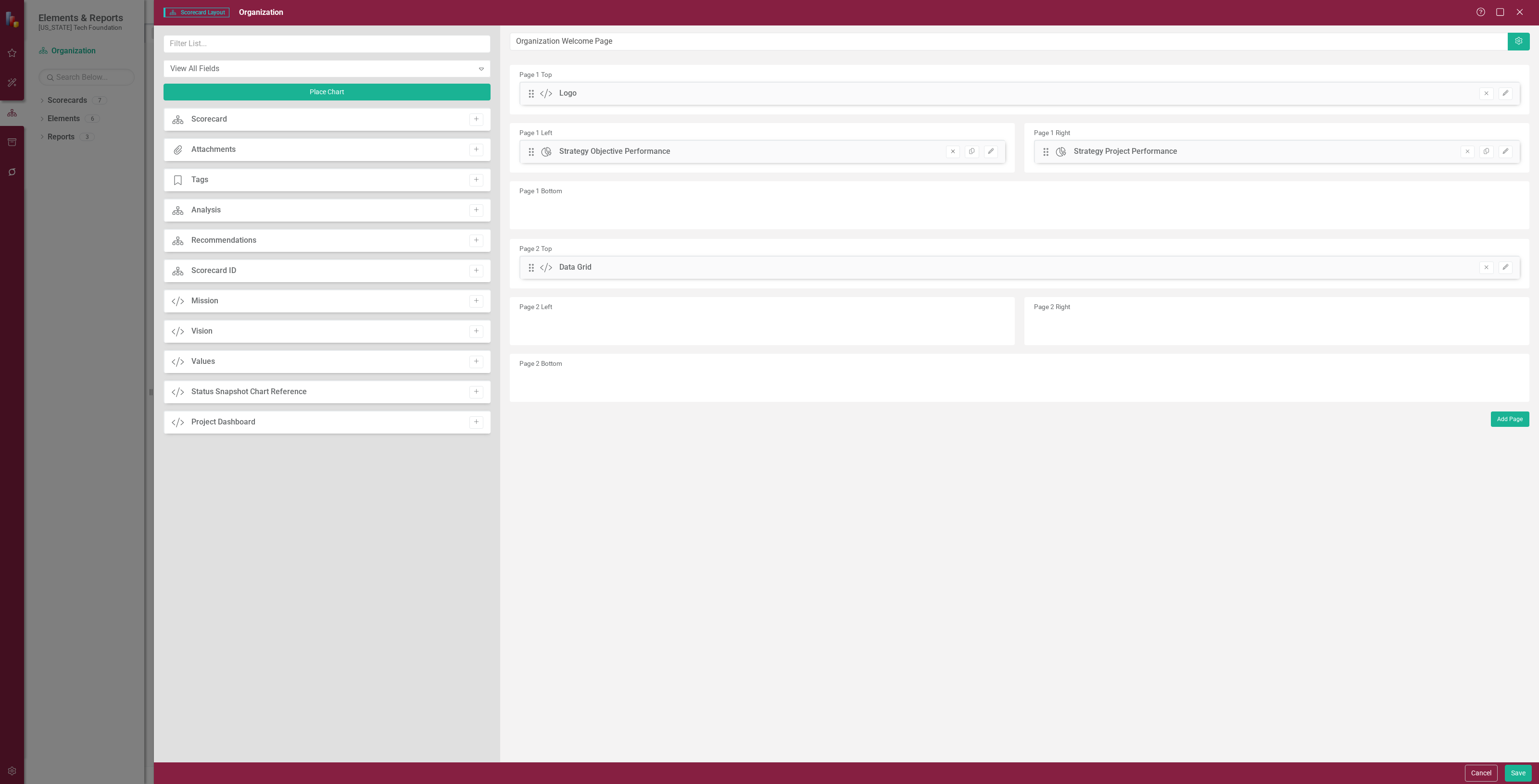
click at [950, 150] on icon "Remove" at bounding box center [953, 151] width 7 height 5
click at [1463, 157] on button "Remove" at bounding box center [1468, 152] width 14 height 12
click at [351, 92] on button "Place Chart" at bounding box center [327, 92] width 327 height 17
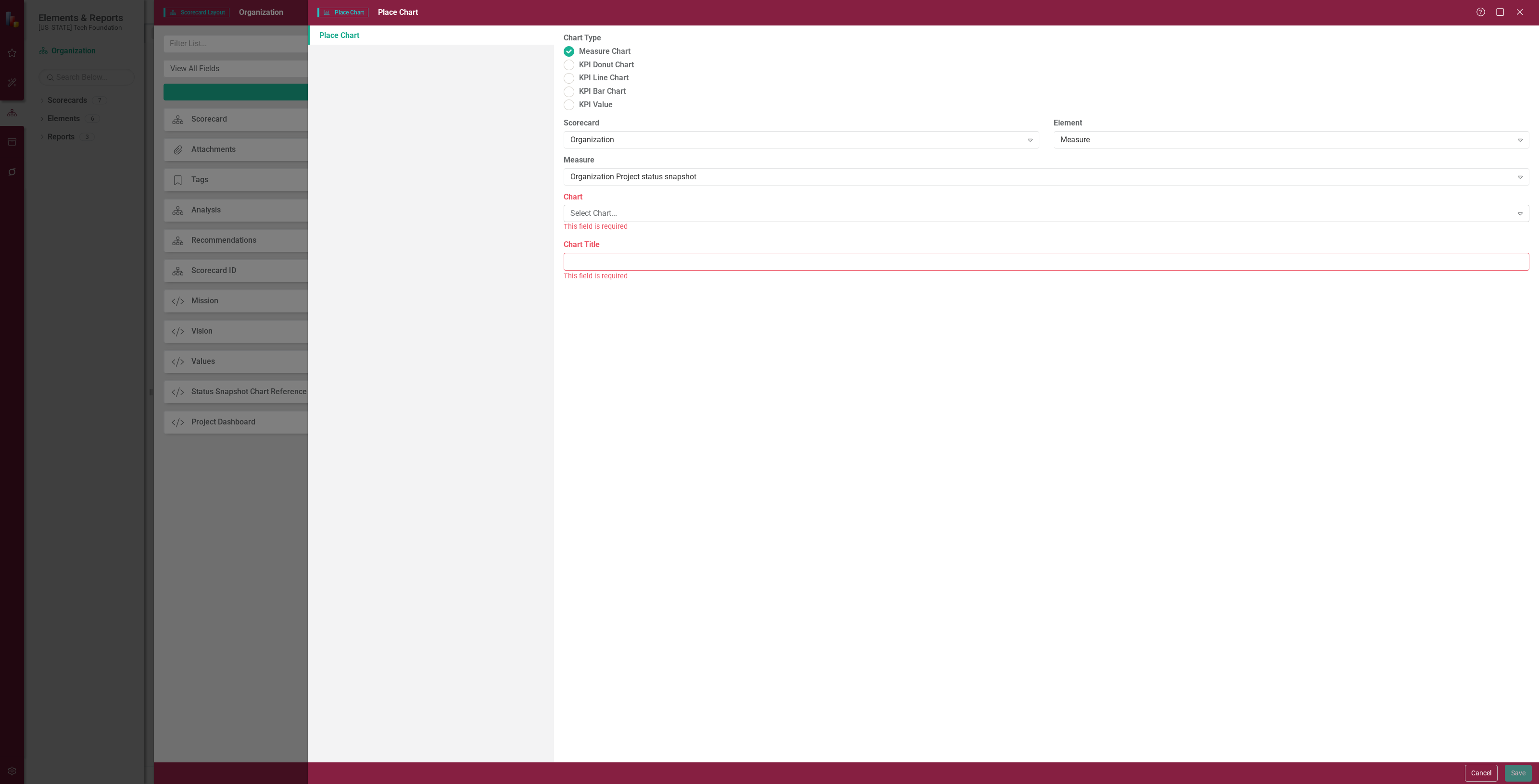
click at [623, 208] on div "Select Chart..." at bounding box center [1042, 214] width 943 height 11
click at [623, 784] on div "Project Performance" at bounding box center [771, 792] width 1524 height 11
click at [625, 242] on input "Chart Title" at bounding box center [1046, 250] width 966 height 18
type input "Project Performance"
click at [1516, 773] on button "Save" at bounding box center [1519, 774] width 27 height 17
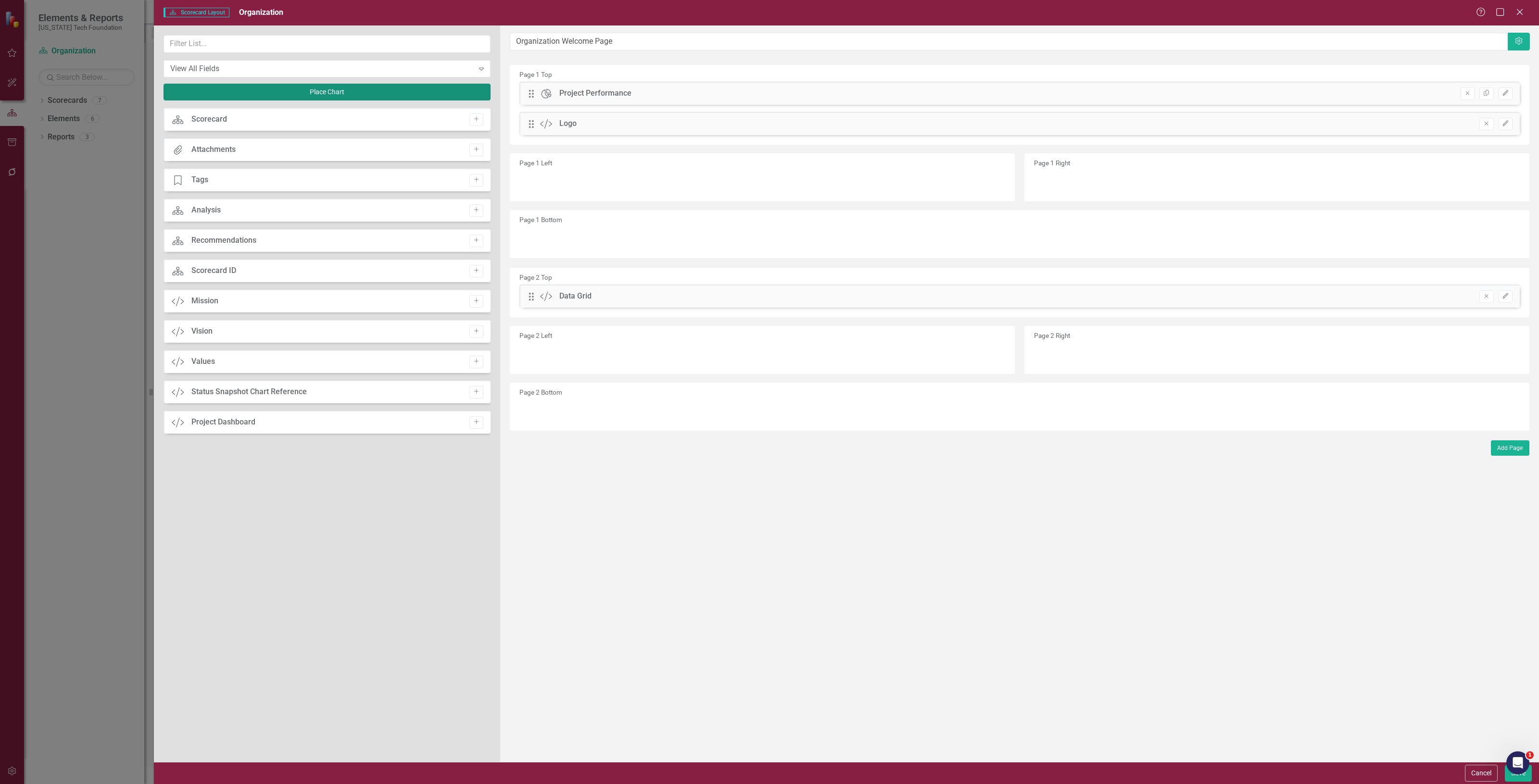
click at [325, 90] on button "Place Chart" at bounding box center [327, 92] width 327 height 17
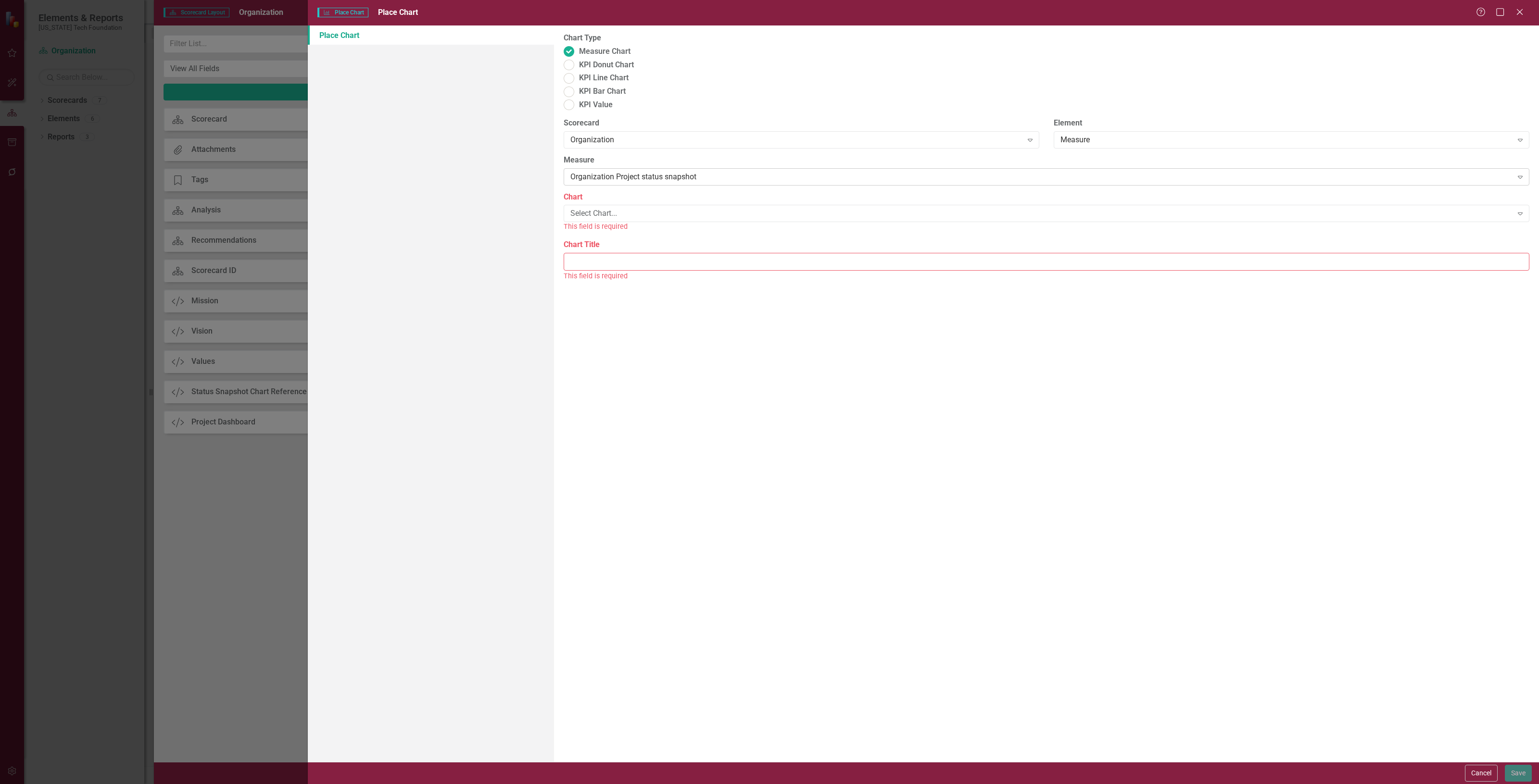
click at [679, 168] on div "Organization Project status snapshot Expand" at bounding box center [1046, 177] width 966 height 17
click at [641, 208] on div "Select Chart..." at bounding box center [1042, 214] width 943 height 11
click at [632, 784] on div "Strategy Objective Performance" at bounding box center [771, 792] width 1524 height 11
click at [631, 228] on label "Chart Title" at bounding box center [1046, 234] width 966 height 11
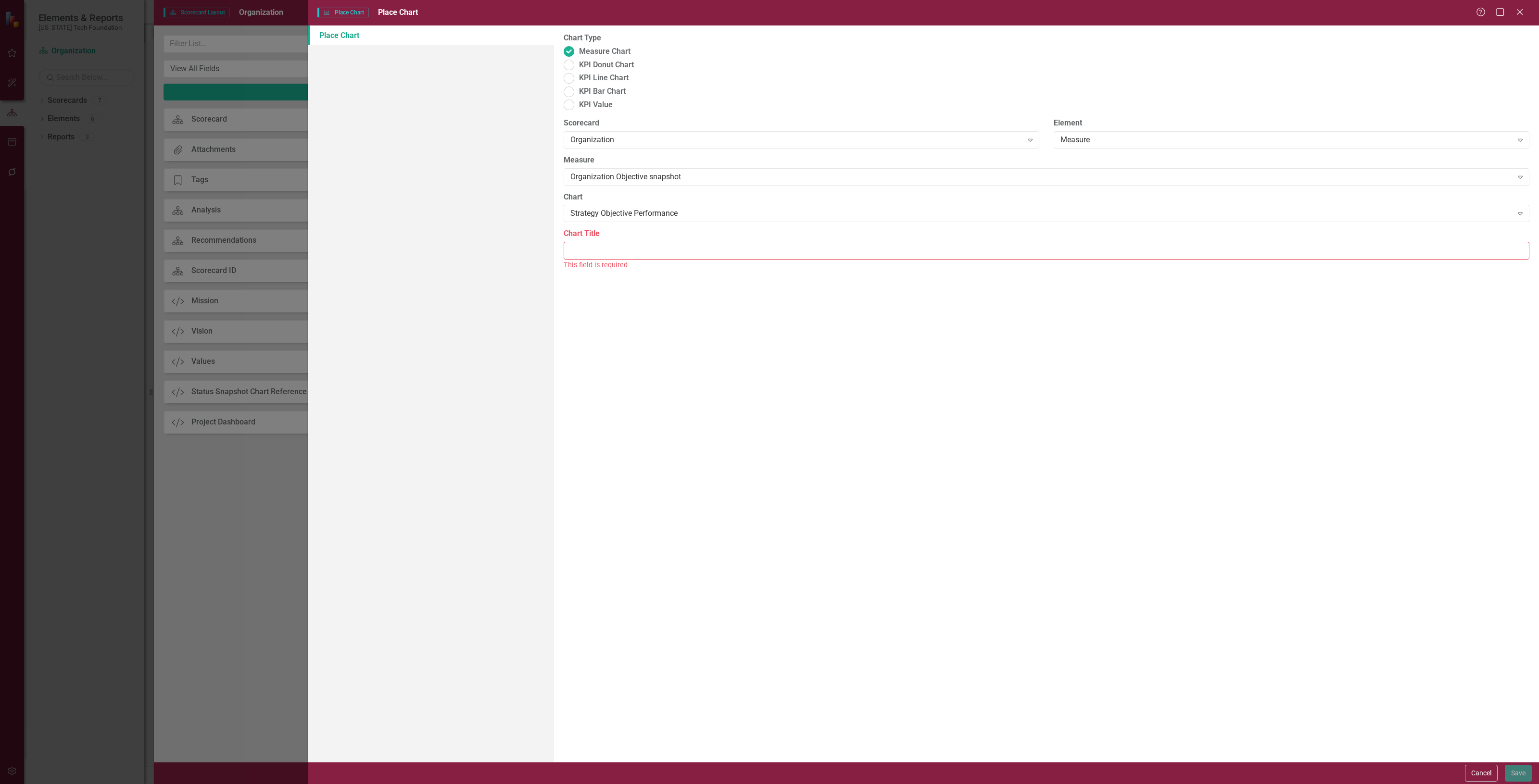
click at [631, 242] on input "Chart Title" at bounding box center [1046, 250] width 966 height 18
click at [628, 242] on input "Chart Title" at bounding box center [1046, 250] width 966 height 18
type input "Objective Performance"
click at [1523, 768] on button "Save" at bounding box center [1519, 774] width 27 height 17
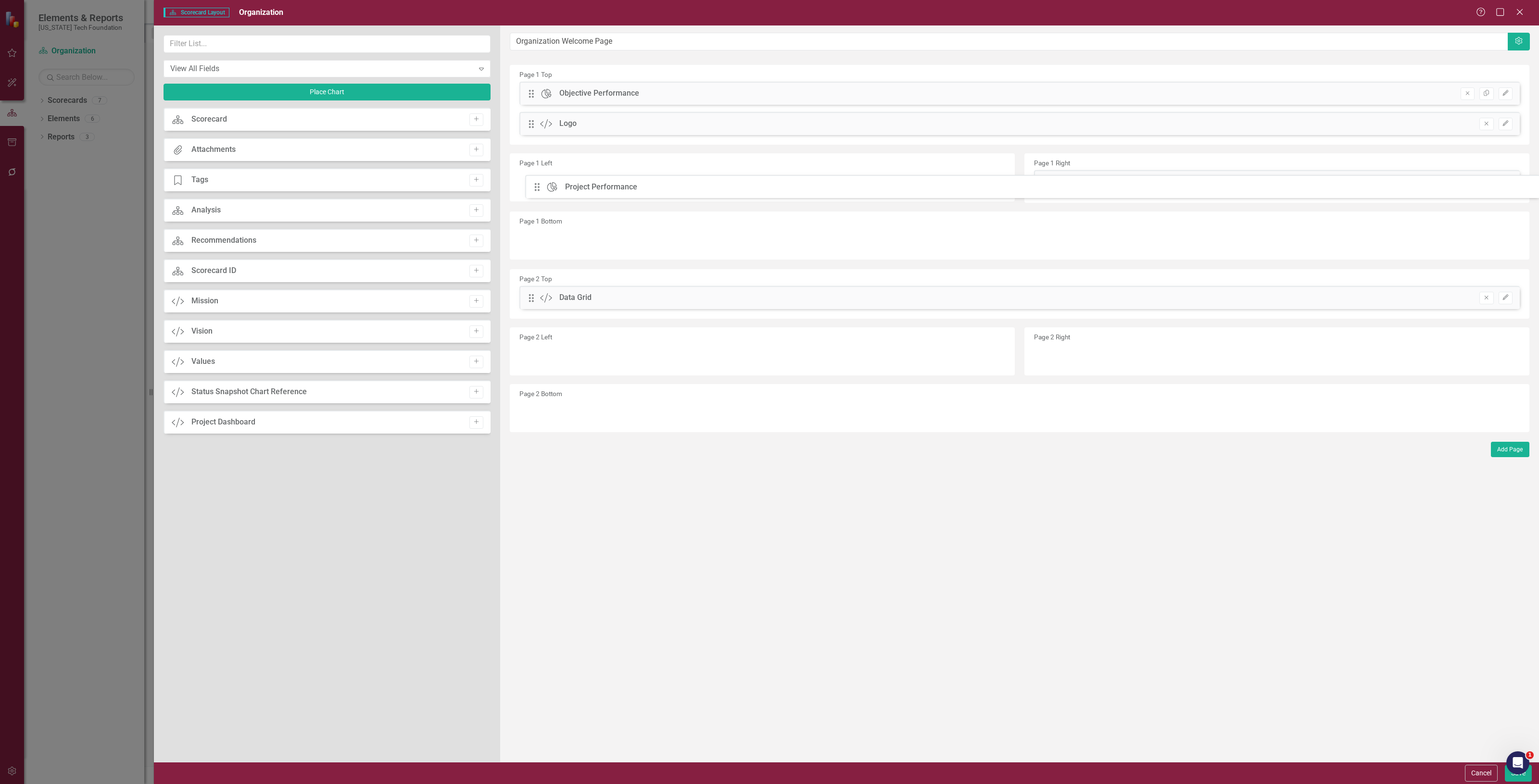
drag, startPoint x: 529, startPoint y: 120, endPoint x: 537, endPoint y: 177, distance: 57.6
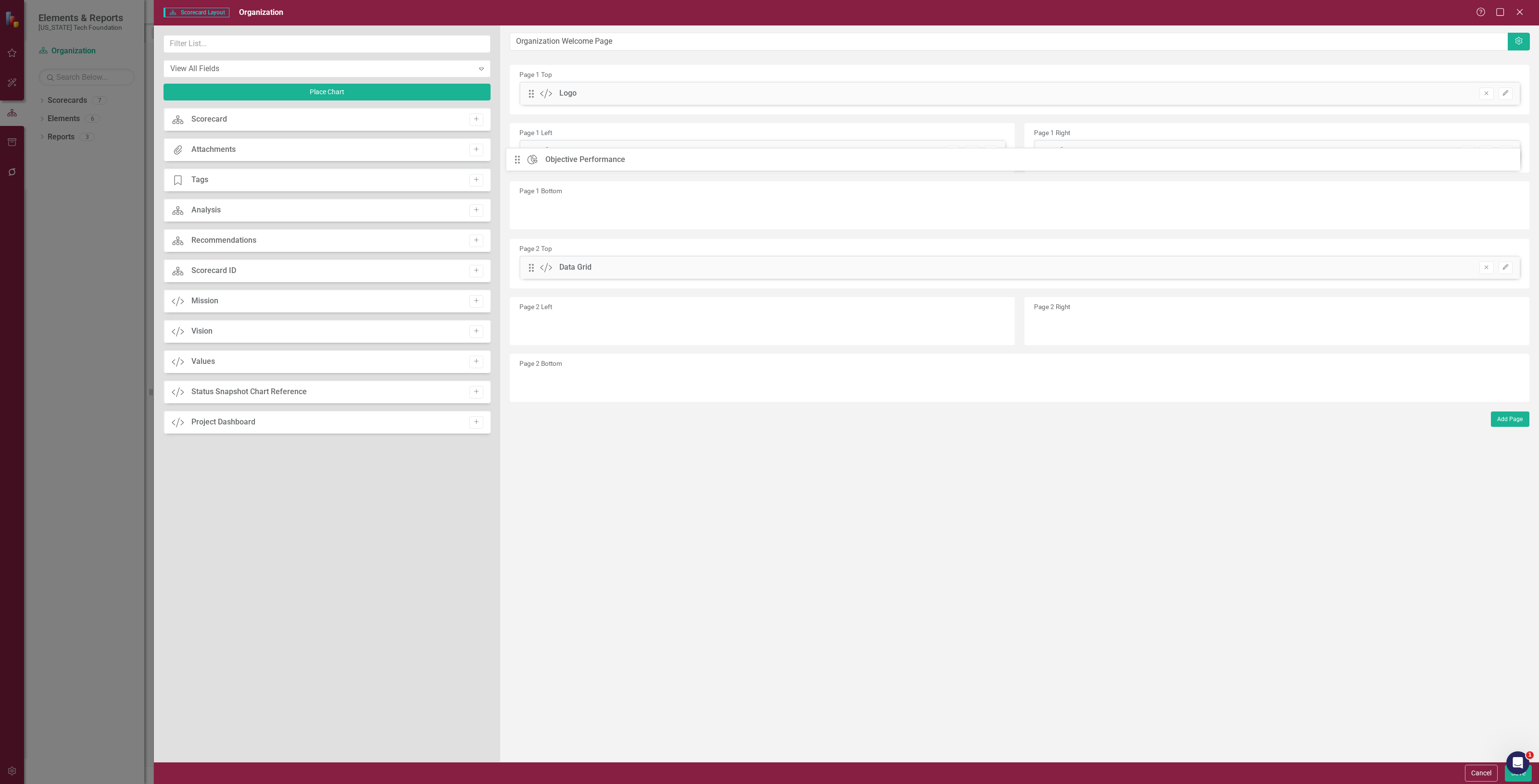
drag, startPoint x: 532, startPoint y: 93, endPoint x: 525, endPoint y: 159, distance: 66.4
click at [1510, 776] on button "Save" at bounding box center [1519, 774] width 27 height 17
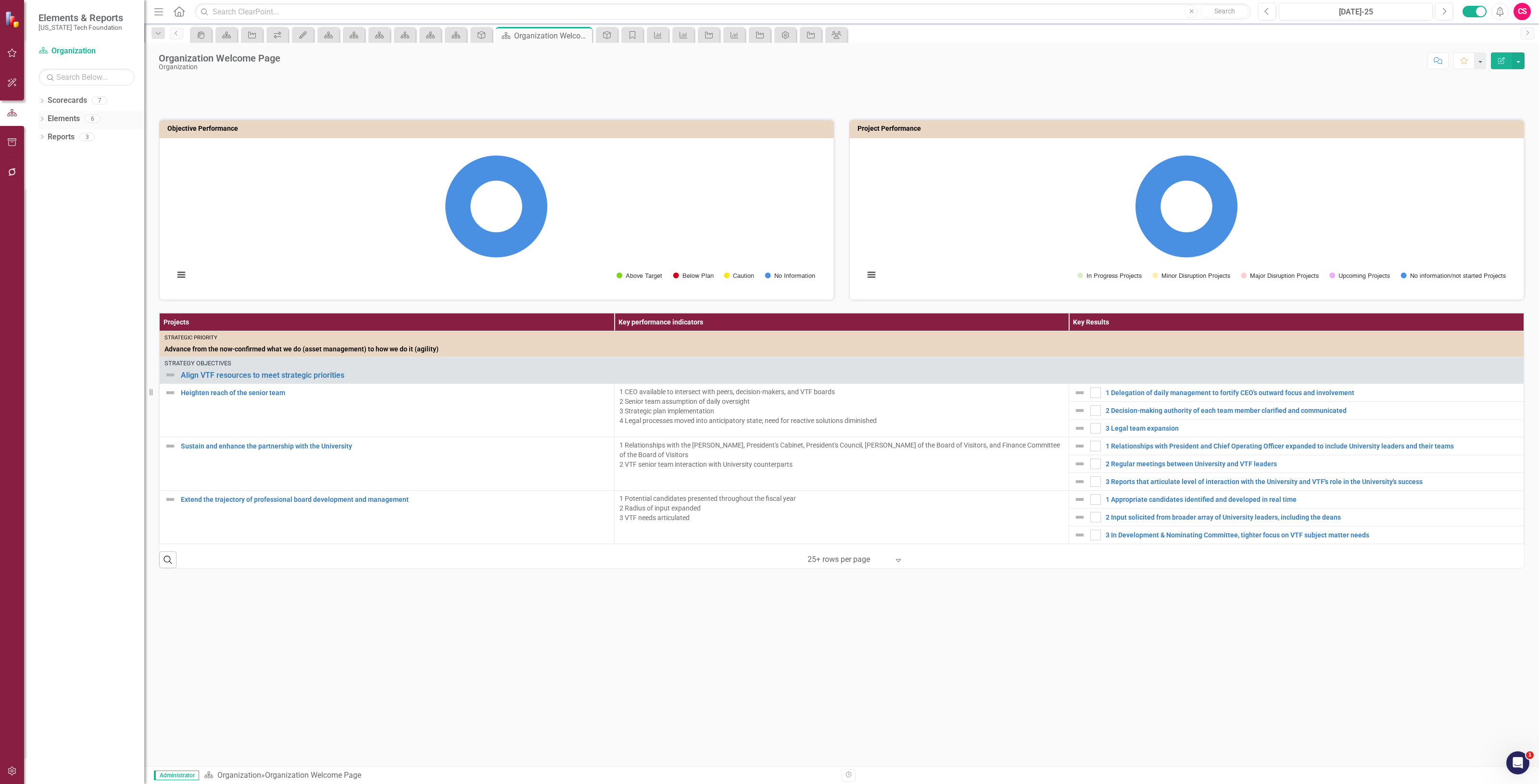
click at [62, 116] on link "Elements" at bounding box center [63, 119] width 32 height 11
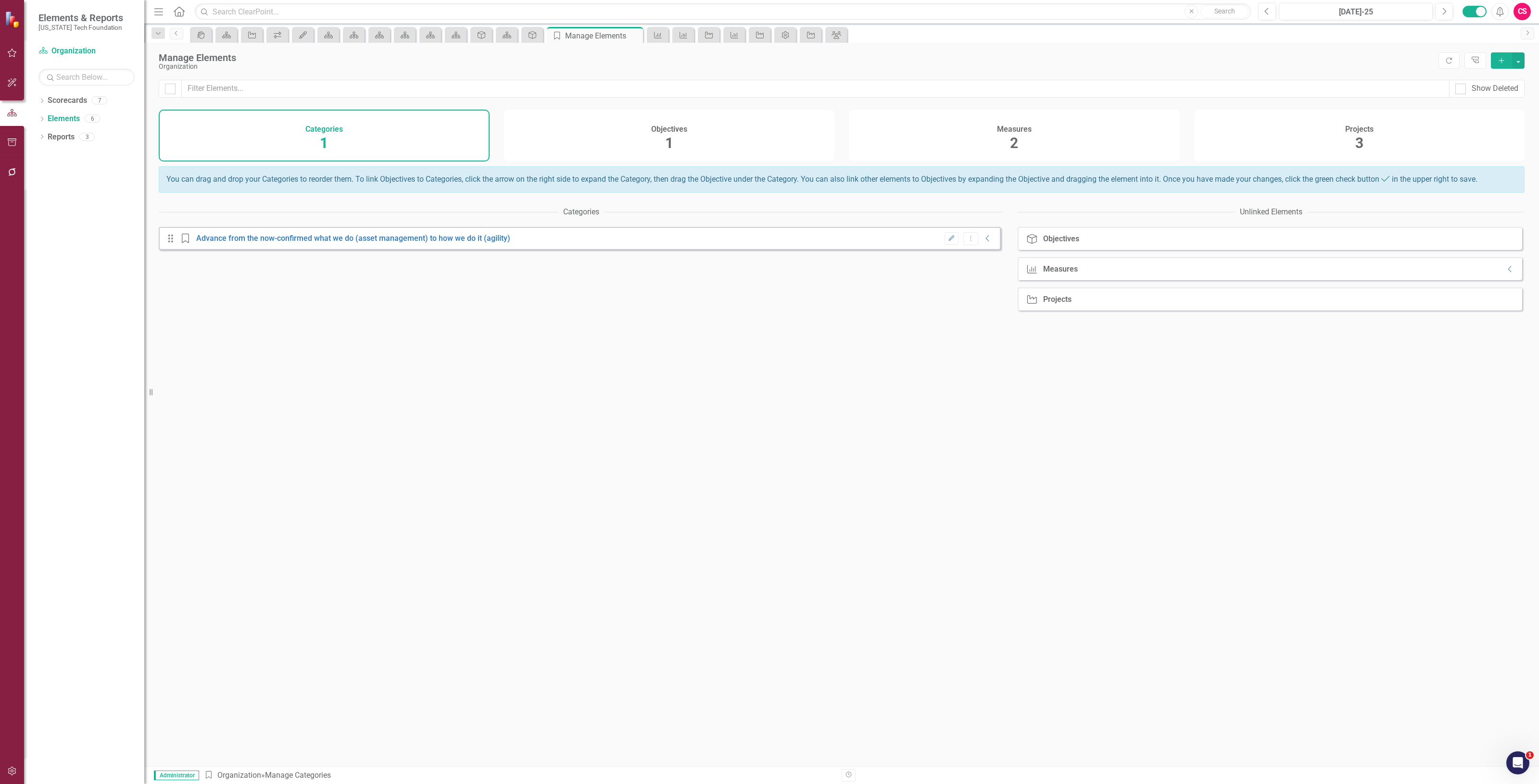
click at [957, 136] on div "Measures 2" at bounding box center [1014, 136] width 331 height 52
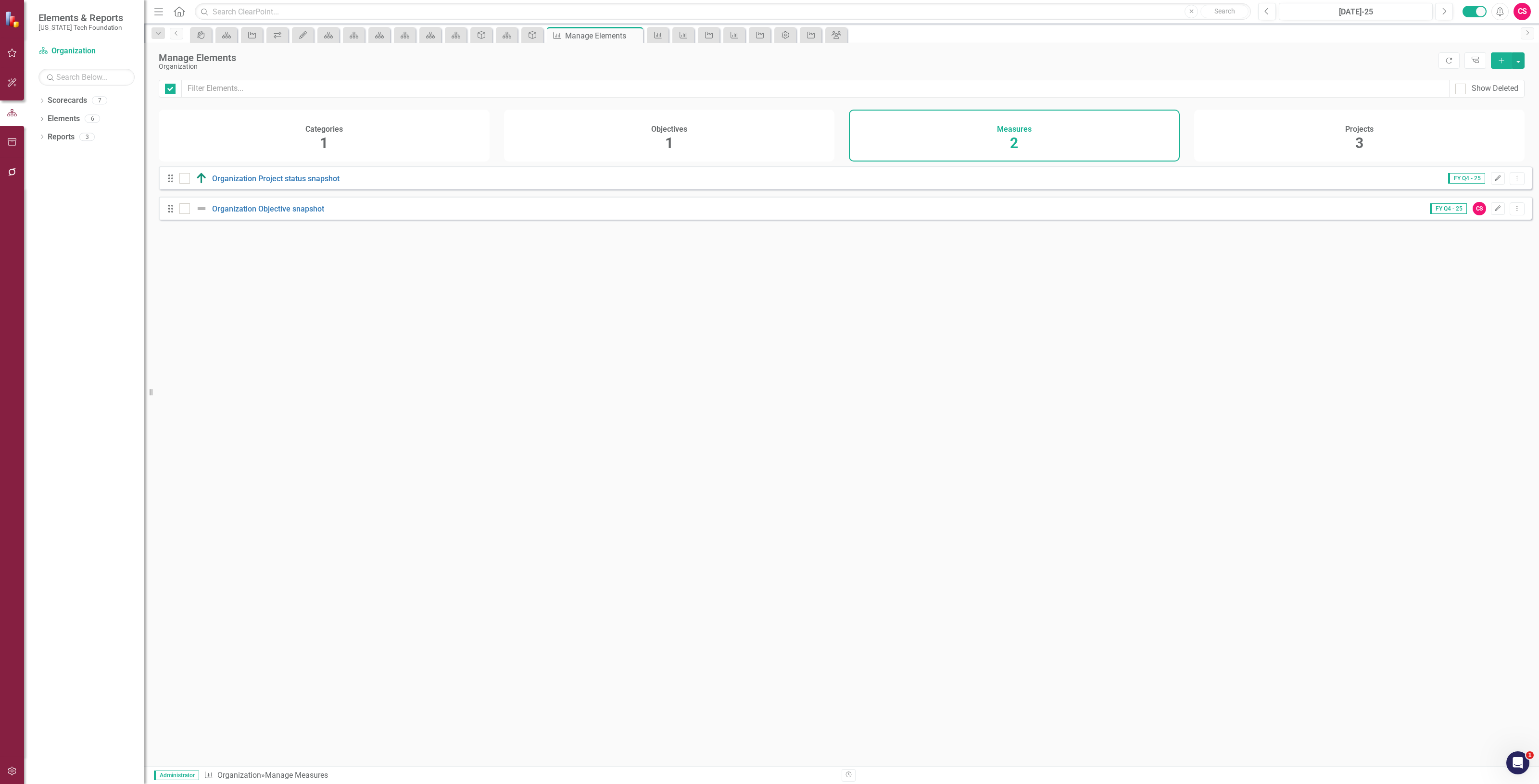
checkbox input "false"
click at [1510, 185] on button "Dropdown Menu" at bounding box center [1517, 178] width 15 height 13
click at [1477, 234] on link "Copy Duplicate Measure" at bounding box center [1474, 237] width 87 height 18
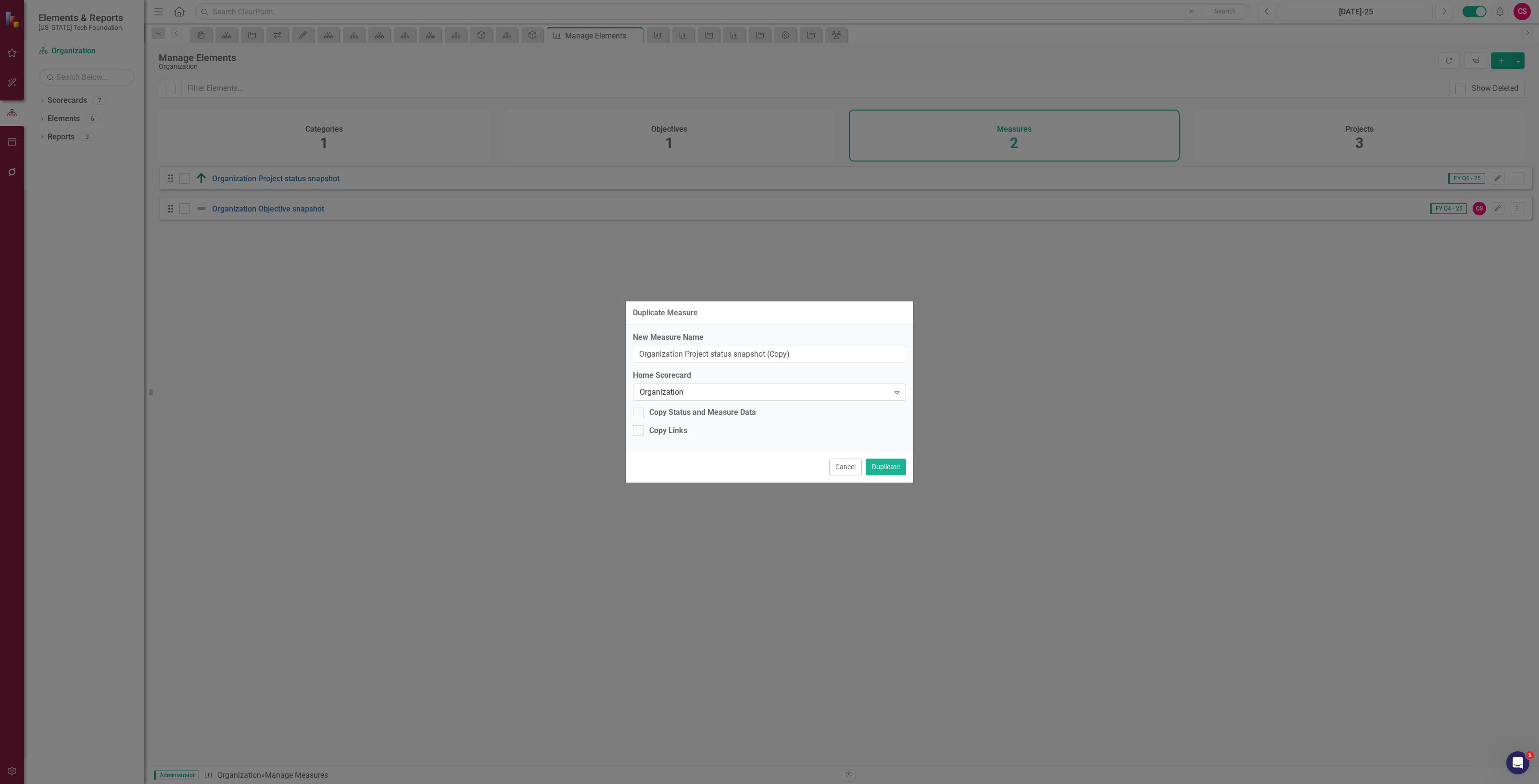
click at [681, 387] on div "Organization" at bounding box center [765, 393] width 249 height 11
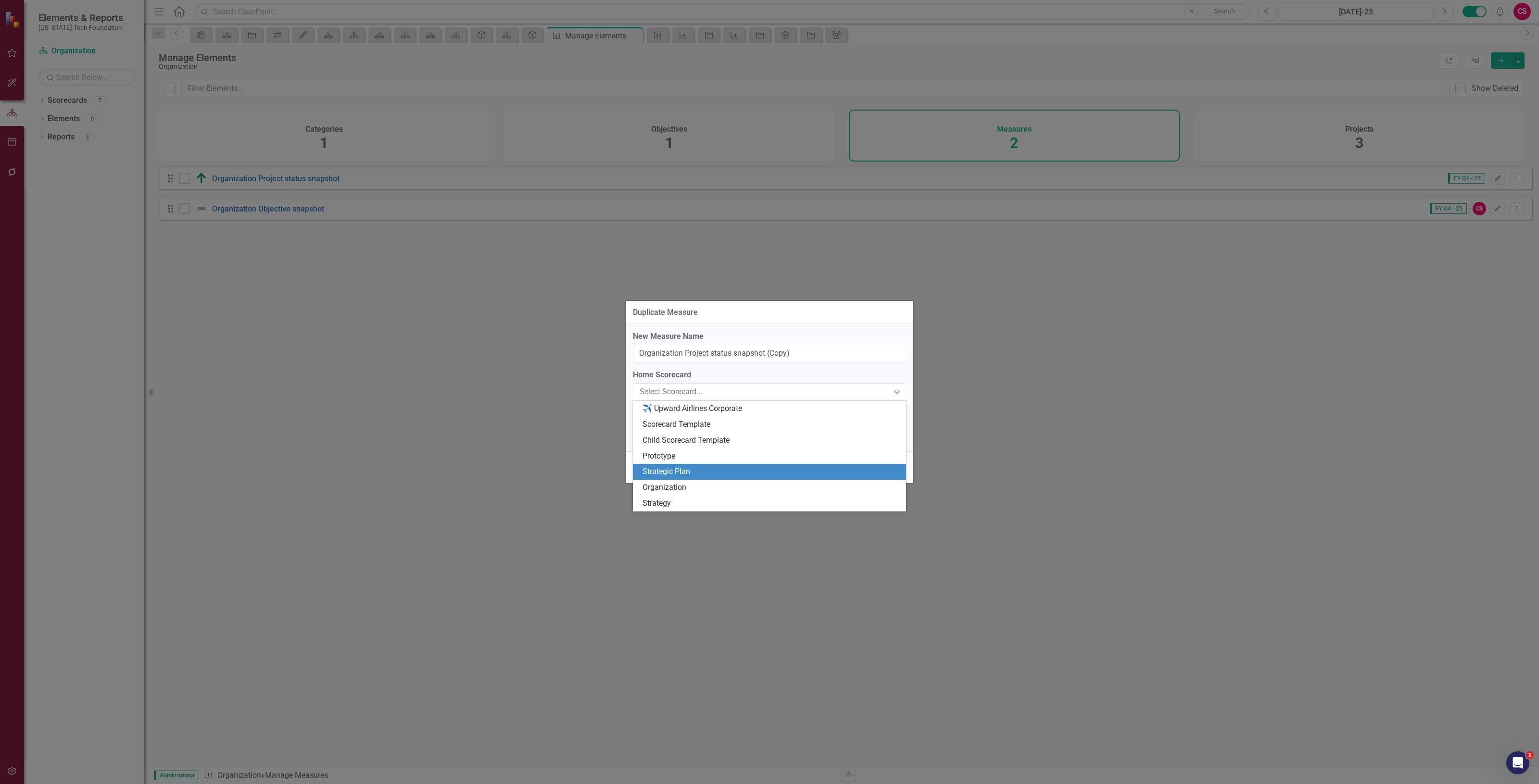
click at [670, 474] on div "Strategic Plan" at bounding box center [771, 471] width 258 height 11
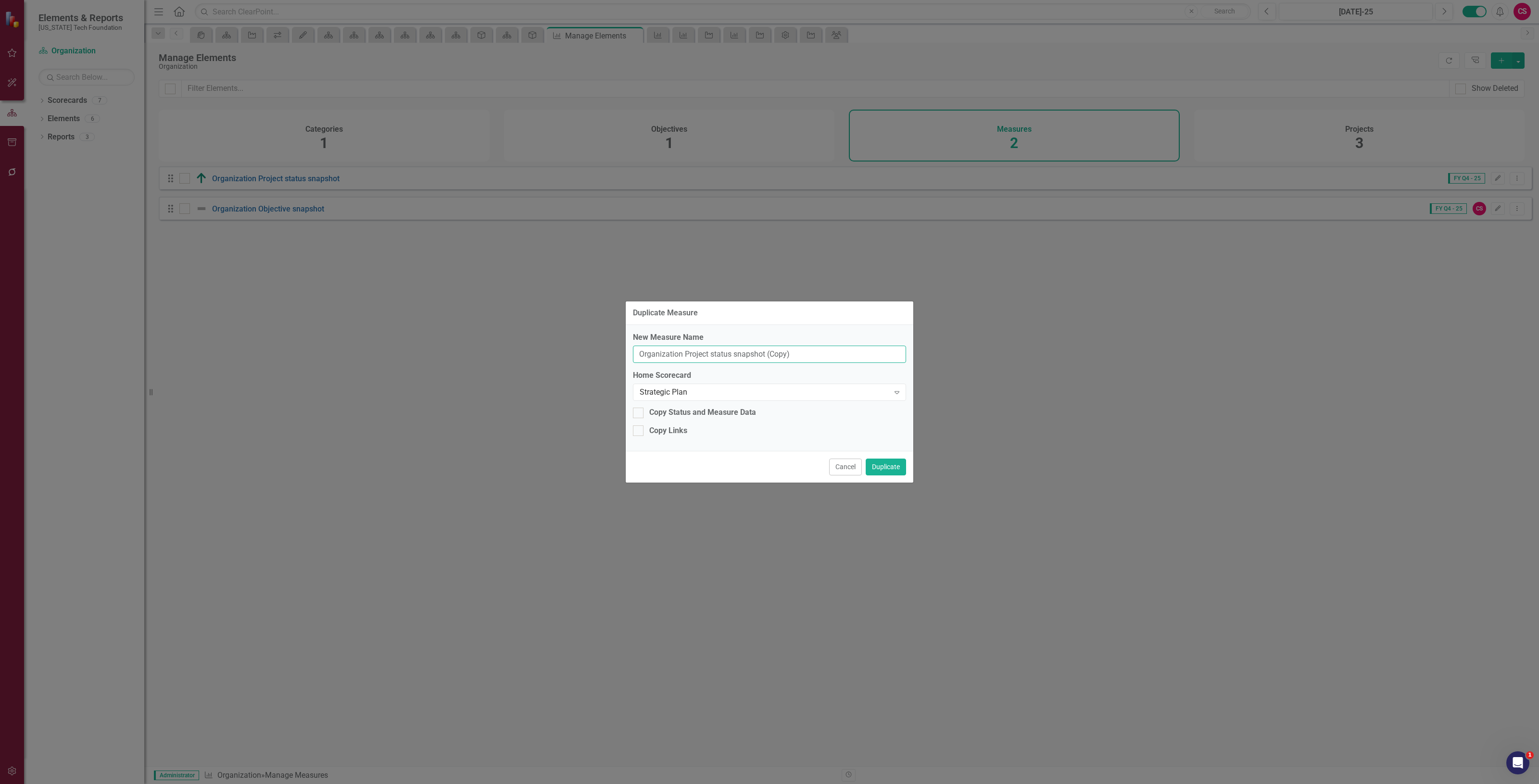
drag, startPoint x: 684, startPoint y: 356, endPoint x: 548, endPoint y: 370, distance: 136.7
click at [550, 370] on div "Duplicate Measure New Measure Name Organization Project status snapshot (Copy) …" at bounding box center [770, 392] width 1539 height 784
click at [800, 370] on label "Home Scorecard" at bounding box center [770, 376] width 273 height 11
click at [795, 353] on input "Overall Project status snapshot (Copy)" at bounding box center [770, 355] width 273 height 18
type input "Overall Project status snapshot"
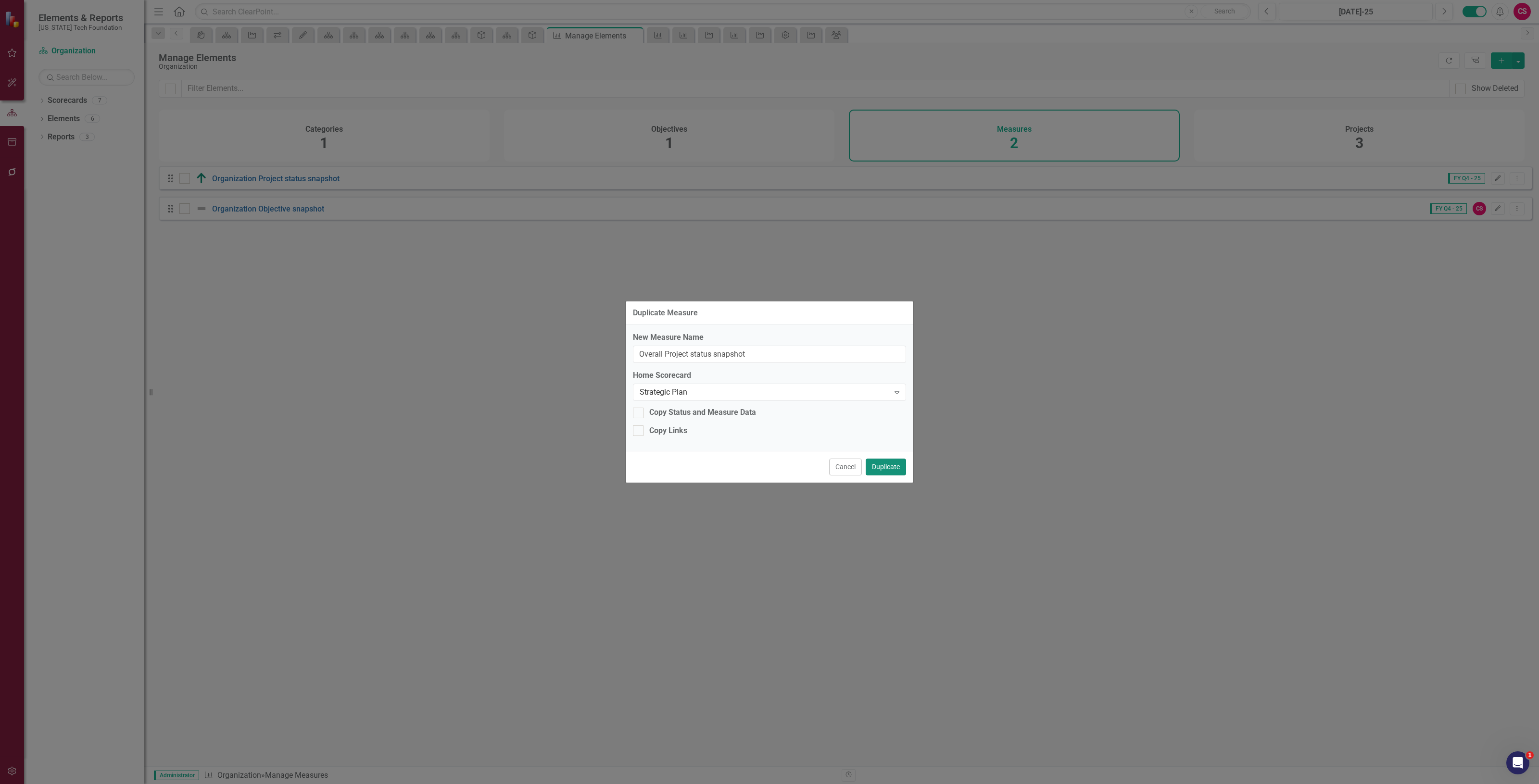
click at [896, 465] on button "Duplicate" at bounding box center [886, 468] width 41 height 17
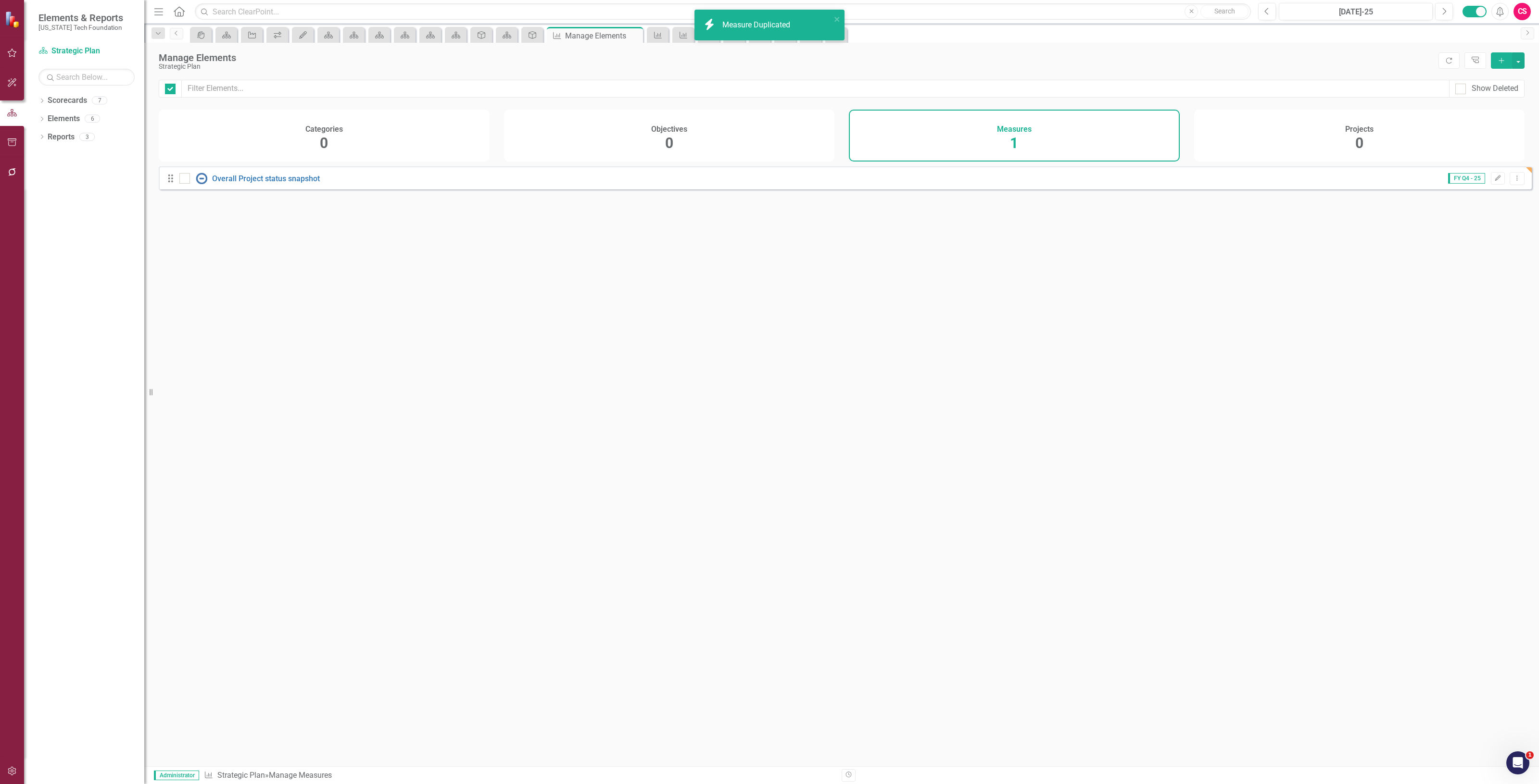
checkbox input "false"
click at [299, 183] on link "Overall Project status snapshot" at bounding box center [266, 178] width 108 height 9
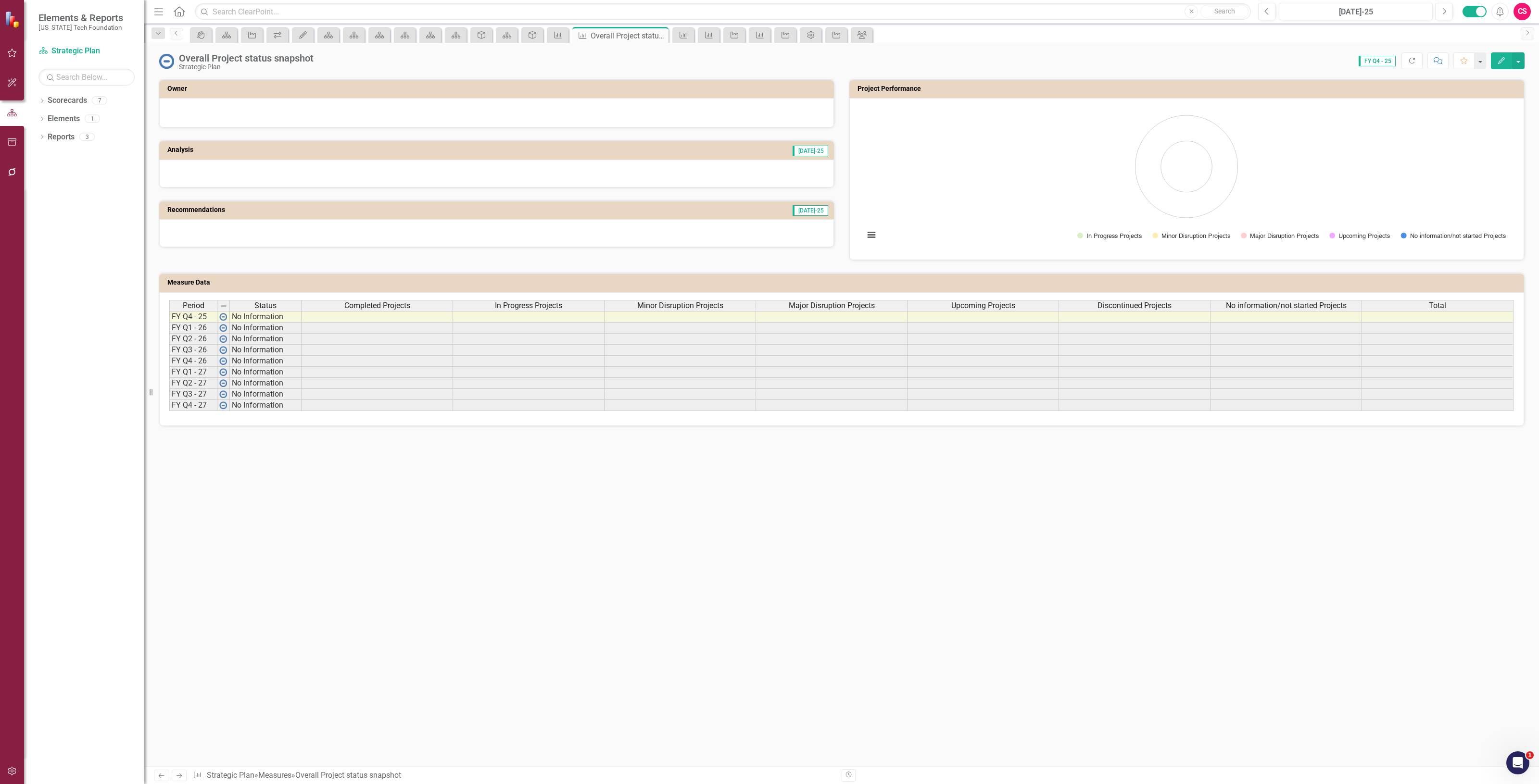
click at [394, 305] on span "Completed Projects" at bounding box center [377, 305] width 66 height 9
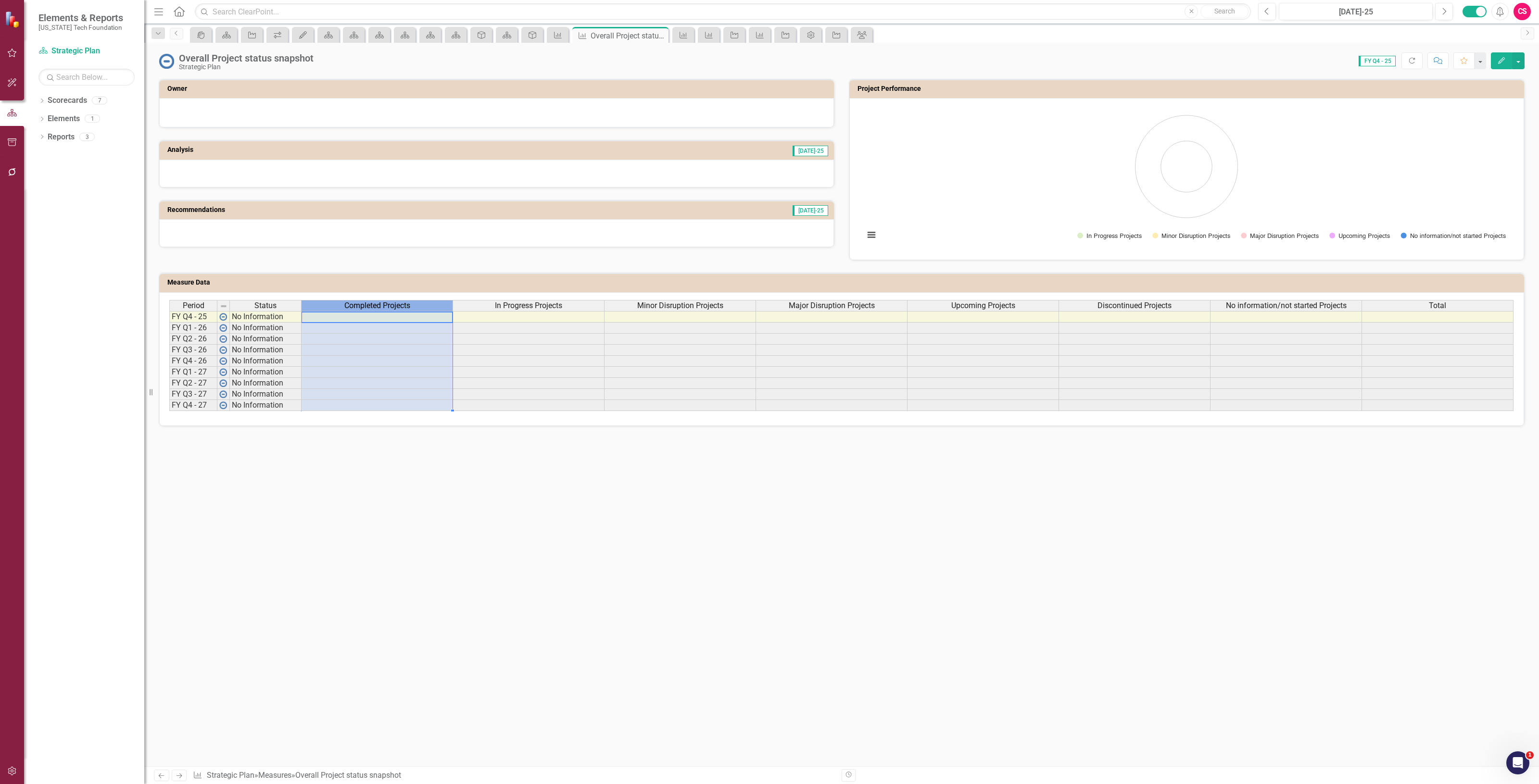
click at [394, 305] on span "Completed Projects" at bounding box center [377, 305] width 66 height 9
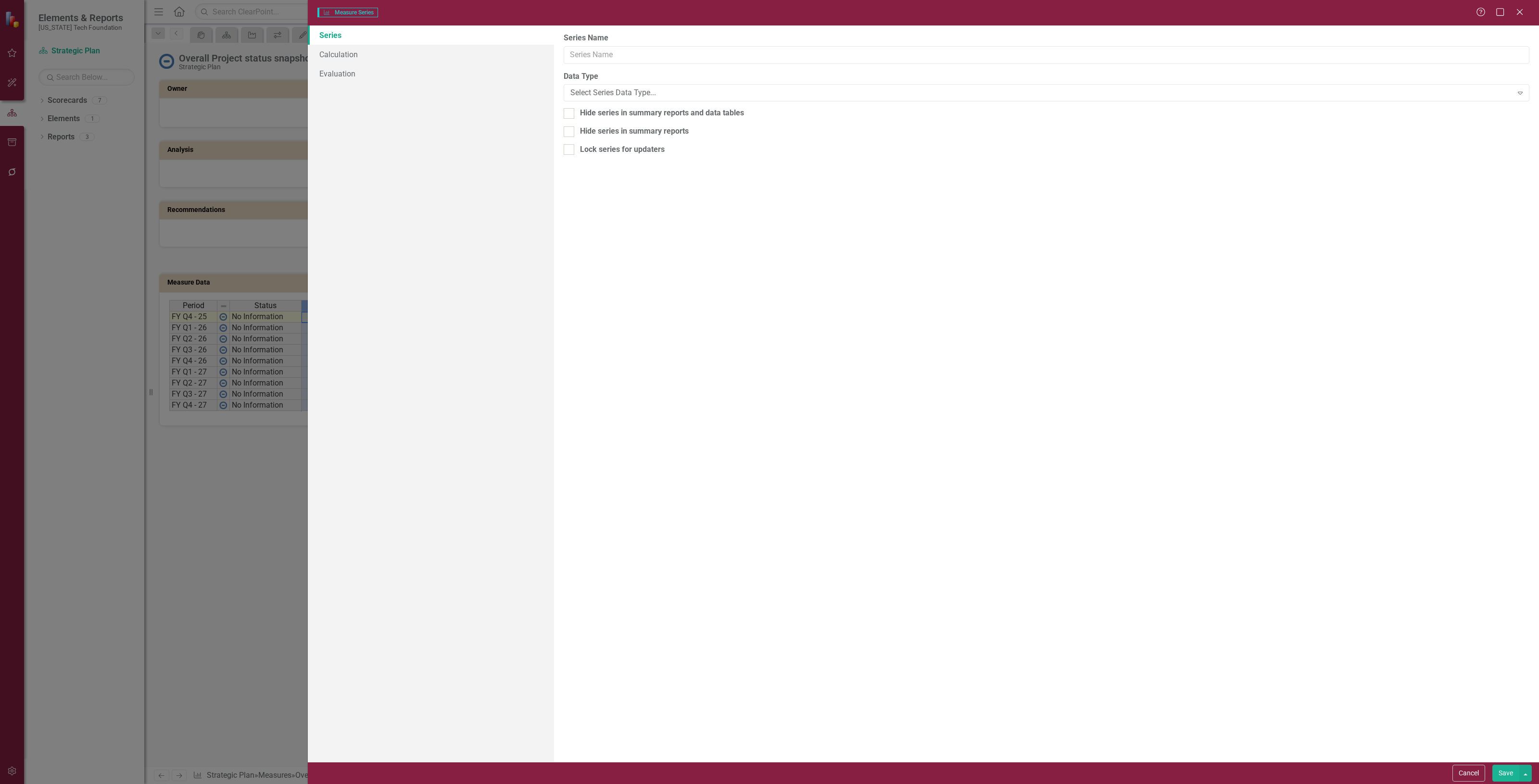
type input "Completed Projects"
click at [400, 51] on link "Calculation" at bounding box center [431, 54] width 246 height 19
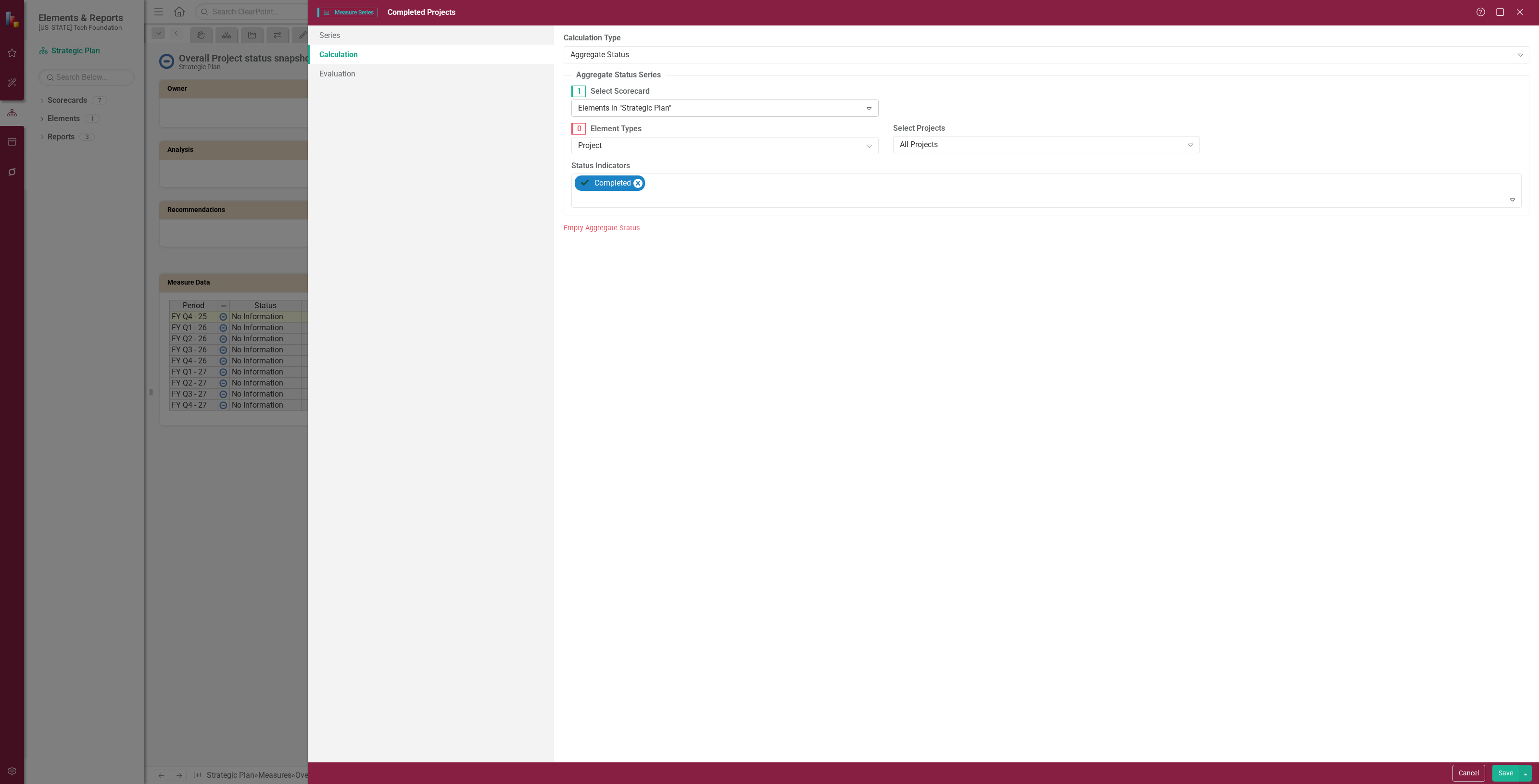
click at [657, 102] on div "Elements in "Strategic Plan"" at bounding box center [720, 108] width 283 height 11
click at [687, 157] on div "Elements in children of 'Strategic Plan'" at bounding box center [727, 157] width 292 height 11
click at [1509, 773] on button "Save" at bounding box center [1506, 774] width 27 height 17
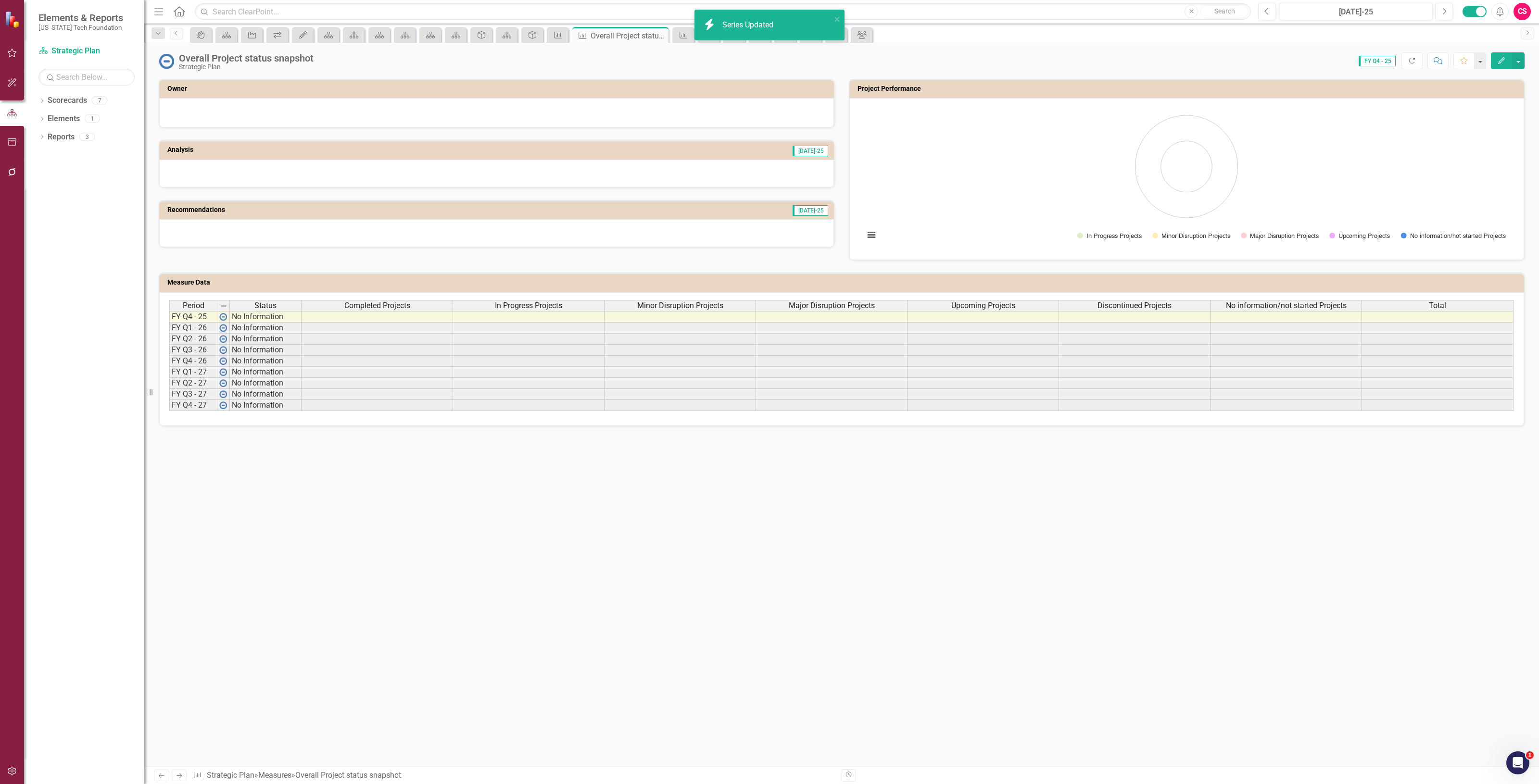
click at [538, 305] on span "In Progress Projects" at bounding box center [529, 305] width 67 height 9
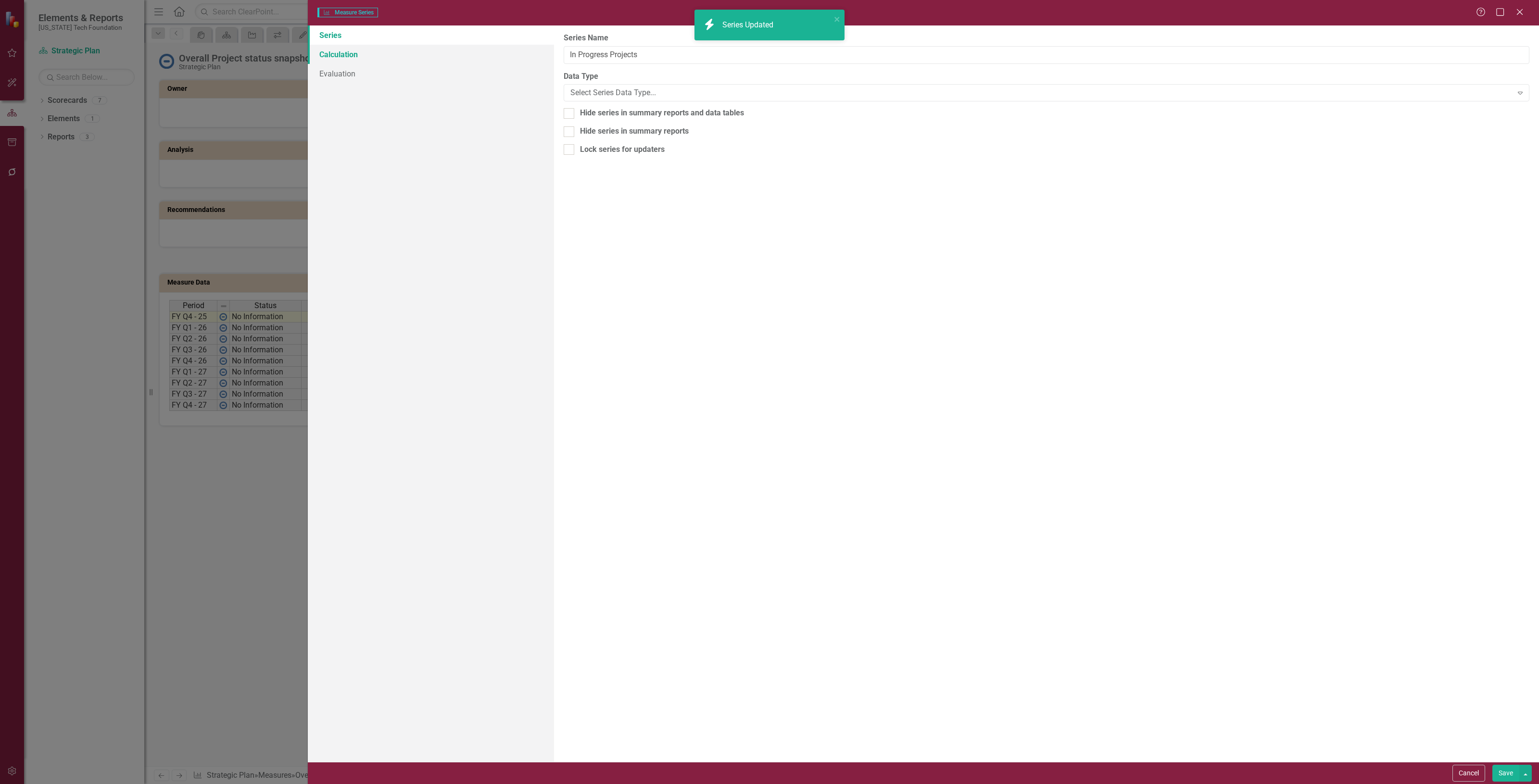
click at [386, 53] on link "Calculation" at bounding box center [431, 54] width 246 height 19
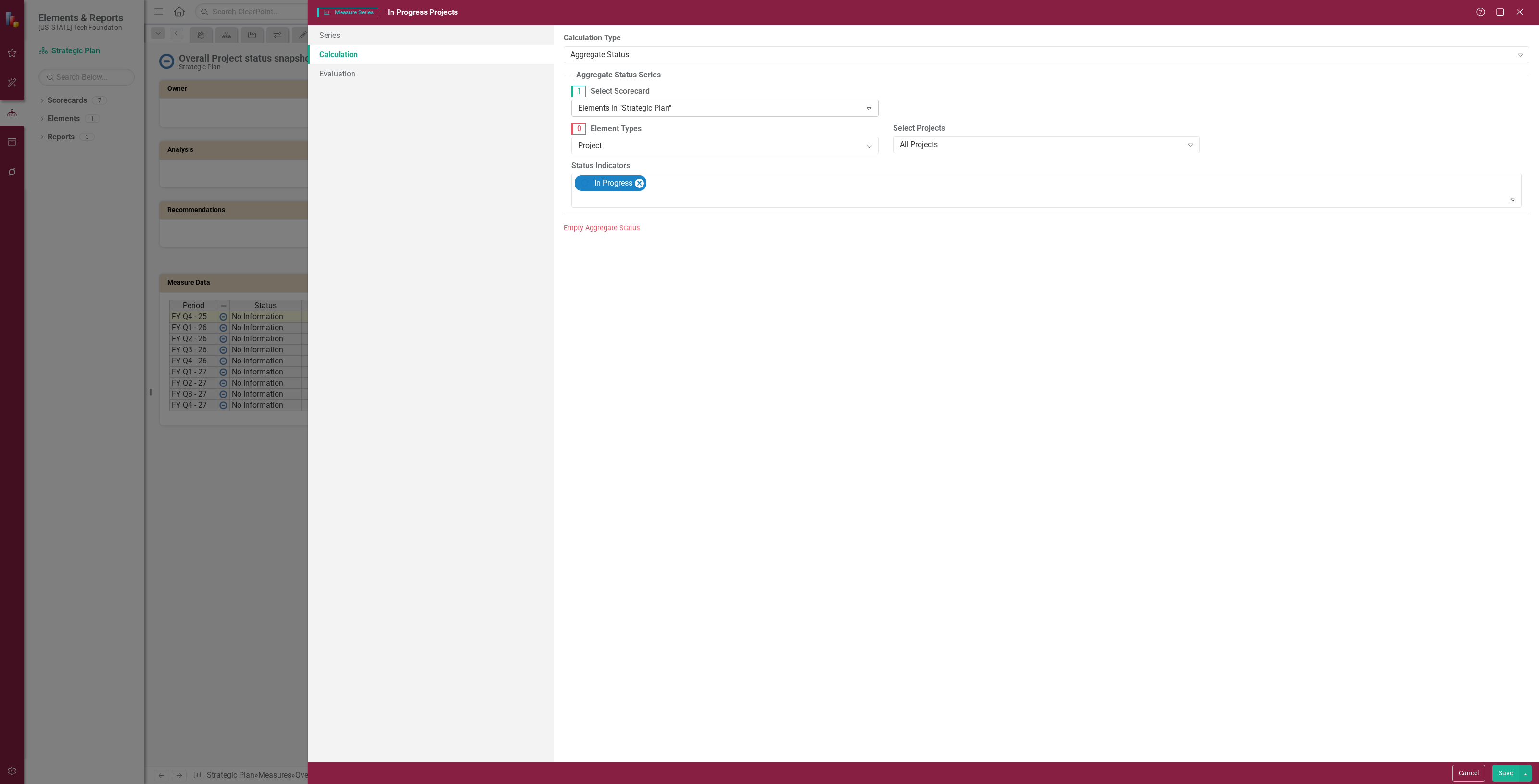
click at [633, 109] on div "Elements in "Strategic Plan"" at bounding box center [720, 108] width 283 height 11
click at [648, 151] on div "Elements in children of 'Strategic Plan'" at bounding box center [727, 157] width 292 height 11
click at [1502, 775] on button "Save" at bounding box center [1506, 774] width 27 height 17
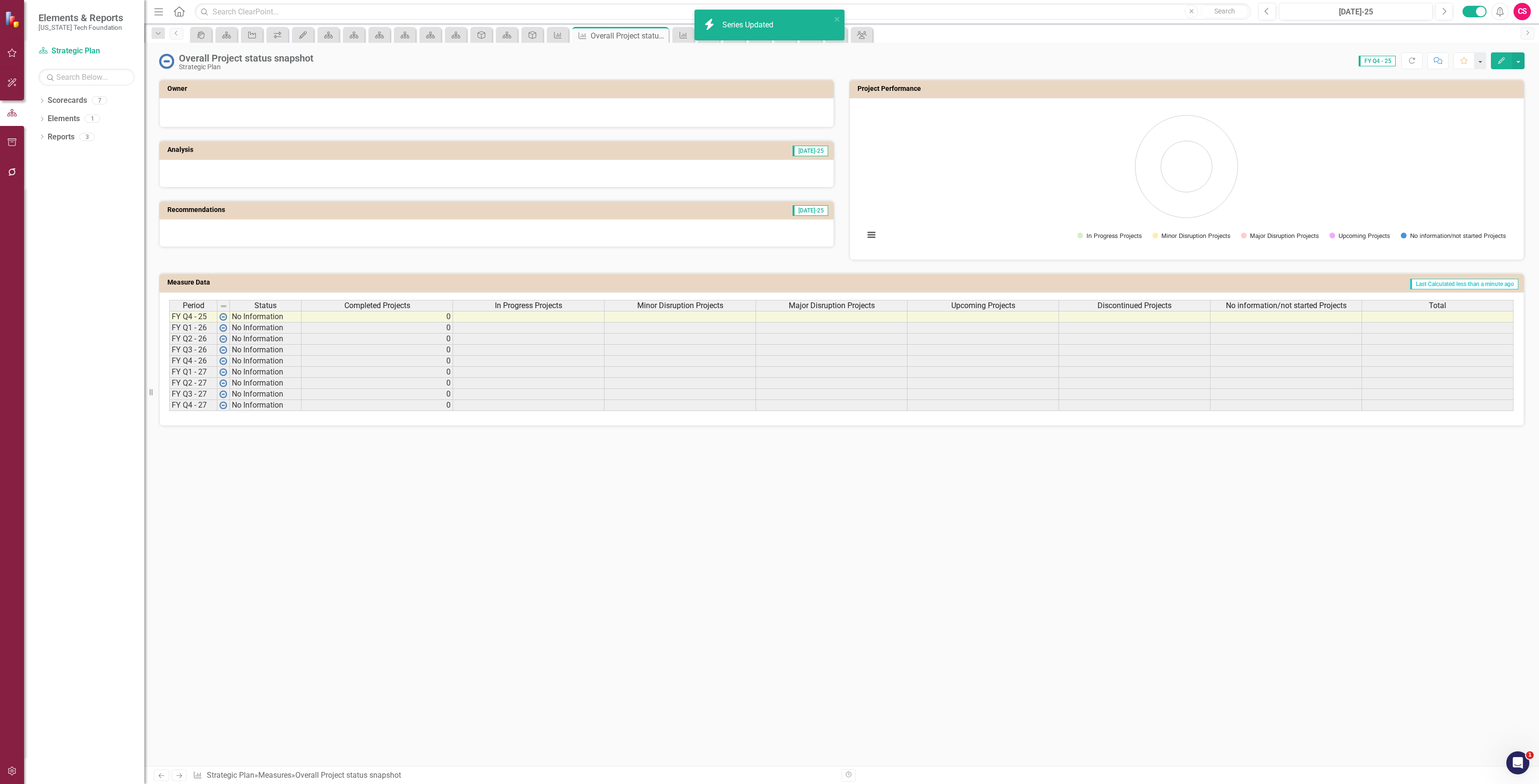
click at [659, 305] on span "Minor Disruption Projects" at bounding box center [681, 305] width 86 height 9
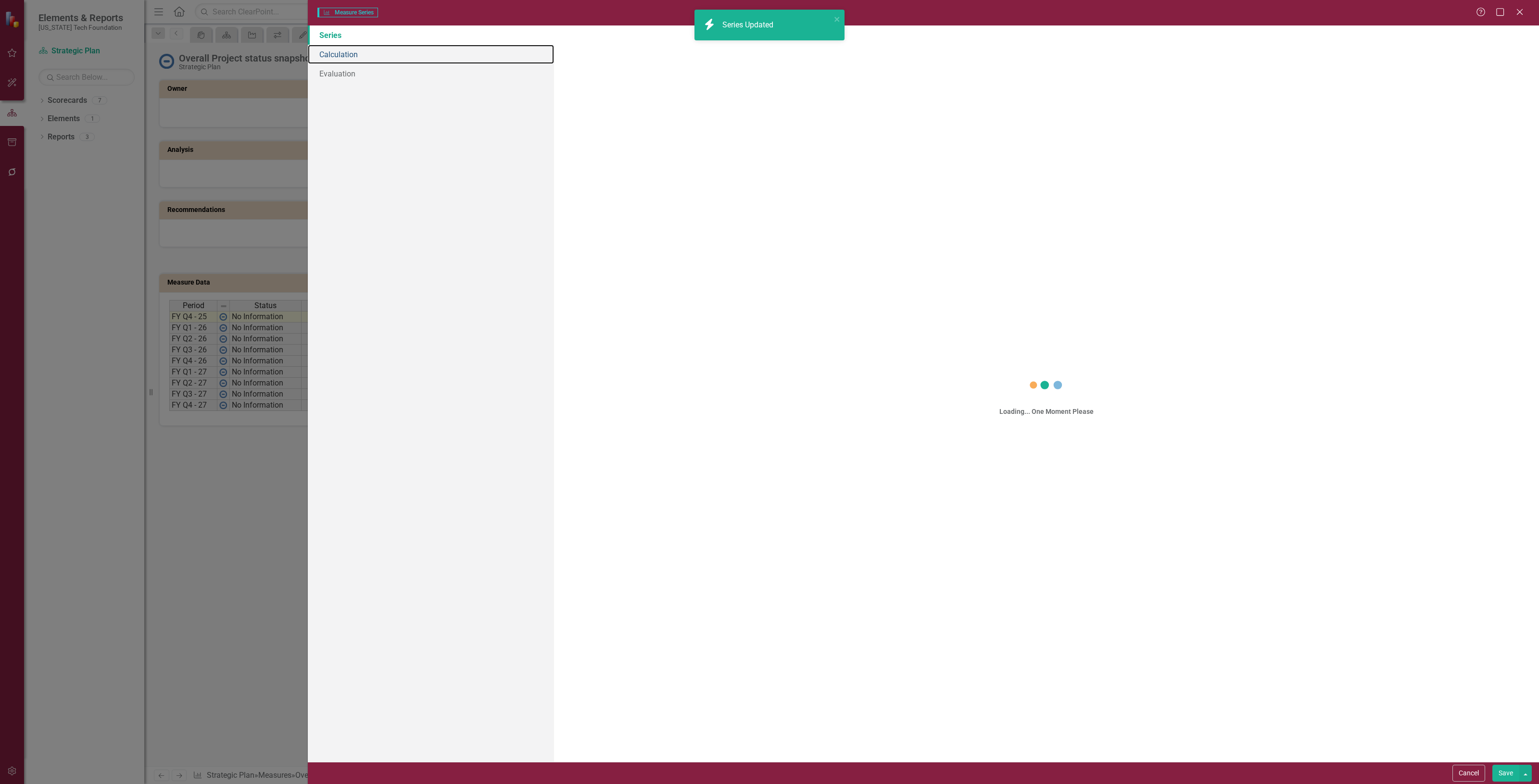
click at [398, 54] on link "Calculation" at bounding box center [431, 54] width 246 height 19
click at [383, 52] on link "Calculation" at bounding box center [431, 54] width 246 height 19
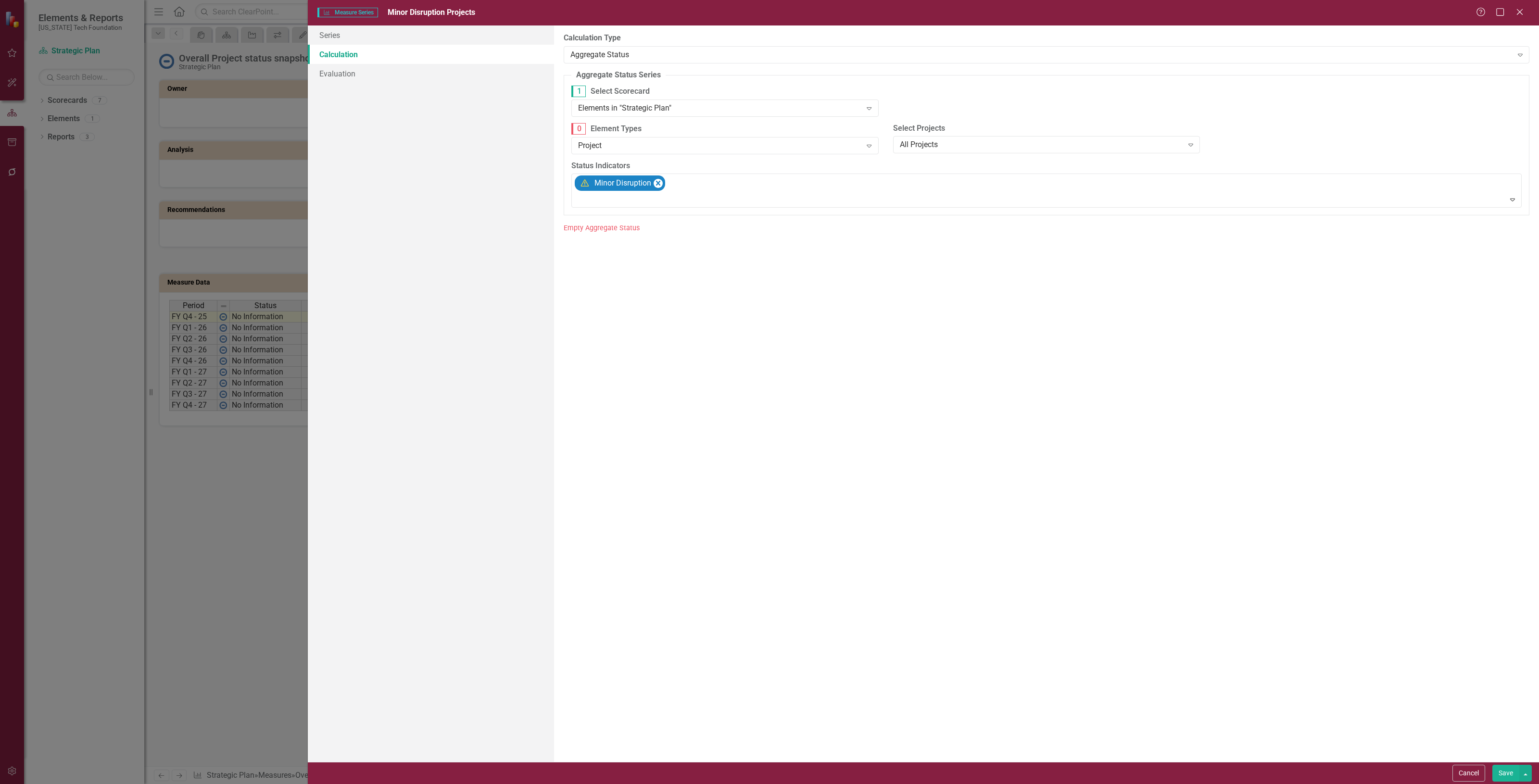
click at [390, 58] on link "Calculation" at bounding box center [431, 54] width 246 height 19
click at [692, 108] on div "Elements in "Strategic Plan"" at bounding box center [720, 108] width 283 height 11
click at [713, 157] on div "Elements in children of 'Strategic Plan'" at bounding box center [727, 157] width 292 height 11
click at [1501, 772] on button "Save" at bounding box center [1506, 774] width 27 height 17
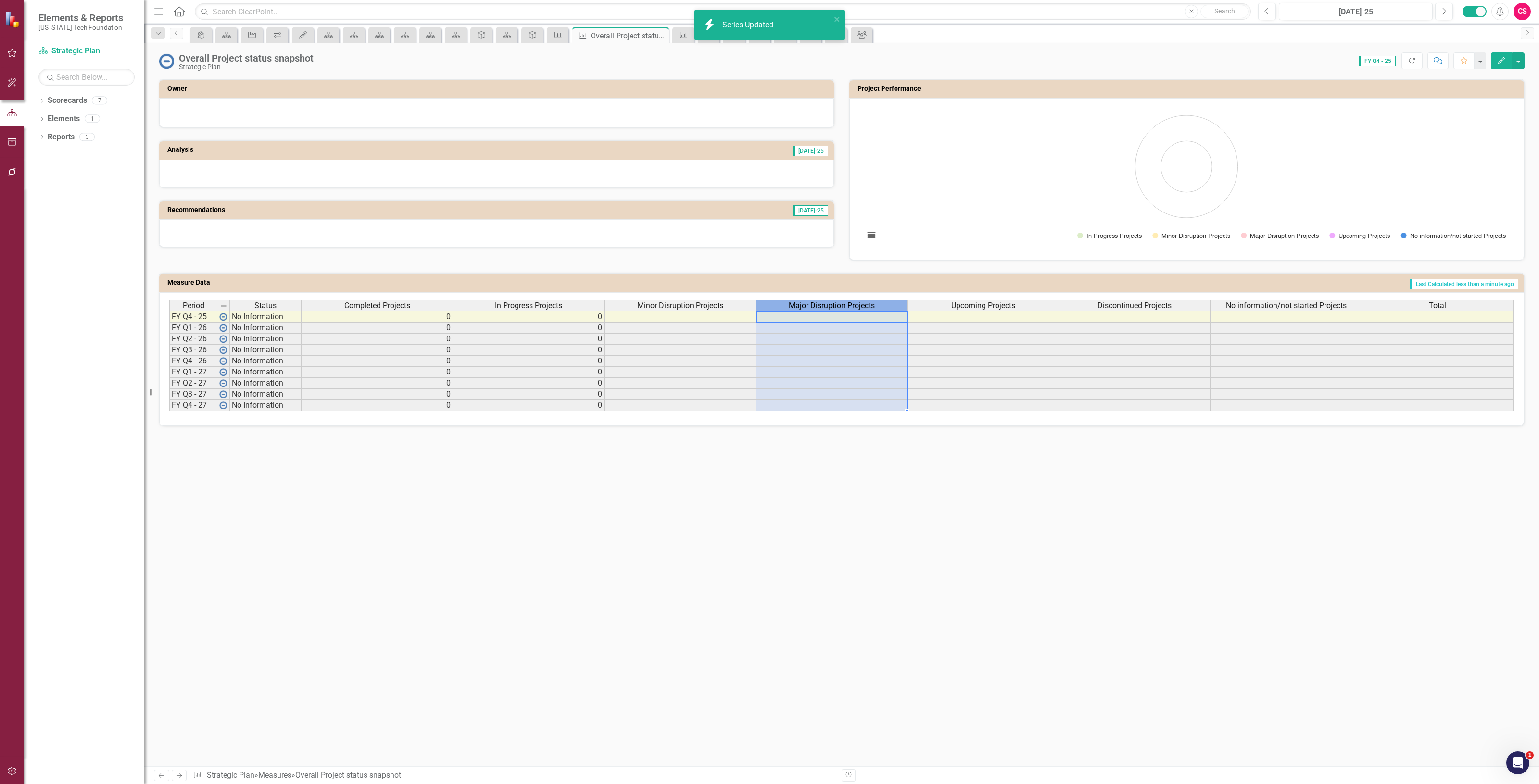
click at [833, 306] on span "Major Disruption Projects" at bounding box center [832, 305] width 86 height 9
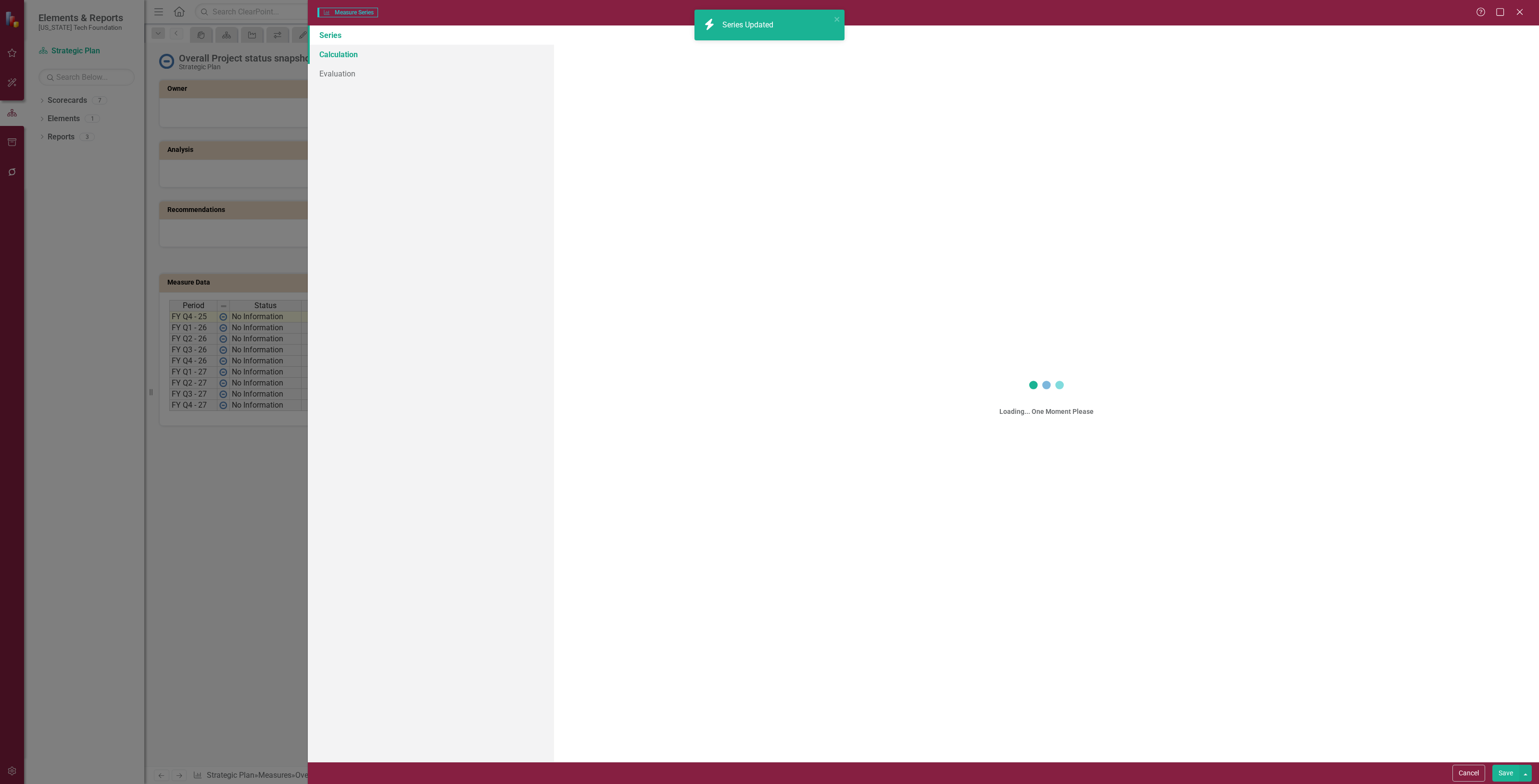
click at [439, 55] on link "Calculation" at bounding box center [431, 54] width 246 height 19
click at [419, 51] on link "Calculation" at bounding box center [431, 54] width 246 height 19
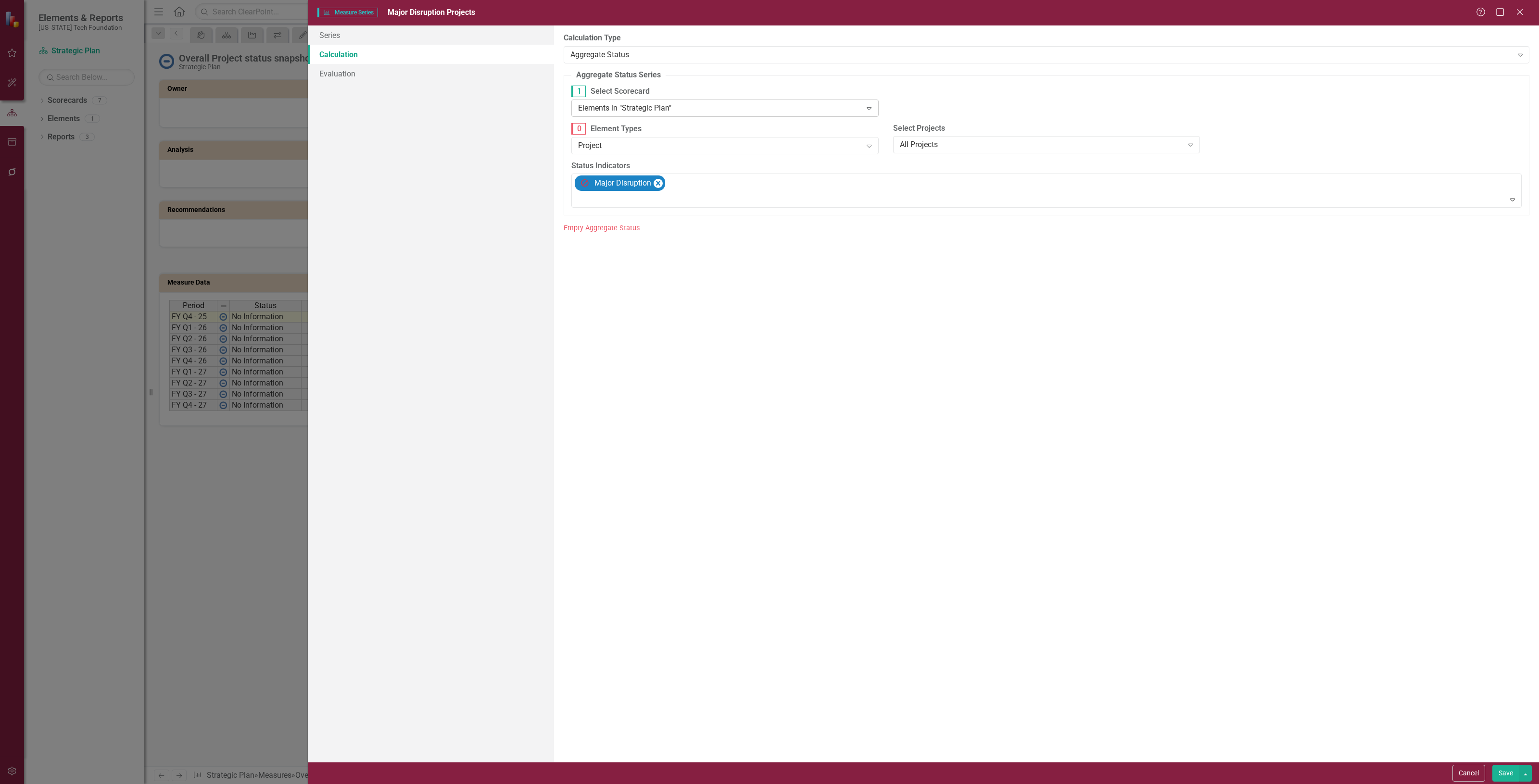
click at [660, 115] on div "Elements in "Strategic Plan" Expand" at bounding box center [725, 108] width 307 height 17
click at [675, 160] on div "Elements in children of 'Strategic Plan'" at bounding box center [727, 157] width 292 height 11
click at [1501, 775] on button "Save" at bounding box center [1506, 774] width 27 height 17
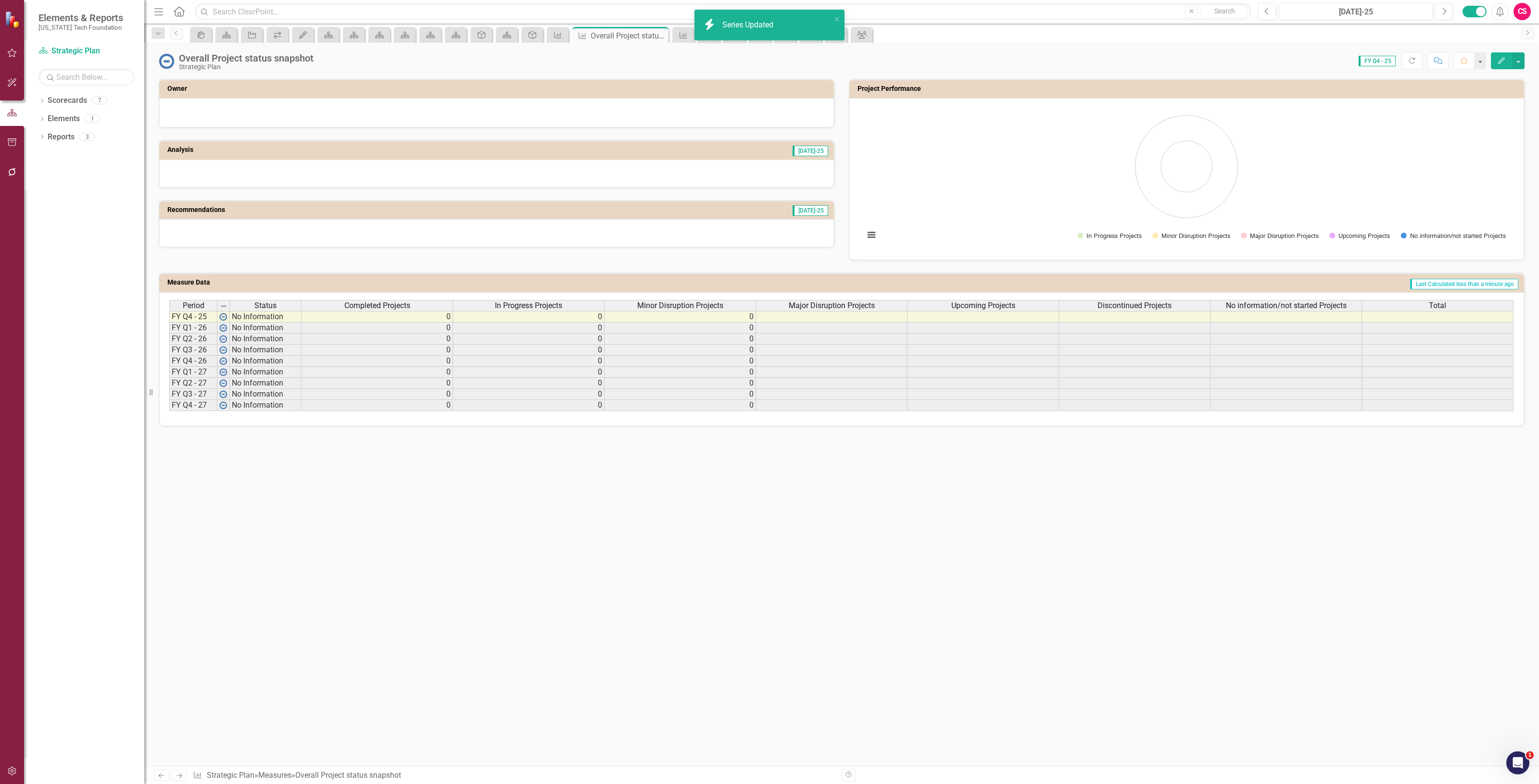
click at [971, 305] on span "Upcoming Projects" at bounding box center [983, 305] width 64 height 9
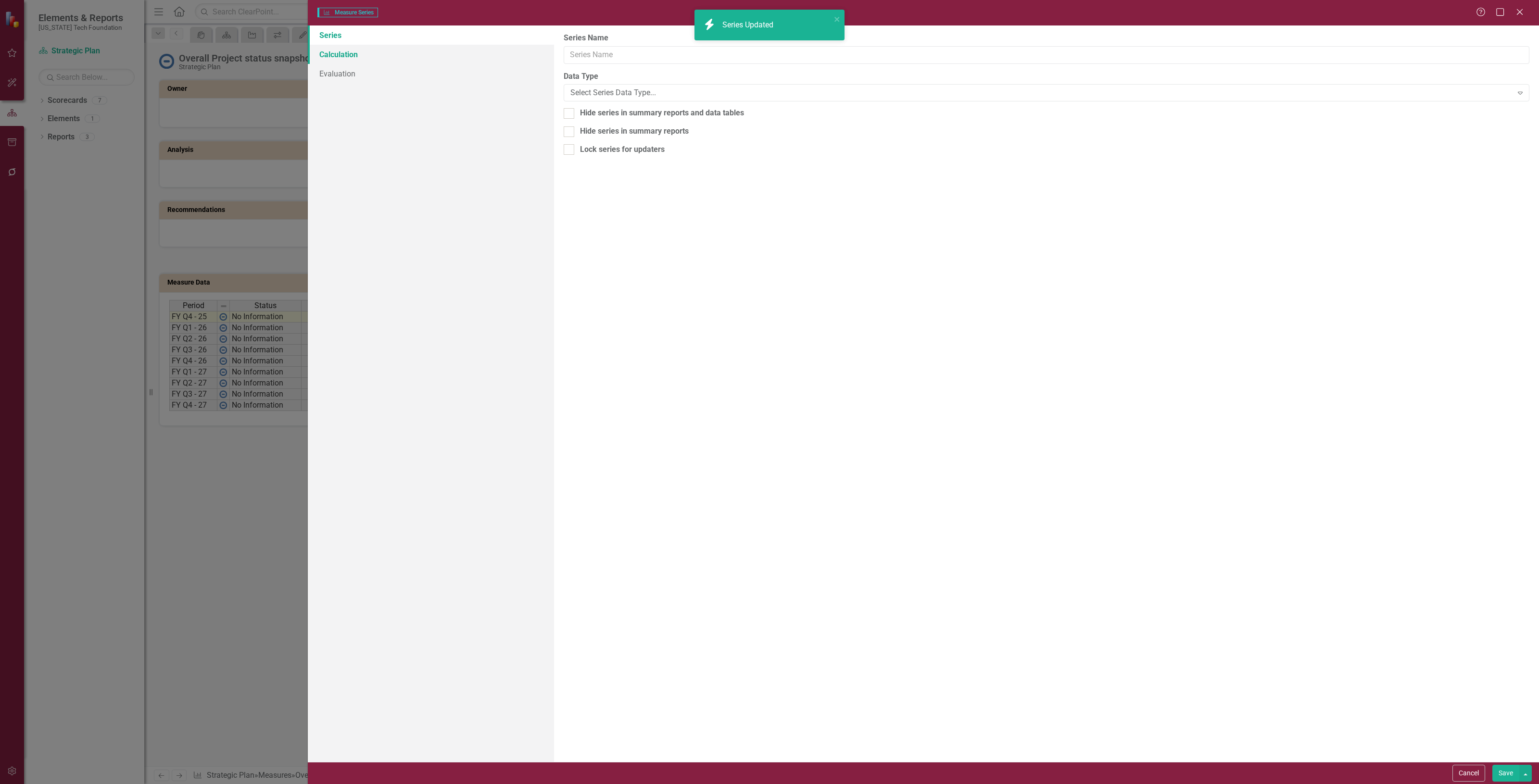
type input "Upcoming Projects"
click at [348, 55] on link "Calculation" at bounding box center [431, 54] width 246 height 19
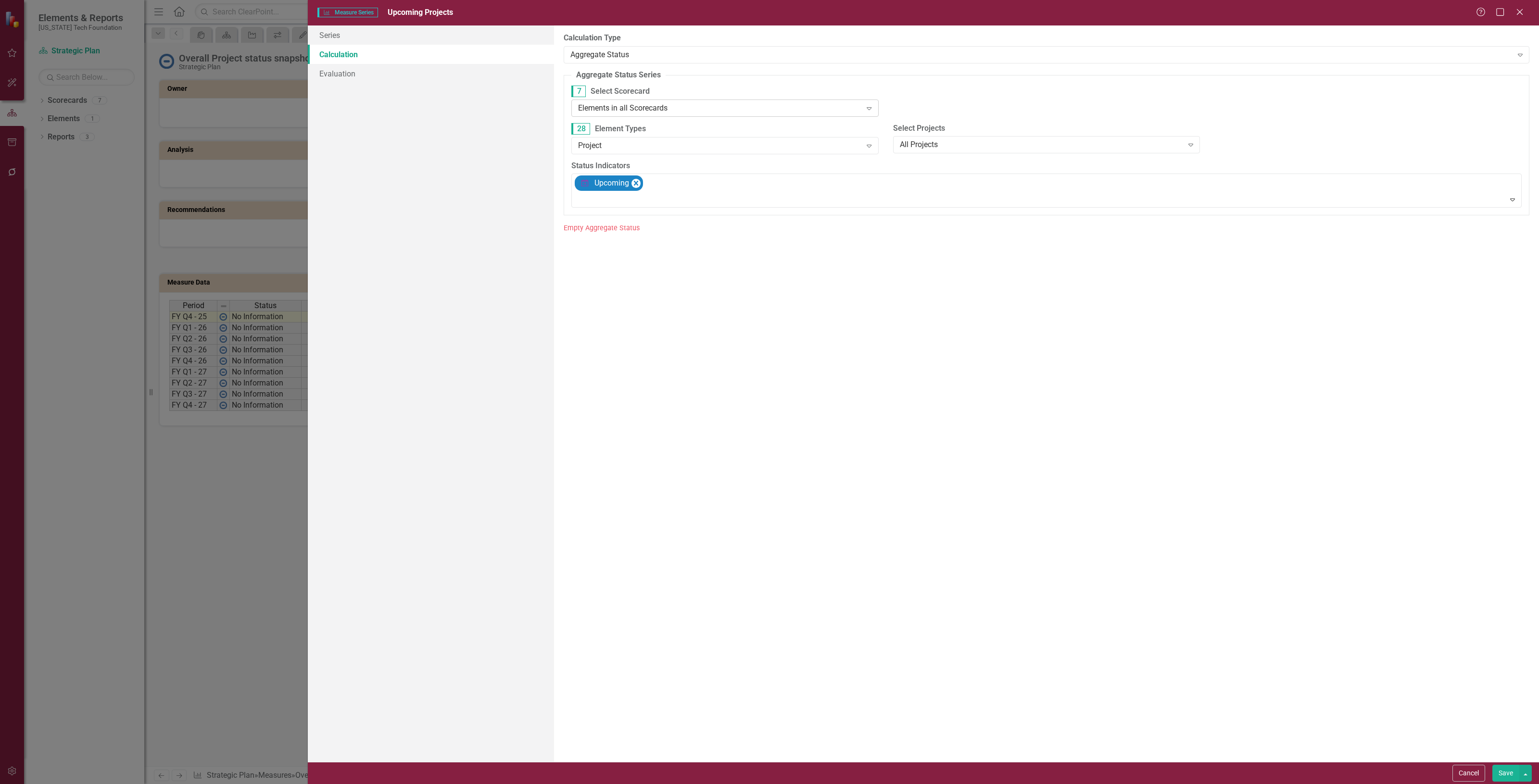
click at [664, 116] on div "Elements in all Scorecards Expand" at bounding box center [725, 108] width 307 height 17
click at [702, 164] on div "Elements in children of 'Strategic Plan'" at bounding box center [725, 157] width 307 height 16
click at [1503, 774] on button "Save" at bounding box center [1506, 774] width 27 height 17
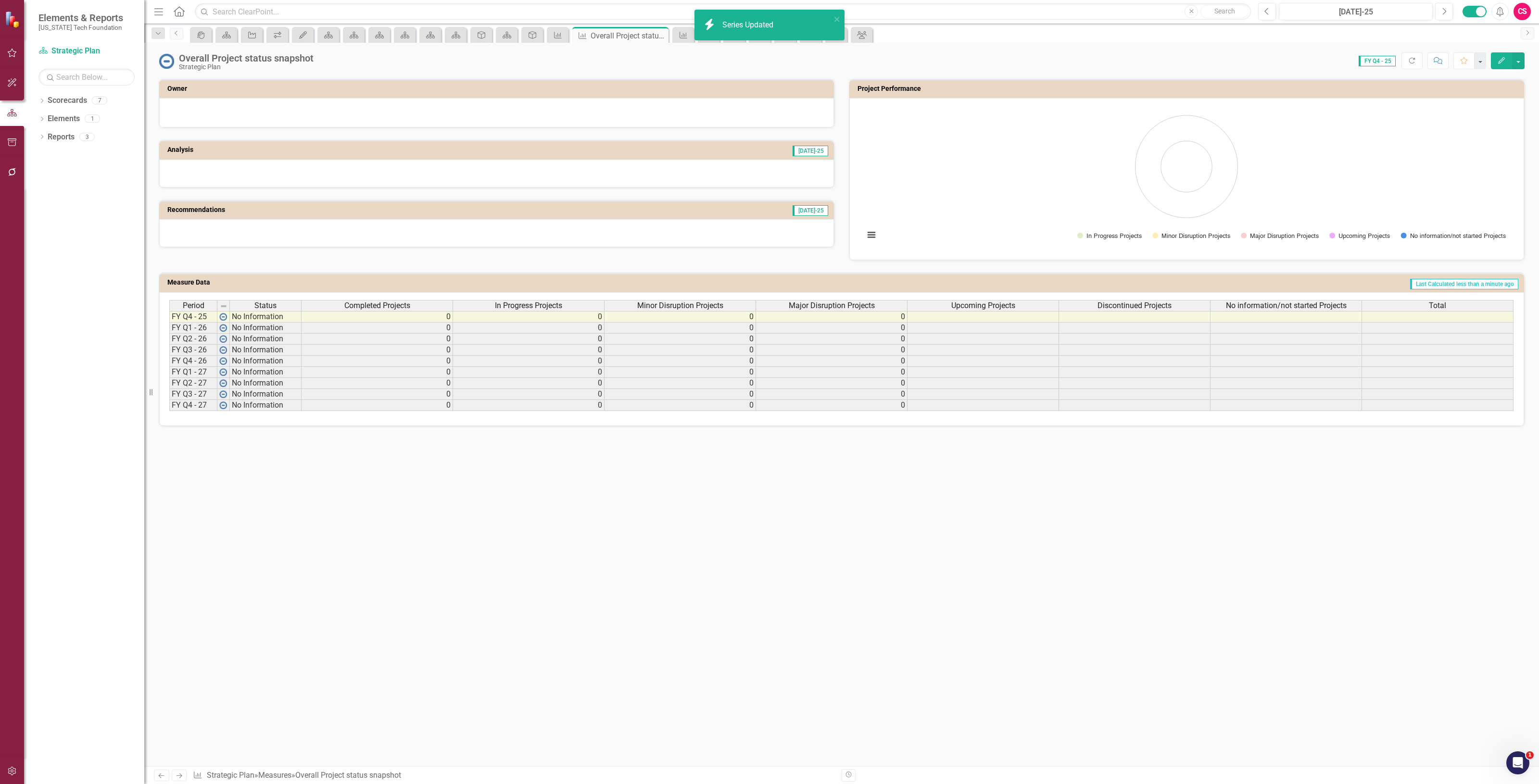
click at [1141, 305] on span "Discontinued Projects" at bounding box center [1134, 305] width 74 height 9
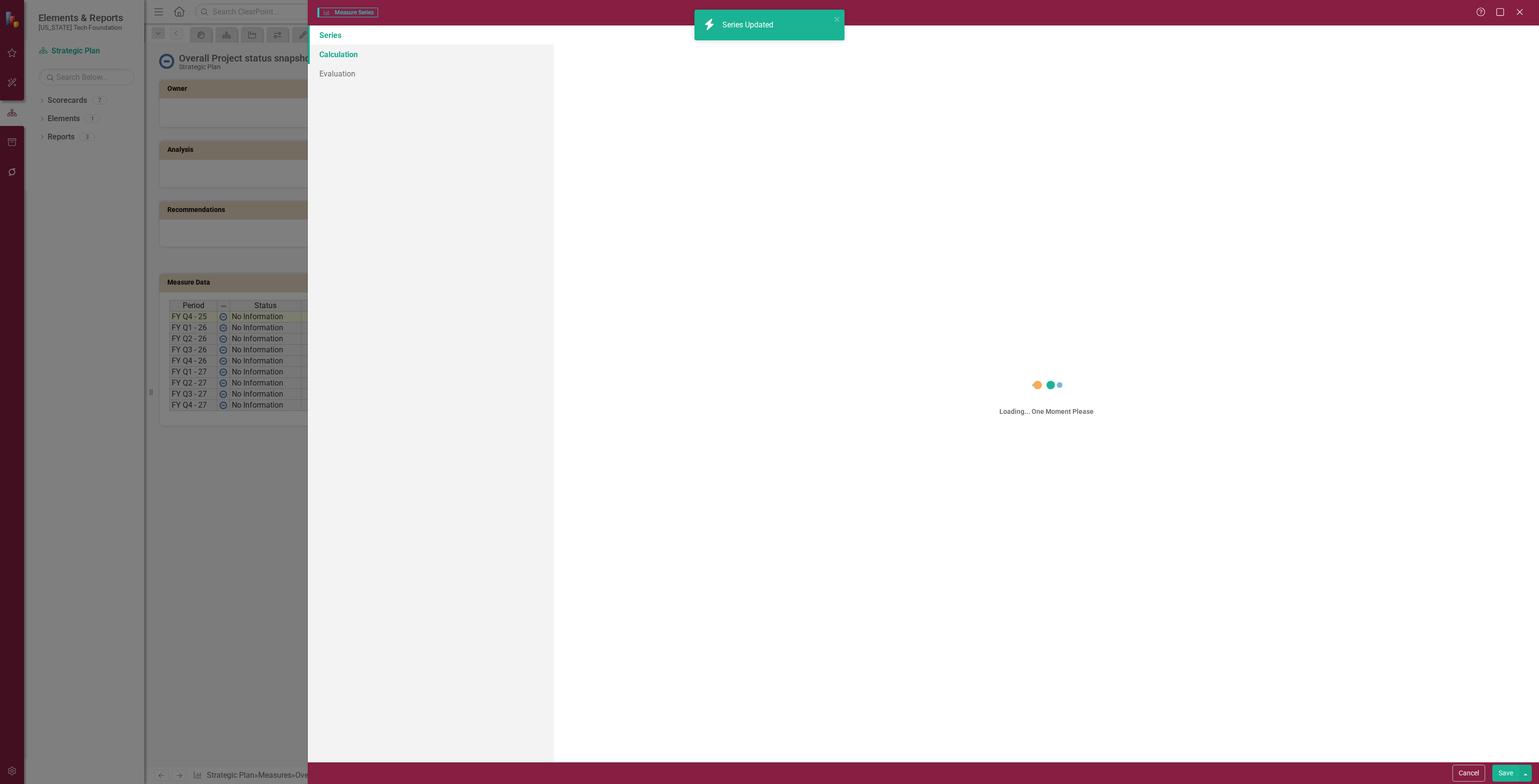
click at [371, 53] on link "Calculation" at bounding box center [431, 54] width 246 height 19
click at [649, 49] on div "Aggregate Status" at bounding box center [1042, 55] width 943 height 11
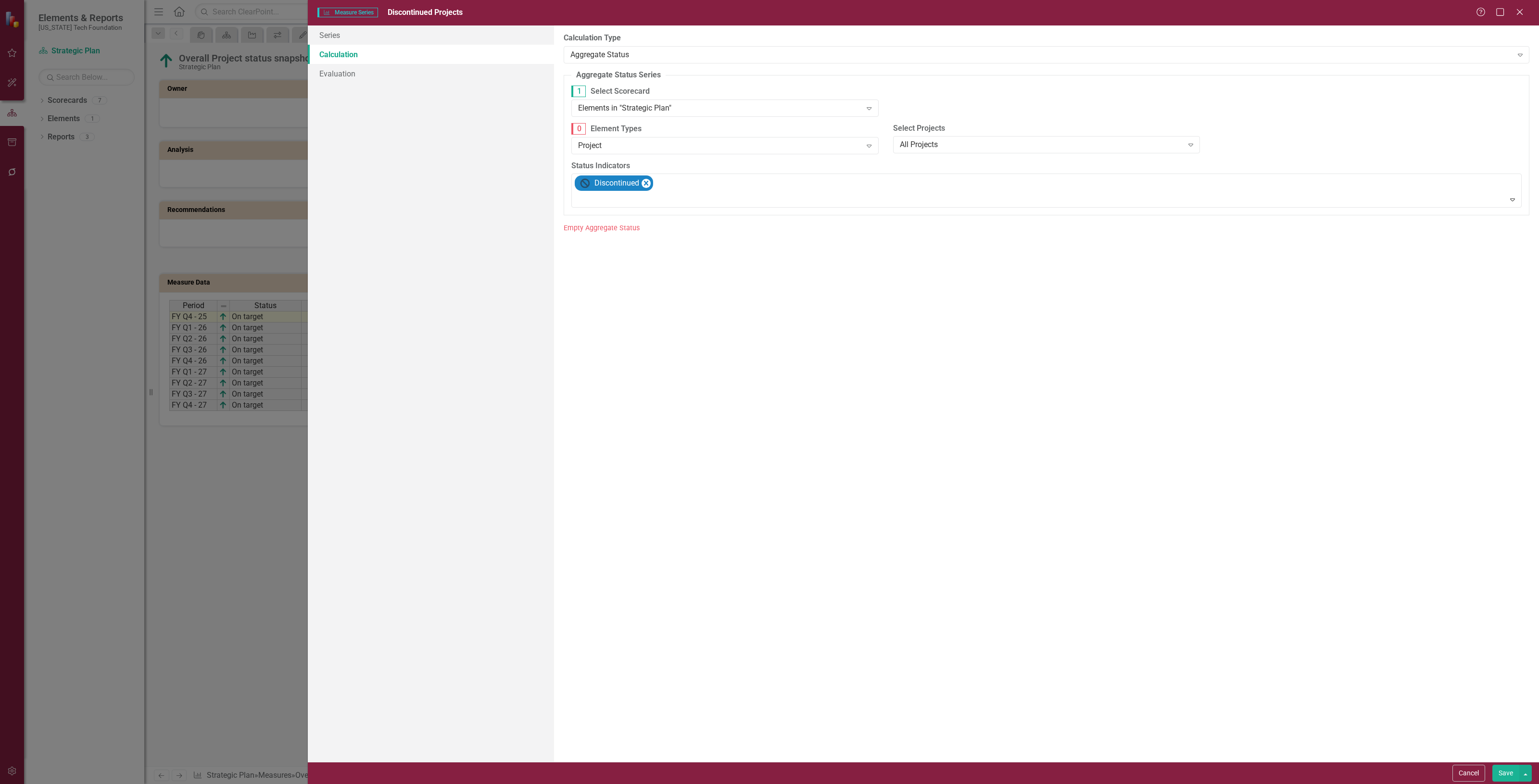
click at [647, 35] on label "Calculation Type" at bounding box center [1046, 38] width 966 height 11
click at [652, 121] on div "1 Select Scorecard Elements in "Strategic Plan" Expand" at bounding box center [725, 104] width 322 height 37
click at [651, 118] on div "1 Select Scorecard Elements in "Strategic Plan" Expand" at bounding box center [725, 104] width 322 height 37
click at [651, 111] on div "Elements in "Strategic Plan"" at bounding box center [720, 108] width 283 height 11
click at [665, 153] on div "Elements in children of 'Strategic Plan'" at bounding box center [727, 157] width 292 height 11
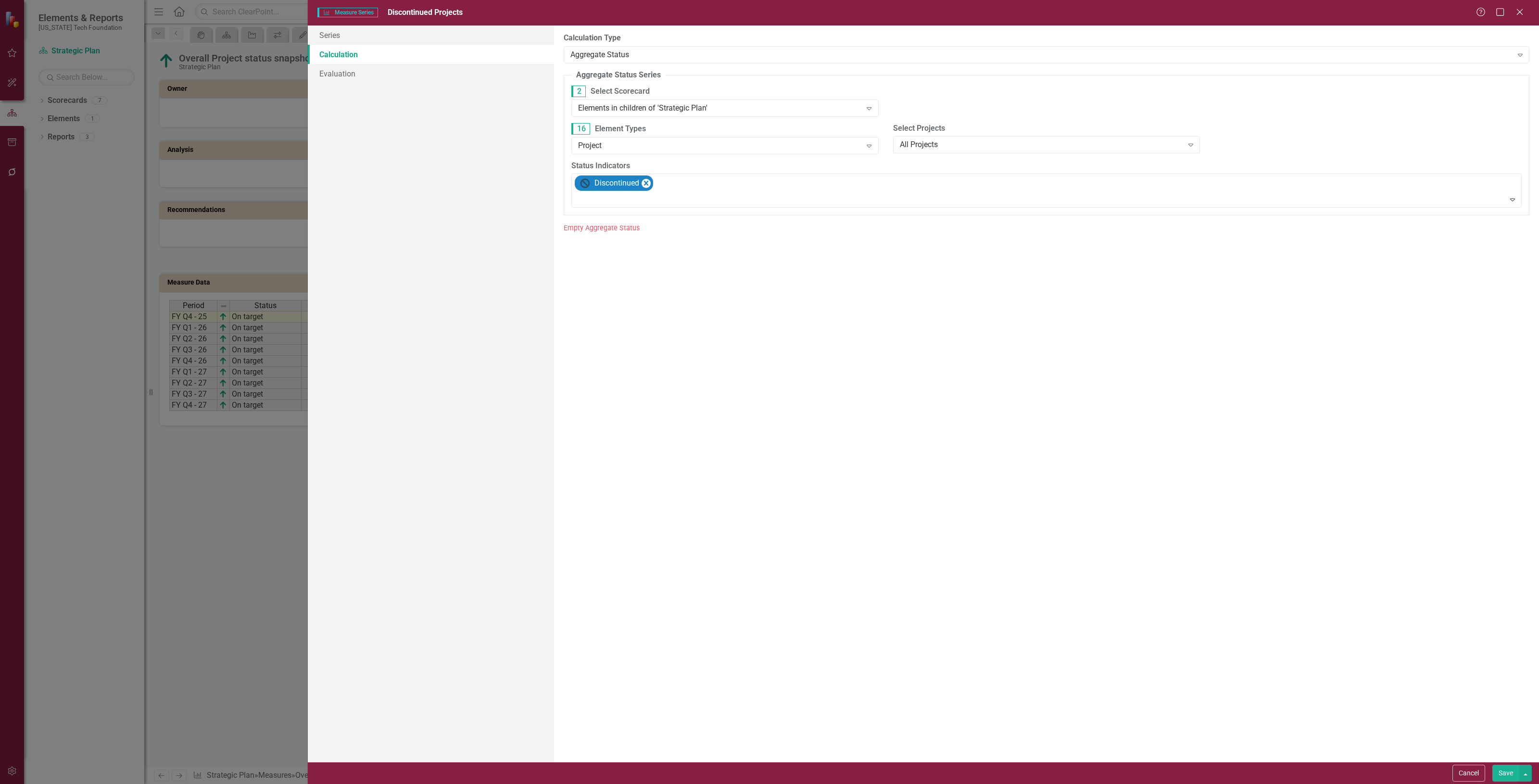
click at [1502, 770] on button "Save" at bounding box center [1506, 774] width 27 height 17
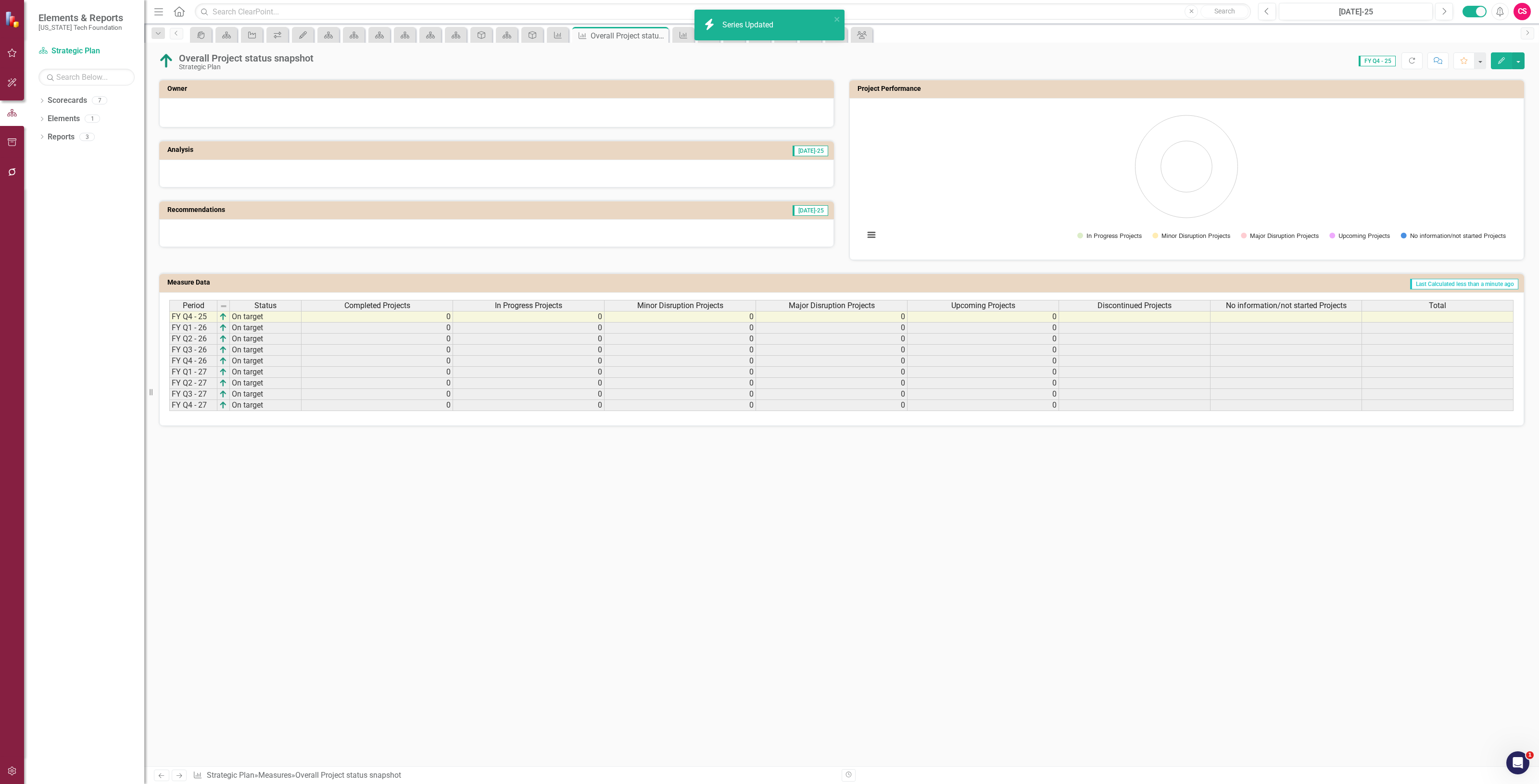
click at [1286, 303] on span "No information/not started Projects" at bounding box center [1286, 305] width 121 height 9
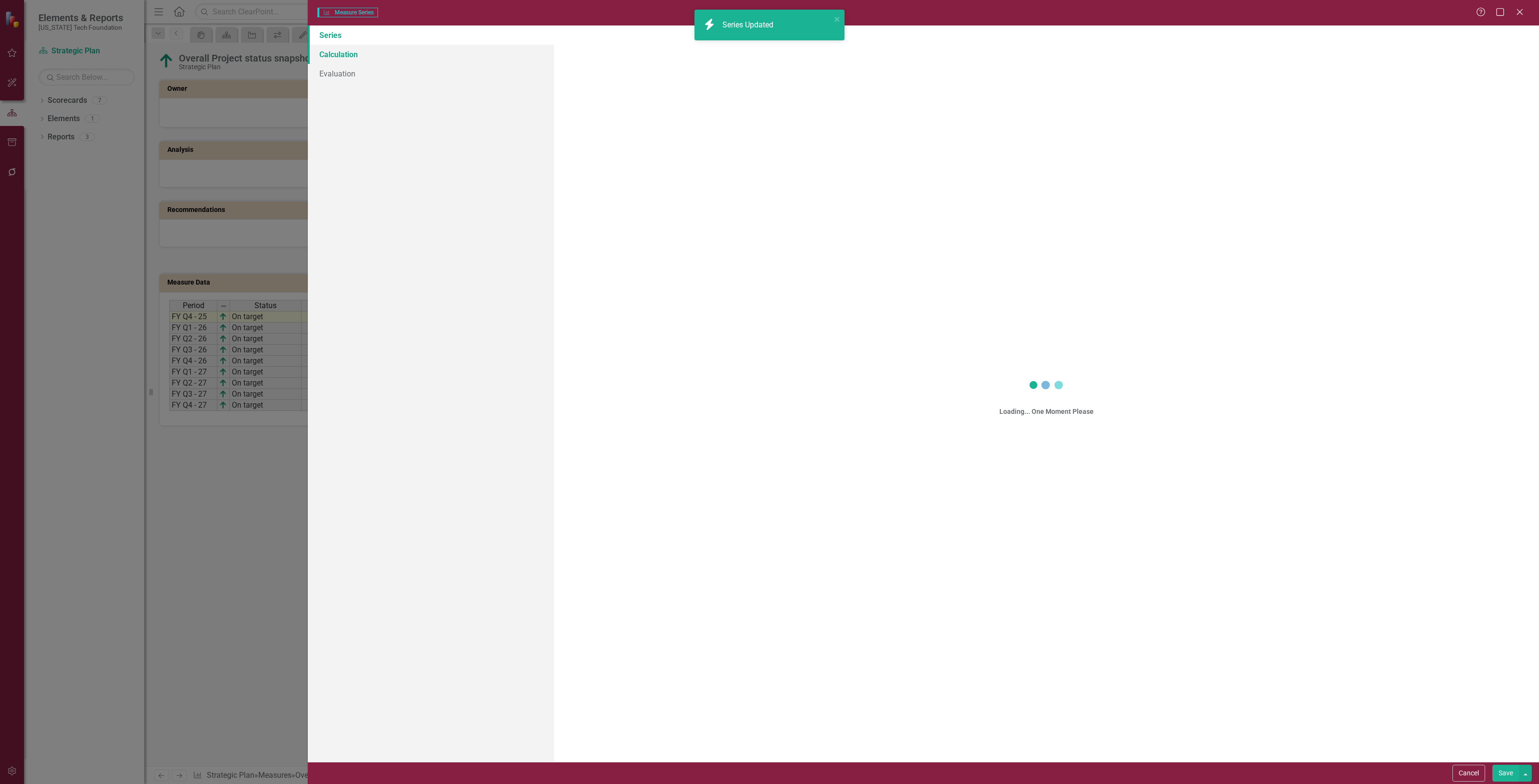
click at [497, 58] on link "Calculation" at bounding box center [431, 54] width 246 height 19
click at [617, 58] on div "Select Series Calculation Type" at bounding box center [1042, 55] width 943 height 11
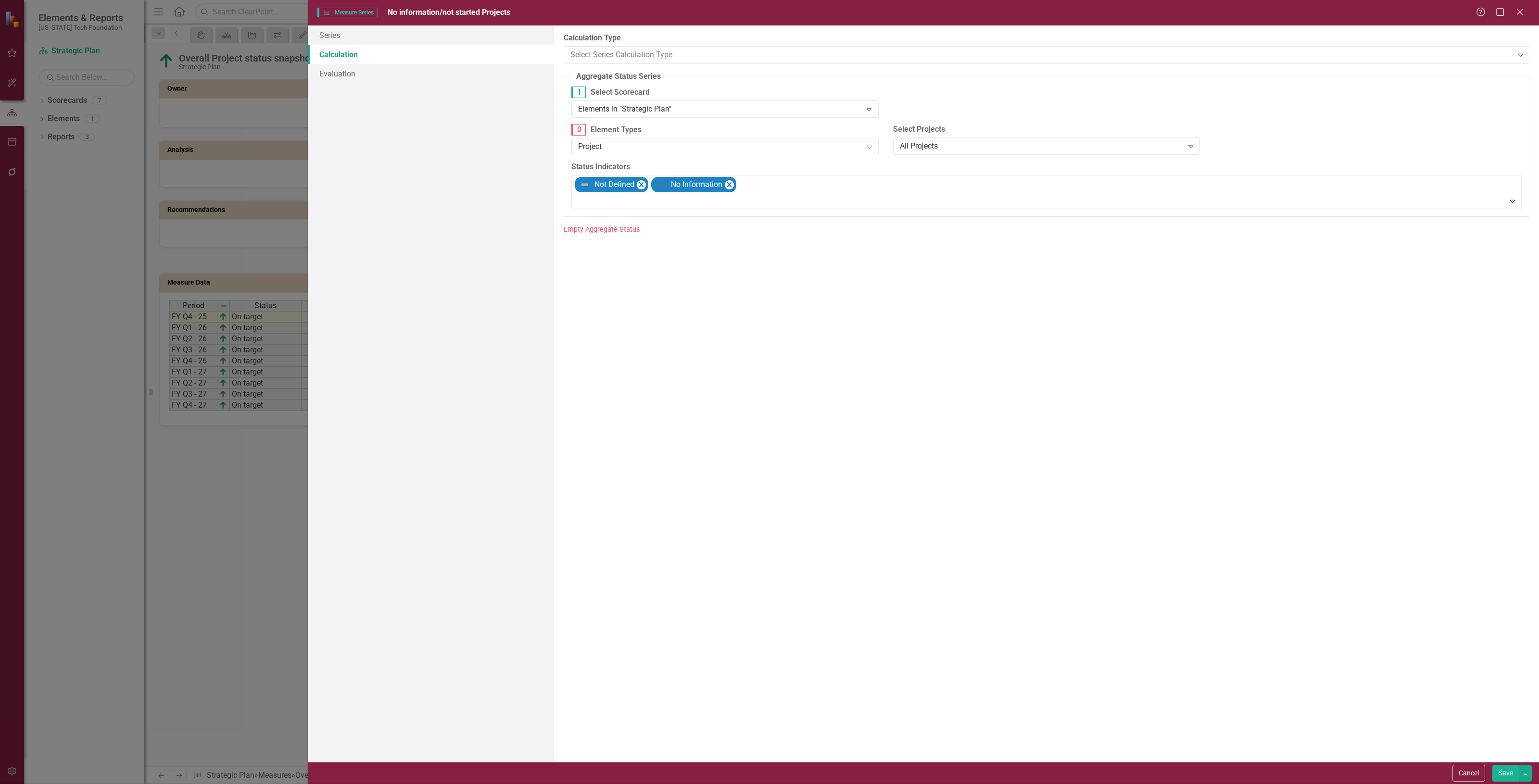
click at [610, 44] on label "Calculation Type" at bounding box center [1046, 38] width 966 height 11
click at [628, 112] on div "Elements in "Strategic Plan"" at bounding box center [720, 108] width 283 height 11
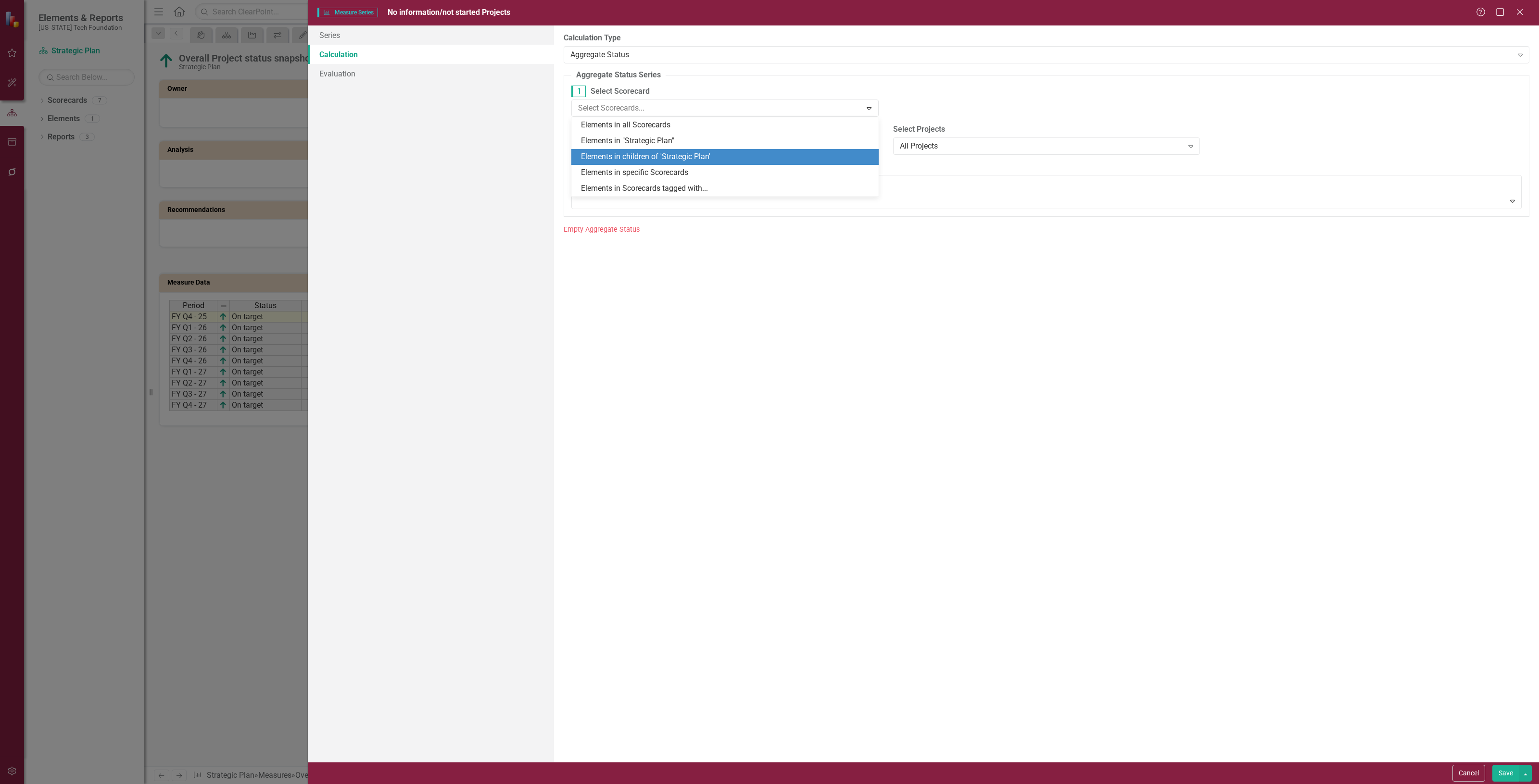
click at [638, 150] on div "Elements in children of 'Strategic Plan'" at bounding box center [725, 157] width 307 height 16
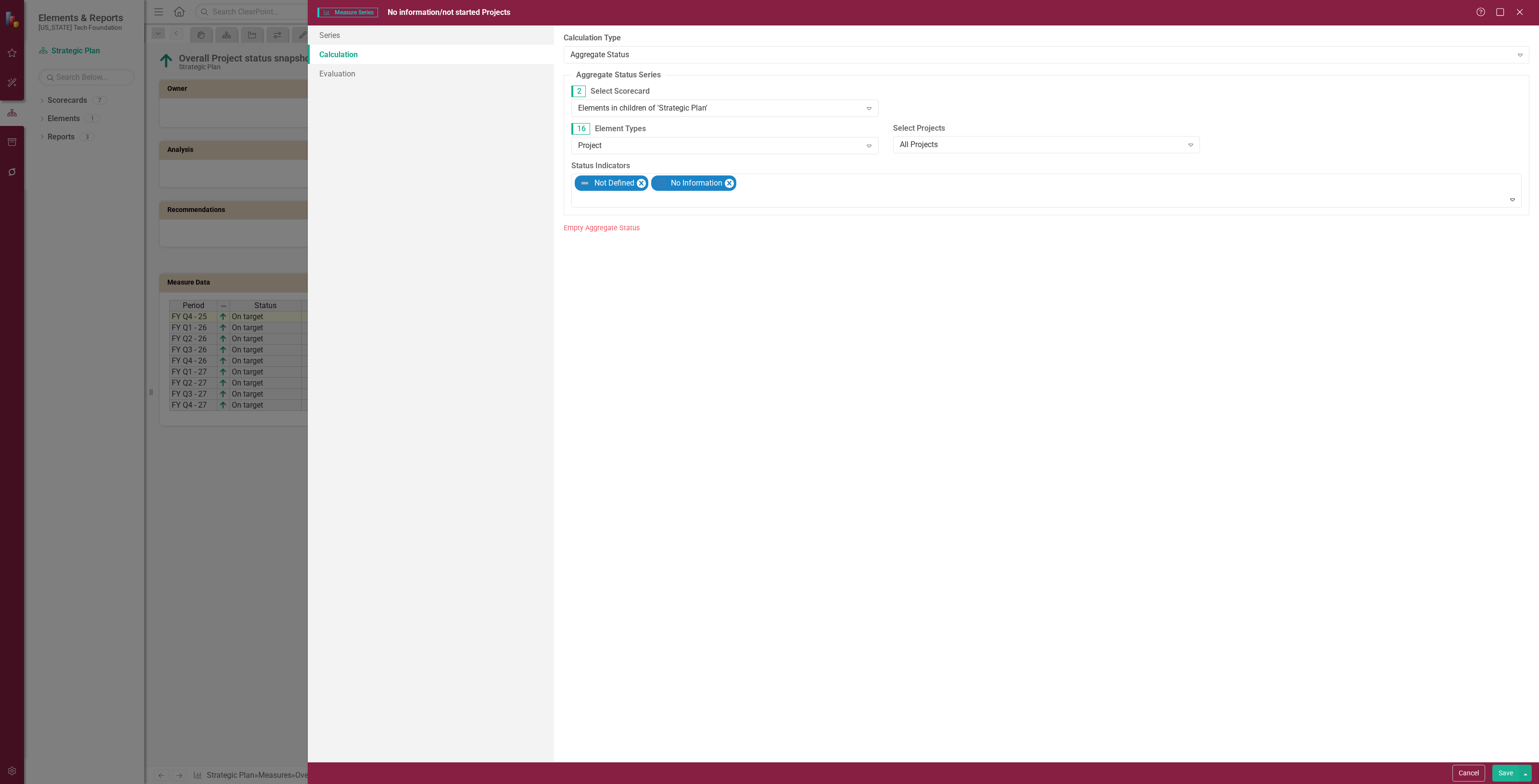
click at [1499, 772] on button "Save" at bounding box center [1506, 774] width 27 height 17
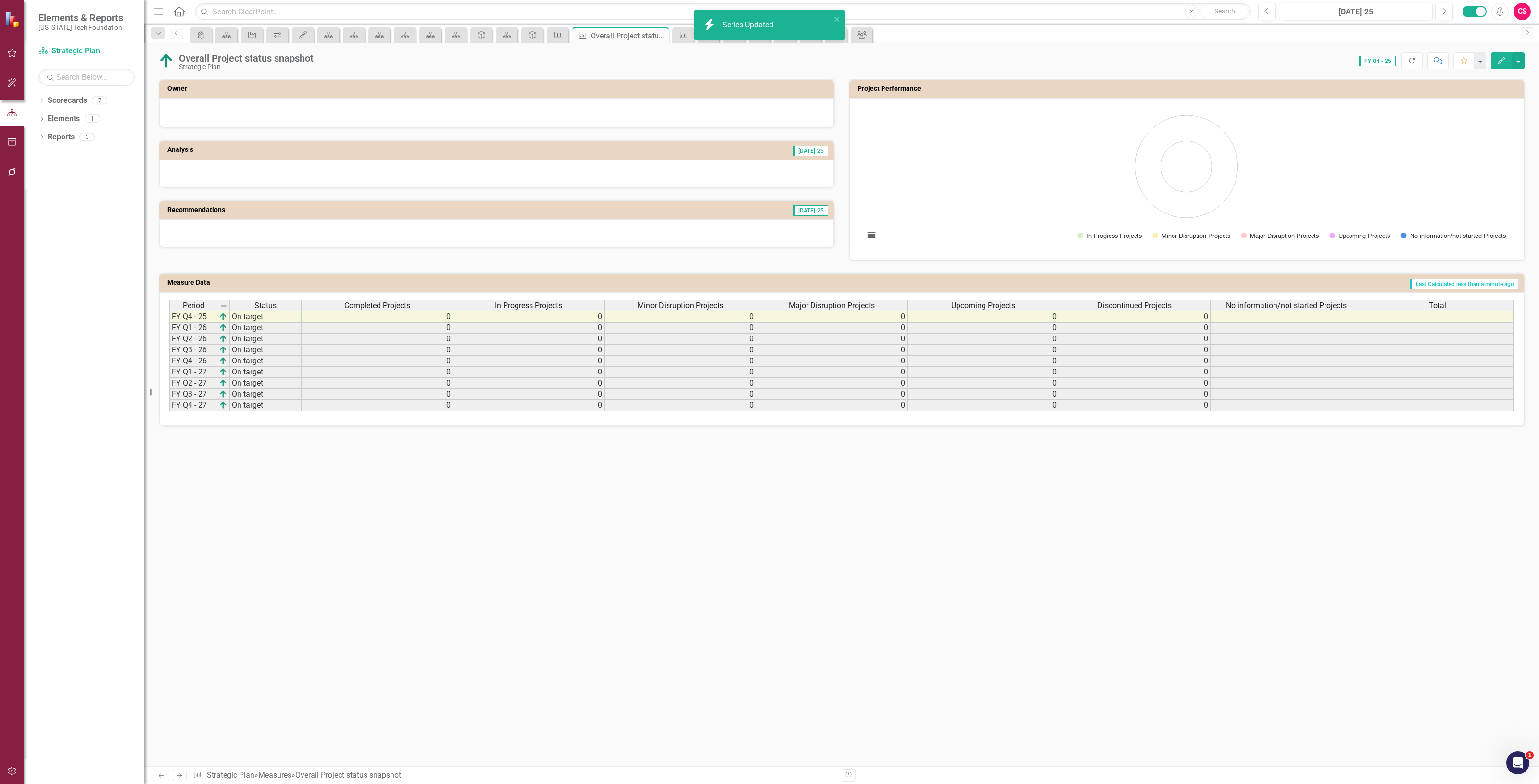
click at [1395, 303] on div "Total" at bounding box center [1438, 306] width 151 height 11
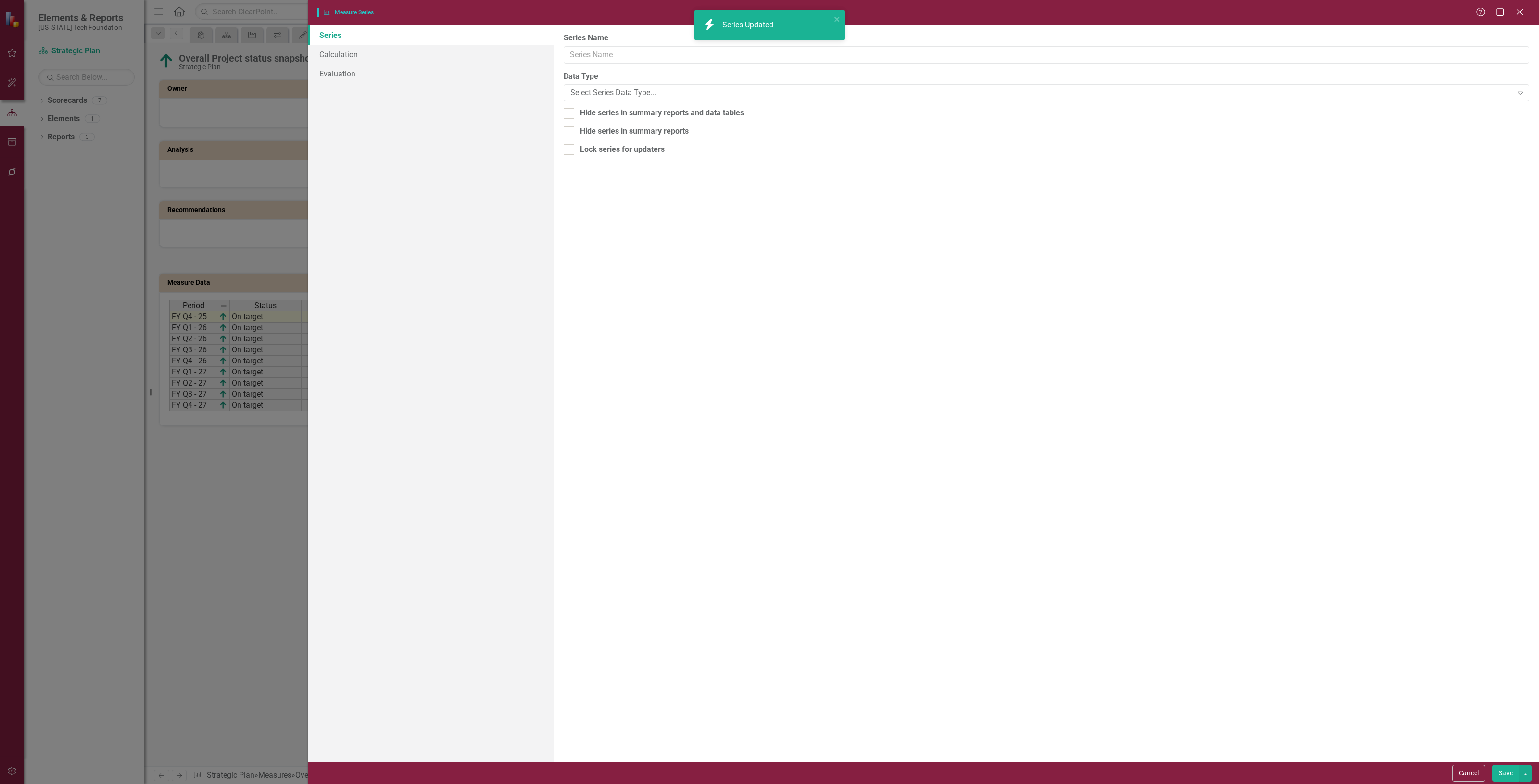
scroll to position [0, 7]
click at [361, 51] on link "Calculation" at bounding box center [431, 54] width 246 height 19
click at [636, 49] on div "Aggregate Status" at bounding box center [1042, 55] width 943 height 11
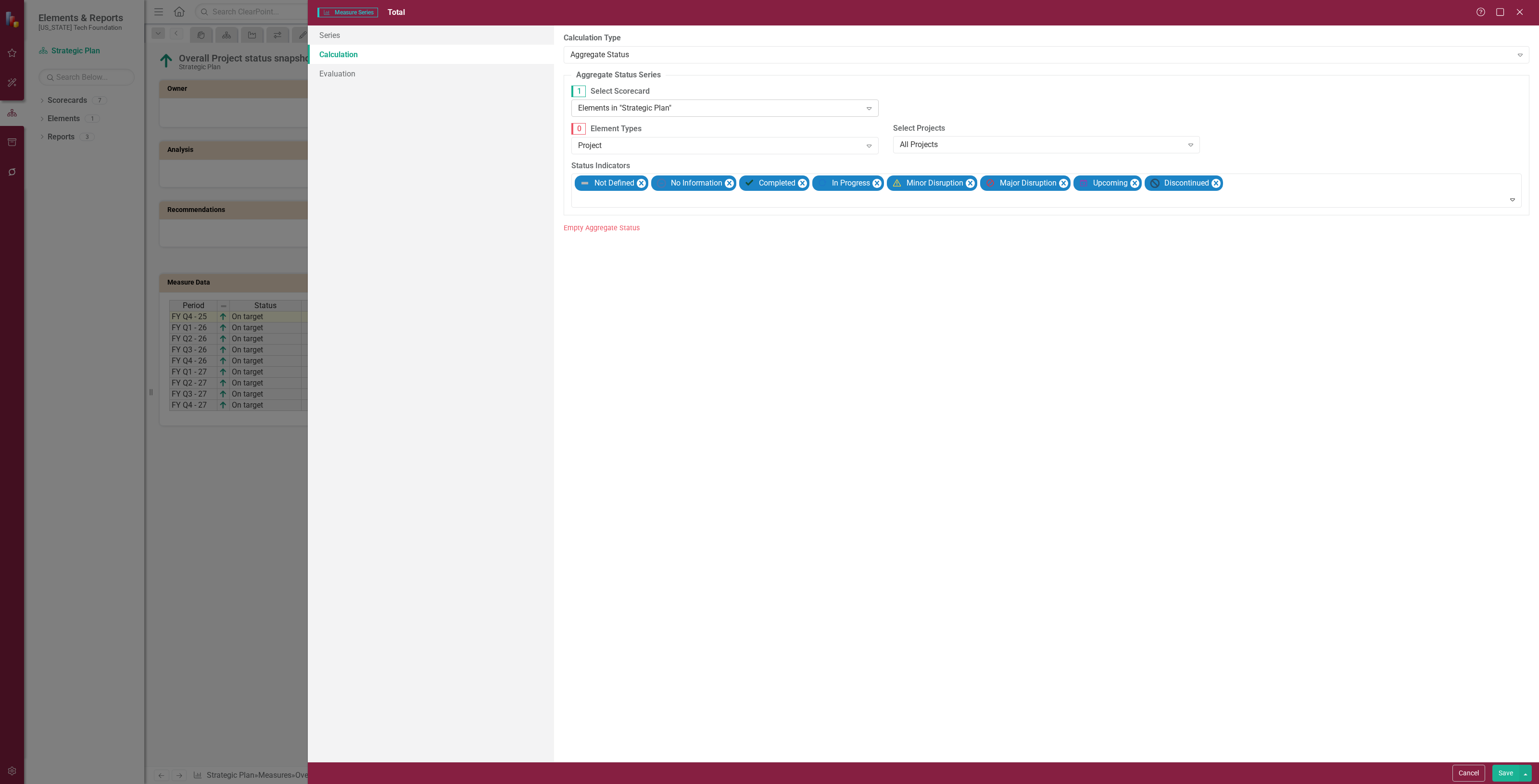
click at [639, 114] on div "Elements in "Strategic Plan" Expand" at bounding box center [725, 108] width 307 height 17
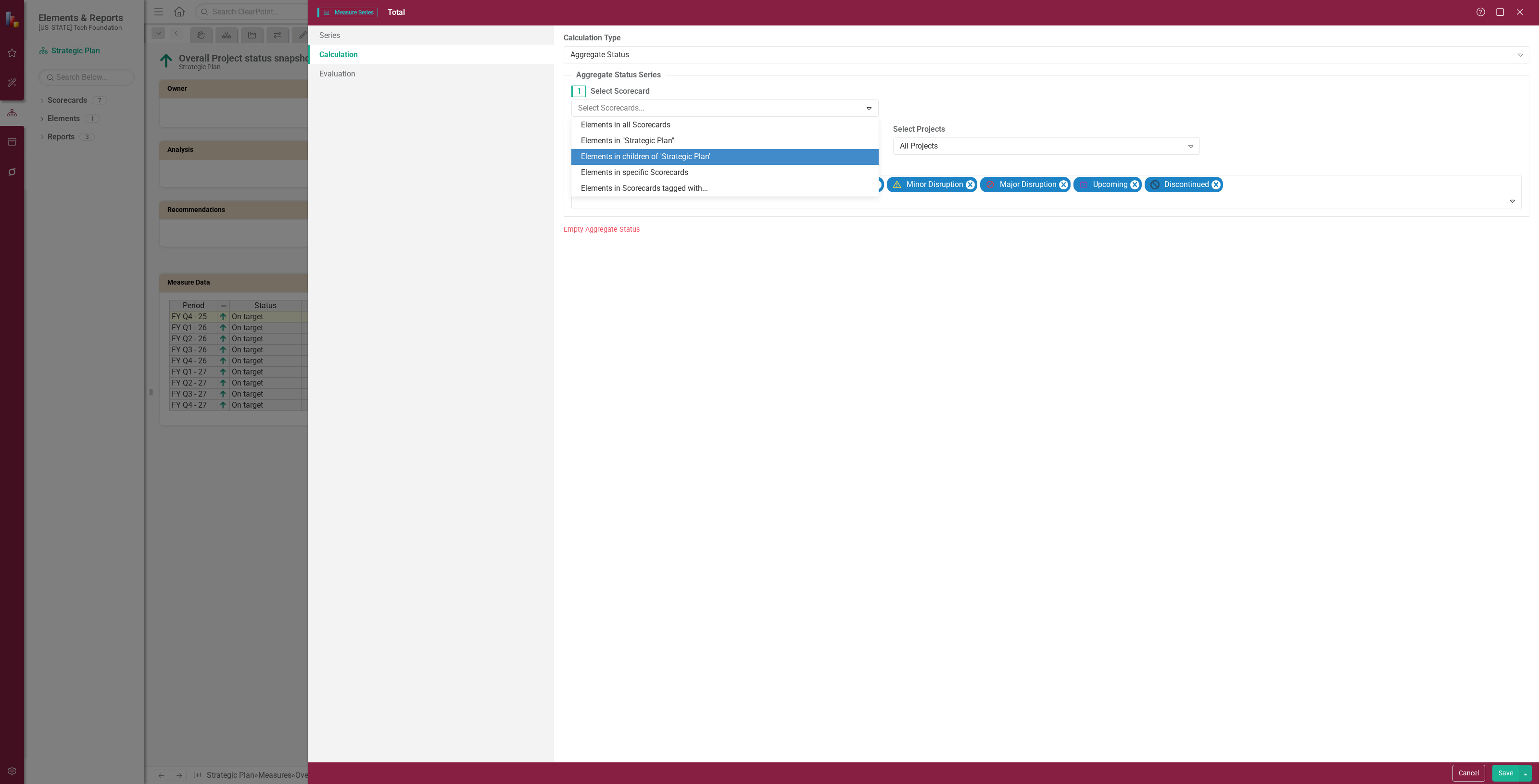
click at [648, 157] on div "Elements in children of 'Strategic Plan'" at bounding box center [727, 157] width 292 height 11
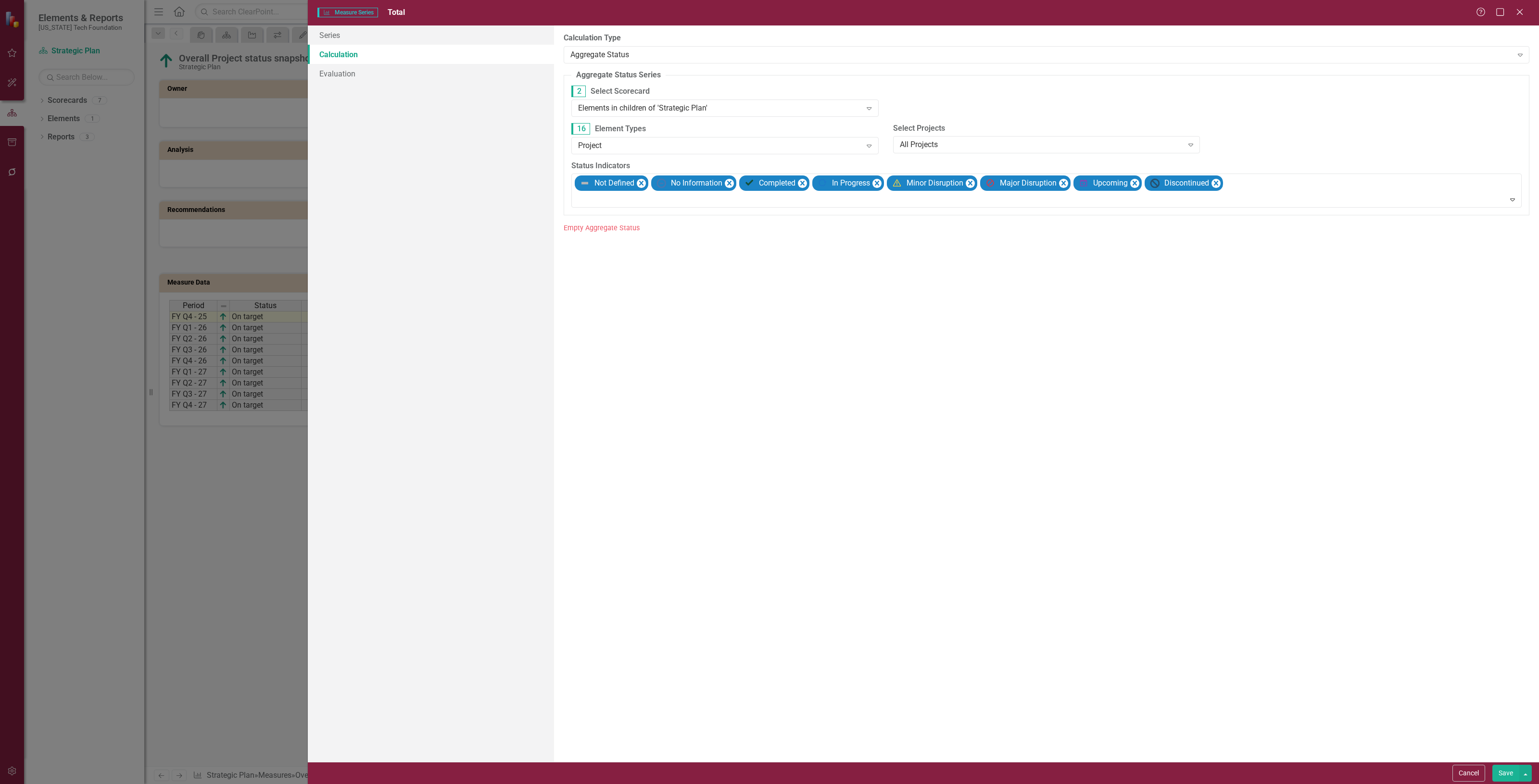
click at [1499, 772] on button "Save" at bounding box center [1506, 774] width 27 height 17
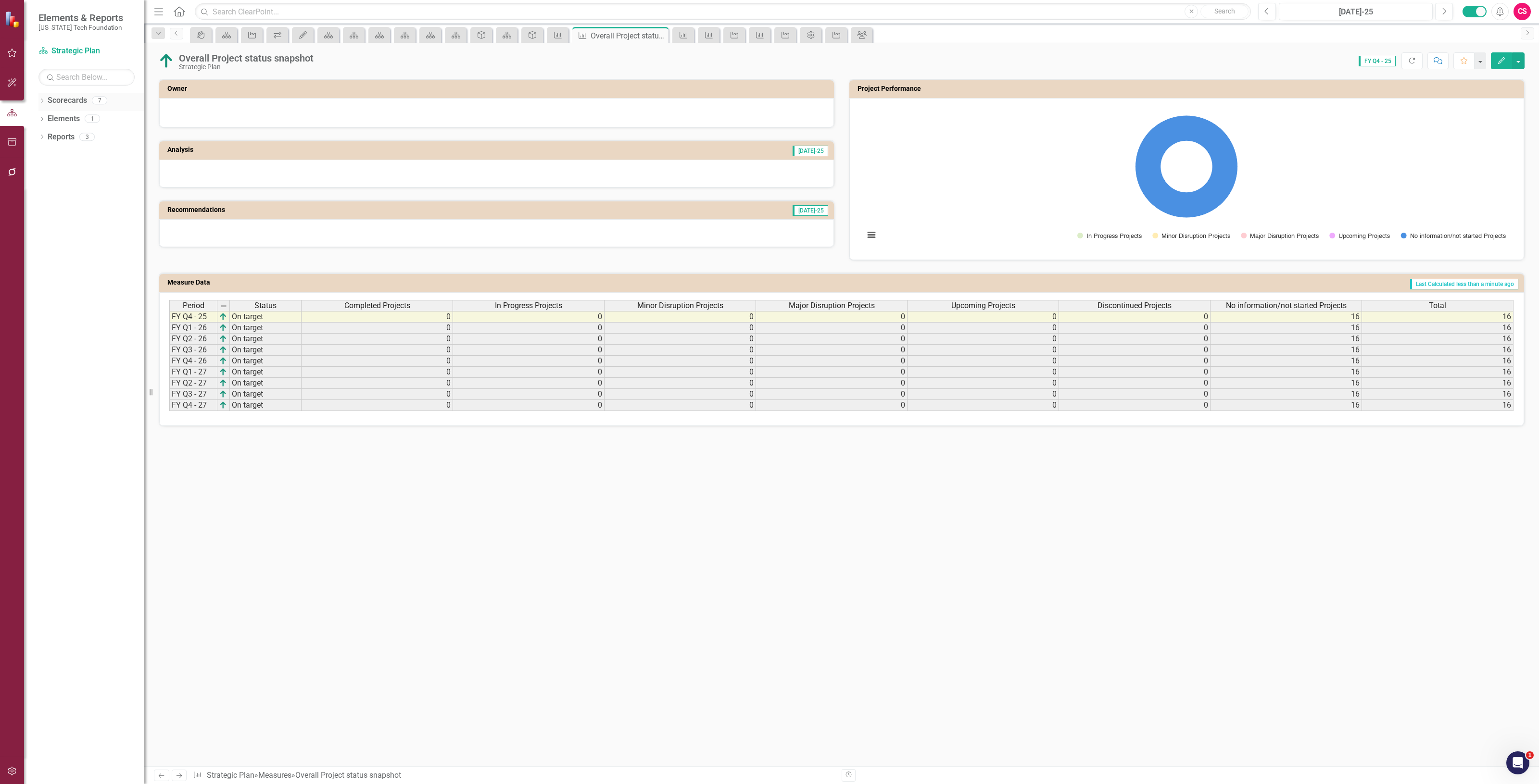
click at [66, 102] on link "Scorecards" at bounding box center [67, 101] width 40 height 11
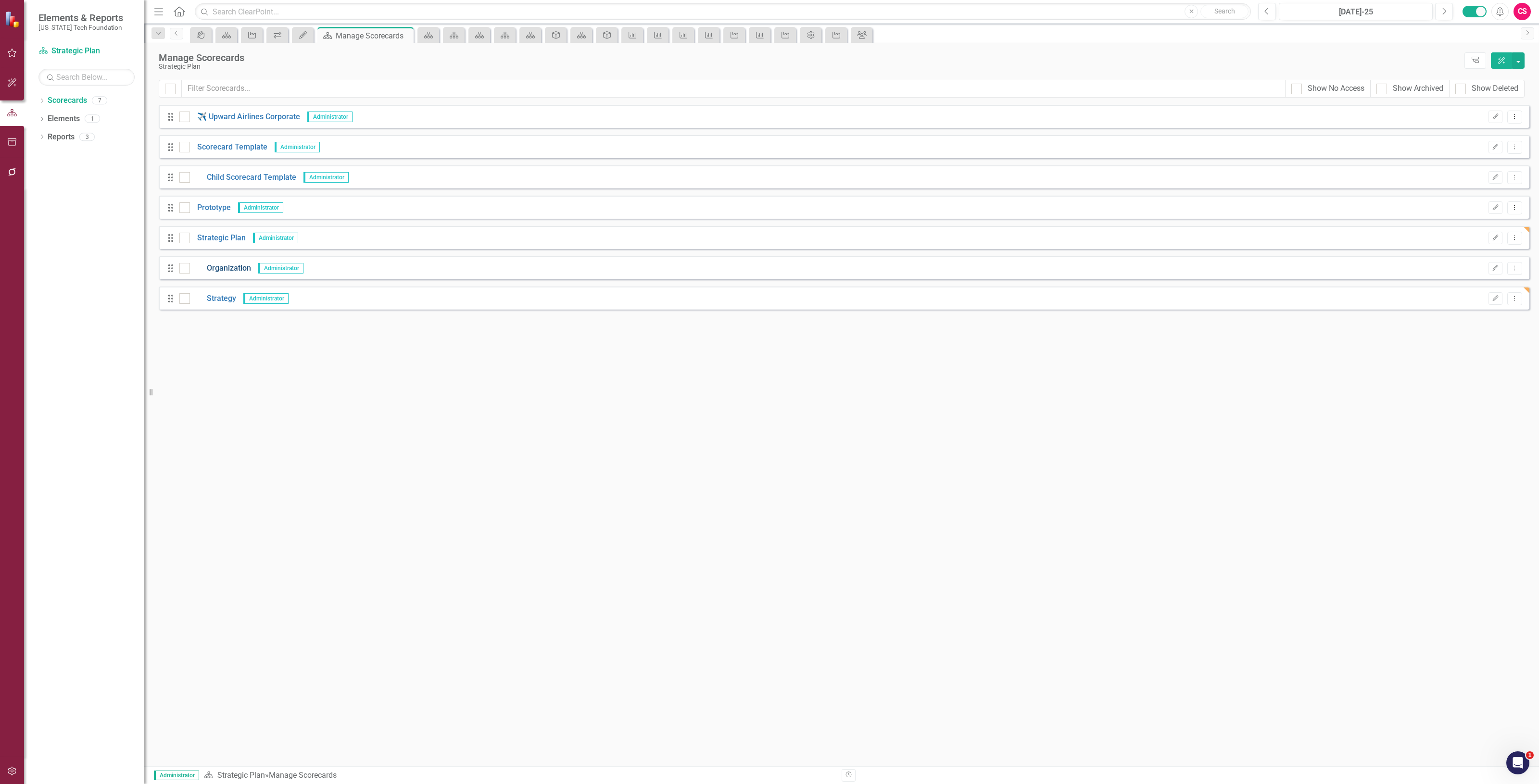
click at [227, 273] on link "Organization" at bounding box center [221, 268] width 61 height 11
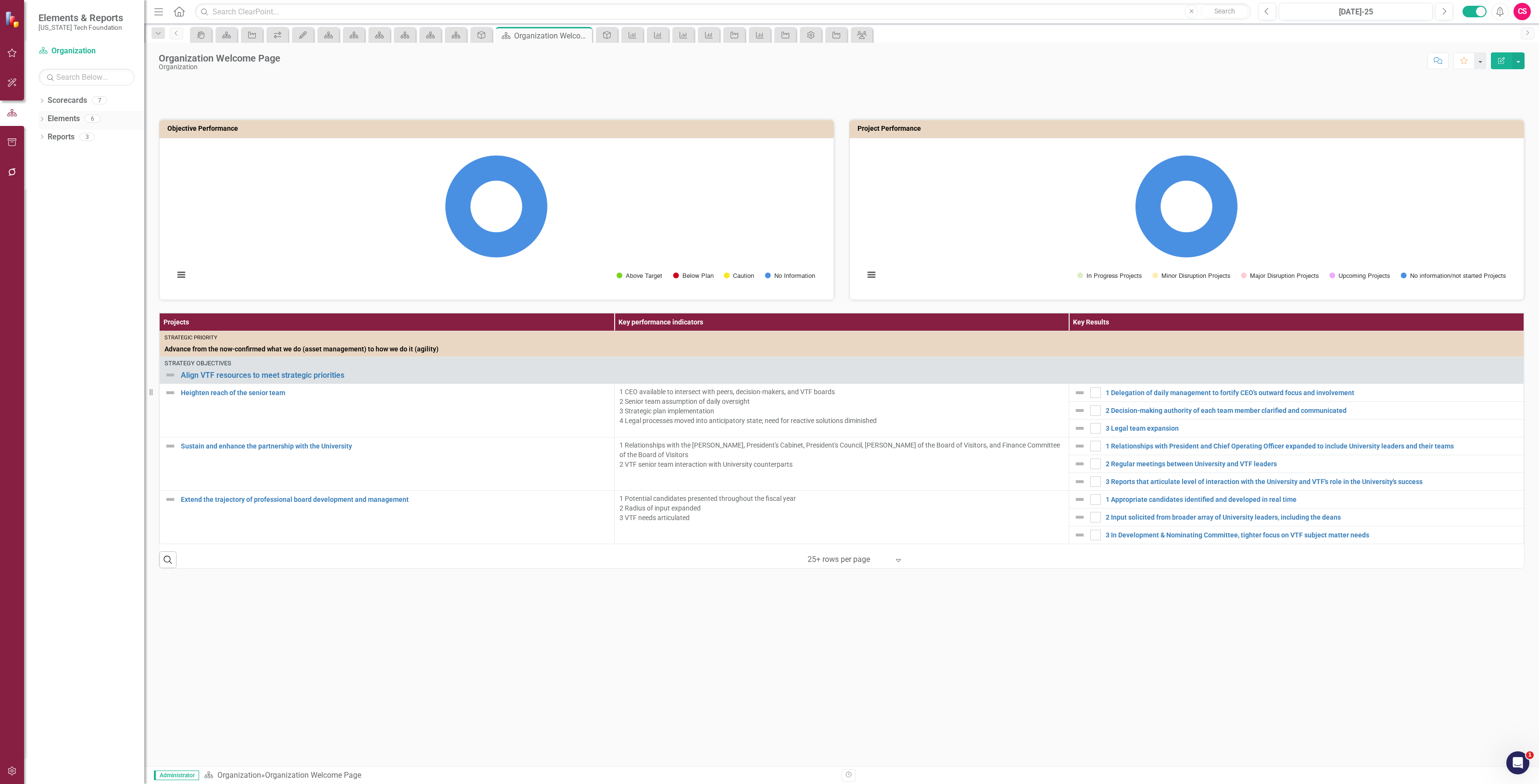
click at [69, 118] on link "Elements" at bounding box center [63, 119] width 32 height 11
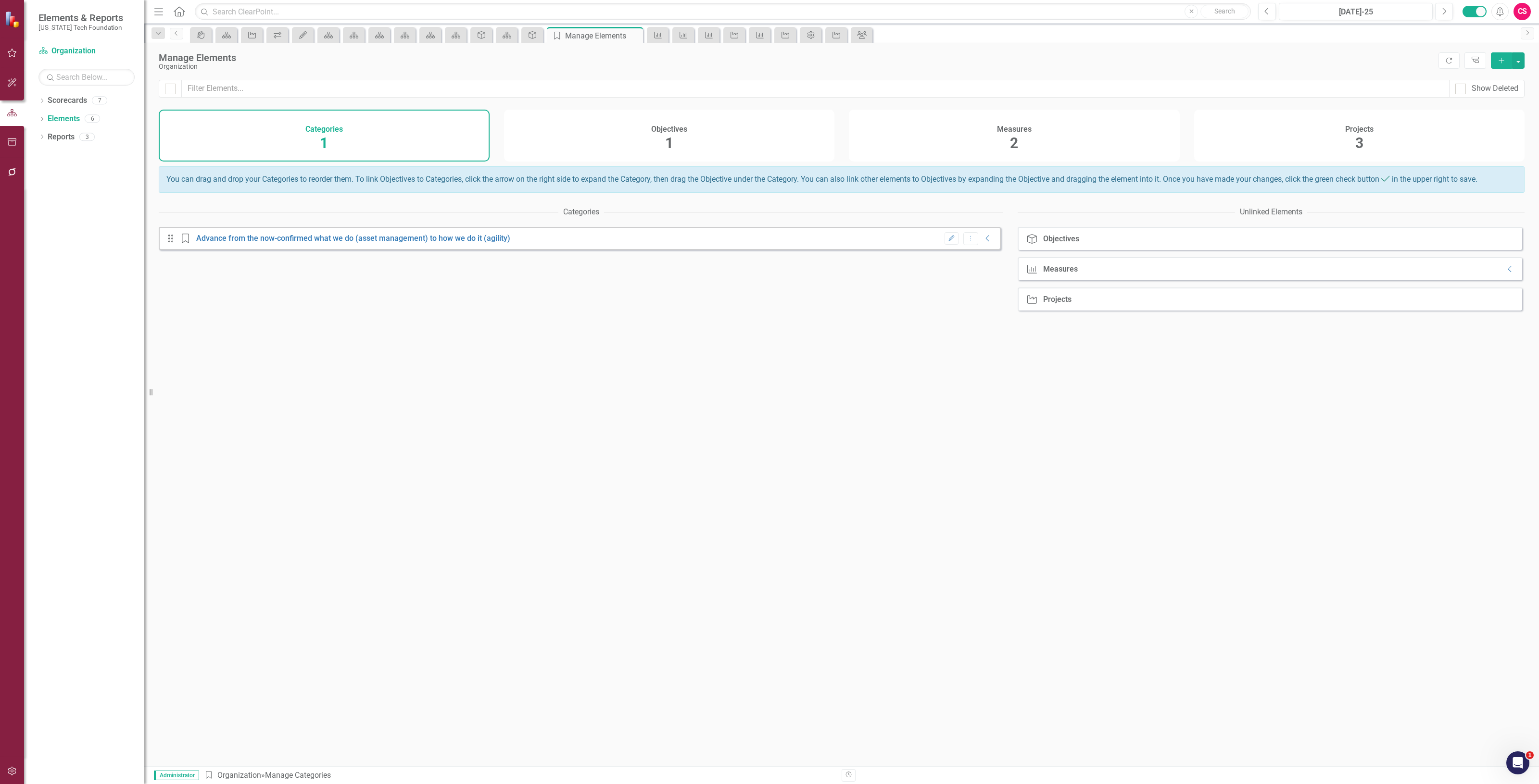
click at [1078, 137] on div "Measures 2" at bounding box center [1014, 136] width 331 height 52
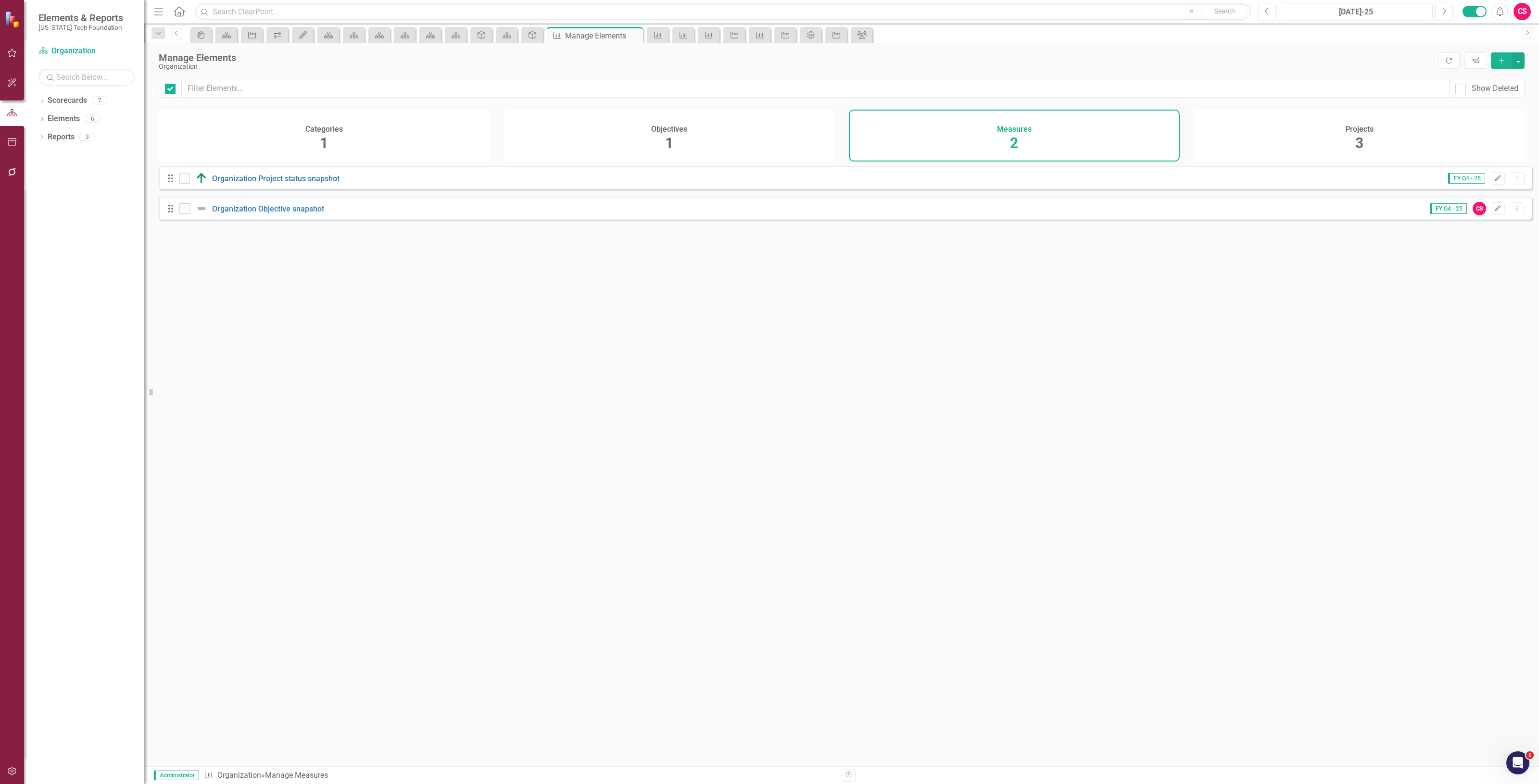
checkbox input "false"
click at [1517, 210] on icon at bounding box center [1517, 208] width 1 height 5
click at [1489, 265] on link "Copy Duplicate Measure" at bounding box center [1474, 267] width 87 height 18
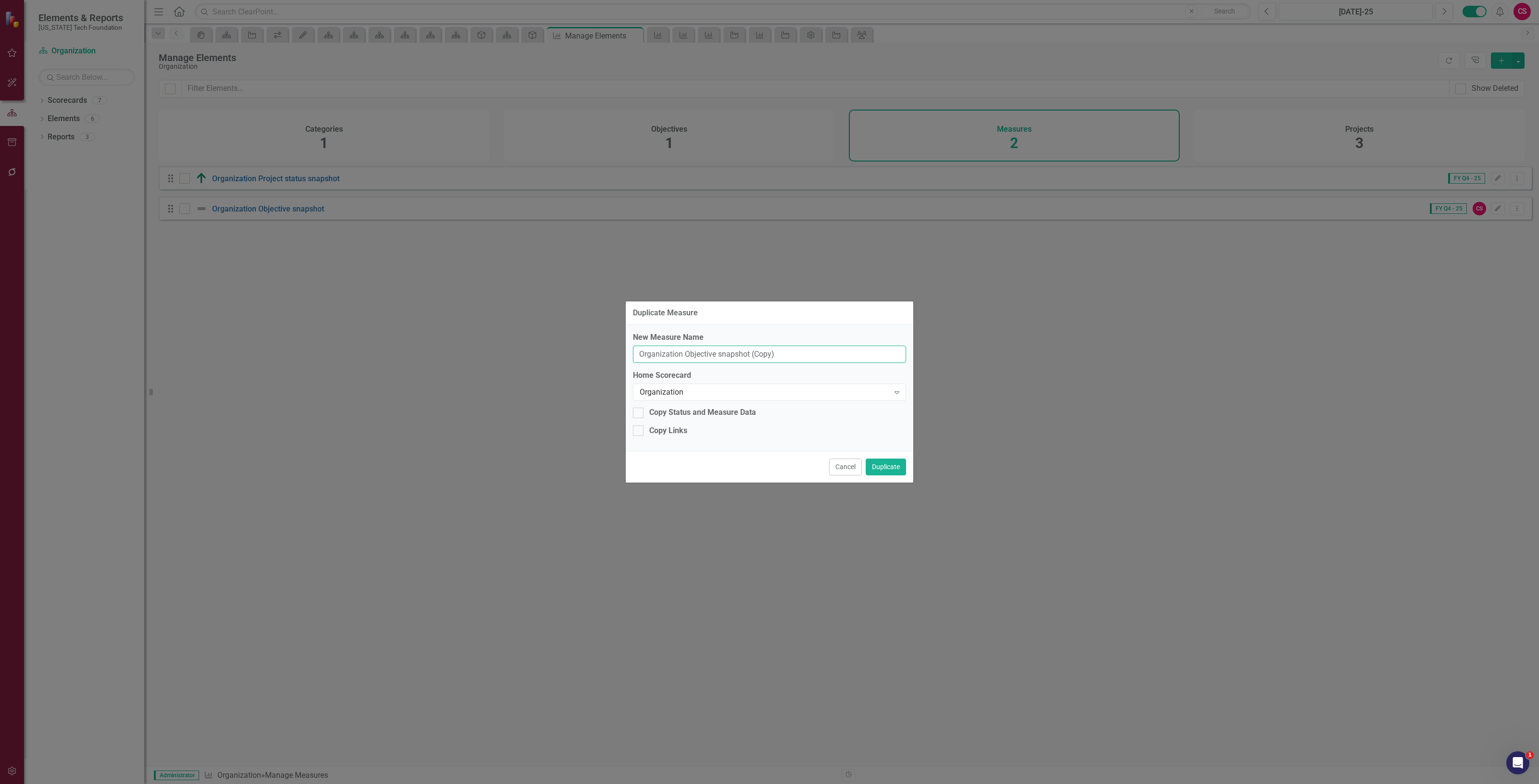
click at [667, 356] on input "Organization Objective snapshot (Copy)" at bounding box center [770, 355] width 273 height 18
click at [822, 349] on input "Overall Objective snapshot (Copy)" at bounding box center [770, 355] width 273 height 18
type input "Overall Objective snapshot"
click at [776, 390] on div "Organization" at bounding box center [765, 393] width 249 height 11
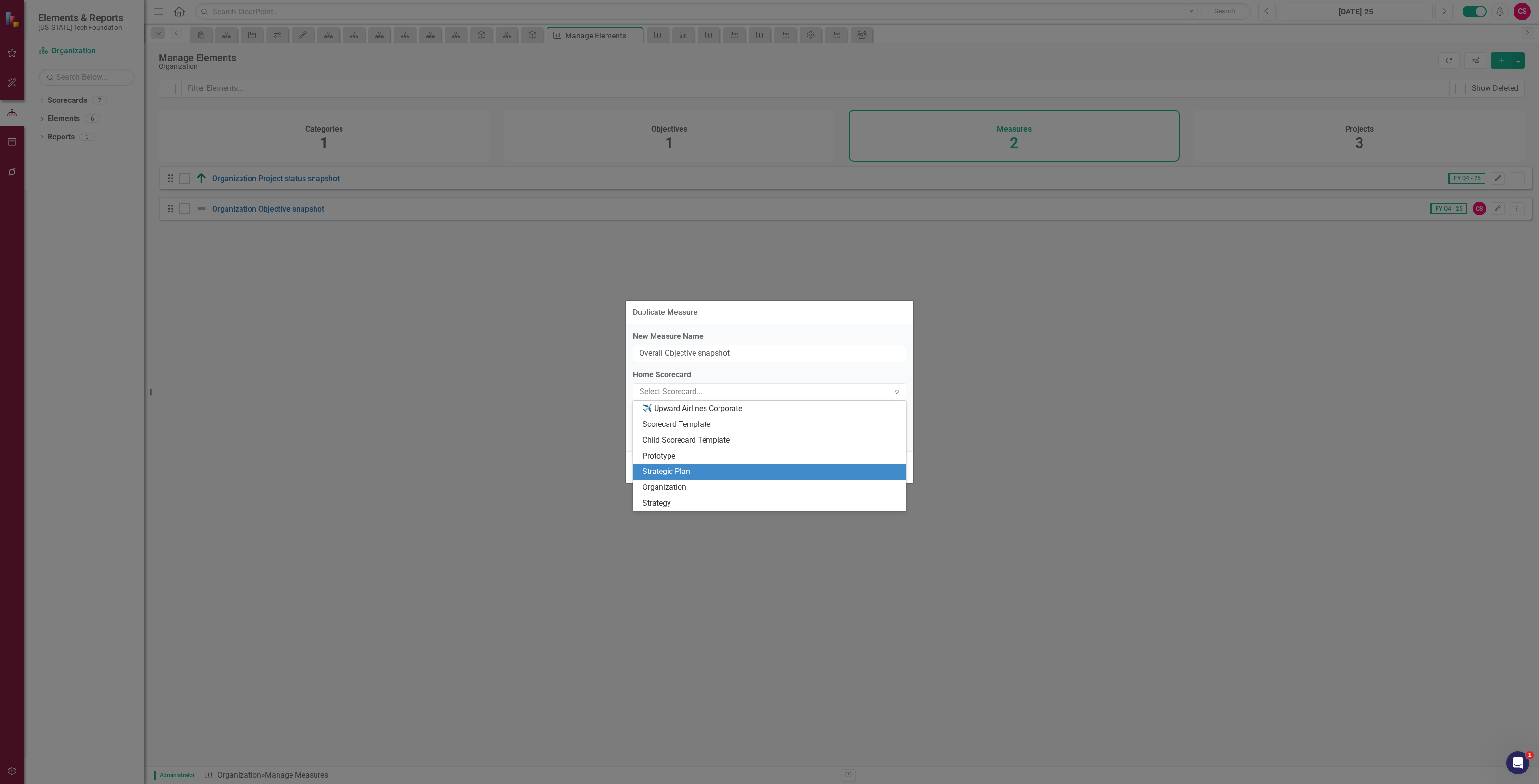
click at [698, 469] on div "Strategic Plan" at bounding box center [771, 471] width 258 height 11
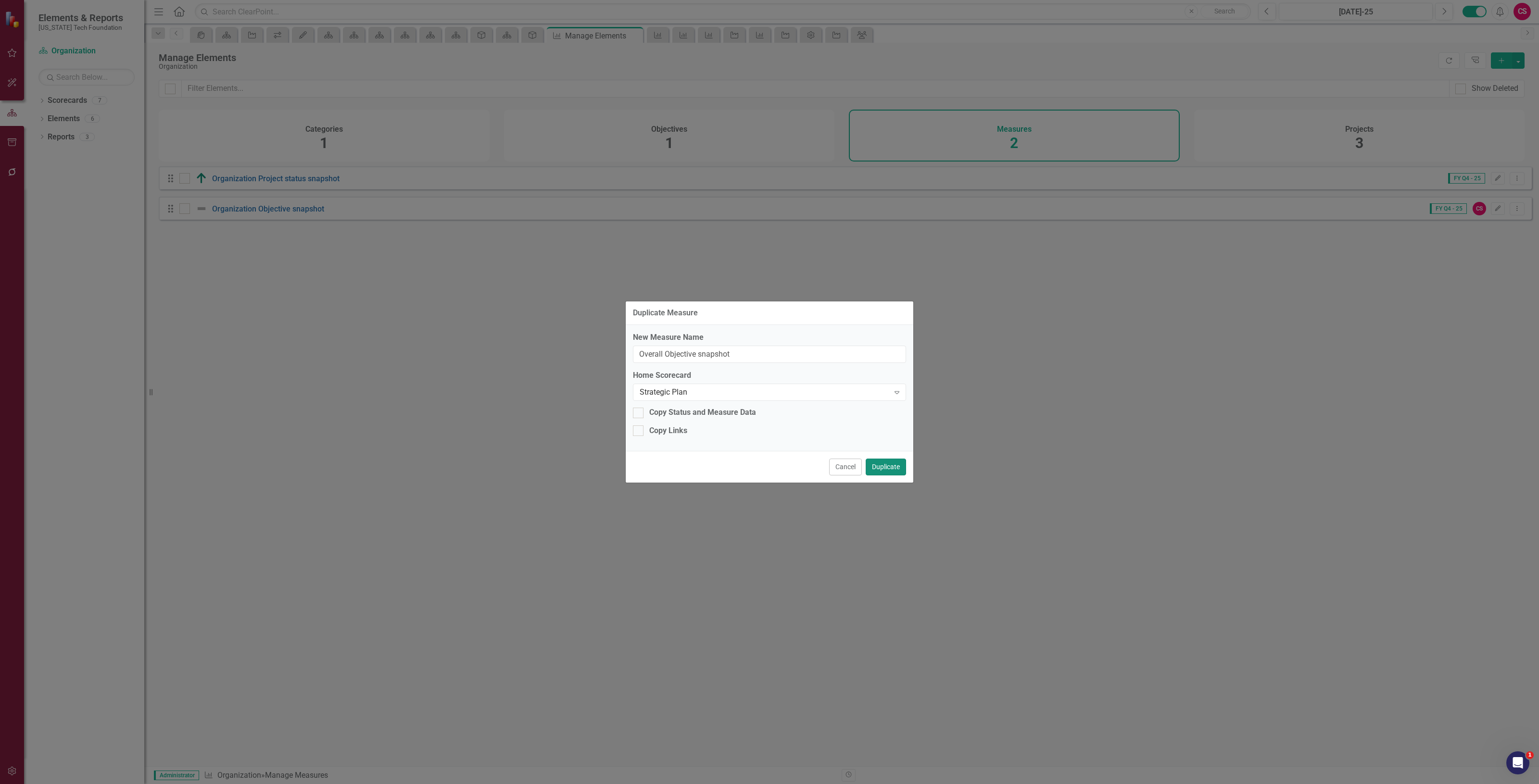
click at [880, 471] on button "Duplicate" at bounding box center [886, 468] width 41 height 17
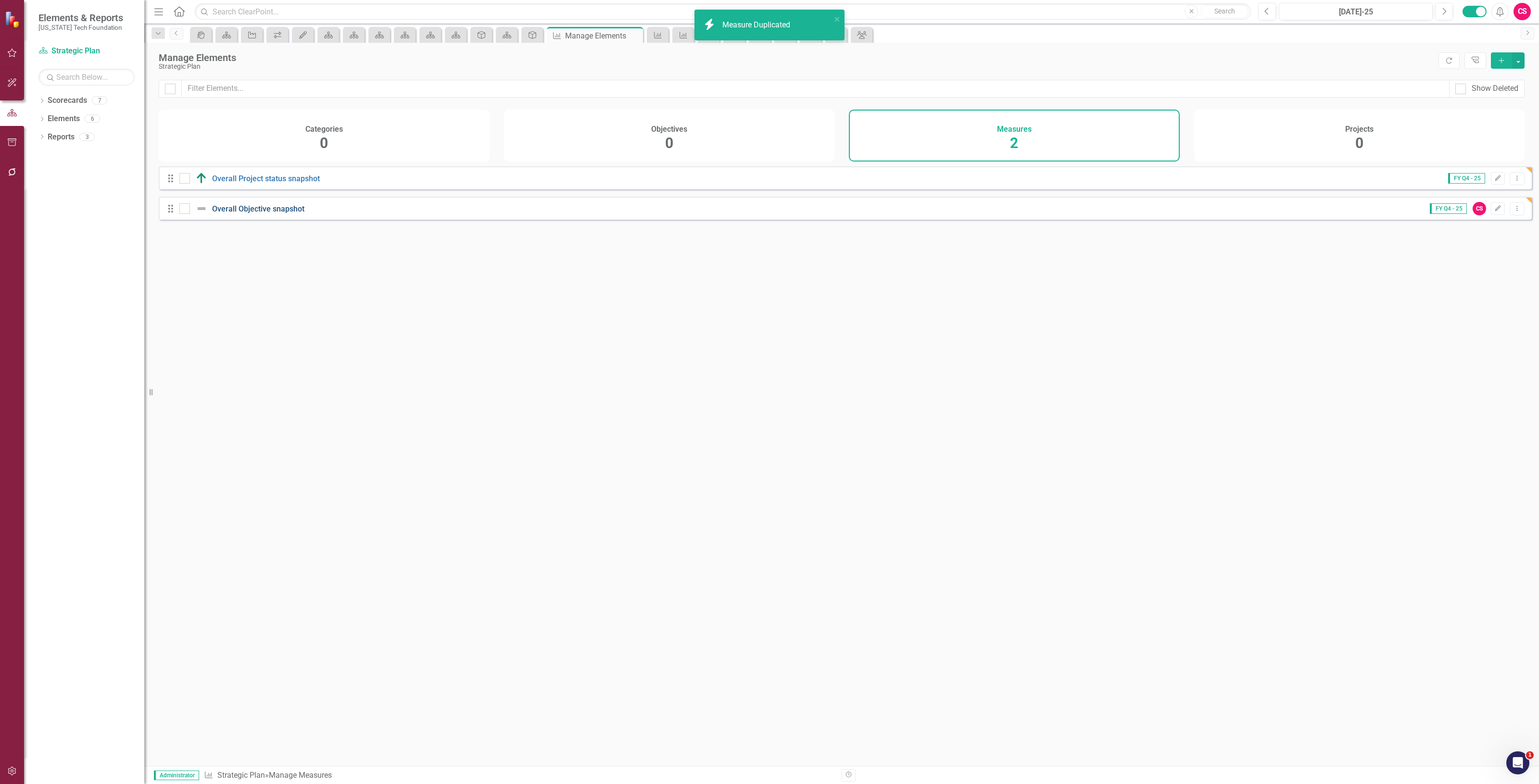
click at [256, 214] on link "Overall Objective snapshot" at bounding box center [258, 209] width 92 height 9
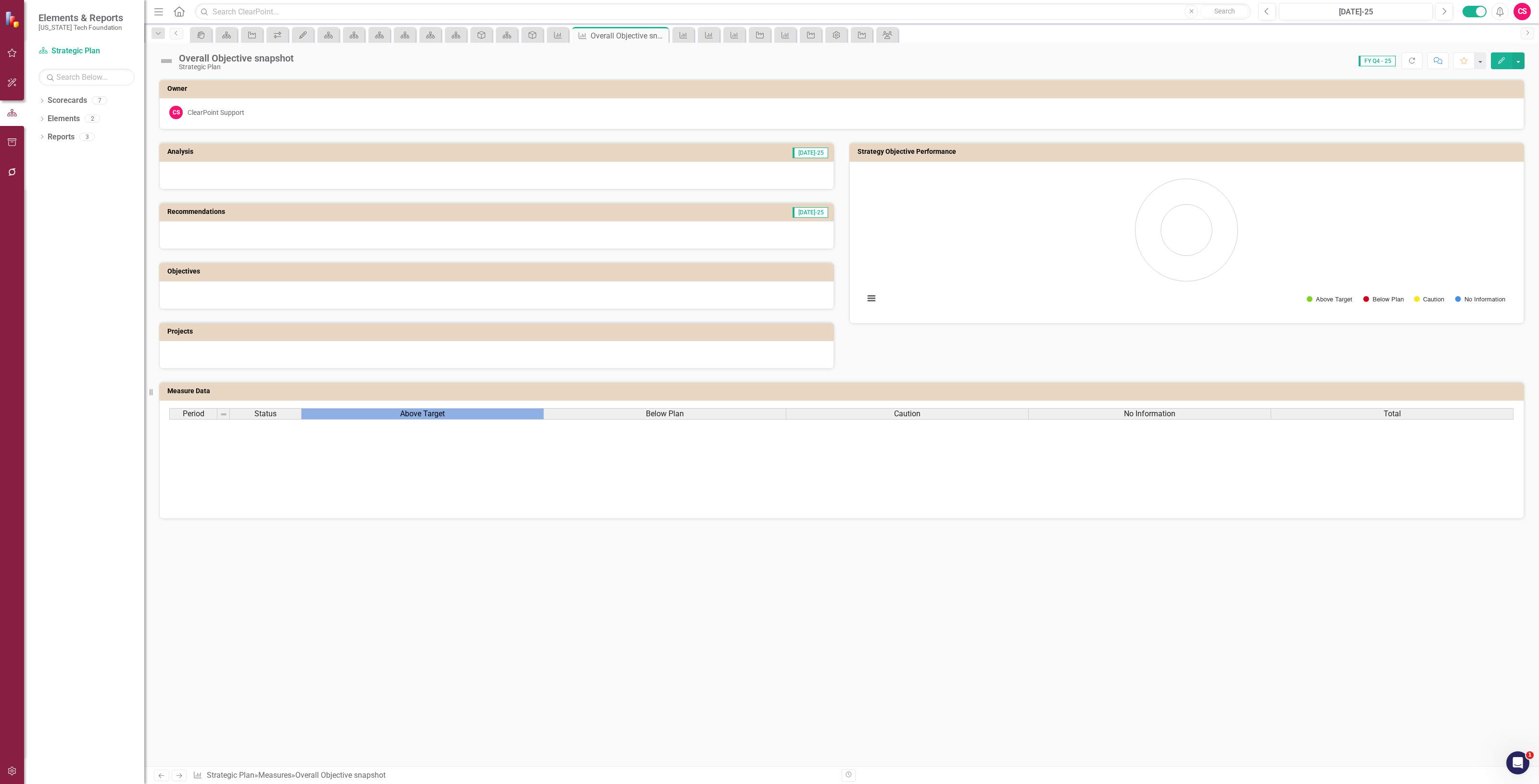
click at [465, 414] on div "Above Target" at bounding box center [423, 414] width 242 height 11
click at [463, 412] on div "Above Target" at bounding box center [423, 414] width 242 height 11
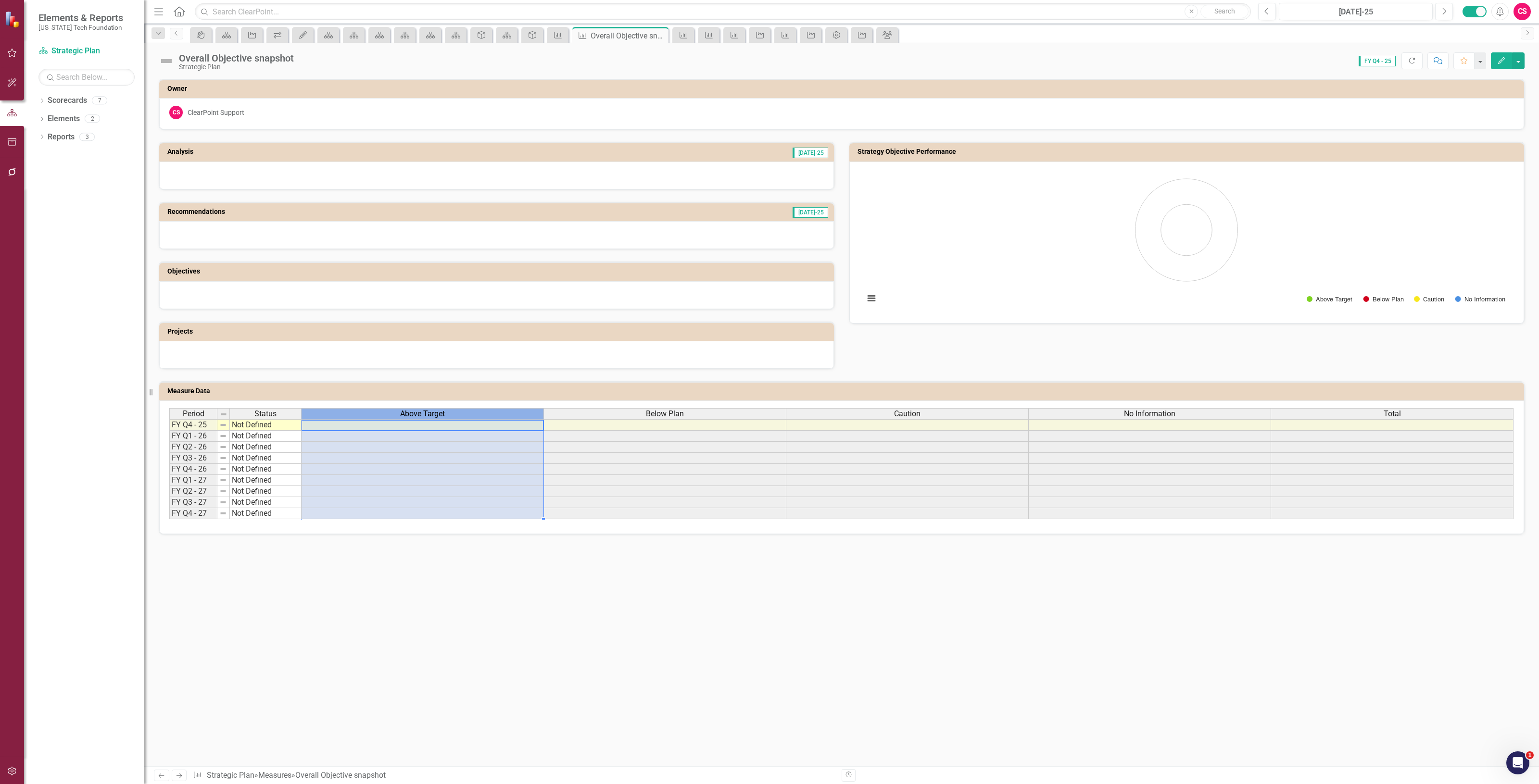
click at [463, 412] on div "Above Target" at bounding box center [423, 414] width 242 height 11
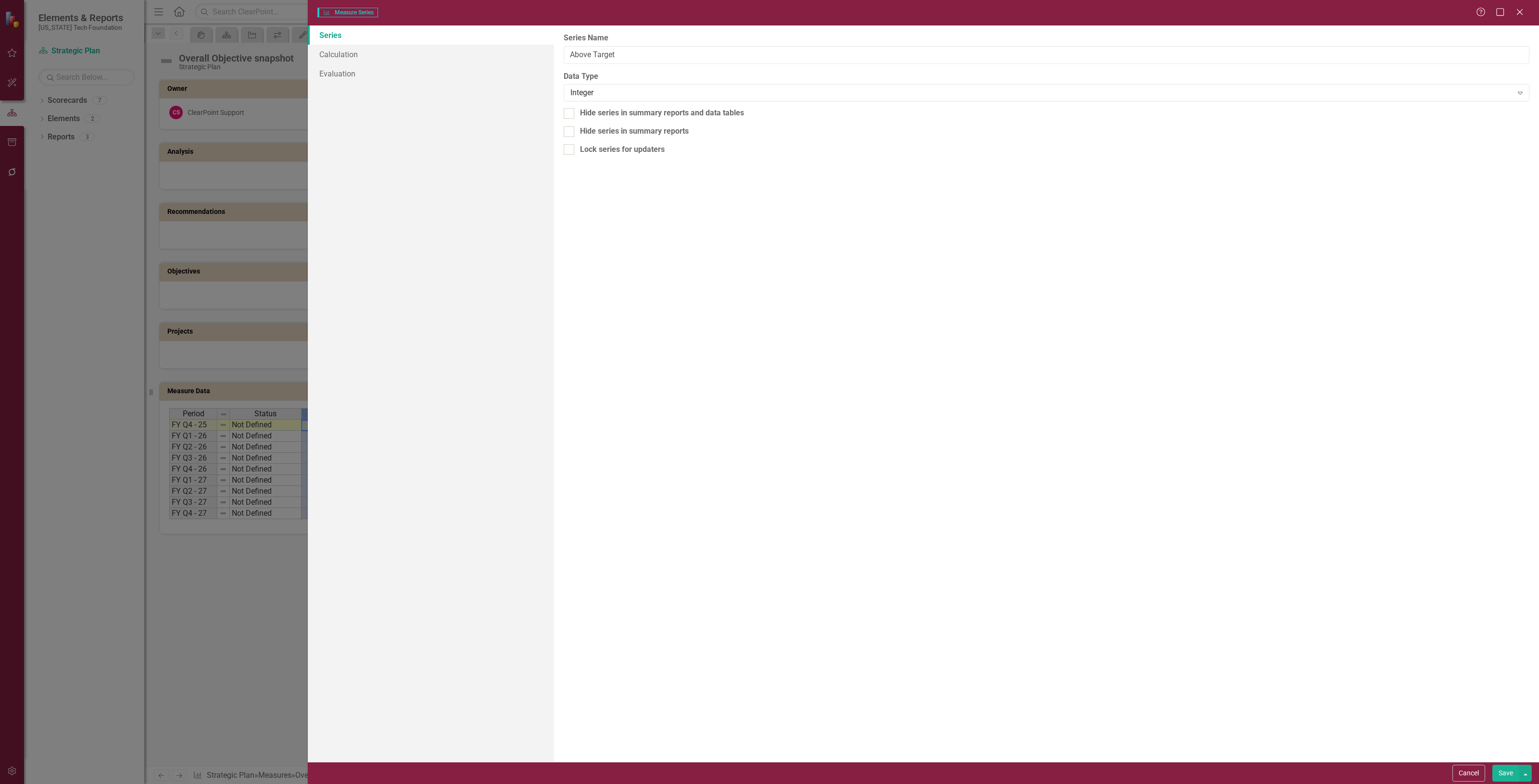
type input "Above Target"
click at [423, 58] on link "Calculation" at bounding box center [431, 54] width 246 height 19
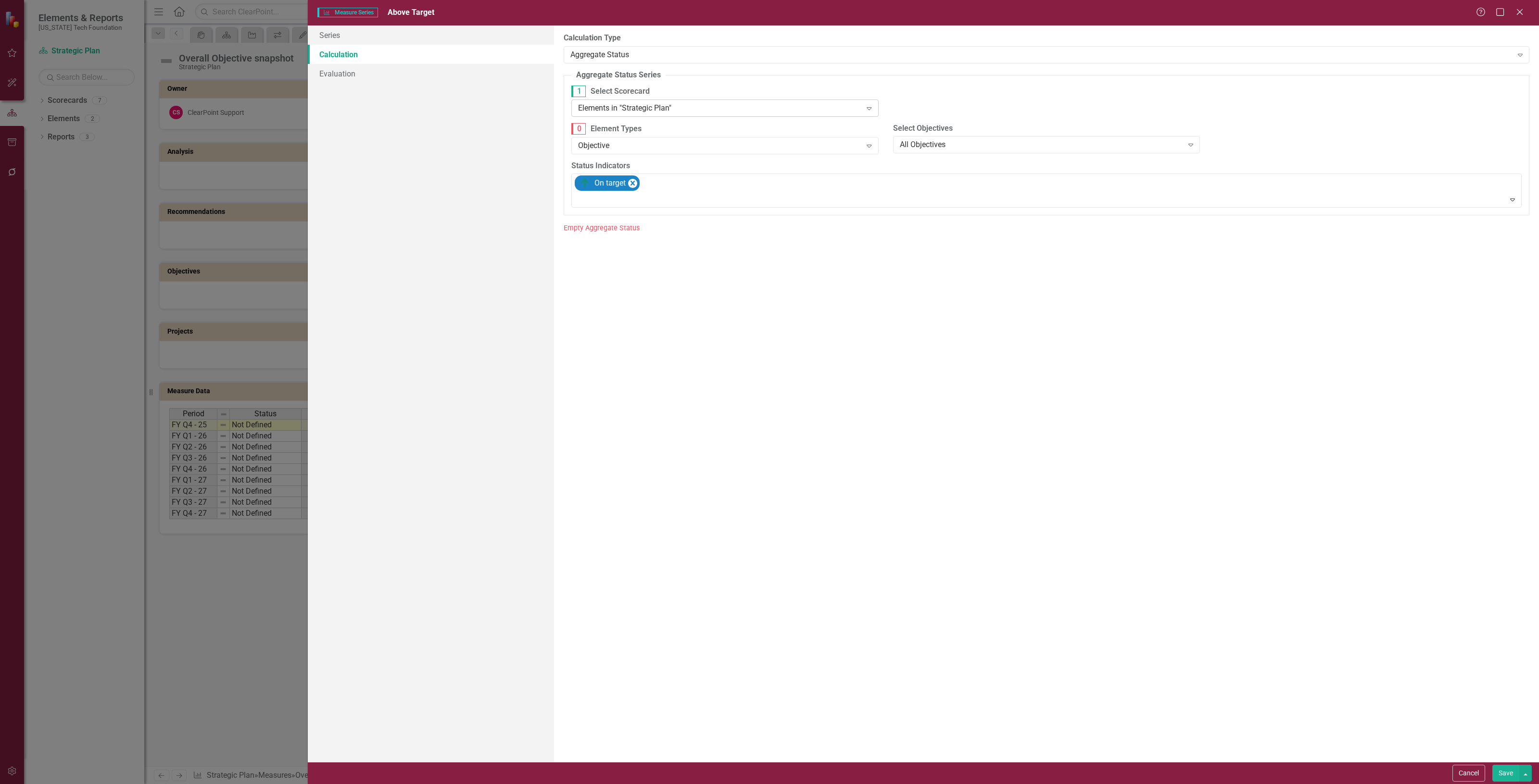
click at [709, 109] on div "Elements in "Strategic Plan"" at bounding box center [720, 108] width 283 height 11
click at [717, 157] on div "Elements in children of 'Strategic Plan'" at bounding box center [727, 157] width 292 height 11
click at [1510, 765] on button "Save" at bounding box center [1506, 774] width 27 height 17
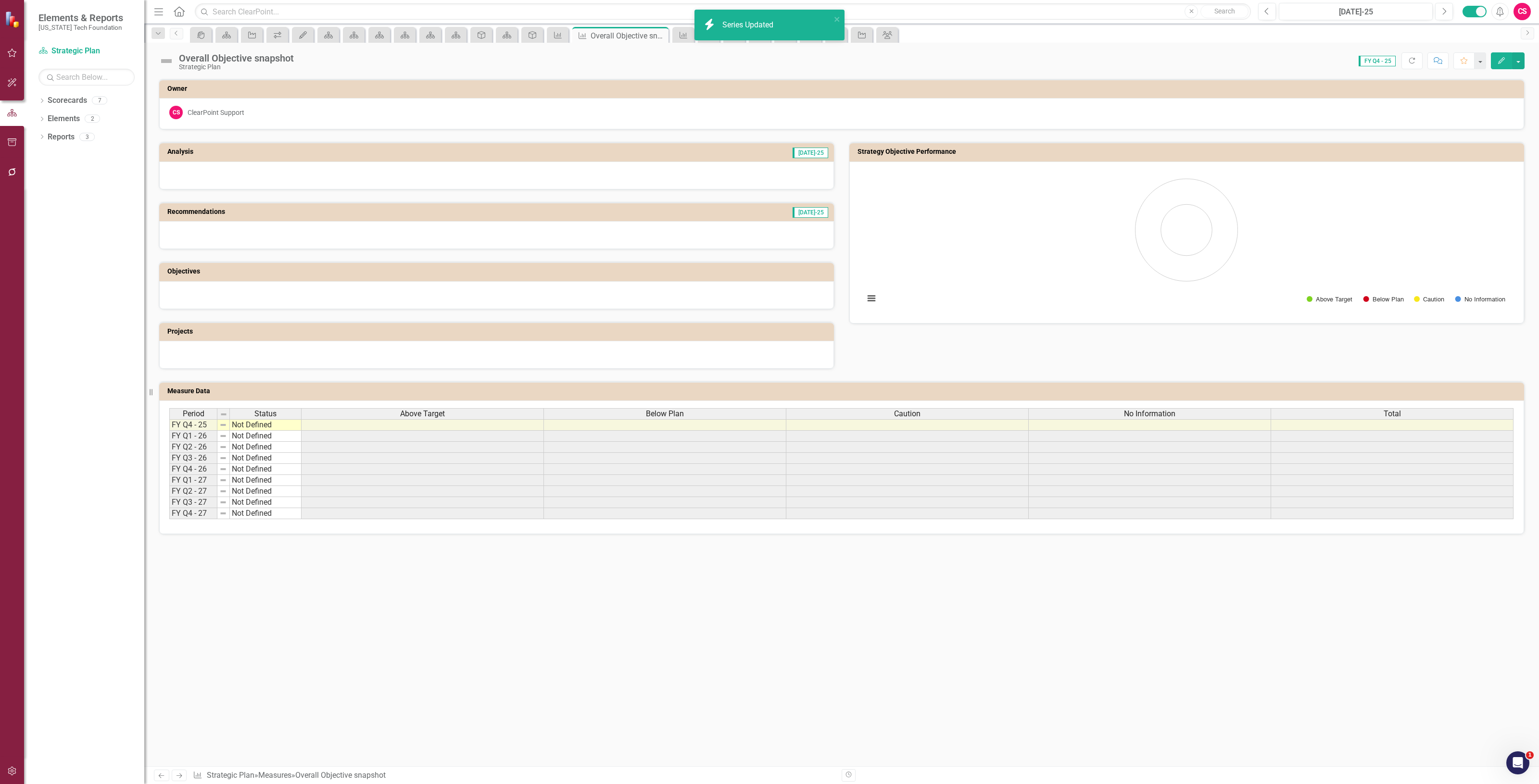
click at [602, 411] on div "Below Plan" at bounding box center [665, 414] width 242 height 11
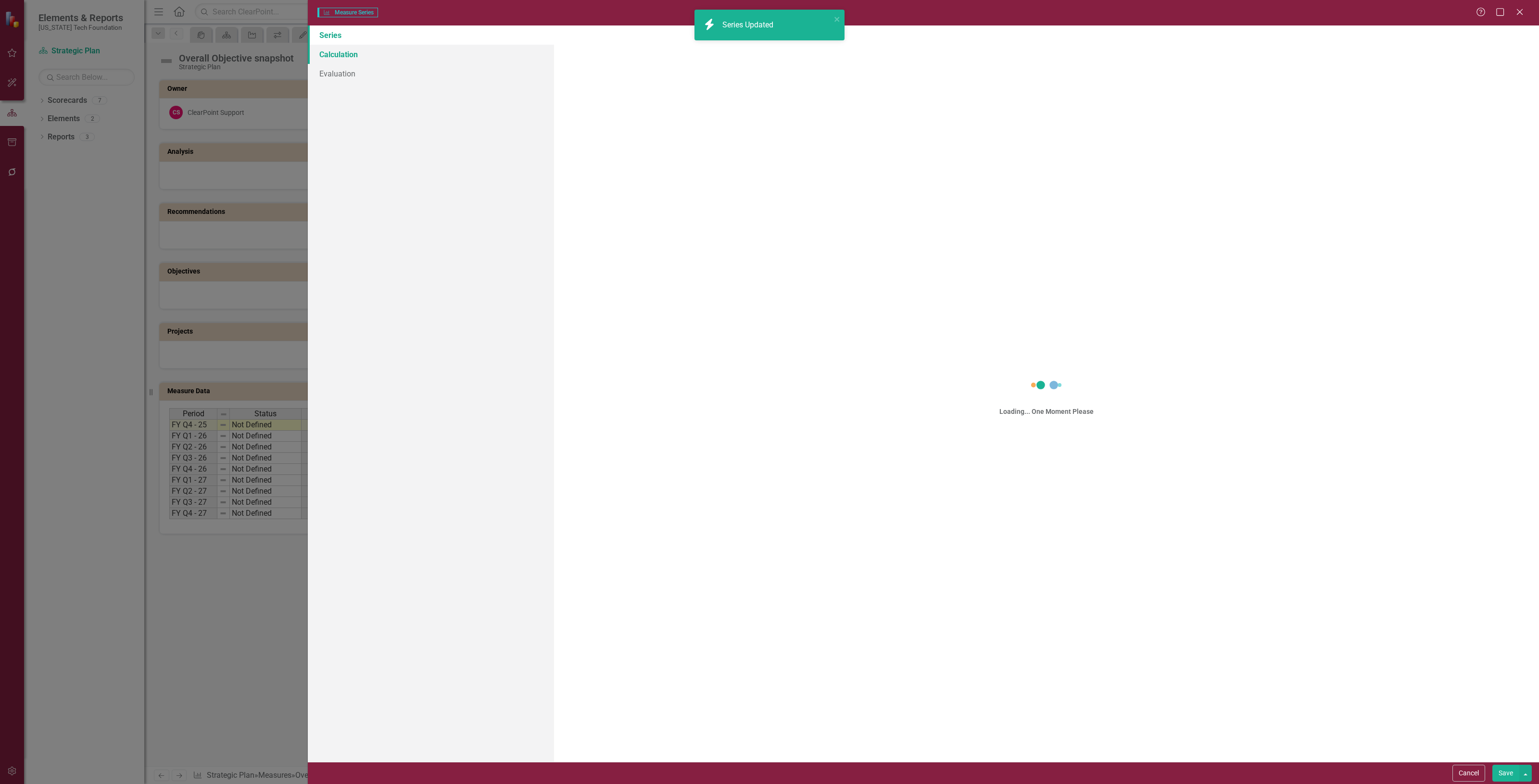
click at [392, 53] on link "Calculation" at bounding box center [431, 54] width 246 height 19
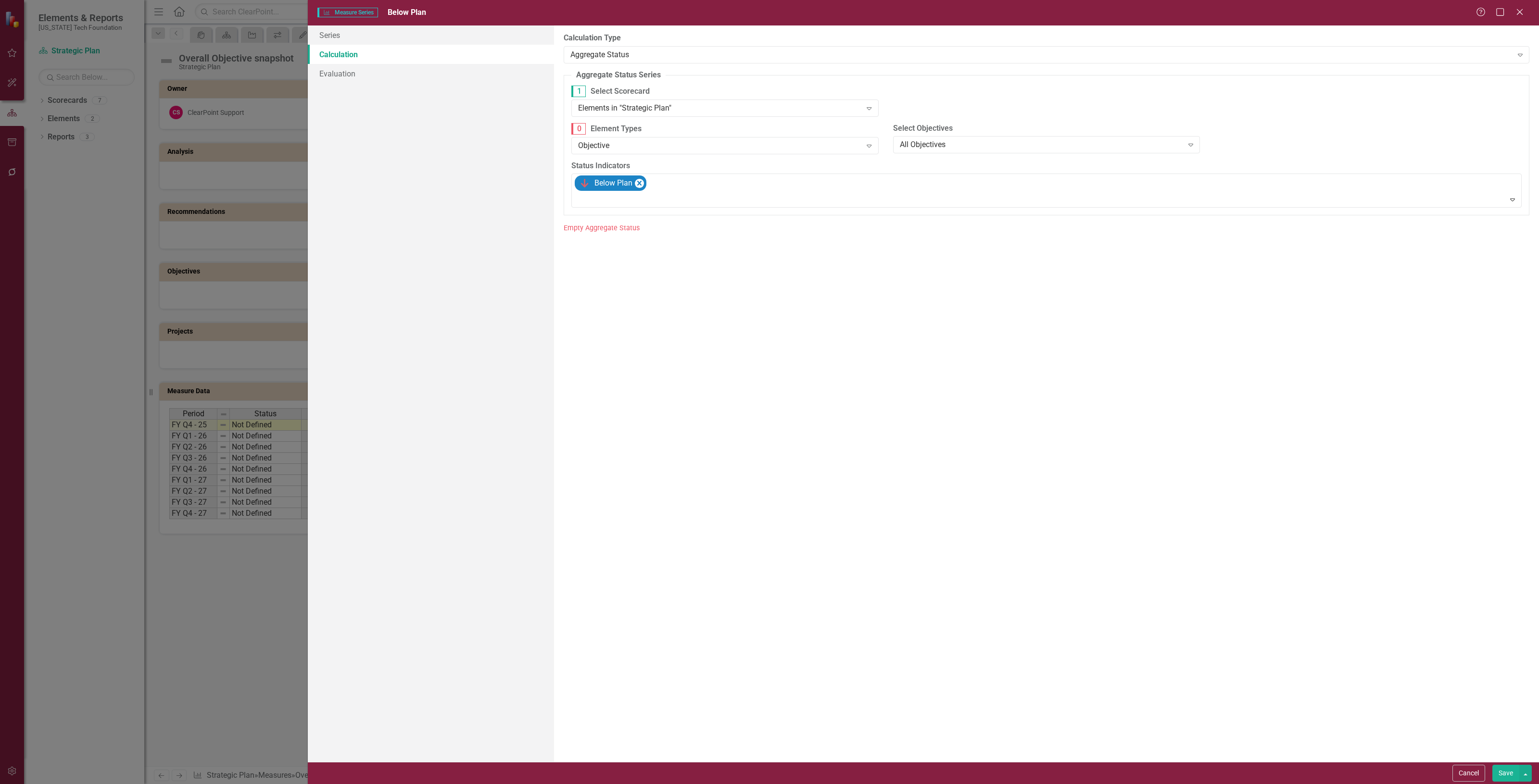
click at [707, 98] on div "1 Select Scorecard Elements in "Strategic Plan" Expand" at bounding box center [725, 101] width 307 height 30
click at [705, 104] on div "Elements in "Strategic Plan"" at bounding box center [720, 108] width 283 height 11
click at [690, 165] on div "Elements in specific Scorecards" at bounding box center [725, 173] width 307 height 16
click at [690, 102] on div "Elements in specific Scorecards" at bounding box center [720, 108] width 283 height 11
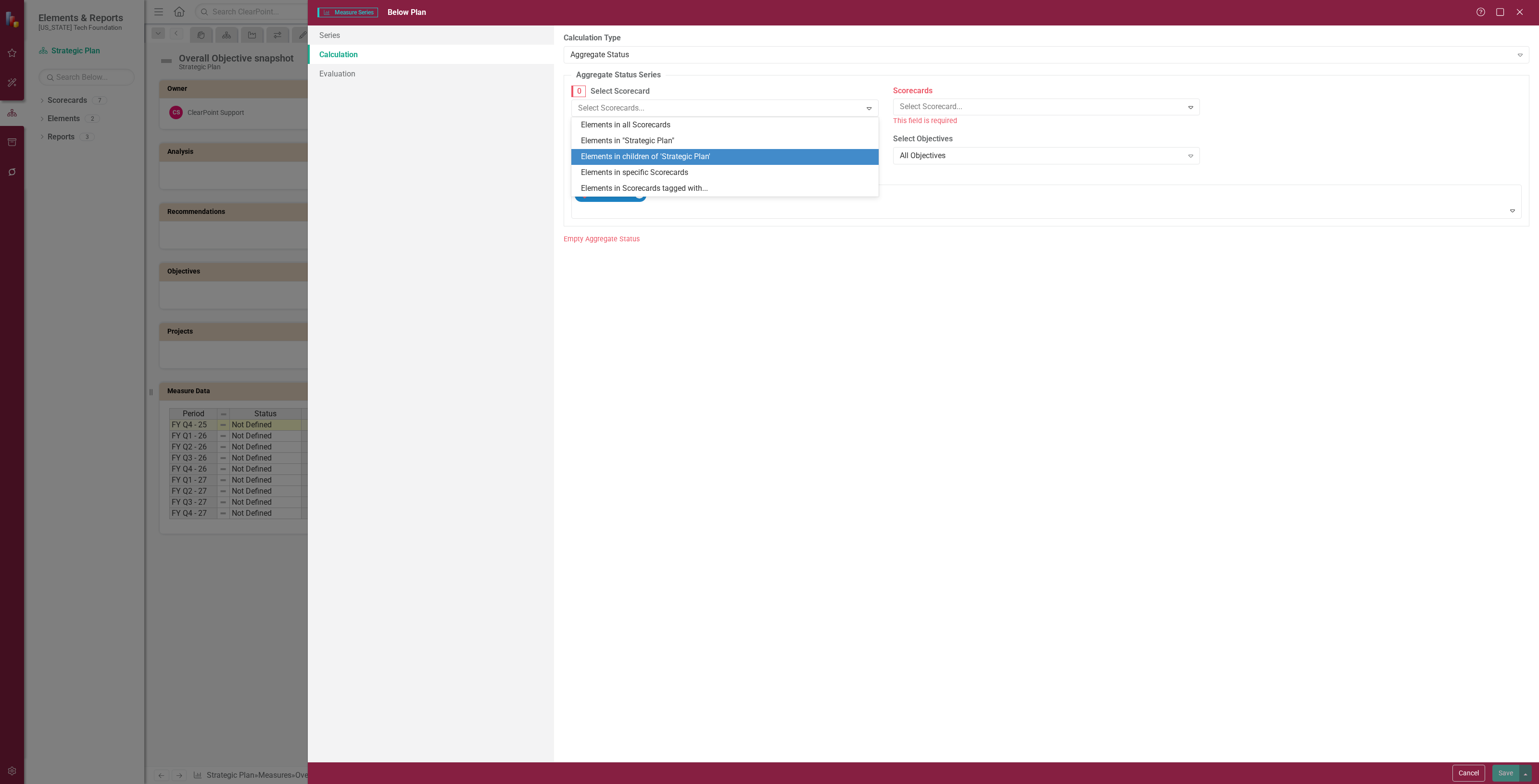
click at [685, 157] on div "Elements in children of 'Strategic Plan'" at bounding box center [727, 157] width 292 height 11
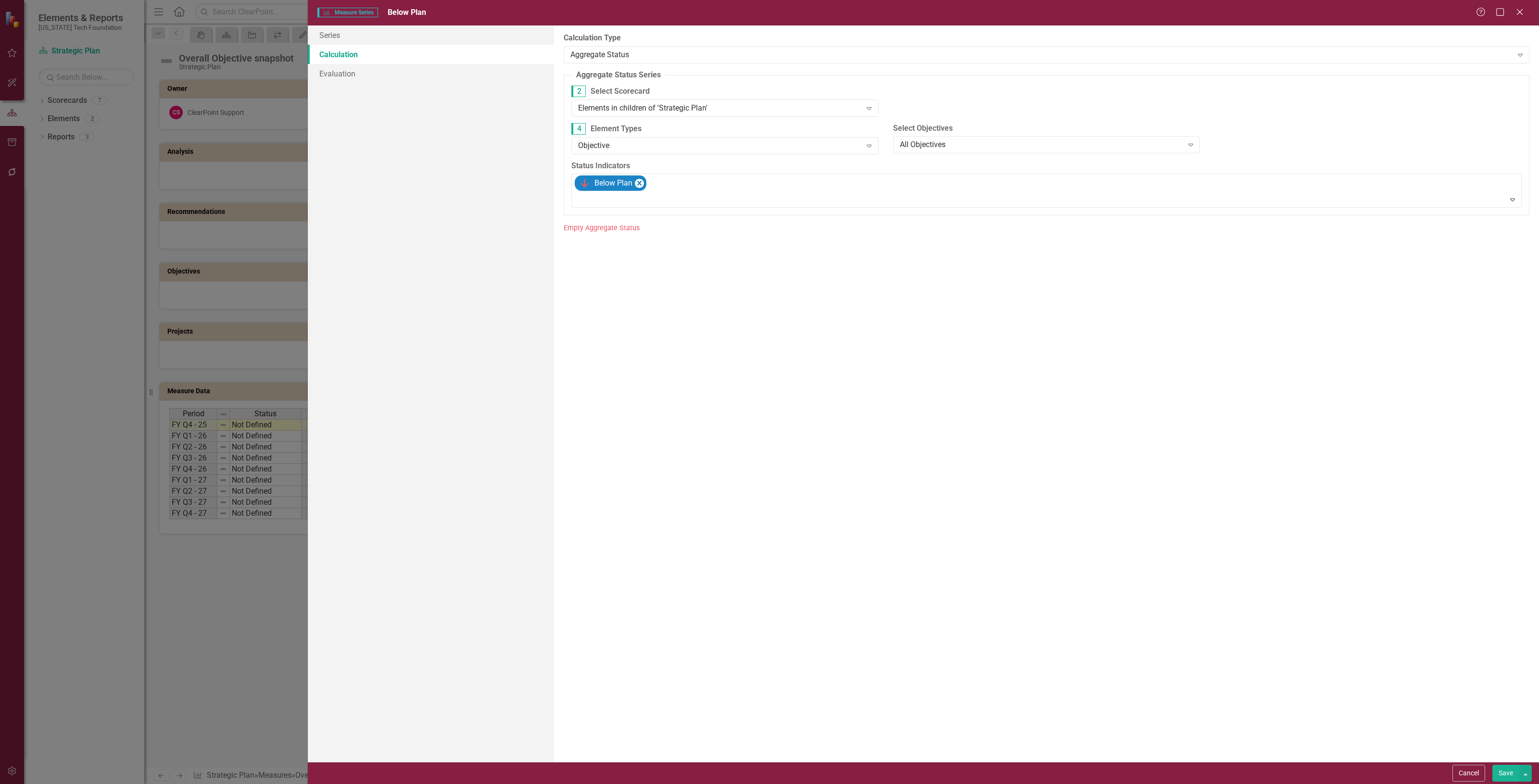
drag, startPoint x: 1499, startPoint y: 772, endPoint x: 1498, endPoint y: 764, distance: 8.1
click at [1499, 772] on button "Save" at bounding box center [1506, 774] width 27 height 17
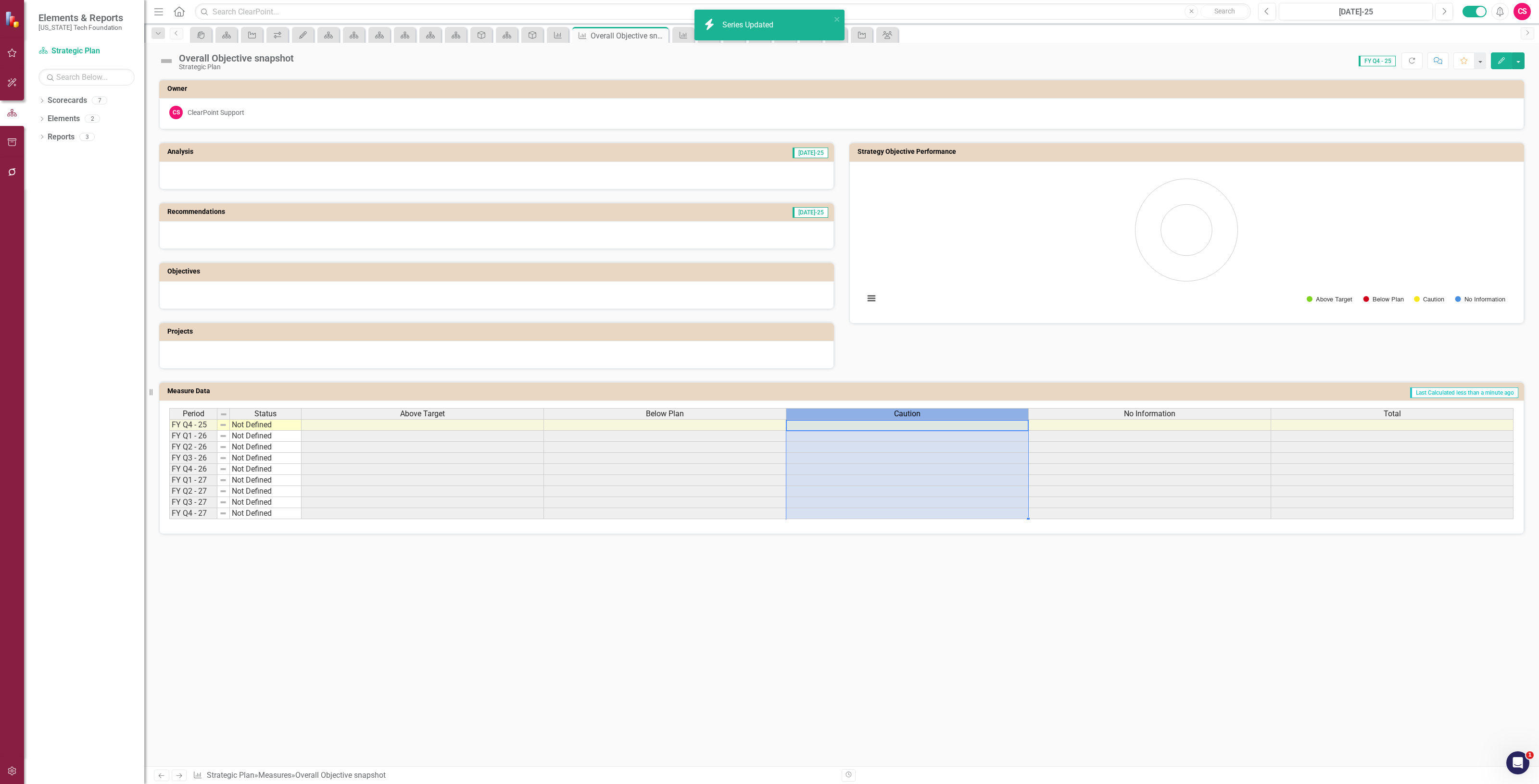
click at [840, 412] on div "Caution" at bounding box center [907, 414] width 242 height 11
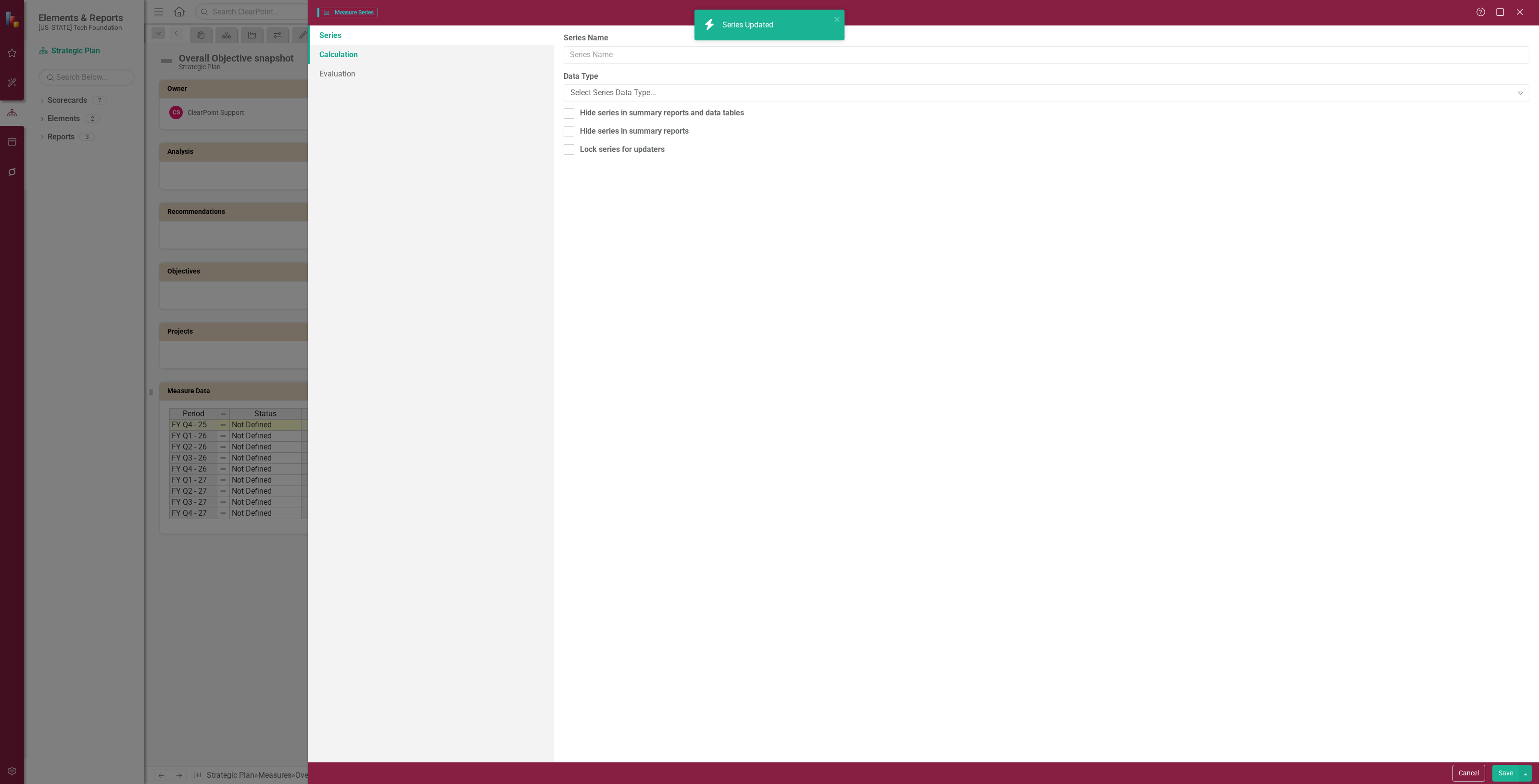
click at [350, 51] on link "Calculation" at bounding box center [431, 54] width 246 height 19
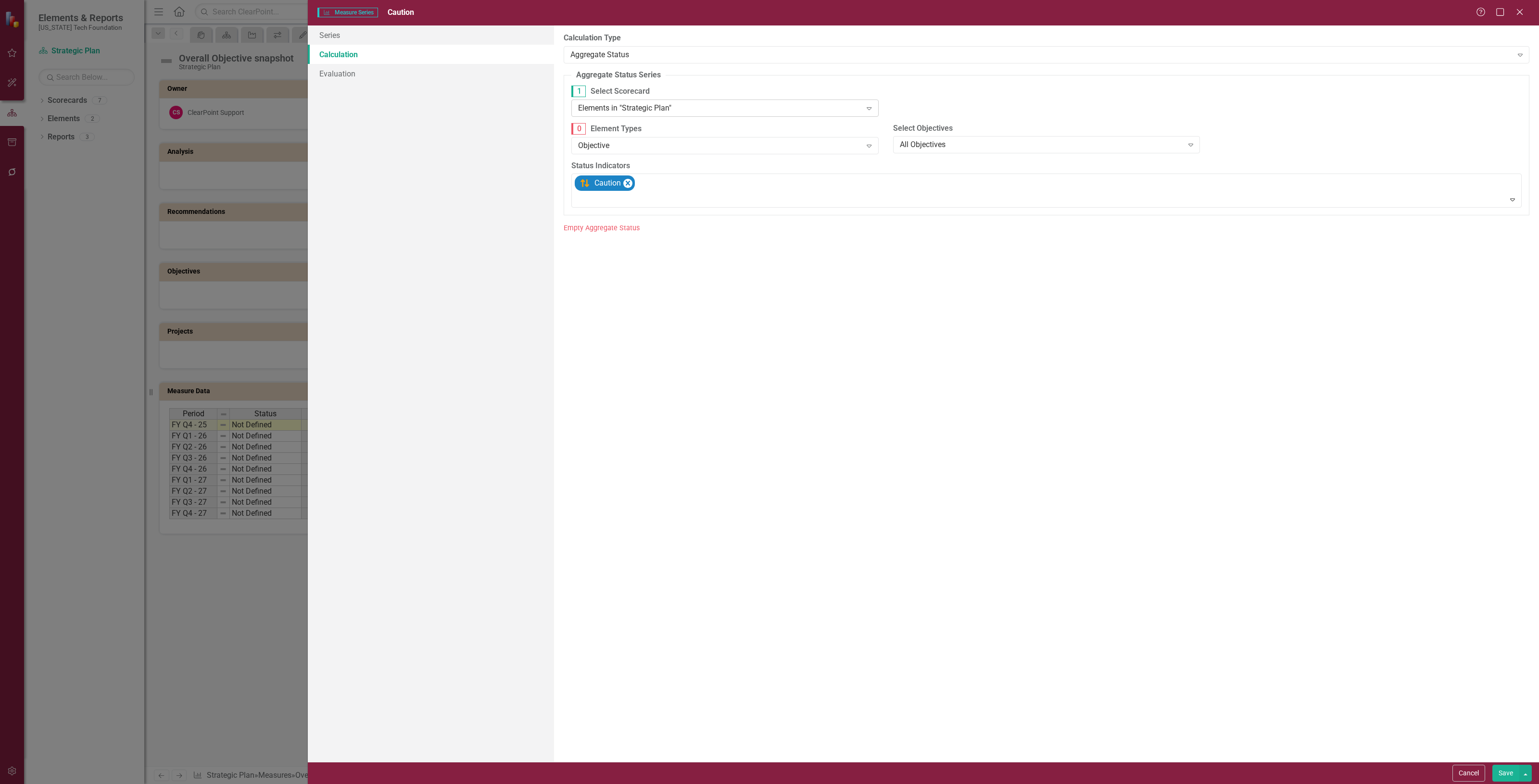
click at [650, 114] on div "Elements in "Strategic Plan"" at bounding box center [720, 108] width 283 height 11
click at [656, 159] on div "Elements in children of 'Strategic Plan'" at bounding box center [727, 157] width 292 height 11
click at [1509, 768] on button "Save" at bounding box center [1506, 774] width 27 height 17
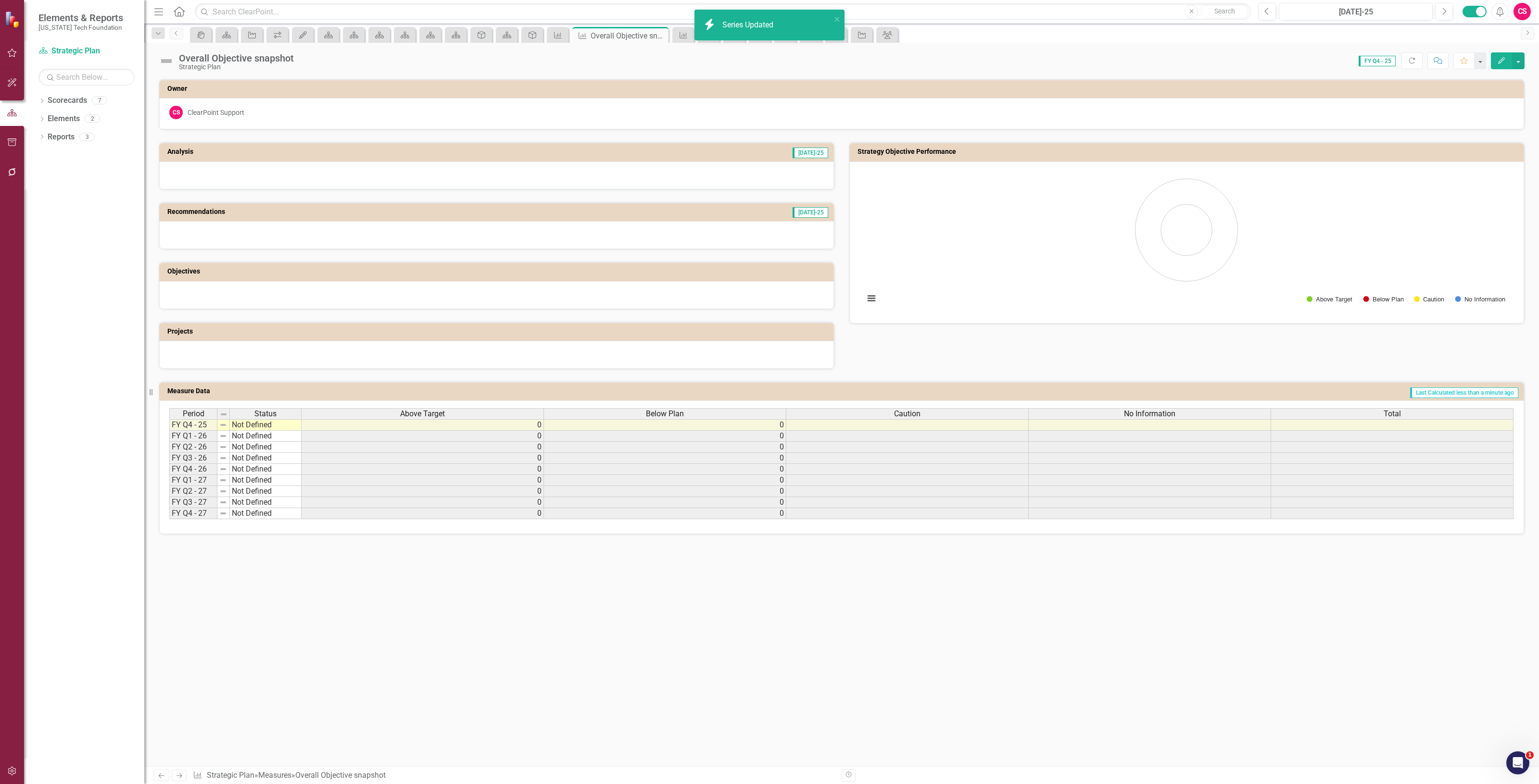
click at [1132, 412] on span "No Information" at bounding box center [1150, 414] width 51 height 9
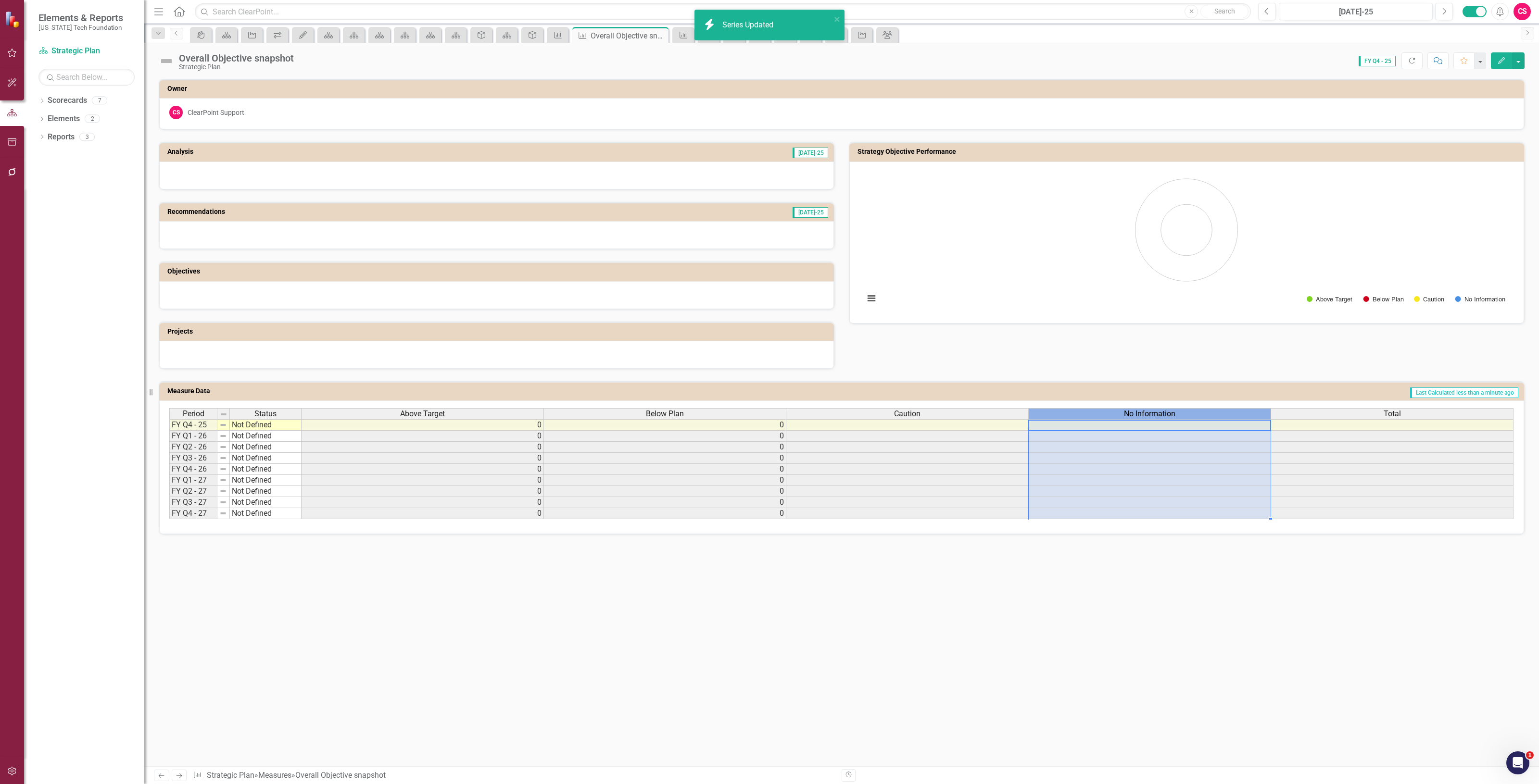
click at [1132, 412] on span "No Information" at bounding box center [1150, 414] width 51 height 9
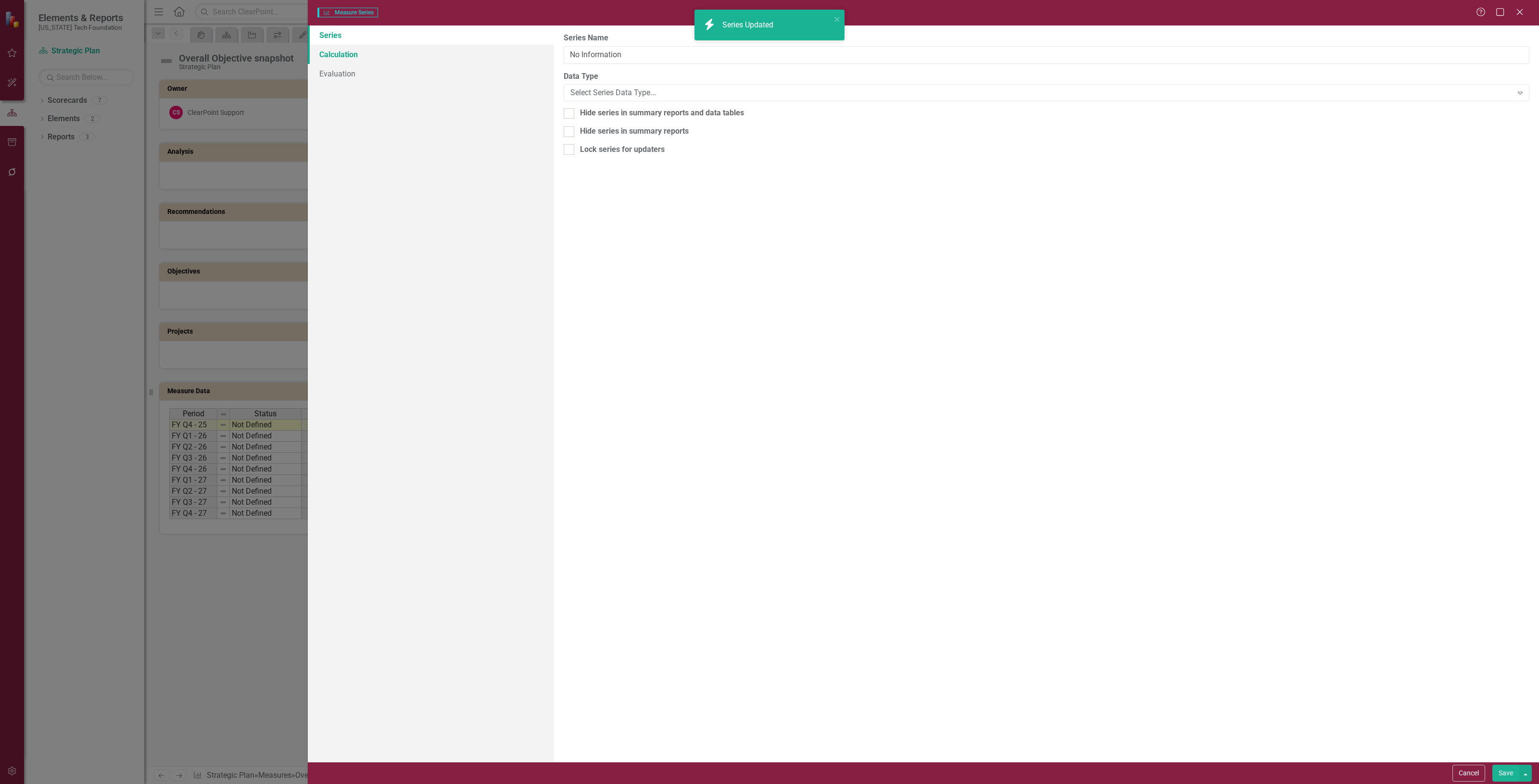
click at [416, 50] on link "Calculation" at bounding box center [431, 54] width 246 height 19
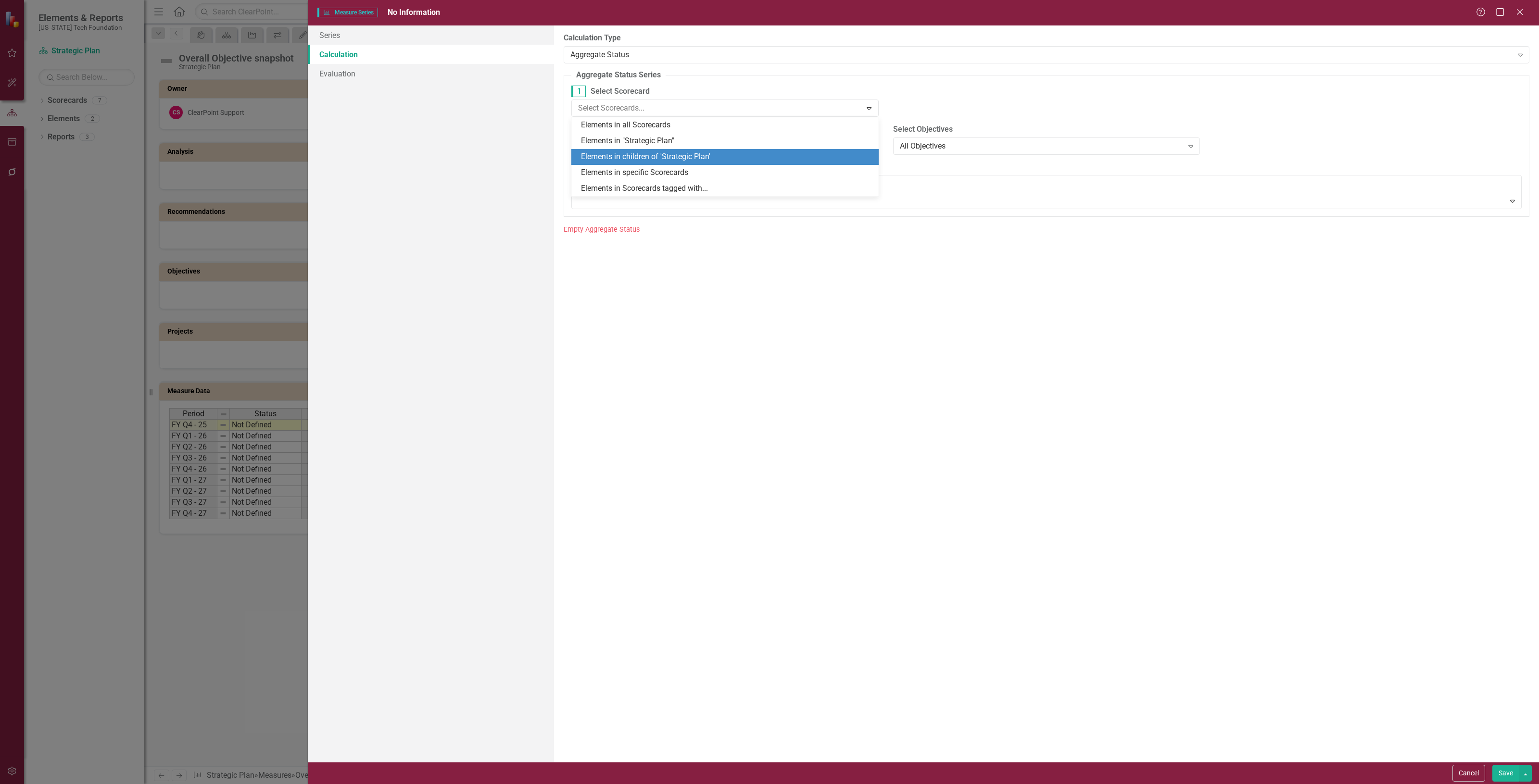
click at [624, 153] on div "Elements in children of 'Strategic Plan'" at bounding box center [727, 157] width 292 height 11
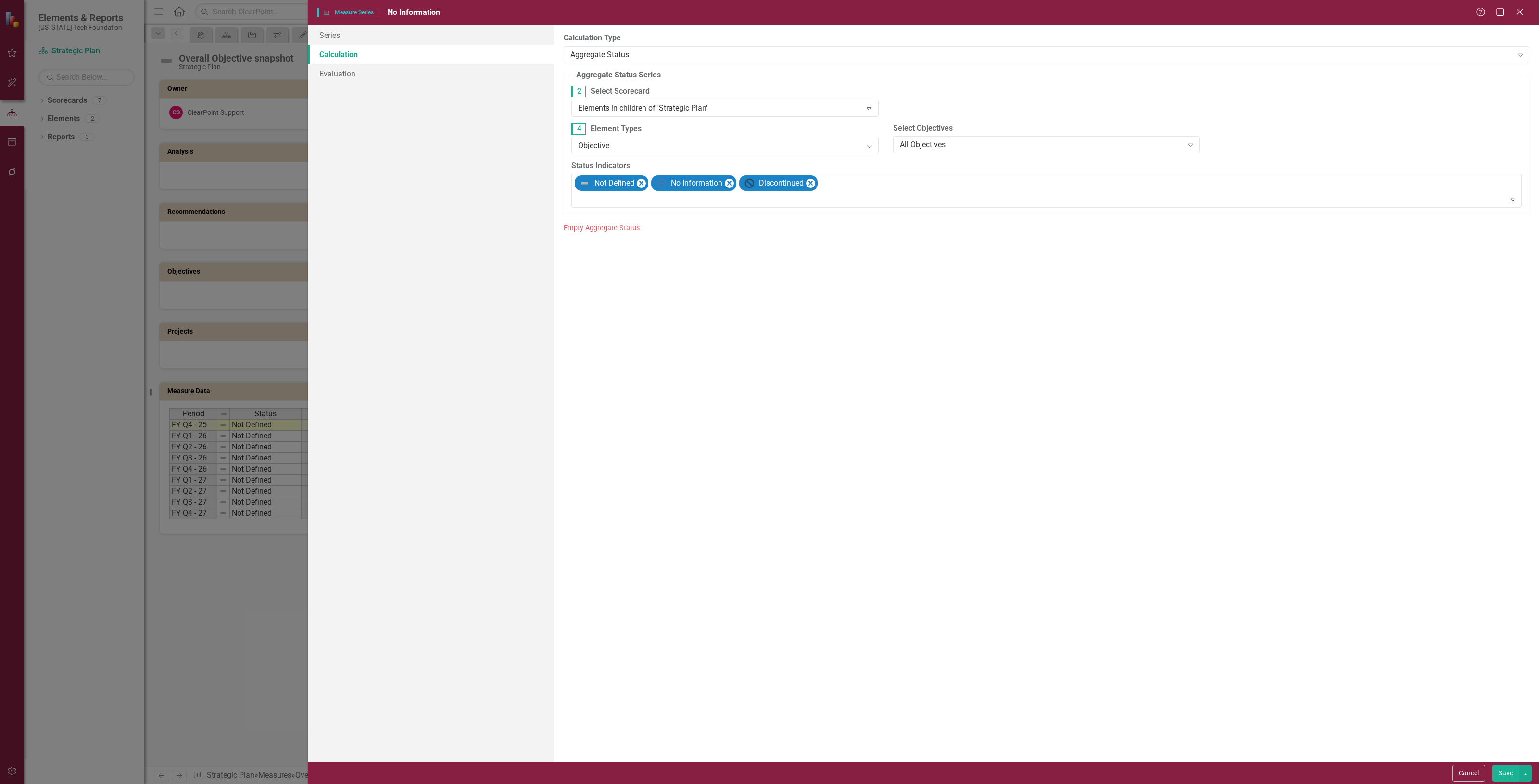
click at [1506, 763] on div "Cancel Save" at bounding box center [923, 773] width 1231 height 22
click at [1506, 768] on button "Save" at bounding box center [1506, 774] width 27 height 17
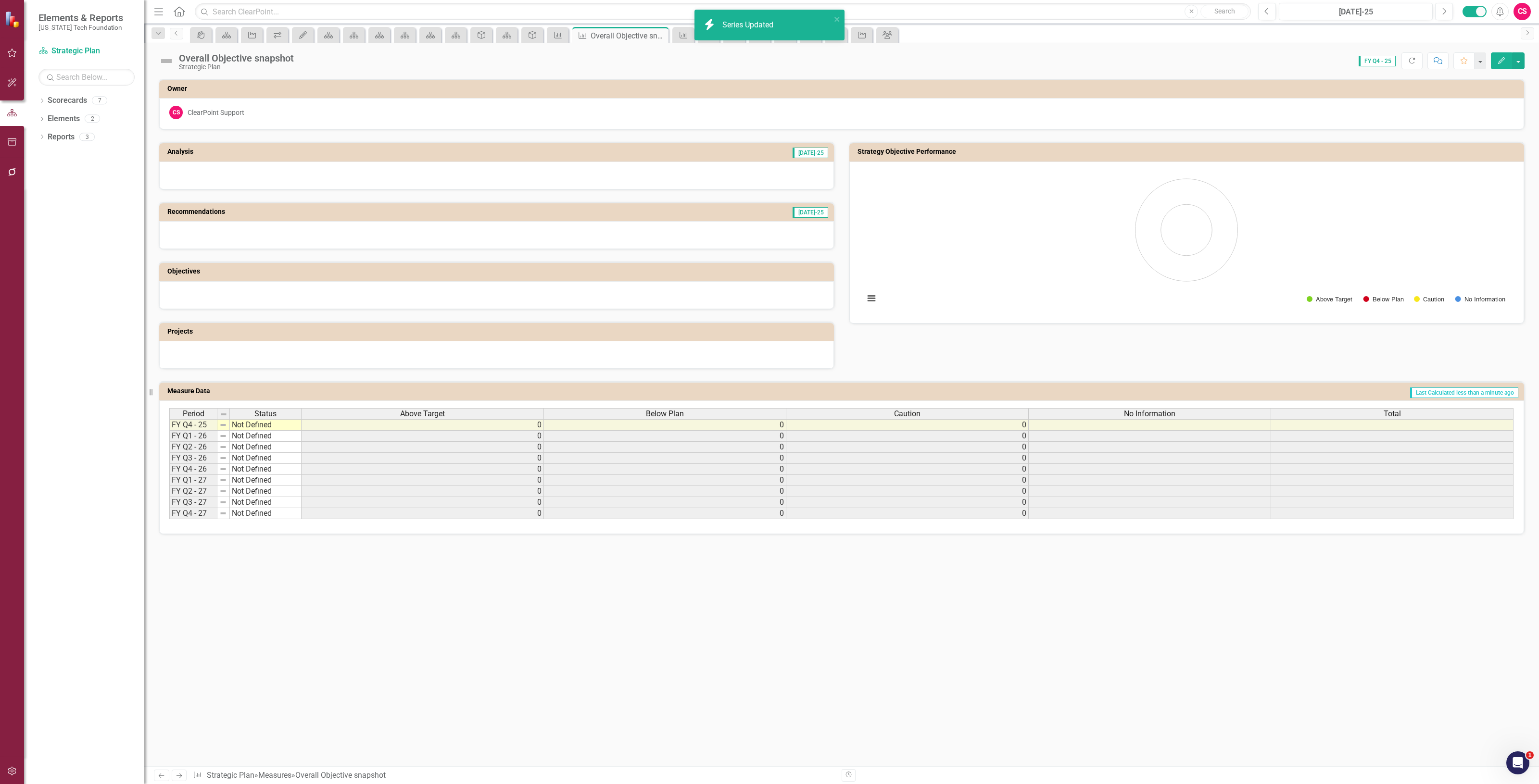
click at [1314, 407] on div "Period Status Above Target Below Plan Caution No Information Total FY Q4 - 25 N…" at bounding box center [841, 468] width 1365 height 134
click at [1321, 416] on div "Total" at bounding box center [1392, 414] width 242 height 11
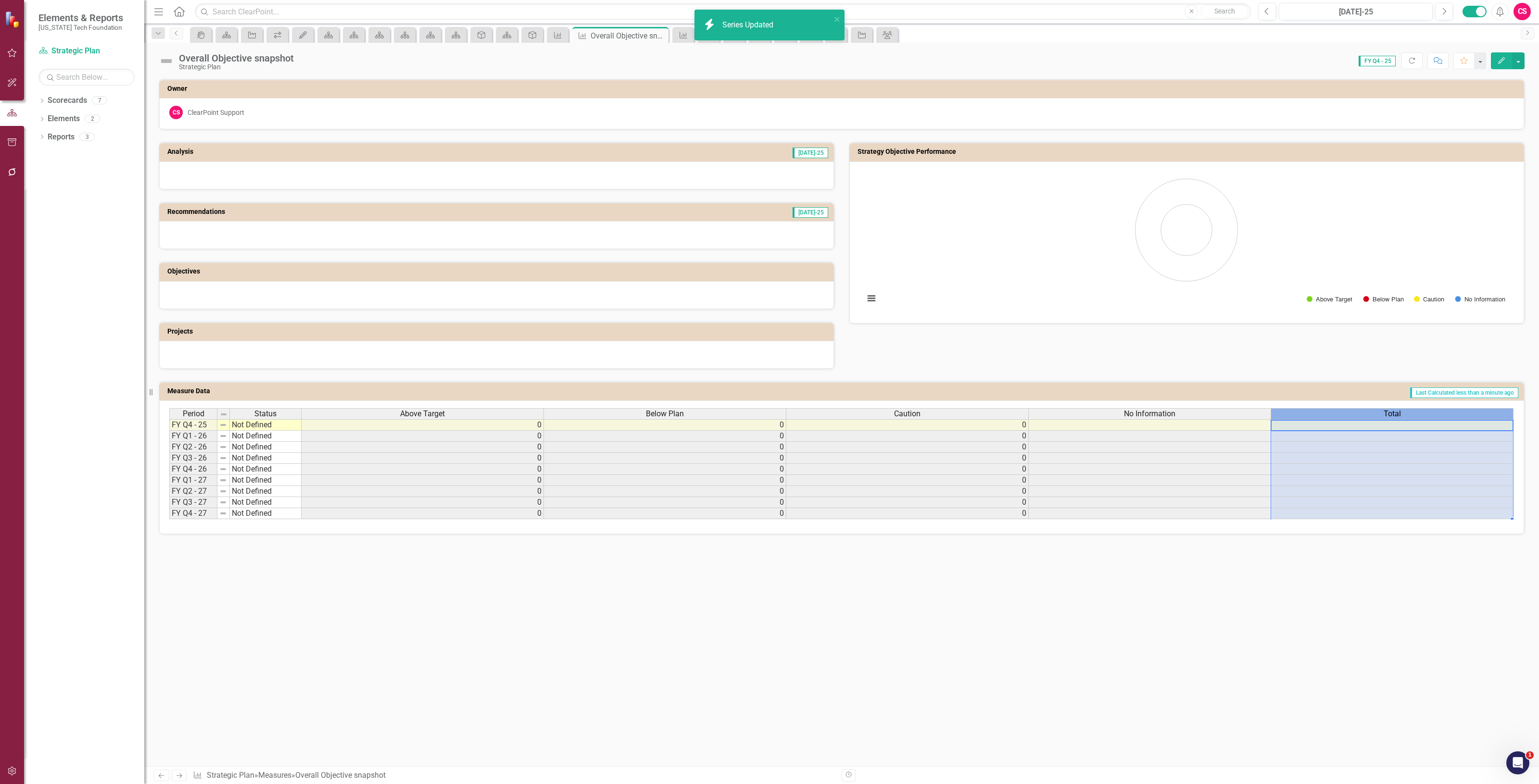
click at [1321, 416] on div "Total" at bounding box center [1392, 414] width 242 height 11
drag, startPoint x: 1321, startPoint y: 416, endPoint x: 1315, endPoint y: 415, distance: 6.1
click at [1318, 416] on div "Total" at bounding box center [1392, 414] width 242 height 11
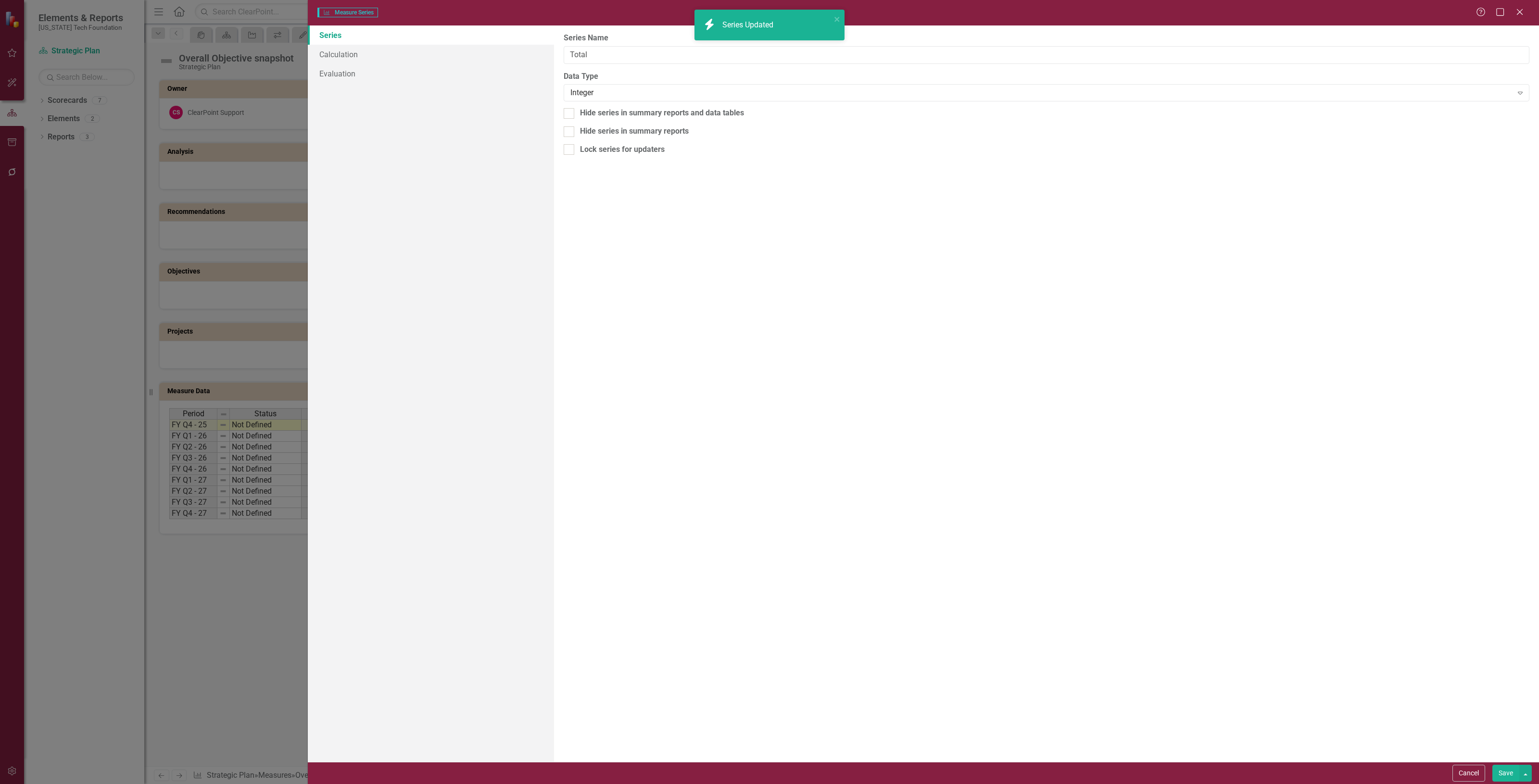
type input "Total"
click at [370, 55] on link "Calculation" at bounding box center [431, 54] width 246 height 19
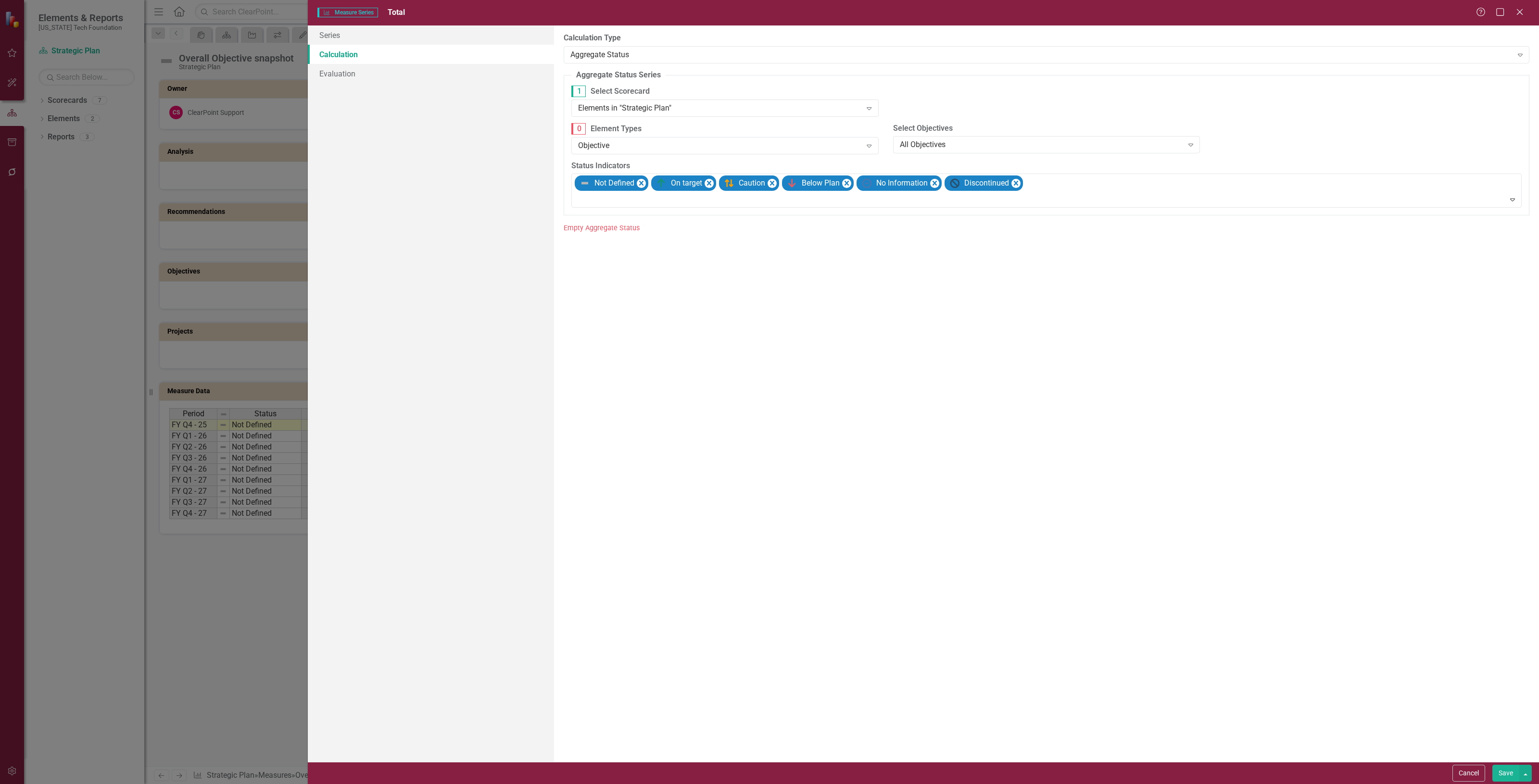
click at [659, 111] on div "Elements in "Strategic Plan"" at bounding box center [720, 108] width 283 height 11
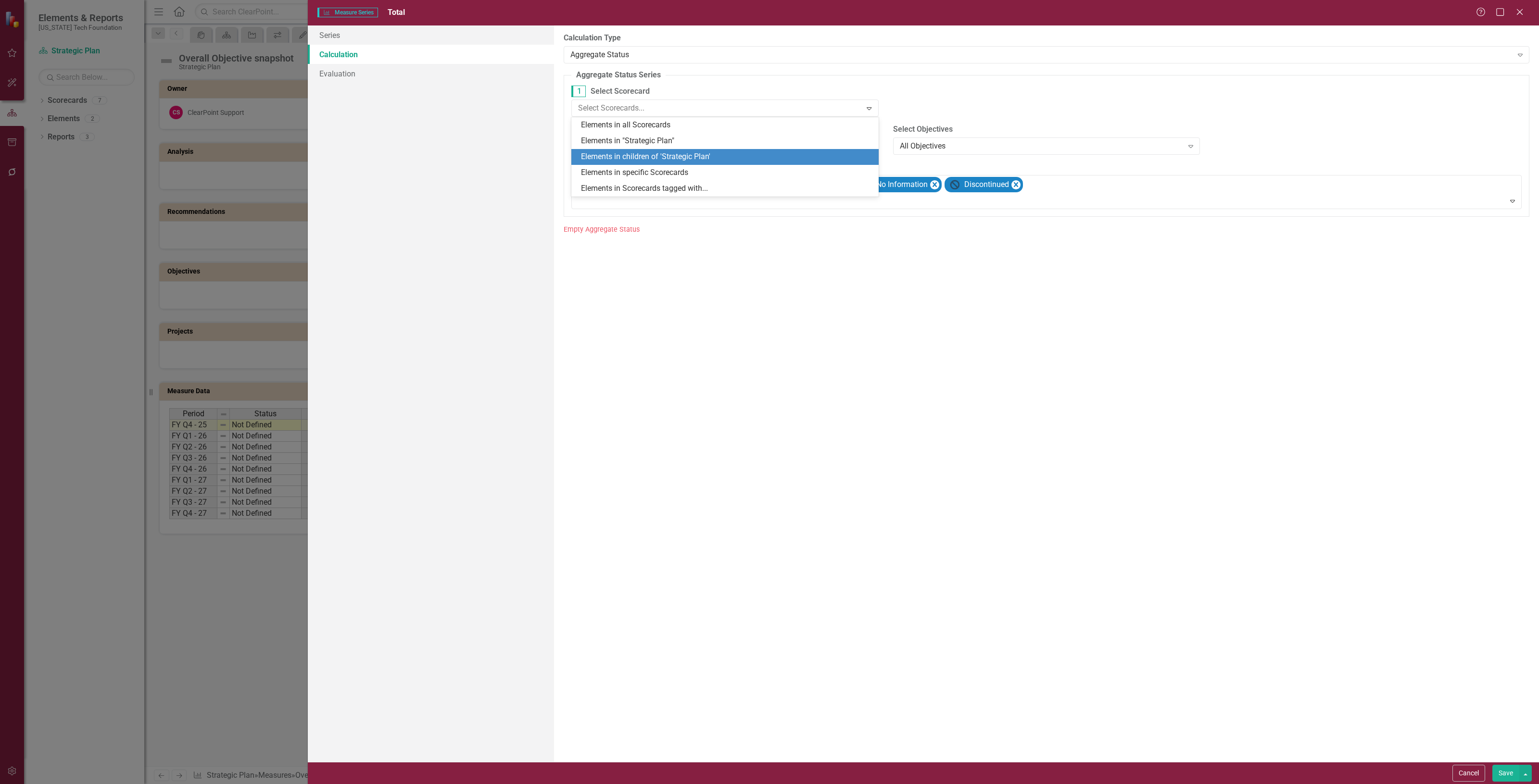
click at [659, 150] on div "Elements in children of 'Strategic Plan'" at bounding box center [725, 157] width 307 height 16
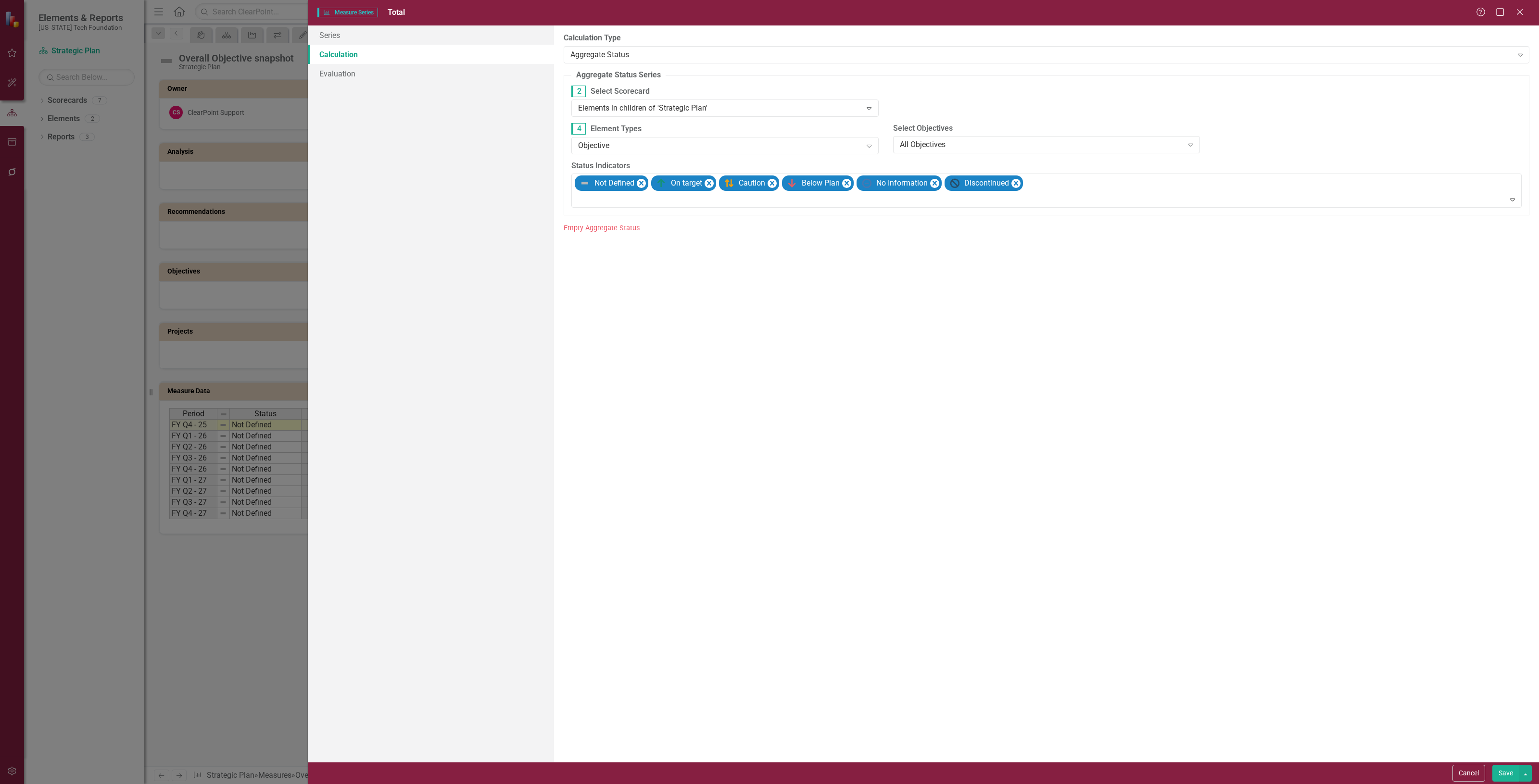
click at [1496, 772] on button "Save" at bounding box center [1506, 774] width 27 height 17
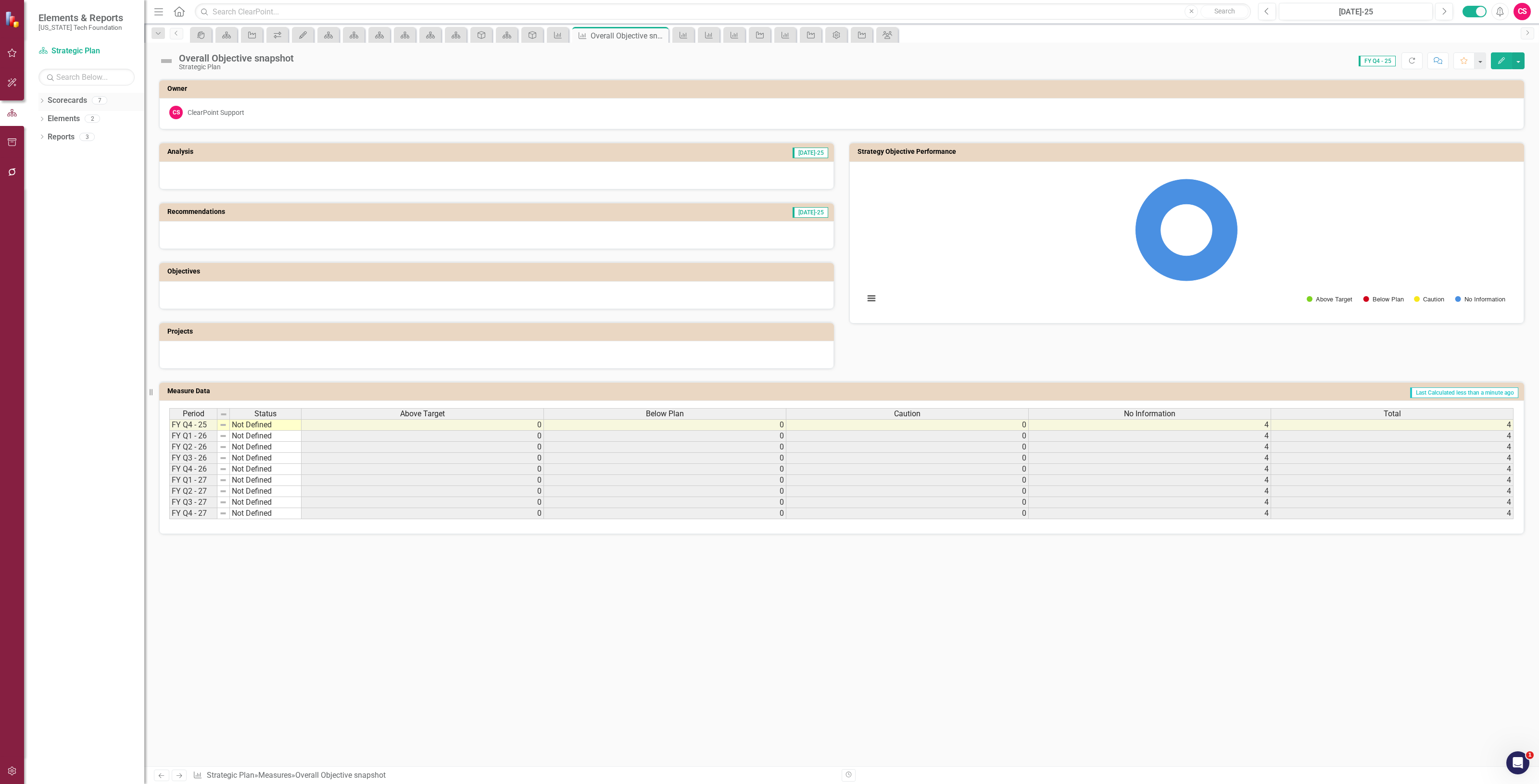
click at [73, 98] on link "Scorecards" at bounding box center [67, 101] width 40 height 11
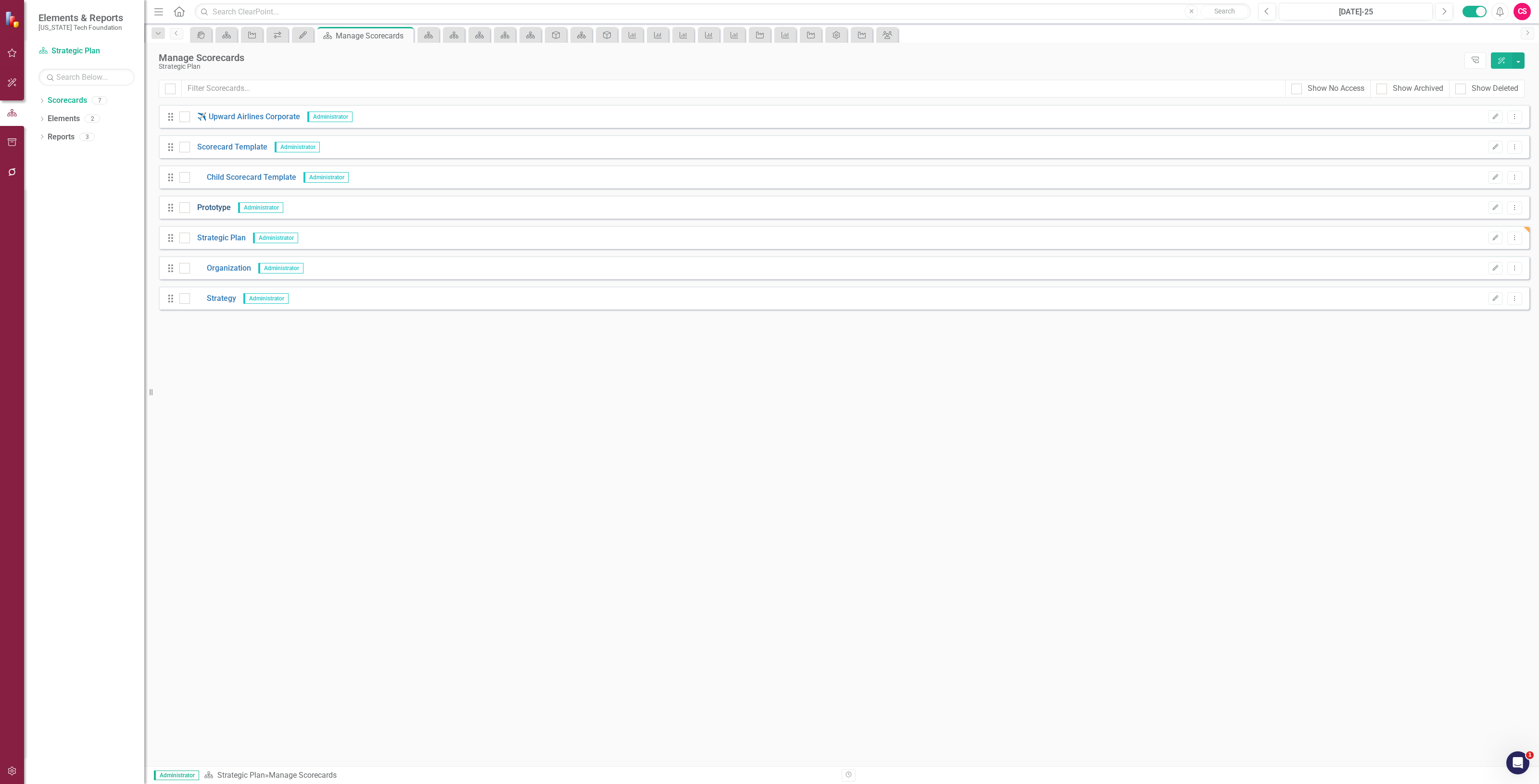
click at [217, 211] on link "Prototype" at bounding box center [211, 208] width 41 height 11
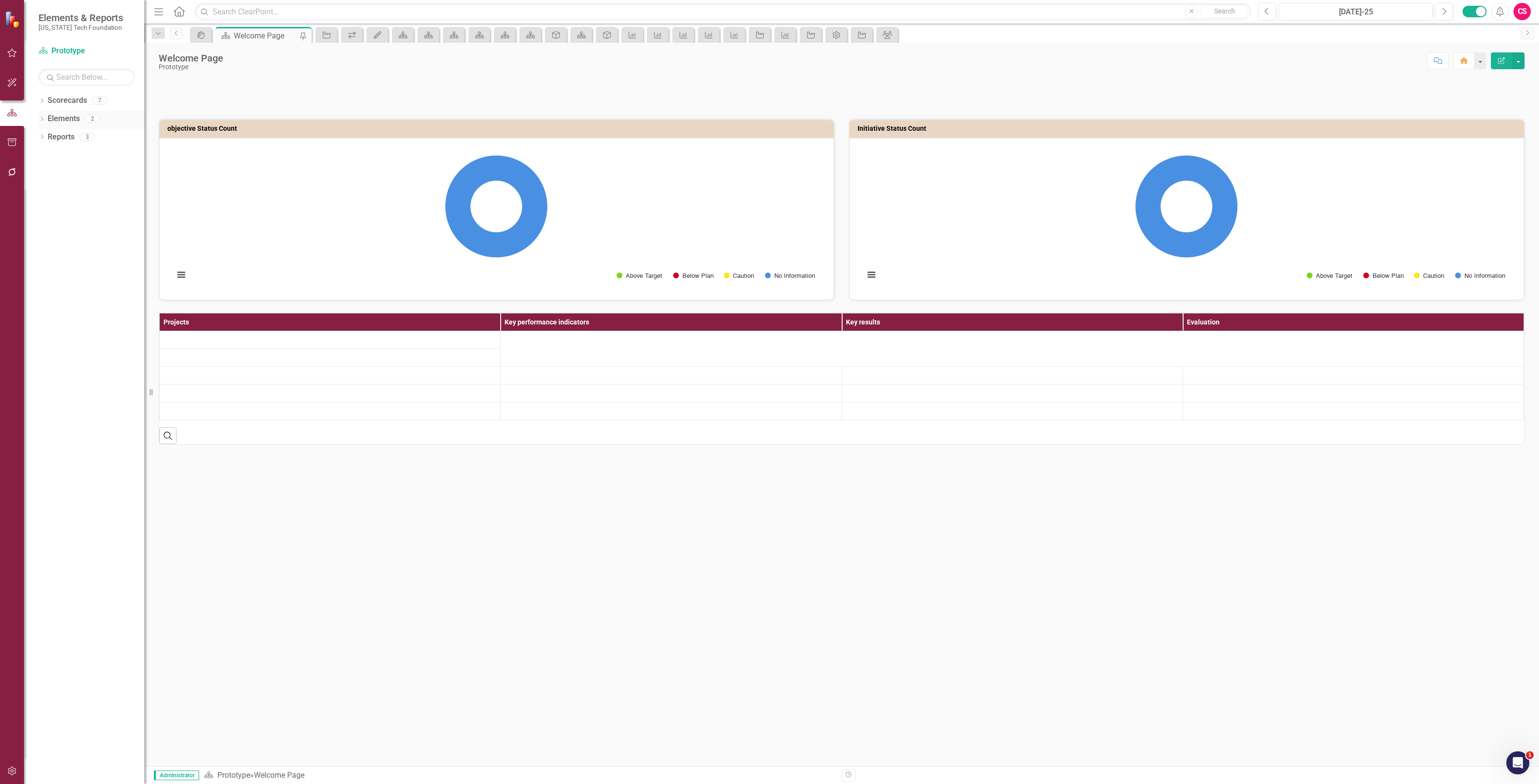
click at [61, 120] on link "Elements" at bounding box center [63, 119] width 32 height 11
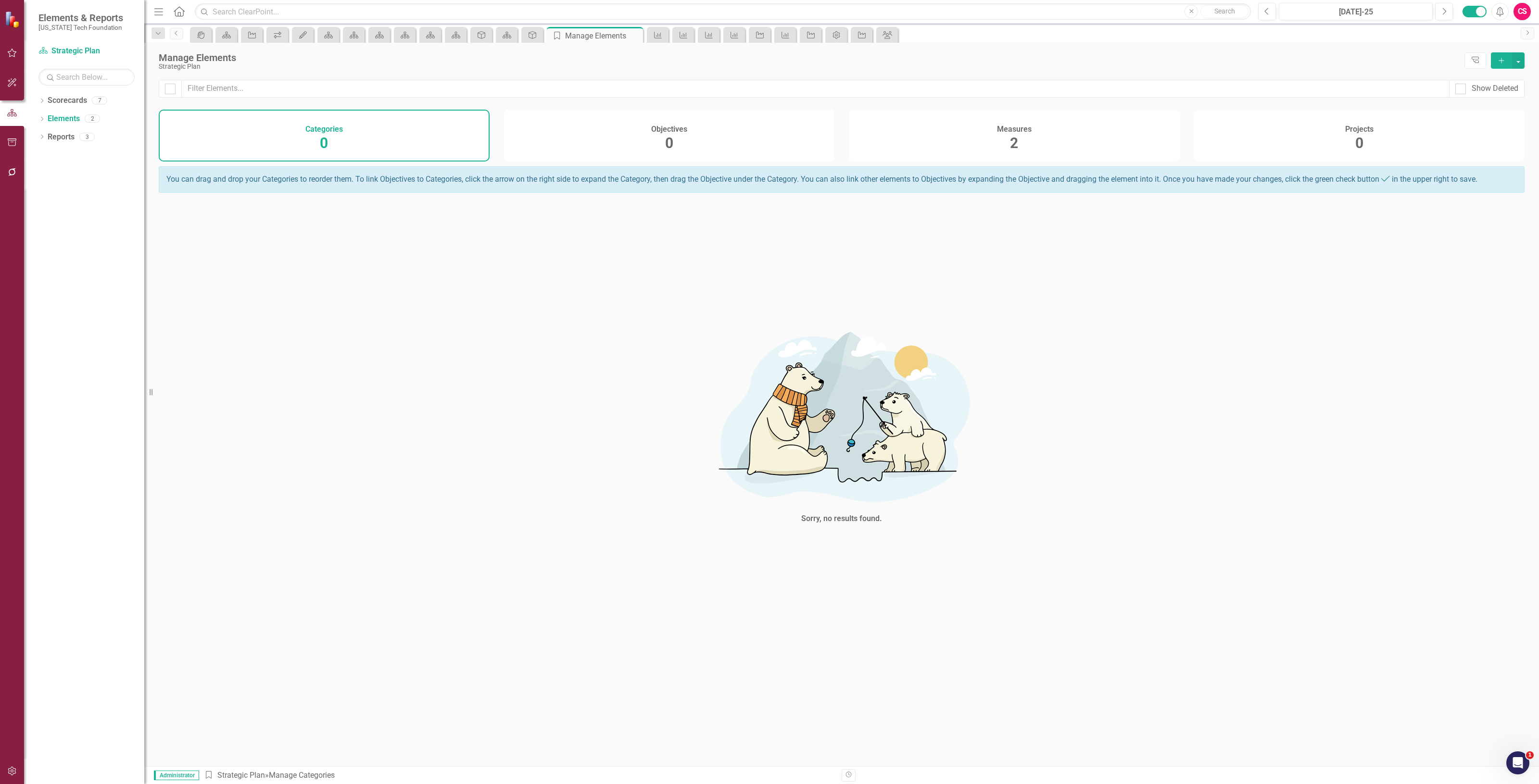
click at [1035, 143] on div "Measures 2" at bounding box center [1014, 136] width 331 height 52
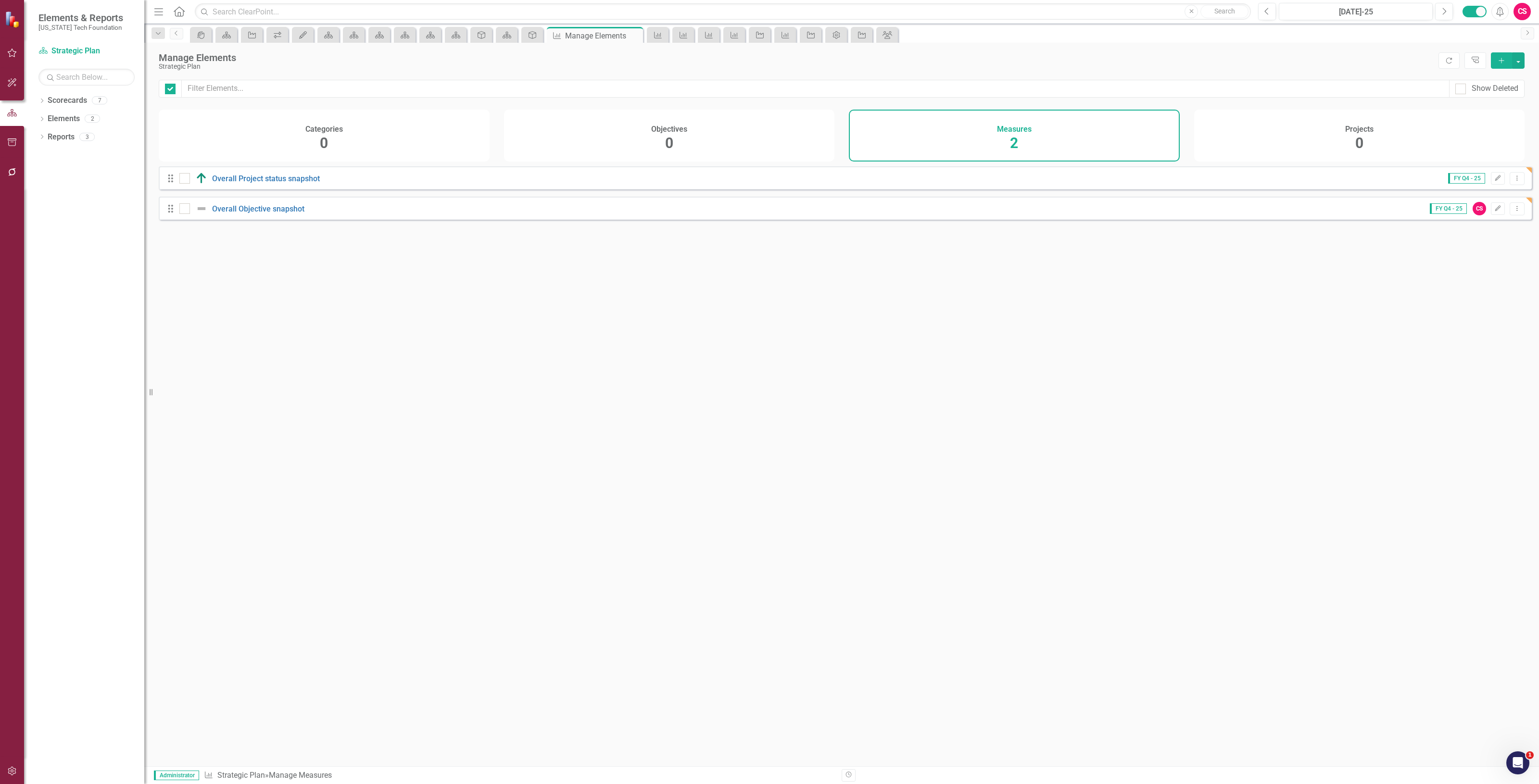
checkbox input "false"
click at [1247, 147] on div "Projects 0" at bounding box center [1360, 136] width 331 height 52
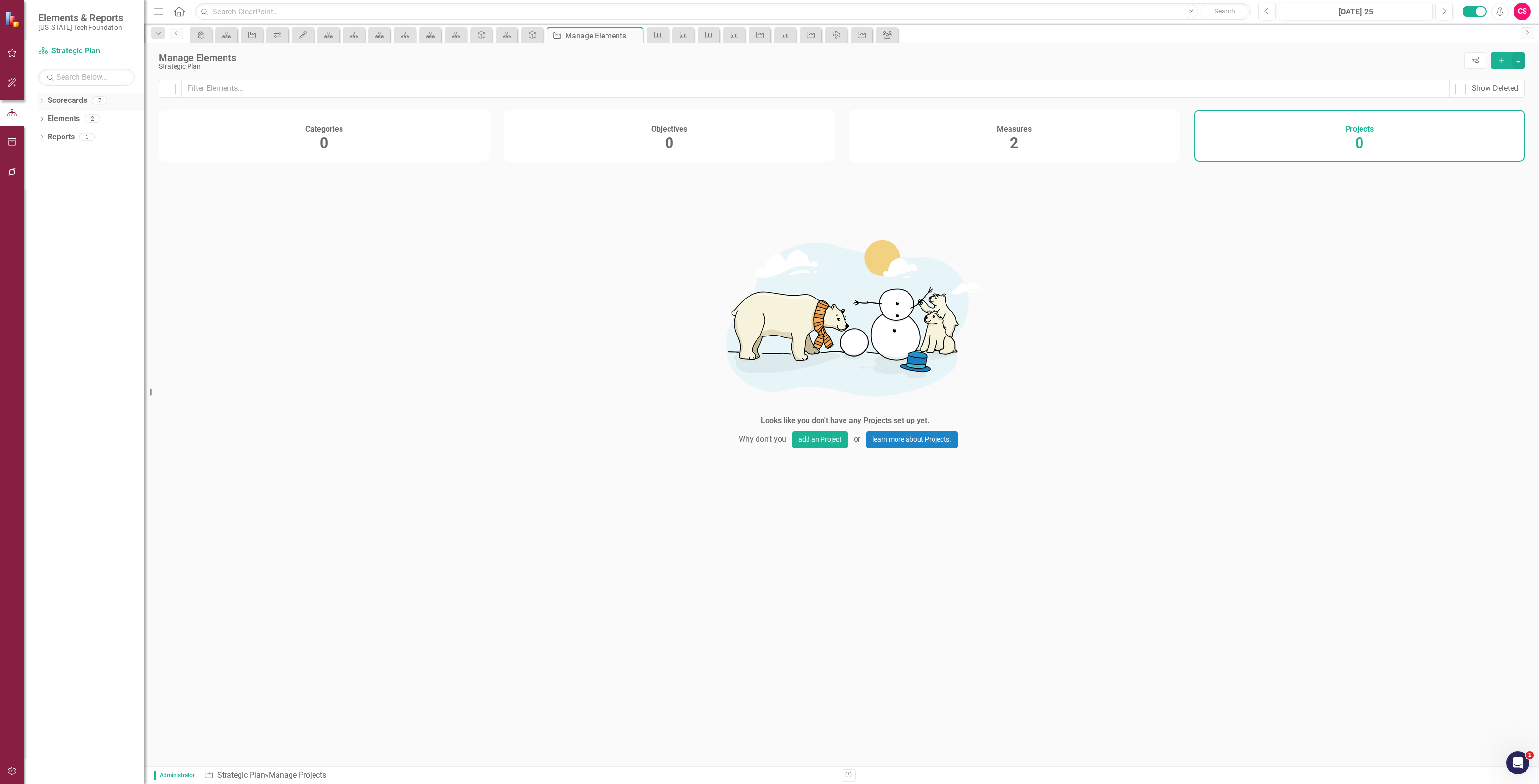
click at [59, 104] on link "Scorecards" at bounding box center [67, 101] width 40 height 11
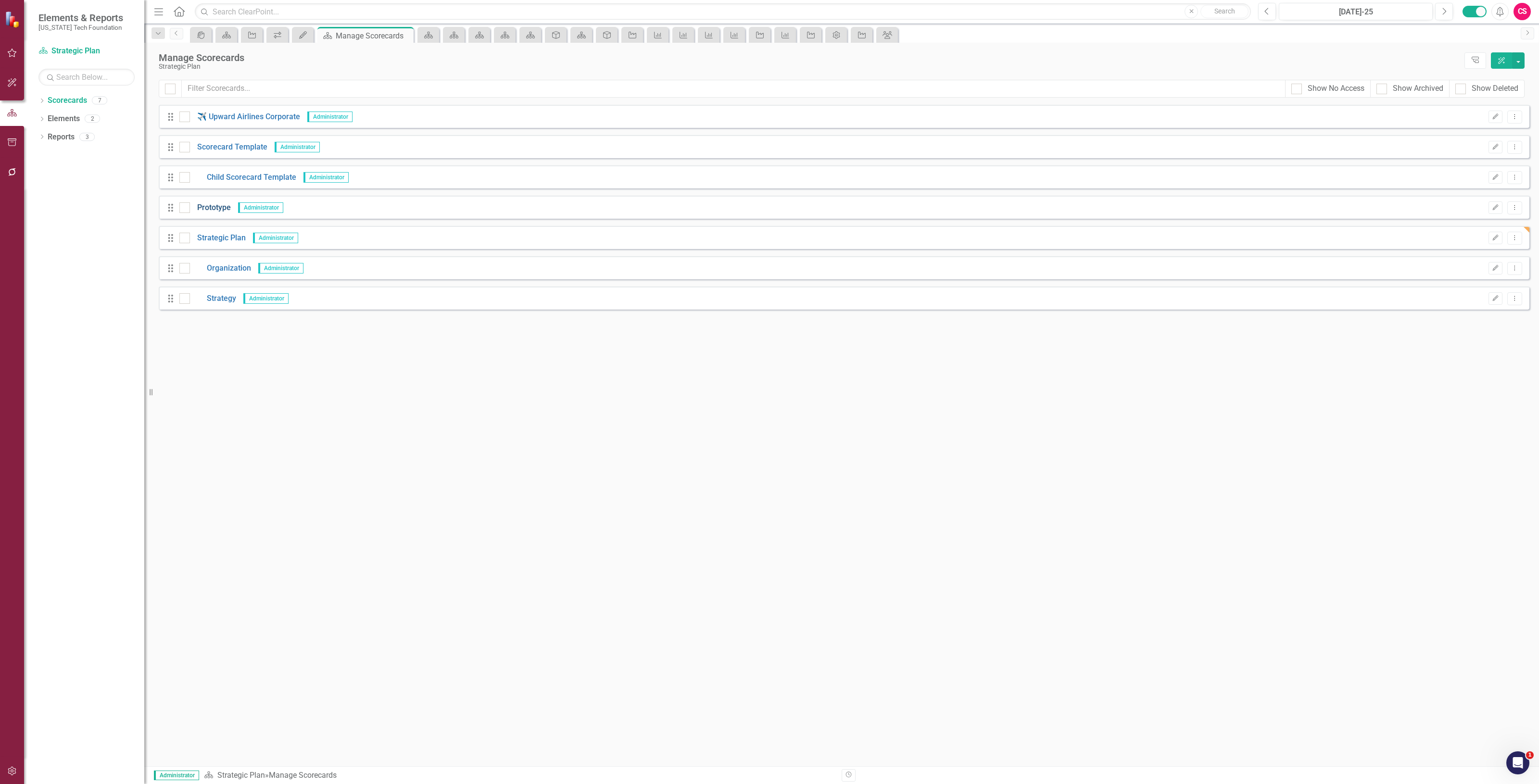
click at [221, 210] on link "Prototype" at bounding box center [211, 208] width 41 height 11
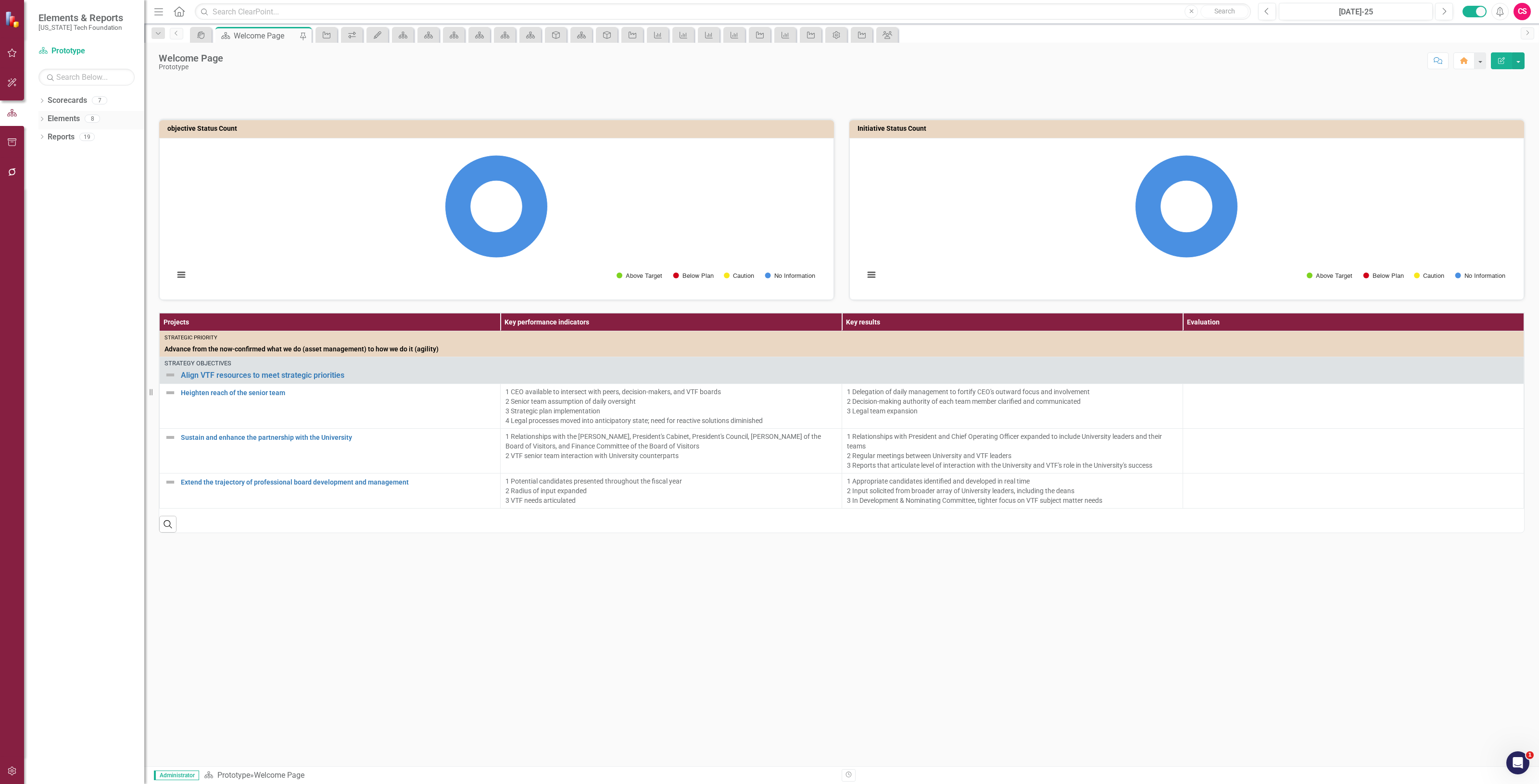
click at [69, 114] on link "Elements" at bounding box center [63, 119] width 32 height 11
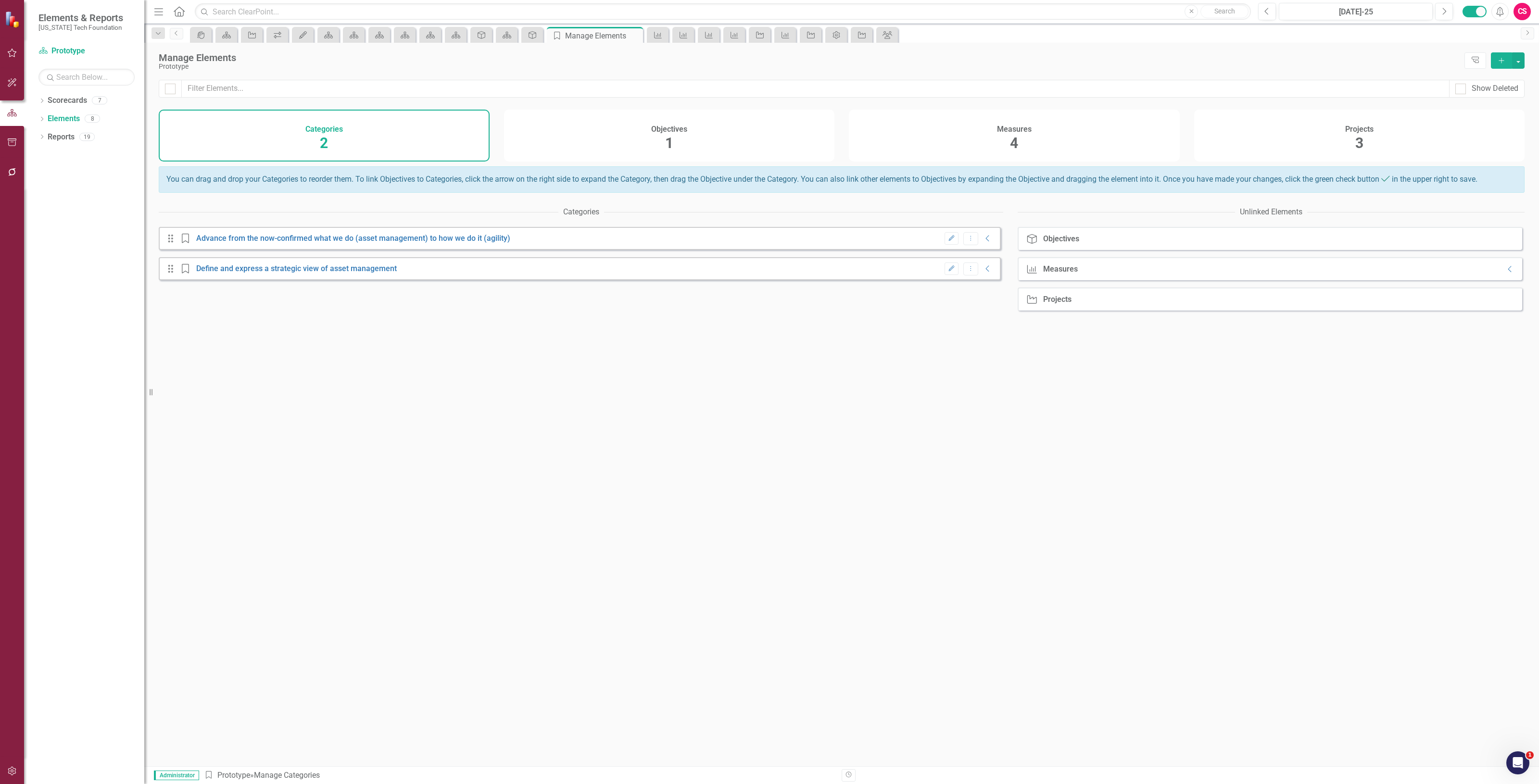
click at [1336, 132] on div "Projects 3" at bounding box center [1360, 136] width 331 height 52
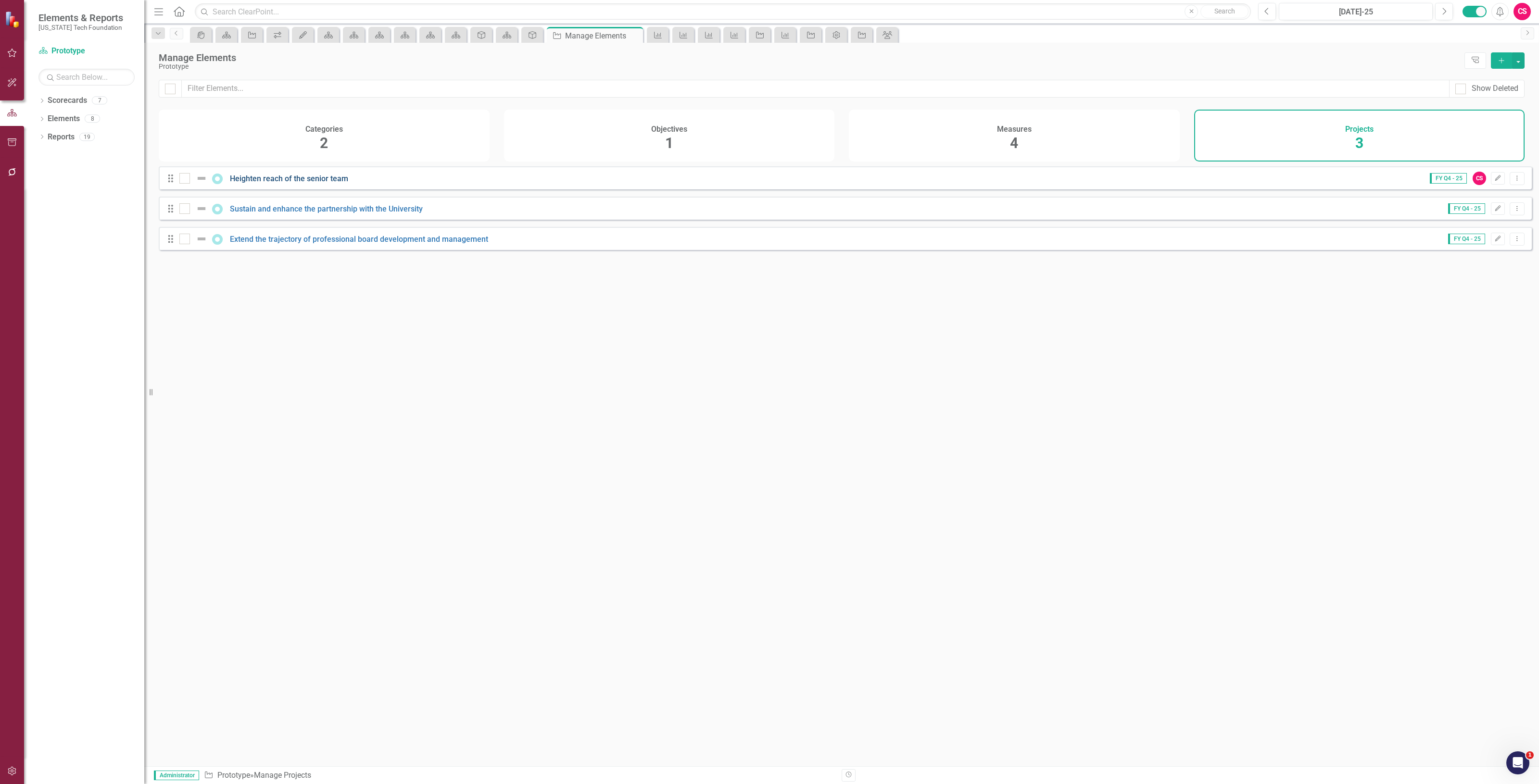
click at [297, 183] on link "Heighten reach of the senior team" at bounding box center [289, 178] width 119 height 9
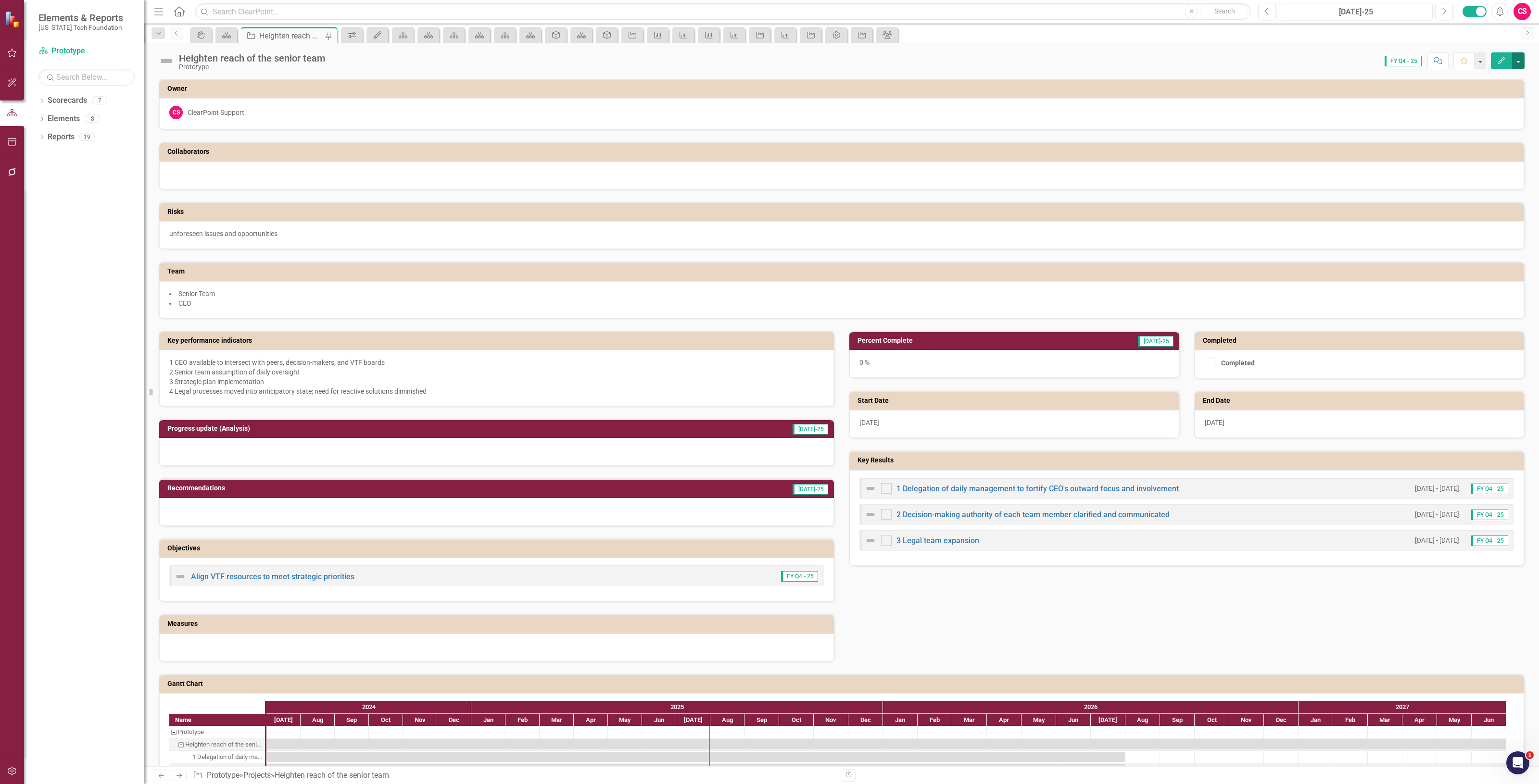
click at [1518, 67] on button "button" at bounding box center [1519, 61] width 12 height 17
click at [1493, 88] on link "Edit Report Edit Layout" at bounding box center [1466, 97] width 117 height 18
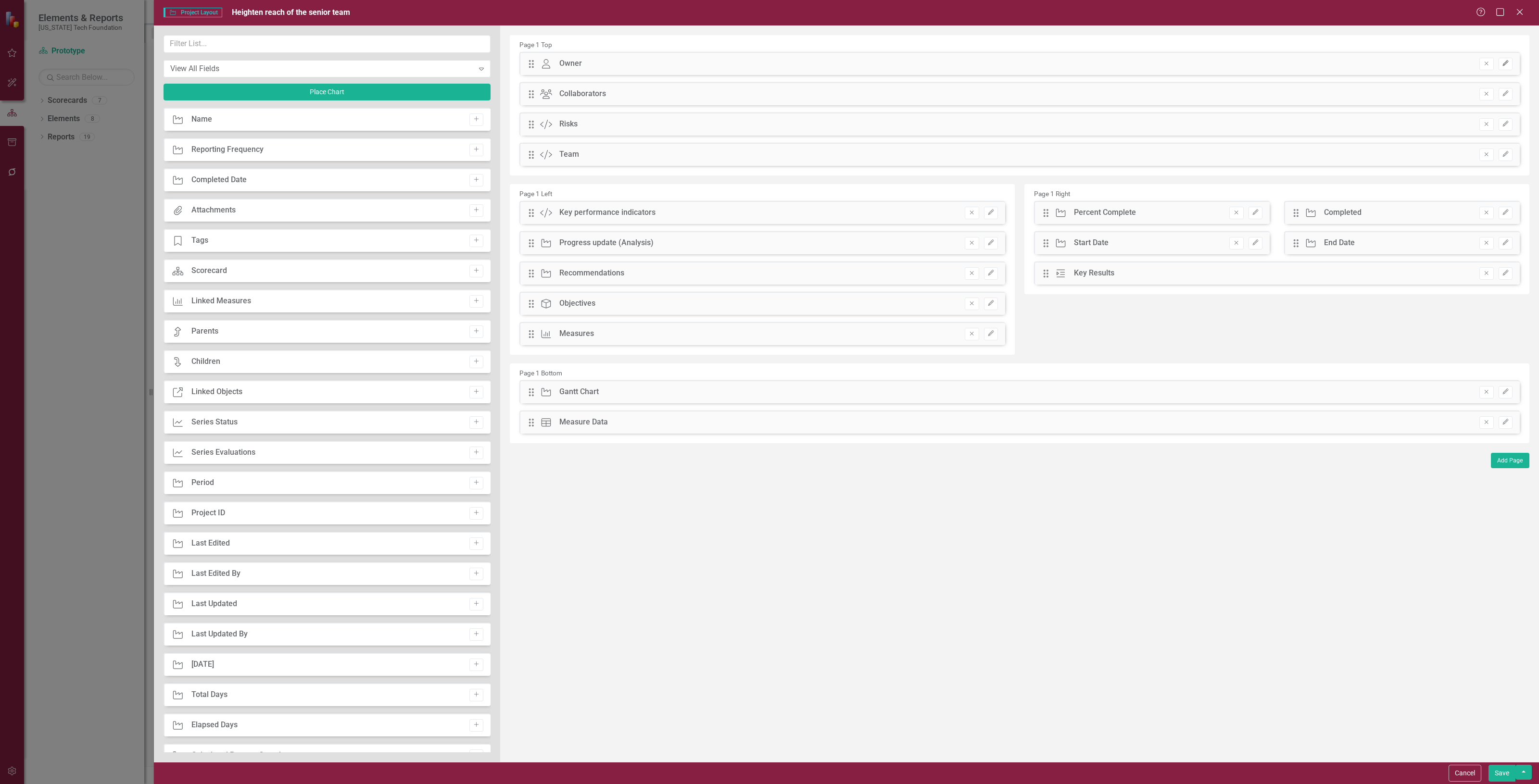
click at [1508, 62] on icon "Edit" at bounding box center [1505, 63] width 7 height 5
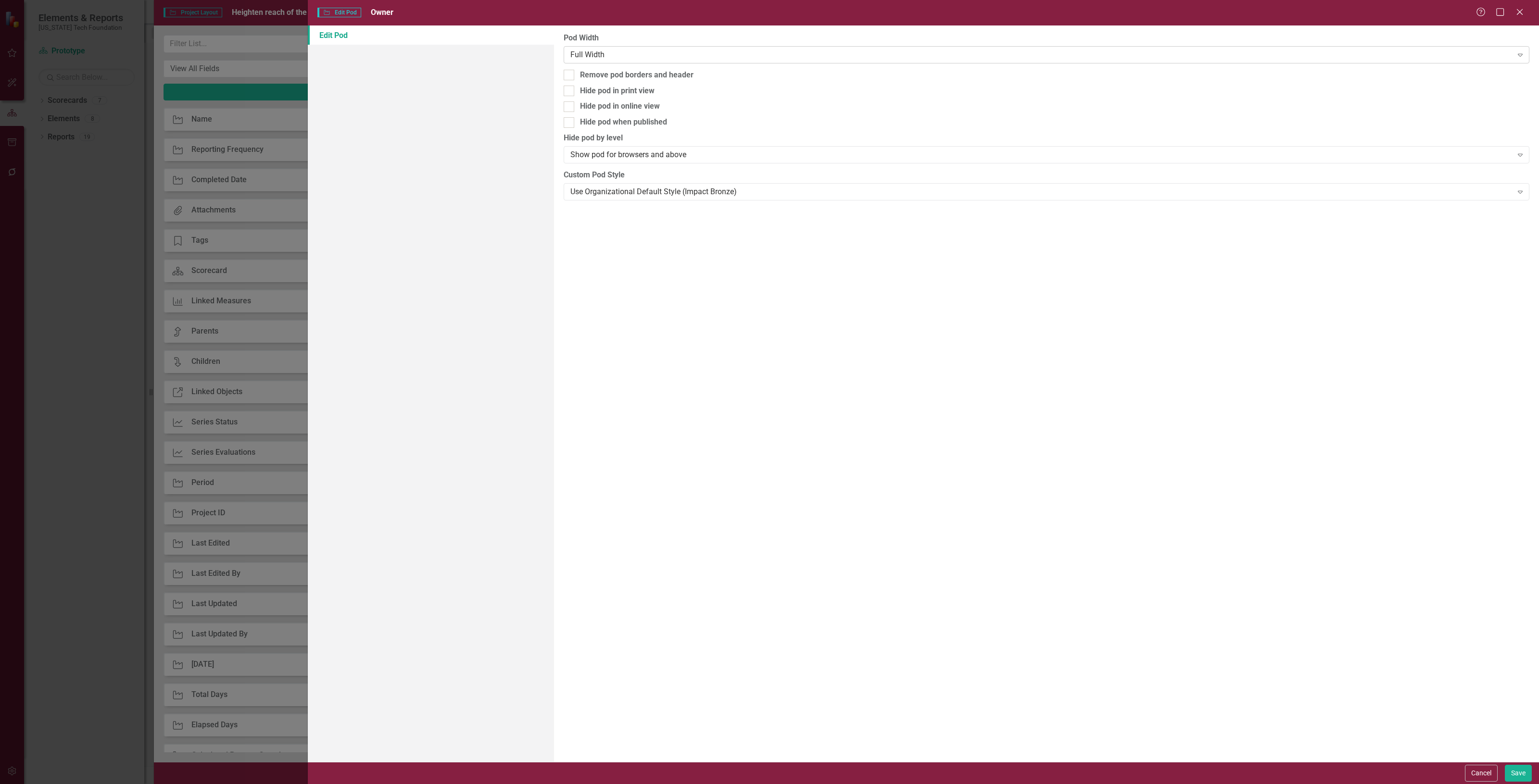
click at [760, 51] on div "Full Width" at bounding box center [1042, 55] width 943 height 11
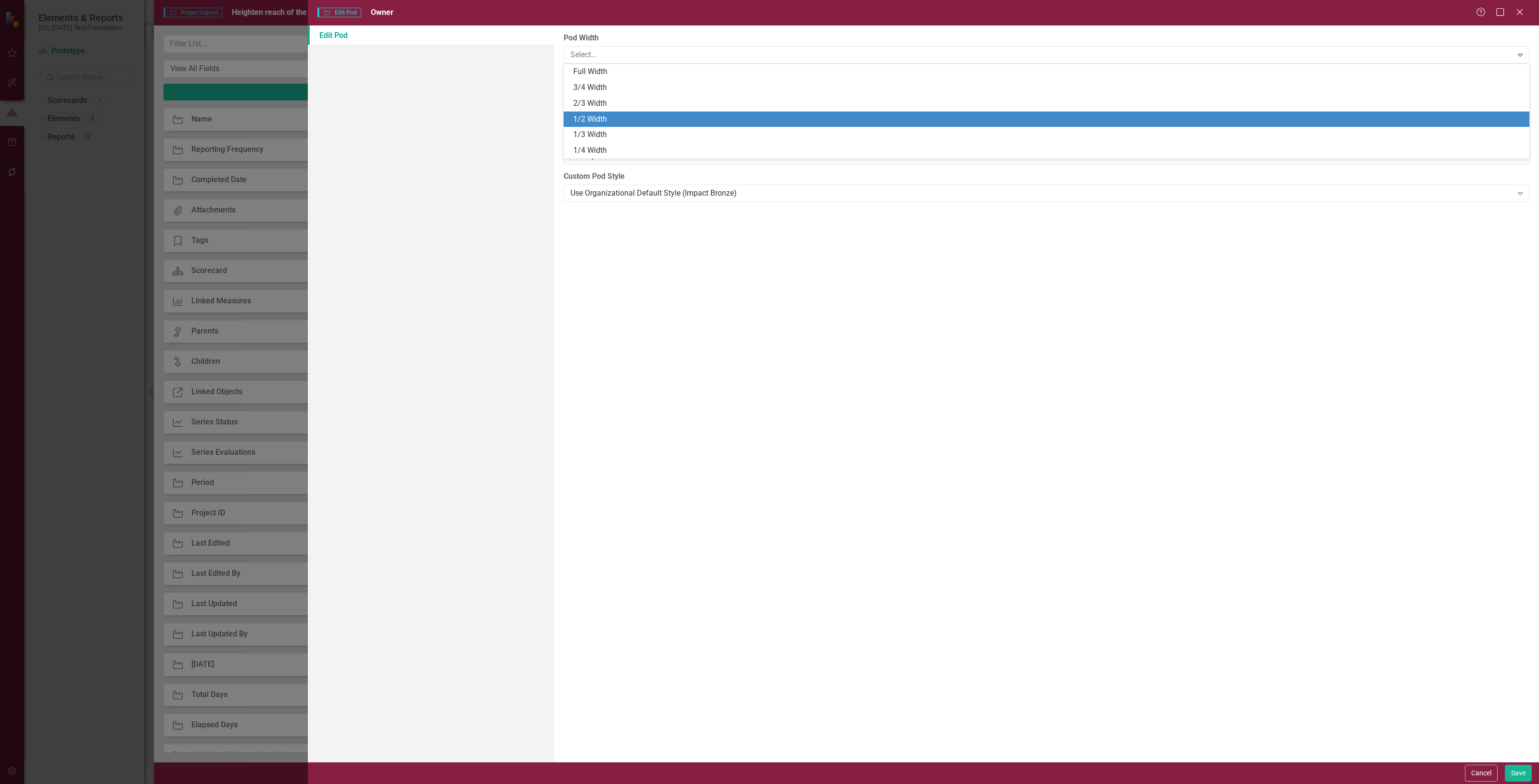
click at [743, 123] on div "1/2 Width" at bounding box center [1048, 119] width 950 height 11
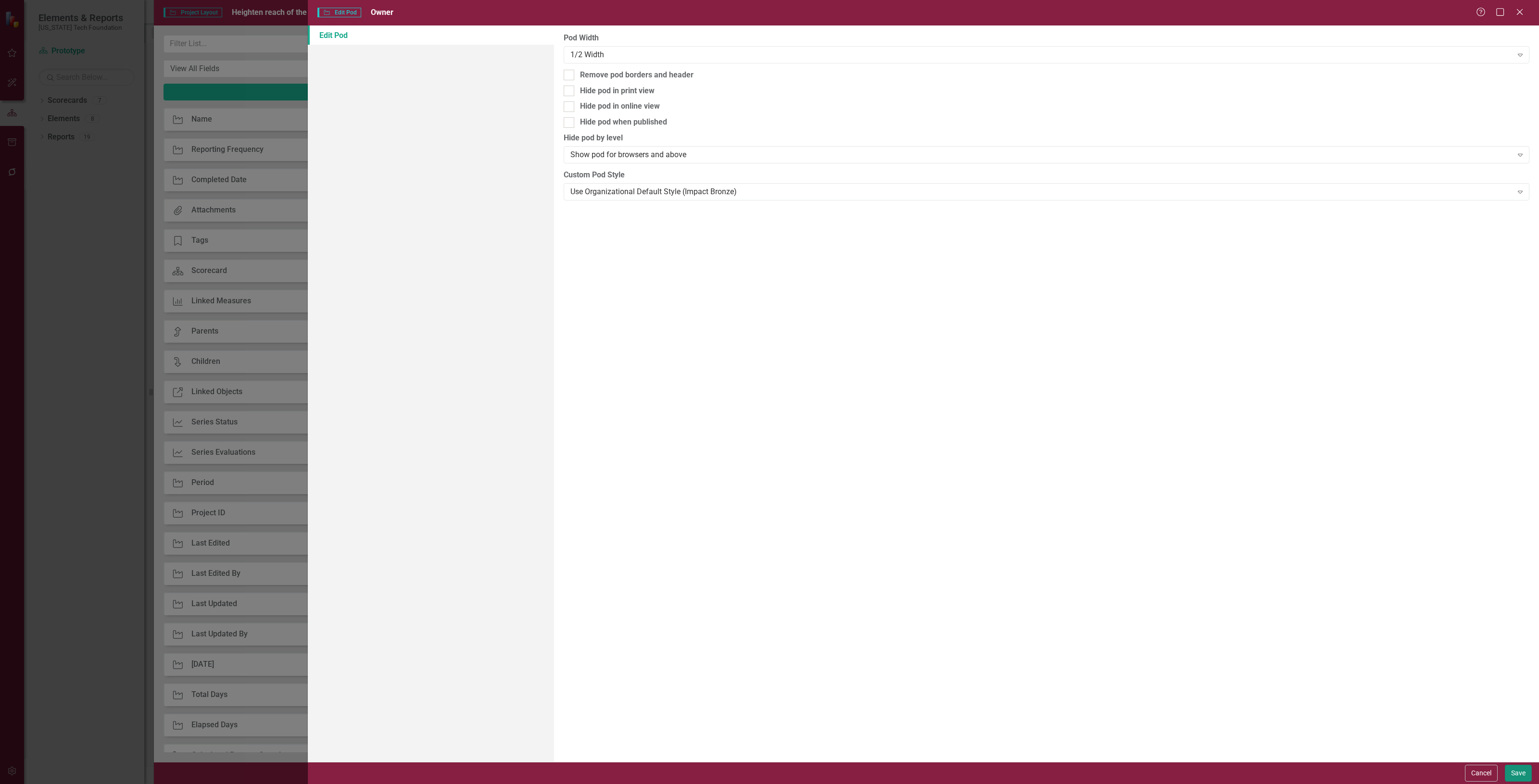
click at [1516, 768] on button "Save" at bounding box center [1519, 774] width 27 height 17
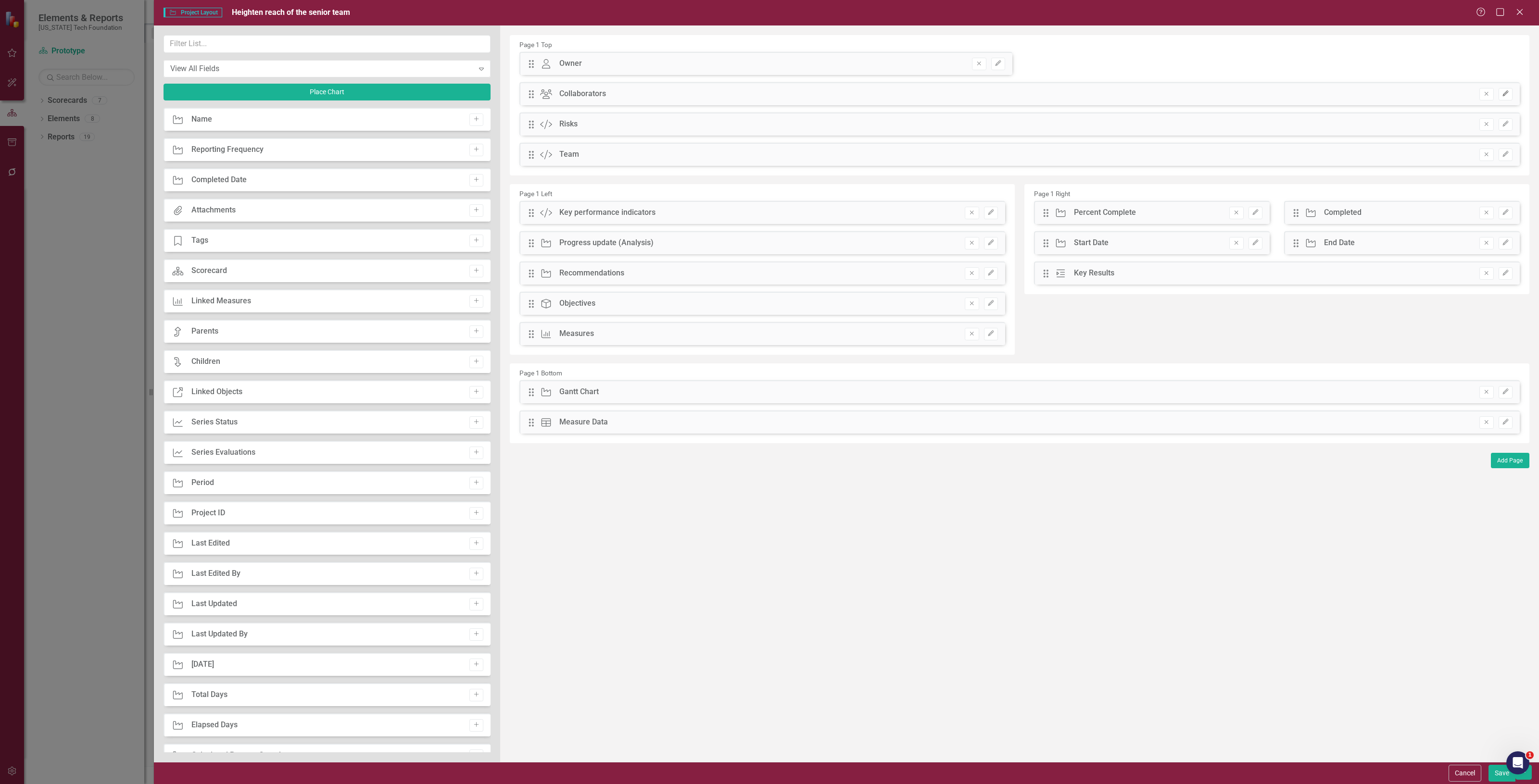
click at [1506, 92] on icon "Edit" at bounding box center [1505, 94] width 7 height 5
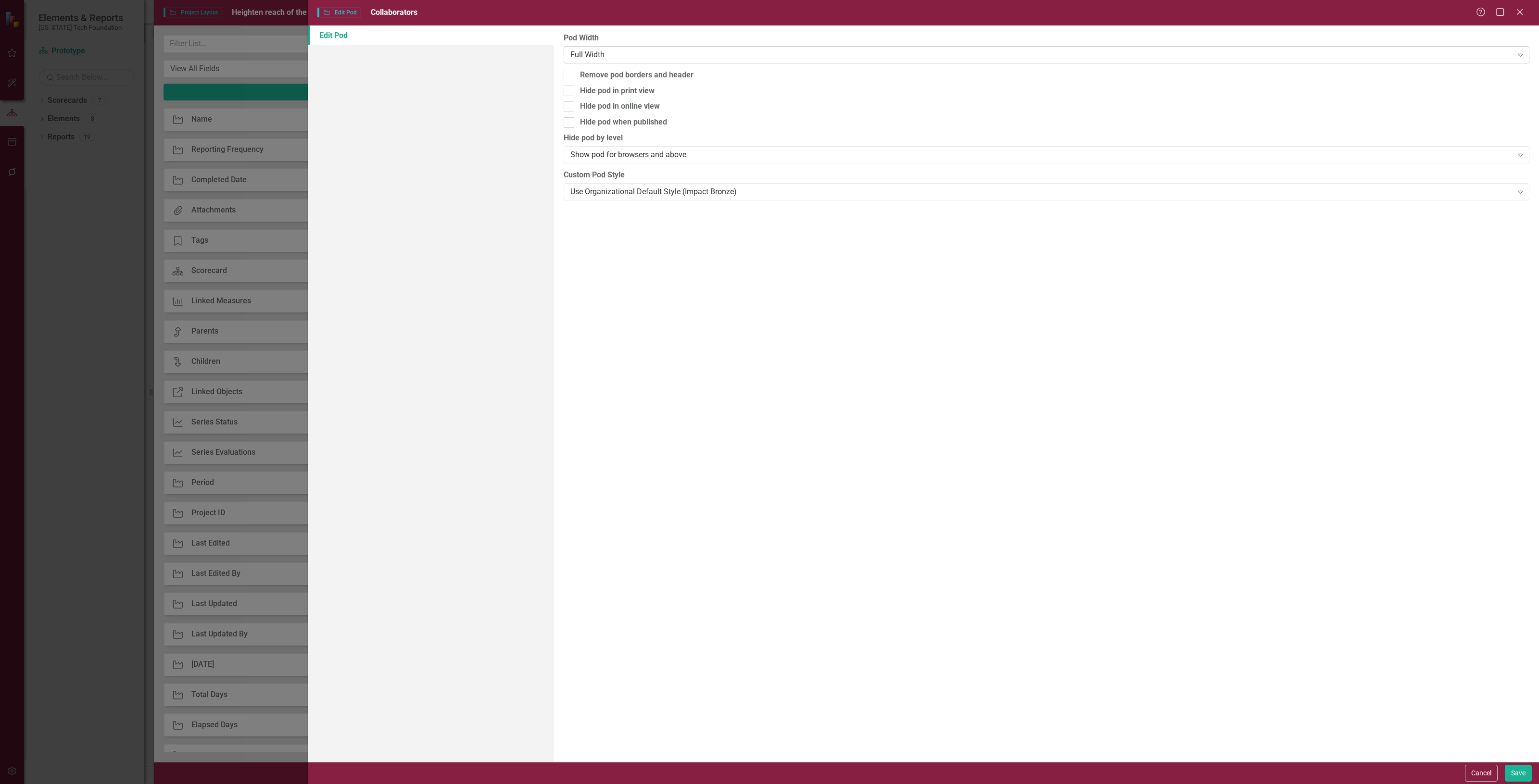
click at [617, 54] on div "Full Width" at bounding box center [1042, 55] width 943 height 11
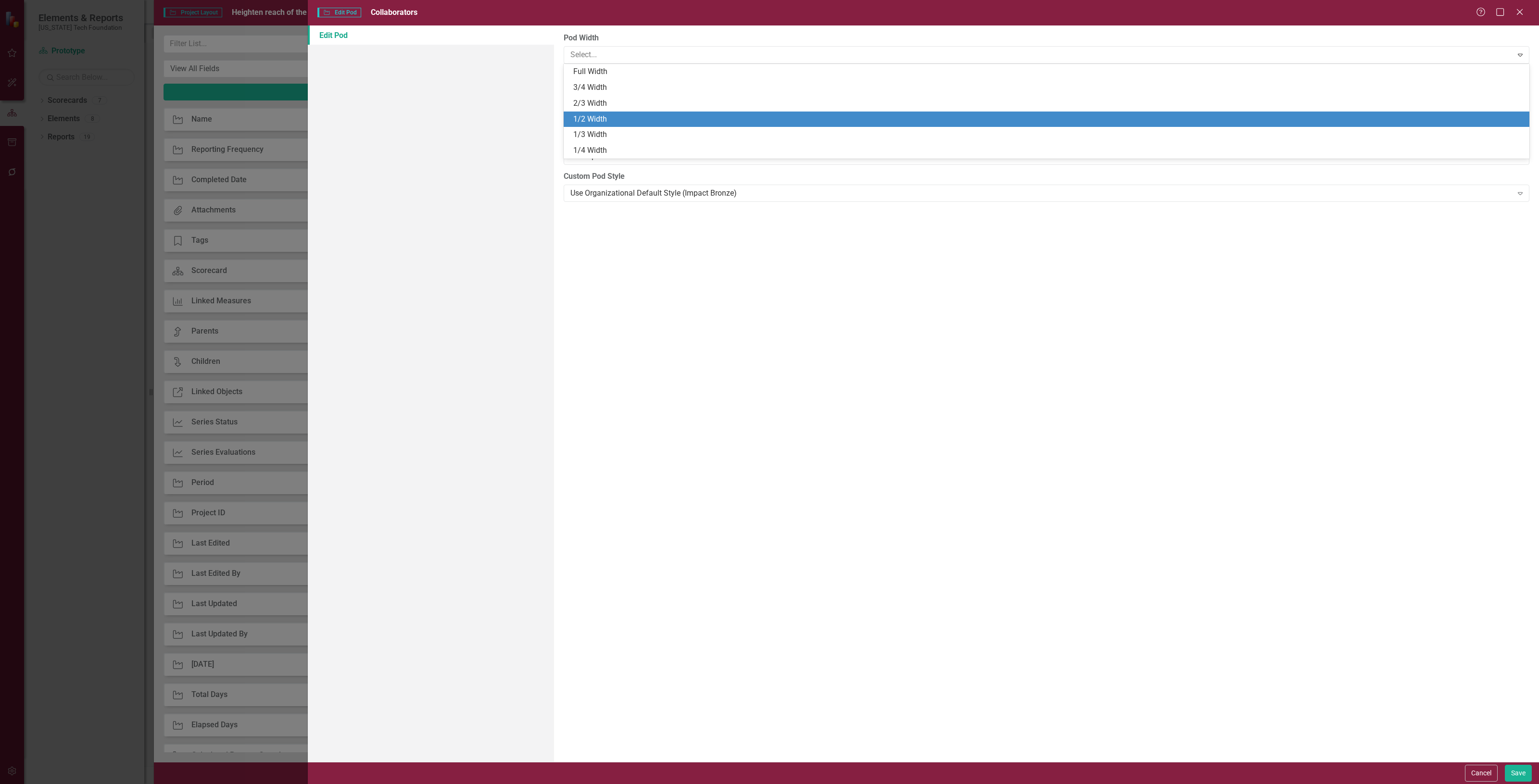
click at [612, 118] on div "1/2 Width" at bounding box center [1048, 119] width 950 height 11
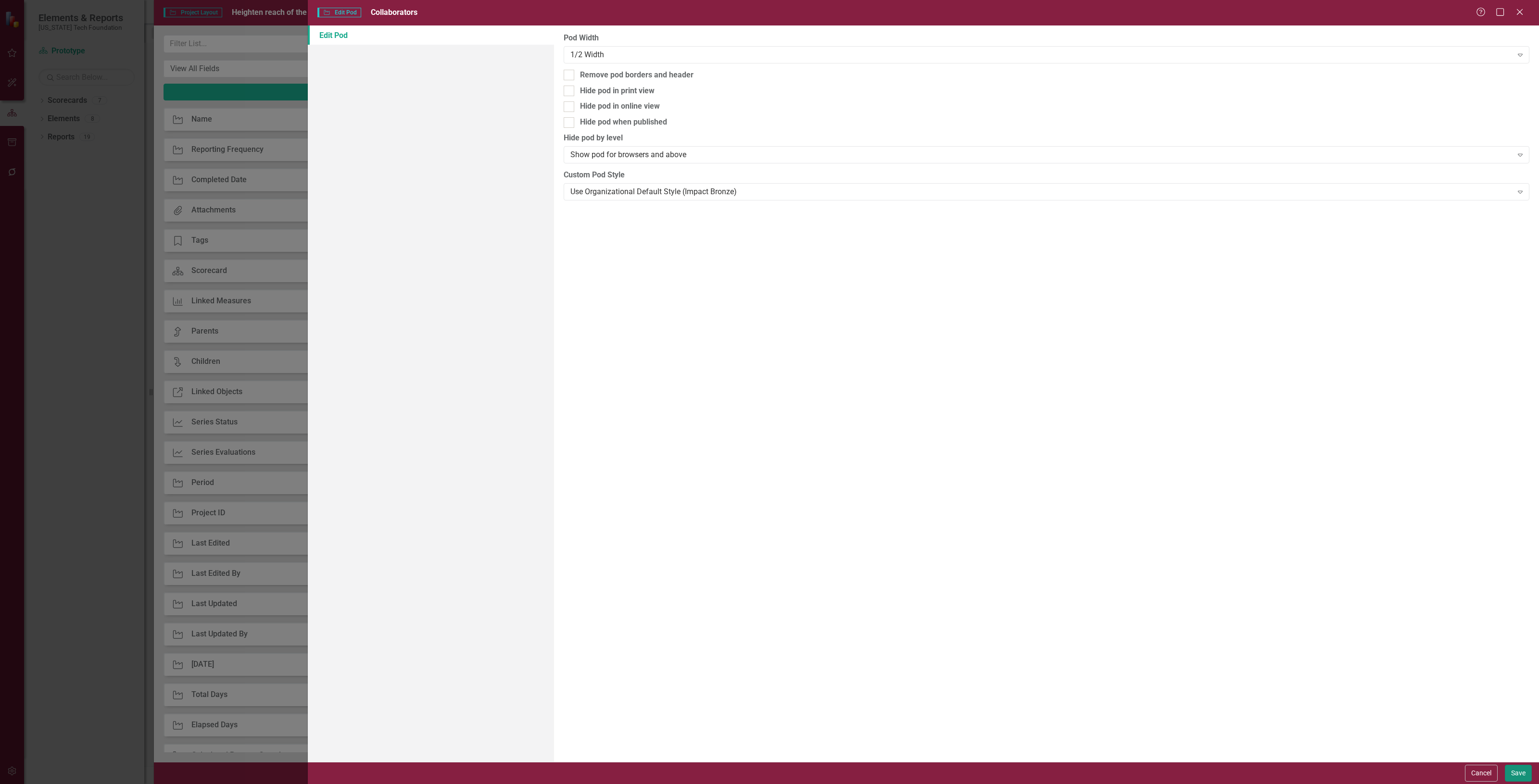
click at [1520, 769] on button "Save" at bounding box center [1519, 774] width 27 height 17
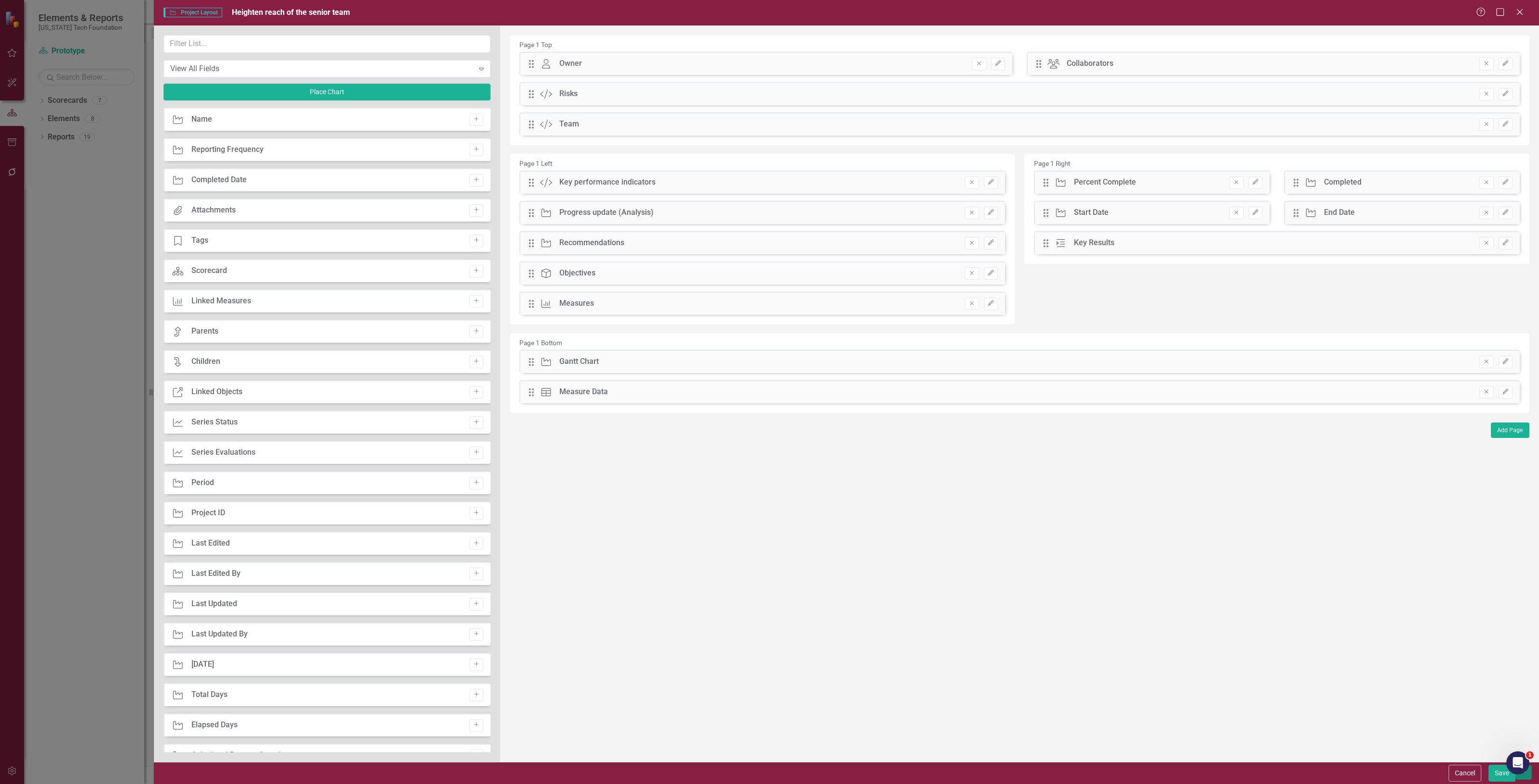
click at [1526, 779] on button "button" at bounding box center [1523, 772] width 16 height 15
click at [1463, 760] on link "Update all Projects in this account" at bounding box center [1436, 755] width 192 height 18
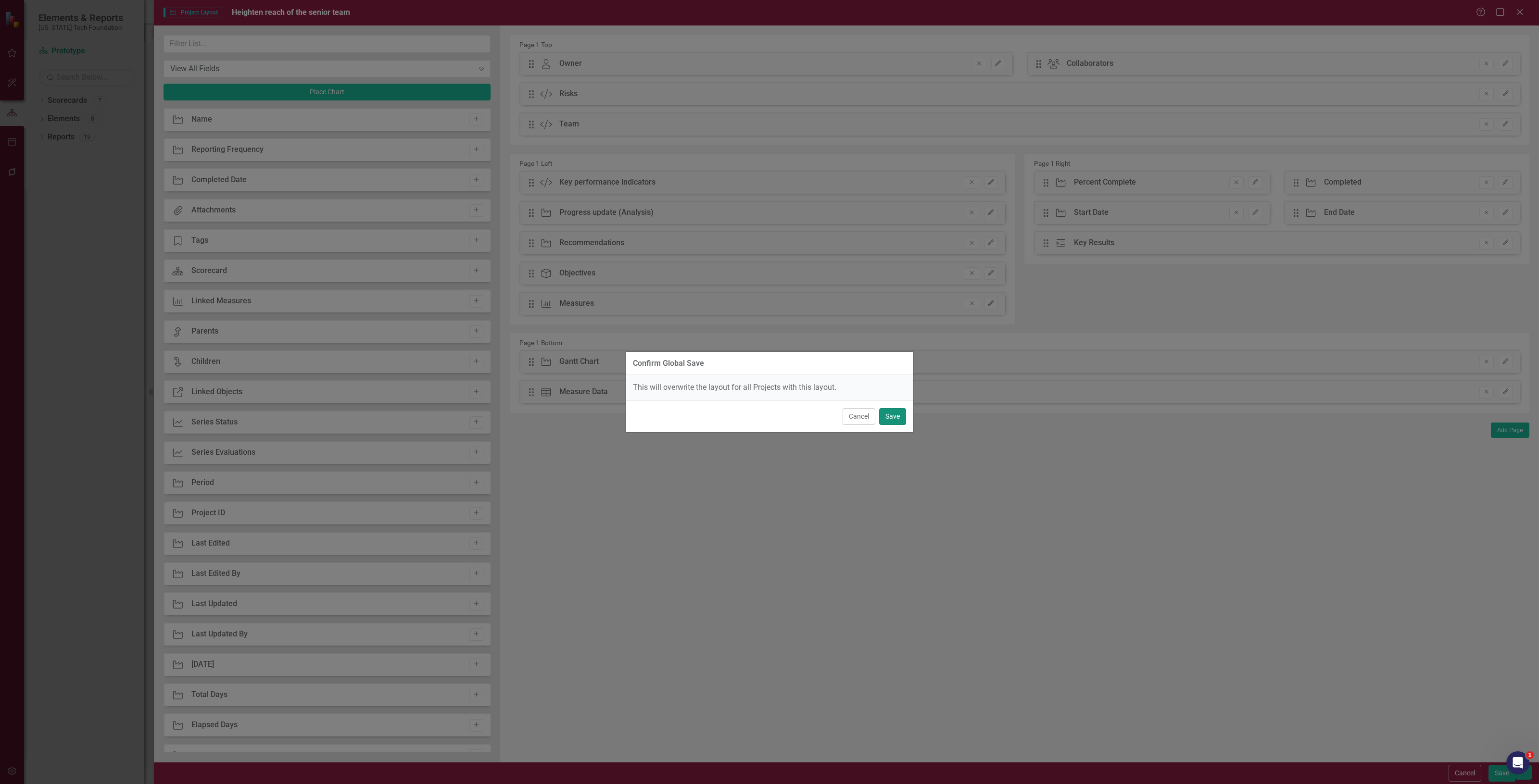
click at [883, 422] on button "Save" at bounding box center [893, 417] width 27 height 17
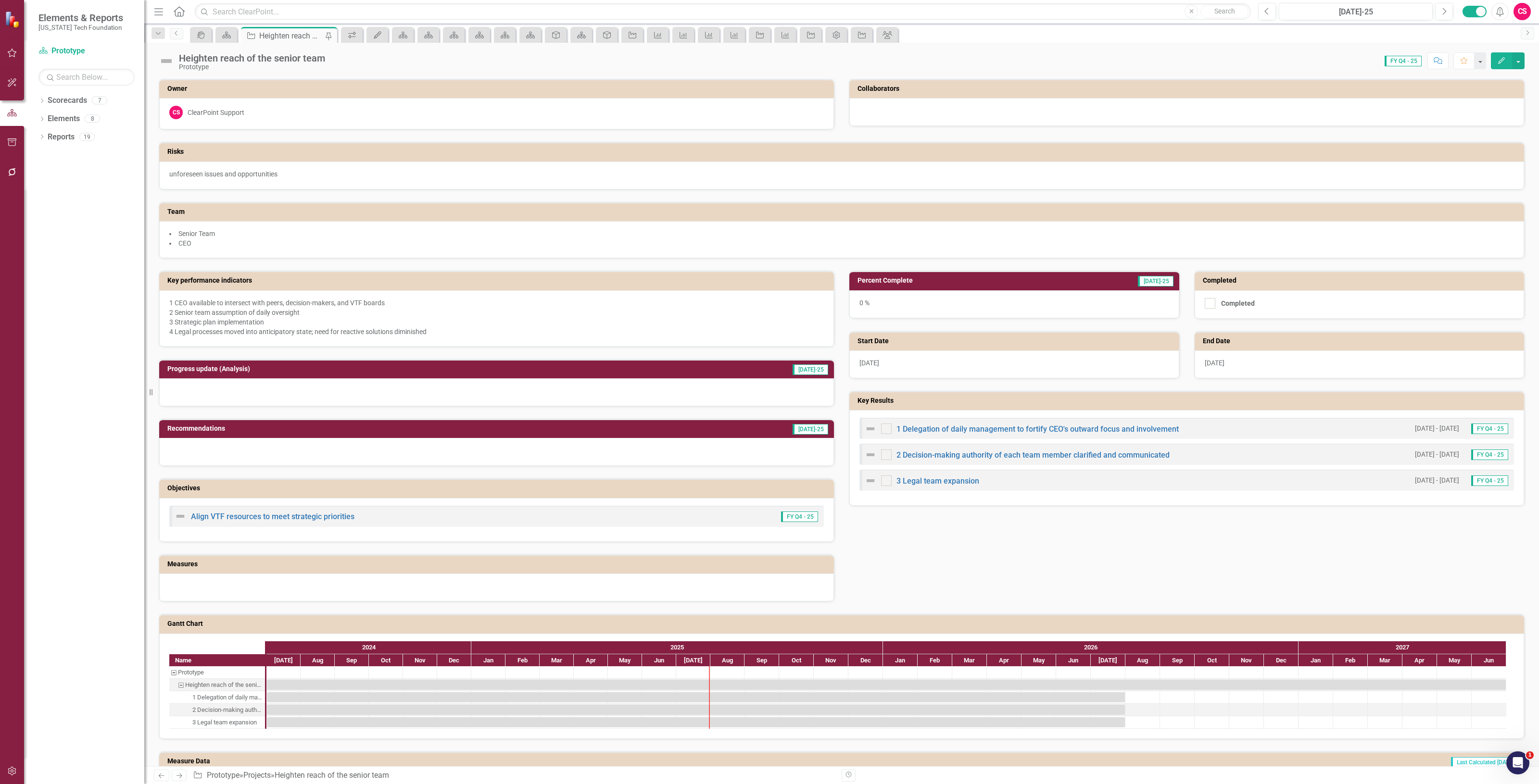
click at [182, 775] on icon "Next" at bounding box center [179, 775] width 8 height 6
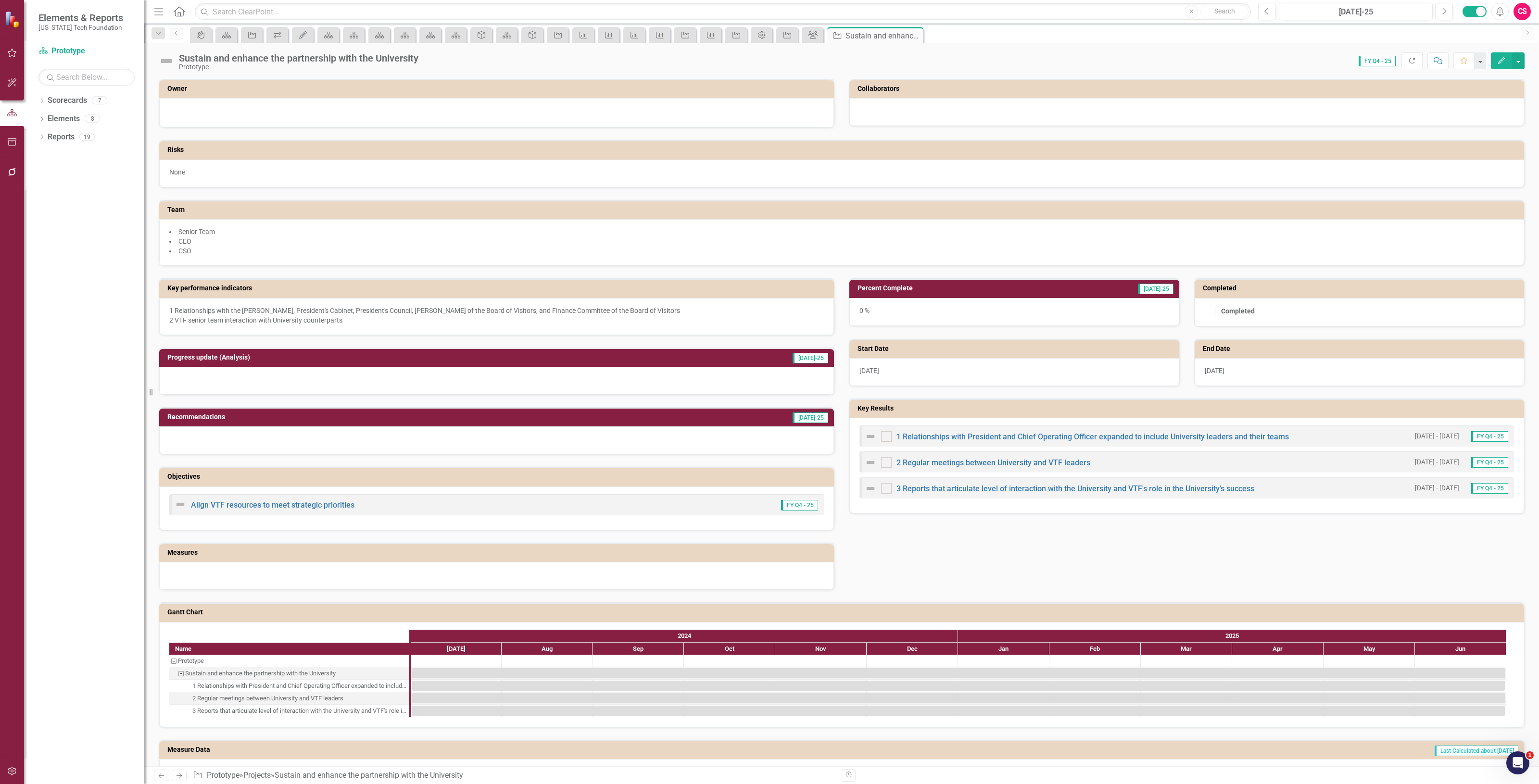
click at [178, 776] on icon "Next" at bounding box center [179, 775] width 8 height 6
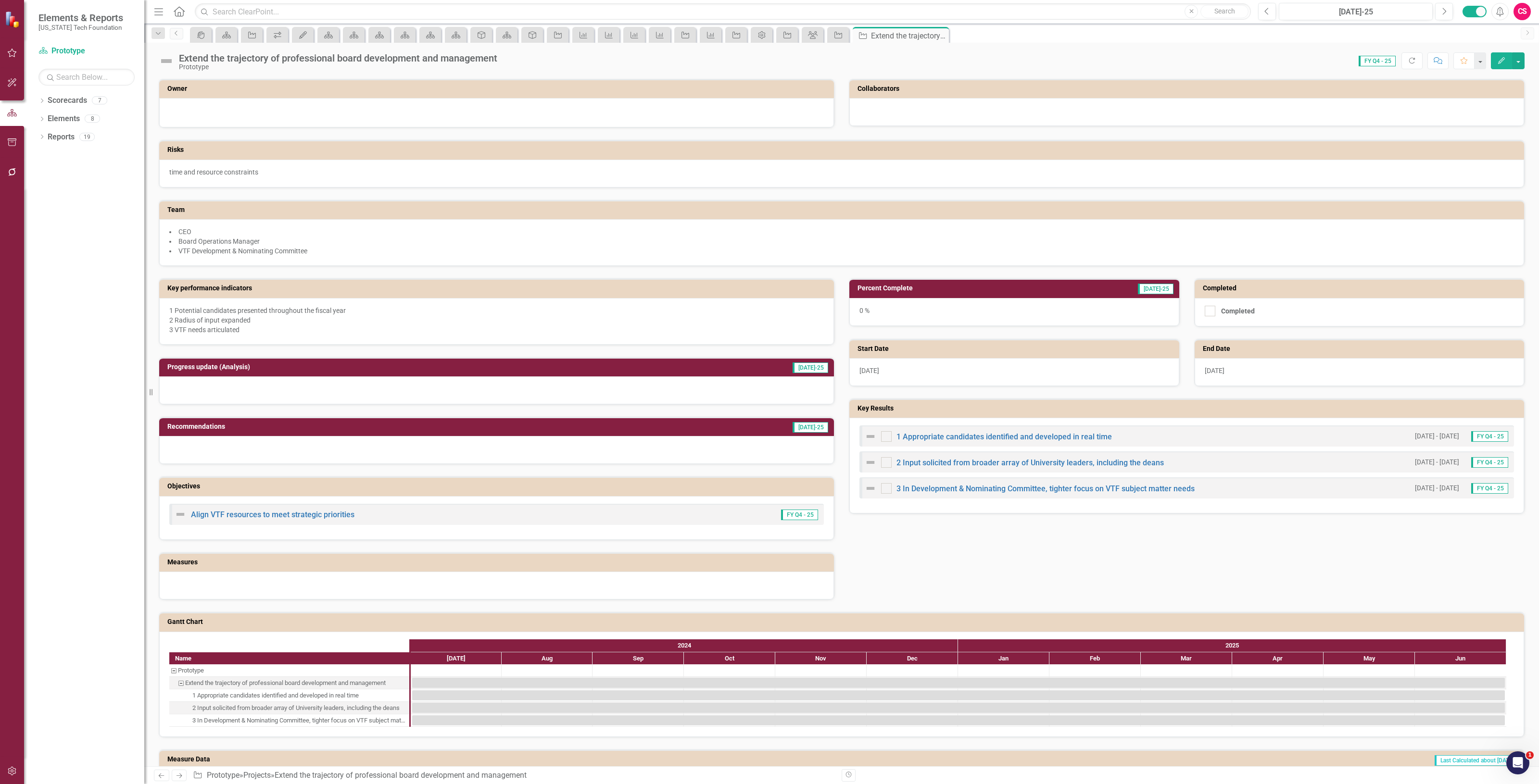
click at [157, 777] on link "Previous" at bounding box center [161, 775] width 16 height 12
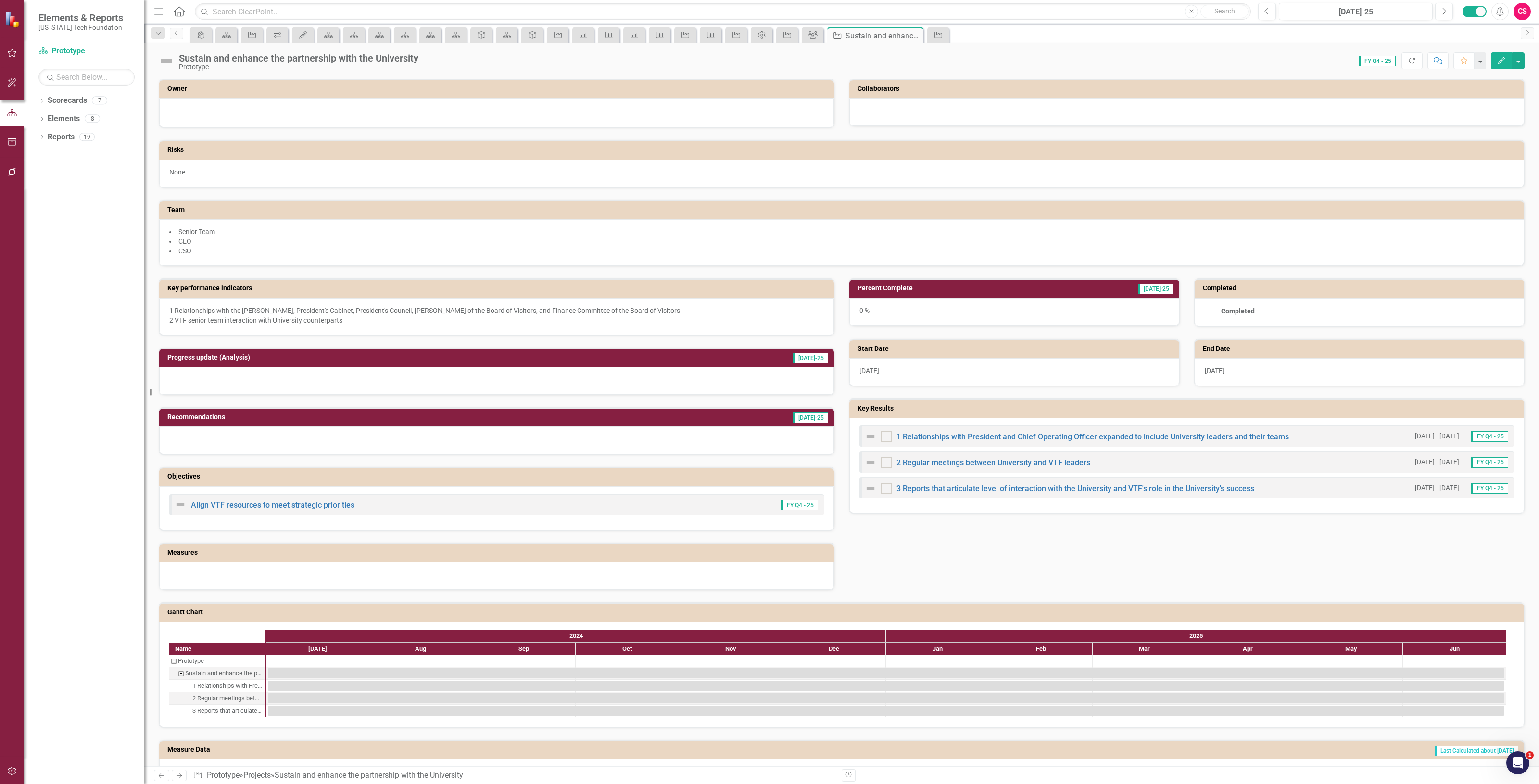
click at [157, 777] on icon "Previous" at bounding box center [161, 775] width 8 height 6
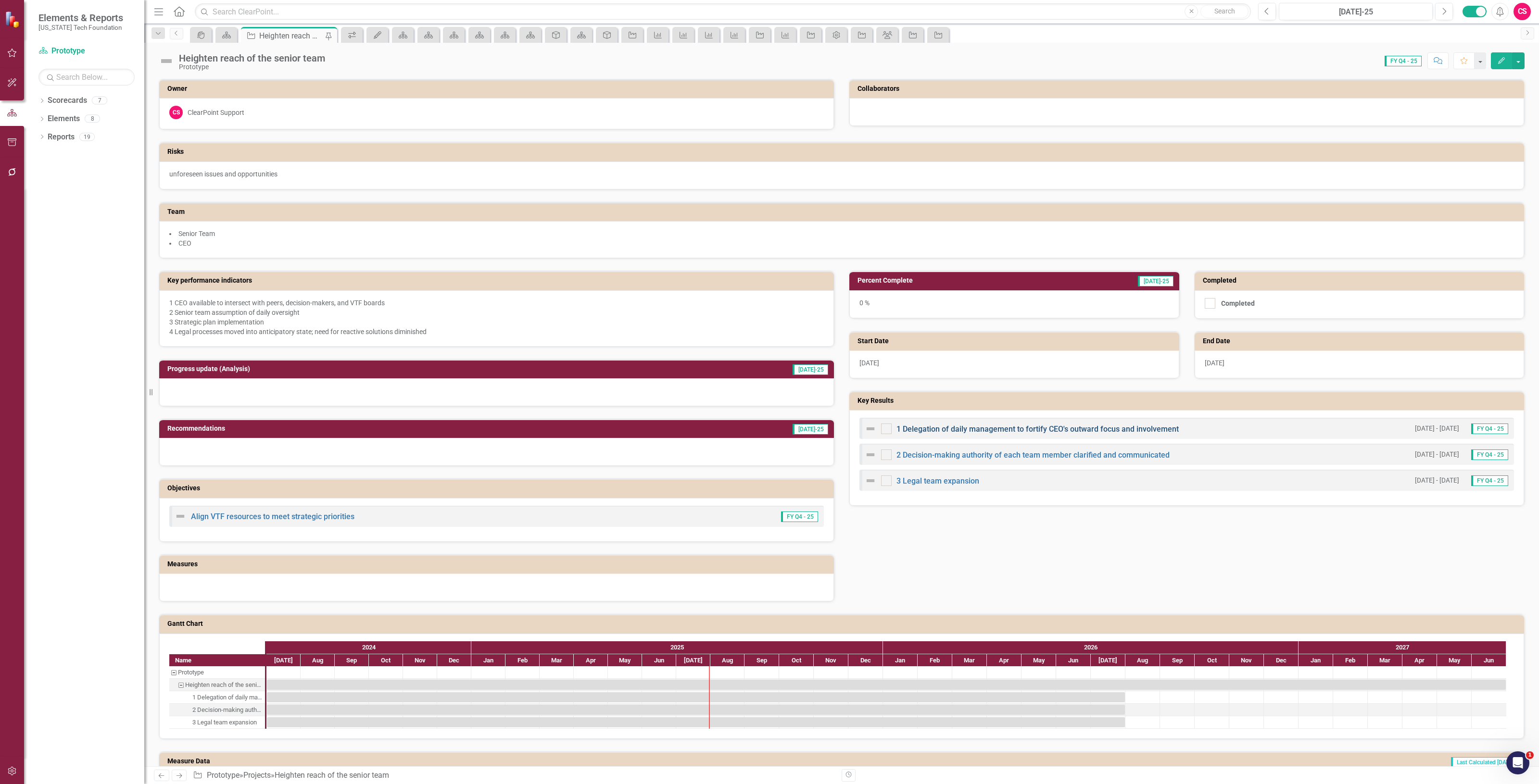
click at [966, 429] on link "1 Delegation of daily management to fortify CEO's outward focus and involvement" at bounding box center [1038, 429] width 282 height 9
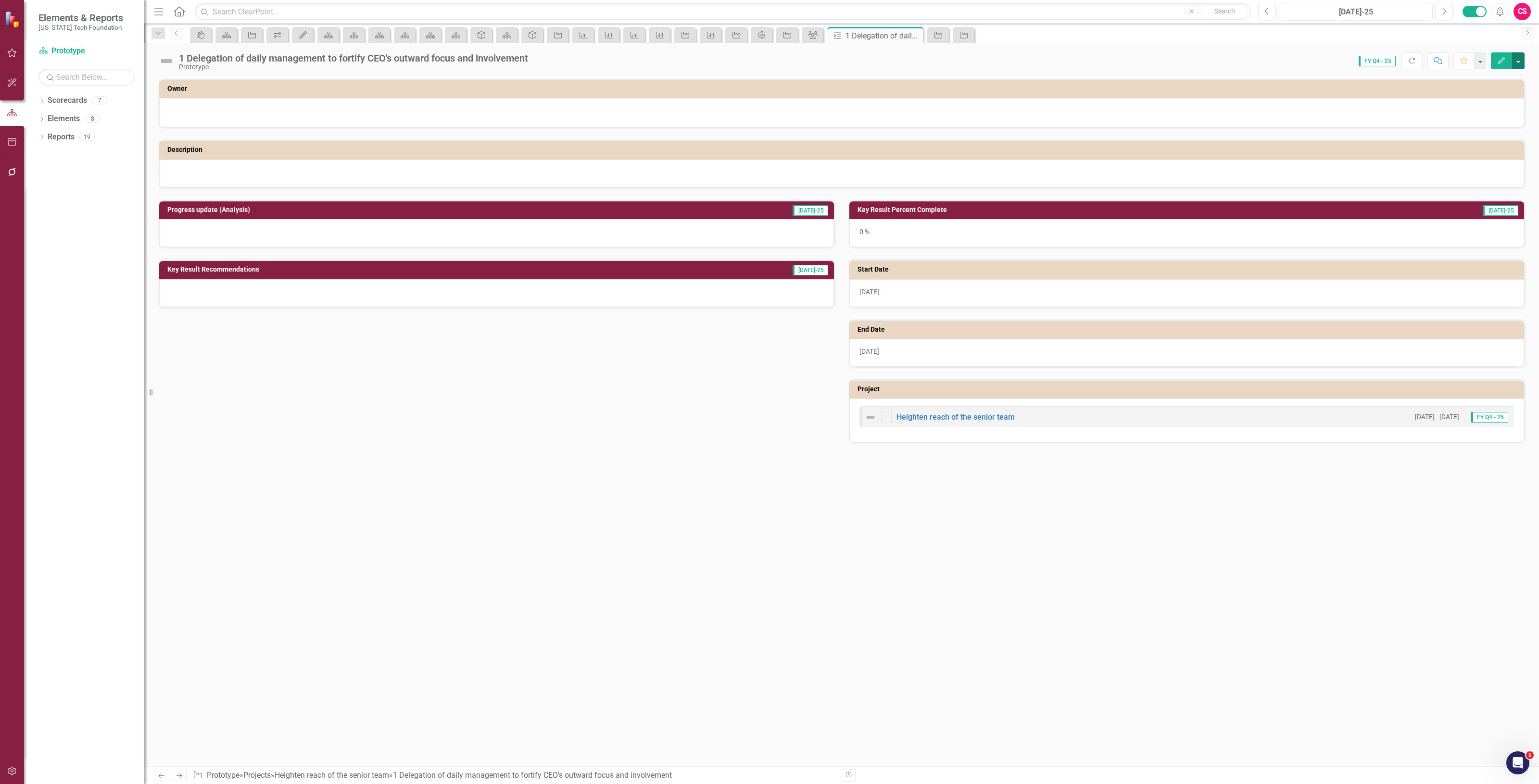
click at [1522, 61] on button "button" at bounding box center [1519, 61] width 12 height 17
click at [1502, 97] on link "Edit Report Edit Layout" at bounding box center [1485, 97] width 78 height 18
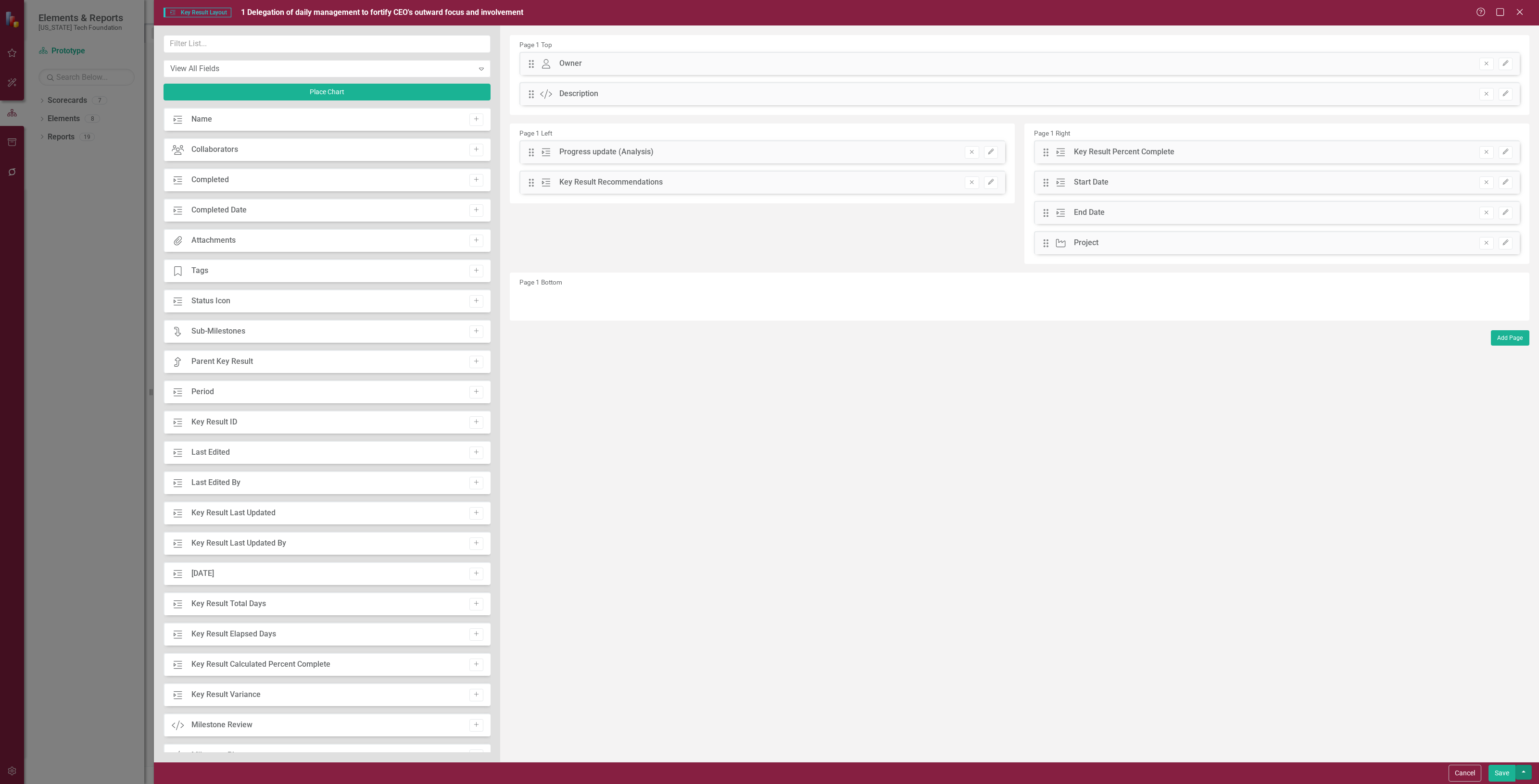
click at [1527, 775] on button "button" at bounding box center [1523, 772] width 16 height 15
click at [1499, 758] on link "Update all Key Results in this account" at bounding box center [1436, 755] width 192 height 18
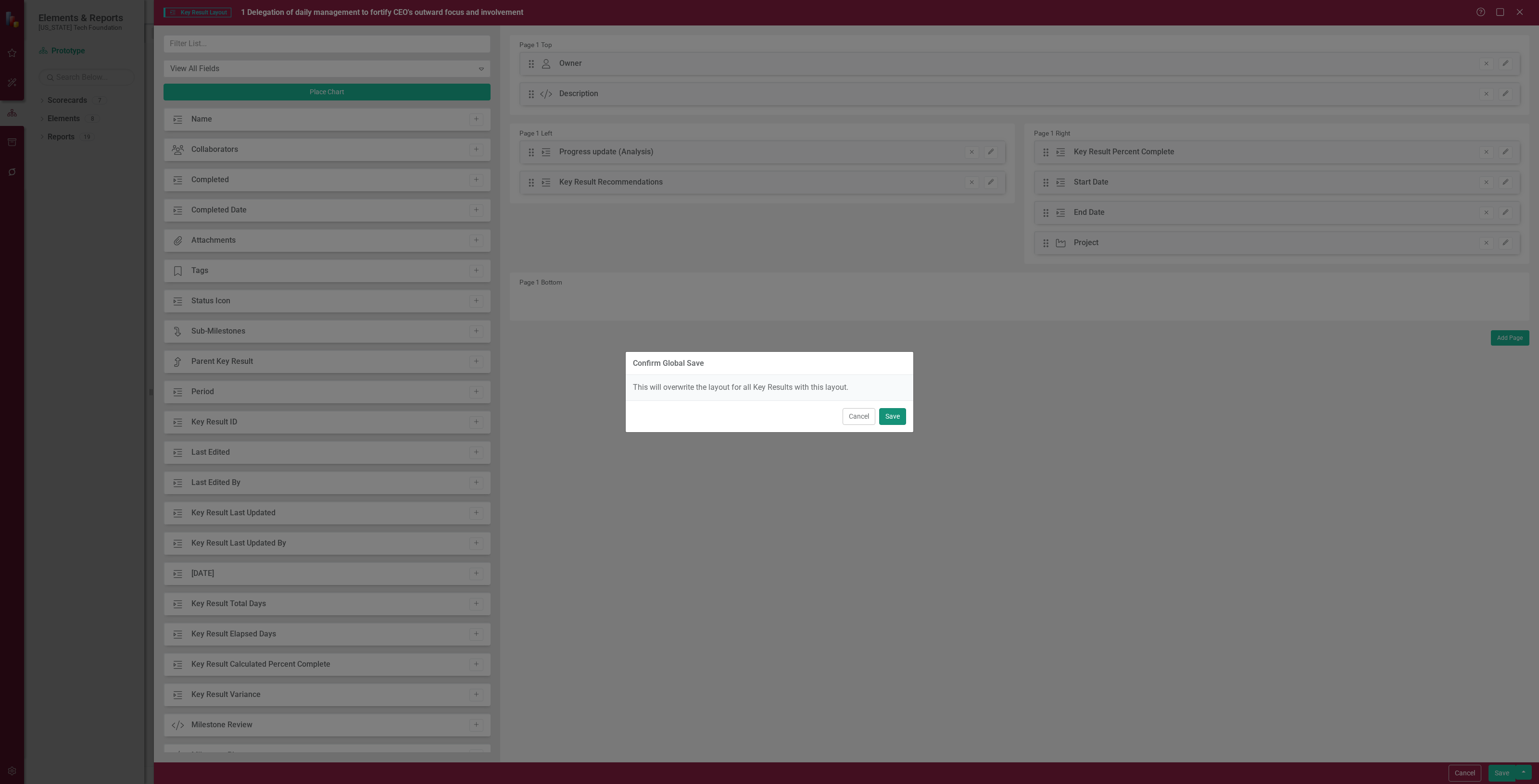
click at [889, 412] on button "Save" at bounding box center [893, 417] width 27 height 17
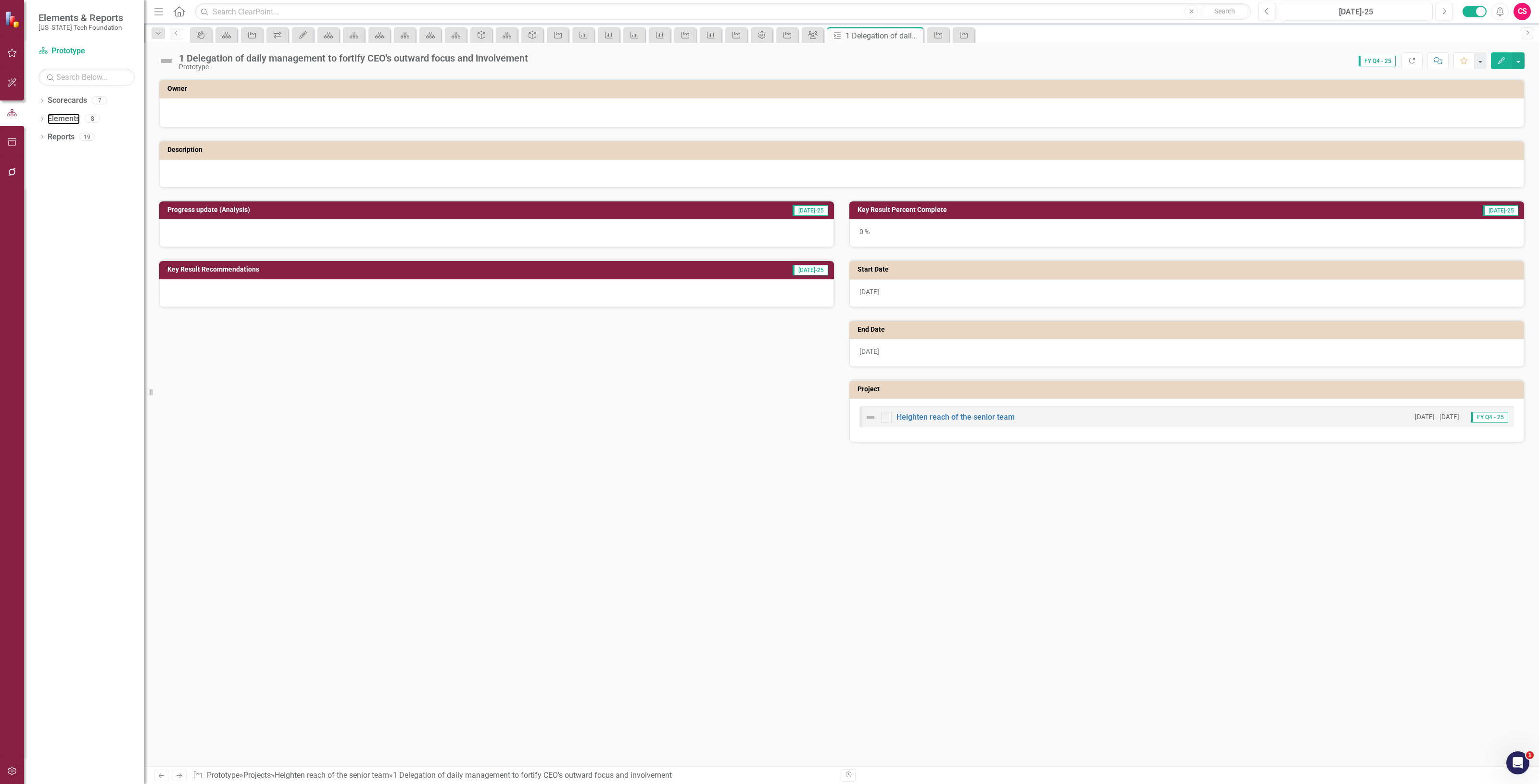
click at [71, 118] on link "Elements" at bounding box center [63, 119] width 32 height 11
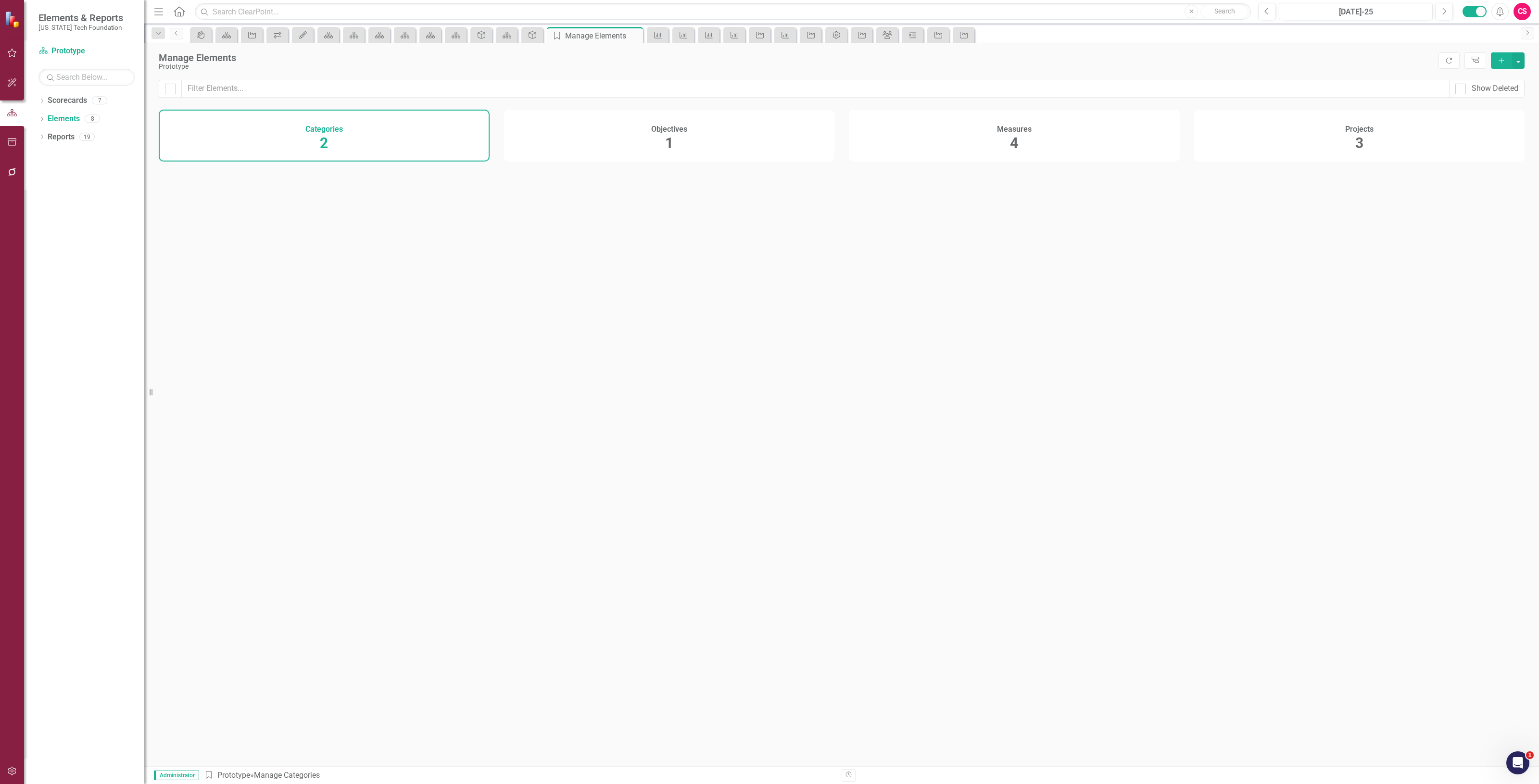
click at [634, 143] on div "Objectives 1" at bounding box center [670, 136] width 331 height 52
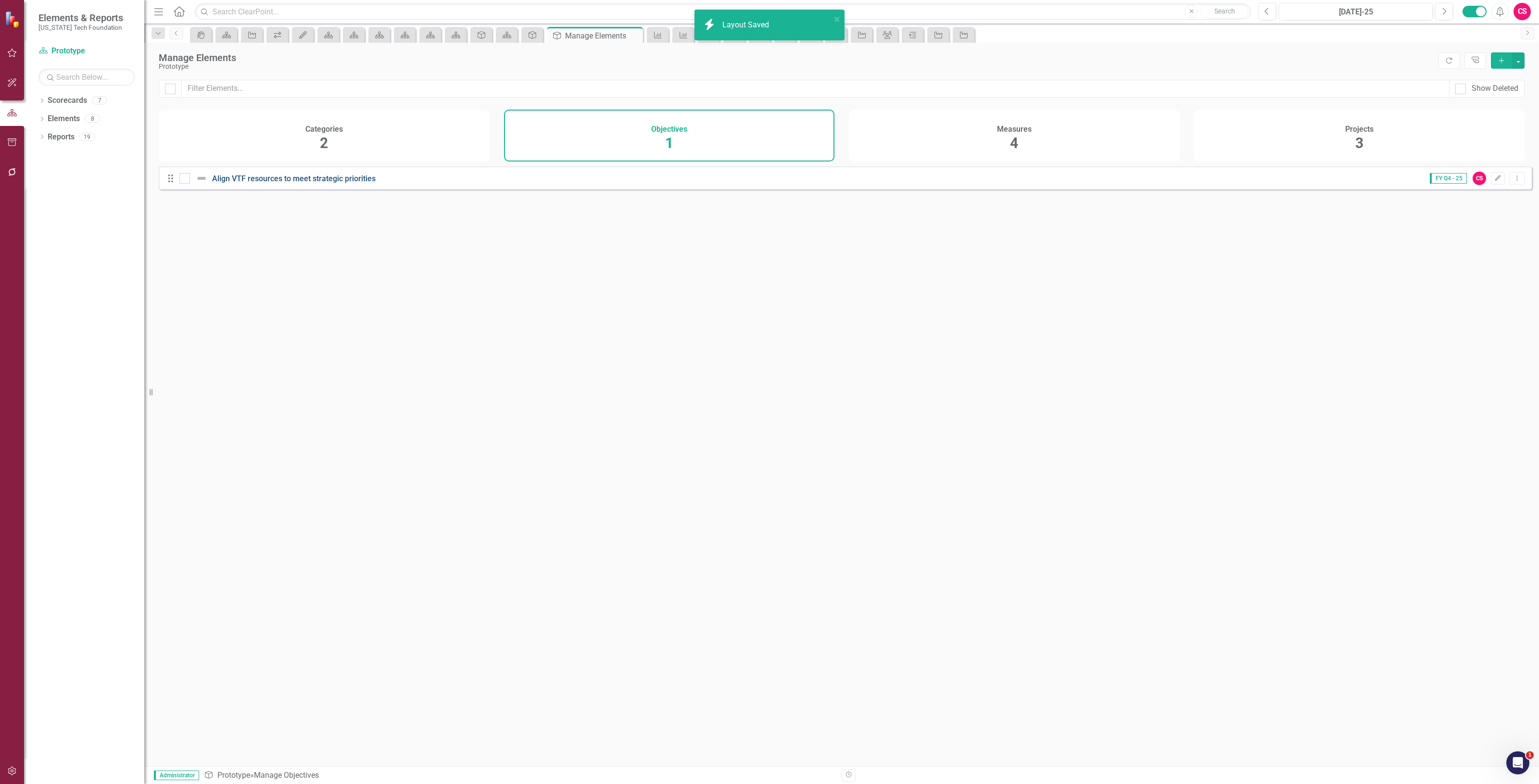
click at [263, 182] on link "Align VTF resources to meet strategic priorities" at bounding box center [294, 178] width 164 height 9
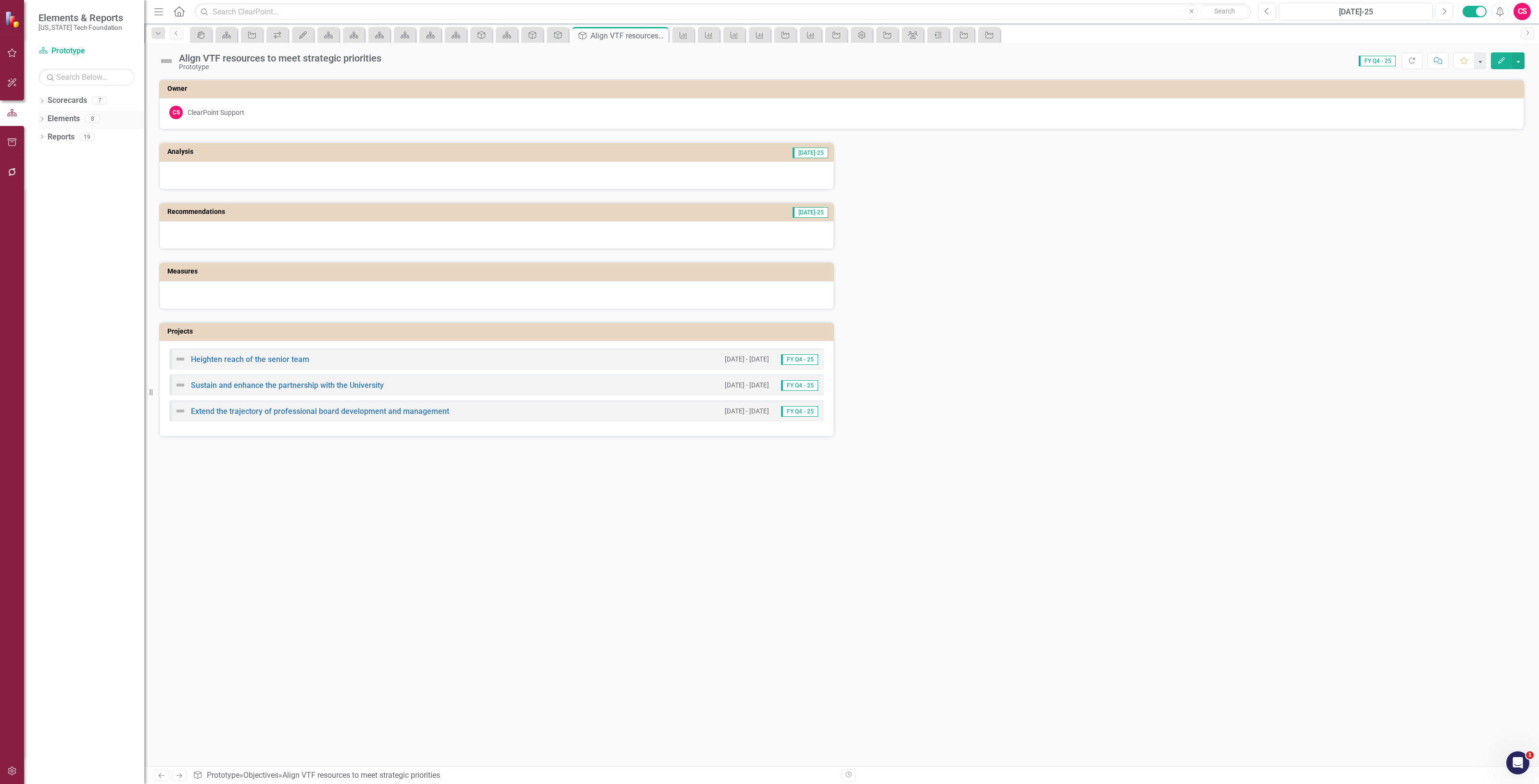
click at [69, 121] on link "Elements" at bounding box center [63, 119] width 32 height 11
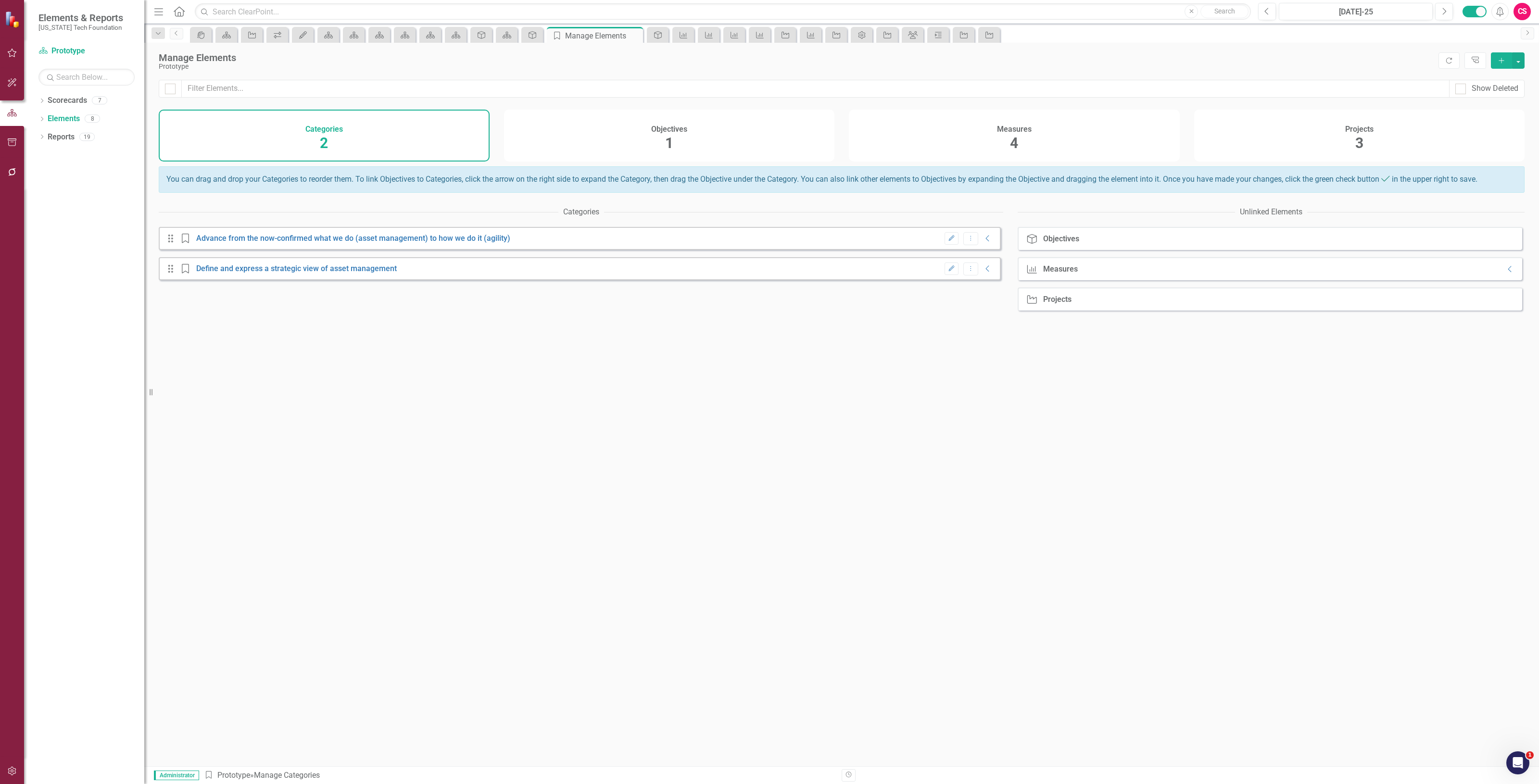
click at [552, 148] on div "Objectives 1" at bounding box center [670, 136] width 331 height 52
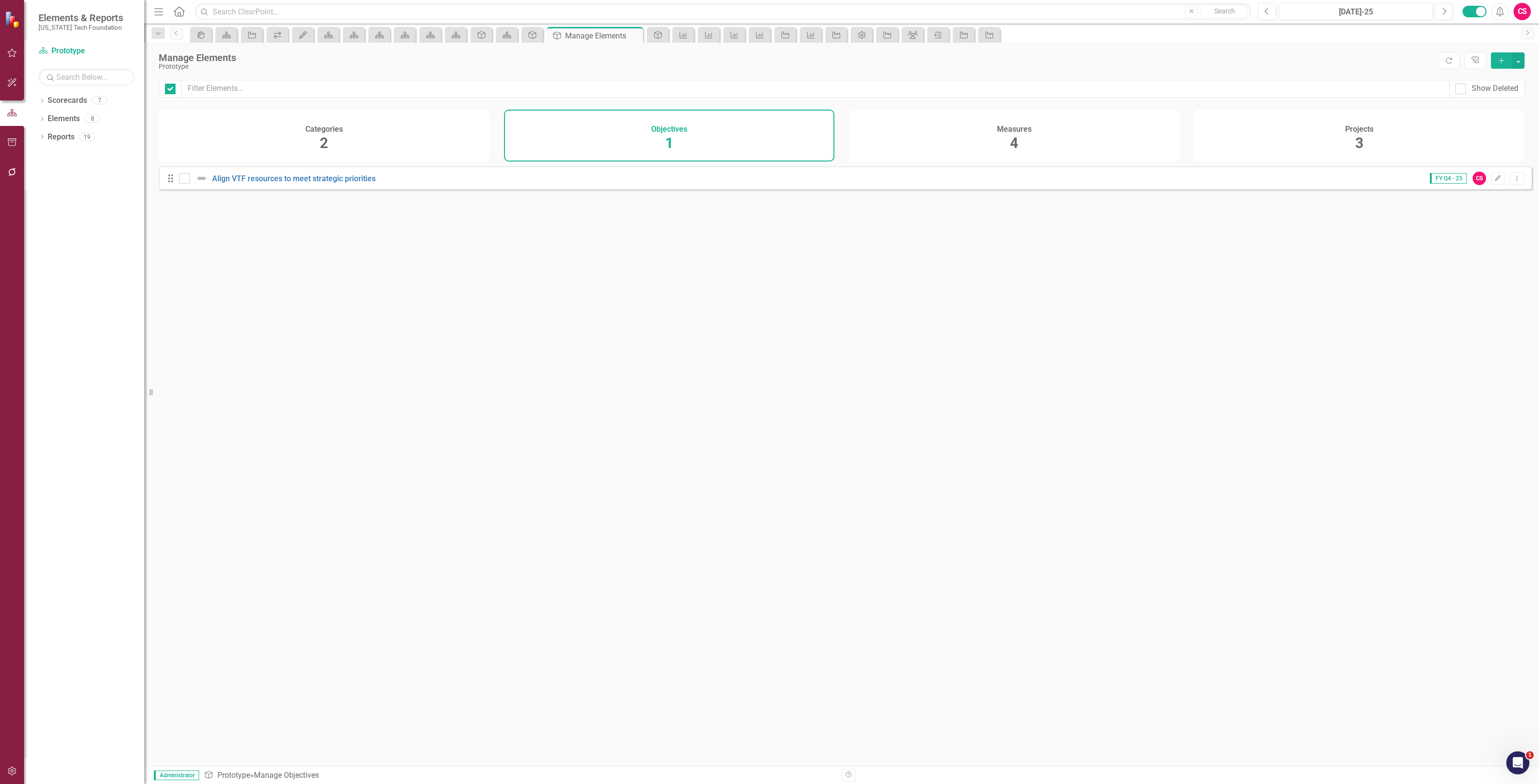
checkbox input "false"
click at [1139, 148] on div "Measures 4" at bounding box center [1014, 136] width 331 height 52
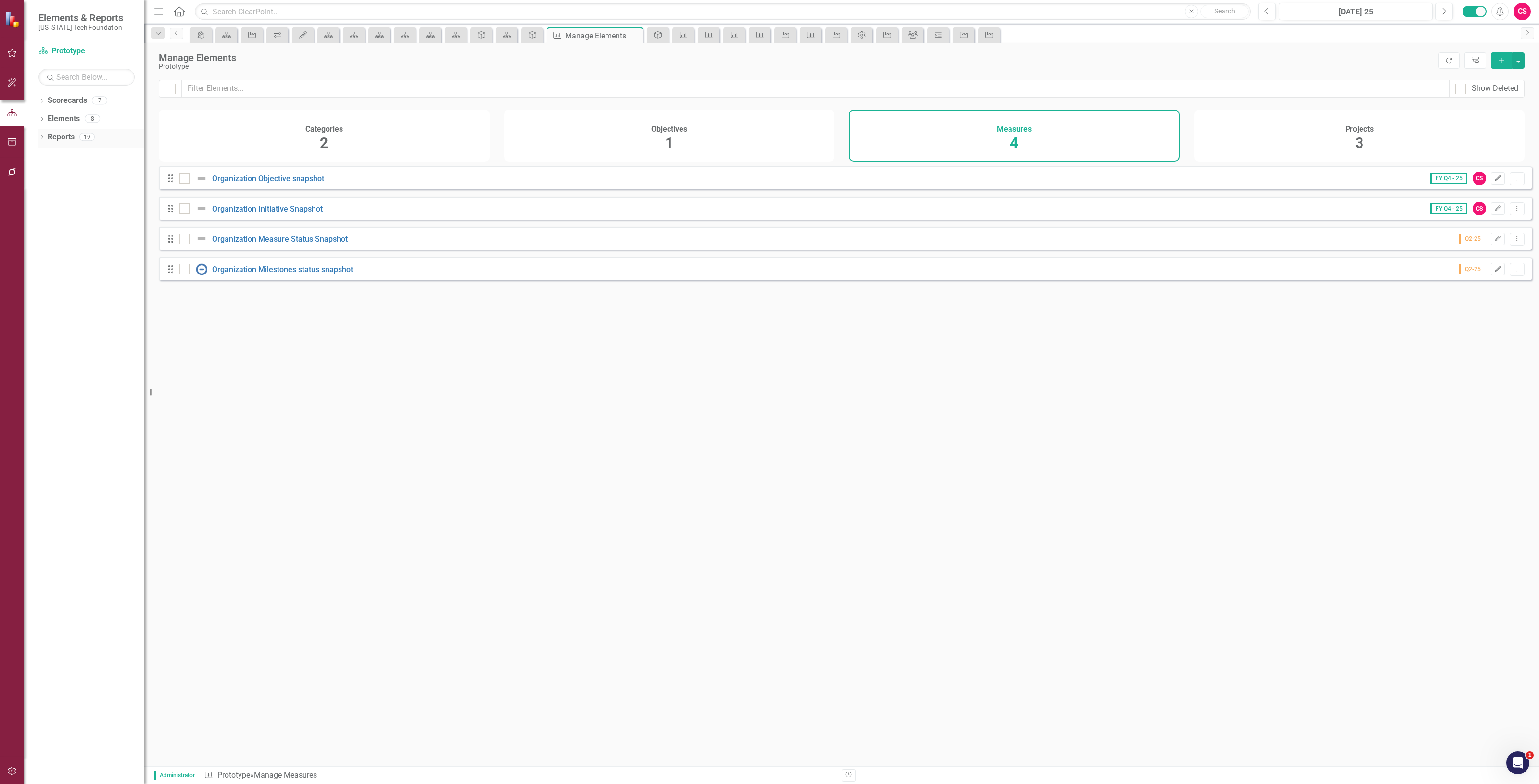
click at [73, 140] on link "Reports" at bounding box center [61, 137] width 27 height 11
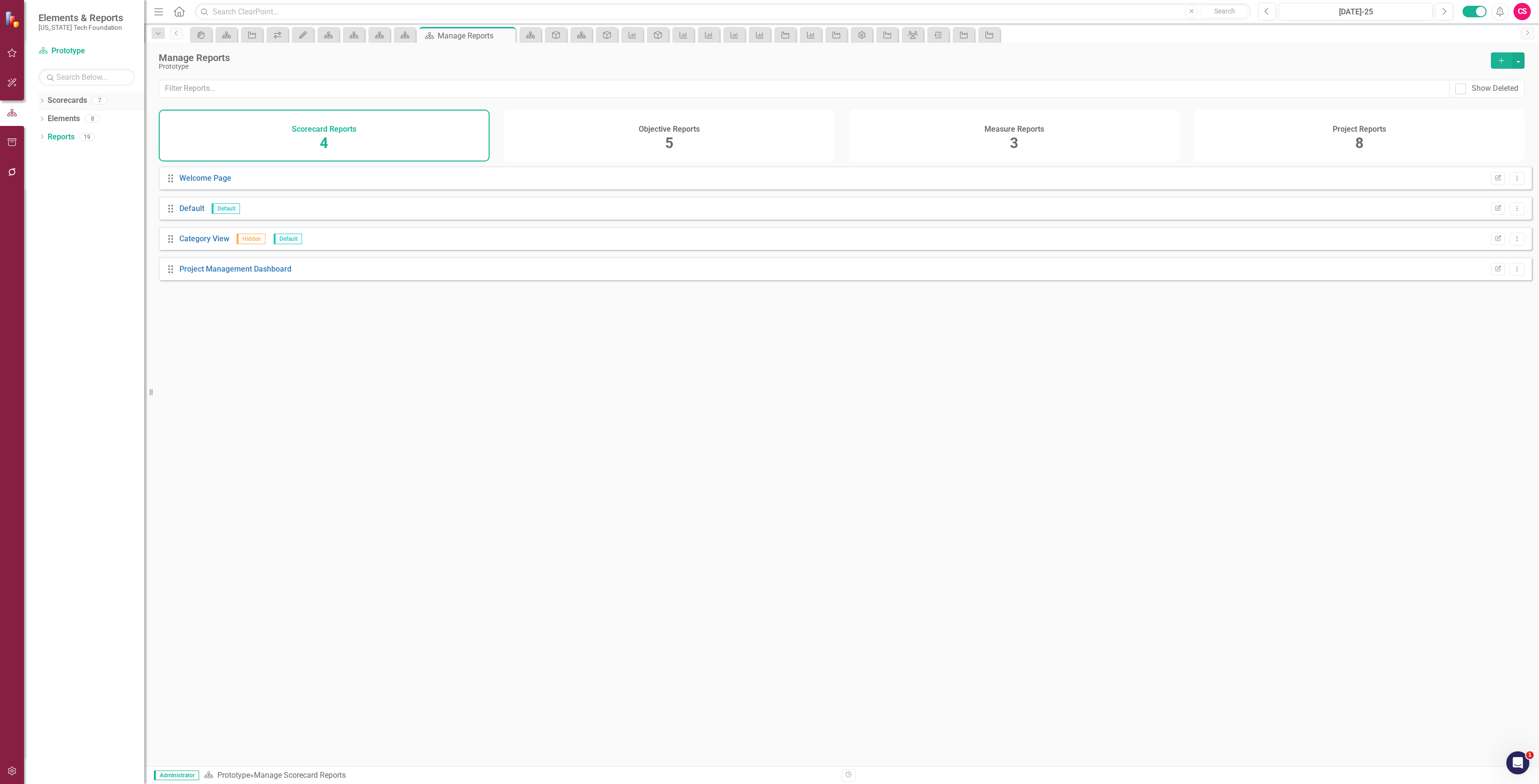
click at [56, 106] on link "Scorecards" at bounding box center [67, 101] width 40 height 11
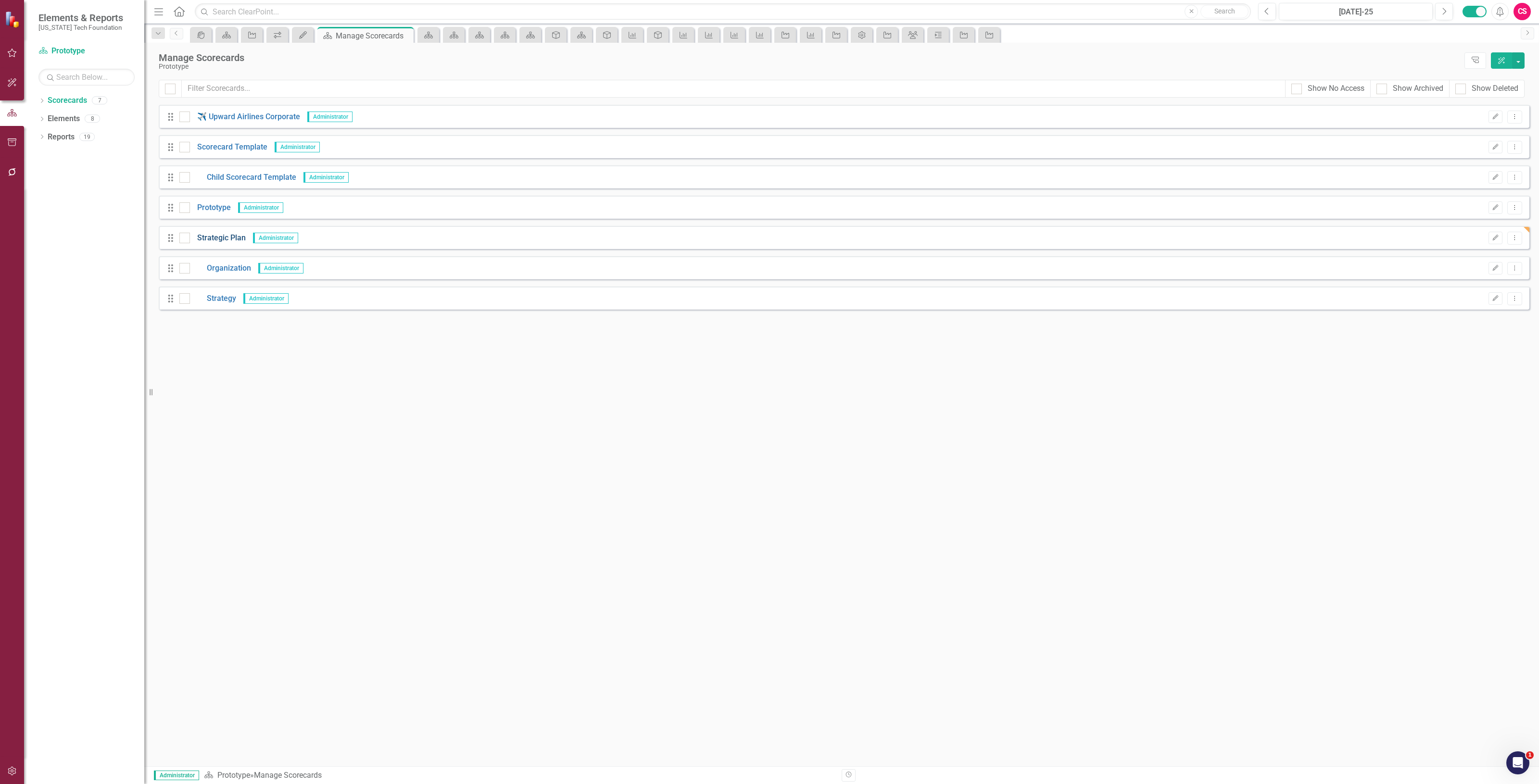
click at [213, 239] on link "Strategic Plan" at bounding box center [218, 238] width 56 height 11
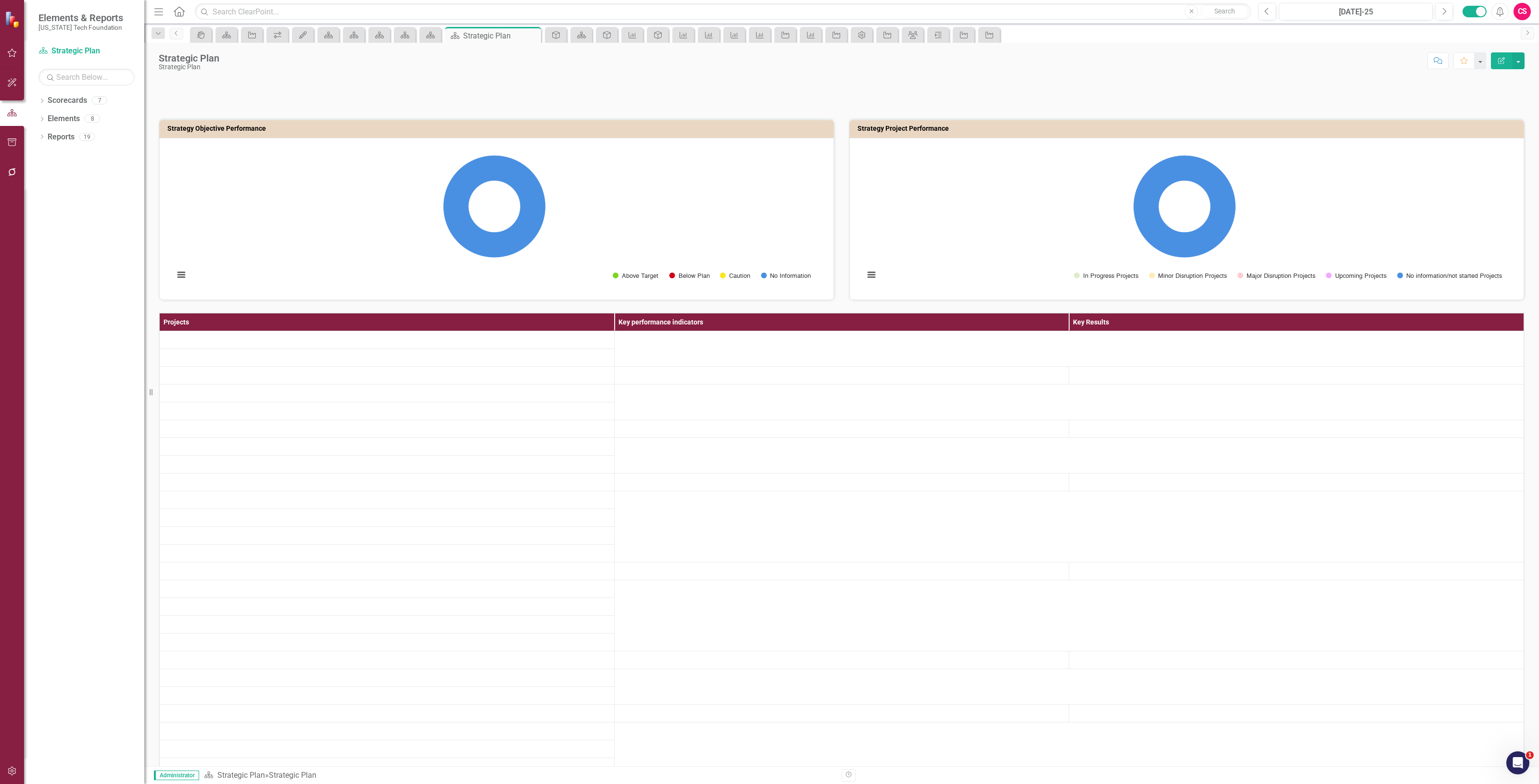
click at [1495, 62] on button "Edit Report" at bounding box center [1502, 61] width 21 height 17
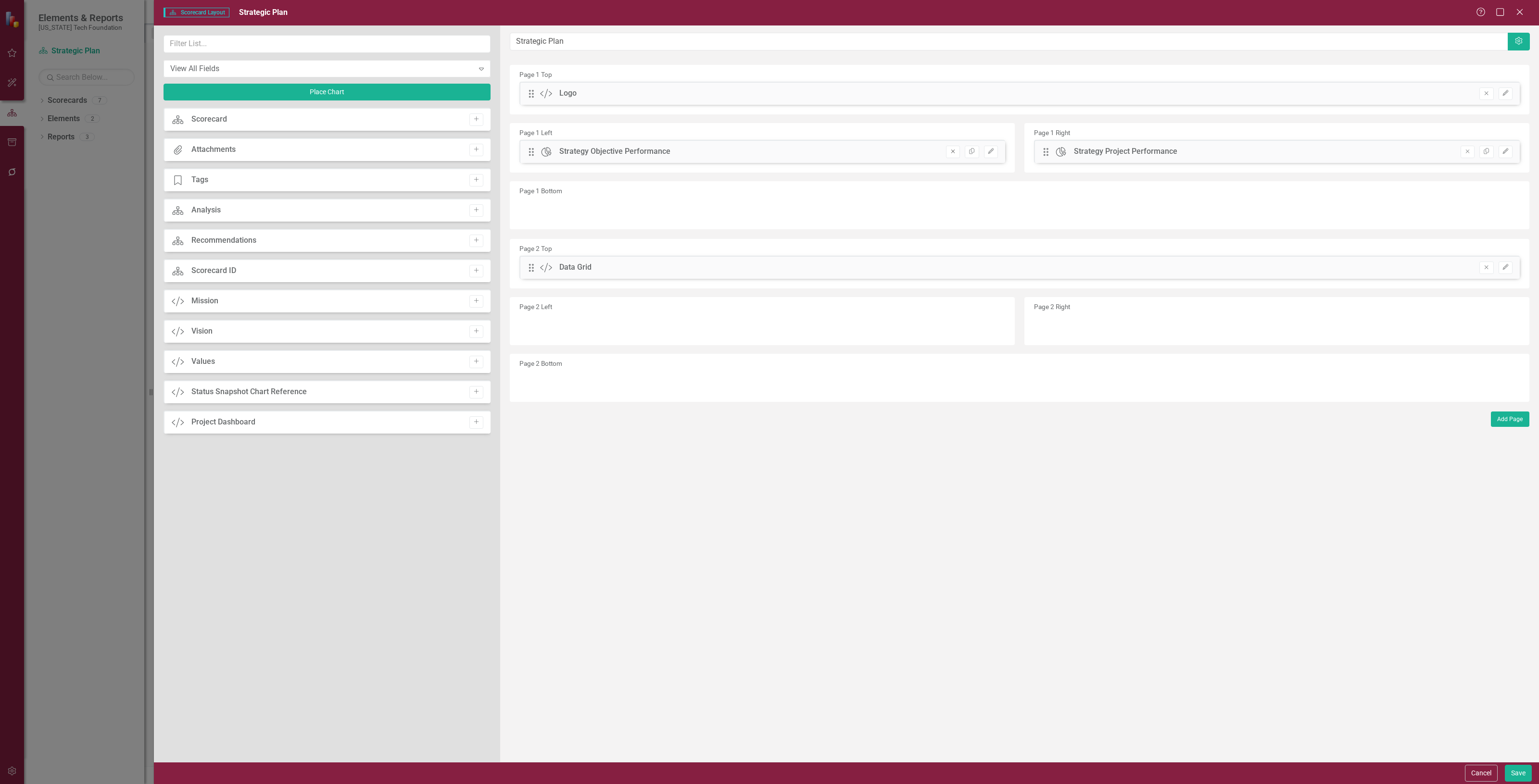
click at [951, 149] on icon "Remove" at bounding box center [953, 151] width 7 height 5
click at [1465, 150] on icon "Remove" at bounding box center [1467, 151] width 7 height 5
click at [295, 93] on button "Place Chart" at bounding box center [327, 92] width 327 height 17
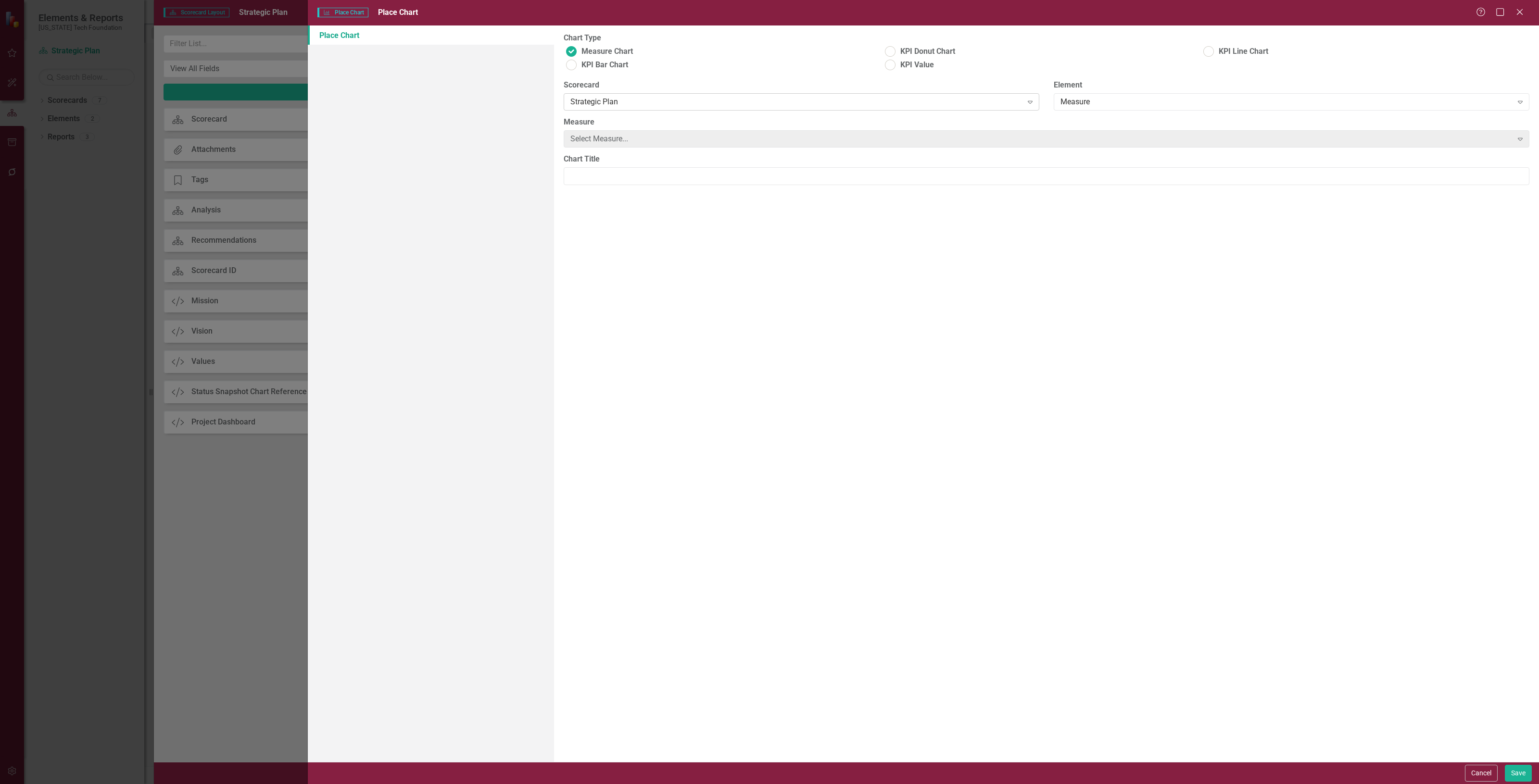
click at [588, 97] on div "Strategic Plan" at bounding box center [797, 102] width 452 height 11
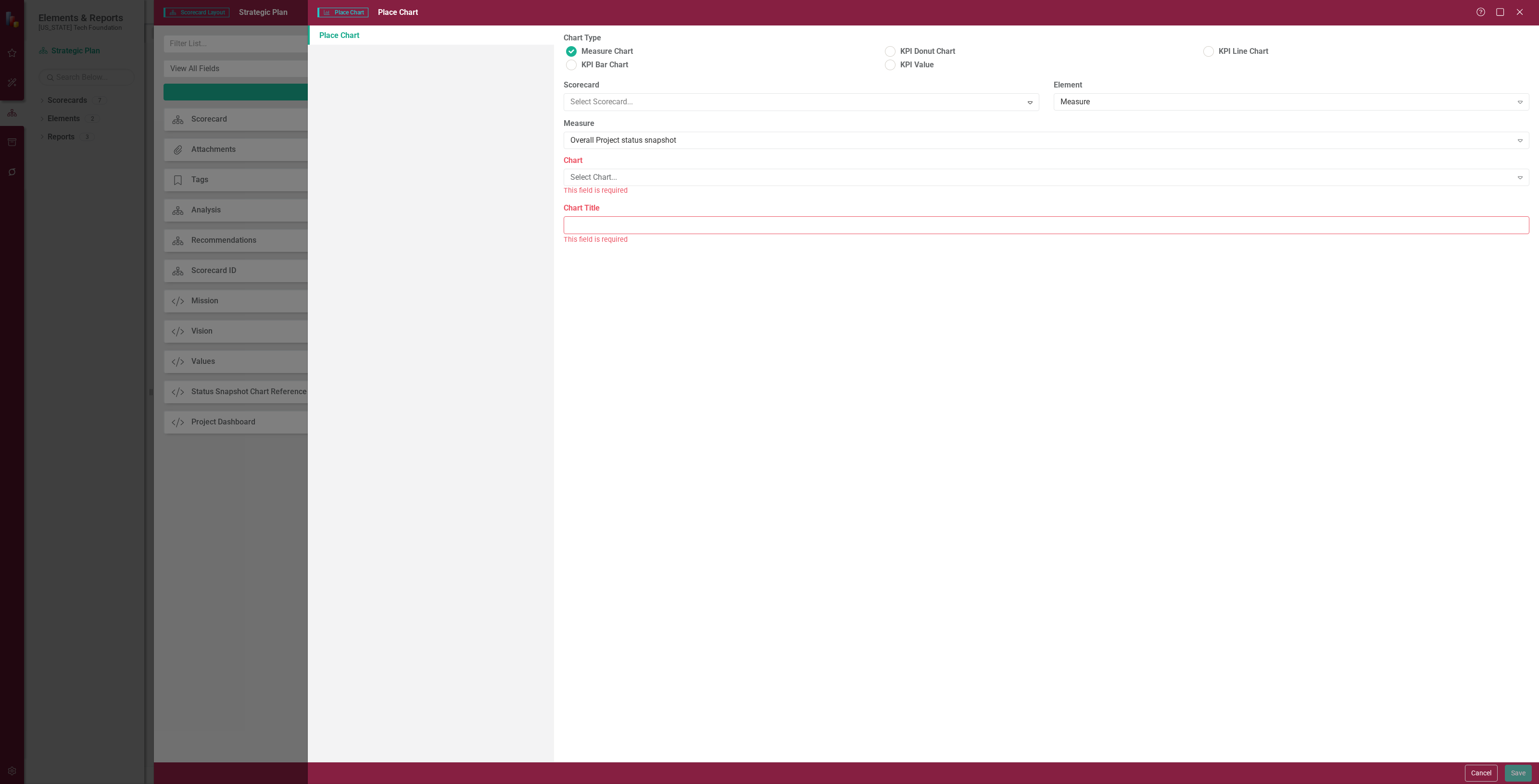
click at [599, 164] on label "Chart" at bounding box center [1046, 159] width 966 height 11
click at [605, 175] on div "Select Chart..." at bounding box center [1042, 176] width 943 height 11
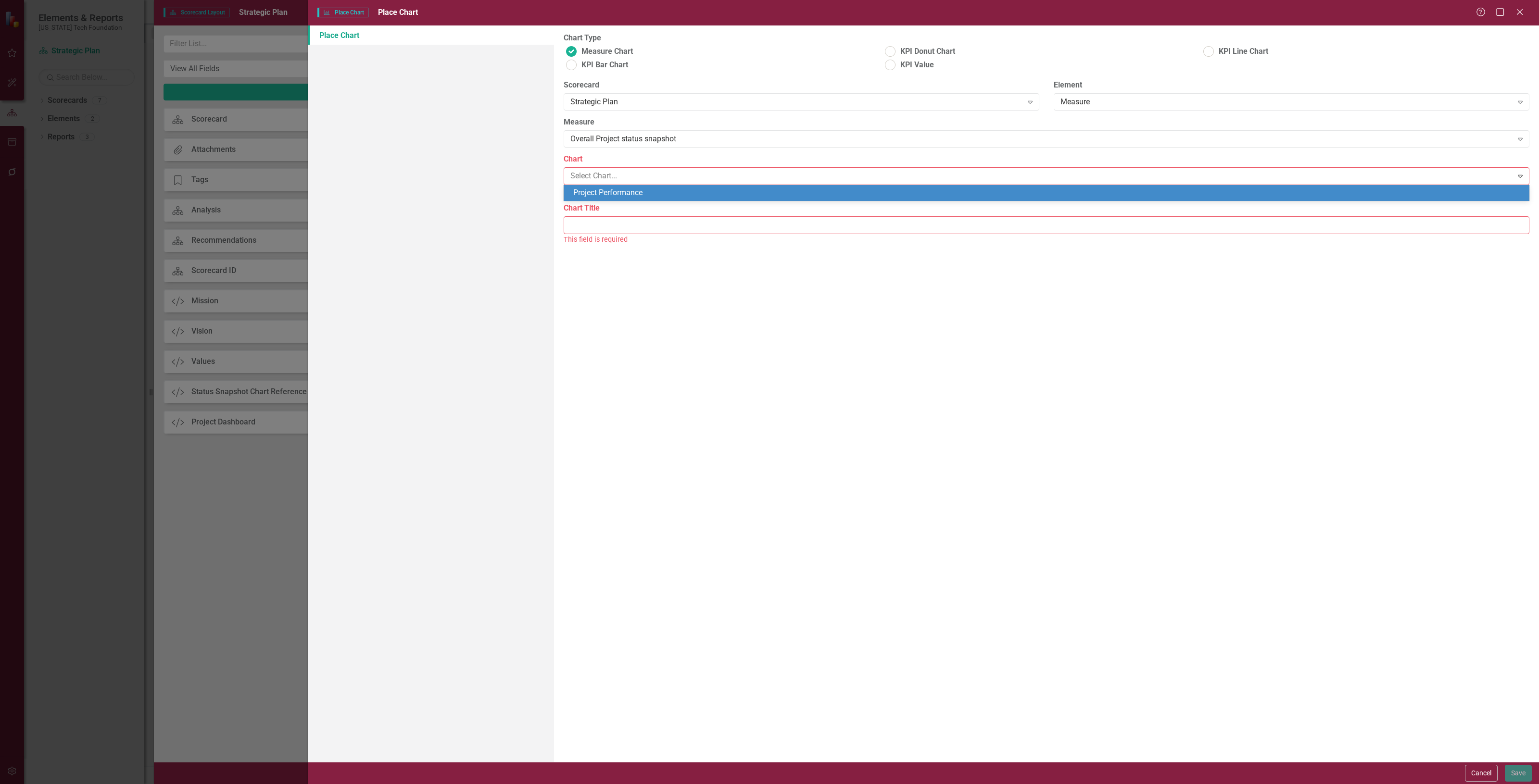
click at [607, 190] on div "Project Performance" at bounding box center [1048, 193] width 950 height 11
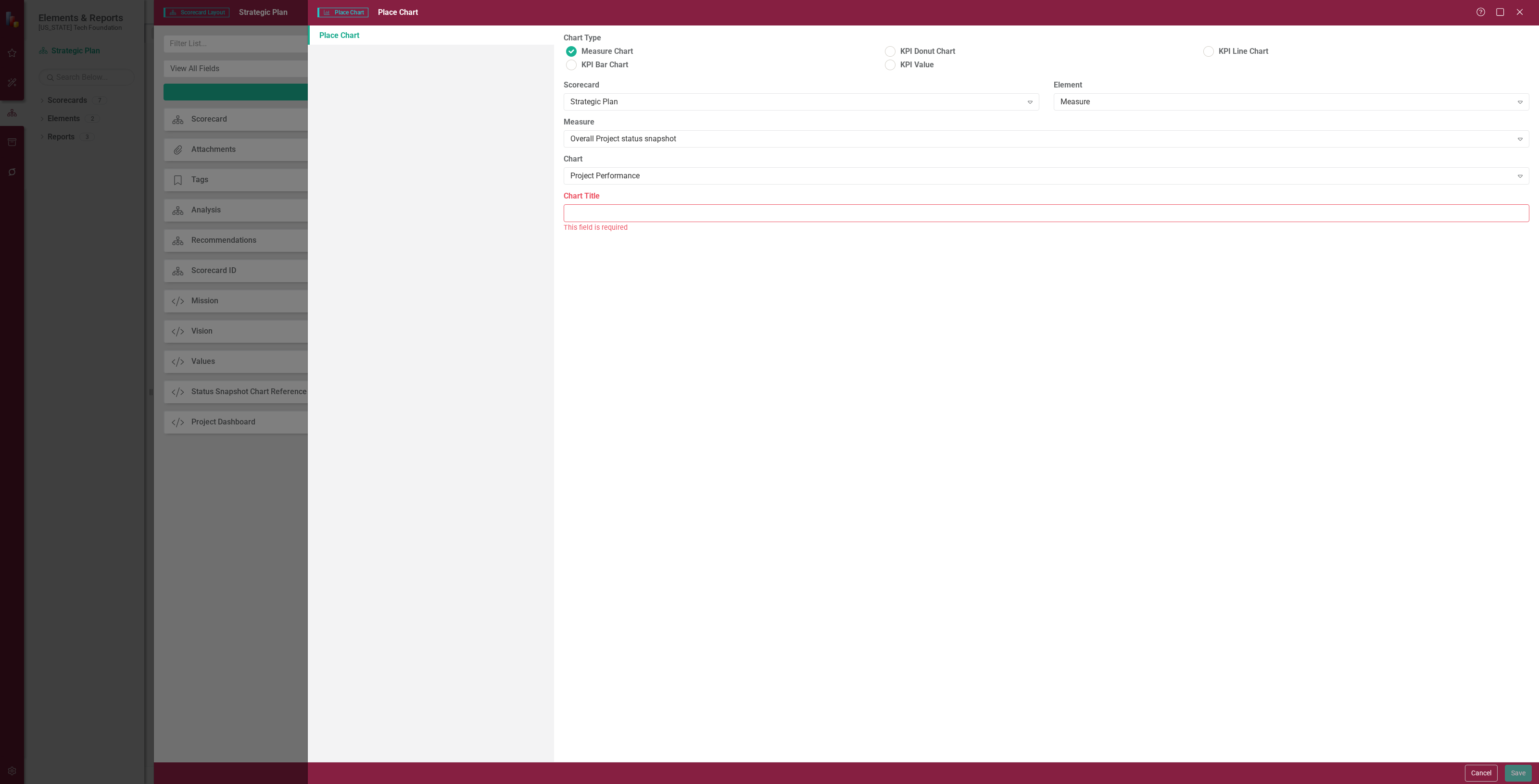
click at [606, 214] on input "Chart Title" at bounding box center [1046, 213] width 966 height 18
type input "Project Performance"
click at [1512, 765] on button "Save" at bounding box center [1519, 774] width 27 height 17
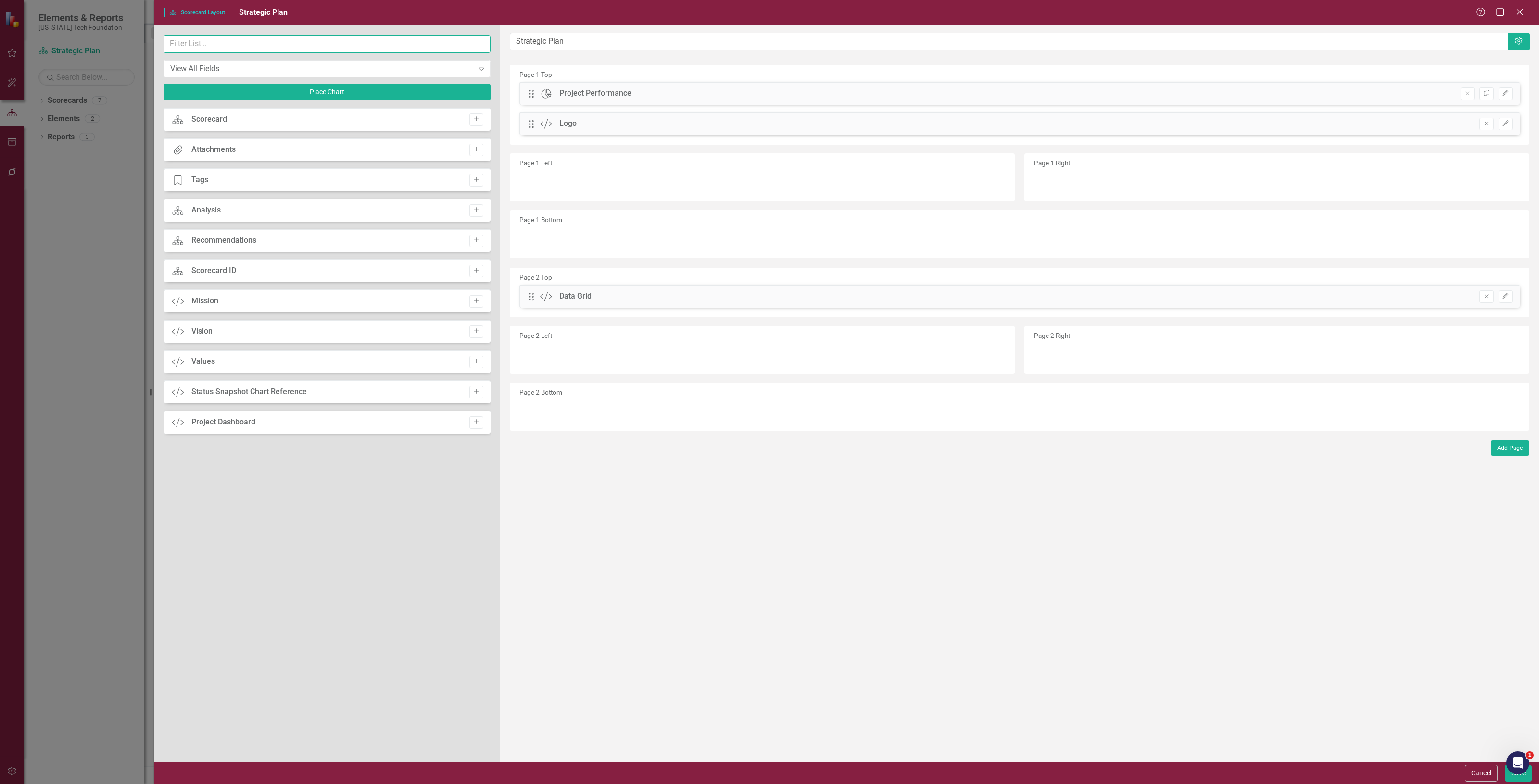
click at [295, 41] on input "text" at bounding box center [327, 44] width 327 height 18
click at [373, 83] on div "View All Fields Expand Place Chart" at bounding box center [327, 71] width 327 height 72
click at [366, 88] on button "Place Chart" at bounding box center [327, 92] width 327 height 17
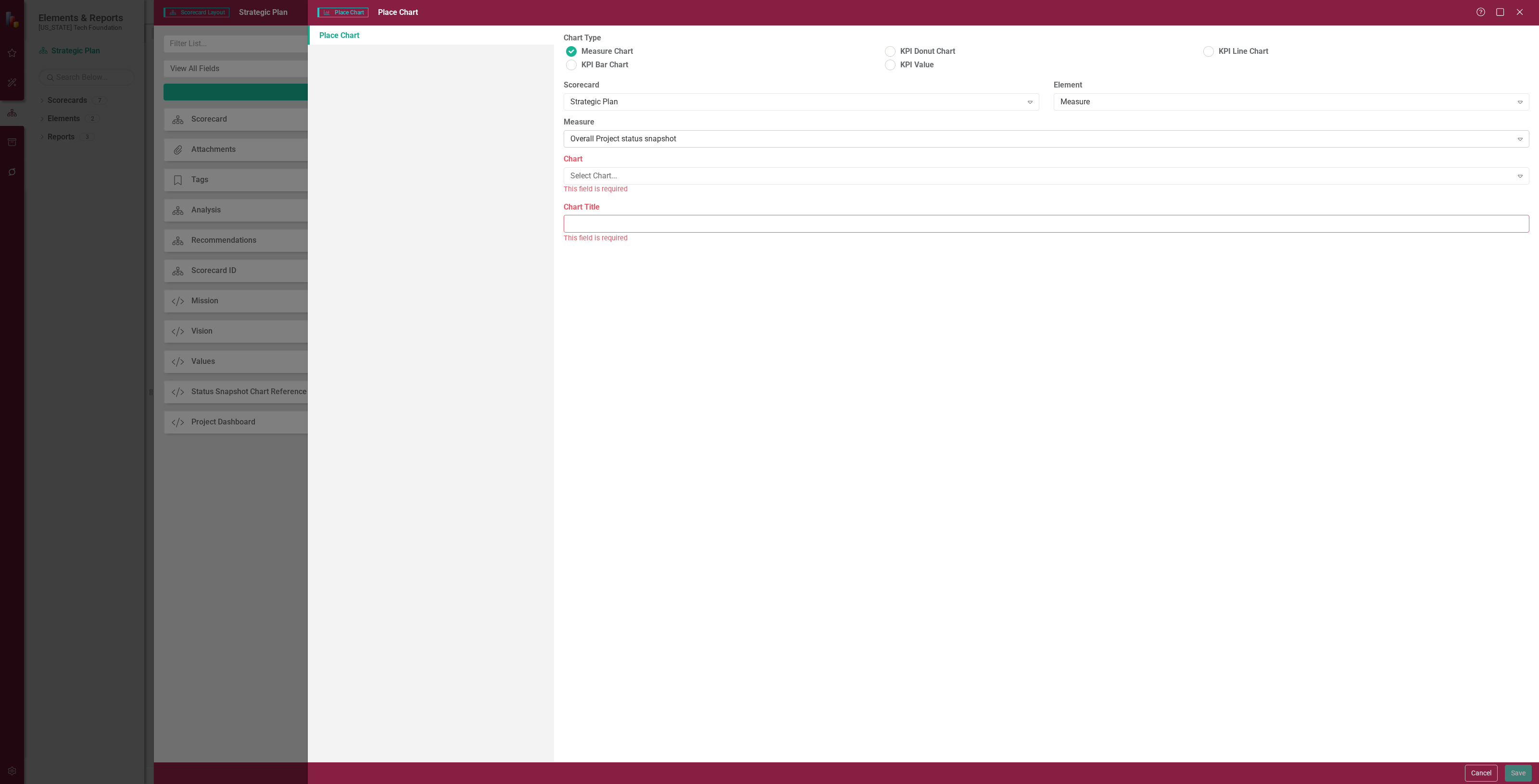
click at [618, 142] on div "Overall Project status snapshot" at bounding box center [1042, 139] width 943 height 11
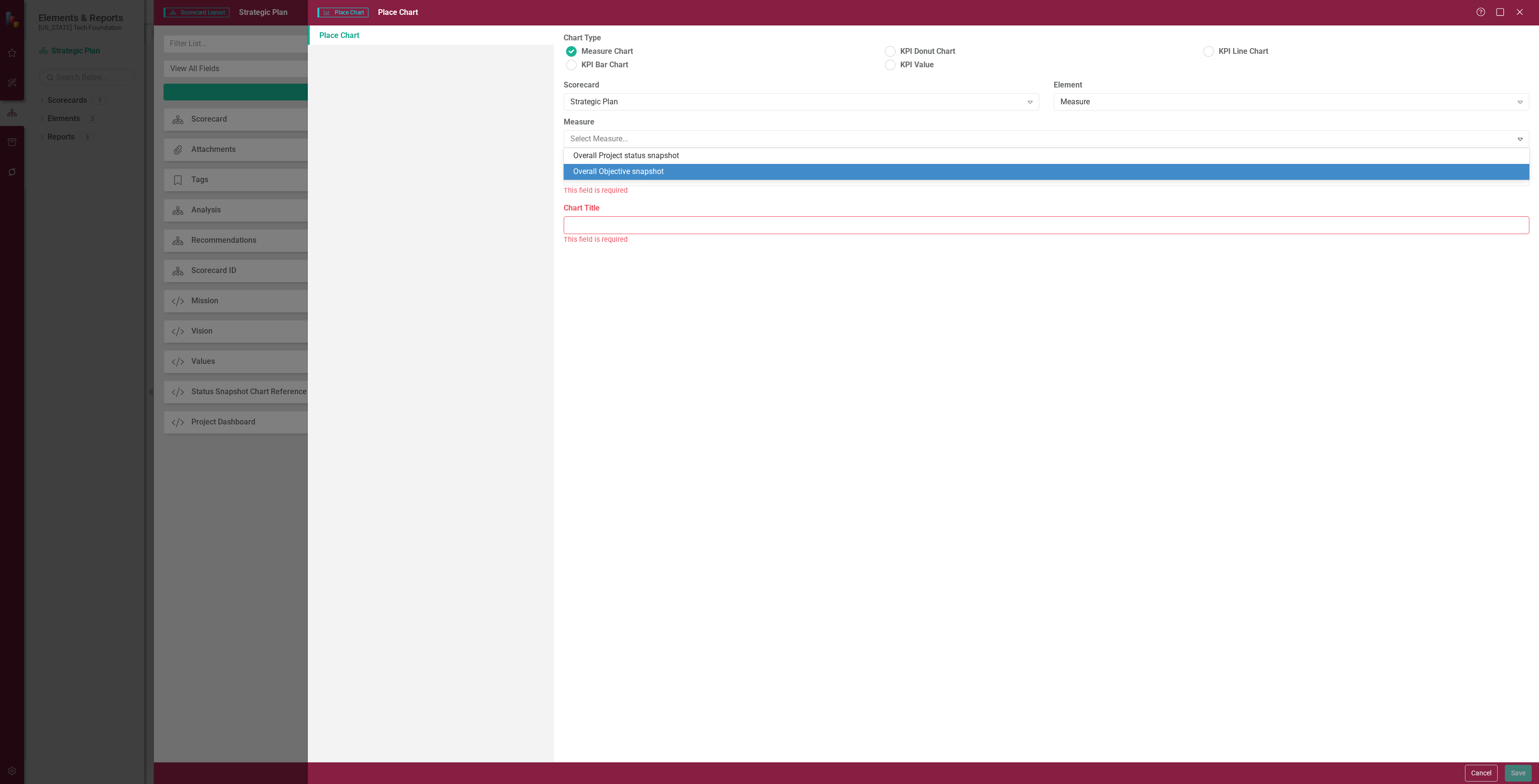
click at [624, 165] on div "Overall Project status snapshot Overall Objective snapshot" at bounding box center [1046, 164] width 966 height 32
click at [625, 166] on div "Overall Objective snapshot" at bounding box center [1046, 171] width 966 height 16
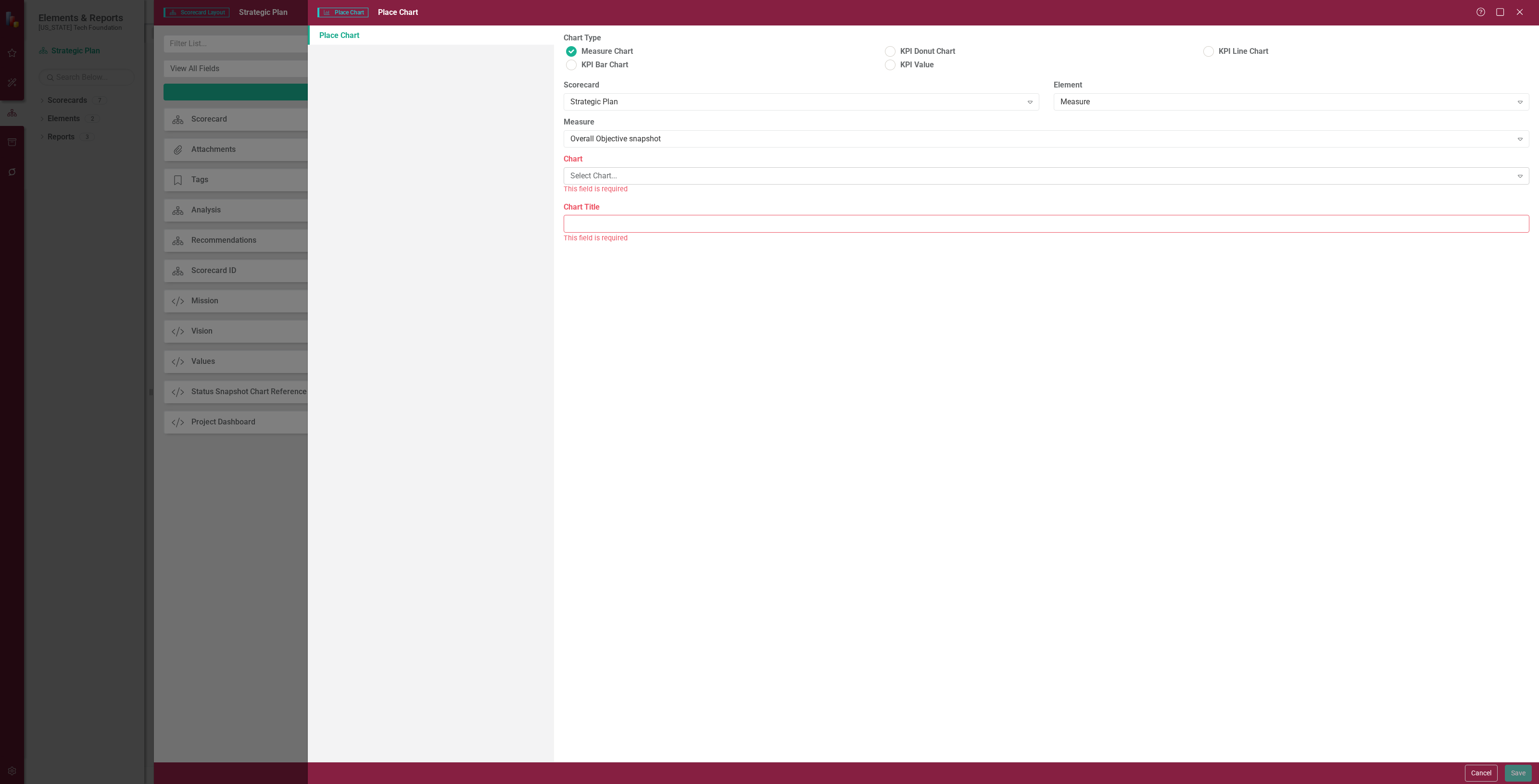
click at [612, 183] on div "Select Chart... Expand" at bounding box center [1046, 176] width 966 height 17
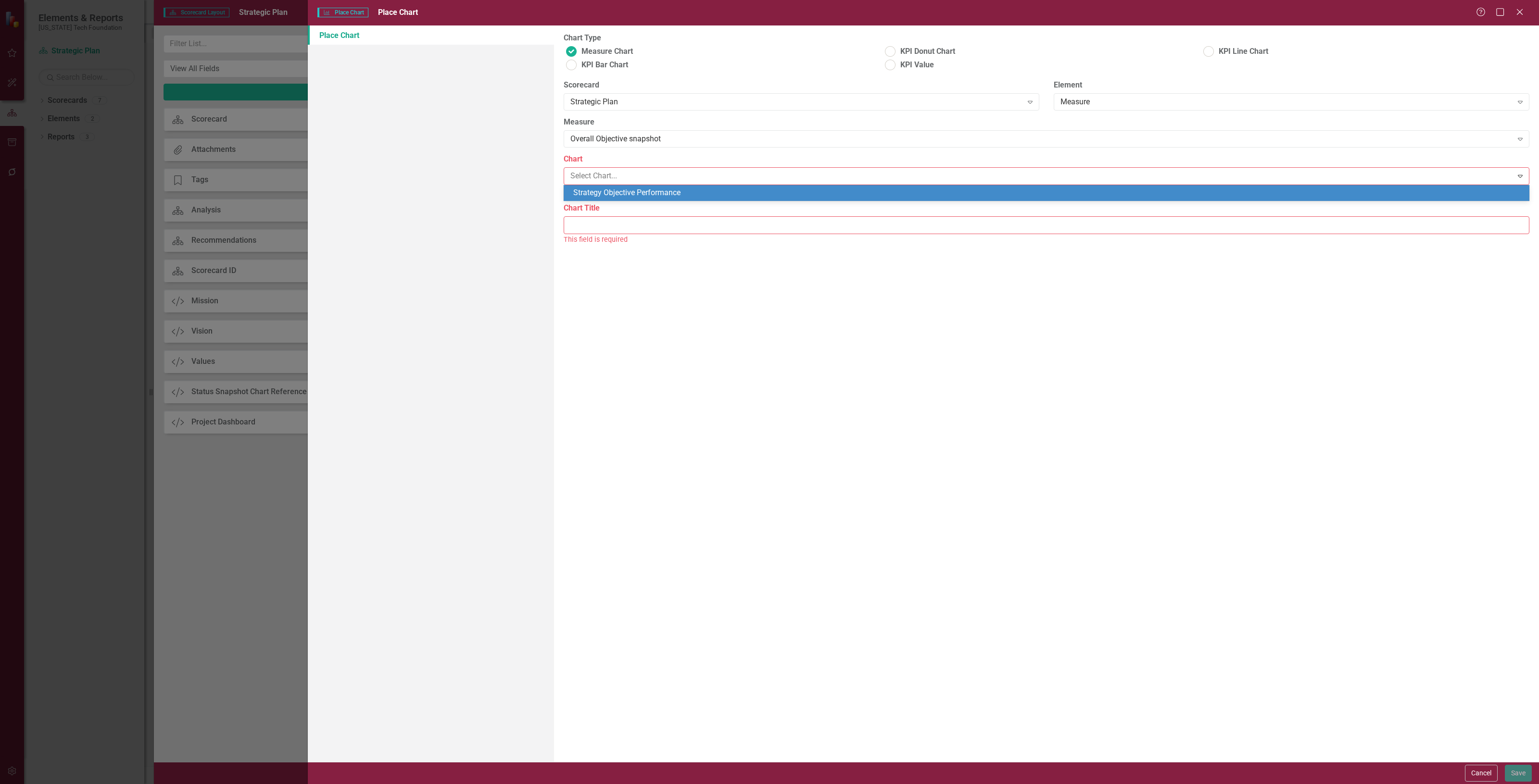
click at [611, 190] on div "Strategy Objective Performance" at bounding box center [1048, 193] width 950 height 11
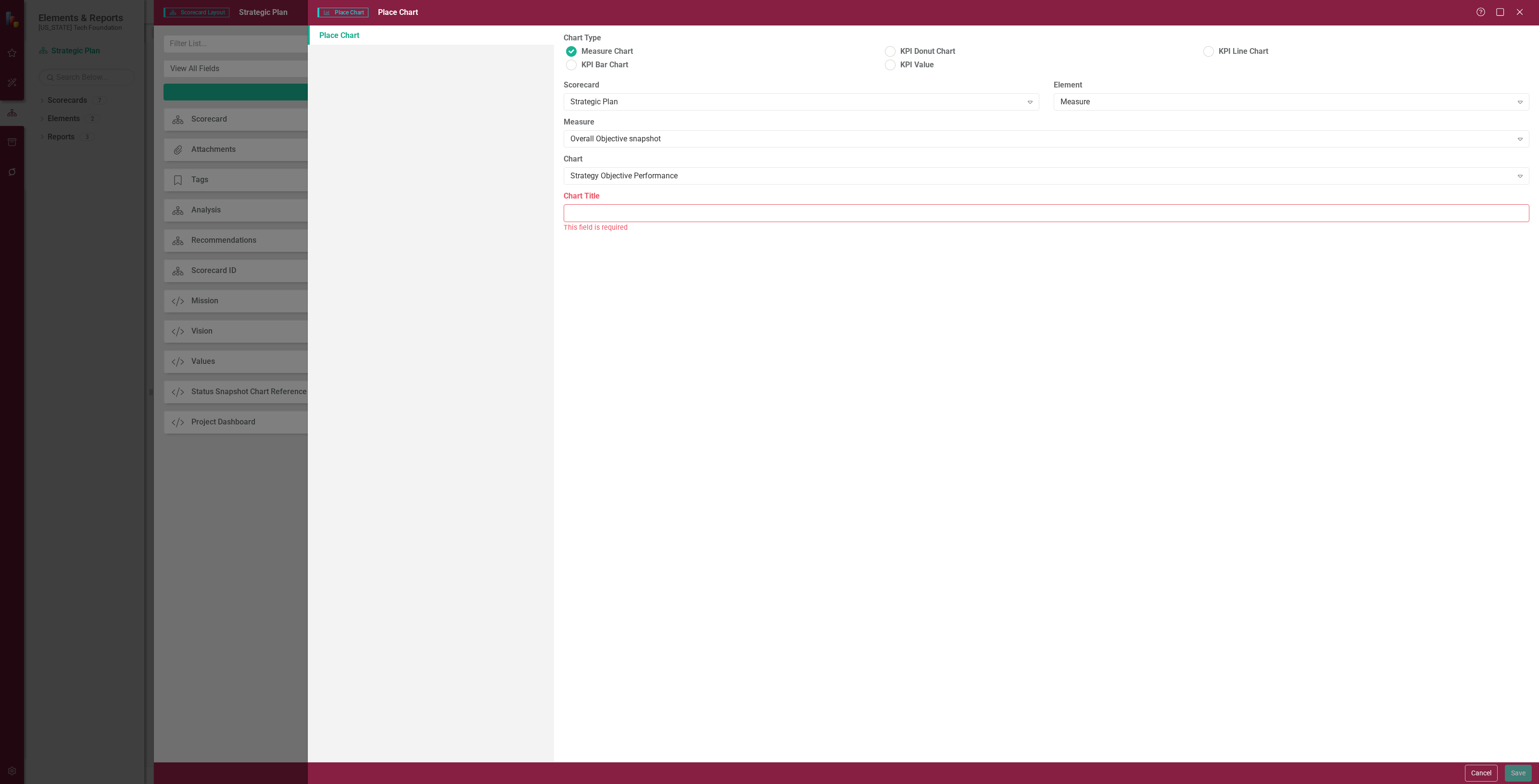
click at [615, 217] on input "Chart Title" at bounding box center [1046, 213] width 966 height 18
type input "Objective Performance"
click at [1514, 774] on button "Save" at bounding box center [1519, 774] width 27 height 17
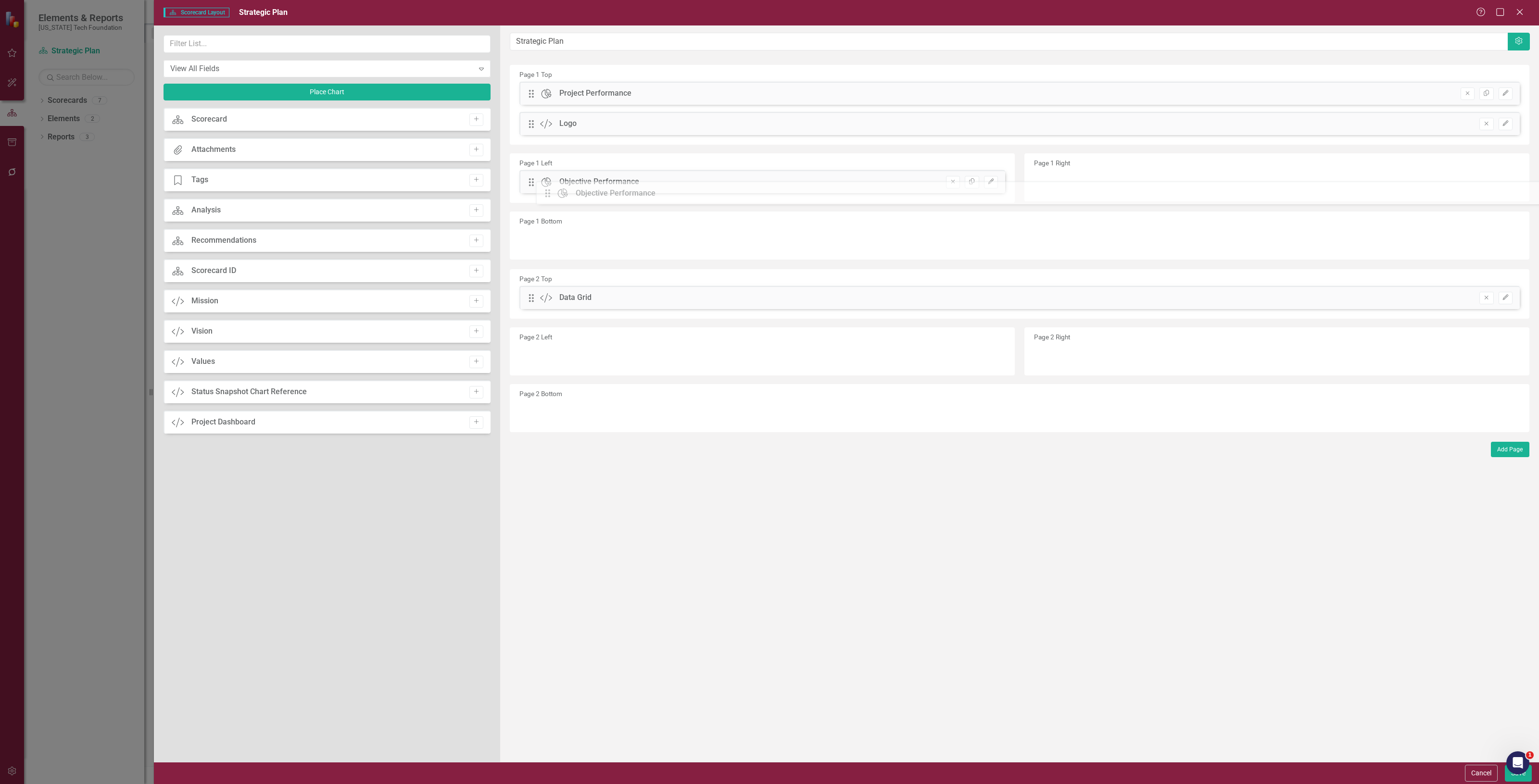
drag, startPoint x: 529, startPoint y: 96, endPoint x: 545, endPoint y: 191, distance: 96.3
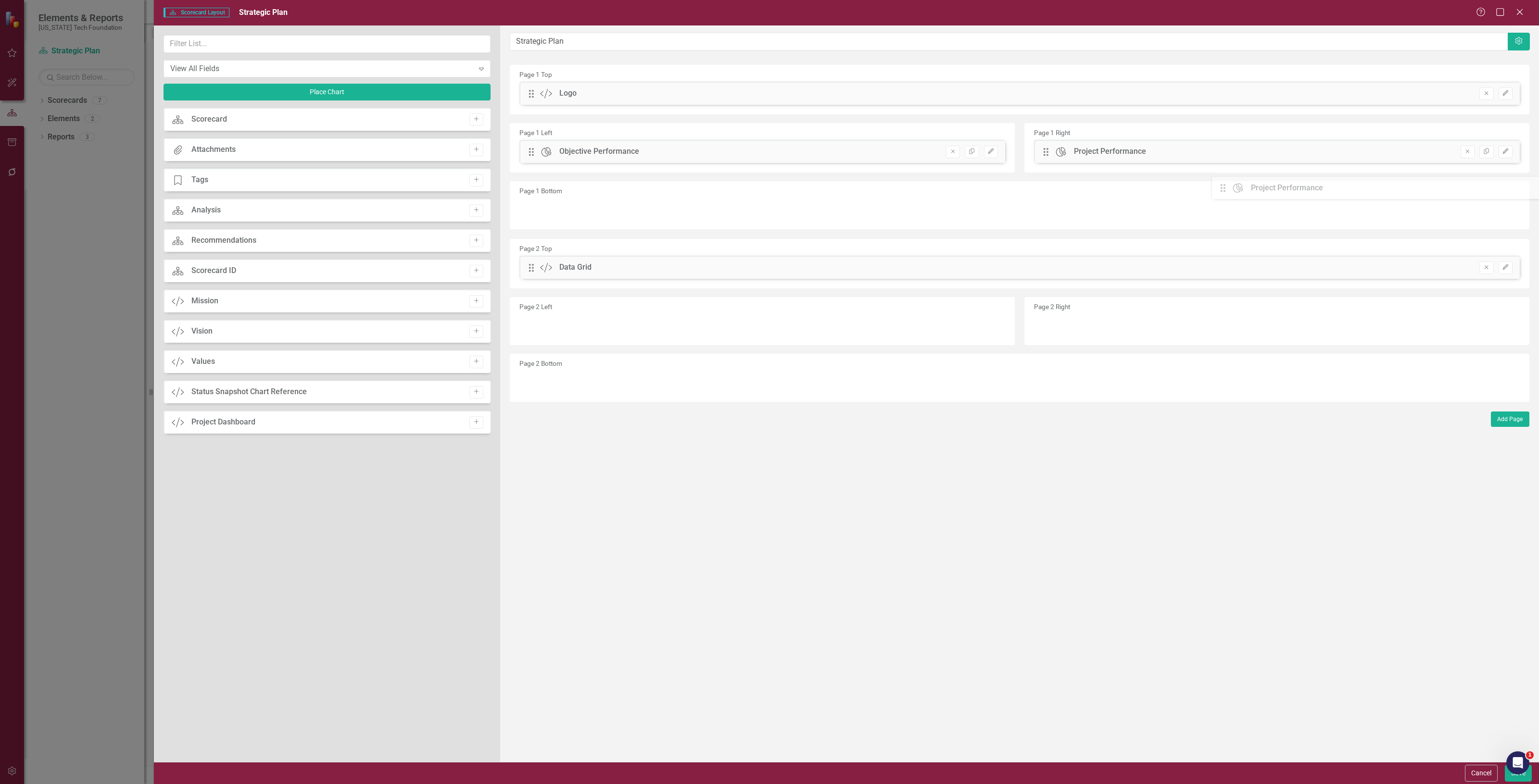
drag, startPoint x: 532, startPoint y: 94, endPoint x: 1231, endPoint y: 188, distance: 705.3
click at [1508, 782] on button "Save" at bounding box center [1519, 774] width 27 height 17
